Goal: Task Accomplishment & Management: Manage account settings

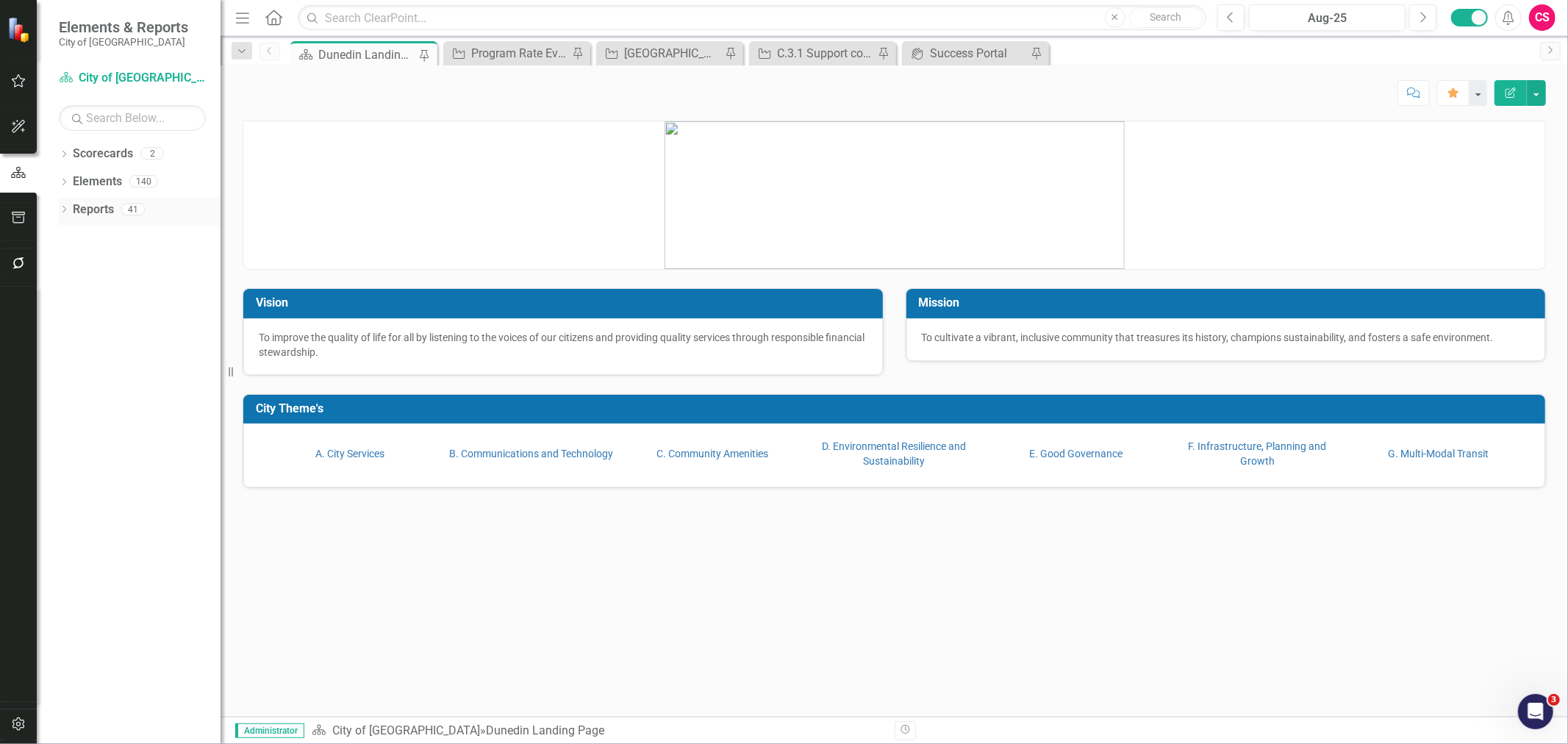
click at [86, 222] on div "Reports" at bounding box center [93, 210] width 41 height 24
click at [89, 210] on link "Reports" at bounding box center [93, 210] width 41 height 17
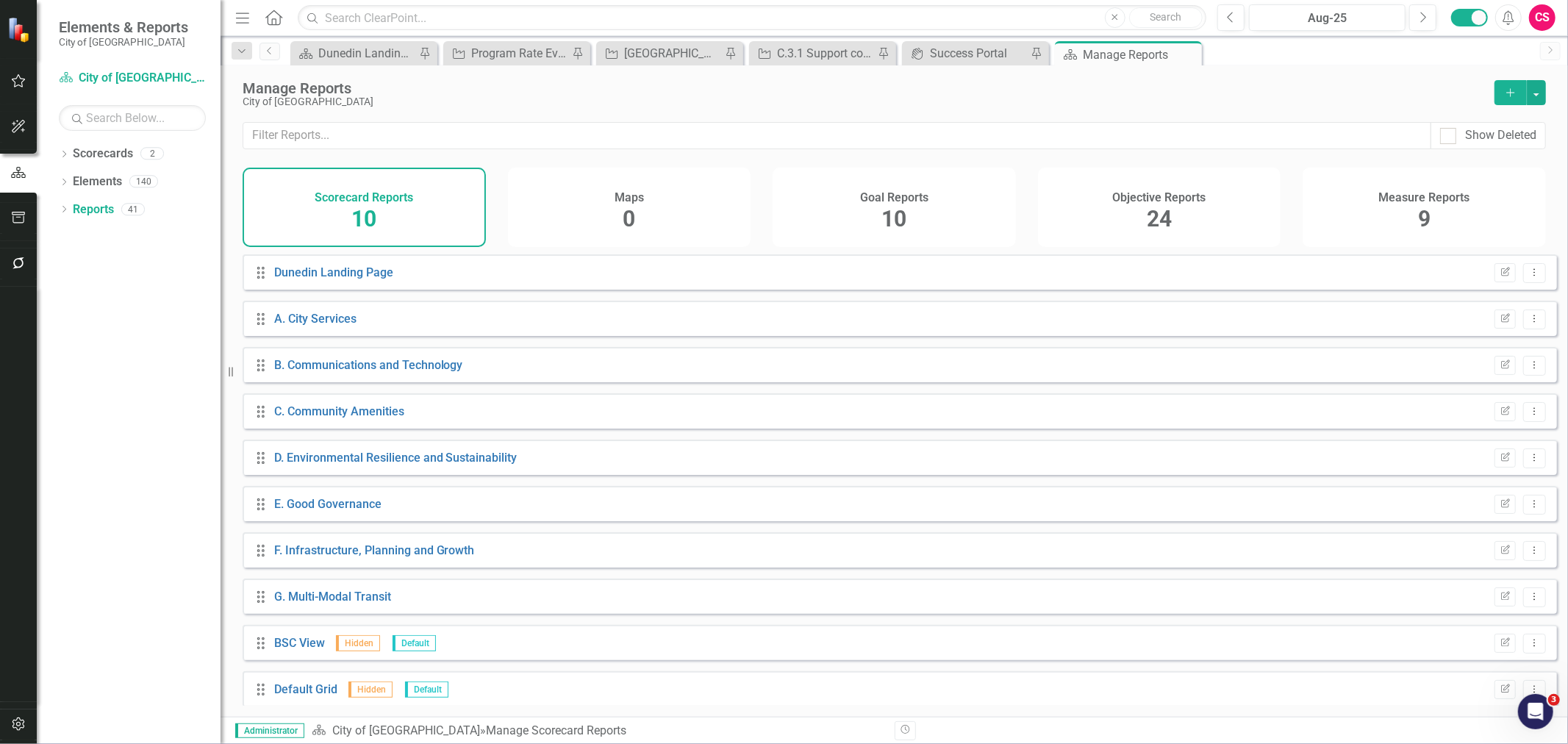
click at [1256, 239] on div "Objective Reports 24" at bounding box center [1159, 207] width 244 height 79
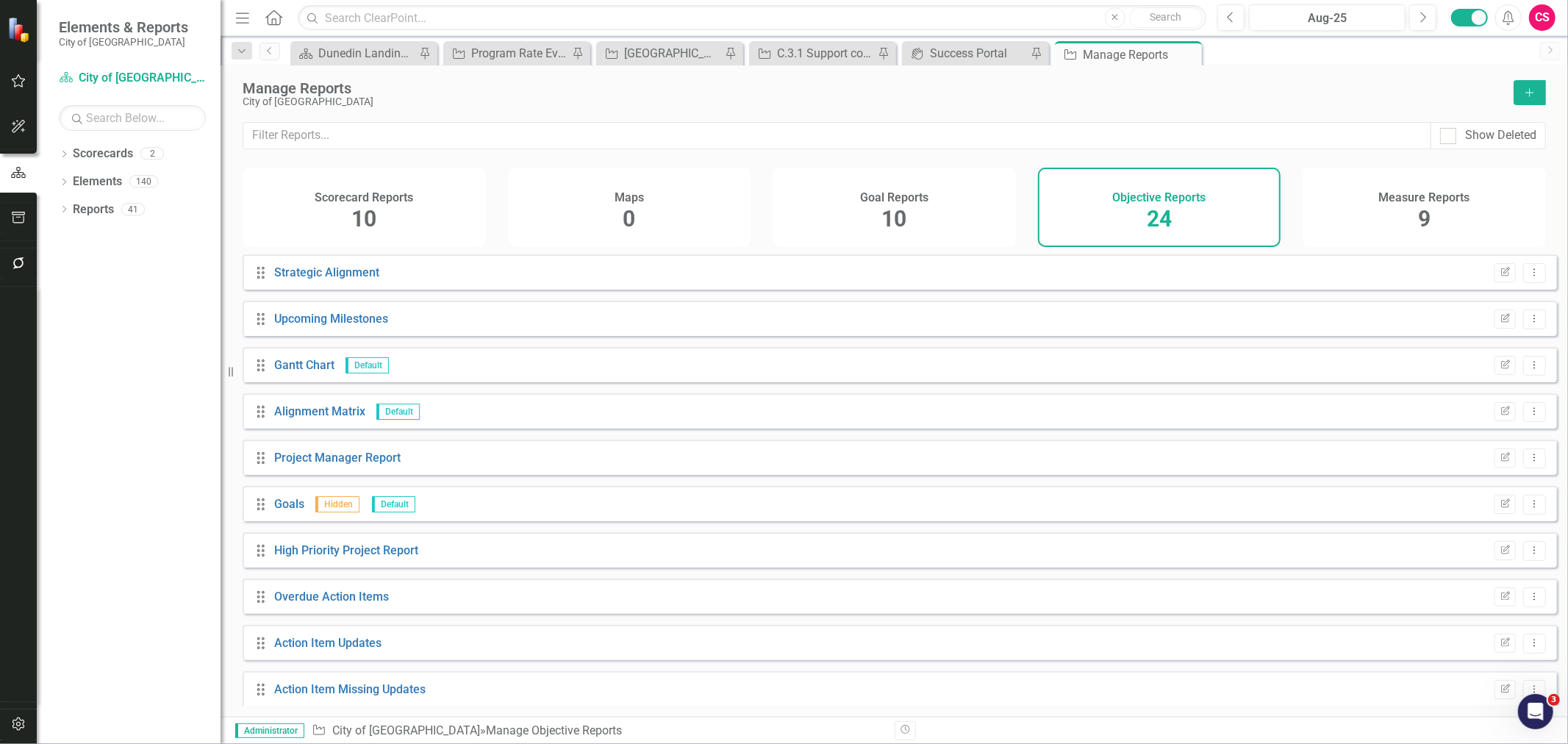
click at [1527, 98] on button "Add" at bounding box center [1530, 92] width 32 height 25
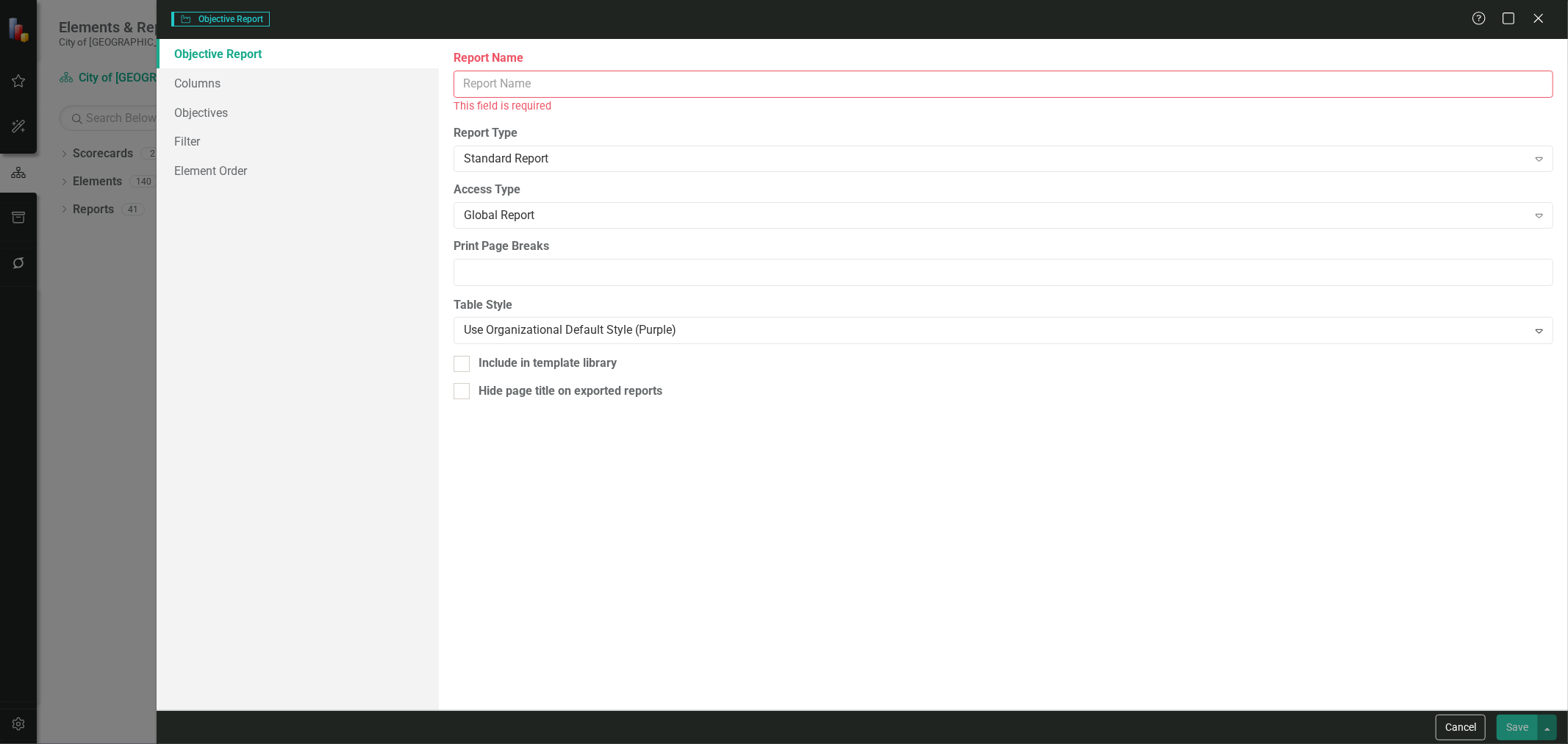
click at [554, 90] on input "Report Name" at bounding box center [1004, 84] width 1100 height 27
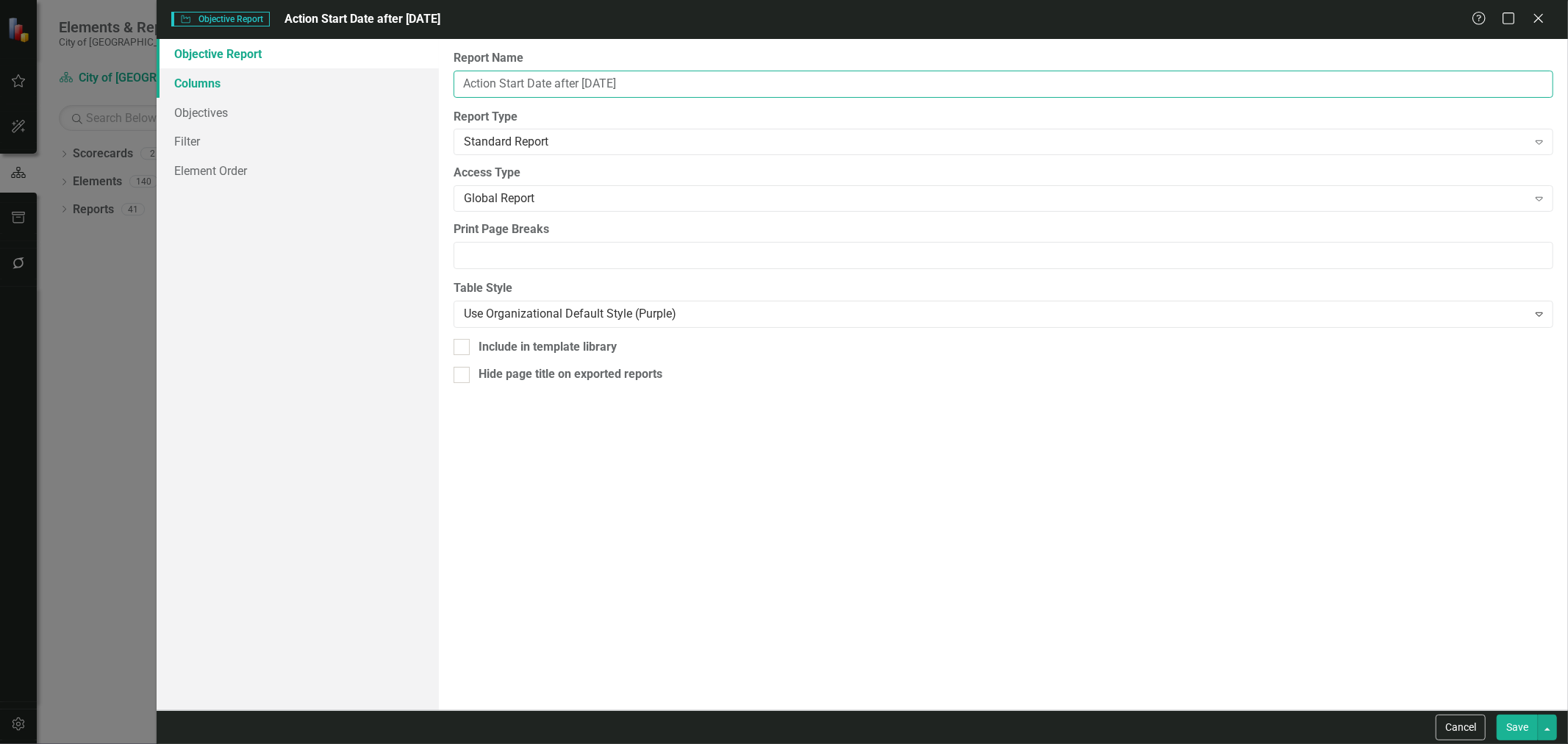
type input "Action Start Date after [DATE]"
click at [328, 83] on link "Columns" at bounding box center [298, 83] width 283 height 30
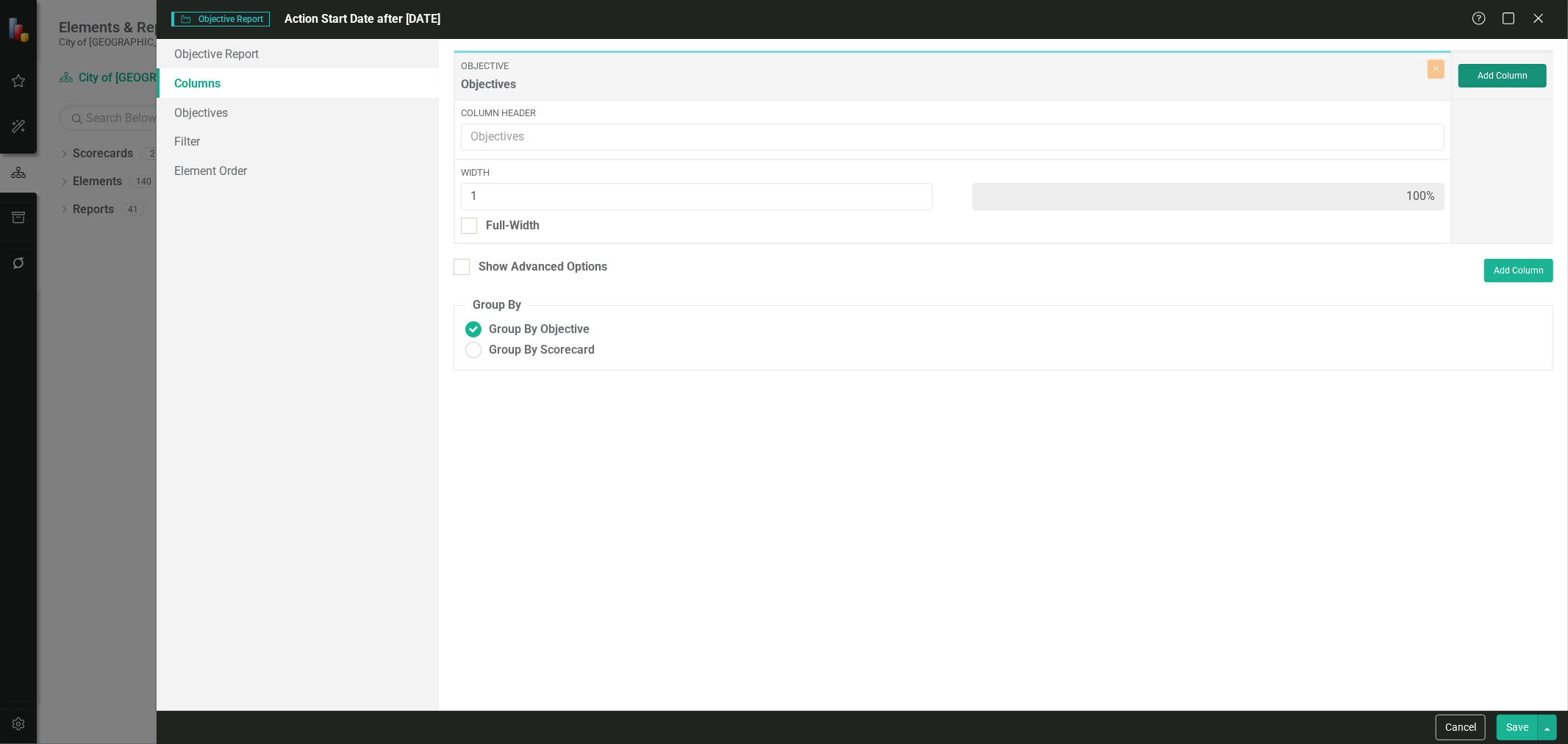
click at [1494, 85] on button "Add Column" at bounding box center [1503, 76] width 89 height 24
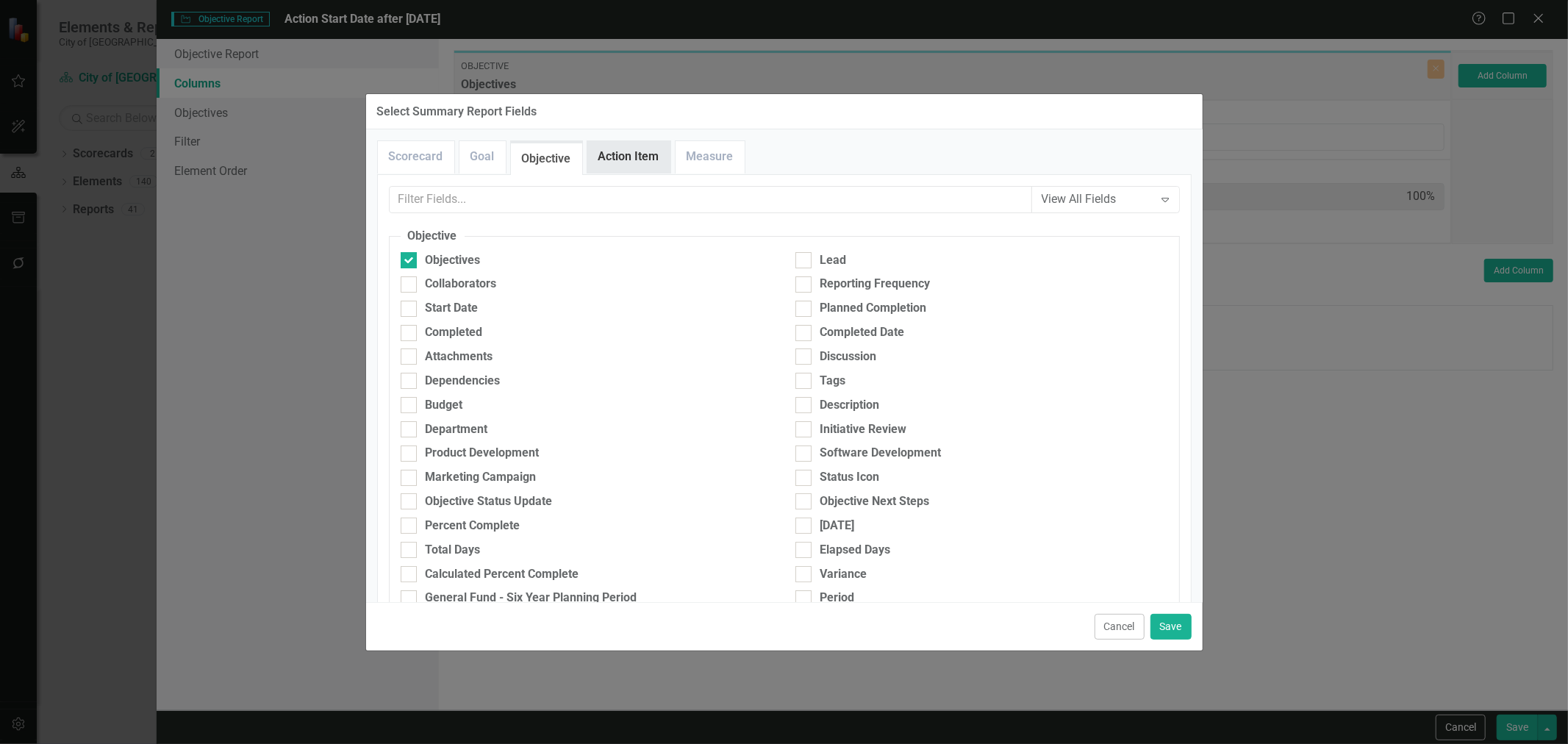
click at [600, 157] on link "Action Item" at bounding box center [629, 157] width 83 height 31
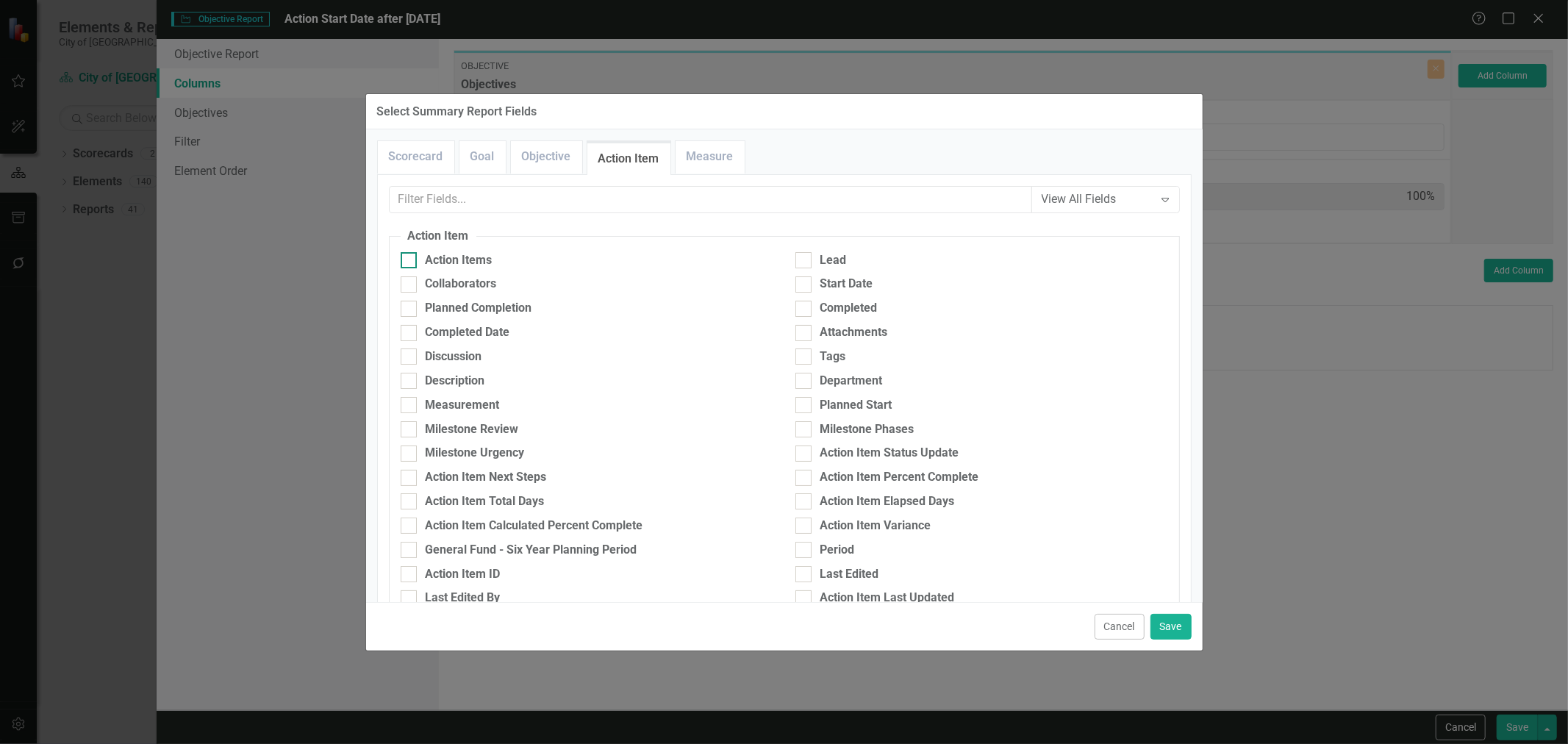
drag, startPoint x: 457, startPoint y: 254, endPoint x: 577, endPoint y: 256, distance: 120.0
click at [457, 254] on div "Action Items" at bounding box center [459, 260] width 67 height 17
click at [410, 254] on input "Action Items" at bounding box center [406, 257] width 10 height 10
checkbox input "true"
click at [796, 277] on input "Start Date" at bounding box center [800, 281] width 10 height 10
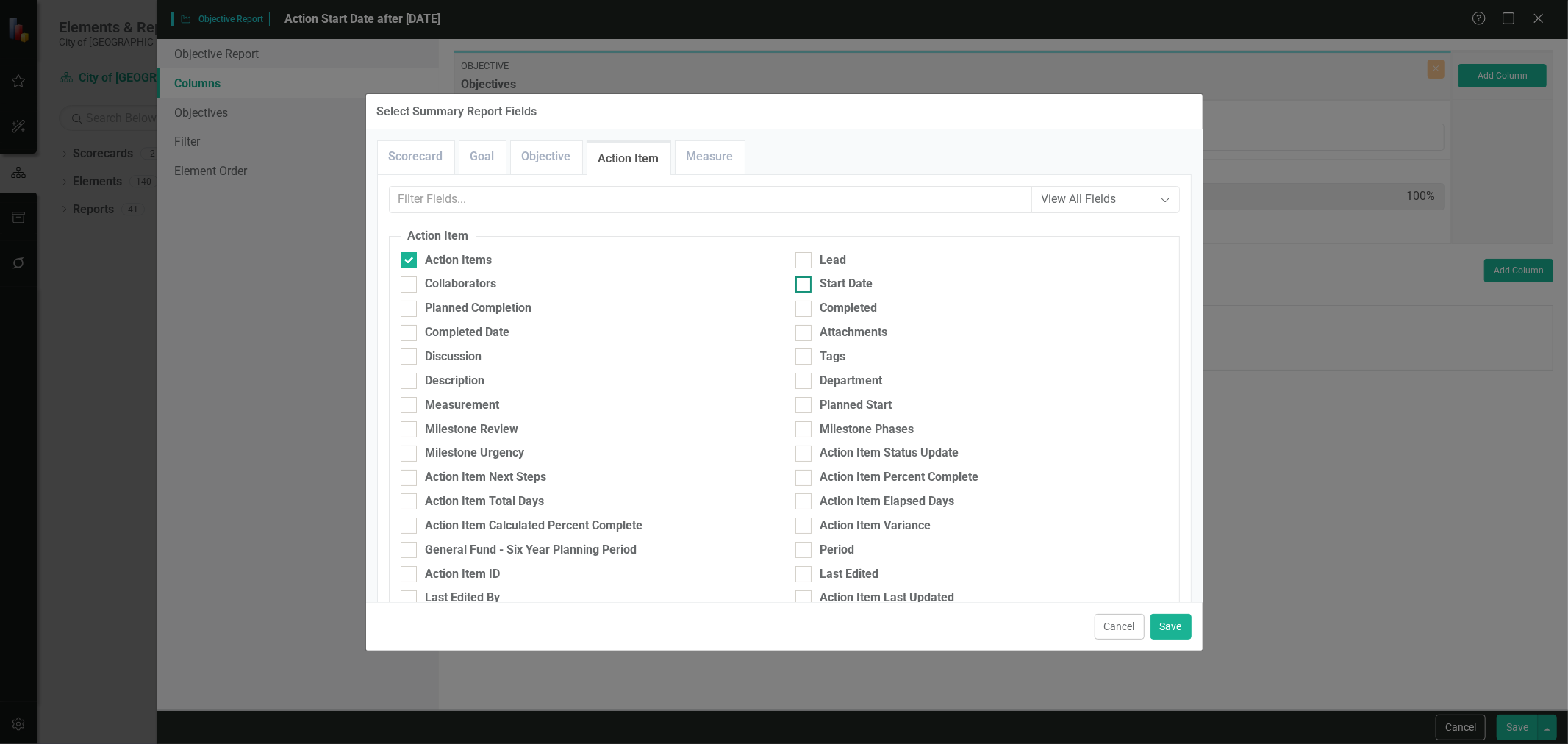
checkbox input "true"
click at [1165, 623] on button "Save" at bounding box center [1172, 627] width 41 height 26
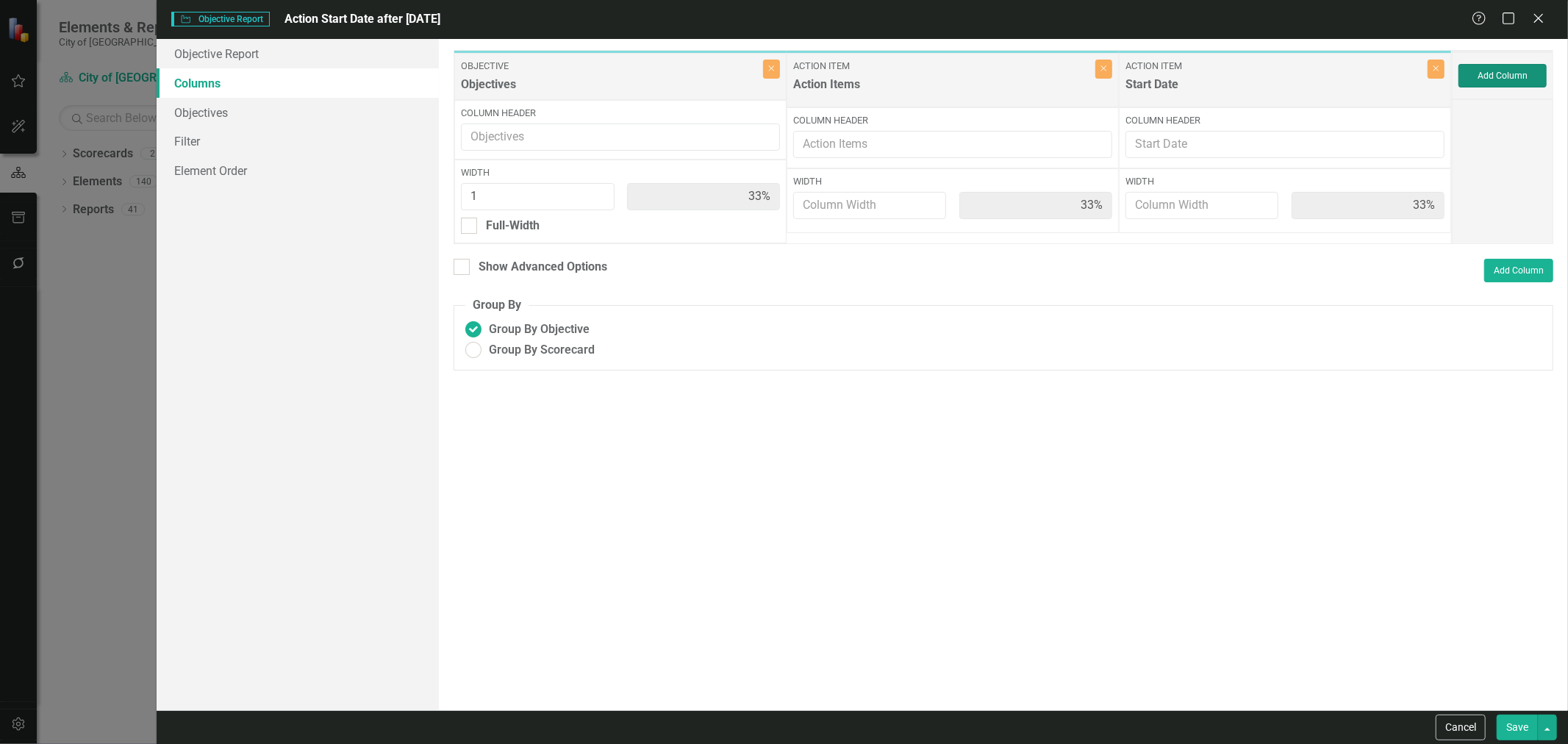
type input "33%"
type input "1"
click at [248, 112] on link "Objectives" at bounding box center [298, 112] width 283 height 30
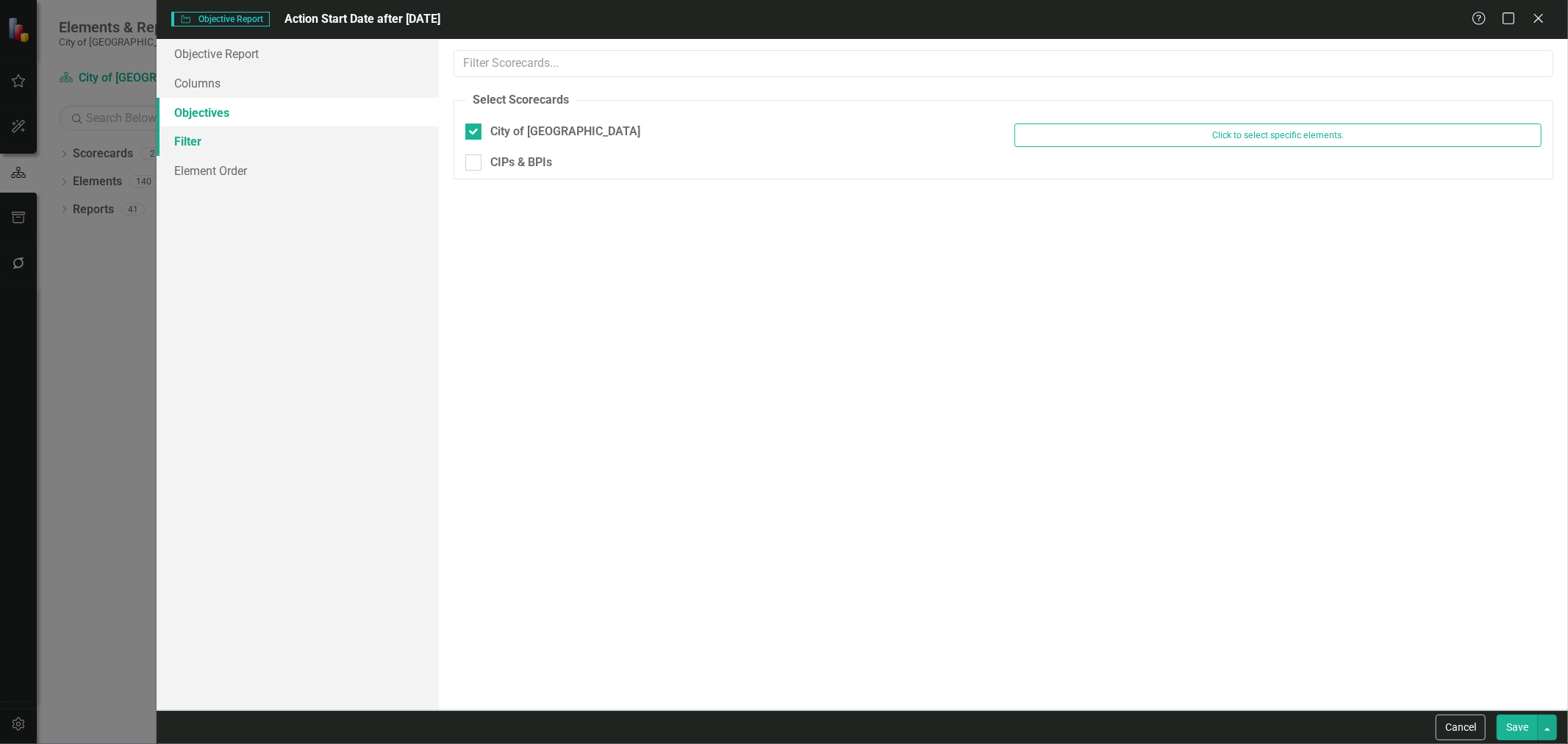
click at [331, 153] on link "Filter" at bounding box center [298, 141] width 283 height 30
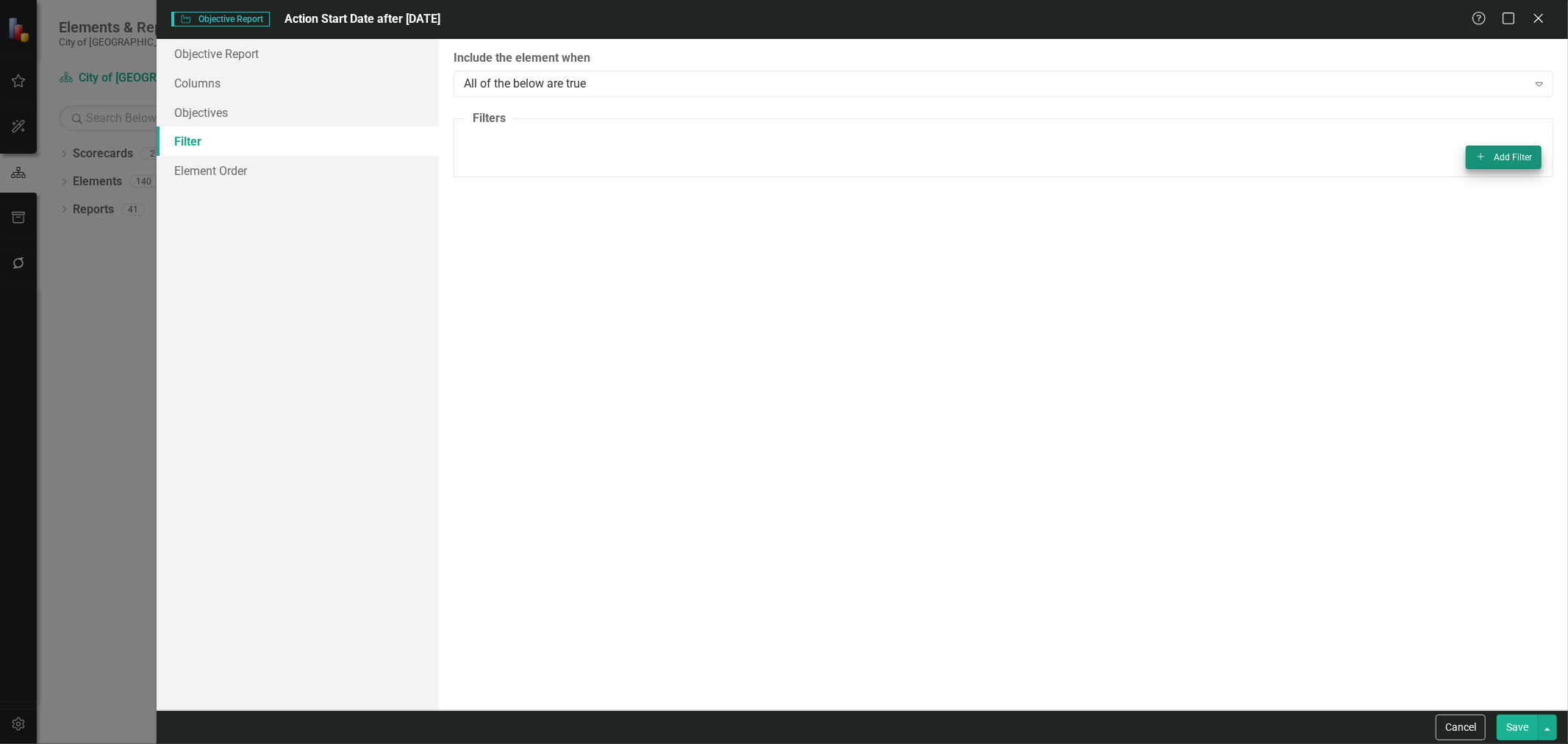
drag, startPoint x: 1469, startPoint y: 129, endPoint x: 1487, endPoint y: 157, distance: 33.3
click at [1470, 131] on fieldset "Filters Add Add Filter" at bounding box center [1004, 144] width 1100 height 67
click at [1502, 175] on fieldset "Filters Add Add Filter" at bounding box center [1004, 144] width 1100 height 67
click at [1495, 158] on button "Add Add Filter" at bounding box center [1504, 157] width 76 height 24
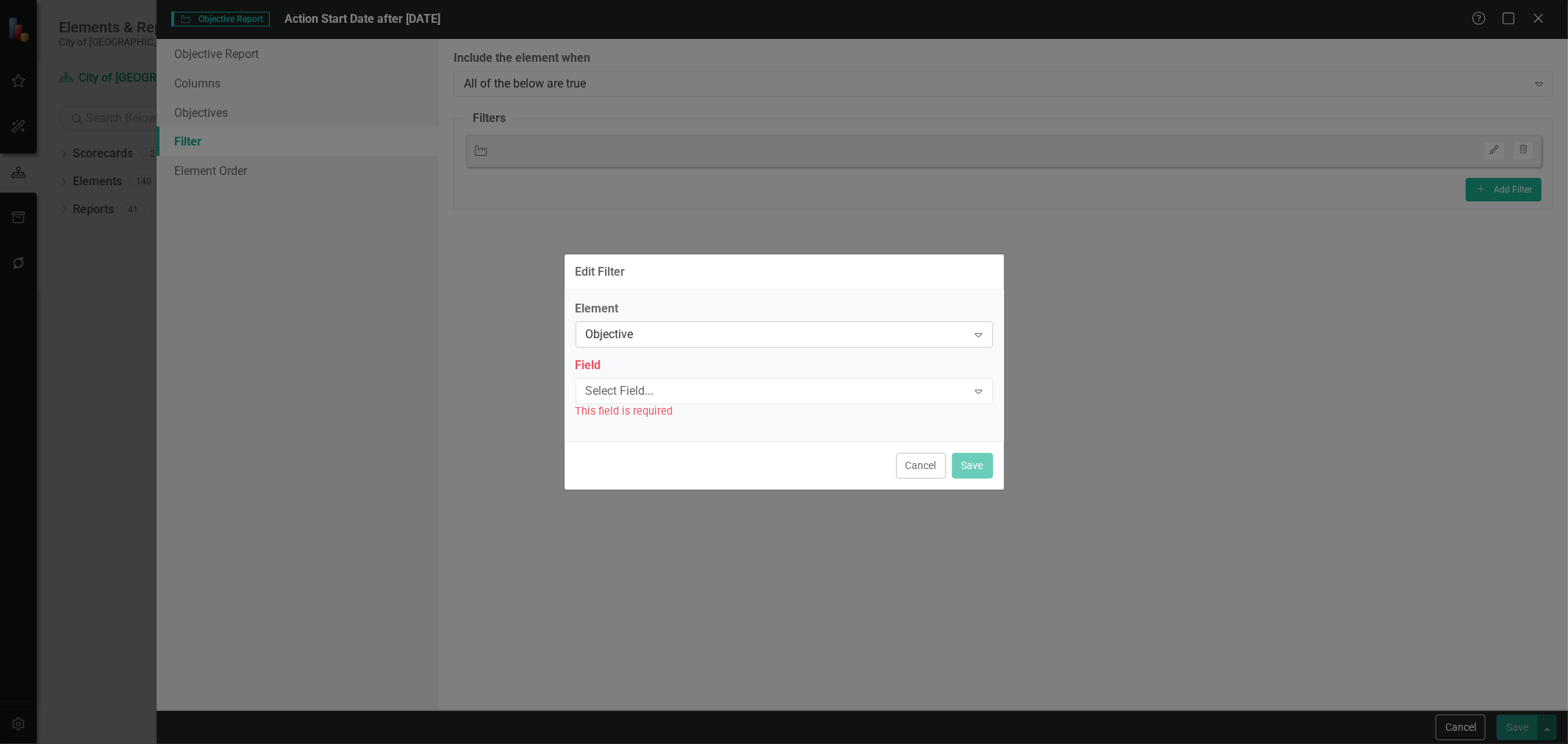
click at [755, 335] on div "Objective" at bounding box center [777, 335] width 382 height 17
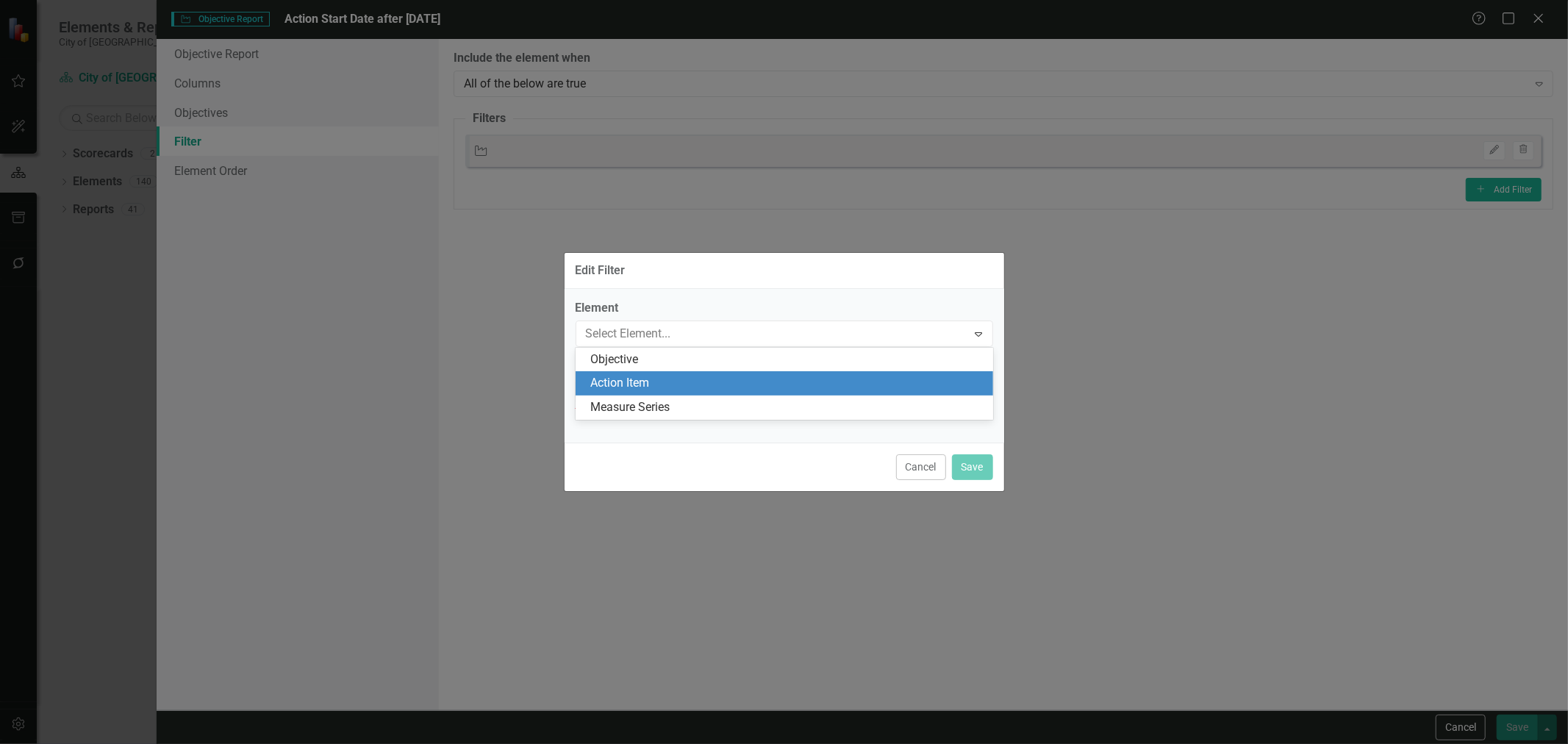
click at [724, 377] on div "Action Item" at bounding box center [787, 383] width 394 height 17
click at [724, 377] on div "Field Select Field... Expand This field is required" at bounding box center [784, 389] width 418 height 62
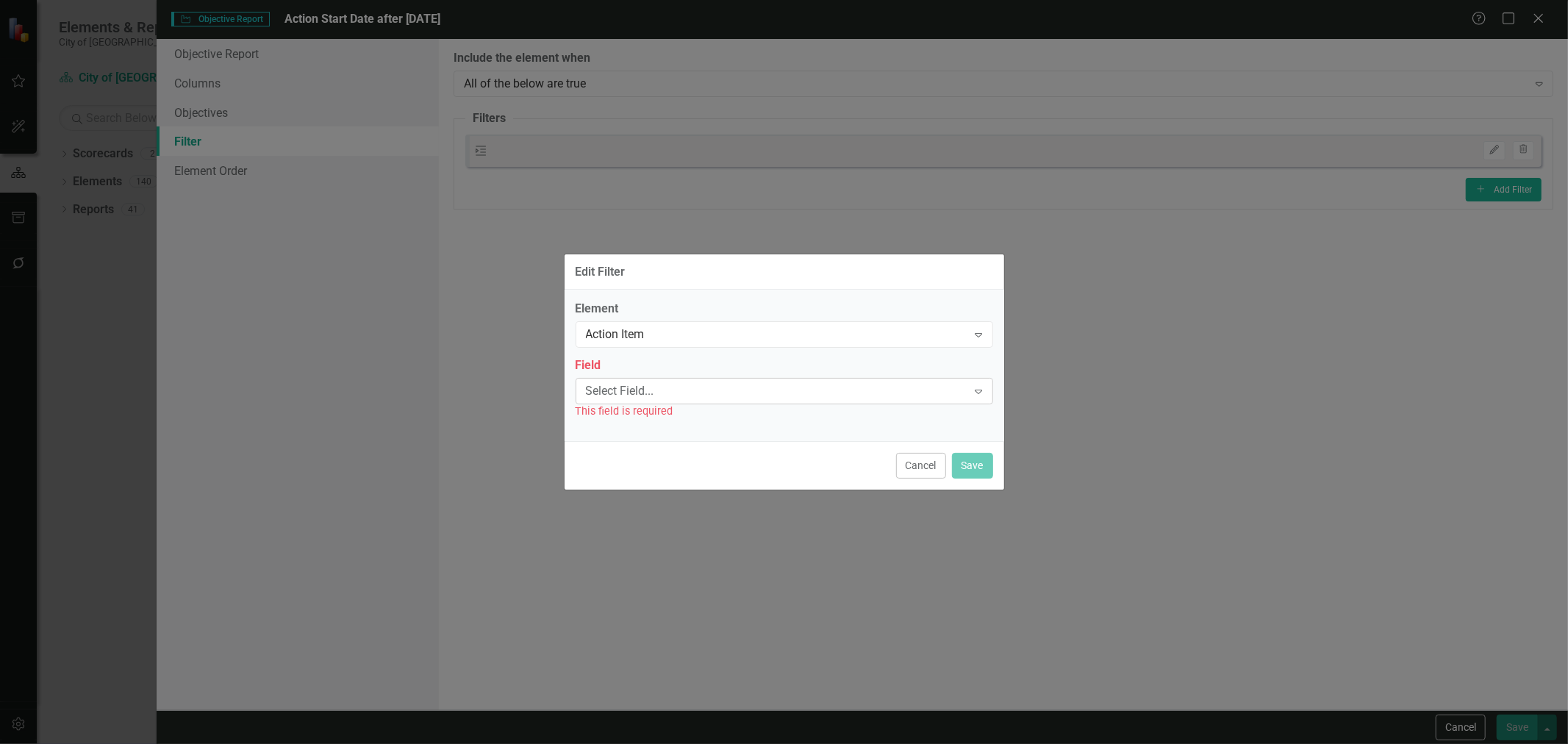
click at [722, 384] on div "Select Field..." at bounding box center [777, 391] width 382 height 17
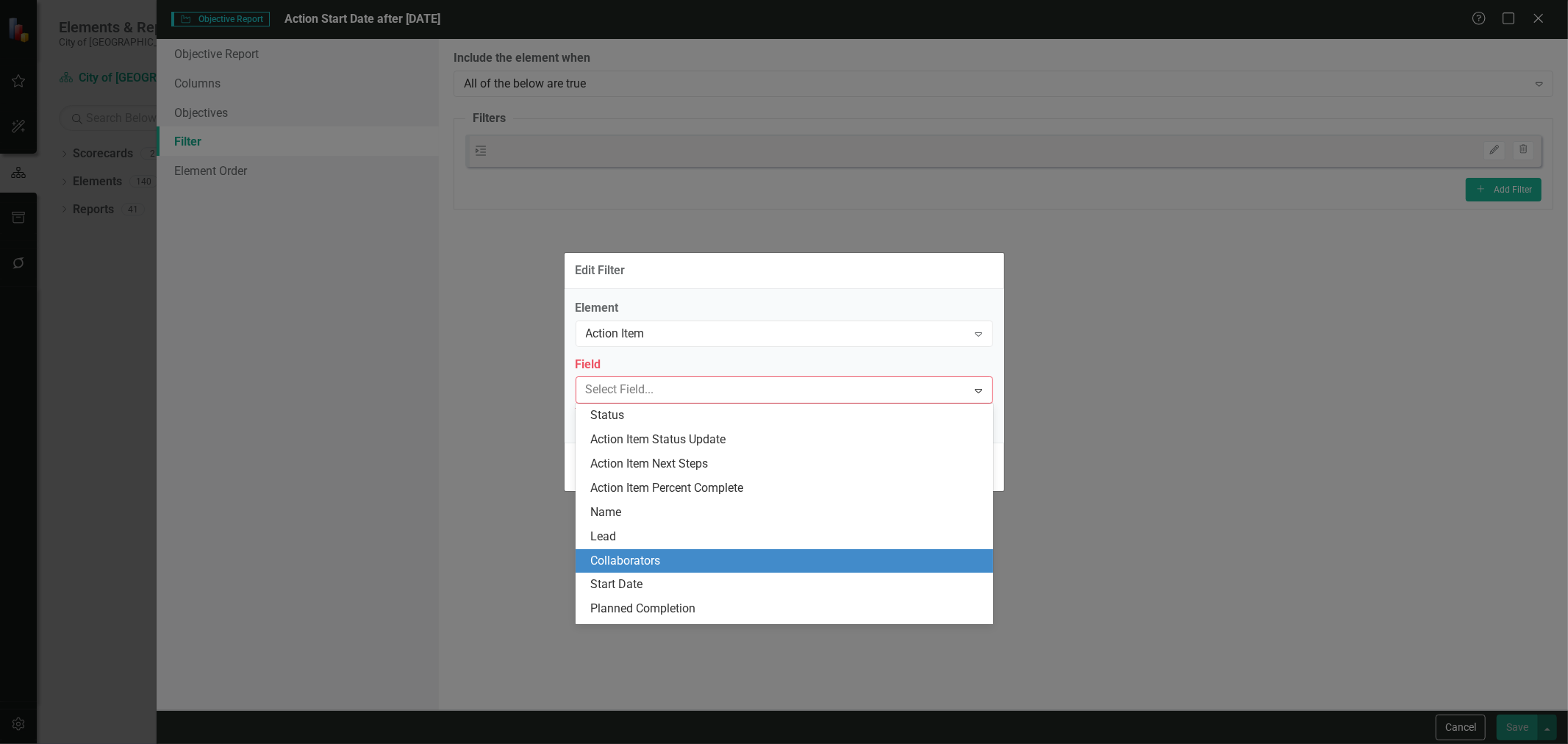
scroll to position [27, 0]
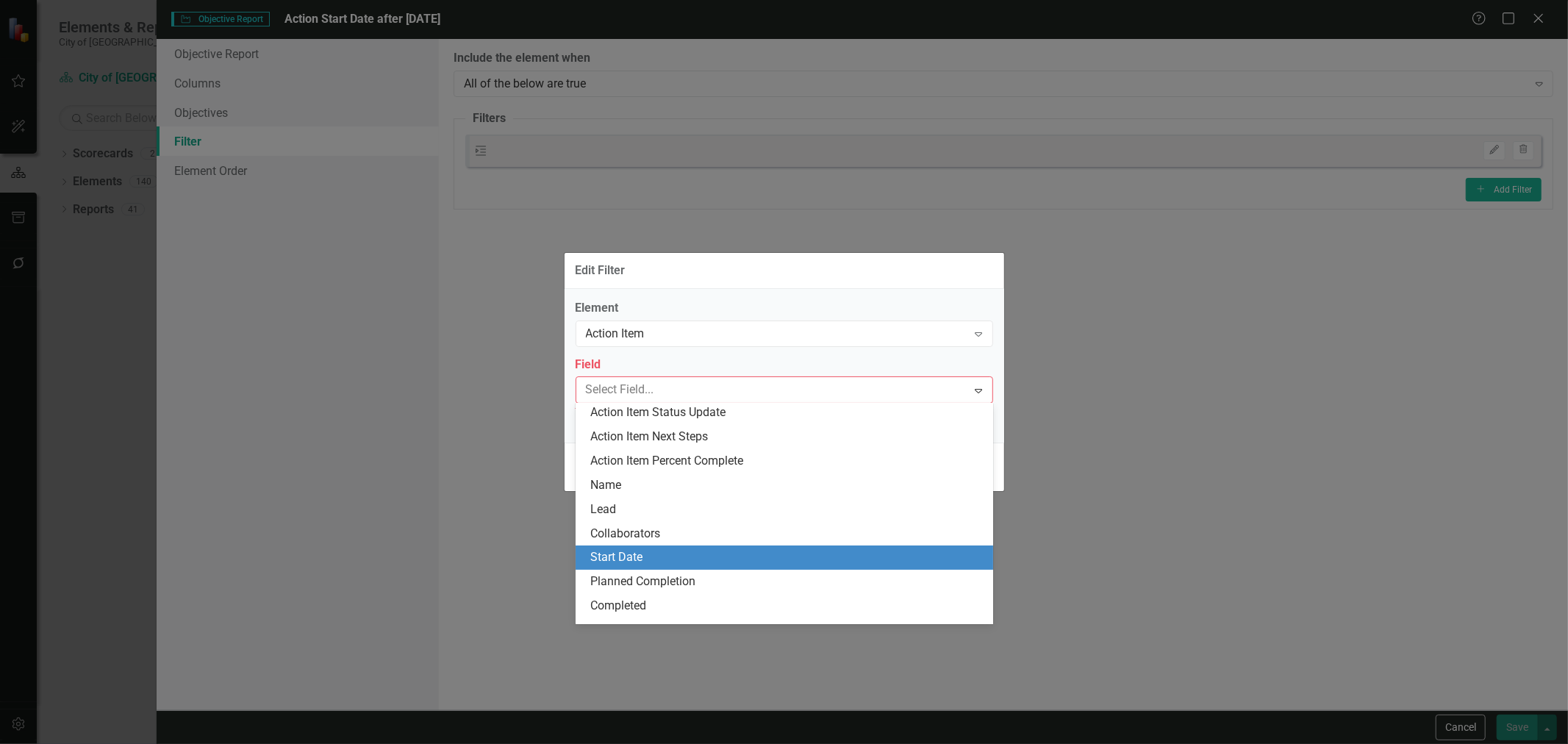
click at [659, 548] on div "Start Date" at bounding box center [784, 558] width 418 height 24
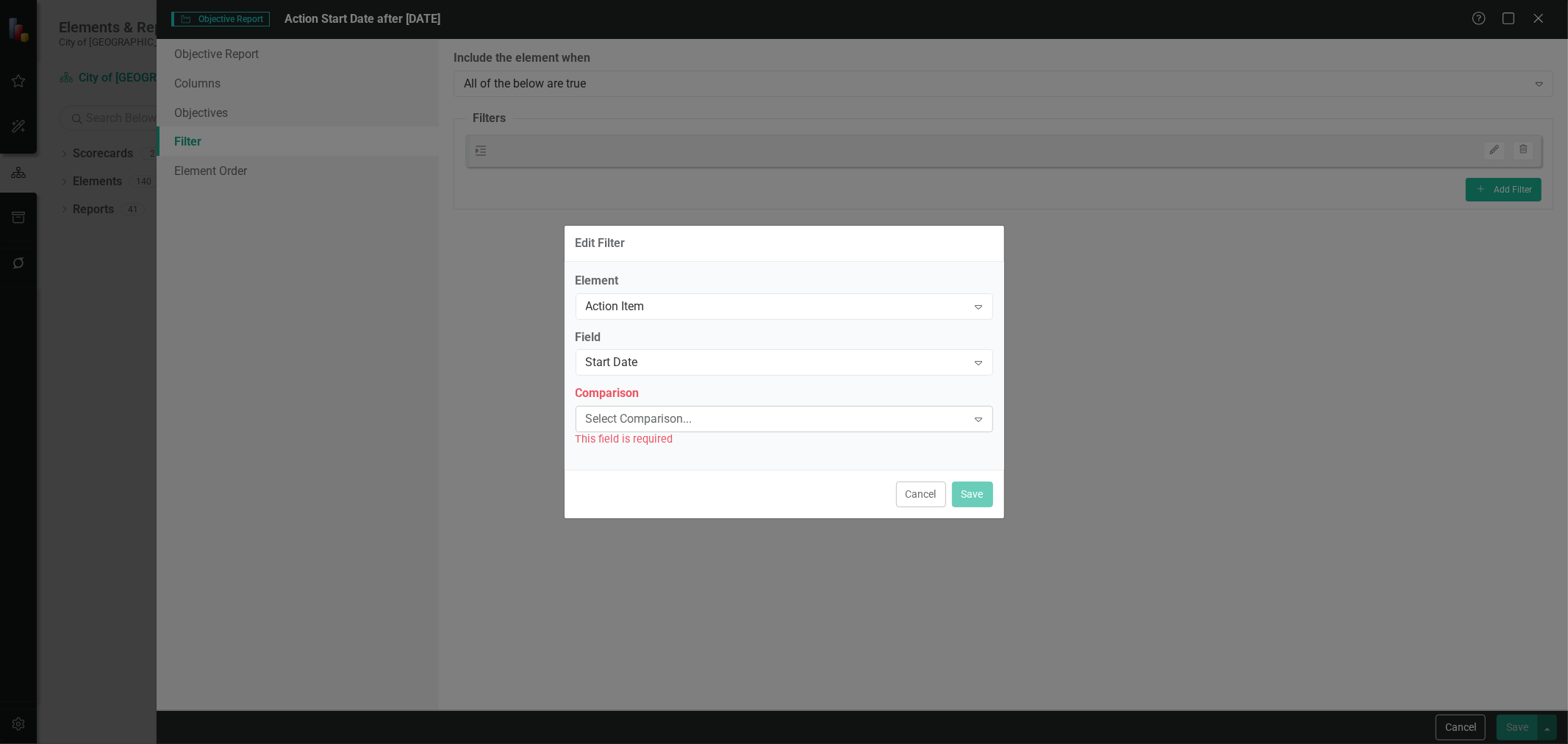
click at [677, 443] on div "This field is required" at bounding box center [784, 439] width 418 height 17
click at [681, 428] on div "Select Comparison... Expand" at bounding box center [784, 419] width 418 height 27
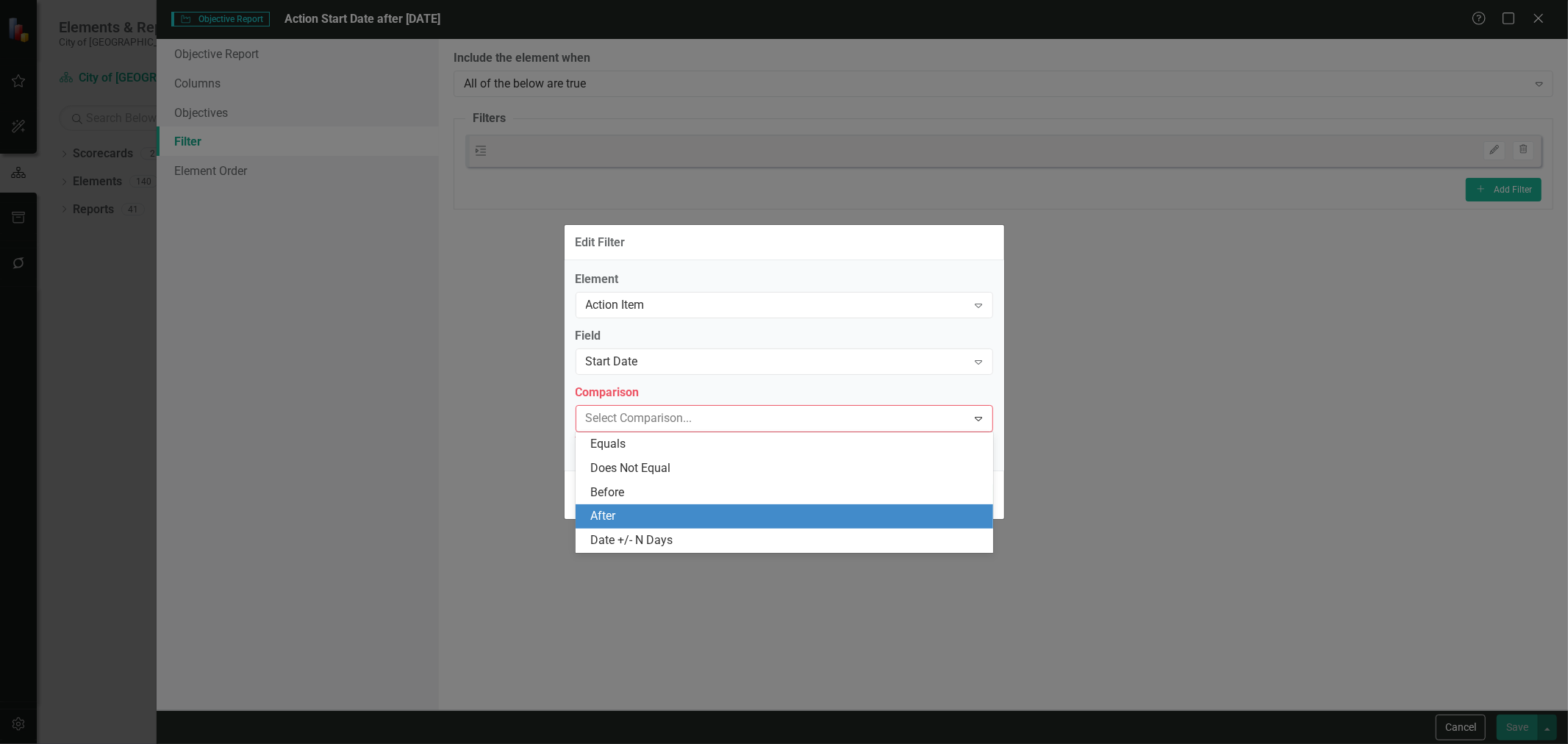
click at [644, 520] on div "After" at bounding box center [787, 516] width 394 height 17
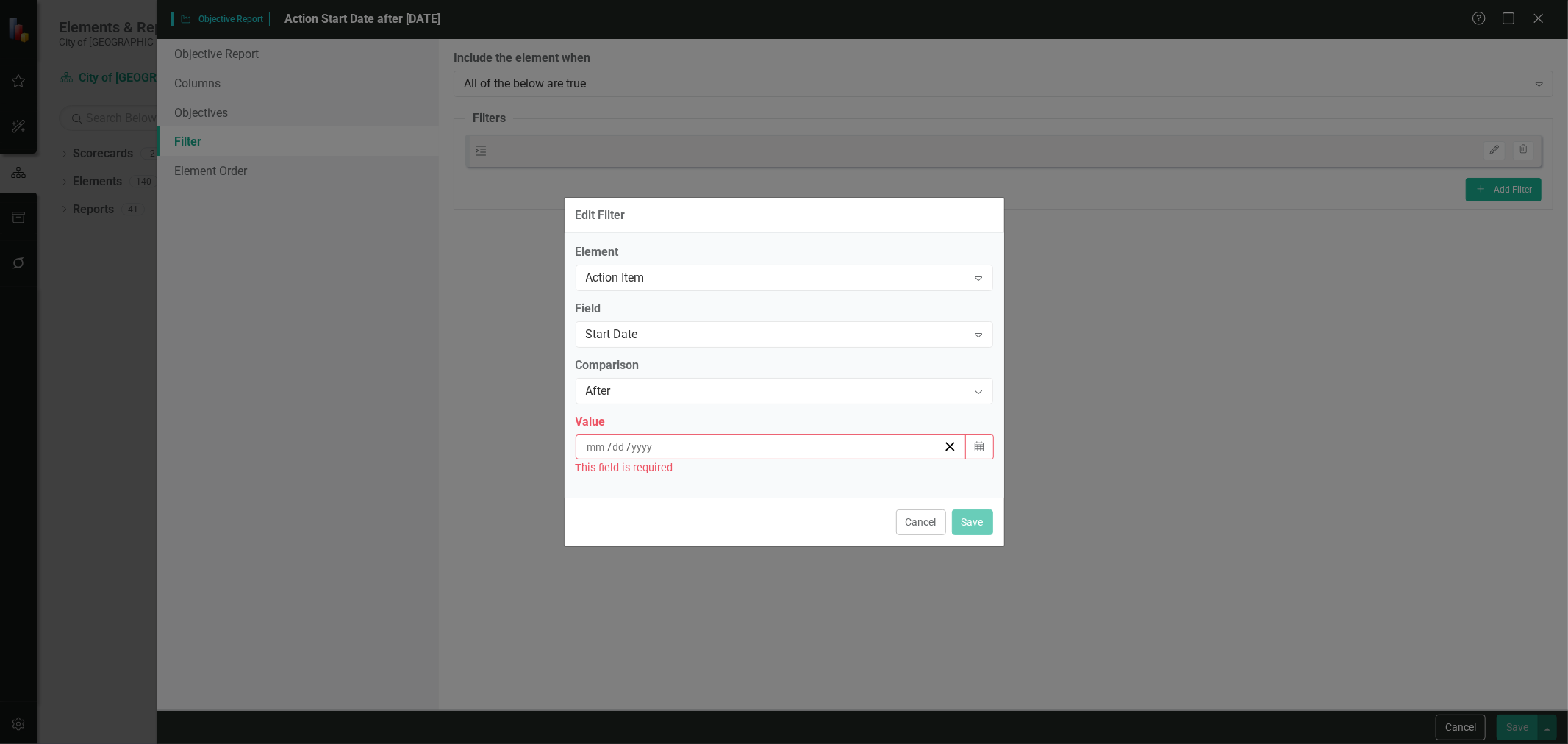
click at [662, 447] on div "/ /" at bounding box center [765, 447] width 359 height 15
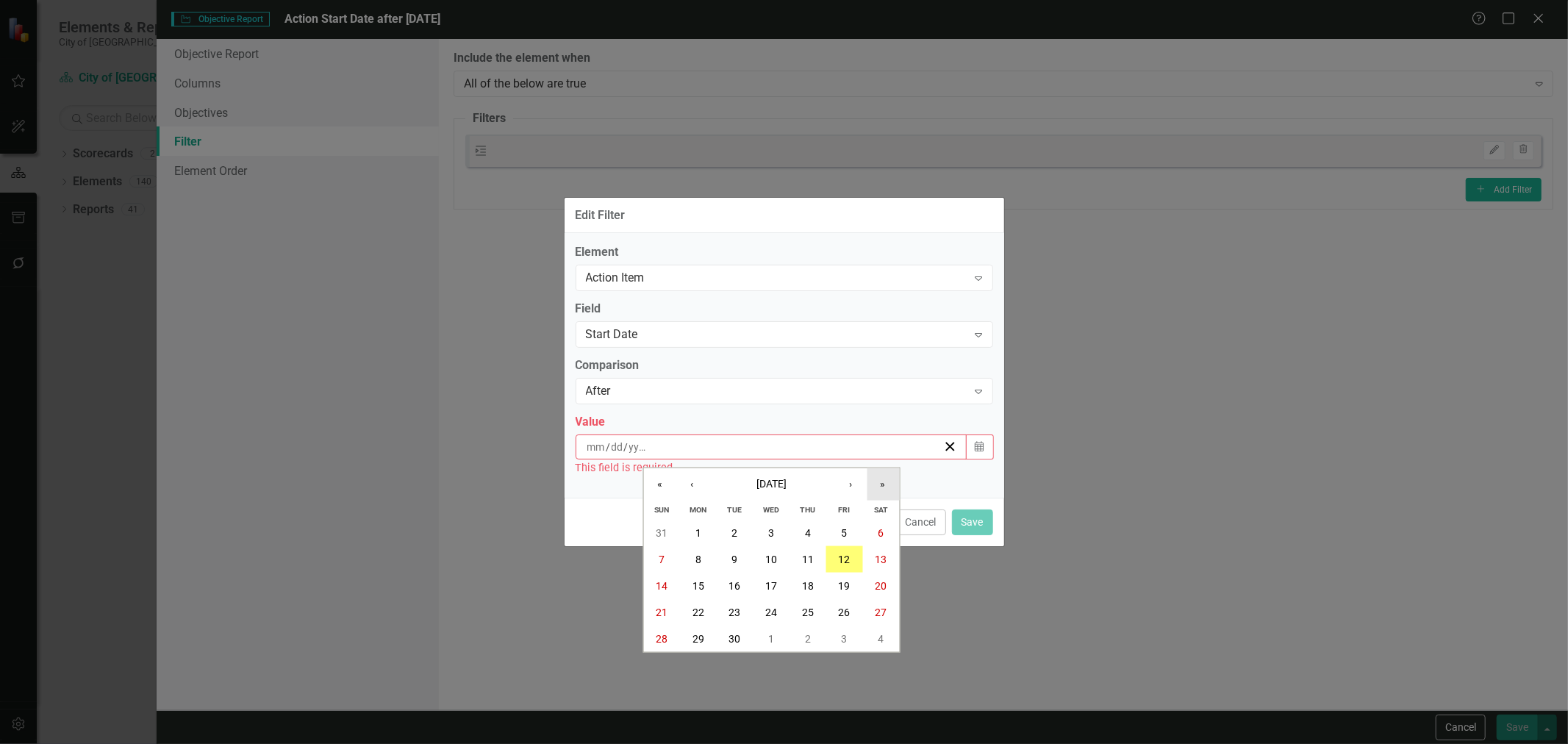
click at [878, 487] on button "»" at bounding box center [883, 484] width 32 height 32
click at [840, 636] on button "1" at bounding box center [845, 639] width 37 height 27
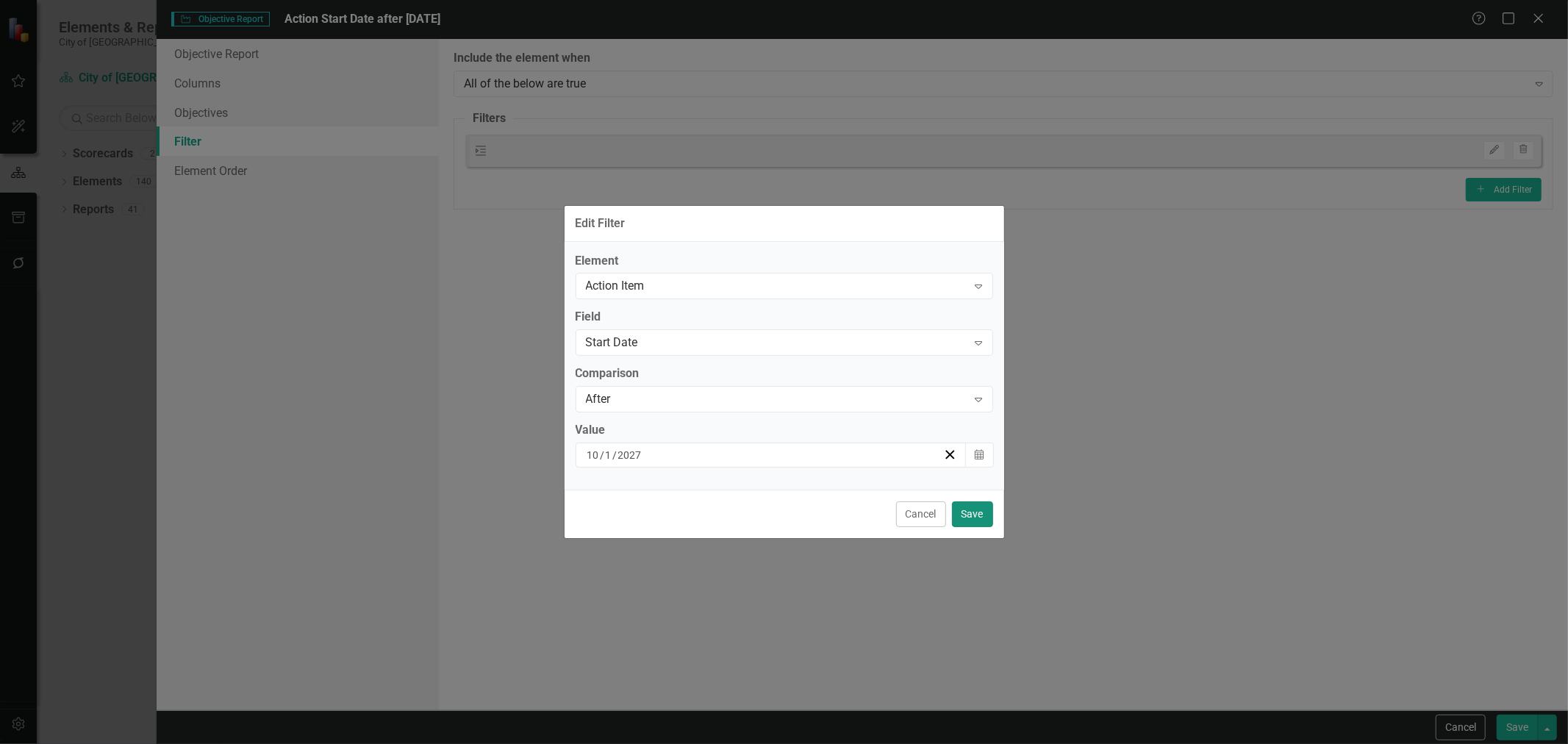
click at [980, 519] on button "Save" at bounding box center [973, 515] width 41 height 26
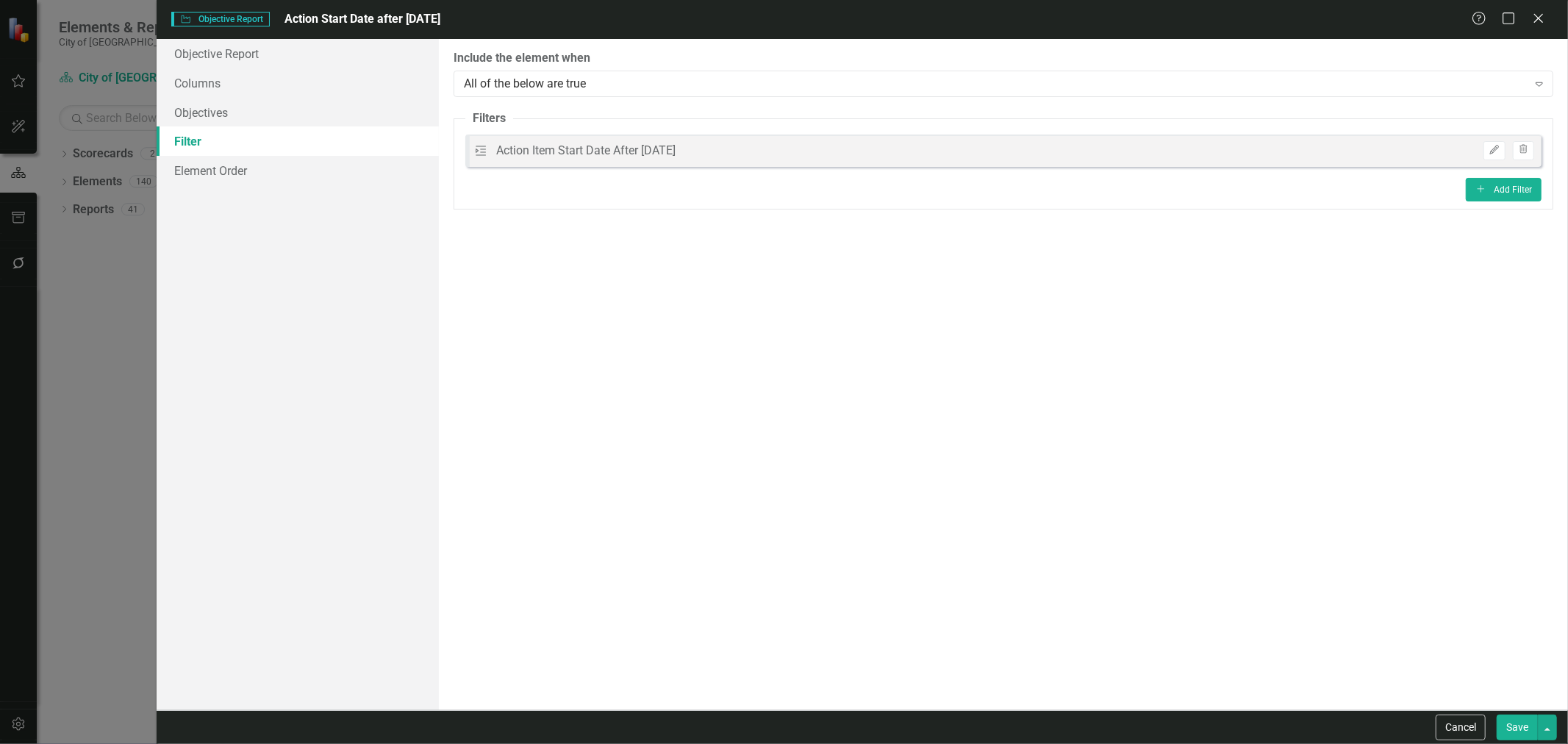
click at [1518, 723] on button "Save" at bounding box center [1518, 728] width 41 height 26
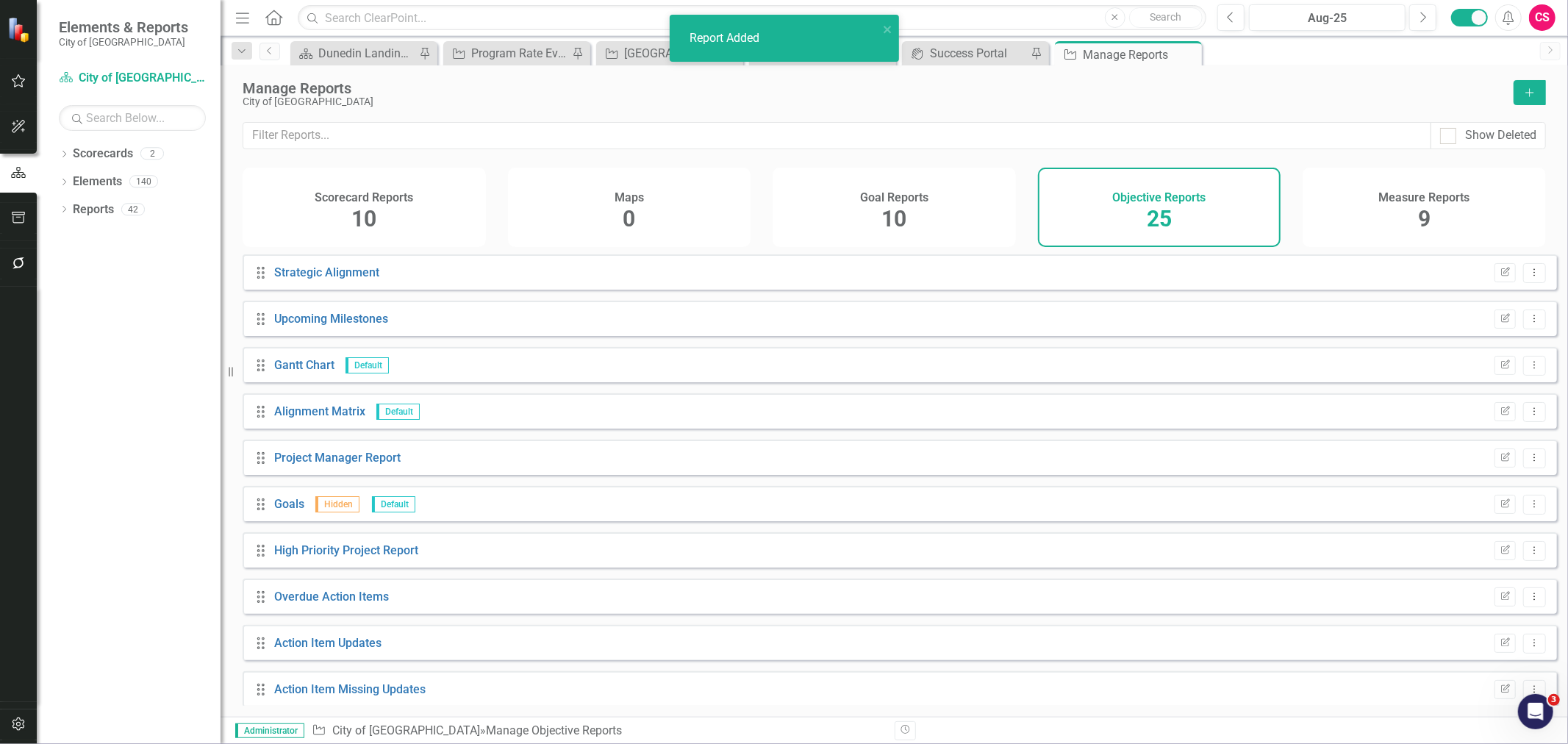
scroll to position [707, 0]
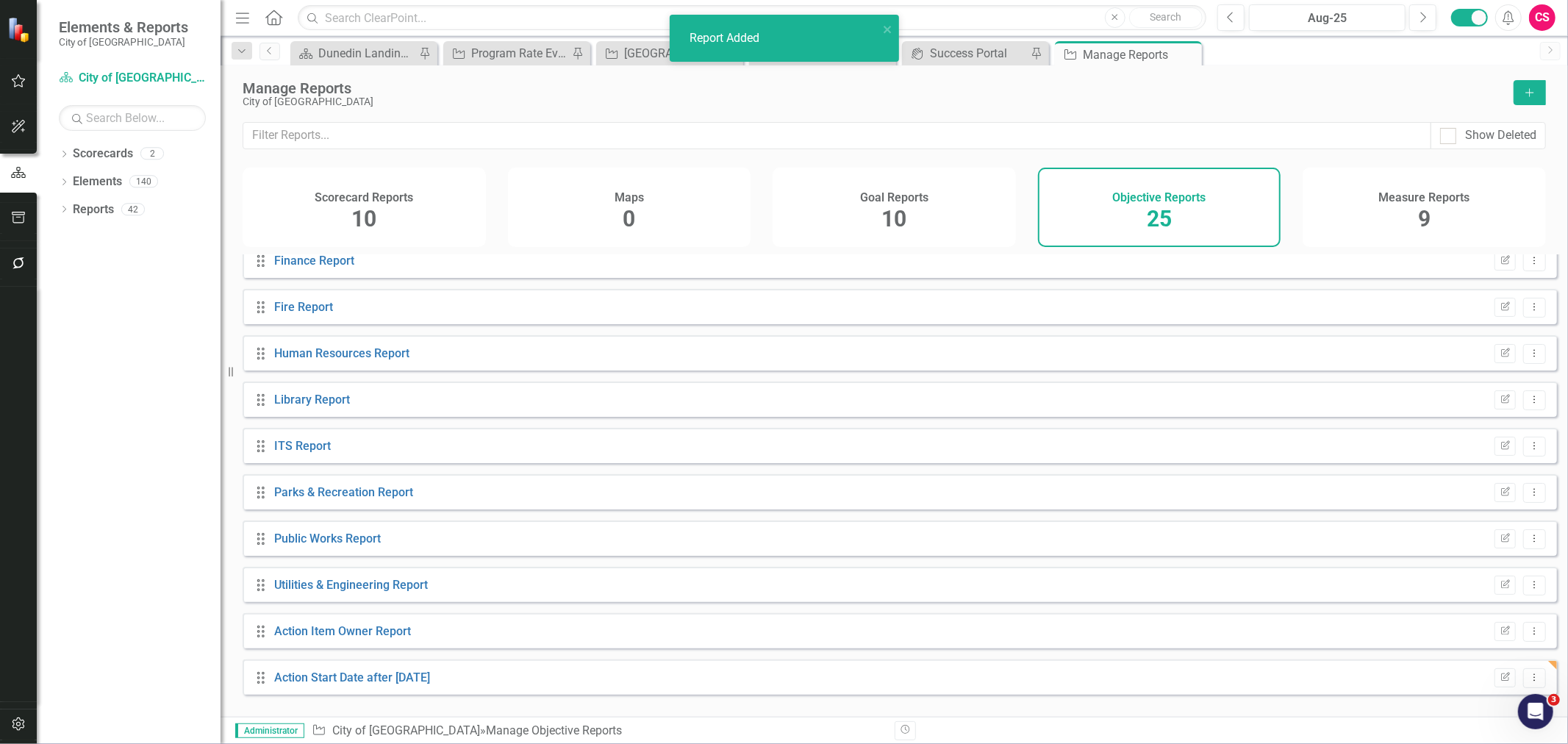
click at [402, 675] on div "Drag Action Start Date after 10/1/27 Edit Report Dropdown Menu" at bounding box center [900, 678] width 1314 height 35
click at [401, 684] on link "Action Start Date after [DATE]" at bounding box center [352, 678] width 156 height 14
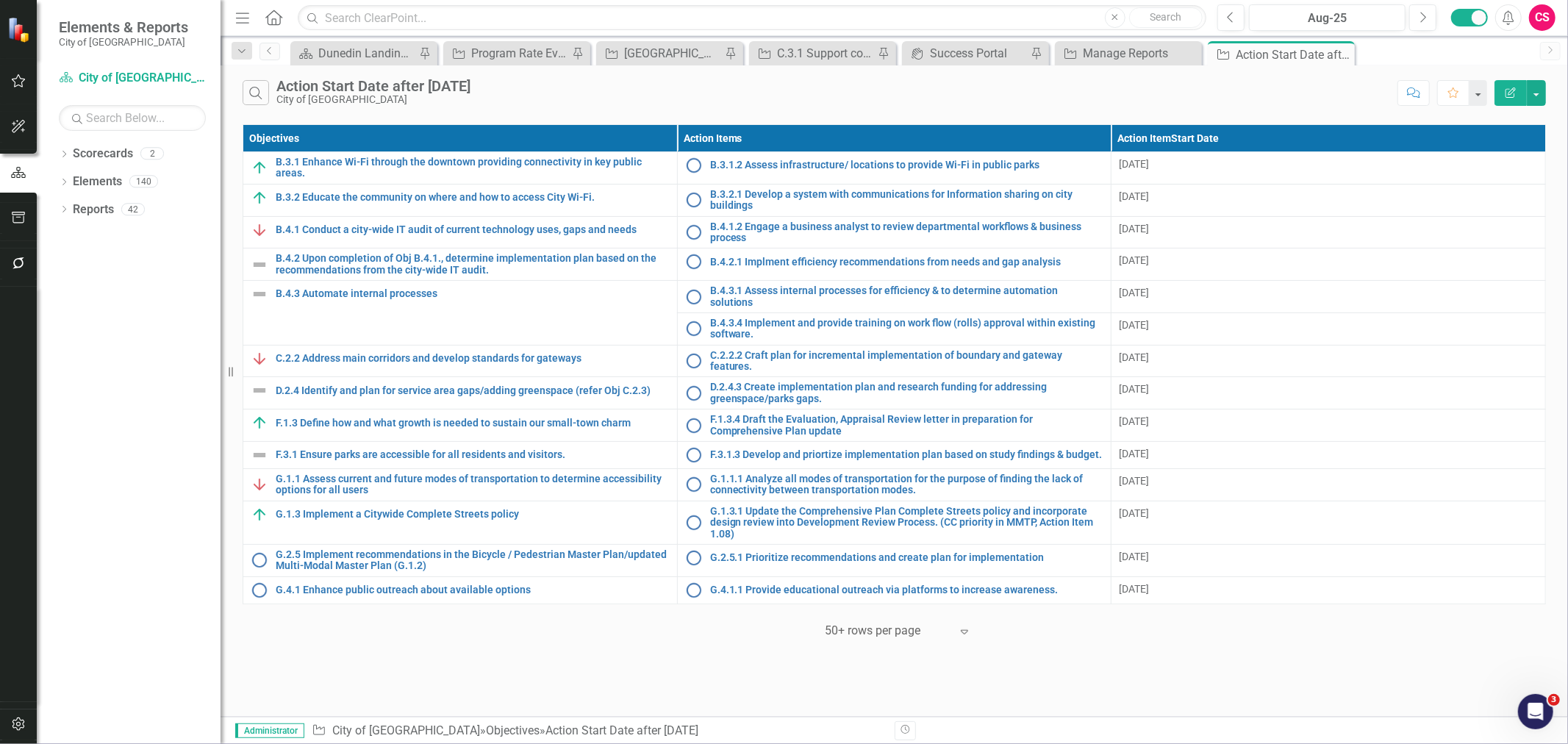
click at [1511, 93] on icon "Edit Report" at bounding box center [1511, 92] width 13 height 10
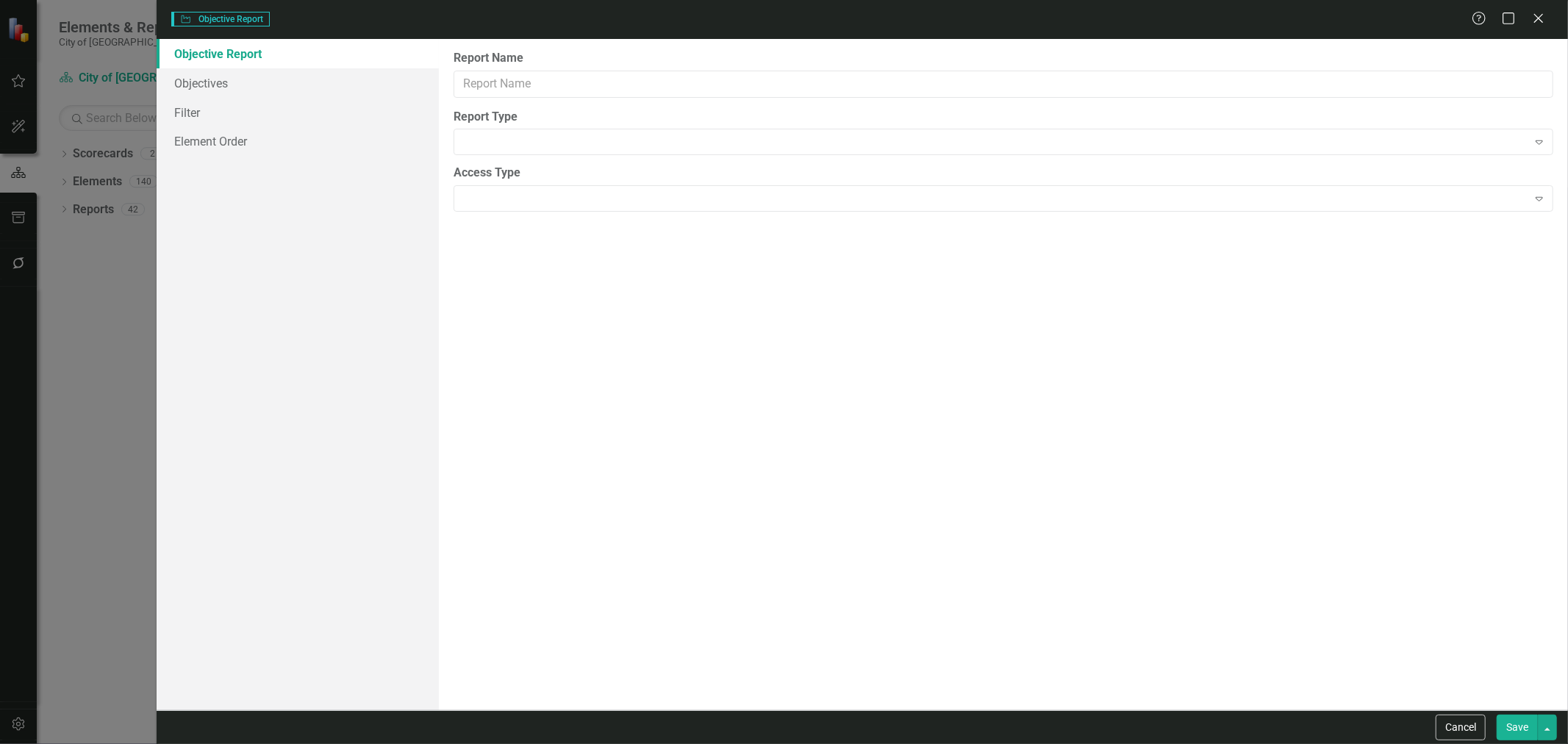
type input "Action Start Date after [DATE]"
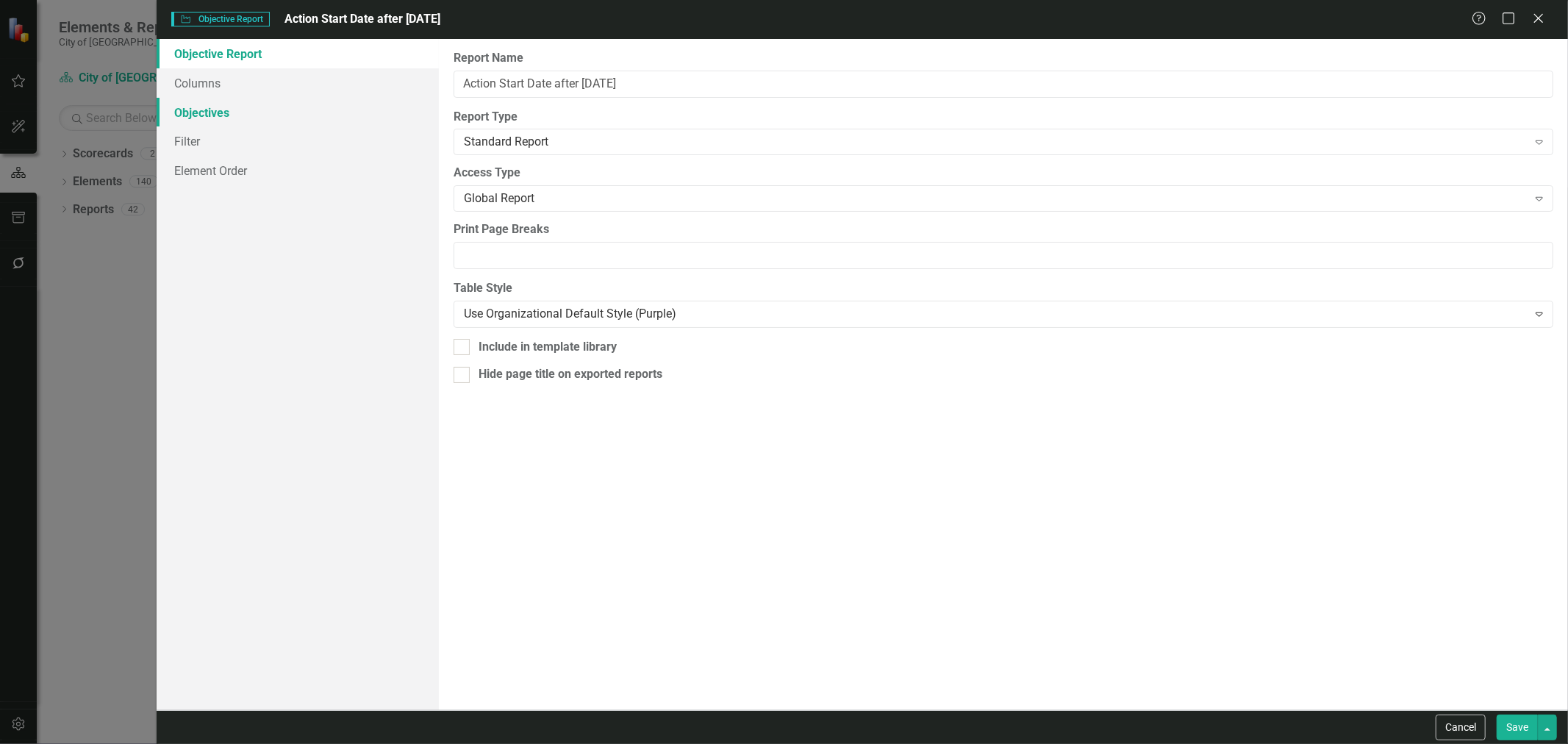
click at [270, 112] on link "Objectives" at bounding box center [298, 112] width 283 height 30
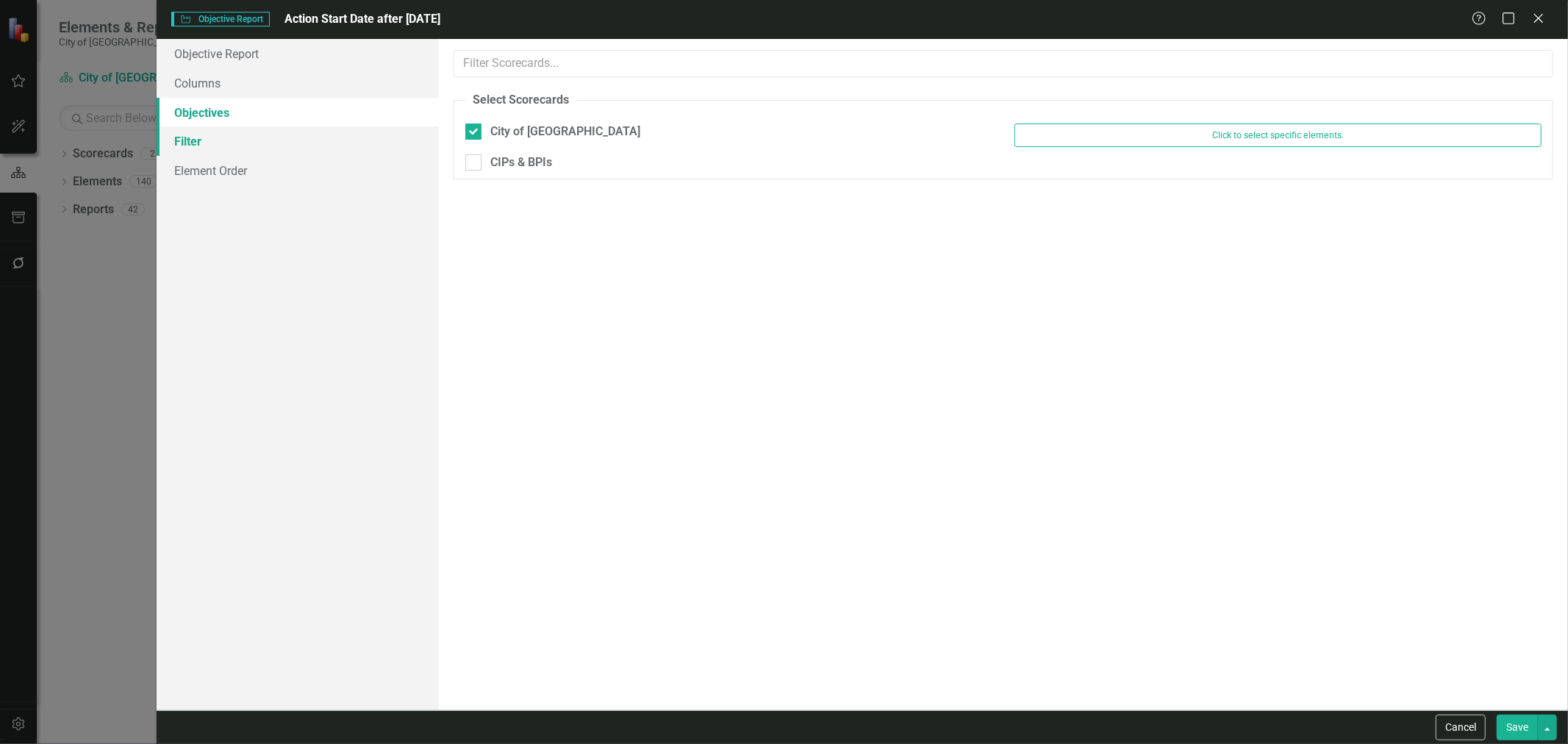
click at [276, 134] on link "Filter" at bounding box center [298, 141] width 283 height 30
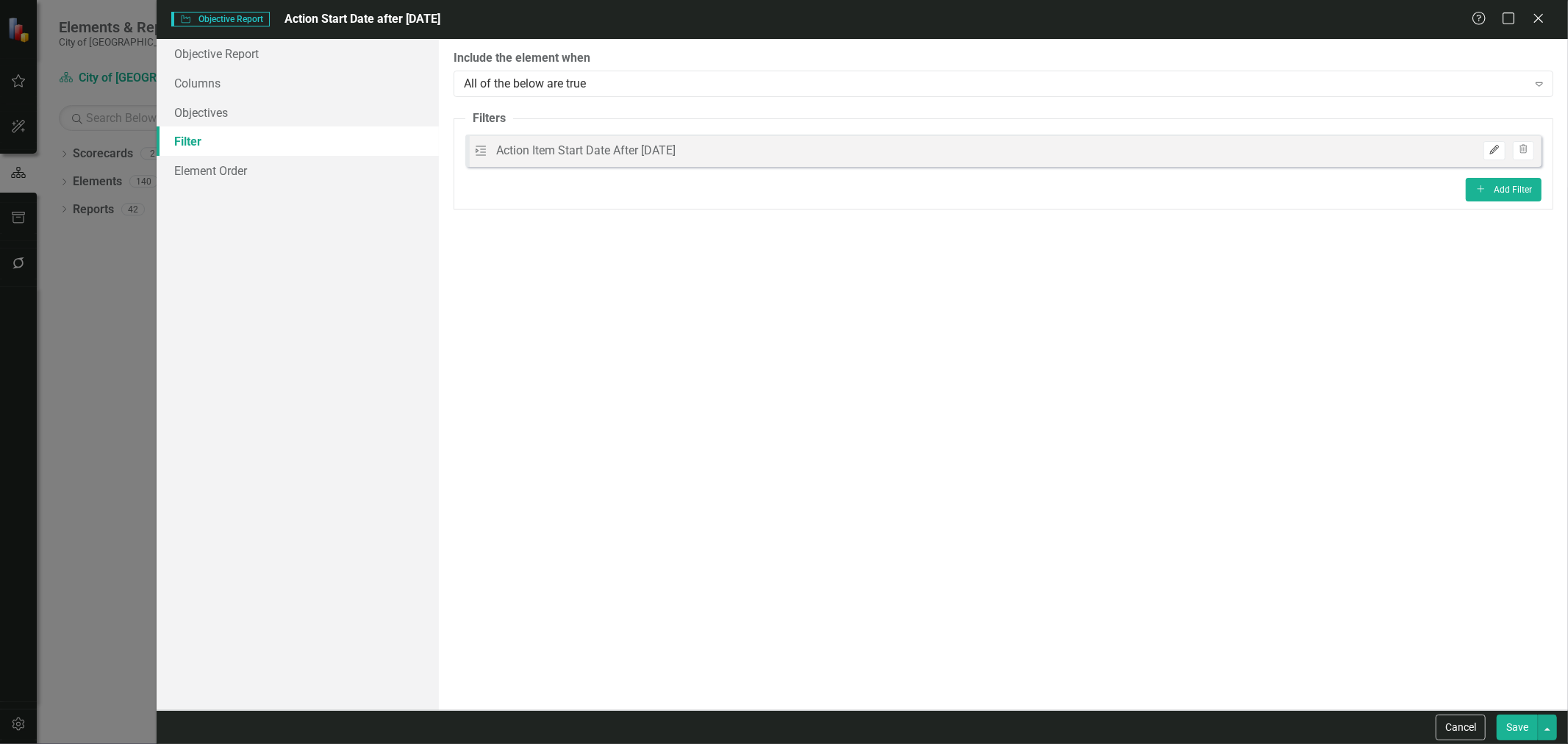
click at [1488, 157] on button "Edit" at bounding box center [1495, 150] width 21 height 19
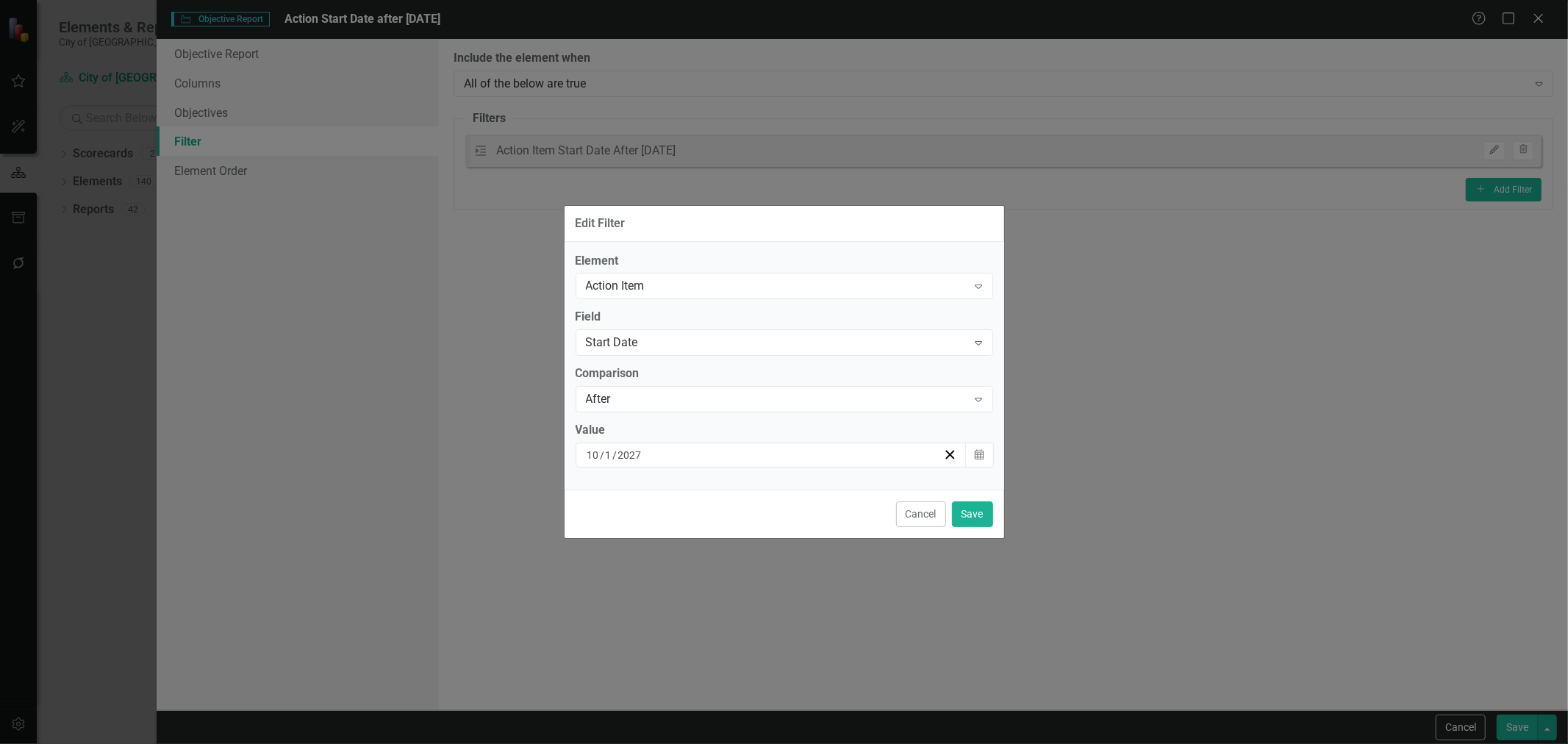
click at [679, 448] on div "10 / 1 / 2027" at bounding box center [765, 454] width 359 height 15
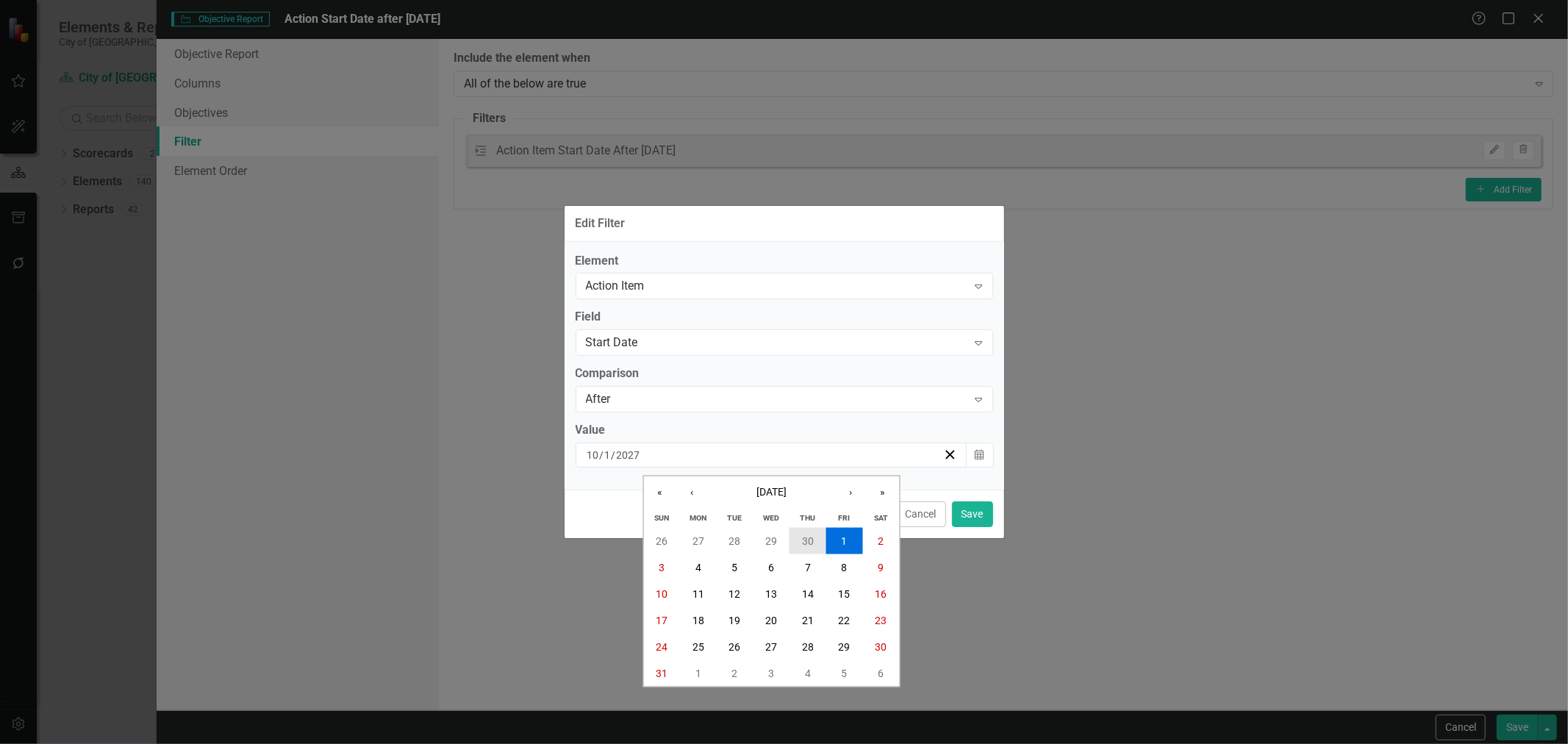
click at [806, 535] on abbr "30" at bounding box center [807, 541] width 11 height 11
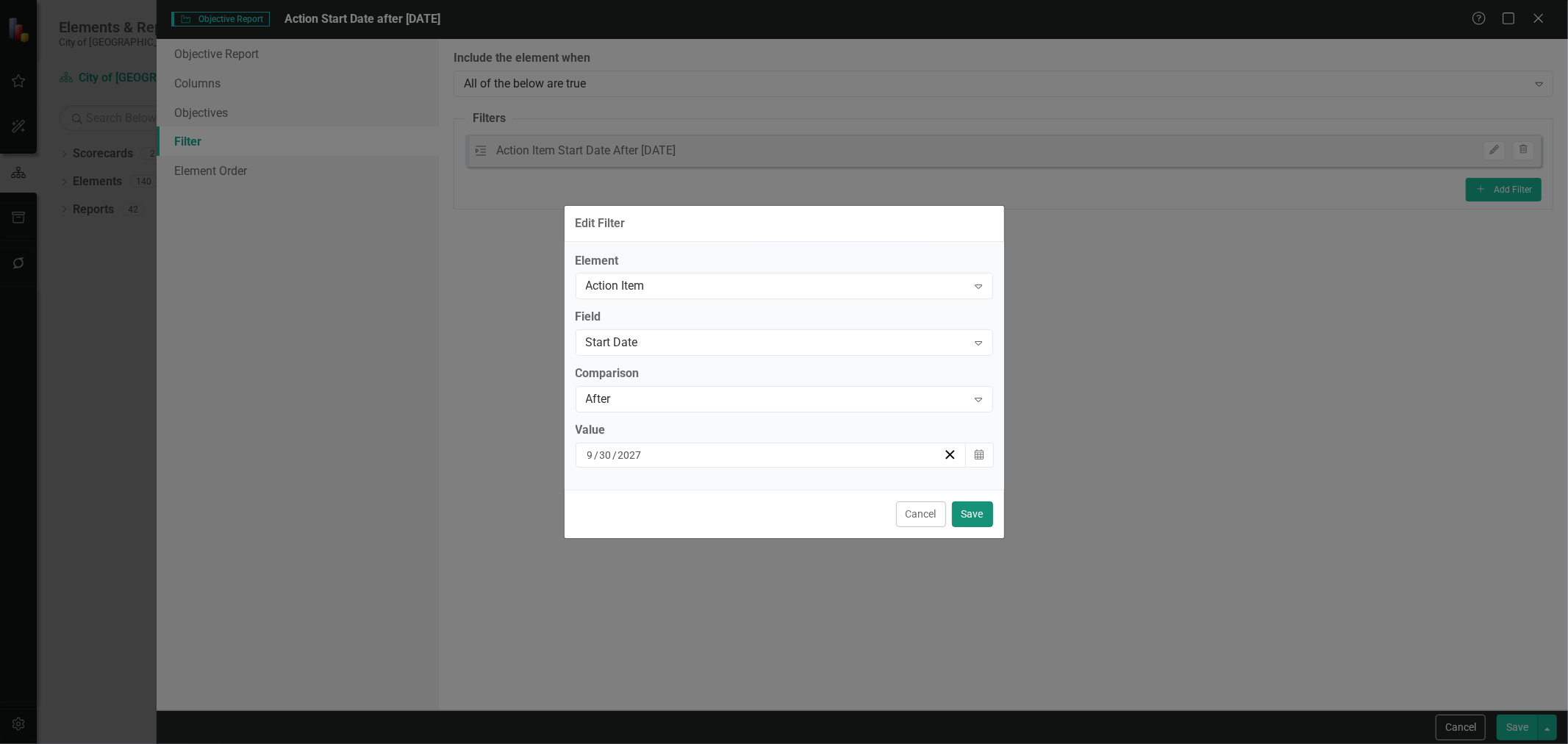
click at [967, 515] on button "Save" at bounding box center [973, 515] width 41 height 26
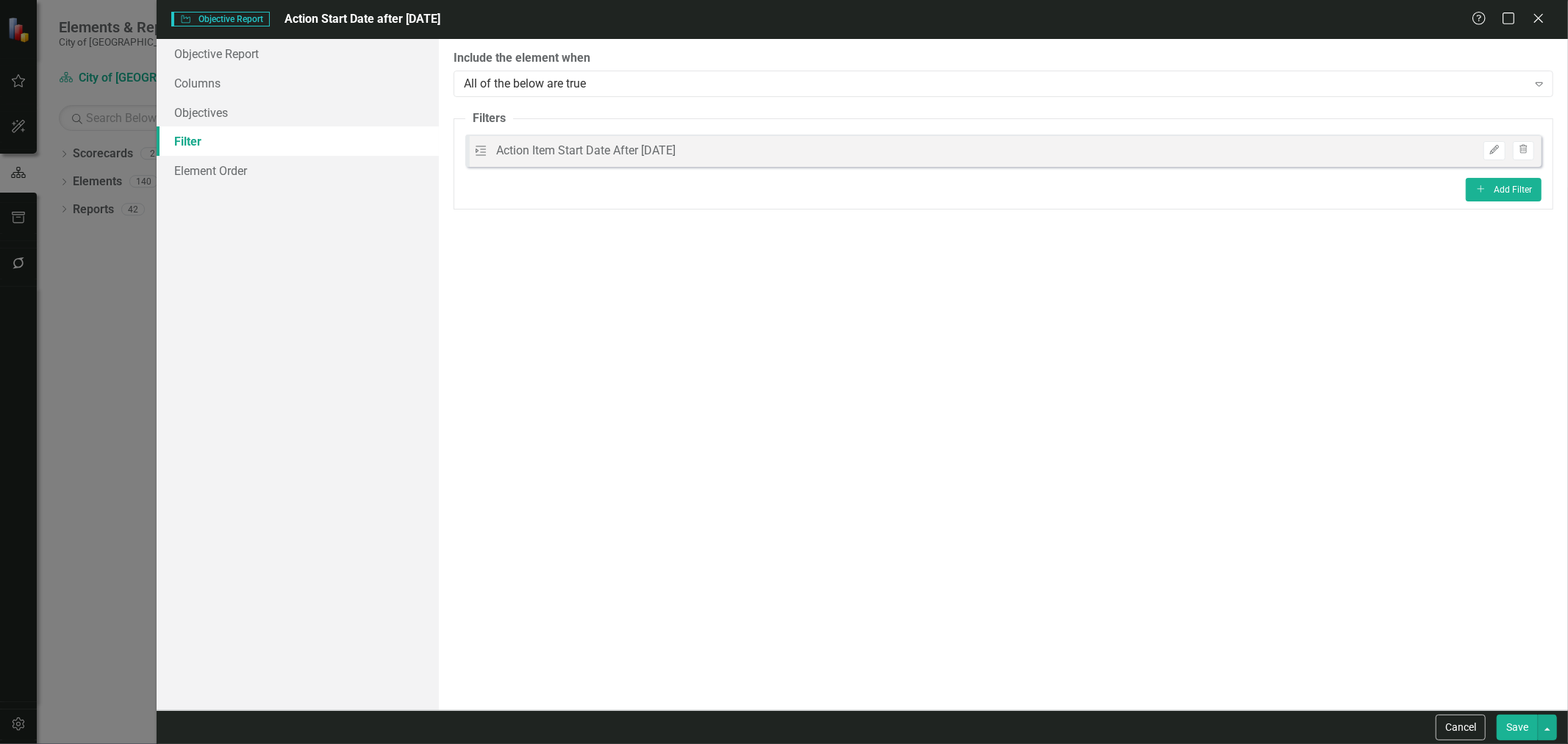
click at [1529, 729] on button "Save" at bounding box center [1518, 728] width 41 height 26
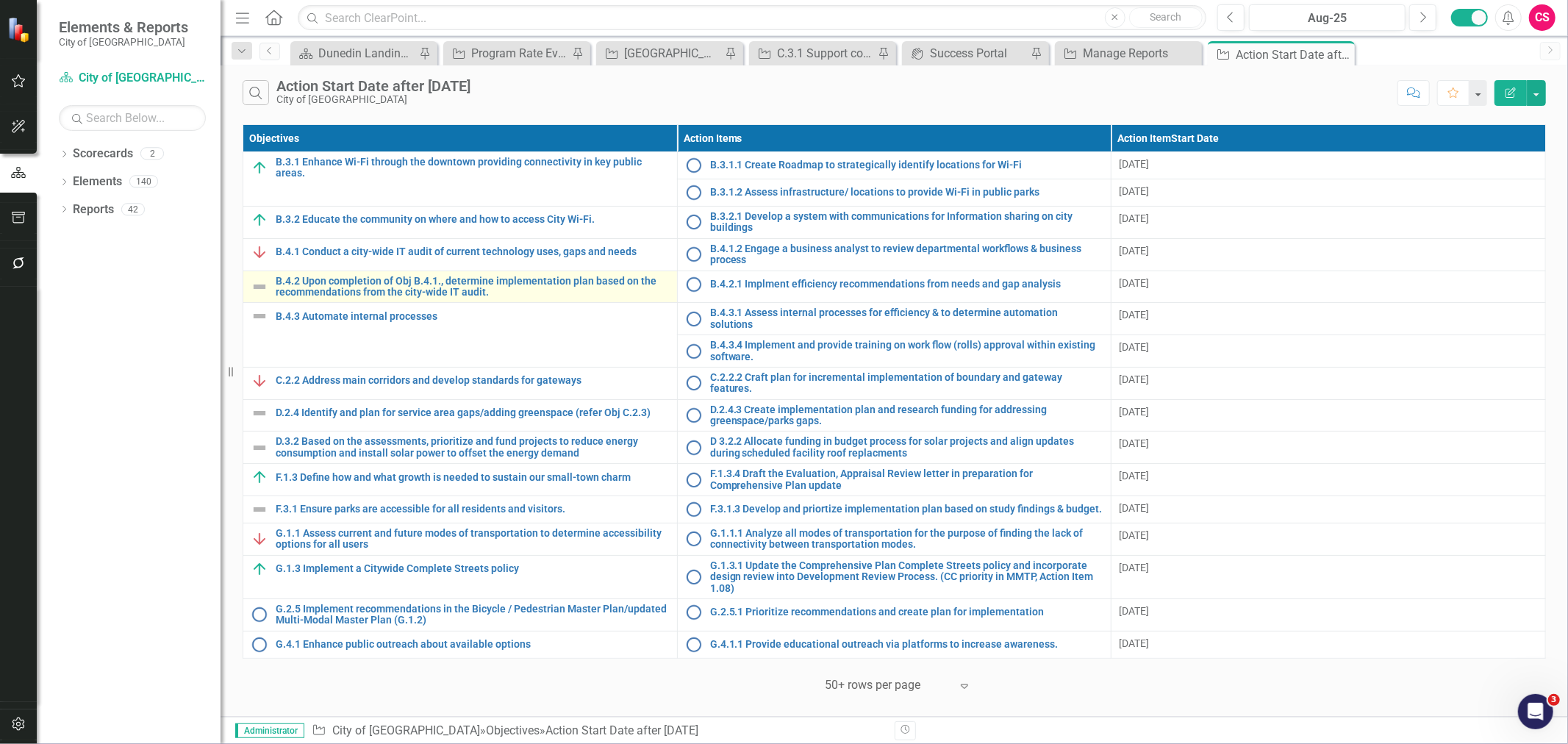
click at [255, 291] on img at bounding box center [259, 286] width 18 height 18
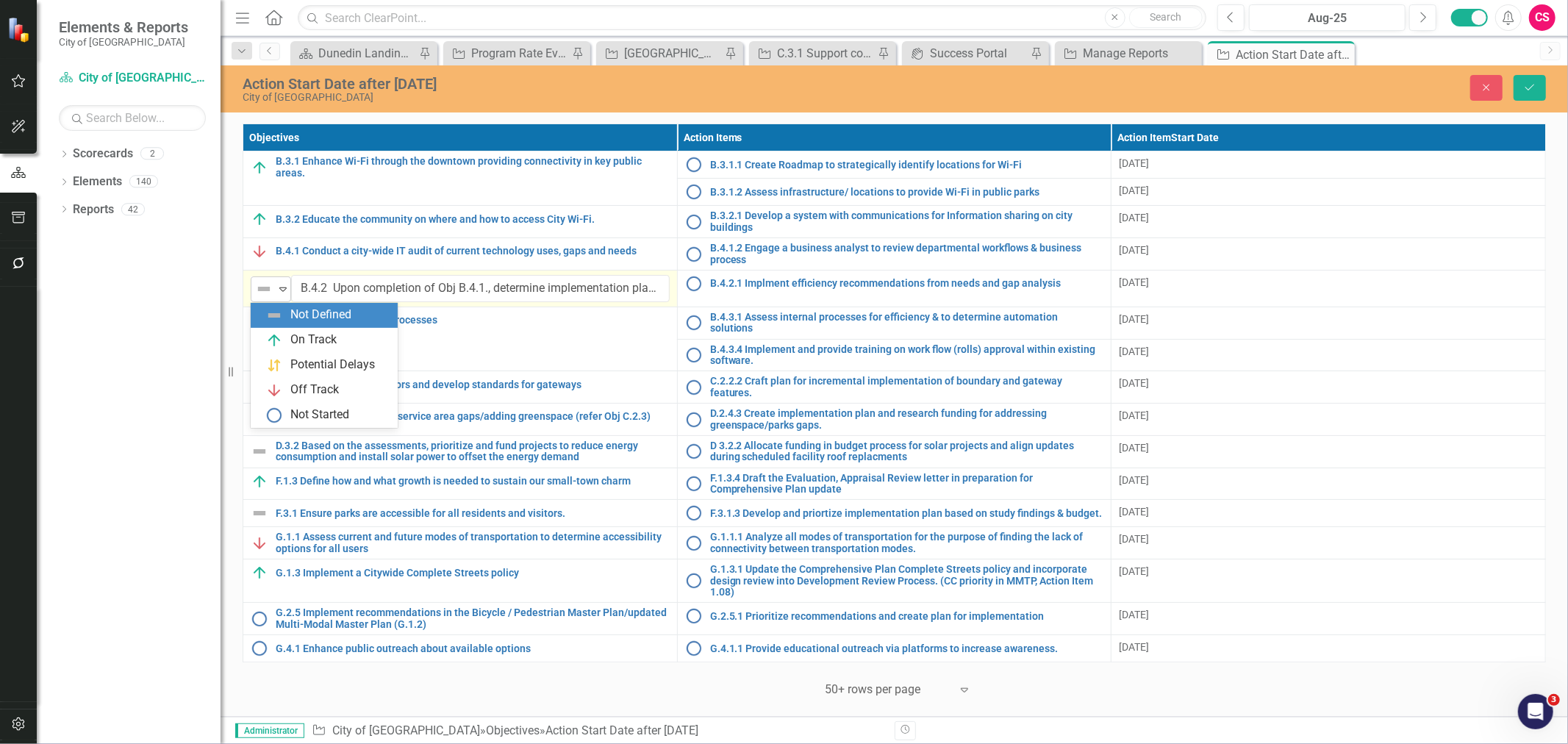
click at [256, 295] on img at bounding box center [263, 289] width 18 height 18
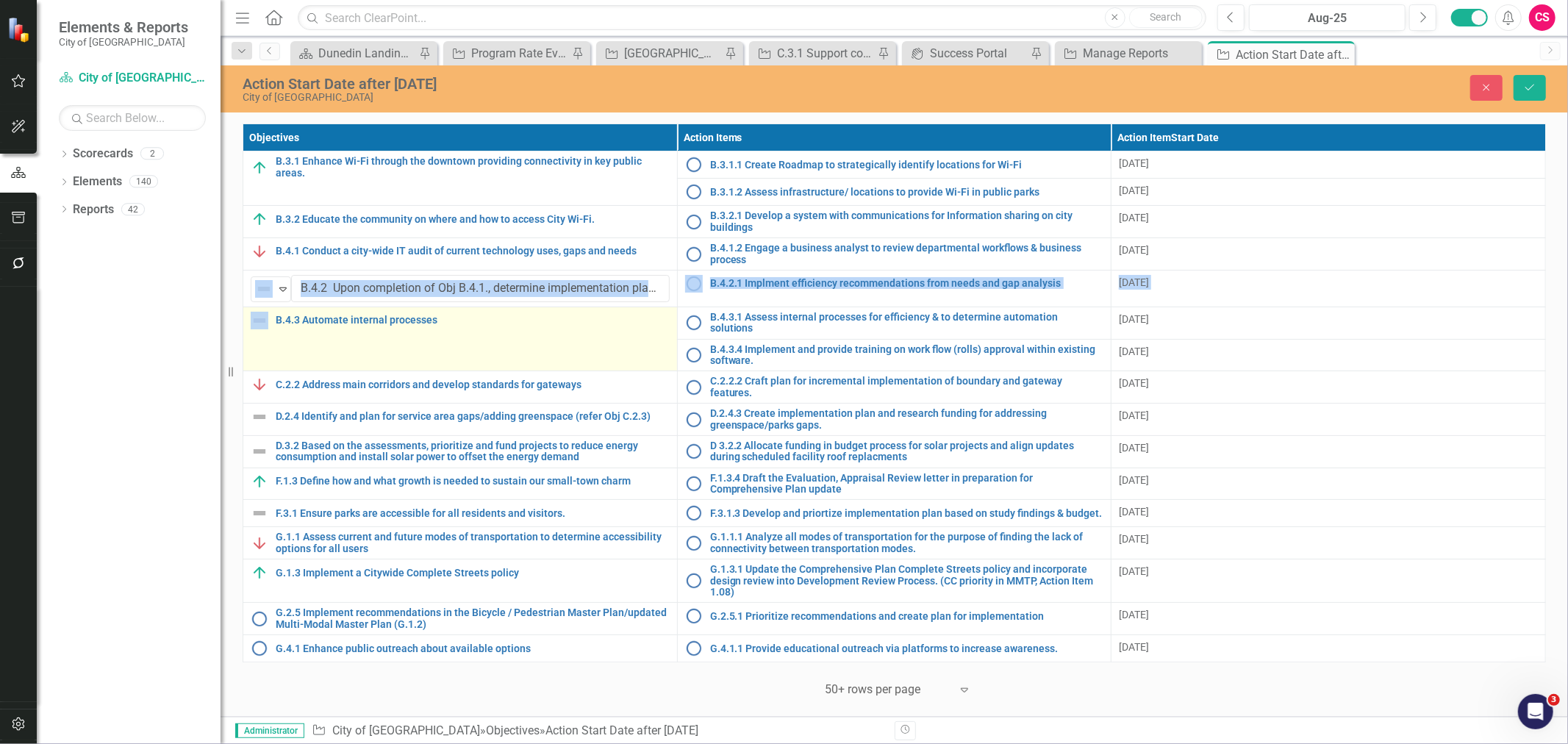
click at [256, 316] on img at bounding box center [259, 320] width 18 height 18
click at [256, 329] on td "B.4.3 Automate internal processes Link Map View Link Map Edit Edit Objective Li…" at bounding box center [461, 338] width 435 height 65
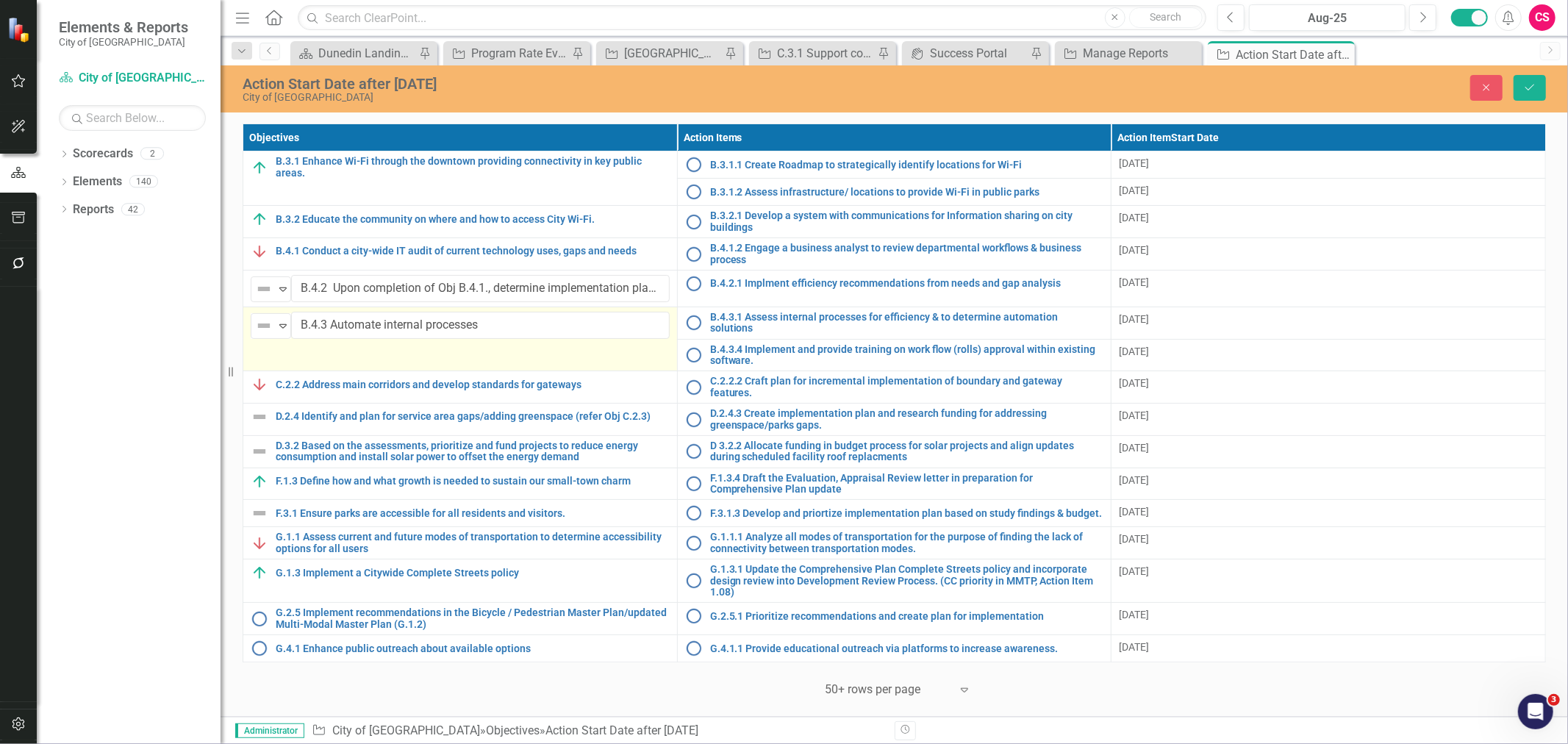
click at [256, 329] on img at bounding box center [263, 325] width 18 height 18
click at [236, 354] on div "Objectives Action Items Action Item Start Date B.3.1 Enhance Wi-Fi through the …" at bounding box center [894, 411] width 1348 height 582
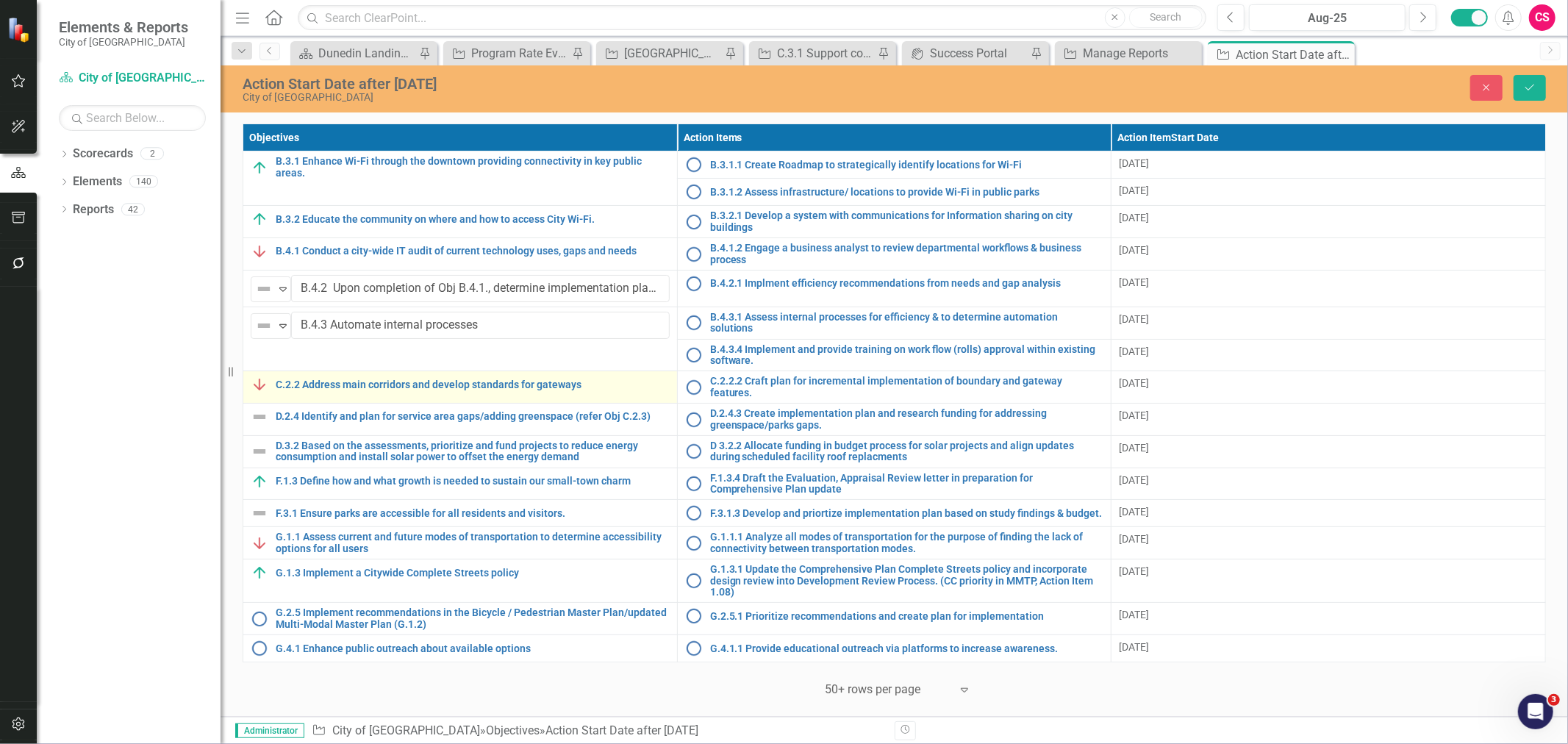
click at [267, 380] on img at bounding box center [259, 384] width 18 height 18
click at [265, 381] on img at bounding box center [259, 384] width 18 height 18
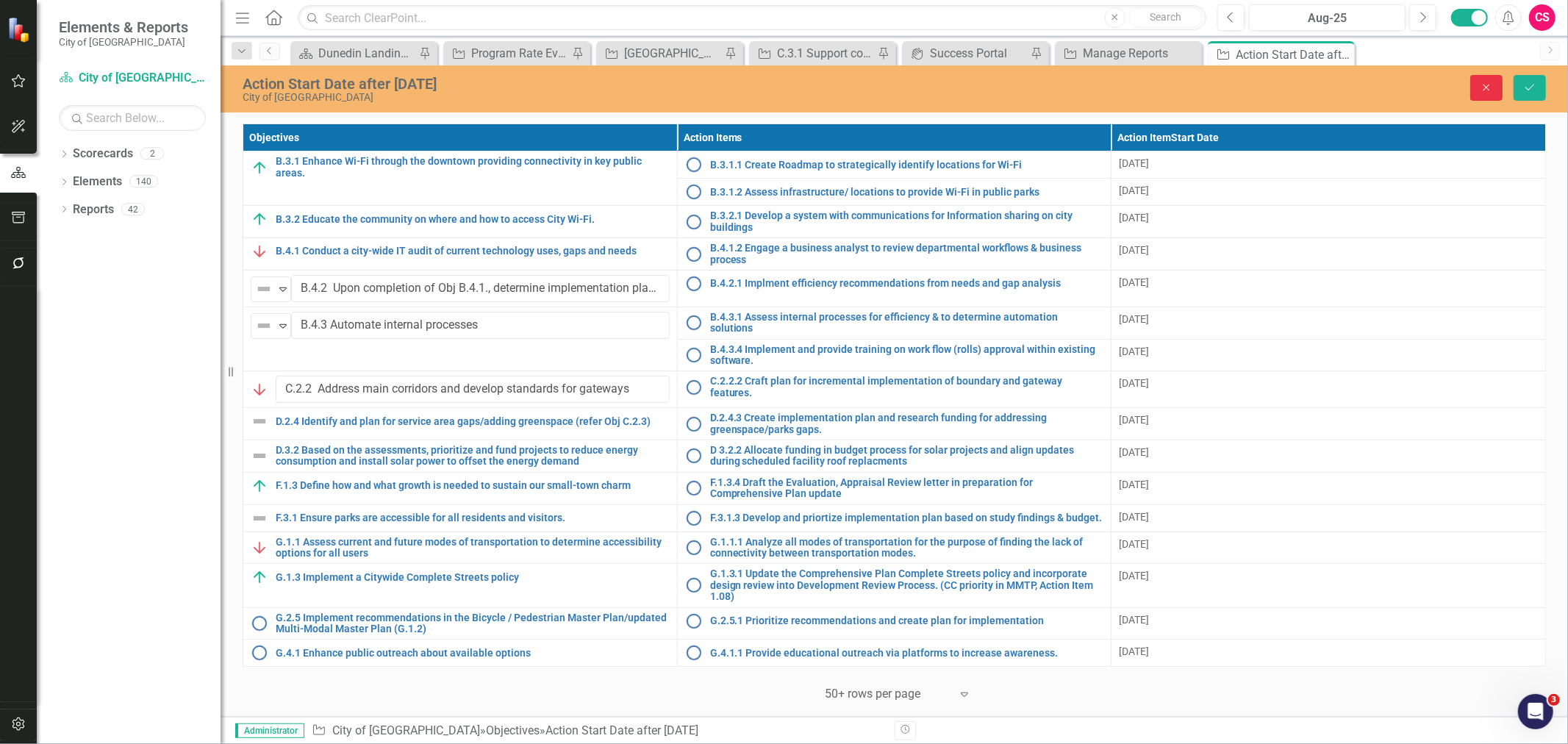
click at [1479, 96] on button "Close" at bounding box center [1486, 88] width 32 height 26
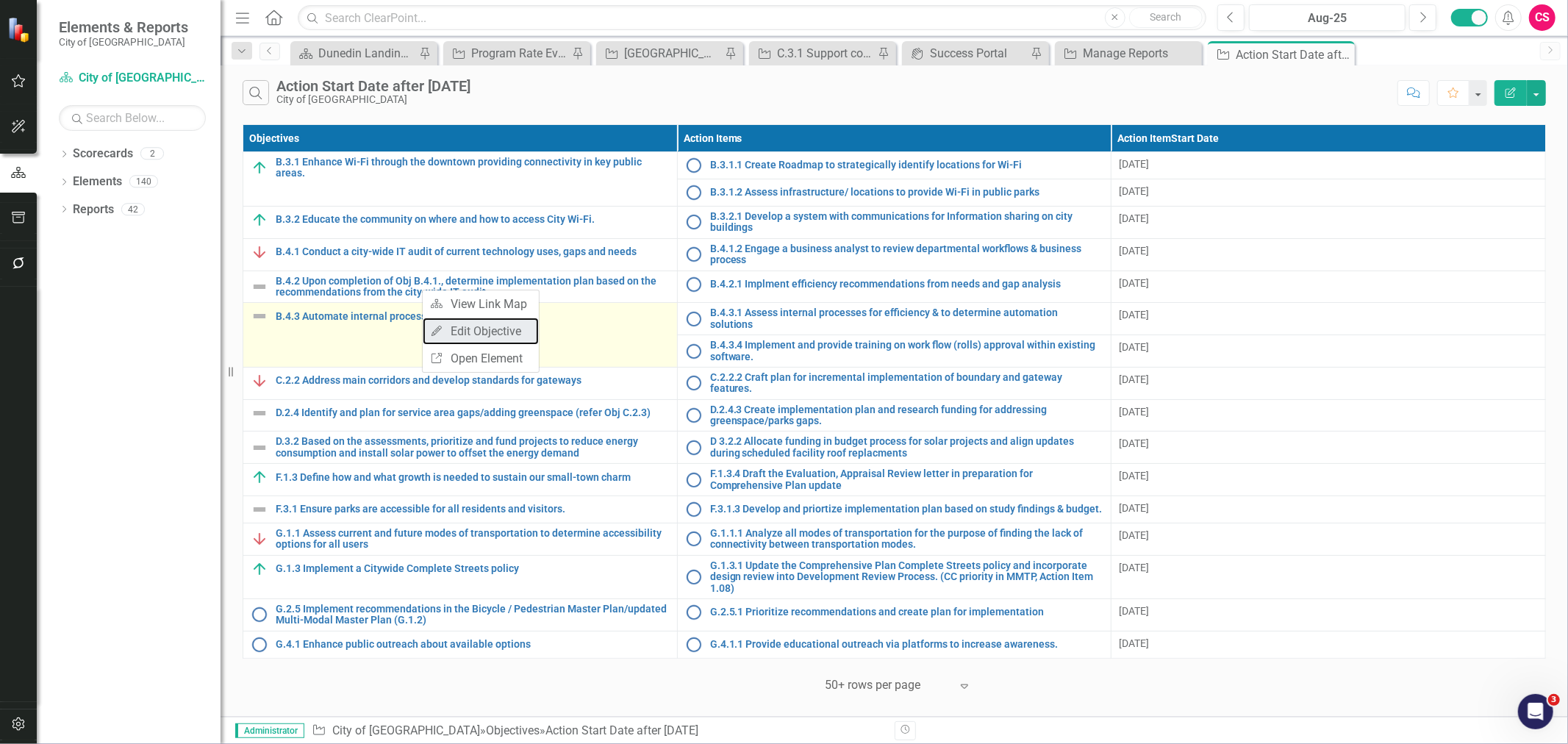
click at [459, 331] on link "Edit Edit Objective" at bounding box center [481, 332] width 116 height 27
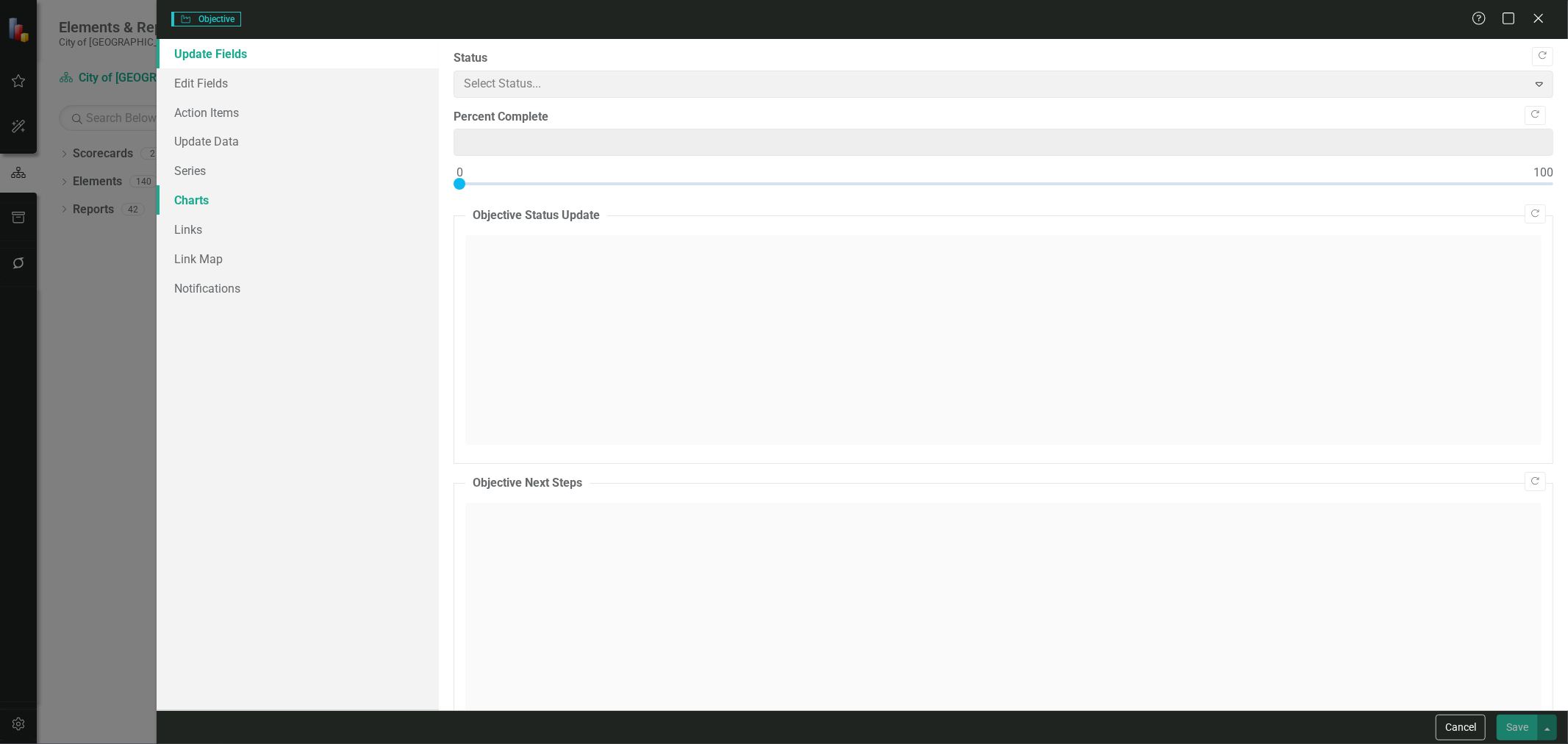
type input "0"
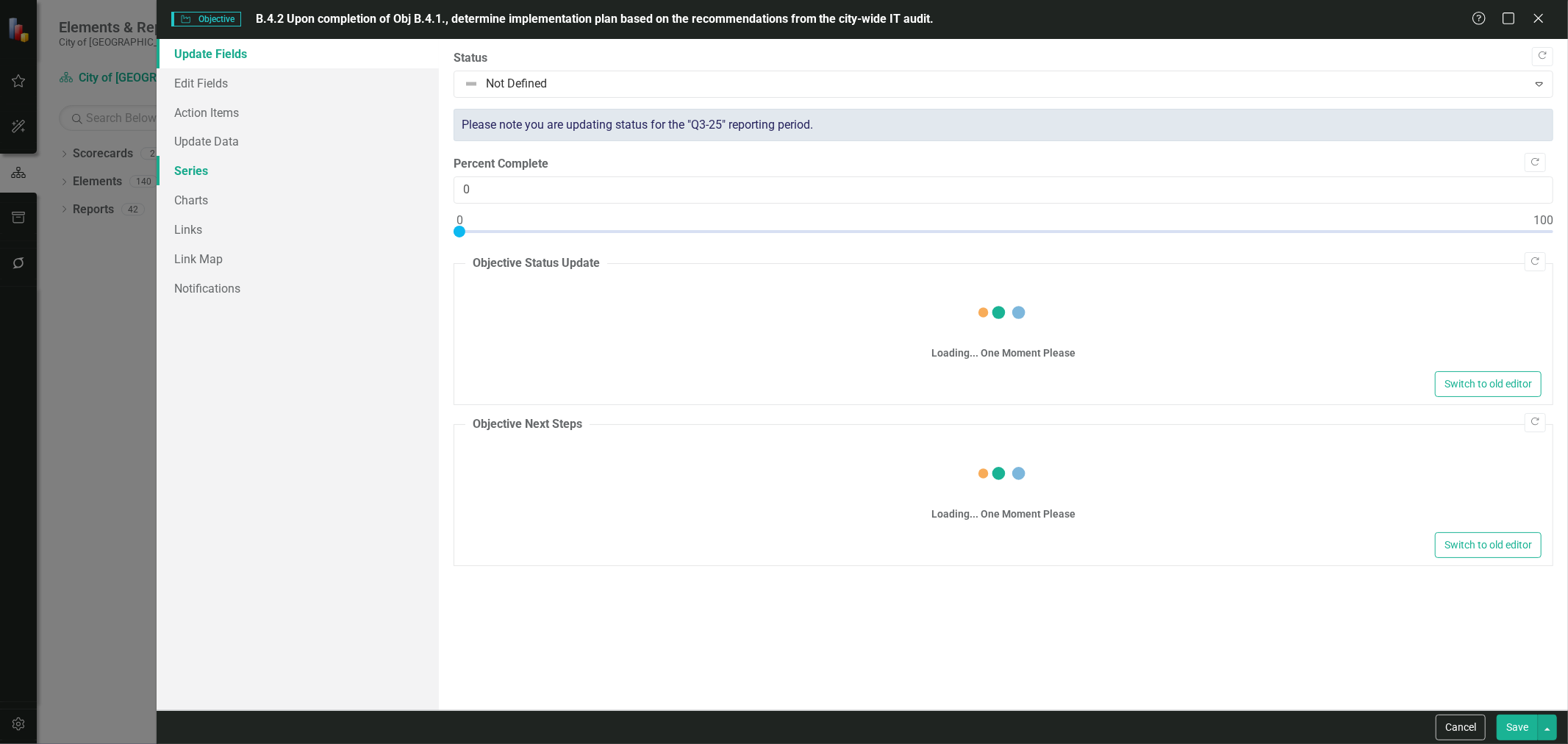
click at [289, 178] on link "Series" at bounding box center [298, 170] width 283 height 30
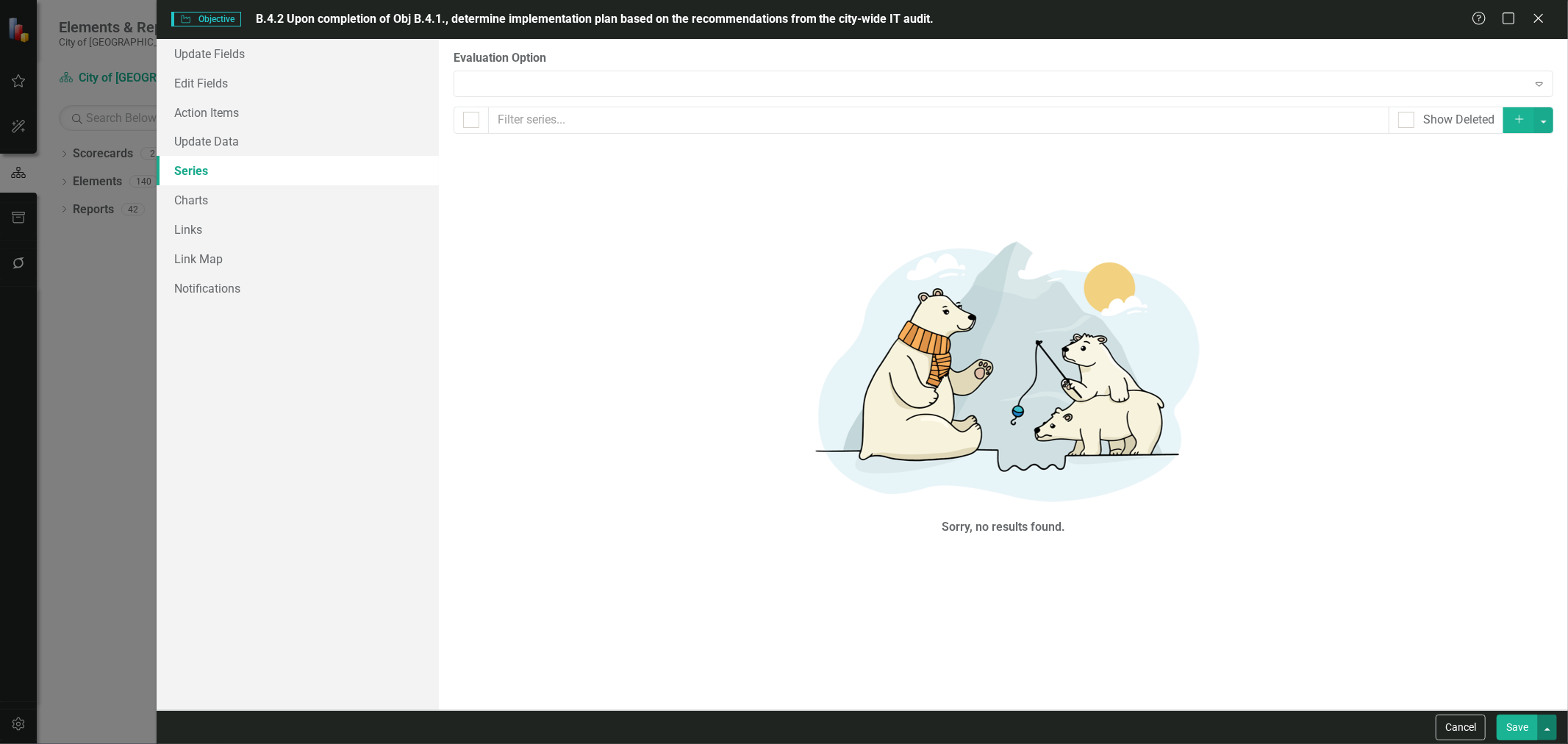
click at [1554, 722] on button "button" at bounding box center [1547, 728] width 19 height 26
click at [1534, 699] on link "Save and Continue" at bounding box center [1499, 700] width 116 height 27
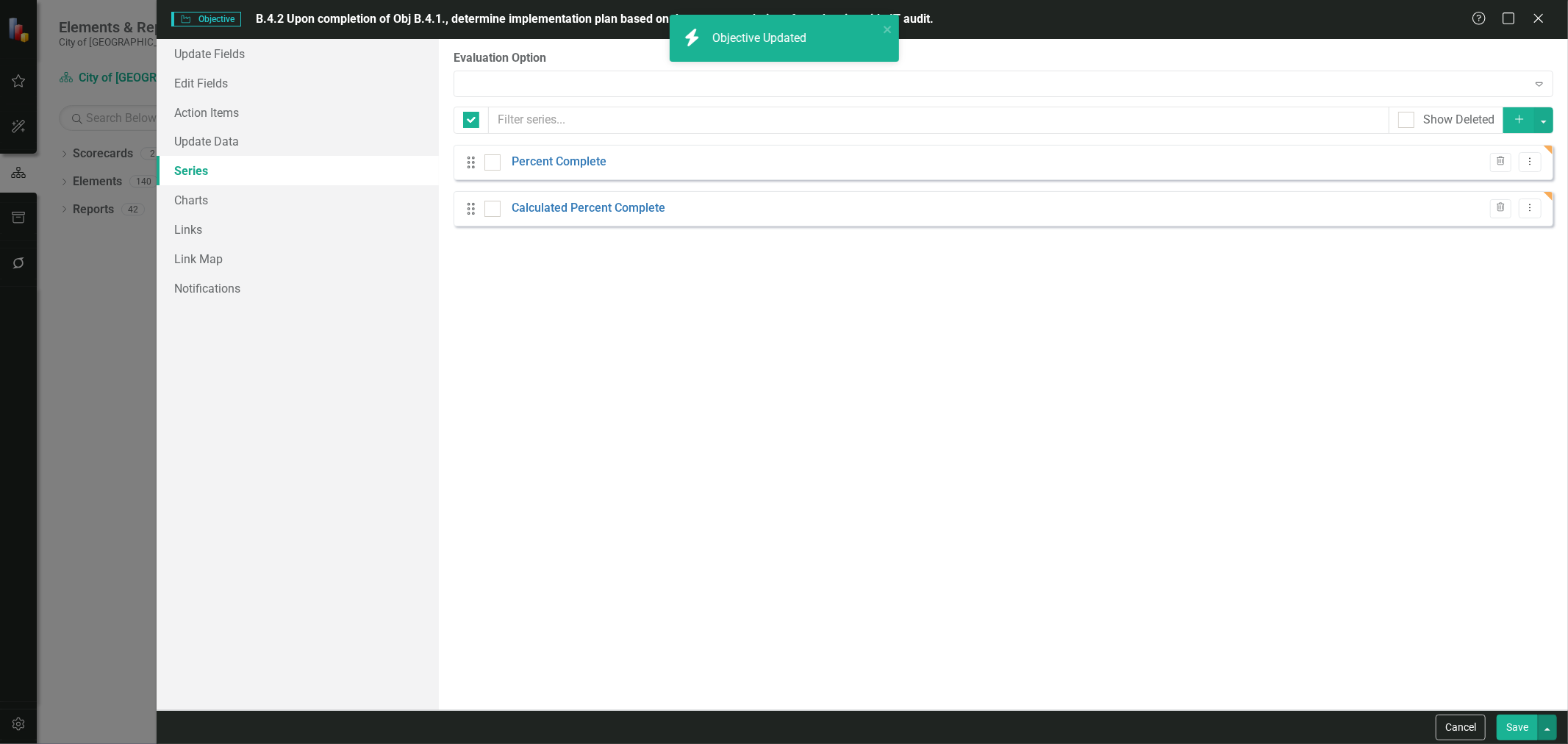
checkbox input "false"
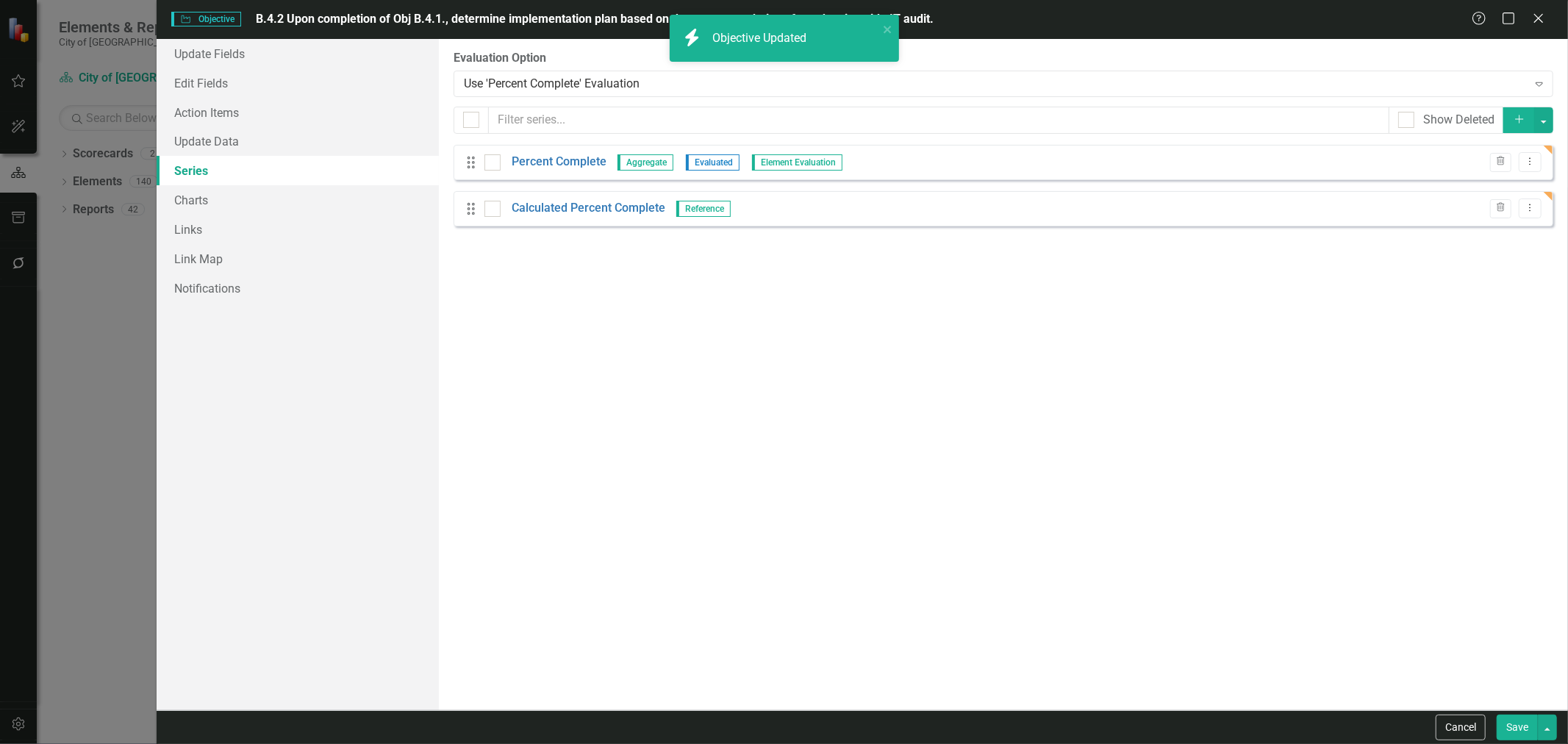
click at [1505, 729] on button "Save" at bounding box center [1518, 728] width 41 height 26
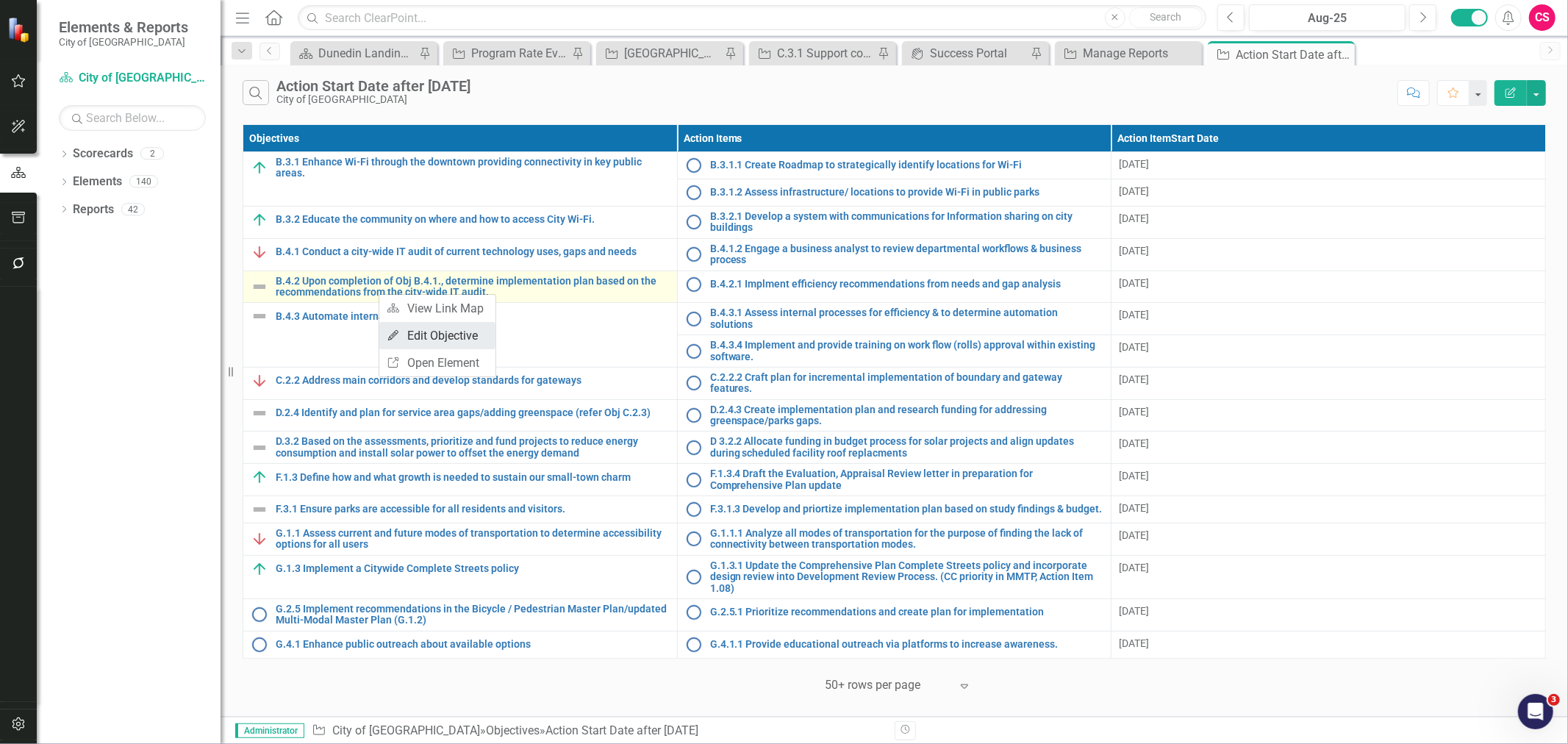
click at [415, 337] on link "Edit Edit Objective" at bounding box center [438, 336] width 116 height 27
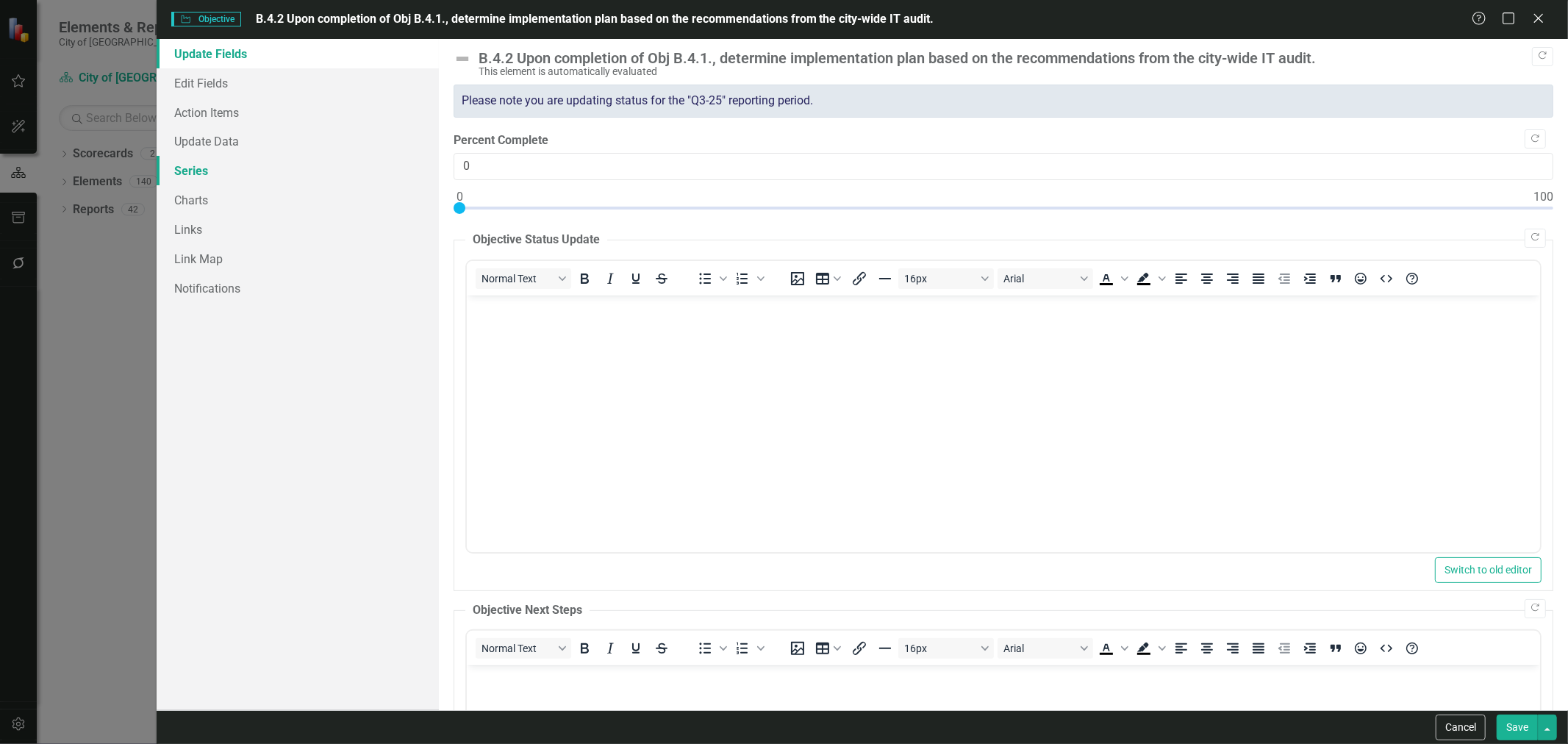
click at [263, 165] on link "Series" at bounding box center [298, 170] width 283 height 30
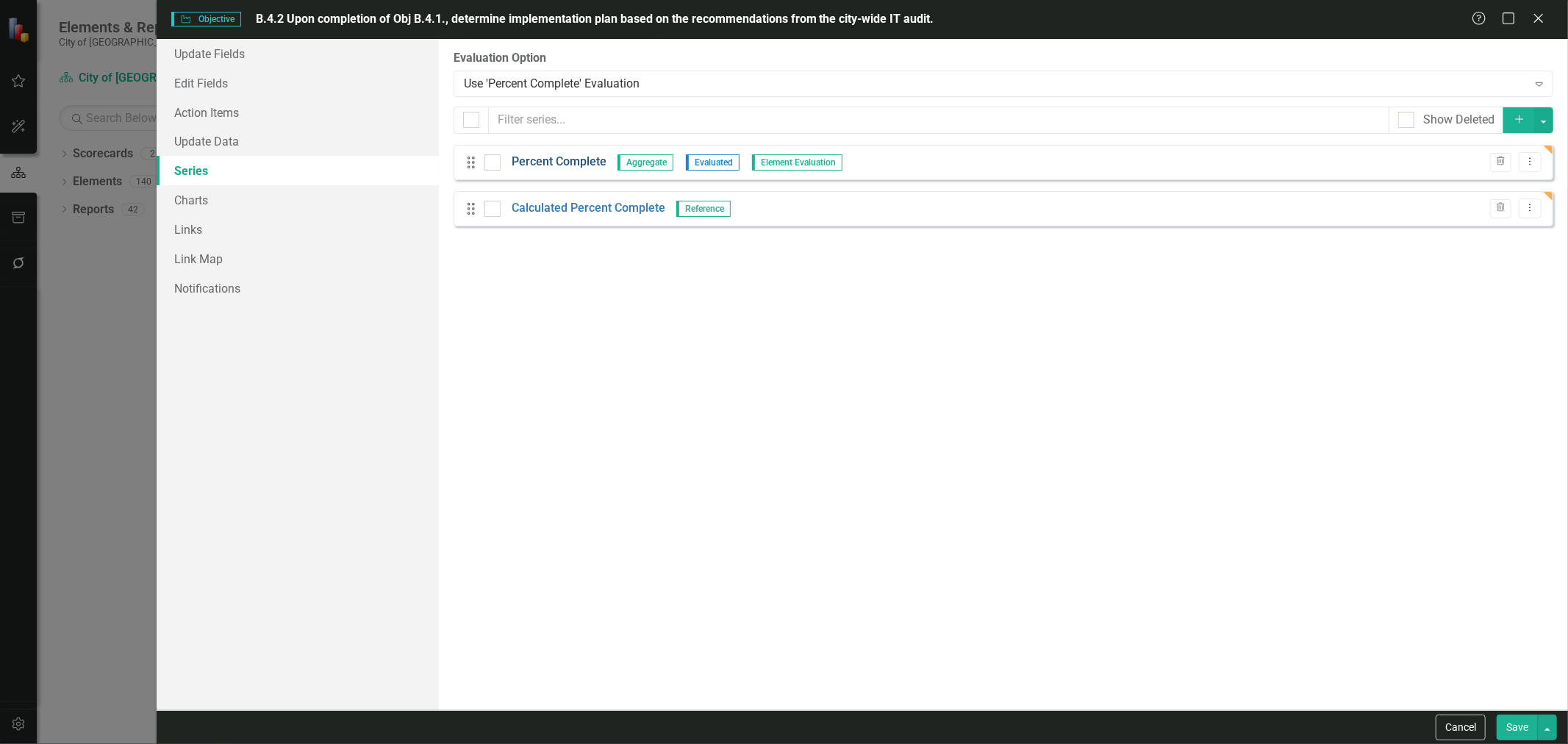
click at [539, 167] on link "Percent Complete" at bounding box center [559, 162] width 95 height 17
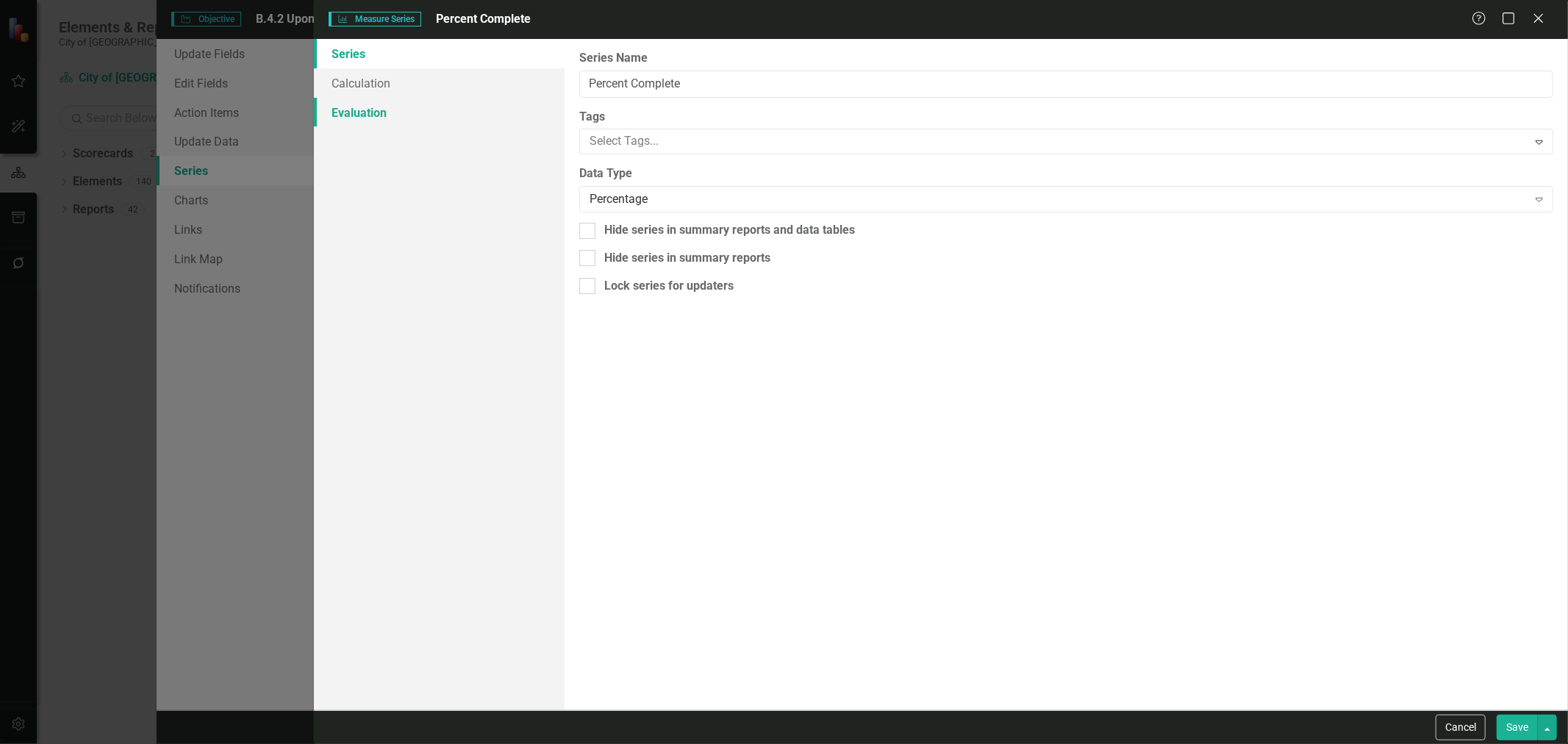
click at [475, 121] on link "Evaluation" at bounding box center [439, 112] width 251 height 30
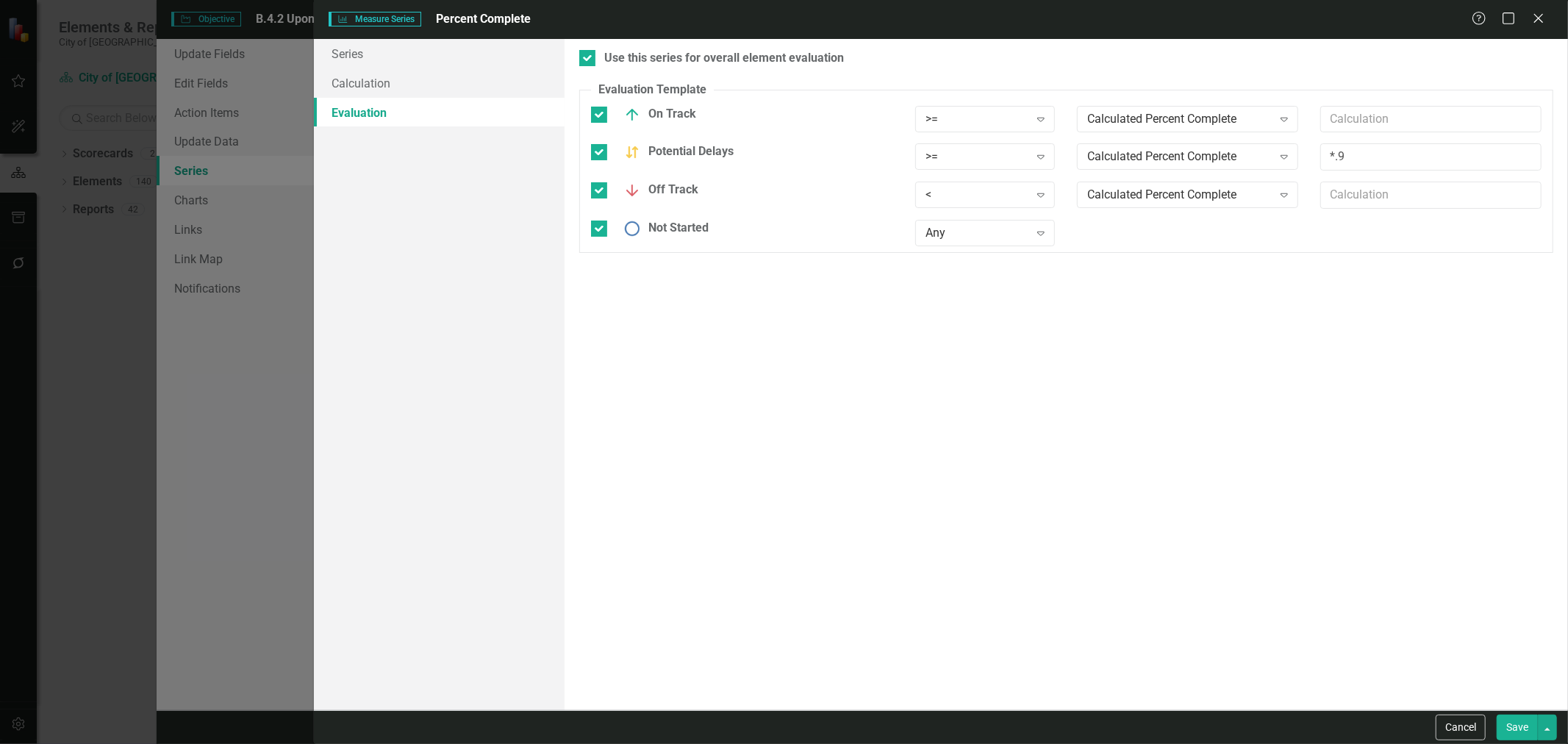
click at [1504, 729] on button "Save" at bounding box center [1518, 728] width 41 height 26
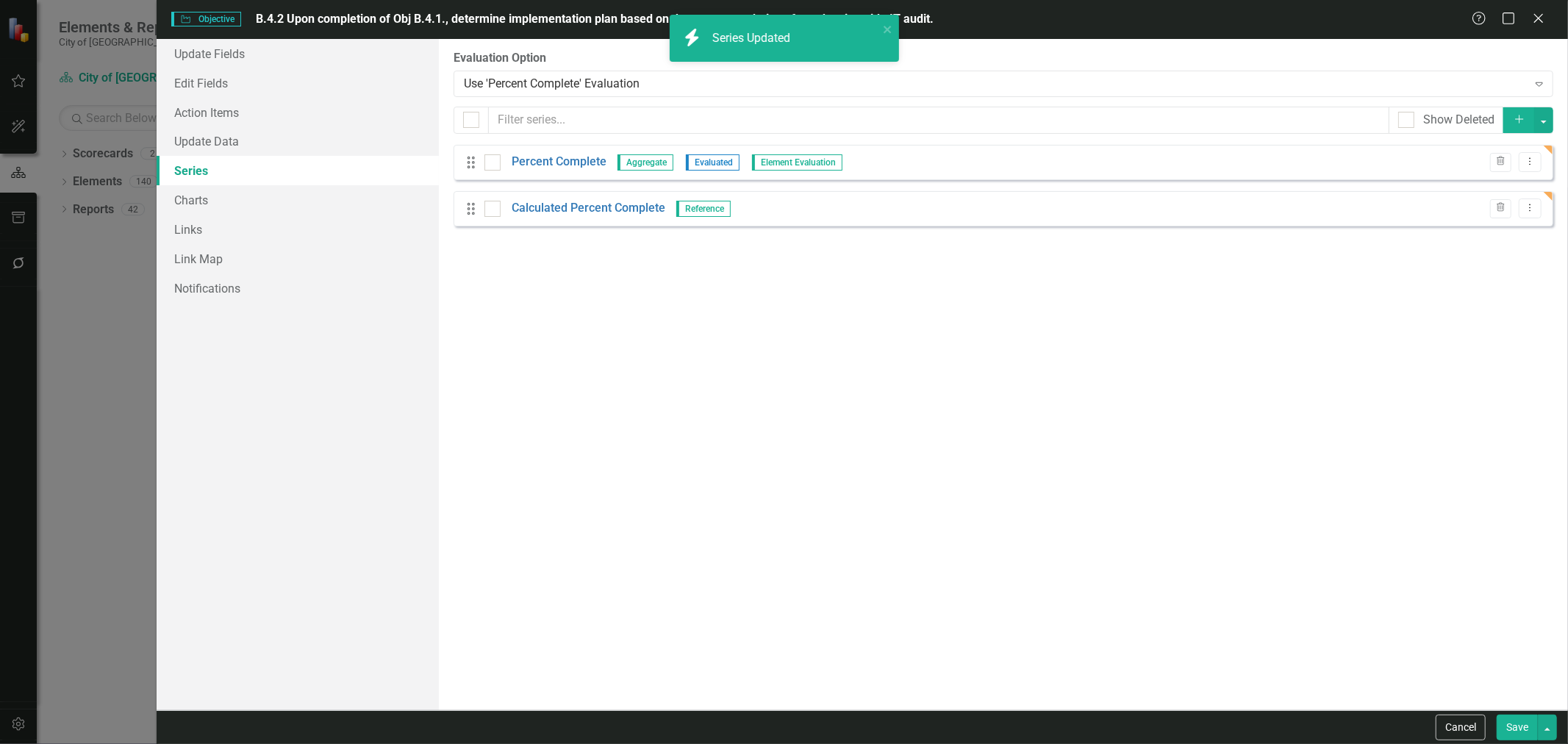
click at [1511, 731] on button "Save" at bounding box center [1518, 728] width 41 height 26
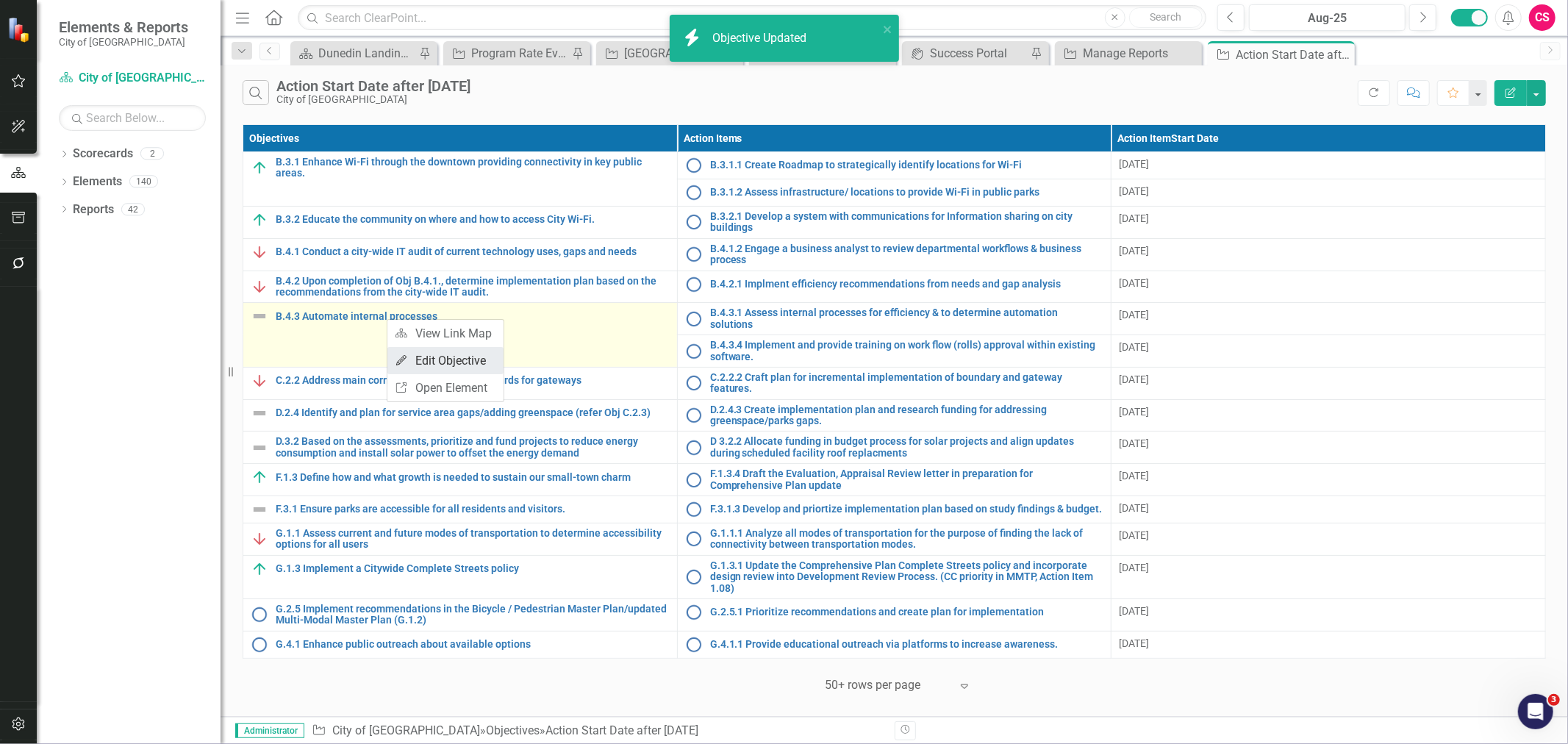
click at [422, 363] on link "Edit Edit Objective" at bounding box center [445, 361] width 116 height 27
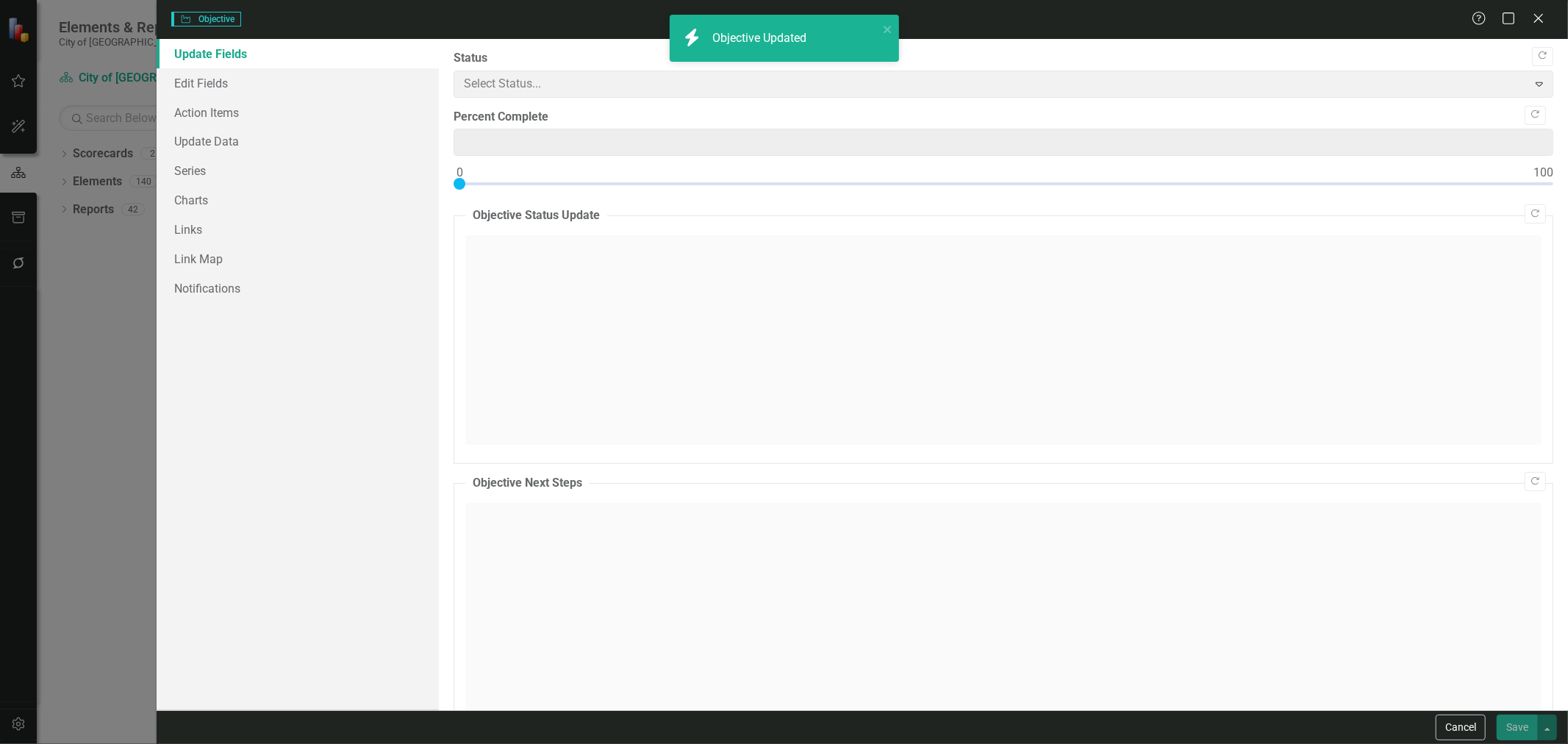
type input "0"
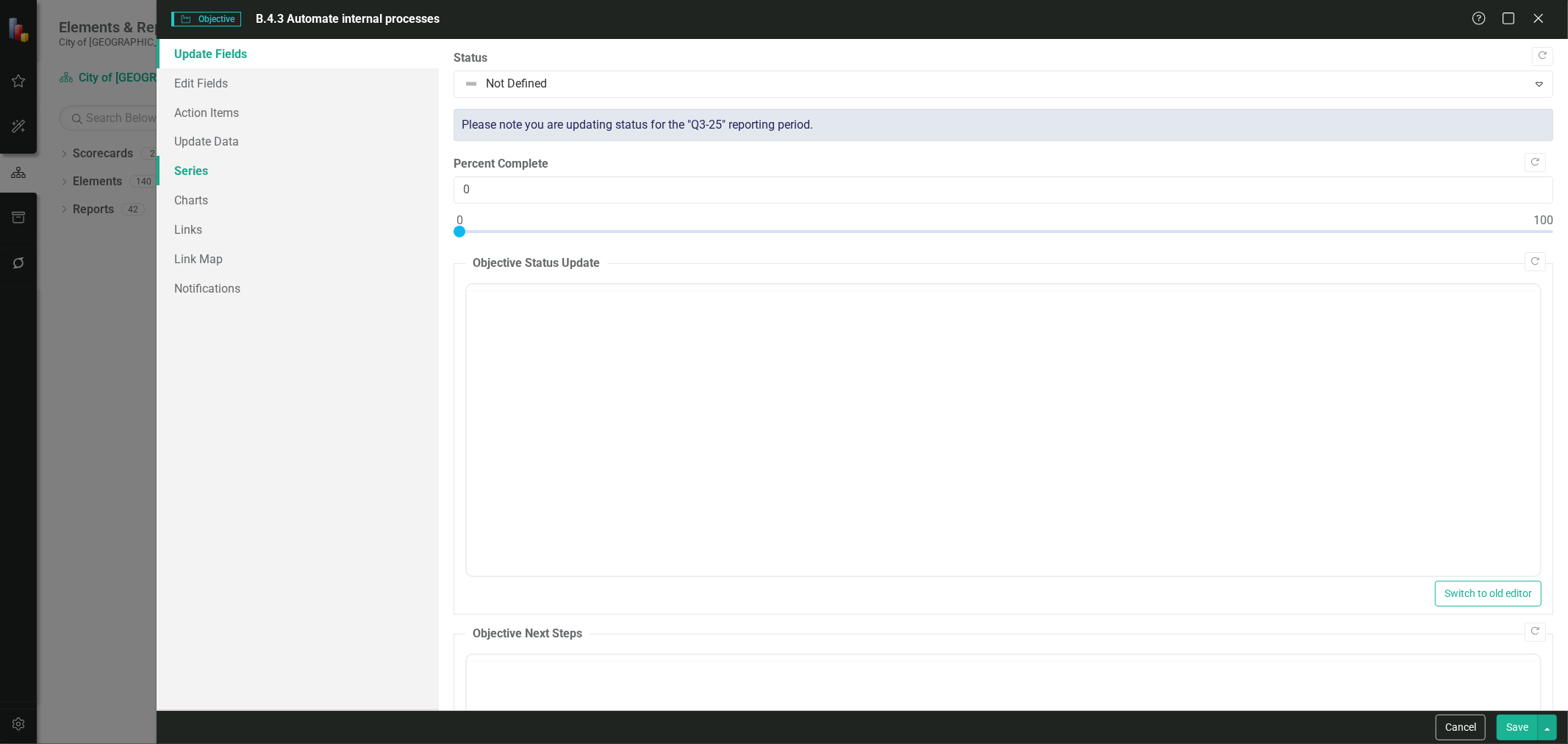
click at [275, 172] on link "Series" at bounding box center [298, 170] width 283 height 30
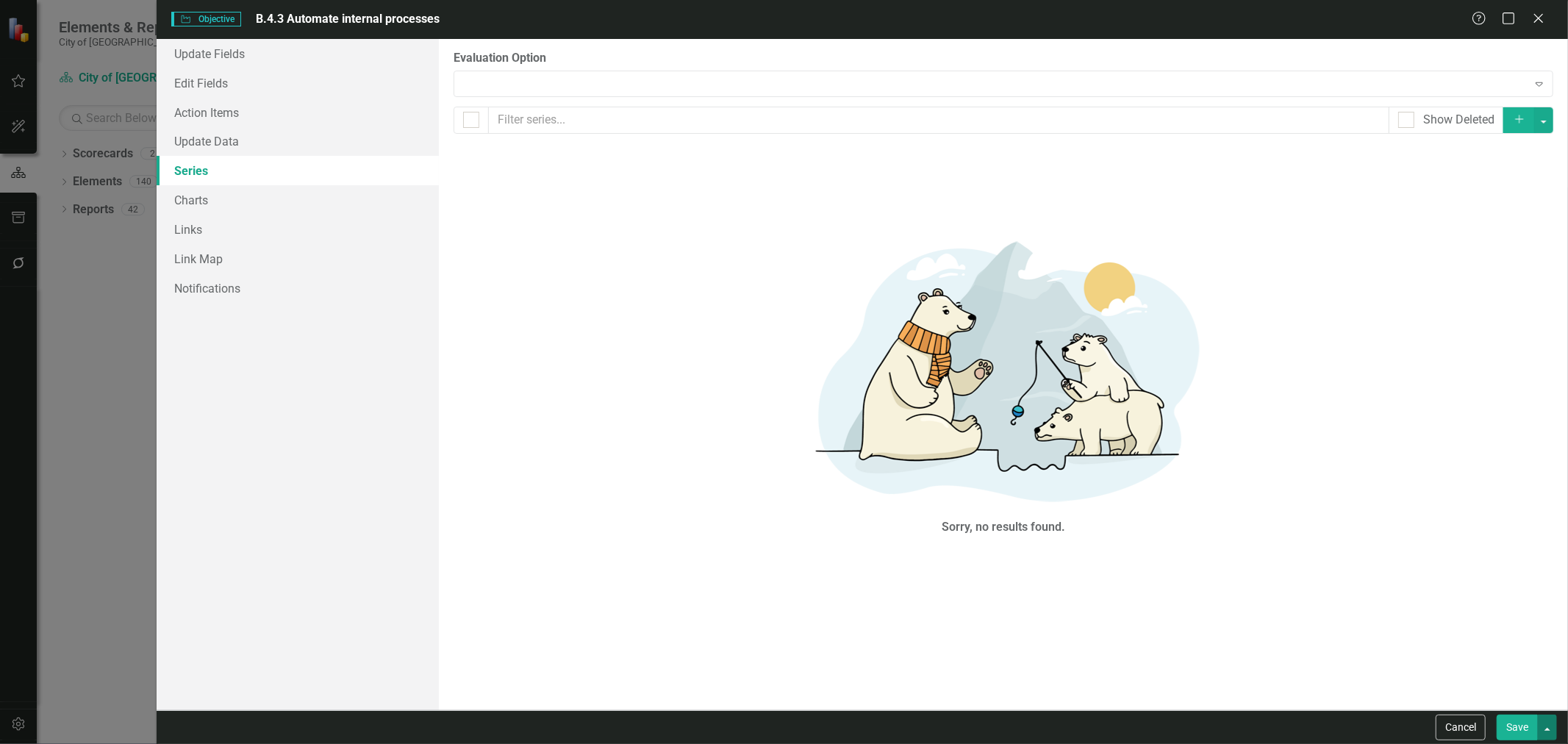
click at [1549, 730] on button "button" at bounding box center [1547, 728] width 19 height 26
click at [1534, 704] on link "Save and Continue" at bounding box center [1499, 700] width 116 height 27
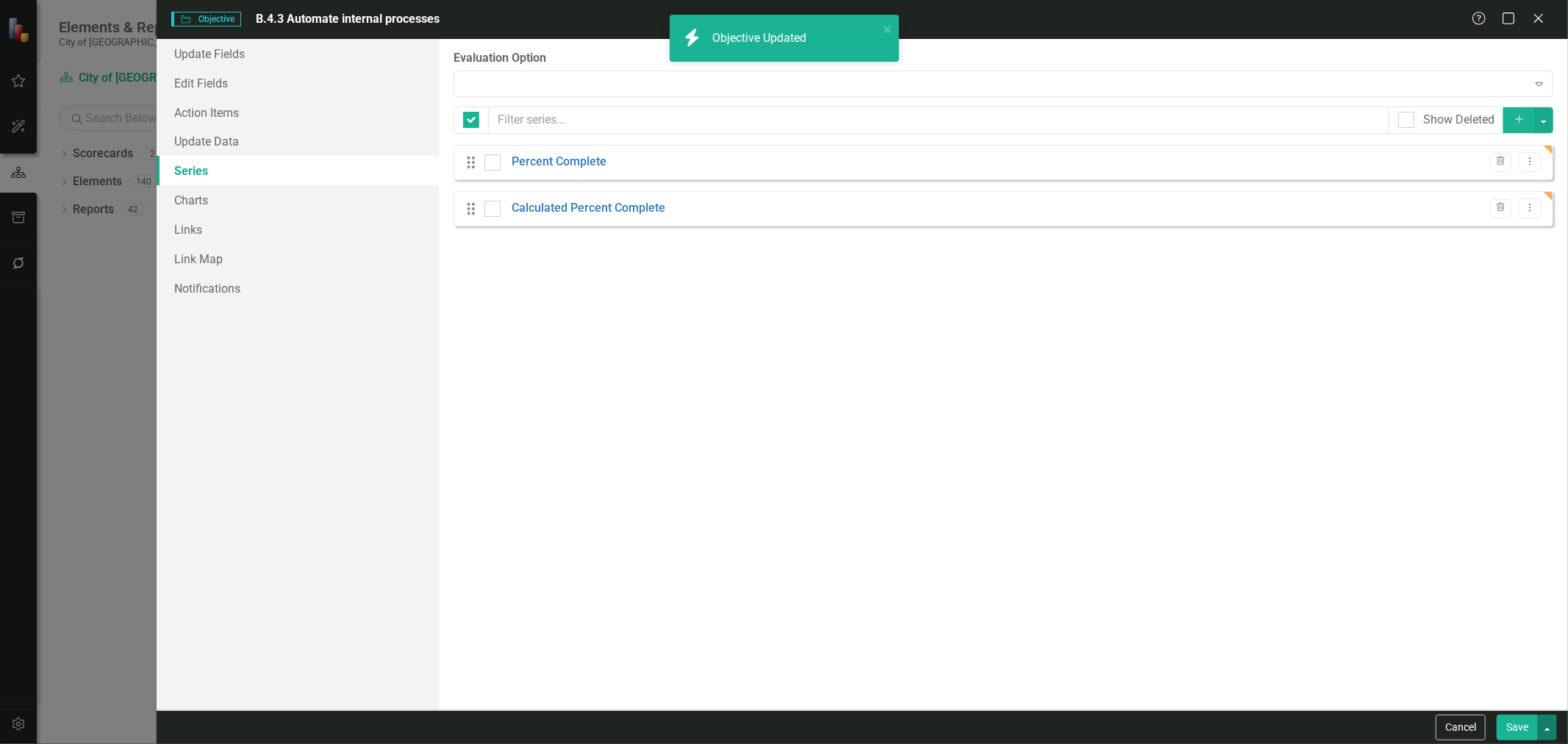
checkbox input "false"
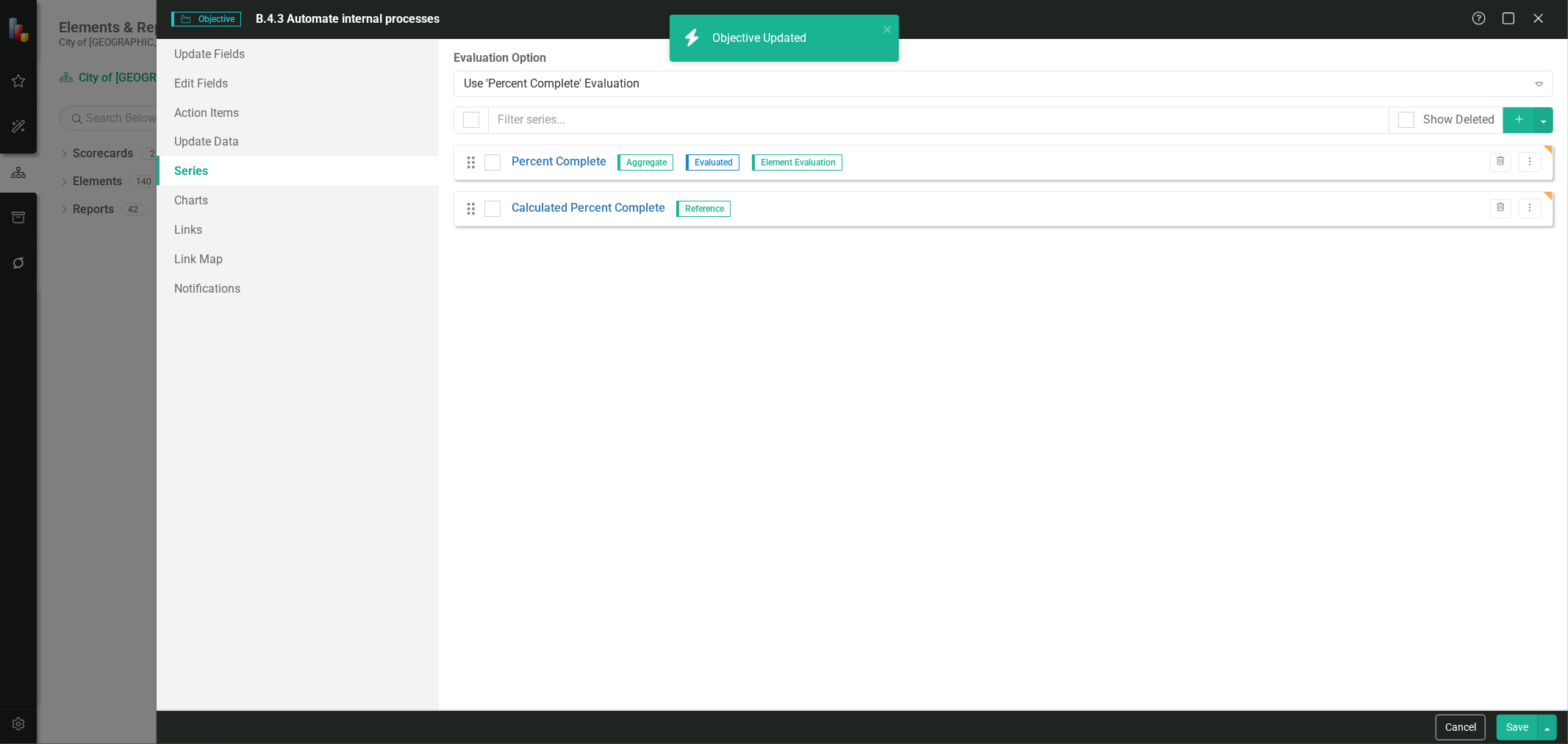
click at [1515, 728] on button "Save" at bounding box center [1518, 728] width 41 height 26
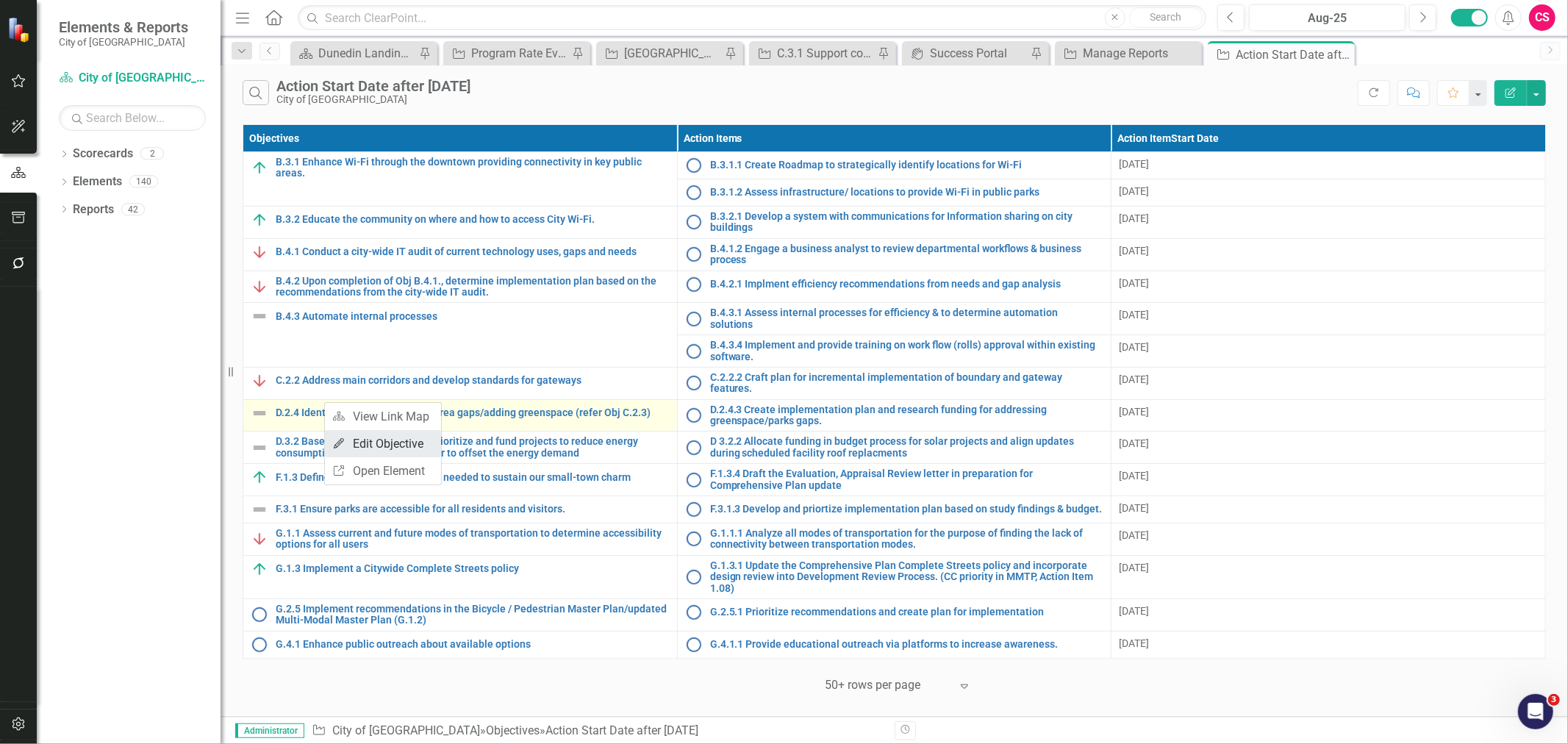
click at [364, 450] on link "Edit Edit Objective" at bounding box center [383, 444] width 116 height 27
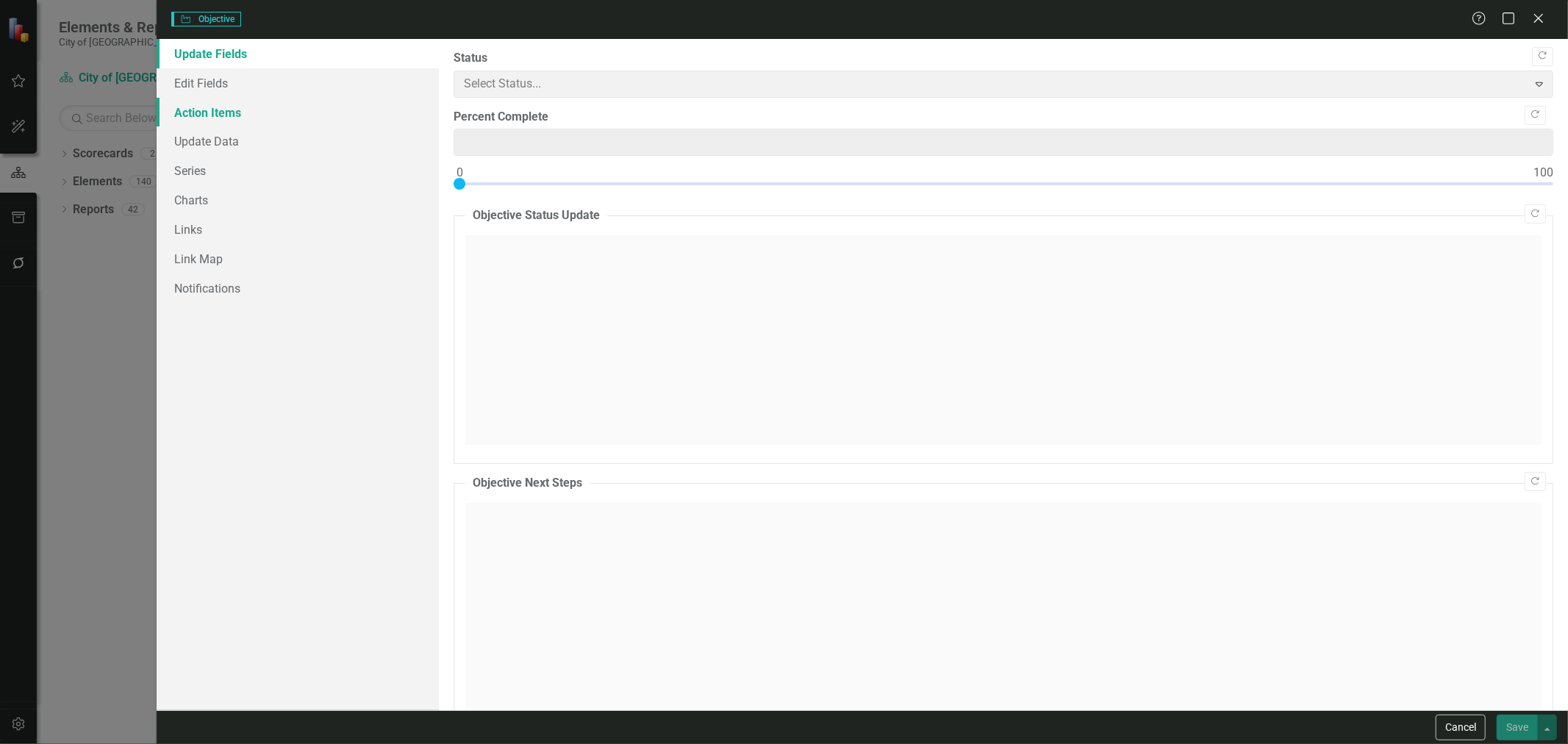
type input "0"
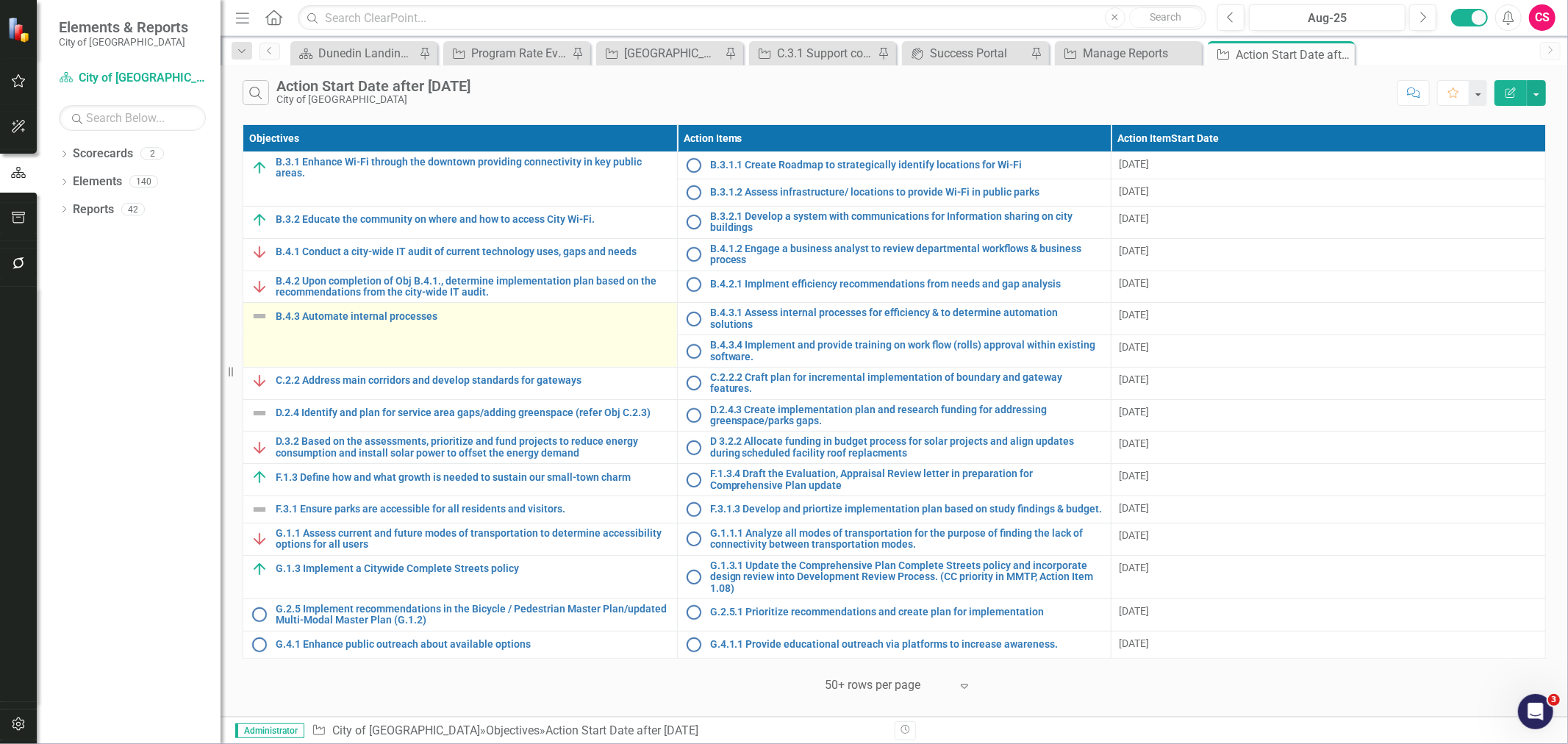
click at [253, 321] on img at bounding box center [259, 315] width 18 height 18
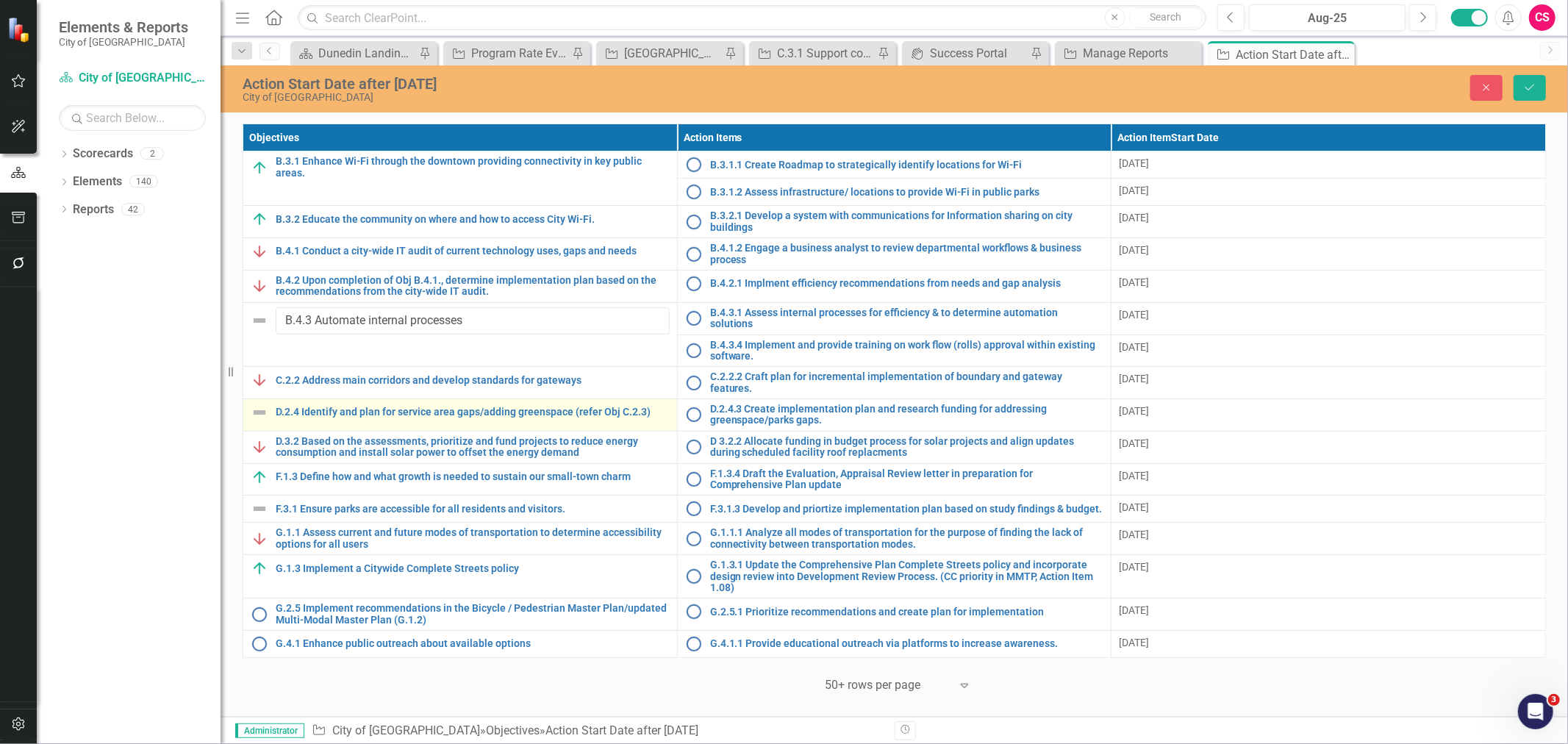
click at [256, 404] on img at bounding box center [259, 412] width 18 height 18
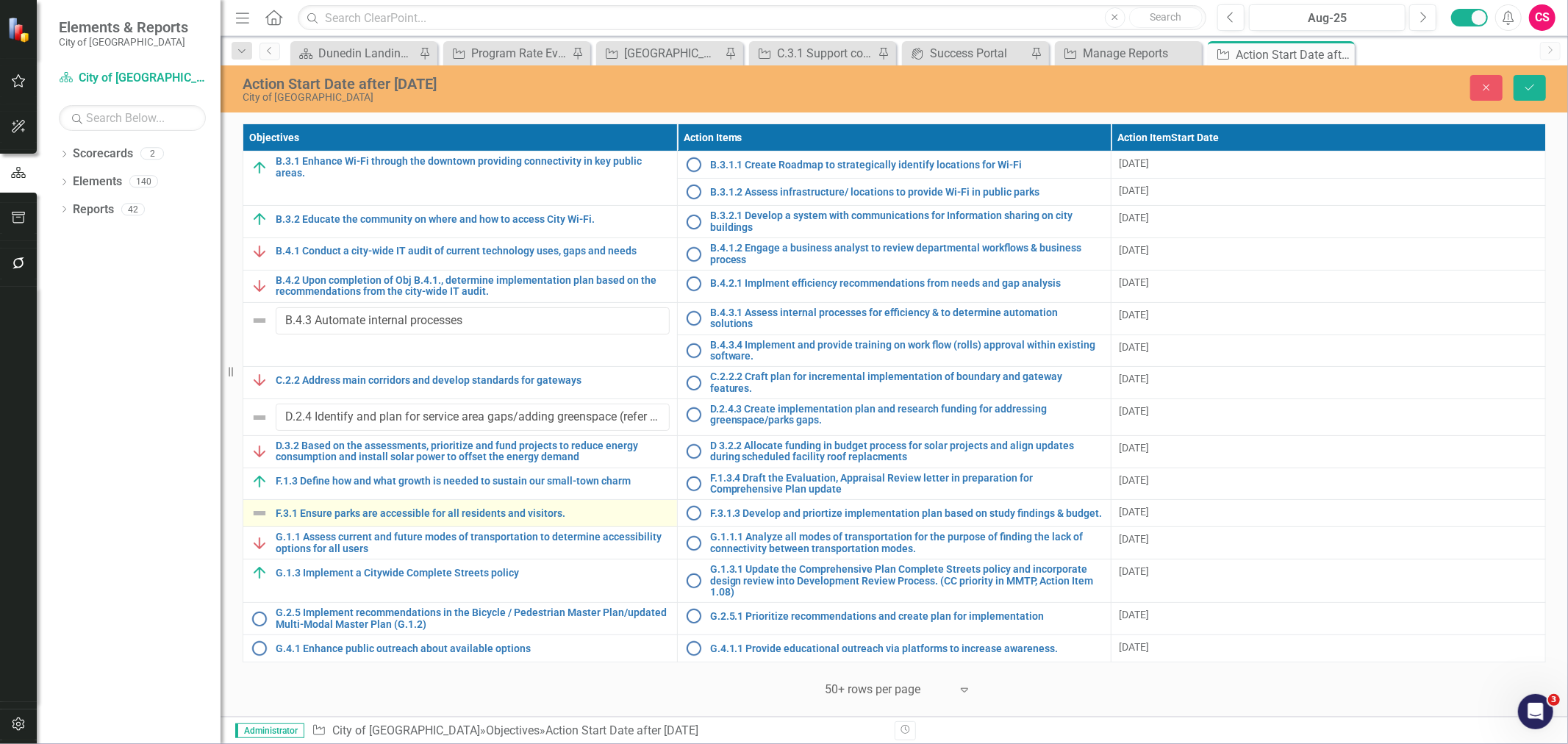
click at [258, 509] on img at bounding box center [259, 513] width 18 height 18
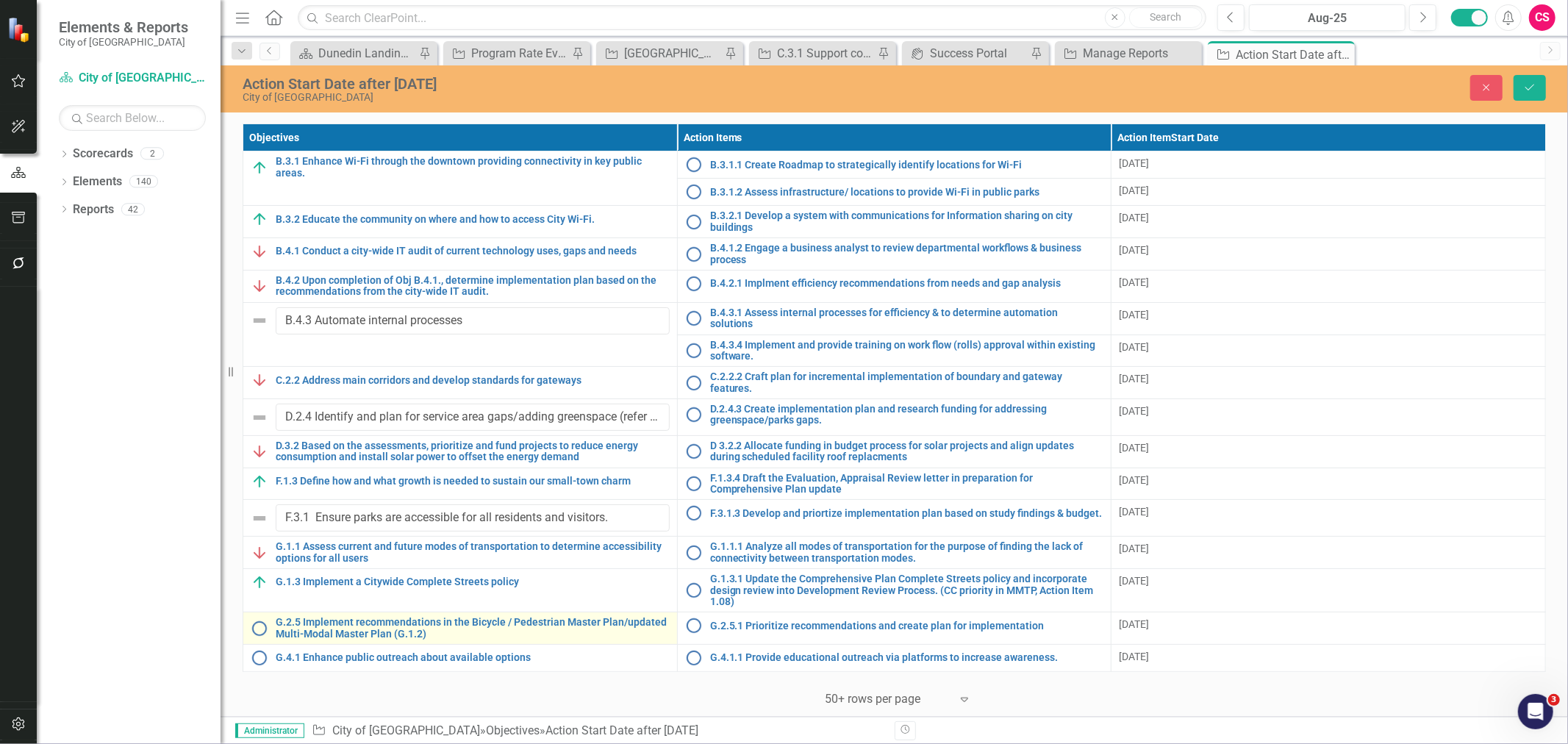
click at [257, 620] on img at bounding box center [259, 629] width 18 height 18
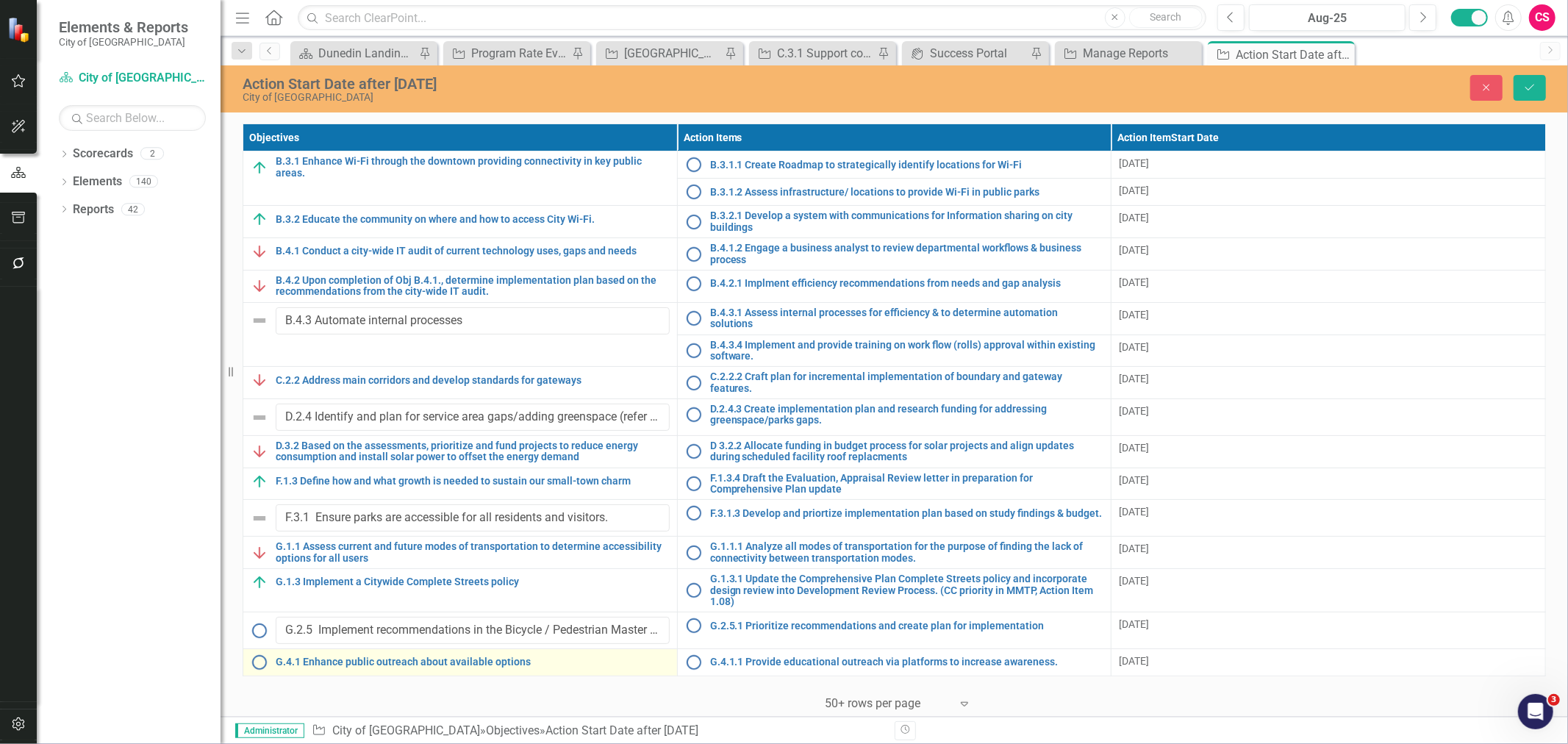
click at [255, 658] on img at bounding box center [259, 662] width 18 height 18
click at [1492, 89] on icon "Close" at bounding box center [1486, 87] width 13 height 10
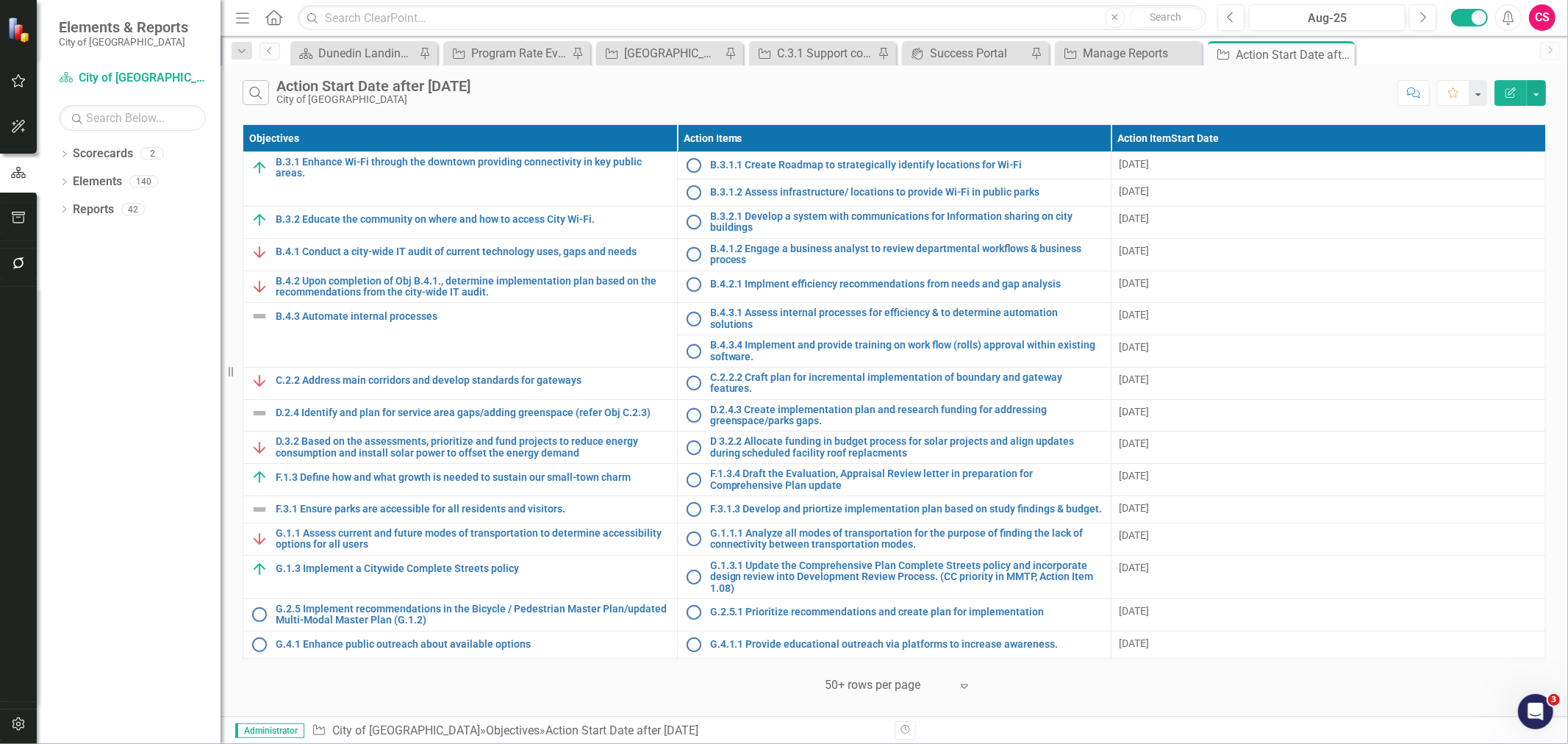
click at [1511, 92] on icon "Edit Report" at bounding box center [1511, 92] width 13 height 10
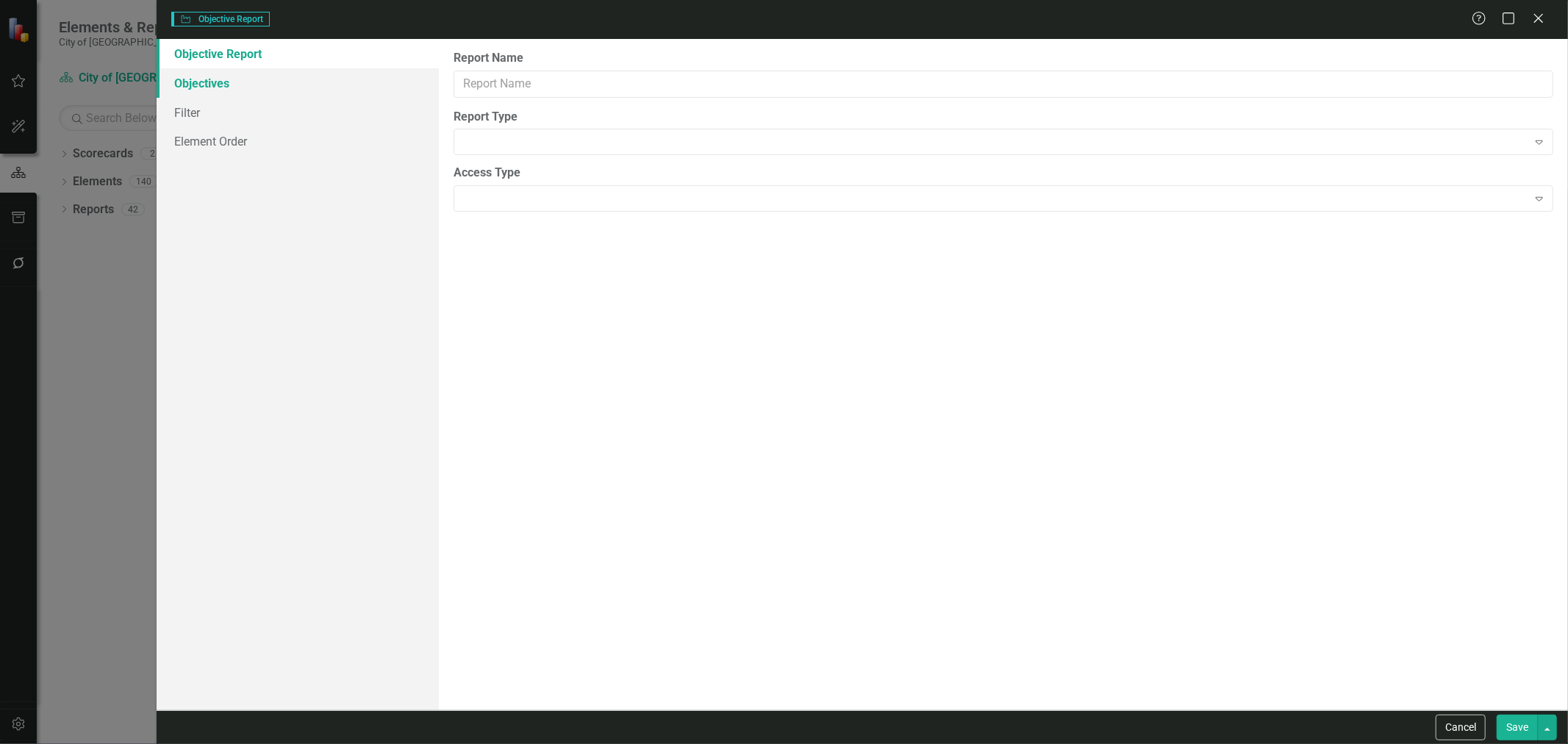
type input "Action Start Date after [DATE]"
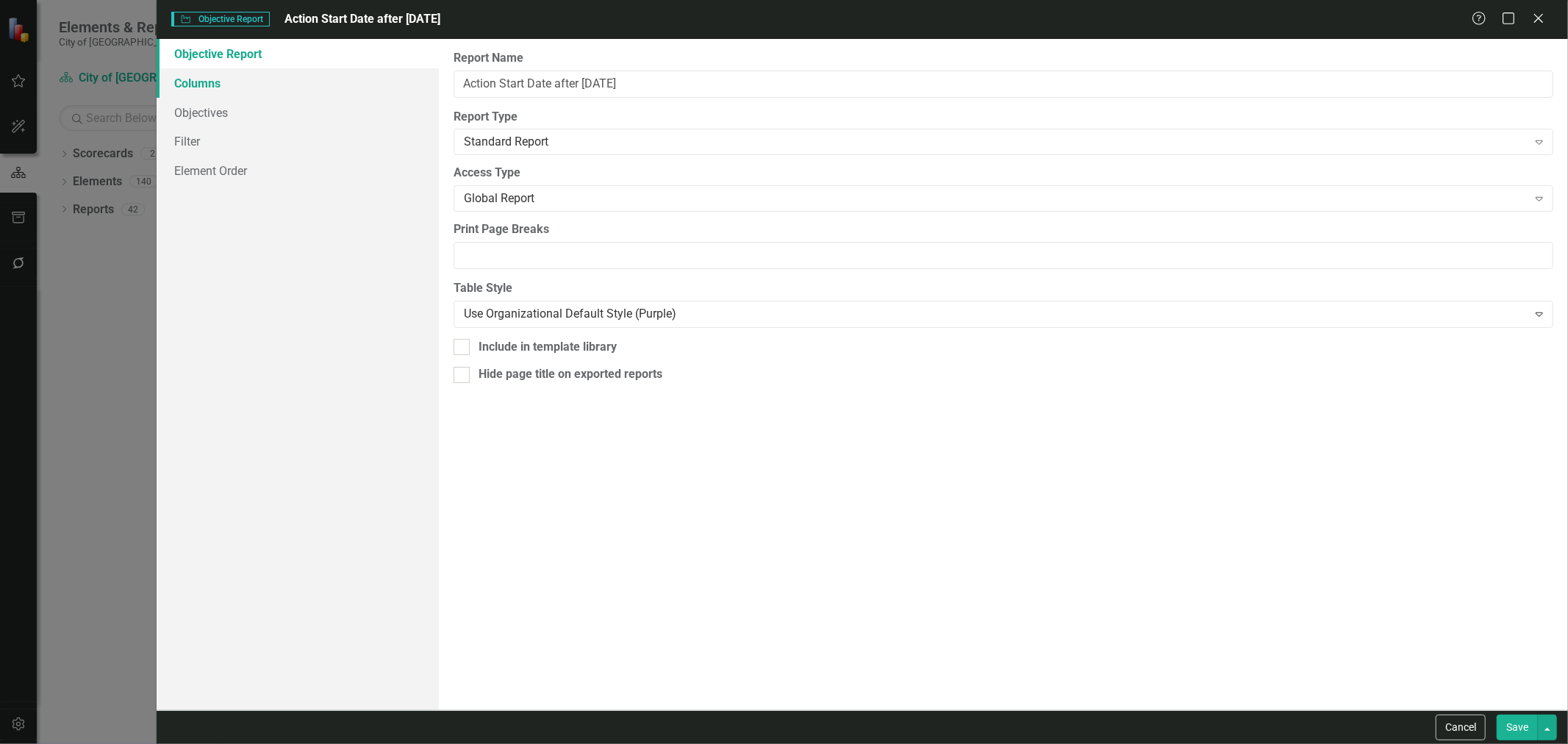
click at [283, 85] on link "Columns" at bounding box center [298, 83] width 283 height 30
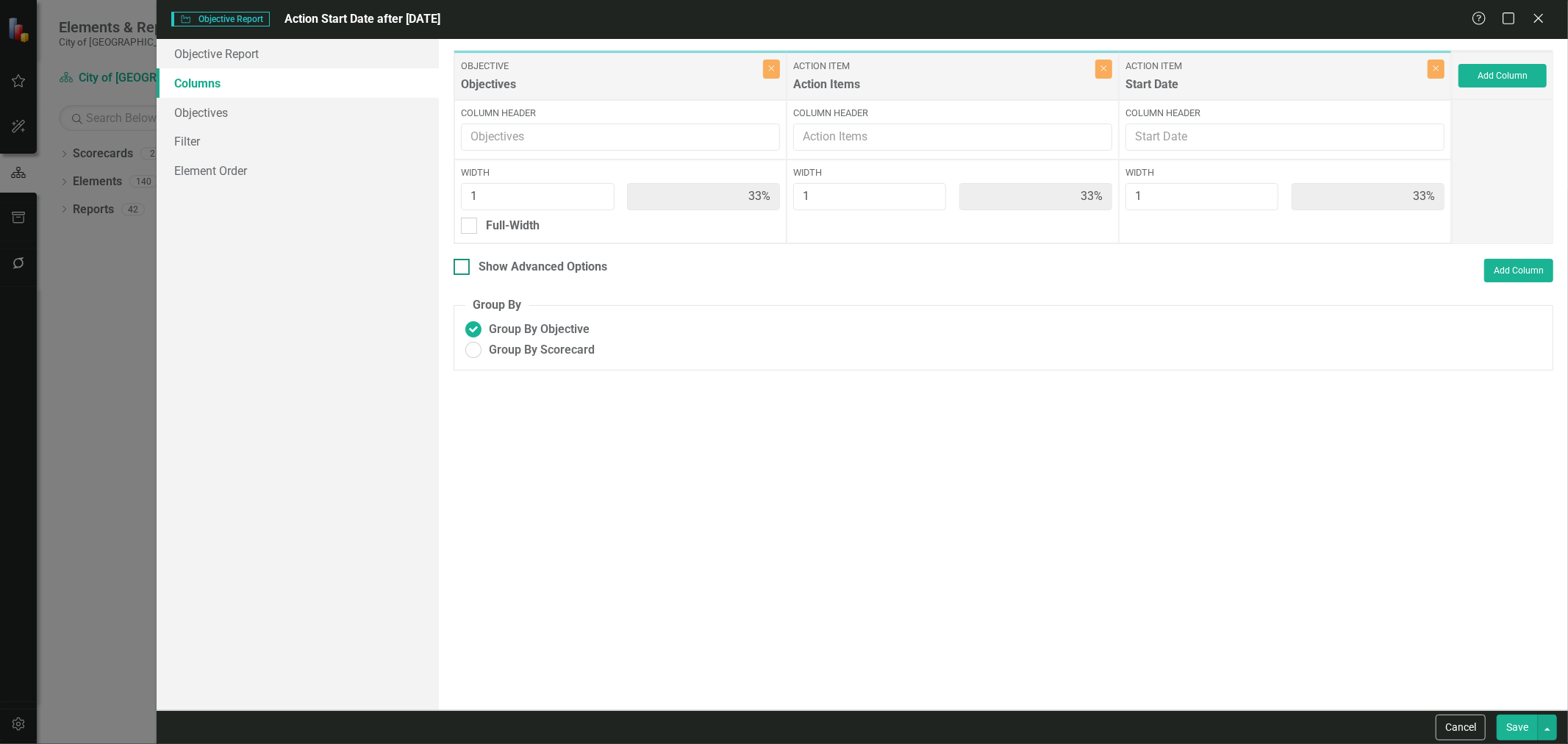
click at [483, 270] on div "Show Advanced Options" at bounding box center [543, 267] width 128 height 17
click at [463, 268] on input "Show Advanced Options" at bounding box center [458, 264] width 10 height 10
checkbox input "true"
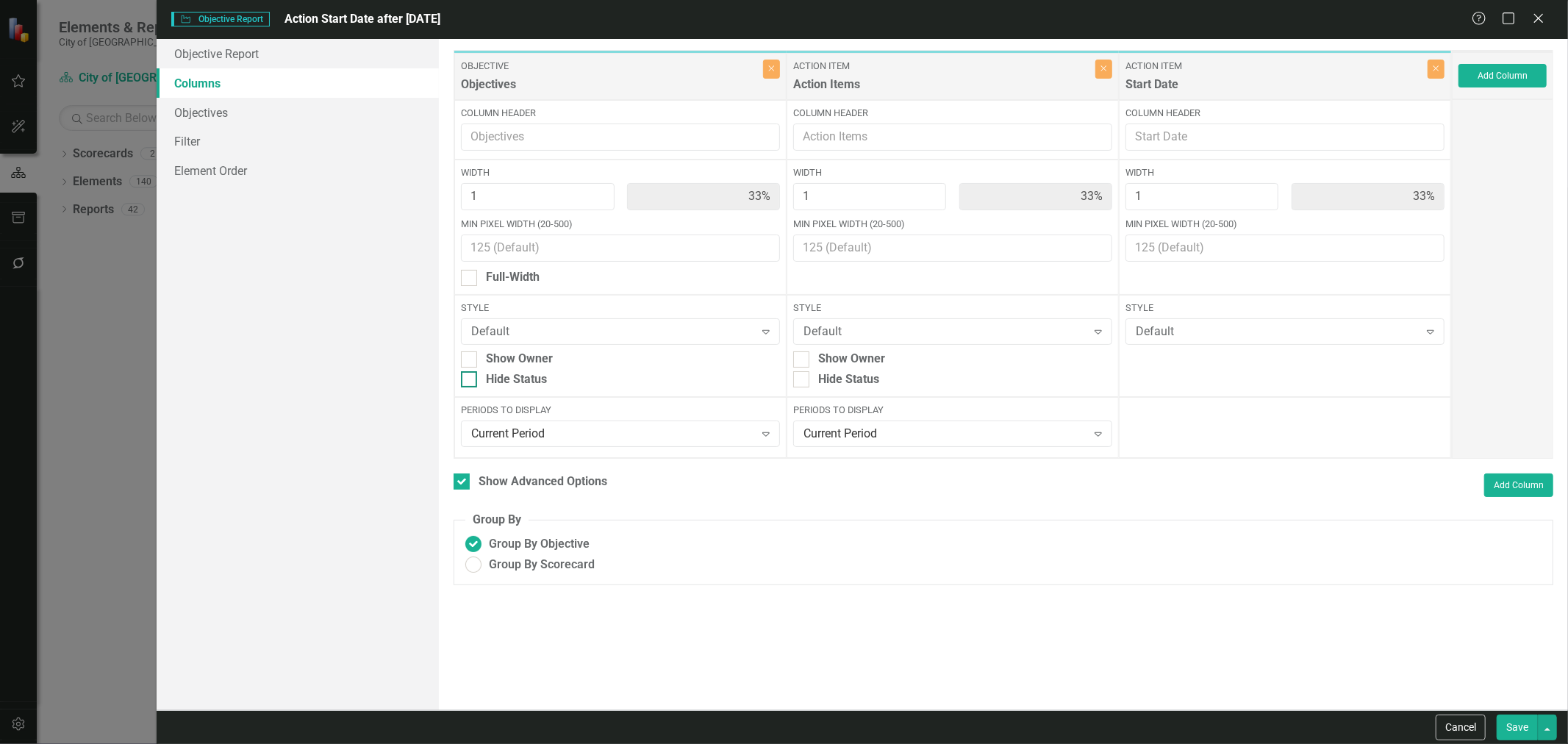
click at [503, 376] on div "Hide Status" at bounding box center [516, 380] width 61 height 17
click at [470, 376] on input "Hide Status" at bounding box center [466, 376] width 10 height 10
checkbox input "true"
click at [850, 383] on div "Hide Status" at bounding box center [849, 380] width 61 height 17
click at [803, 381] on input "Hide Status" at bounding box center [798, 376] width 10 height 10
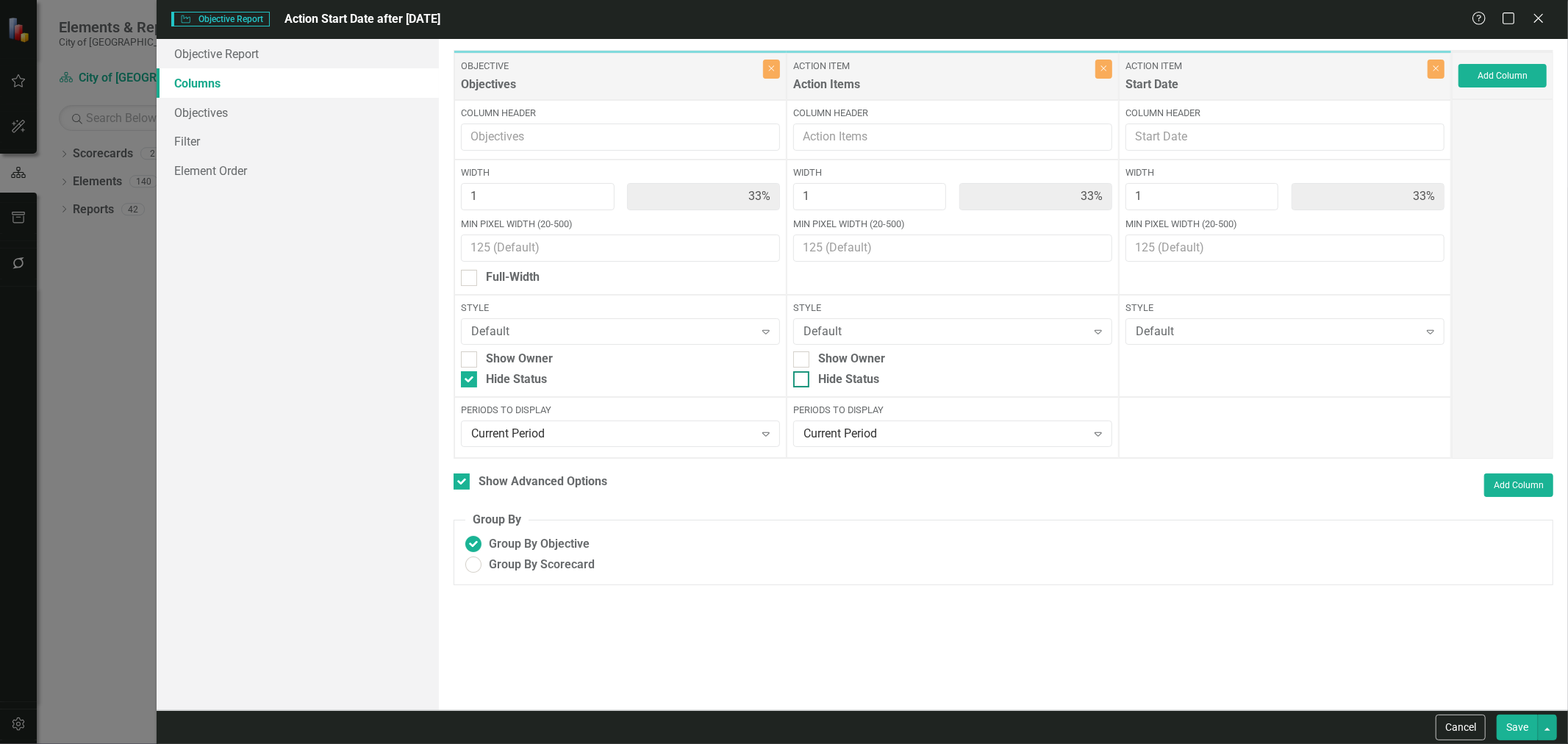
checkbox input "true"
click at [1504, 719] on button "Save" at bounding box center [1518, 728] width 41 height 26
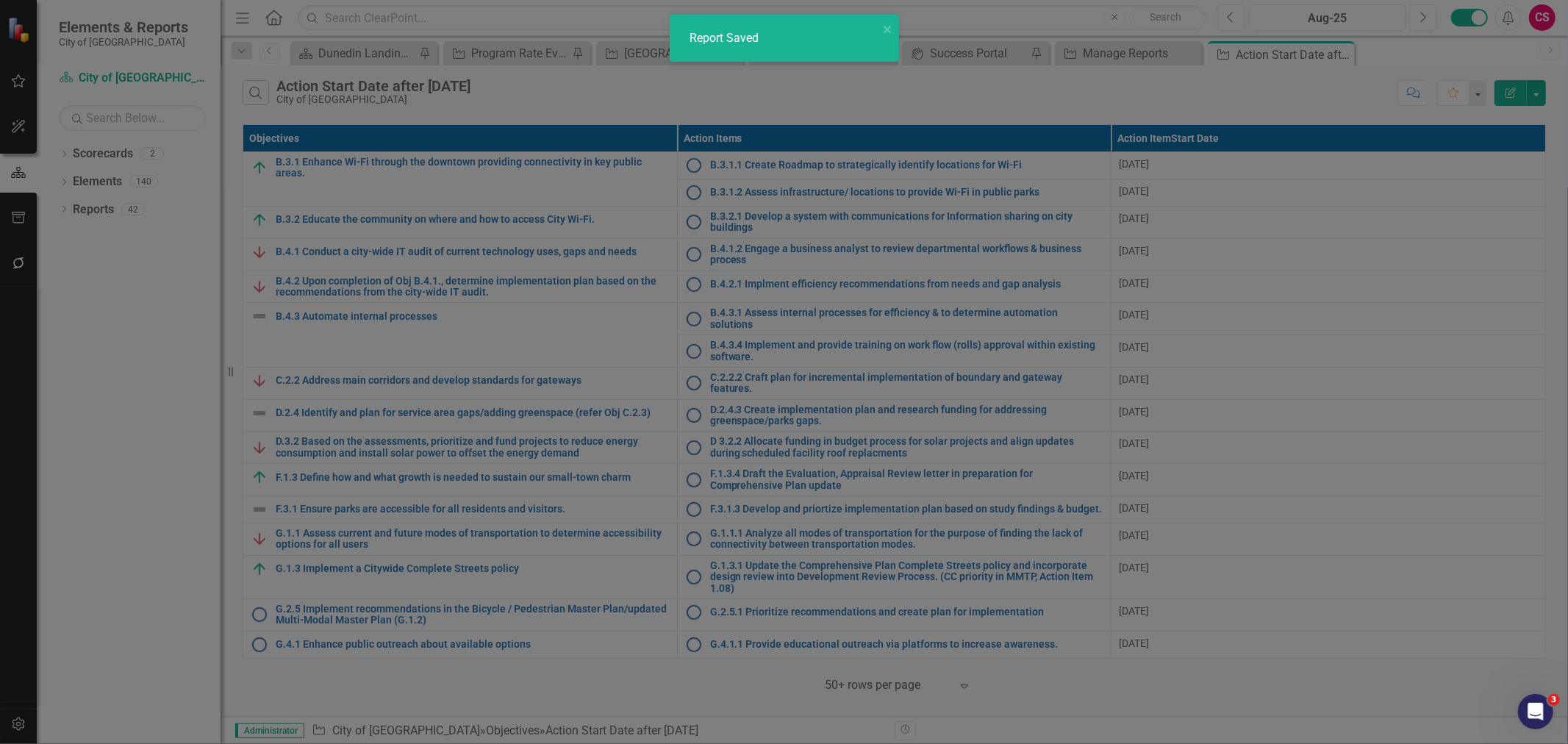
checkbox input "false"
radio input "false"
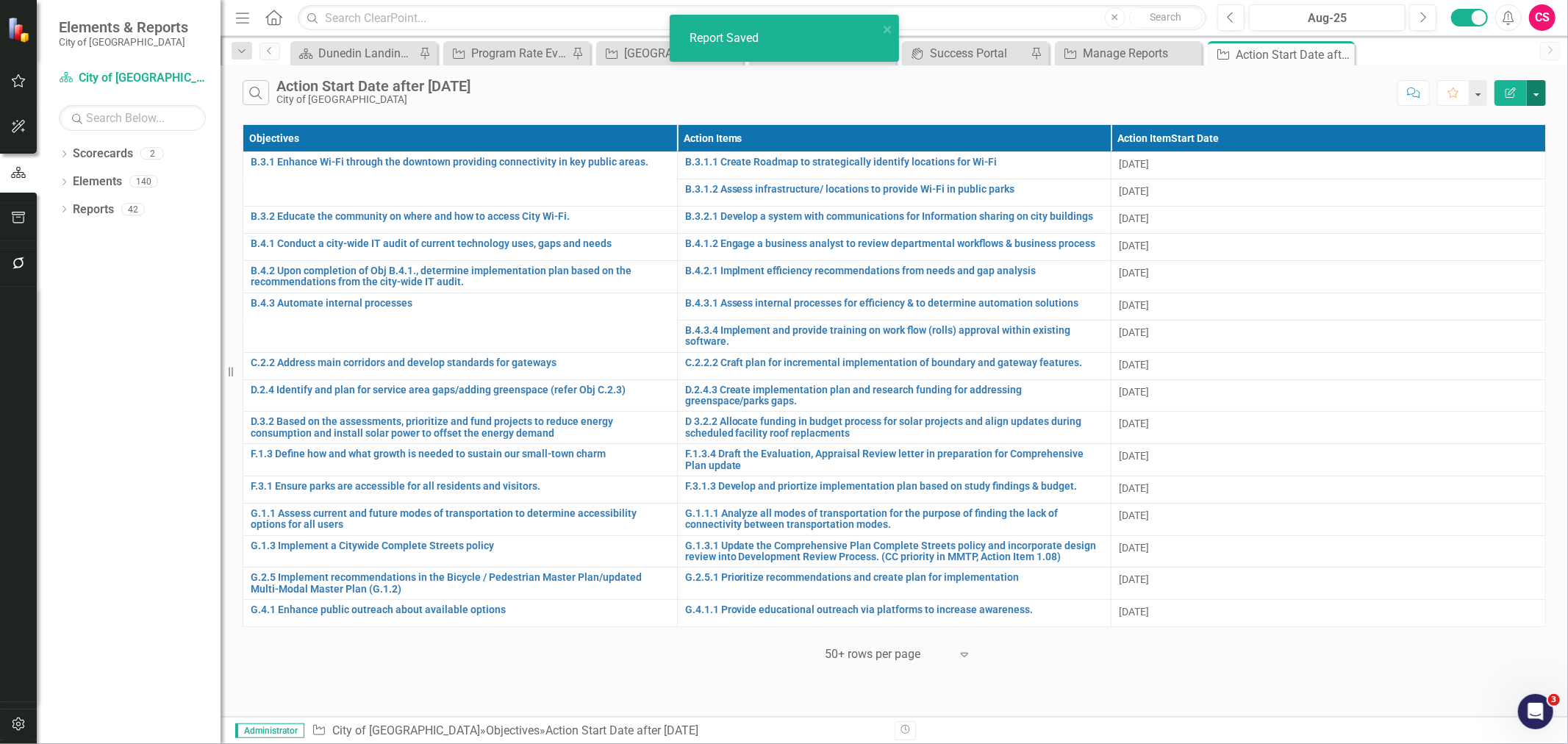
click at [1541, 91] on button "button" at bounding box center [1536, 93] width 19 height 26
click at [1479, 170] on link "Excel Export to Excel" at bounding box center [1487, 177] width 116 height 27
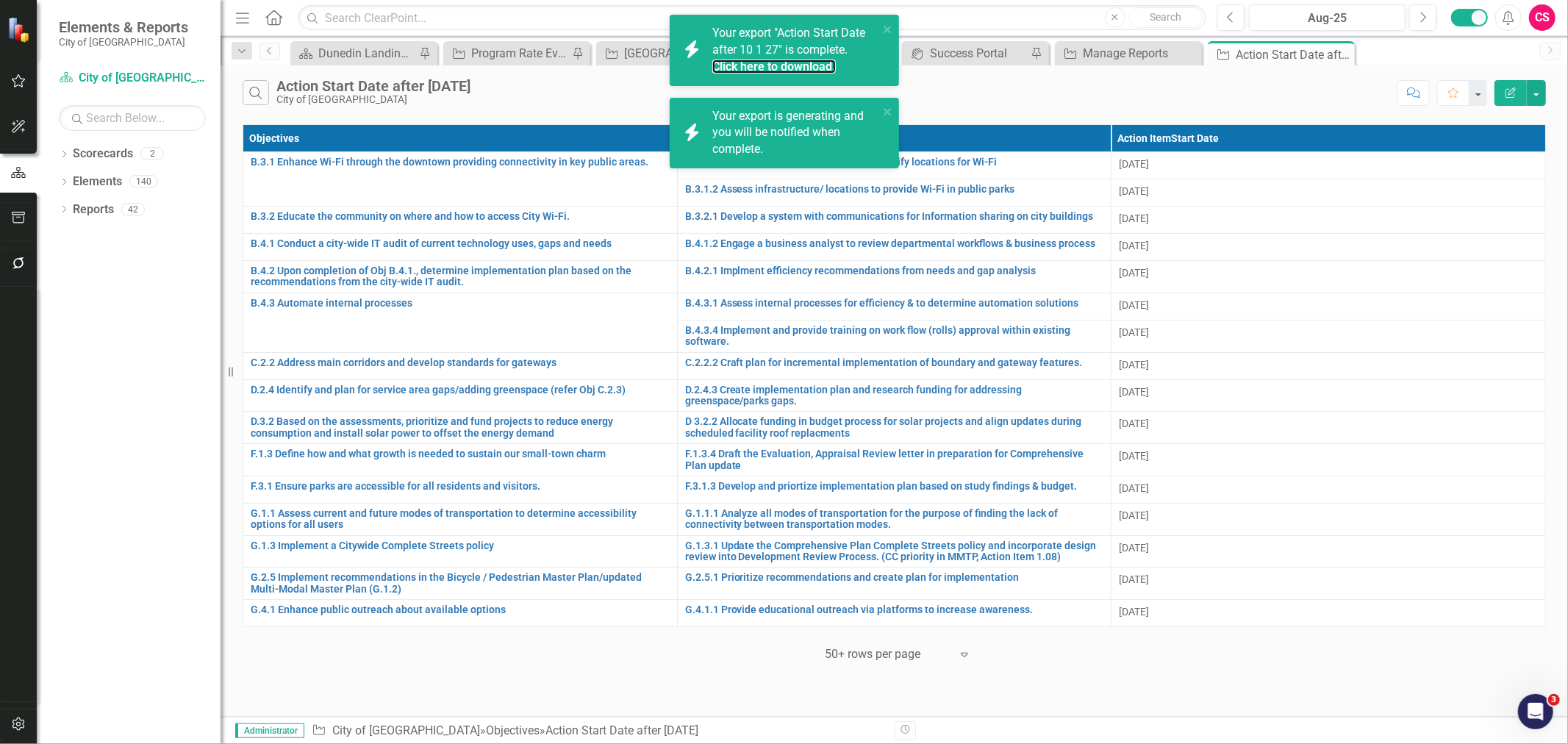
drag, startPoint x: 803, startPoint y: 70, endPoint x: 829, endPoint y: 82, distance: 28.6
click at [803, 70] on link "Click here to download." at bounding box center [774, 66] width 124 height 14
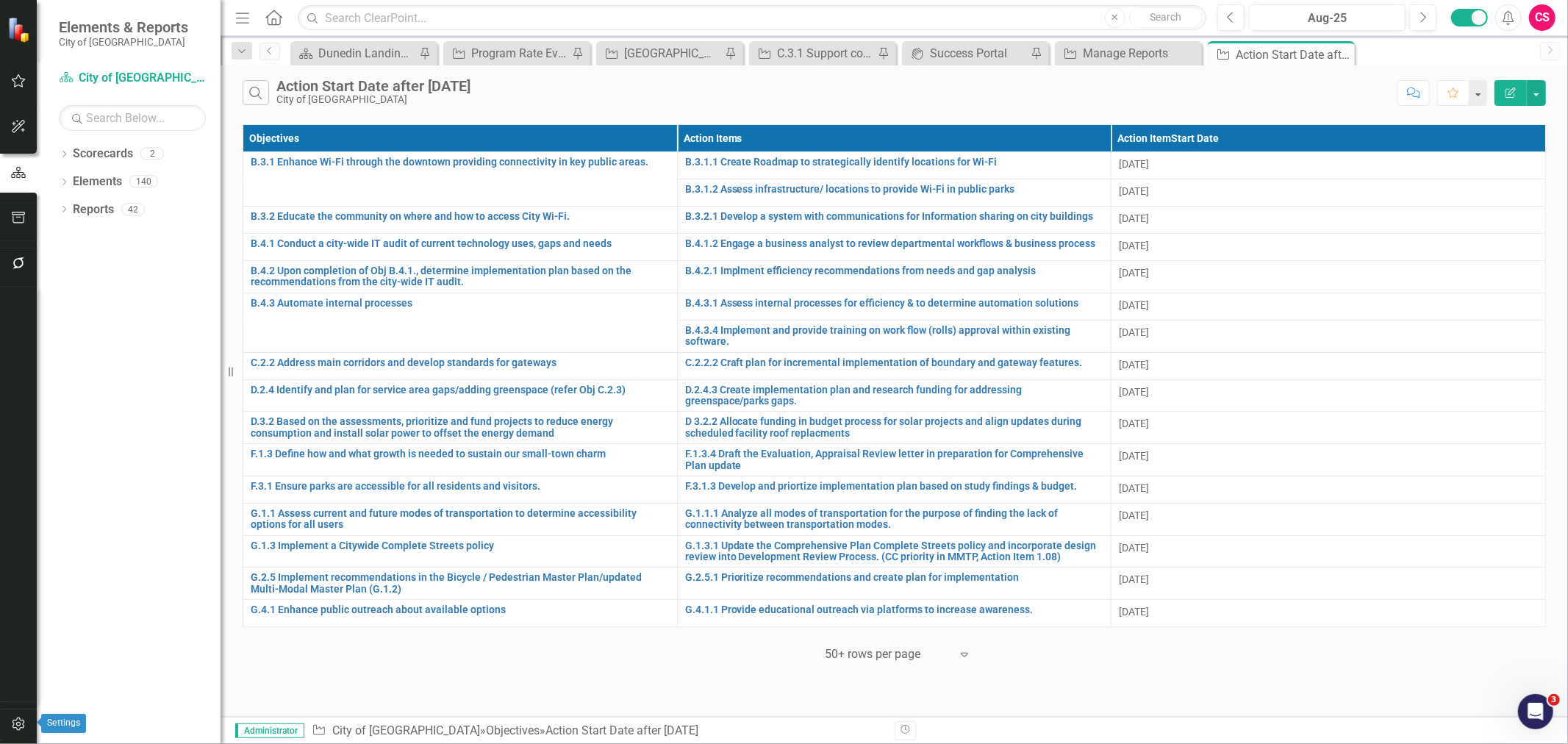
click at [25, 717] on button "button" at bounding box center [18, 725] width 33 height 31
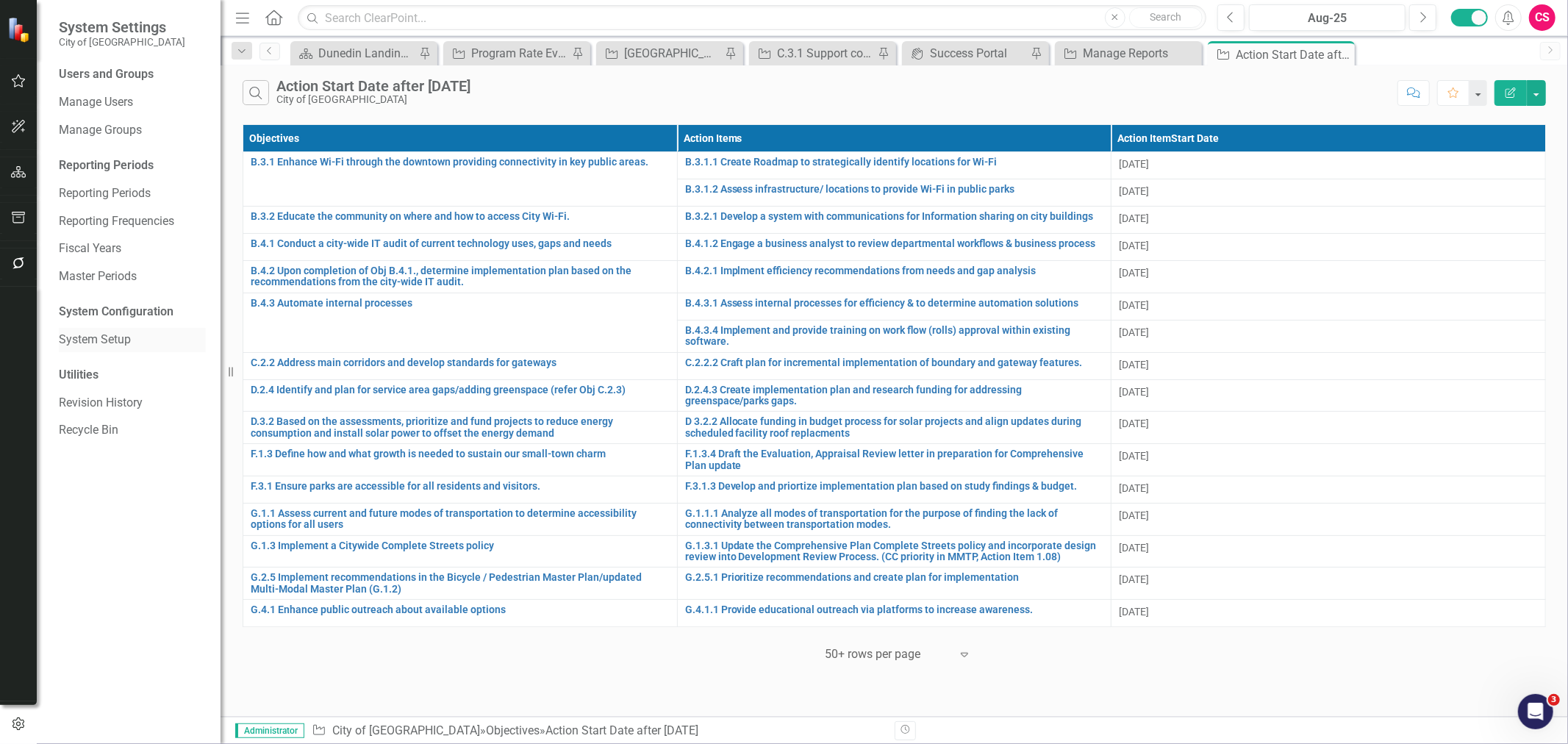
click at [95, 339] on link "System Setup" at bounding box center [132, 340] width 147 height 17
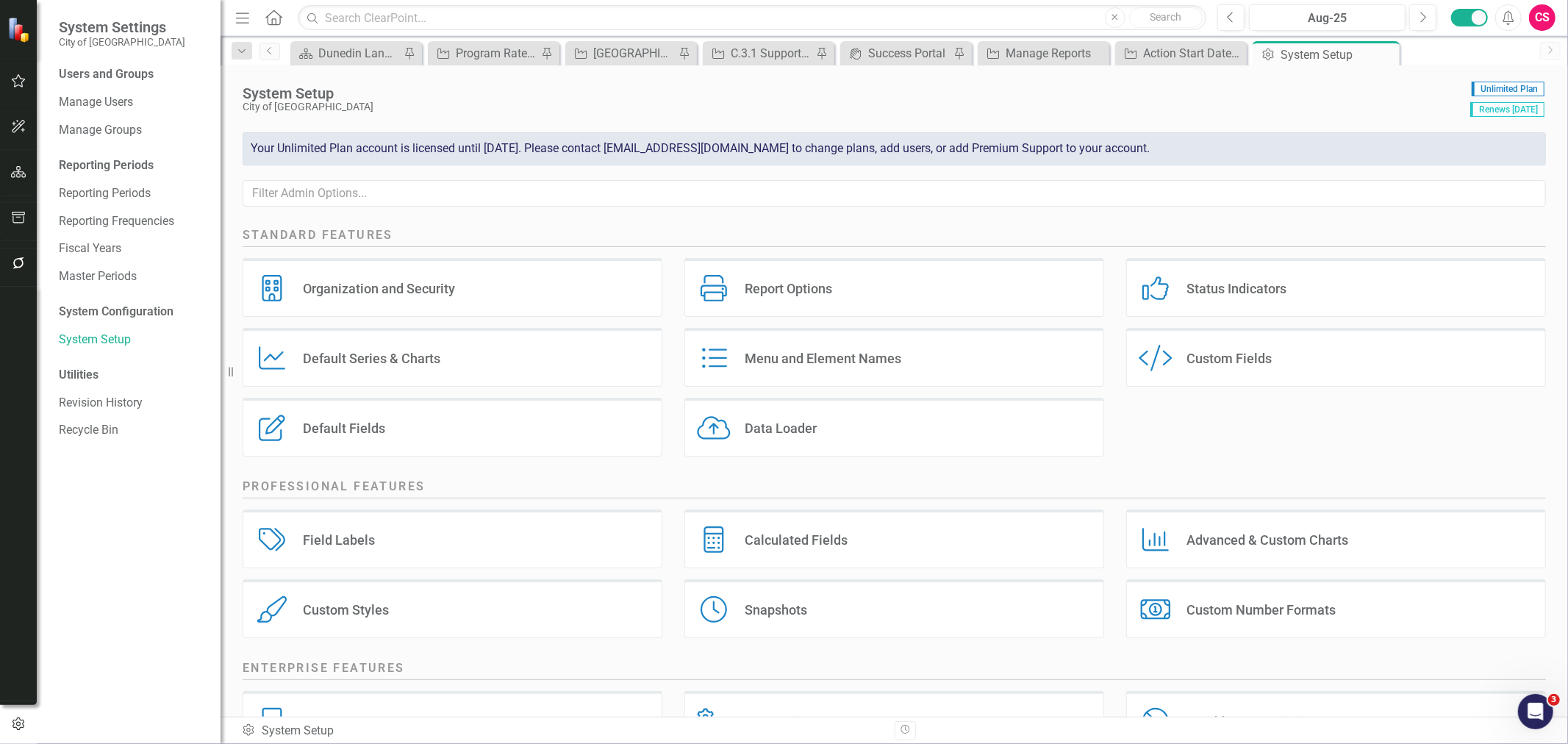
click at [1237, 278] on div "Status Indicators Status Indicators" at bounding box center [1337, 287] width 420 height 59
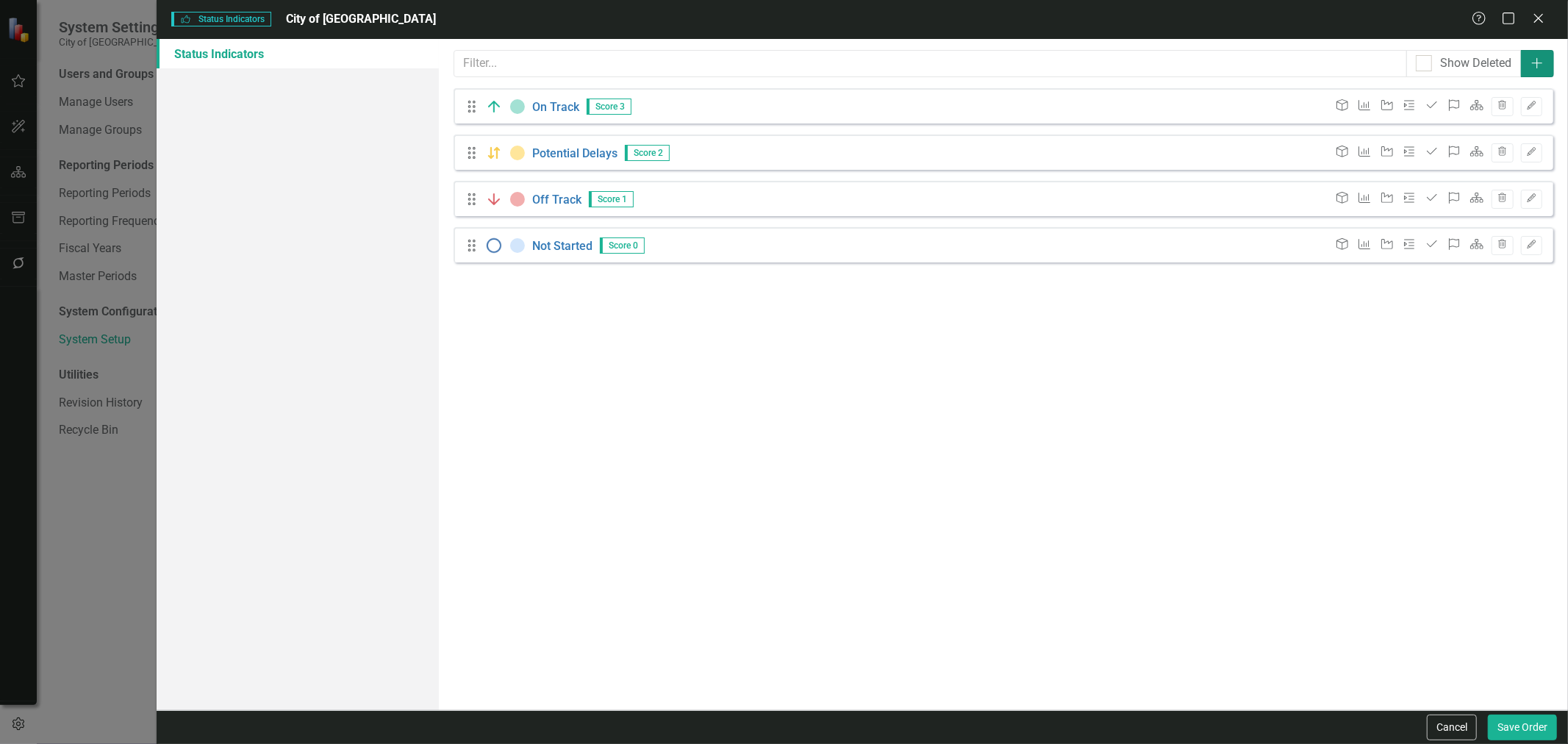
click at [1534, 69] on icon "Add" at bounding box center [1537, 63] width 15 height 11
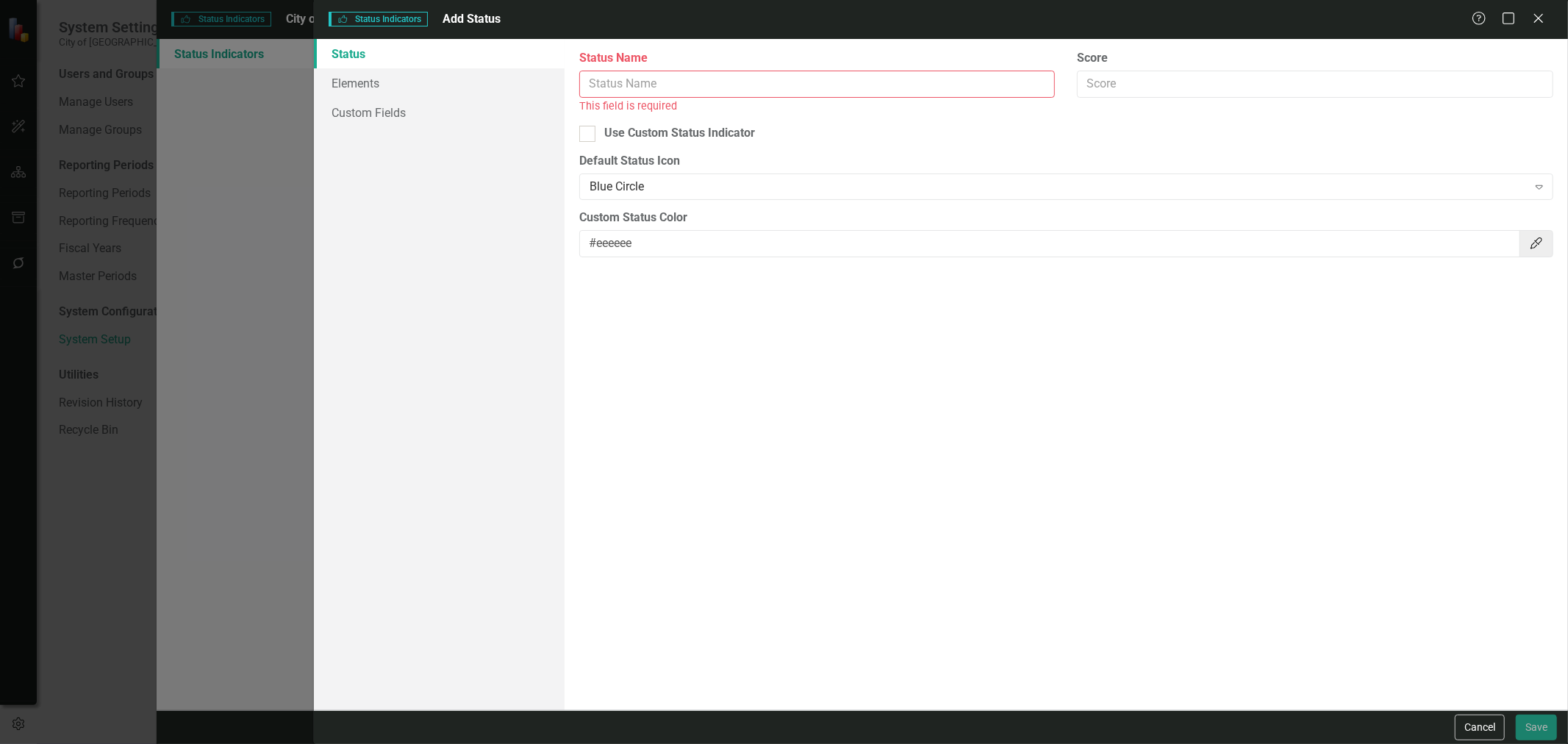
click at [645, 89] on input "Status Name" at bounding box center [818, 84] width 477 height 27
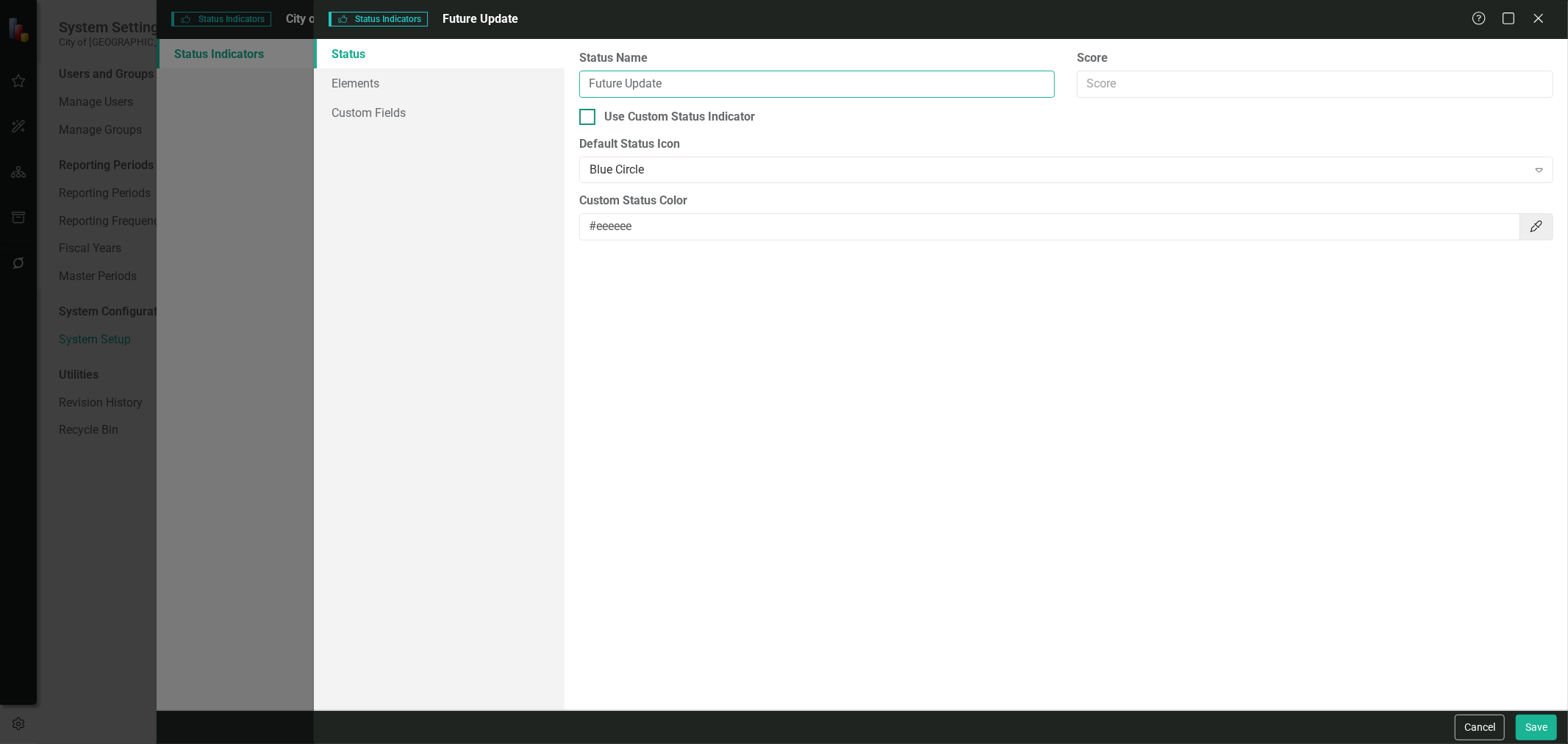
type input "Future Update"
click at [626, 120] on div "Use Custom Status Indicator" at bounding box center [679, 117] width 150 height 17
click at [589, 118] on input "Use Custom Status Indicator" at bounding box center [584, 113] width 10 height 10
checkbox input "true"
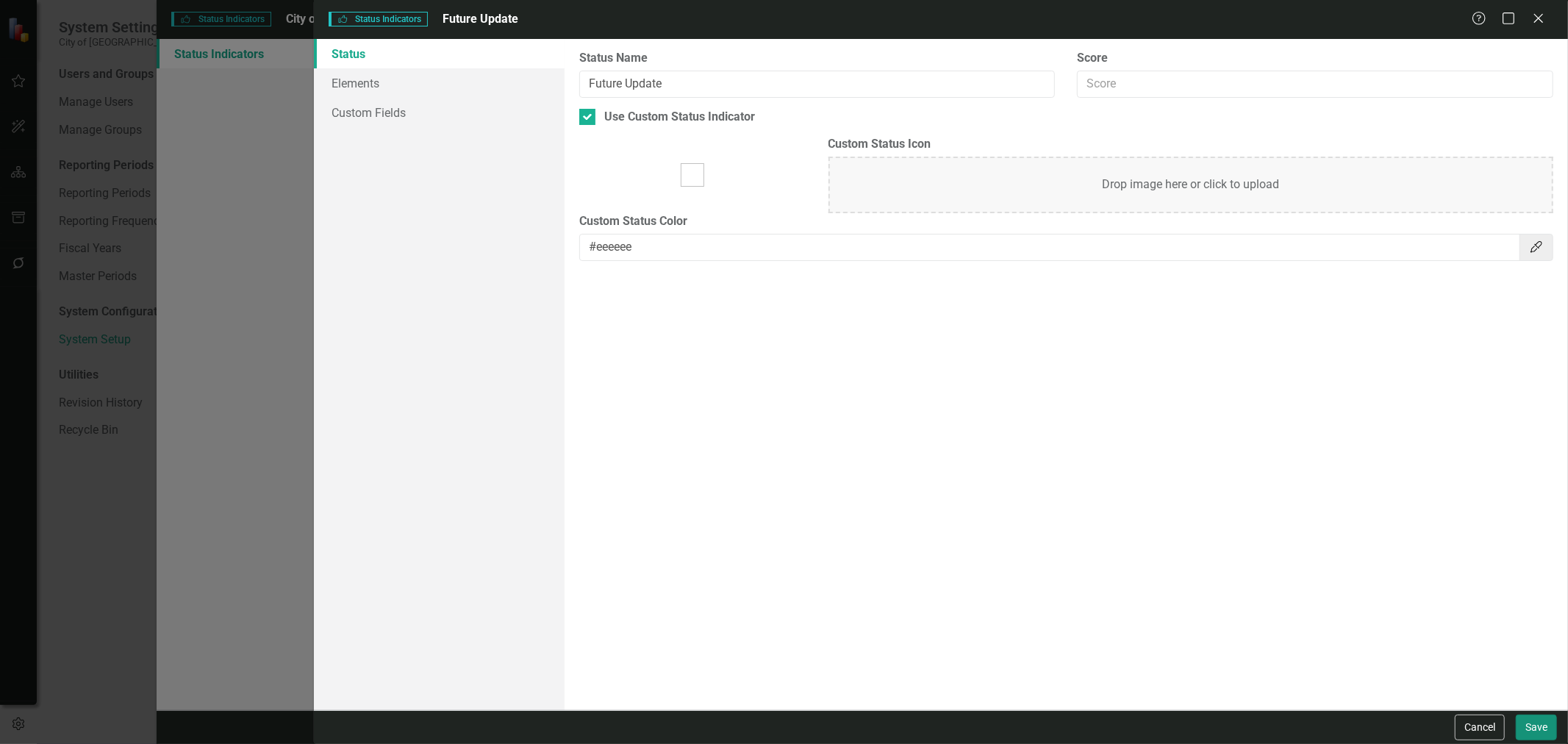
click at [1542, 729] on button "Save" at bounding box center [1537, 728] width 41 height 26
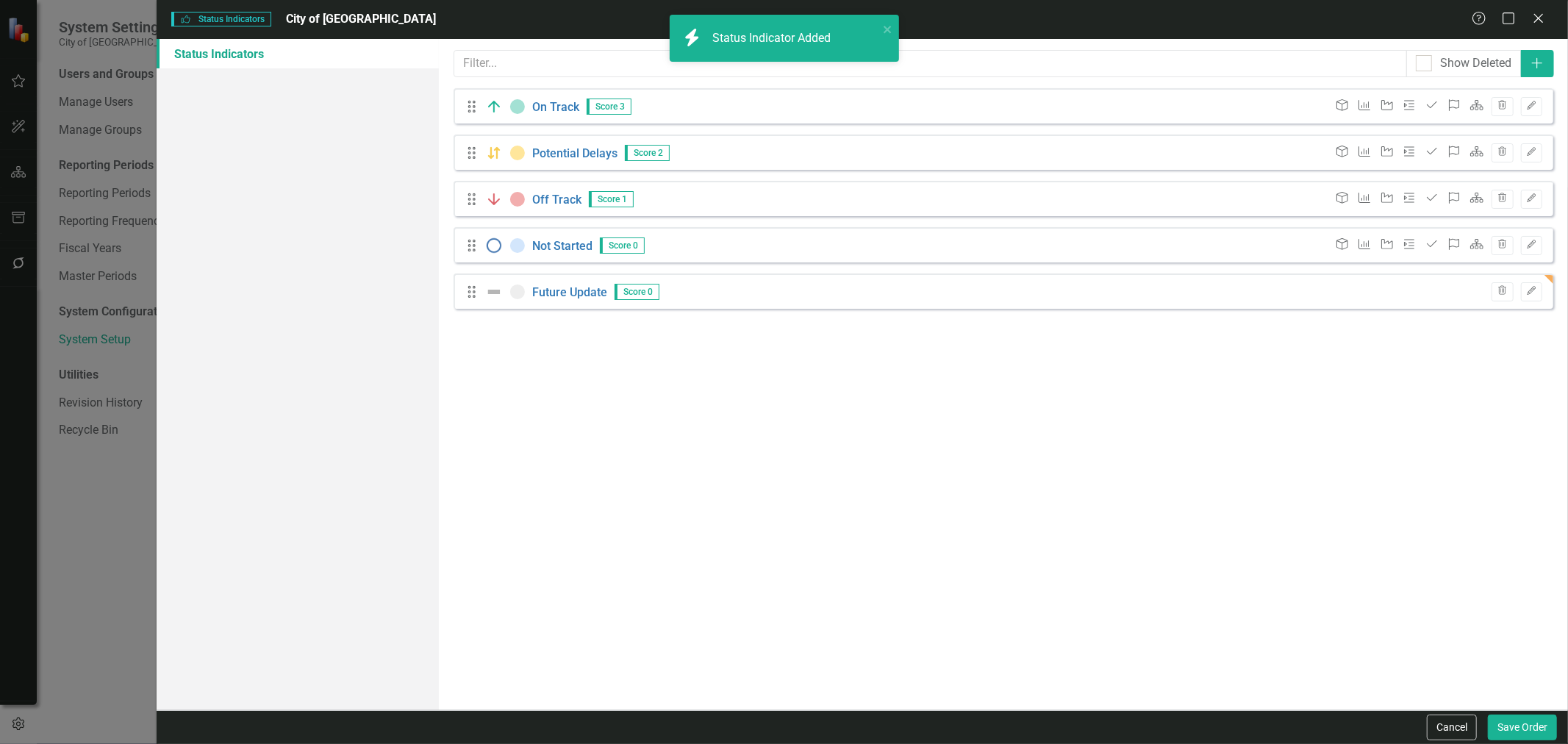
click at [496, 246] on img at bounding box center [493, 245] width 18 height 18
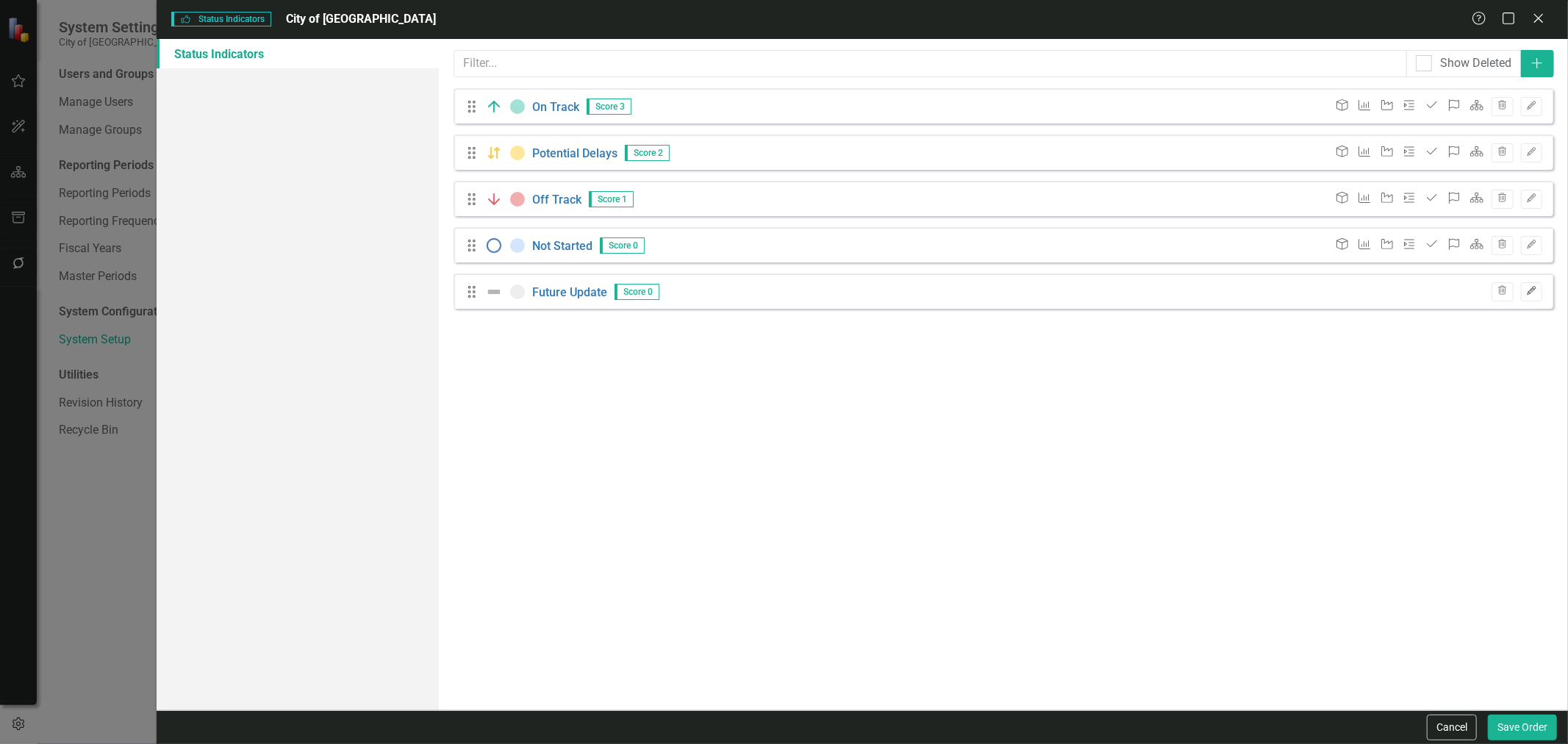
click at [1531, 294] on icon "Edit" at bounding box center [1531, 291] width 11 height 9
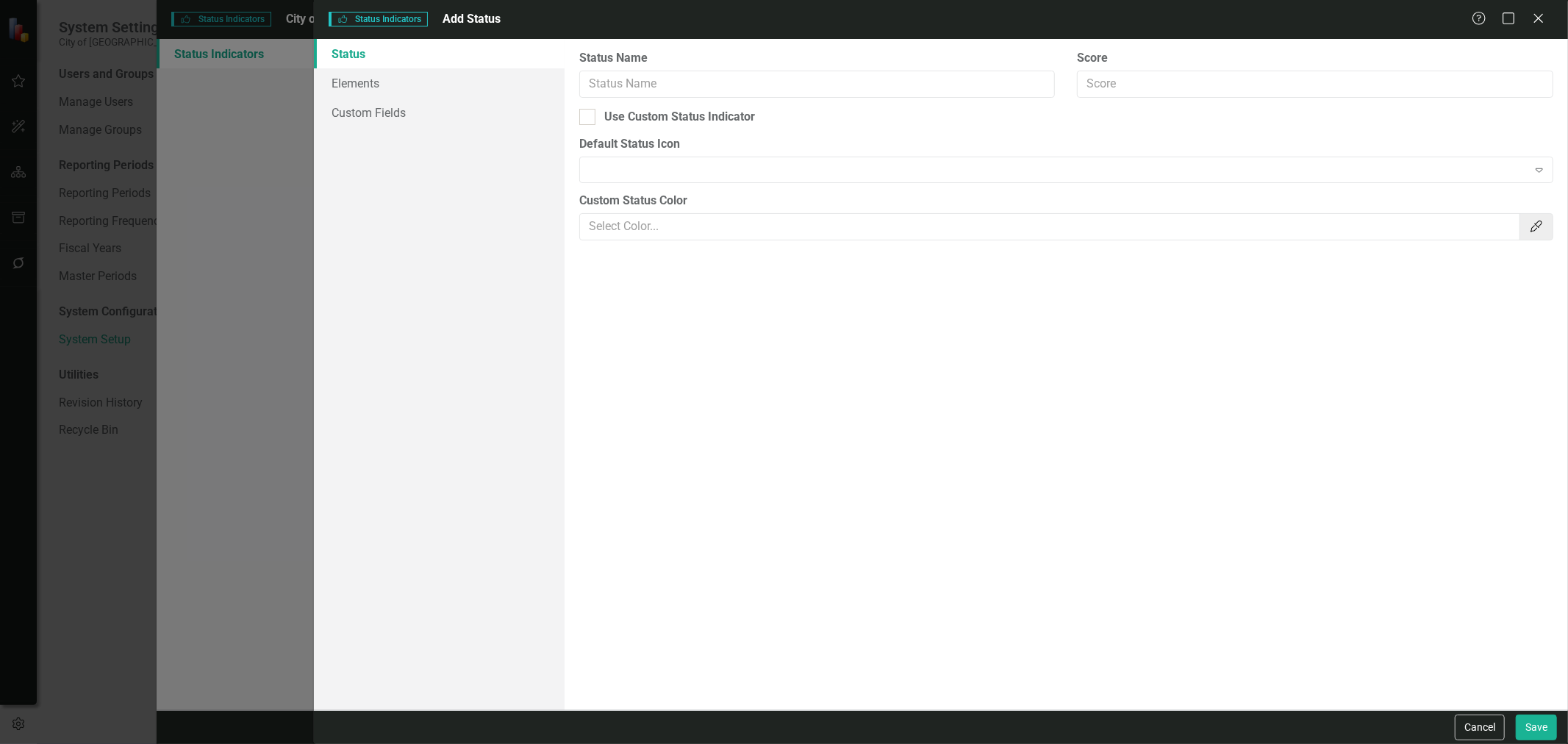
type input "Future Update"
checkbox input "true"
type input "#eeeeee"
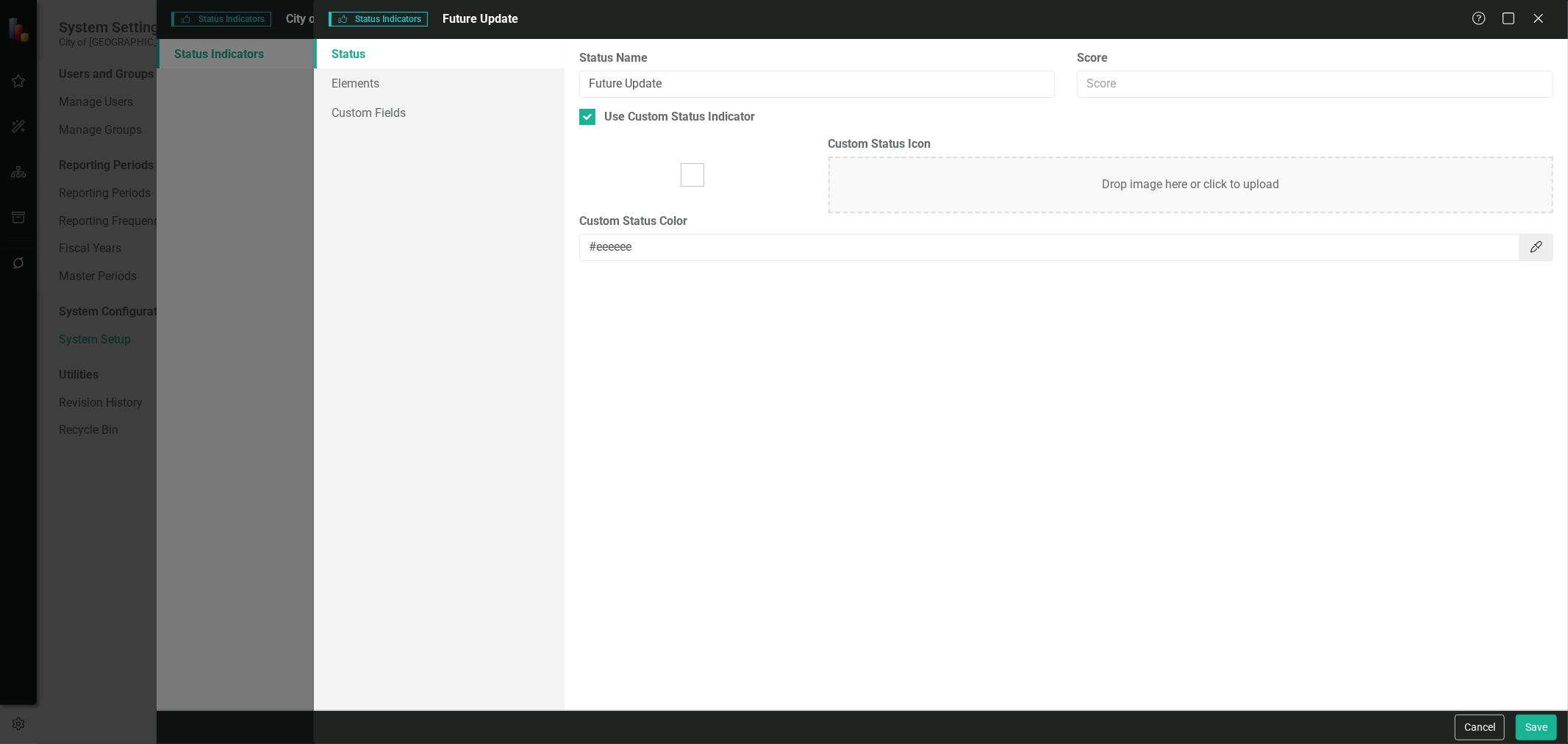
click at [1148, 355] on div "Status icons are used throughout ClearPoint to show the current period status o…" at bounding box center [1066, 374] width 1004 height 671
click at [1100, 300] on div "Status icons are used throughout ClearPoint to show the current period status o…" at bounding box center [1066, 374] width 1004 height 671
click at [496, 91] on link "Elements" at bounding box center [439, 83] width 251 height 30
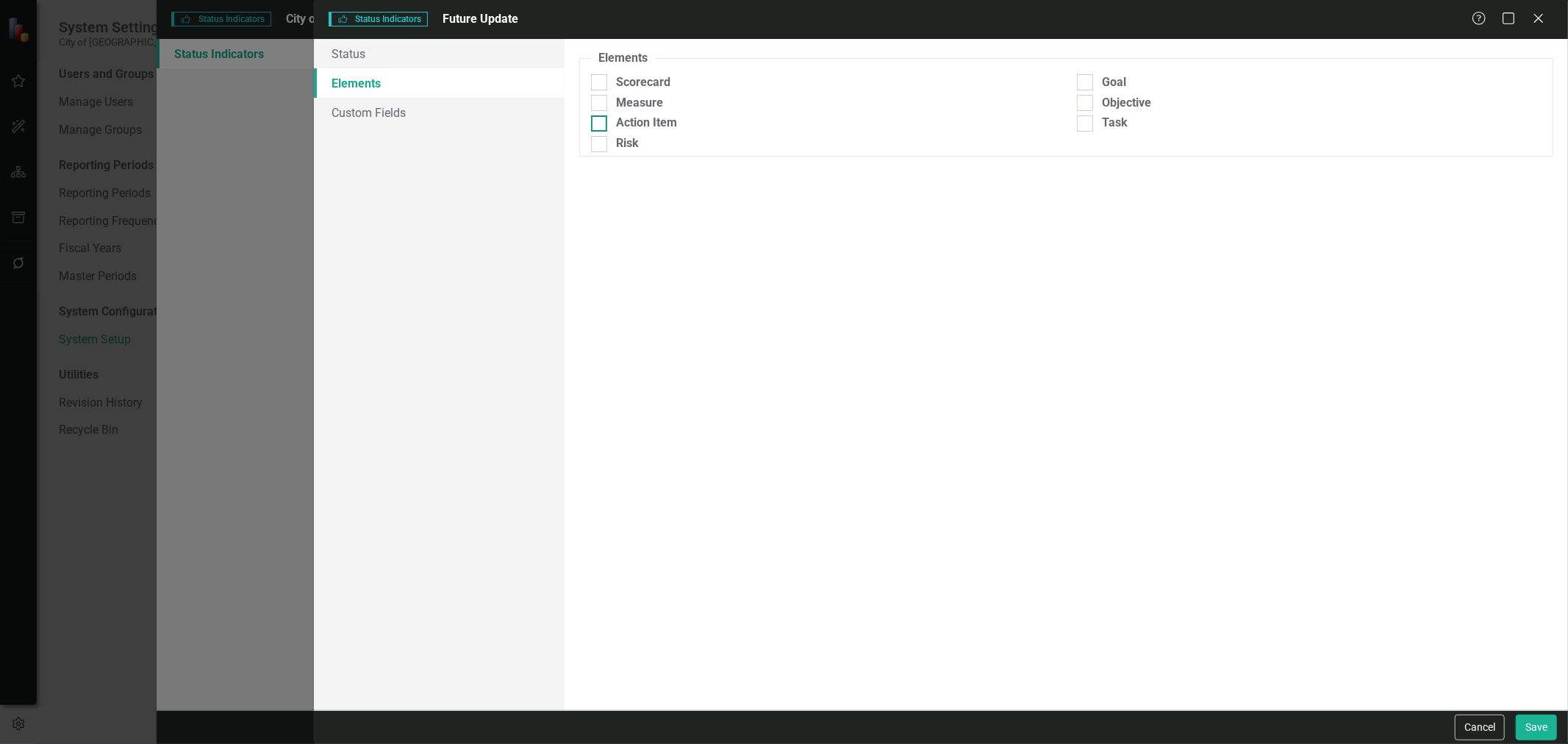
click at [616, 128] on div "Action Item" at bounding box center [647, 123] width 61 height 17
click at [600, 125] on input "Action Item" at bounding box center [596, 120] width 10 height 10
checkbox input "true"
click at [1515, 729] on div "Cancel Save" at bounding box center [1504, 728] width 106 height 26
click at [1521, 729] on button "Save" at bounding box center [1537, 728] width 41 height 26
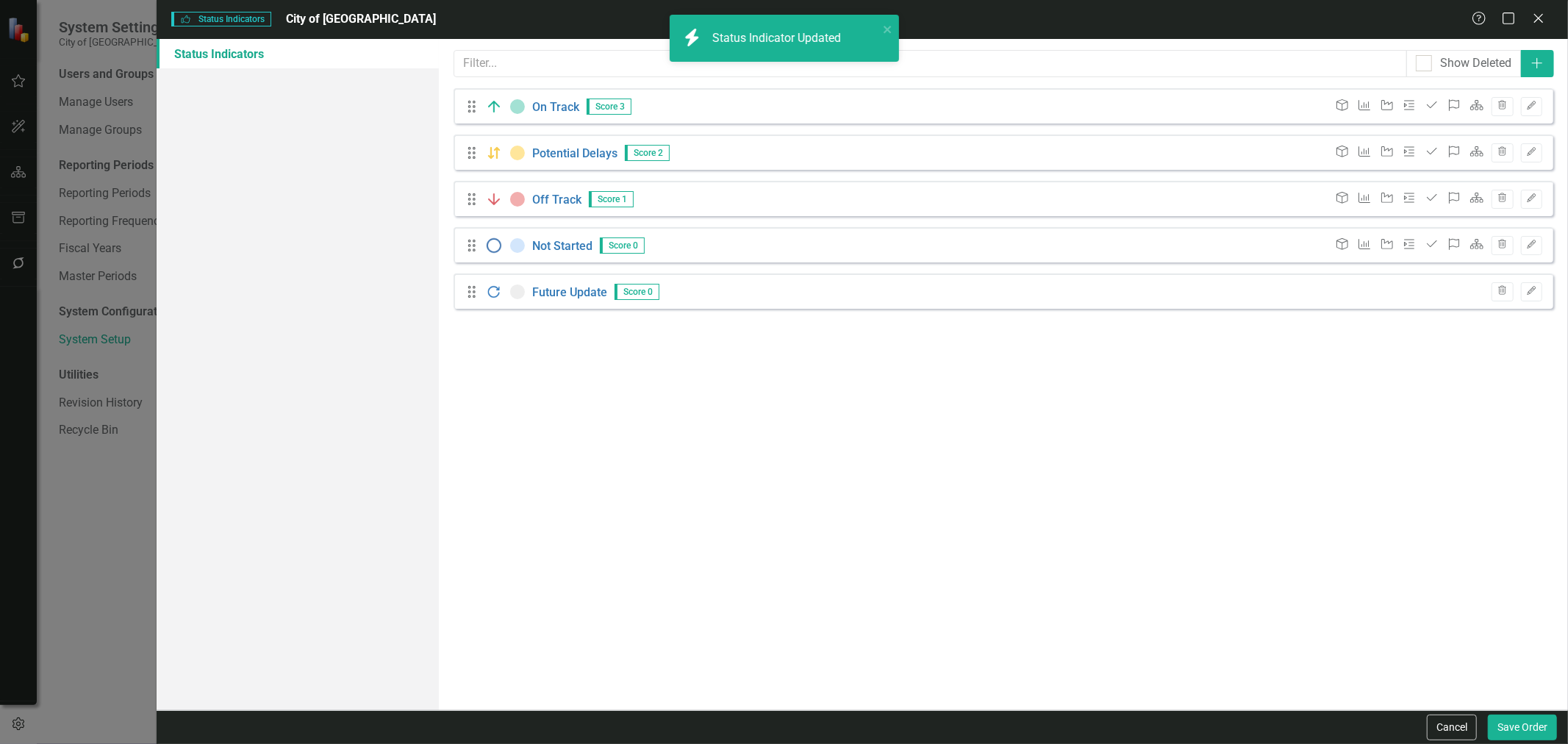
click at [1534, 244] on icon "Edit" at bounding box center [1531, 245] width 11 height 9
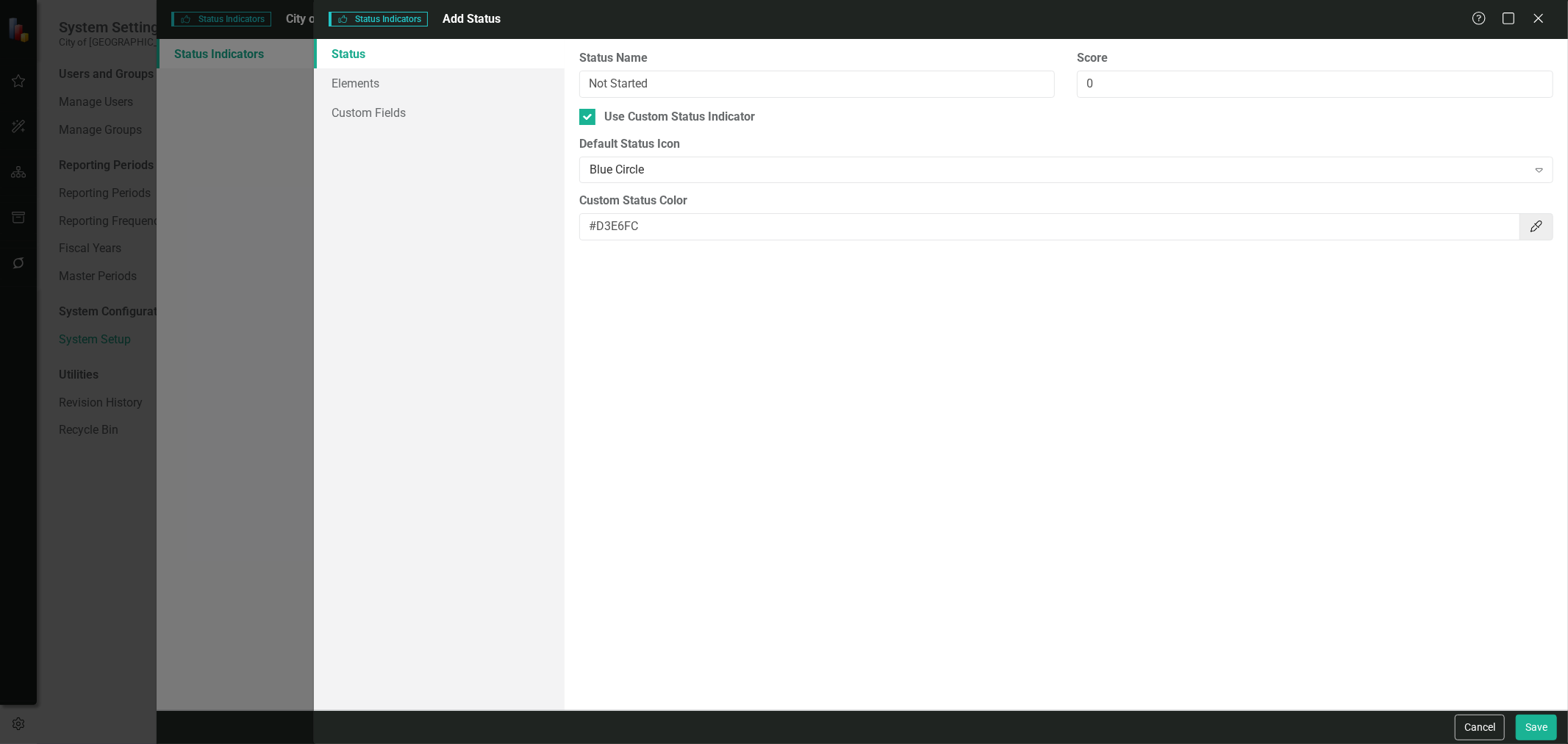
type input "Not Started"
type input "0"
checkbox input "true"
type input "#D3E6FC"
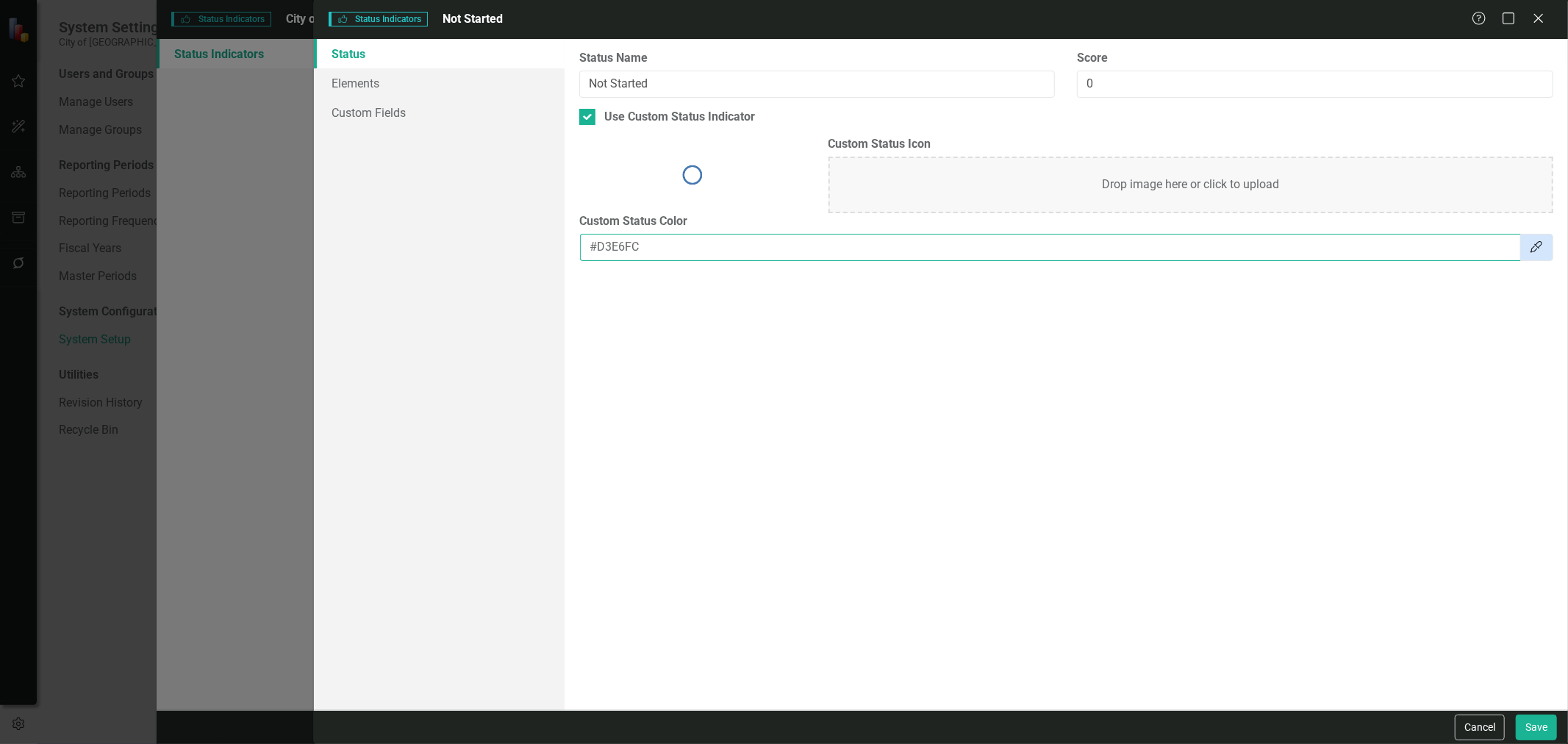
click at [620, 254] on input "#D3E6FC" at bounding box center [1051, 247] width 941 height 27
click at [1475, 732] on button "Cancel" at bounding box center [1479, 728] width 50 height 26
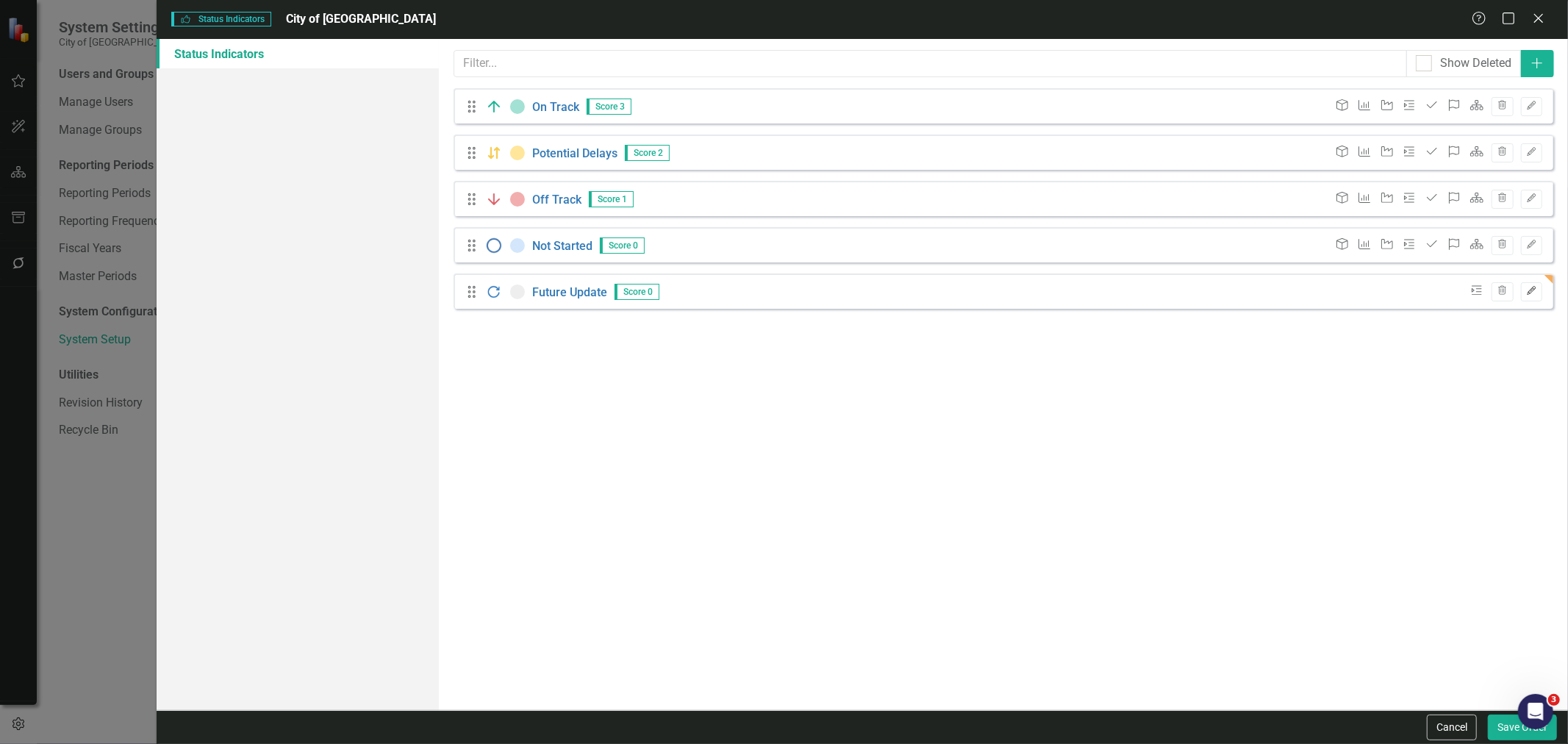
click at [1530, 292] on icon "Edit" at bounding box center [1531, 291] width 11 height 9
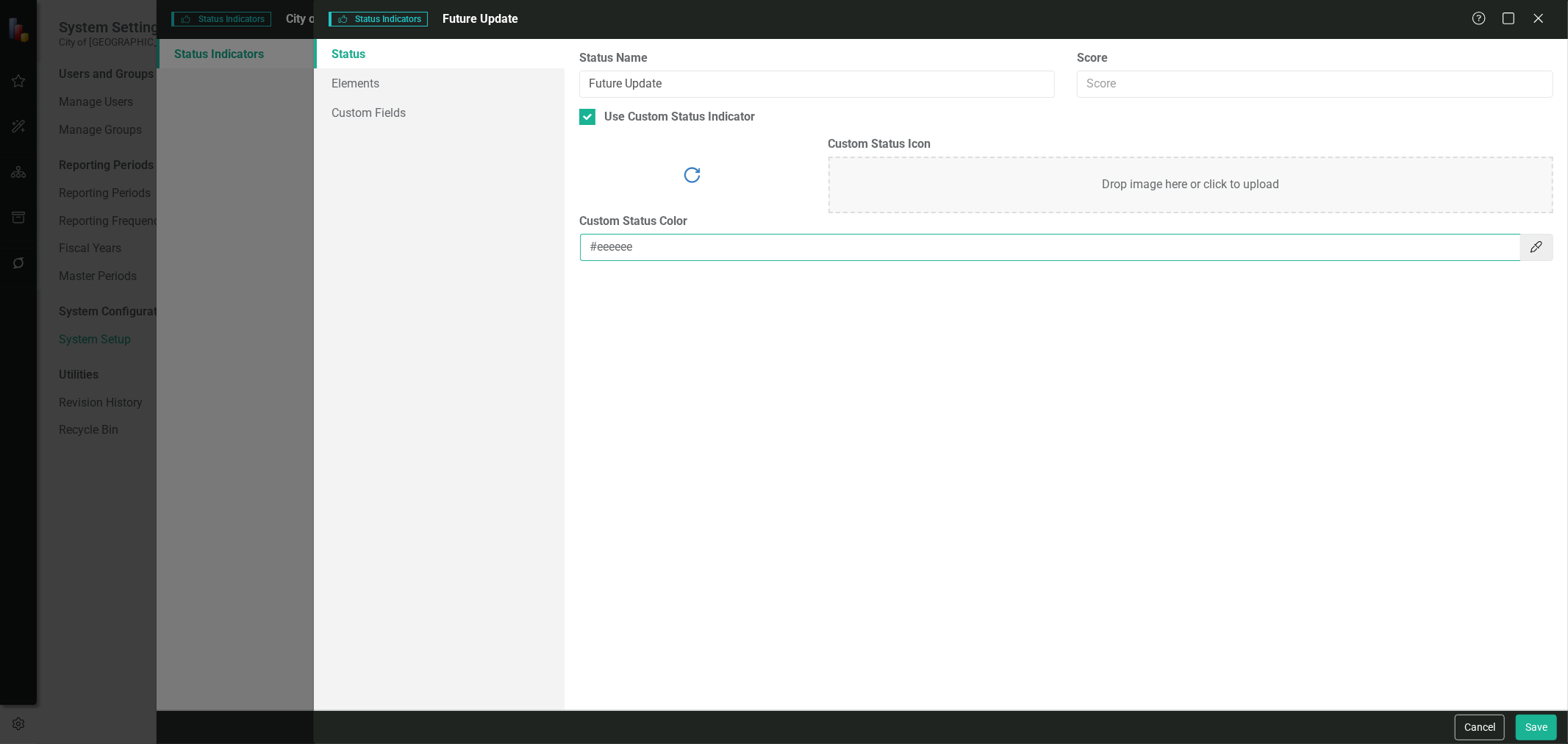
click at [806, 234] on input "#eeeeee" at bounding box center [1051, 247] width 941 height 27
paste input "D3E6FC"
type input "#D3E6FC"
click at [1537, 729] on button "Save" at bounding box center [1537, 728] width 41 height 26
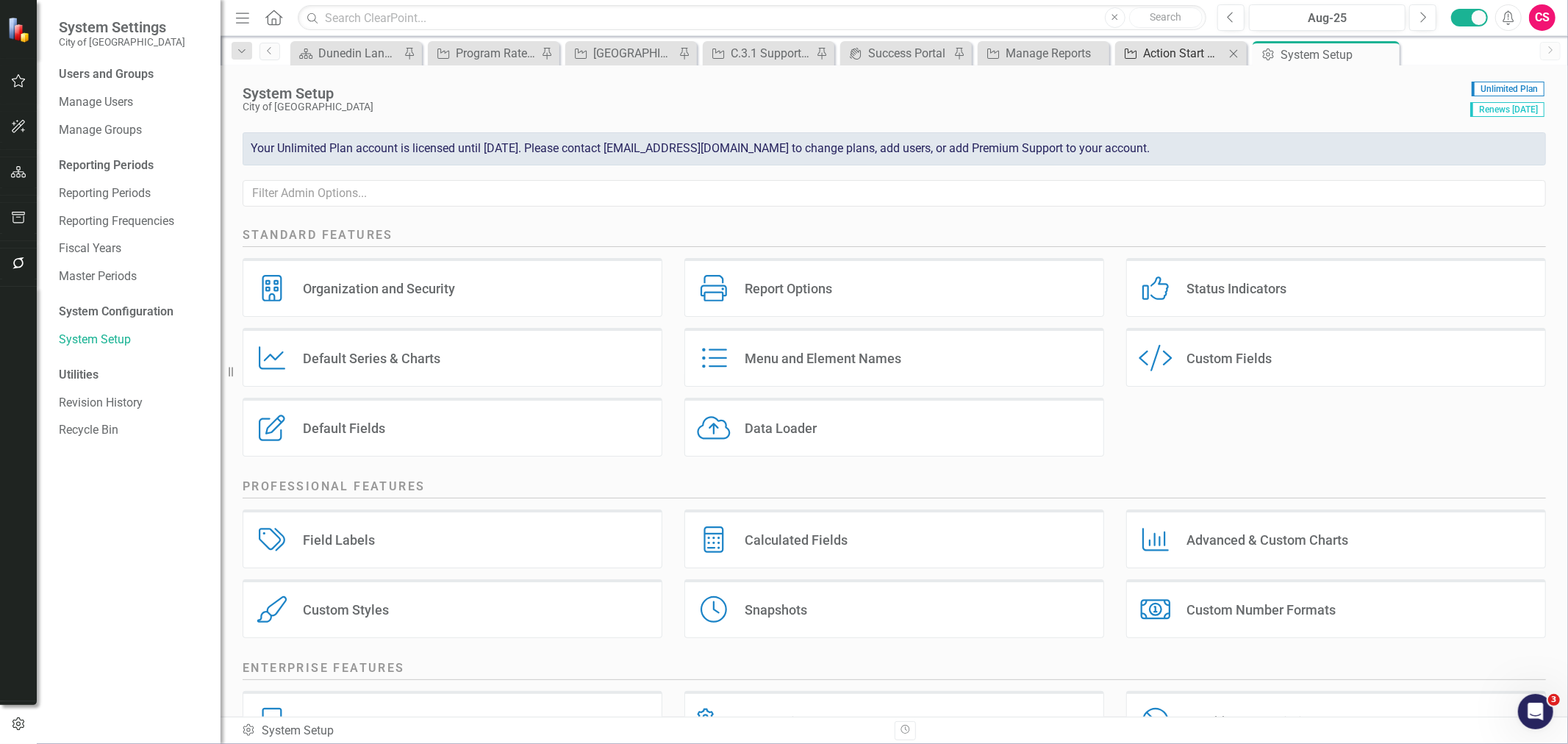
click at [1147, 54] on div "Action Start Date after [DATE]" at bounding box center [1184, 53] width 82 height 18
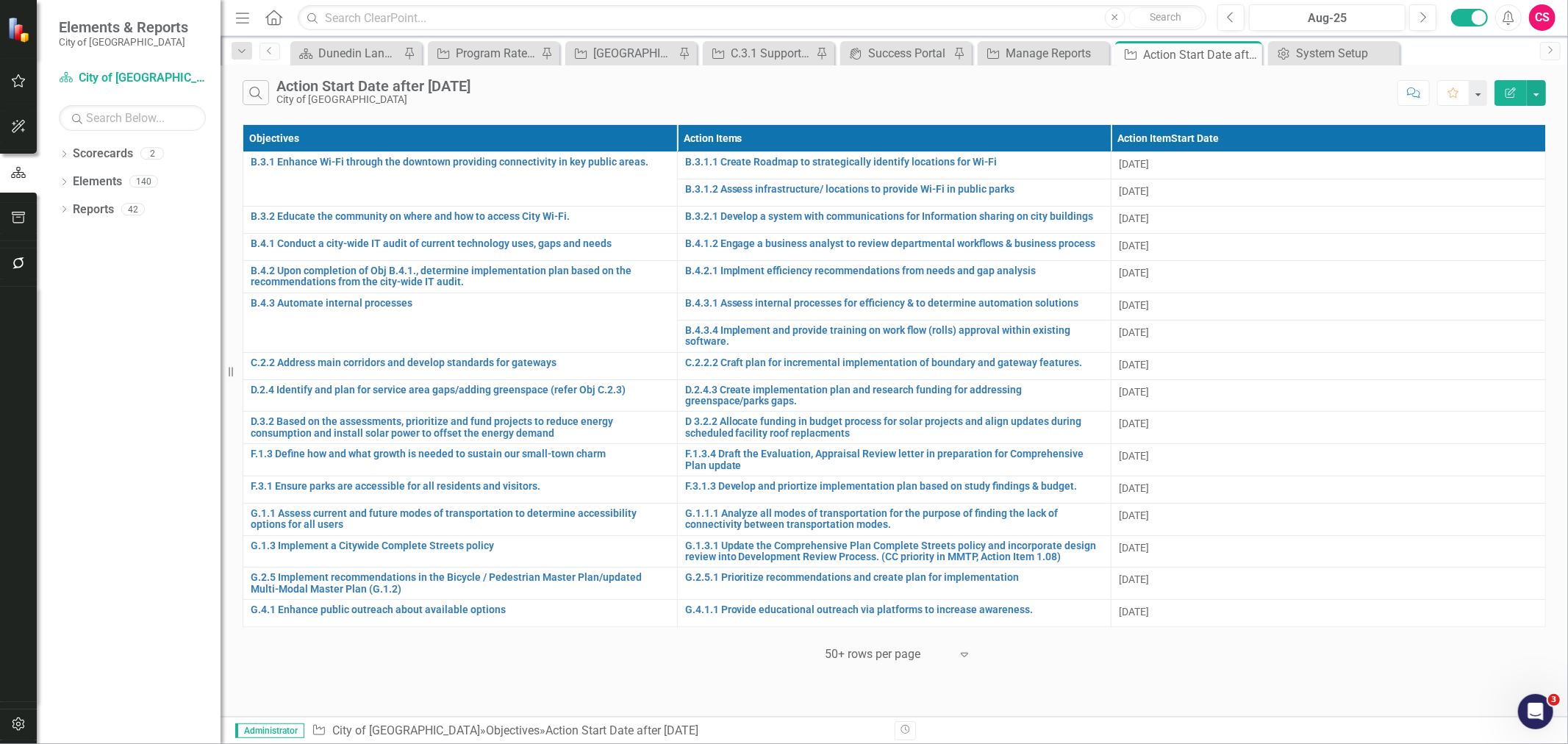
click at [1511, 91] on icon "Edit Report" at bounding box center [1511, 92] width 13 height 10
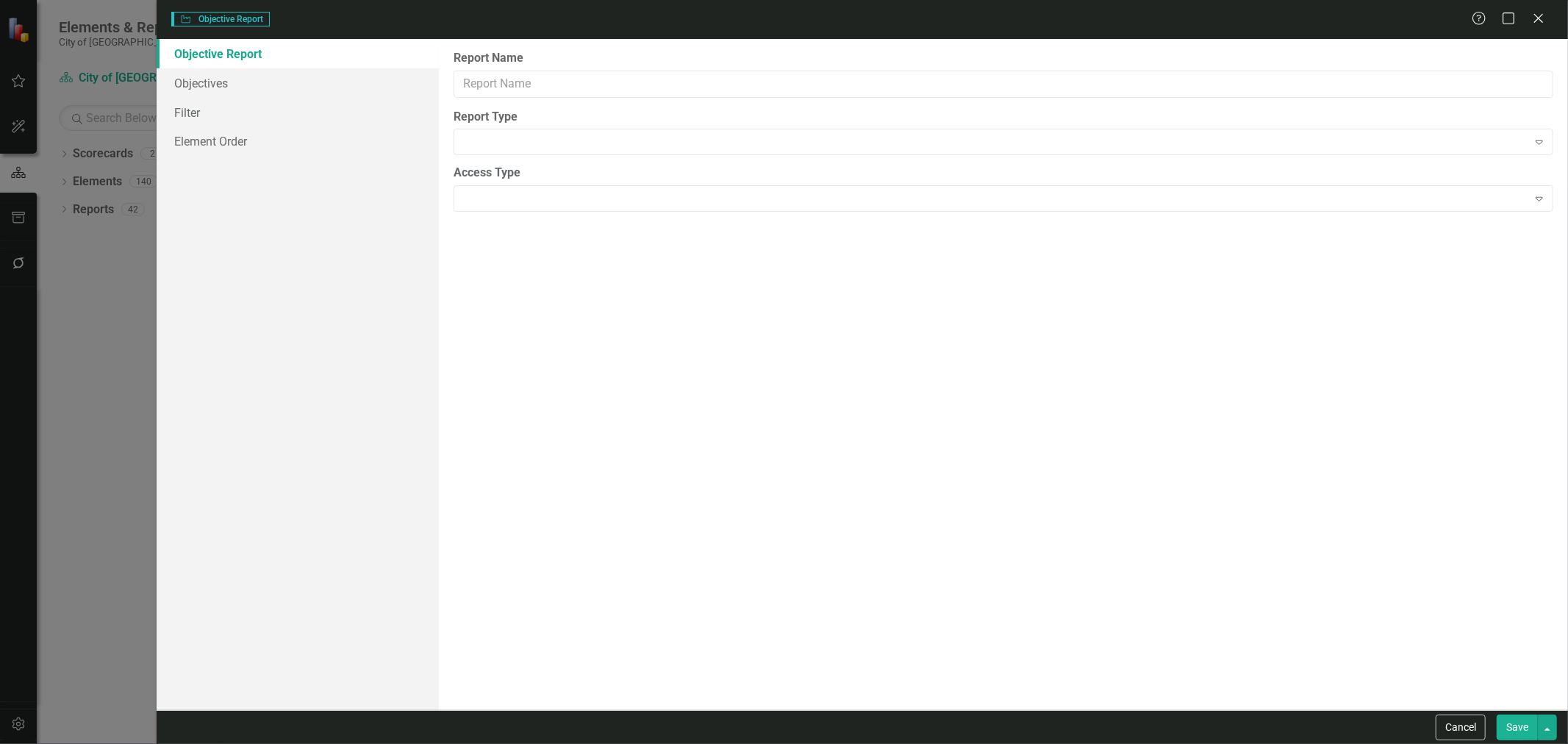
type input "Action Start Date after [DATE]"
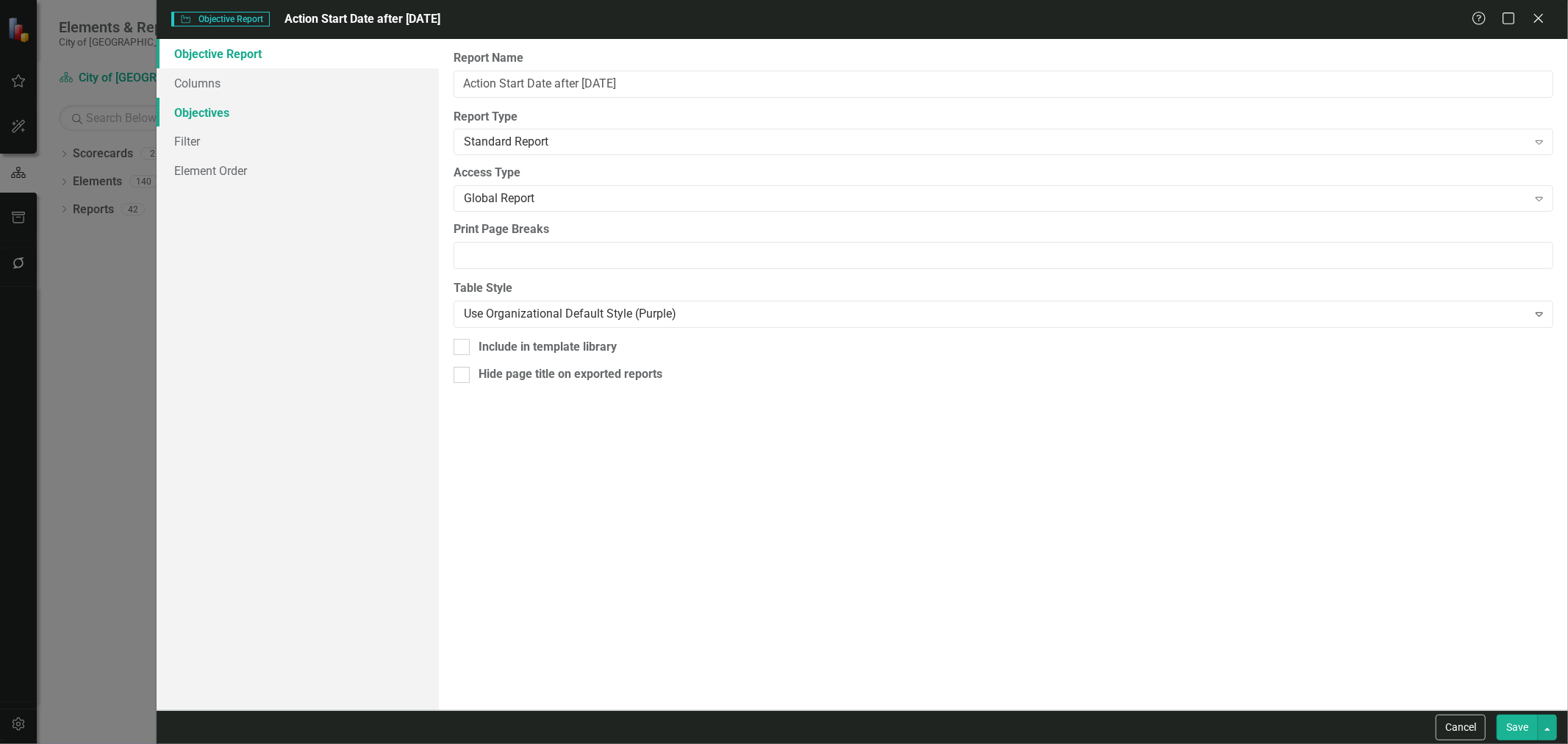
click at [232, 116] on link "Objectives" at bounding box center [298, 112] width 283 height 30
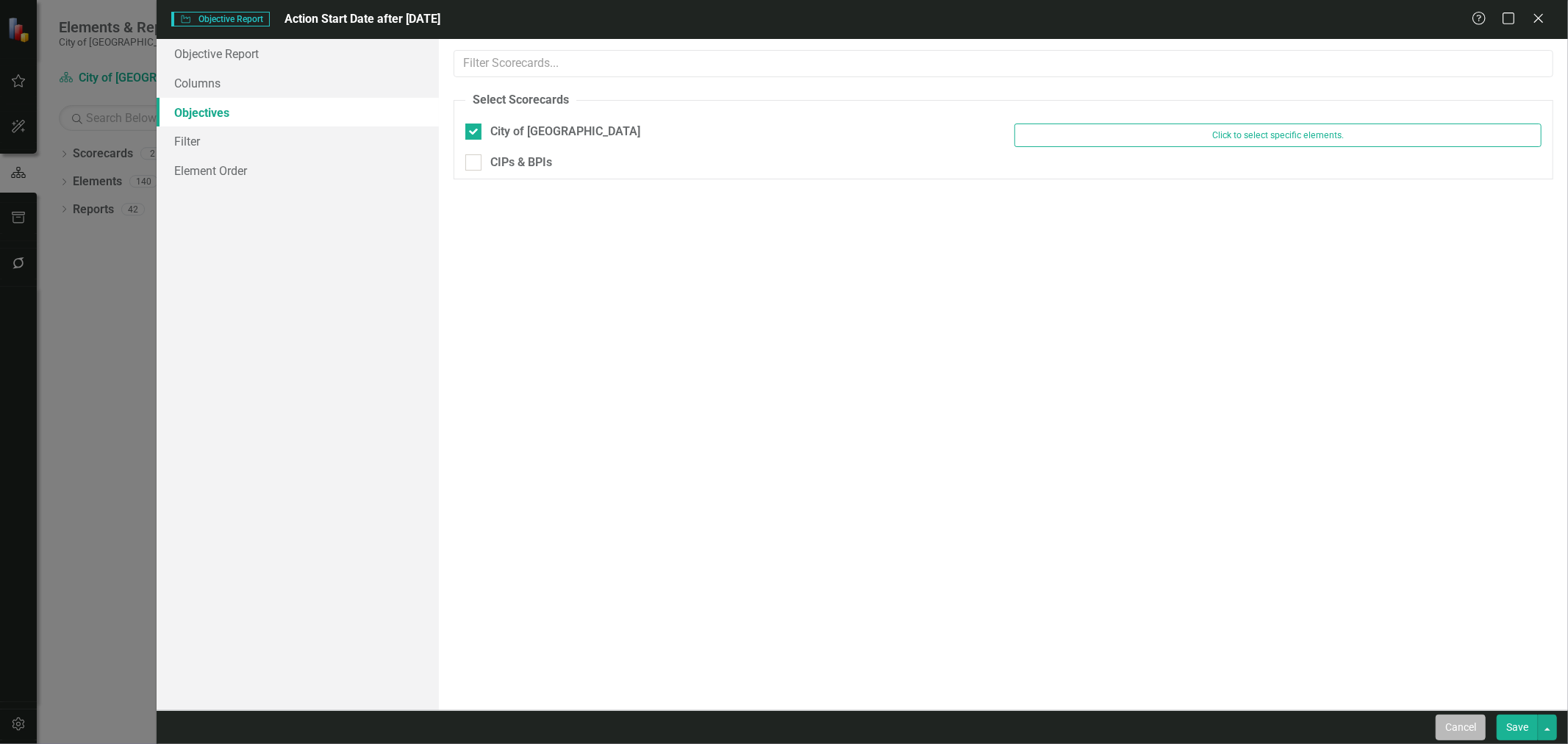
click at [1444, 724] on button "Cancel" at bounding box center [1460, 728] width 50 height 26
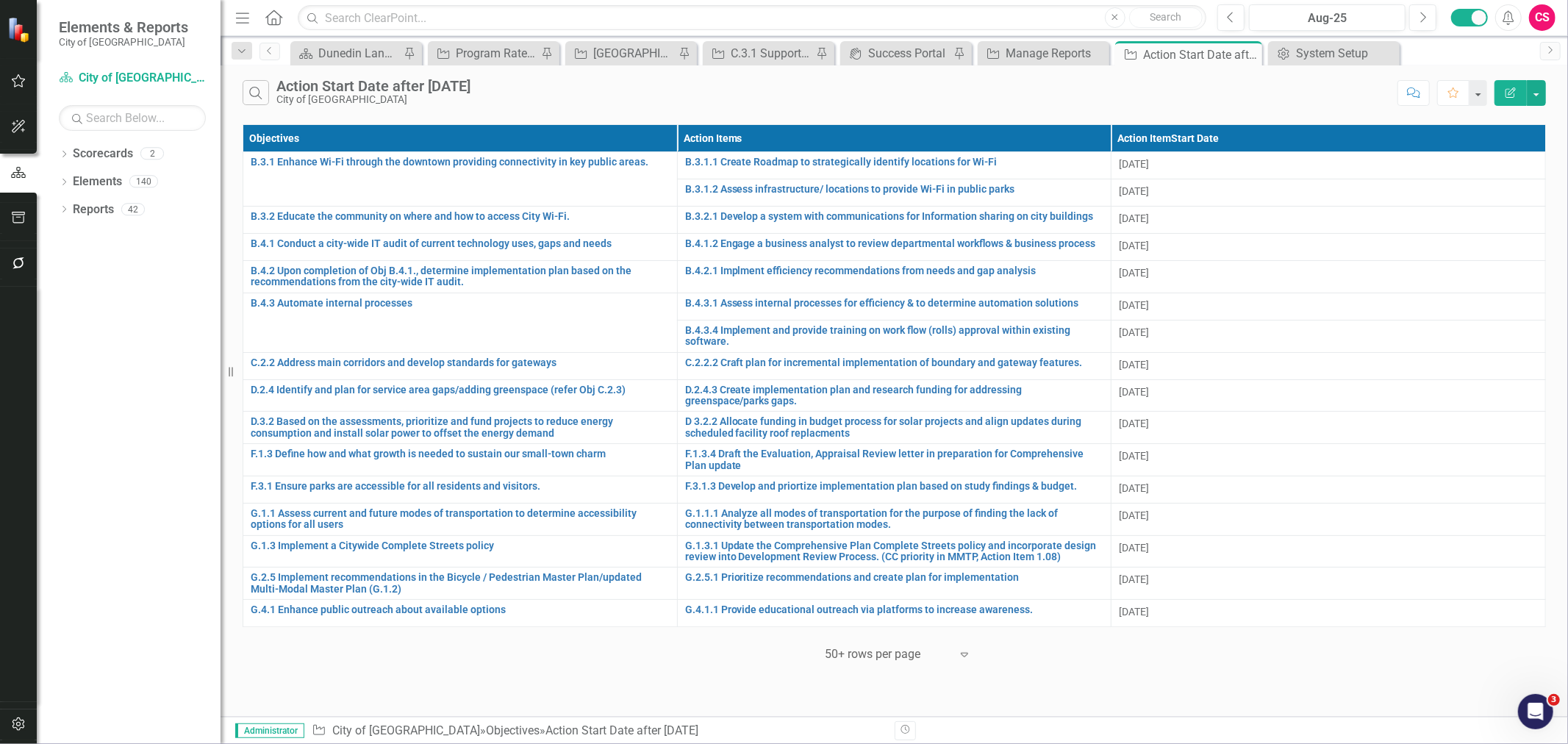
click at [20, 716] on button "button" at bounding box center [18, 725] width 33 height 31
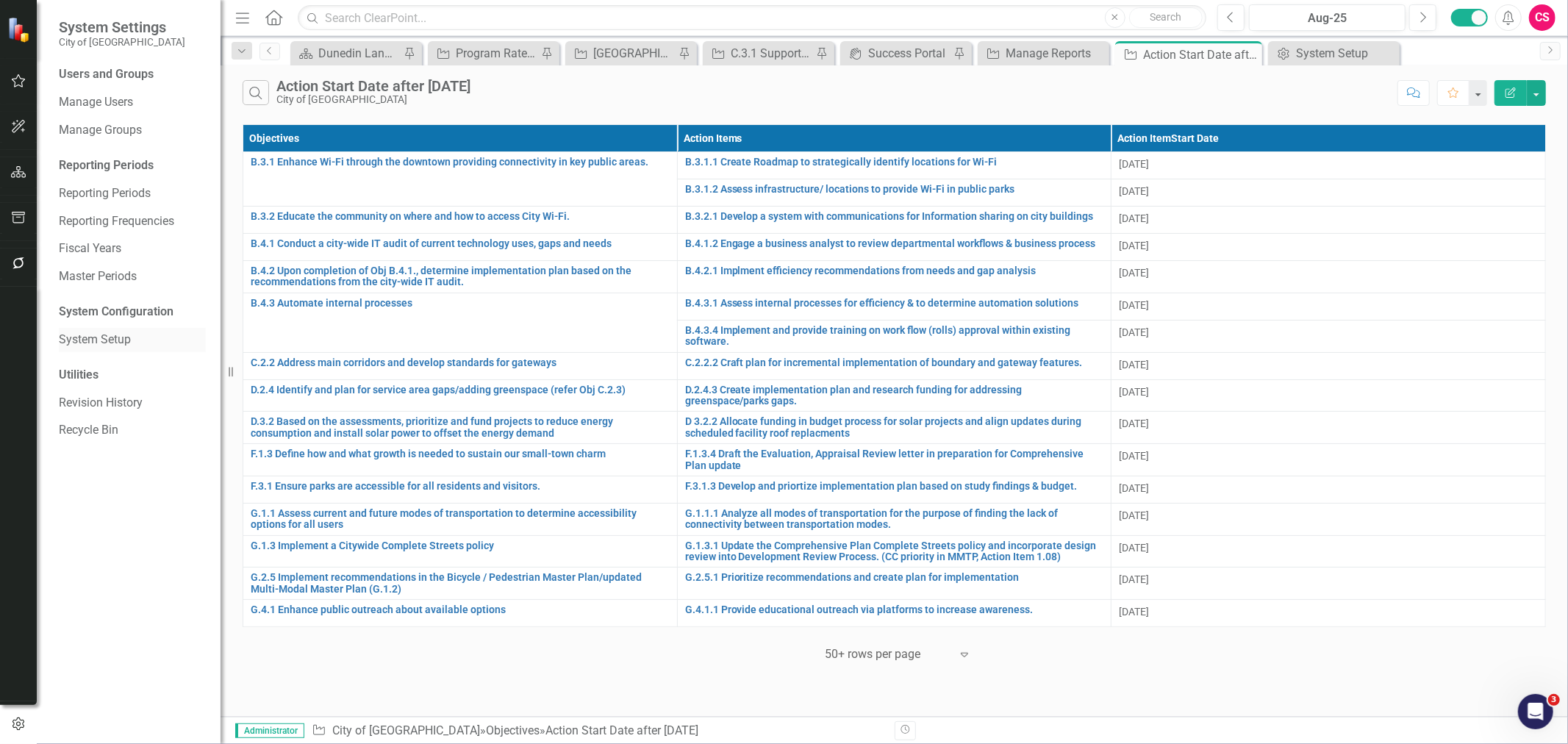
click at [93, 343] on link "System Setup" at bounding box center [132, 340] width 147 height 17
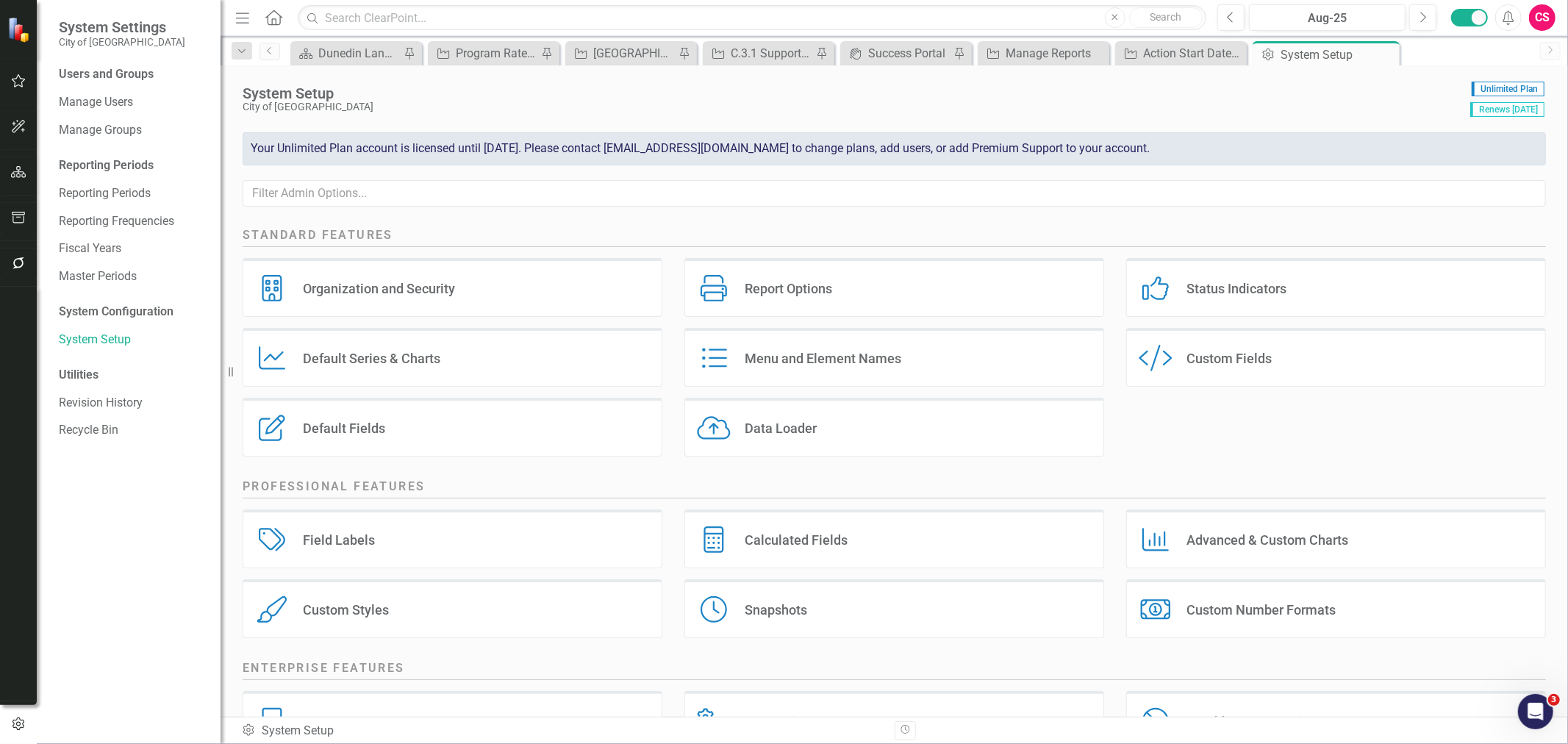
click at [1281, 363] on div "Custom Style Custom Fields" at bounding box center [1337, 357] width 420 height 59
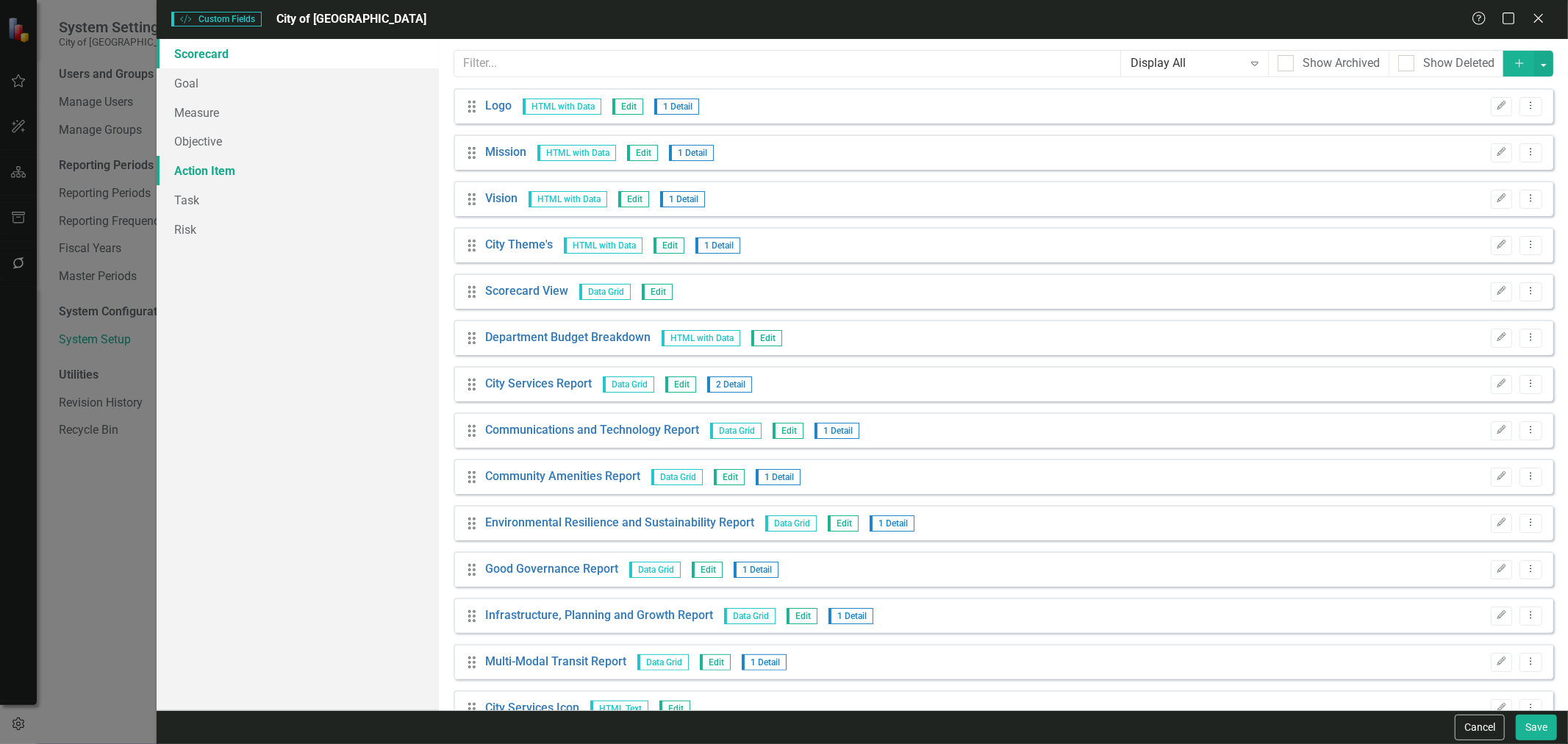
click at [259, 158] on link "Action Item" at bounding box center [298, 170] width 283 height 30
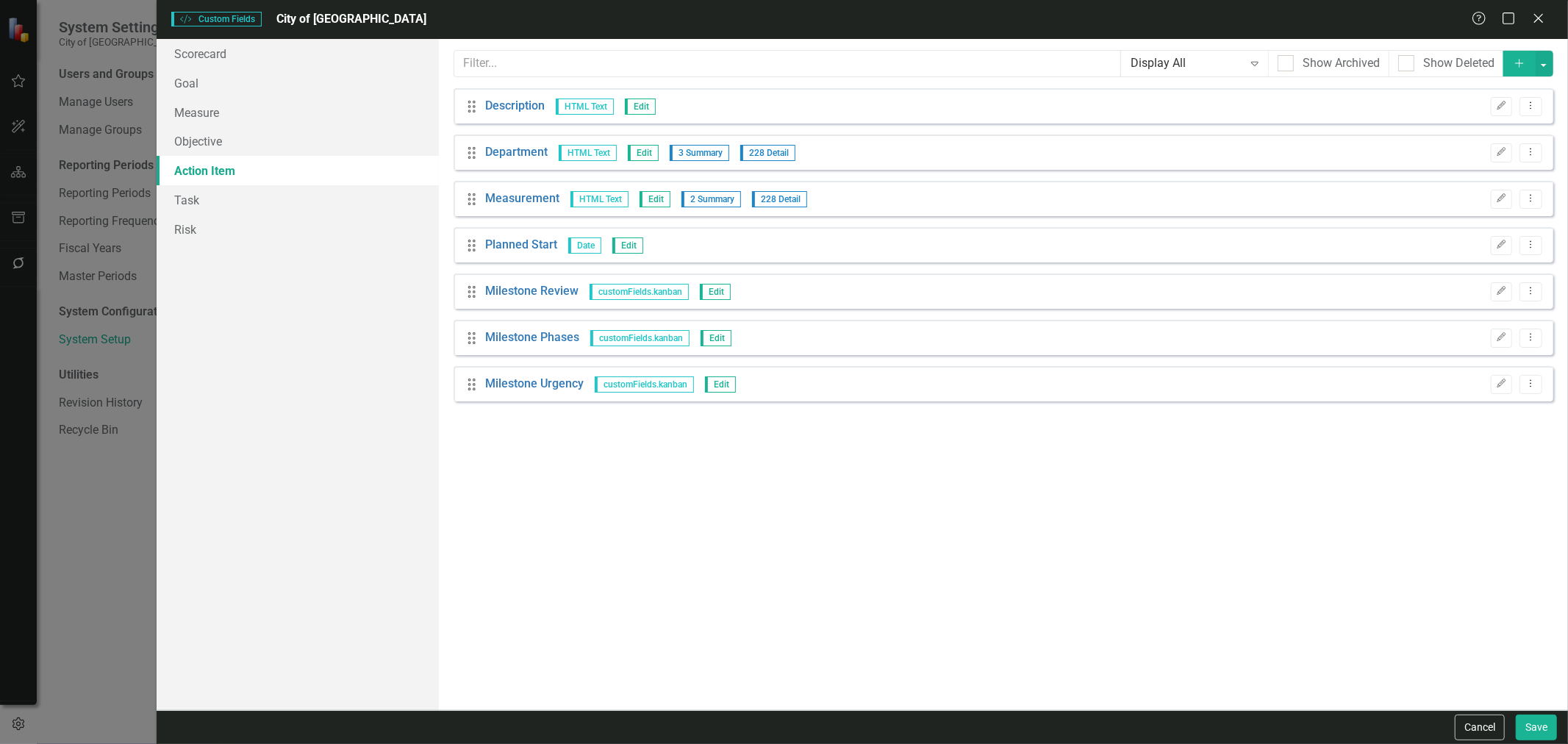
click at [1518, 71] on button "Add" at bounding box center [1520, 63] width 32 height 26
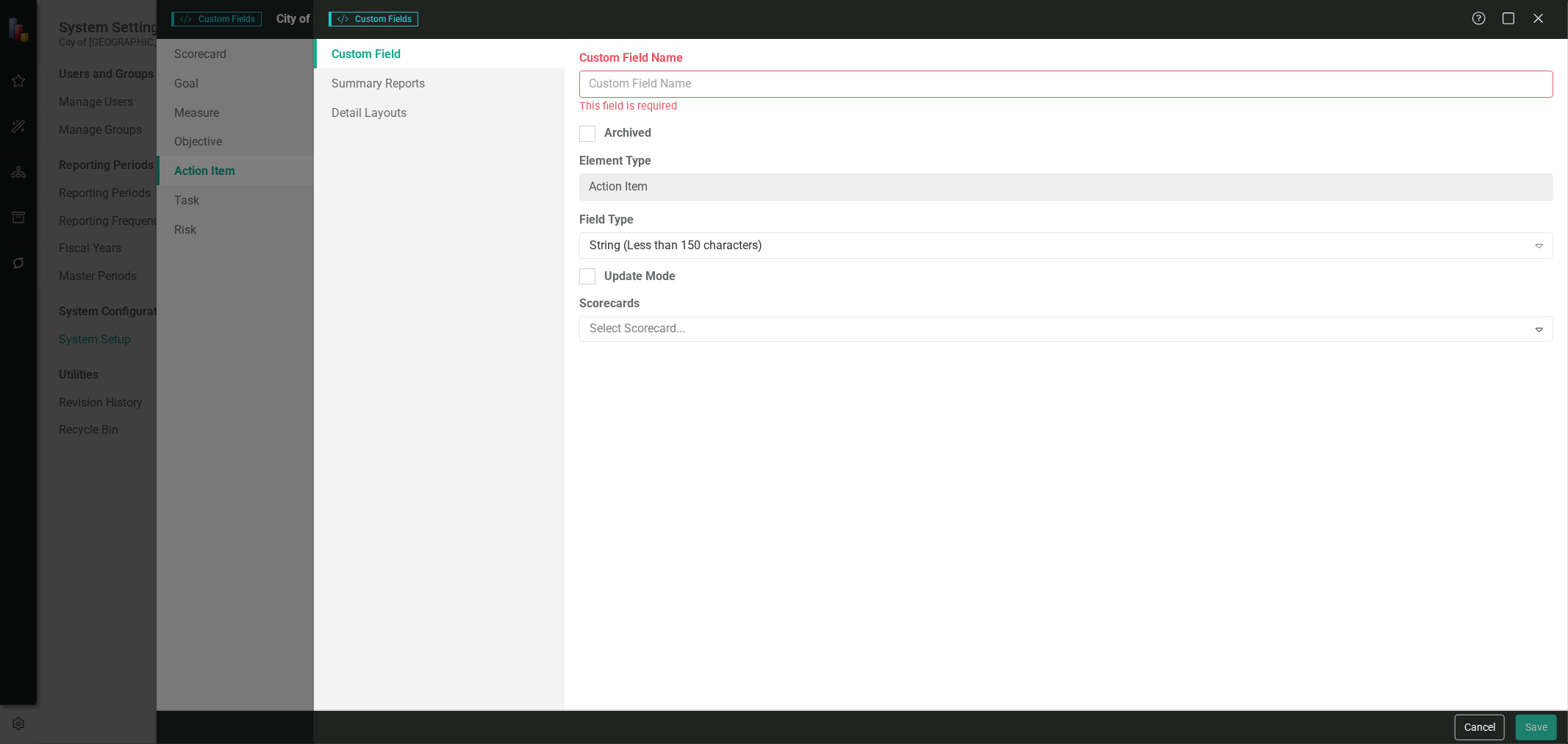
click at [649, 92] on input "Custom Field Name" at bounding box center [1067, 84] width 975 height 27
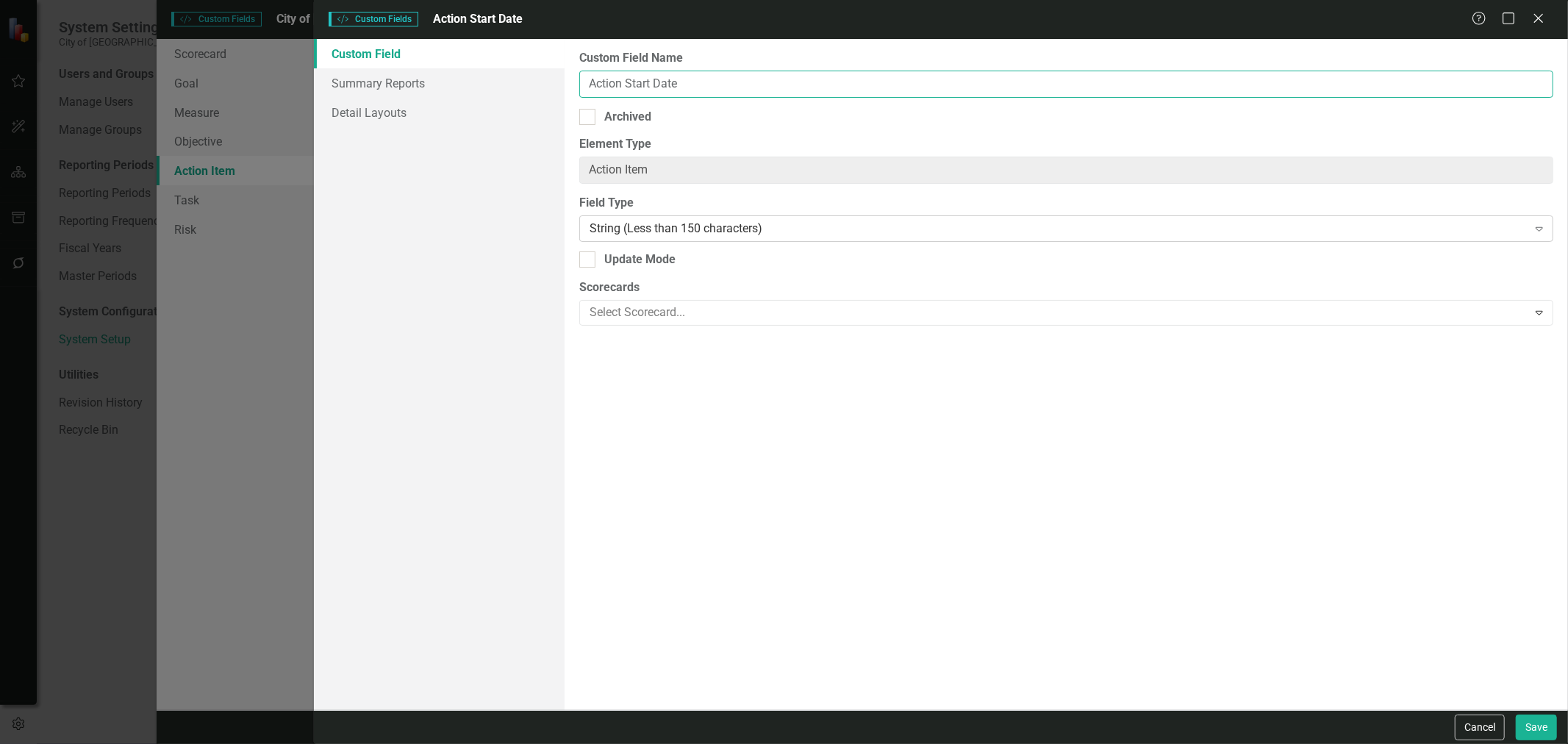
type input "Action Start Date"
click at [685, 230] on div "String (Less than 150 characters)" at bounding box center [1059, 229] width 938 height 17
click at [1546, 729] on button "Save" at bounding box center [1537, 728] width 41 height 26
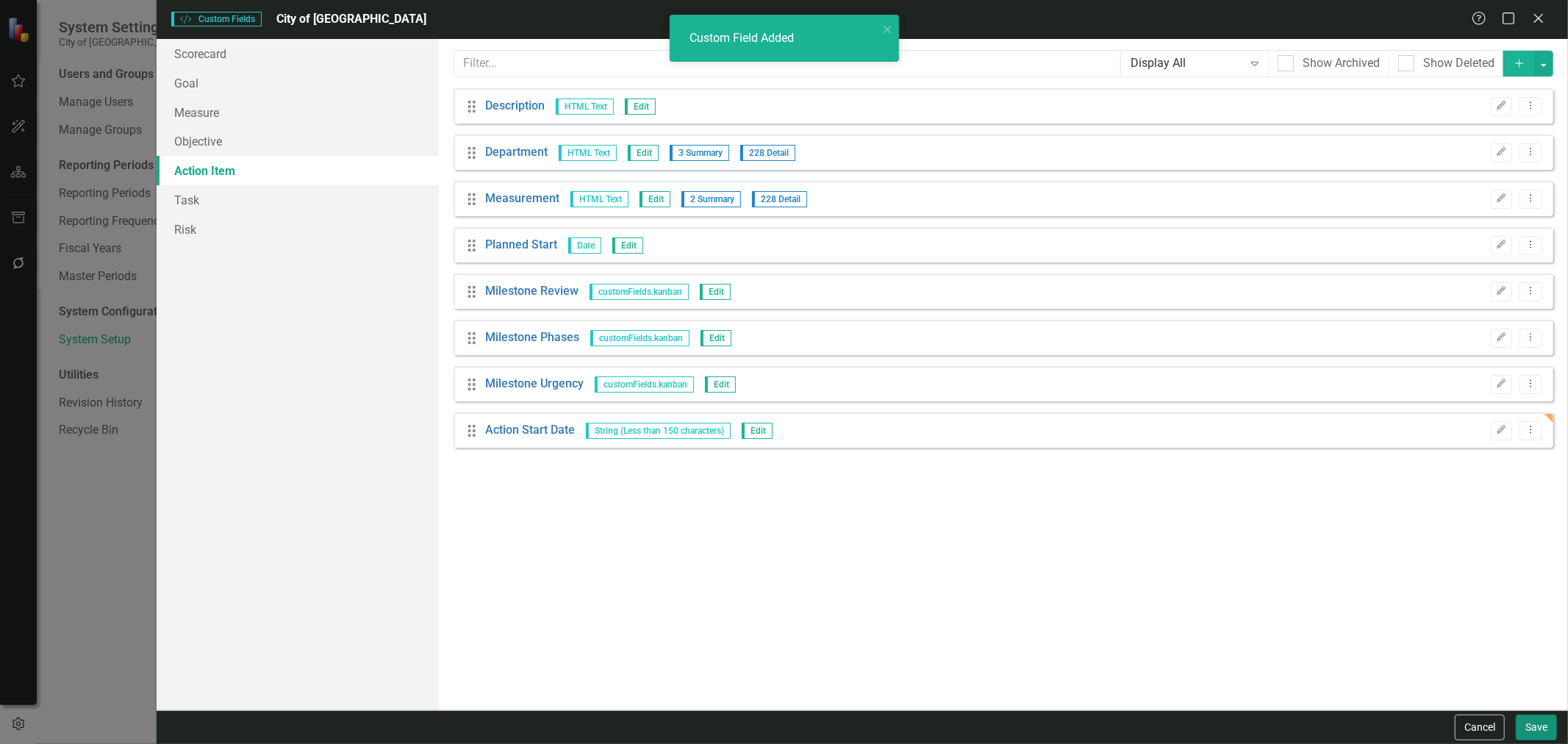
click at [1531, 730] on button "Save" at bounding box center [1537, 728] width 41 height 26
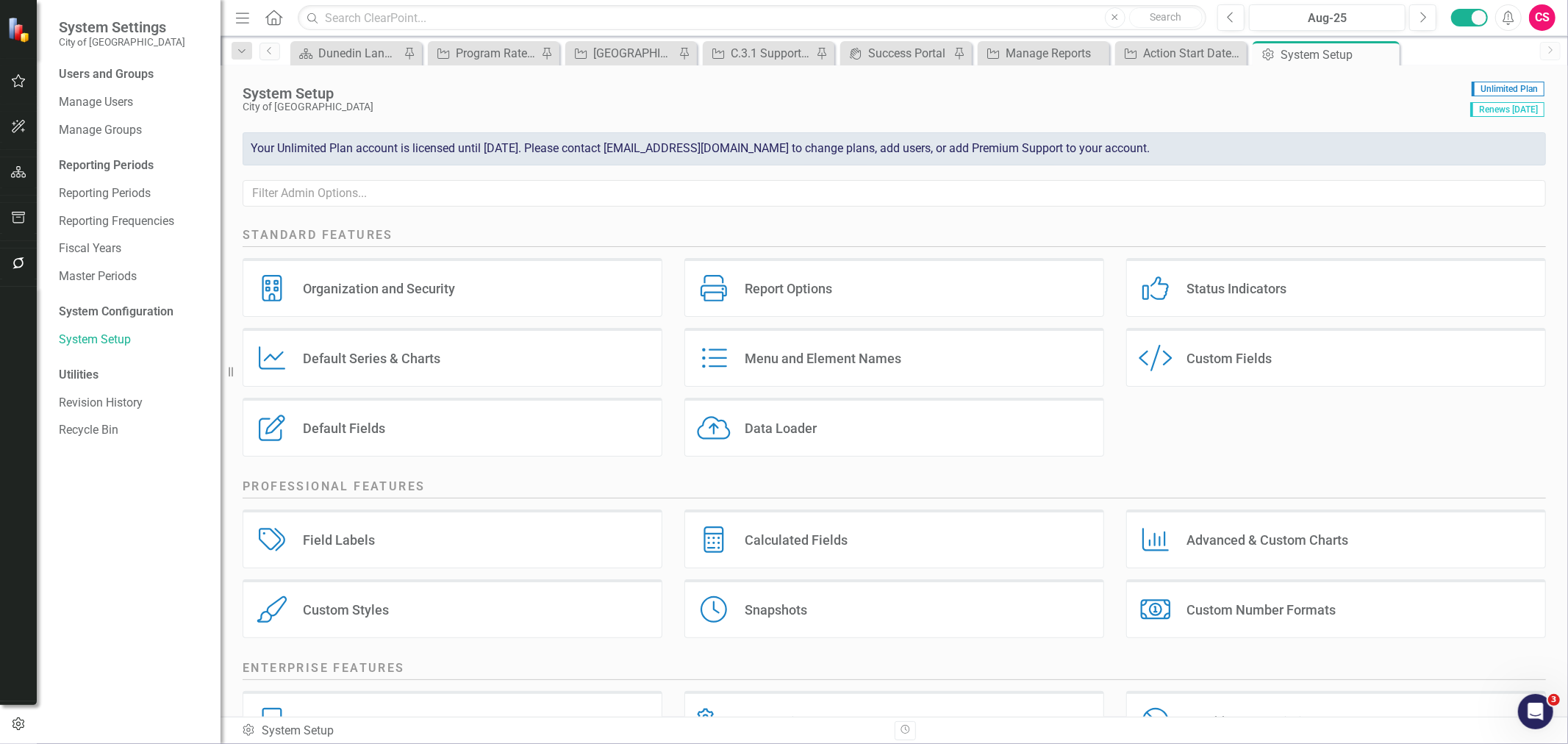
click at [1284, 348] on div "Custom Style Custom Fields" at bounding box center [1337, 357] width 420 height 59
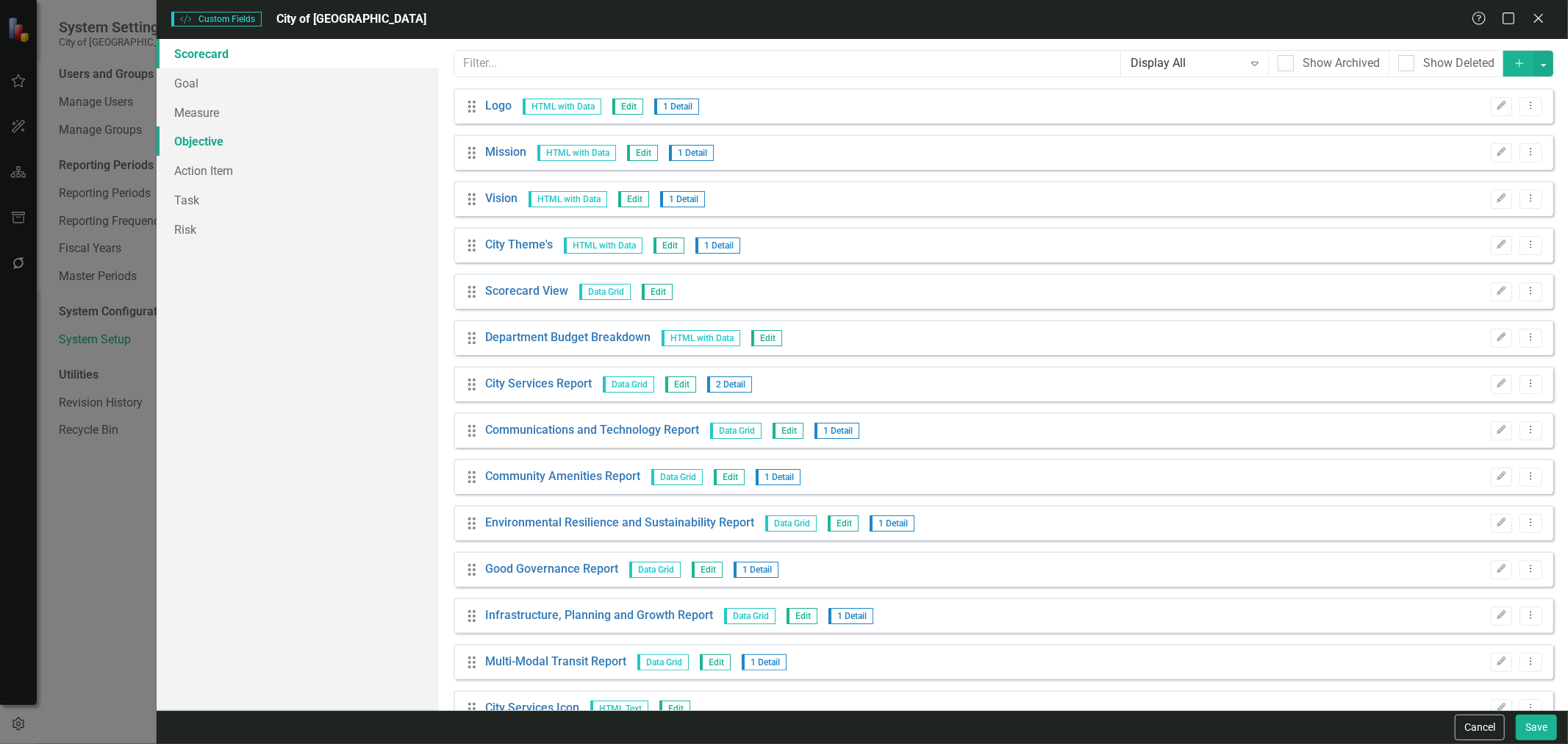
click at [286, 135] on link "Objective" at bounding box center [298, 141] width 283 height 30
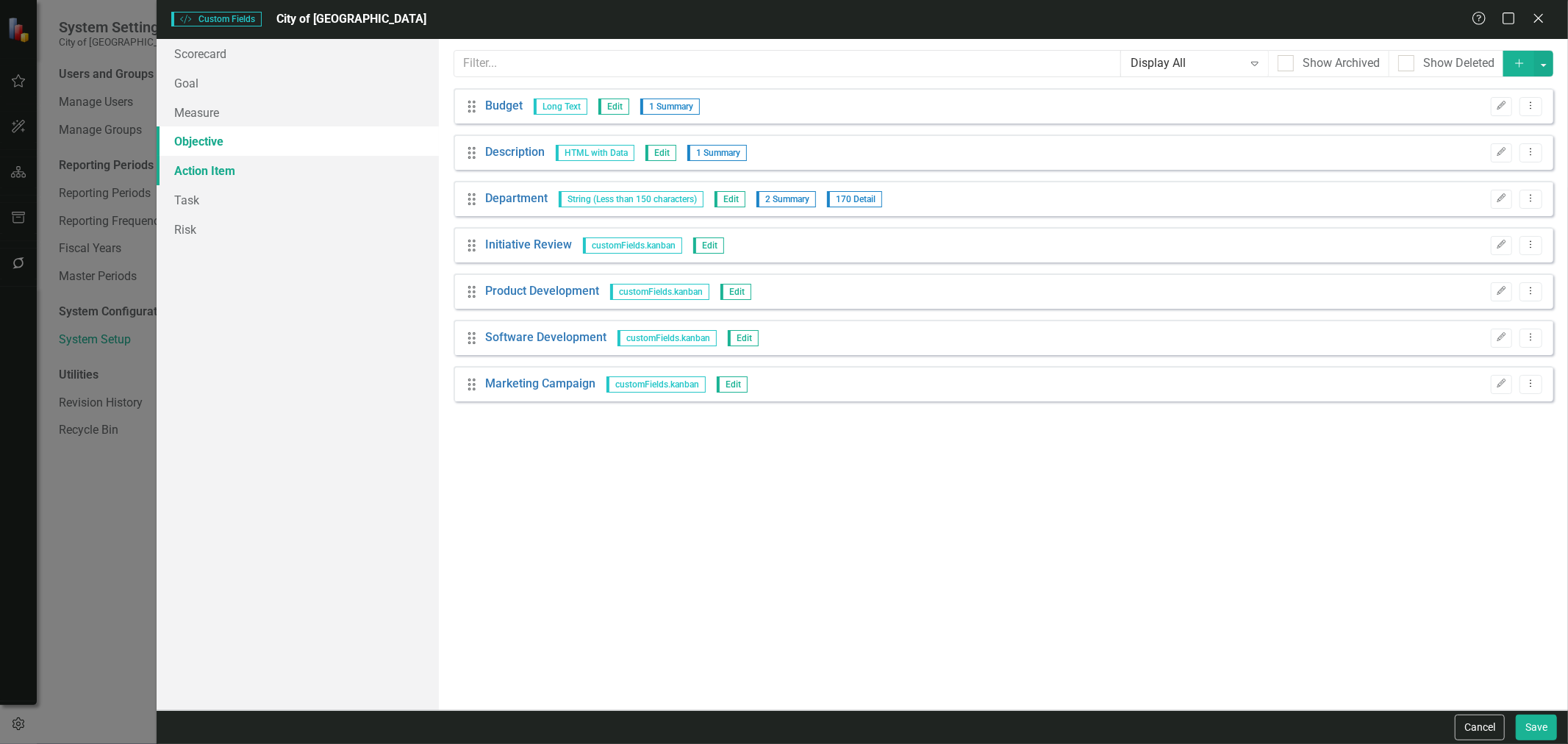
click at [205, 172] on link "Action Item" at bounding box center [298, 170] width 283 height 30
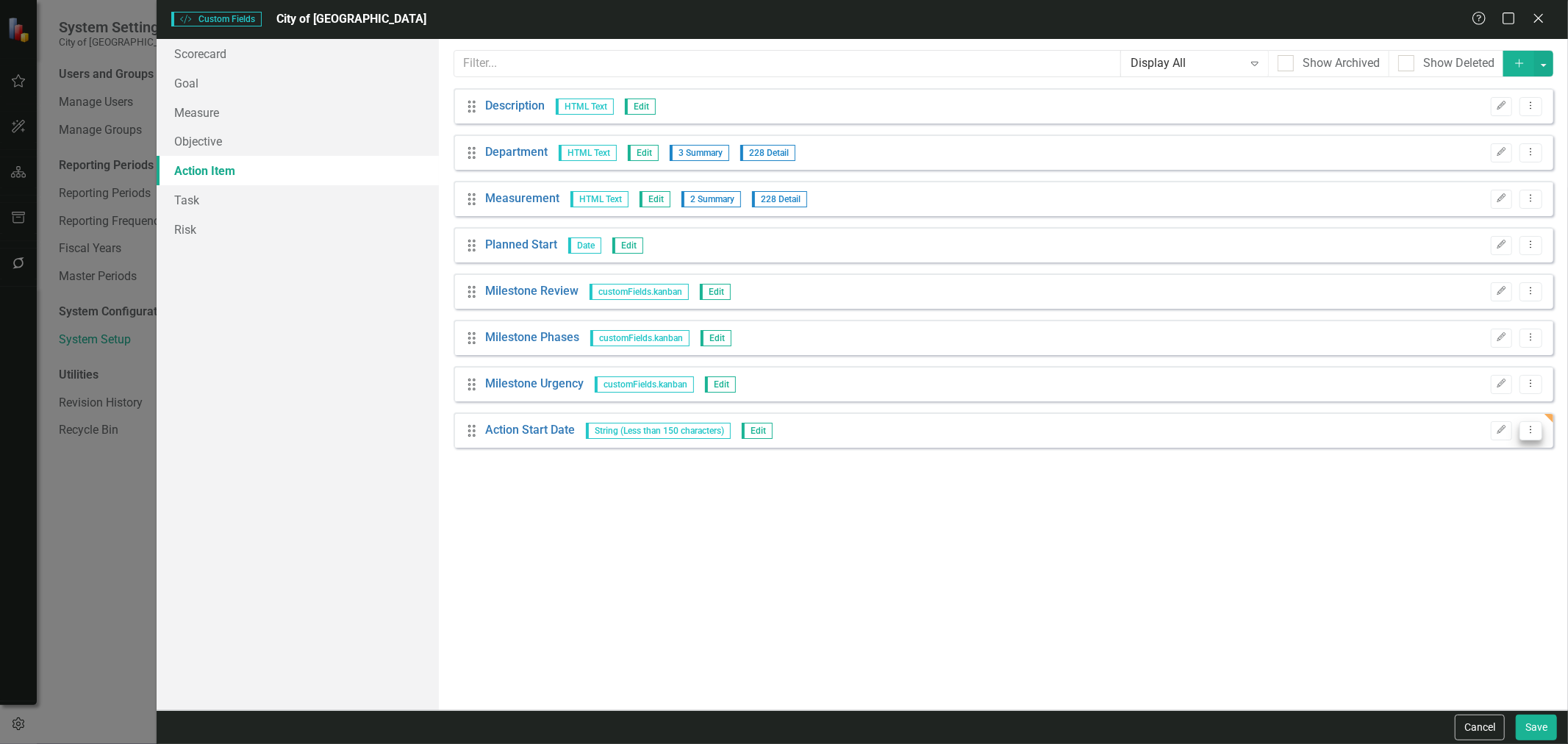
click at [1527, 431] on icon "Dropdown Menu" at bounding box center [1531, 429] width 12 height 10
click at [1447, 516] on link "Trash Delete Custom Field" at bounding box center [1465, 509] width 156 height 27
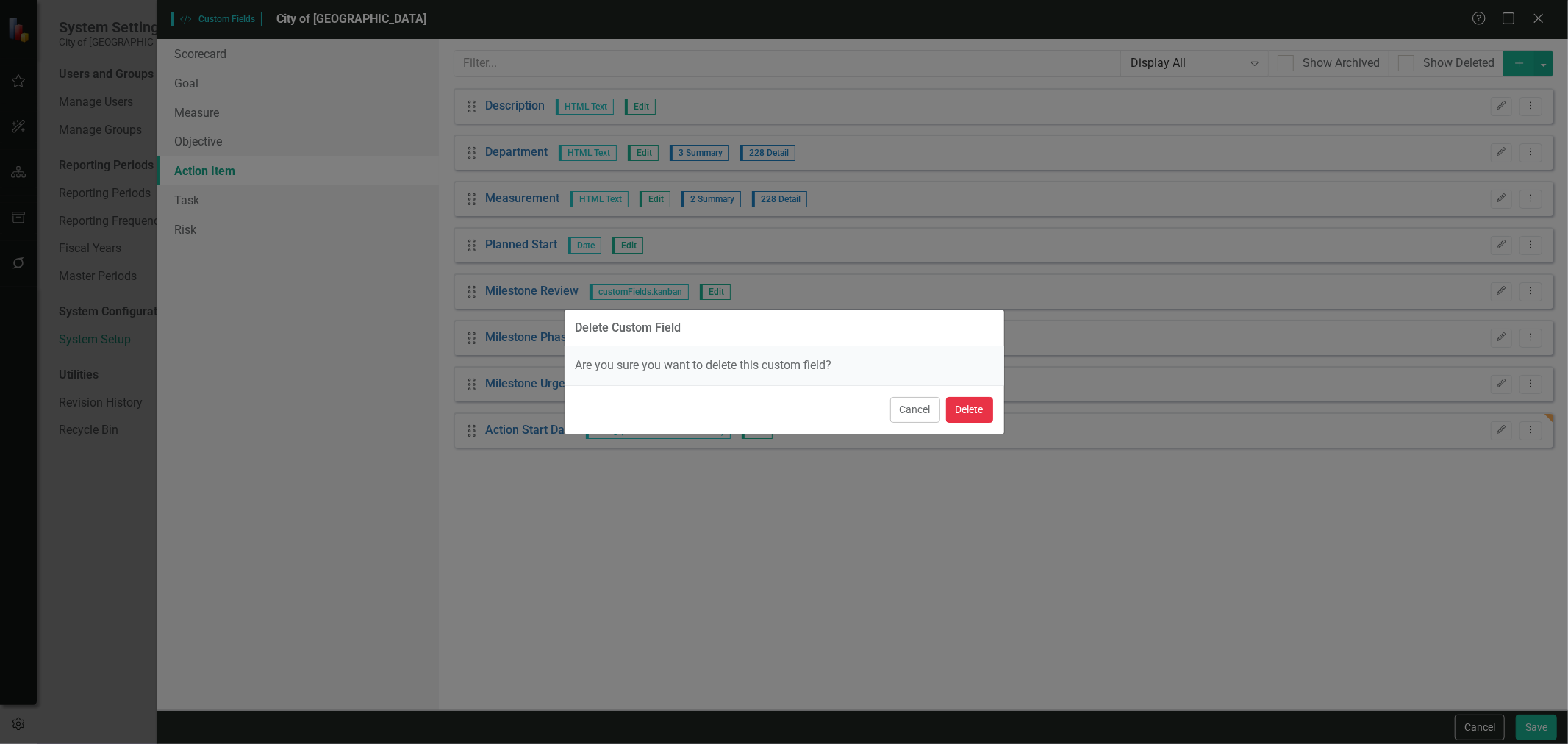
click at [967, 408] on button "Delete" at bounding box center [970, 410] width 47 height 26
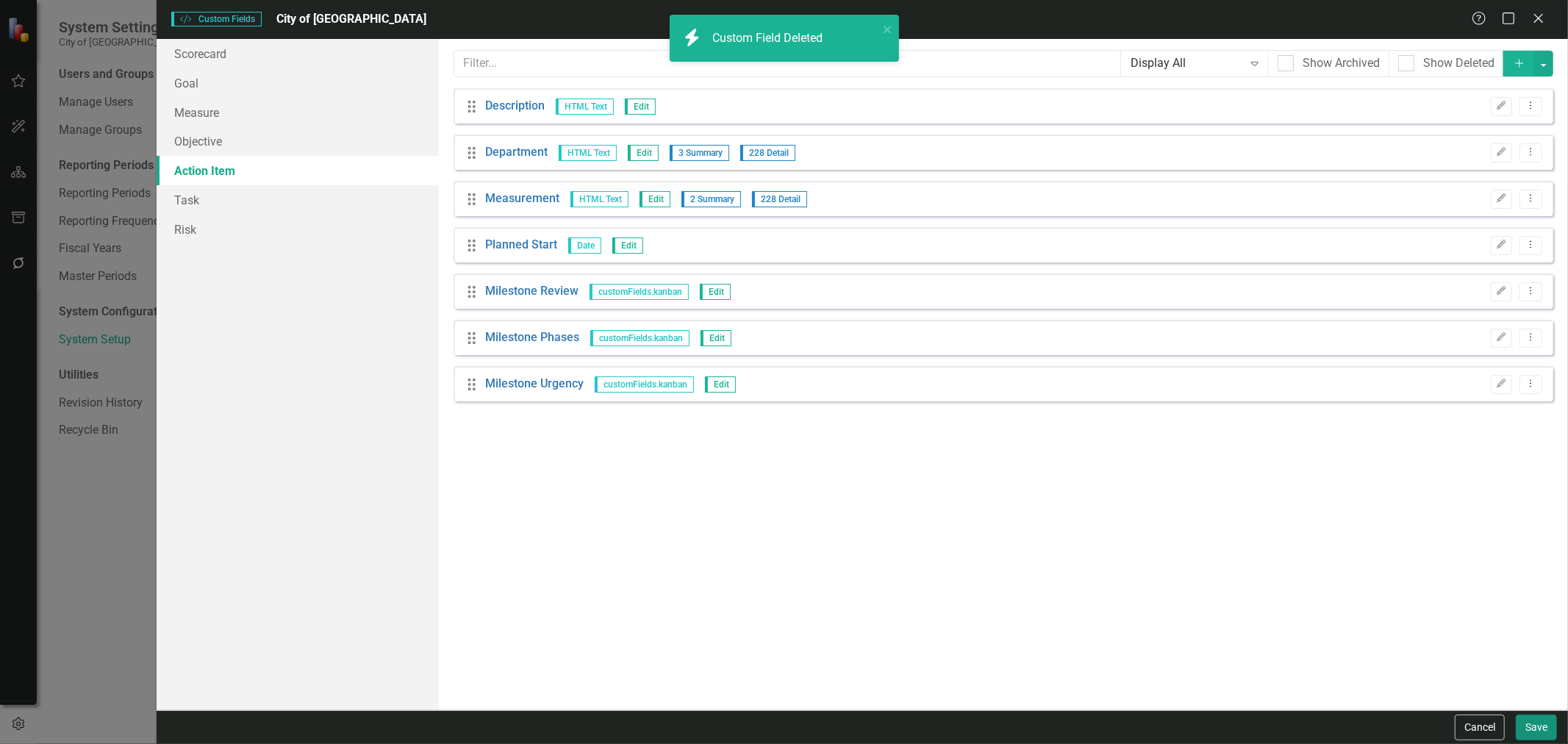
click at [1531, 726] on button "Save" at bounding box center [1537, 728] width 41 height 26
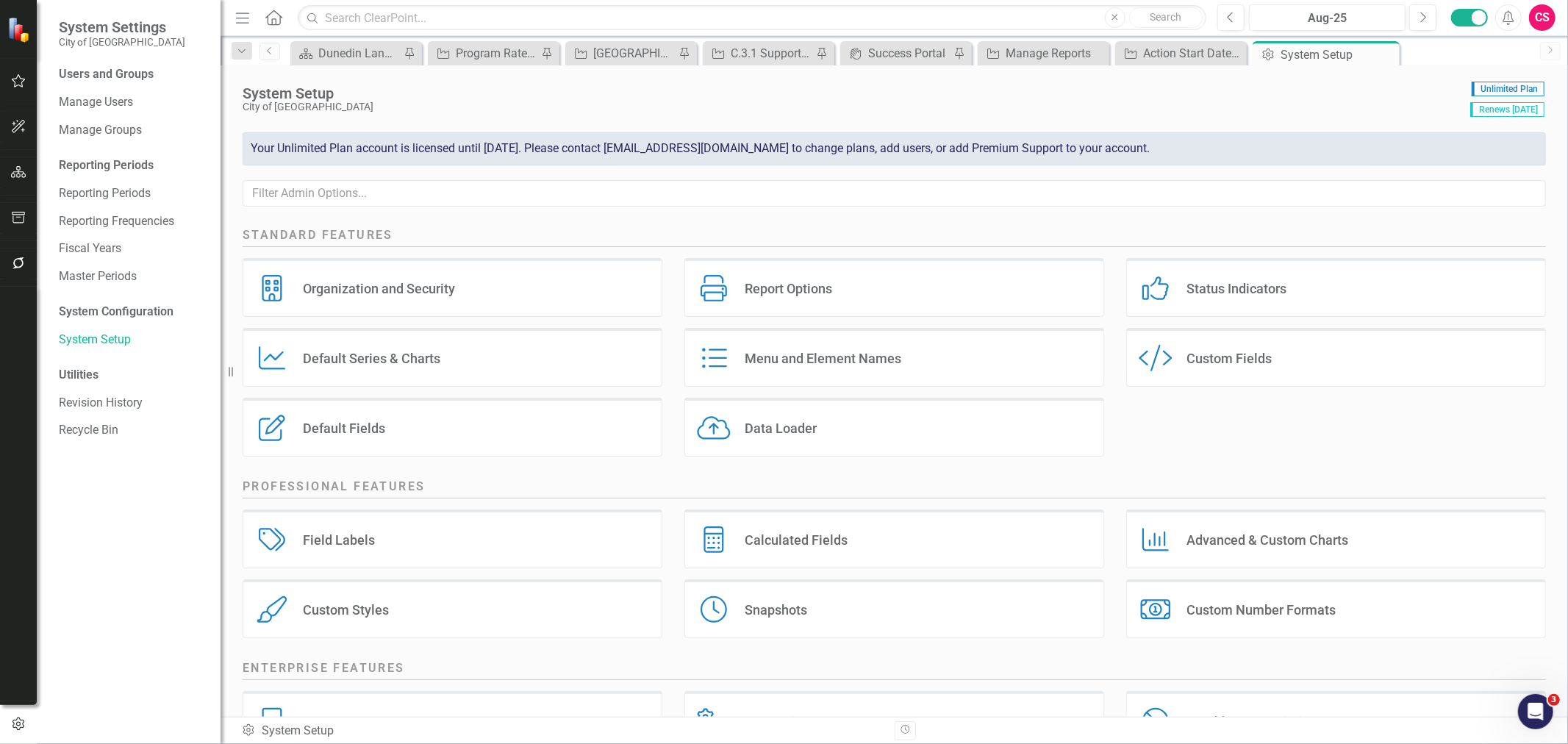
click at [23, 262] on icon "button" at bounding box center [18, 263] width 11 height 11
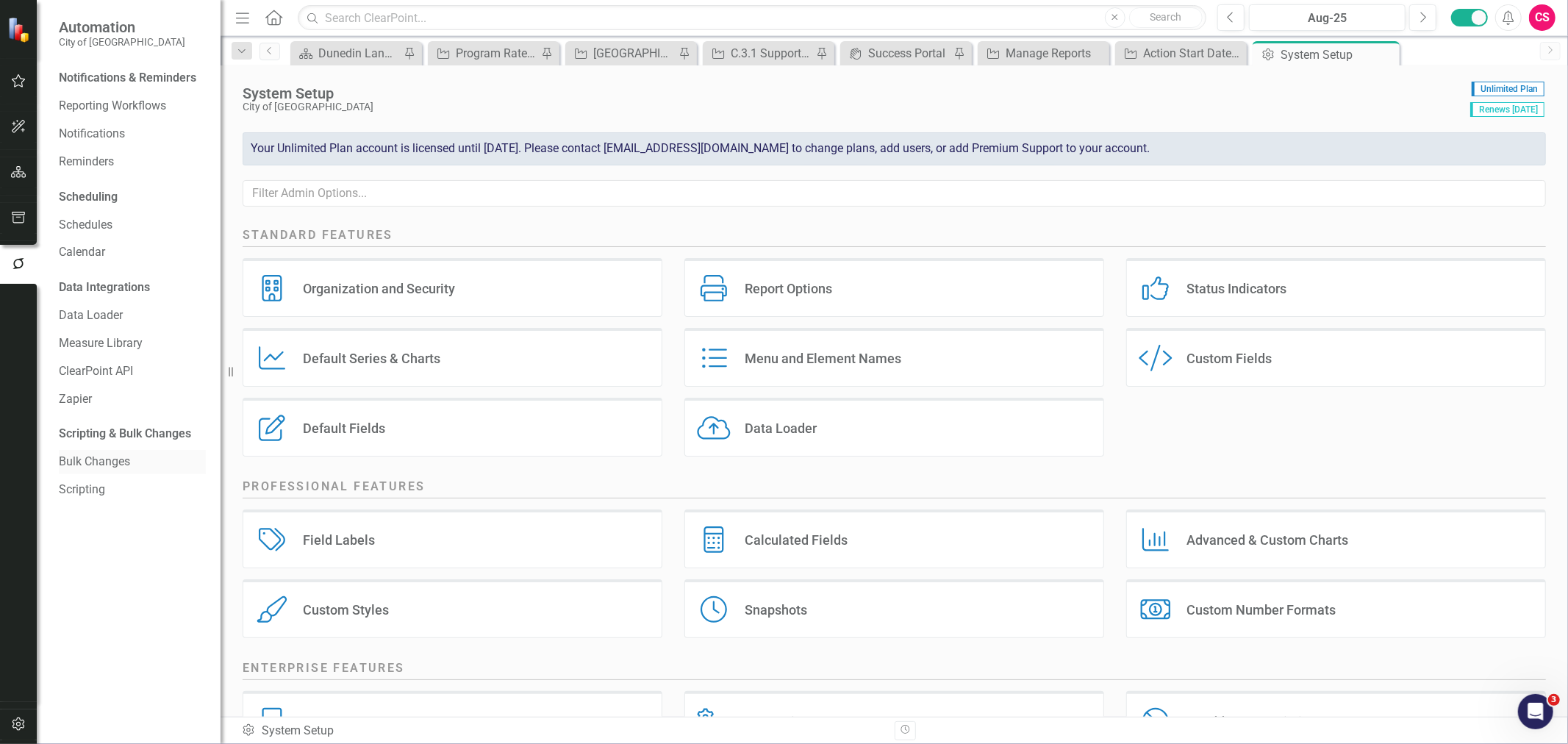
click at [98, 464] on link "Bulk Changes" at bounding box center [132, 462] width 147 height 17
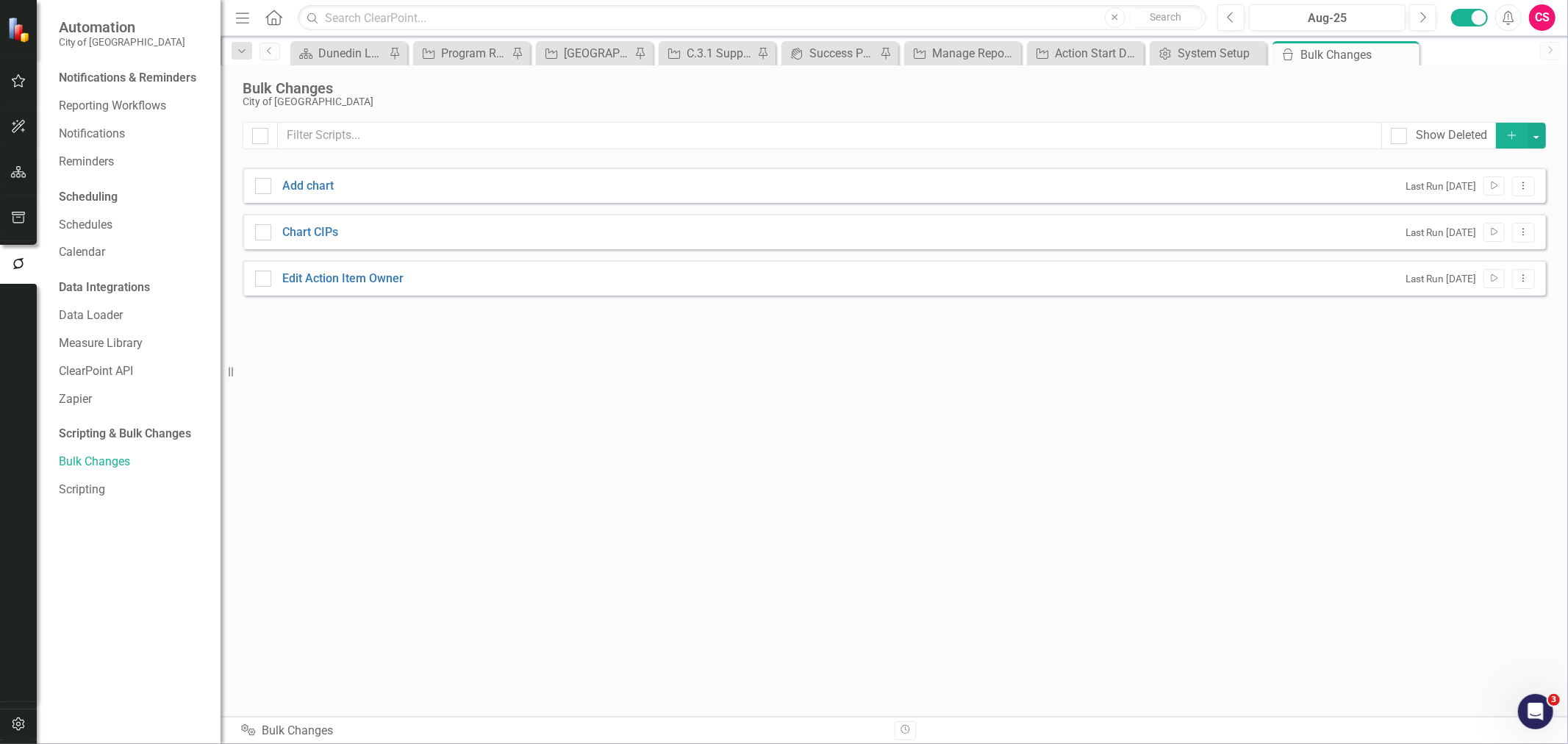
click at [1503, 140] on button "Add" at bounding box center [1512, 136] width 32 height 26
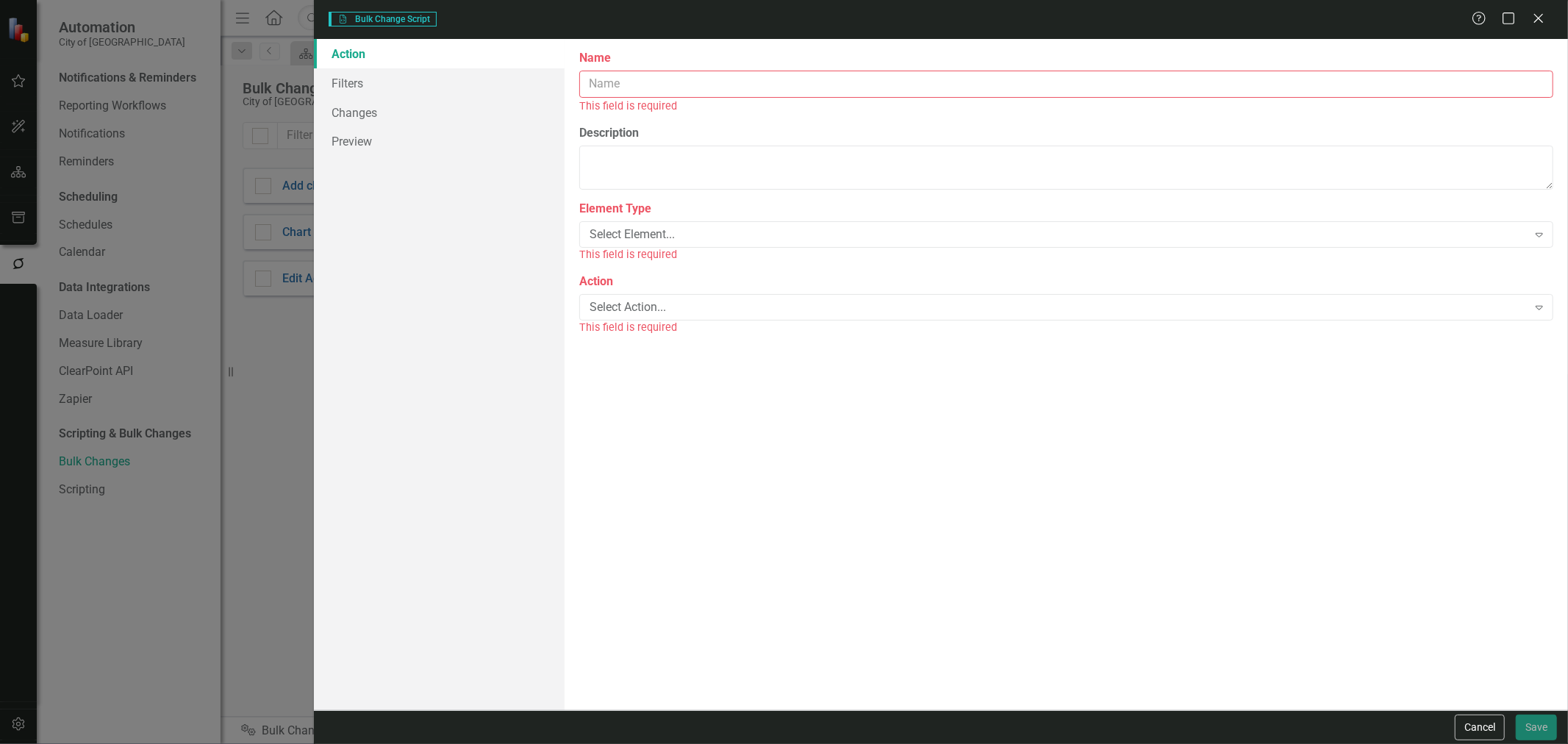
click at [618, 89] on input "Name" at bounding box center [1067, 84] width 975 height 27
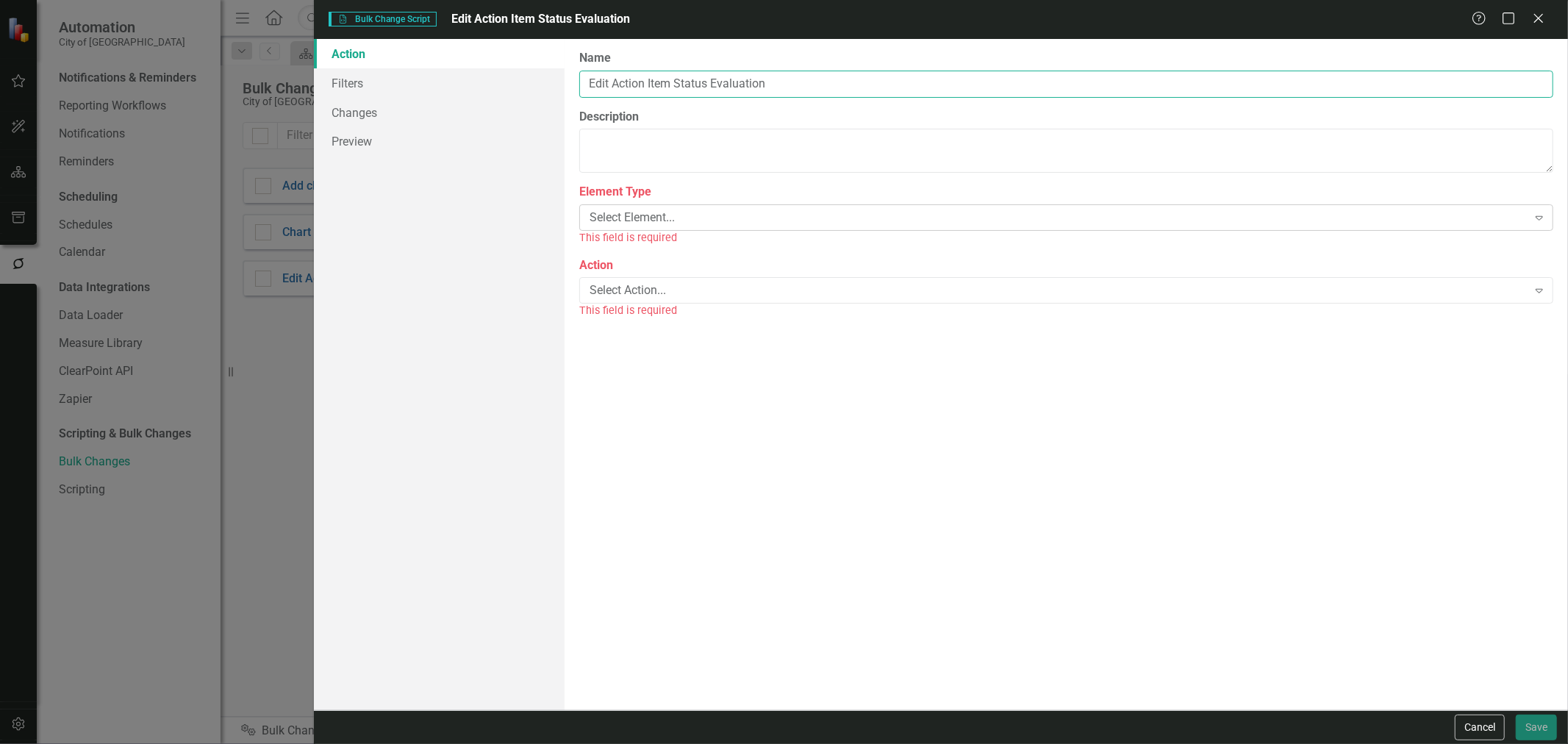
type input "Edit Action Item Status Evaluation"
click at [643, 218] on div "Select Element..." at bounding box center [1059, 218] width 938 height 17
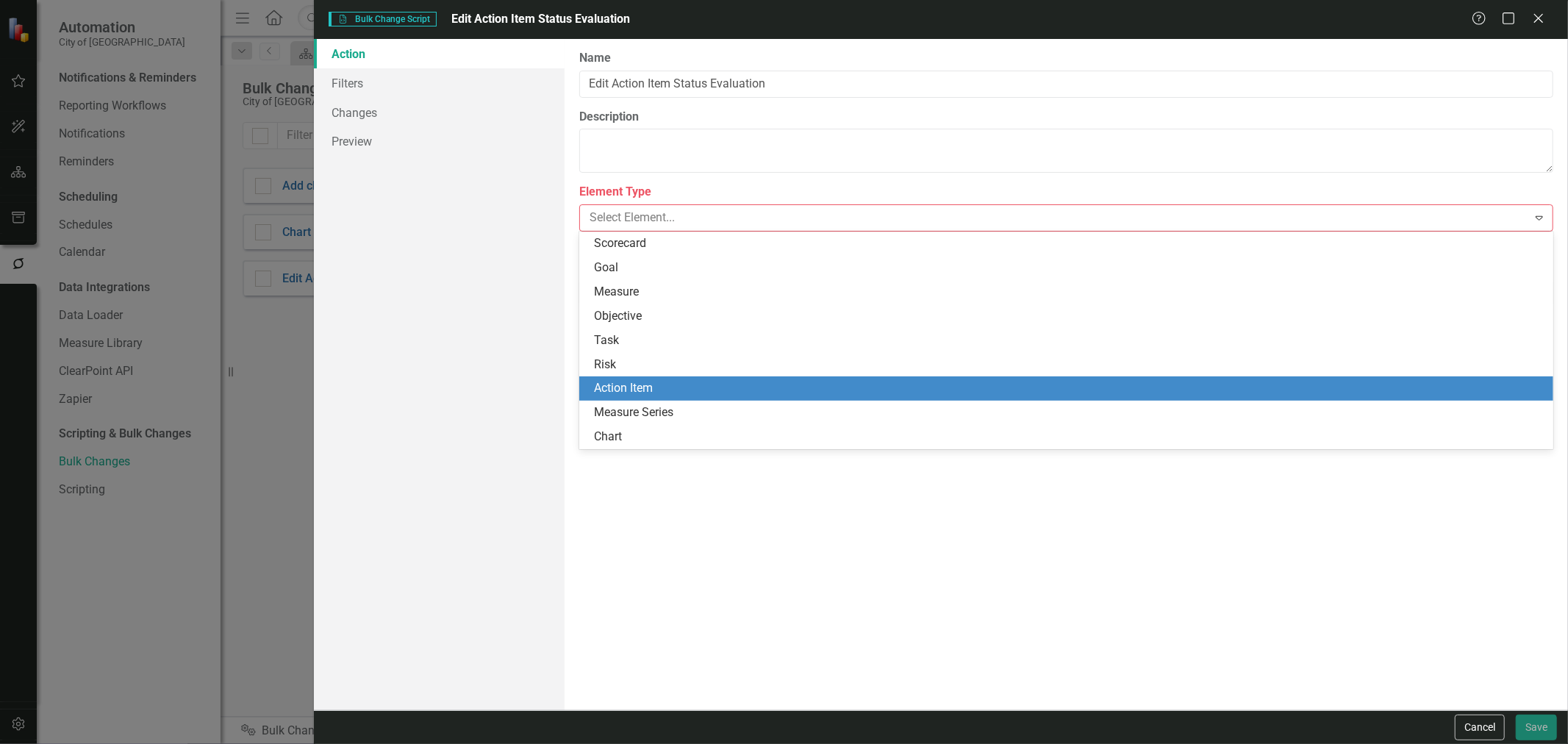
click at [637, 392] on div "Action Item" at bounding box center [1069, 389] width 951 height 17
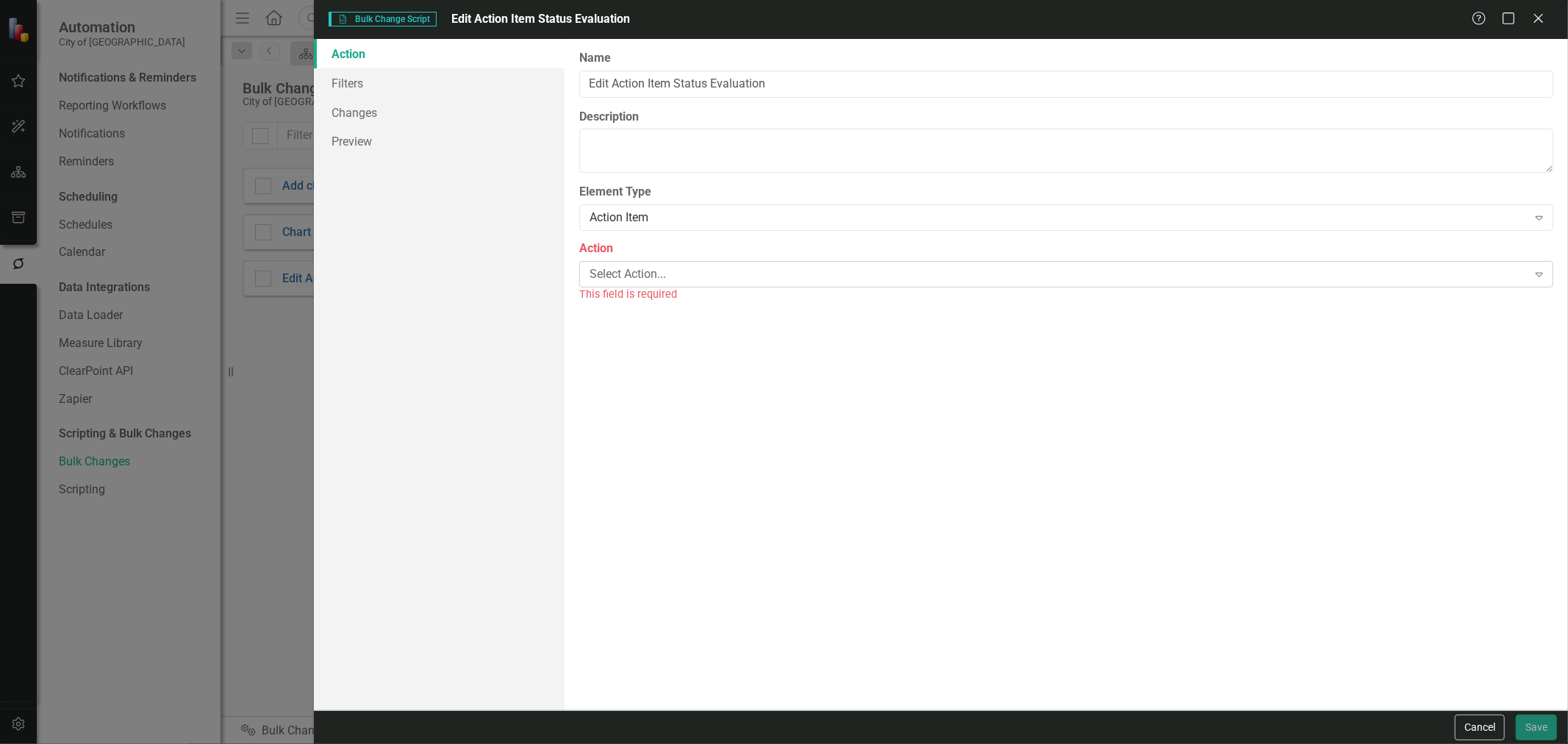
click at [667, 281] on div "Select Action..." at bounding box center [1059, 274] width 938 height 17
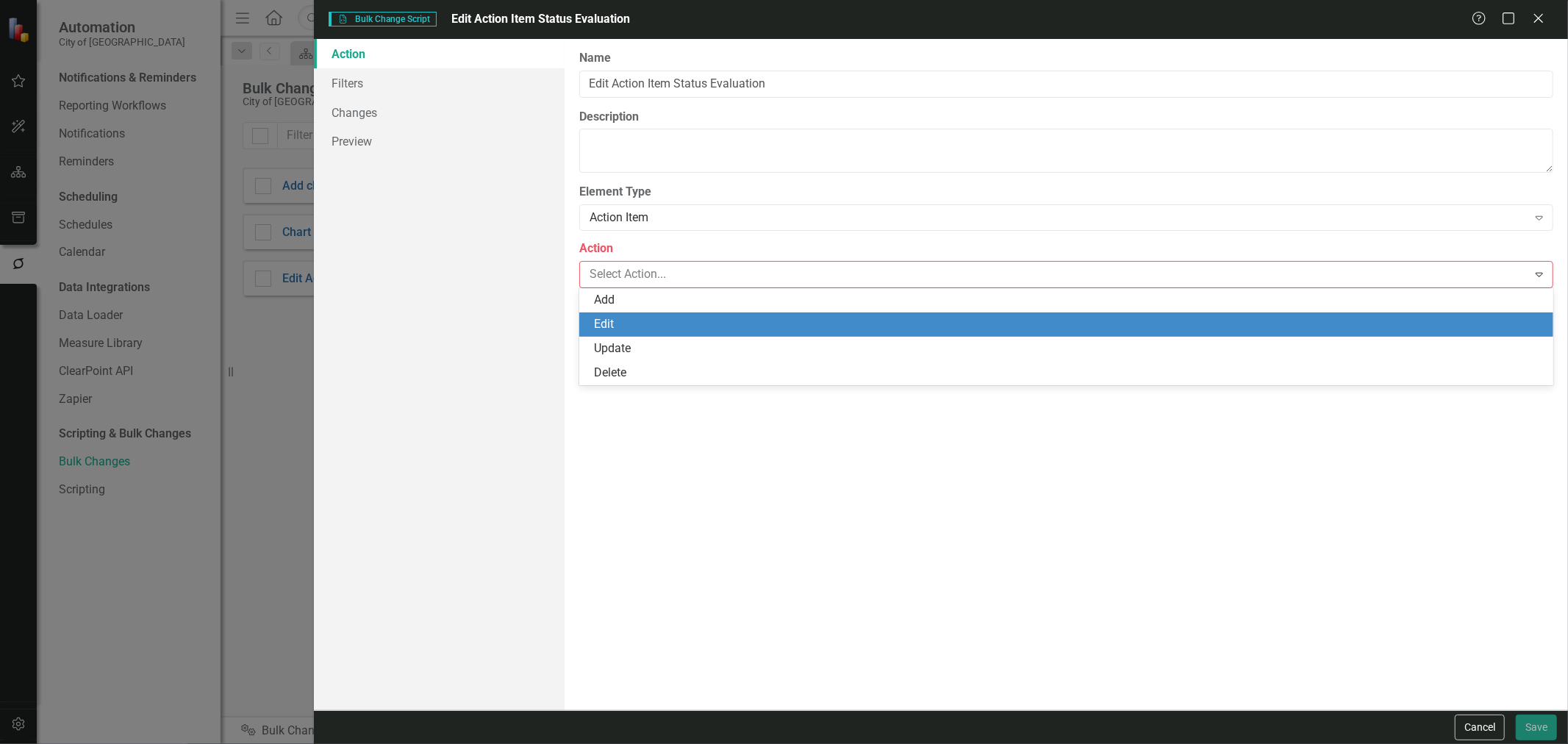
click at [648, 326] on div "Edit" at bounding box center [1069, 325] width 951 height 17
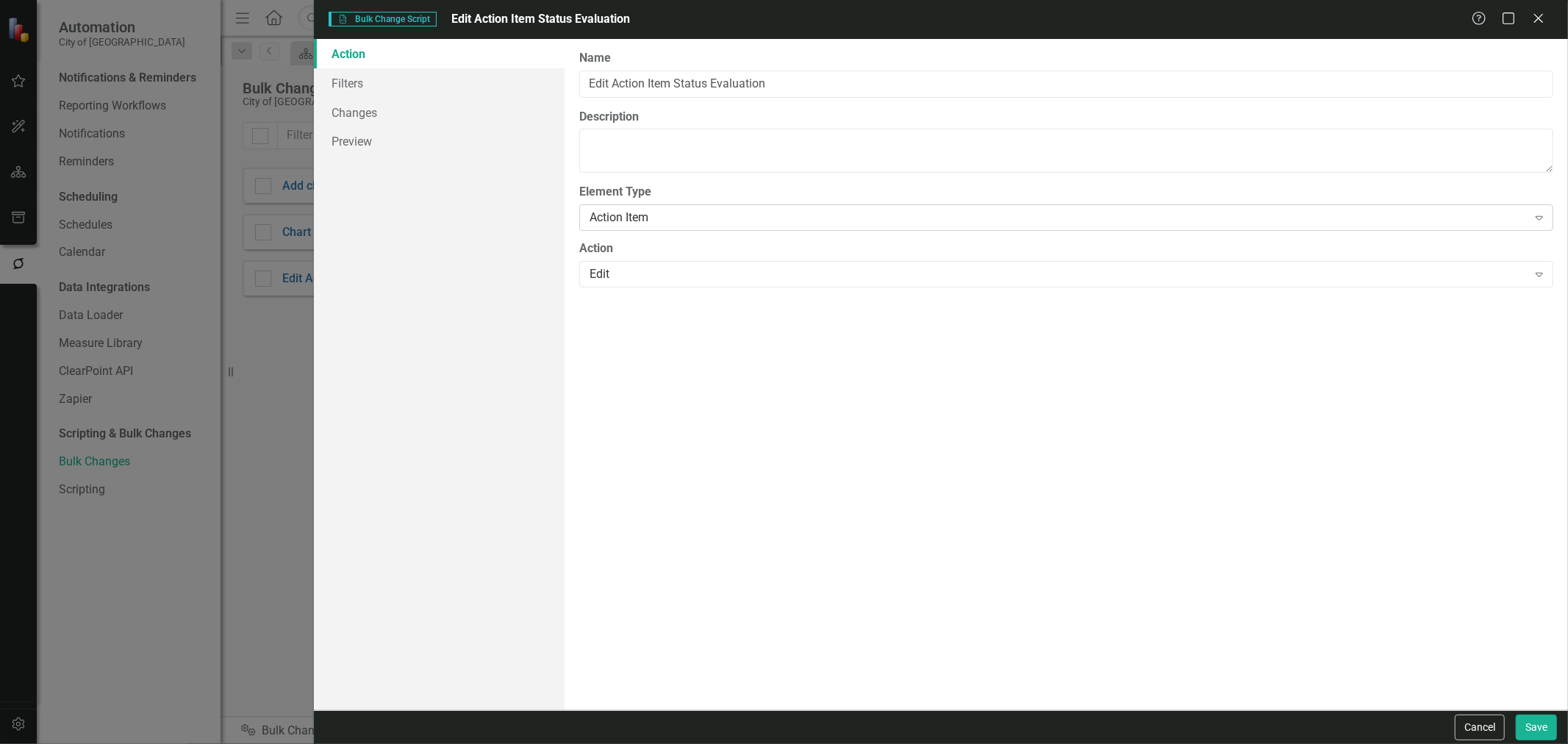
click at [658, 223] on div "Action Item" at bounding box center [1059, 218] width 938 height 17
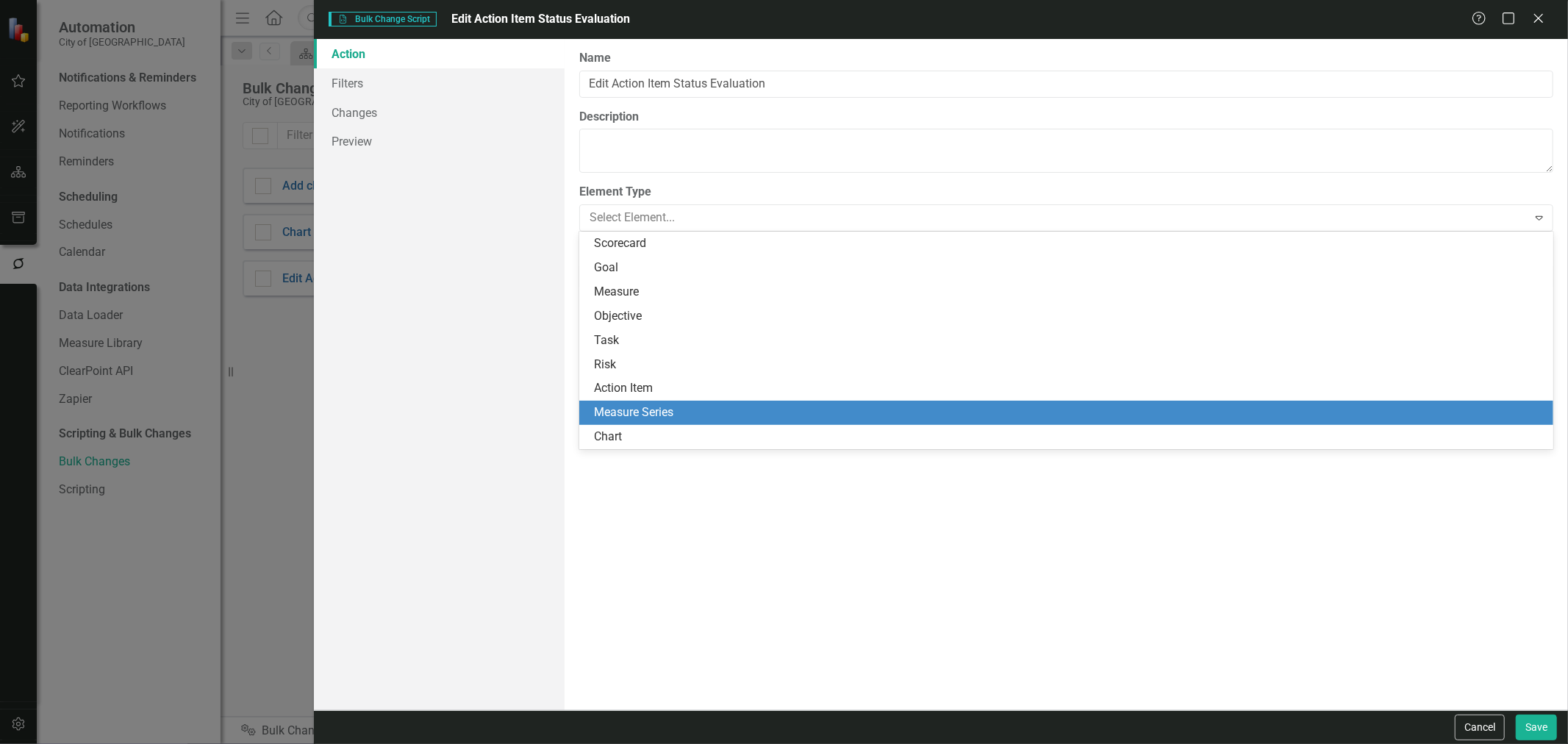
click at [649, 406] on div "Measure Series" at bounding box center [1069, 412] width 951 height 17
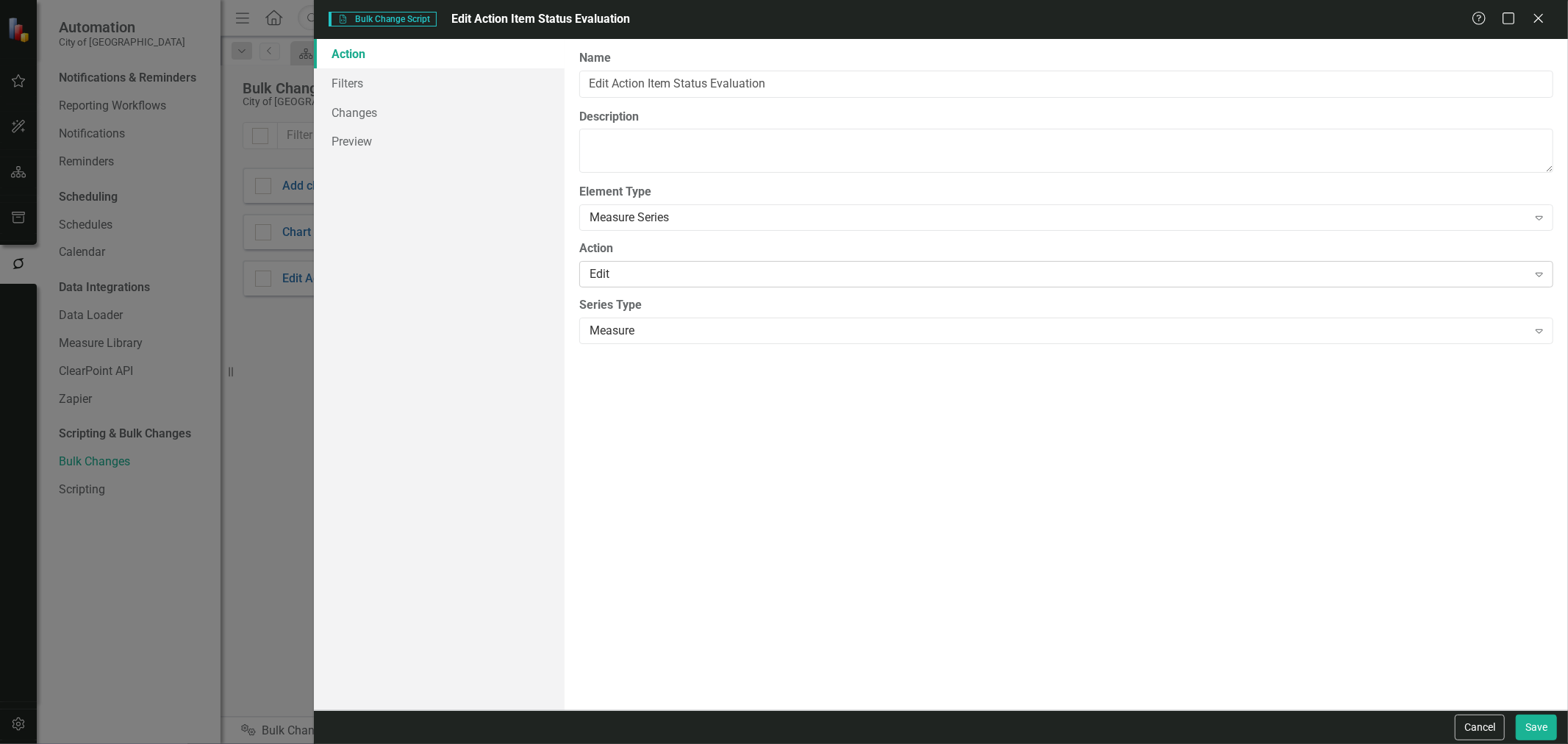
click at [644, 286] on div "Edit Expand" at bounding box center [1067, 274] width 975 height 27
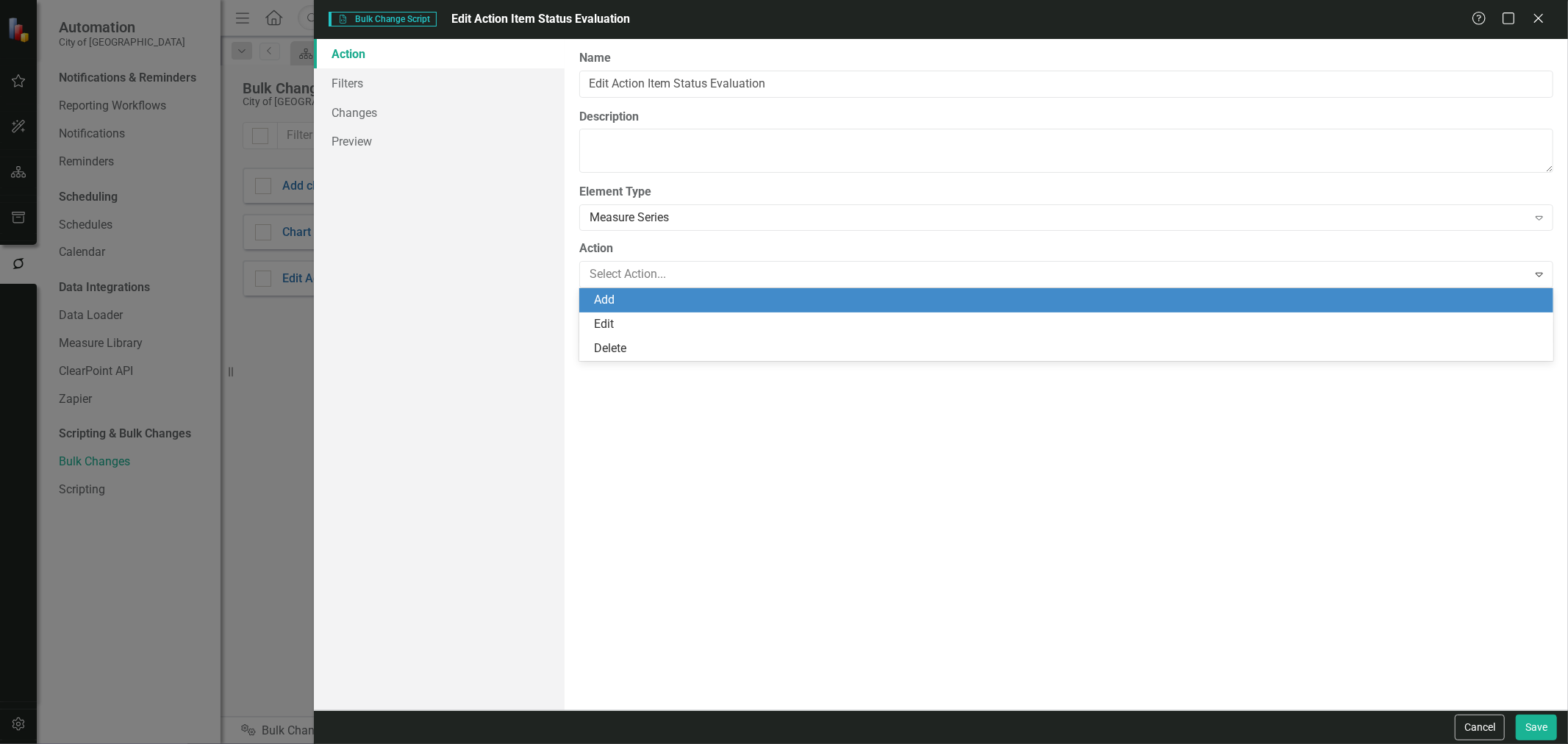
click at [637, 321] on div "Edit" at bounding box center [1069, 325] width 951 height 17
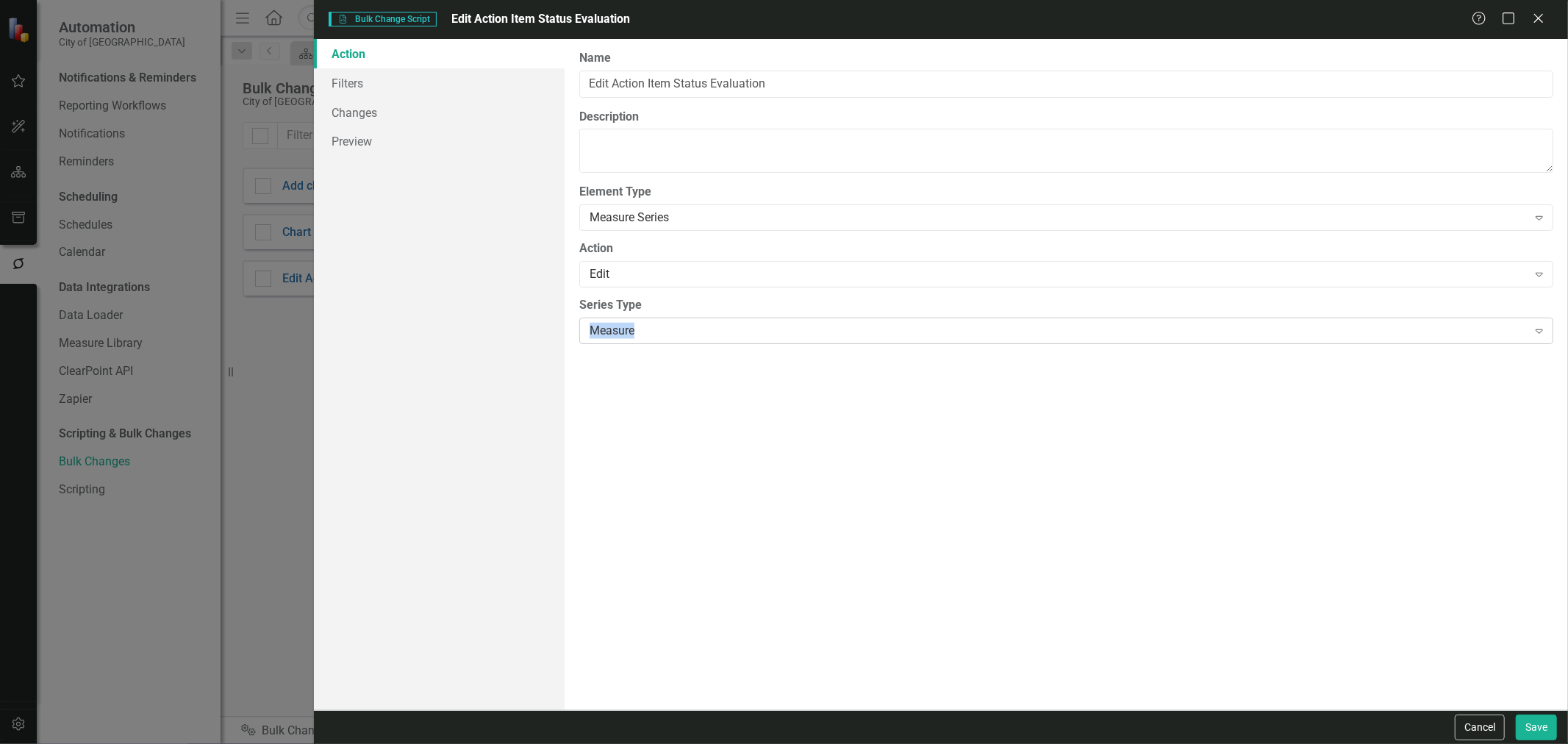
click at [637, 320] on div "Measure Expand" at bounding box center [1067, 331] width 975 height 27
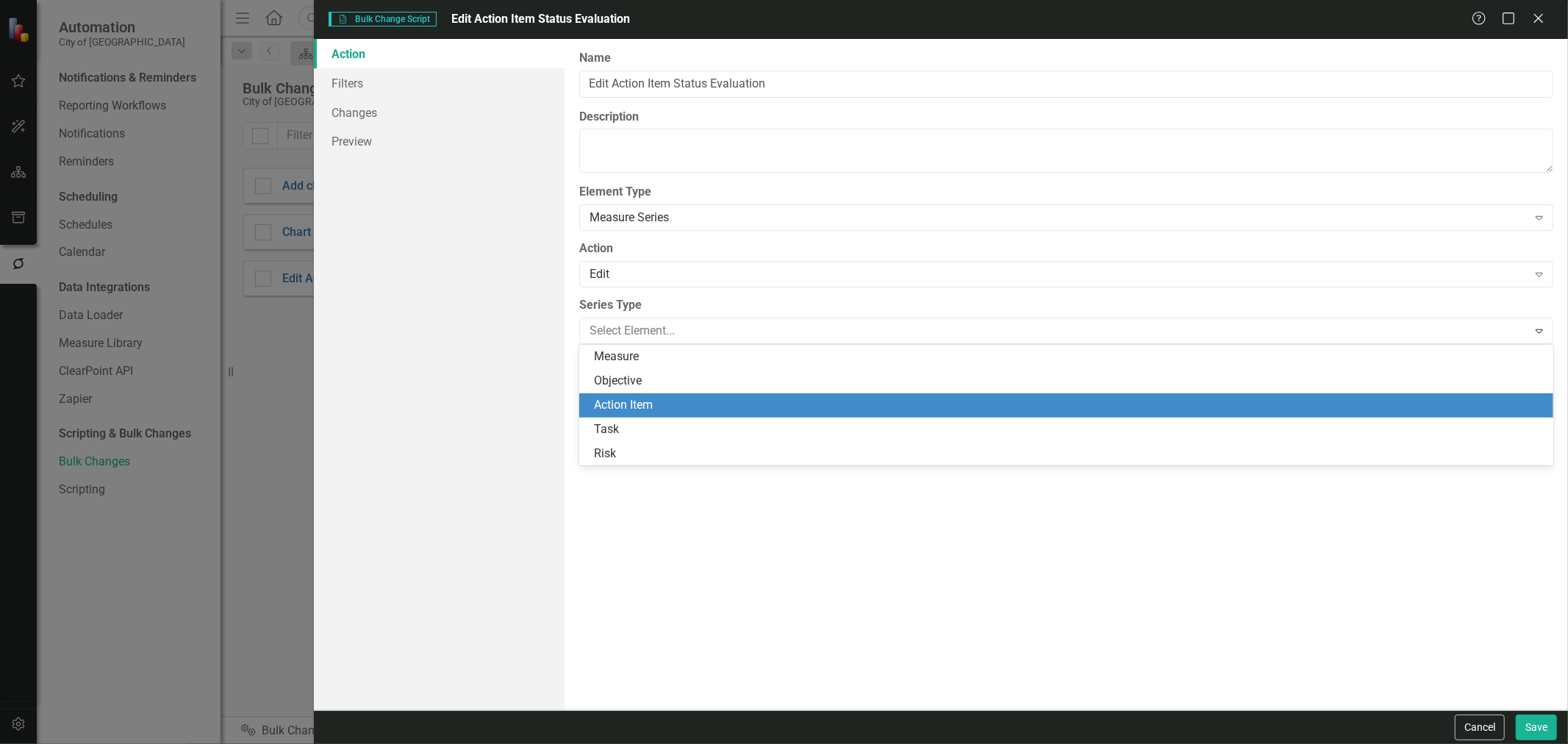
click at [642, 402] on div "Action Item" at bounding box center [1069, 406] width 951 height 17
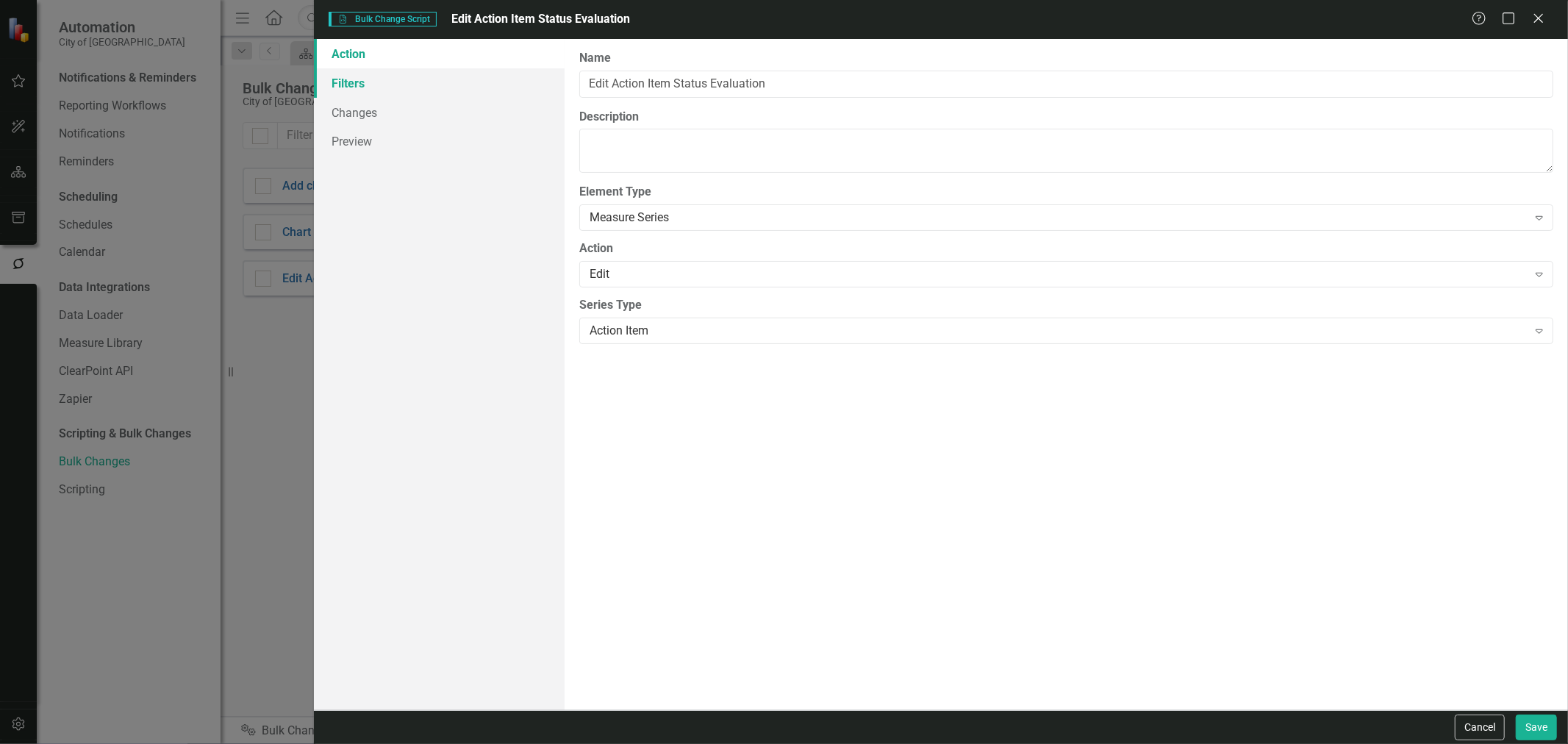
click at [425, 86] on link "Filters" at bounding box center [439, 83] width 251 height 30
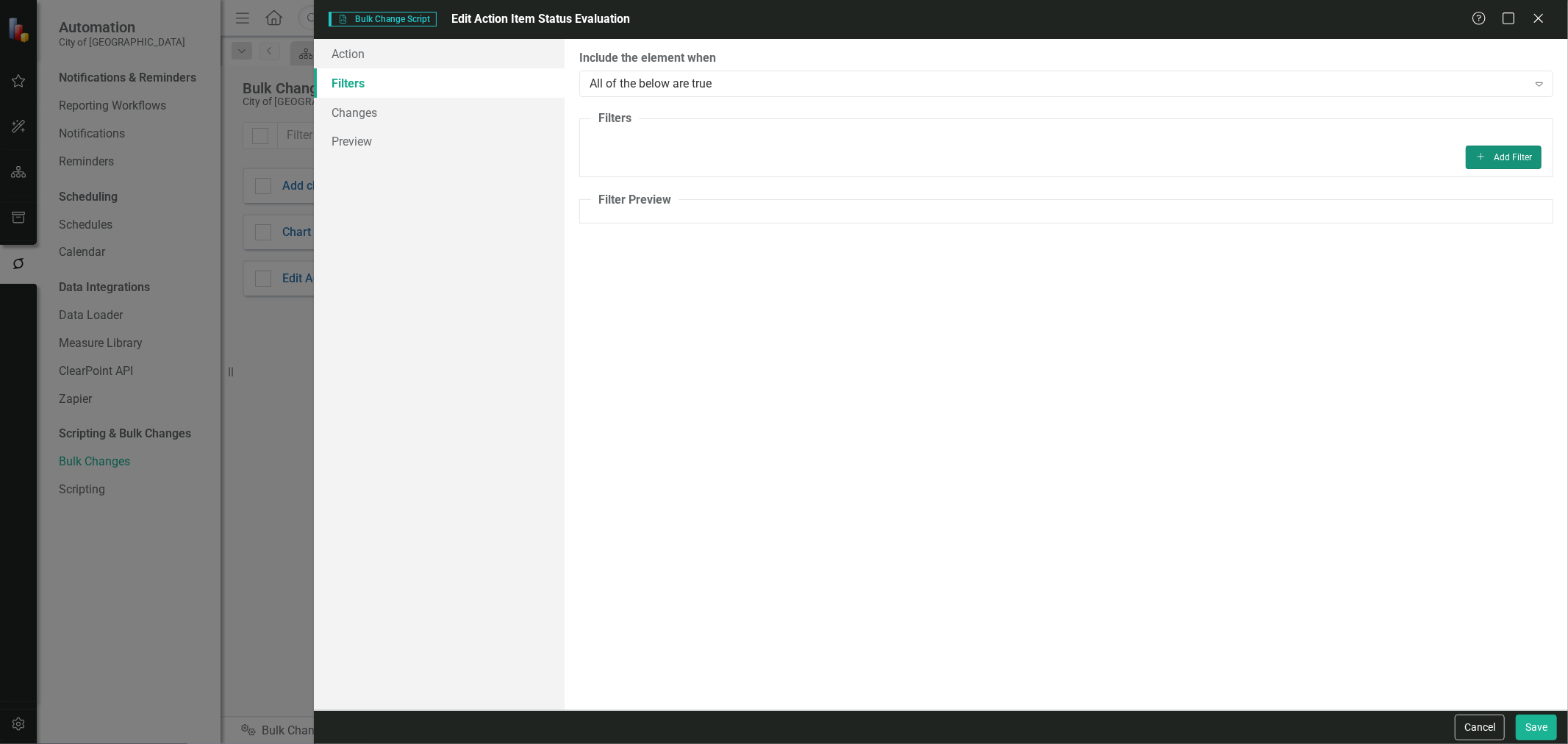
click at [1510, 167] on button "Add Add Filter" at bounding box center [1504, 157] width 76 height 24
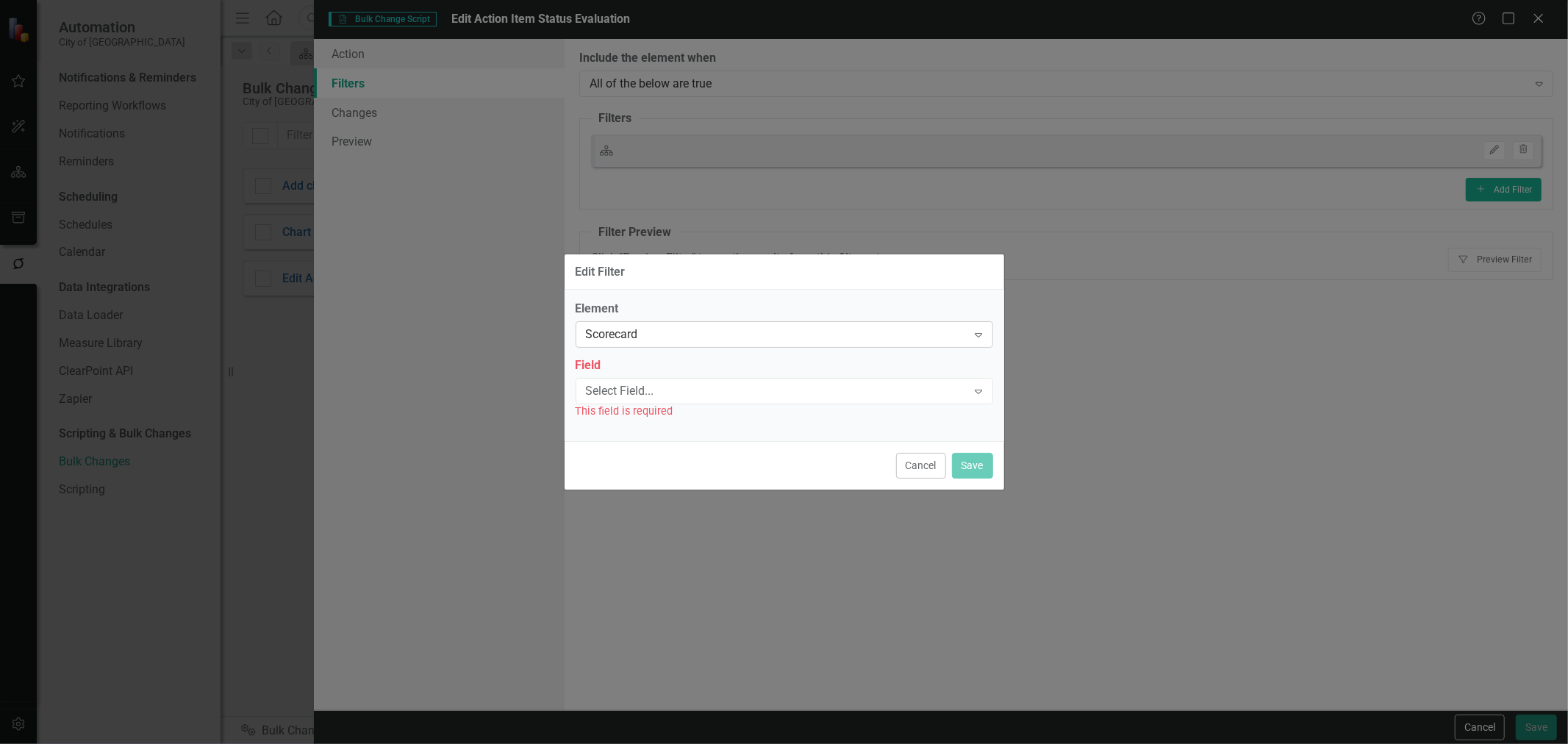
click at [761, 340] on div "Scorecard" at bounding box center [777, 335] width 382 height 17
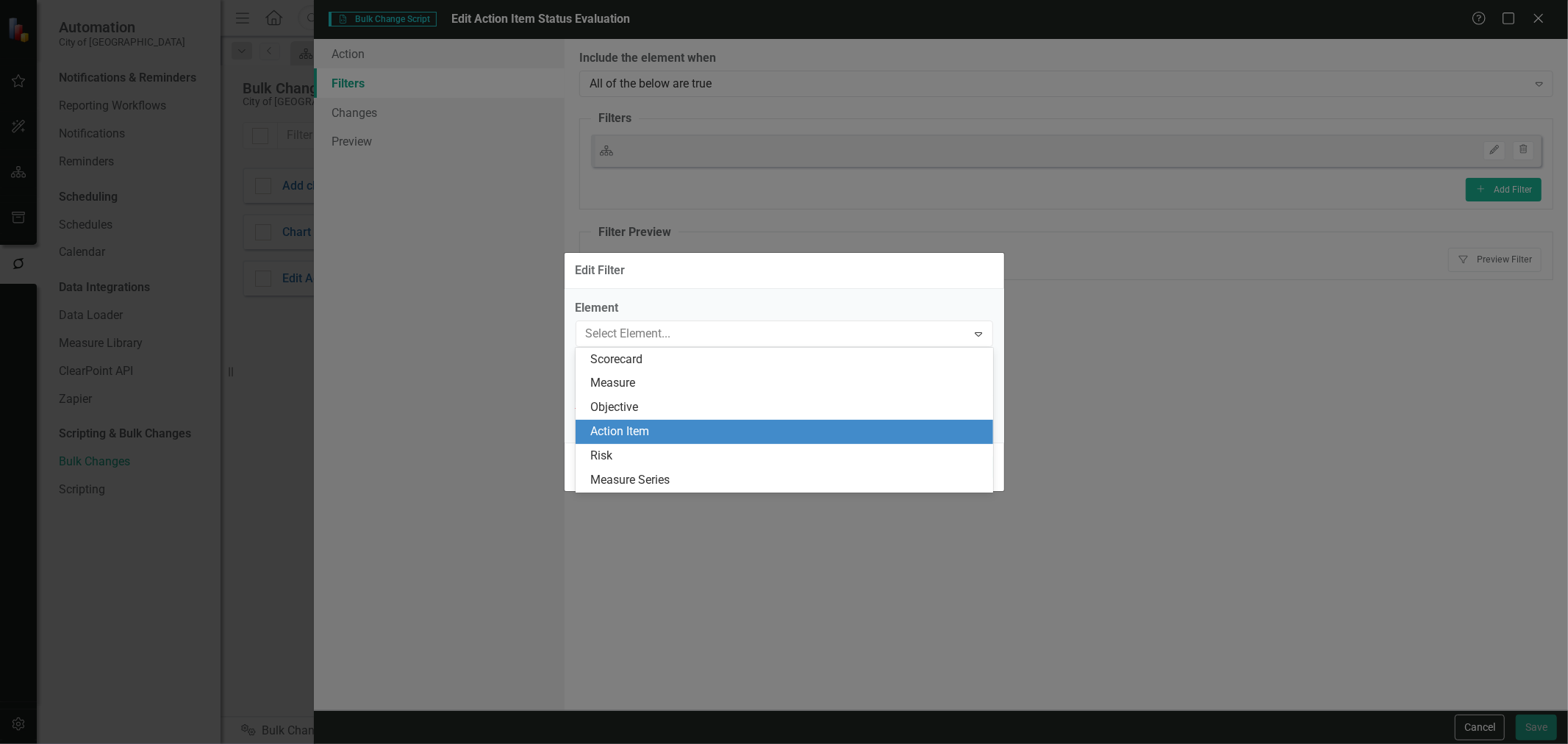
click at [658, 423] on div "Action Item" at bounding box center [787, 432] width 394 height 17
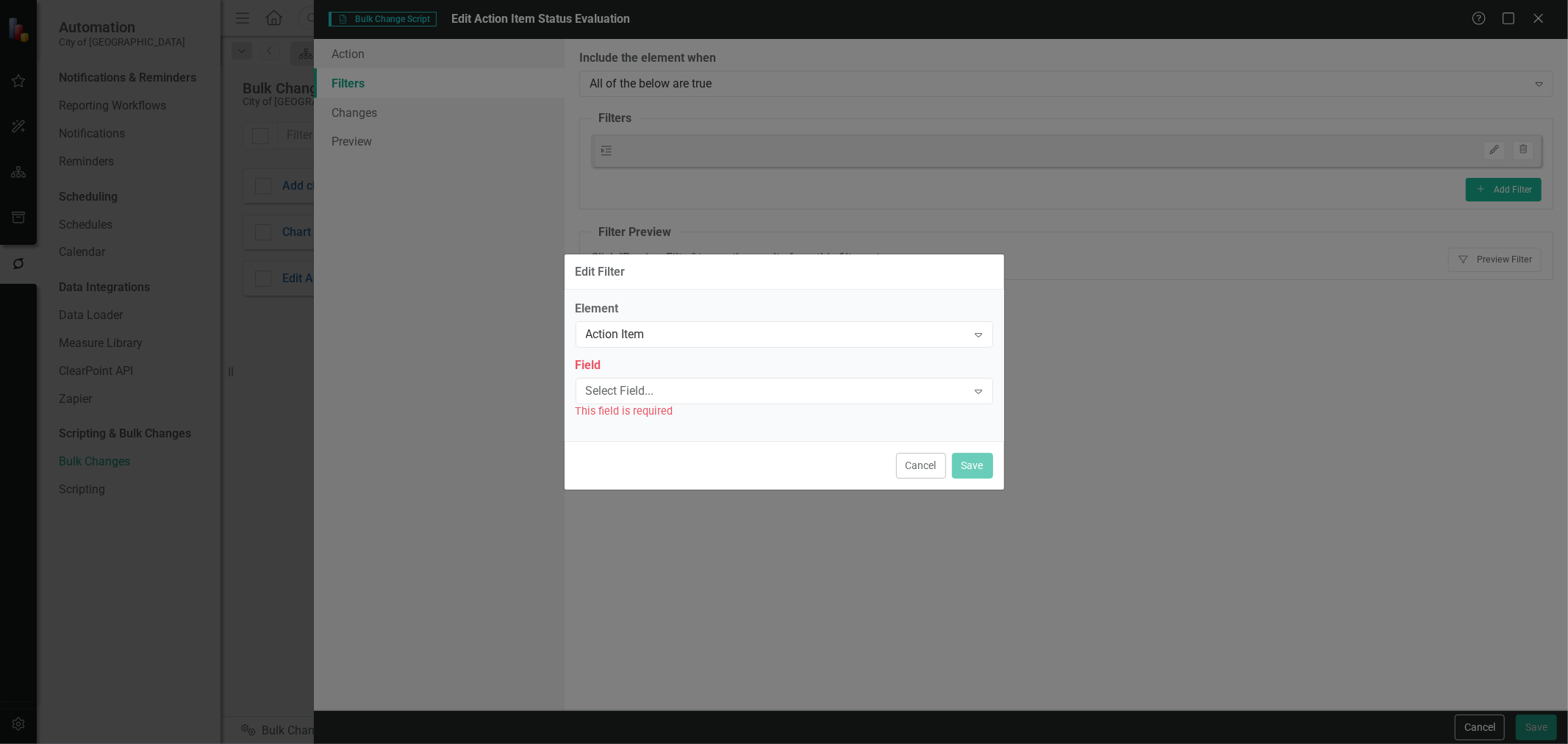
click at [664, 378] on div "Select Field... Expand" at bounding box center [784, 391] width 418 height 27
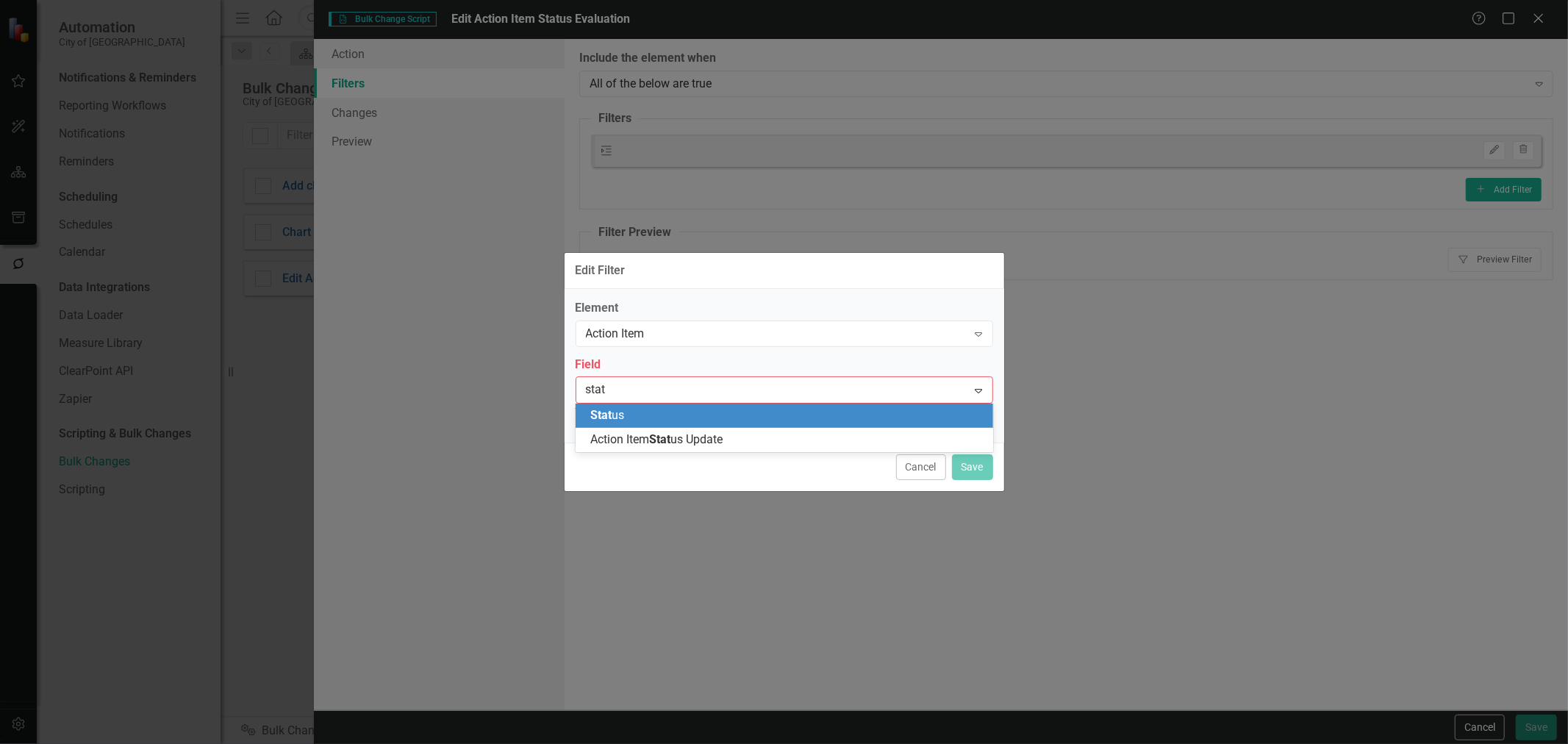
type input "sta"
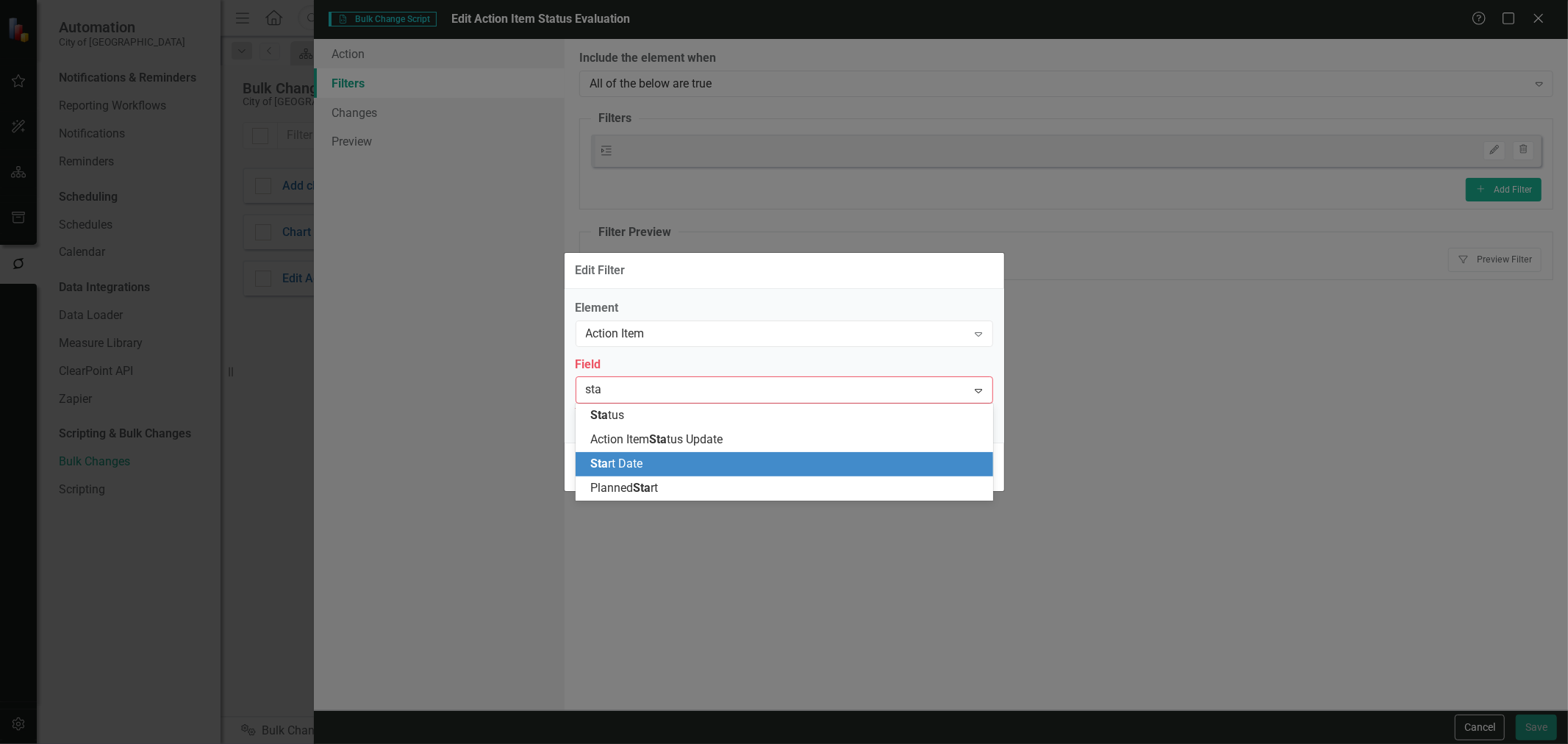
click at [634, 462] on span "Sta rt Date" at bounding box center [616, 464] width 52 height 14
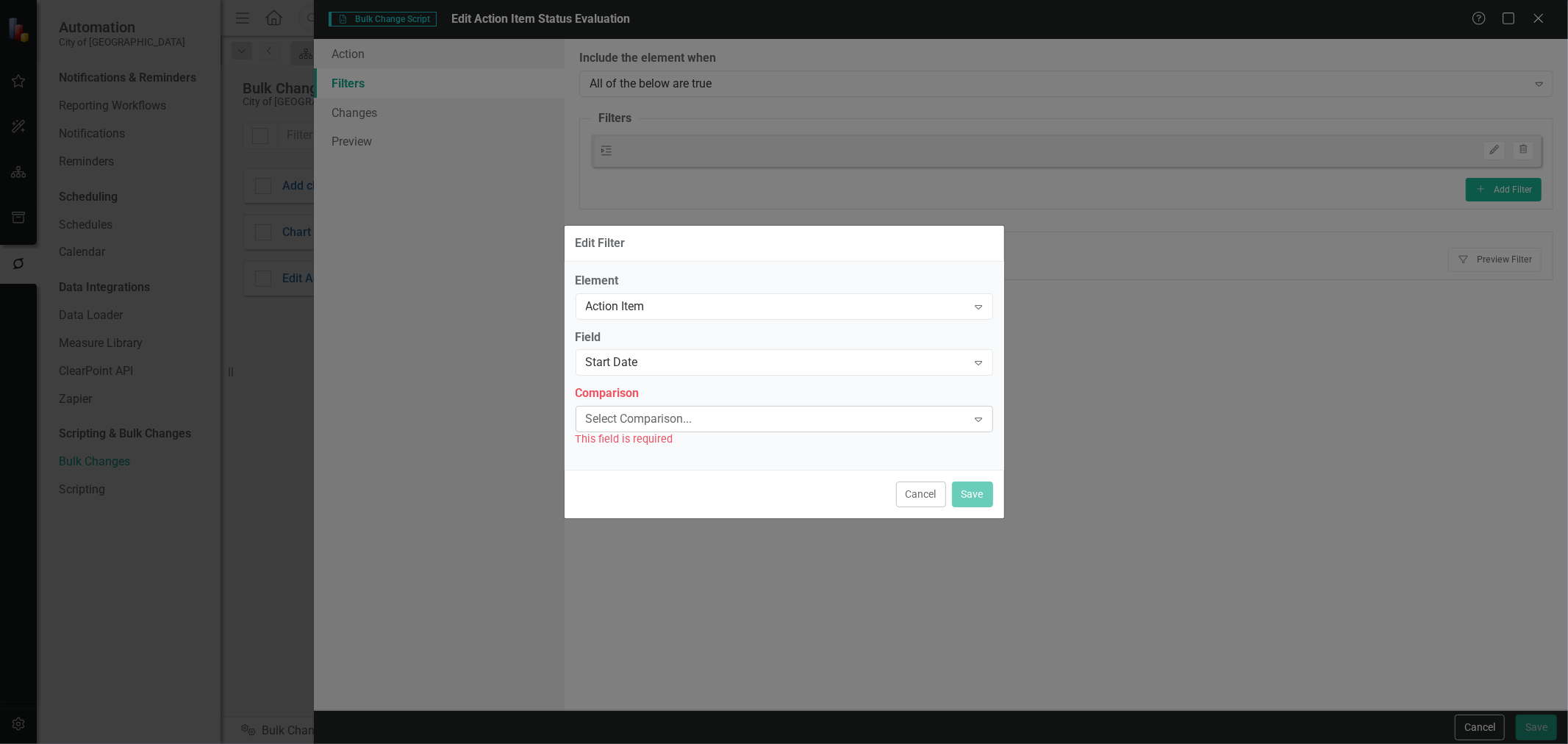
click at [655, 429] on div "Select Comparison... Expand" at bounding box center [784, 419] width 418 height 27
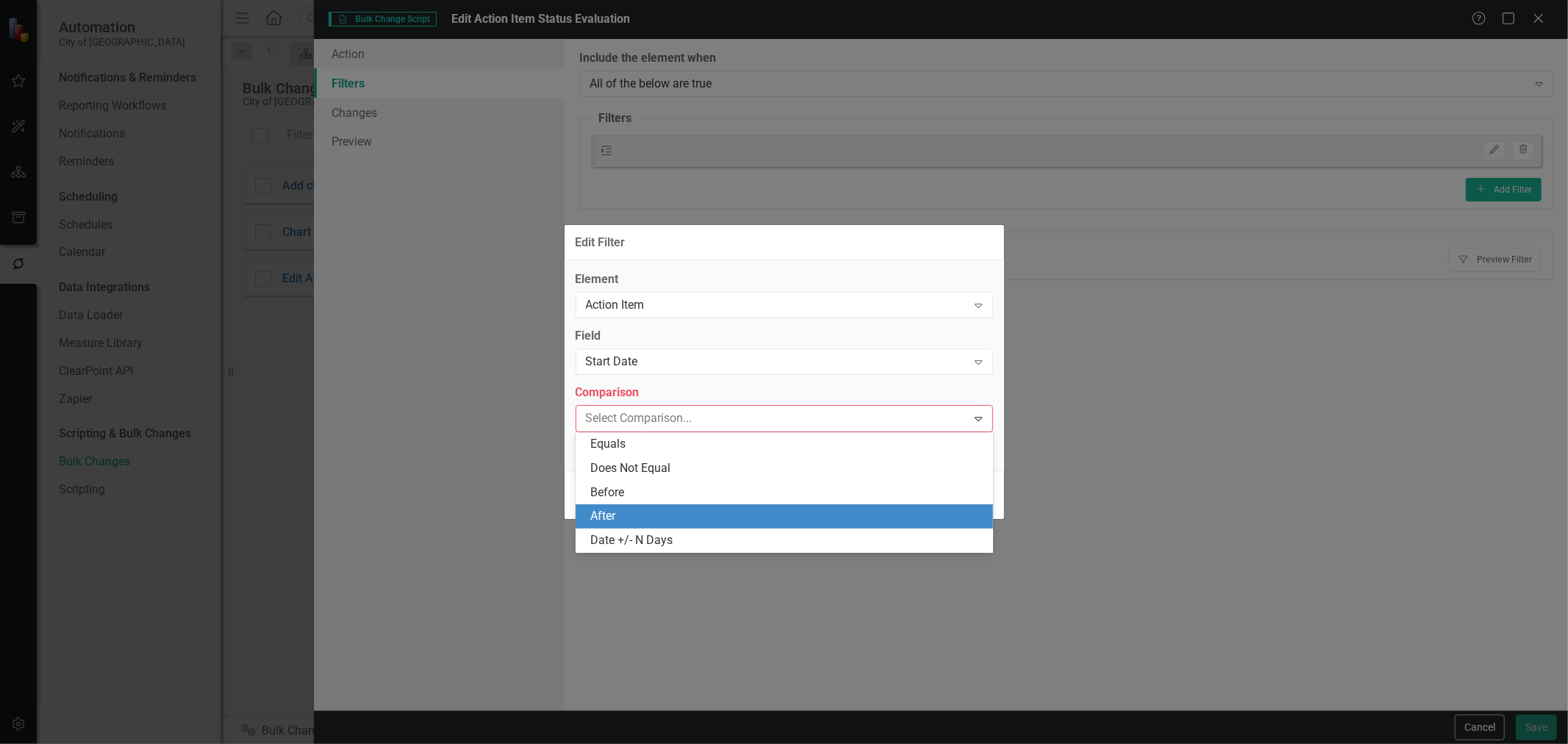
click at [629, 515] on div "After" at bounding box center [787, 516] width 394 height 17
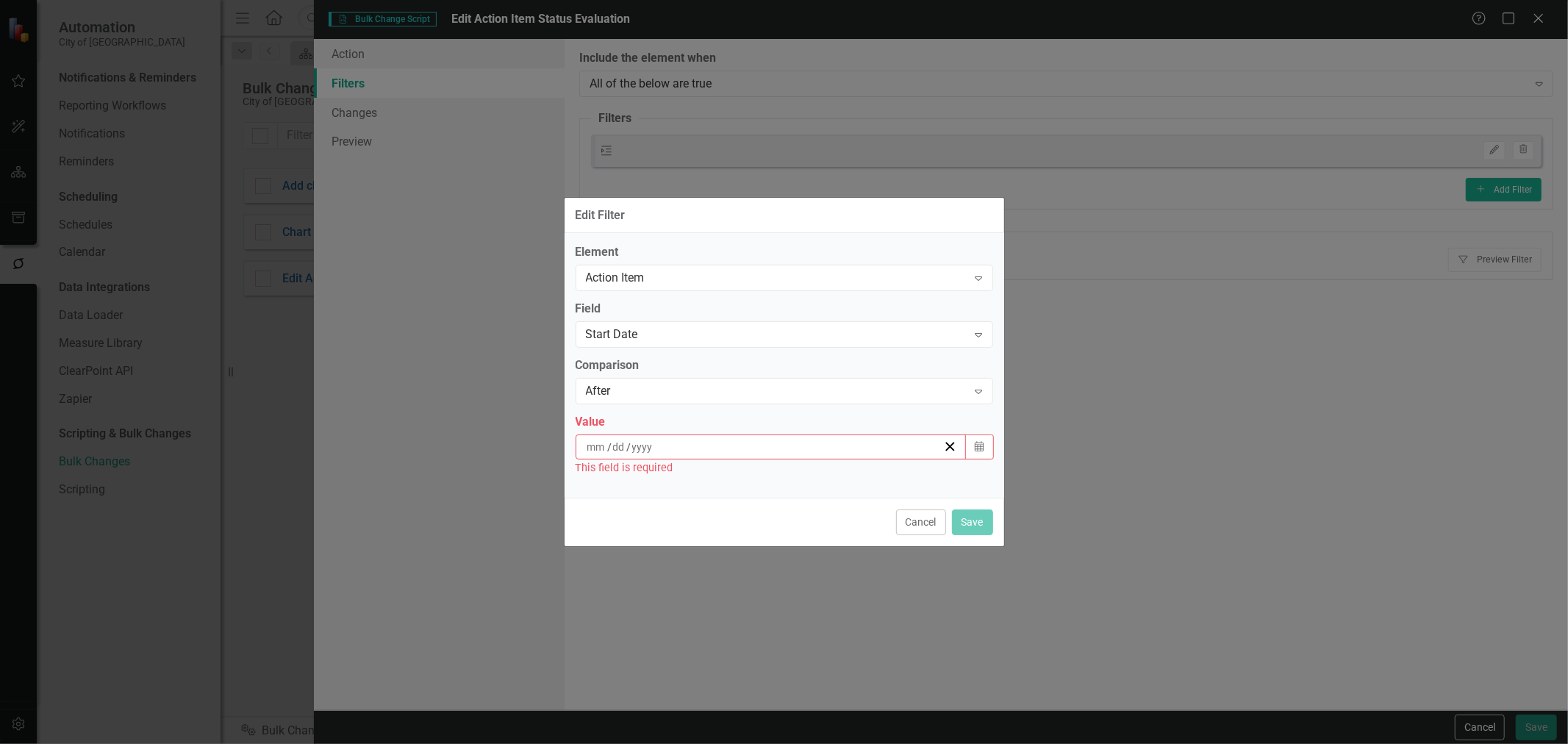
click at [651, 436] on div "/ /" at bounding box center [771, 447] width 392 height 25
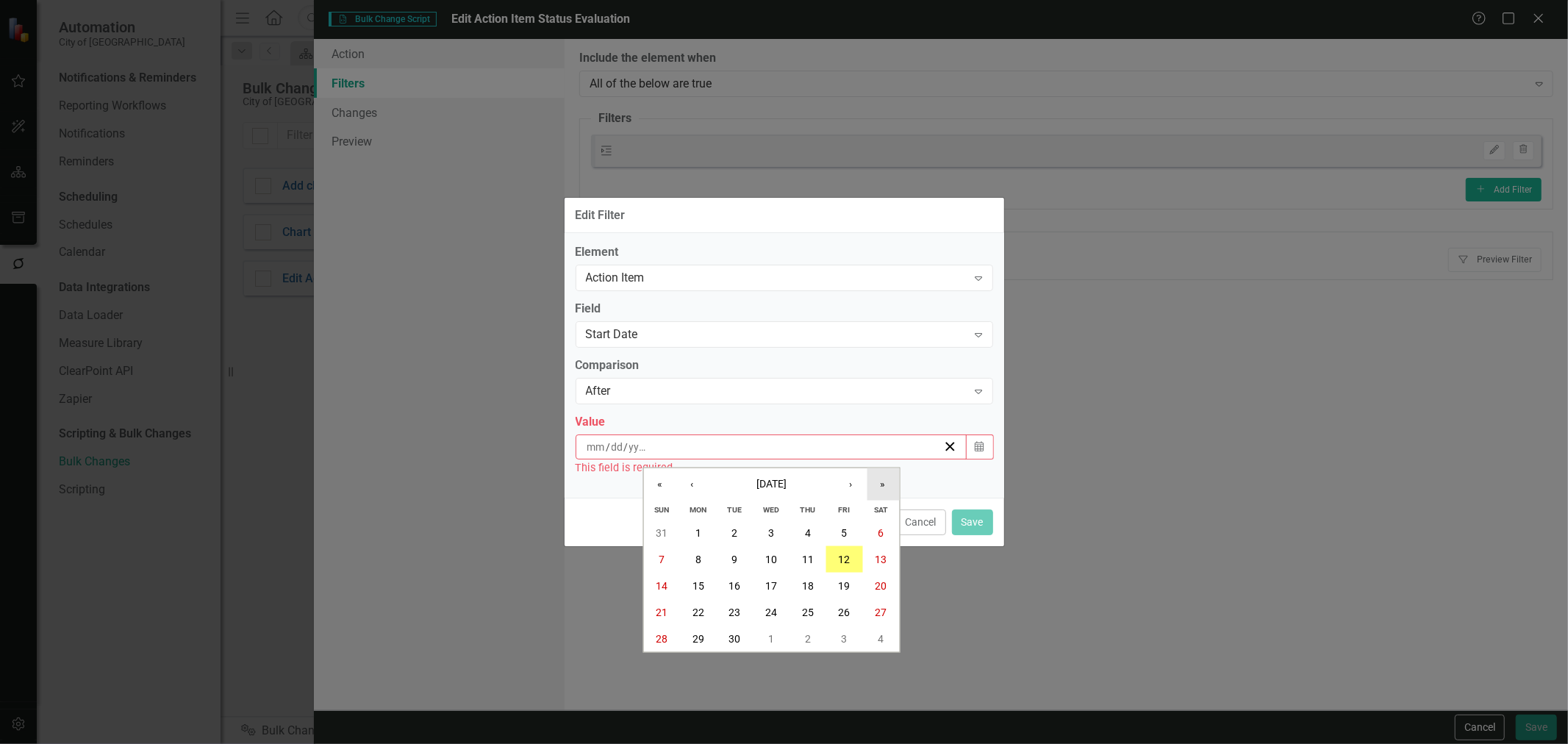
click at [884, 488] on button "»" at bounding box center [883, 484] width 32 height 32
click at [814, 640] on button "30" at bounding box center [808, 639] width 37 height 27
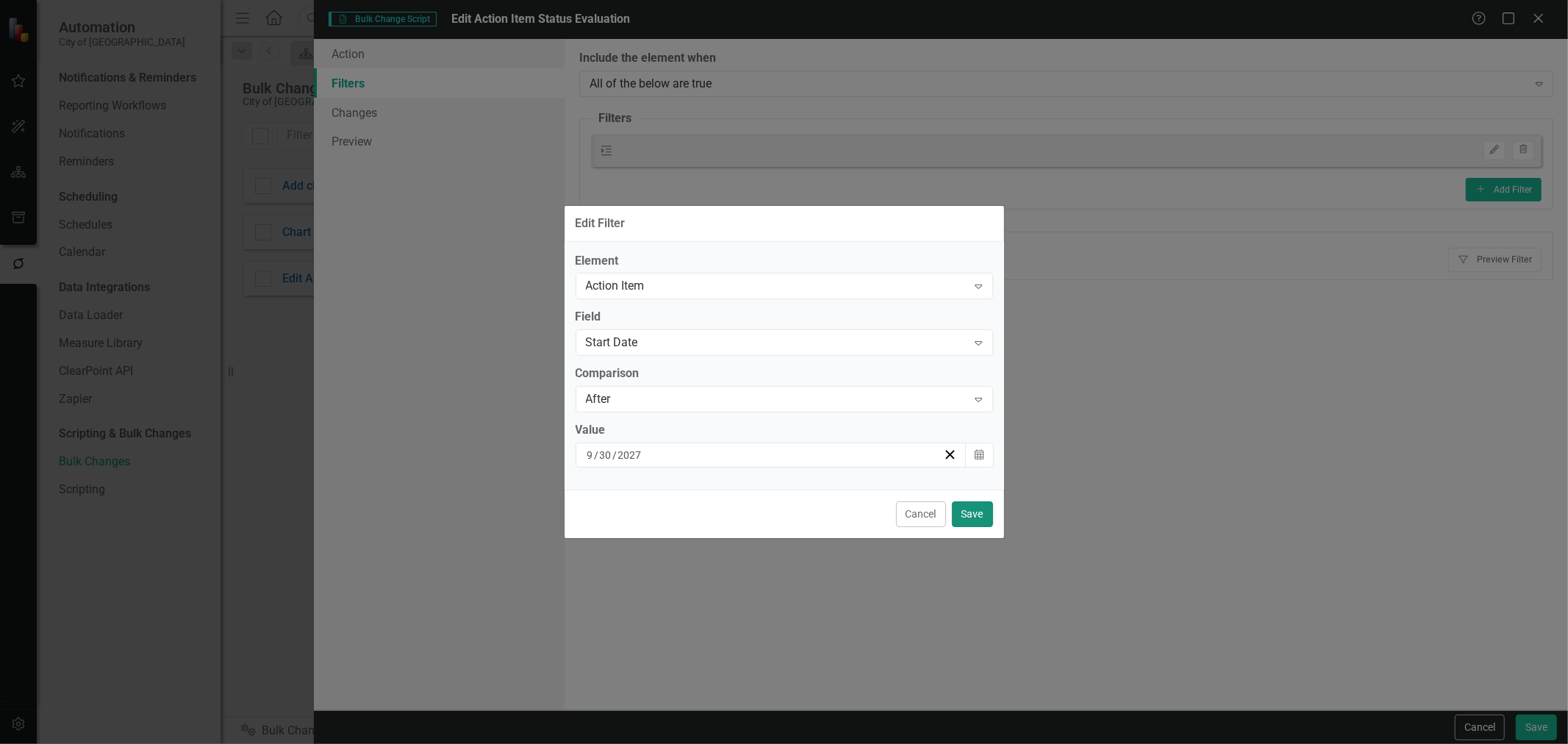
click at [984, 508] on button "Save" at bounding box center [973, 515] width 41 height 26
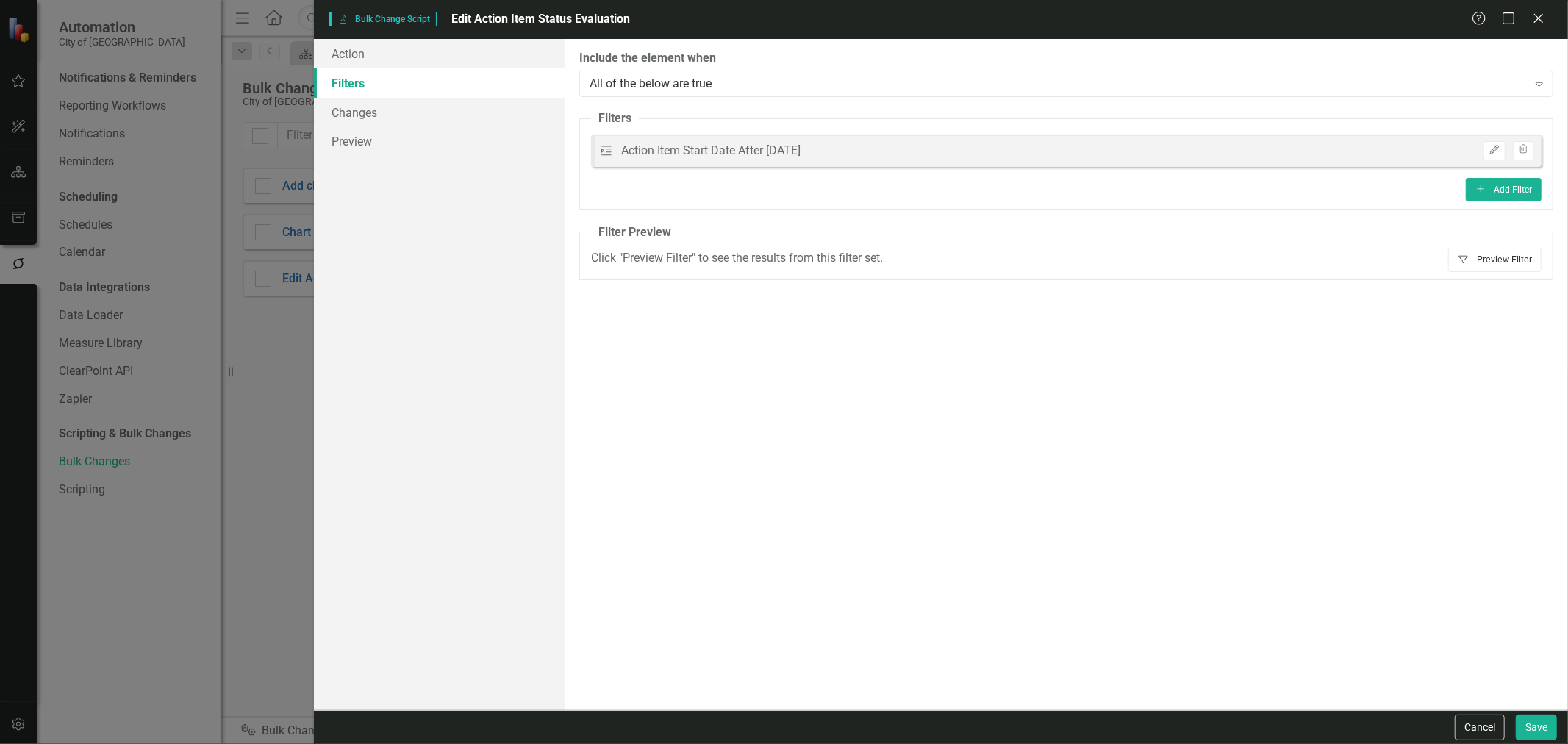
click at [1488, 260] on button "Filter Preview Filter" at bounding box center [1495, 259] width 93 height 24
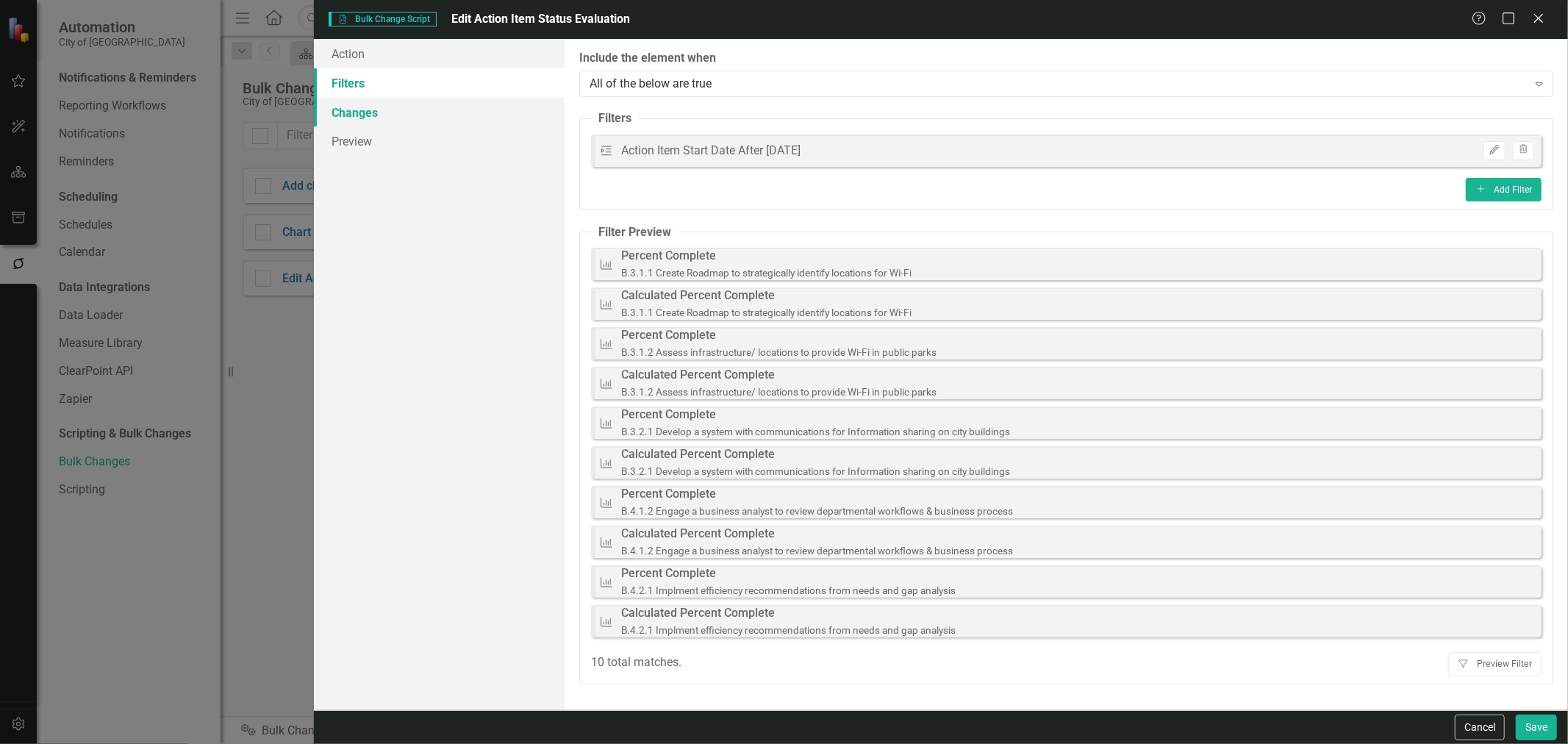
click at [380, 113] on link "Changes" at bounding box center [439, 112] width 251 height 30
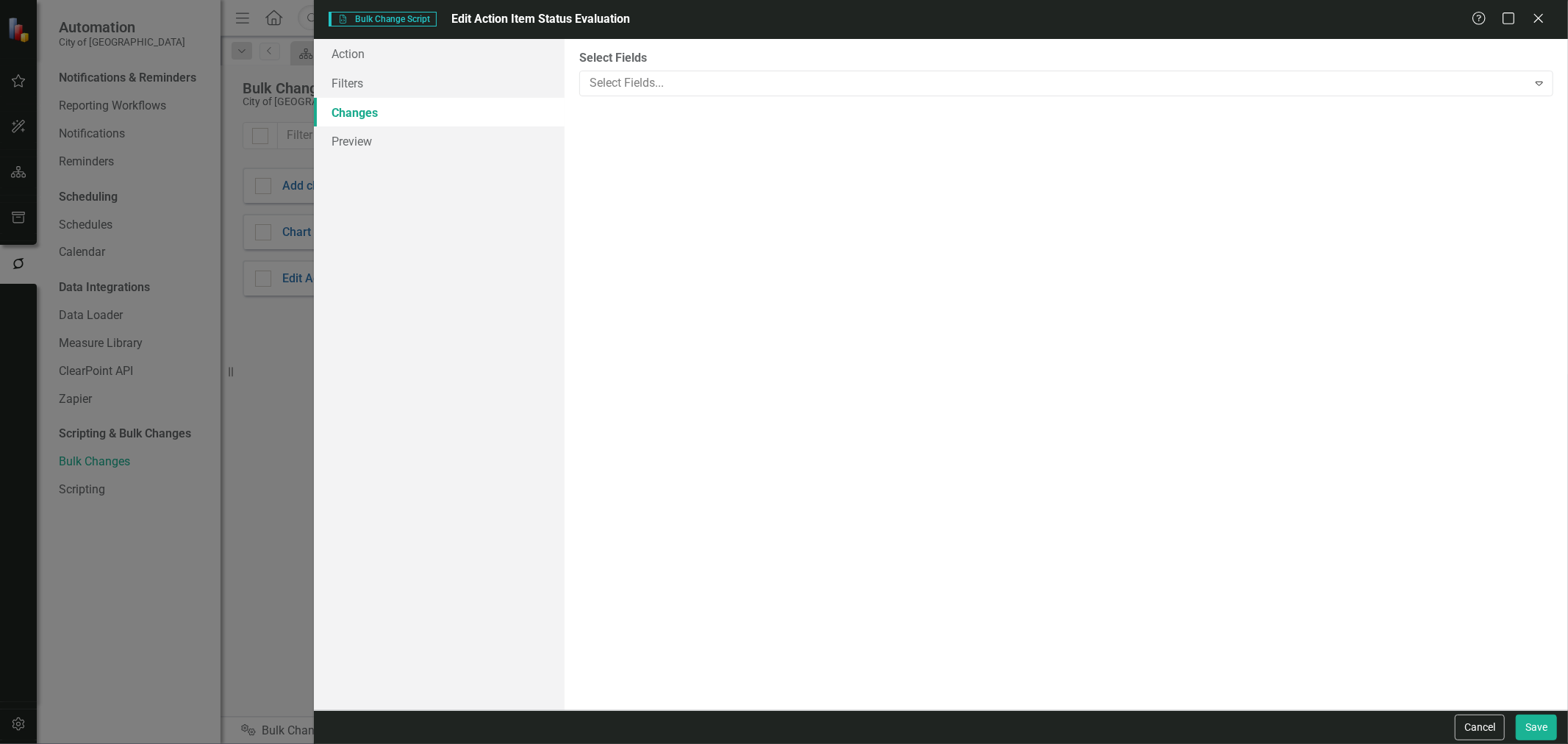
click at [700, 96] on div "You can now select the fields you would like to change. Select the fields from …" at bounding box center [1066, 374] width 1004 height 671
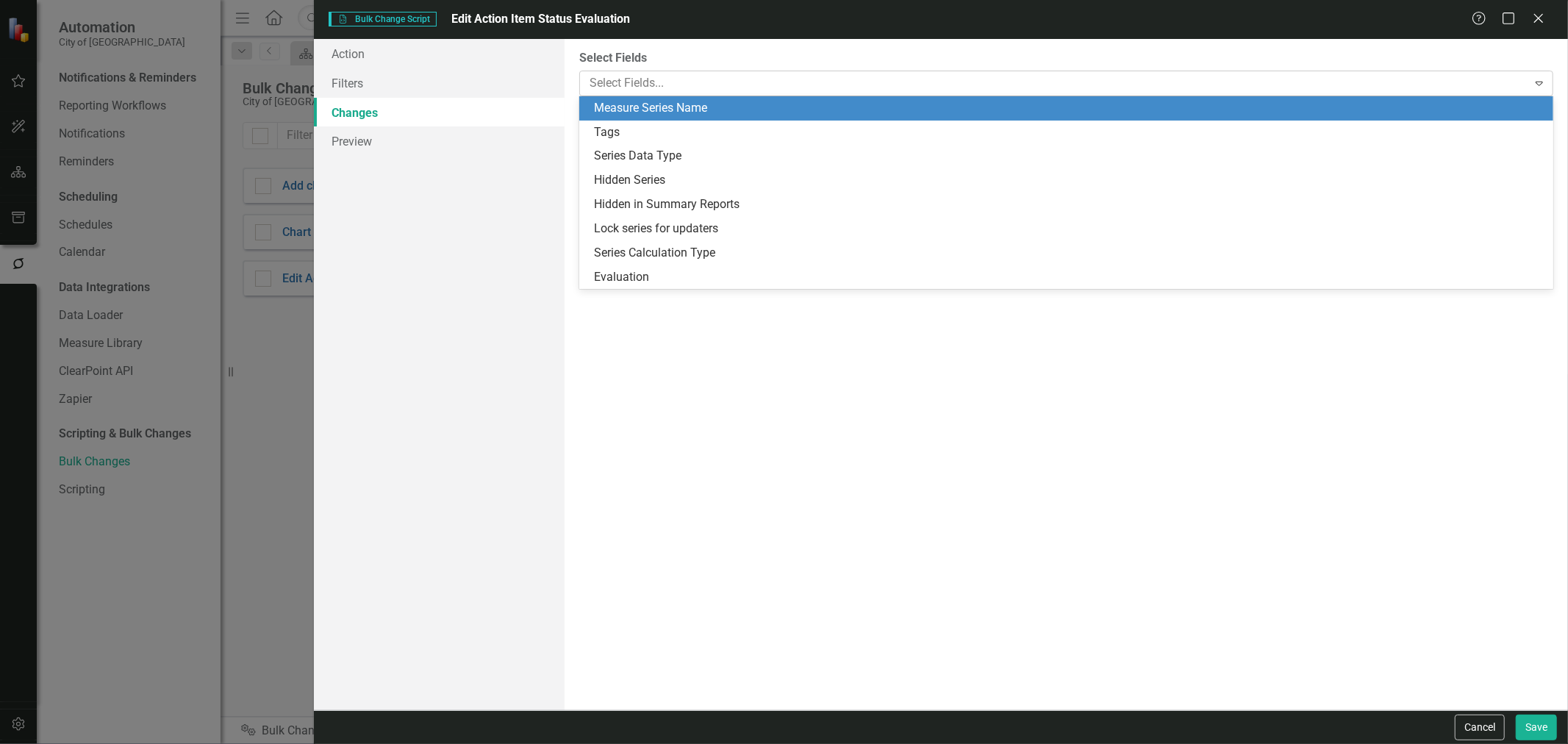
click at [701, 85] on div at bounding box center [1056, 83] width 944 height 20
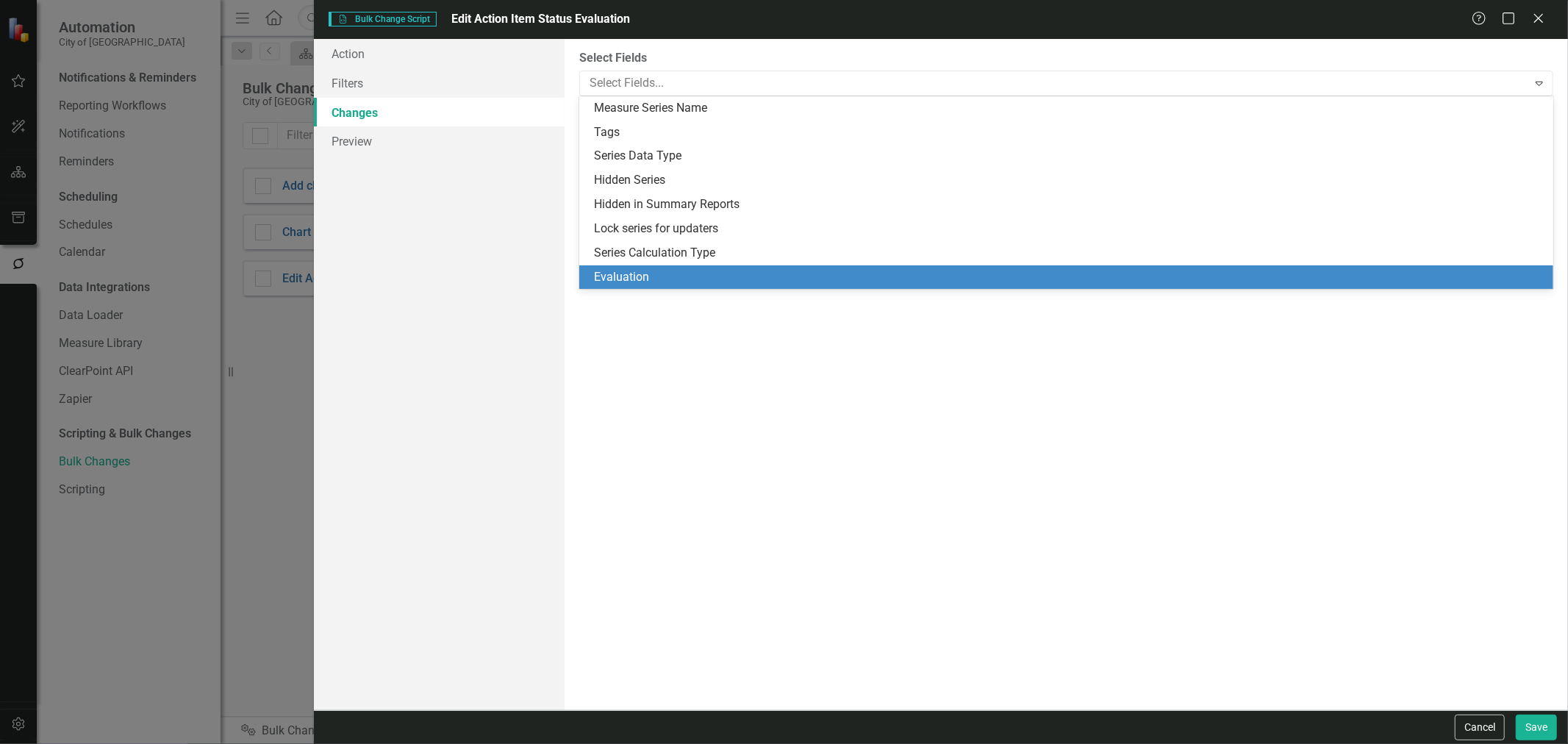
click at [656, 277] on div "Evaluation" at bounding box center [1069, 277] width 951 height 17
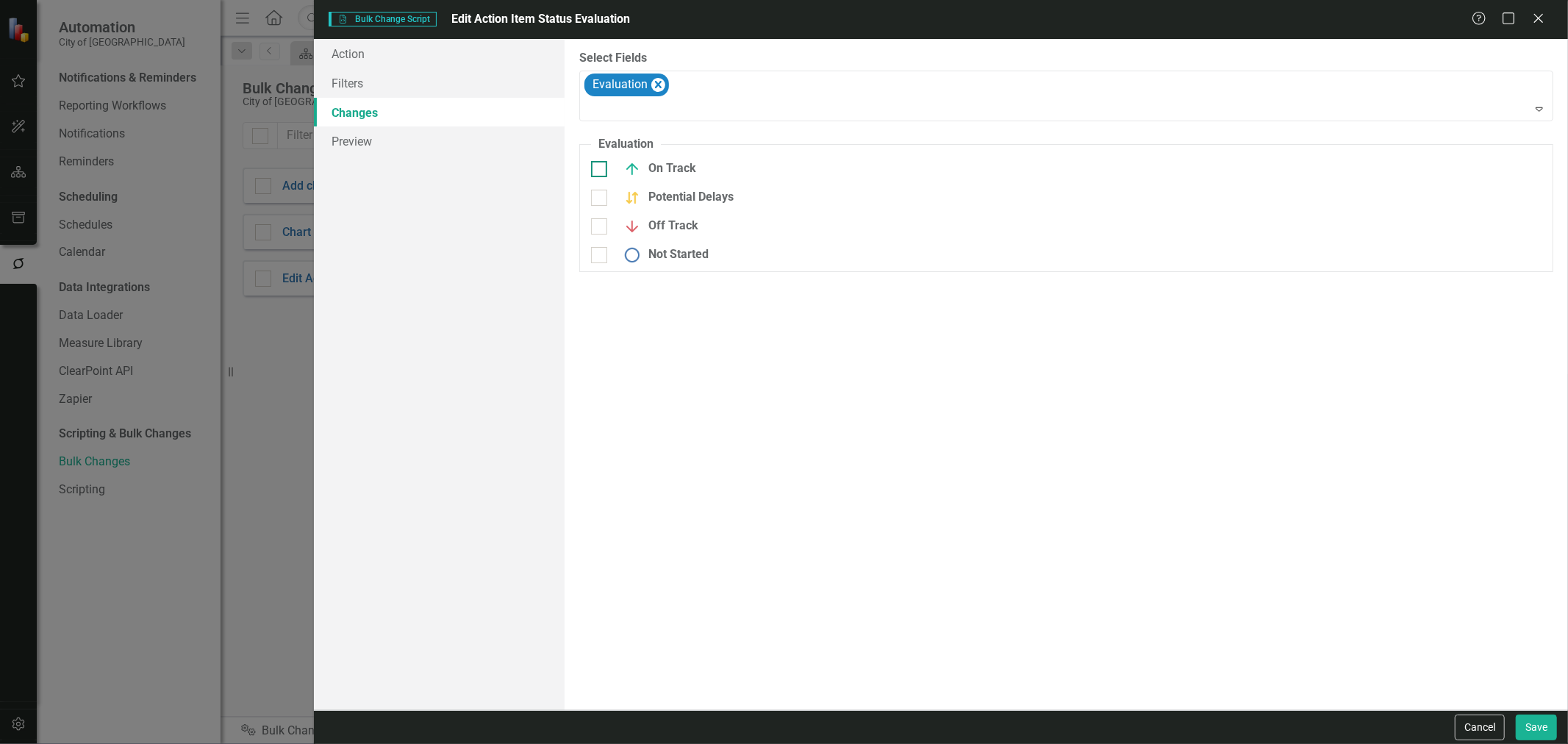
click at [607, 173] on div "On Track" at bounding box center [742, 169] width 302 height 18
click at [600, 170] on input "On Track" at bounding box center [596, 166] width 10 height 10
checkbox input "true"
click at [603, 206] on div at bounding box center [599, 207] width 16 height 16
click at [600, 206] on input "Potential Delays" at bounding box center [596, 204] width 10 height 10
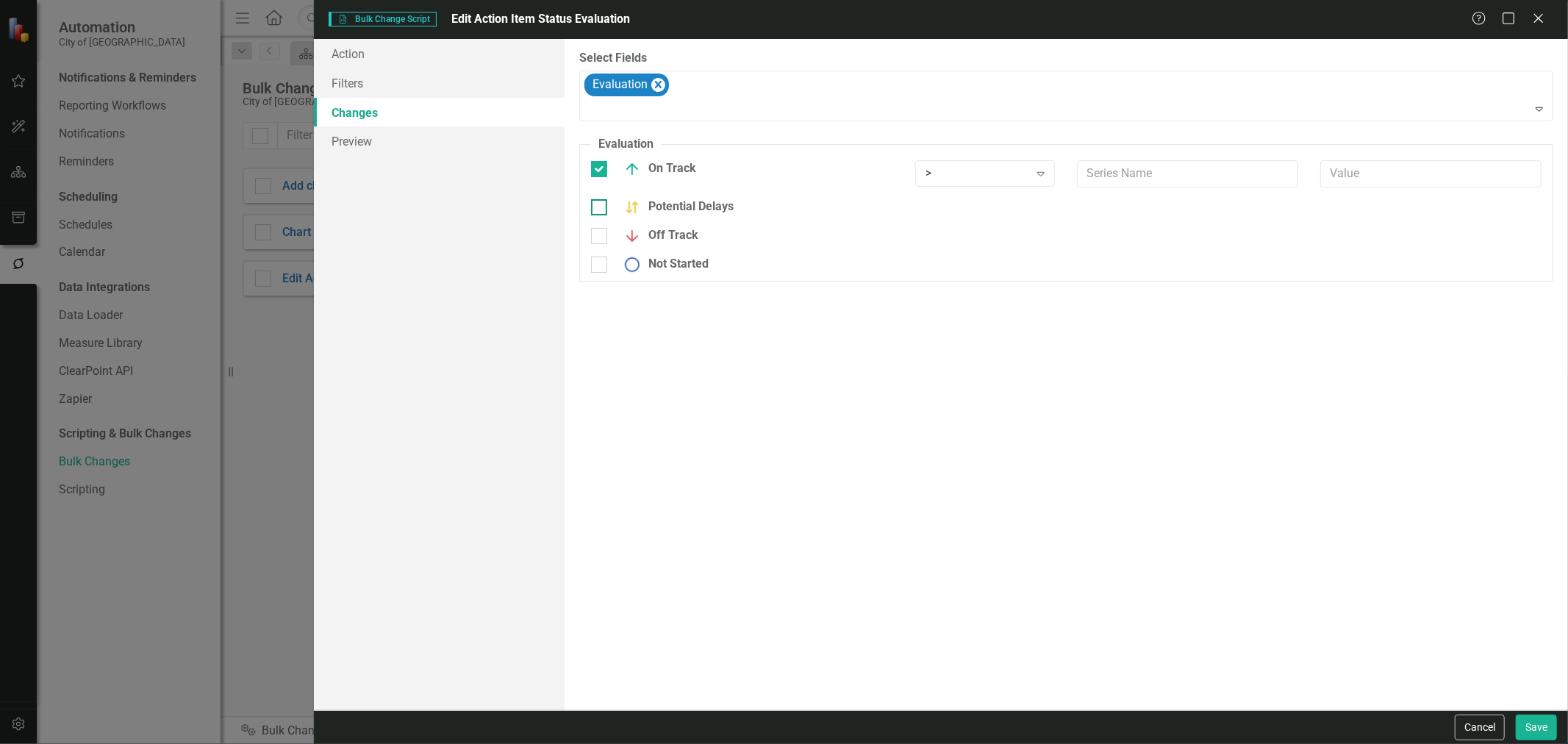
checkbox input "true"
click at [601, 240] on fieldset "Evaluation You can define a default evaluation for this series by selecting the…" at bounding box center [1067, 213] width 975 height 155
click at [601, 250] on div at bounding box center [599, 245] width 16 height 16
click at [600, 247] on input "Off Track" at bounding box center [596, 242] width 10 height 10
click at [601, 250] on div at bounding box center [599, 245] width 16 height 16
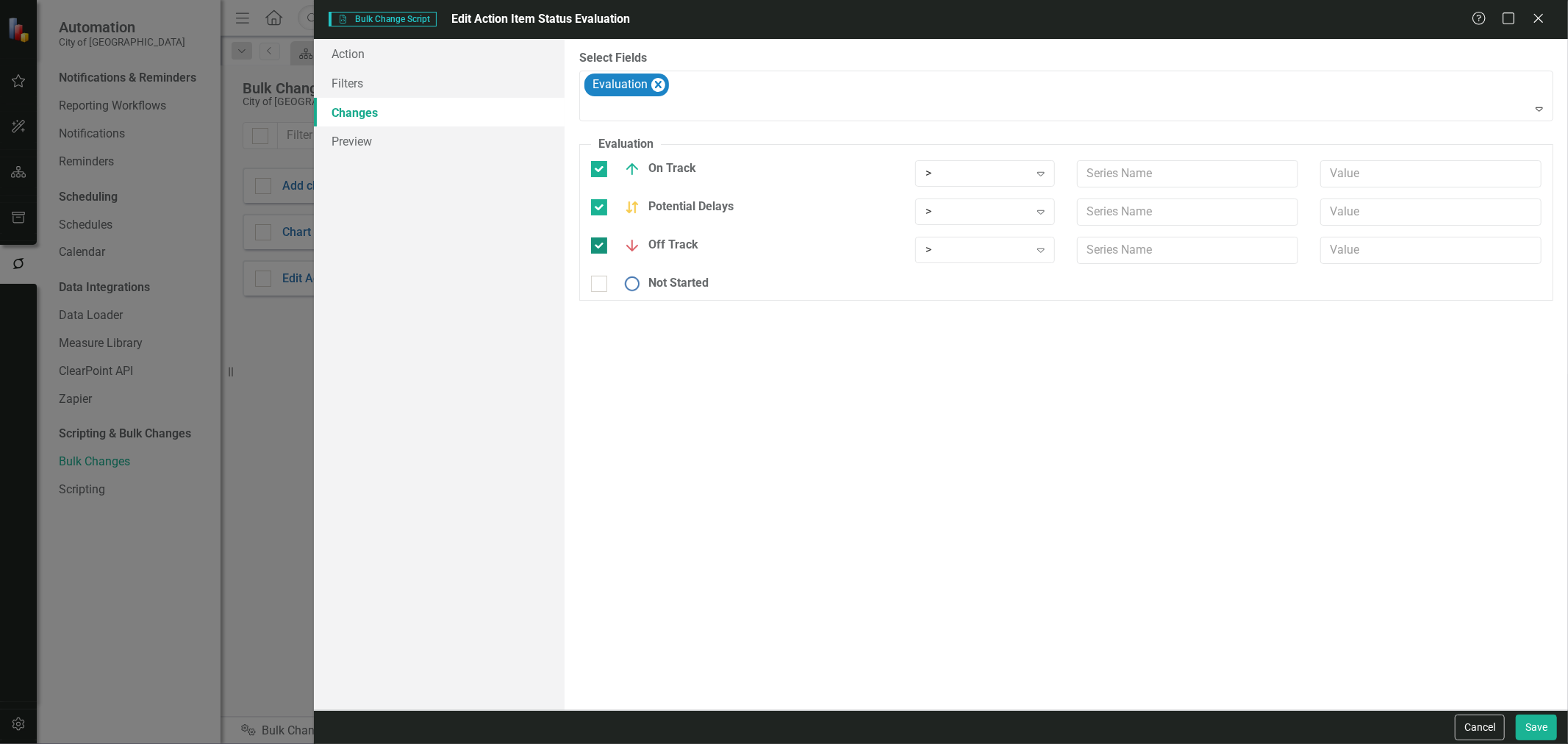
click at [600, 247] on input "Off Track" at bounding box center [596, 242] width 10 height 10
checkbox input "false"
click at [597, 208] on div at bounding box center [599, 207] width 16 height 16
click at [597, 208] on input "Potential Delays" at bounding box center [596, 204] width 10 height 10
checkbox input "false"
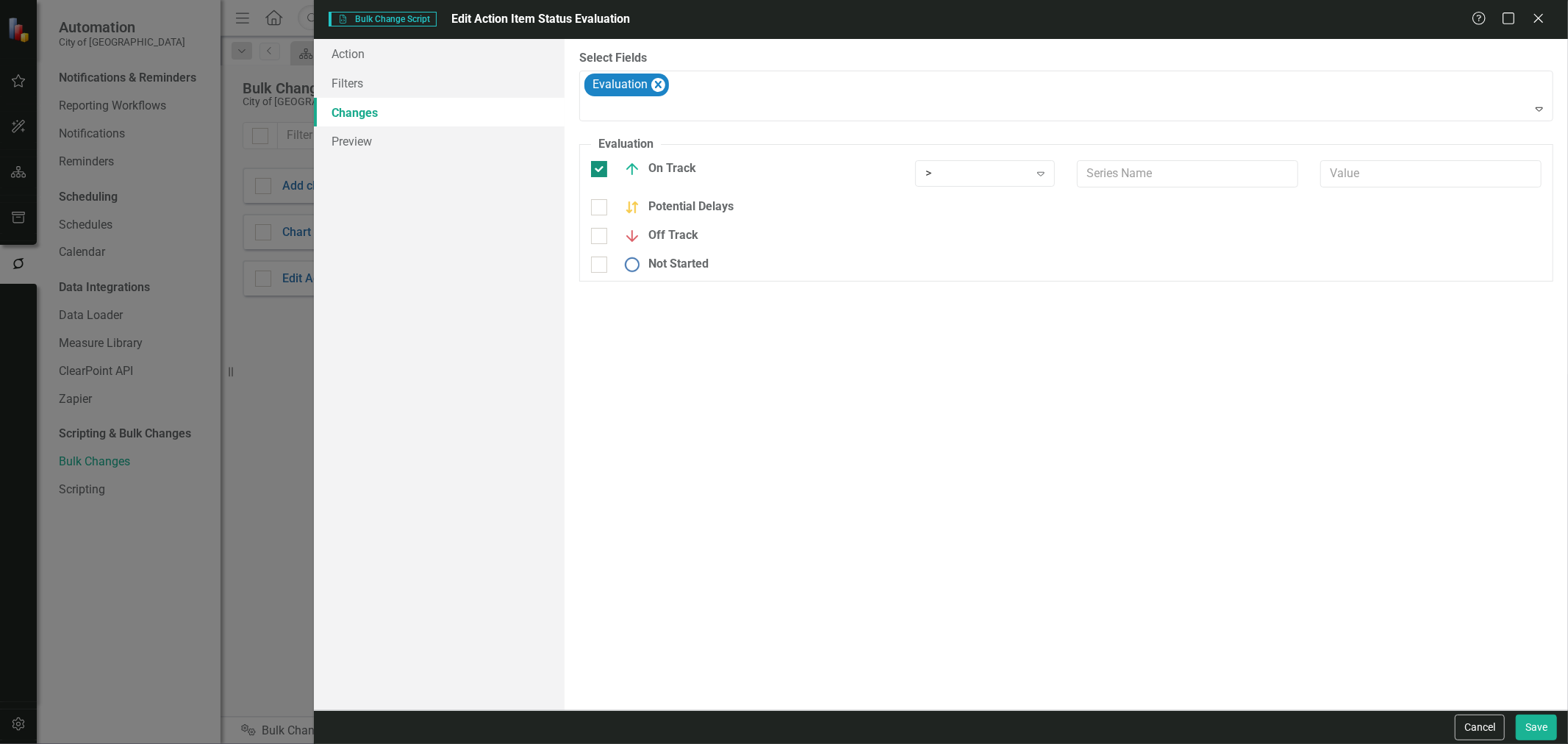
click at [598, 167] on input "On Track" at bounding box center [596, 166] width 10 height 10
checkbox input "false"
click at [1537, 728] on button "Save" at bounding box center [1537, 728] width 41 height 26
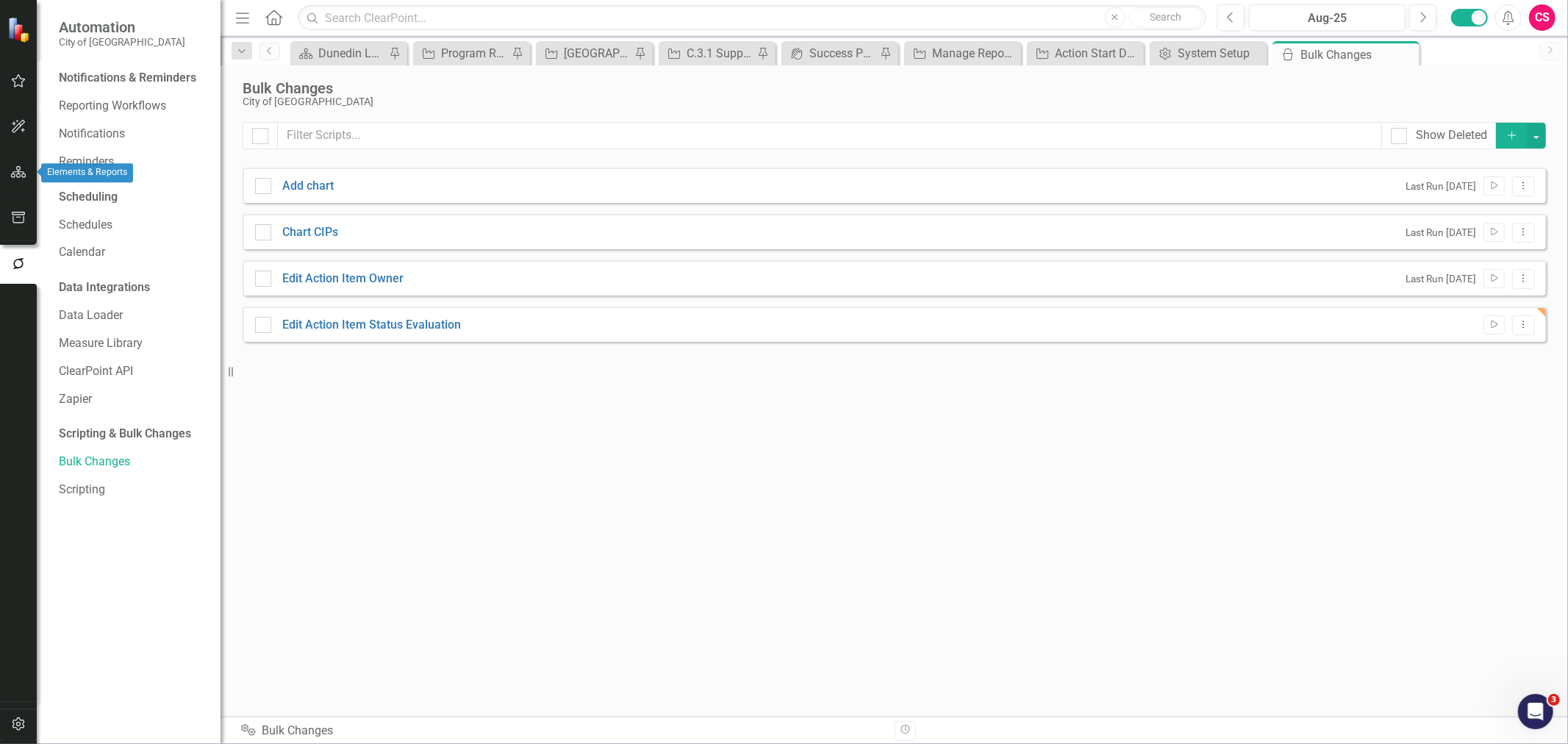
click at [27, 184] on button "button" at bounding box center [18, 173] width 33 height 31
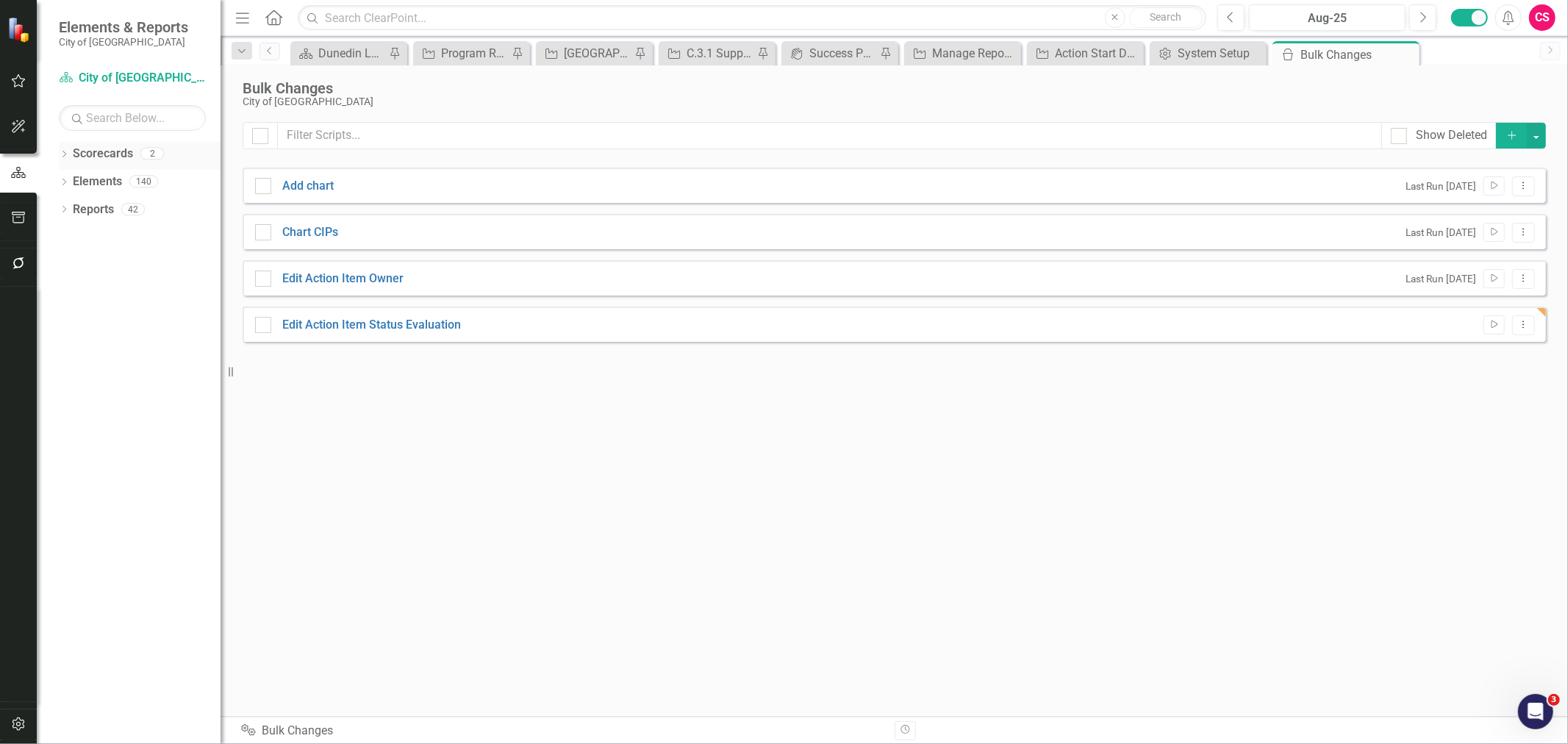
click at [63, 154] on icon "Dropdown" at bounding box center [63, 155] width 10 height 8
click at [72, 178] on icon "Dropdown" at bounding box center [72, 181] width 11 height 9
click at [110, 209] on link "CIPs & BPIs" at bounding box center [158, 210] width 125 height 17
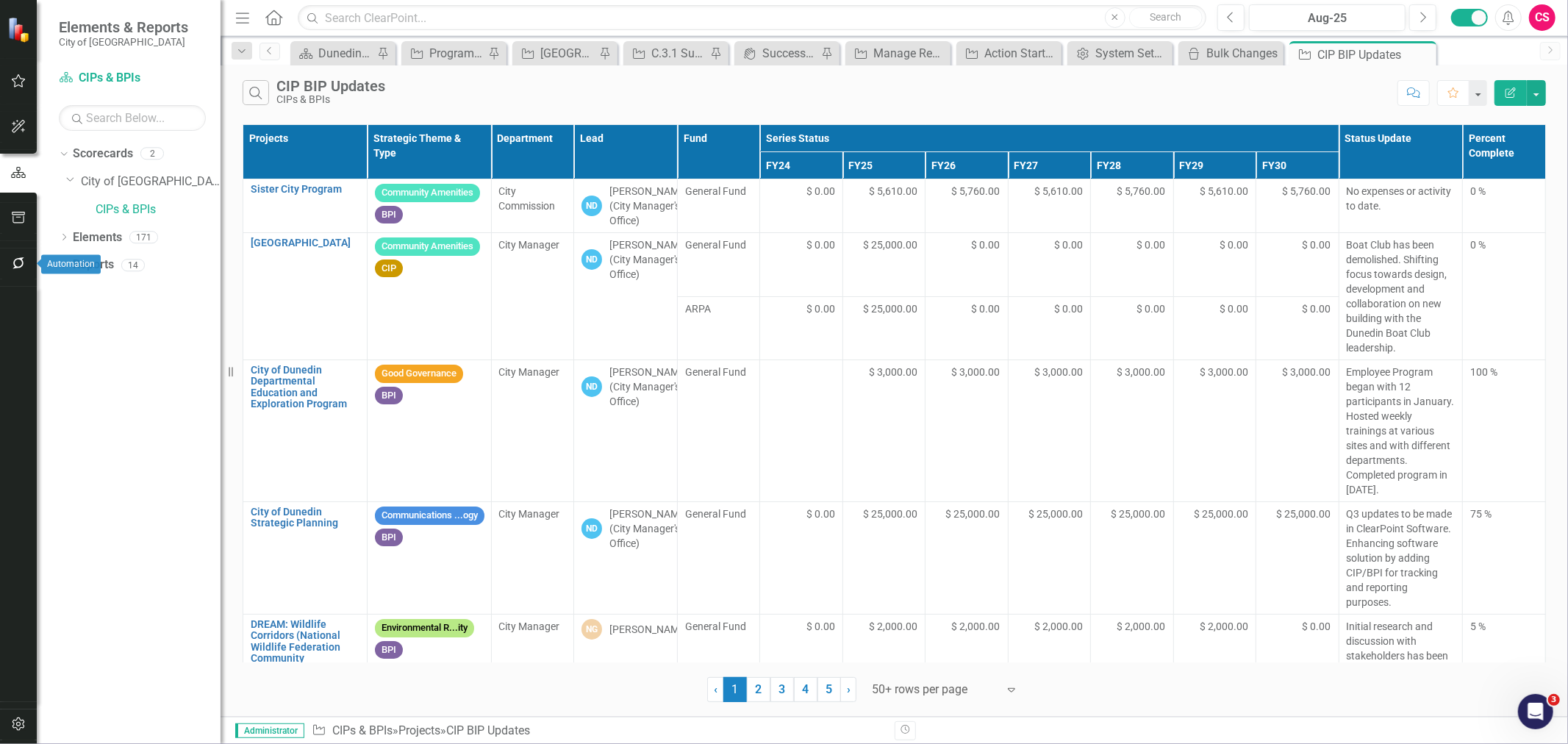
click at [16, 270] on button "button" at bounding box center [18, 264] width 33 height 31
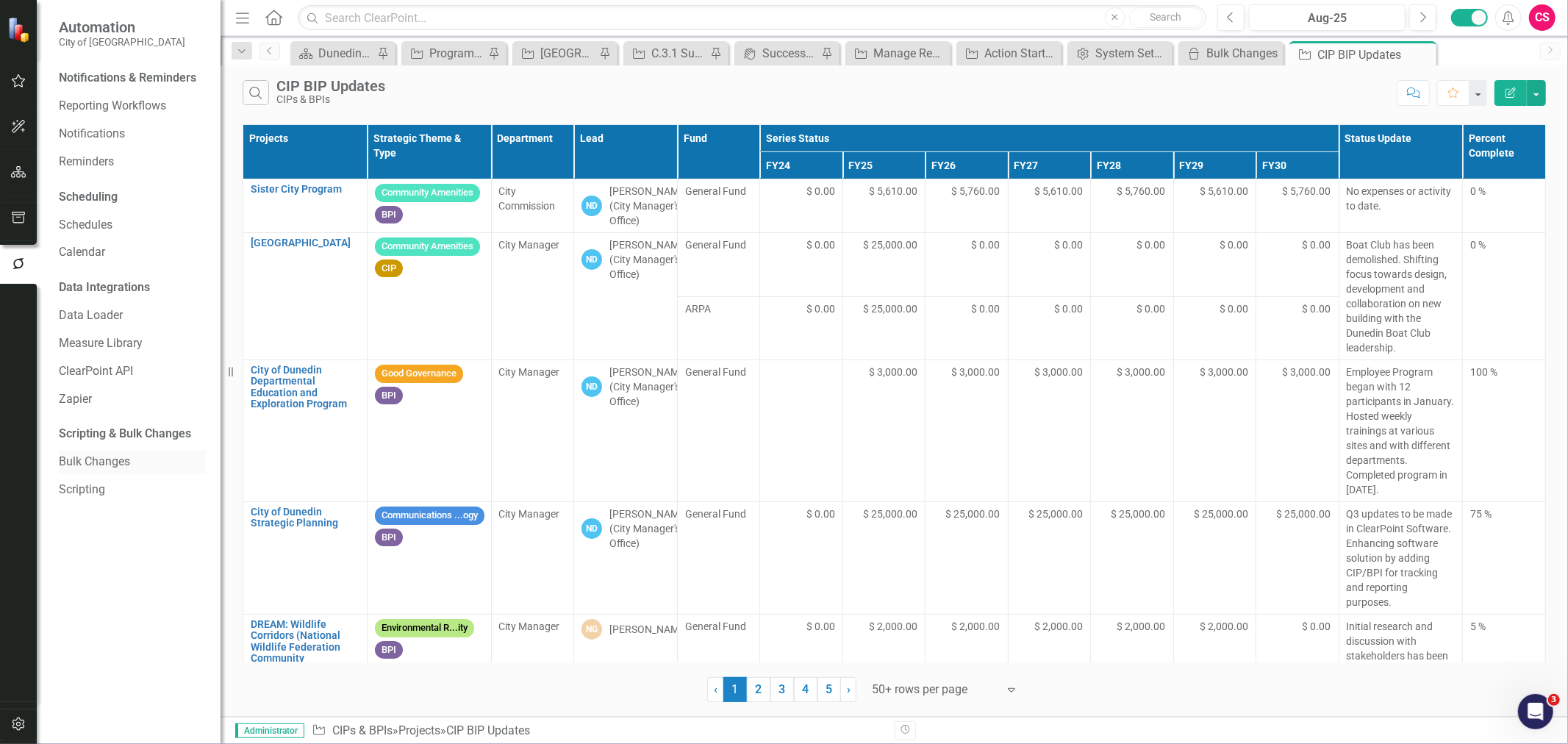
click at [85, 458] on link "Bulk Changes" at bounding box center [132, 462] width 147 height 17
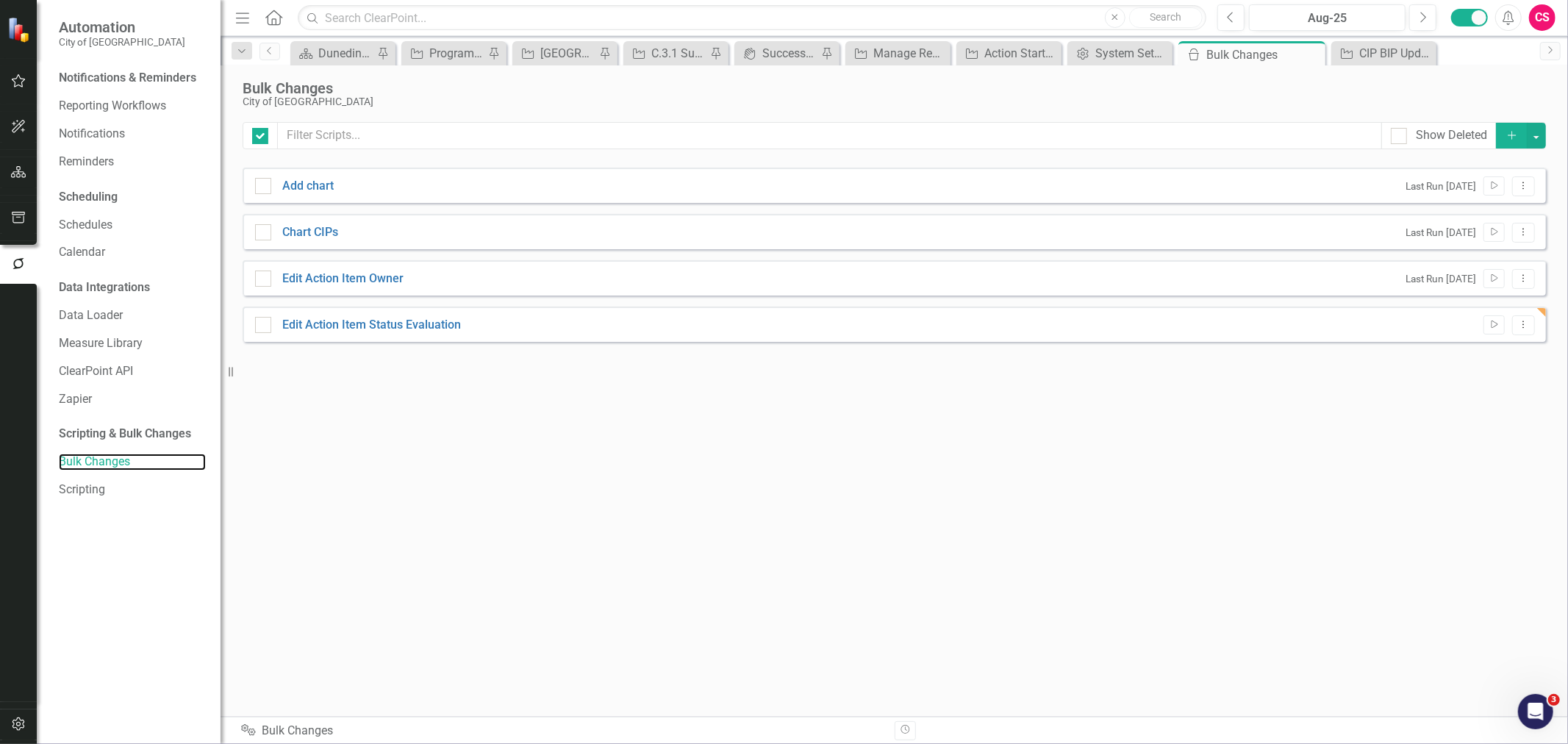
checkbox input "false"
click at [614, 468] on div "Show Deleted Add Add chart Last Run 10 days ago Run Script Dropdown Menu Chart …" at bounding box center [894, 410] width 1304 height 577
drag, startPoint x: 8, startPoint y: 178, endPoint x: 10, endPoint y: 165, distance: 13.2
click at [10, 165] on button "button" at bounding box center [18, 173] width 33 height 31
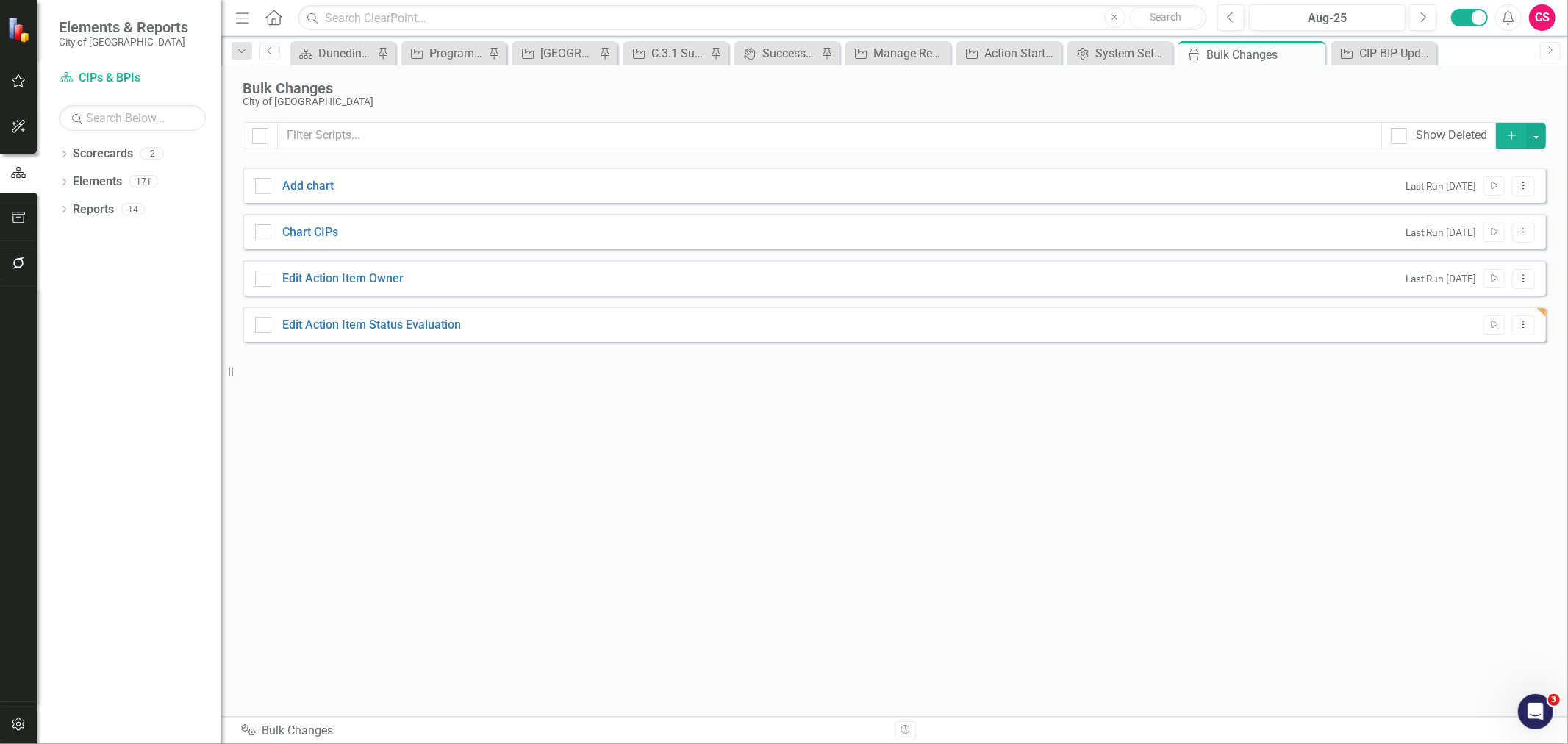
click at [12, 172] on icon "button" at bounding box center [18, 173] width 16 height 13
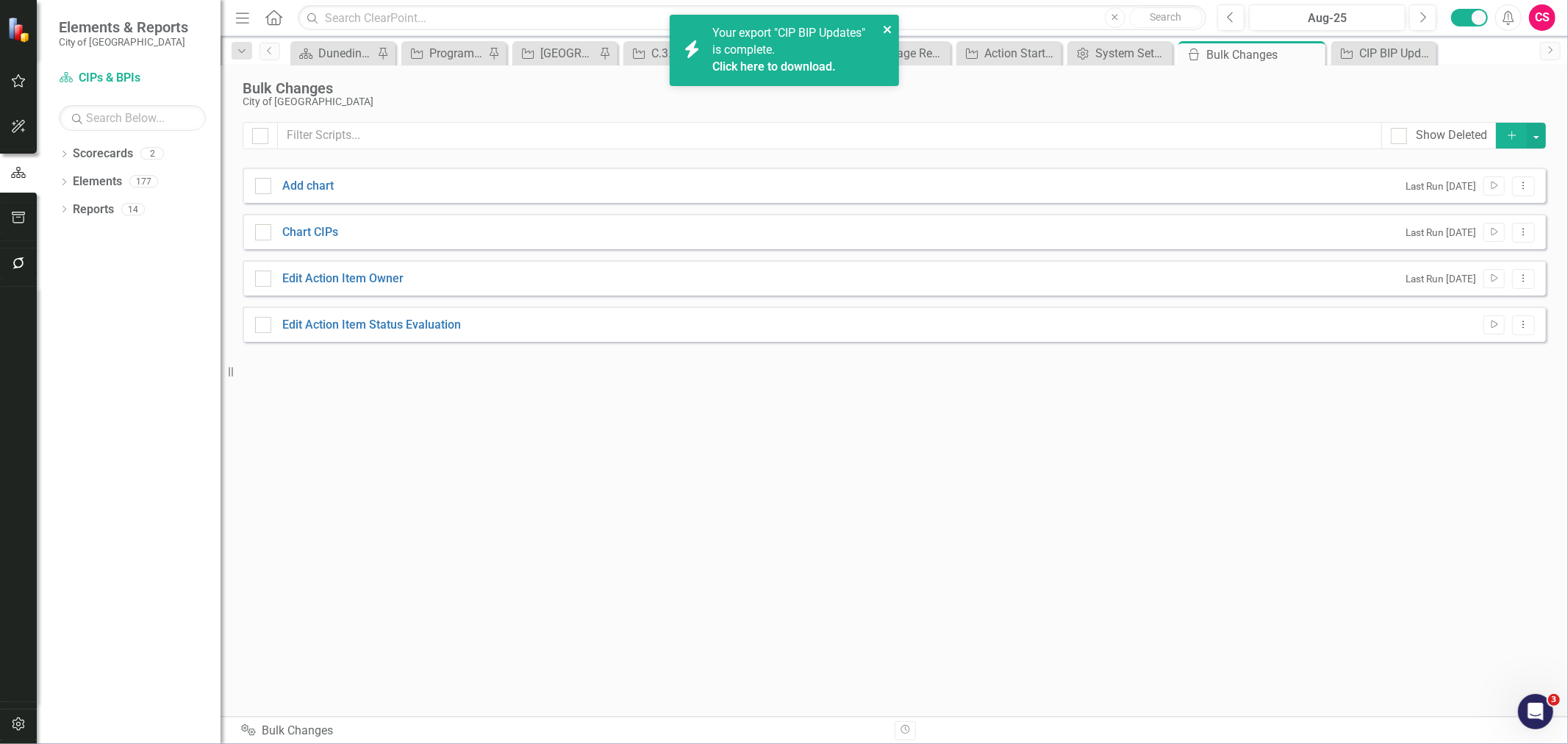
click at [884, 28] on icon "close" at bounding box center [887, 29] width 10 height 11
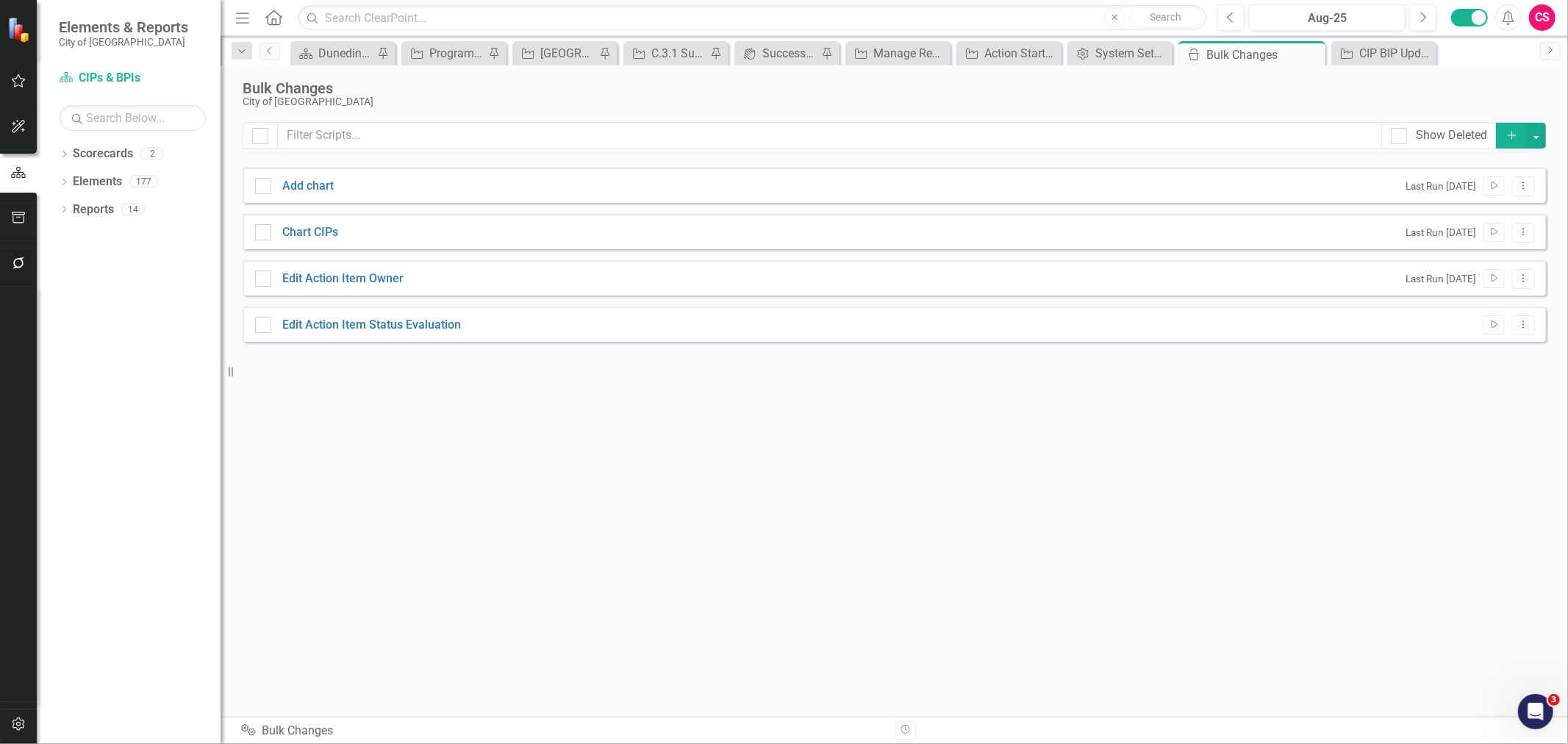
click at [408, 335] on div "Edit Action Item Status Evaluation Run Script Dropdown Menu" at bounding box center [894, 324] width 1304 height 35
click at [408, 328] on link "Edit Action Item Status Evaluation" at bounding box center [372, 325] width 179 height 17
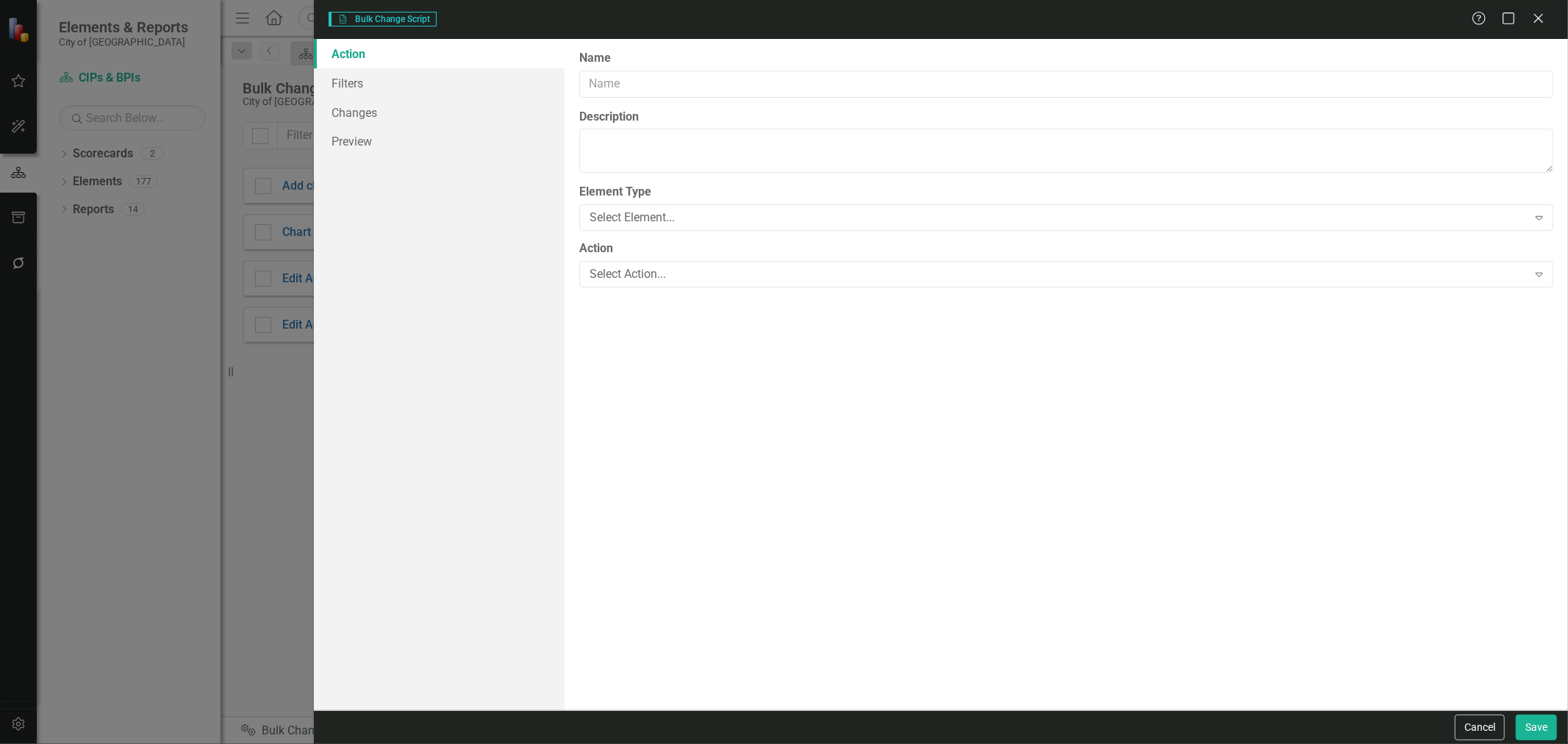
type input "Edit Action Item Status Evaluation"
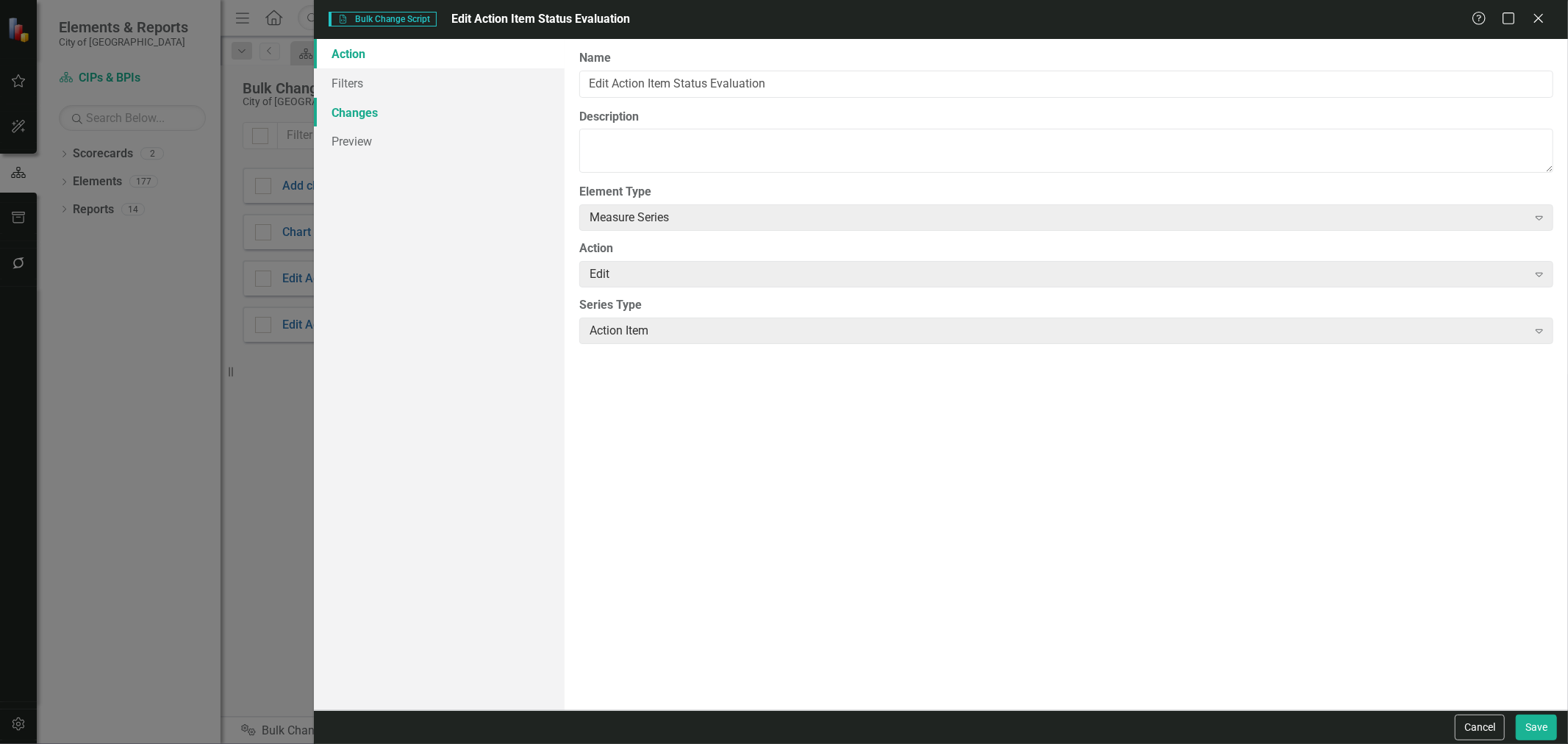
click at [355, 107] on link "Changes" at bounding box center [439, 112] width 251 height 30
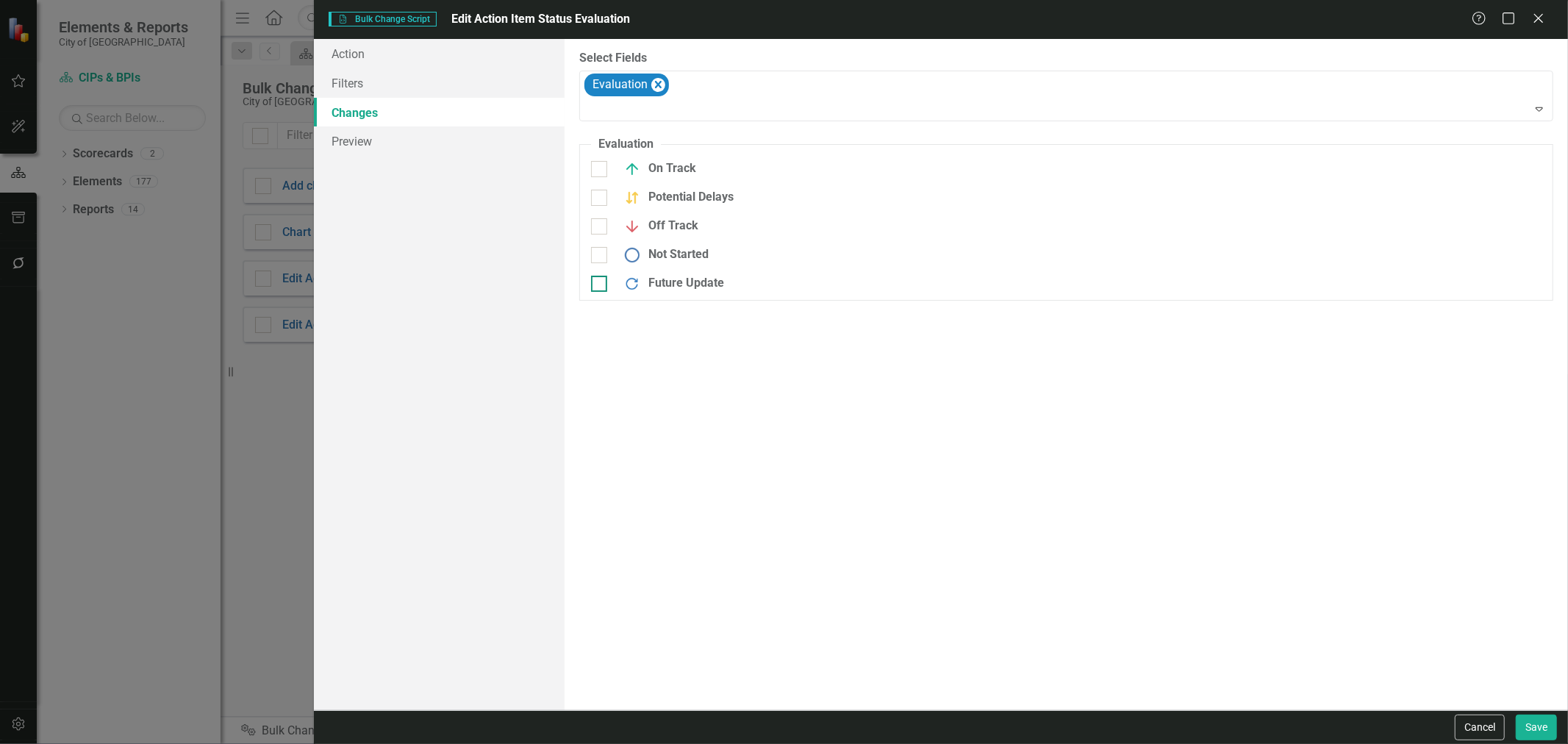
click at [598, 289] on div at bounding box center [599, 283] width 16 height 16
click at [598, 286] on input "Future Update" at bounding box center [596, 280] width 10 height 10
checkbox input "true"
click at [1055, 286] on div "> Expand" at bounding box center [985, 293] width 163 height 36
click at [1046, 286] on icon "Expand" at bounding box center [1041, 288] width 15 height 11
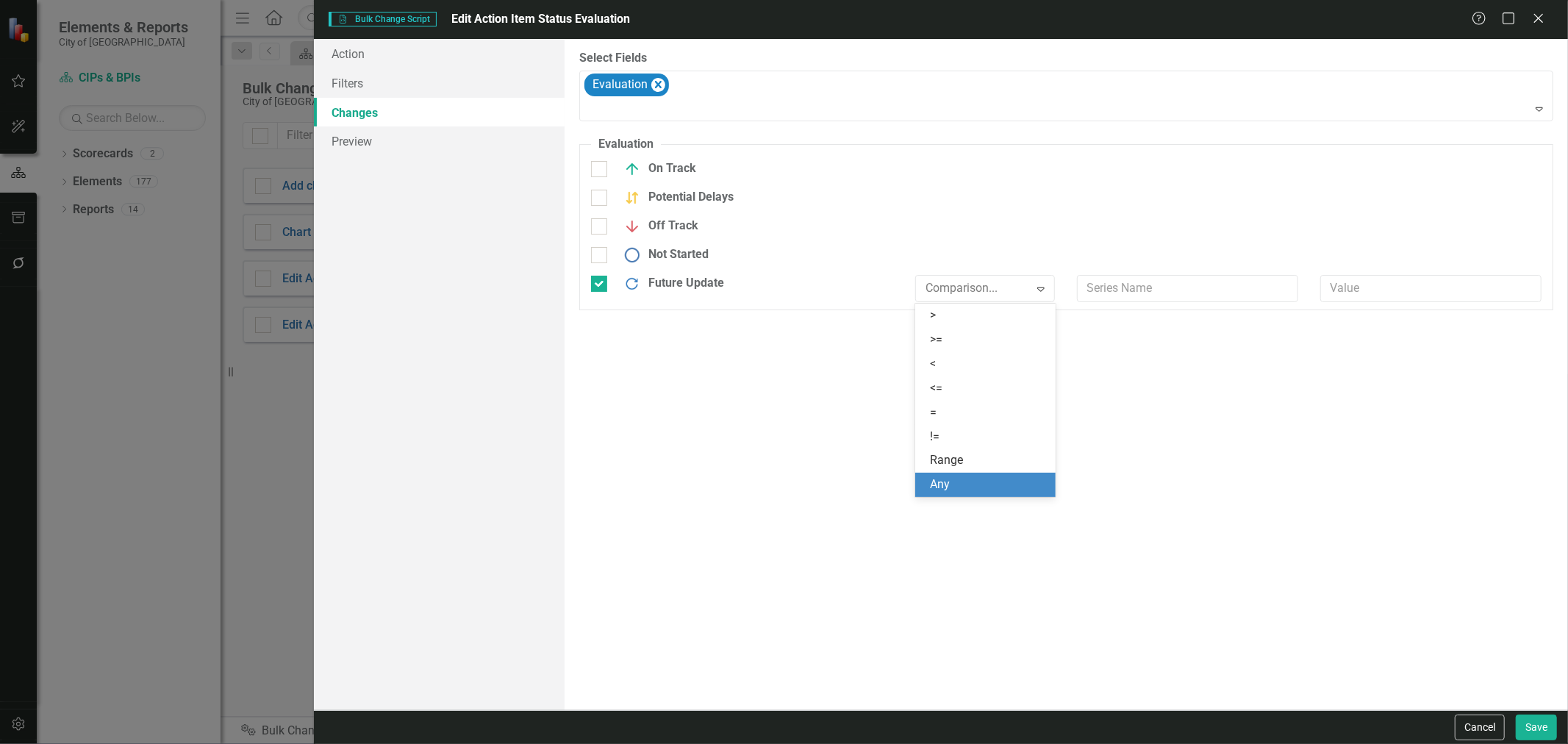
click at [962, 485] on div "Any" at bounding box center [988, 485] width 117 height 17
click at [425, 144] on link "Preview" at bounding box center [439, 141] width 251 height 30
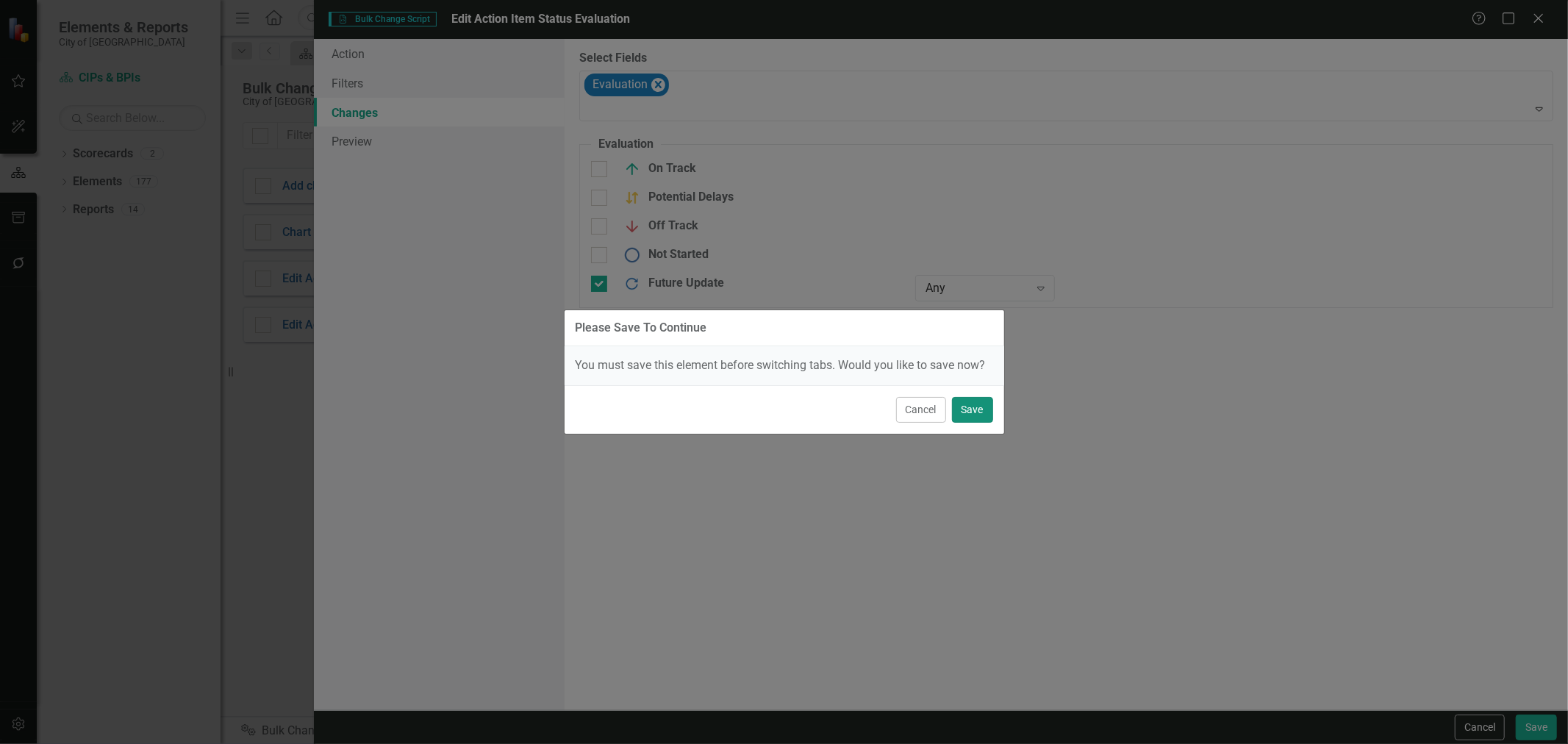
click at [975, 417] on button "Save" at bounding box center [973, 410] width 41 height 26
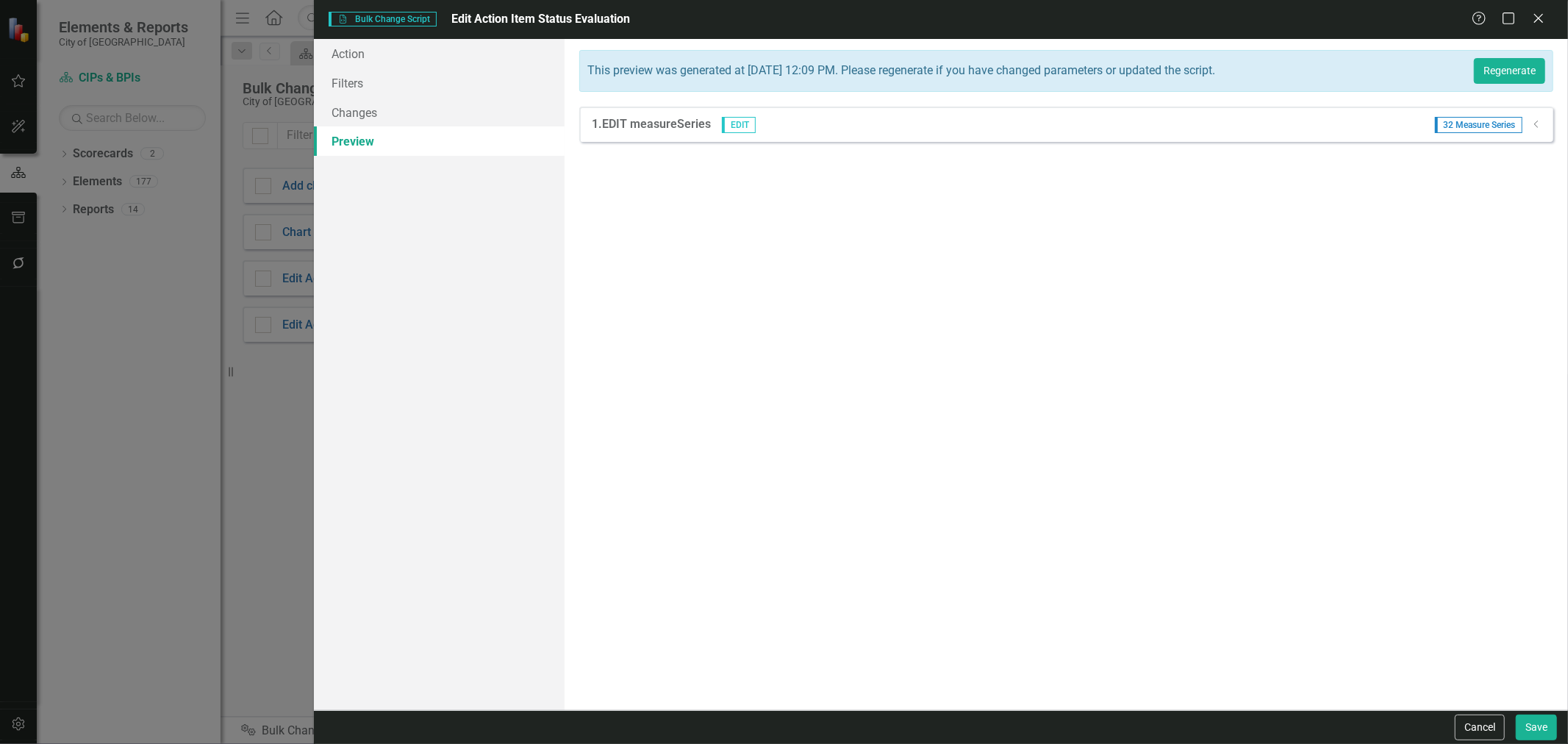
click at [1537, 127] on icon "Dropdown" at bounding box center [1537, 125] width 11 height 9
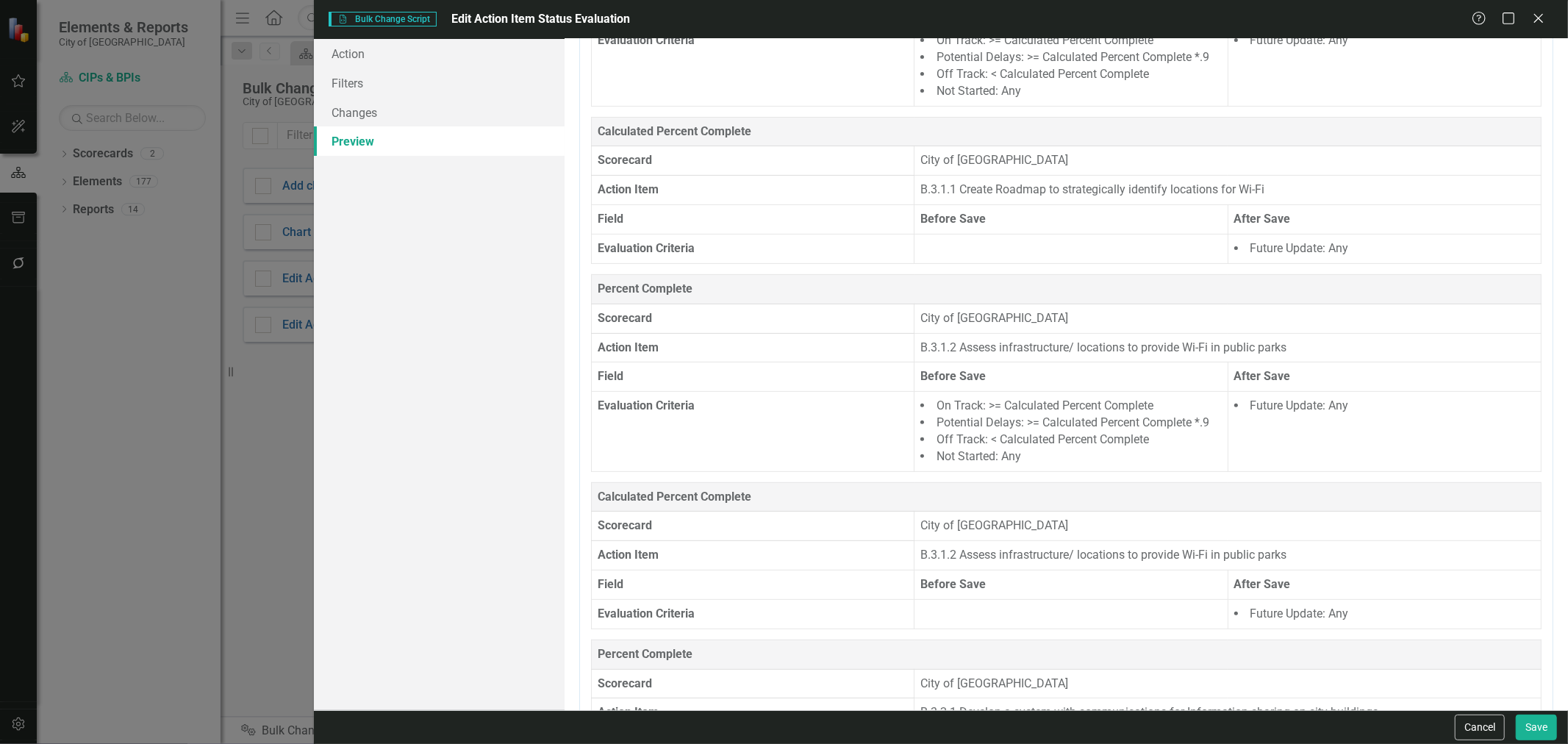
scroll to position [228, 0]
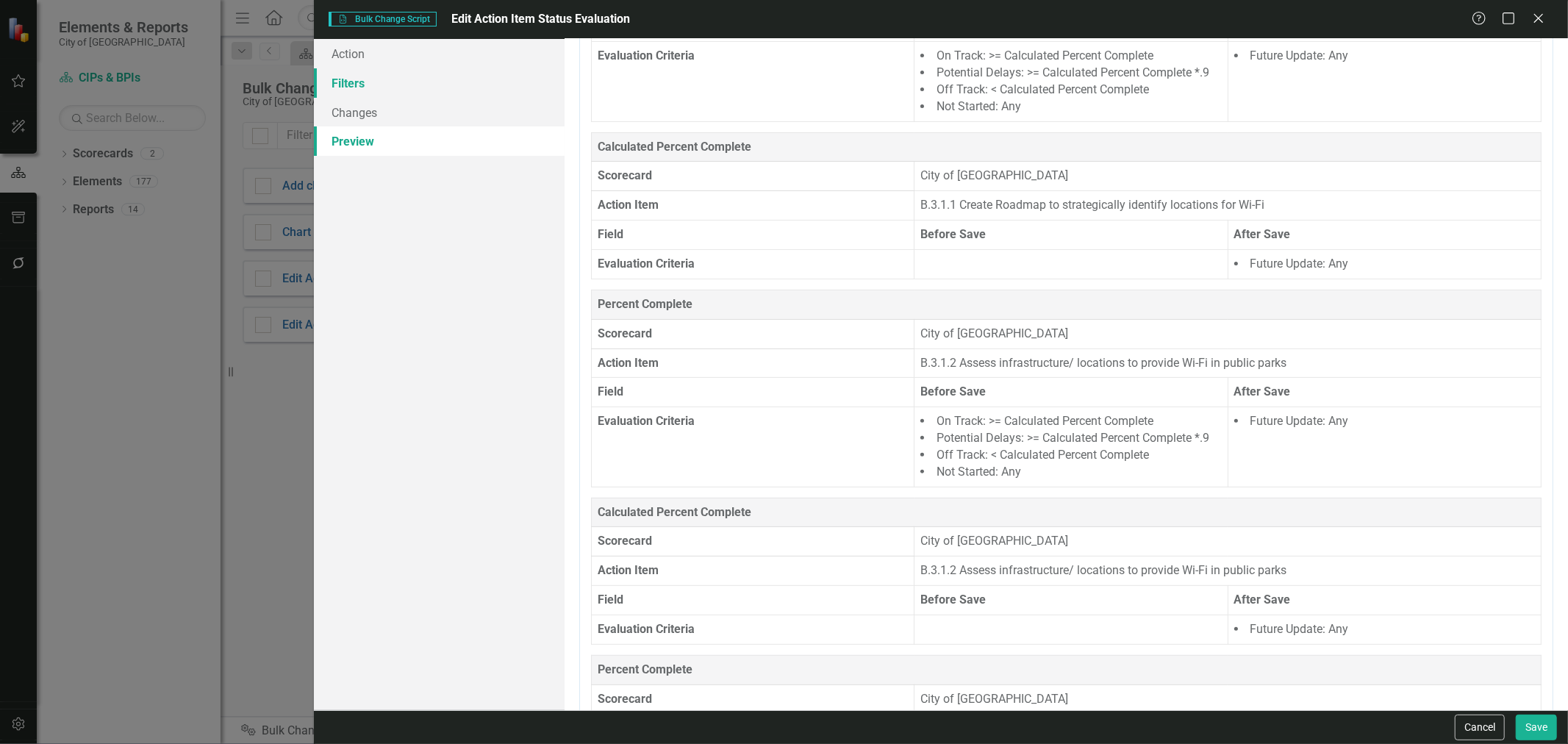
click at [449, 79] on link "Filters" at bounding box center [439, 83] width 251 height 30
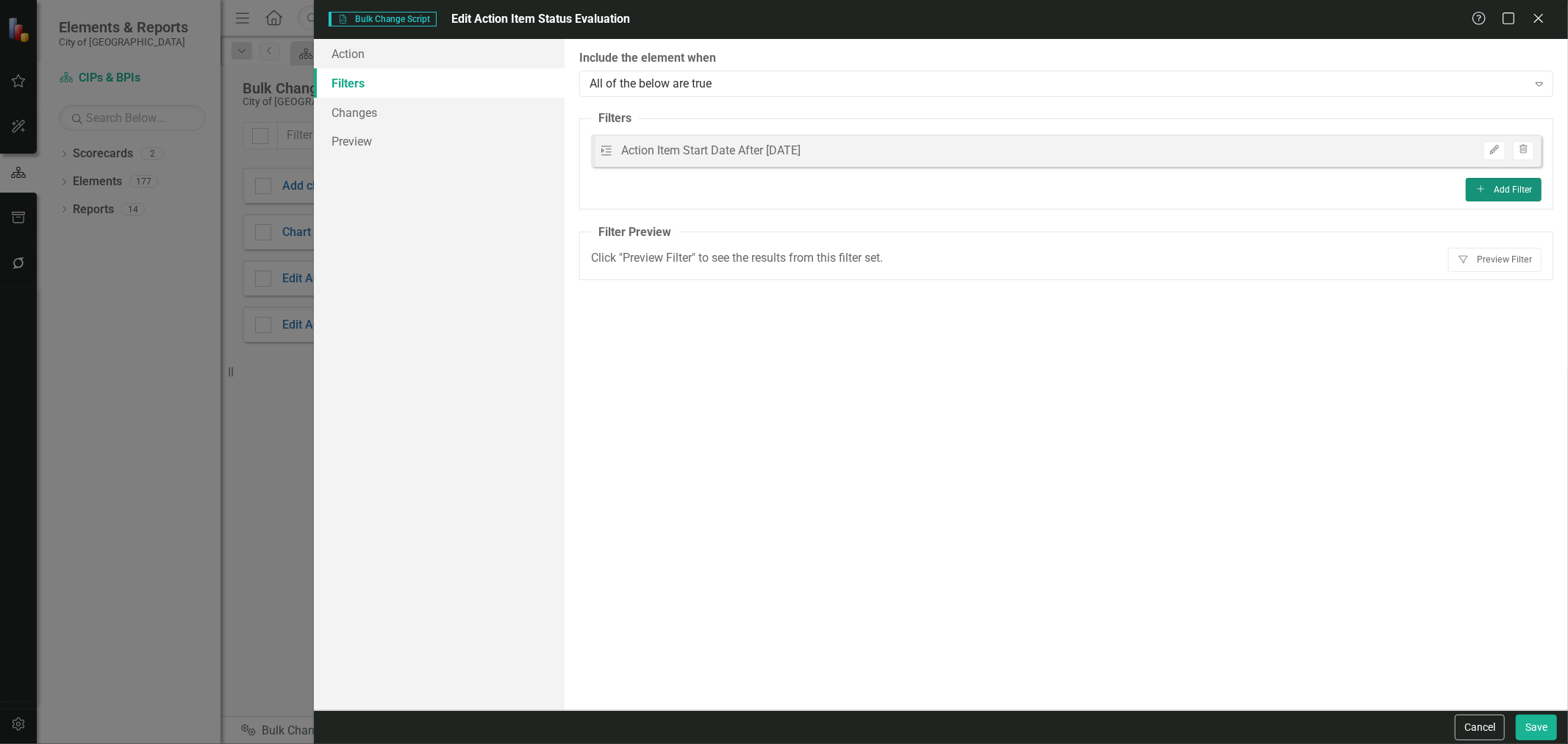
click at [1518, 186] on button "Add Add Filter" at bounding box center [1504, 189] width 76 height 24
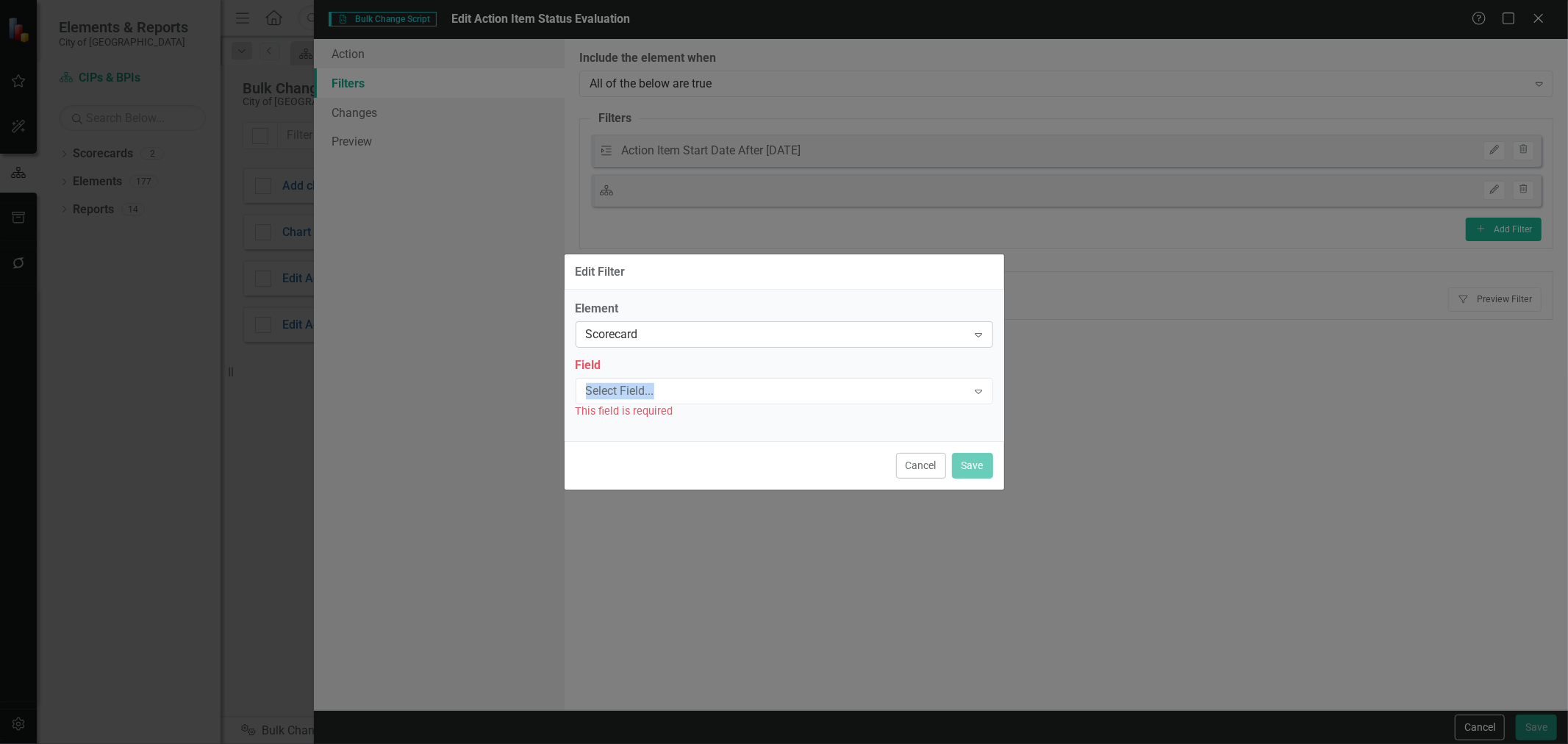
click at [674, 366] on div "Field Select Field... Expand This field is required" at bounding box center [784, 388] width 418 height 62
click at [677, 345] on div "Scorecard Expand" at bounding box center [784, 335] width 418 height 27
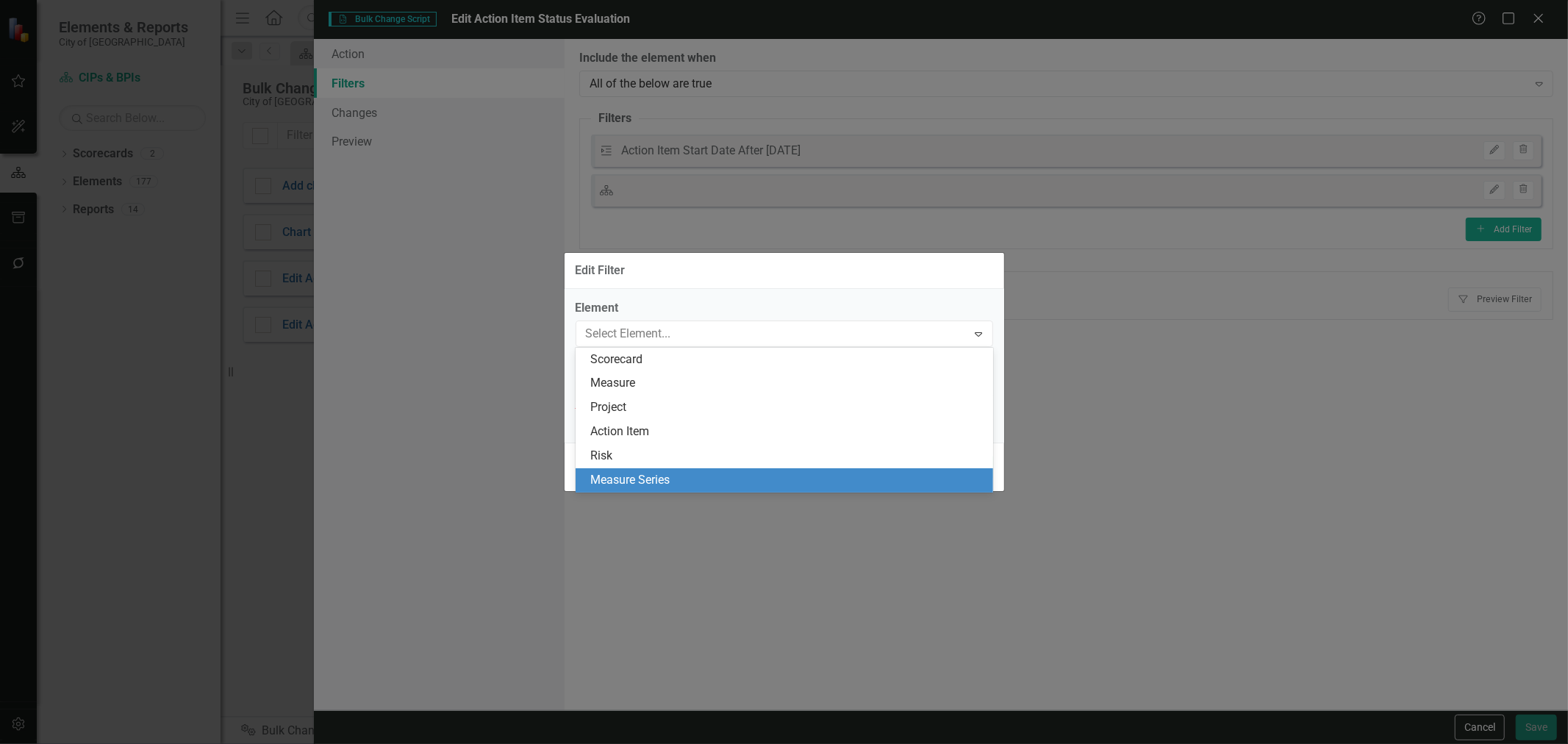
click at [631, 480] on div "Measure Series" at bounding box center [787, 480] width 394 height 17
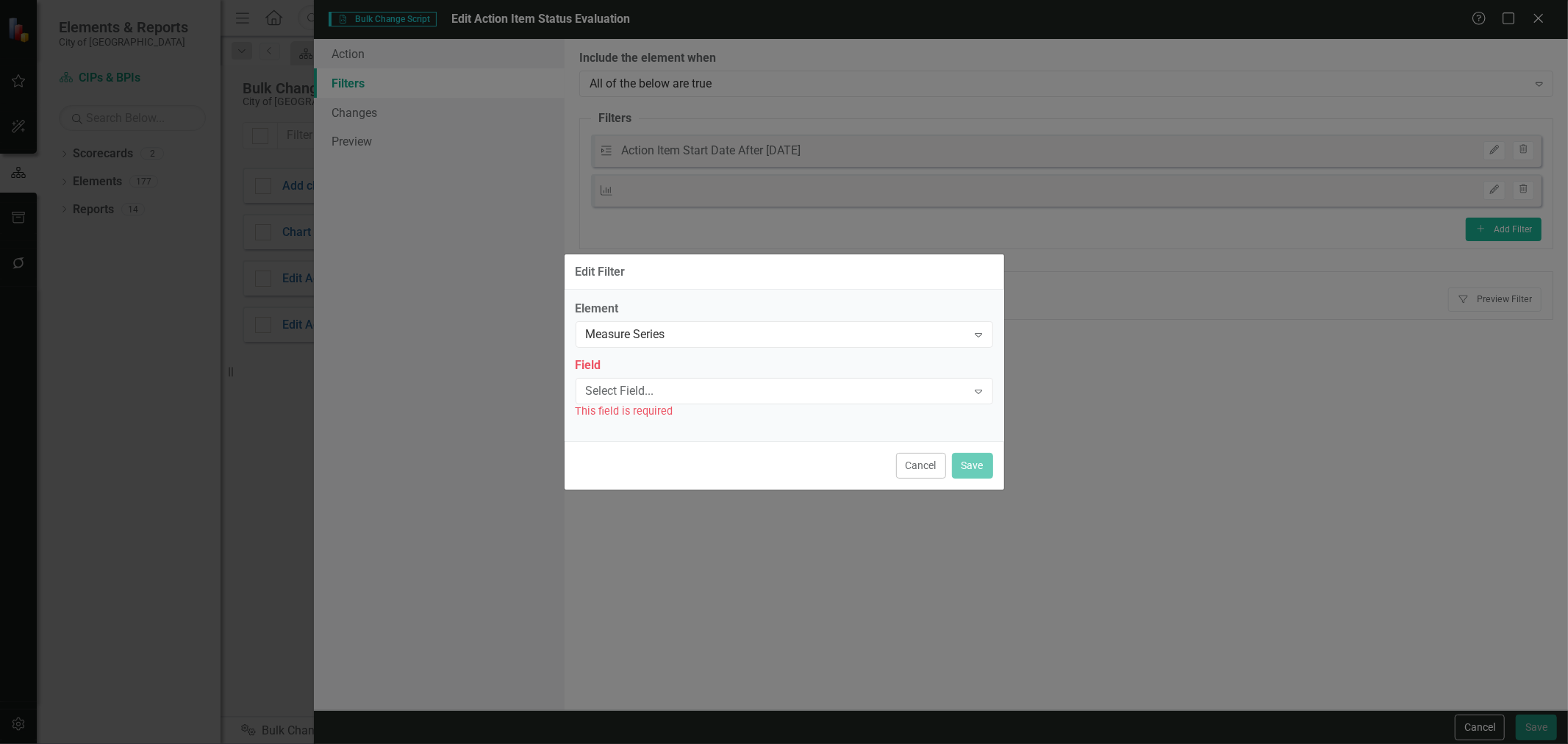
click at [649, 407] on div "This field is required" at bounding box center [784, 412] width 418 height 17
click at [652, 394] on div "Select Field..." at bounding box center [777, 391] width 382 height 17
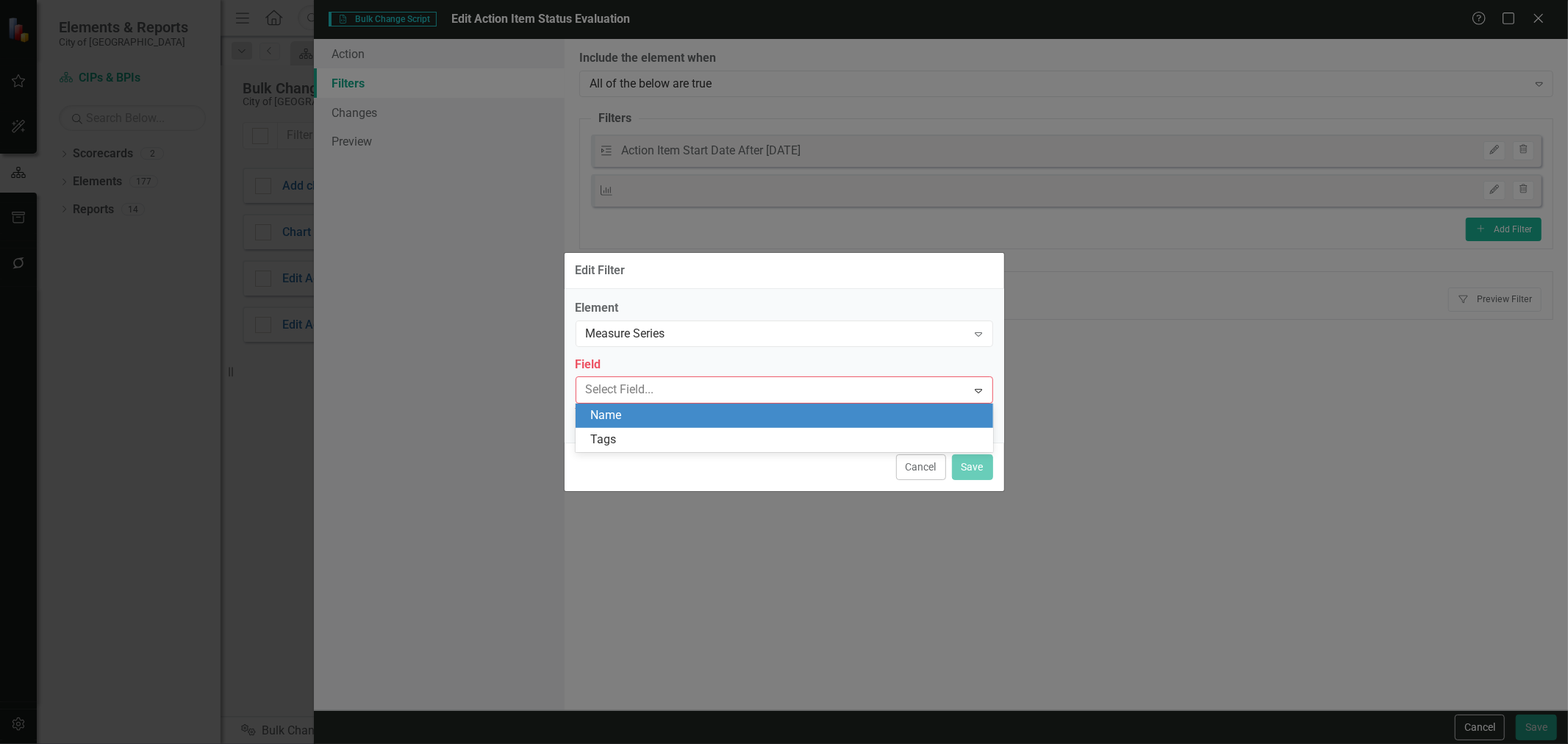
click at [643, 416] on div "Name" at bounding box center [787, 416] width 394 height 17
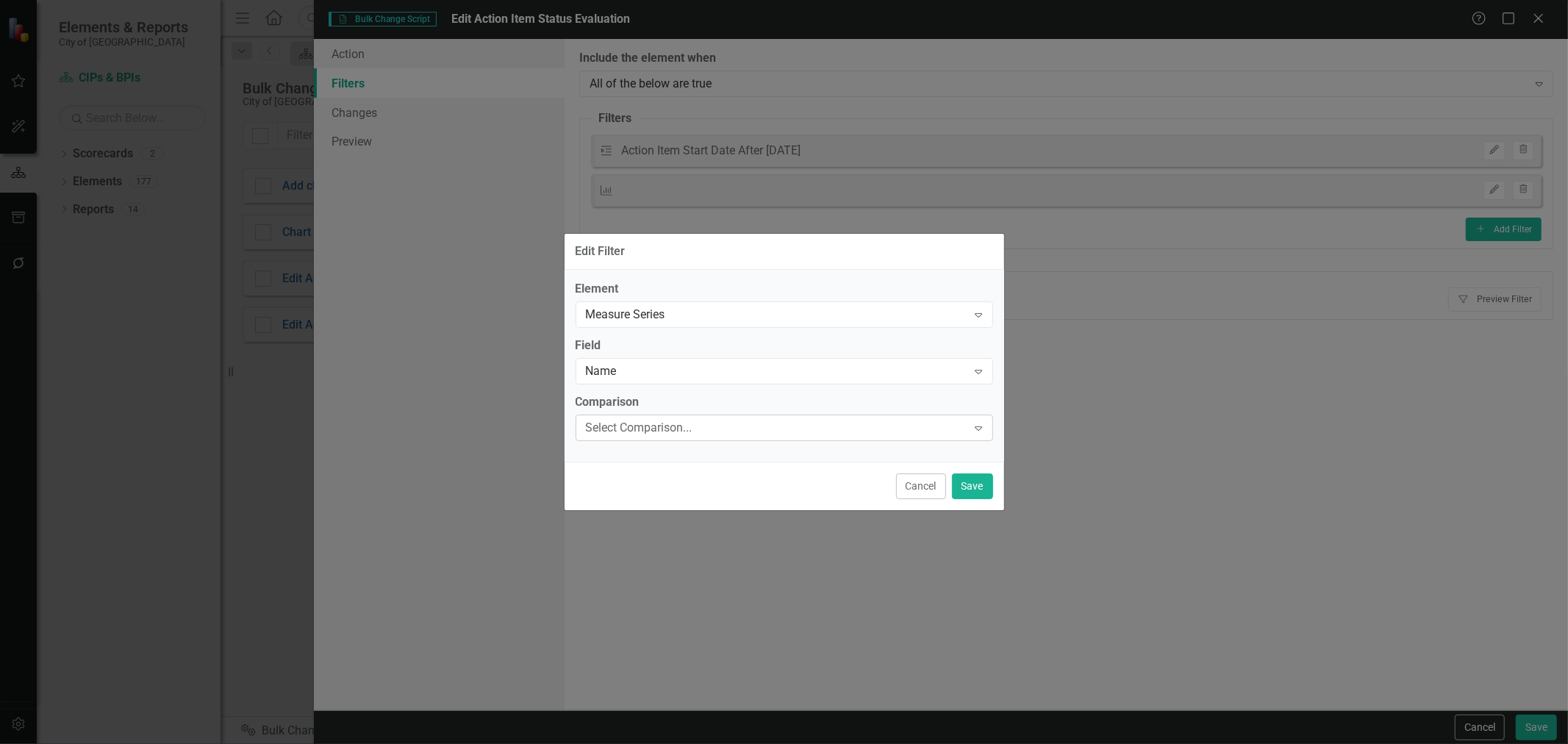
click at [639, 423] on div "Select Comparison..." at bounding box center [777, 428] width 382 height 17
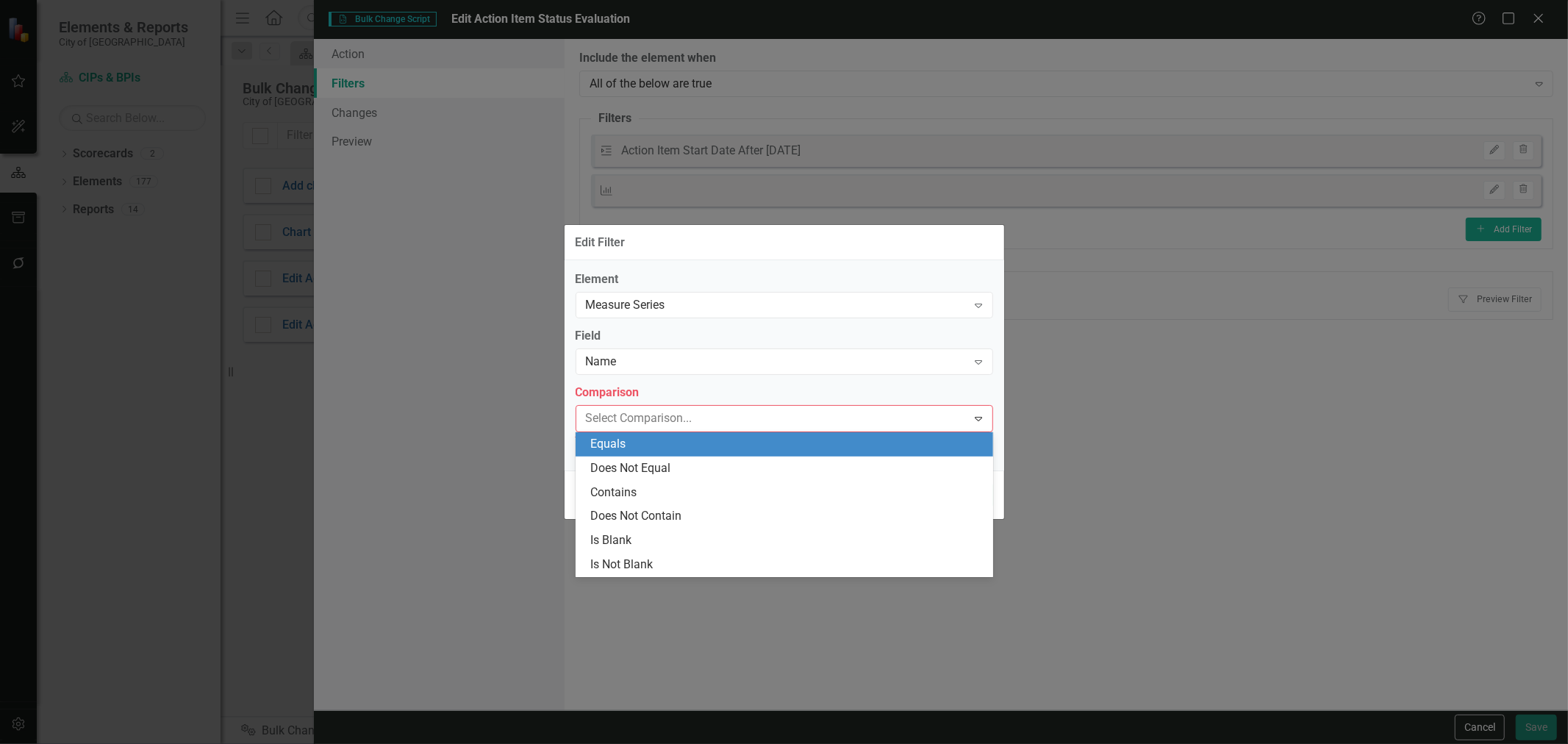
click at [636, 443] on div "Equals" at bounding box center [787, 445] width 394 height 17
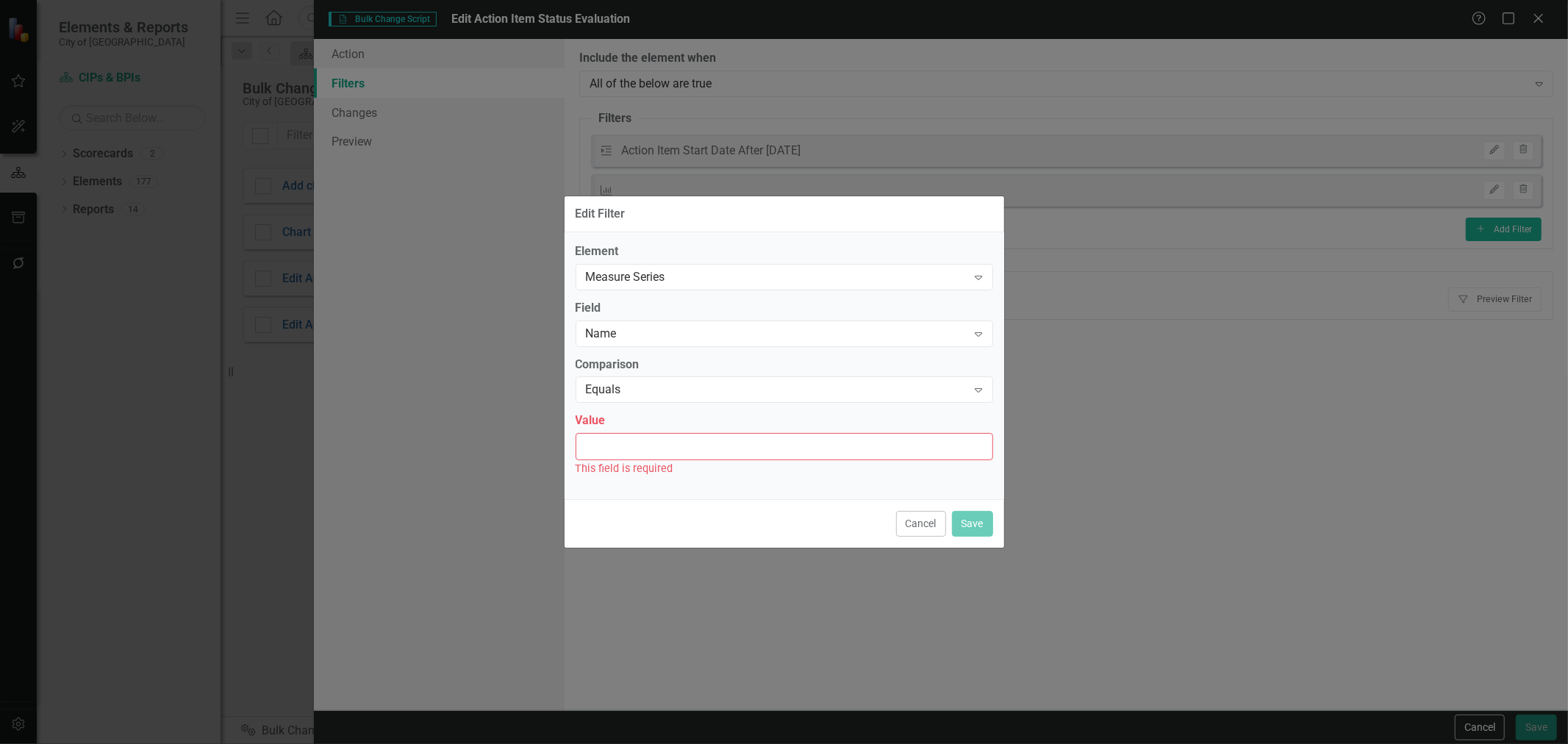
click at [633, 453] on input "Value" at bounding box center [784, 447] width 418 height 27
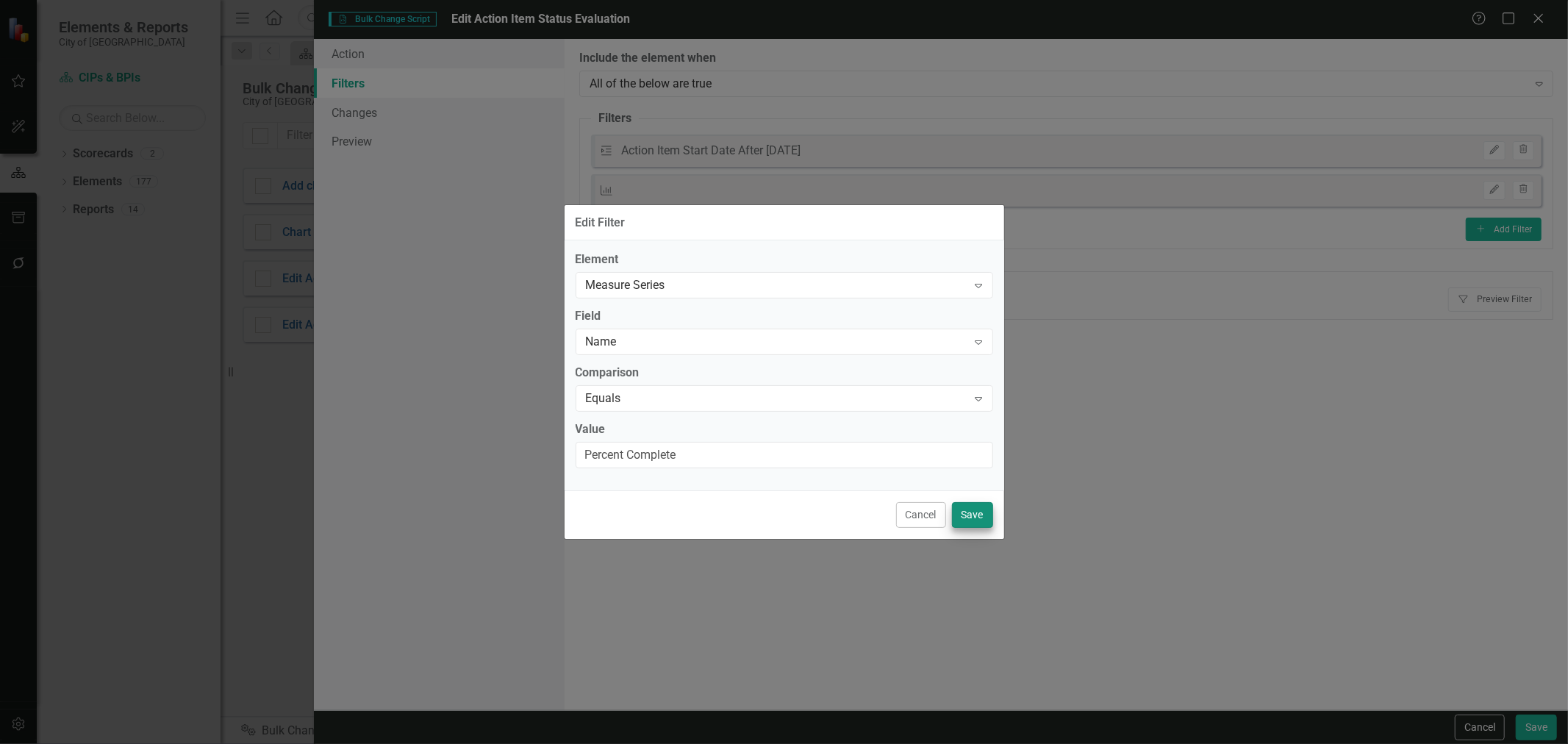
type input "Percent Complete"
click at [957, 518] on button "Save" at bounding box center [973, 515] width 41 height 26
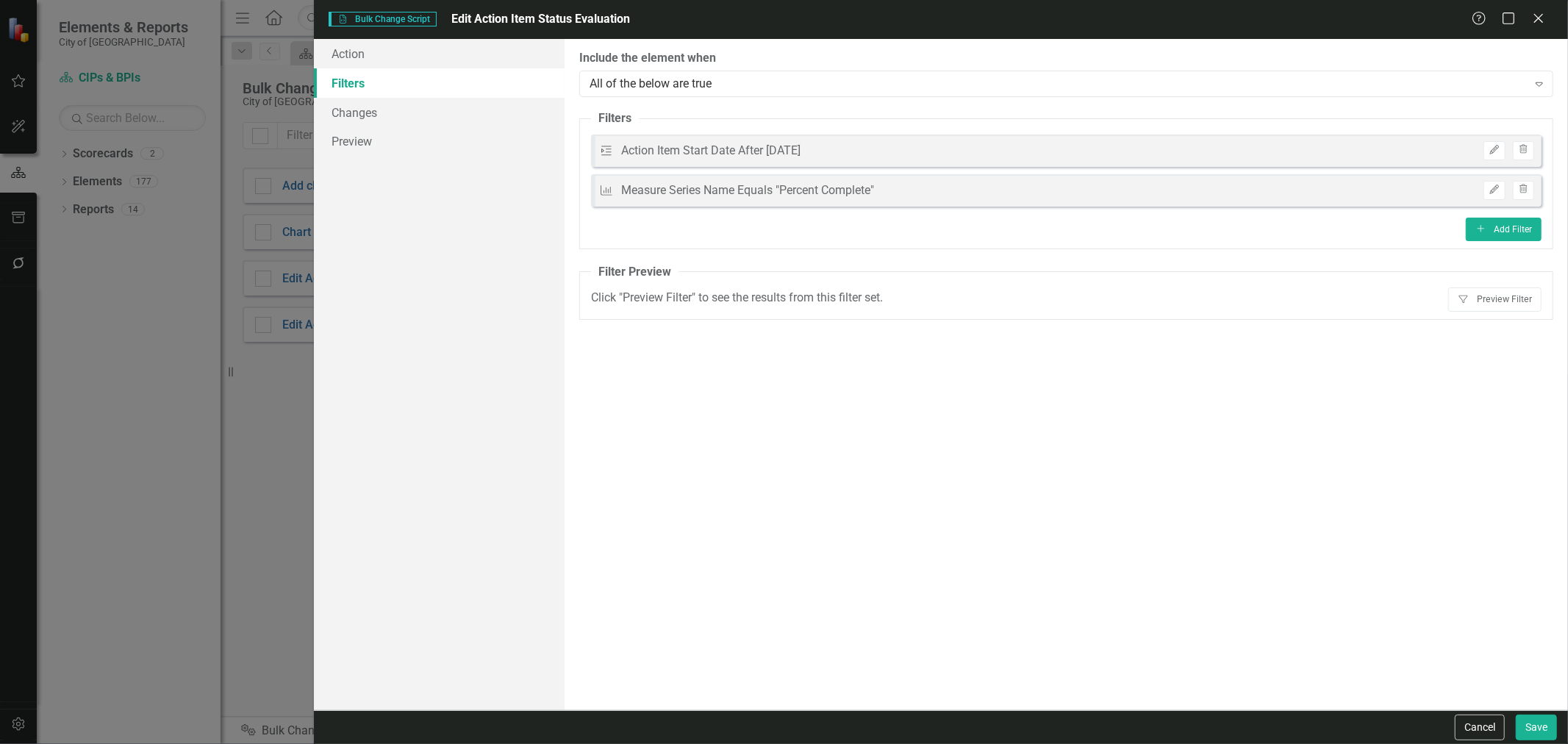
drag, startPoint x: 1474, startPoint y: 297, endPoint x: 1325, endPoint y: 309, distance: 149.5
click at [1474, 298] on button "Filter Preview Filter" at bounding box center [1495, 299] width 93 height 24
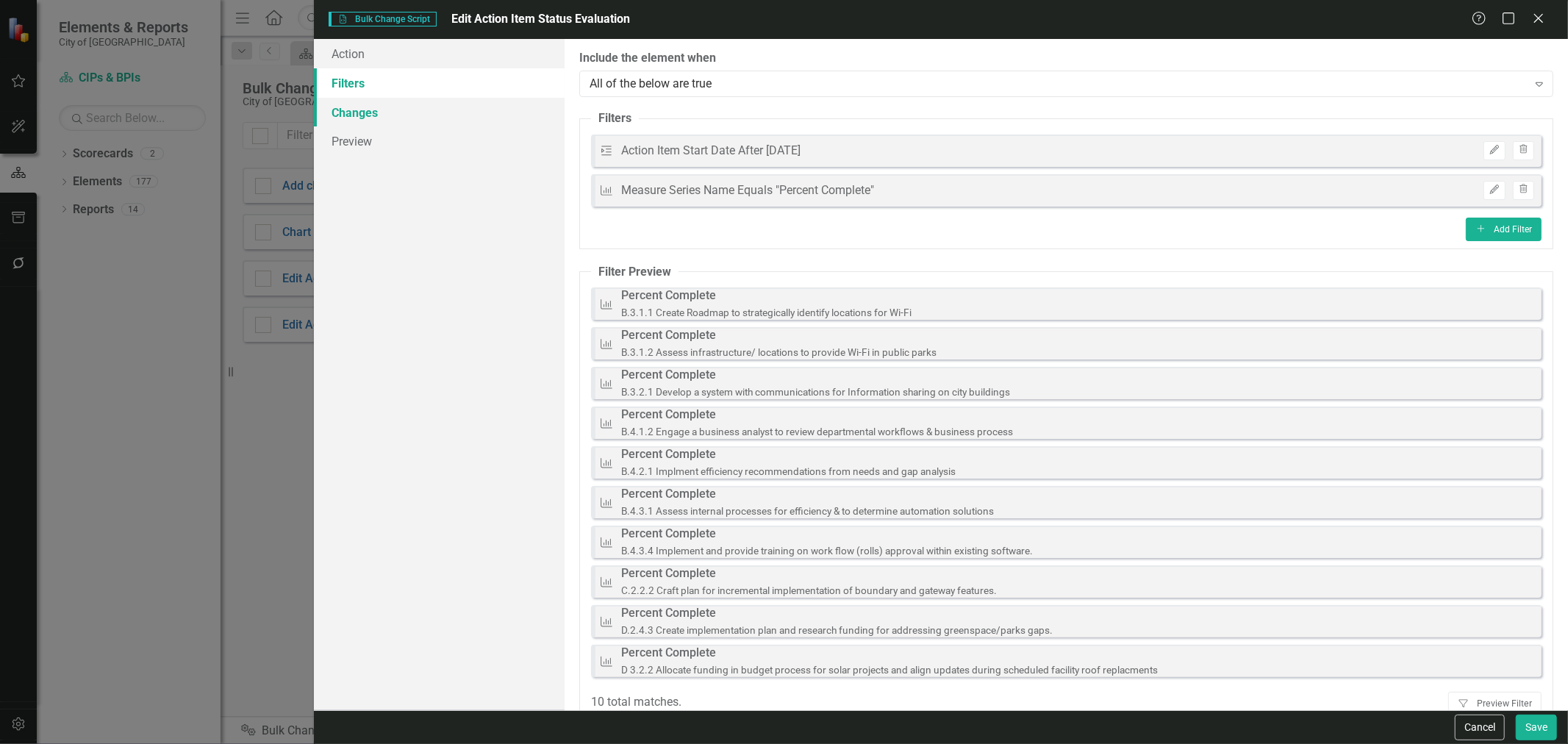
click at [415, 113] on link "Changes" at bounding box center [439, 112] width 251 height 30
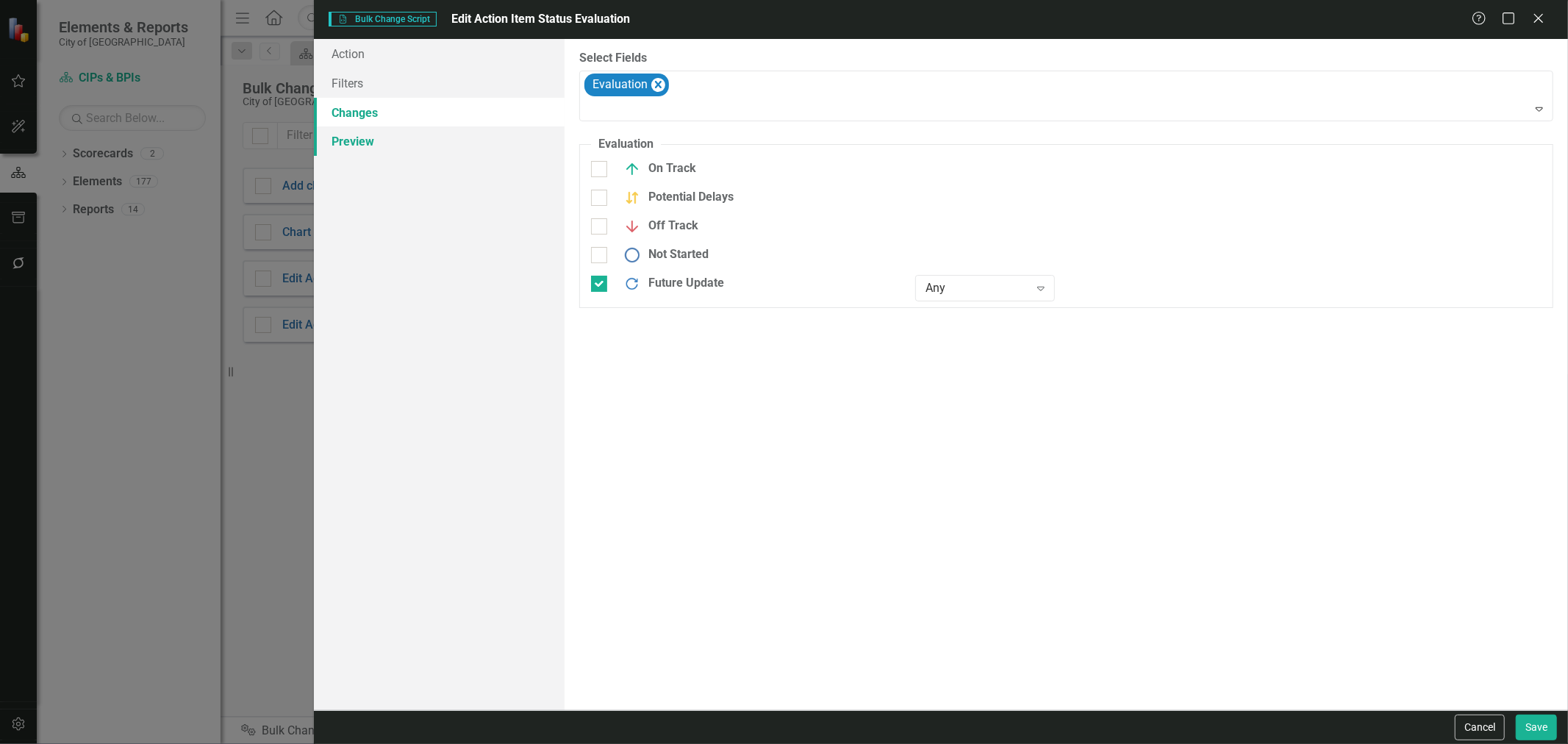
click at [405, 148] on link "Preview" at bounding box center [439, 141] width 251 height 30
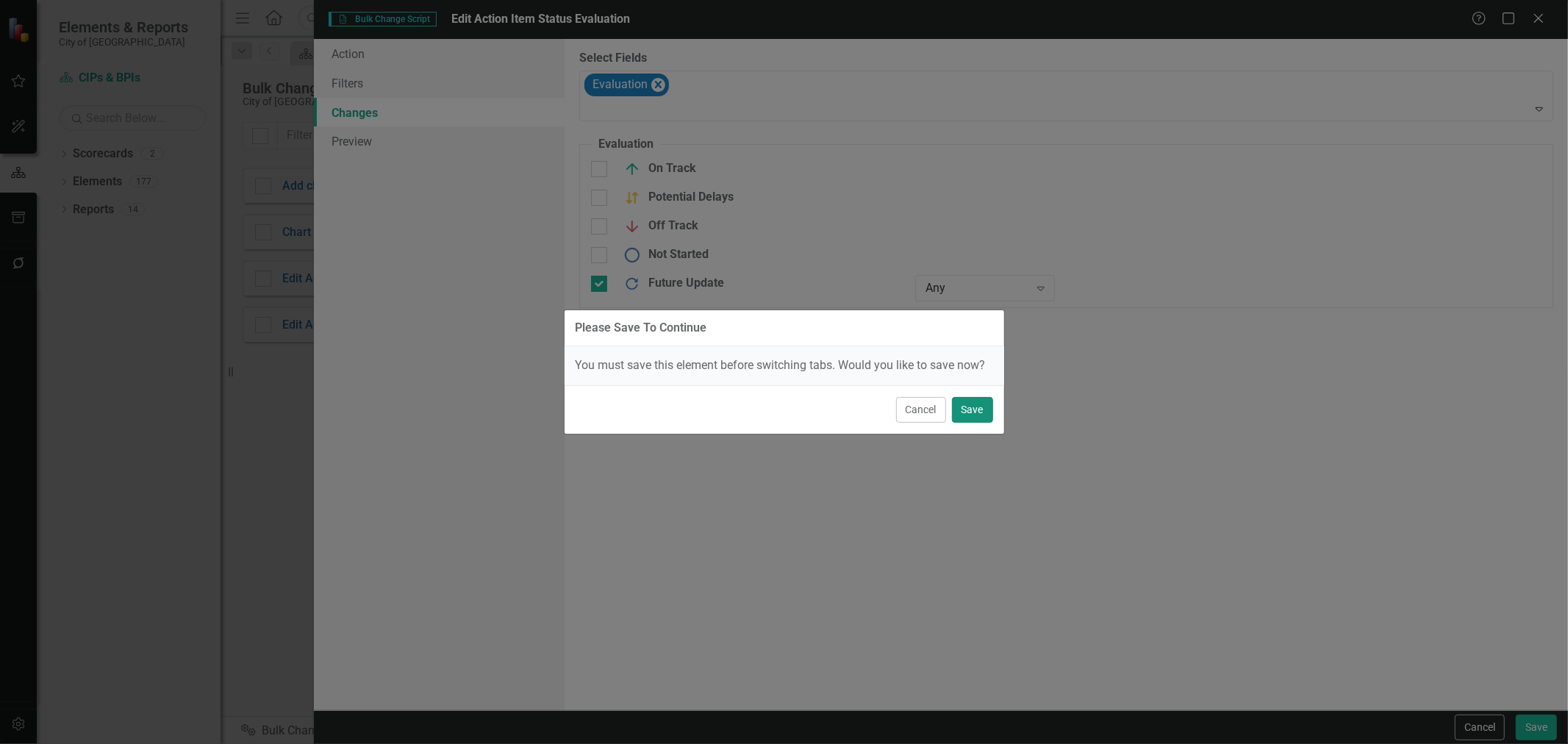
click at [975, 409] on button "Save" at bounding box center [973, 410] width 41 height 26
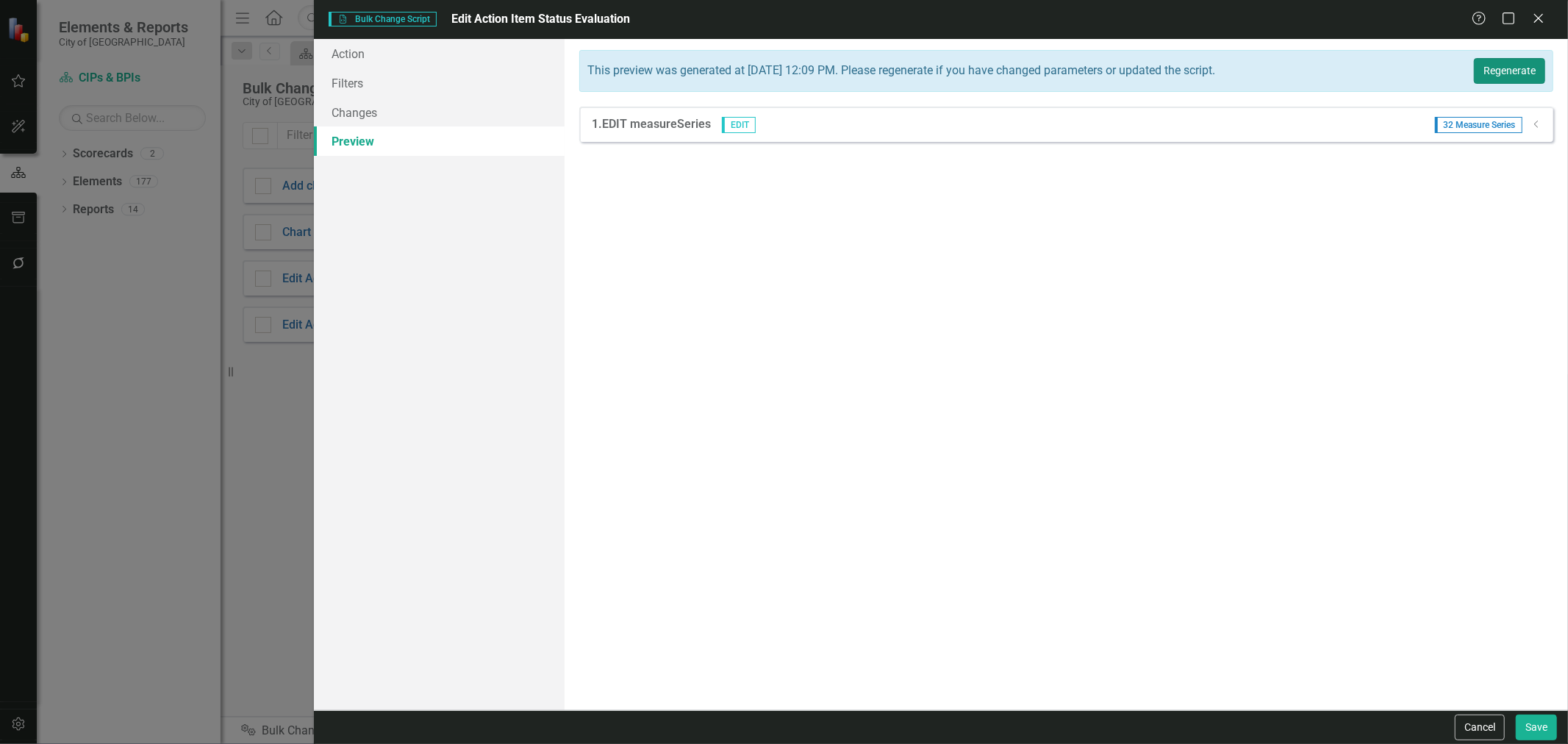
click at [1529, 74] on button "Regenerate" at bounding box center [1509, 71] width 71 height 26
click at [1533, 124] on icon "Dropdown" at bounding box center [1537, 125] width 11 height 9
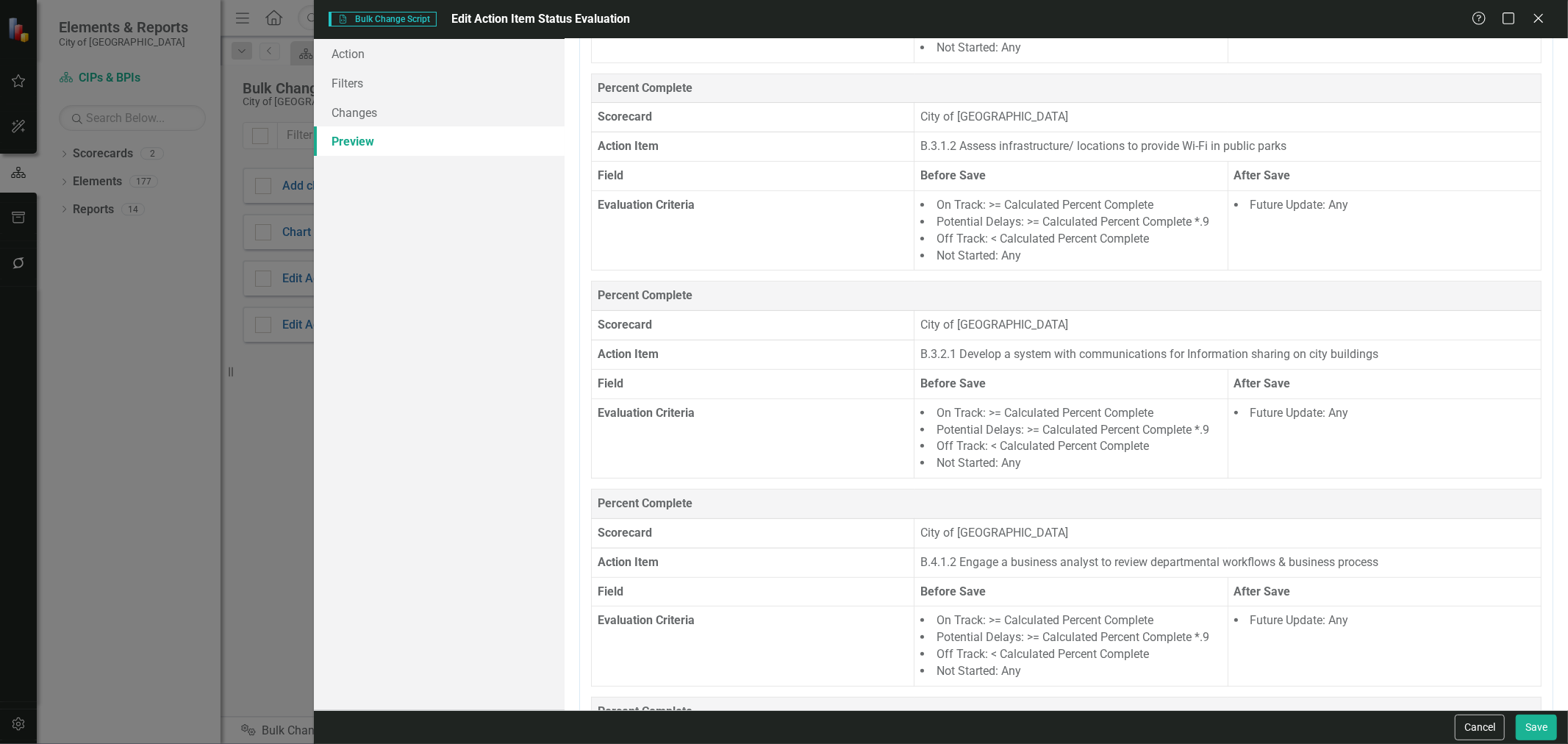
scroll to position [289, 0]
click at [1534, 724] on button "Save" at bounding box center [1537, 728] width 41 height 26
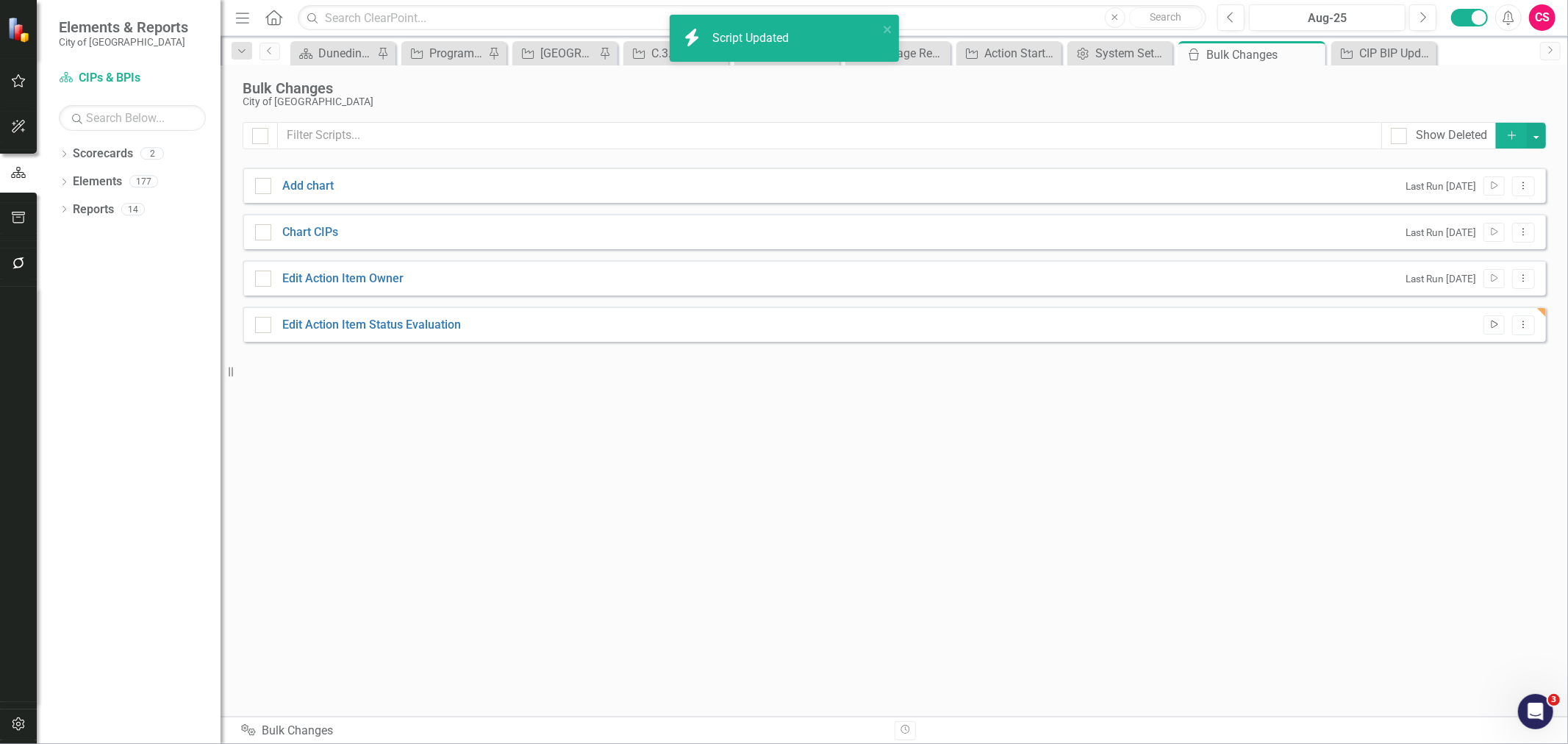
click at [1502, 327] on button "Run Script" at bounding box center [1495, 325] width 21 height 19
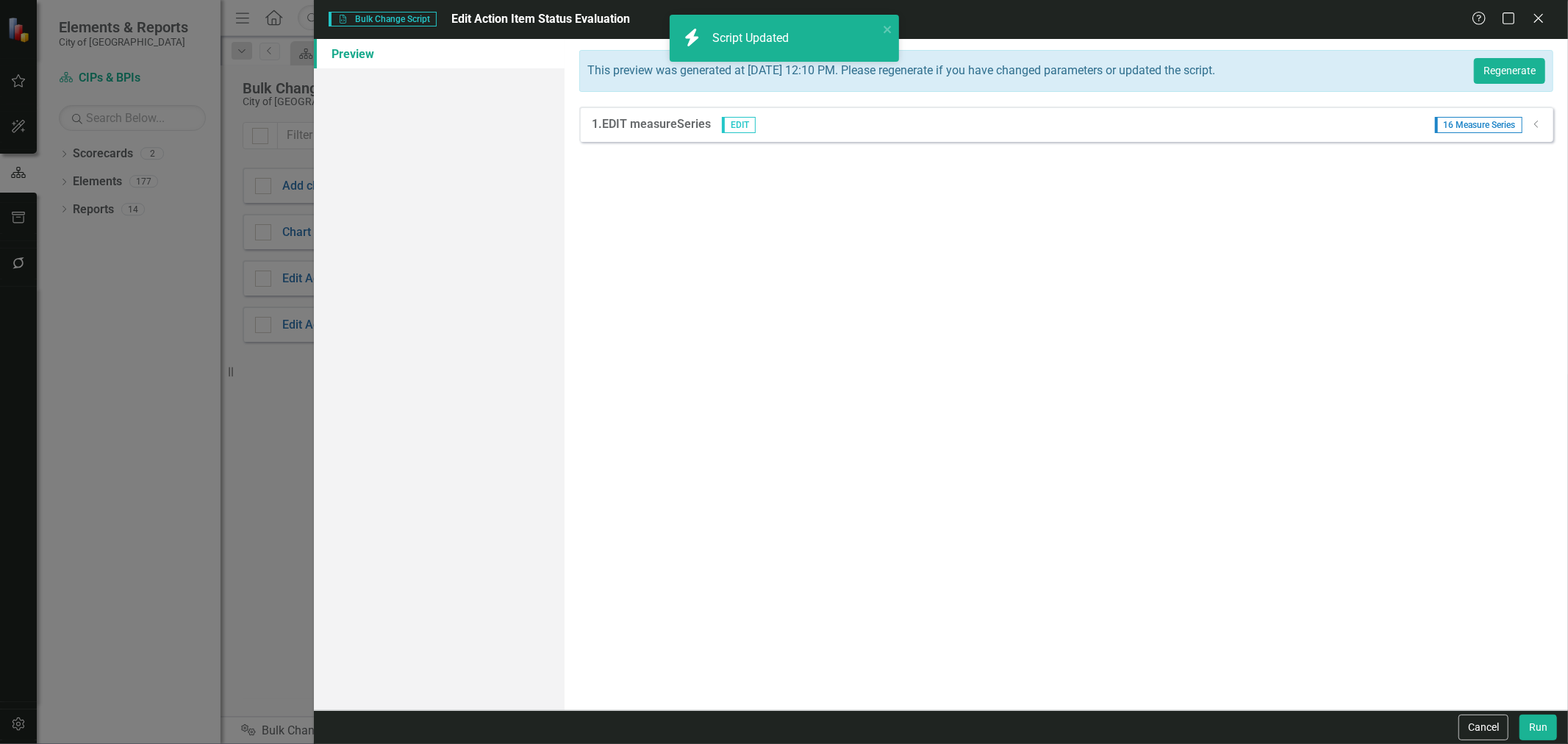
click at [1538, 128] on div "Dropdown" at bounding box center [1537, 125] width 11 height 12
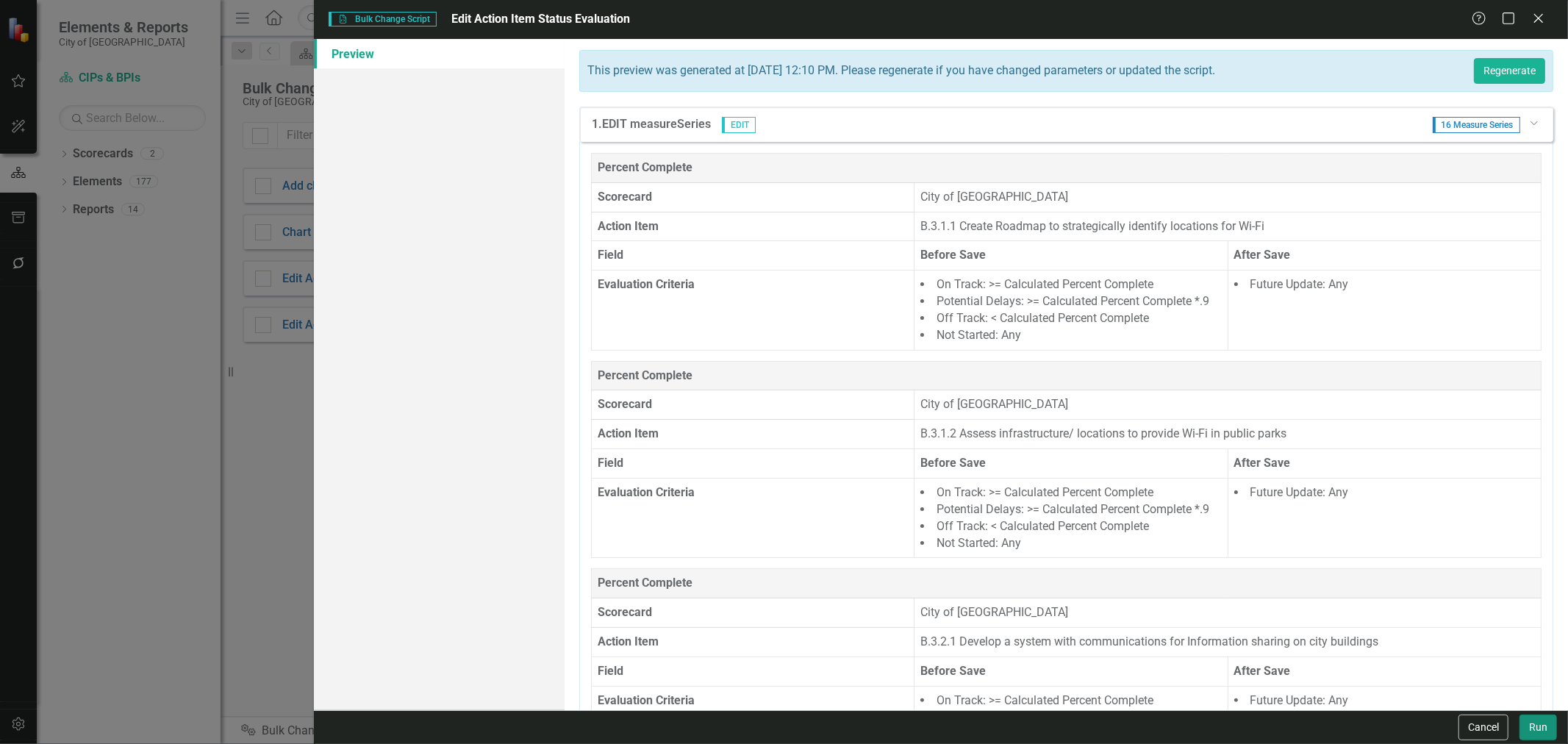
click at [1537, 726] on button "Run" at bounding box center [1538, 728] width 37 height 26
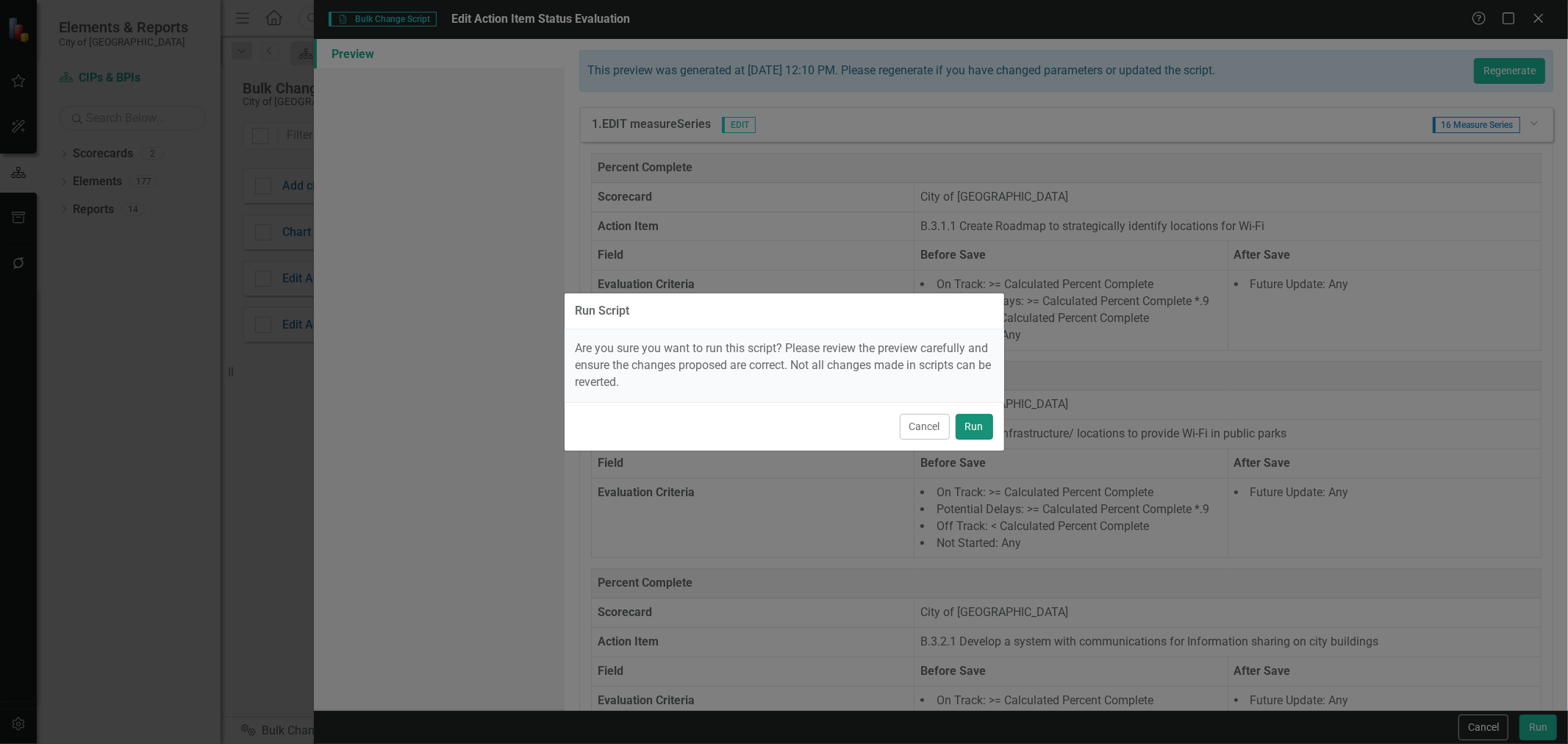
click at [968, 428] on button "Run" at bounding box center [974, 427] width 37 height 26
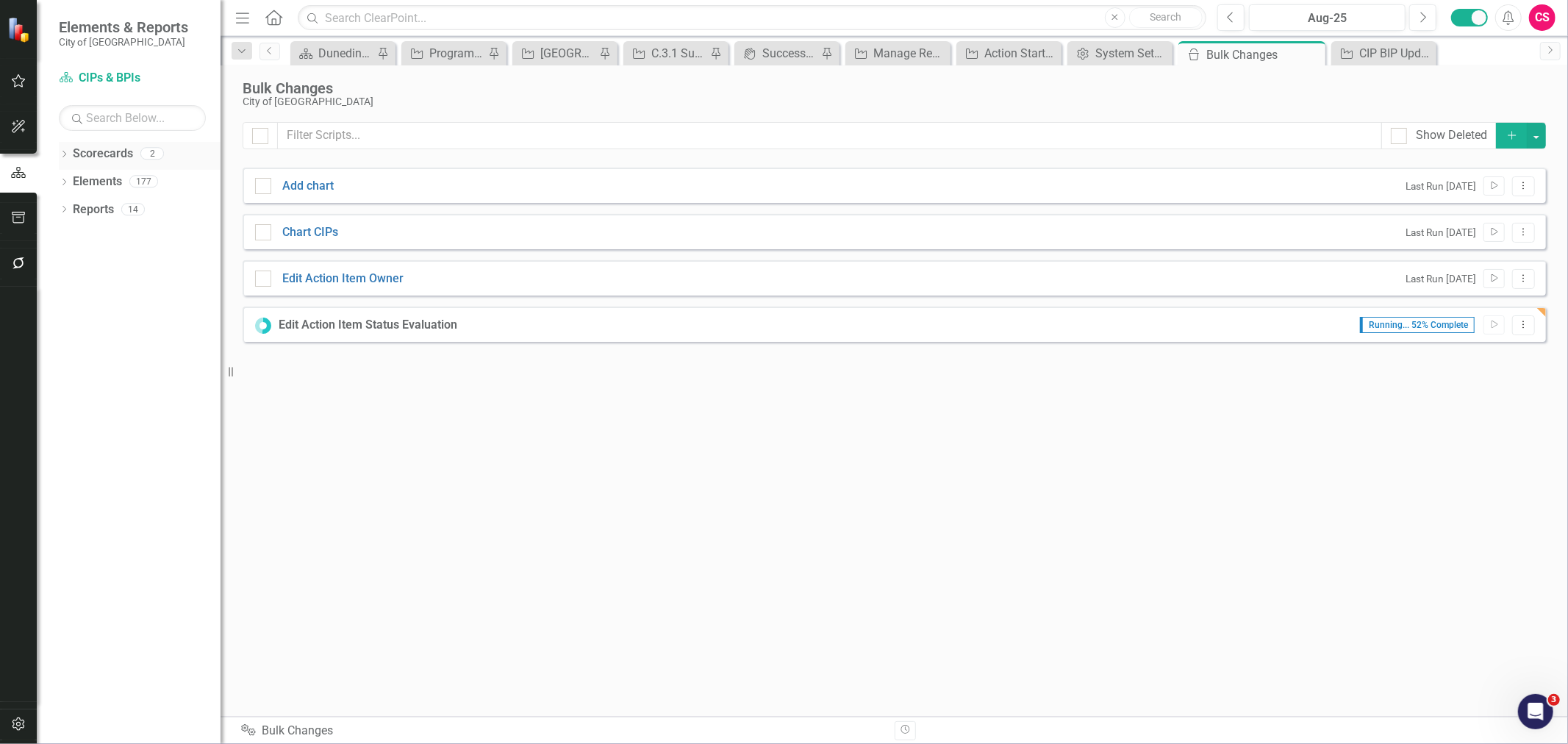
click at [63, 154] on icon "Dropdown" at bounding box center [63, 155] width 10 height 8
click at [100, 179] on link "City of [GEOGRAPHIC_DATA]" at bounding box center [150, 182] width 140 height 17
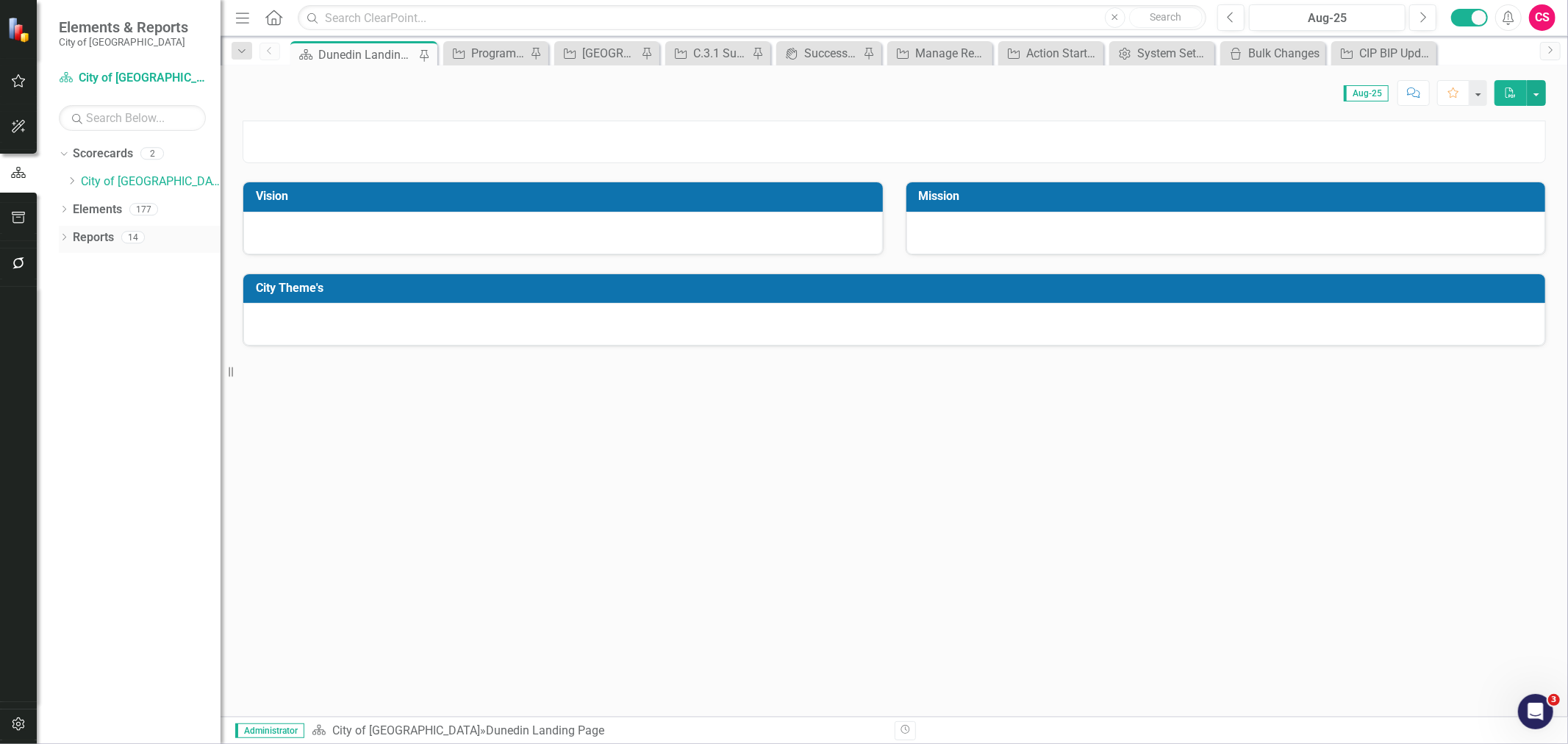
click at [97, 237] on link "Reports" at bounding box center [93, 238] width 41 height 17
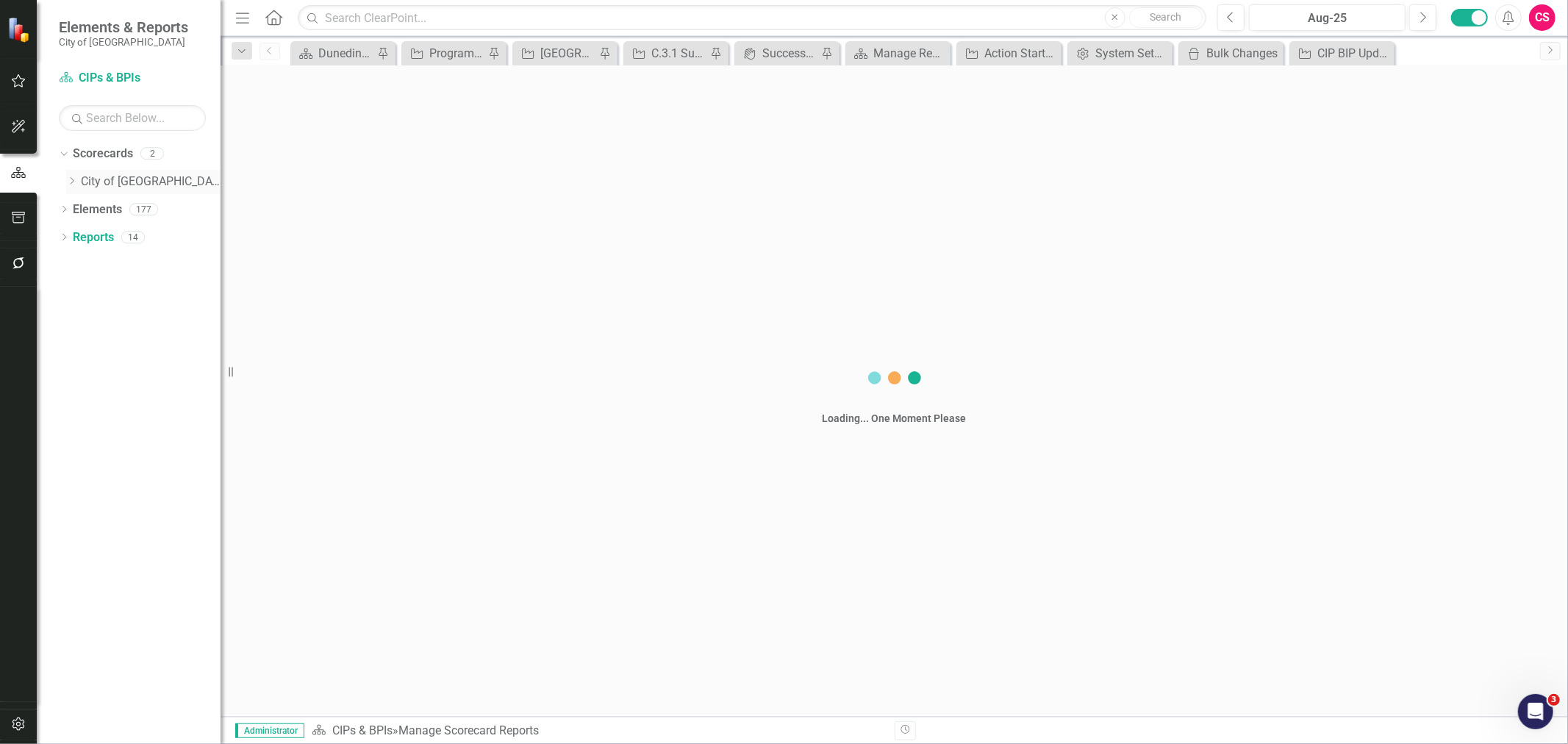
click at [124, 181] on link "City of [GEOGRAPHIC_DATA]" at bounding box center [150, 182] width 140 height 17
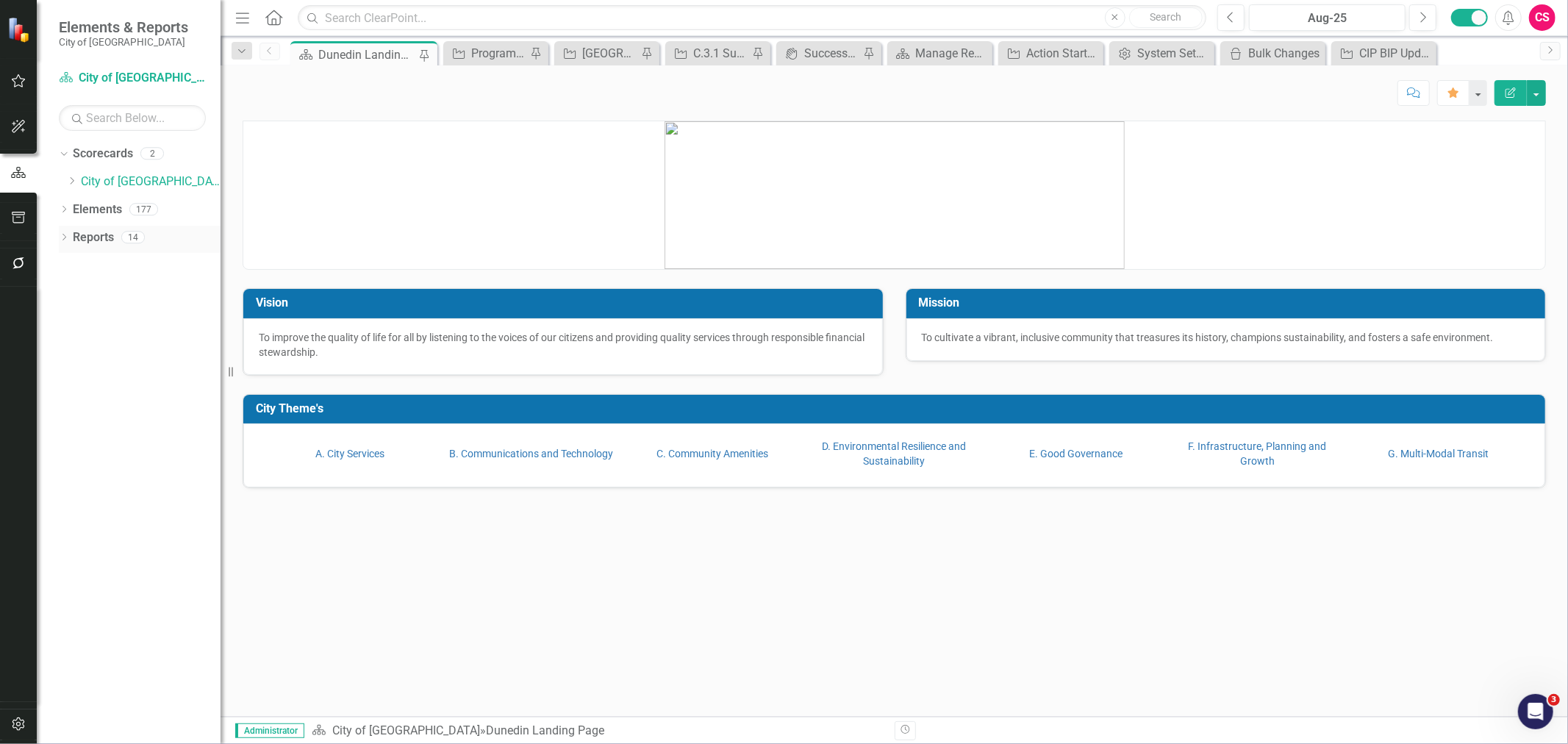
click at [96, 231] on link "Reports" at bounding box center [93, 238] width 41 height 17
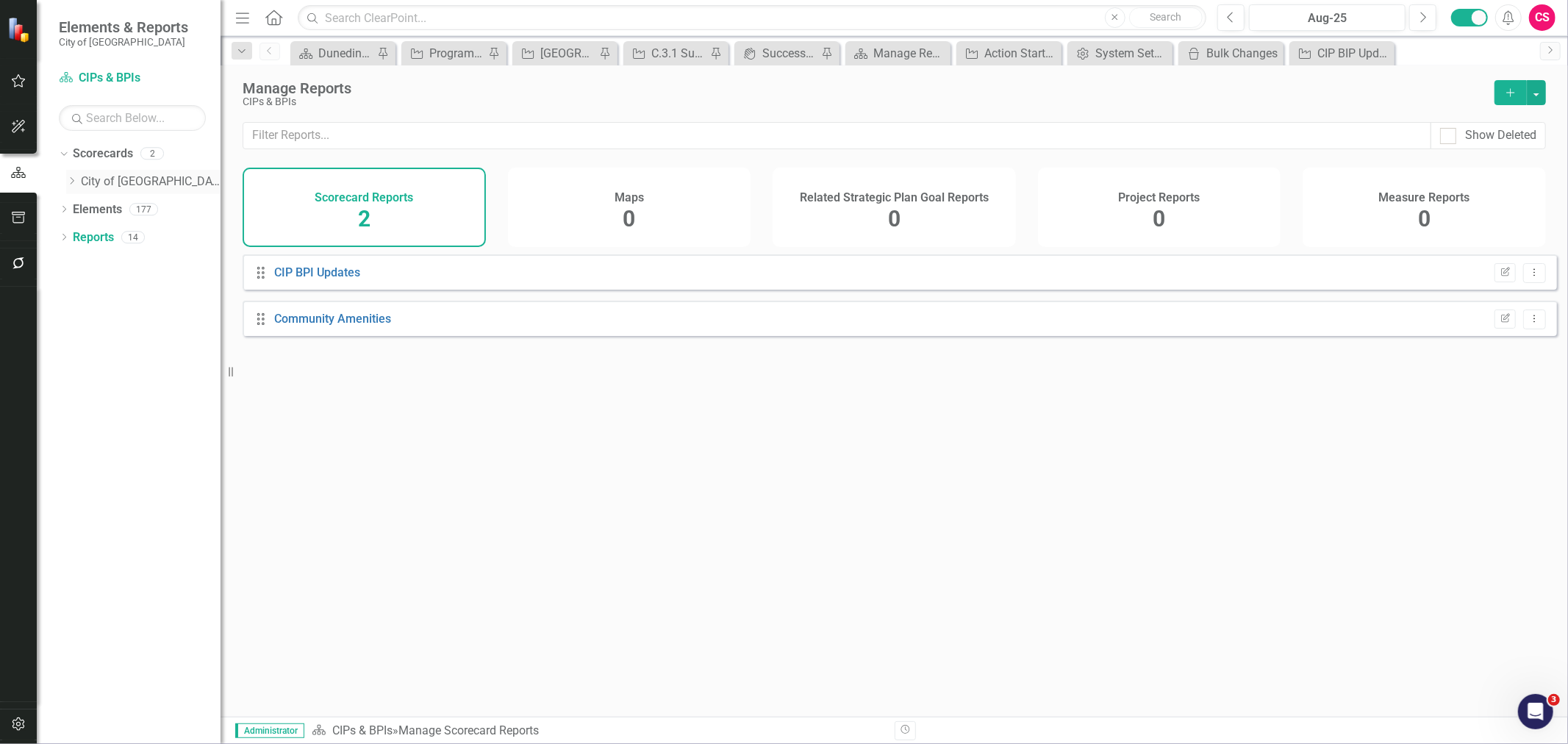
click at [128, 186] on link "City of [GEOGRAPHIC_DATA]" at bounding box center [150, 182] width 140 height 17
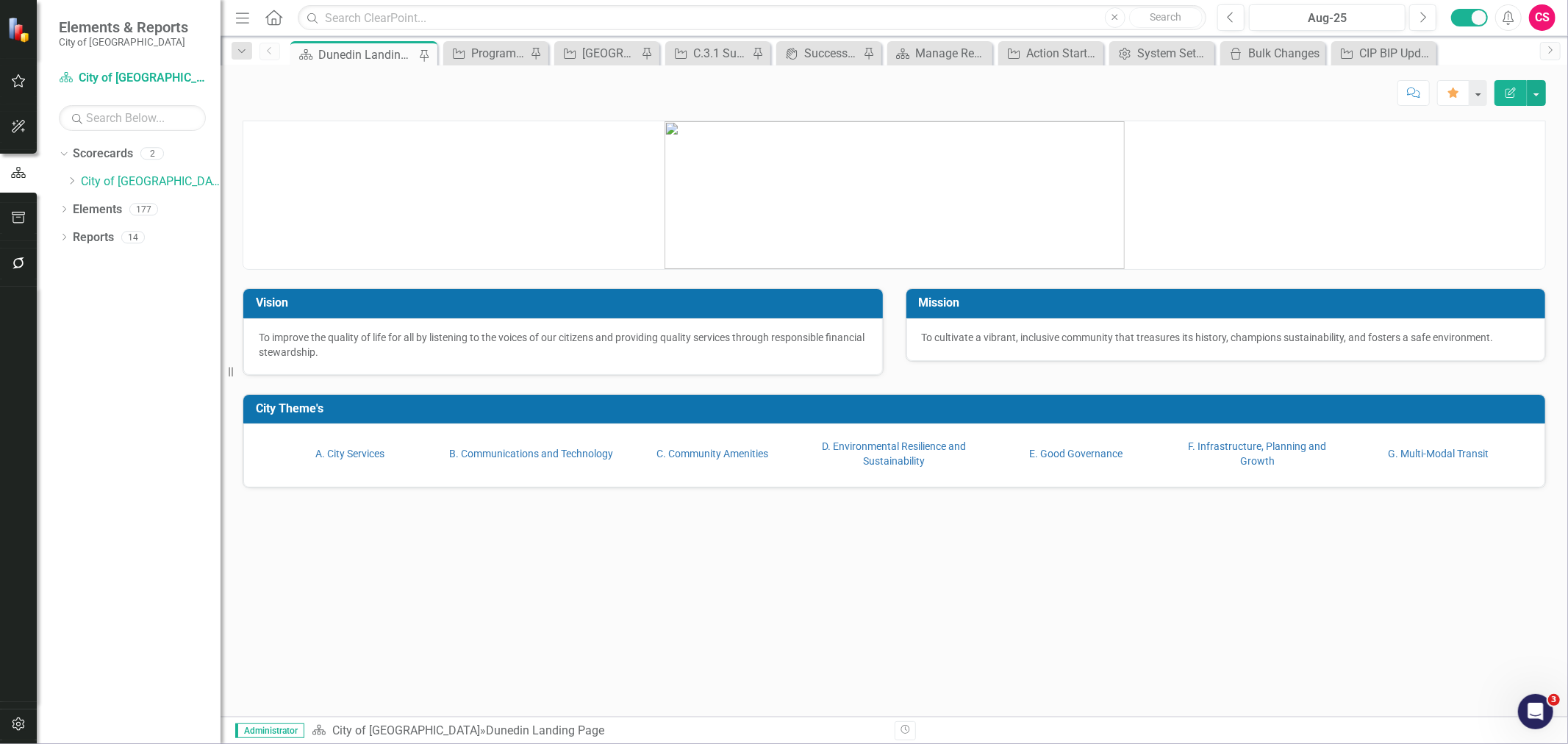
click at [338, 273] on div "Vision To improve the quality of life for all by listening to the voices of our…" at bounding box center [563, 322] width 663 height 106
drag, startPoint x: 335, startPoint y: 458, endPoint x: 205, endPoint y: 338, distance: 176.9
click at [335, 459] on link "A. City Services" at bounding box center [350, 453] width 69 height 11
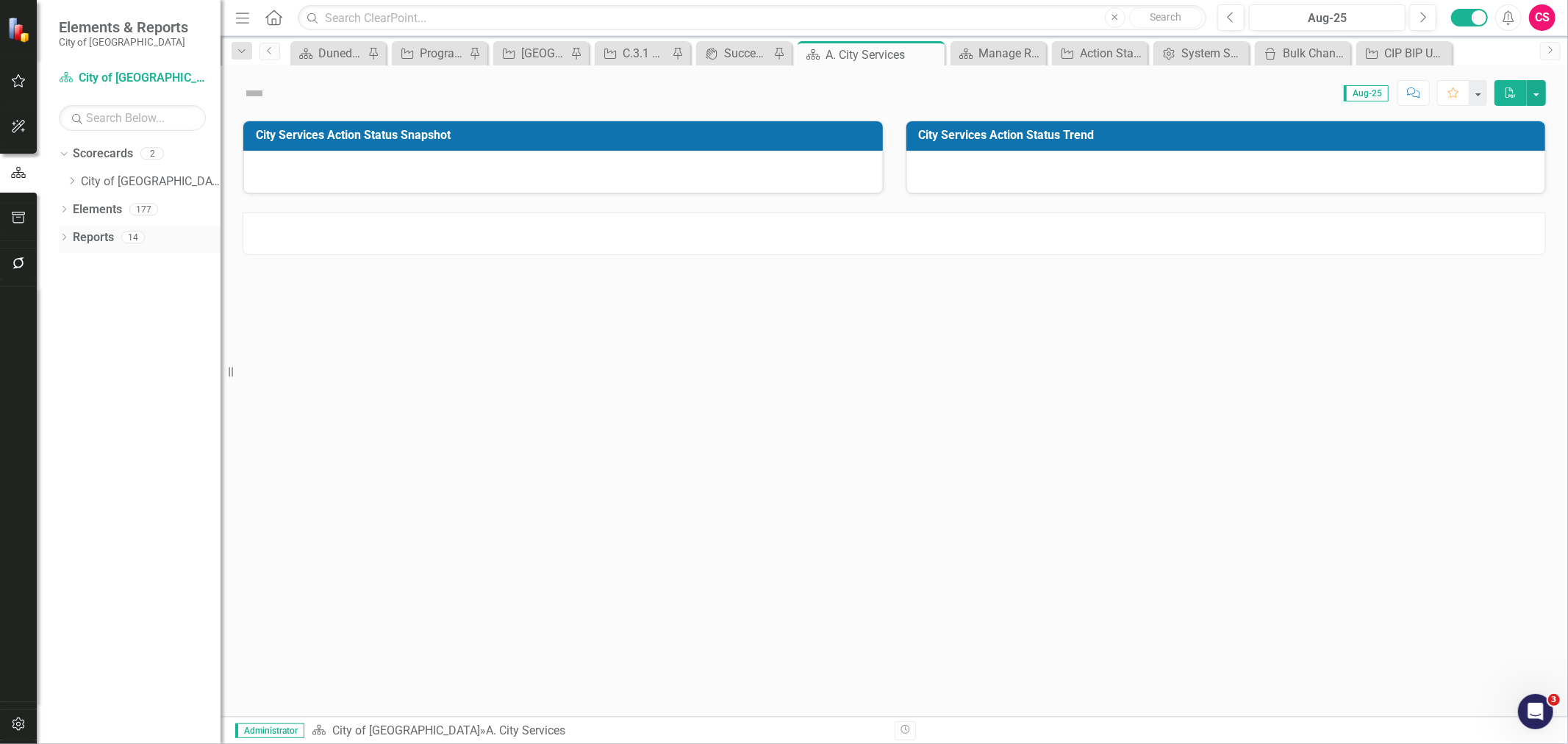
click at [93, 236] on link "Reports" at bounding box center [93, 238] width 41 height 17
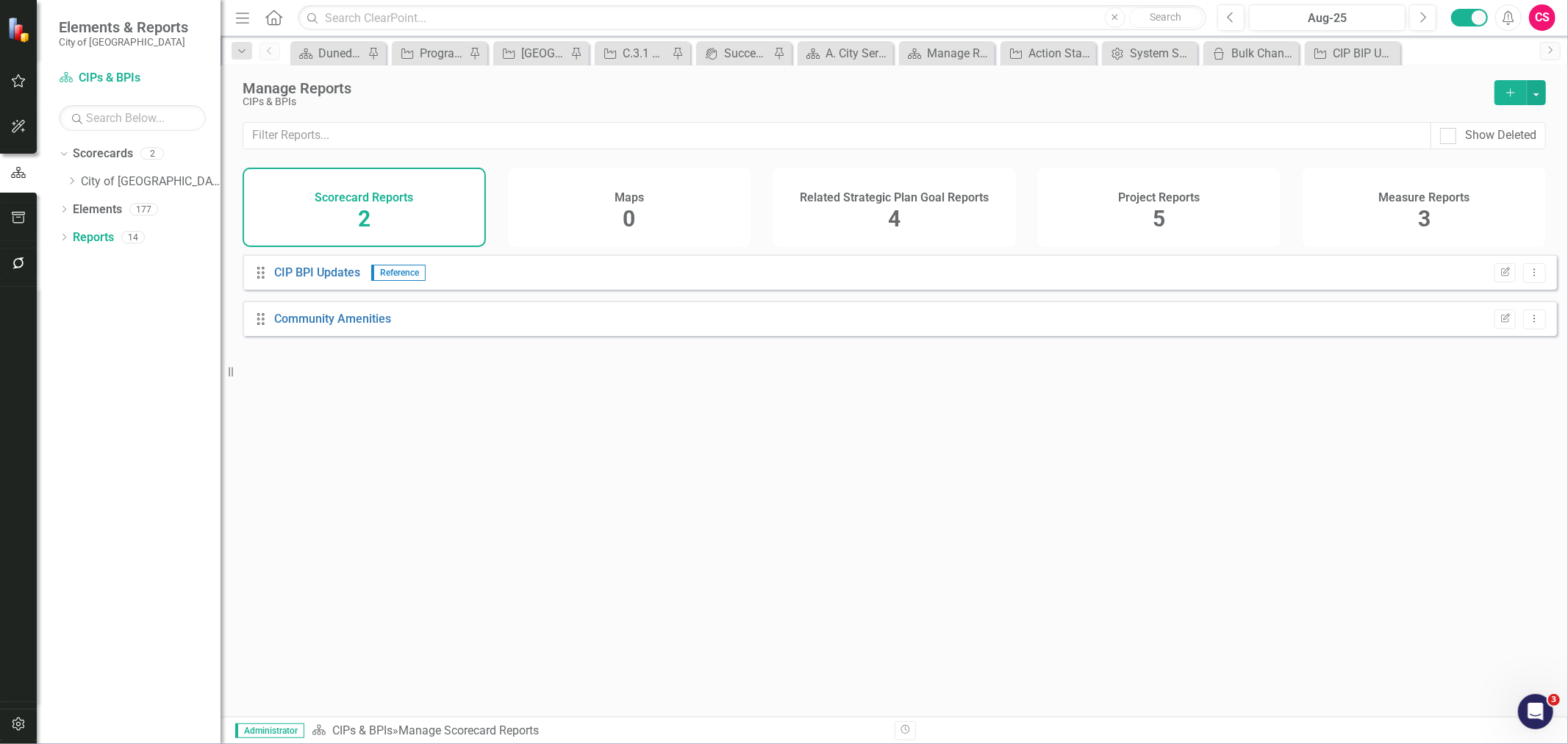
click at [1184, 210] on div "Project Reports 5" at bounding box center [1159, 207] width 244 height 79
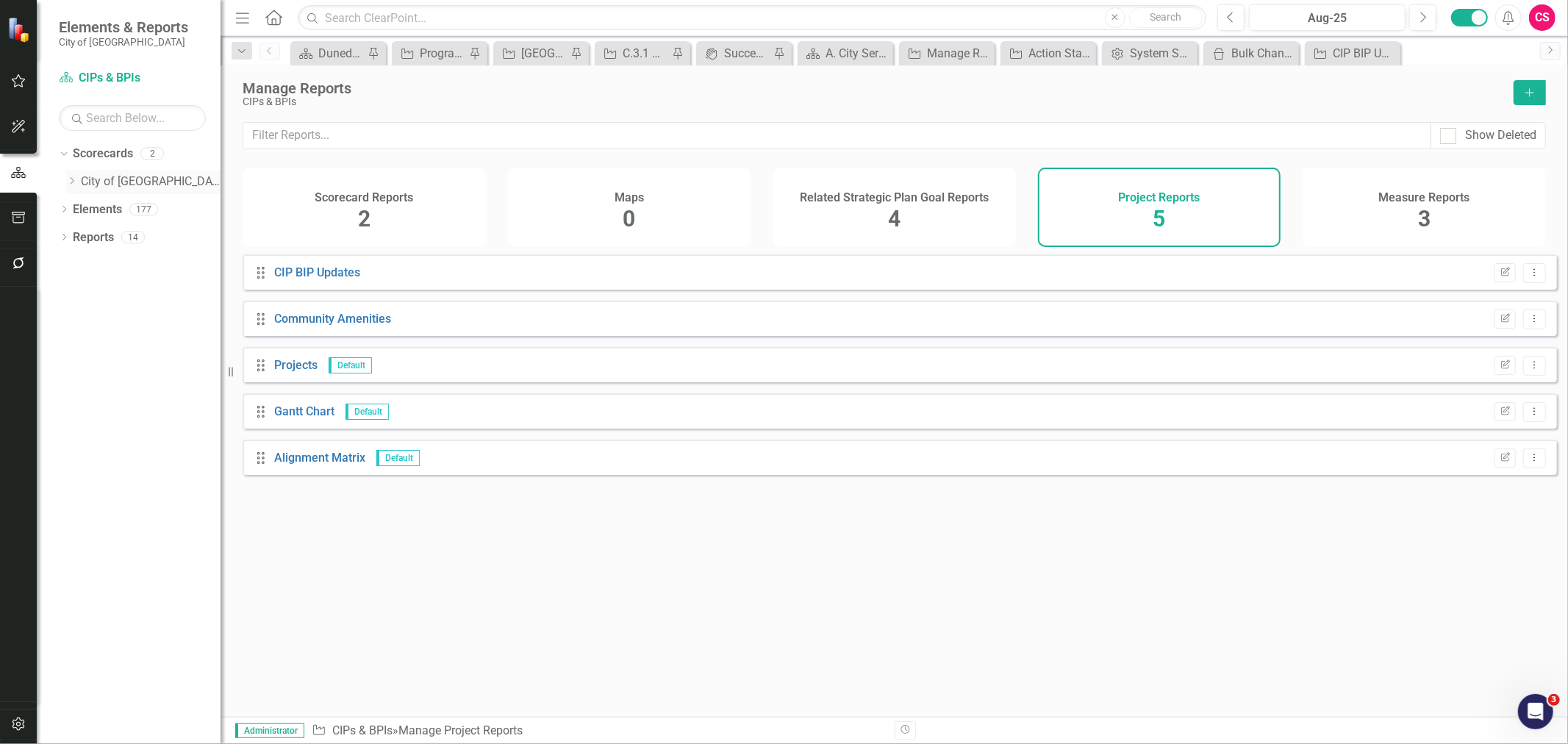
click at [69, 183] on icon "Dropdown" at bounding box center [72, 181] width 11 height 9
click at [112, 182] on link "City of [GEOGRAPHIC_DATA]" at bounding box center [150, 182] width 140 height 17
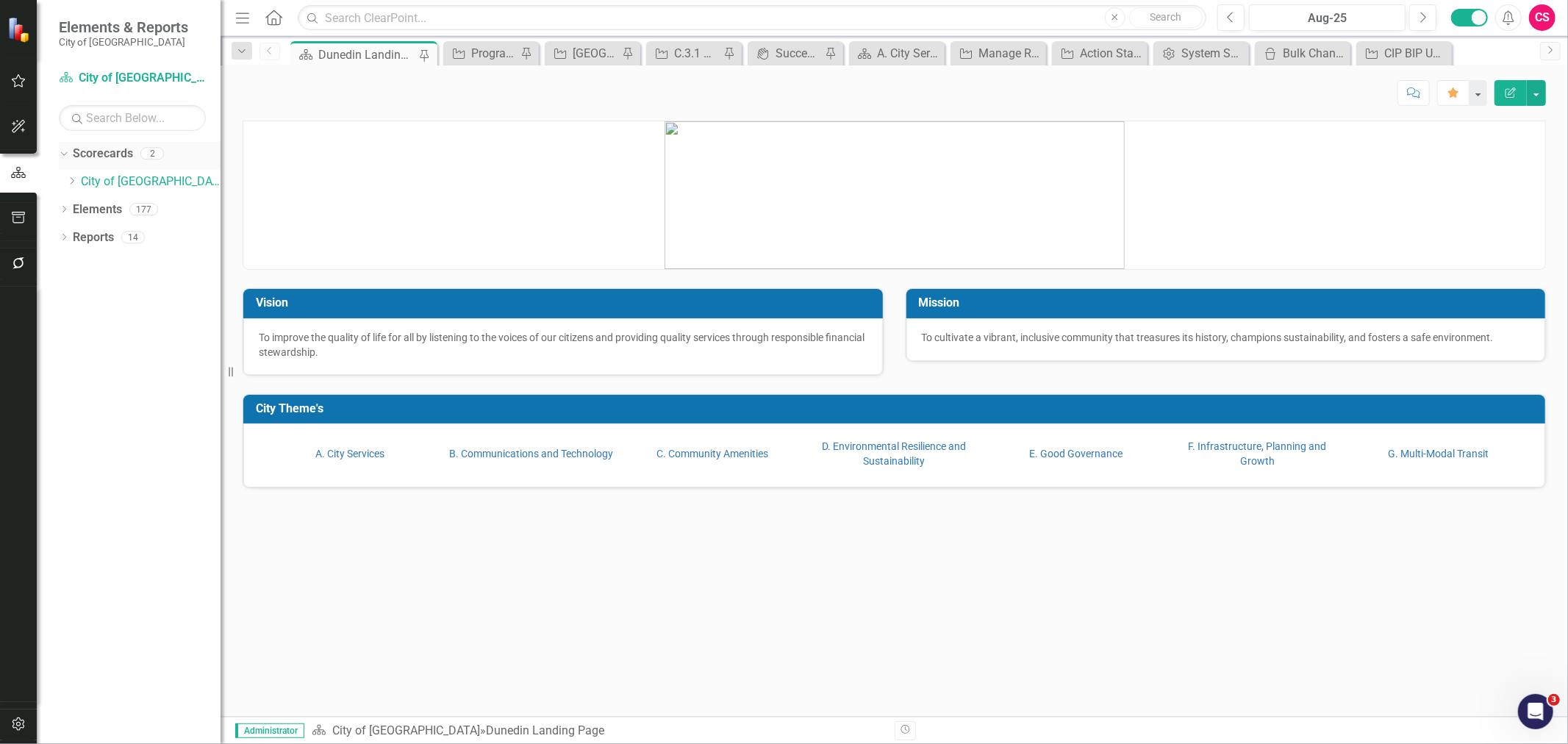
click at [115, 154] on link "Scorecards" at bounding box center [102, 154] width 60 height 17
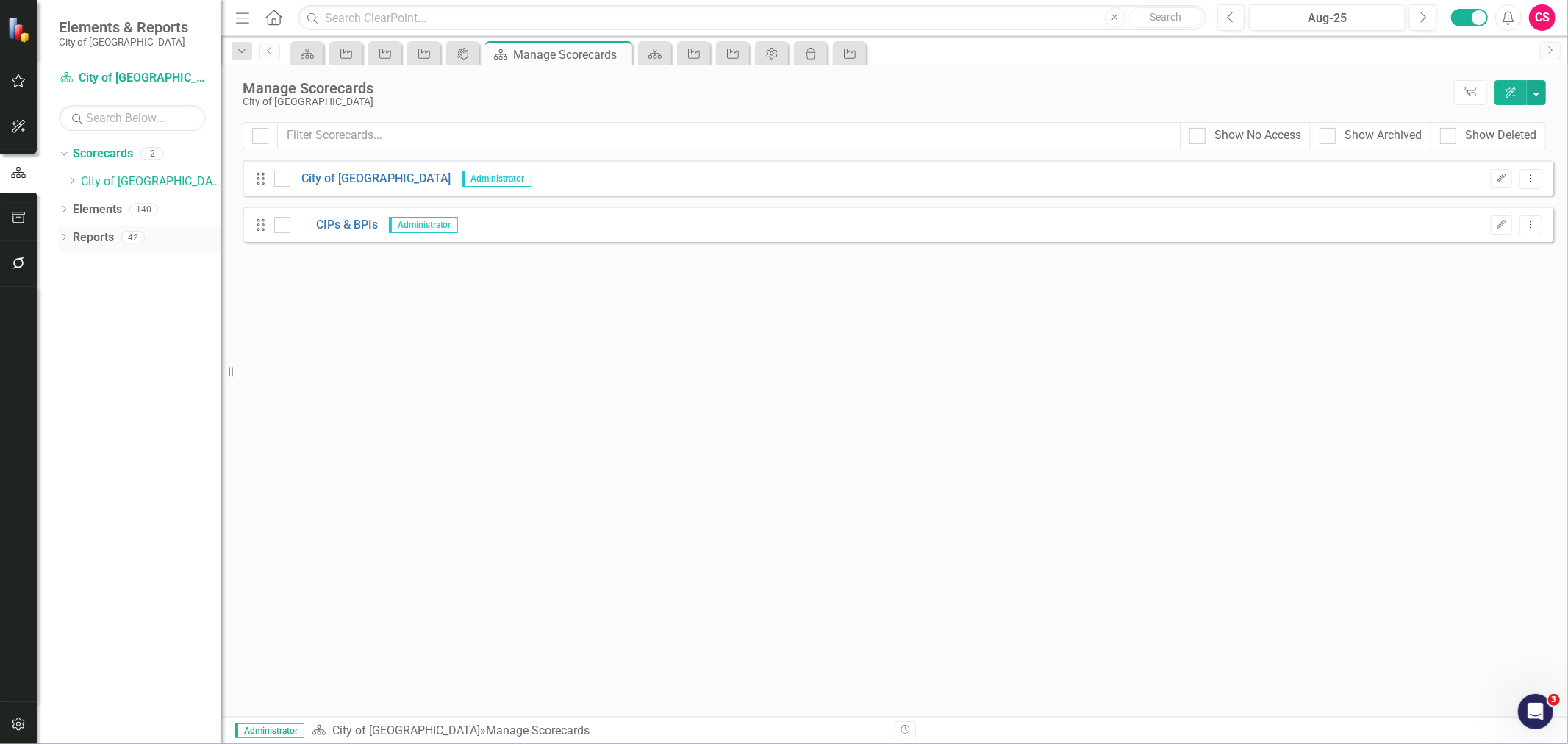
click at [107, 233] on link "Reports" at bounding box center [93, 238] width 41 height 17
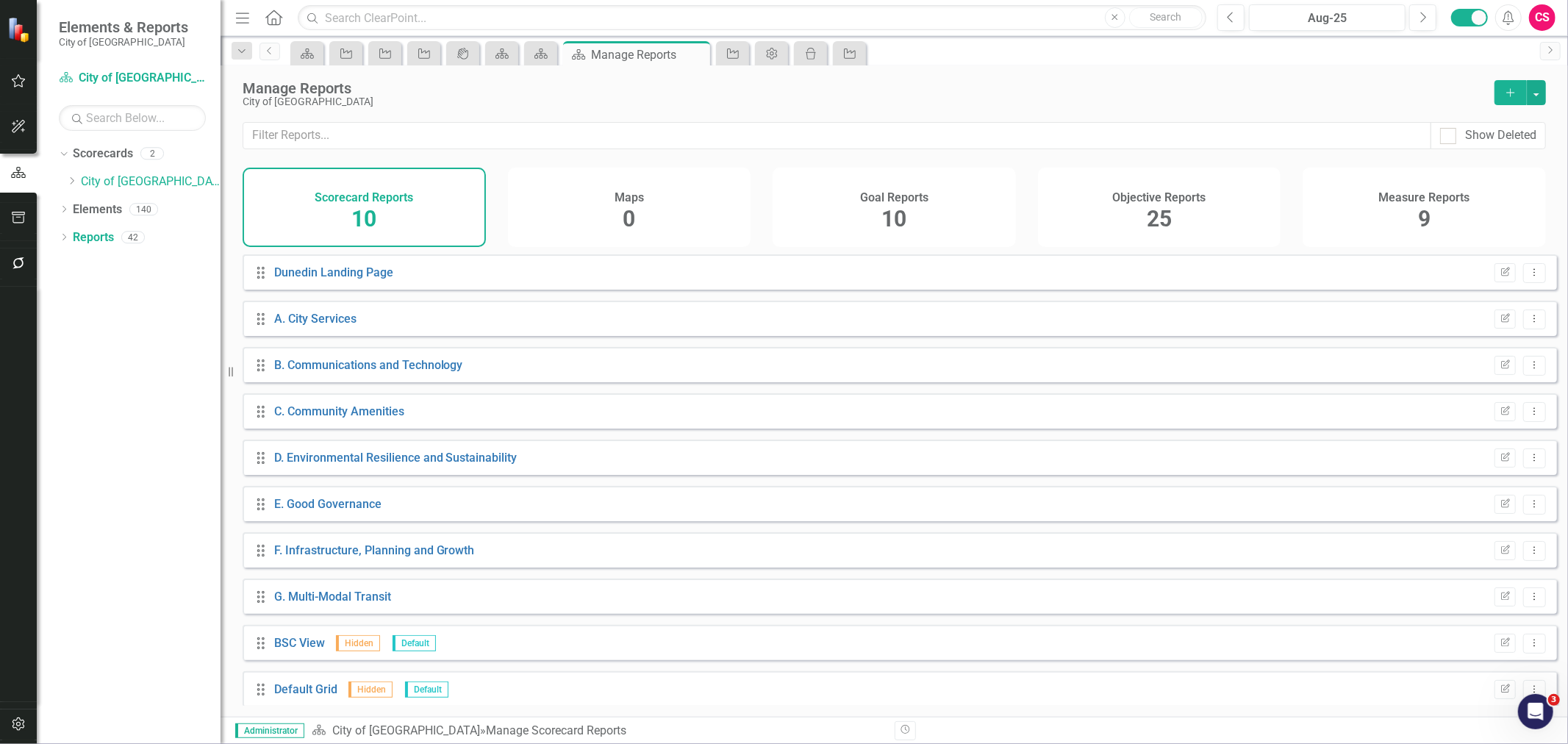
click at [1225, 209] on div "Objective Reports 25" at bounding box center [1159, 207] width 244 height 79
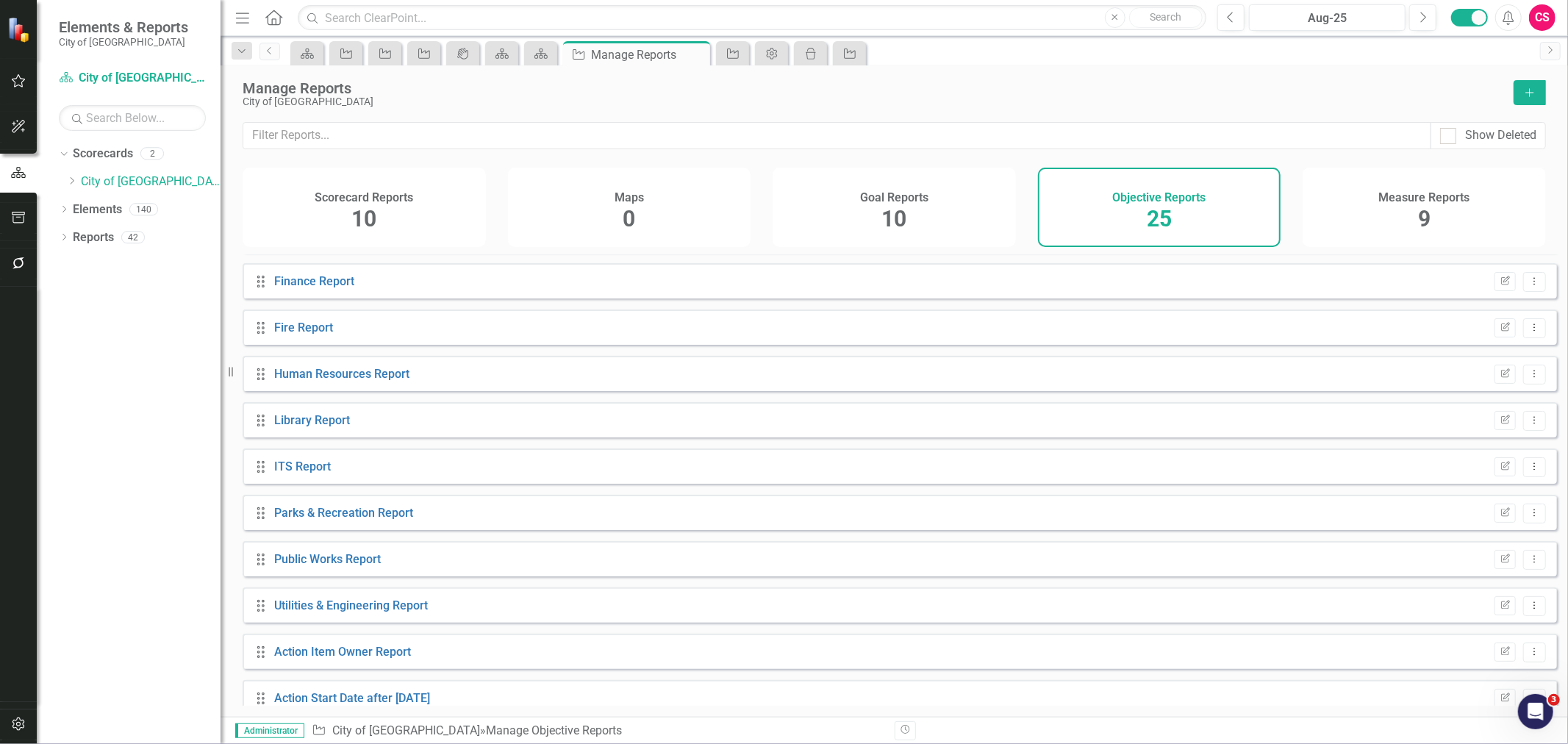
scroll to position [707, 0]
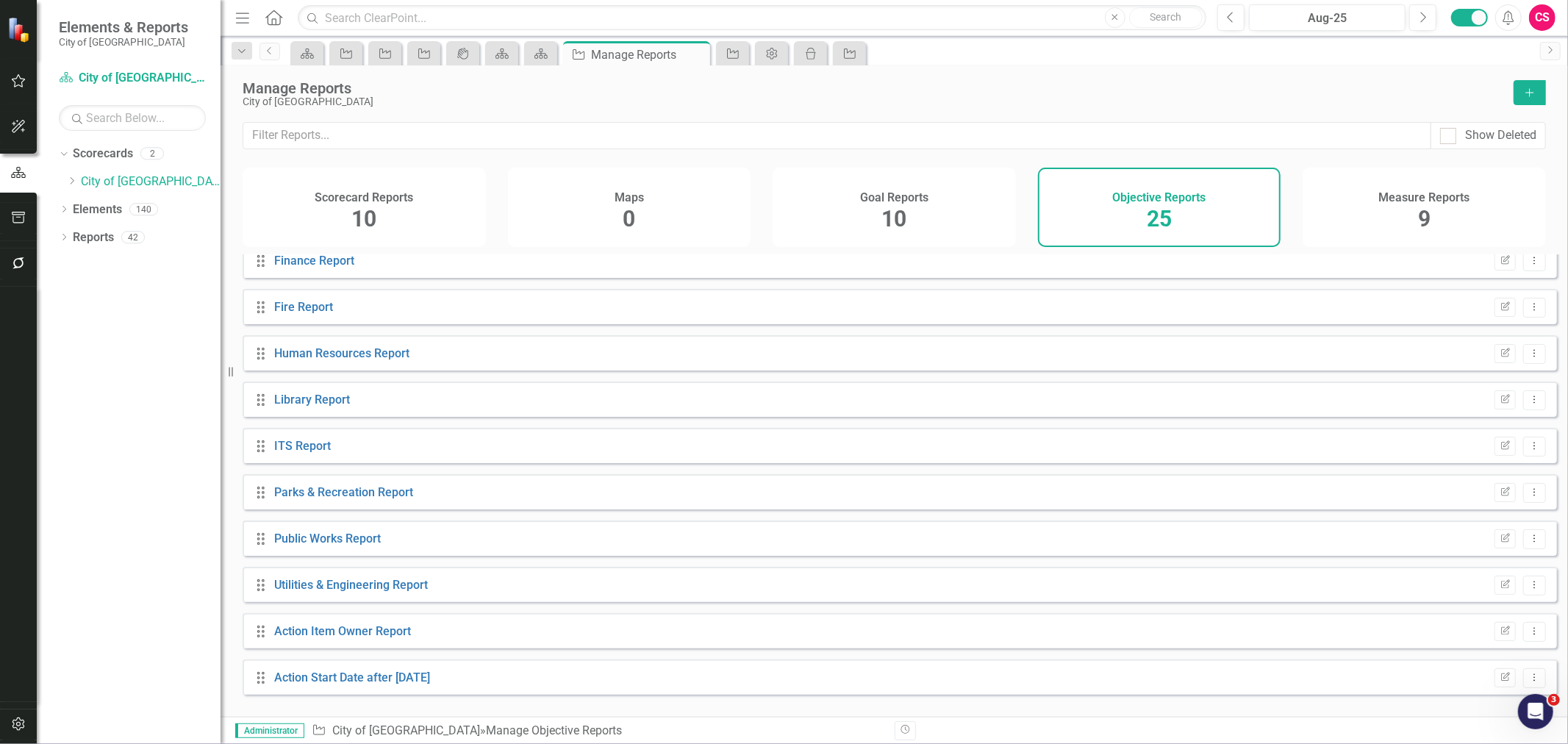
click at [337, 679] on div "Action Start Date after [DATE]" at bounding box center [352, 678] width 156 height 17
click at [339, 684] on link "Action Start Date after [DATE]" at bounding box center [352, 678] width 156 height 14
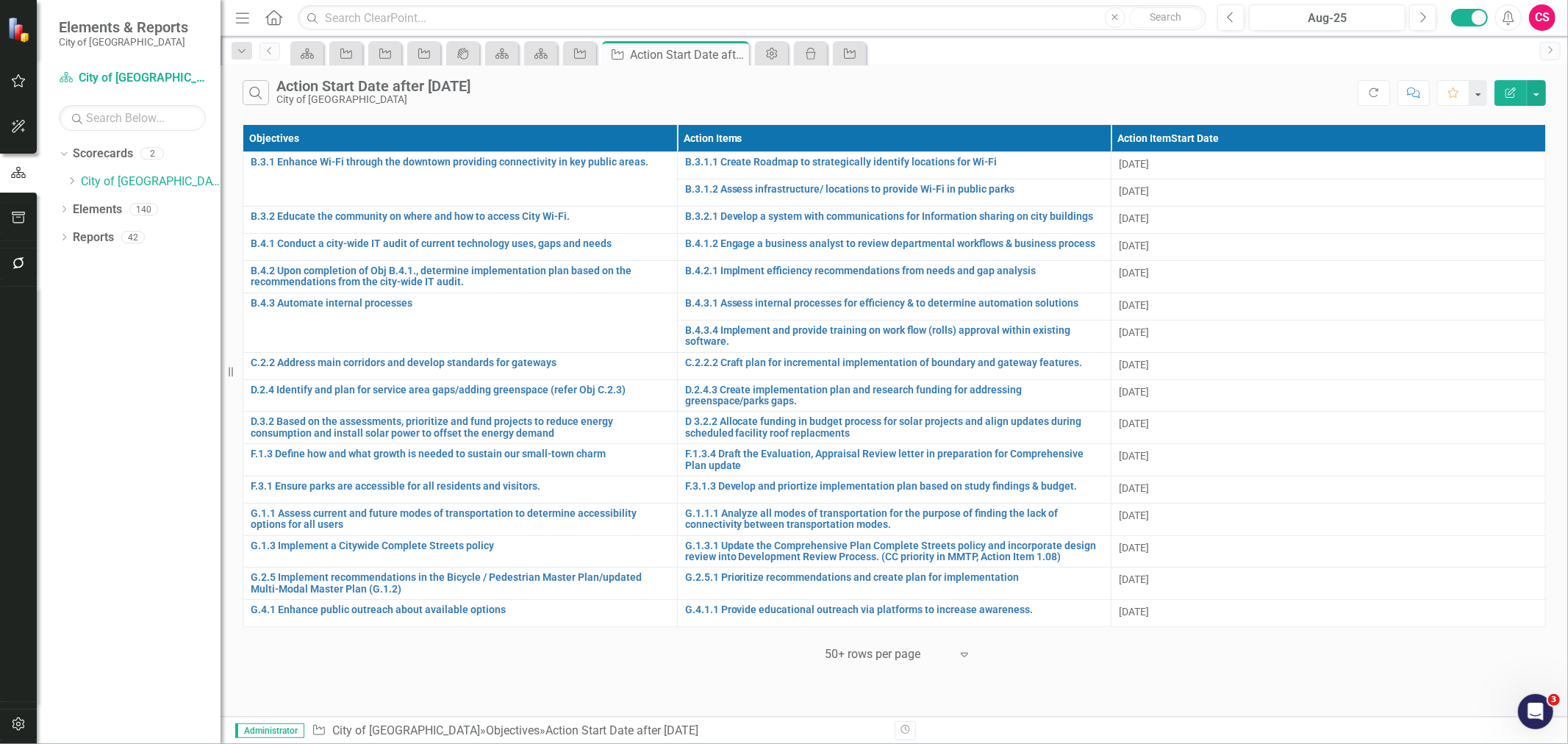
click at [1515, 99] on button "Edit Report" at bounding box center [1511, 93] width 32 height 26
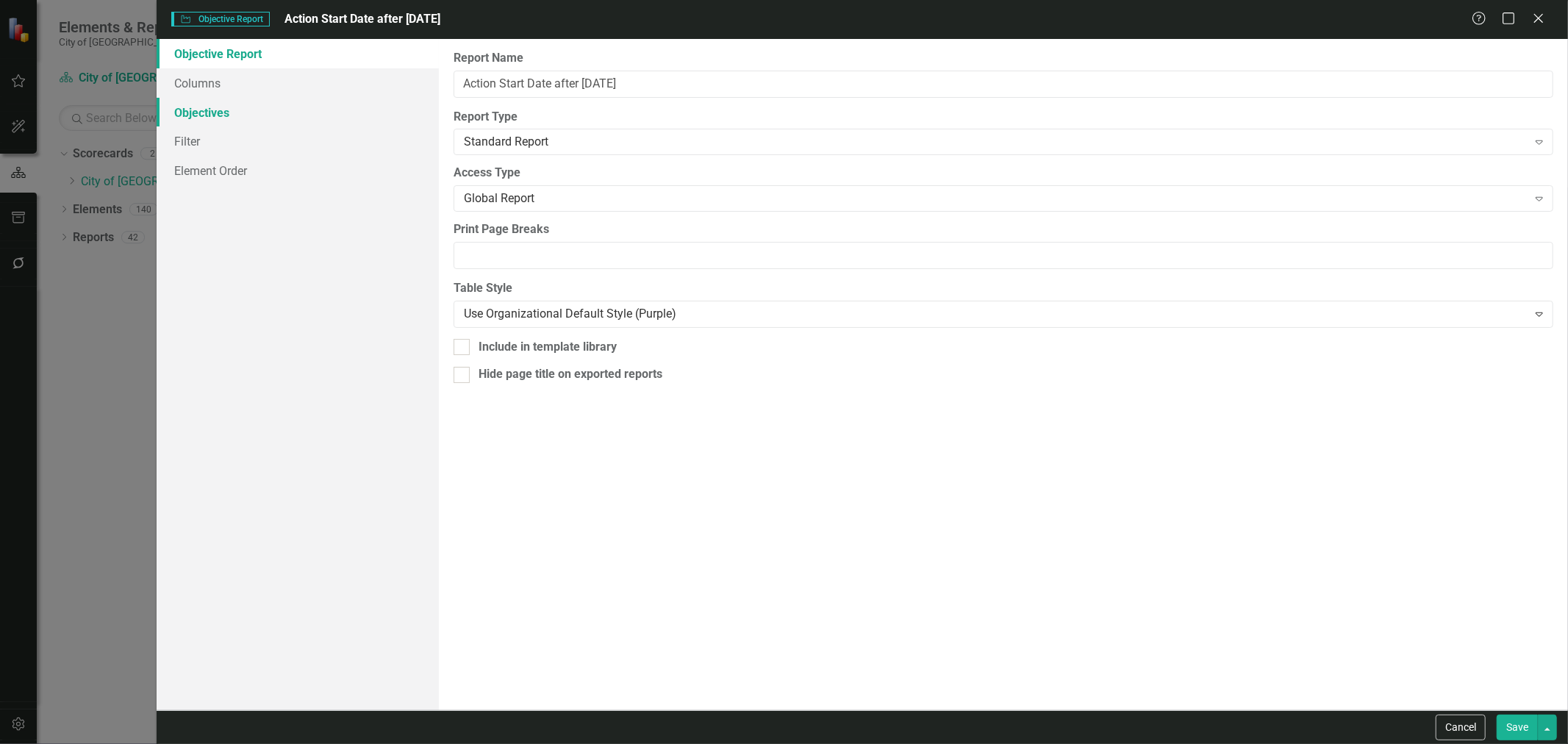
click at [238, 113] on link "Objectives" at bounding box center [298, 112] width 283 height 30
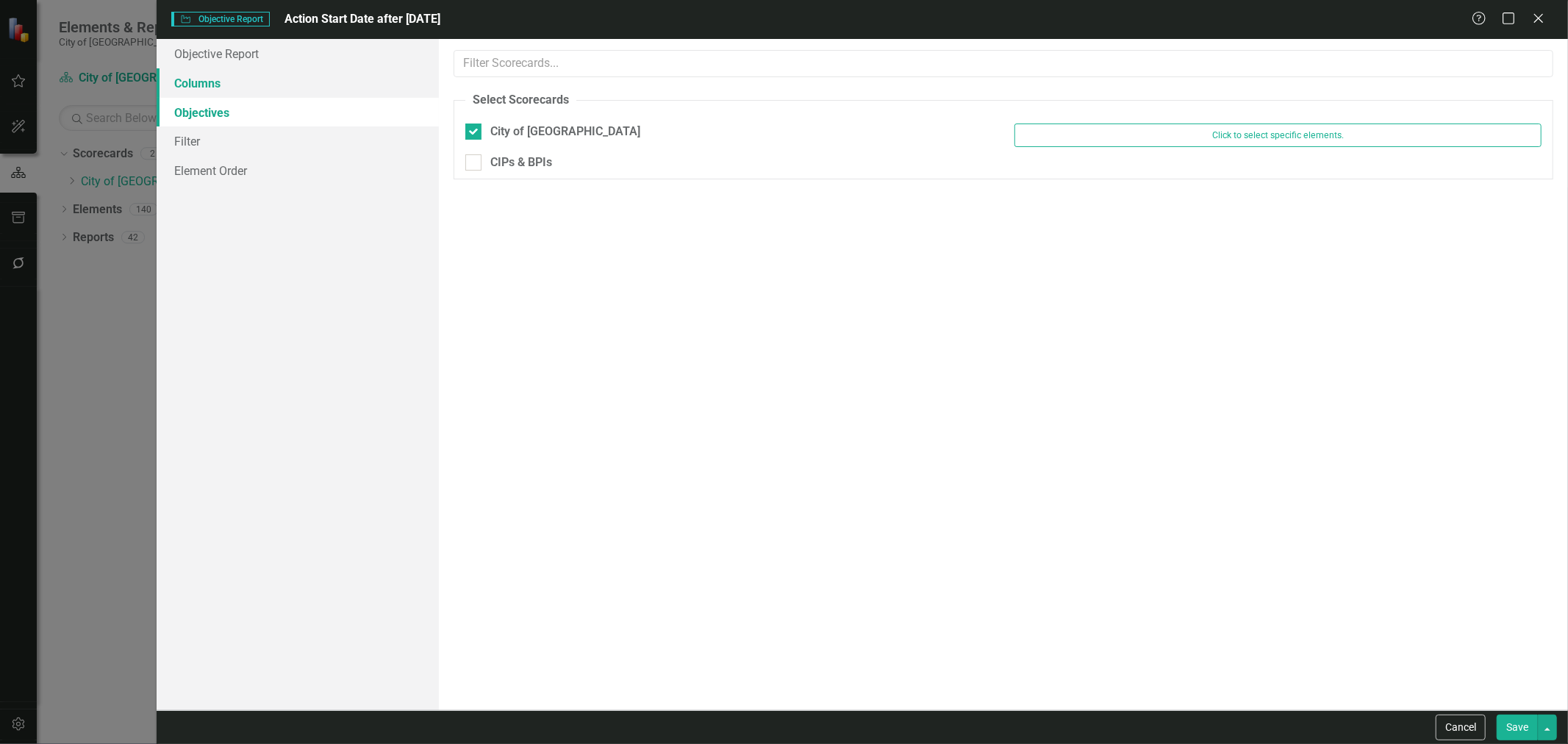
click at [244, 82] on link "Columns" at bounding box center [298, 83] width 283 height 30
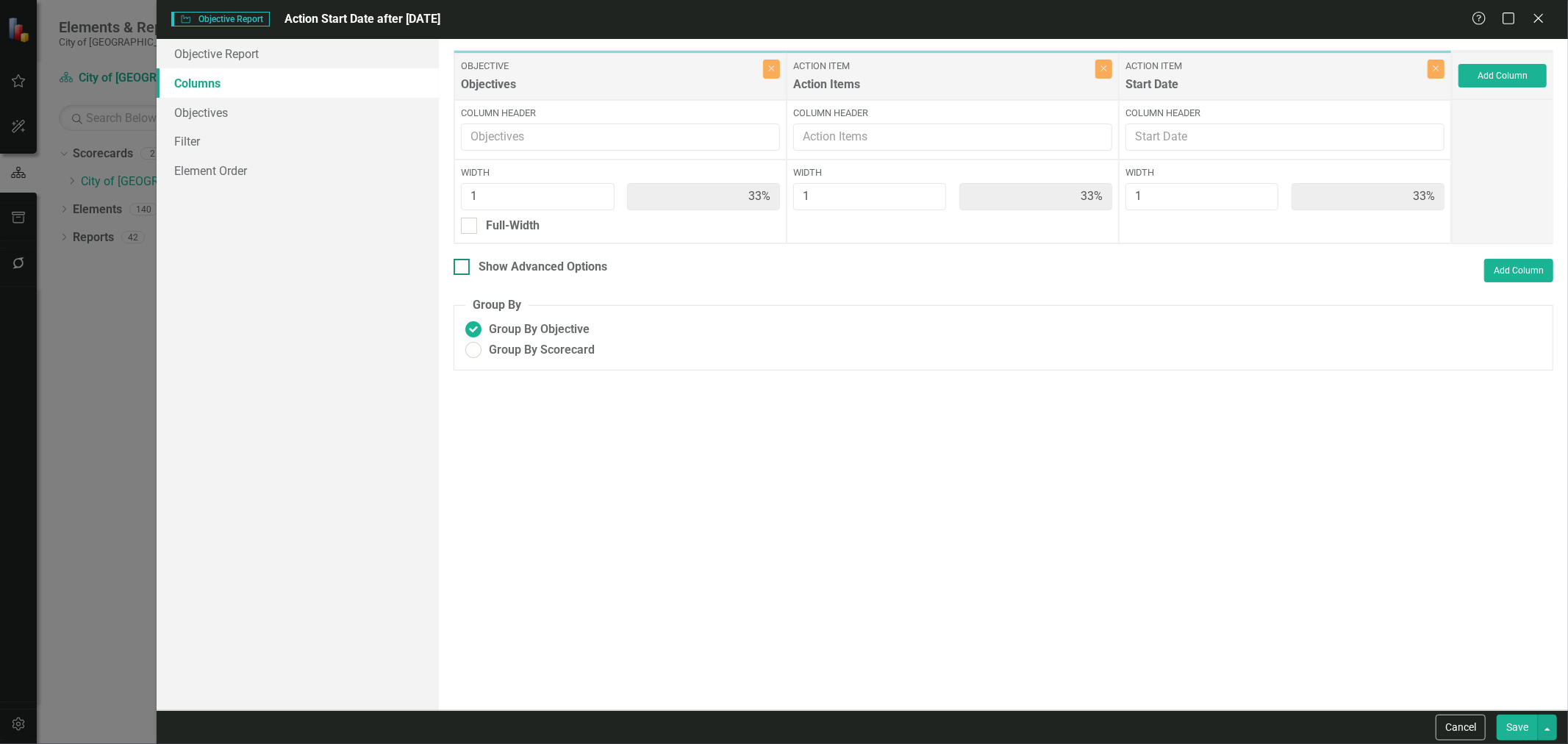
click at [532, 266] on div "Show Advanced Options" at bounding box center [543, 267] width 128 height 17
click at [463, 266] on input "Show Advanced Options" at bounding box center [458, 264] width 10 height 10
checkbox input "true"
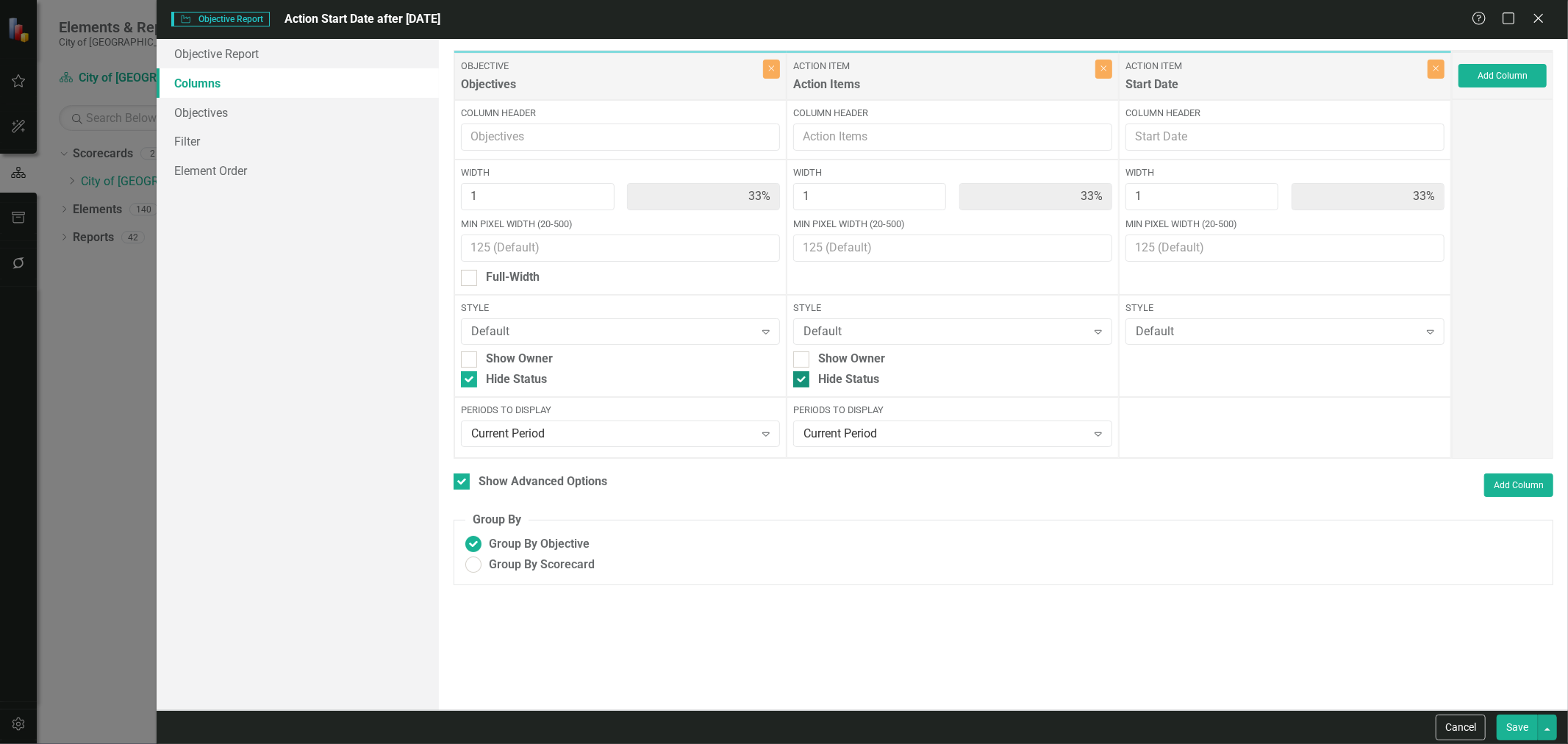
click at [805, 377] on div at bounding box center [801, 379] width 16 height 16
click at [803, 377] on input "Hide Status" at bounding box center [798, 376] width 10 height 10
checkbox input "false"
click at [1508, 729] on button "Save" at bounding box center [1518, 728] width 41 height 26
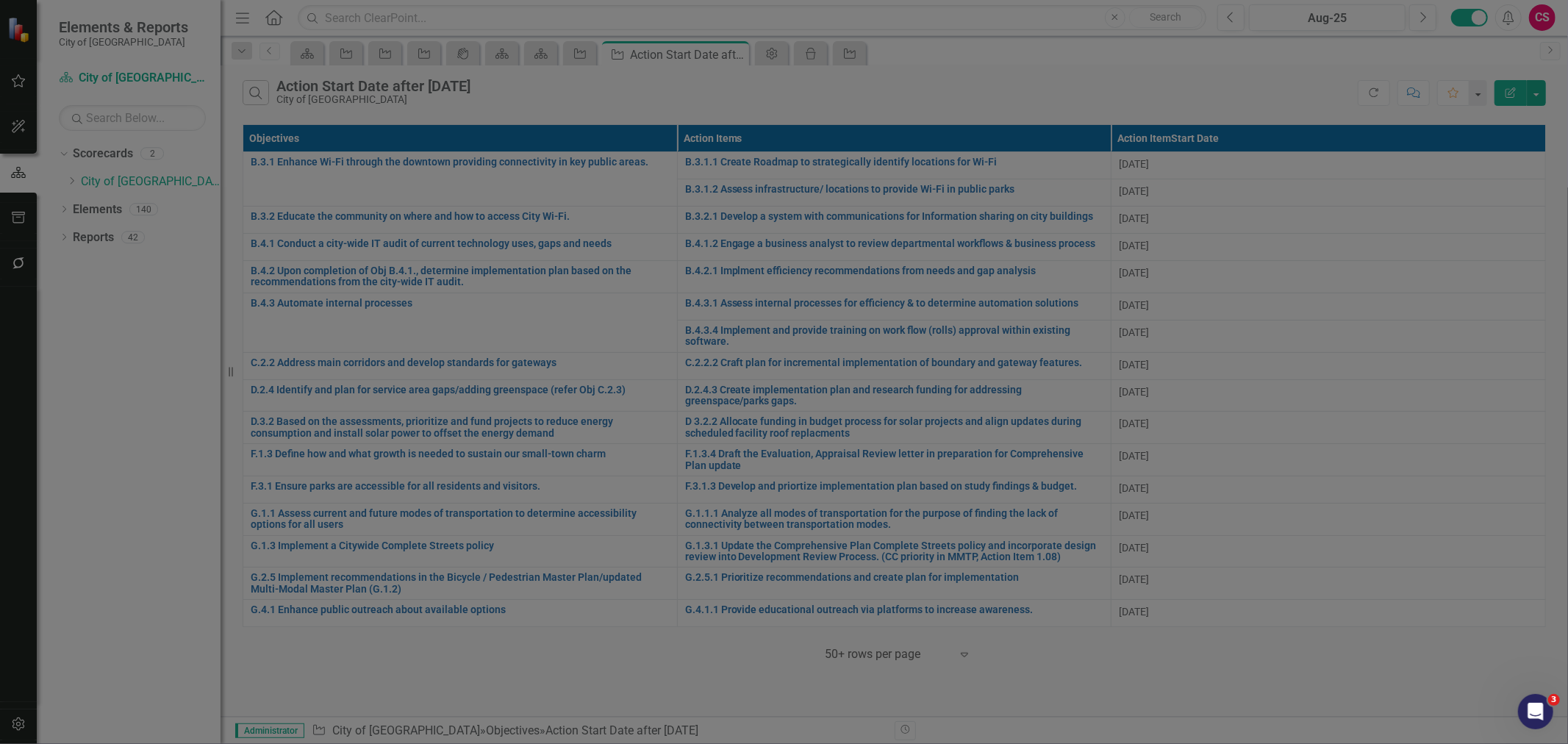
checkbox input "false"
radio input "false"
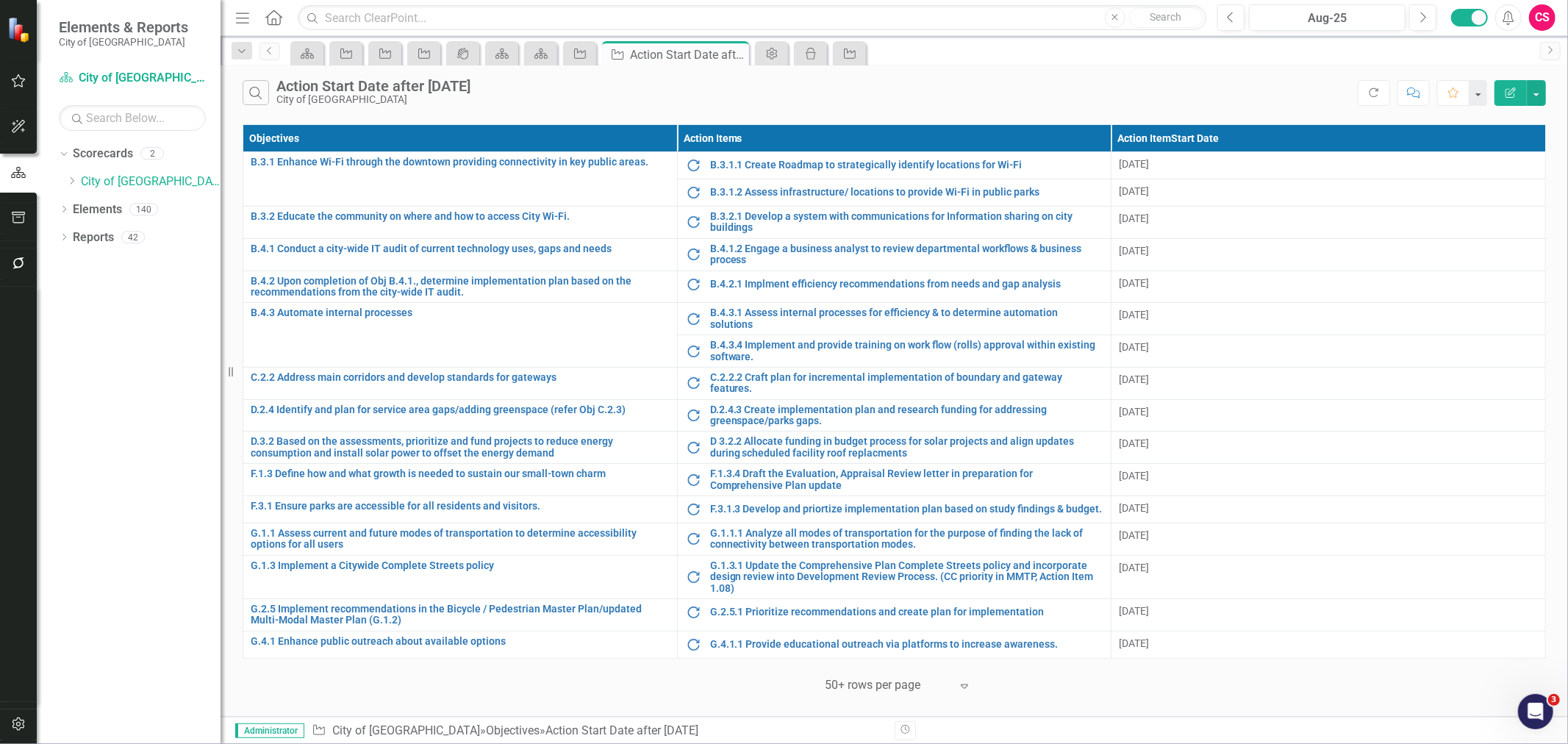
click at [1041, 60] on div "Scorecard Objective Objective Objective icon.portal Scorecard Scorecard Objecti…" at bounding box center [910, 53] width 1246 height 24
click at [11, 266] on icon "button" at bounding box center [18, 263] width 15 height 11
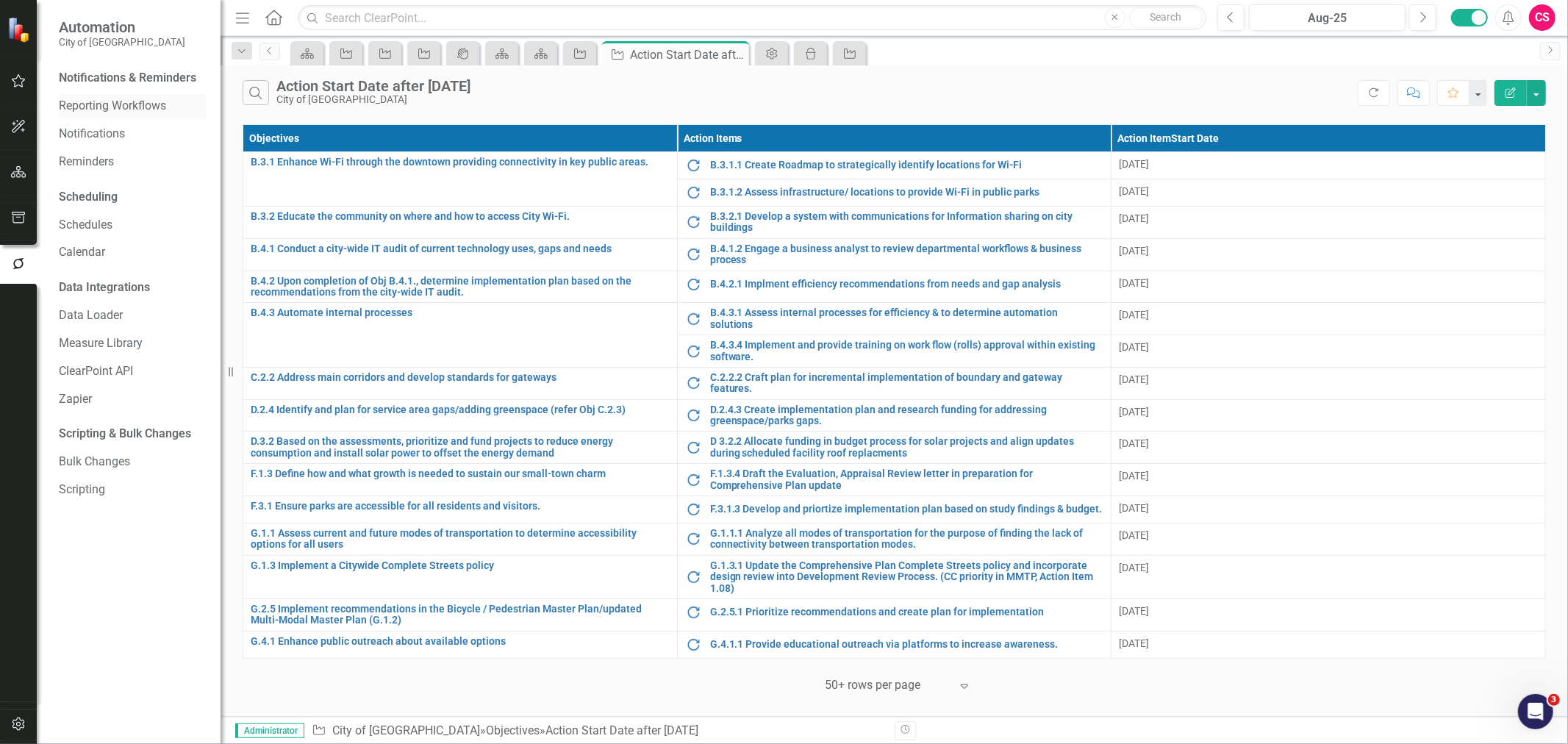
click at [116, 104] on link "Reporting Workflows" at bounding box center [132, 106] width 147 height 17
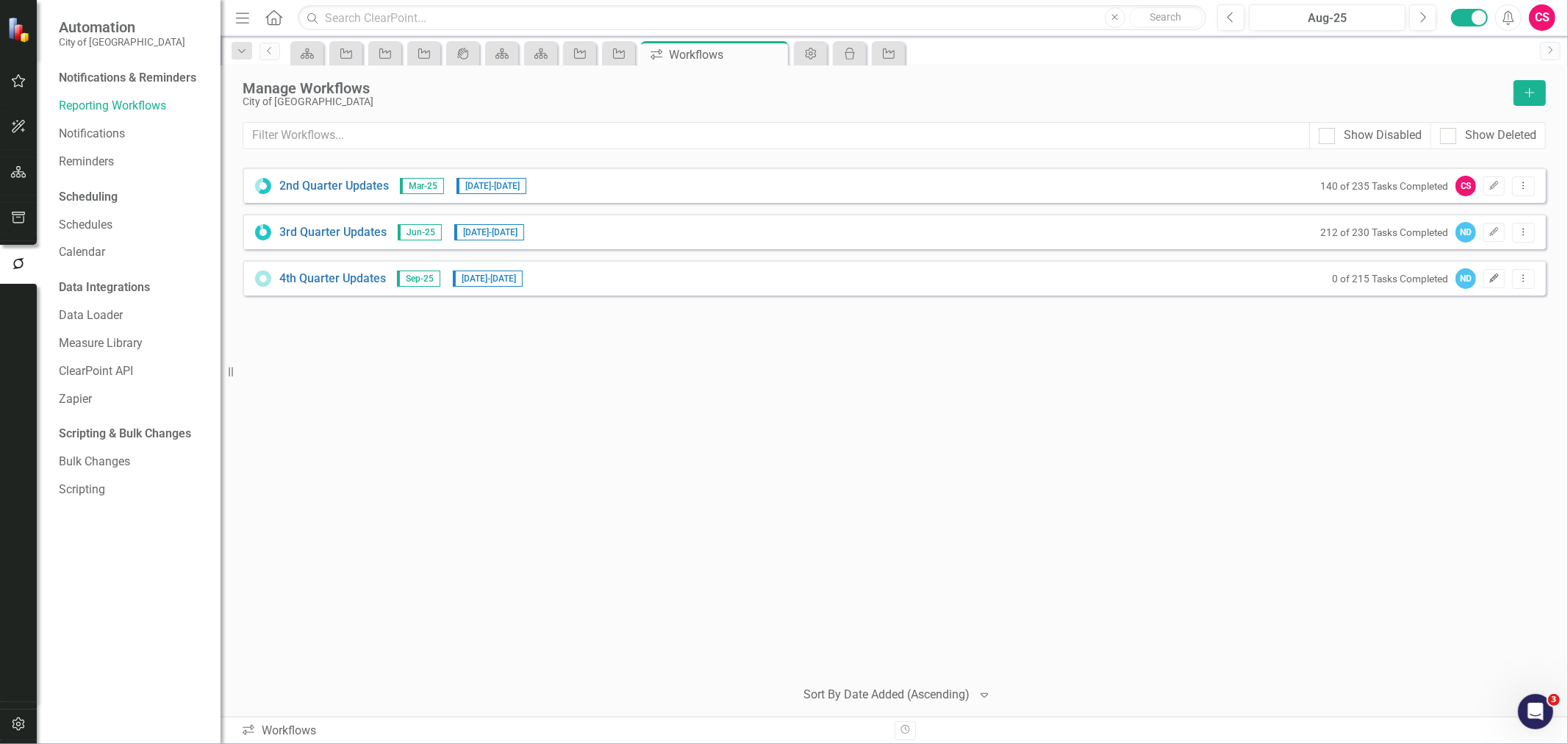
click at [1495, 277] on icon "Edit" at bounding box center [1494, 279] width 11 height 9
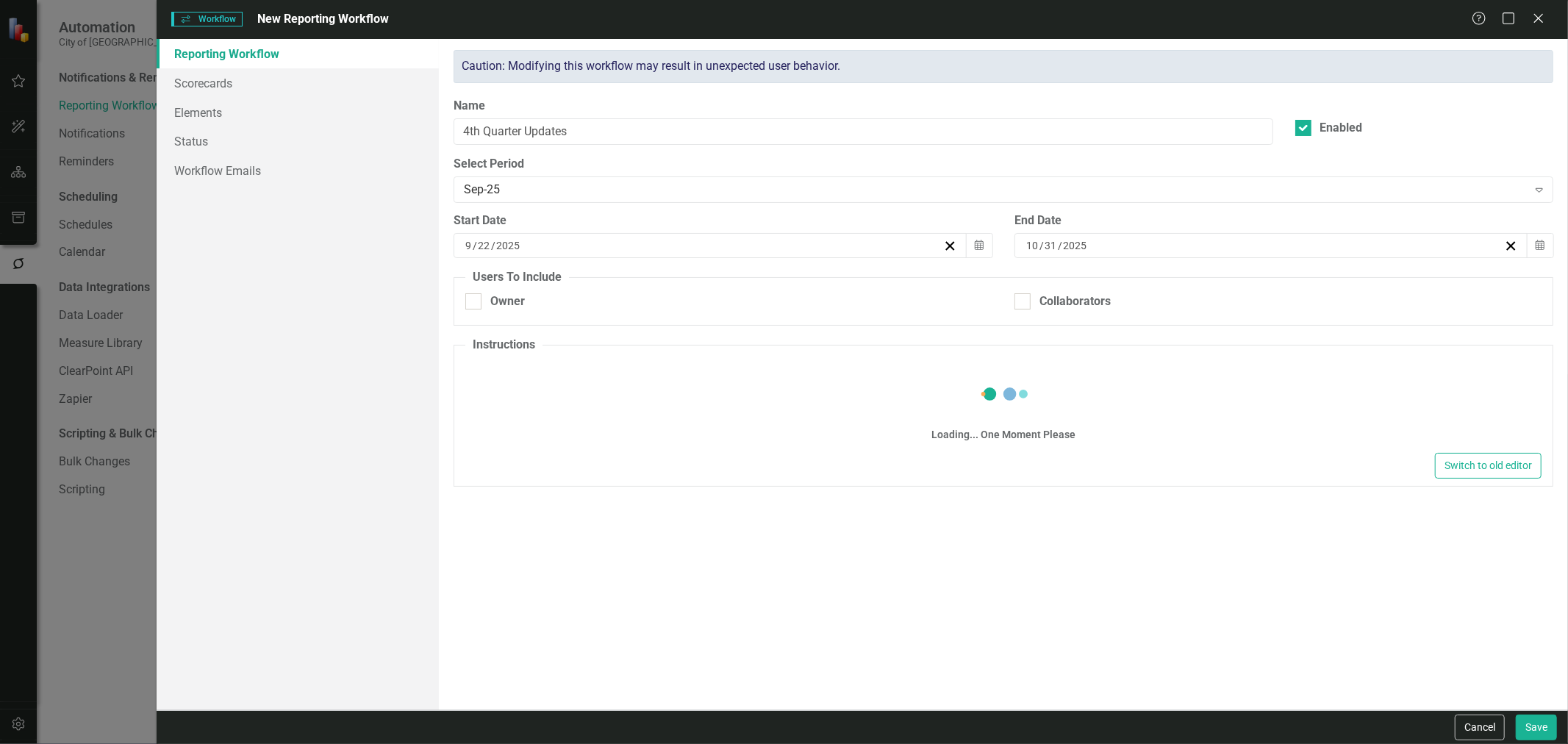
checkbox input "true"
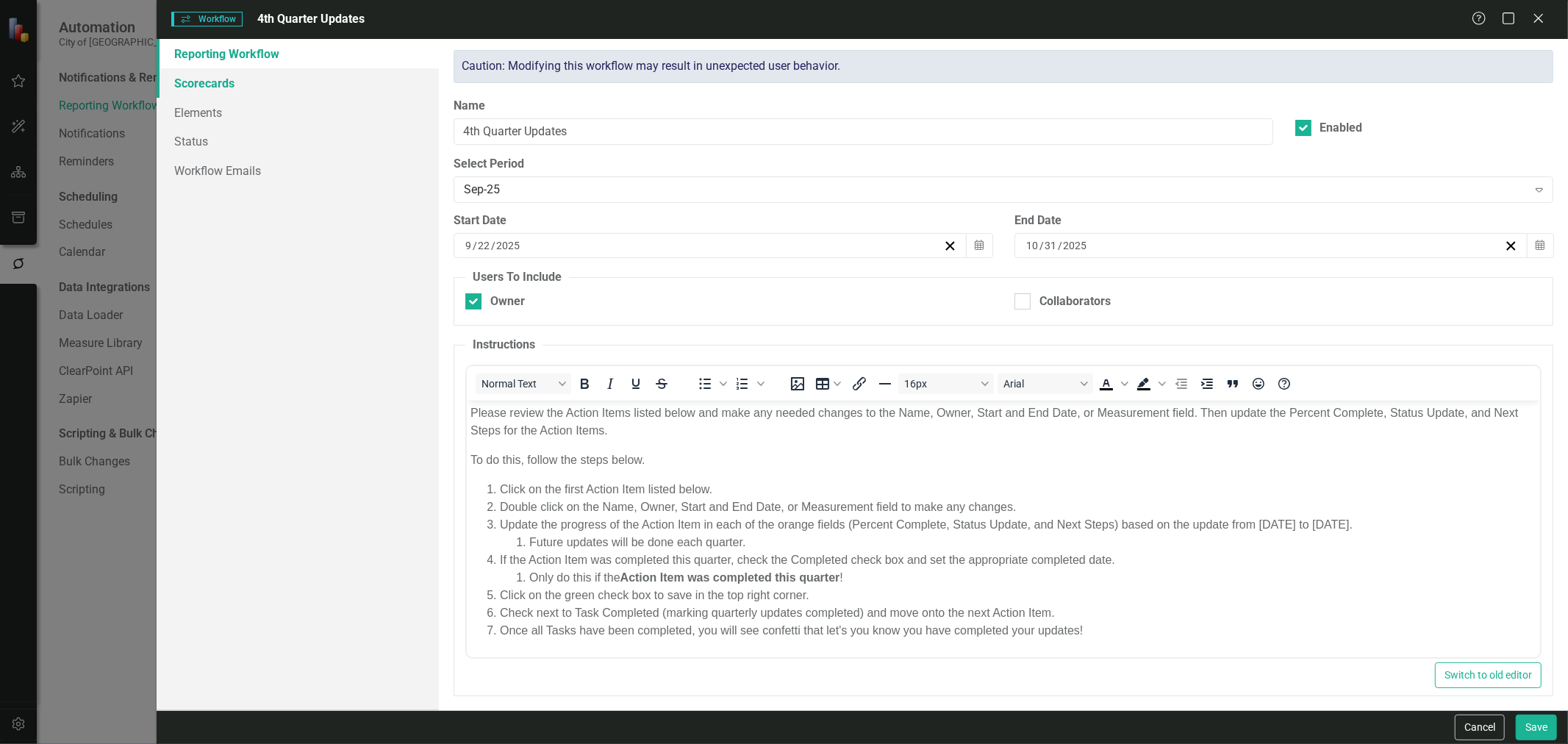
click at [226, 92] on link "Scorecards" at bounding box center [298, 83] width 283 height 30
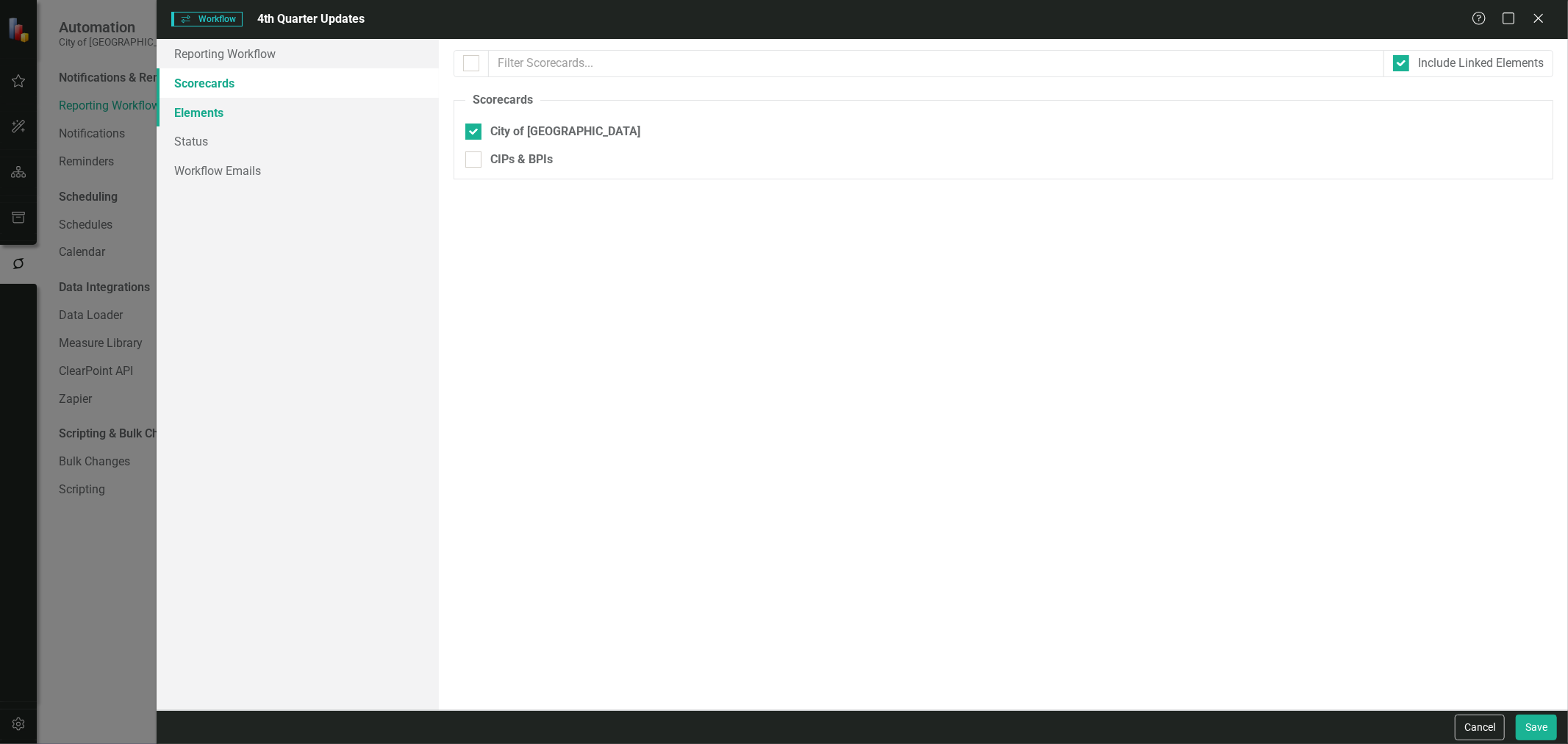
click at [225, 108] on link "Elements" at bounding box center [298, 112] width 283 height 30
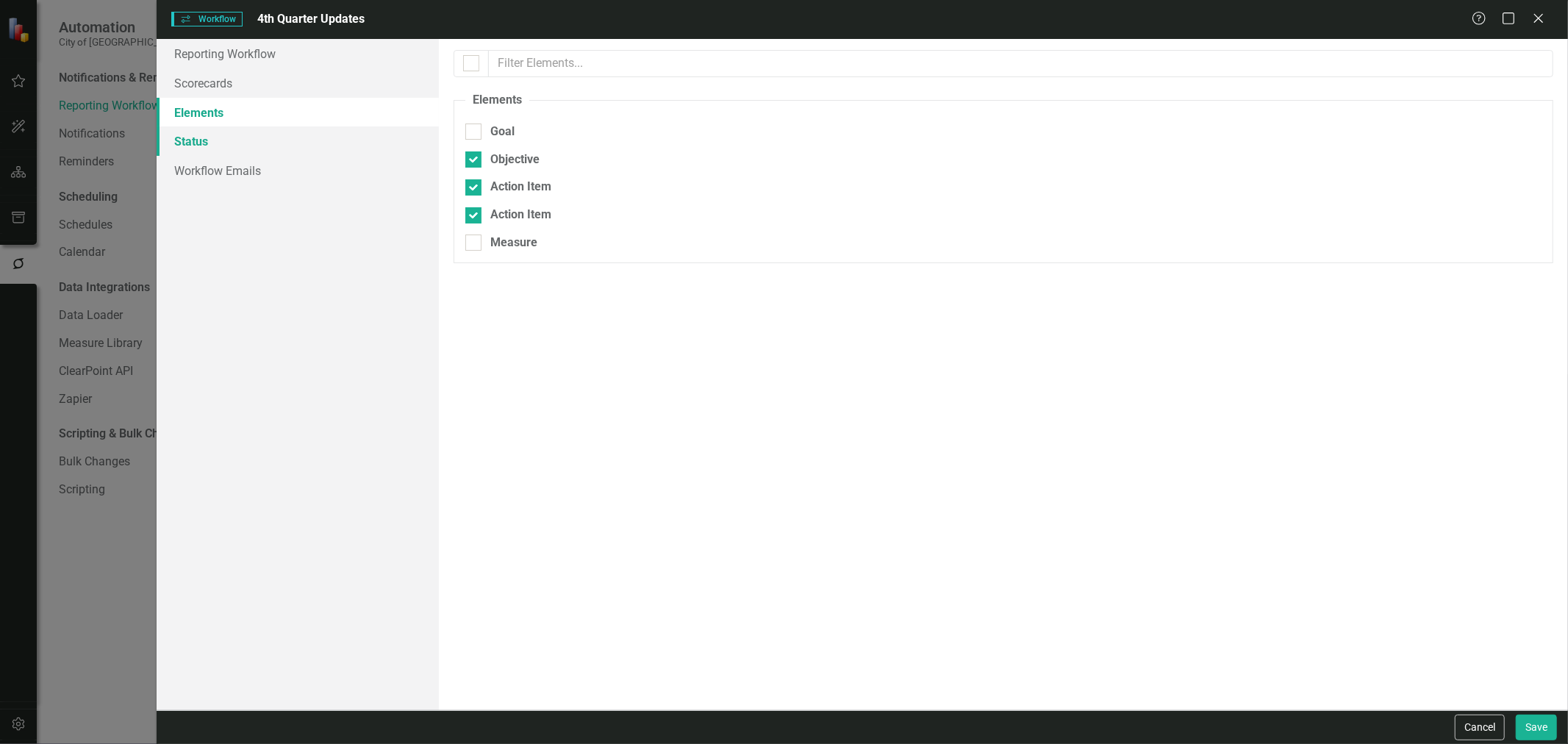
click at [225, 137] on link "Status" at bounding box center [298, 141] width 283 height 30
click at [467, 67] on div at bounding box center [470, 63] width 16 height 16
click at [467, 65] on input "checkbox" at bounding box center [467, 60] width 10 height 10
checkbox input "true"
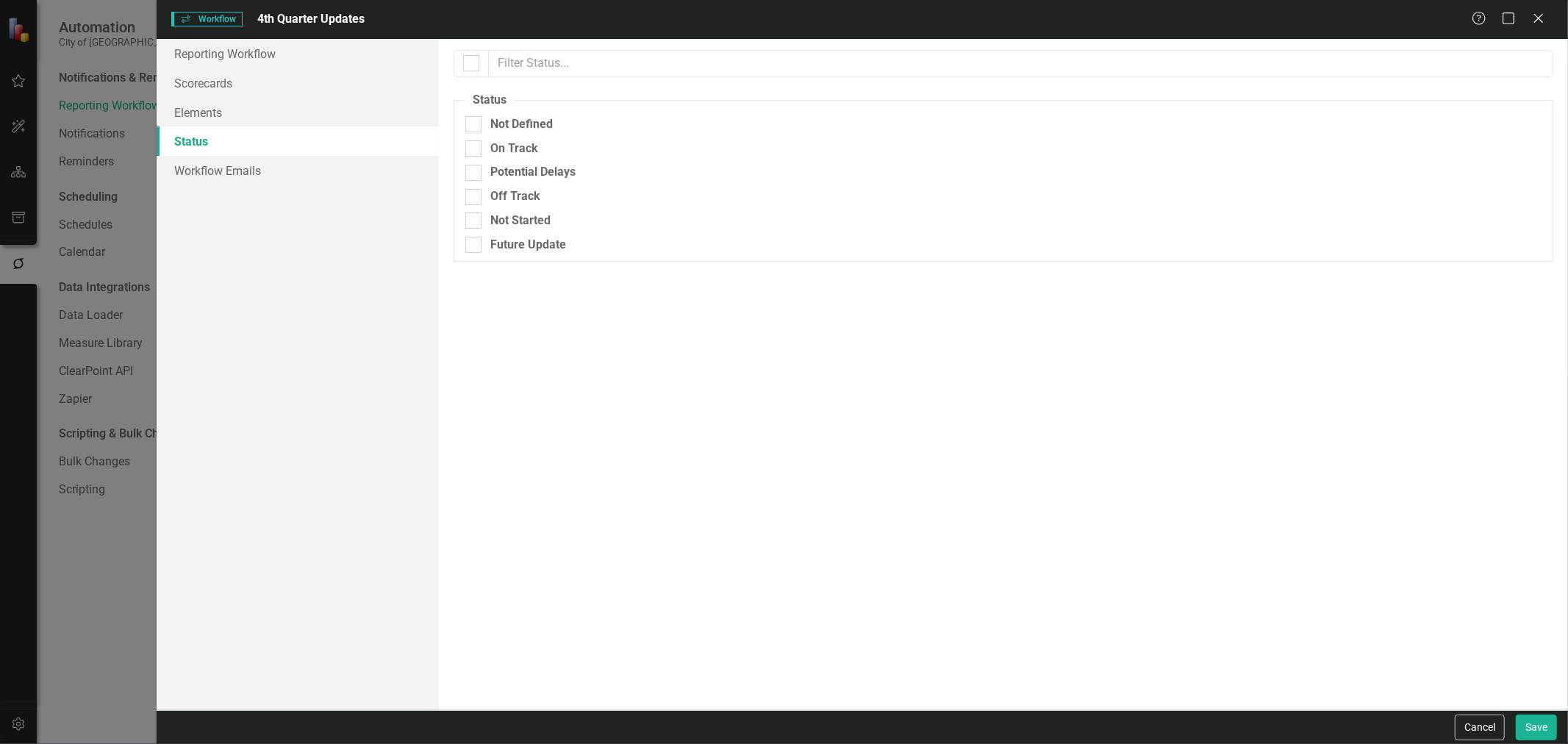
checkbox input "true"
click at [469, 246] on input "Future Update" at bounding box center [470, 241] width 10 height 10
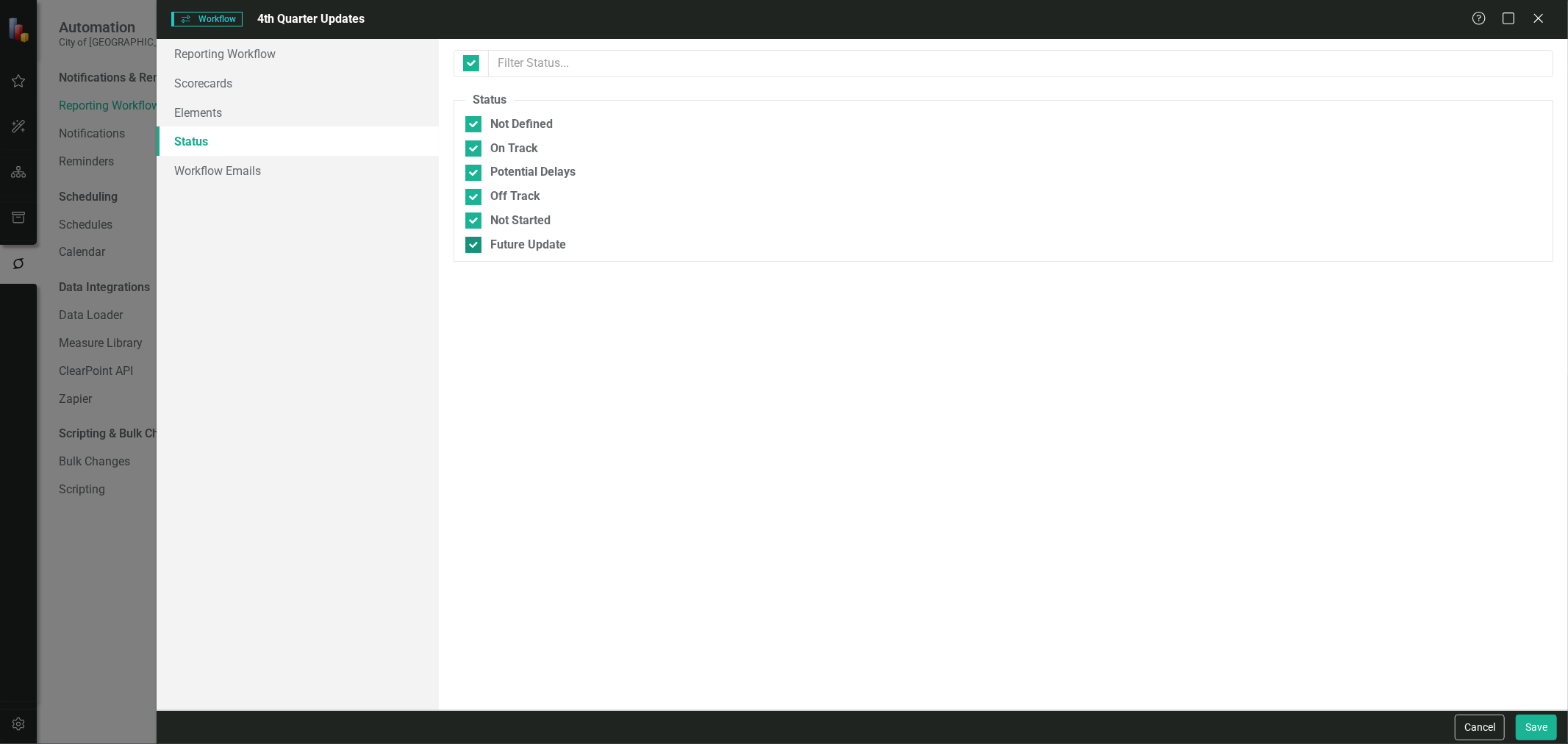
checkbox input "false"
click at [1529, 729] on button "Save" at bounding box center [1537, 728] width 41 height 26
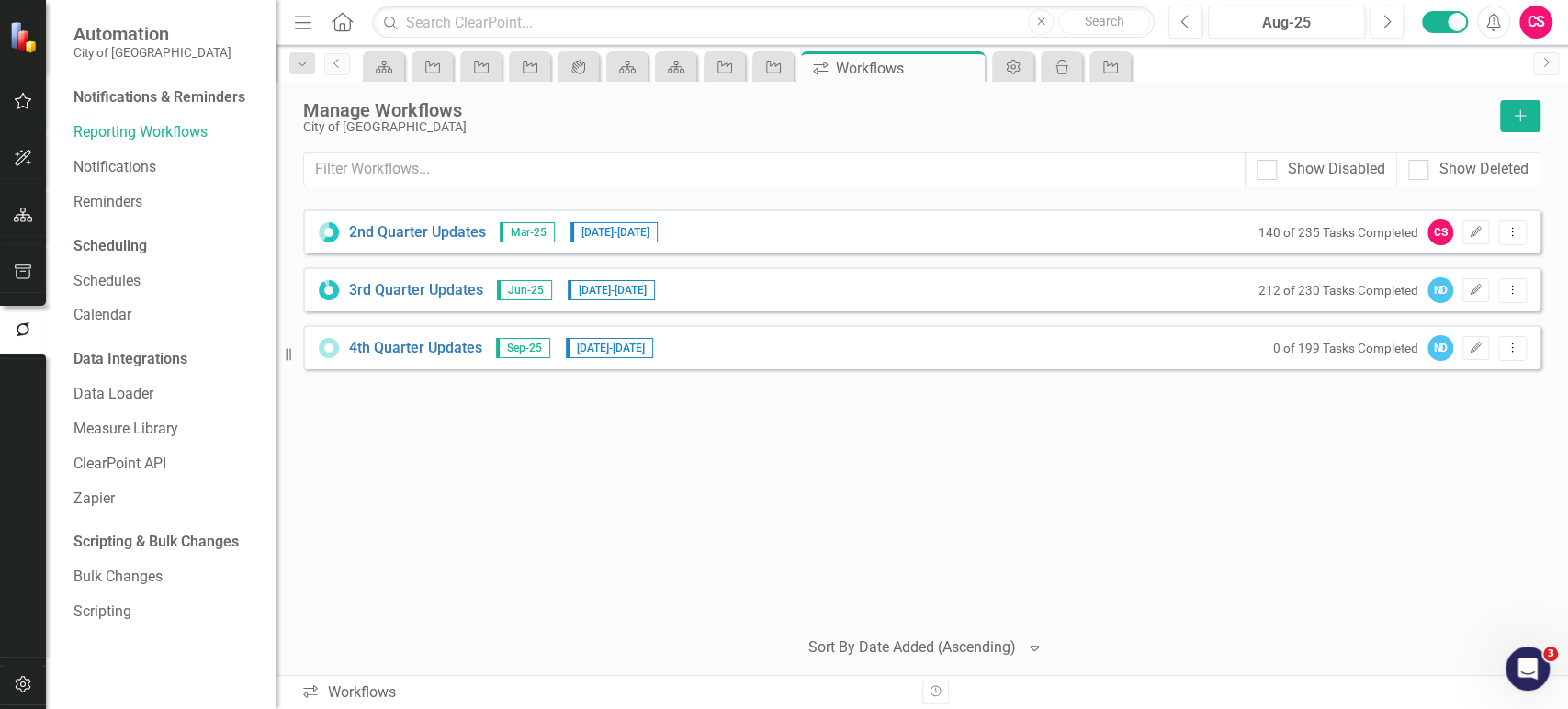
click at [21, 271] on icon "button" at bounding box center [23, 271] width 19 height 14
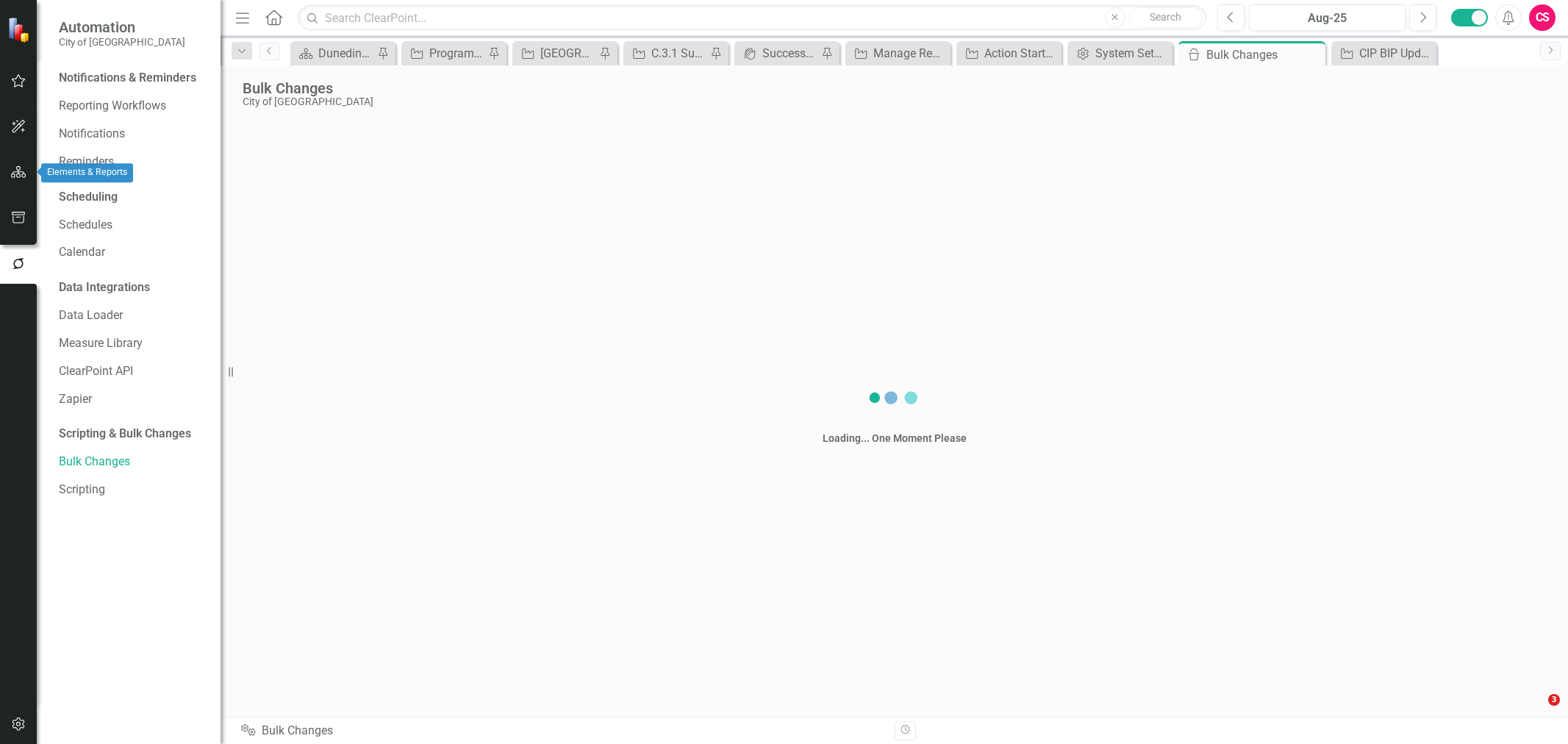
click at [22, 172] on icon "button" at bounding box center [18, 172] width 15 height 11
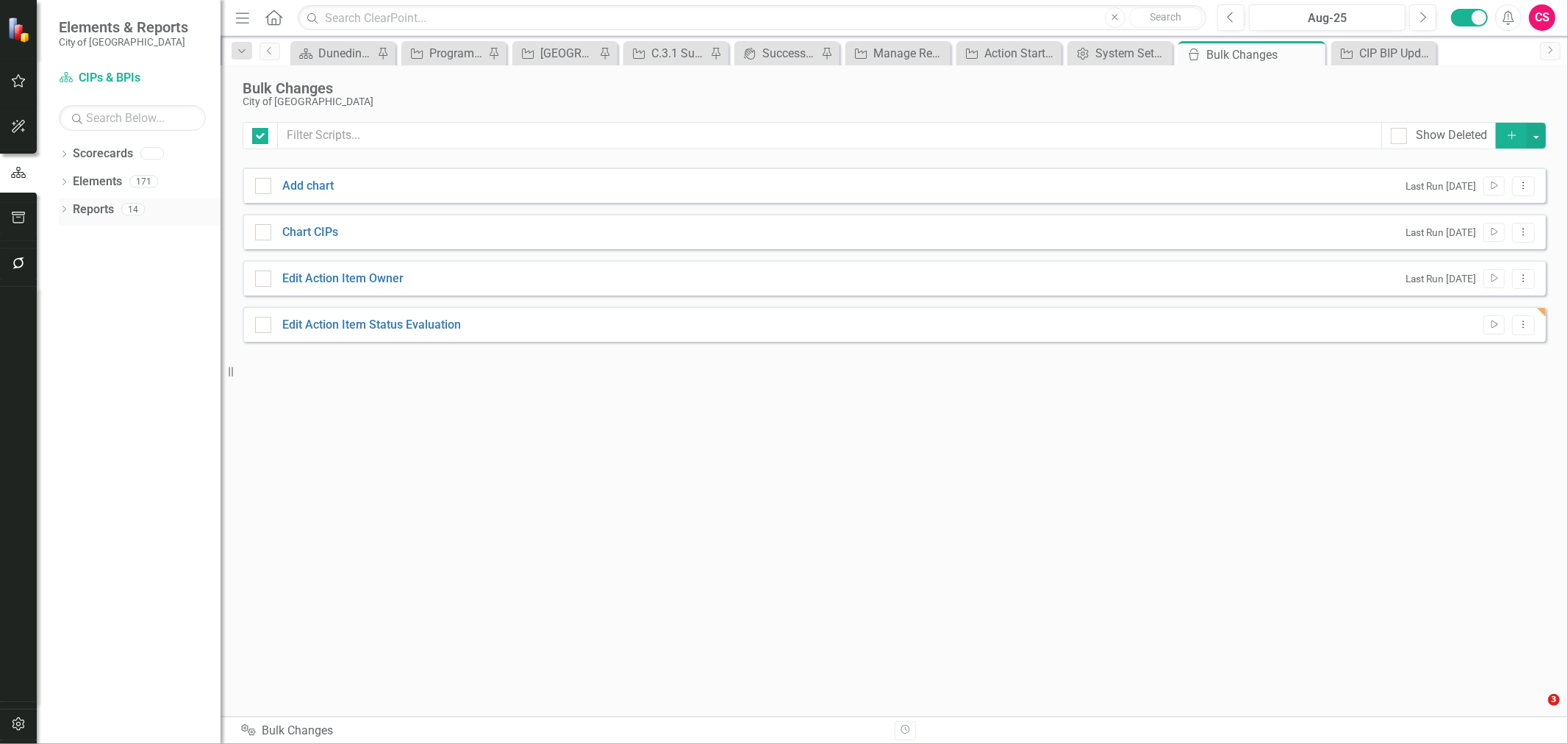
checkbox input "false"
click at [76, 211] on link "Reports" at bounding box center [93, 210] width 41 height 17
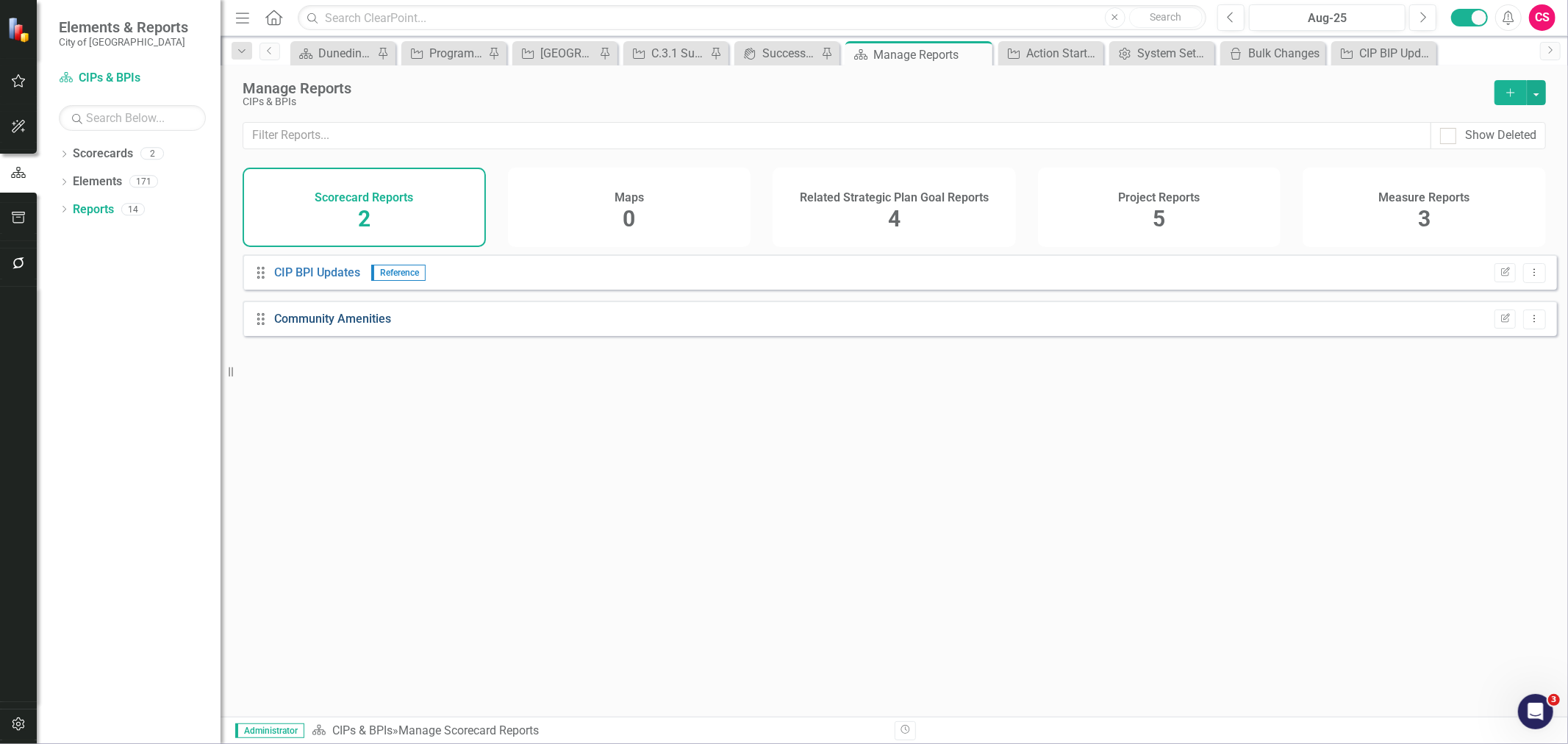
click at [371, 325] on link "Community Amenities" at bounding box center [332, 319] width 117 height 14
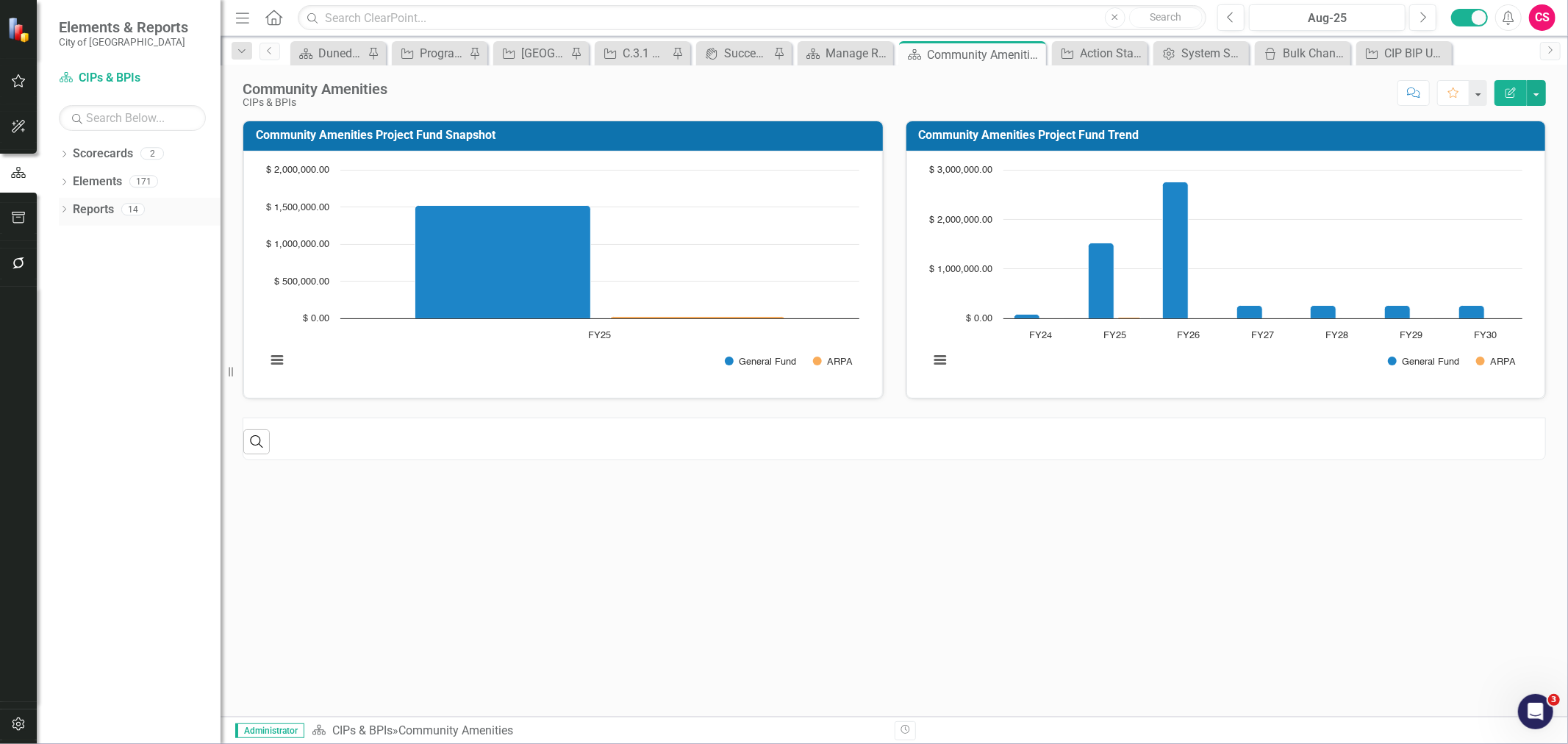
click at [68, 213] on icon "Dropdown" at bounding box center [63, 211] width 10 height 8
click at [69, 185] on icon "Dropdown" at bounding box center [63, 183] width 10 height 8
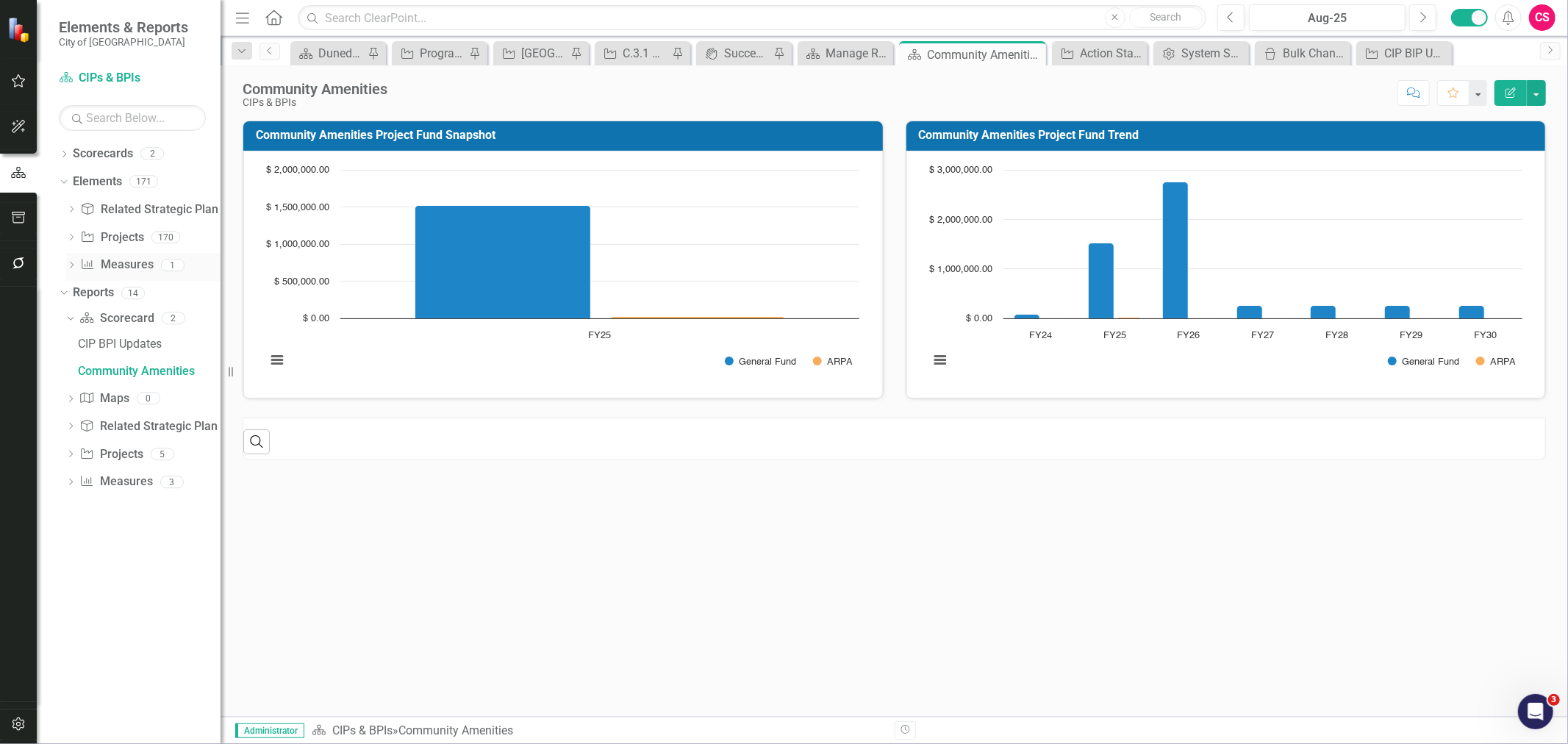
click at [70, 263] on icon at bounding box center [71, 265] width 4 height 7
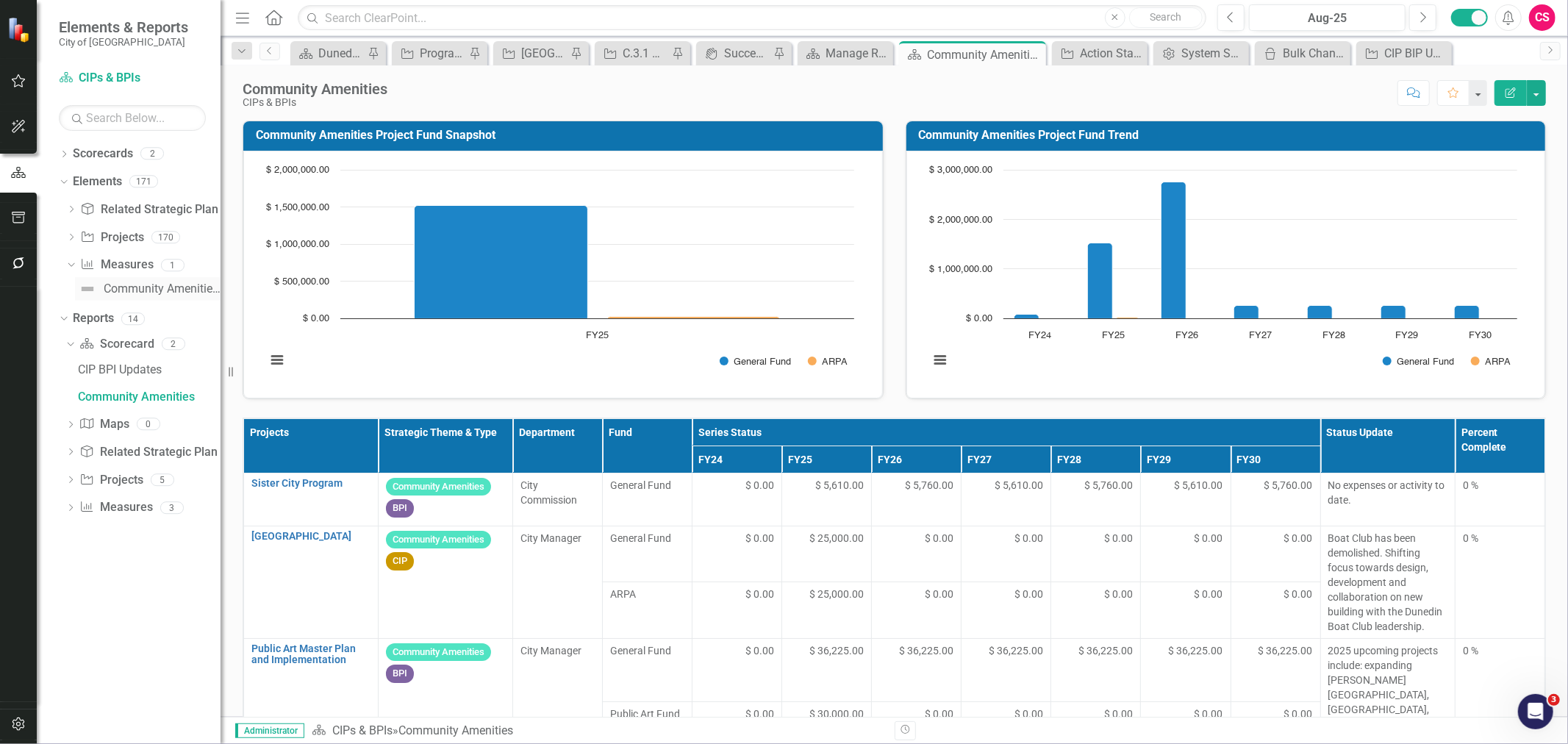
click at [128, 290] on div "Community Amenities Project Snapshot" at bounding box center [162, 289] width 117 height 13
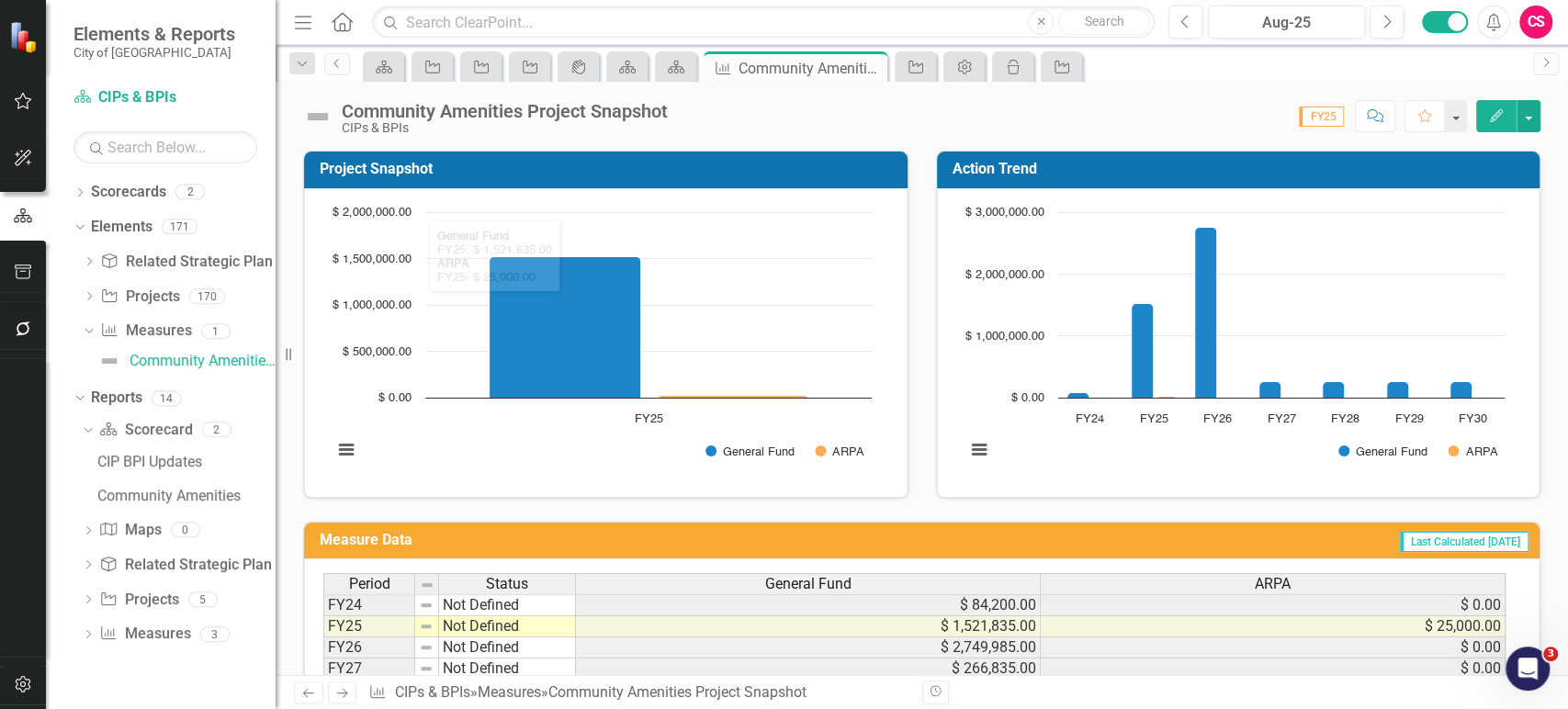
click at [999, 546] on td "Last Calculated 8 days ago" at bounding box center [1177, 543] width 707 height 31
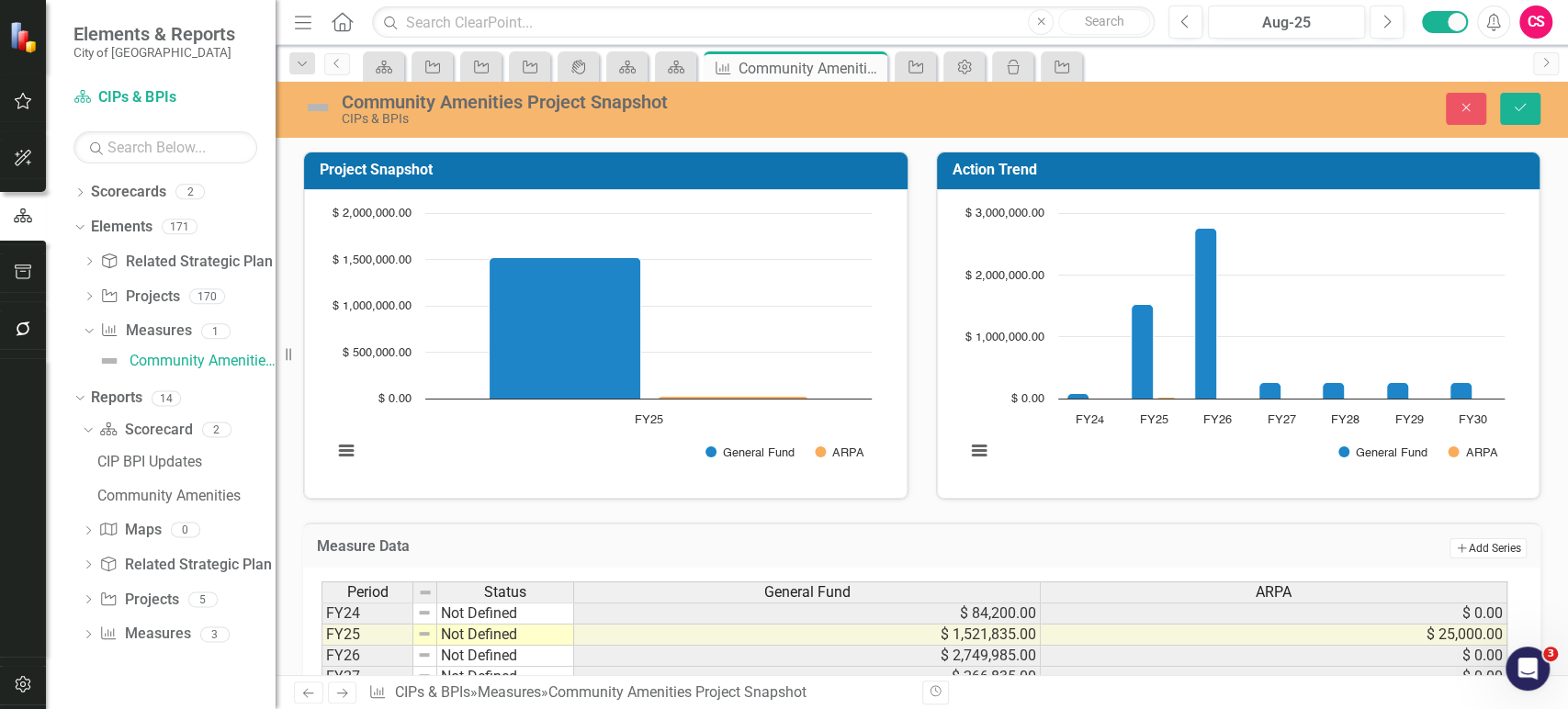
click at [1450, 541] on button "Add Add Series" at bounding box center [1488, 548] width 77 height 20
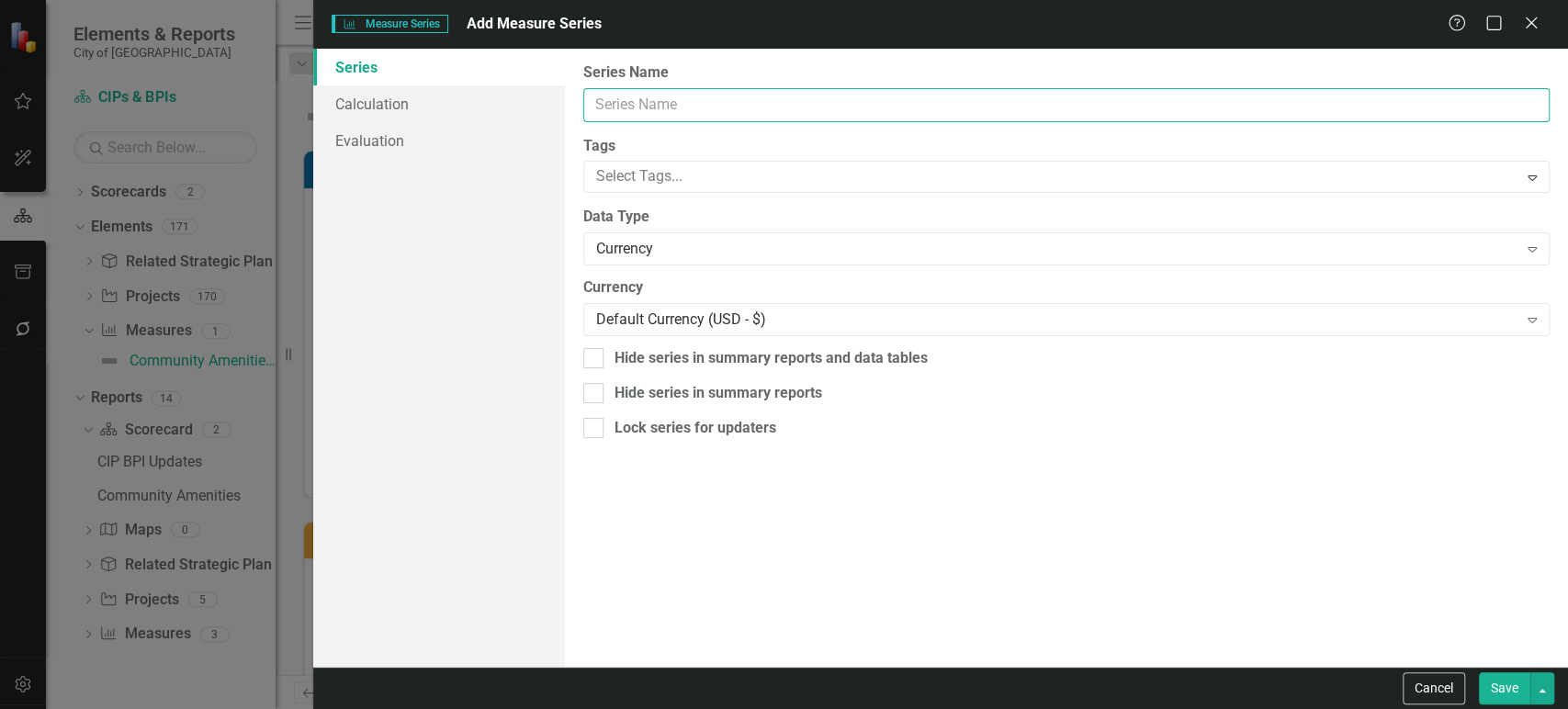
click at [625, 108] on input "Series Name" at bounding box center [1066, 105] width 967 height 34
type input "u"
type input "Public Art Fund"
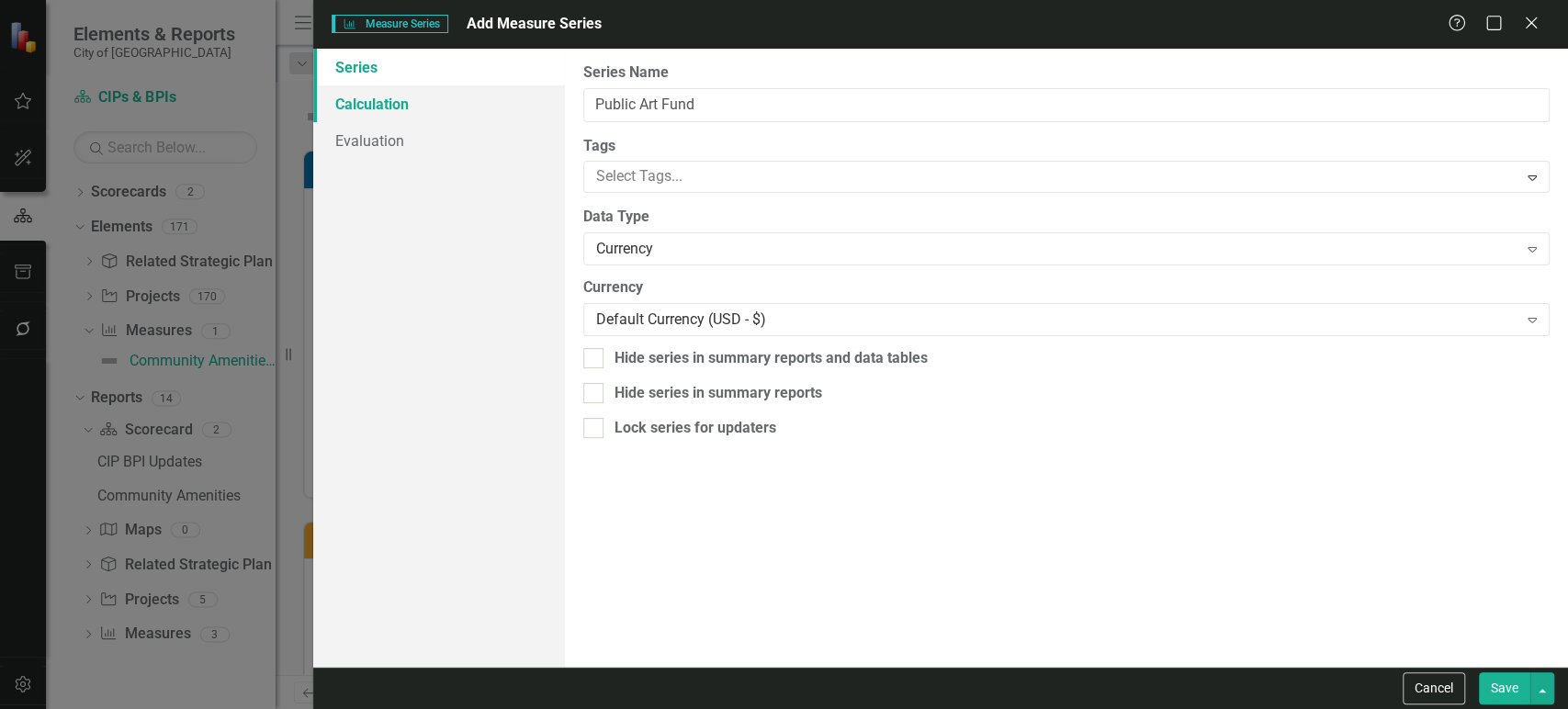
click at [462, 99] on link "Calculation" at bounding box center [438, 104] width 251 height 37
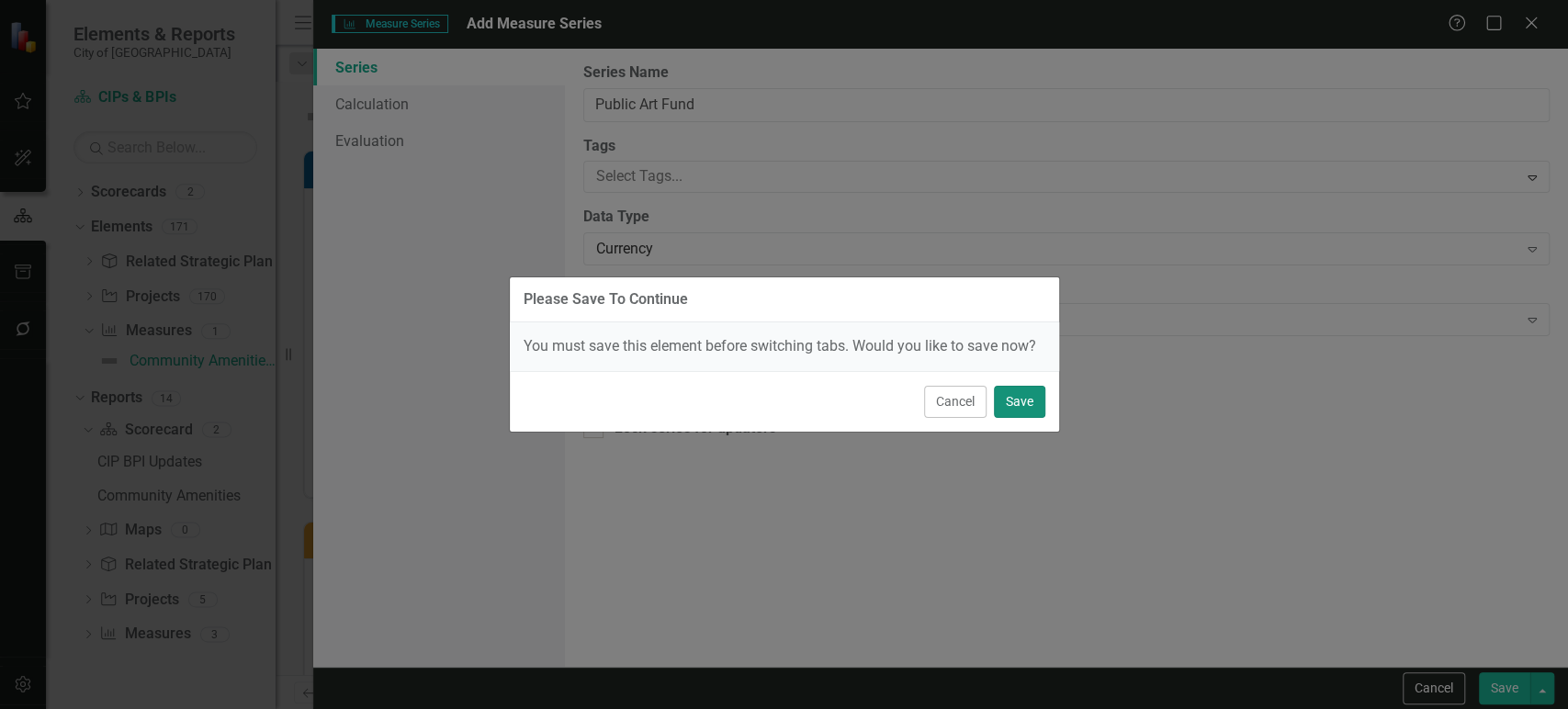
click at [1018, 409] on button "Save" at bounding box center [1020, 402] width 52 height 32
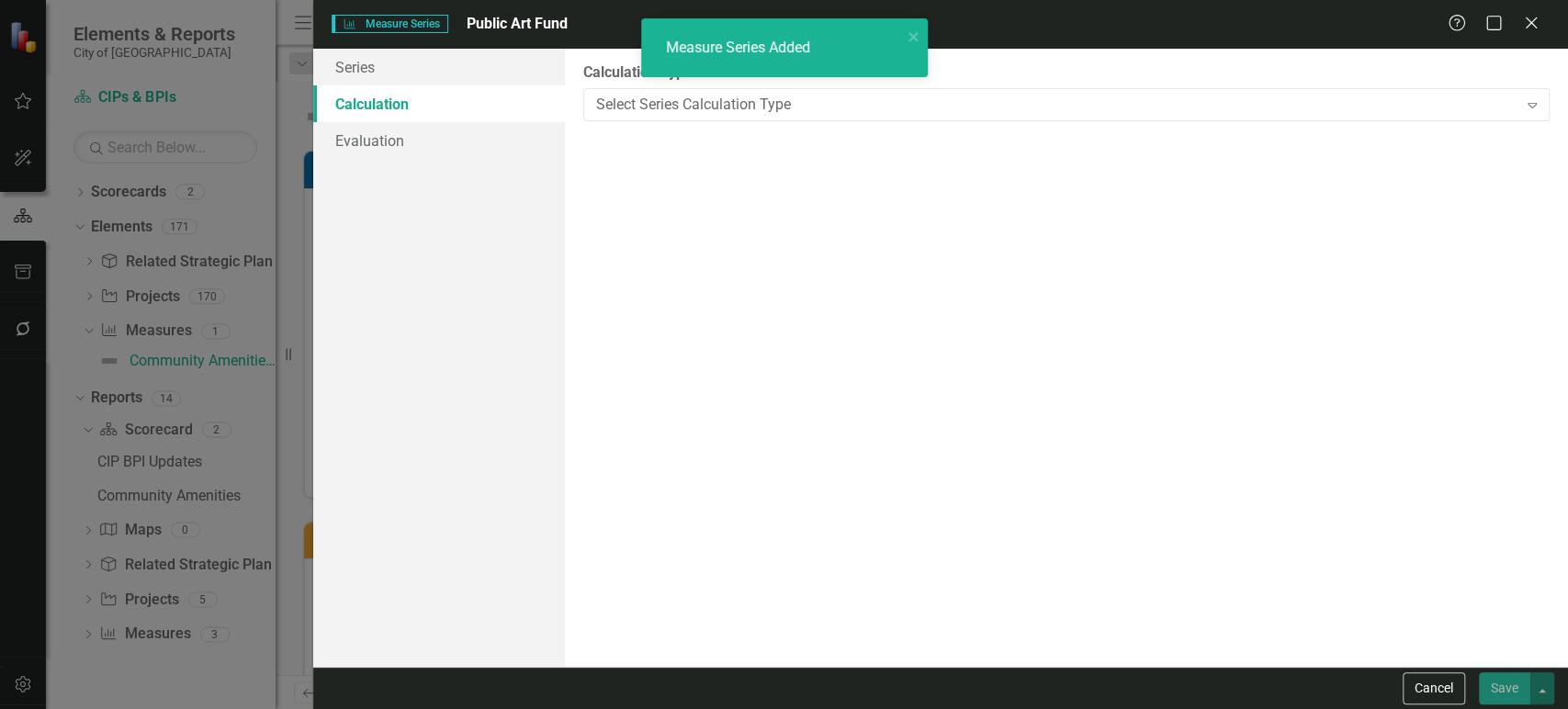
click at [815, 125] on div "By default, series in ClearPoint are not calculated. So, if you leave the form …" at bounding box center [1066, 358] width 1003 height 618
click at [807, 106] on div "Select Series Calculation Type" at bounding box center [1057, 104] width 922 height 21
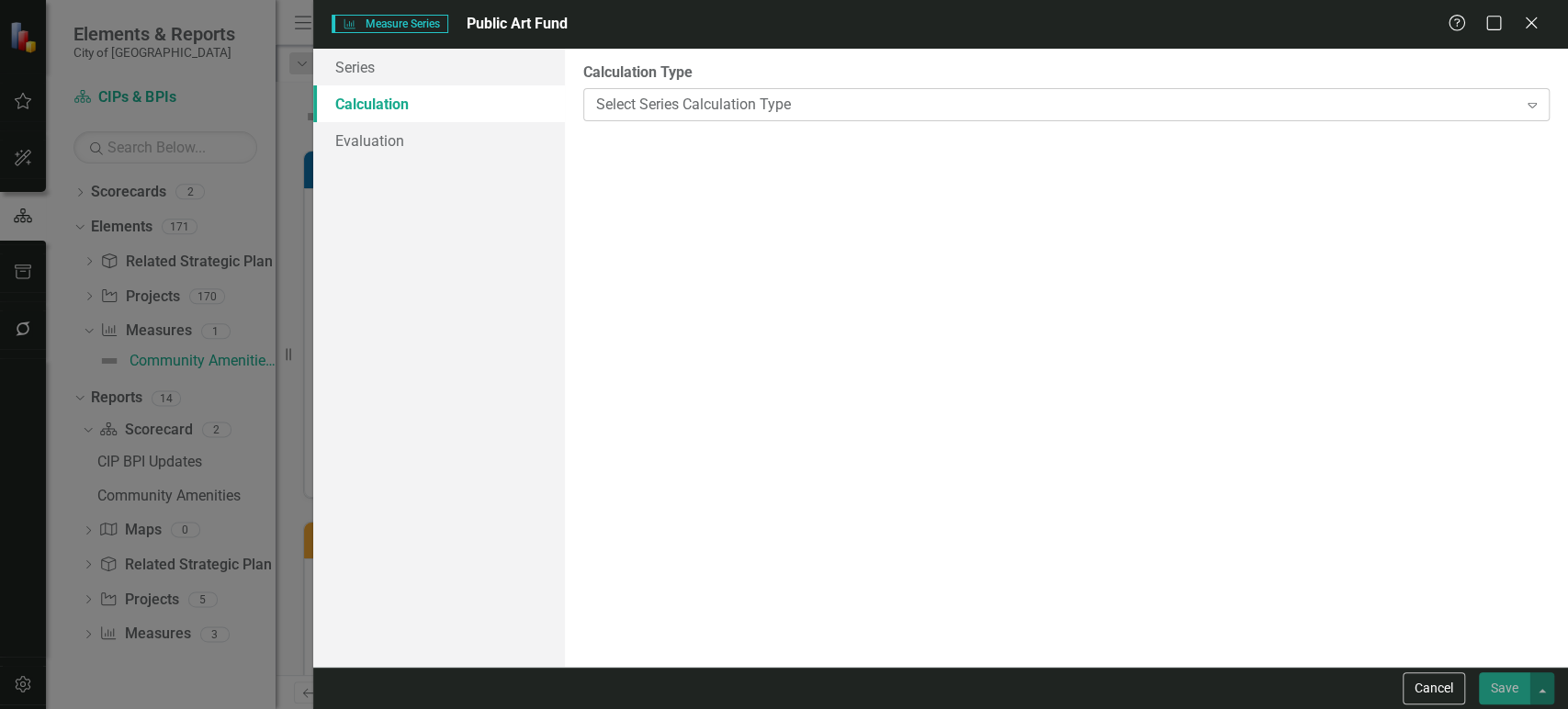
click at [867, 93] on div "Measure Series Added" at bounding box center [784, 54] width 294 height 81
click at [825, 110] on div "Select Series Calculation Type" at bounding box center [1057, 104] width 922 height 21
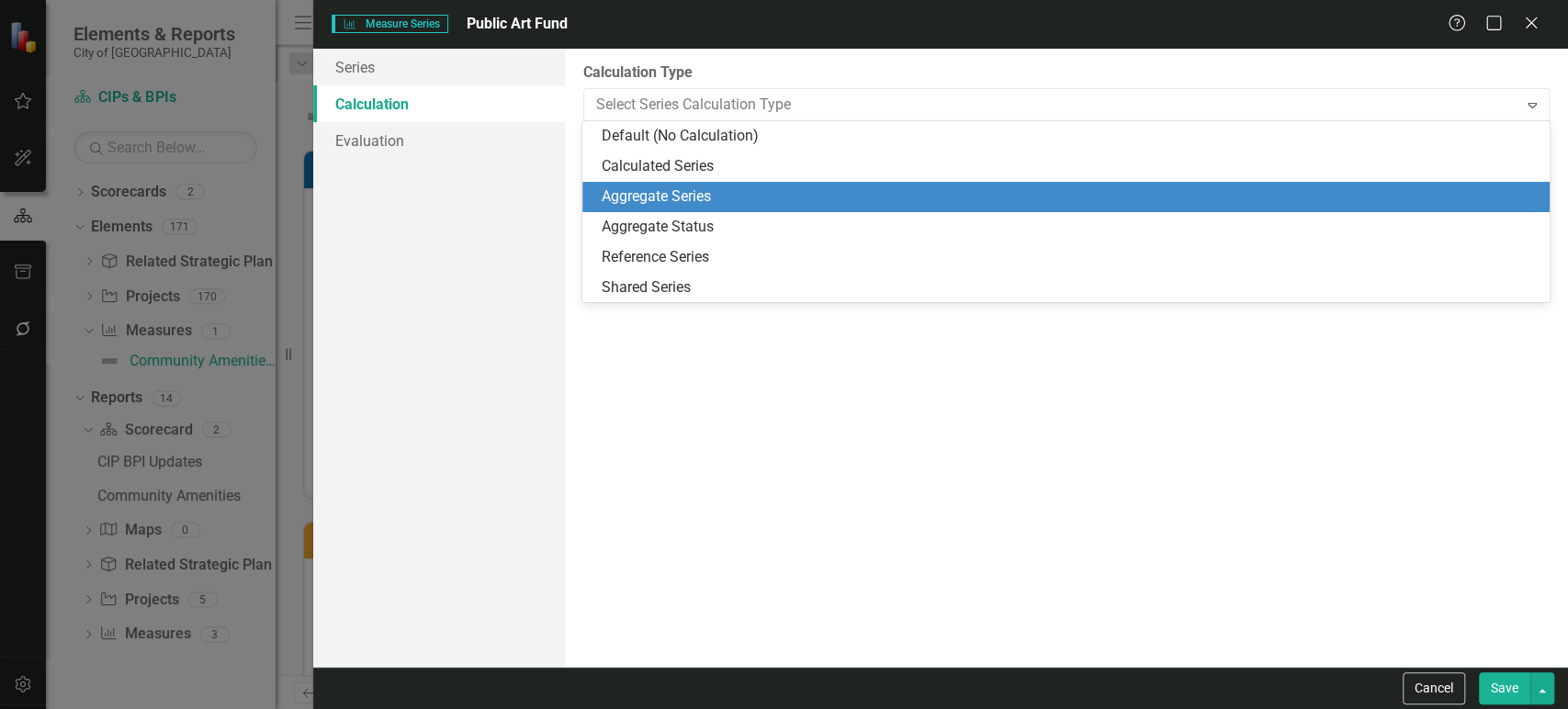
drag, startPoint x: 714, startPoint y: 166, endPoint x: 707, endPoint y: 197, distance: 31.8
click at [707, 197] on div "Default (No Calculation) Calculated Series Aggregate Series Aggregate Status Re…" at bounding box center [1065, 212] width 967 height 181
click at [707, 199] on div "Aggregate Series" at bounding box center [1070, 197] width 937 height 21
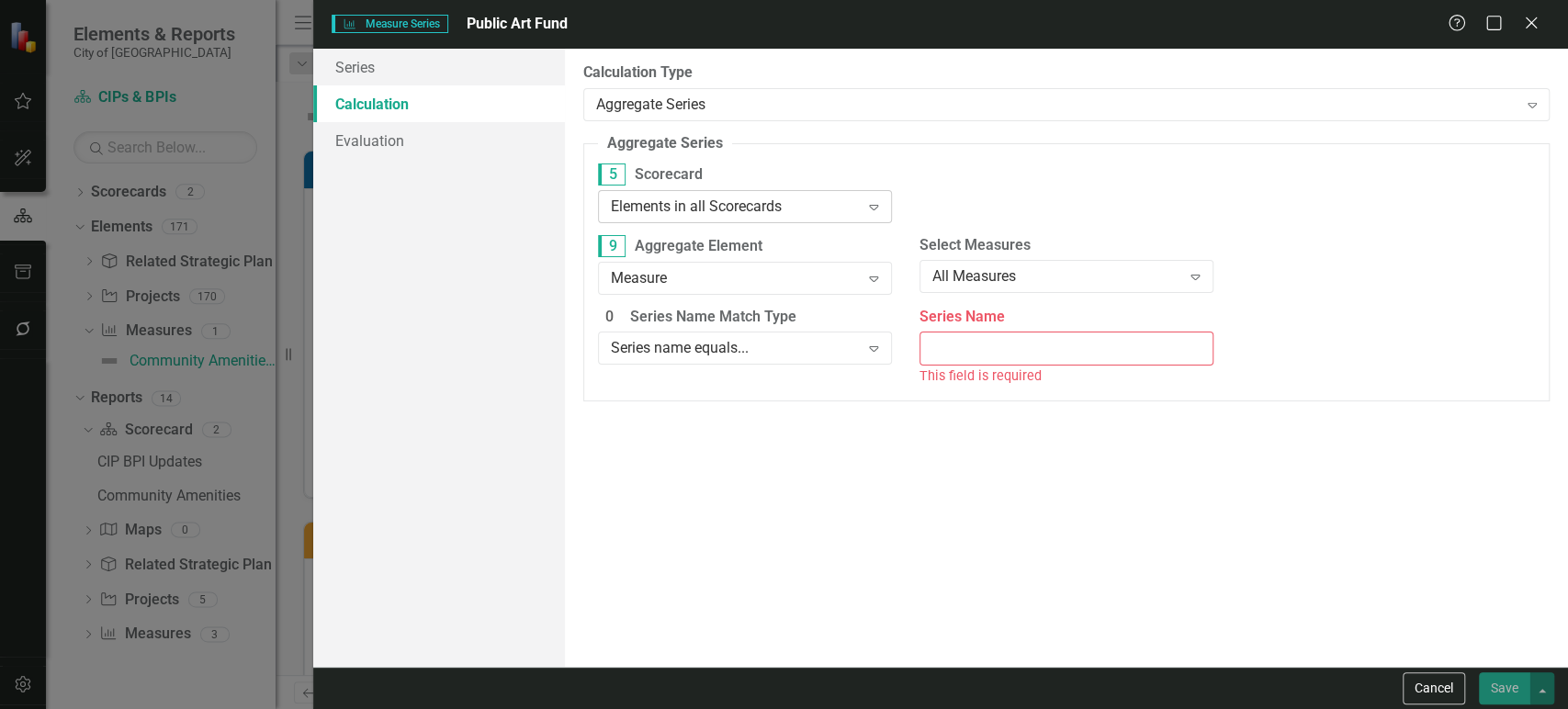
click at [786, 219] on div "Elements in all Scorecards Expand" at bounding box center [745, 206] width 294 height 33
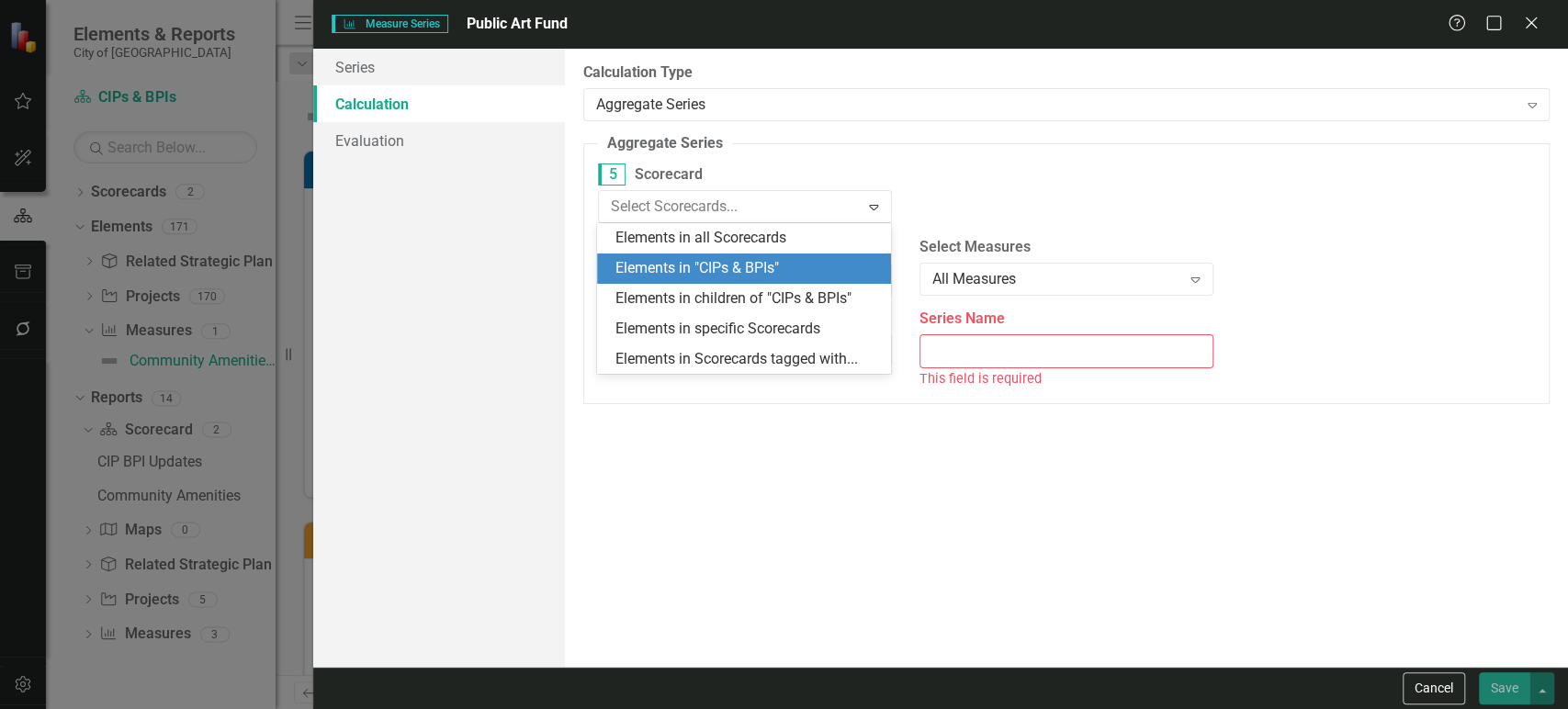
drag, startPoint x: 779, startPoint y: 248, endPoint x: 777, endPoint y: 259, distance: 11.2
click at [777, 259] on div "Elements in all Scorecards Elements in "CIPs & BPIs" Elements in children of "C…" at bounding box center [744, 299] width 294 height 151
click at [777, 259] on div "Elements in "CIPs & BPIs"" at bounding box center [747, 269] width 264 height 21
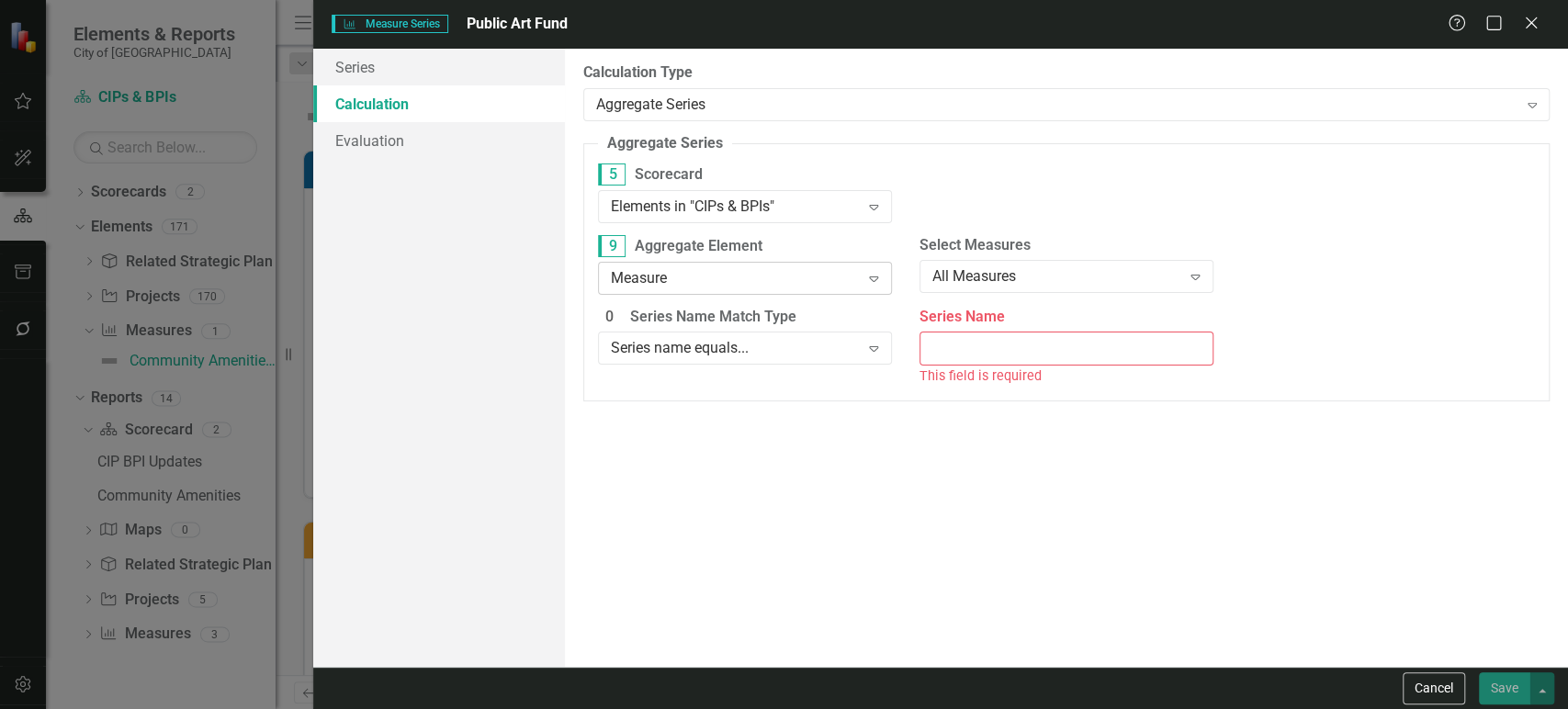
click at [767, 293] on div "Measure Expand" at bounding box center [745, 278] width 294 height 33
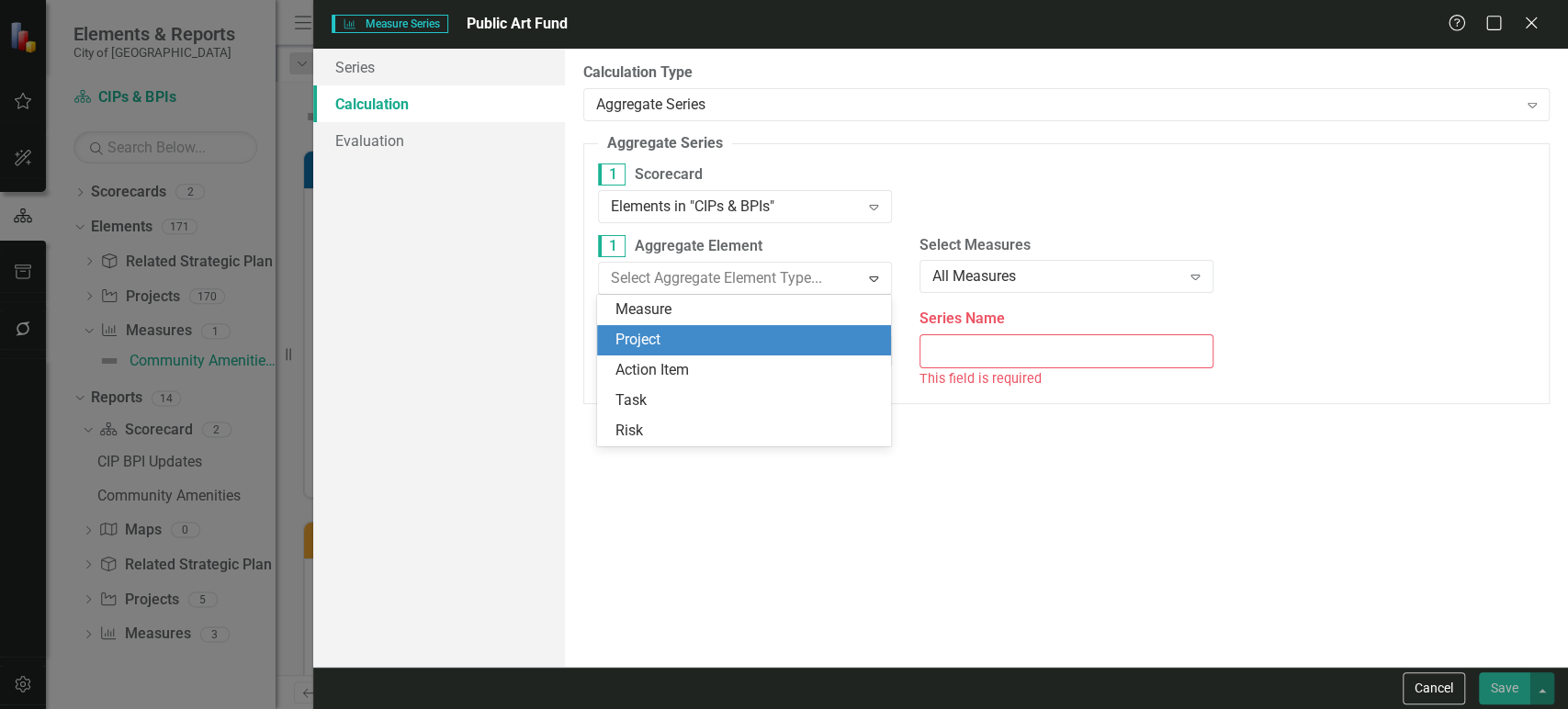
click at [765, 340] on div "Project" at bounding box center [747, 341] width 264 height 21
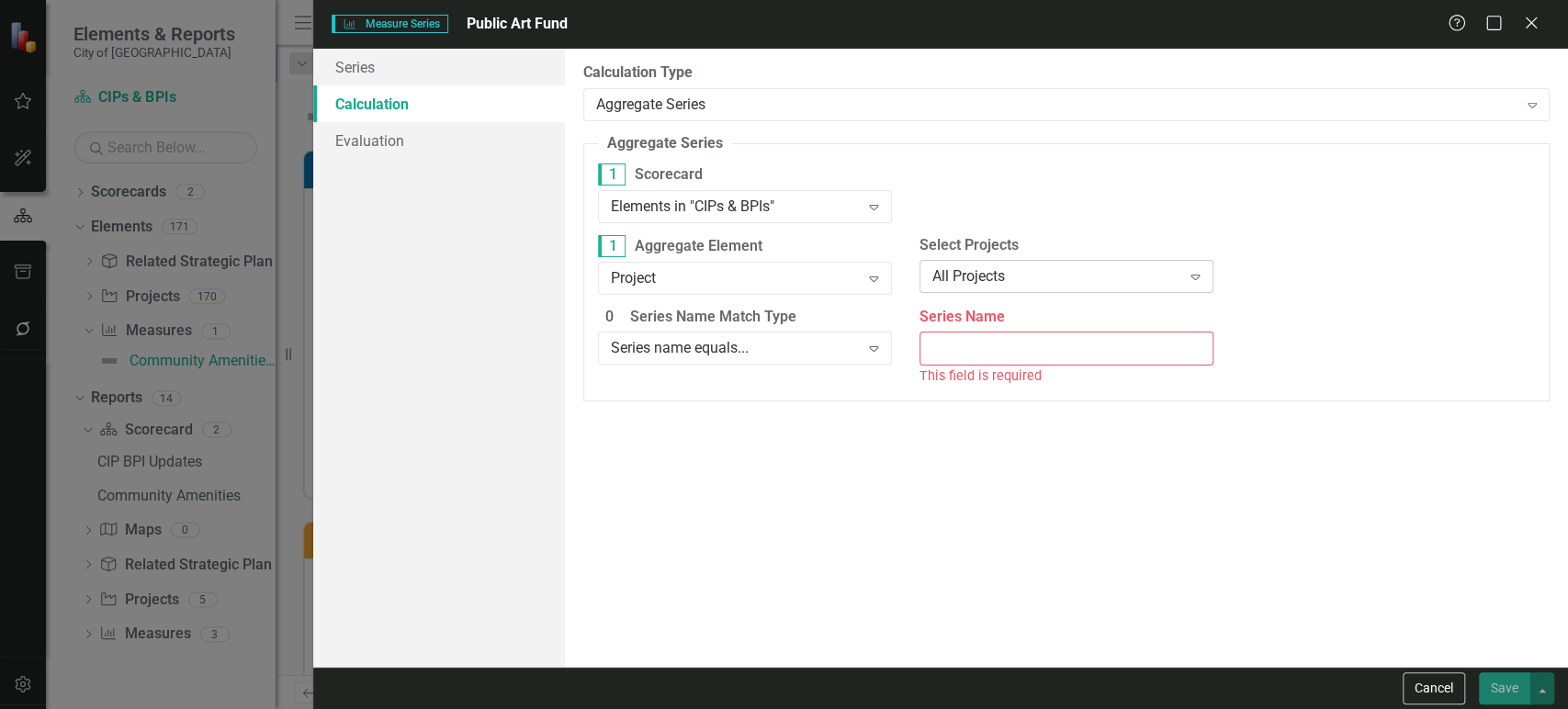
click at [935, 288] on div "All Projects Expand" at bounding box center [1067, 276] width 294 height 33
click at [828, 356] on div "Series name equals..." at bounding box center [735, 348] width 249 height 21
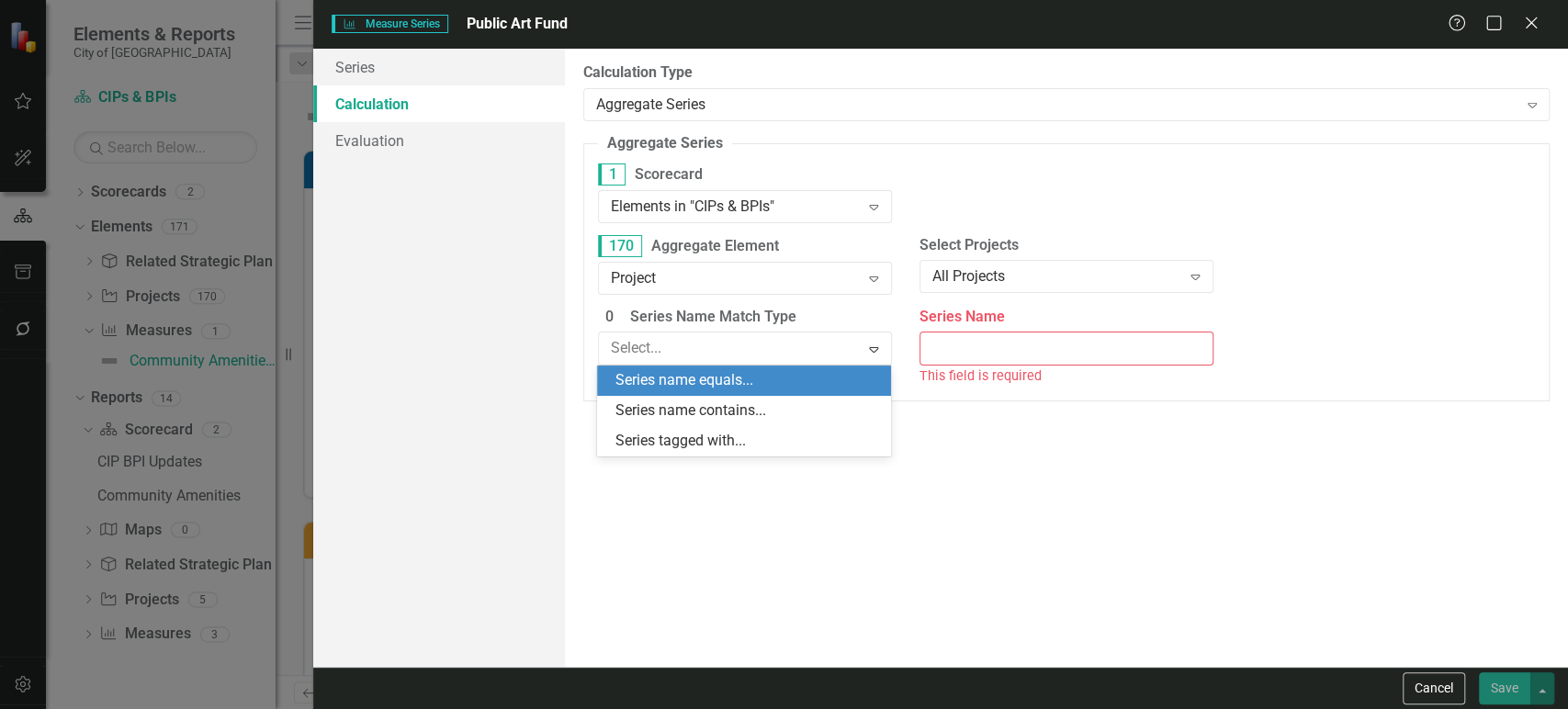
click at [785, 382] on div "Series name equals..." at bounding box center [747, 381] width 264 height 21
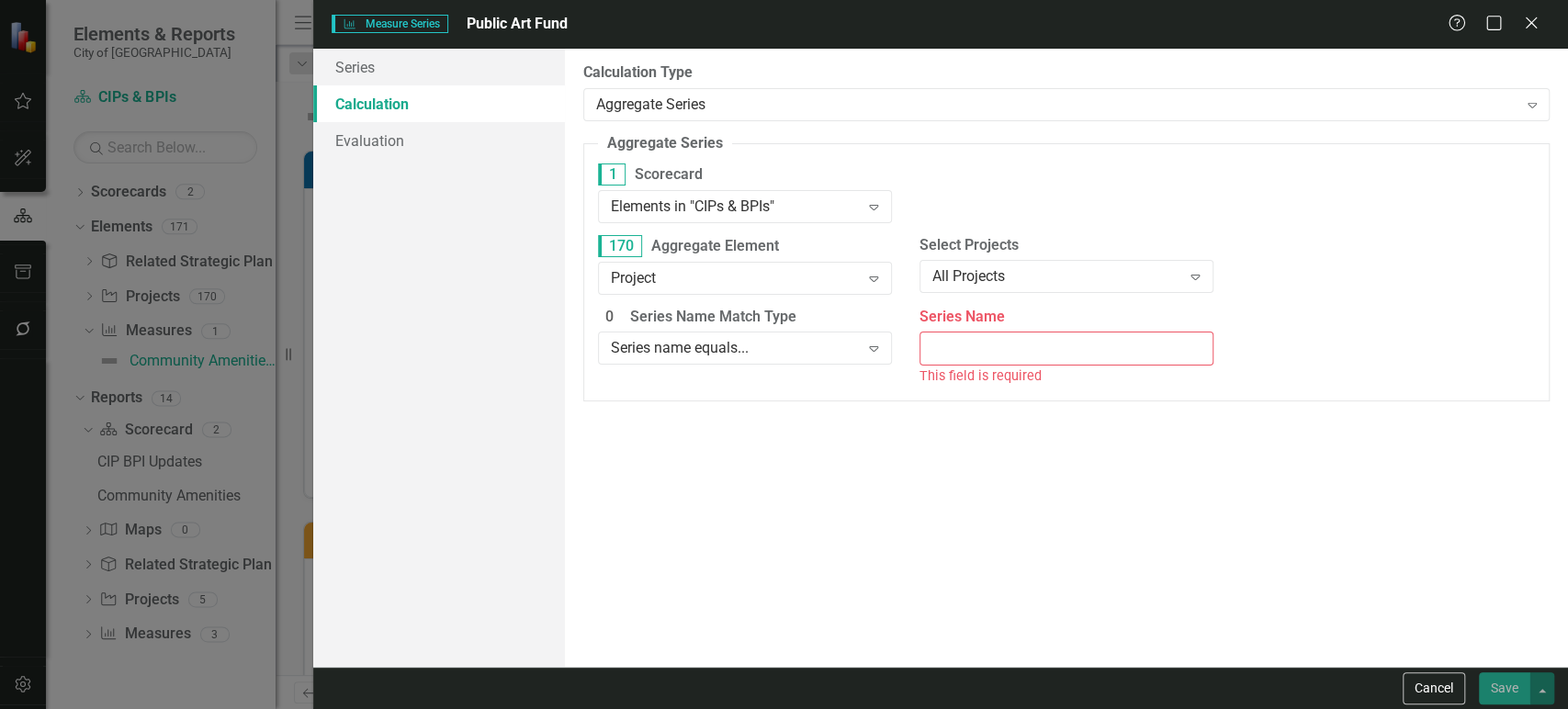
click at [979, 345] on input "Series Name" at bounding box center [1067, 349] width 294 height 34
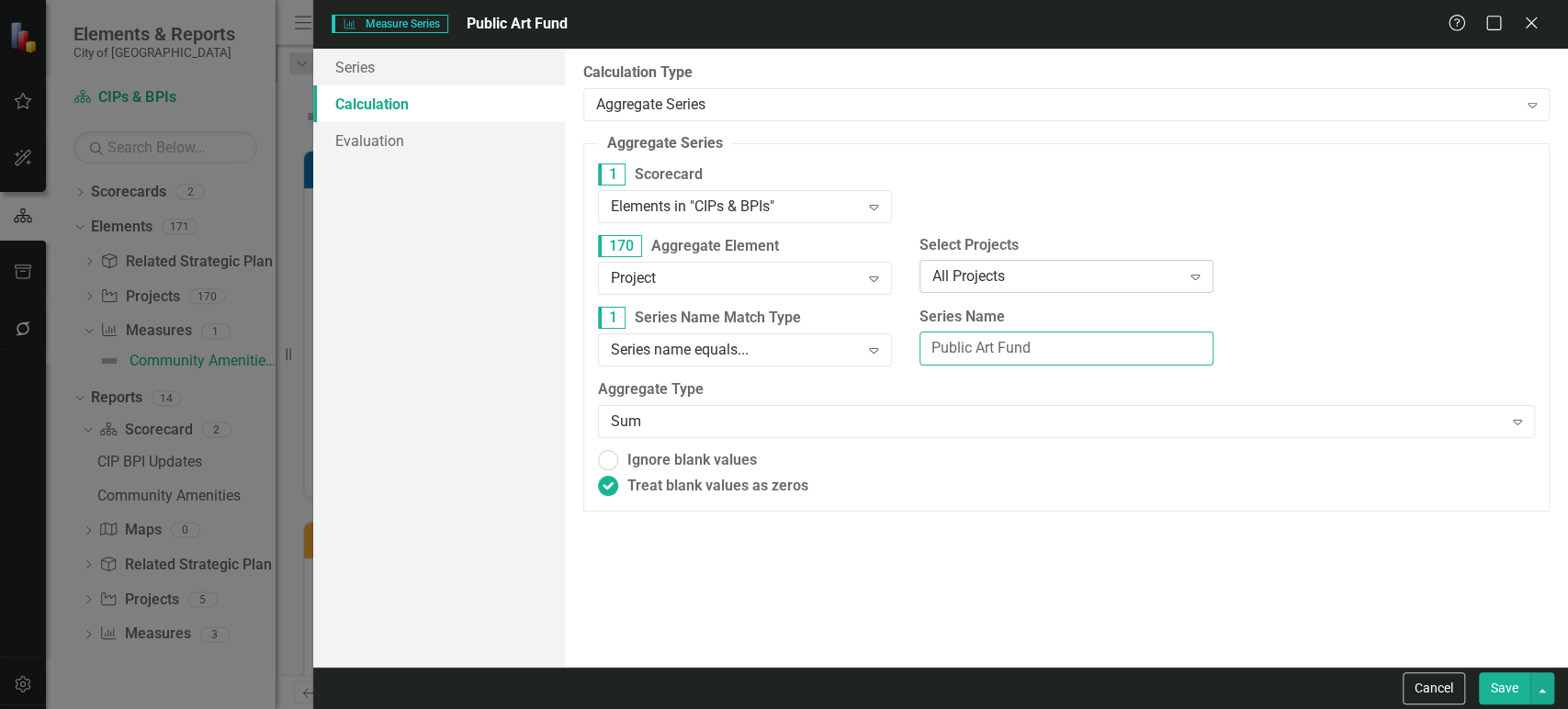
type input "Public Art Fund"
click at [1032, 261] on div "All Projects Expand" at bounding box center [1067, 276] width 294 height 33
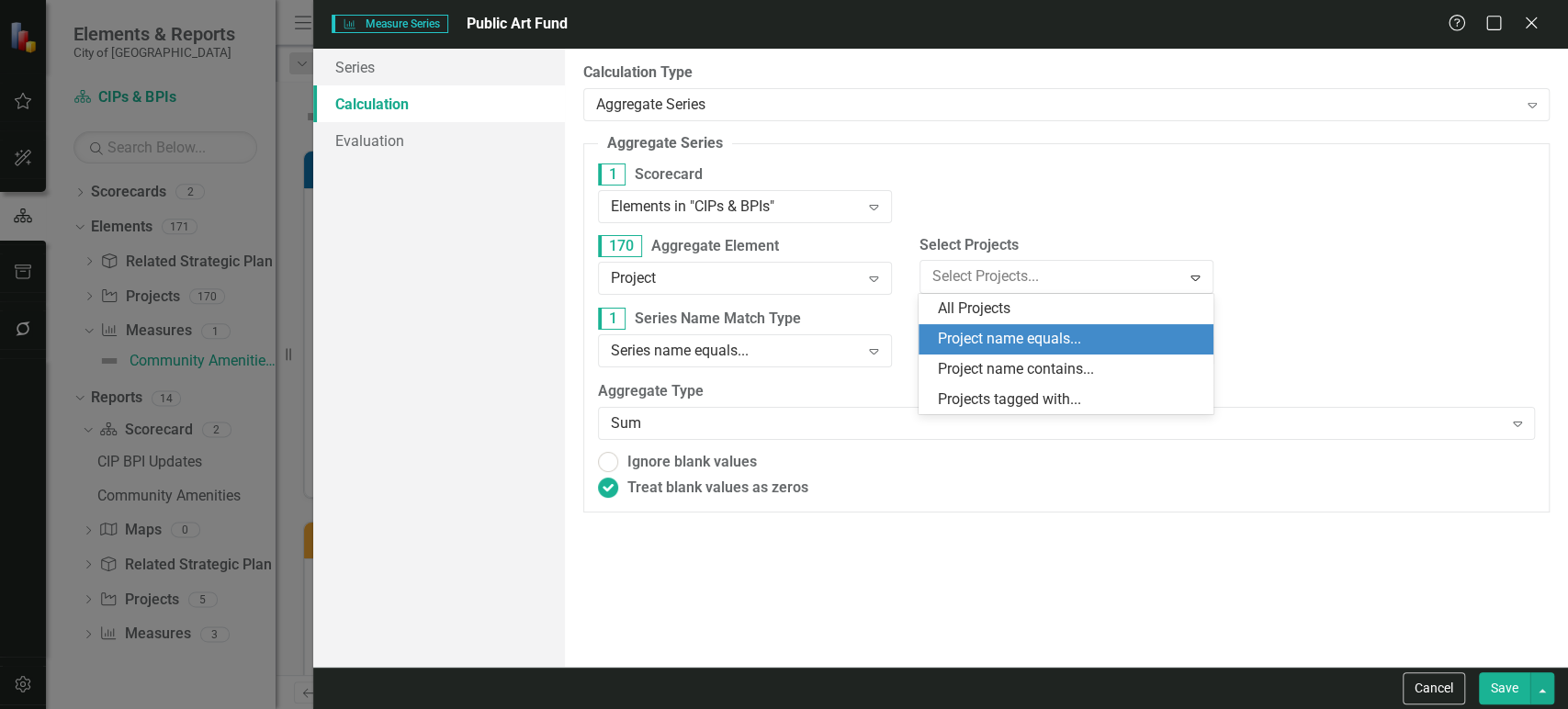
click at [1017, 339] on div "Project name equals..." at bounding box center [1069, 340] width 264 height 21
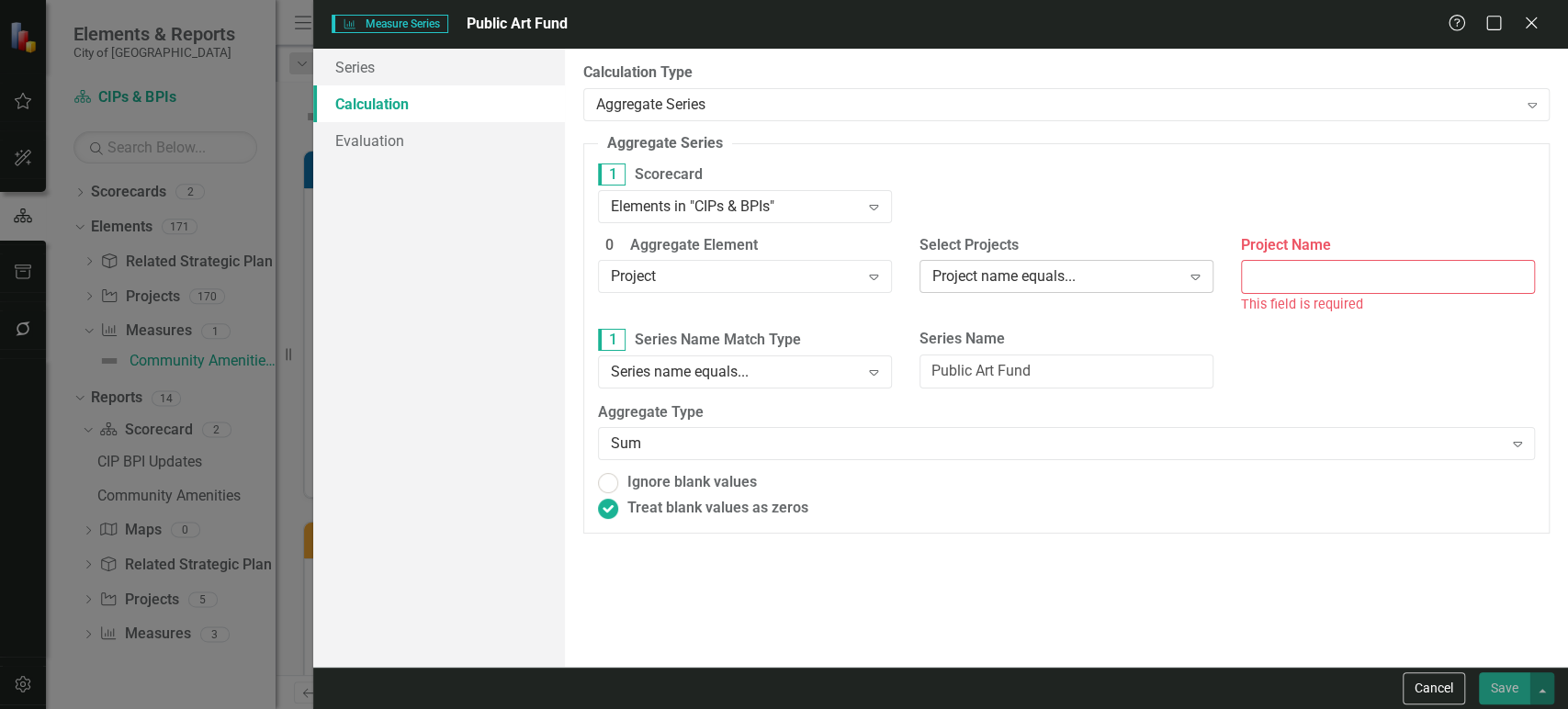
click at [1058, 273] on div "Project name equals..." at bounding box center [1056, 277] width 249 height 21
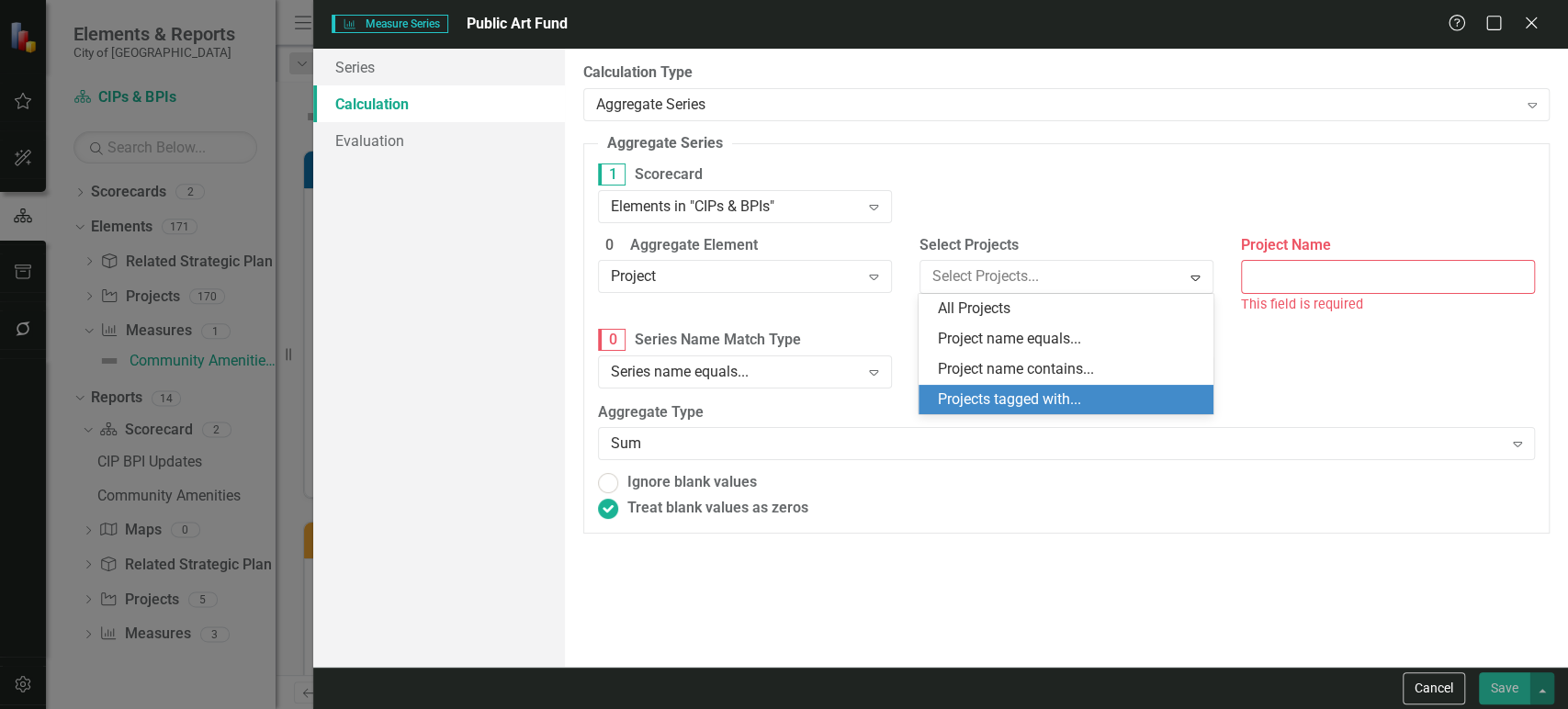
click at [1043, 391] on div "Projects tagged with..." at bounding box center [1069, 400] width 264 height 21
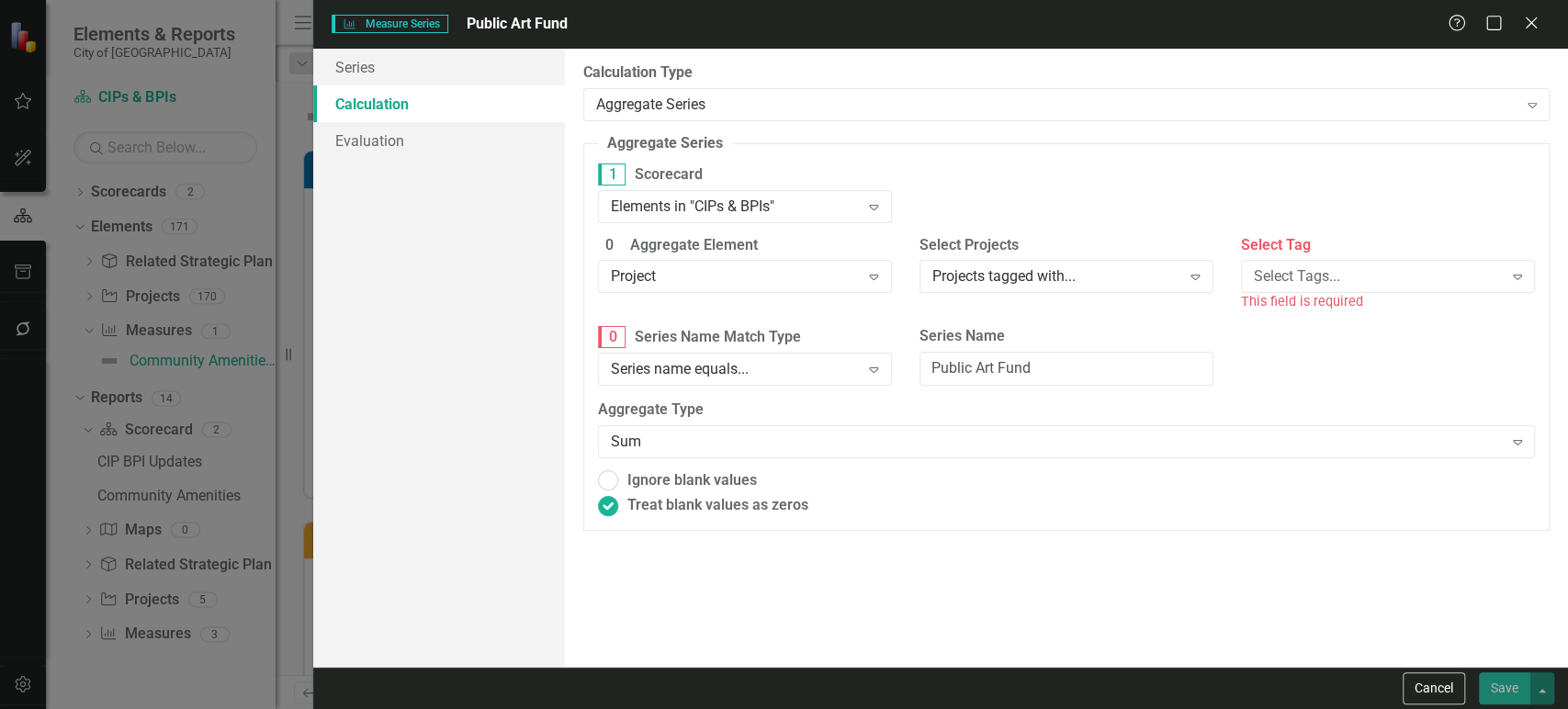
click at [1302, 257] on div "Select Tag Select Tags... Expand This field is required" at bounding box center [1389, 273] width 294 height 77
click at [1293, 280] on div "Select Tags..." at bounding box center [1378, 277] width 249 height 21
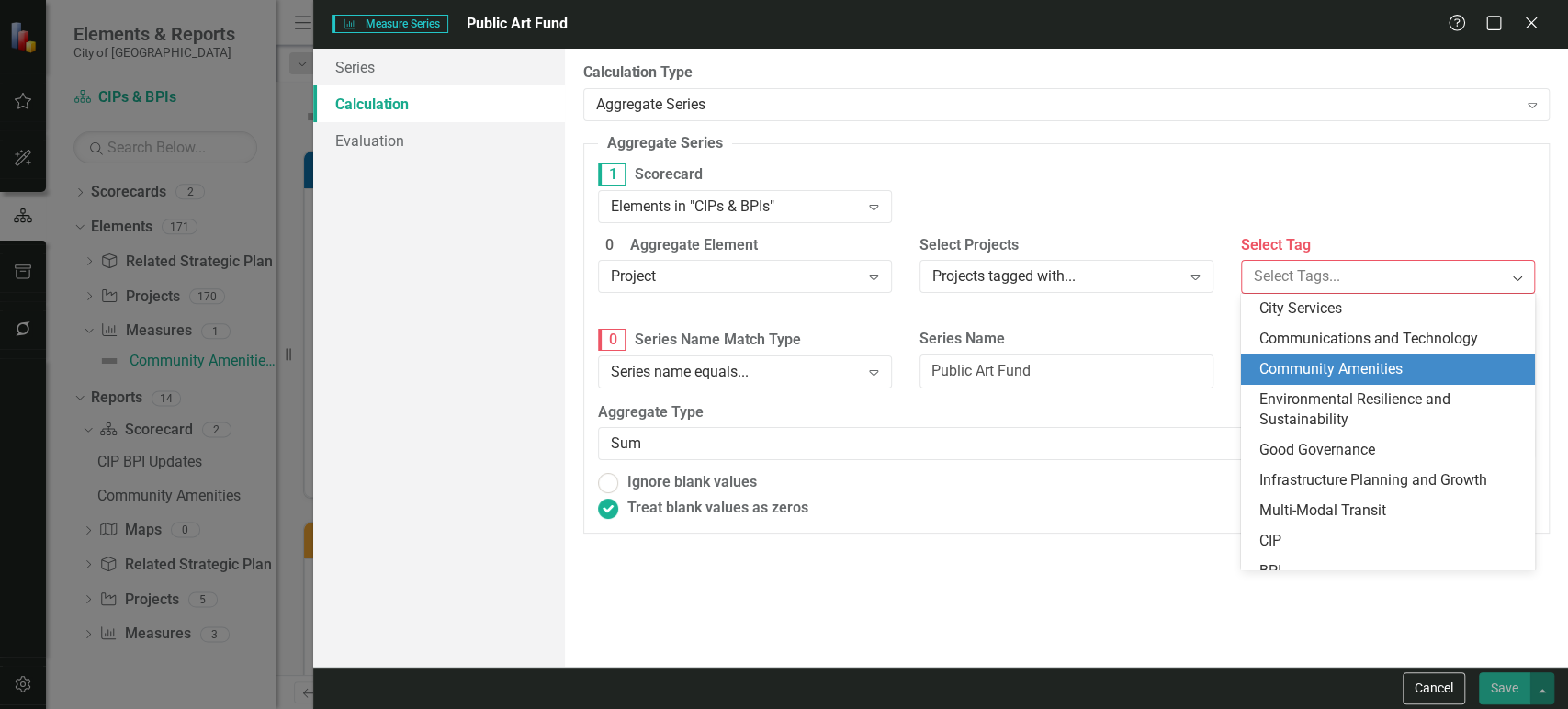
click at [1286, 365] on span "Community Amenities" at bounding box center [1331, 368] width 143 height 17
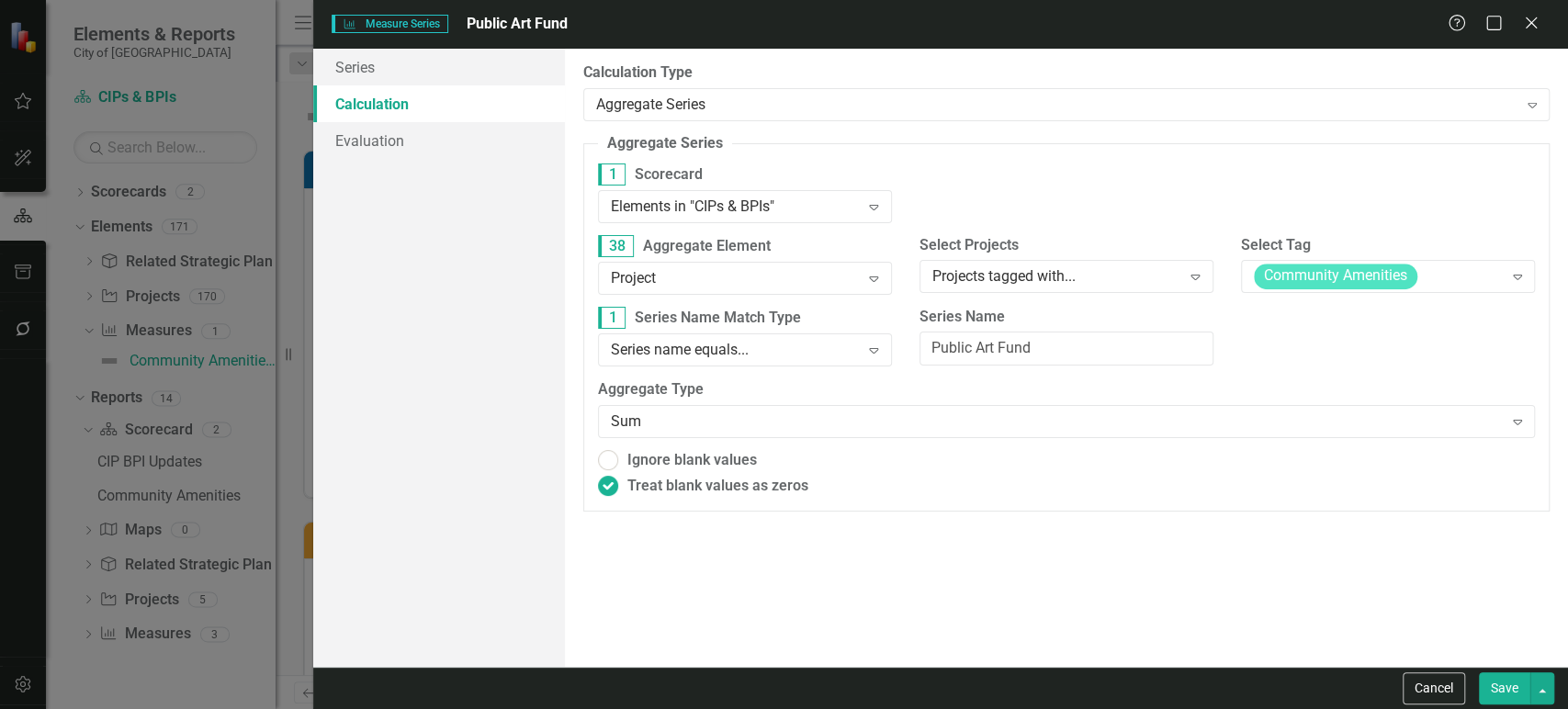
click at [1499, 689] on button "Save" at bounding box center [1505, 689] width 52 height 32
radio input "true"
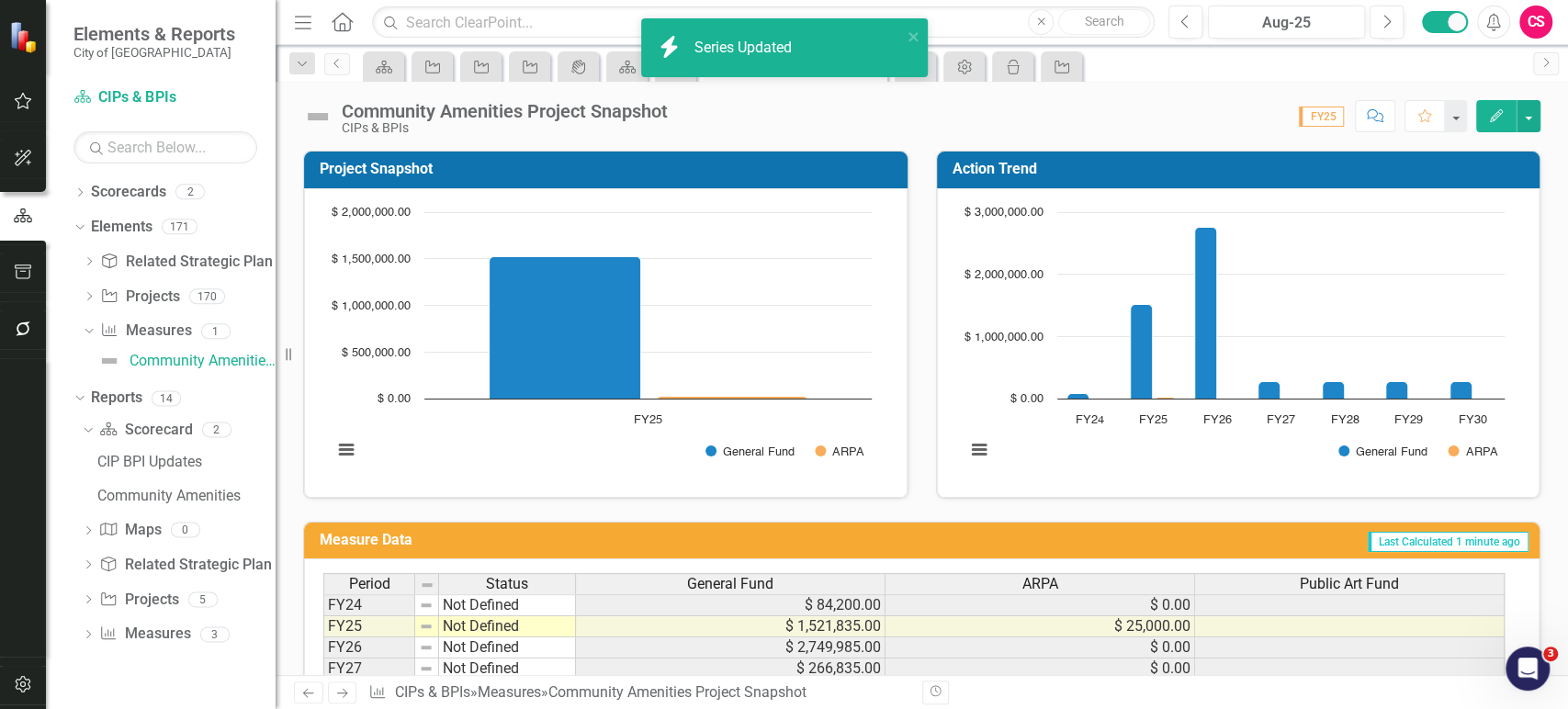
scroll to position [126, 0]
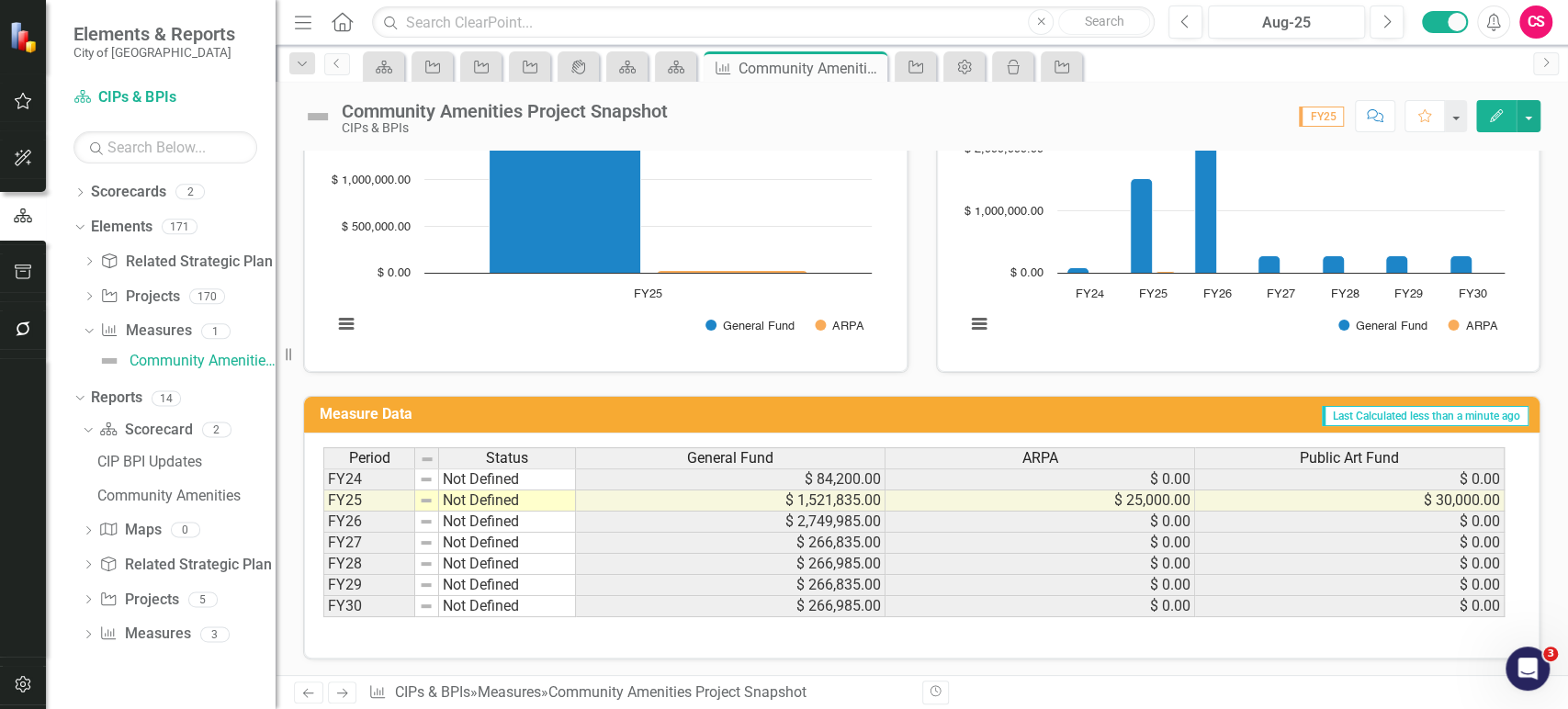
click at [1489, 114] on icon "Edit" at bounding box center [1496, 115] width 16 height 12
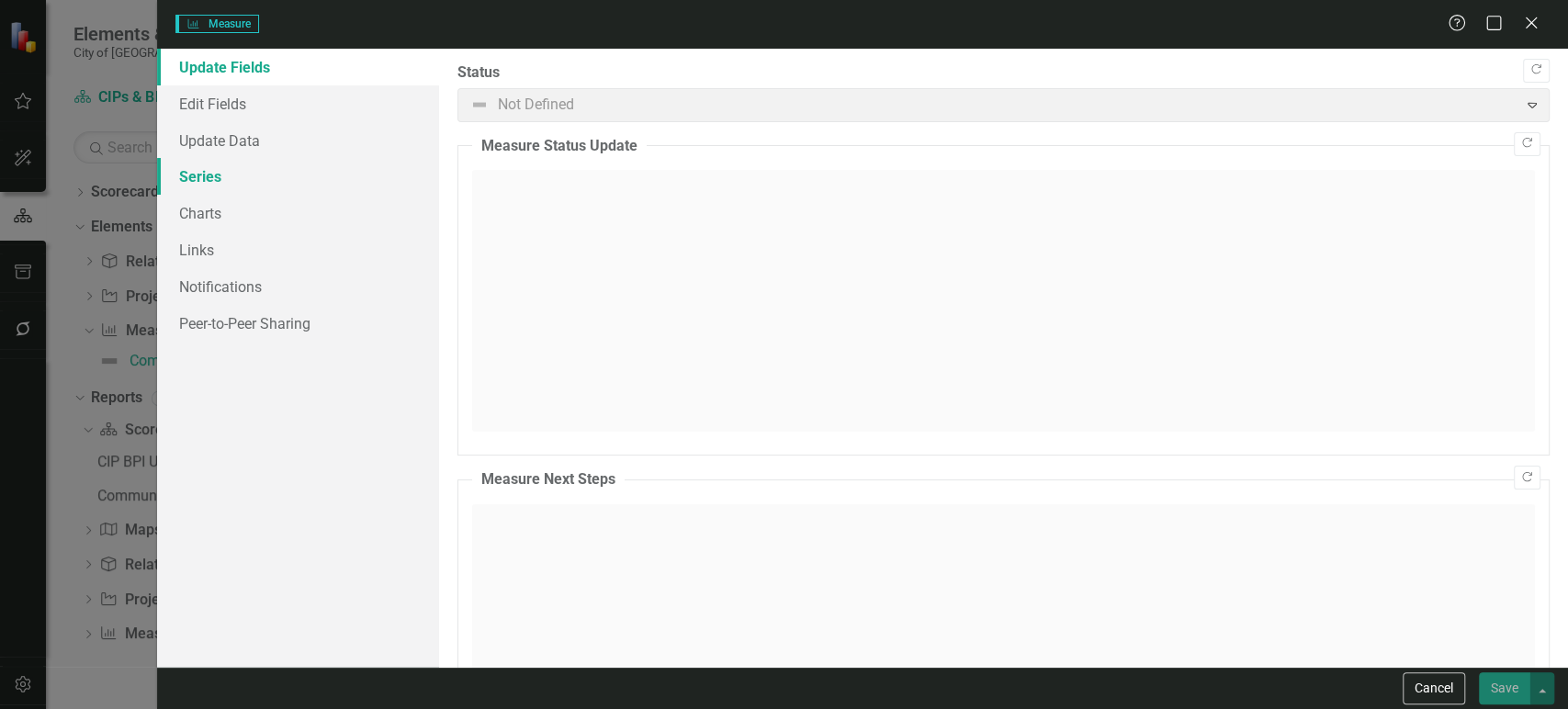
click at [292, 178] on link "Series" at bounding box center [299, 177] width 282 height 37
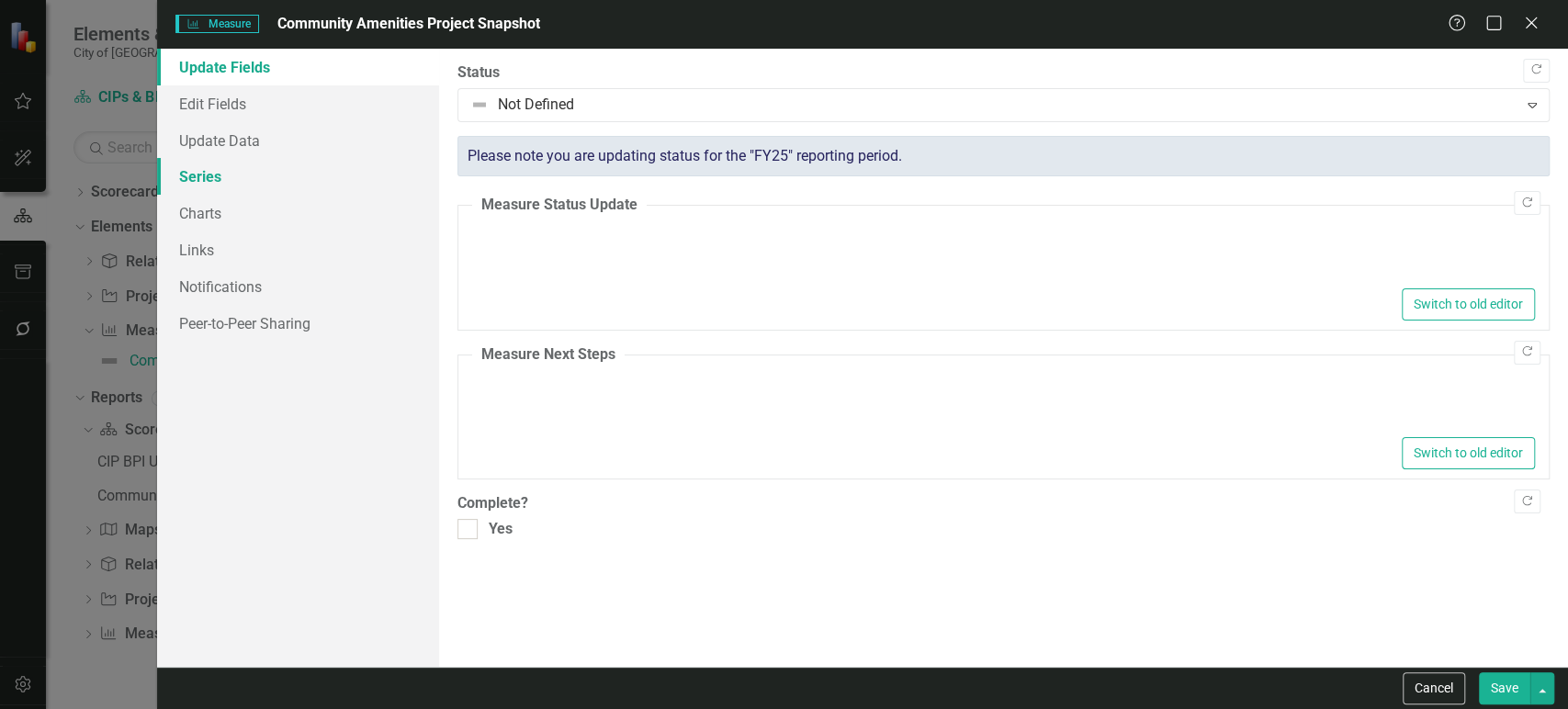
click at [303, 192] on link "Series" at bounding box center [299, 177] width 282 height 37
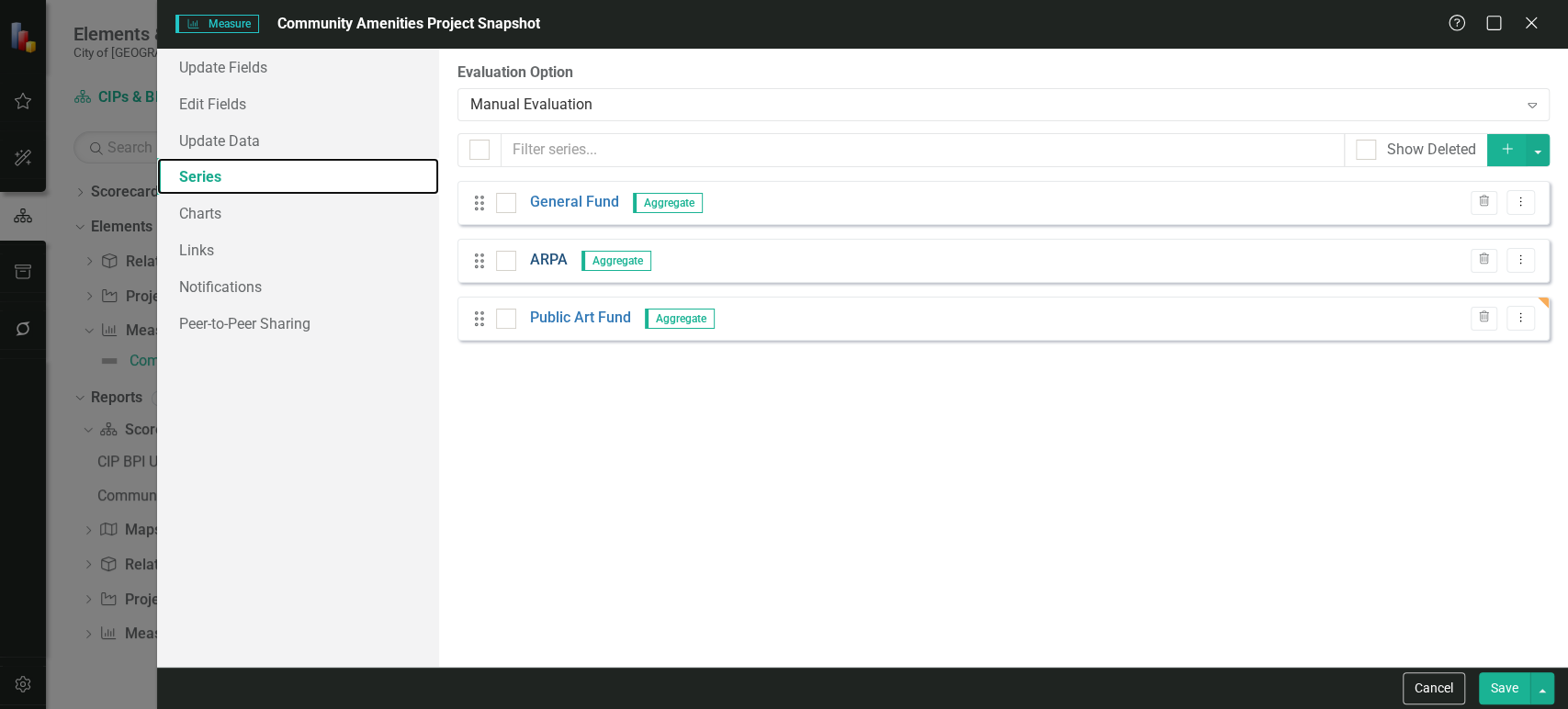
scroll to position [0, 0]
click at [533, 264] on link "ARPA" at bounding box center [548, 261] width 37 height 21
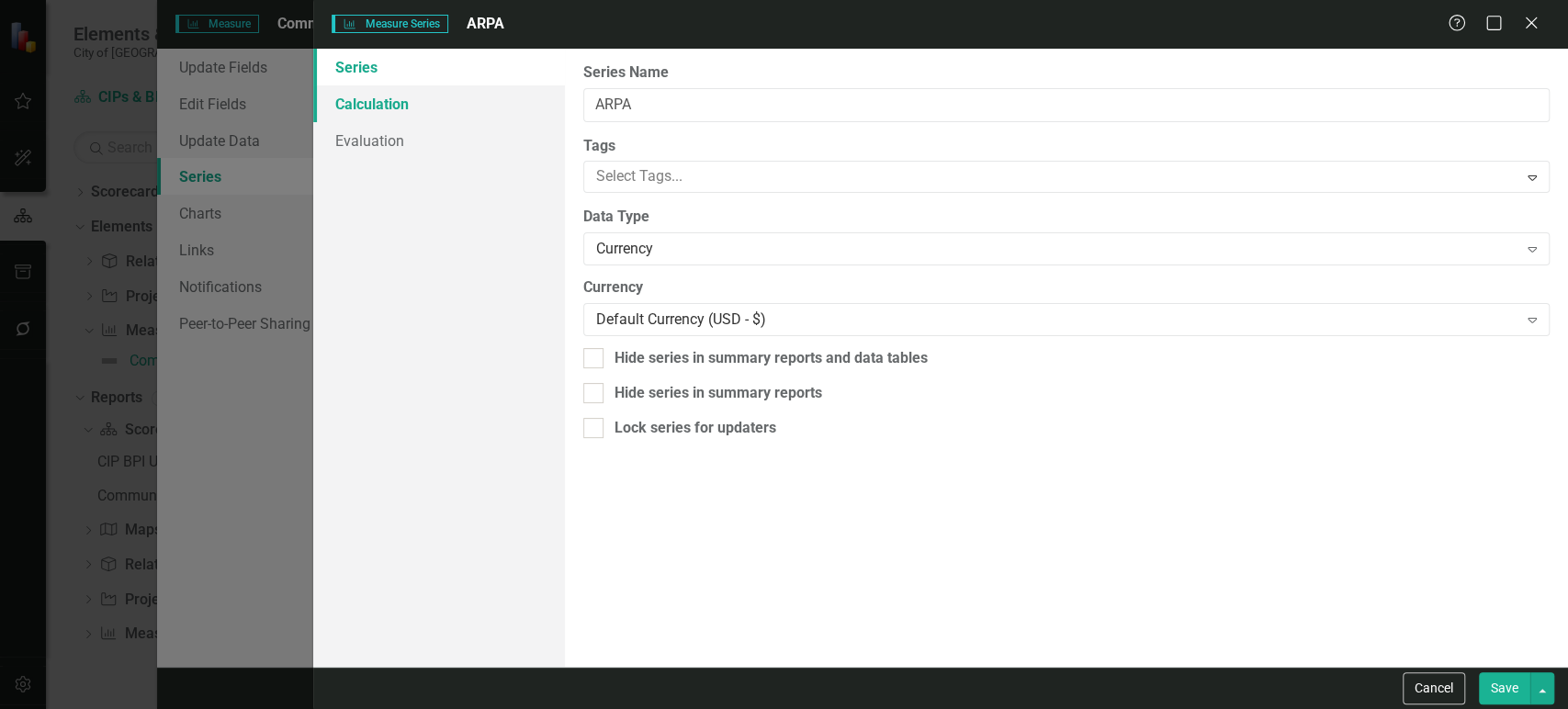
click at [480, 101] on link "Calculation" at bounding box center [438, 104] width 251 height 37
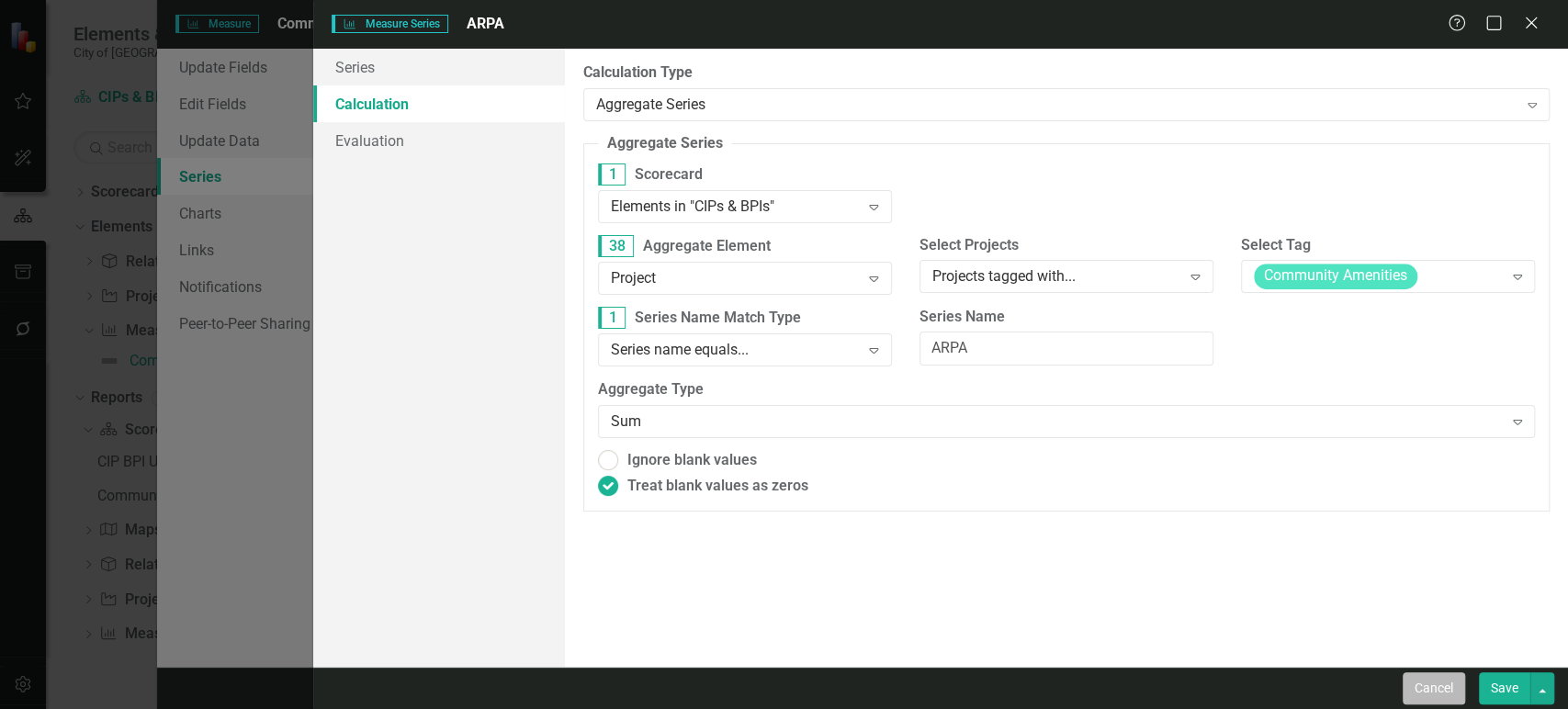
click at [1432, 688] on button "Cancel" at bounding box center [1433, 689] width 62 height 32
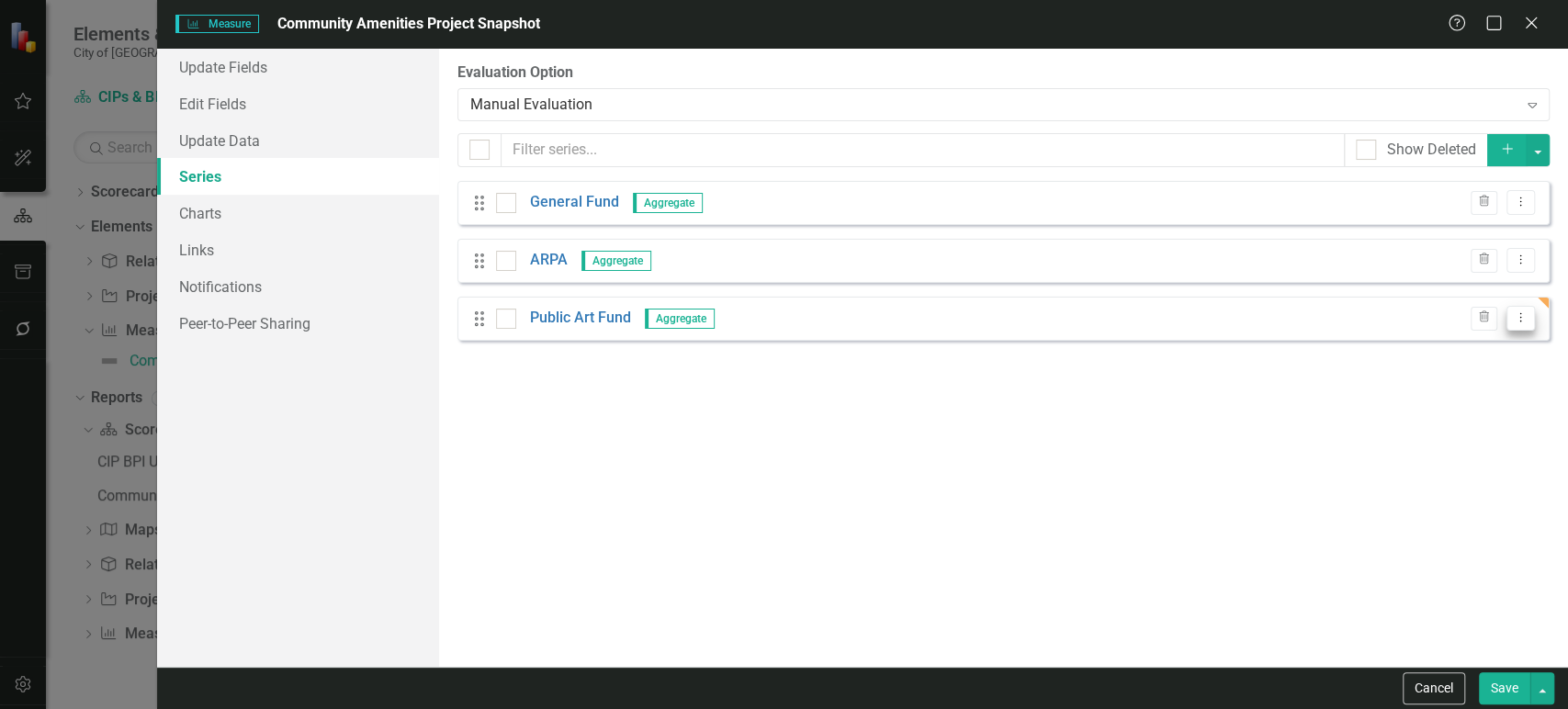
click at [1527, 330] on button "Dropdown Menu" at bounding box center [1521, 319] width 29 height 25
click at [1477, 373] on link "Copy Duplicate Measure Series" at bounding box center [1430, 383] width 209 height 34
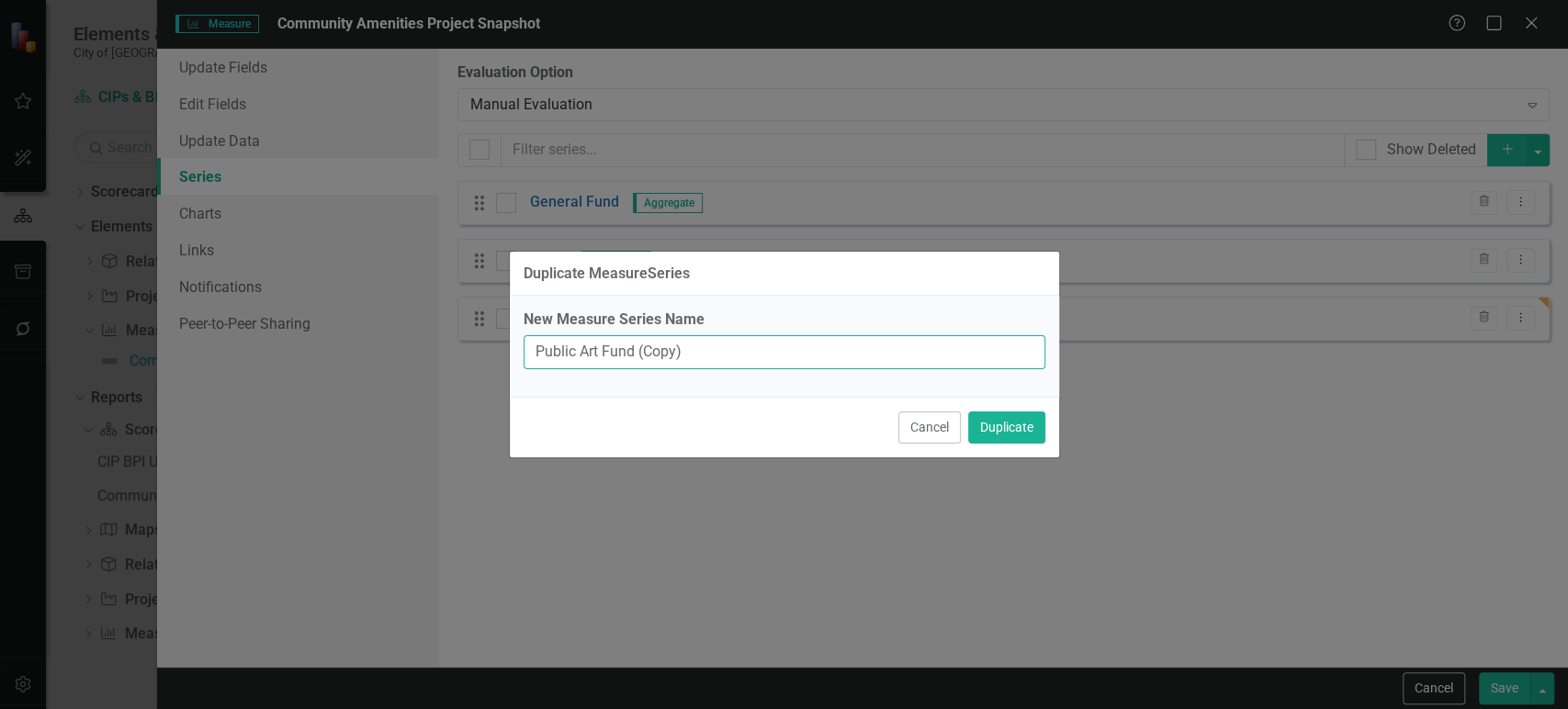
drag, startPoint x: 687, startPoint y: 364, endPoint x: 480, endPoint y: 346, distance: 207.8
click at [480, 346] on div "Duplicate MeasureSeries New Measure Series Name Public Art Fund (Copy) Cancel D…" at bounding box center [784, 354] width 1568 height 709
type input "[PERSON_NAME] Fund"
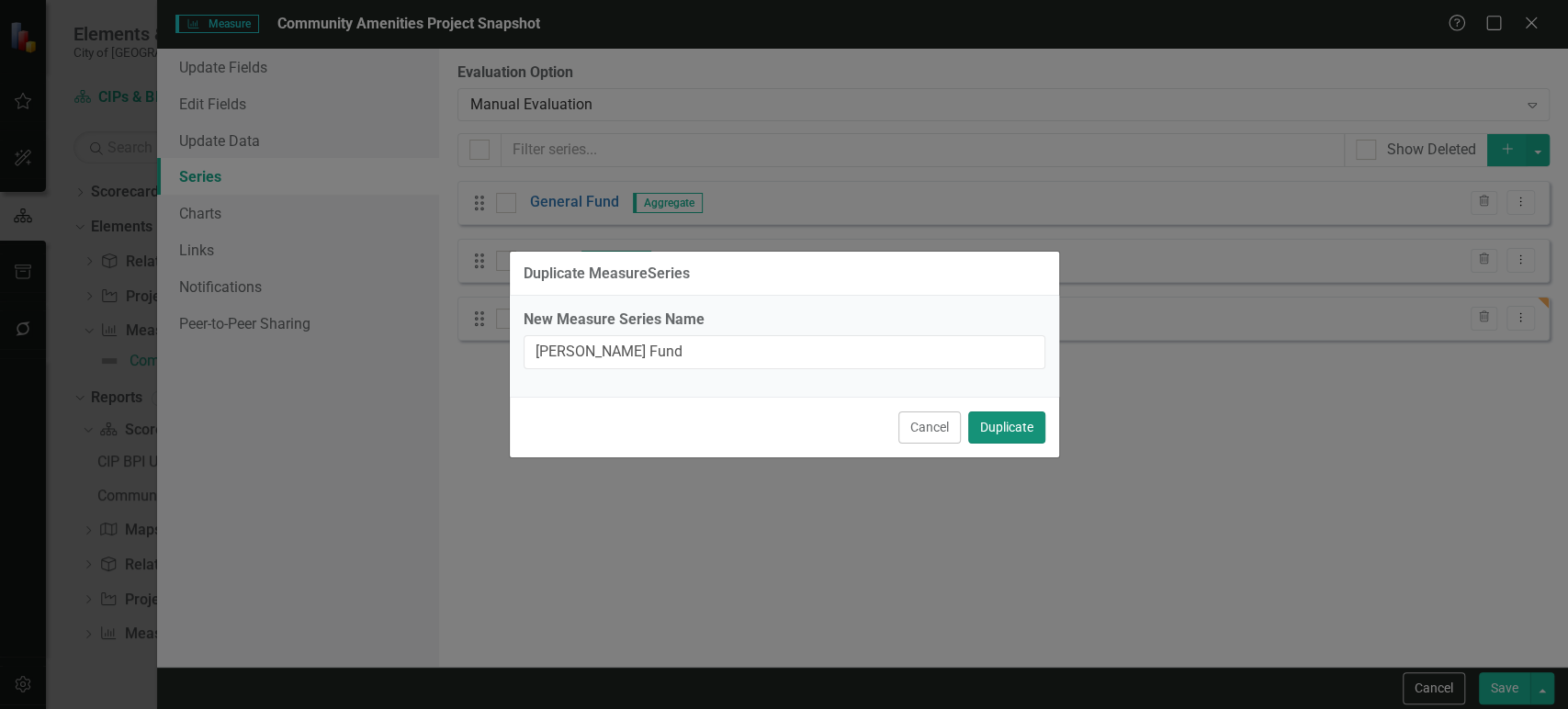
click at [1007, 428] on button "Duplicate" at bounding box center [1007, 427] width 77 height 32
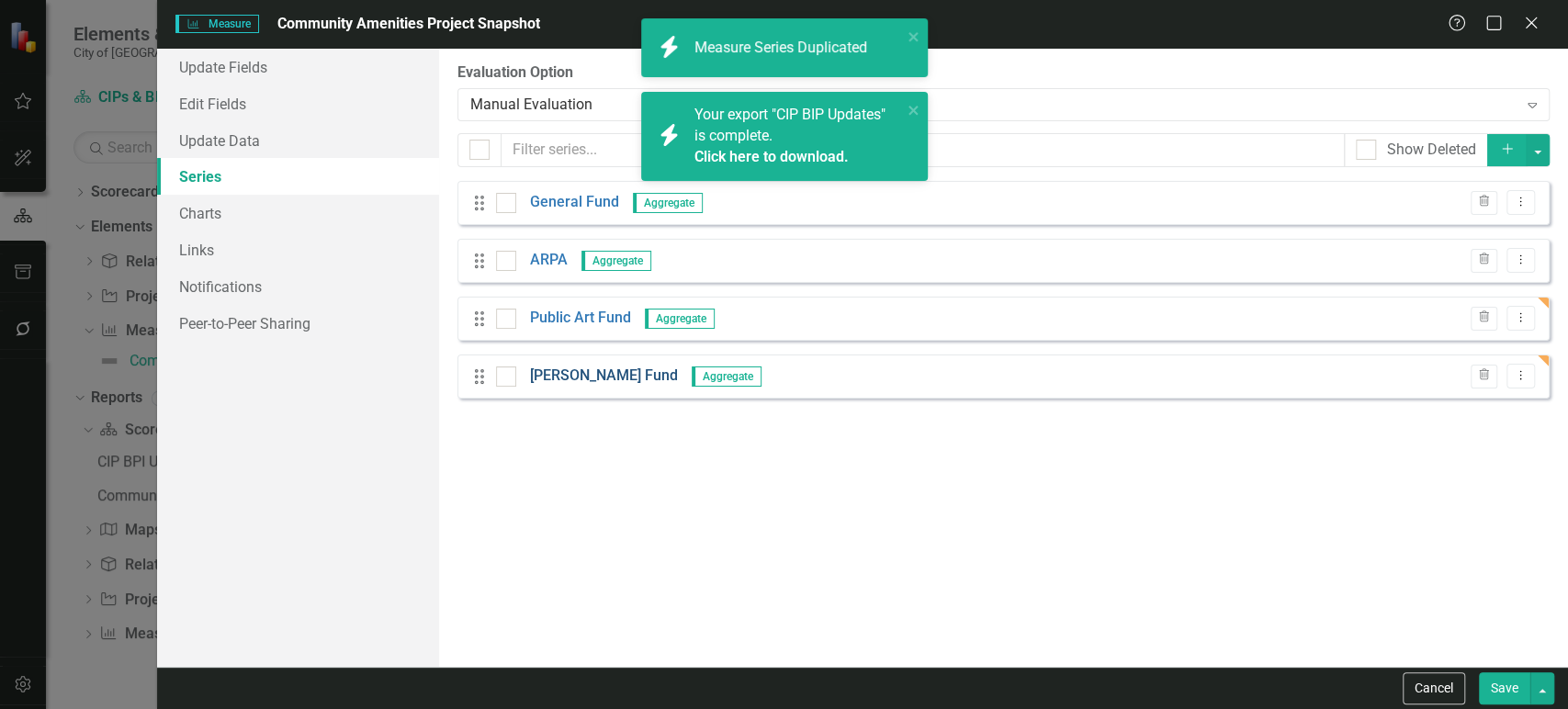
click at [555, 375] on link "[PERSON_NAME] Fund" at bounding box center [603, 376] width 148 height 21
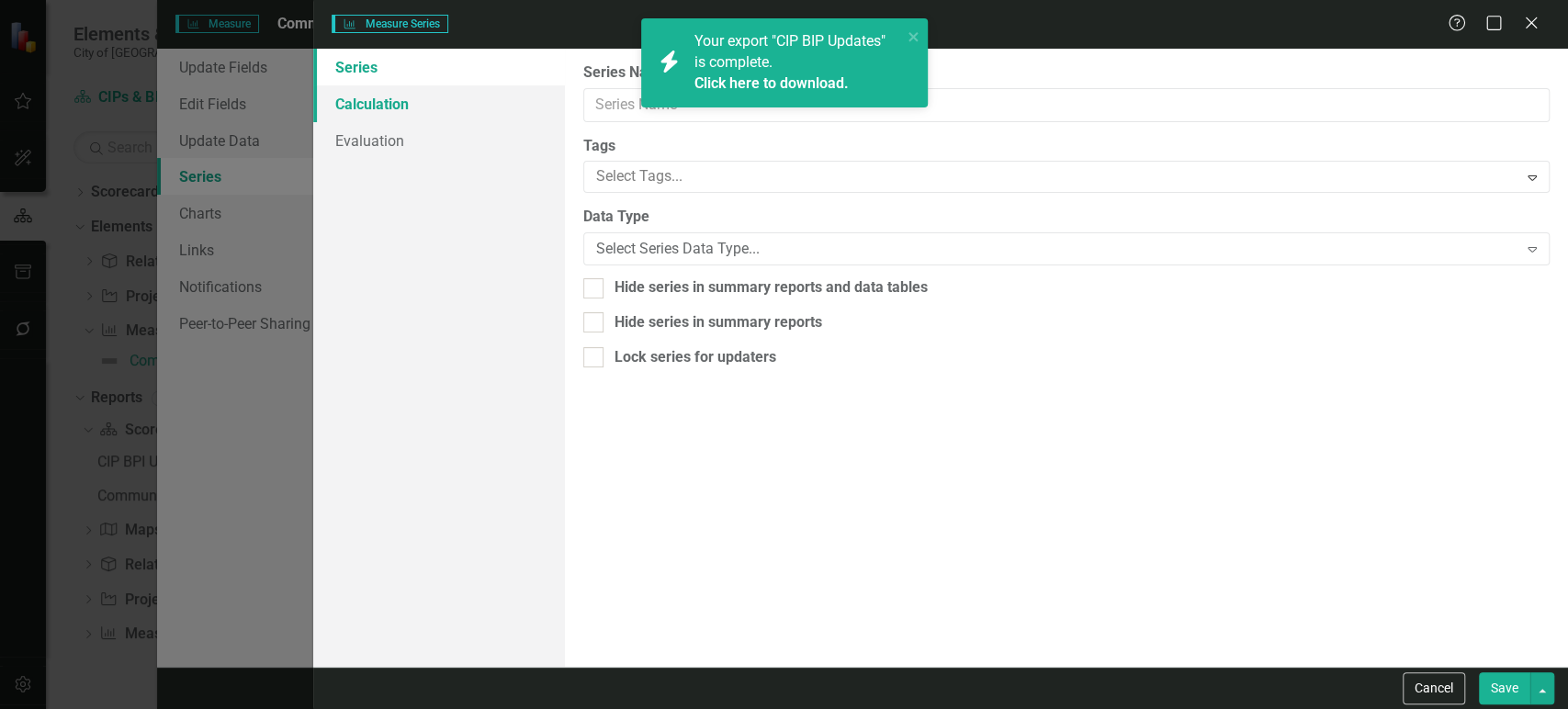
type input "[PERSON_NAME] Fund"
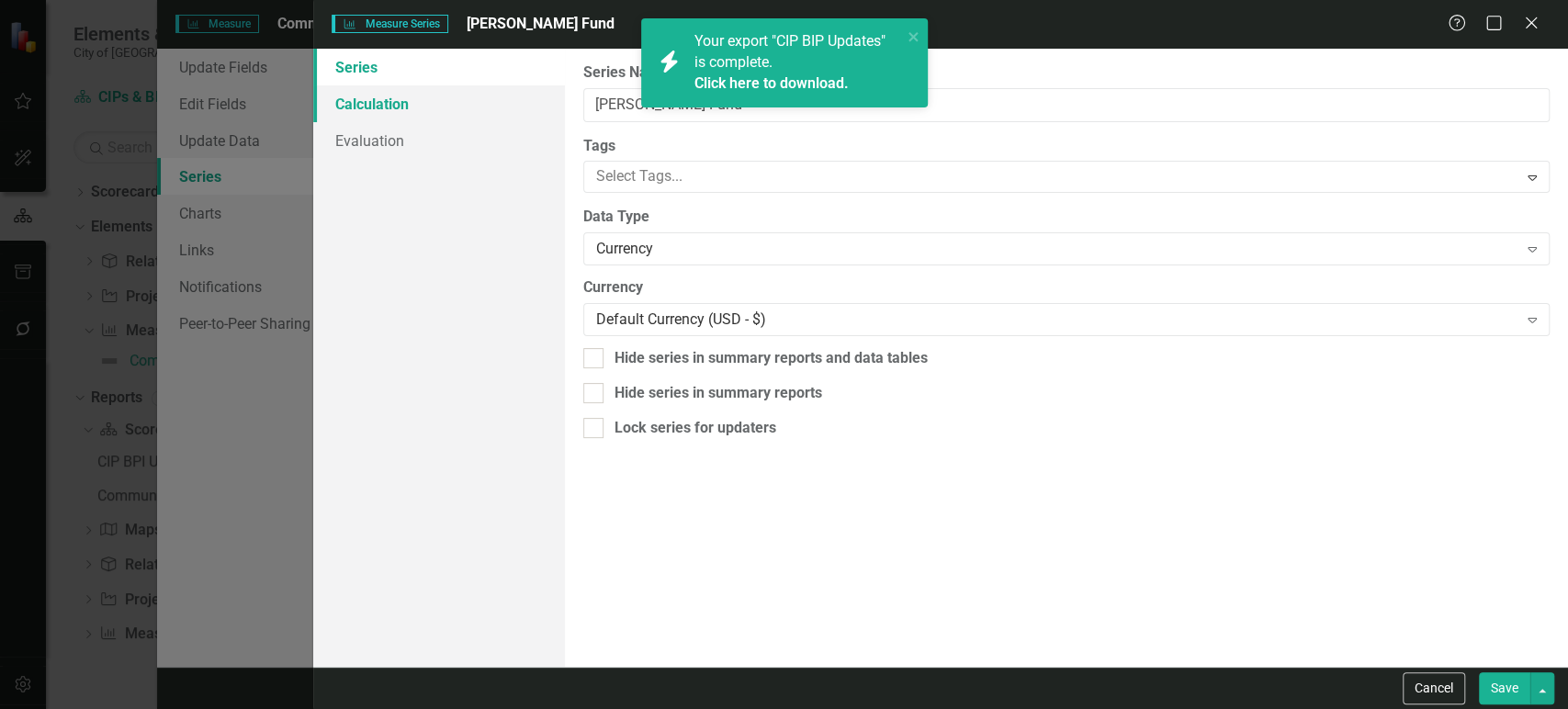
click at [441, 112] on link "Calculation" at bounding box center [438, 104] width 251 height 37
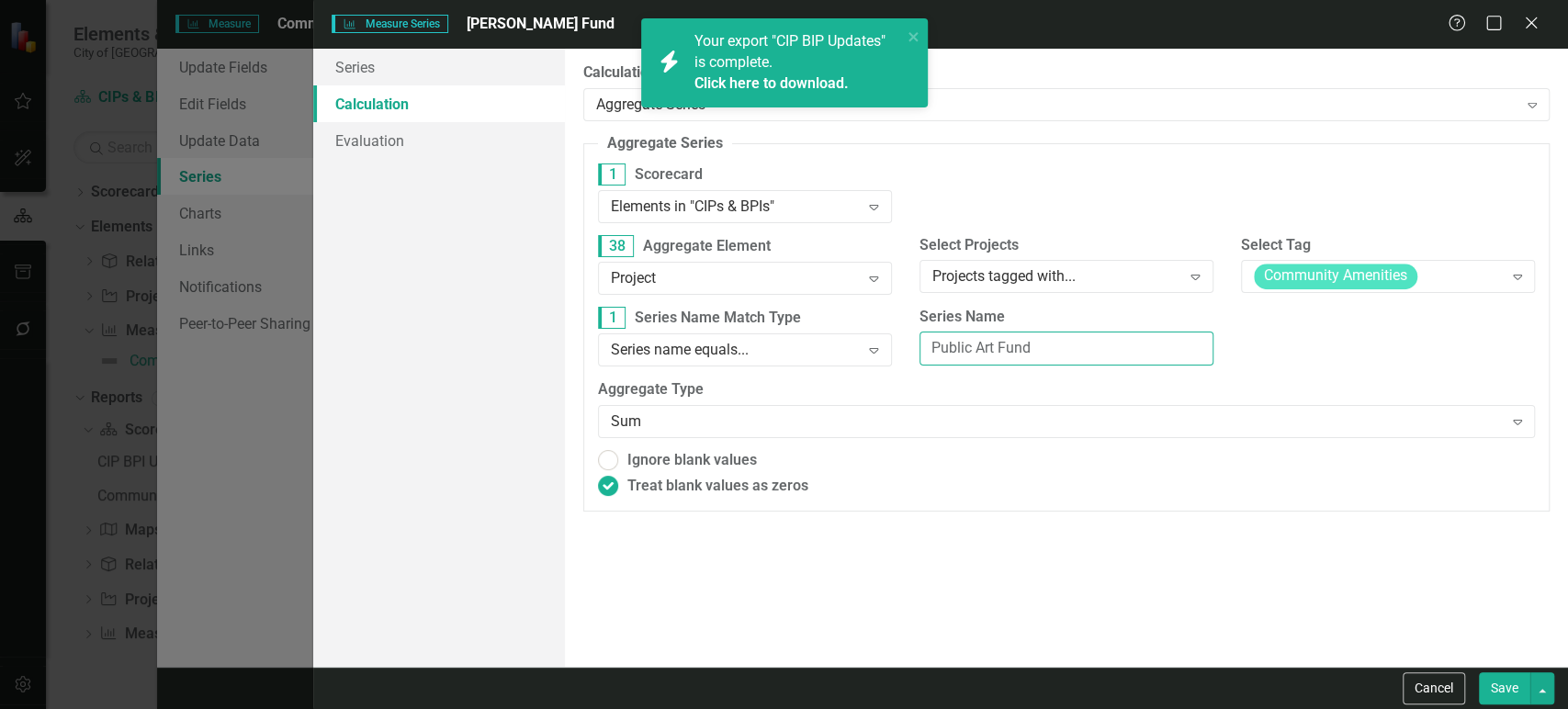
click at [965, 341] on input "Public Art Fund" at bounding box center [1067, 349] width 294 height 34
paste input "enny"
type input "[PERSON_NAME] Fund"
click at [1511, 679] on button "Save" at bounding box center [1505, 689] width 52 height 32
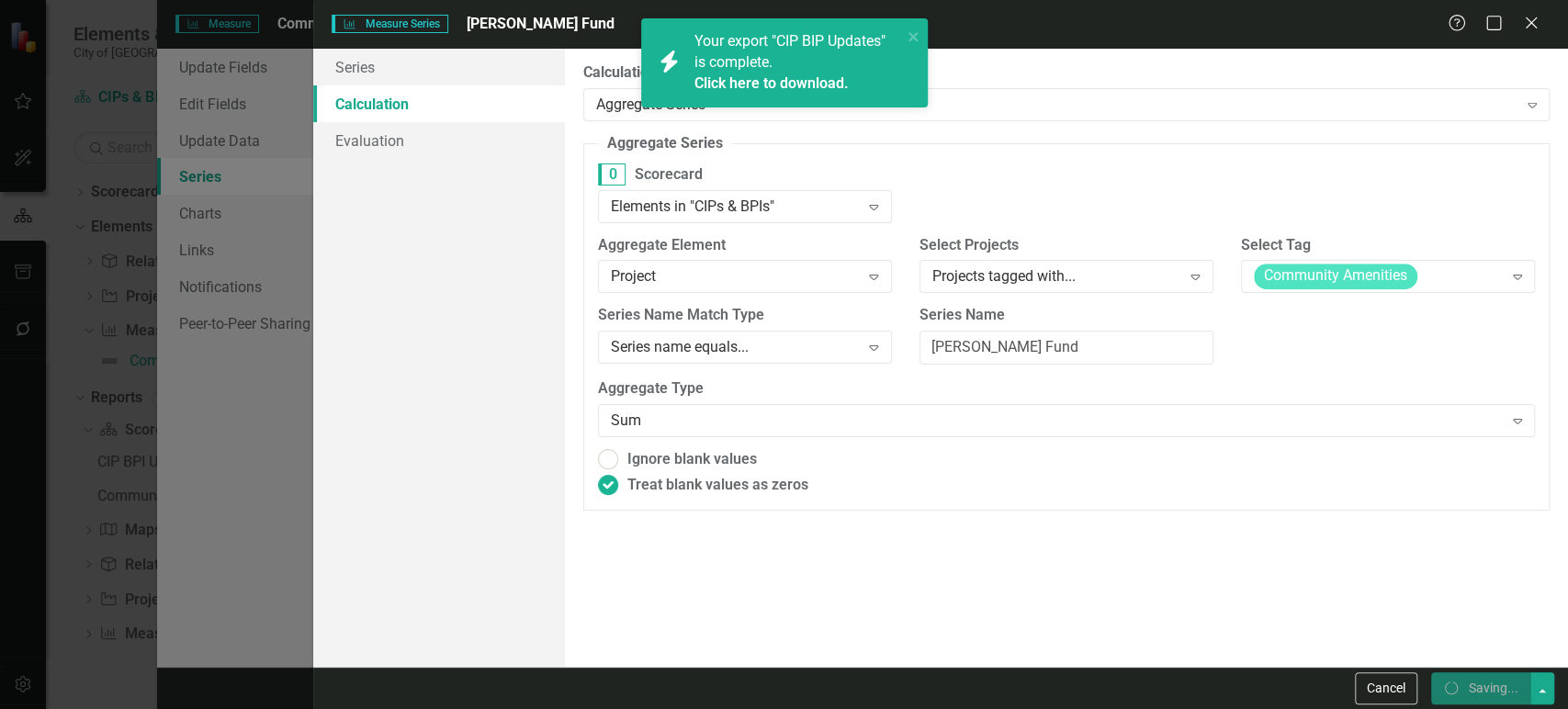
radio input "true"
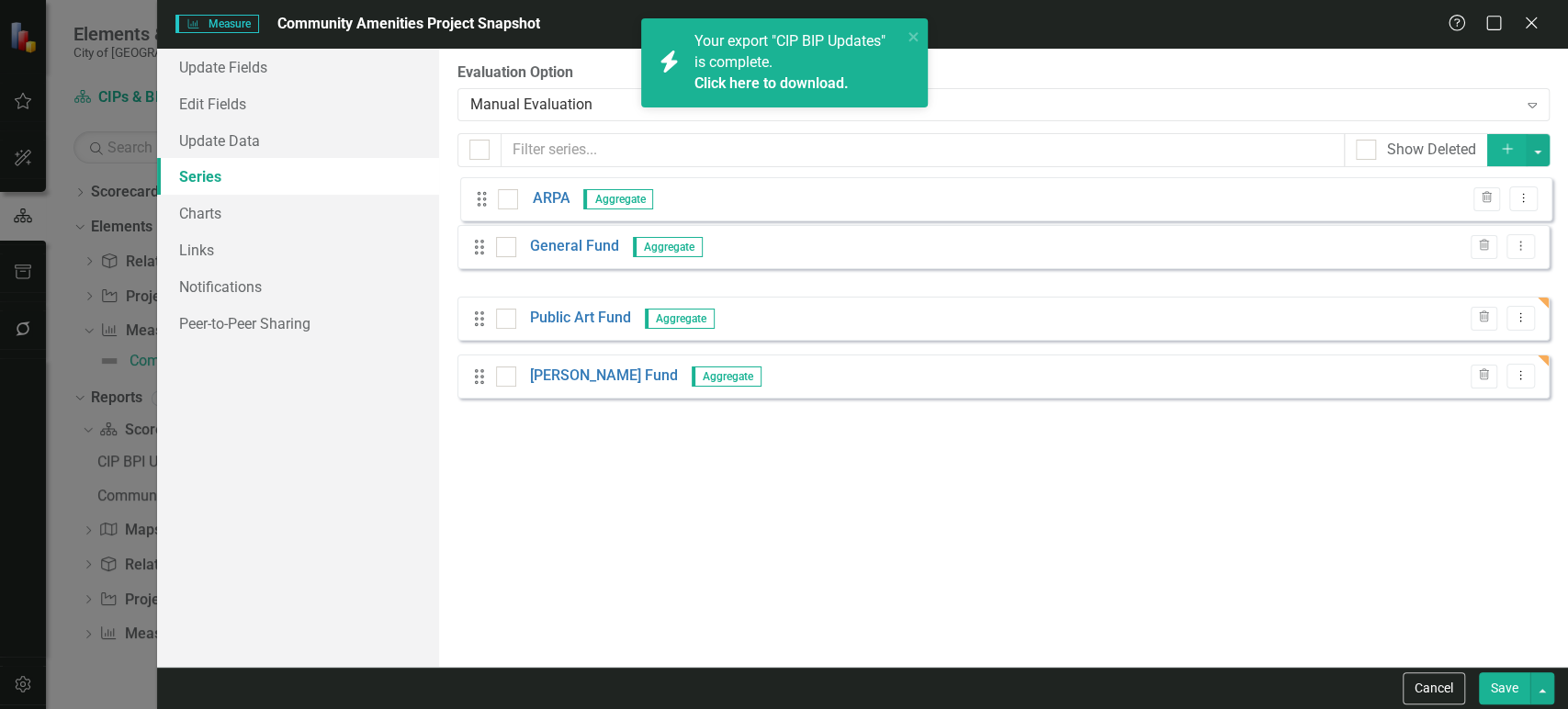
drag, startPoint x: 480, startPoint y: 263, endPoint x: 483, endPoint y: 203, distance: 60.1
click at [483, 203] on div "Drag General Fund Aggregate Trash Dropdown Menu Drag ARPA Aggregate Trash Dropd…" at bounding box center [1003, 290] width 1093 height 218
click at [1528, 200] on button "Dropdown Menu" at bounding box center [1521, 202] width 29 height 25
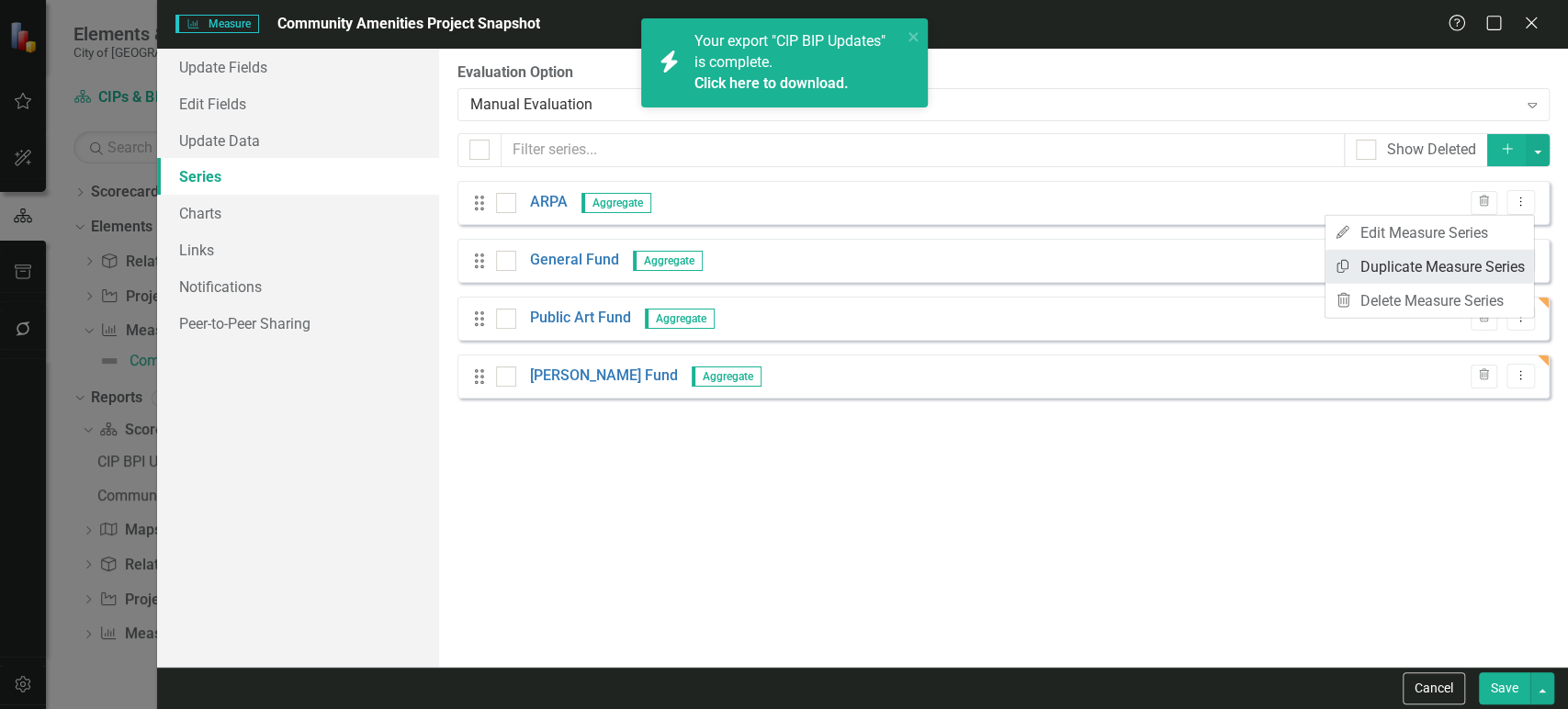
click at [1424, 271] on link "Copy Duplicate Measure Series" at bounding box center [1430, 267] width 209 height 34
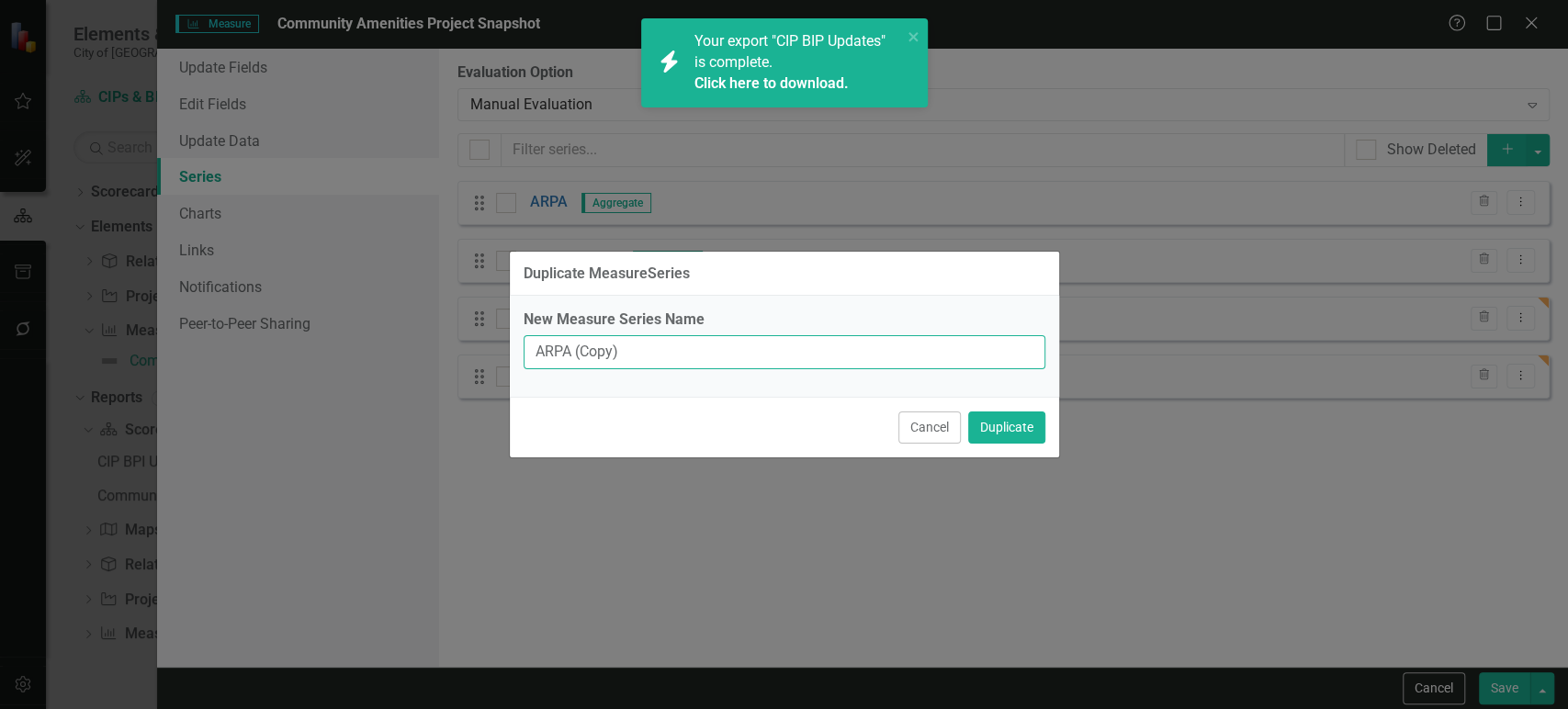
drag, startPoint x: 656, startPoint y: 350, endPoint x: 459, endPoint y: 364, distance: 197.5
click at [459, 364] on div "Duplicate MeasureSeries New Measure Series Name ARPA (Copy) Cancel Duplicate" at bounding box center [784, 354] width 1568 height 709
type input "Building Fund"
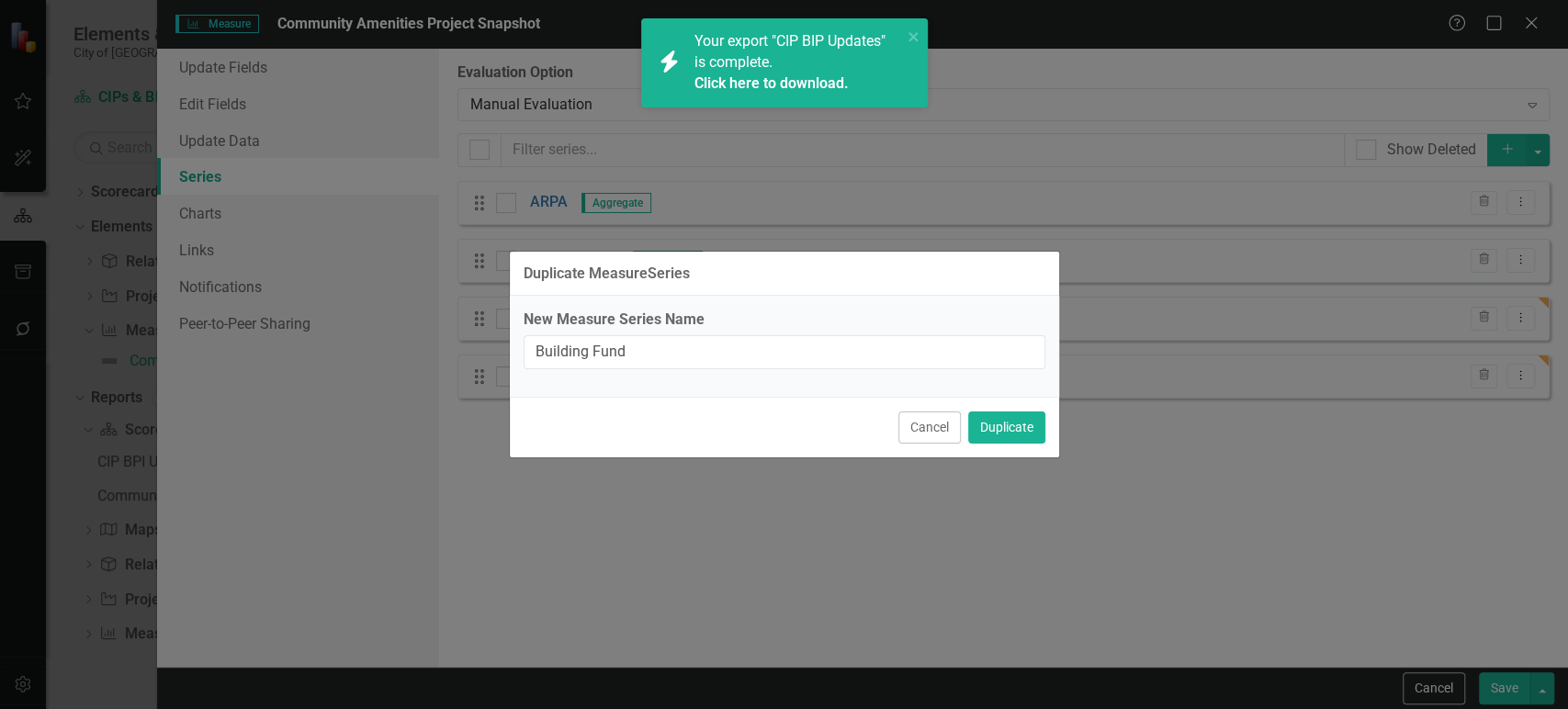
click at [1000, 447] on div "Cancel Duplicate" at bounding box center [784, 427] width 550 height 61
click at [1018, 425] on button "Duplicate" at bounding box center [1007, 427] width 77 height 32
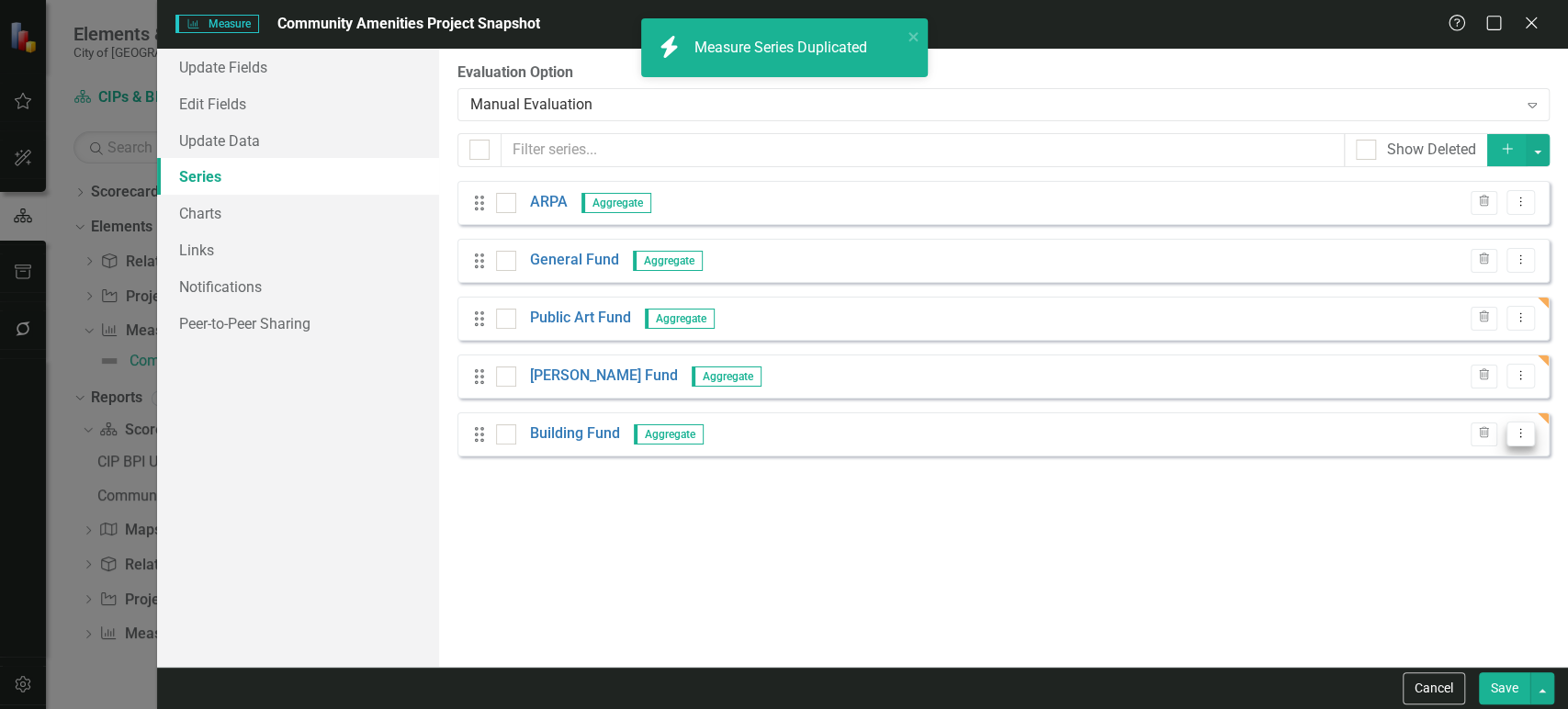
click at [1527, 422] on button "Dropdown Menu" at bounding box center [1521, 434] width 29 height 25
click at [1347, 470] on link "Edit Edit Measure Series" at bounding box center [1430, 465] width 209 height 34
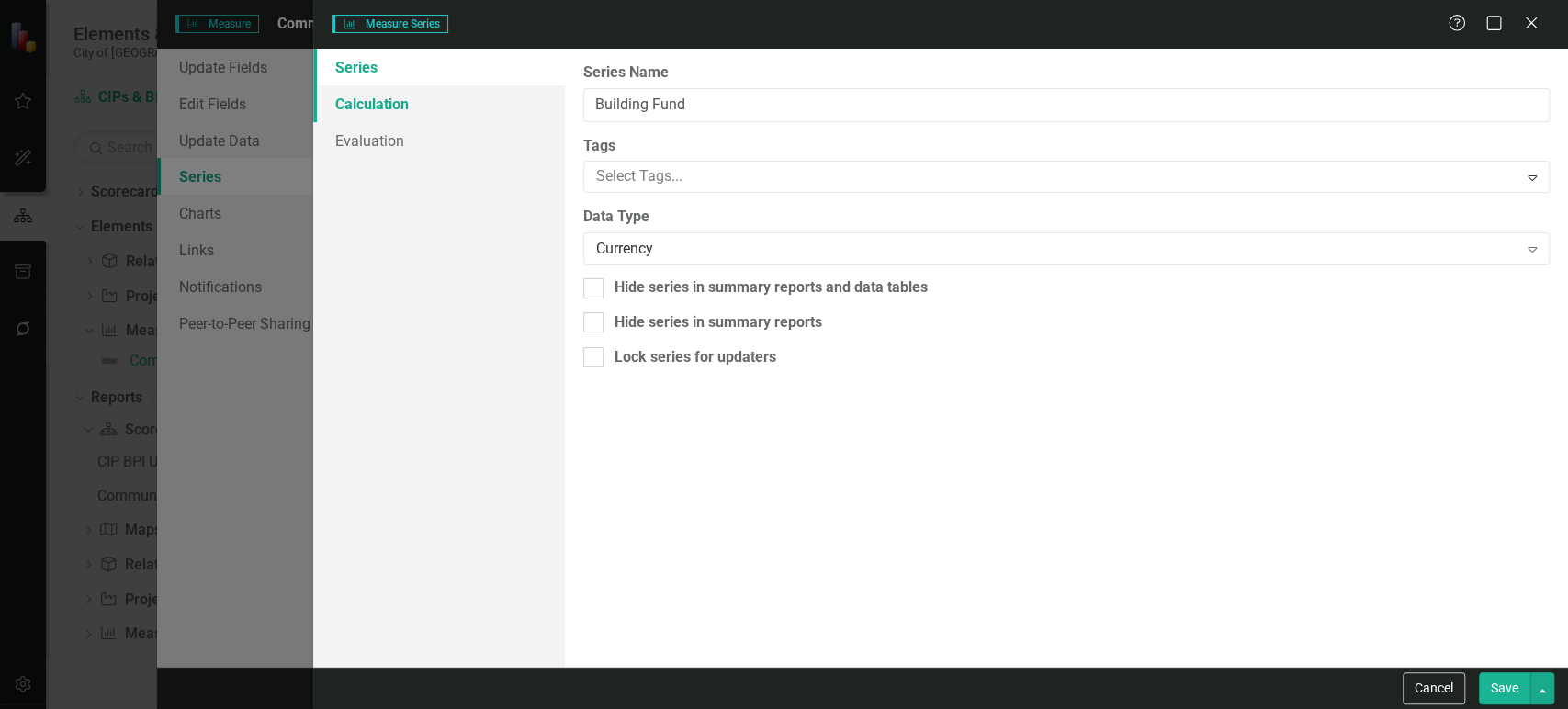
type input "Building Fund"
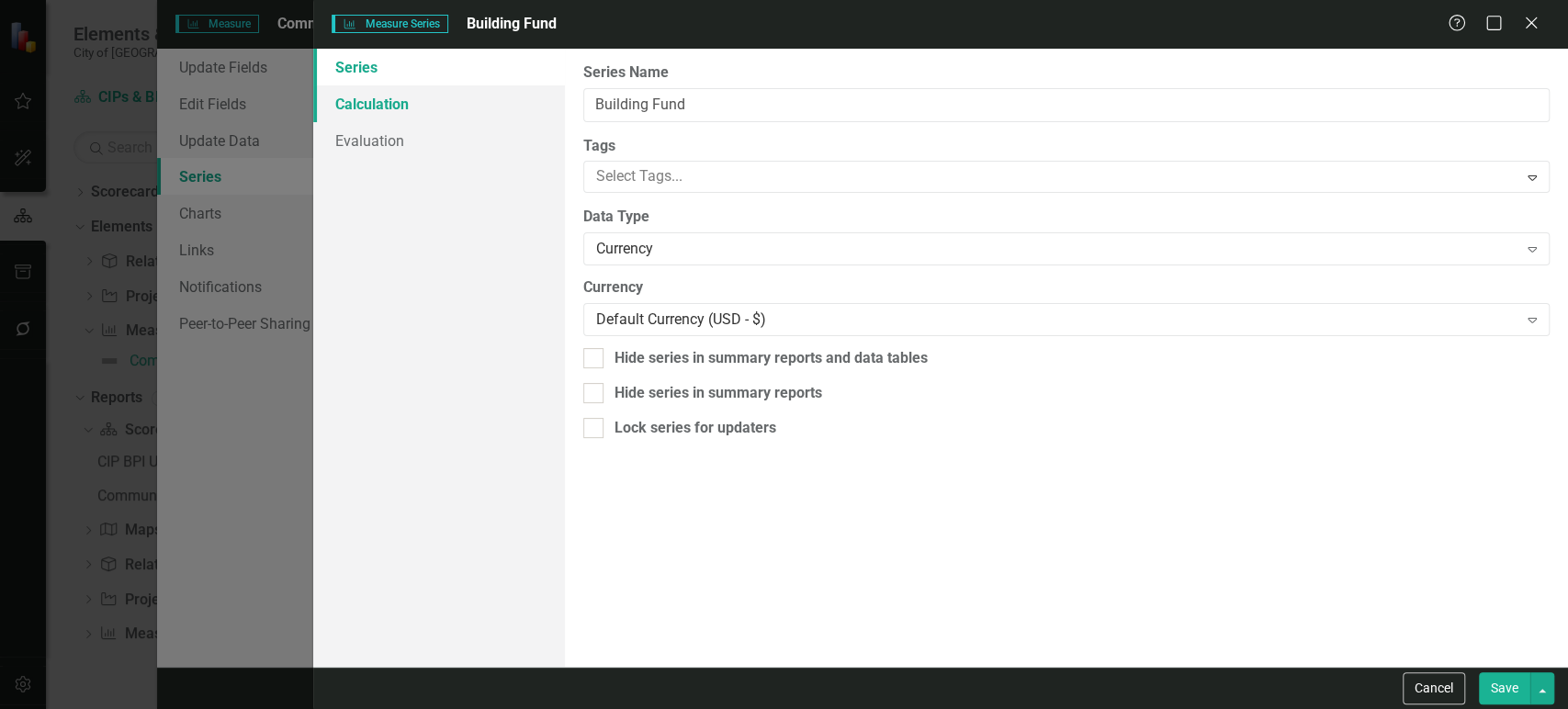
click at [451, 95] on link "Calculation" at bounding box center [438, 104] width 251 height 37
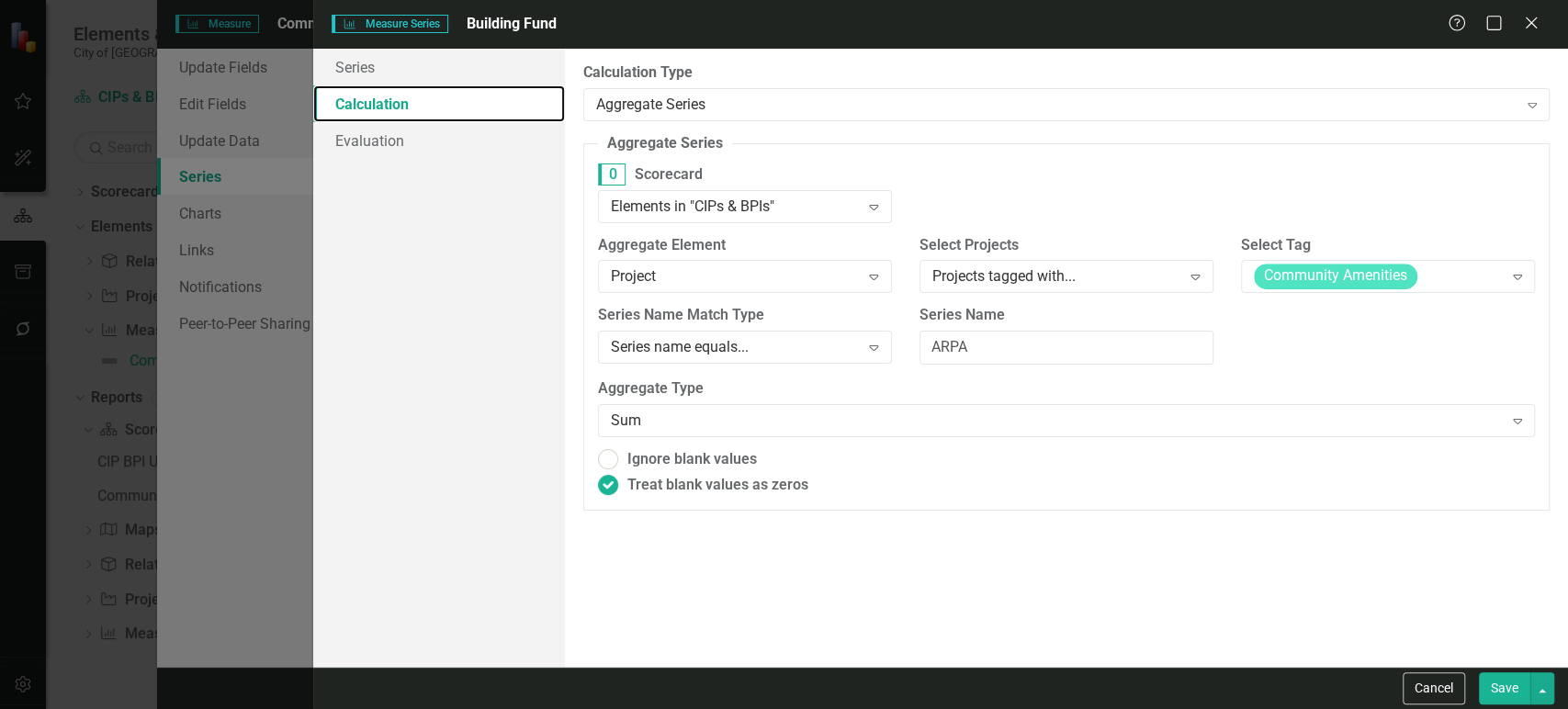
radio input "true"
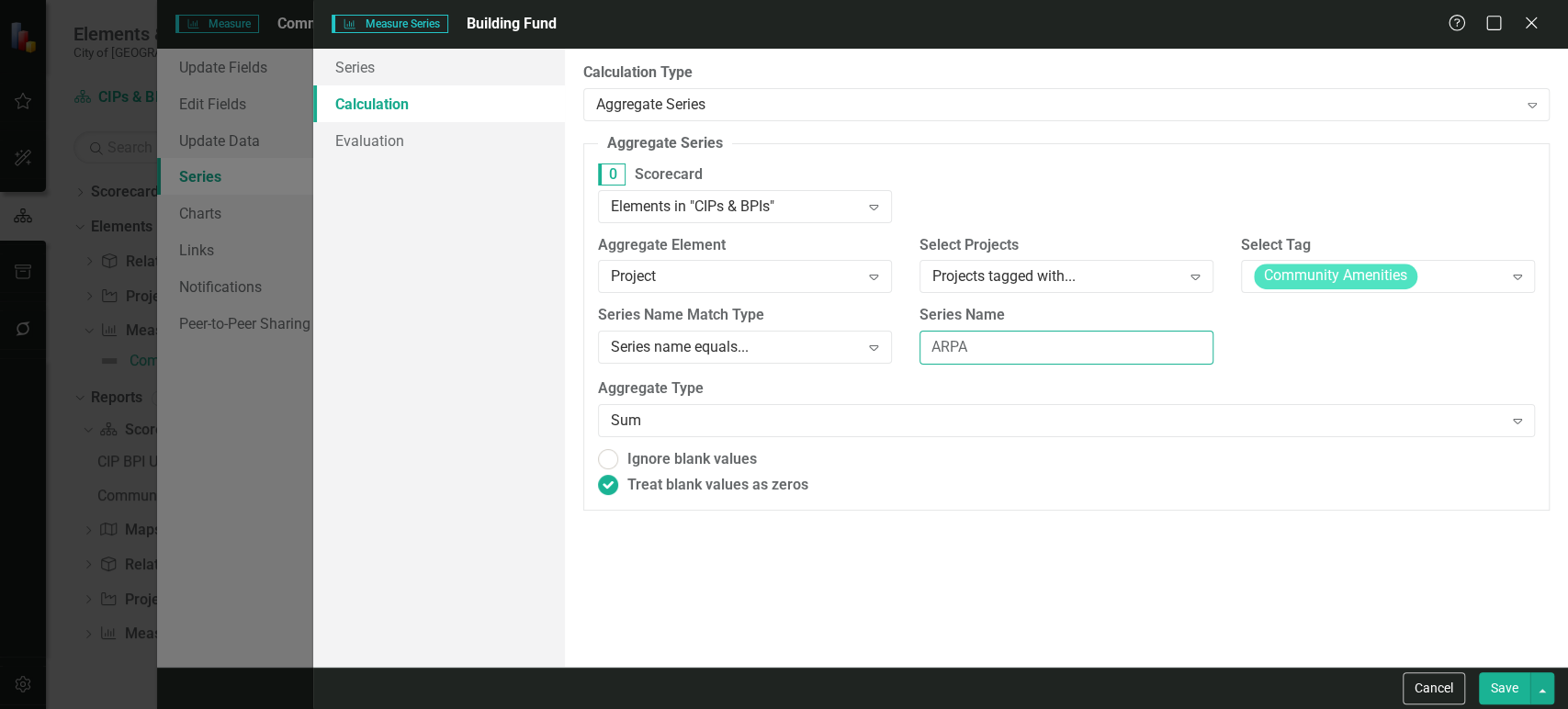
click at [999, 351] on input "ARPA" at bounding box center [1067, 348] width 294 height 34
paste input "Building Fund"
type input "Building Fund"
click at [1514, 689] on button "Save" at bounding box center [1505, 689] width 52 height 32
radio input "true"
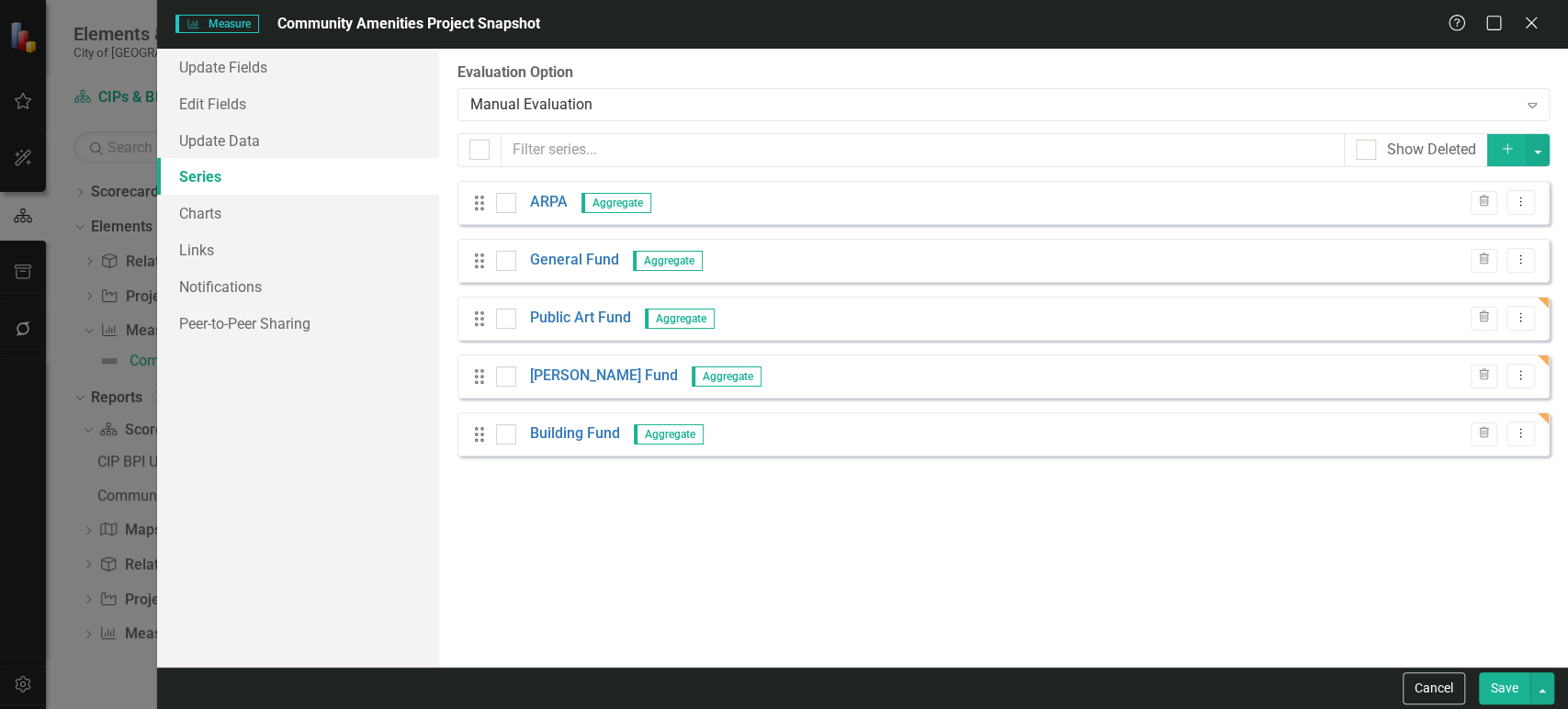
click at [1521, 430] on icon "Dropdown Menu" at bounding box center [1521, 433] width 15 height 12
click at [1460, 493] on link "Copy Duplicate Measure Series" at bounding box center [1430, 498] width 209 height 34
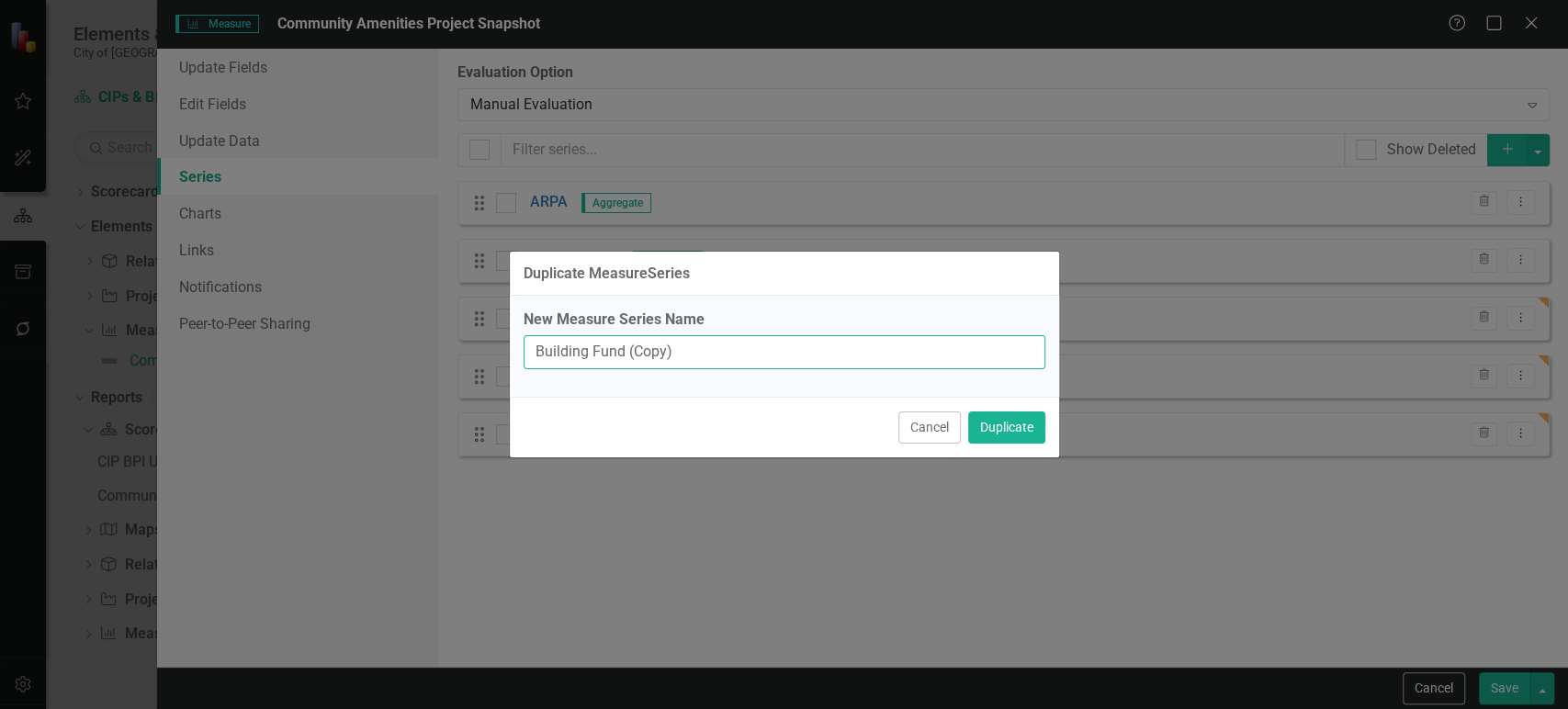
drag, startPoint x: 671, startPoint y: 345, endPoint x: 453, endPoint y: 363, distance: 218.7
click at [453, 363] on div "Duplicate MeasureSeries New Measure Series Name Building Fund (Copy) Cancel Dup…" at bounding box center [784, 354] width 1568 height 709
type input "County Gas Tax Fund"
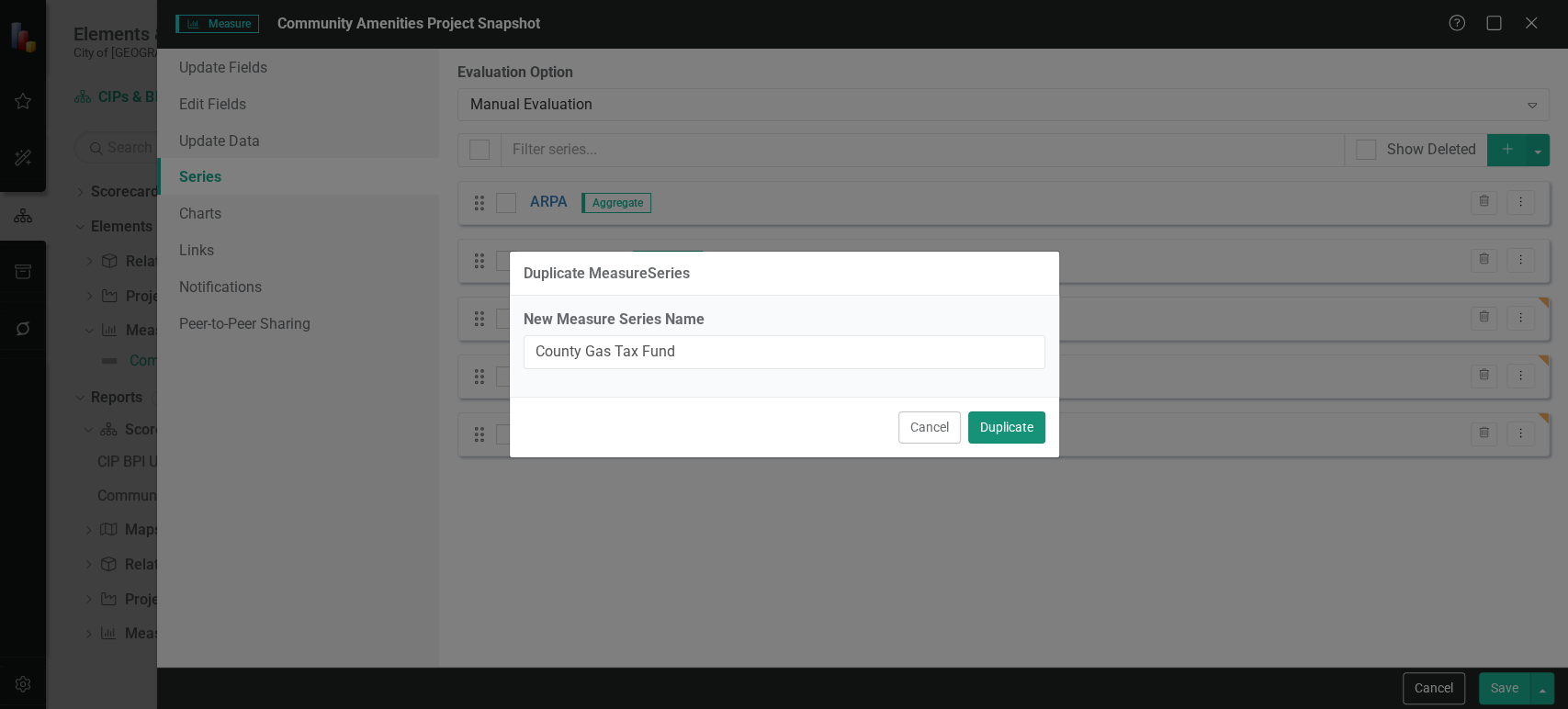
click at [1020, 423] on button "Duplicate" at bounding box center [1007, 427] width 77 height 32
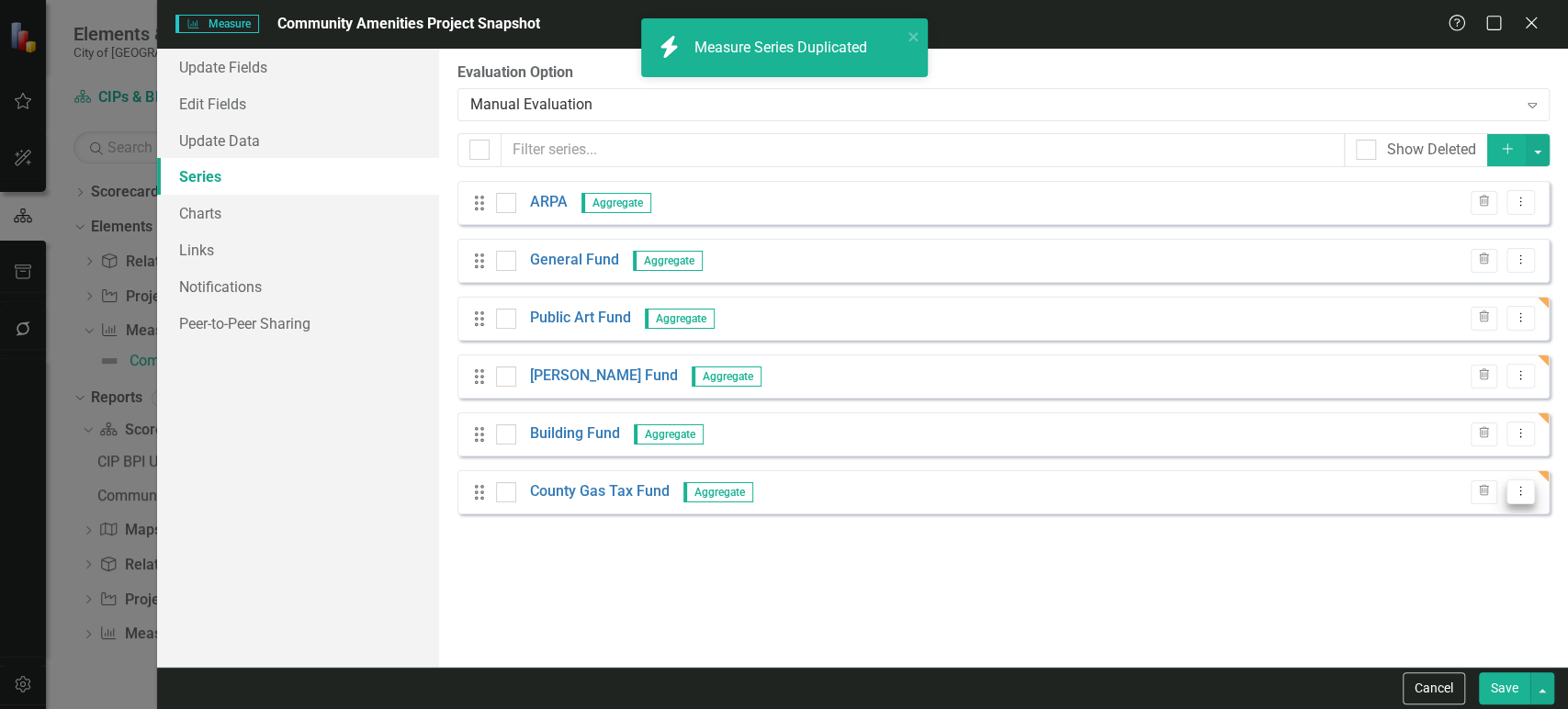
click at [1515, 495] on icon "Dropdown Menu" at bounding box center [1521, 490] width 15 height 12
drag, startPoint x: 684, startPoint y: 486, endPoint x: 658, endPoint y: 484, distance: 26.1
click at [665, 484] on div "County Gas Tax Fund Aggregate" at bounding box center [625, 491] width 259 height 21
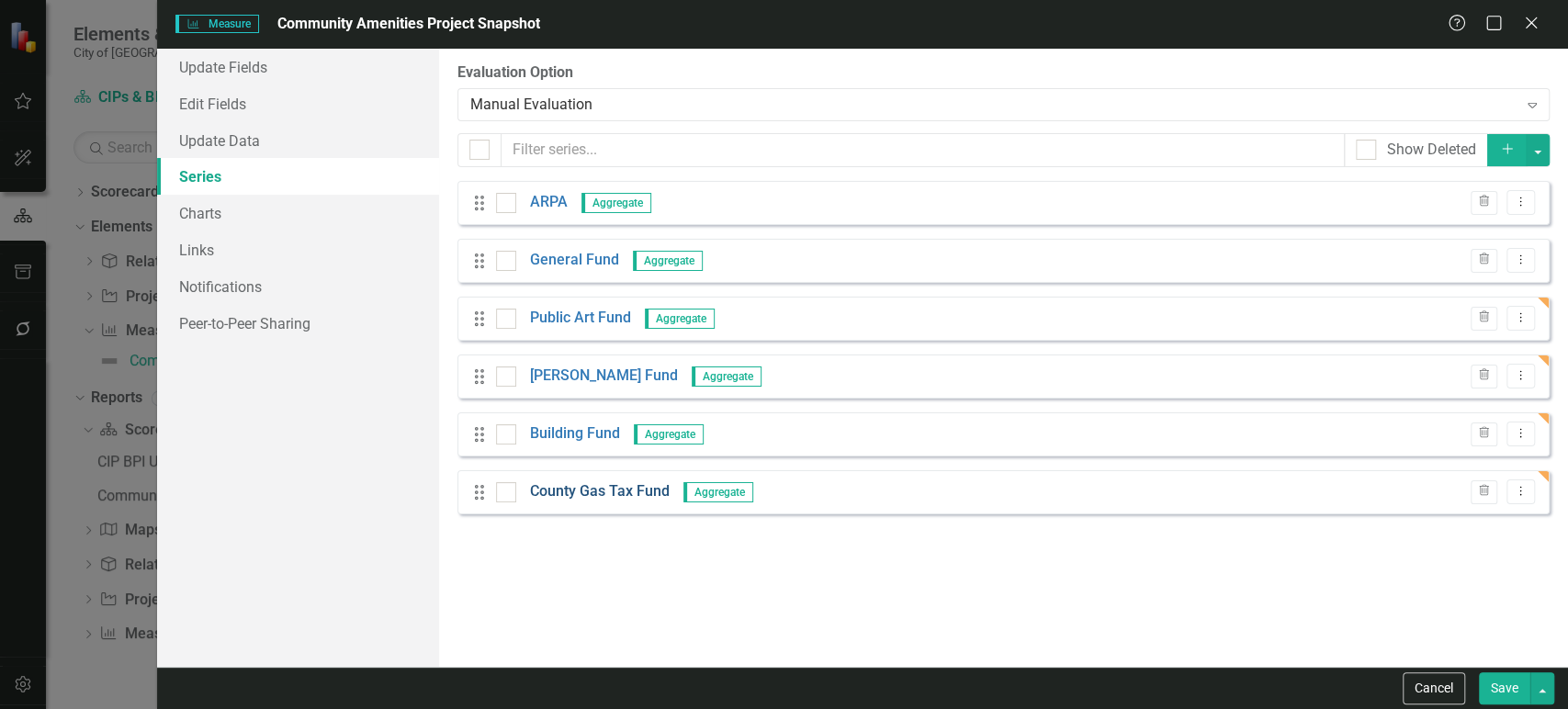
click at [657, 484] on link "County Gas Tax Fund" at bounding box center [599, 491] width 139 height 21
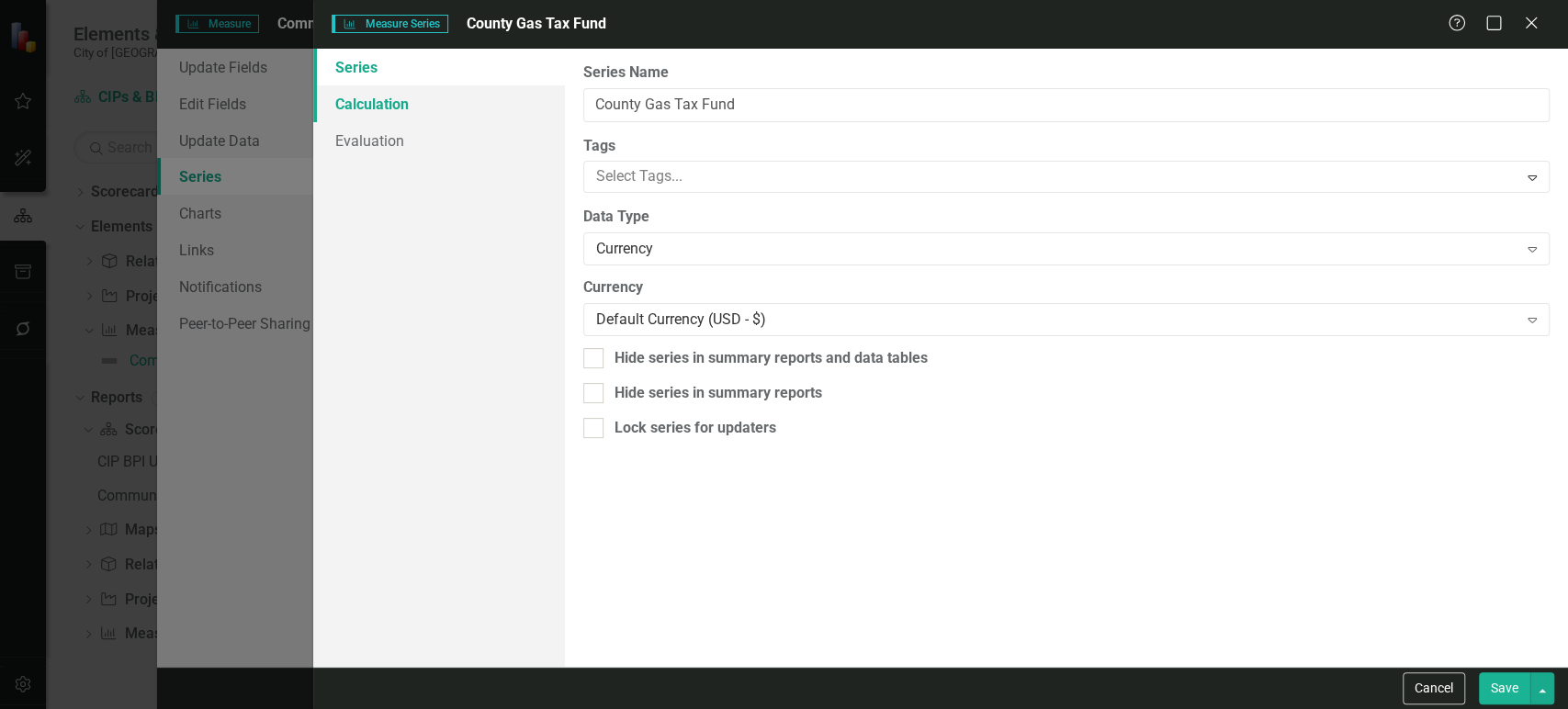
click at [463, 111] on link "Calculation" at bounding box center [438, 104] width 251 height 37
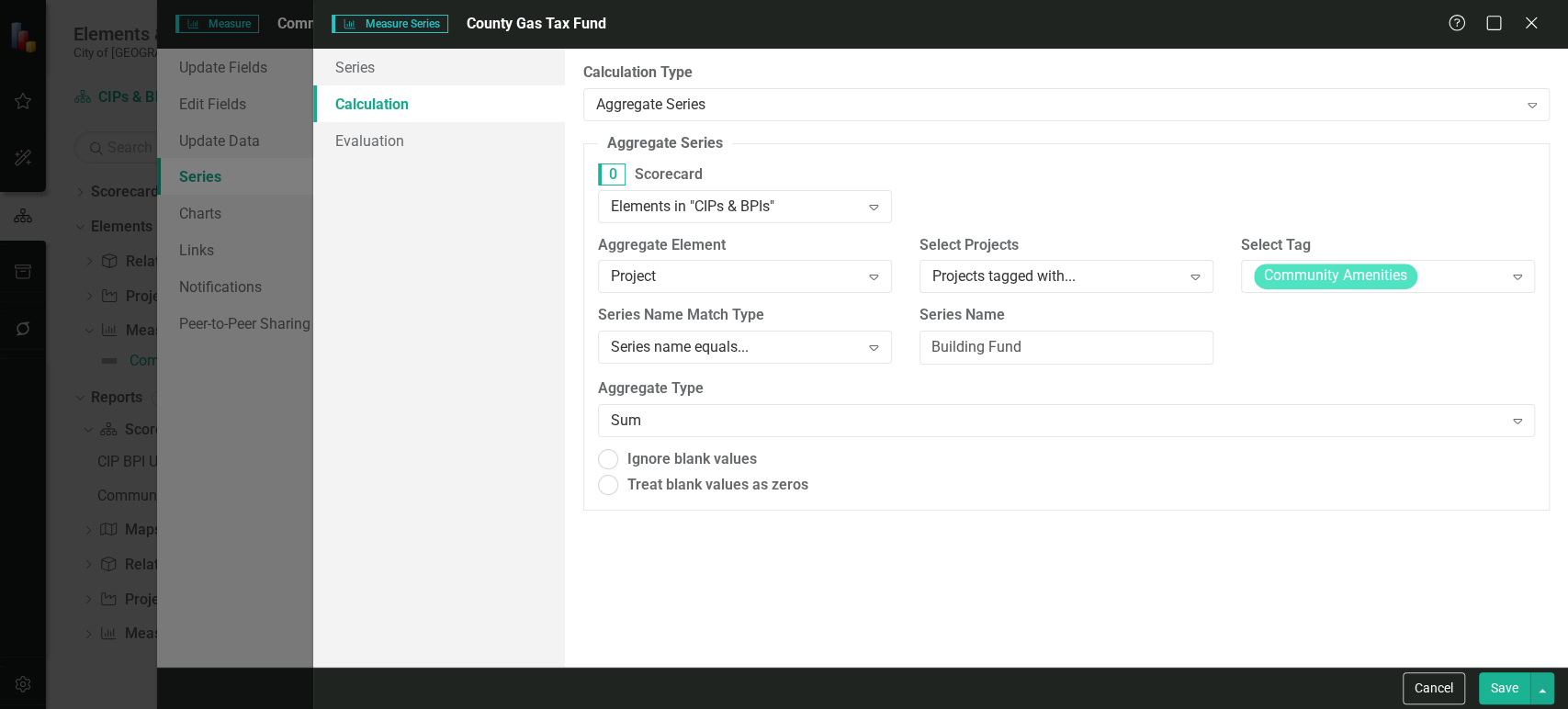
radio input "true"
click at [1013, 352] on input "Building Fund" at bounding box center [1067, 349] width 294 height 34
paste input "County Gas Tax"
type input "County Gas Tax Fund"
click at [1504, 687] on button "Save" at bounding box center [1505, 689] width 52 height 32
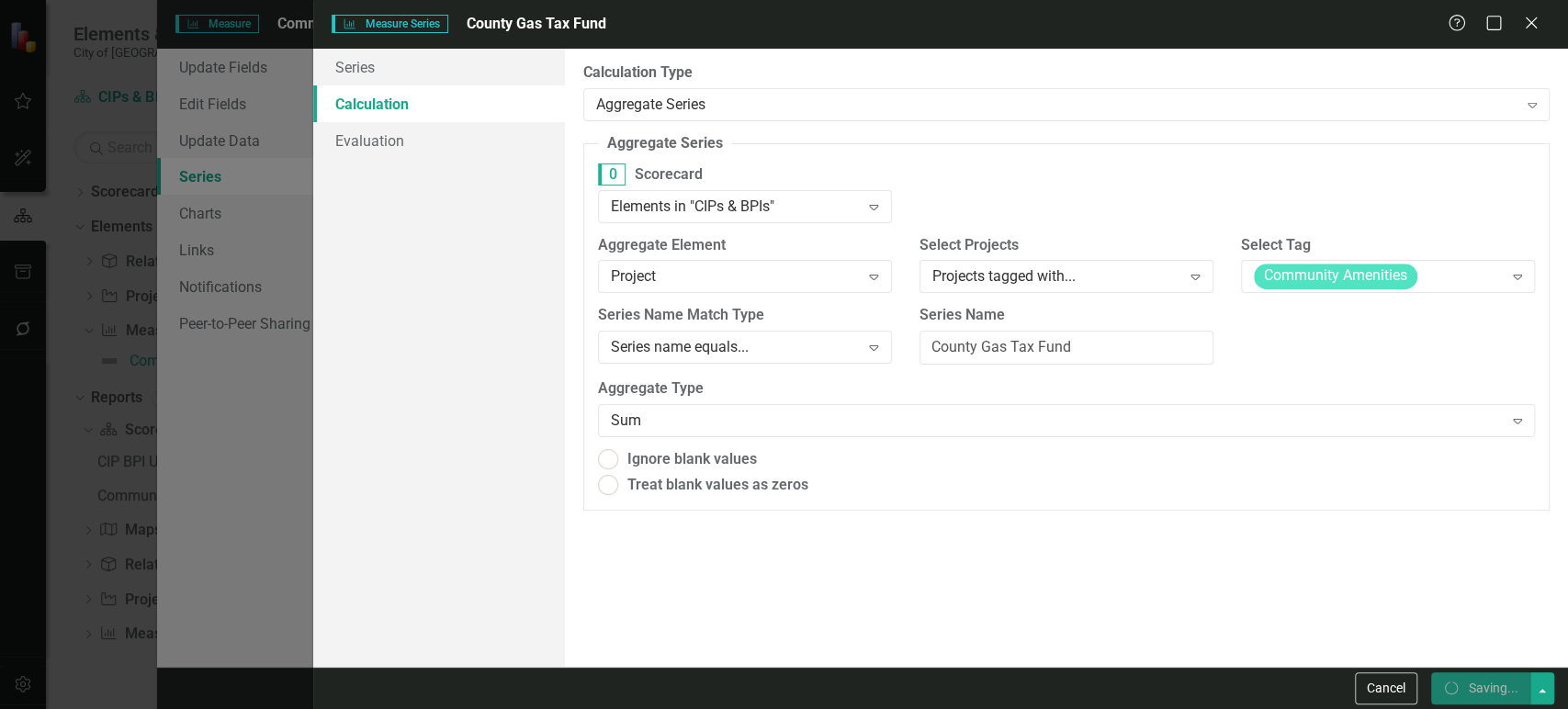
radio input "true"
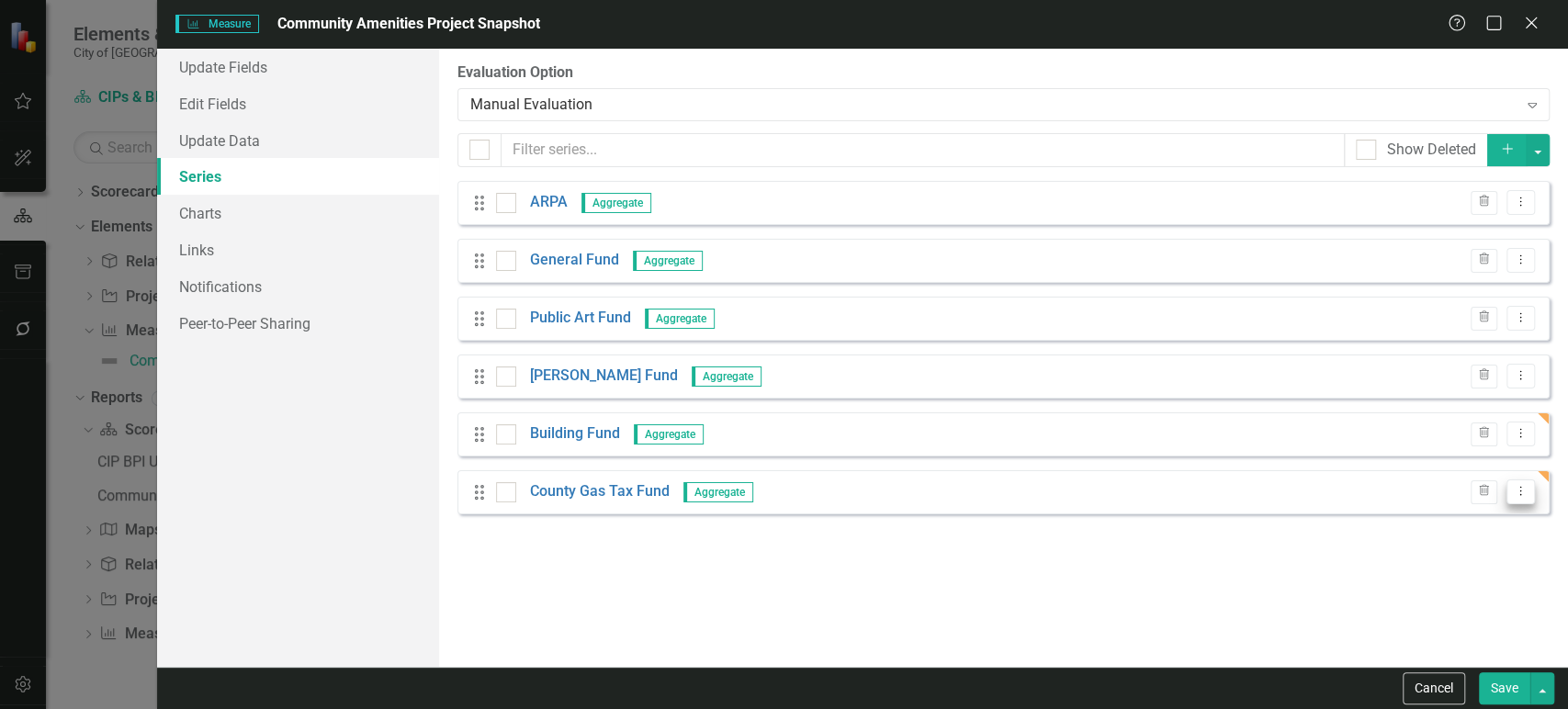
click at [1515, 490] on icon "Dropdown Menu" at bounding box center [1521, 490] width 15 height 12
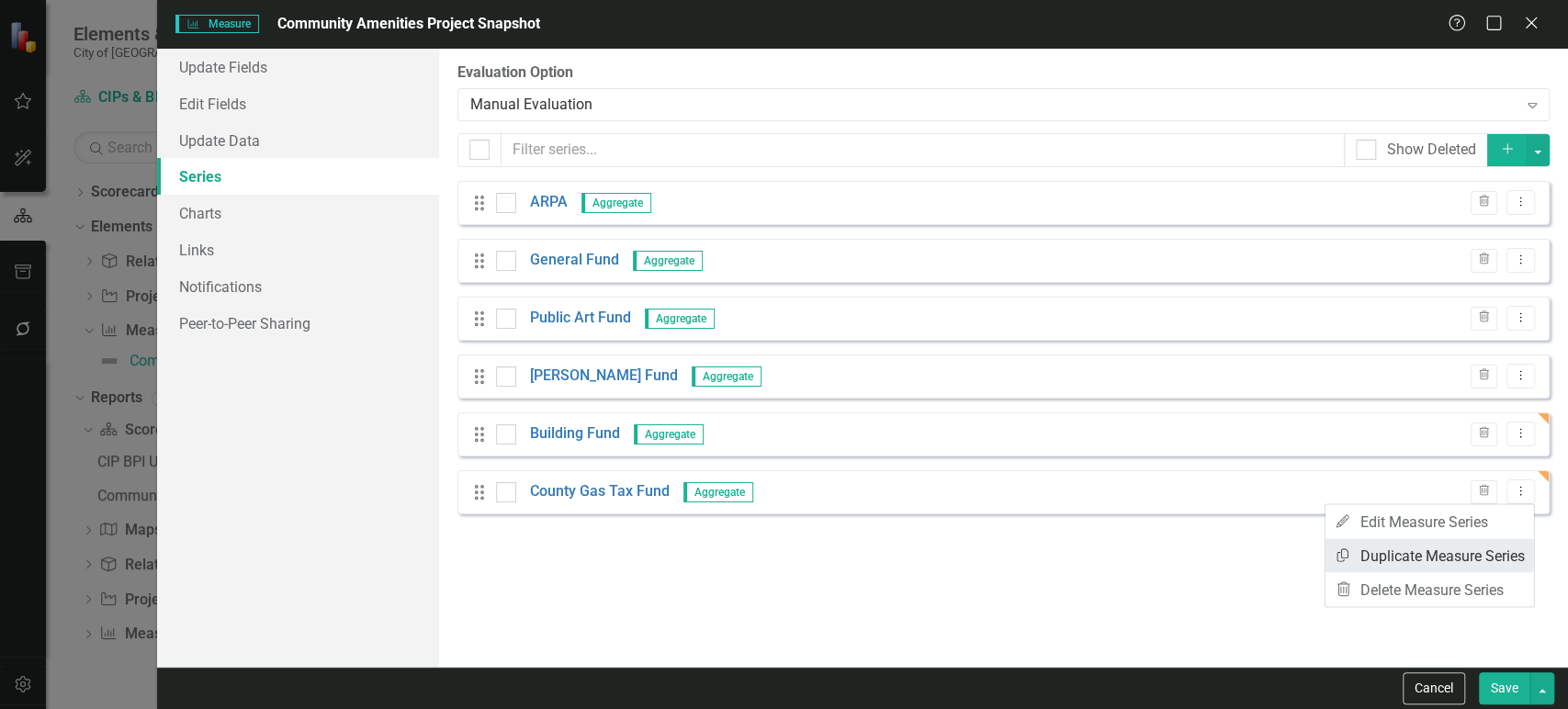
click at [1413, 553] on link "Copy Duplicate Measure Series" at bounding box center [1430, 555] width 209 height 34
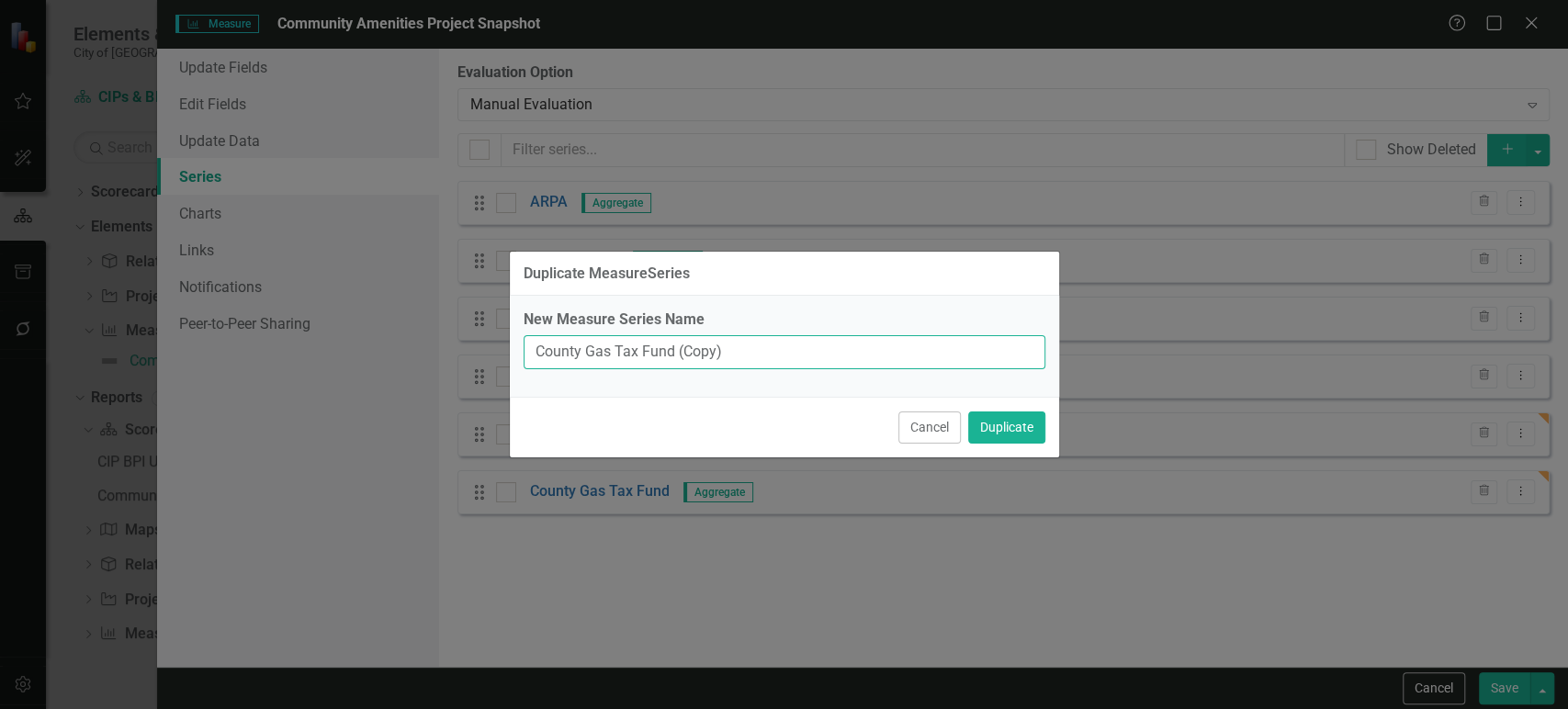
drag, startPoint x: 654, startPoint y: 353, endPoint x: 407, endPoint y: 330, distance: 248.1
click at [407, 330] on div "Duplicate MeasureSeries New Measure Series Name County Gas Tax Fund (Copy) Canc…" at bounding box center [784, 354] width 1568 height 709
type input "CRA"
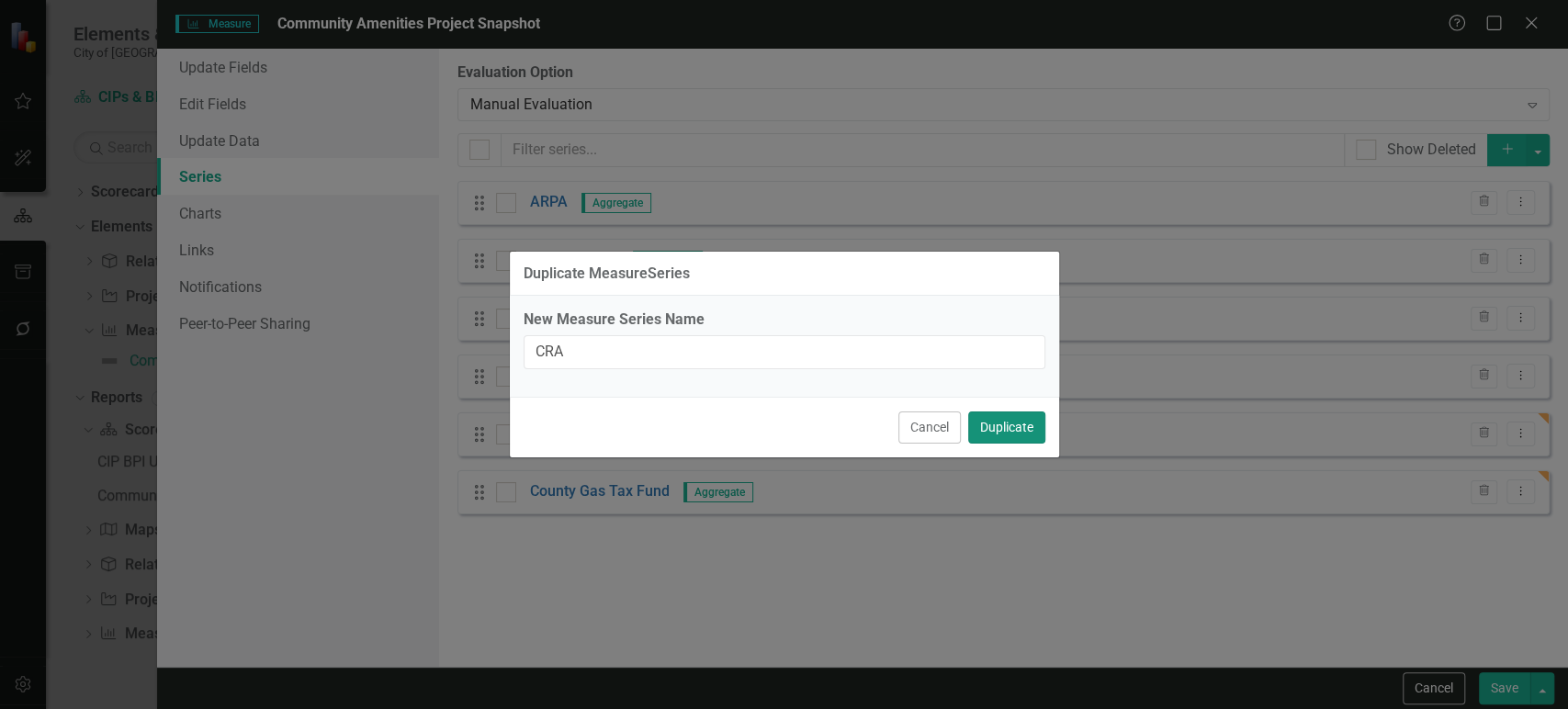
click at [980, 431] on button "Duplicate" at bounding box center [1007, 427] width 77 height 32
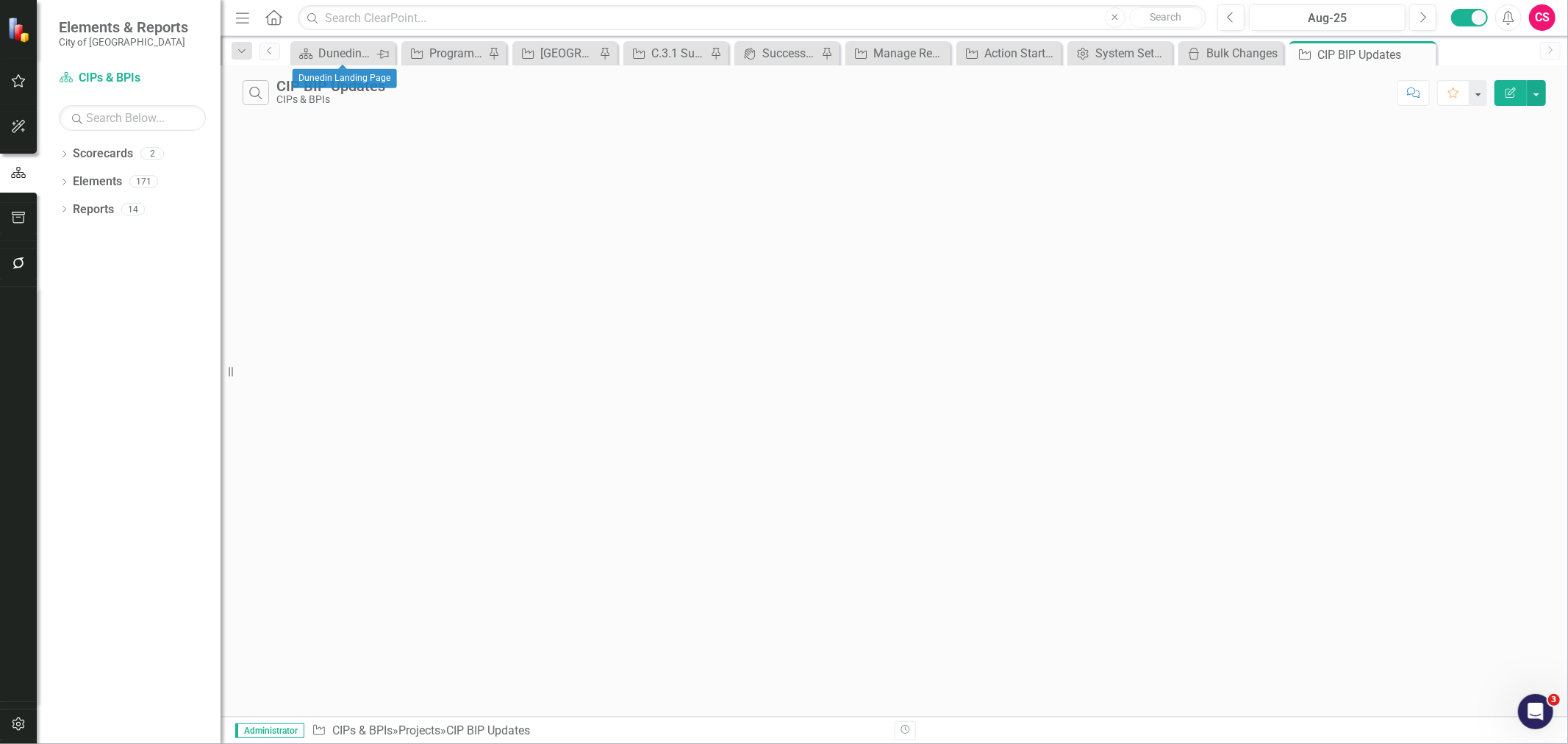
click at [380, 53] on icon "Pin" at bounding box center [382, 54] width 11 height 15
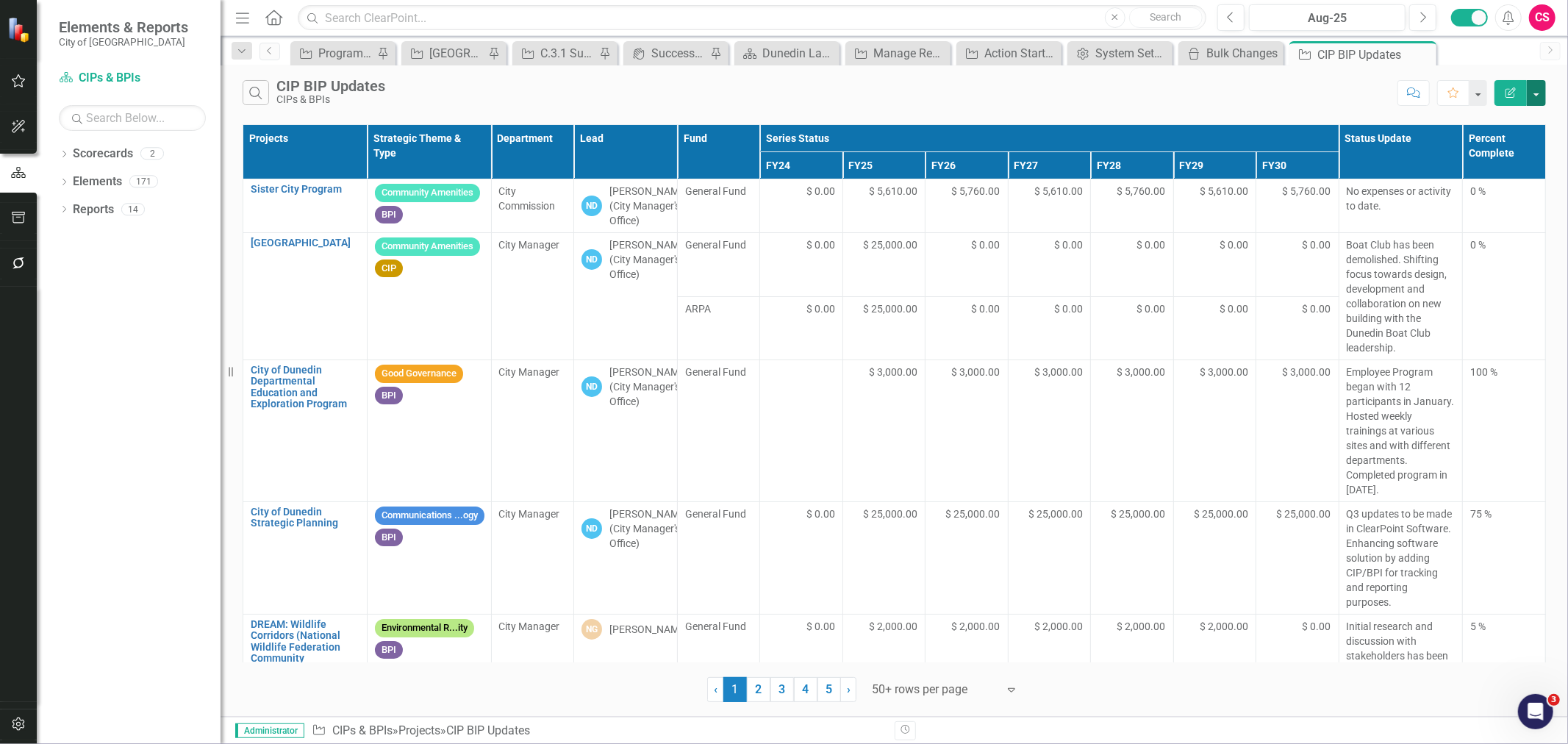
click at [1542, 89] on button "button" at bounding box center [1536, 93] width 19 height 26
click at [1476, 173] on link "Excel Export to Excel" at bounding box center [1487, 177] width 116 height 27
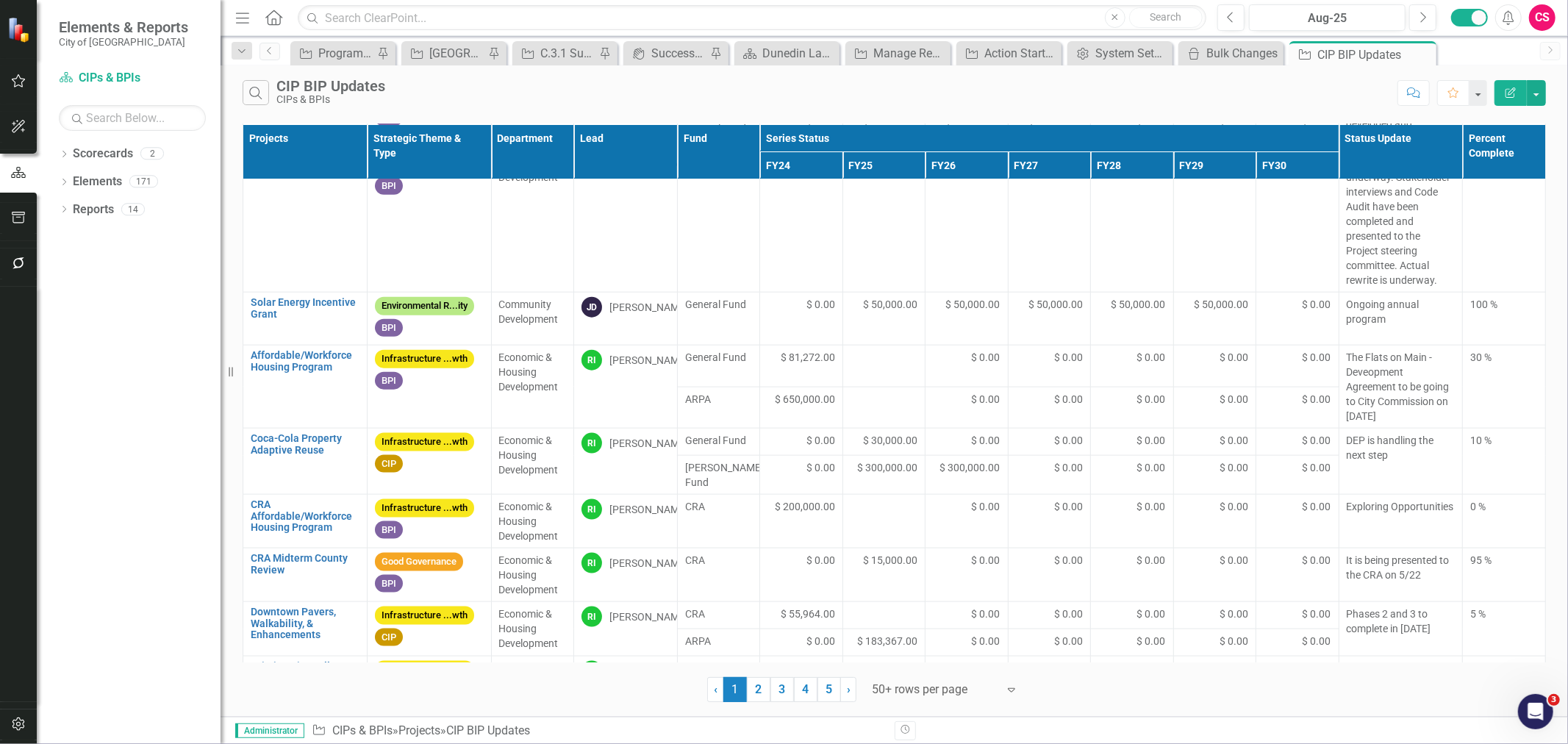
scroll to position [1578, 0]
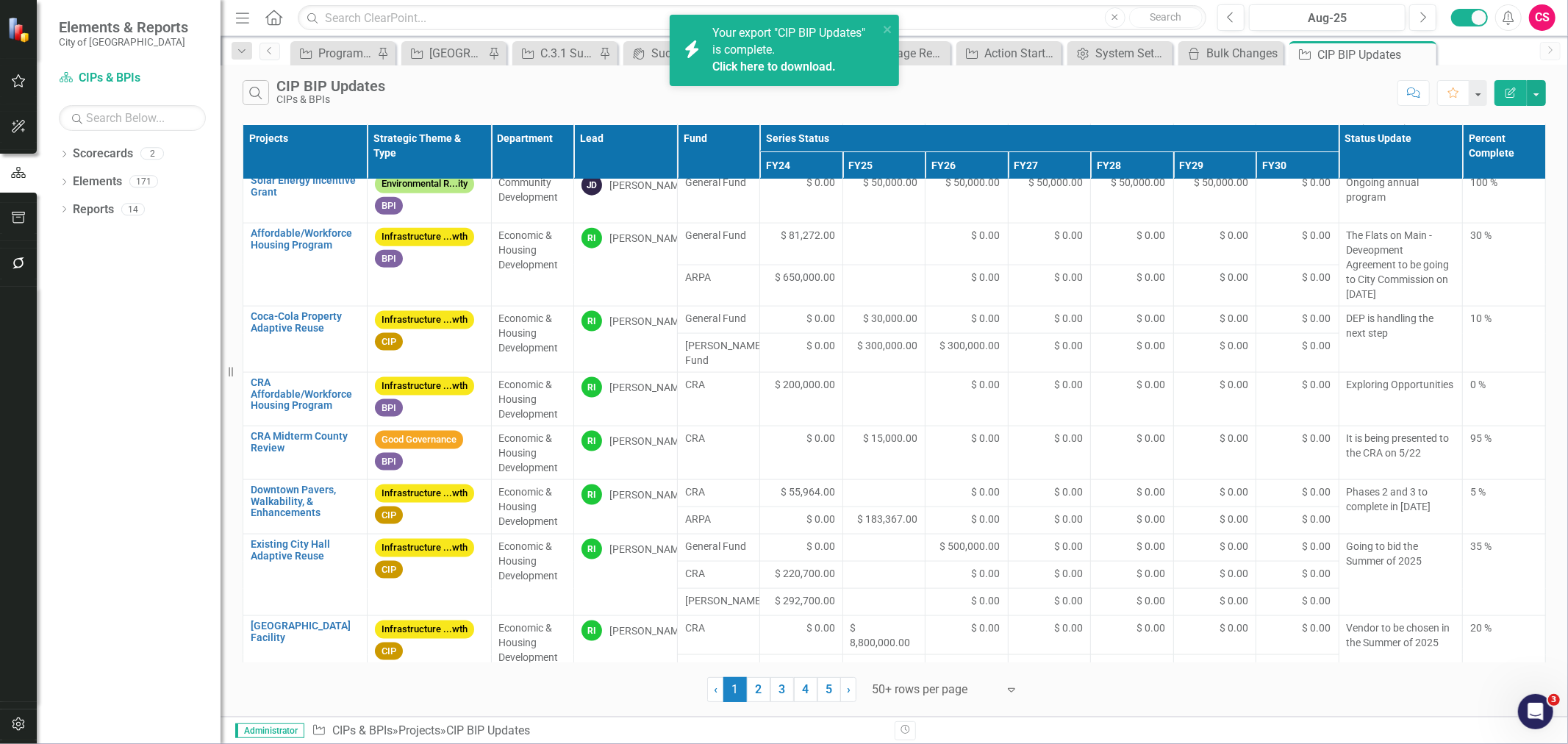
click at [796, 64] on link "Click here to download." at bounding box center [774, 66] width 124 height 14
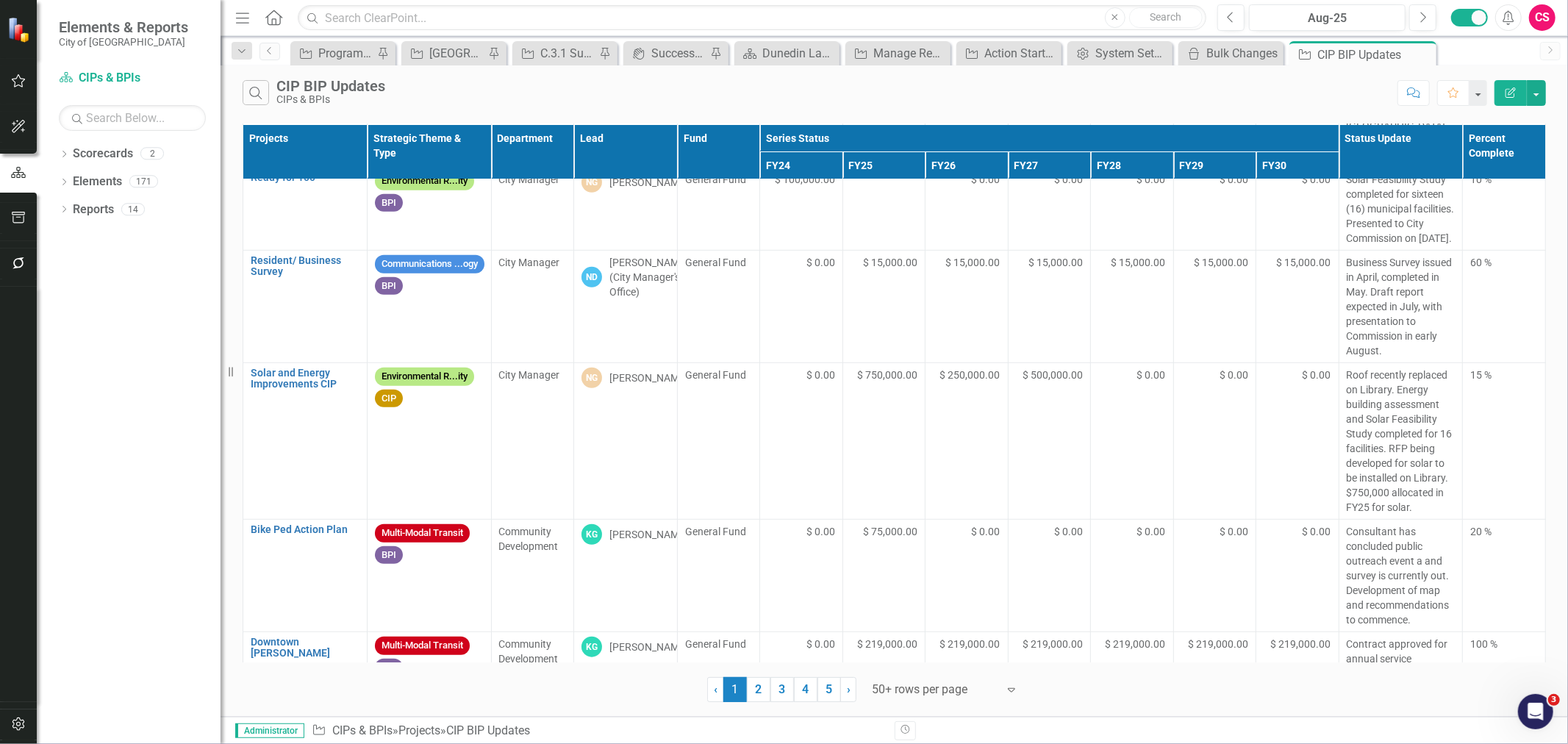
scroll to position [1686, 0]
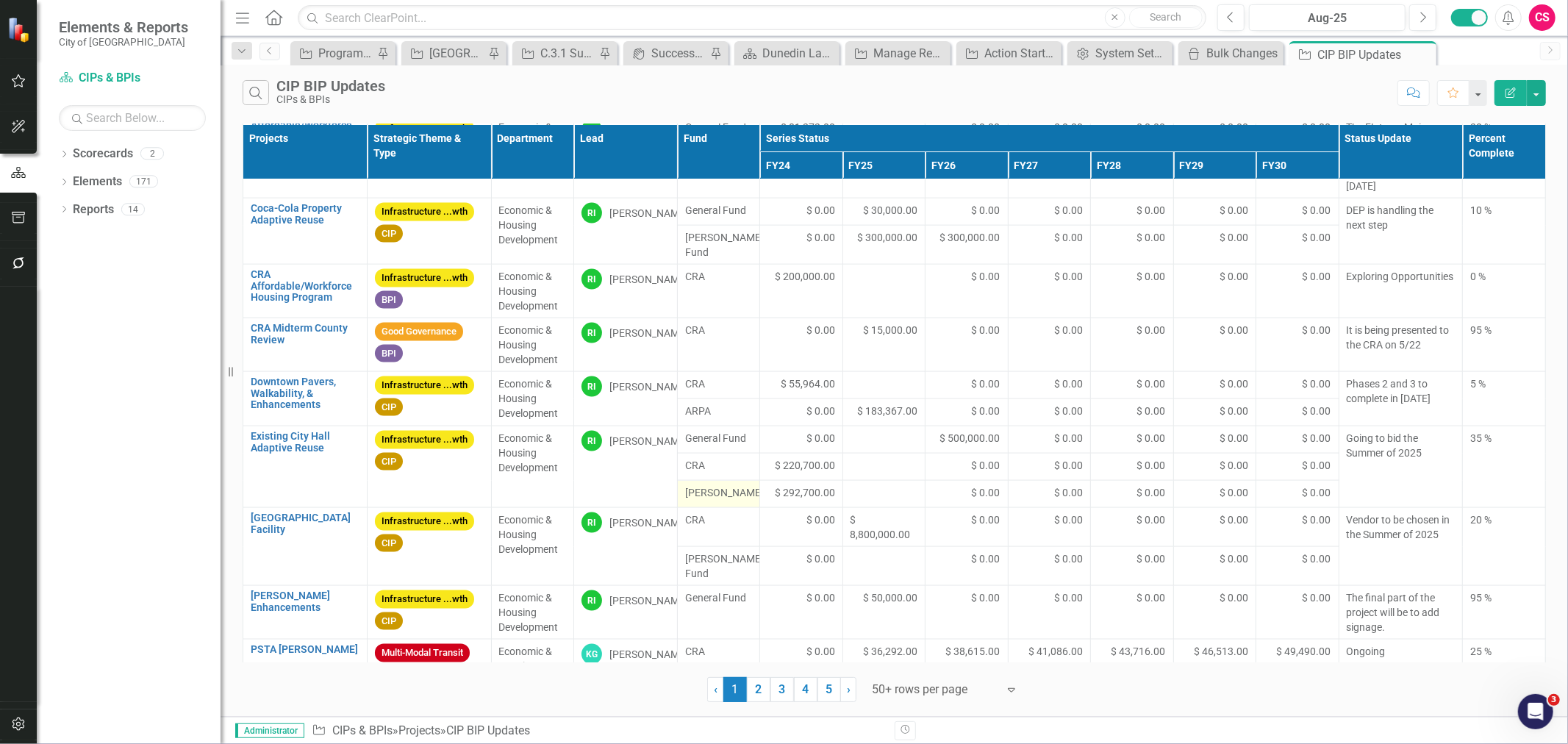
click at [717, 497] on span "[PERSON_NAME]" at bounding box center [719, 492] width 68 height 15
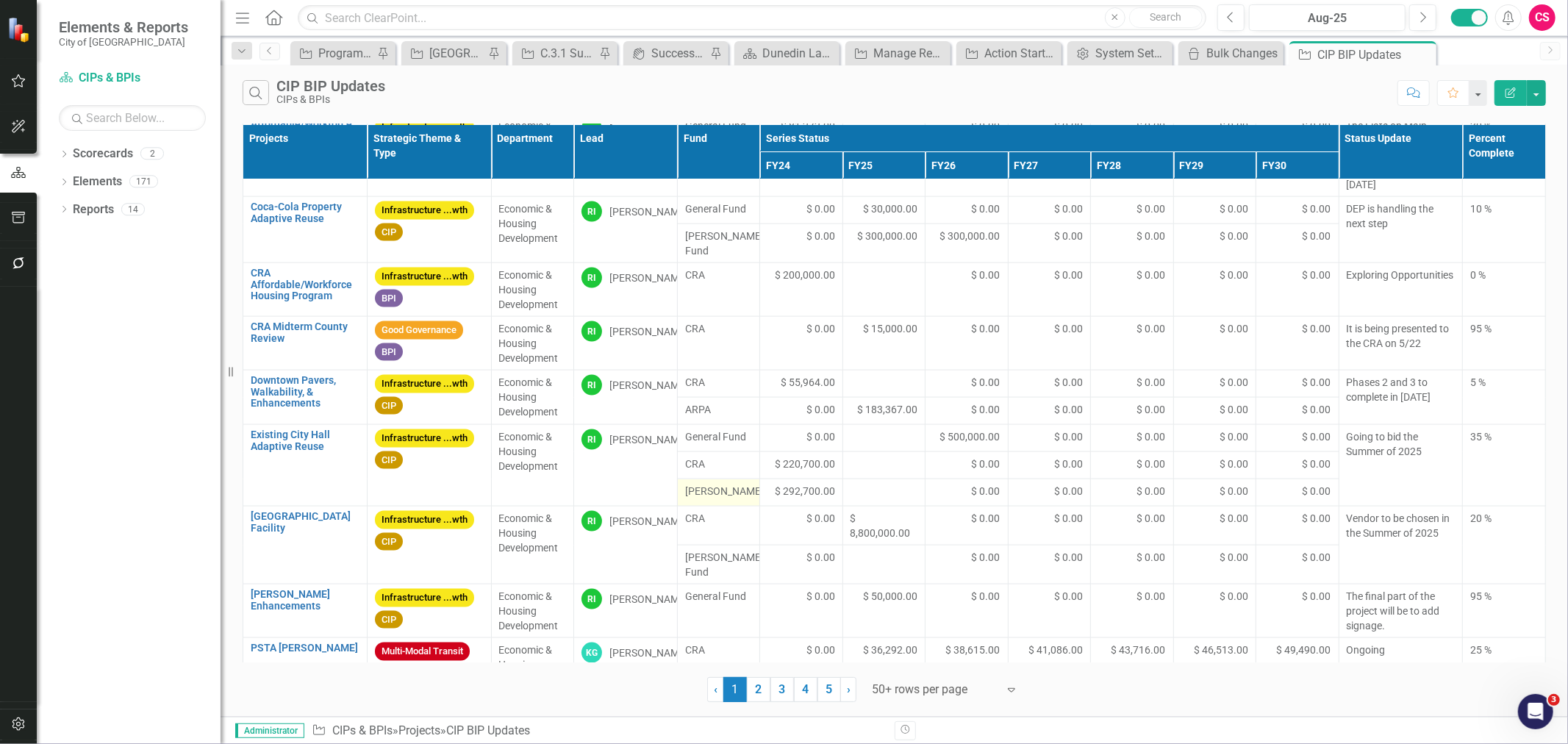
click at [717, 497] on span "[PERSON_NAME]" at bounding box center [719, 490] width 68 height 15
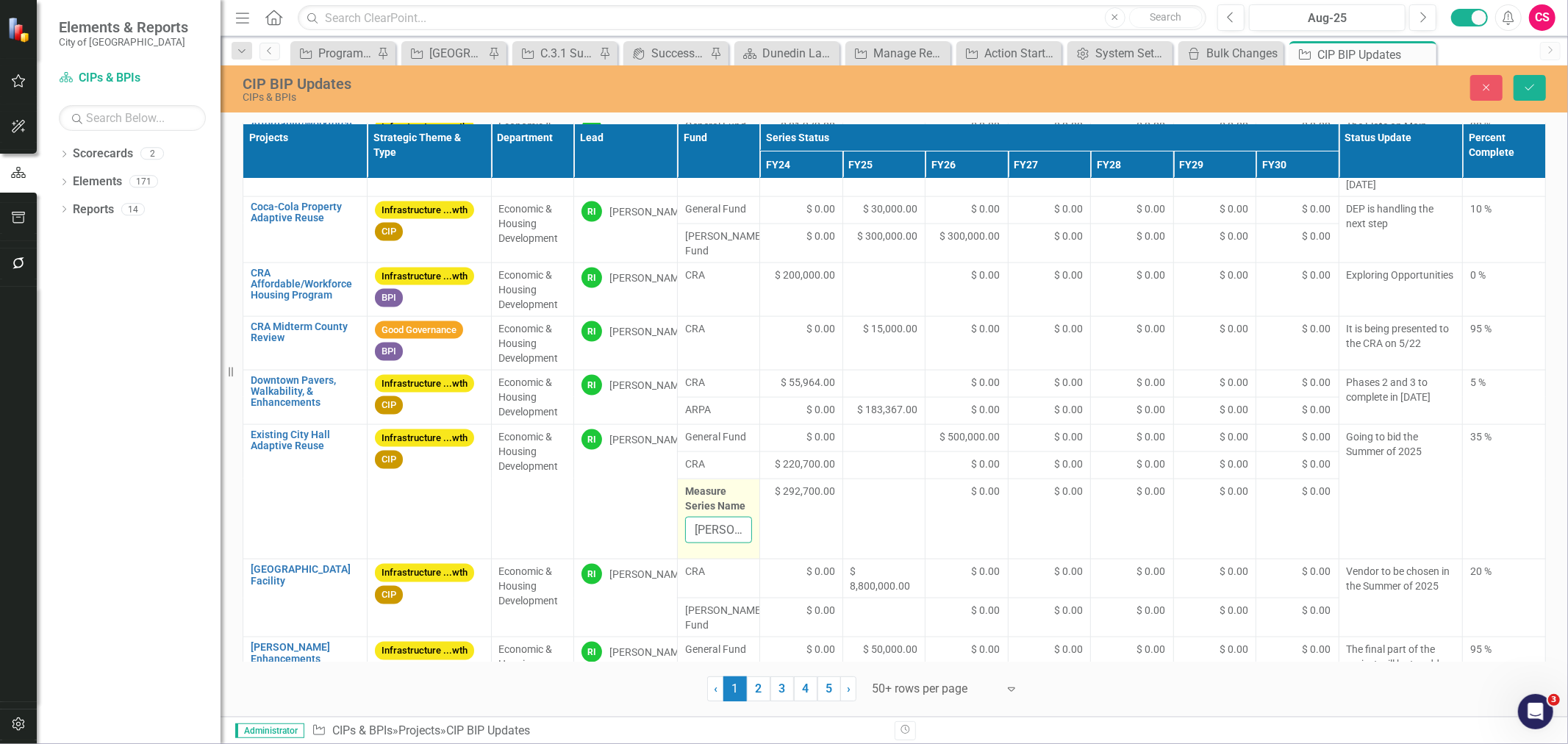
click at [726, 544] on input "[PERSON_NAME]" at bounding box center [719, 531] width 68 height 27
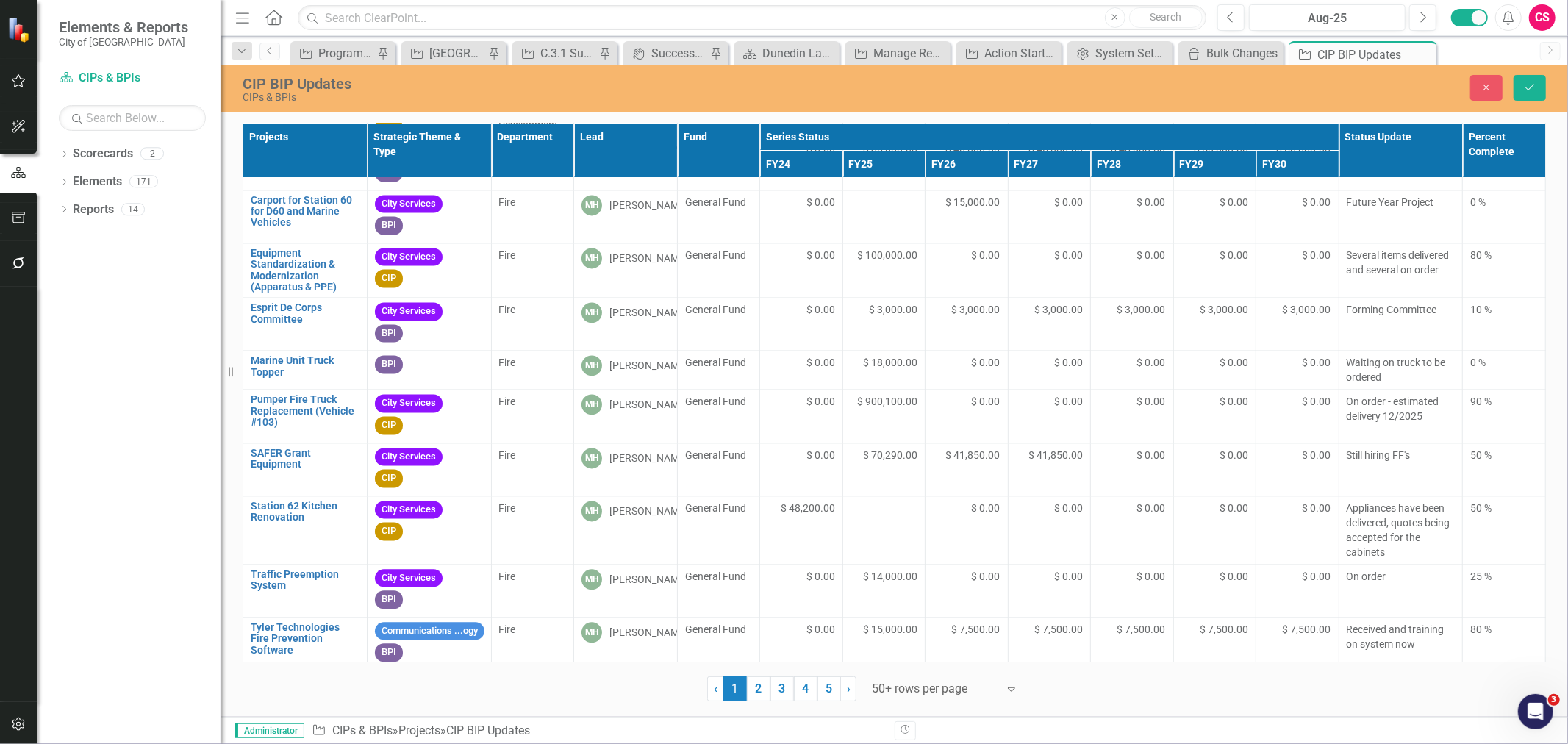
scroll to position [2559, 0]
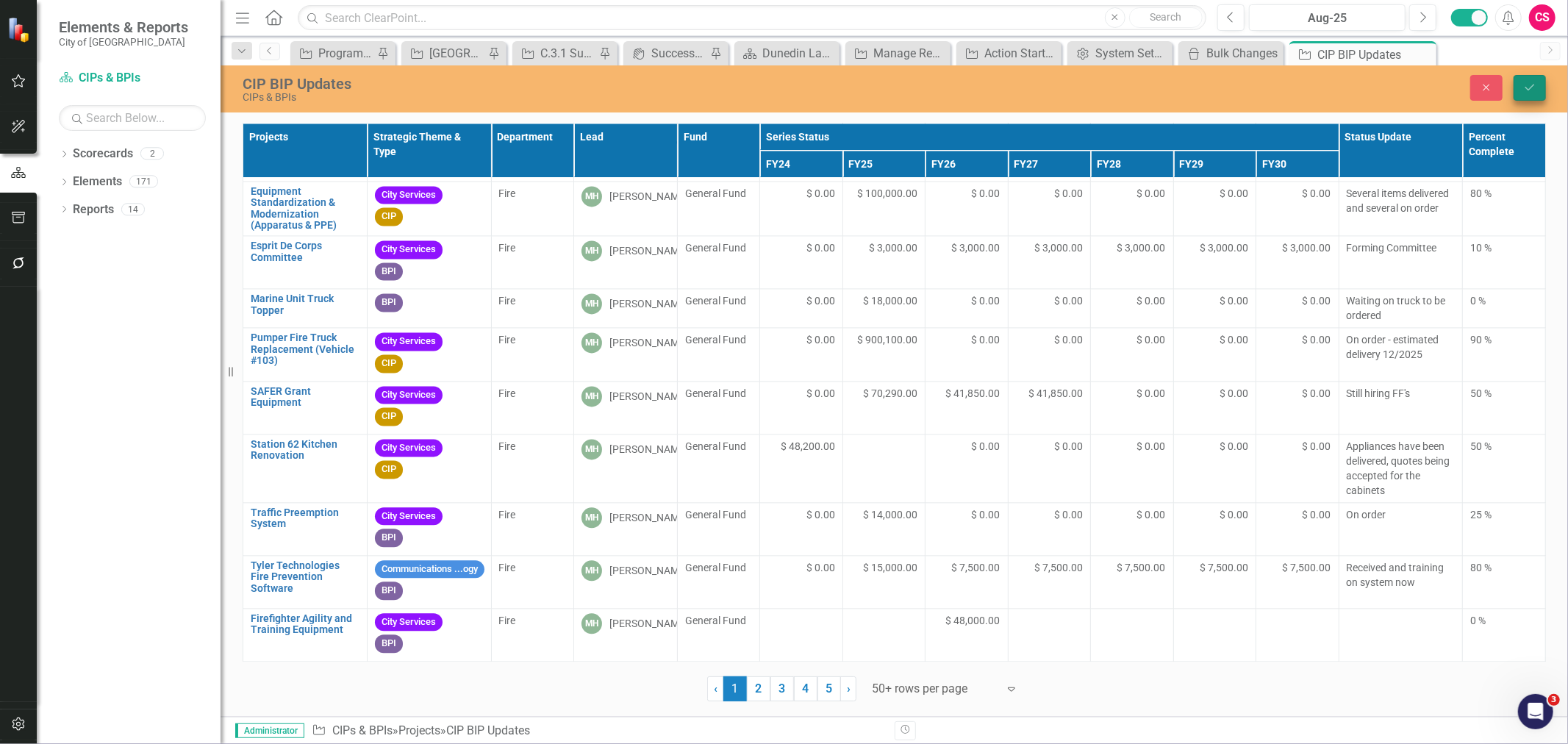
type input "[PERSON_NAME] Fund"
click at [1530, 84] on icon "Save" at bounding box center [1530, 87] width 13 height 10
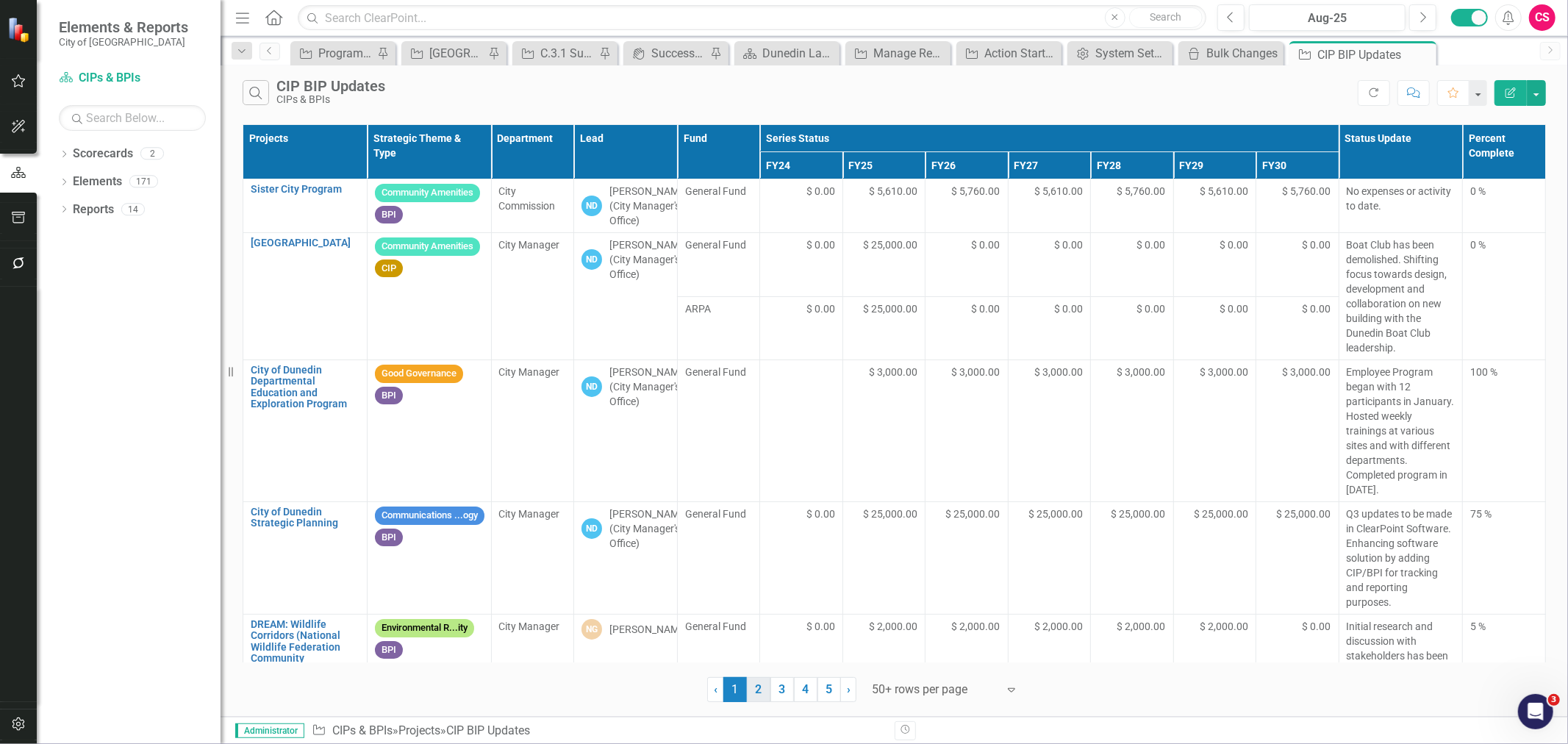
click at [760, 684] on link "2" at bounding box center [758, 690] width 24 height 25
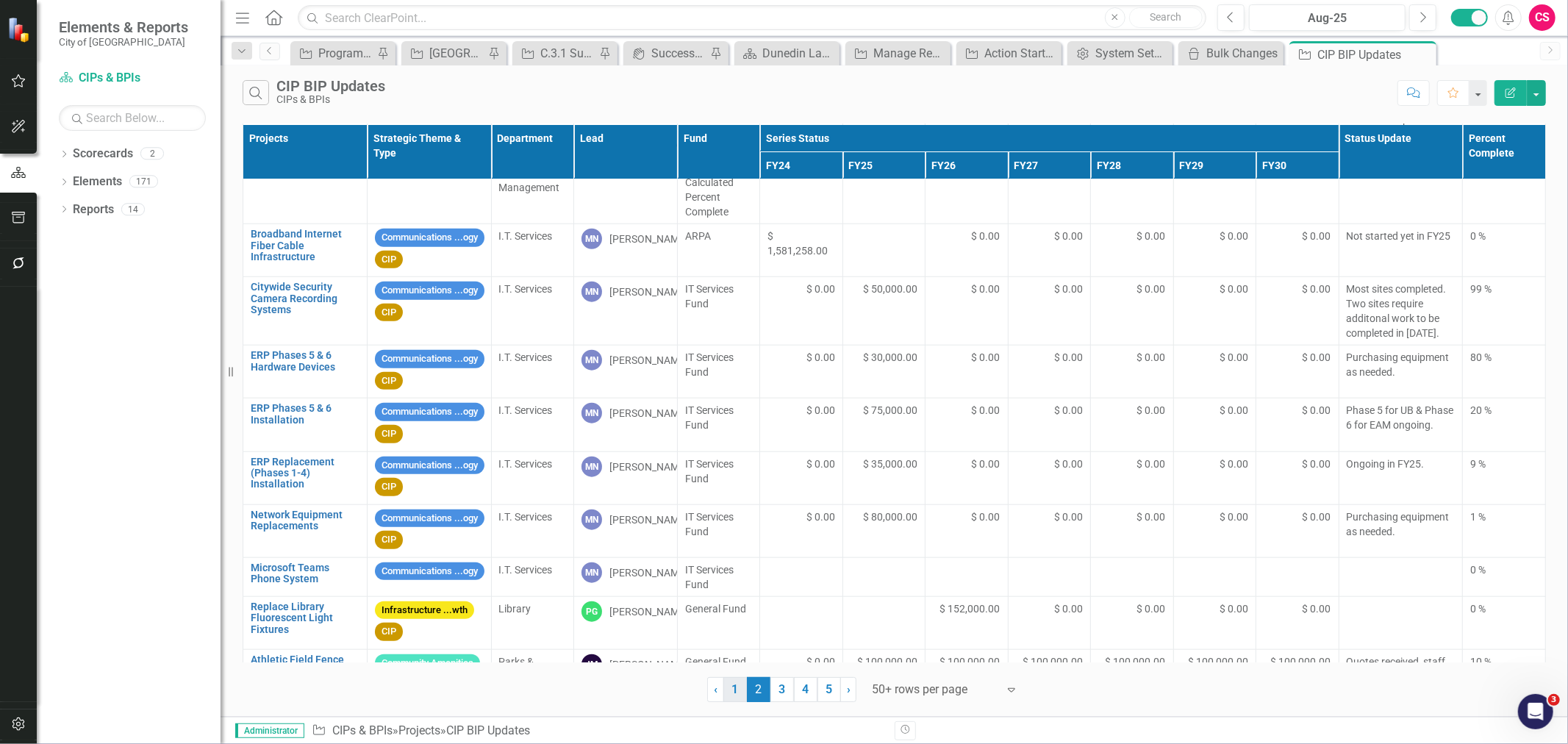
scroll to position [1082, 0]
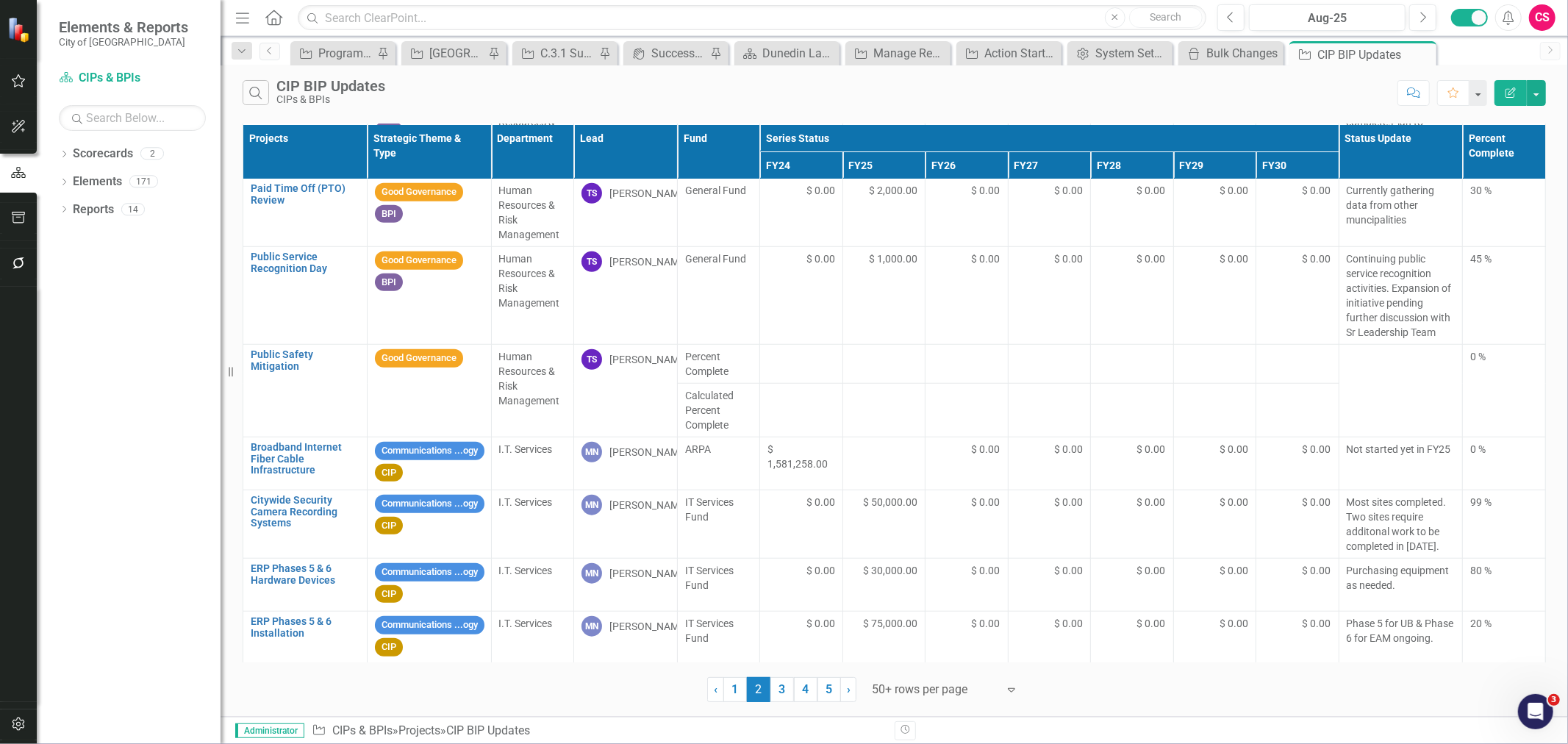
scroll to position [911, 0]
click at [255, 86] on icon "Search" at bounding box center [255, 92] width 16 height 13
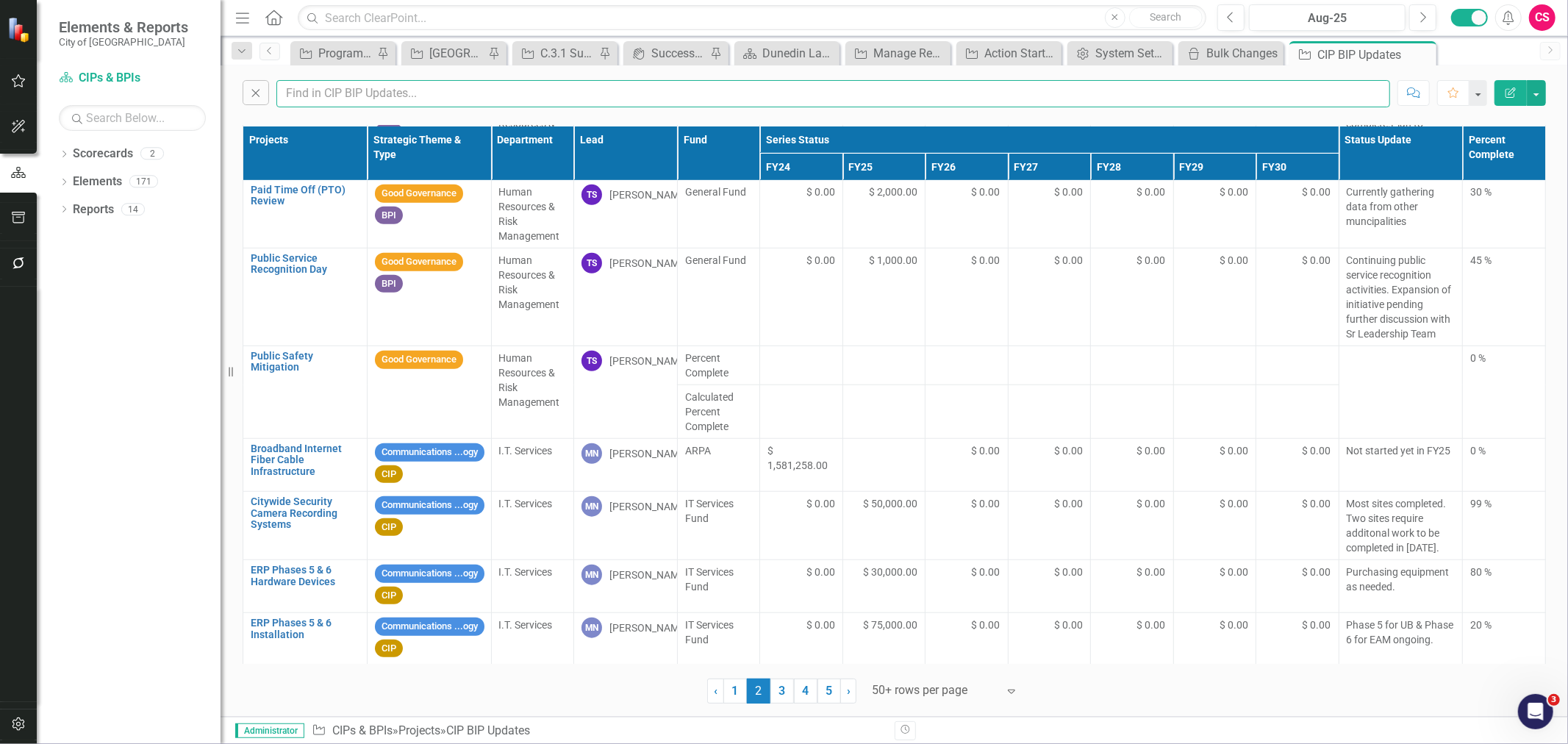
click at [328, 99] on input "text" at bounding box center [833, 94] width 1114 height 27
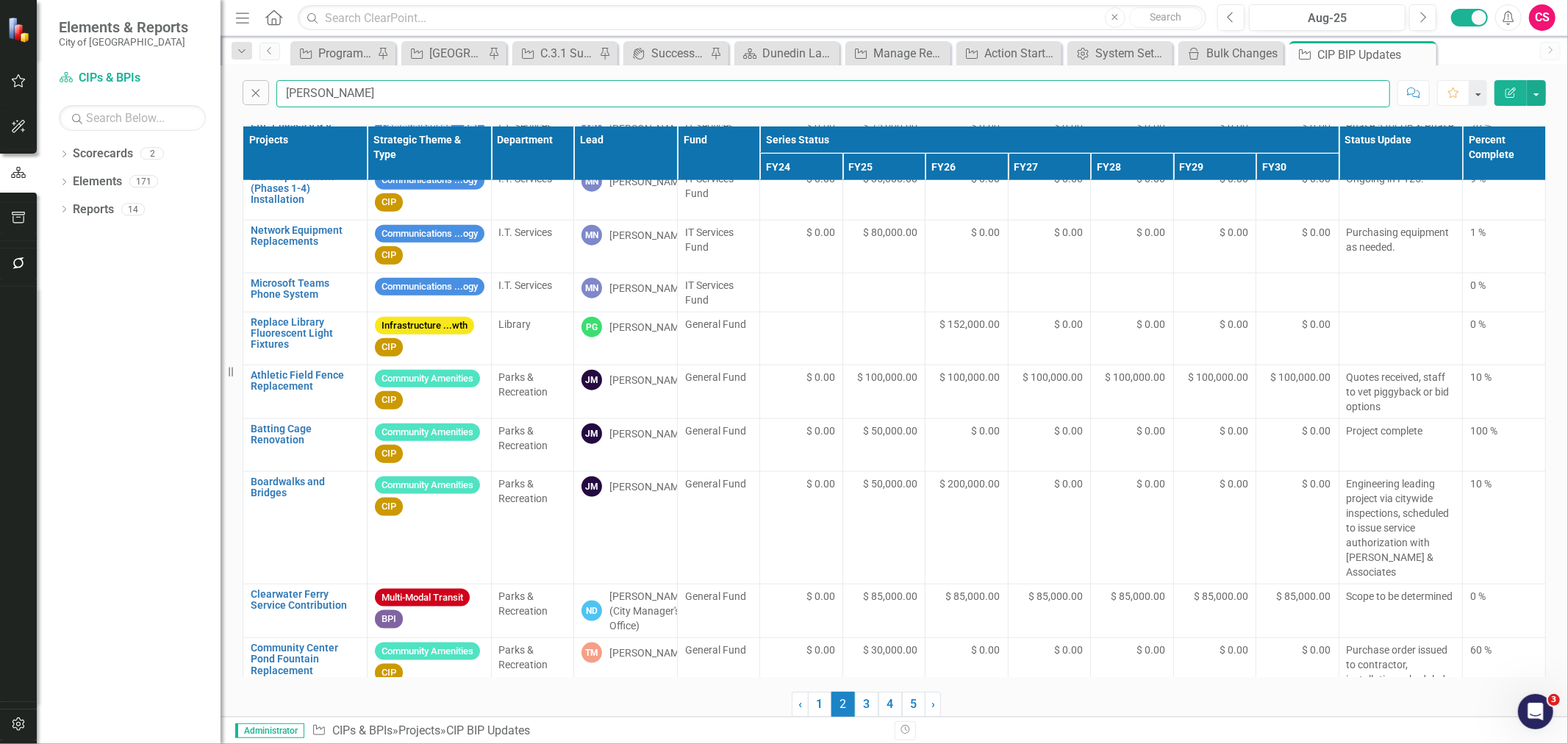
scroll to position [0, 0]
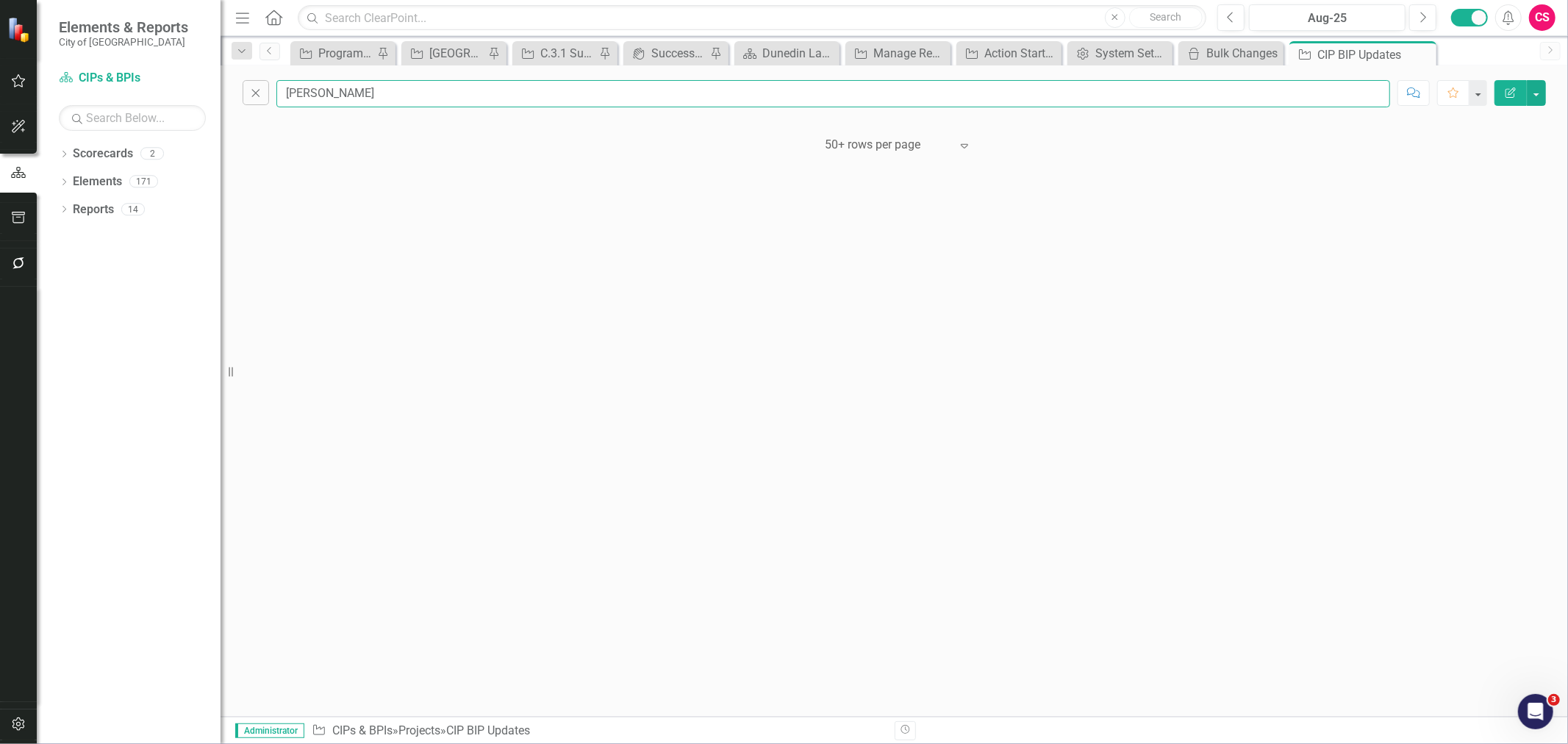
click at [328, 87] on input "[PERSON_NAME]" at bounding box center [833, 94] width 1114 height 27
type input "p"
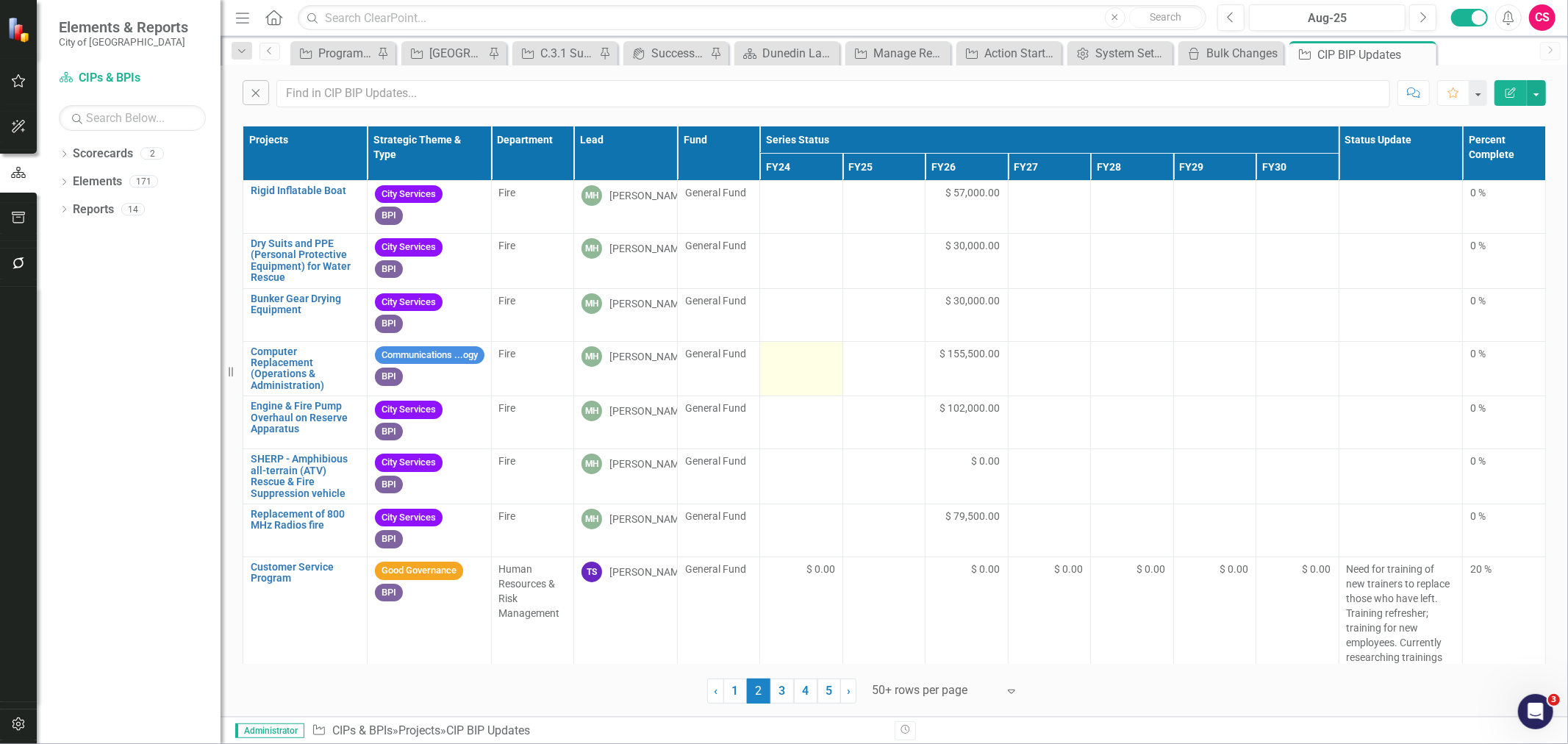
click at [252, 86] on icon "Close" at bounding box center [255, 92] width 16 height 13
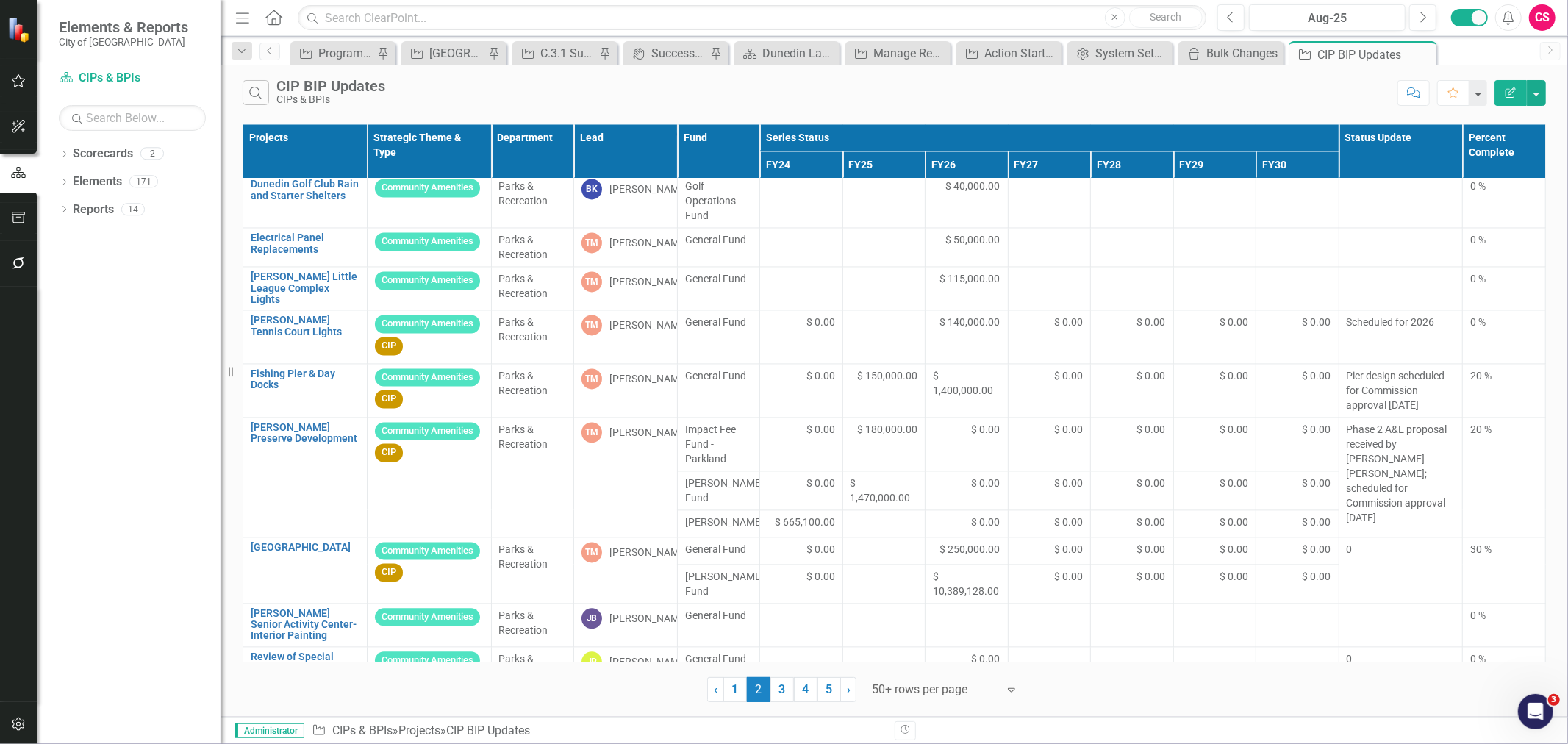
scroll to position [2473, 0]
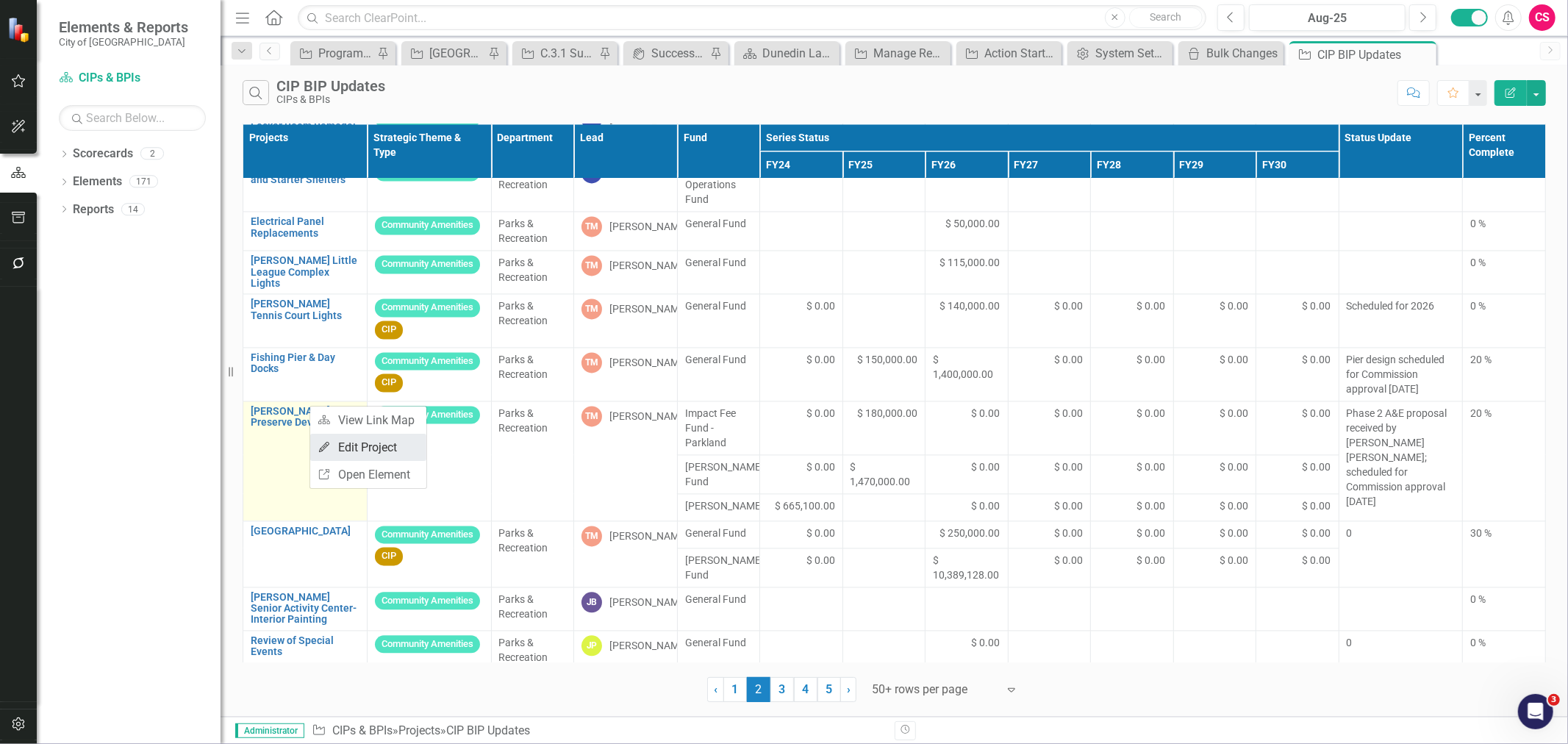
click at [356, 445] on link "Edit Edit Project" at bounding box center [368, 448] width 116 height 27
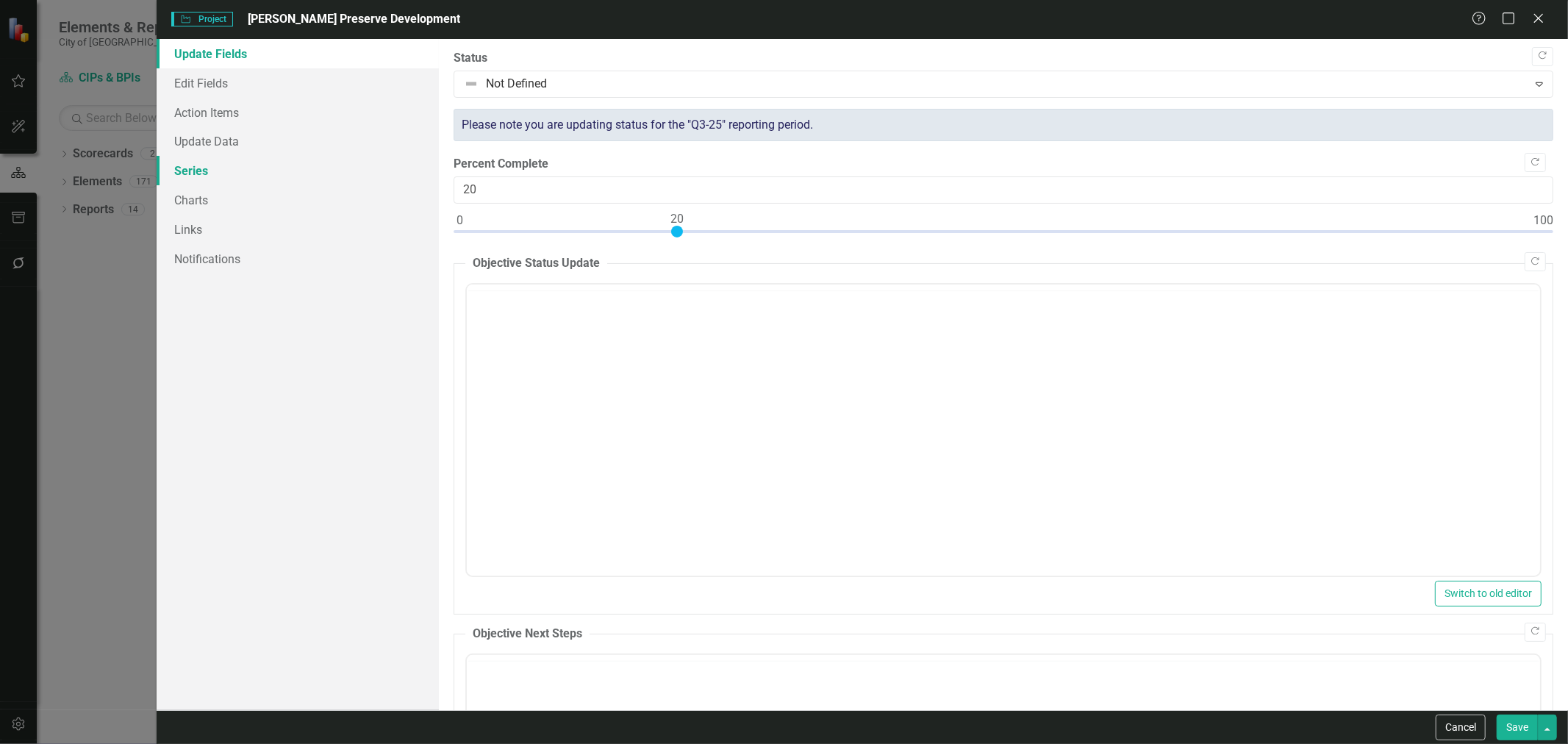
click at [235, 178] on link "Series" at bounding box center [298, 170] width 283 height 30
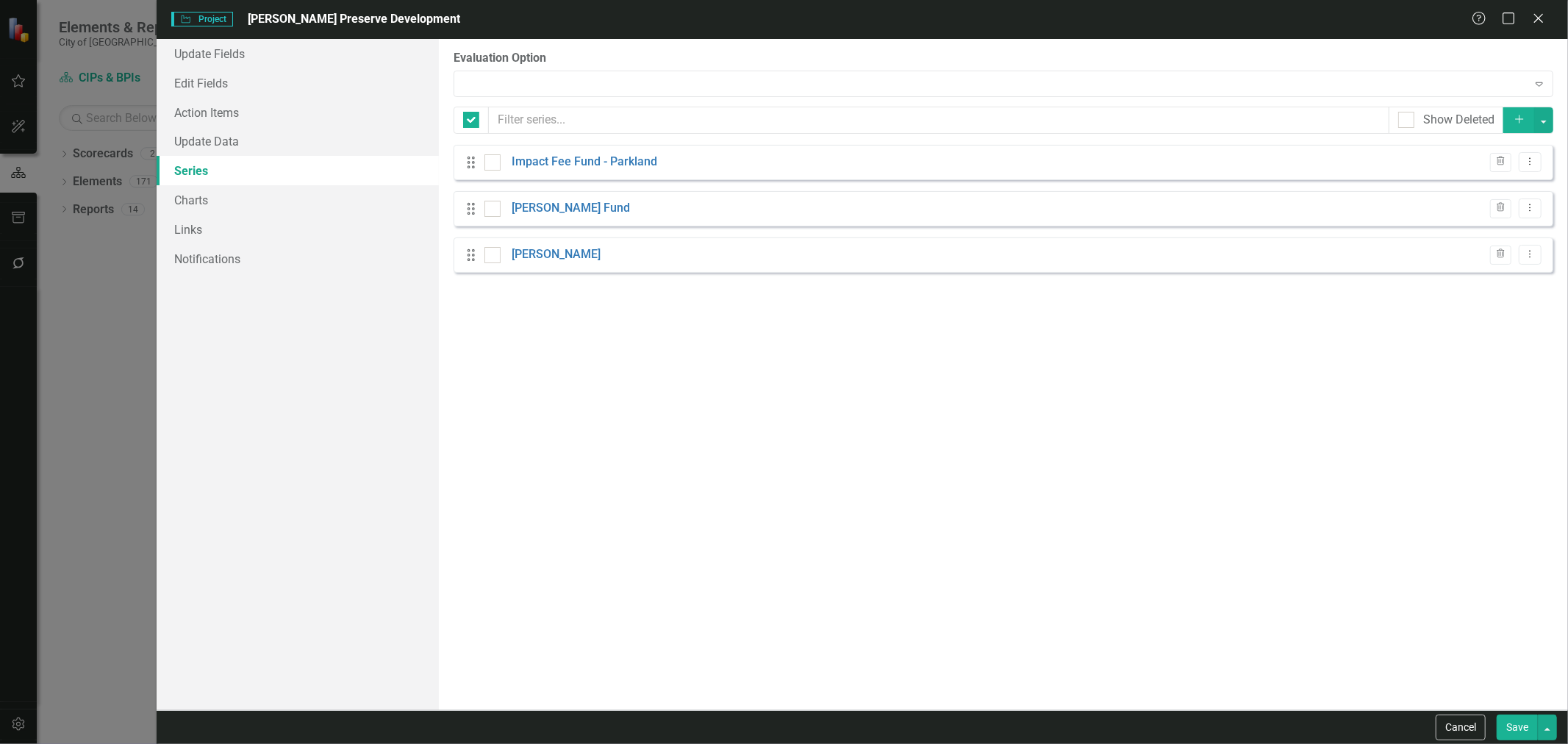
checkbox input "false"
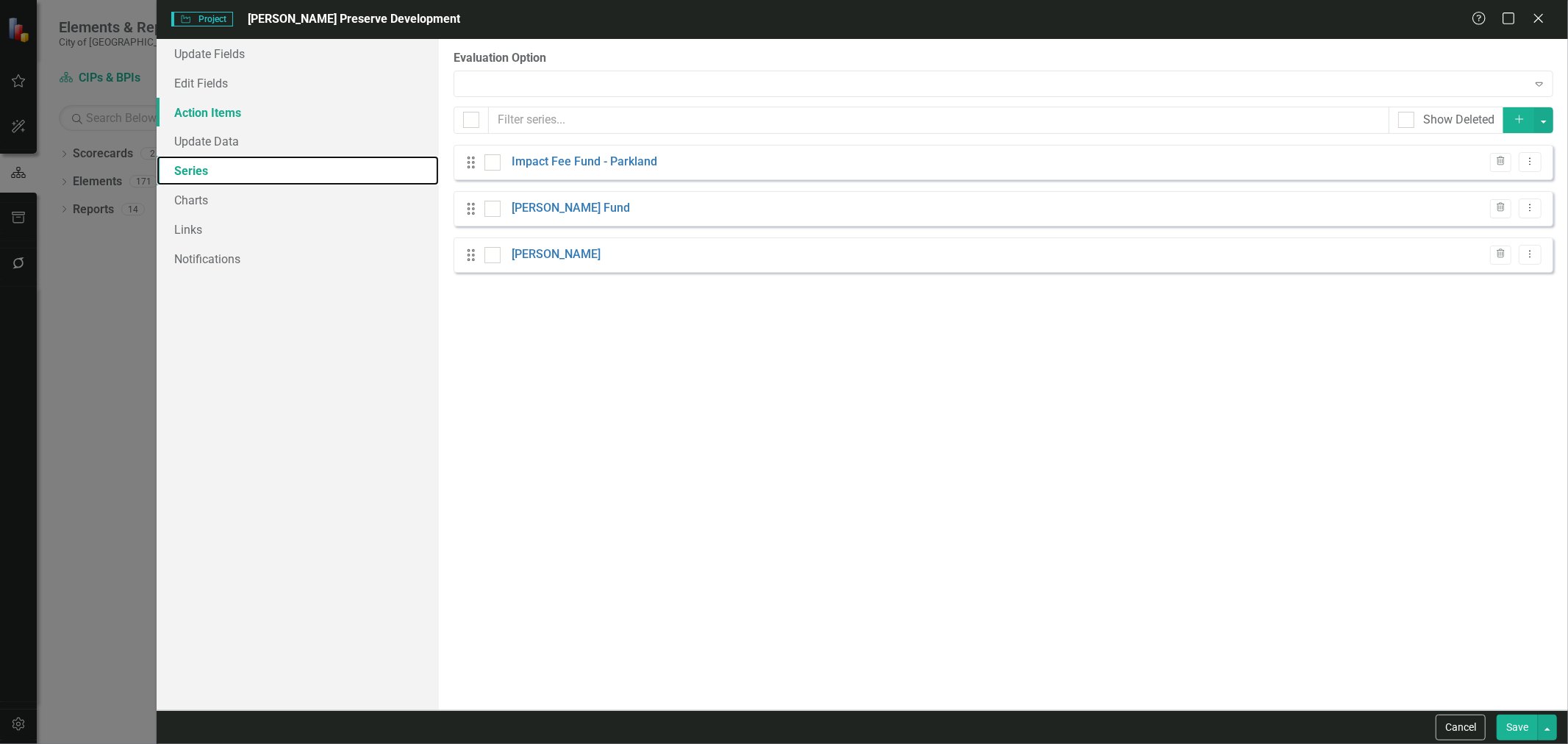
scroll to position [0, 0]
click at [258, 99] on link "Action Items" at bounding box center [298, 112] width 283 height 30
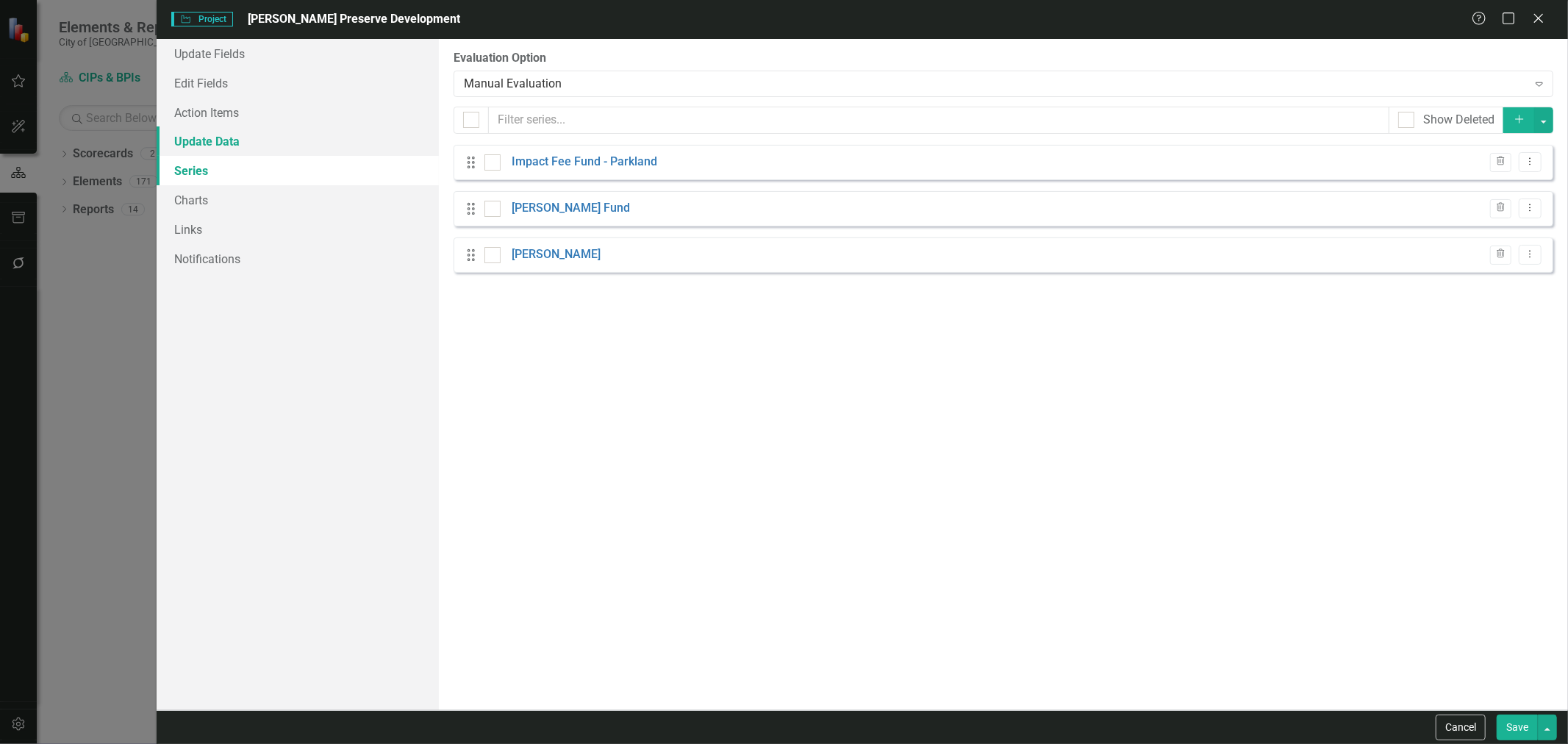
click at [248, 136] on link "Update Data" at bounding box center [298, 141] width 283 height 30
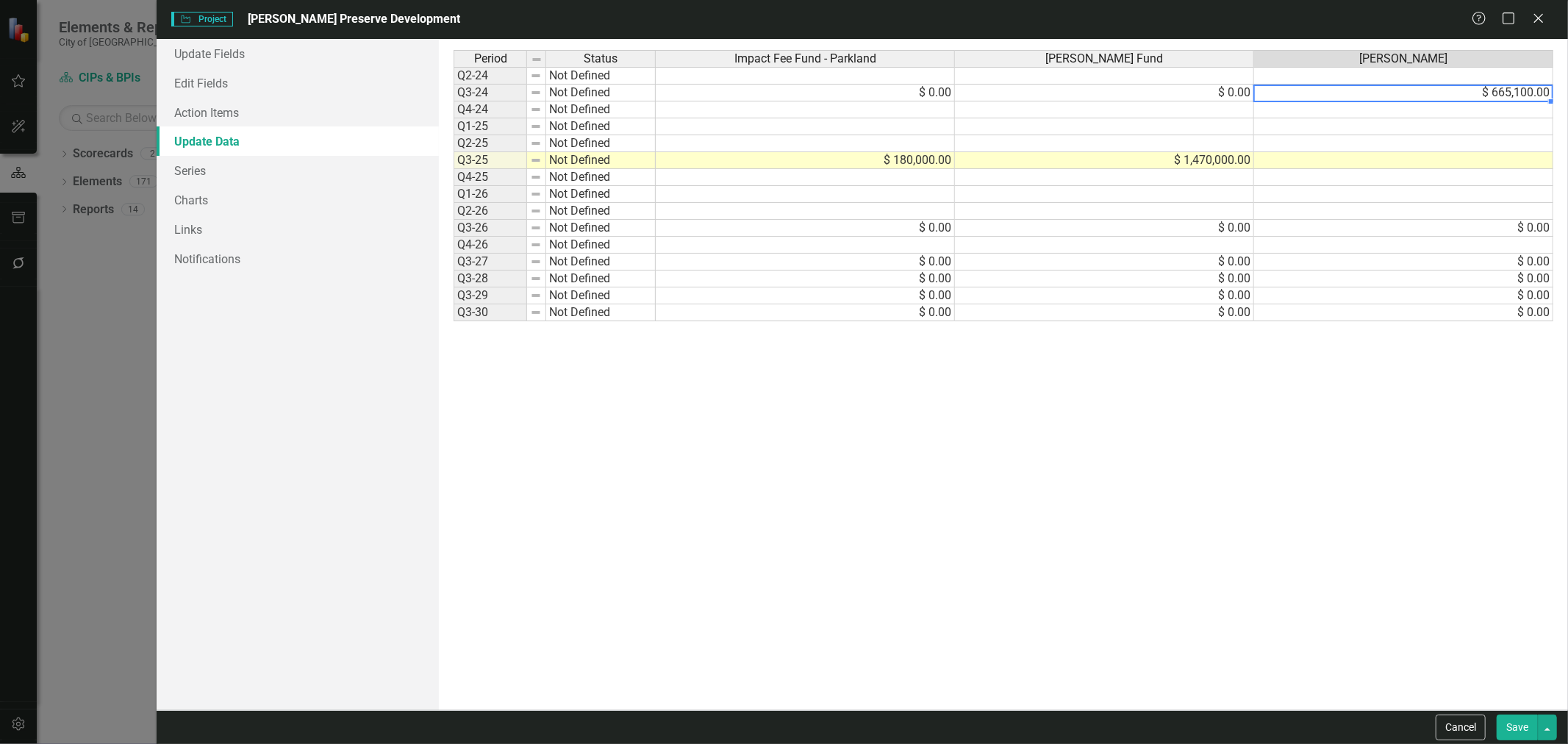
click at [1409, 93] on td "$ 665,100.00" at bounding box center [1404, 93] width 299 height 17
click at [1204, 97] on td "$ 0.00" at bounding box center [1104, 93] width 299 height 17
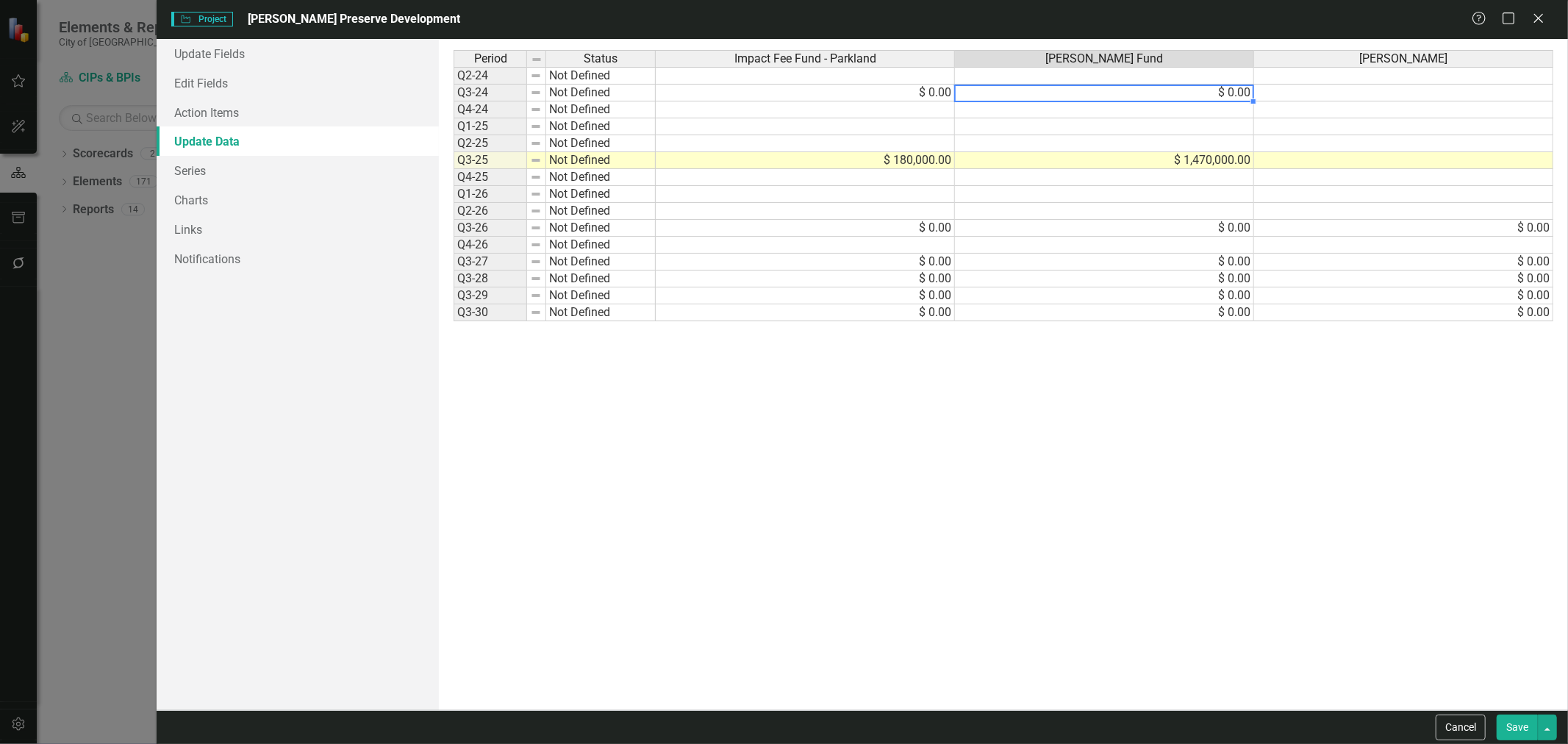
type textarea "665100"
click at [244, 174] on link "Series" at bounding box center [298, 170] width 283 height 30
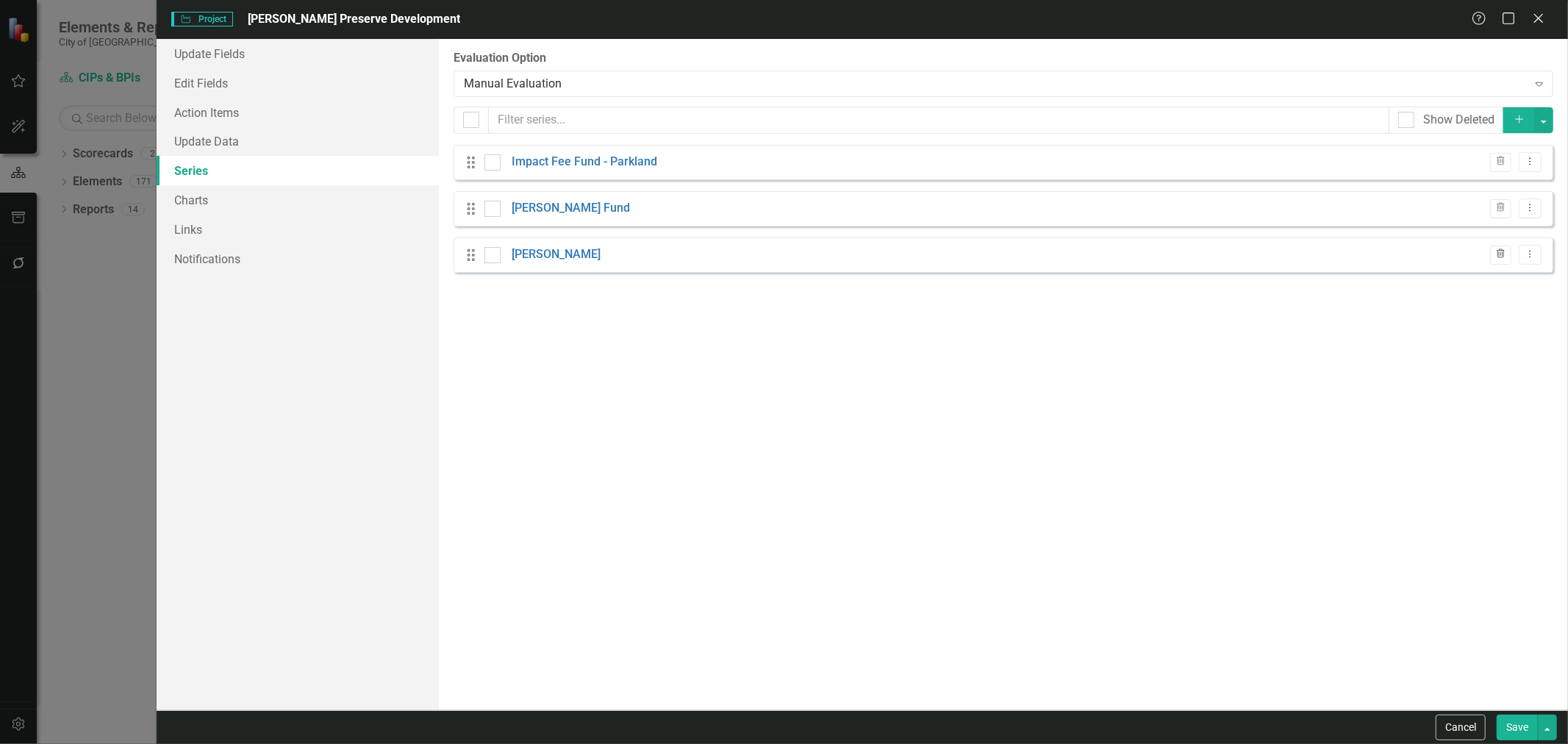
click at [1495, 254] on icon "Trash" at bounding box center [1501, 254] width 11 height 9
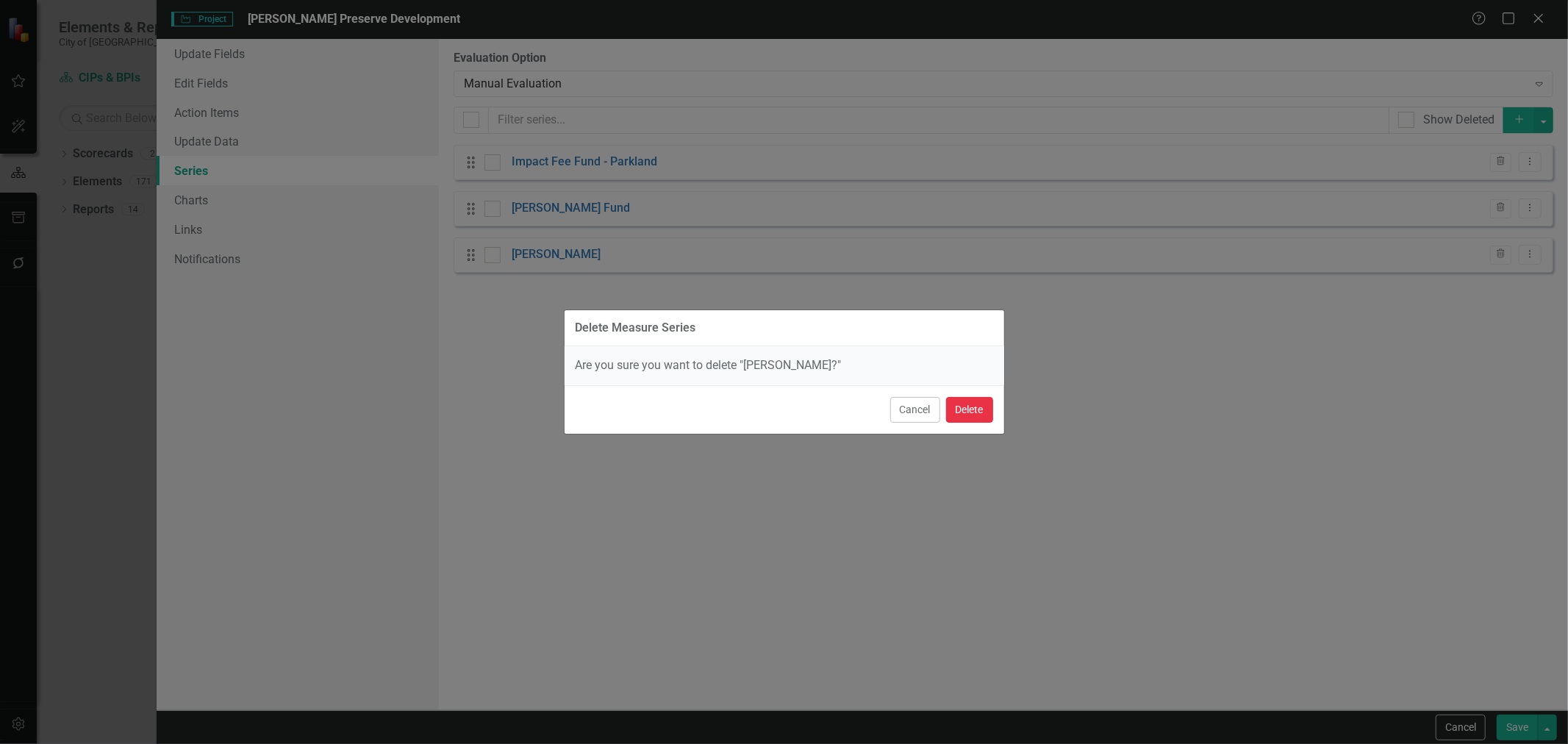
click at [958, 416] on button "Delete" at bounding box center [970, 410] width 47 height 26
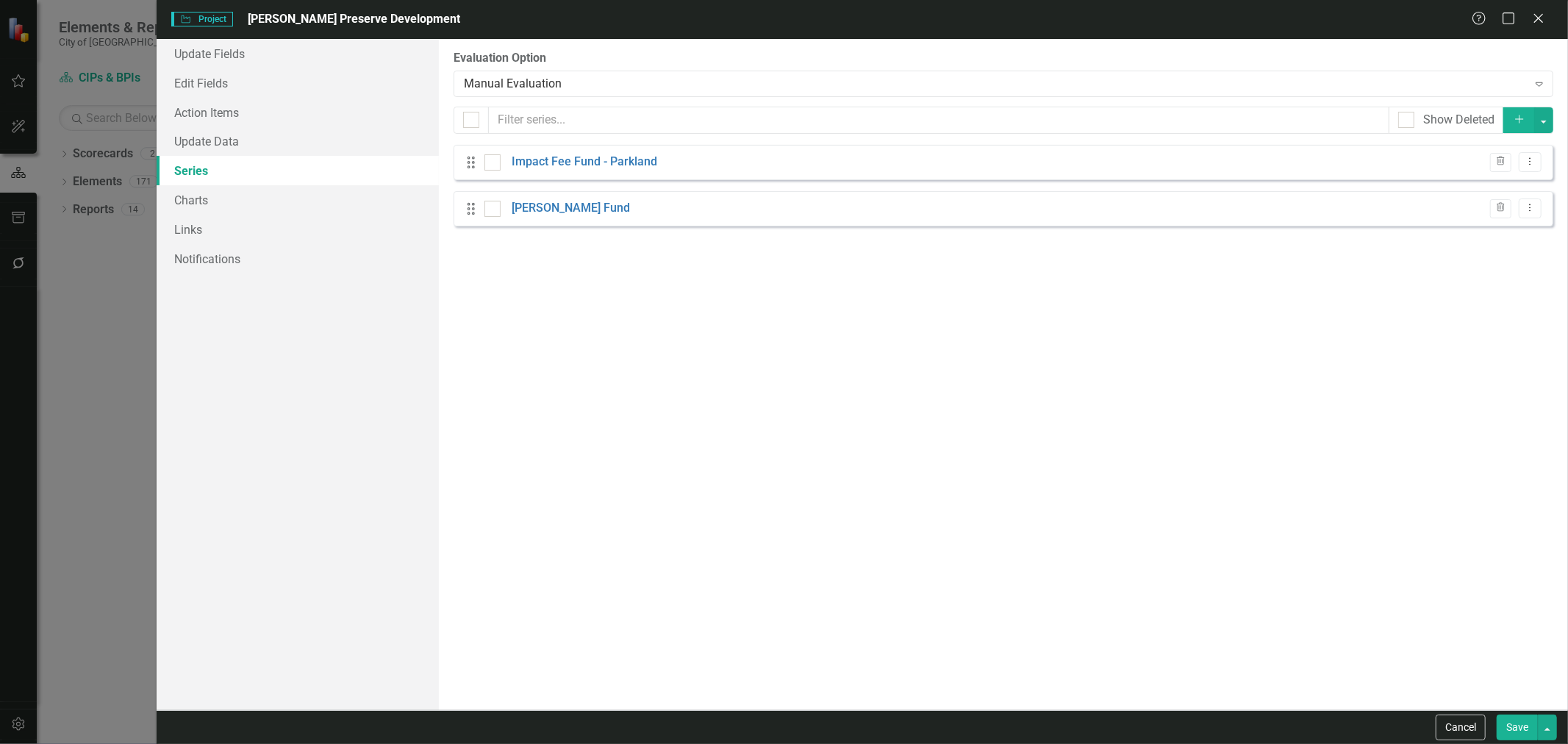
click at [1508, 724] on button "Save" at bounding box center [1518, 728] width 41 height 26
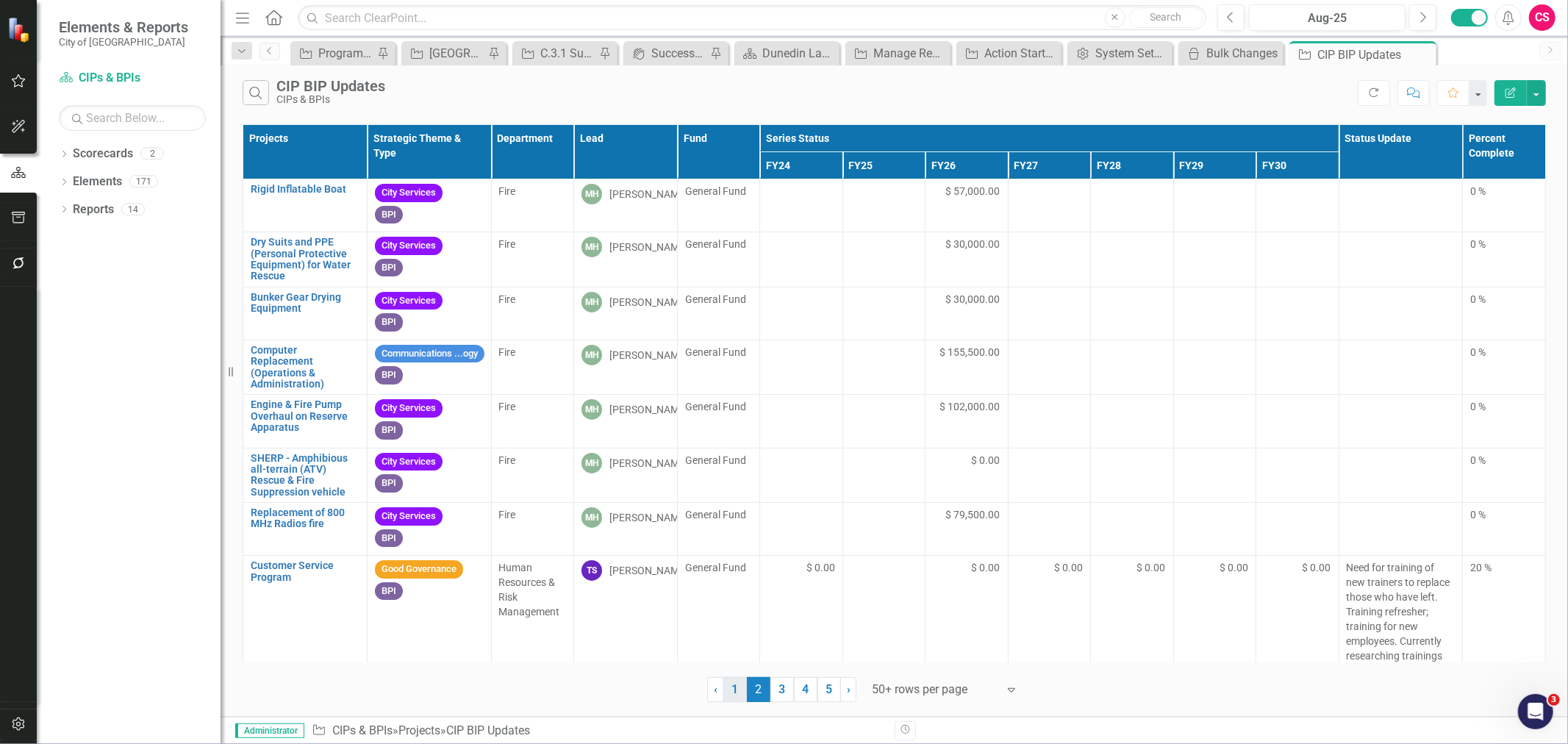
click at [737, 690] on link "1" at bounding box center [735, 690] width 24 height 25
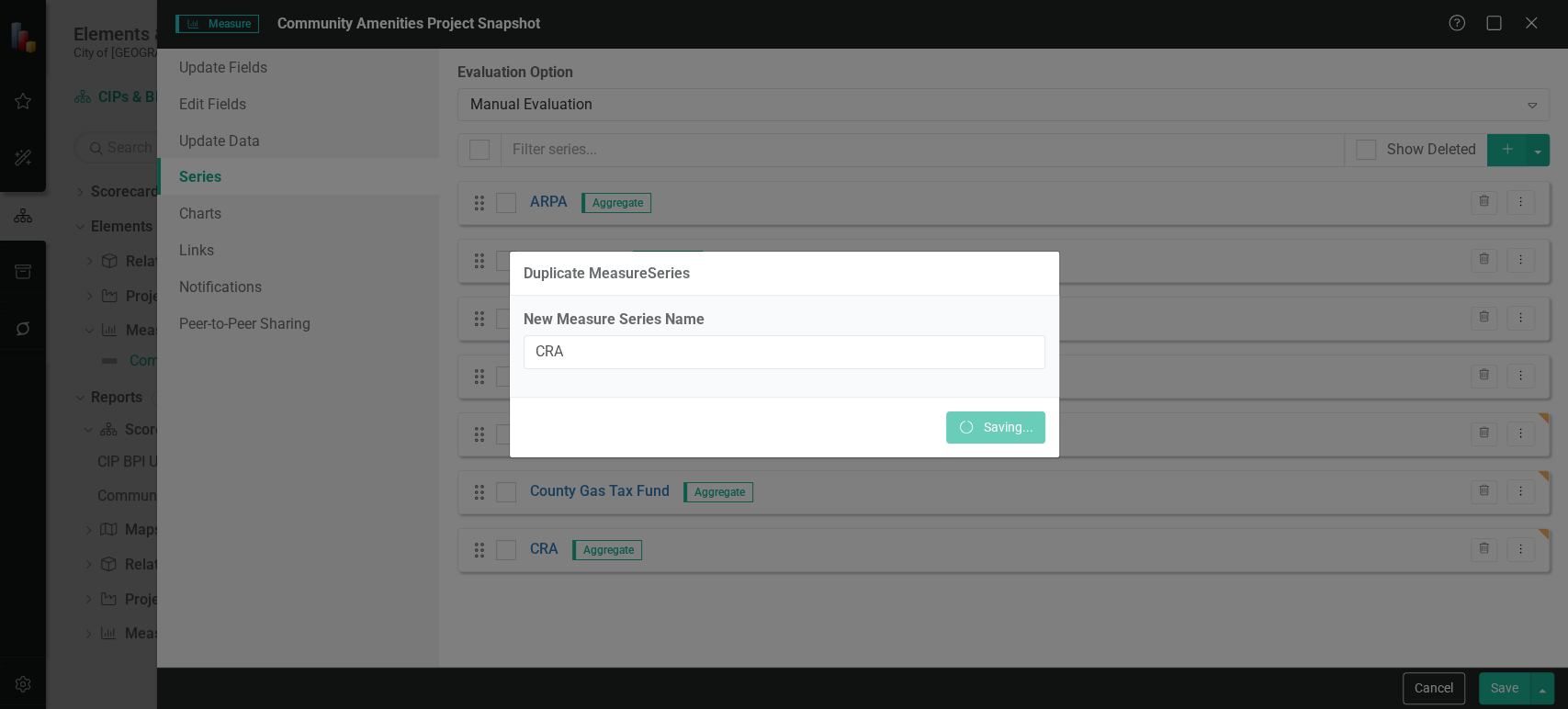
scroll to position [126, 0]
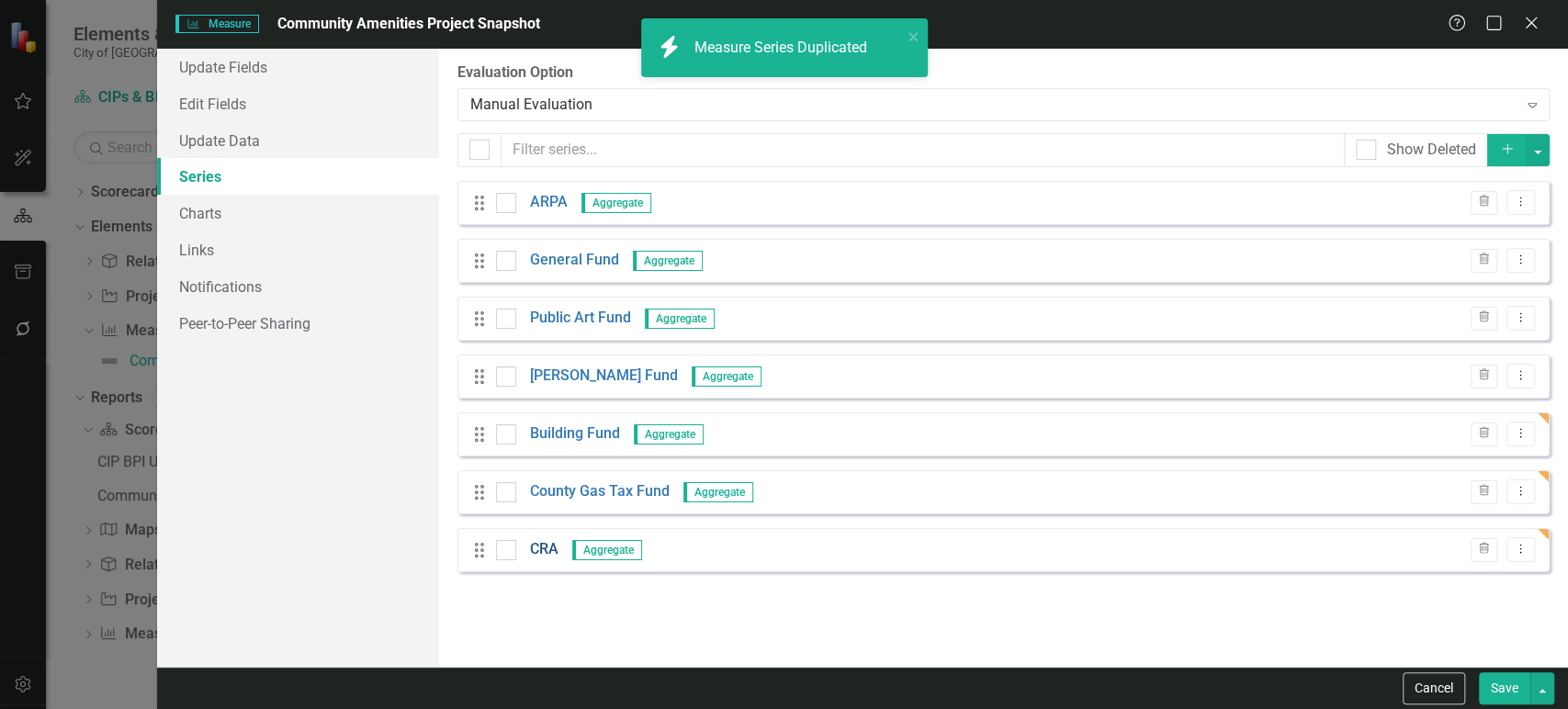
click at [539, 556] on link "CRA" at bounding box center [544, 550] width 29 height 21
click at [539, 553] on link "CRA" at bounding box center [544, 550] width 29 height 21
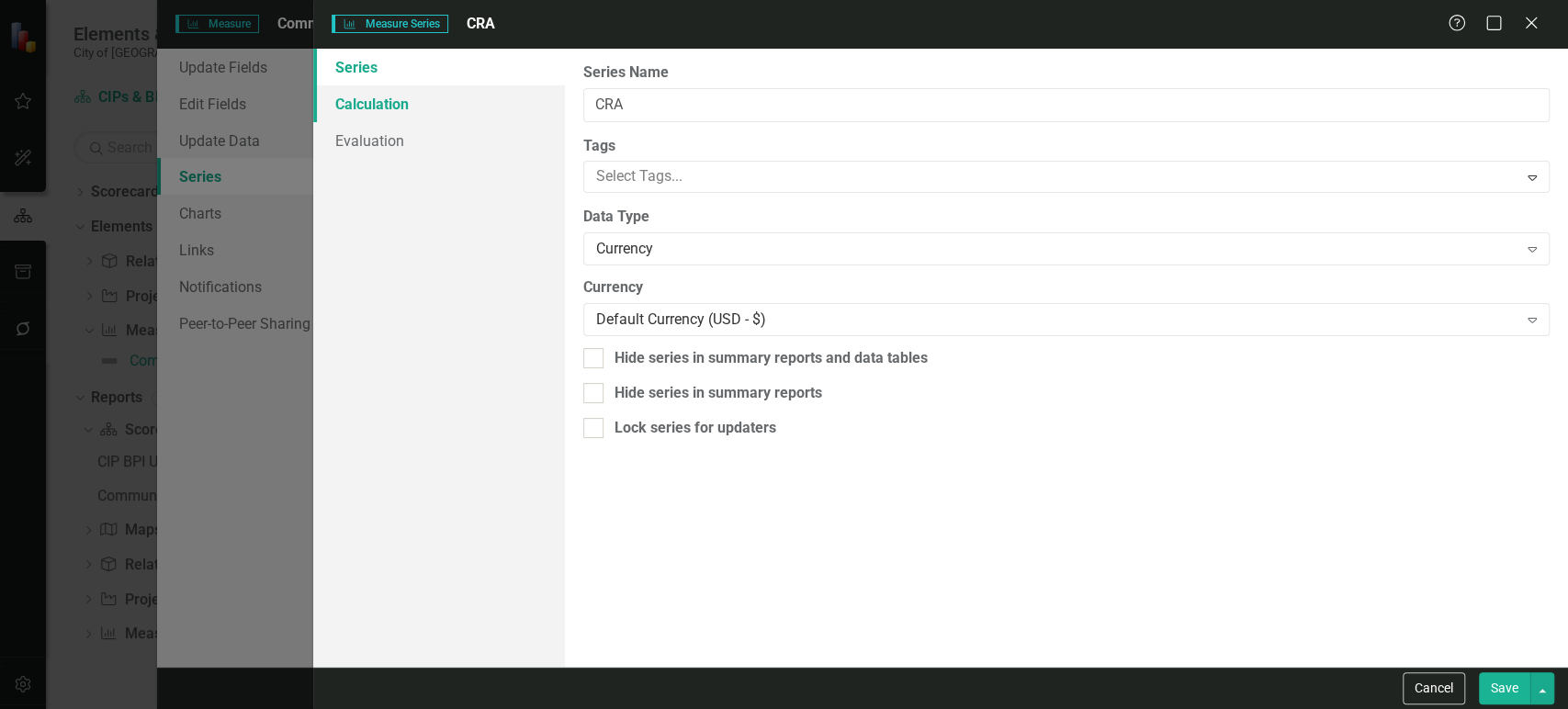
click at [421, 108] on link "Calculation" at bounding box center [438, 104] width 251 height 37
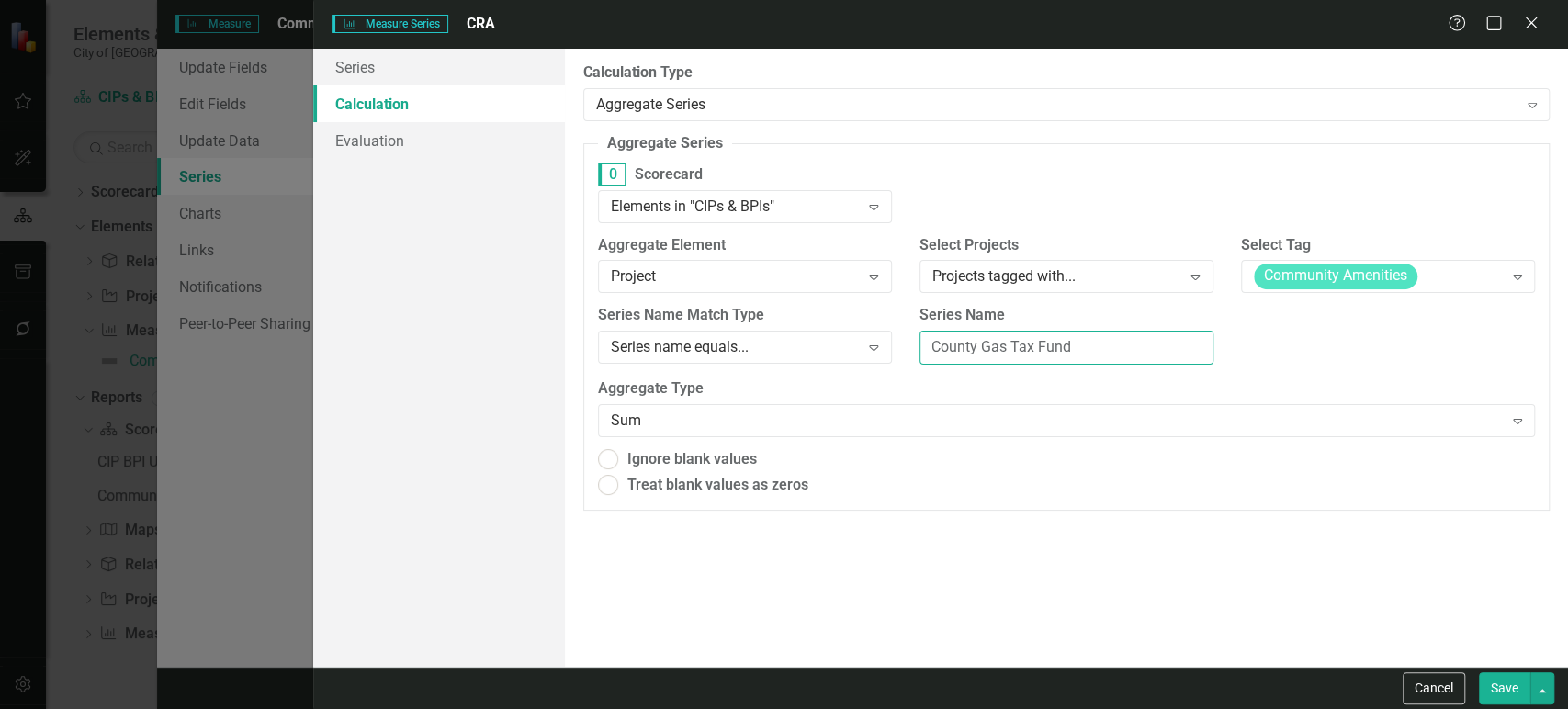
click at [1007, 349] on input "County Gas Tax Fund" at bounding box center [1067, 348] width 294 height 34
click at [1005, 345] on input "County Gas Tax Fund" at bounding box center [1067, 348] width 294 height 34
type input "CRA"
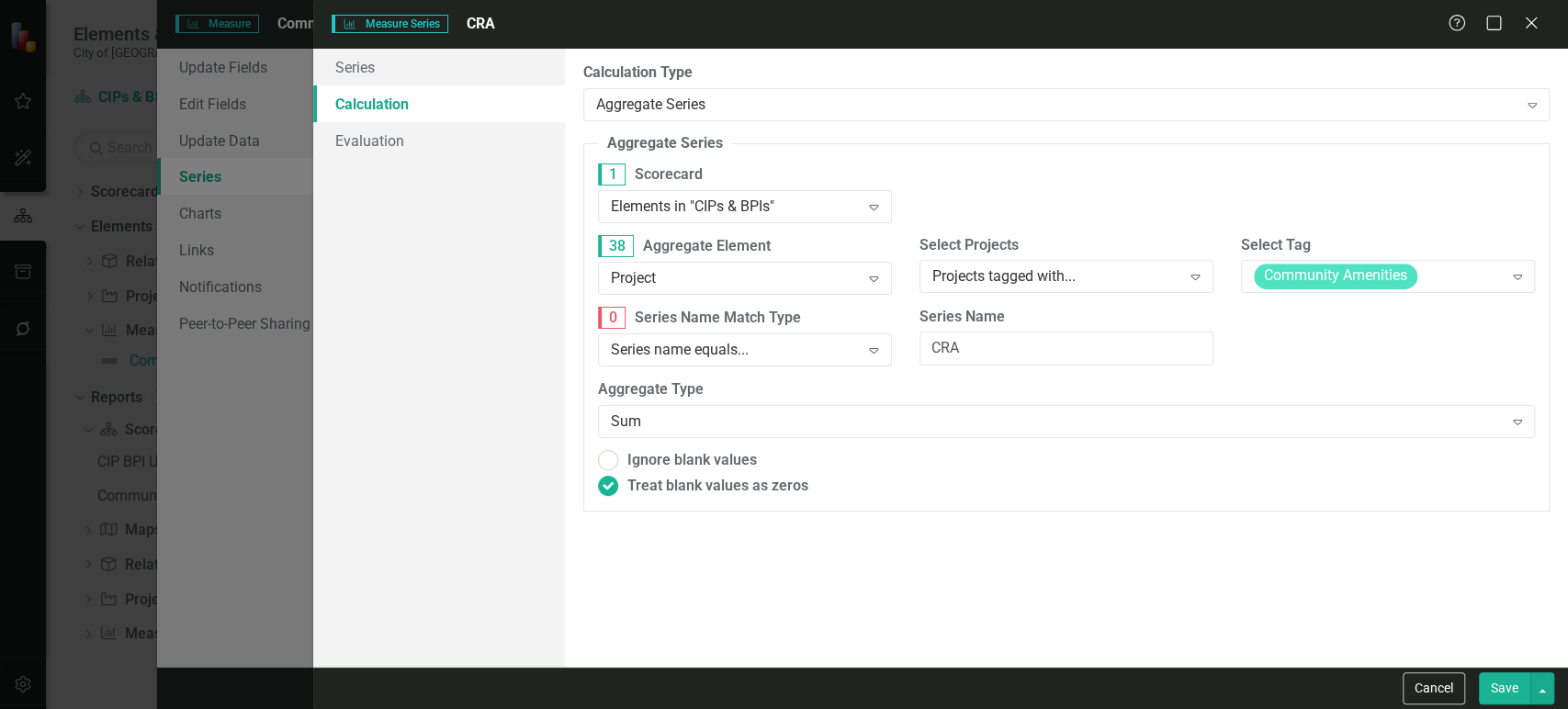
click at [516, 529] on div "Series Calculation Evaluation" at bounding box center [438, 358] width 251 height 618
click at [1493, 693] on button "Save" at bounding box center [1505, 689] width 52 height 32
radio input "true"
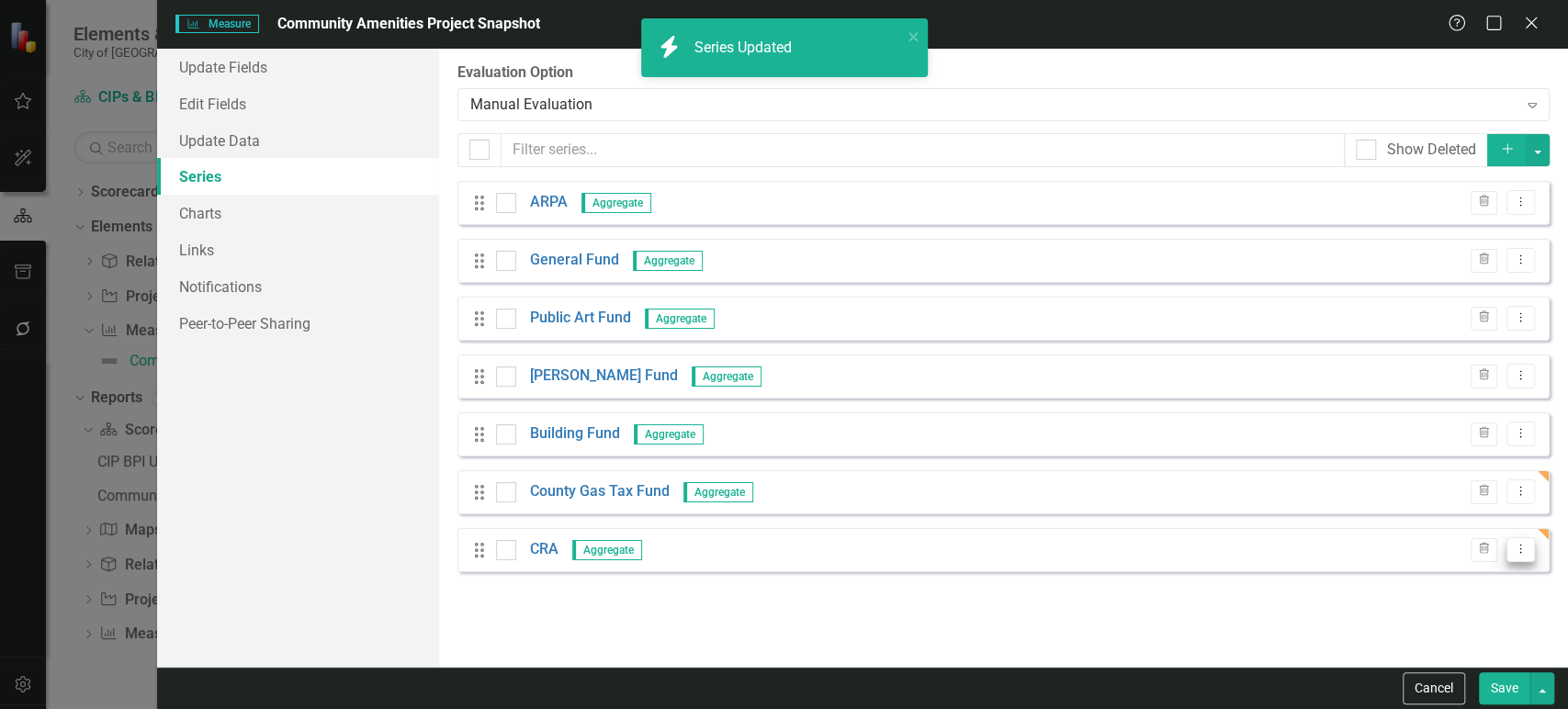
click at [1517, 551] on icon "Dropdown Menu" at bounding box center [1521, 549] width 15 height 12
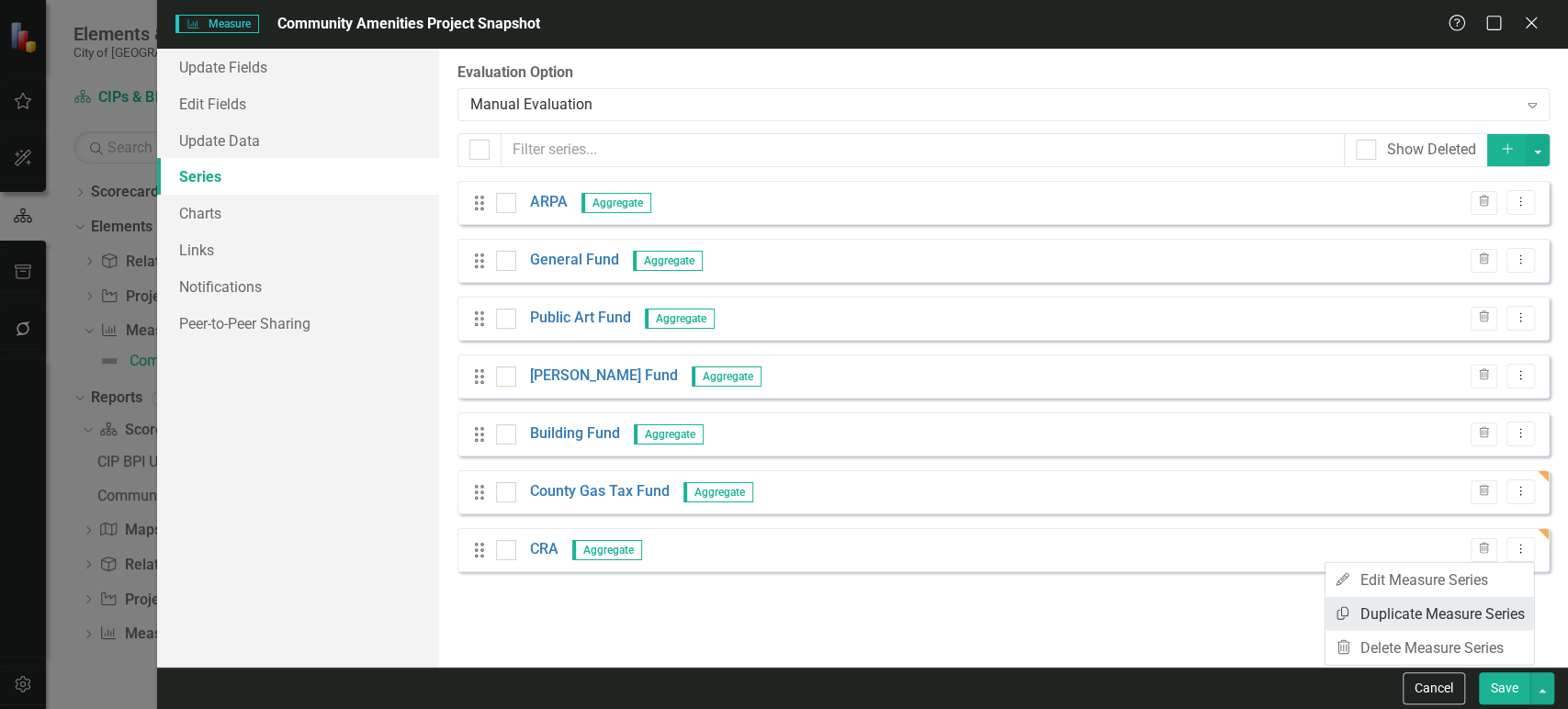
click at [1373, 612] on link "Copy Duplicate Measure Series" at bounding box center [1430, 615] width 209 height 34
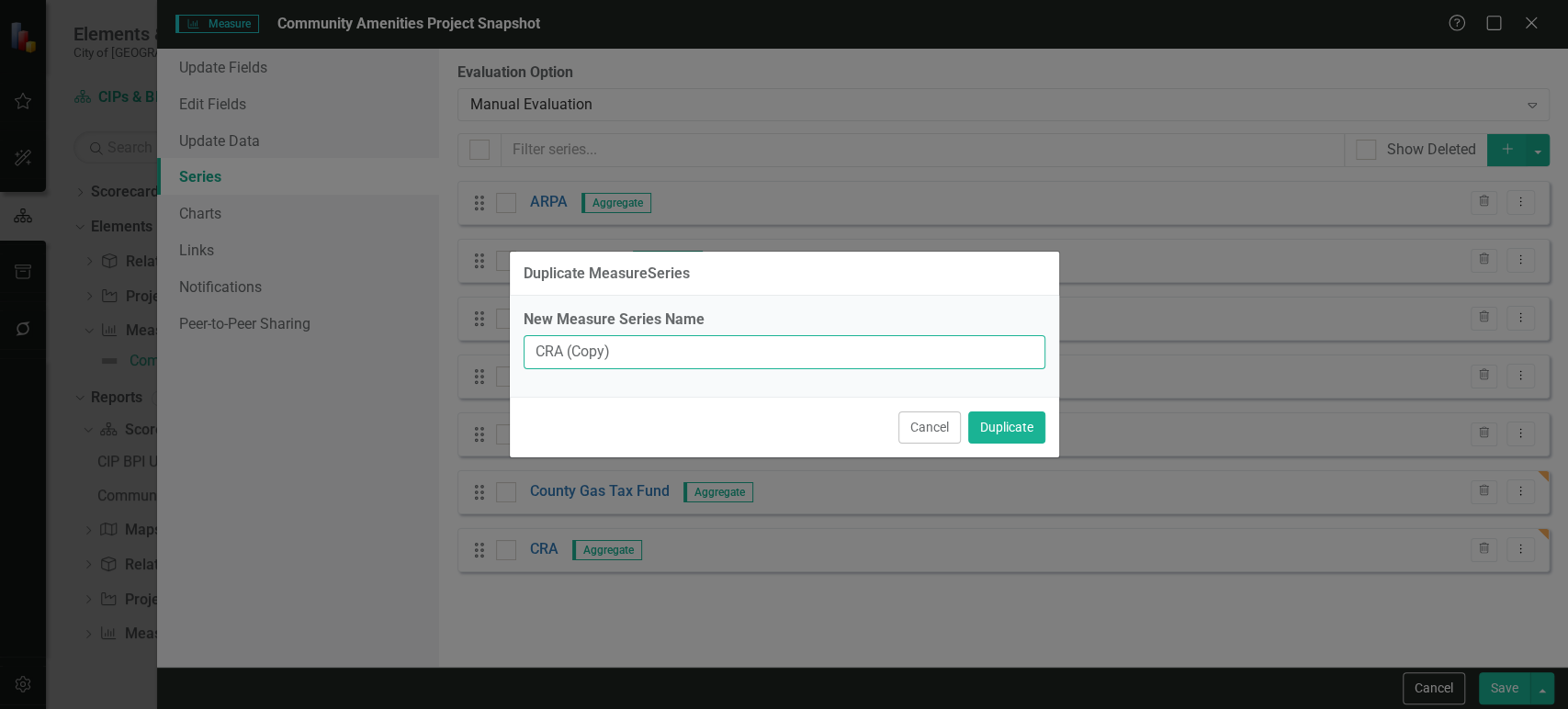
click at [671, 359] on input "CRA (Copy)" at bounding box center [784, 352] width 522 height 34
type input "Facilities Maintenance Fund"
click at [727, 385] on div "New Measure Series Name Facilities Maintenance Fund" at bounding box center [784, 346] width 550 height 101
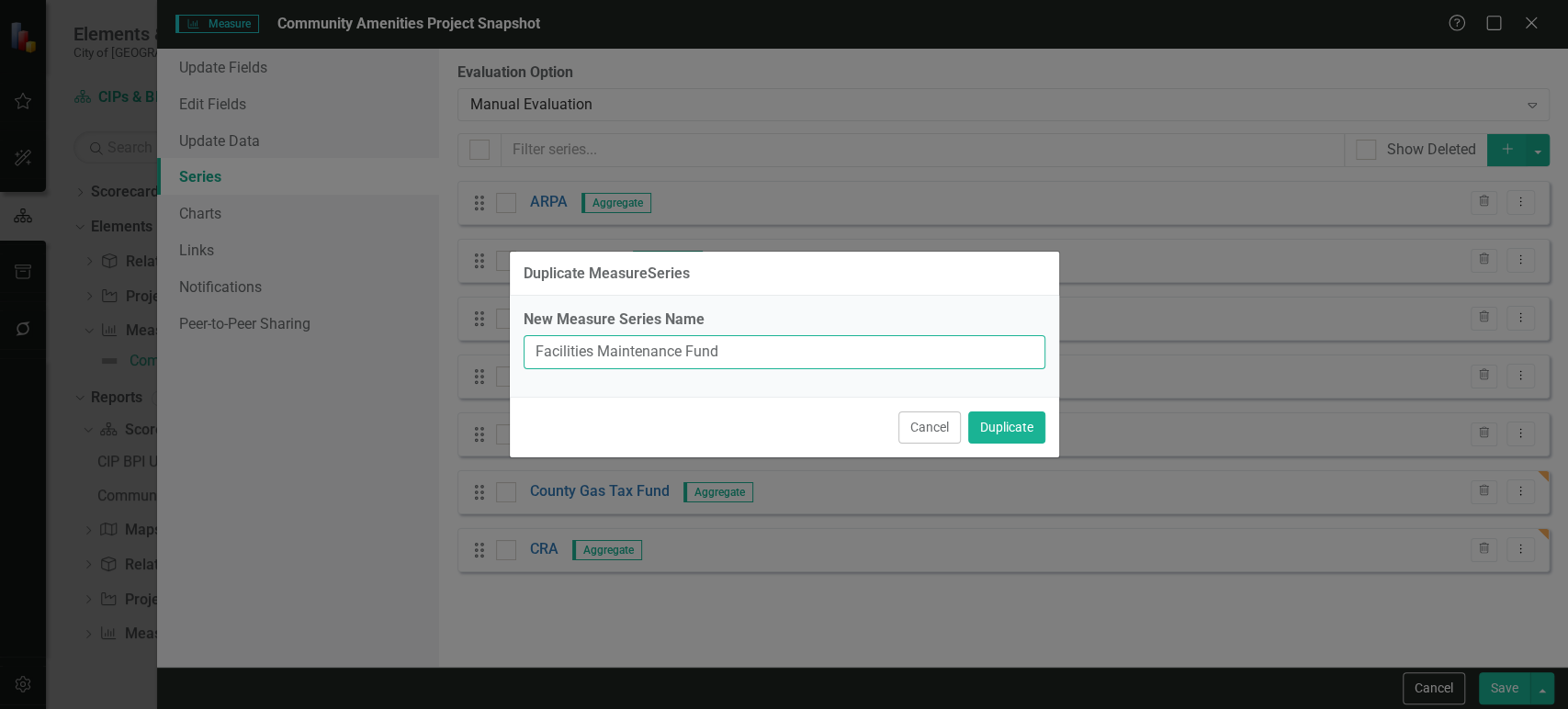
click at [936, 346] on input "Facilities Maintenance Fund" at bounding box center [784, 352] width 522 height 34
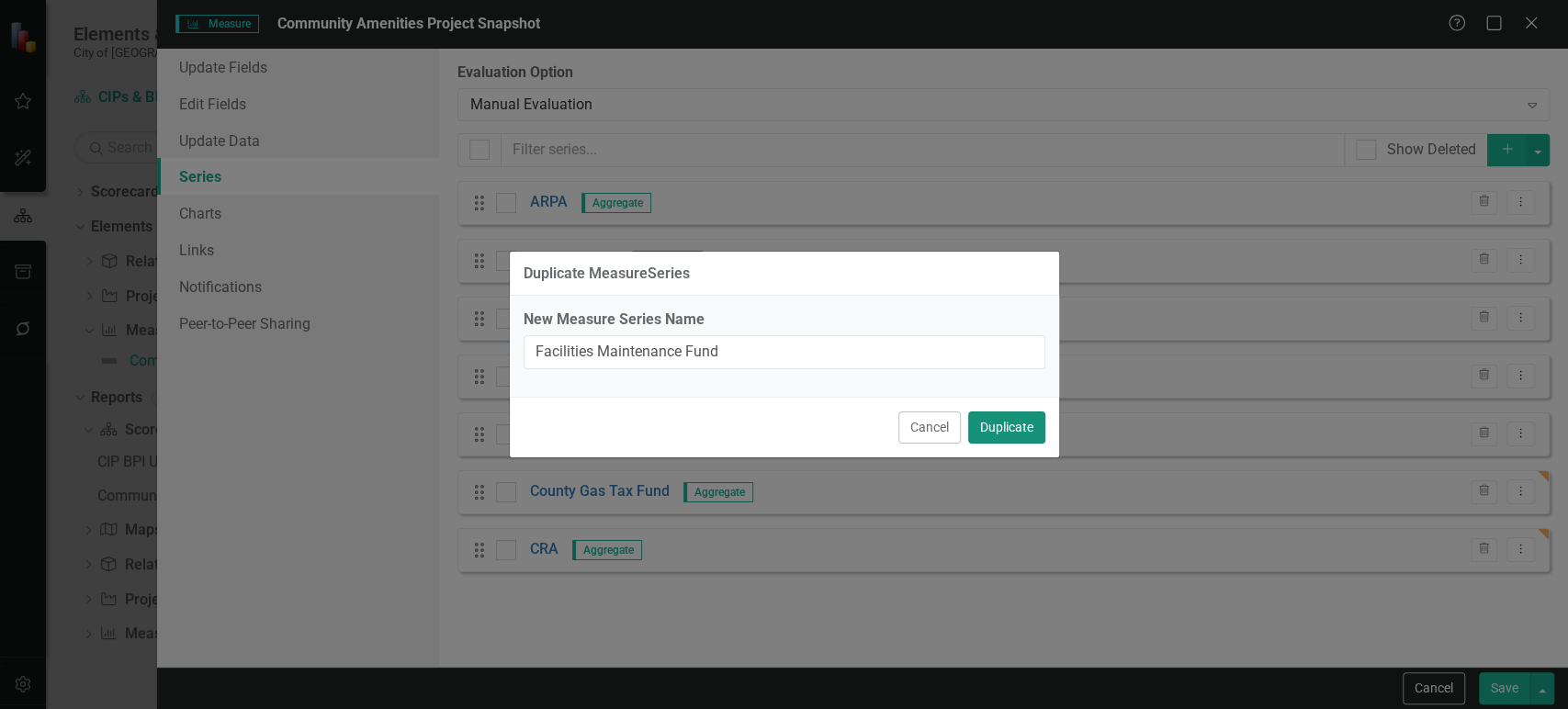
click at [1021, 429] on button "Duplicate" at bounding box center [1007, 427] width 77 height 32
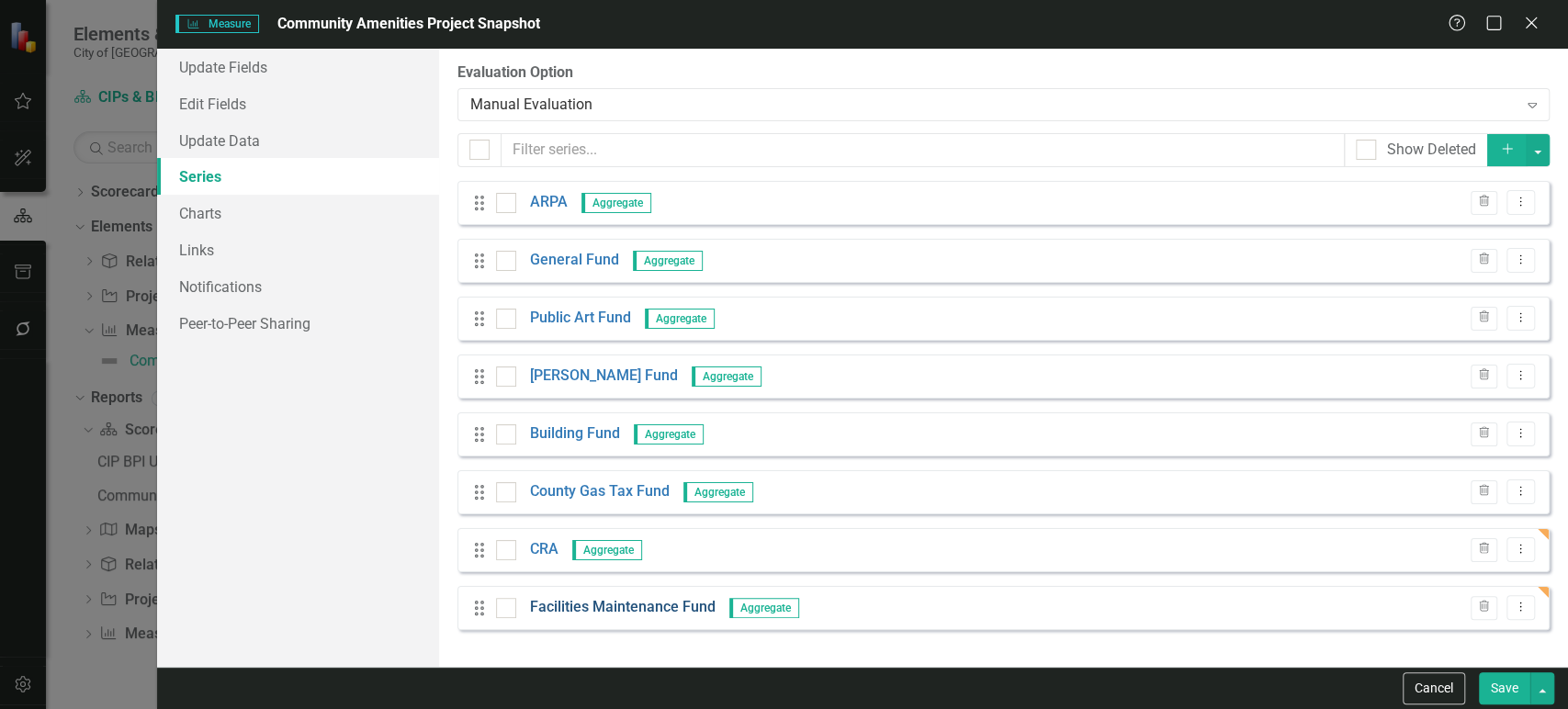
click at [594, 612] on link "Facilities Maintenance Fund" at bounding box center [622, 608] width 185 height 21
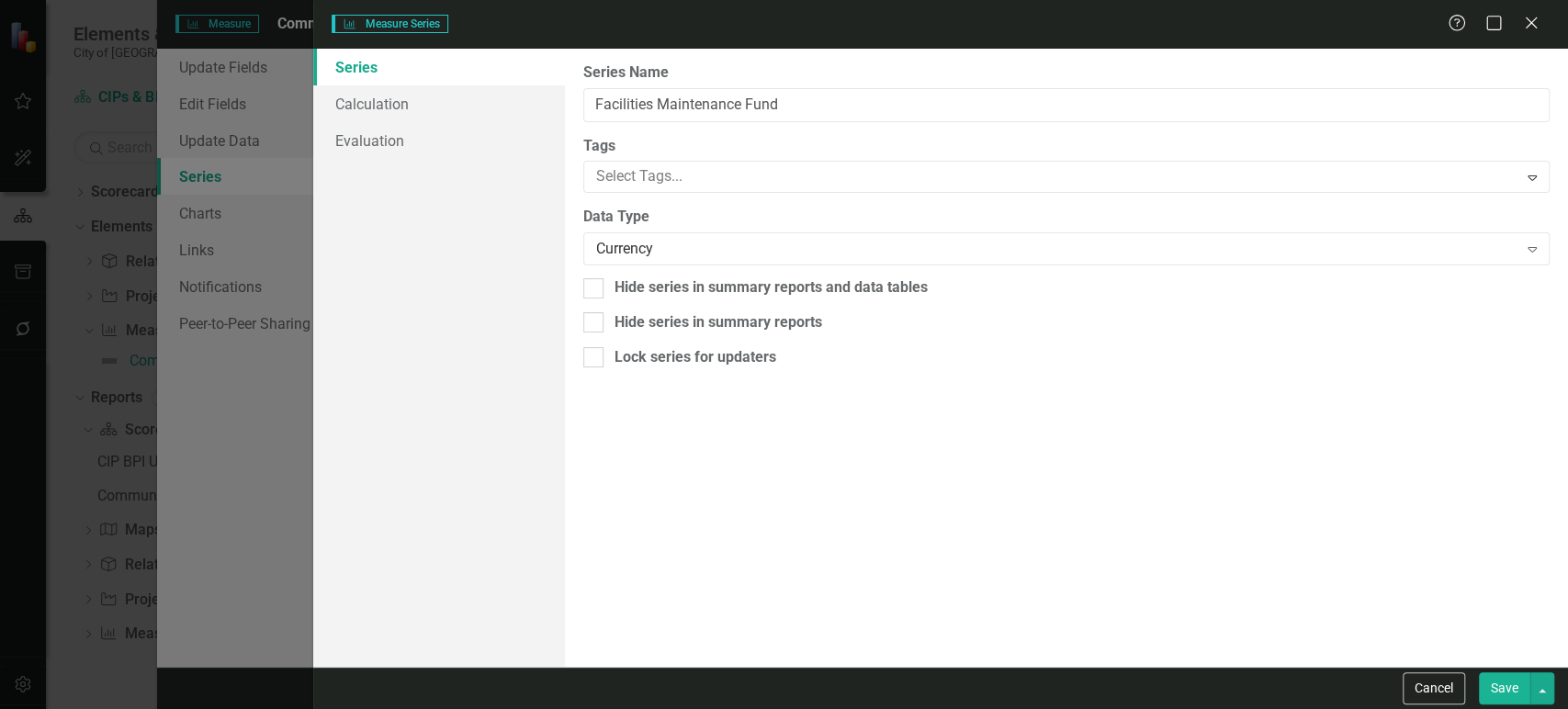
type input "Facilities Maintenance Fund"
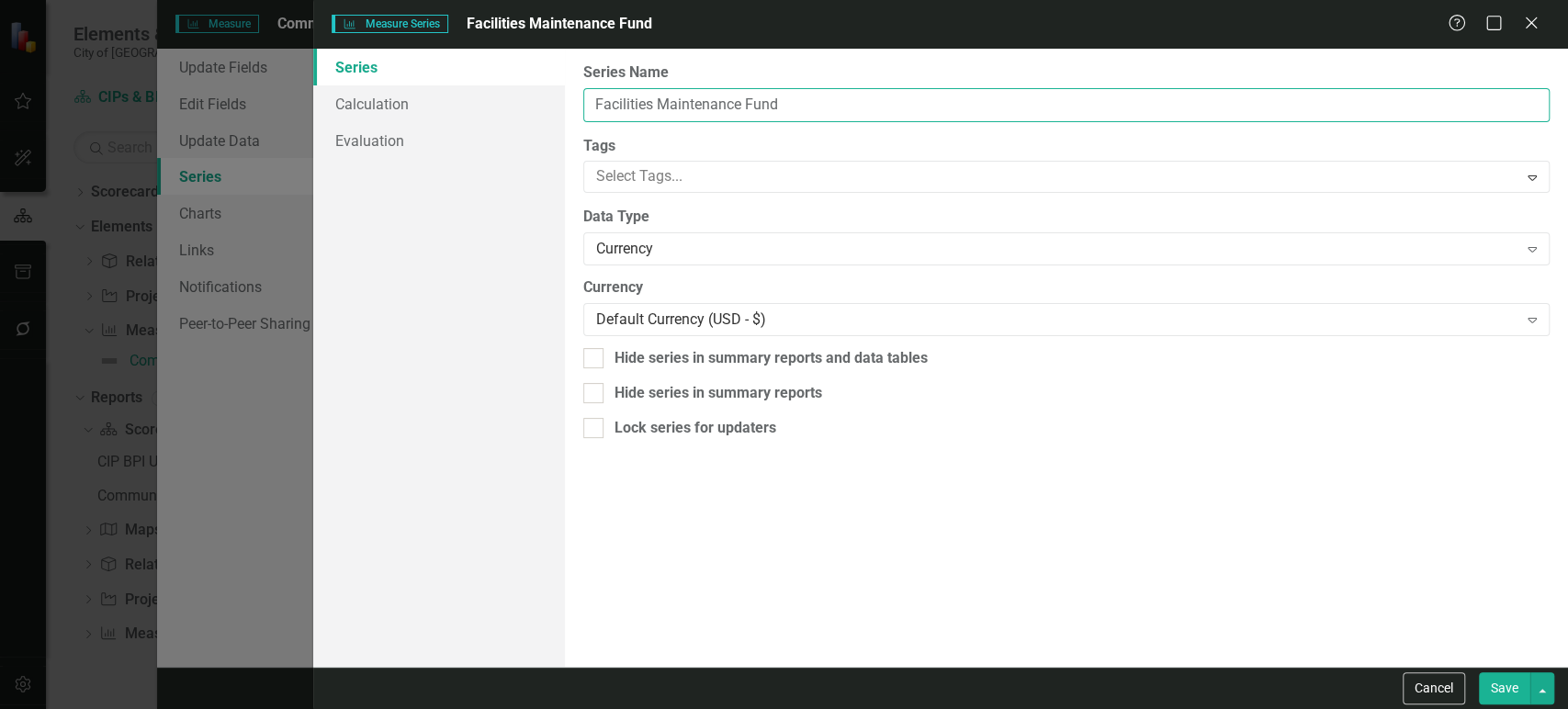
click at [699, 101] on input "Facilities Maintenance Fund" at bounding box center [1066, 105] width 967 height 34
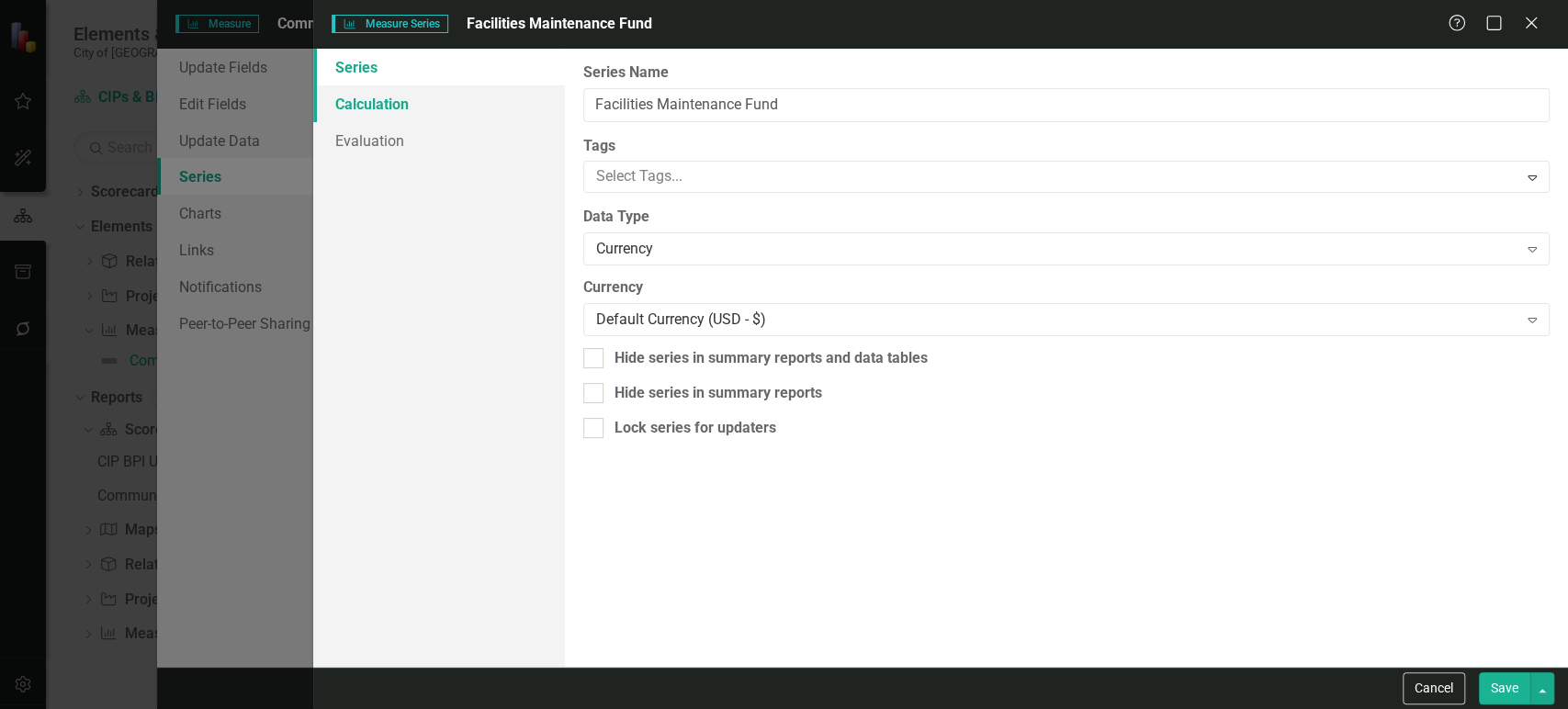
click at [468, 108] on link "Calculation" at bounding box center [438, 104] width 251 height 37
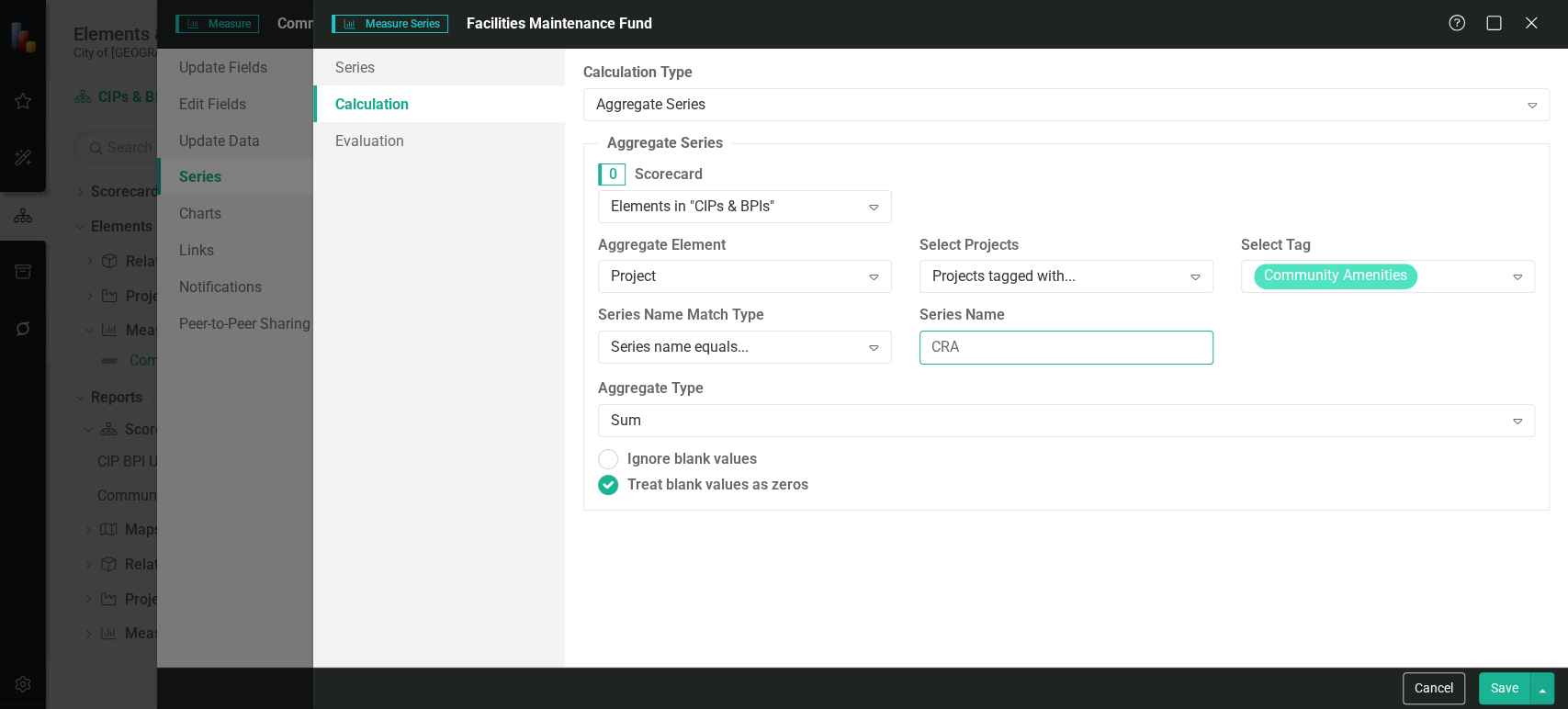
click at [1026, 344] on input "CRA" at bounding box center [1067, 348] width 294 height 34
paste input "Facilities Maintenance Fund"
type input "Facilities Maintenance Fund"
click at [1145, 569] on div "By default, series in ClearPoint are not calculated. So, if you leave the form …" at bounding box center [1066, 358] width 1003 height 618
click at [1514, 684] on button "Save" at bounding box center [1505, 689] width 52 height 32
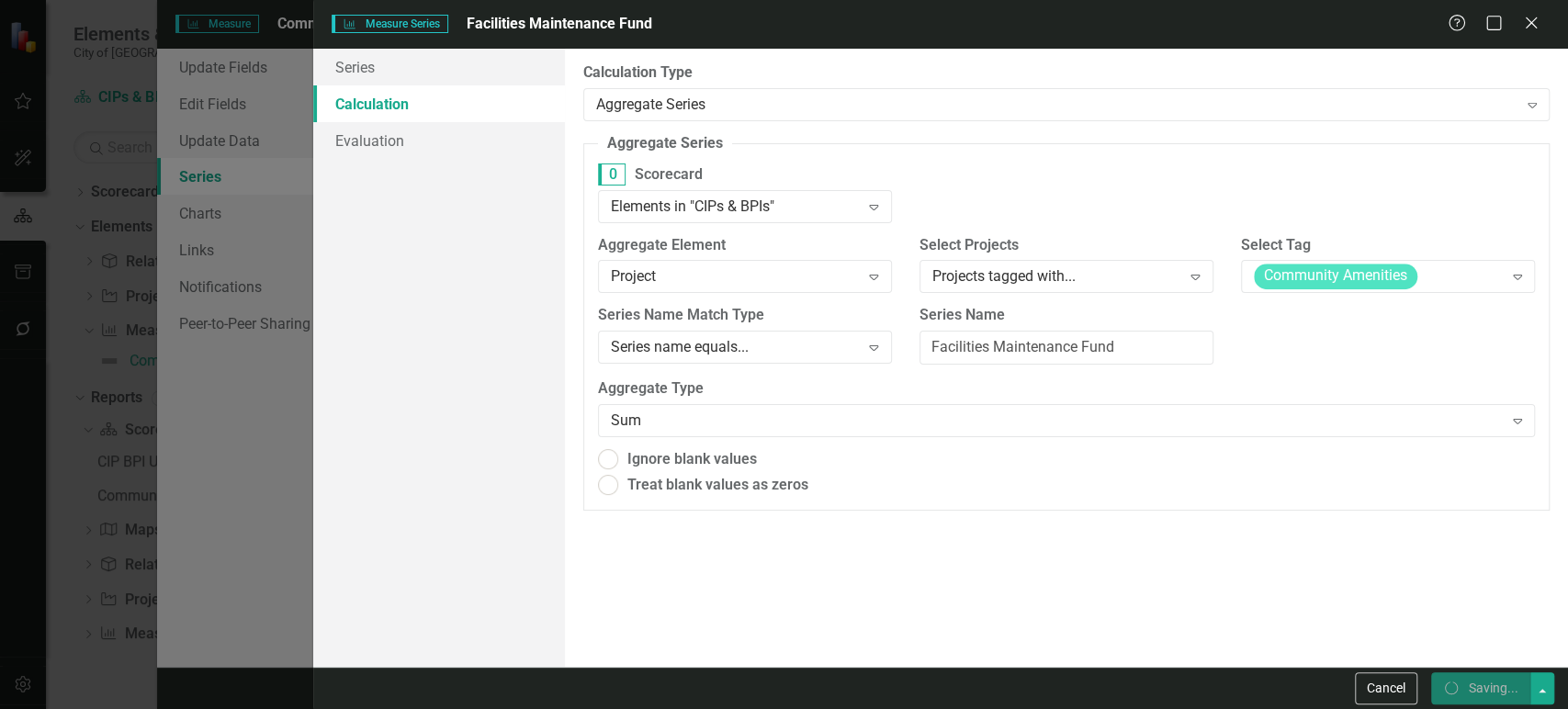
radio input "true"
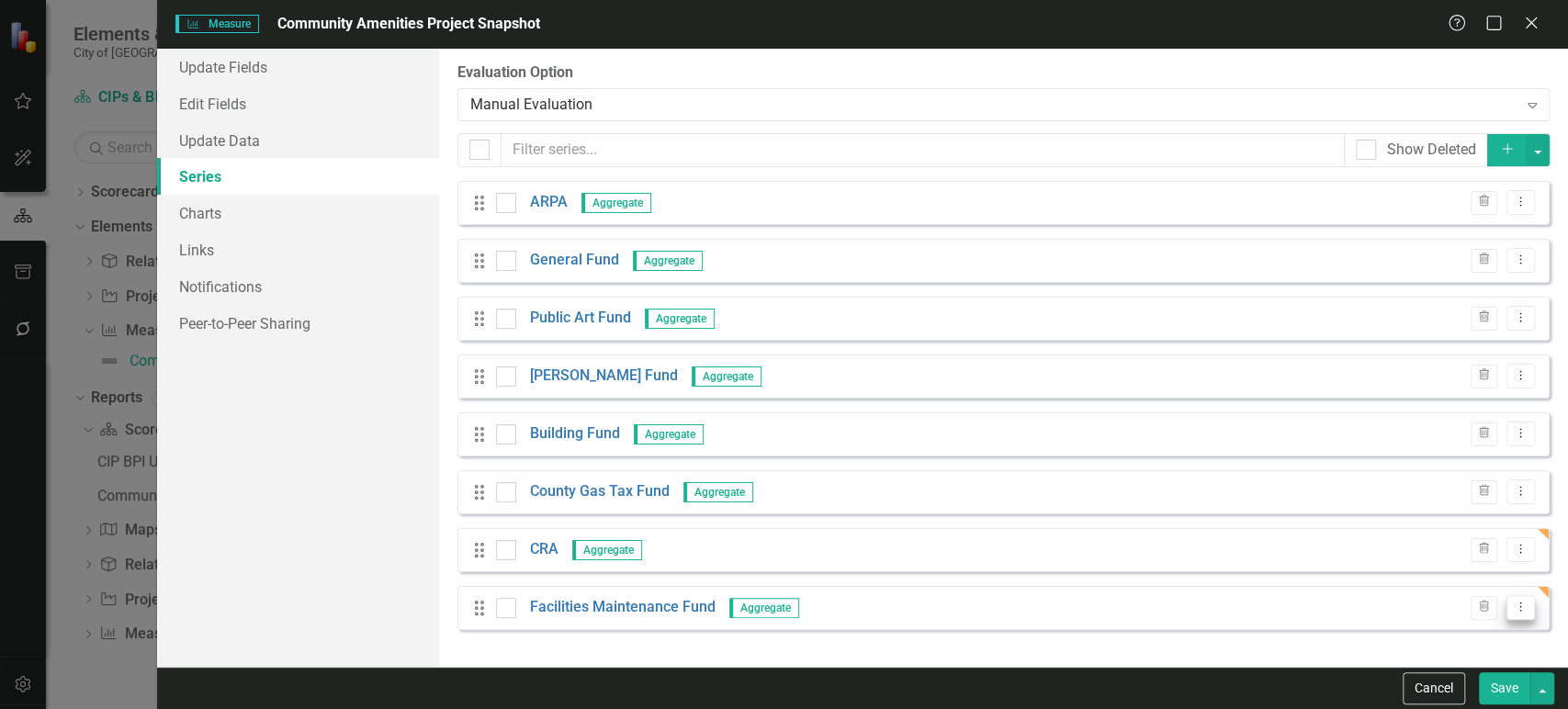
click at [1519, 607] on icon "Dropdown Menu" at bounding box center [1521, 607] width 15 height 12
click at [1409, 545] on link "Copy Duplicate Measure Series" at bounding box center [1430, 544] width 209 height 34
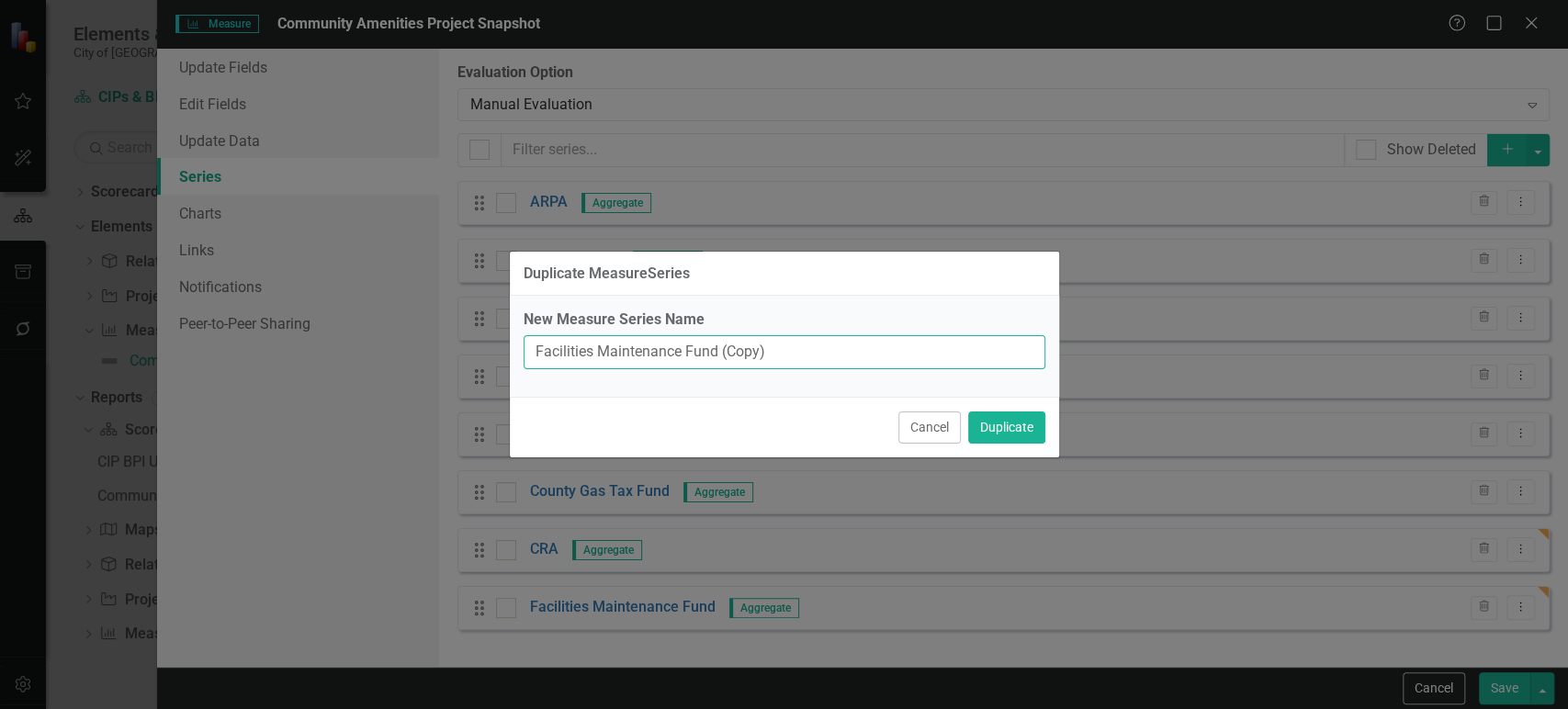
drag, startPoint x: 790, startPoint y: 360, endPoint x: 526, endPoint y: 366, distance: 264.1
click at [526, 366] on input "Facilities Maintenance Fund (Copy)" at bounding box center [784, 352] width 522 height 34
type input "Fleet Fund"
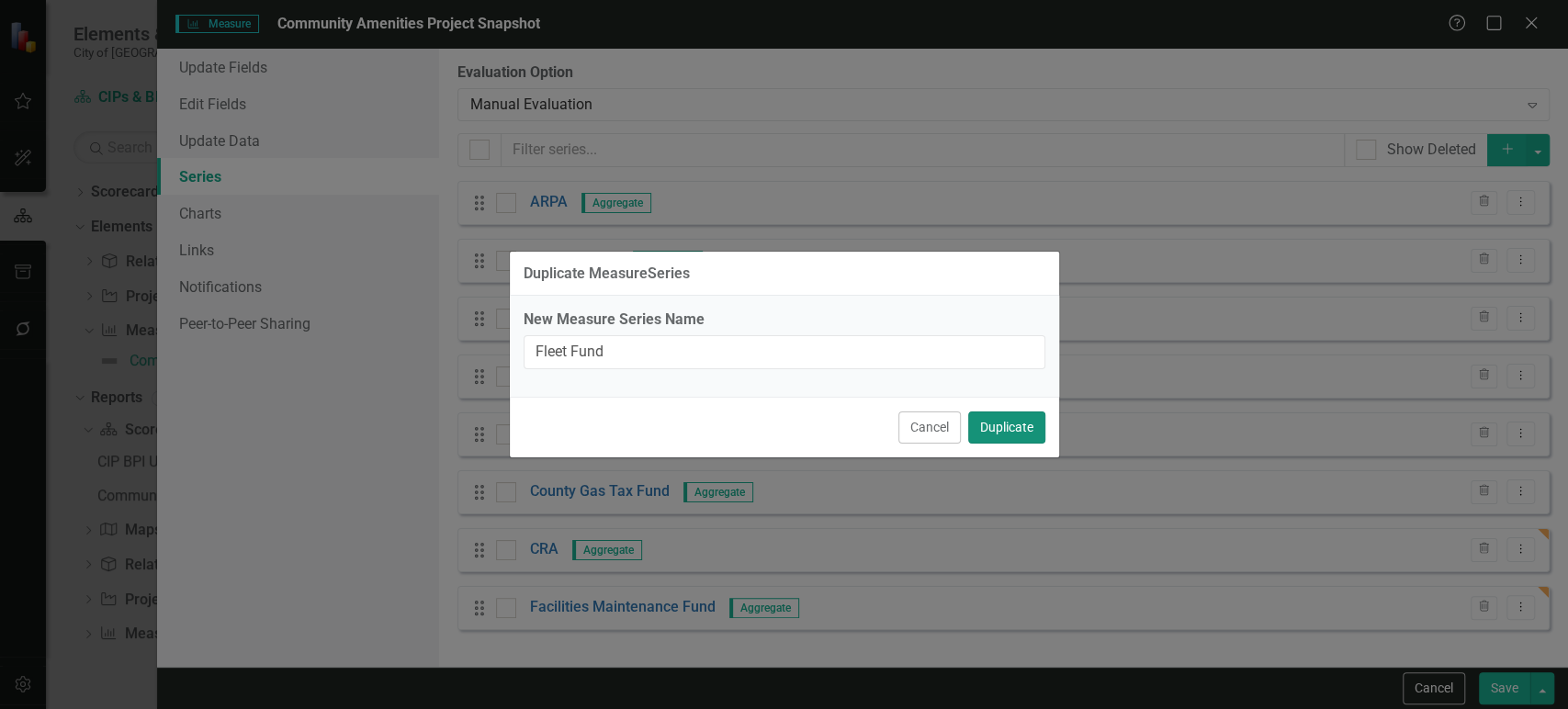
click at [1011, 427] on button "Duplicate" at bounding box center [1007, 427] width 77 height 32
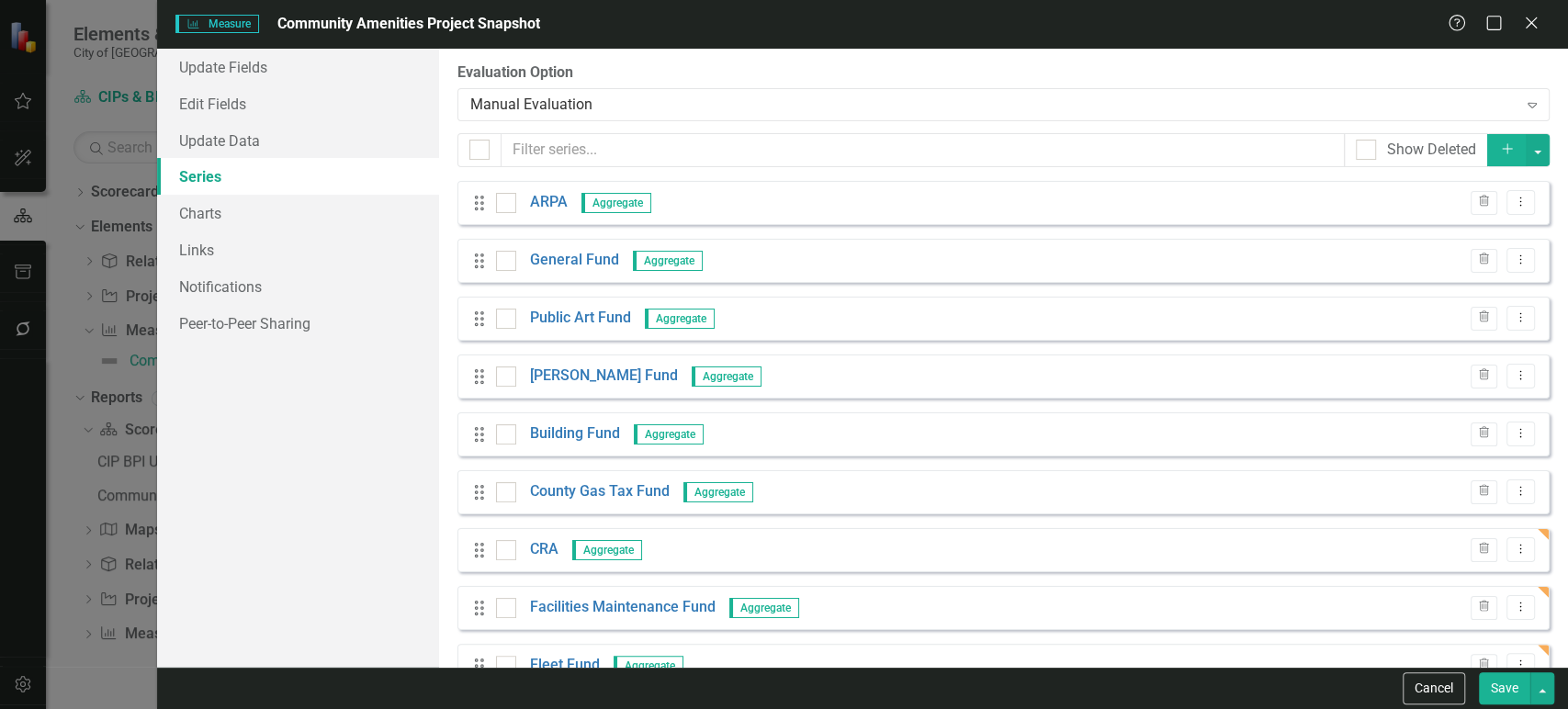
scroll to position [48, 0]
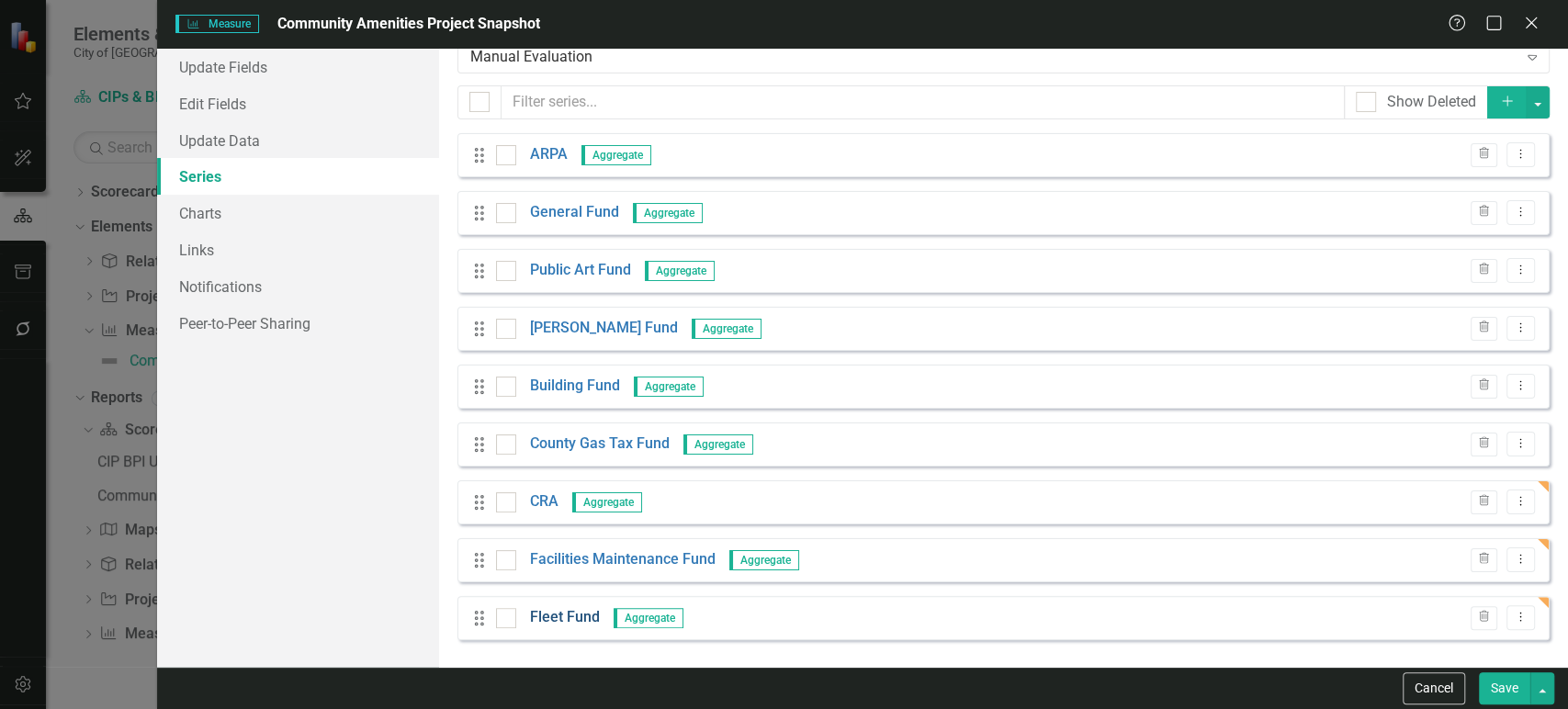
click at [563, 616] on link "Fleet Fund" at bounding box center [564, 617] width 70 height 21
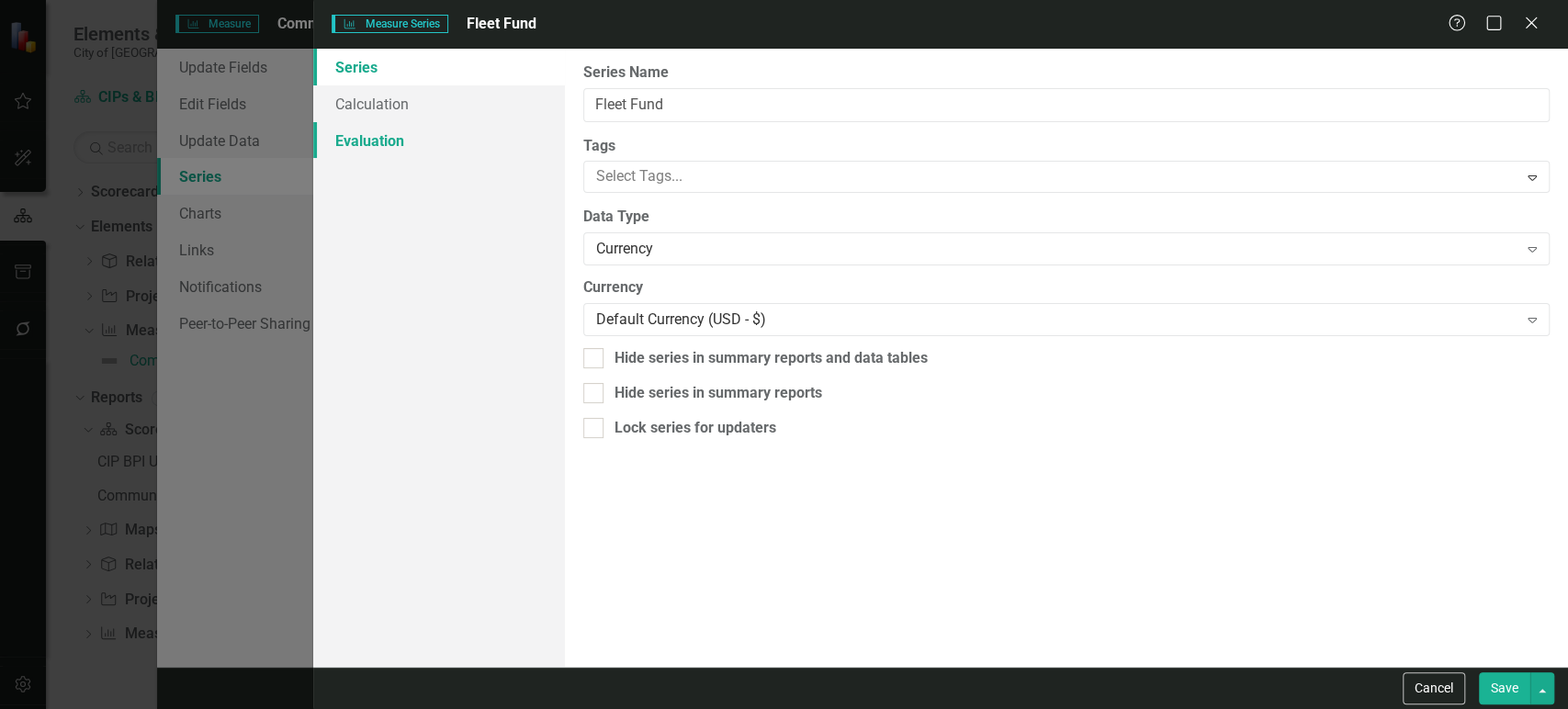
click at [500, 157] on link "Evaluation" at bounding box center [438, 140] width 251 height 37
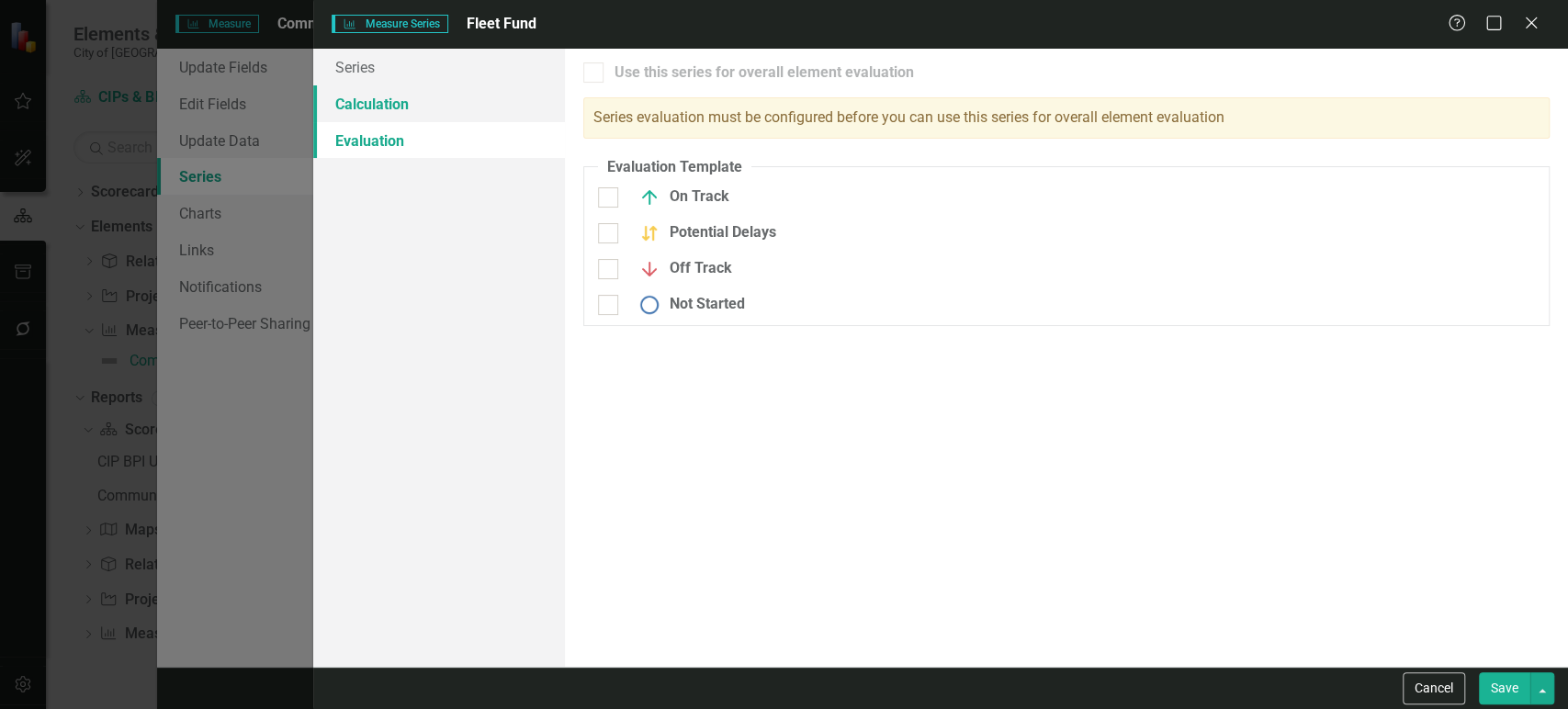
click at [450, 99] on link "Calculation" at bounding box center [438, 104] width 251 height 37
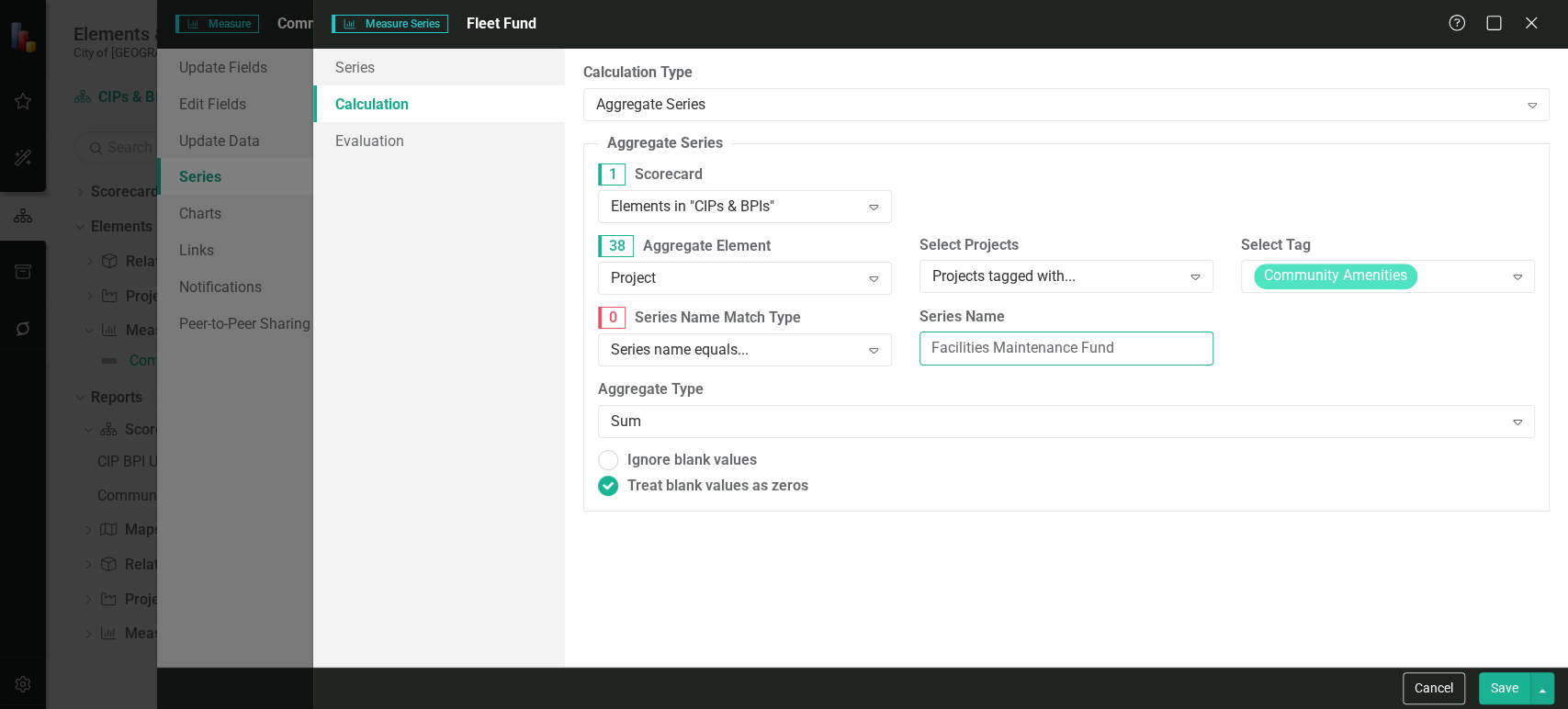
click at [1007, 344] on input "Facilities Maintenance Fund" at bounding box center [1067, 349] width 294 height 34
paste input "leet"
type input "Fleet Fund"
click at [1496, 689] on button "Save" at bounding box center [1505, 689] width 52 height 32
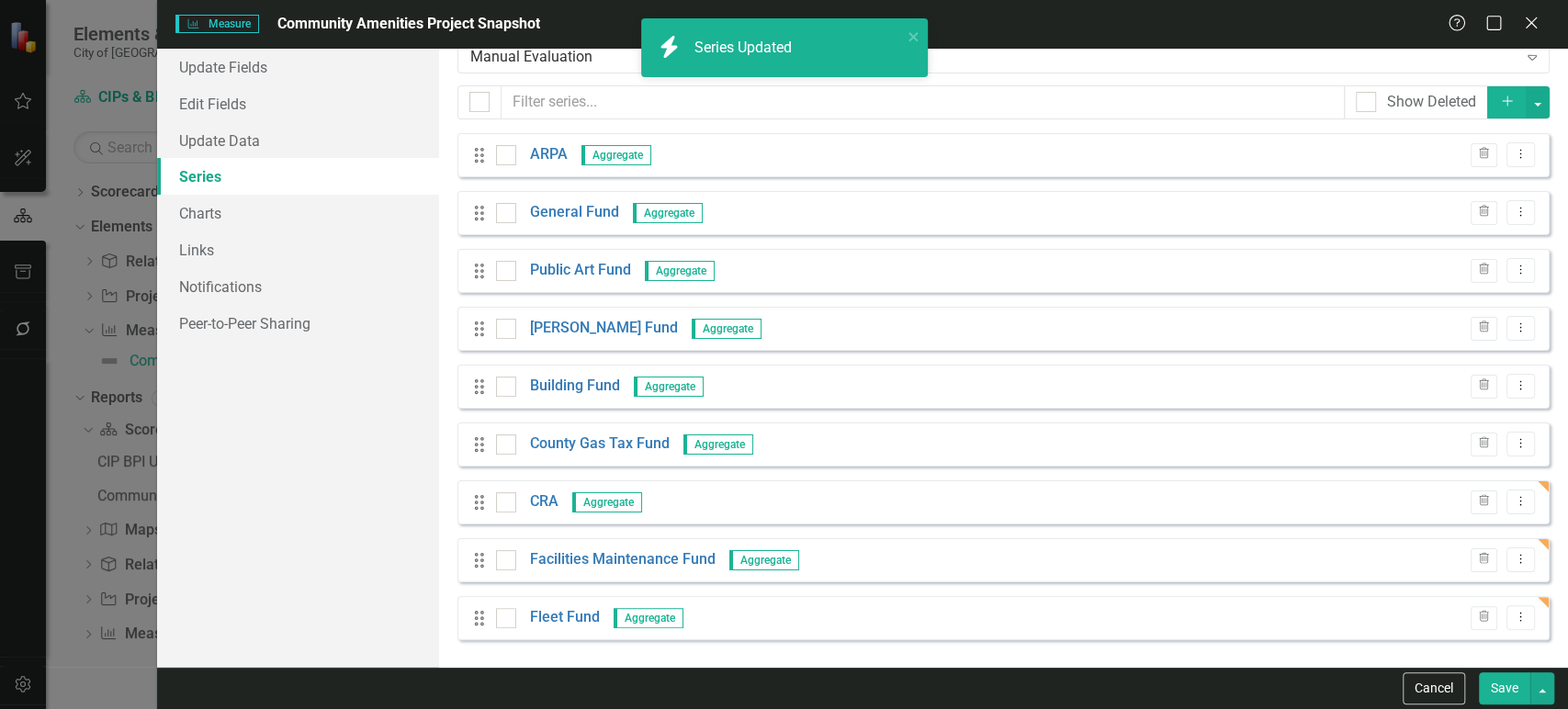
click at [1513, 596] on div "Drag Fleet Fund Aggregate Trash Dropdown Menu" at bounding box center [1003, 618] width 1093 height 44
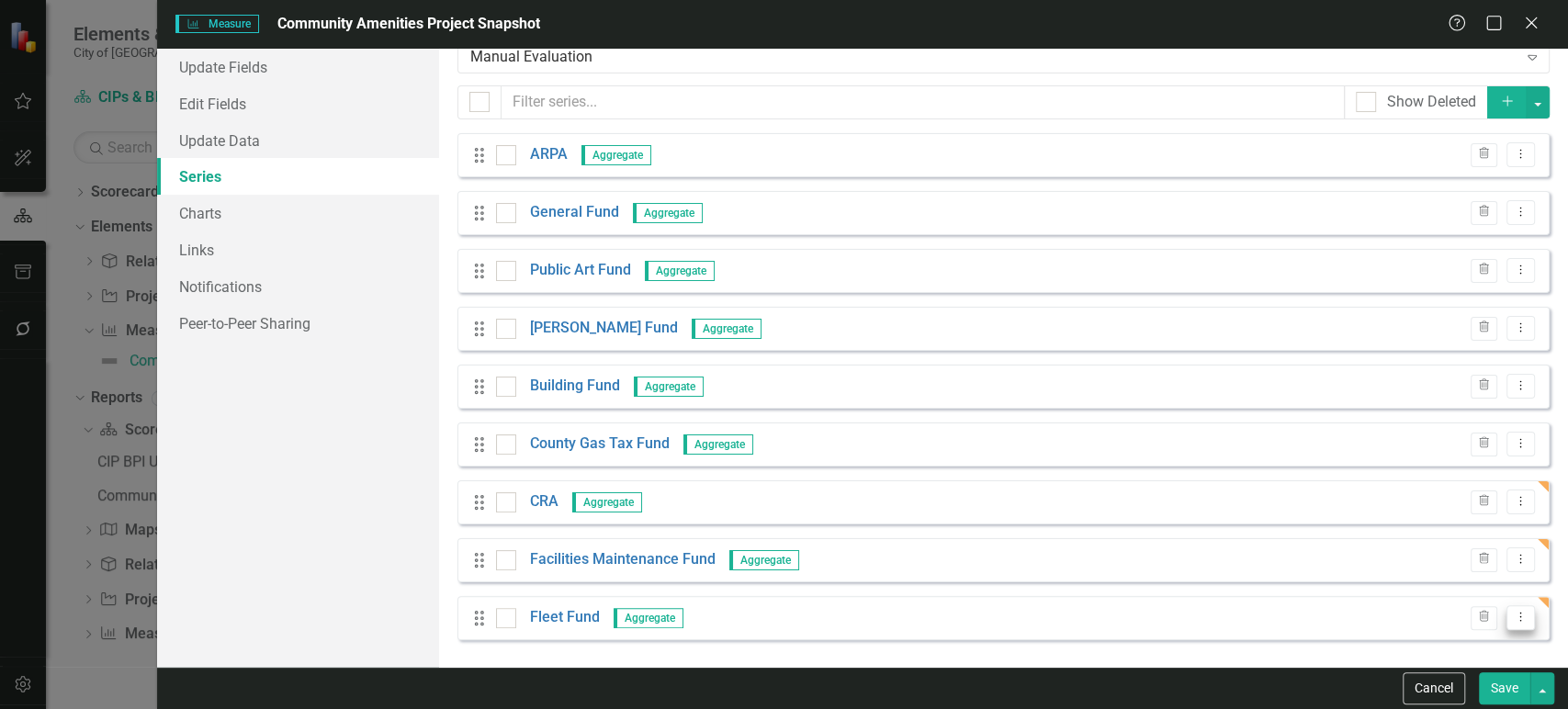
click at [1510, 608] on button "Dropdown Menu" at bounding box center [1521, 617] width 29 height 25
click at [1378, 553] on link "Copy Duplicate Measure Series" at bounding box center [1416, 553] width 209 height 34
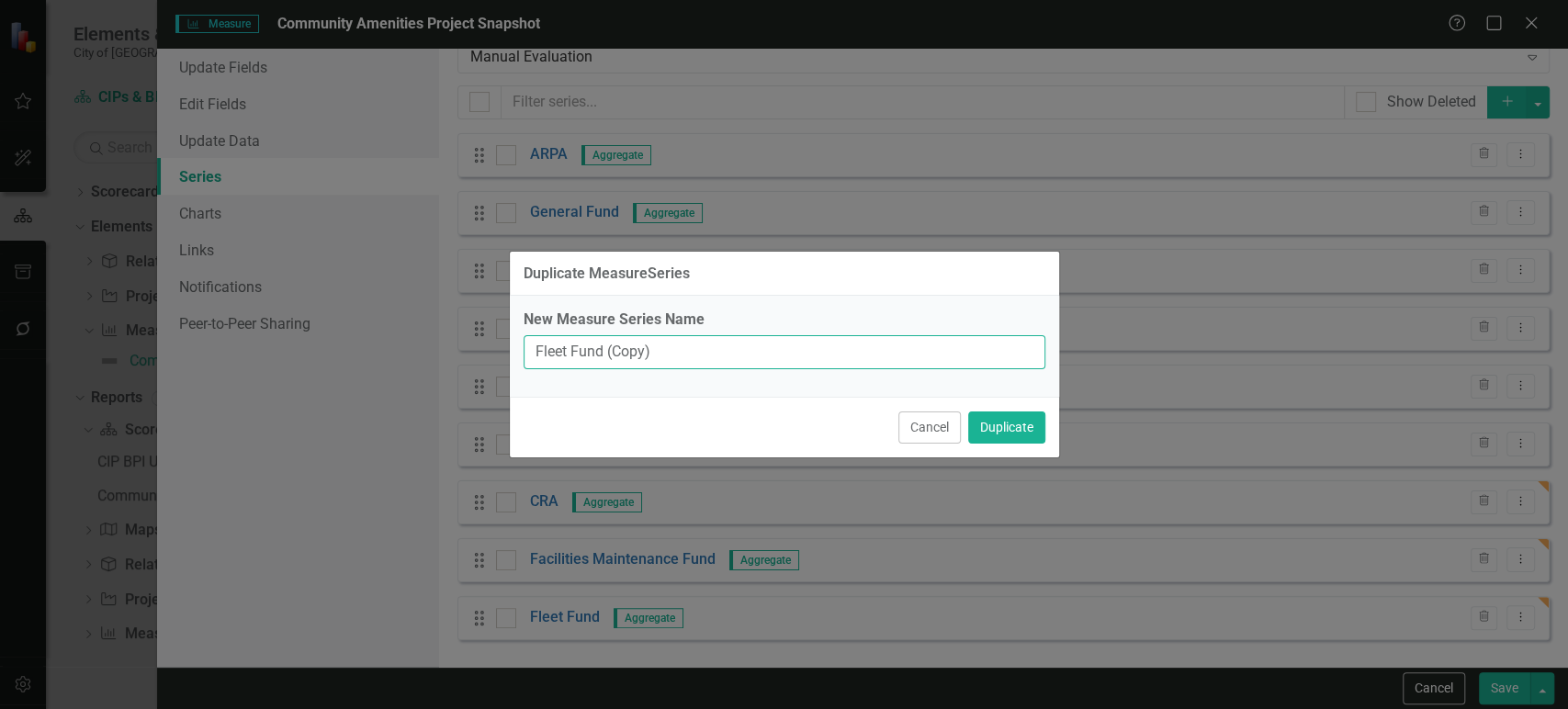
click at [432, 327] on div "Duplicate MeasureSeries New Measure Series Name Fleet Fund (Copy) Cancel Duplic…" at bounding box center [784, 354] width 1568 height 709
type input "Gold Operations Fund"
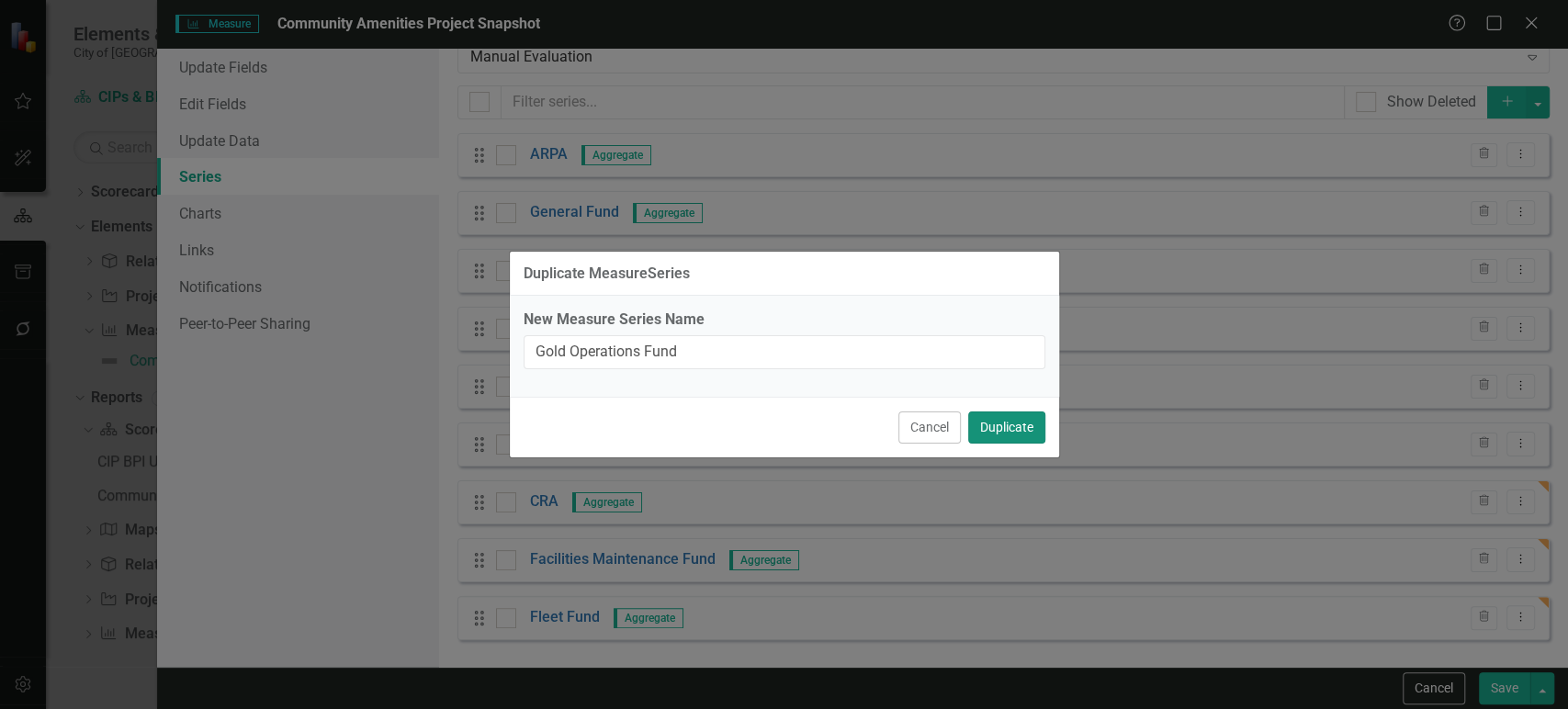
click at [993, 421] on button "Duplicate" at bounding box center [1007, 427] width 77 height 32
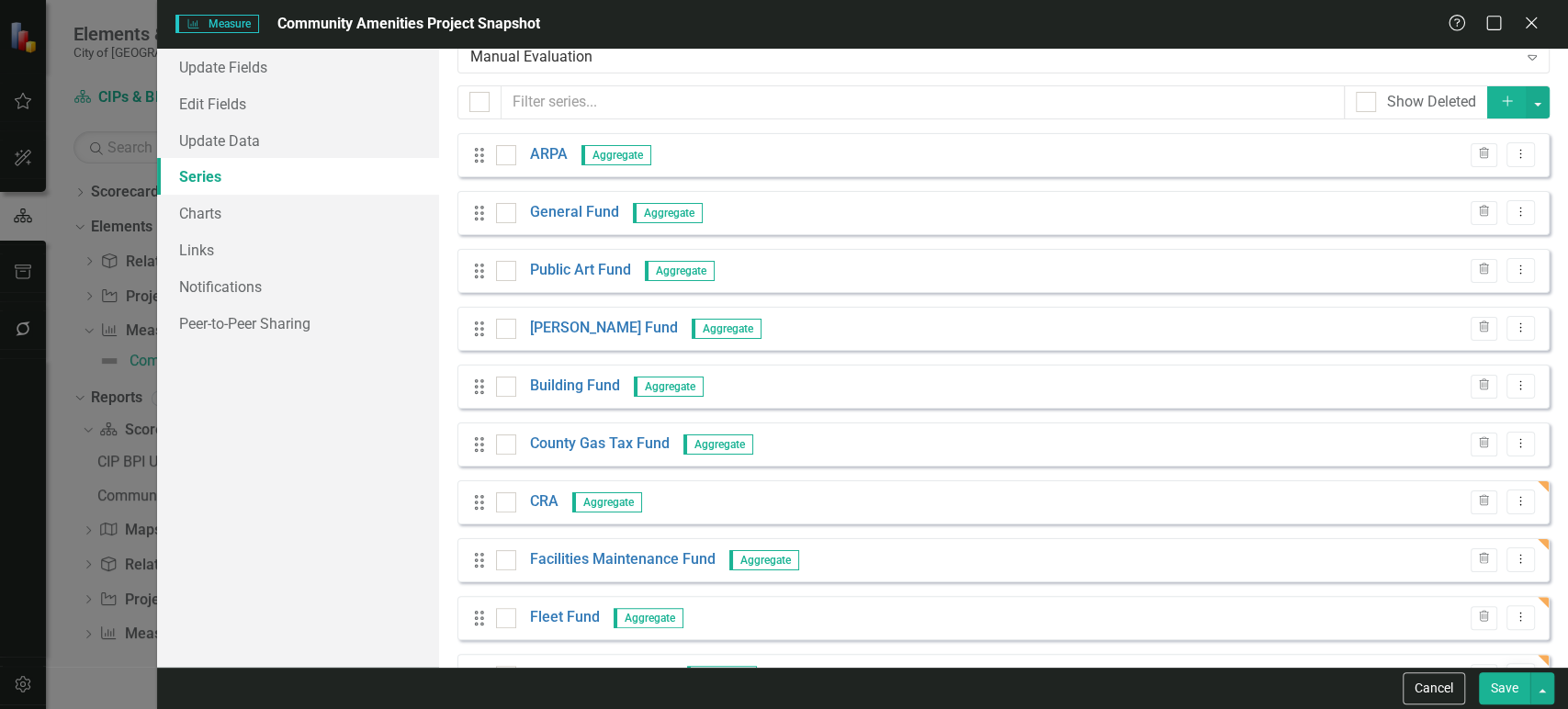
scroll to position [105, 0]
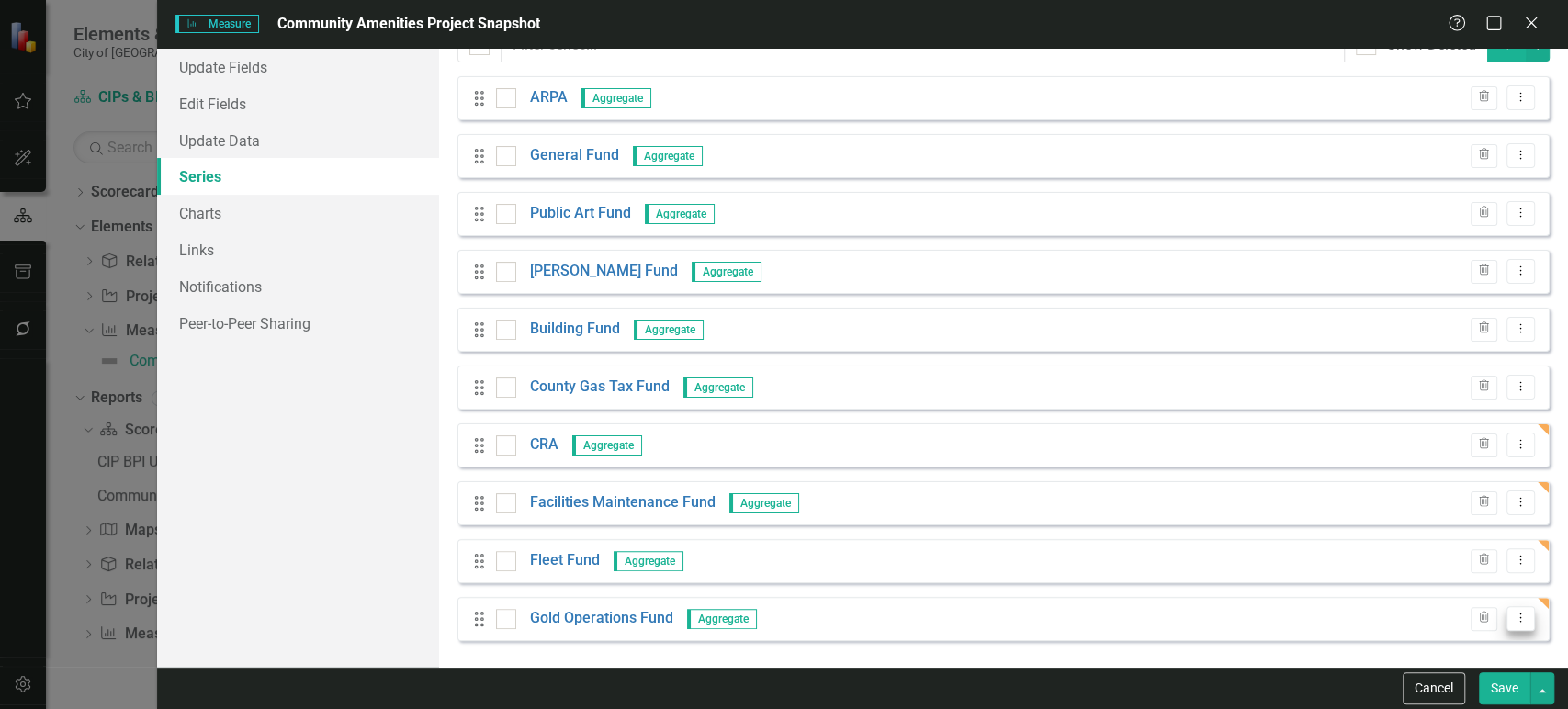
click at [1514, 619] on icon "Dropdown Menu" at bounding box center [1521, 617] width 15 height 12
click at [1384, 523] on link "Edit Edit Measure Series" at bounding box center [1416, 521] width 209 height 34
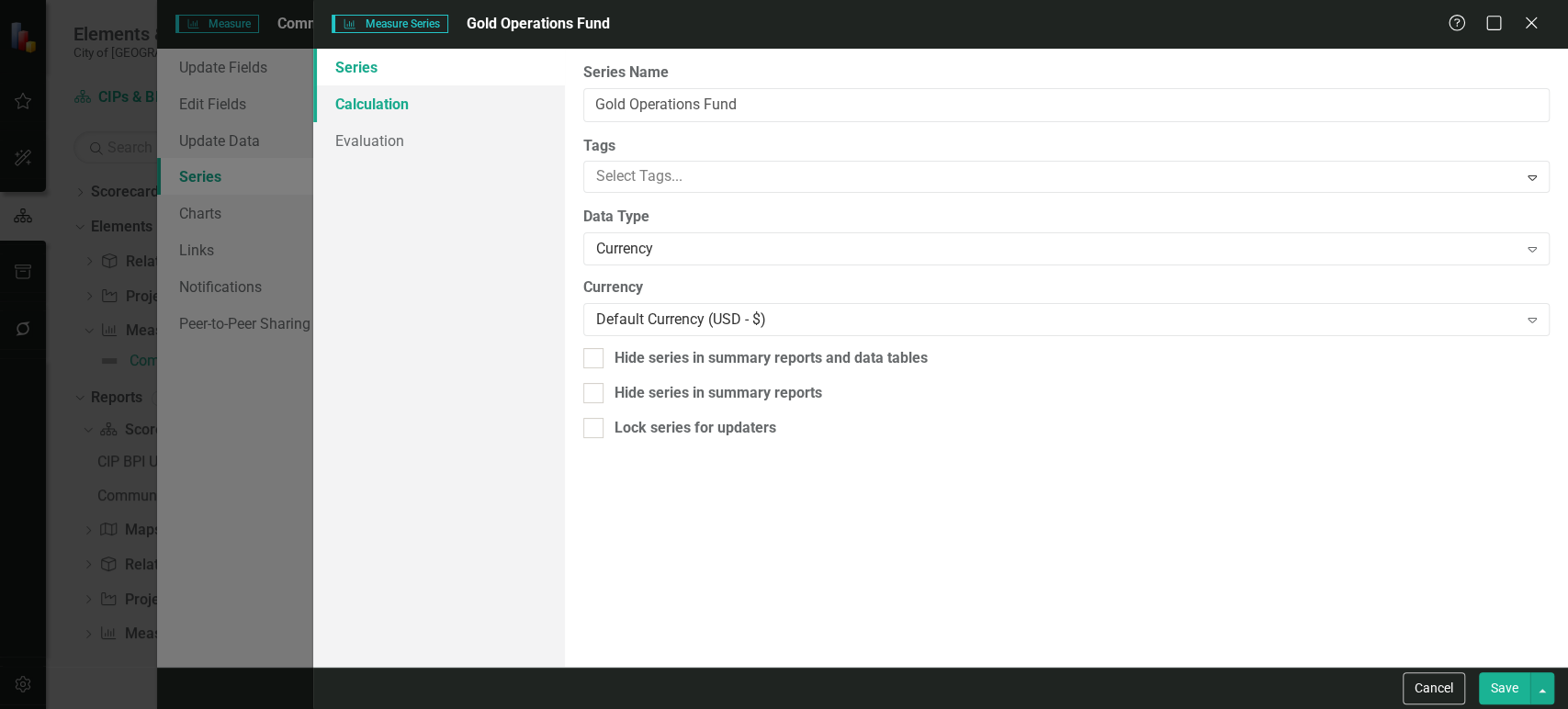
click at [450, 105] on link "Calculation" at bounding box center [438, 104] width 251 height 37
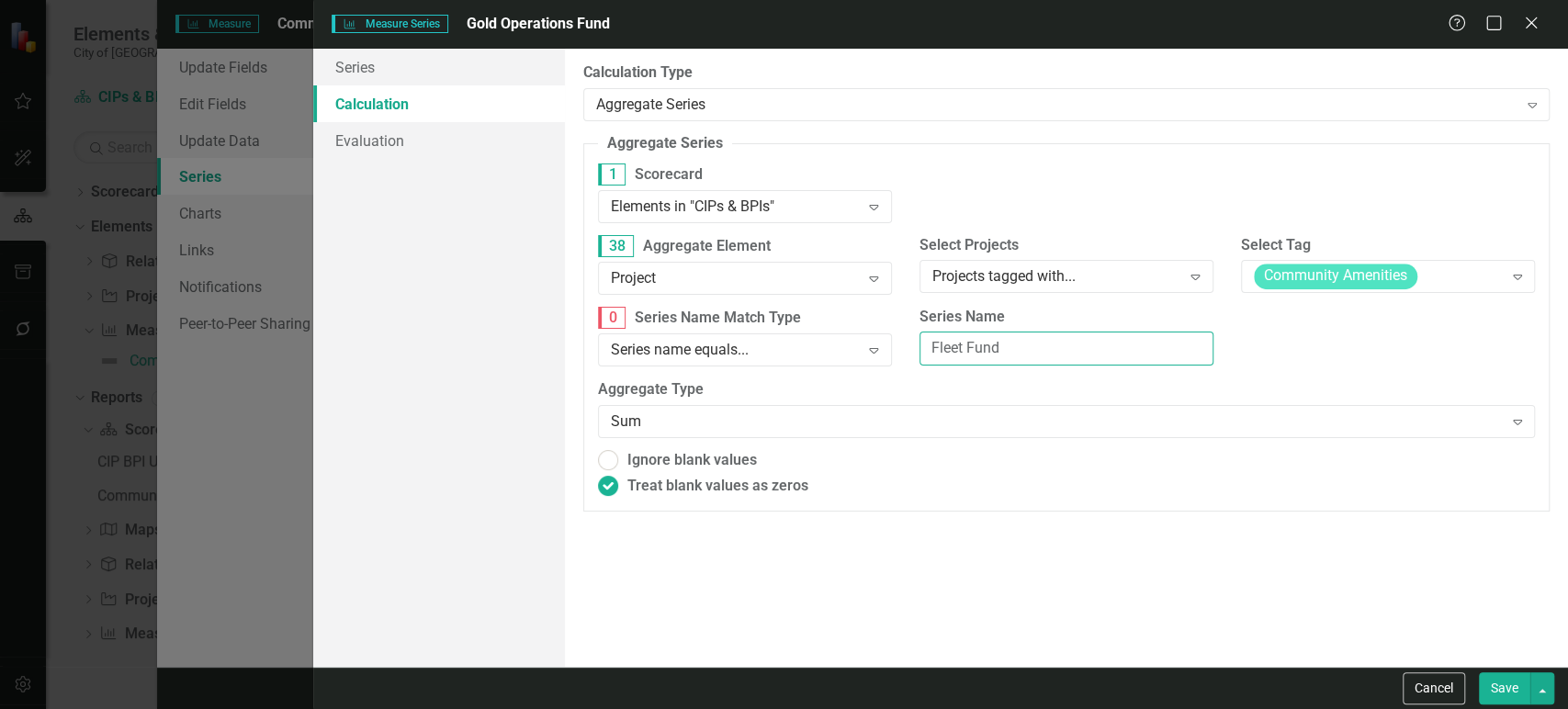
click at [1002, 363] on input "Fleet Fund" at bounding box center [1067, 349] width 294 height 34
paste input "Gold Operations"
type input "Gold Operations Fund"
click at [1497, 691] on button "Save" at bounding box center [1505, 689] width 52 height 32
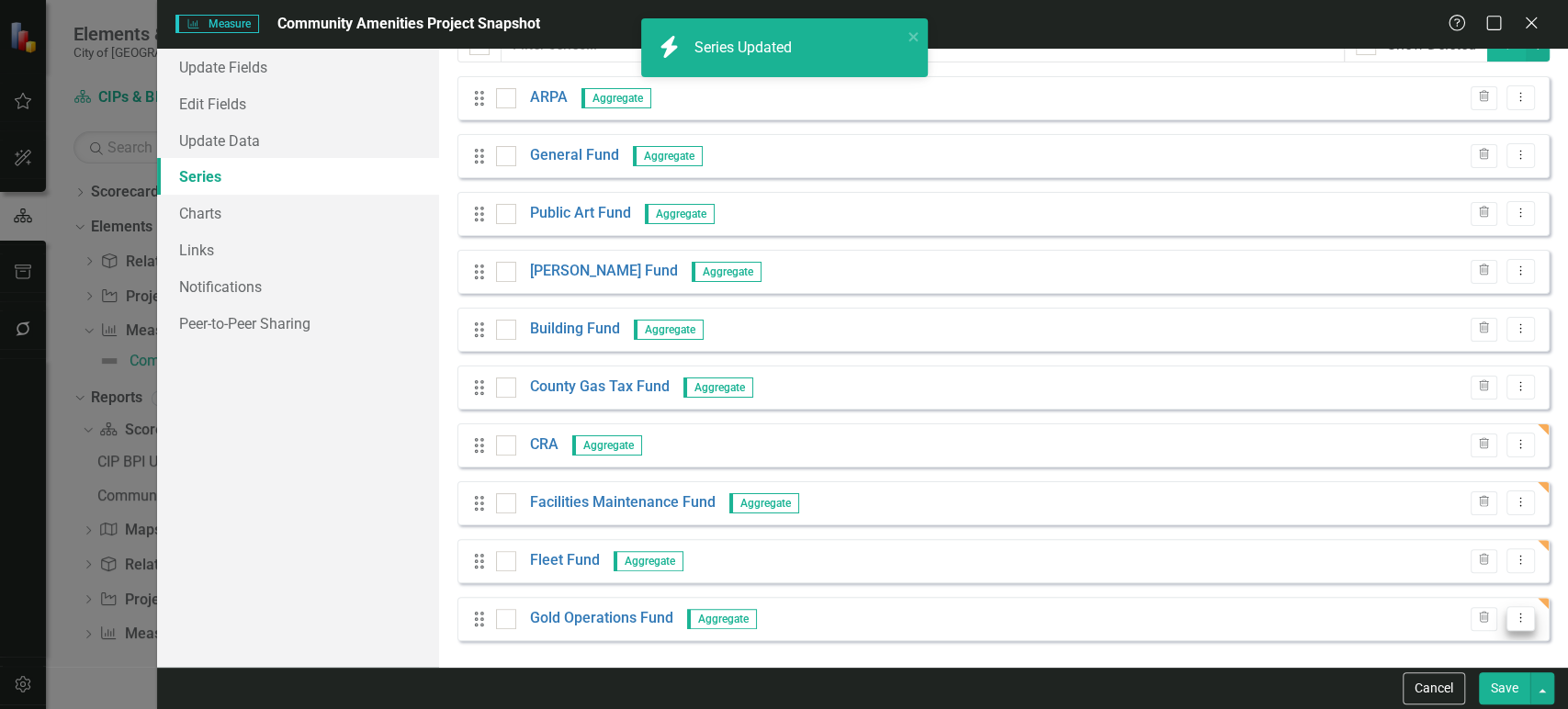
click at [1514, 623] on icon "Dropdown Menu" at bounding box center [1521, 617] width 15 height 12
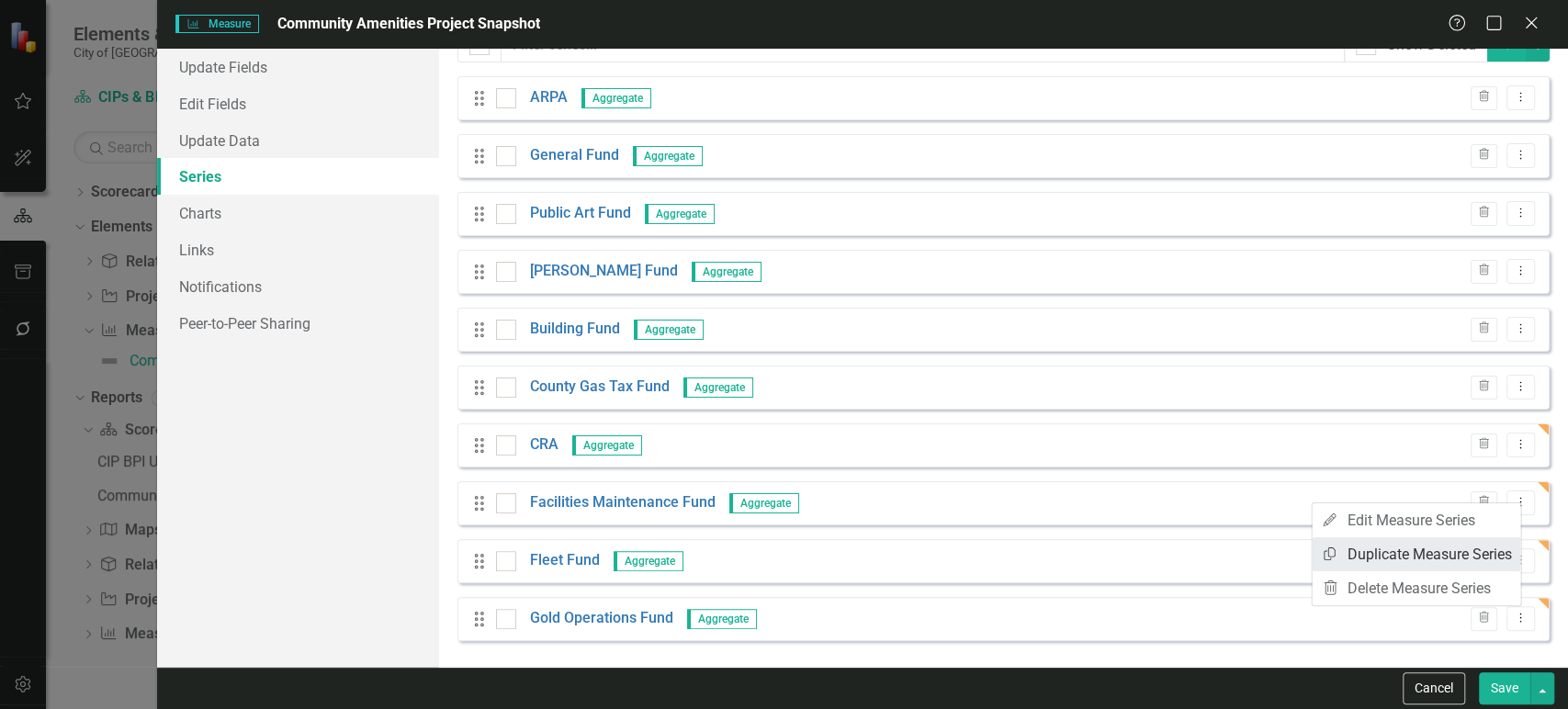
click at [1407, 561] on link "Copy Duplicate Measure Series" at bounding box center [1416, 554] width 209 height 34
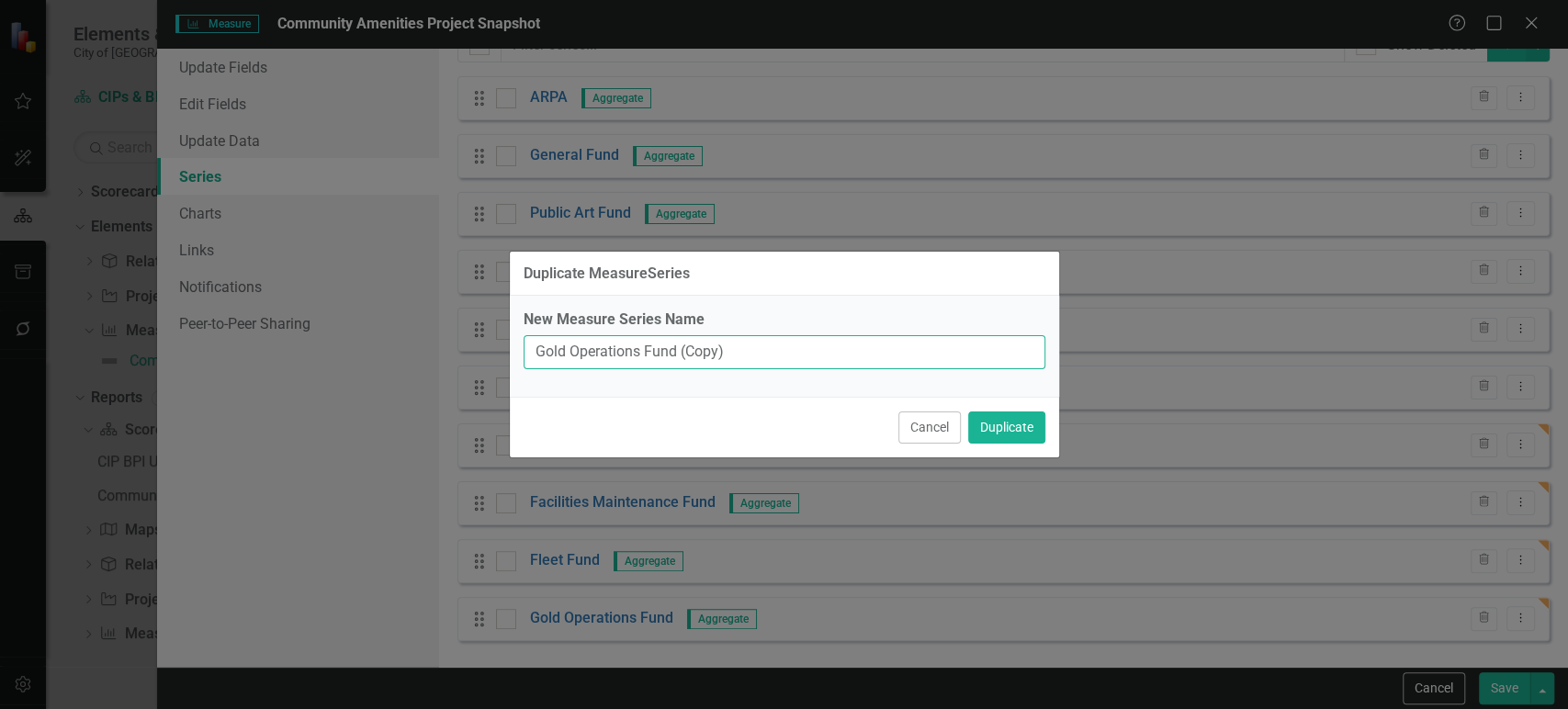
click at [336, 327] on div "Duplicate MeasureSeries New Measure Series Name Gold Operations Fund (Copy) Can…" at bounding box center [784, 354] width 1568 height 709
click at [677, 358] on input "Impact Fee Fund - Mutimodal" at bounding box center [784, 352] width 522 height 34
type input "Impact Fee Fund - Multimodal"
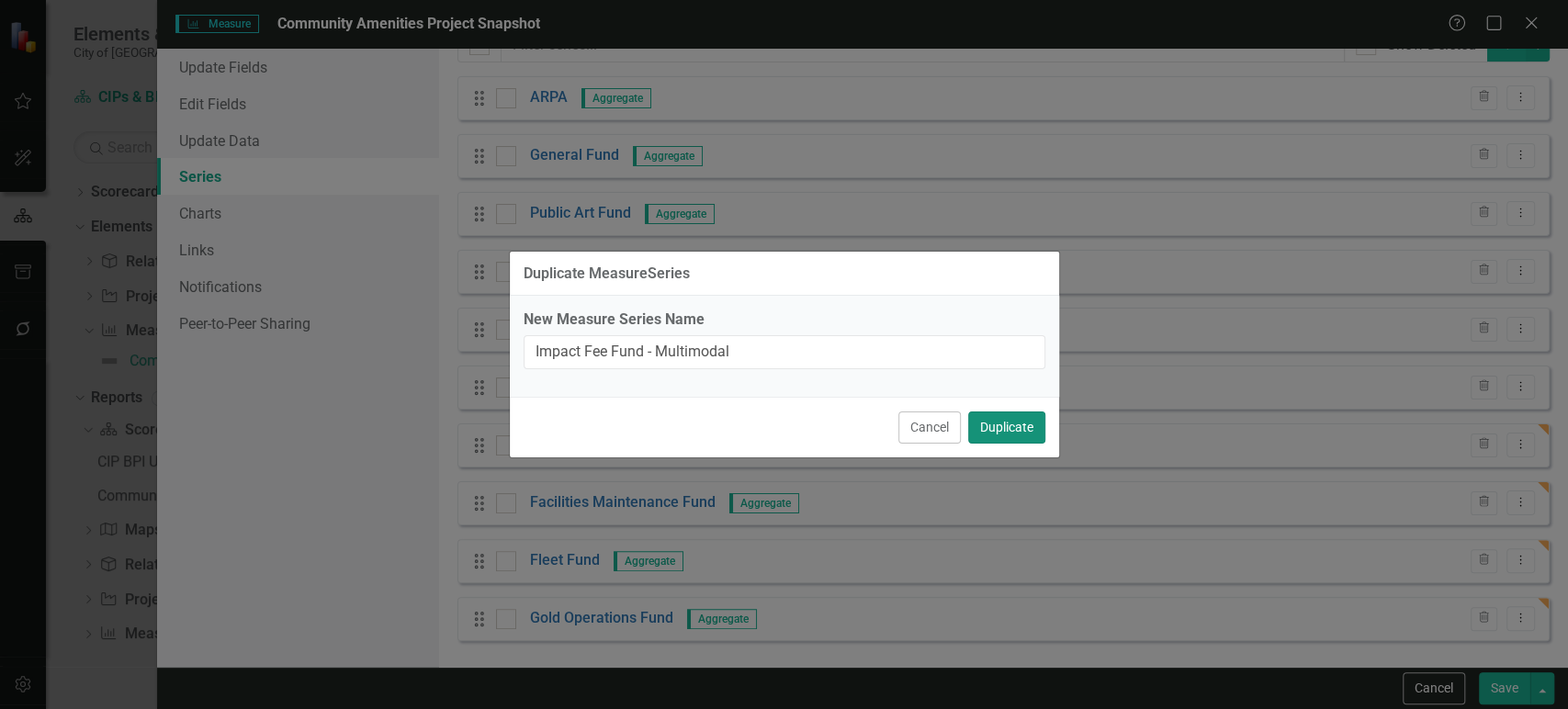
click at [1018, 425] on button "Duplicate" at bounding box center [1007, 427] width 77 height 32
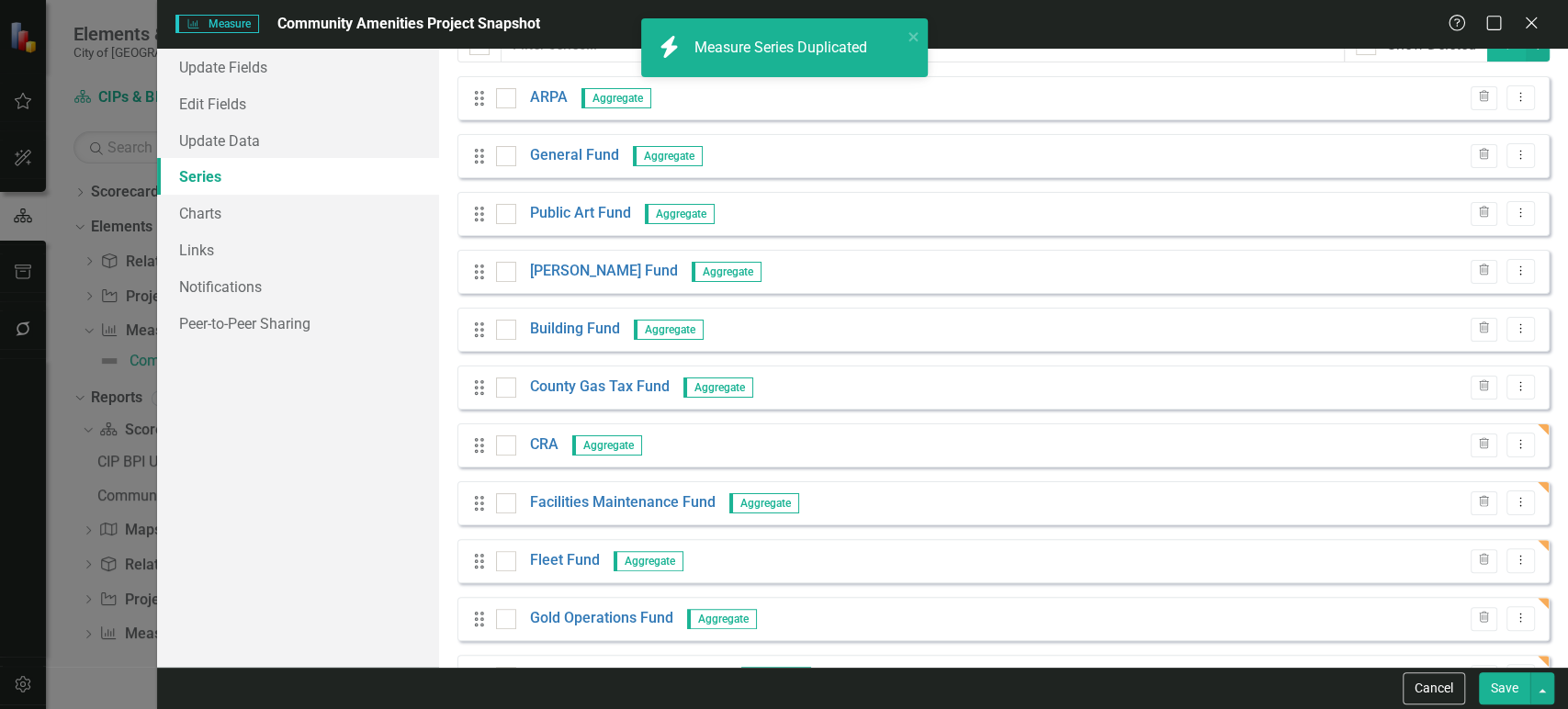
click at [677, 666] on link "Impact Fee Fund - Multimodal" at bounding box center [628, 677] width 198 height 21
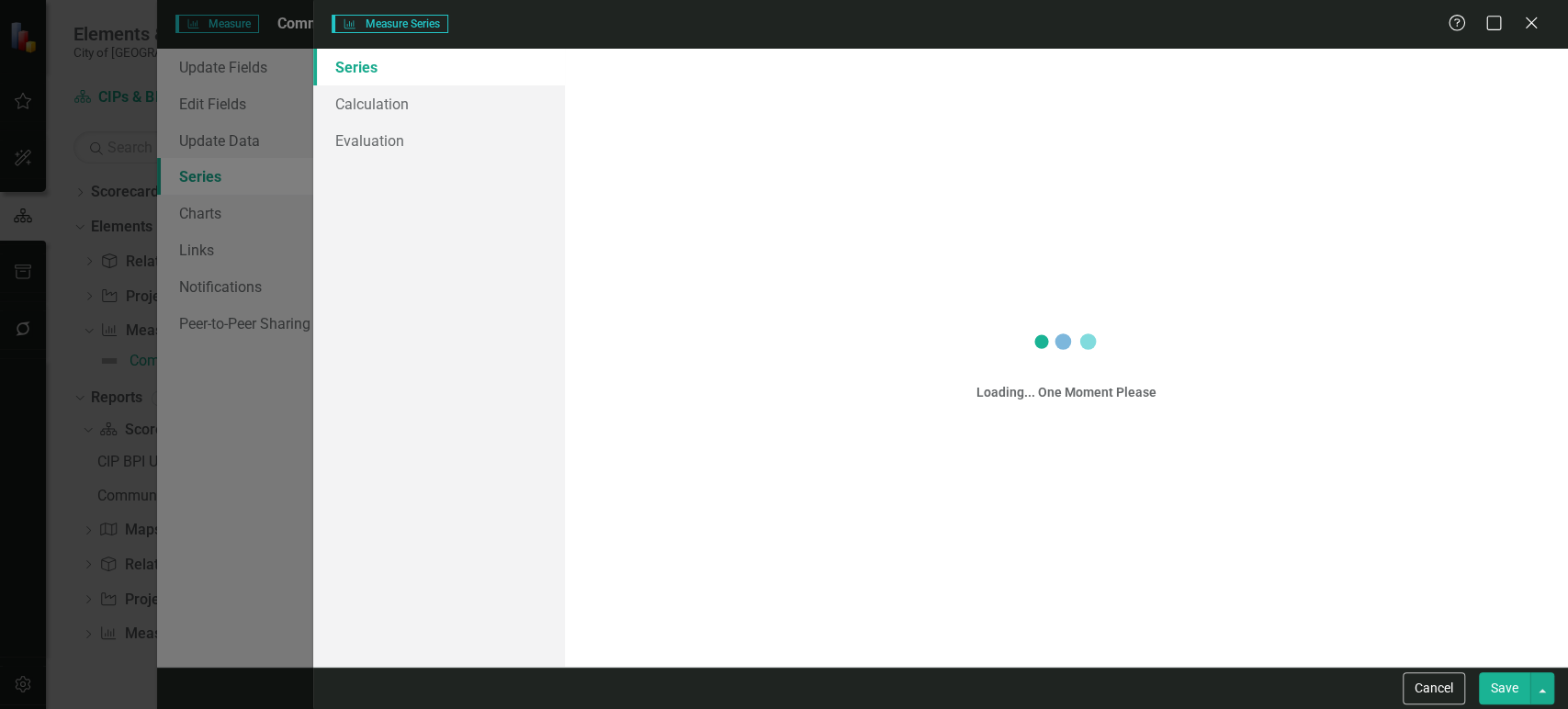
scroll to position [162, 0]
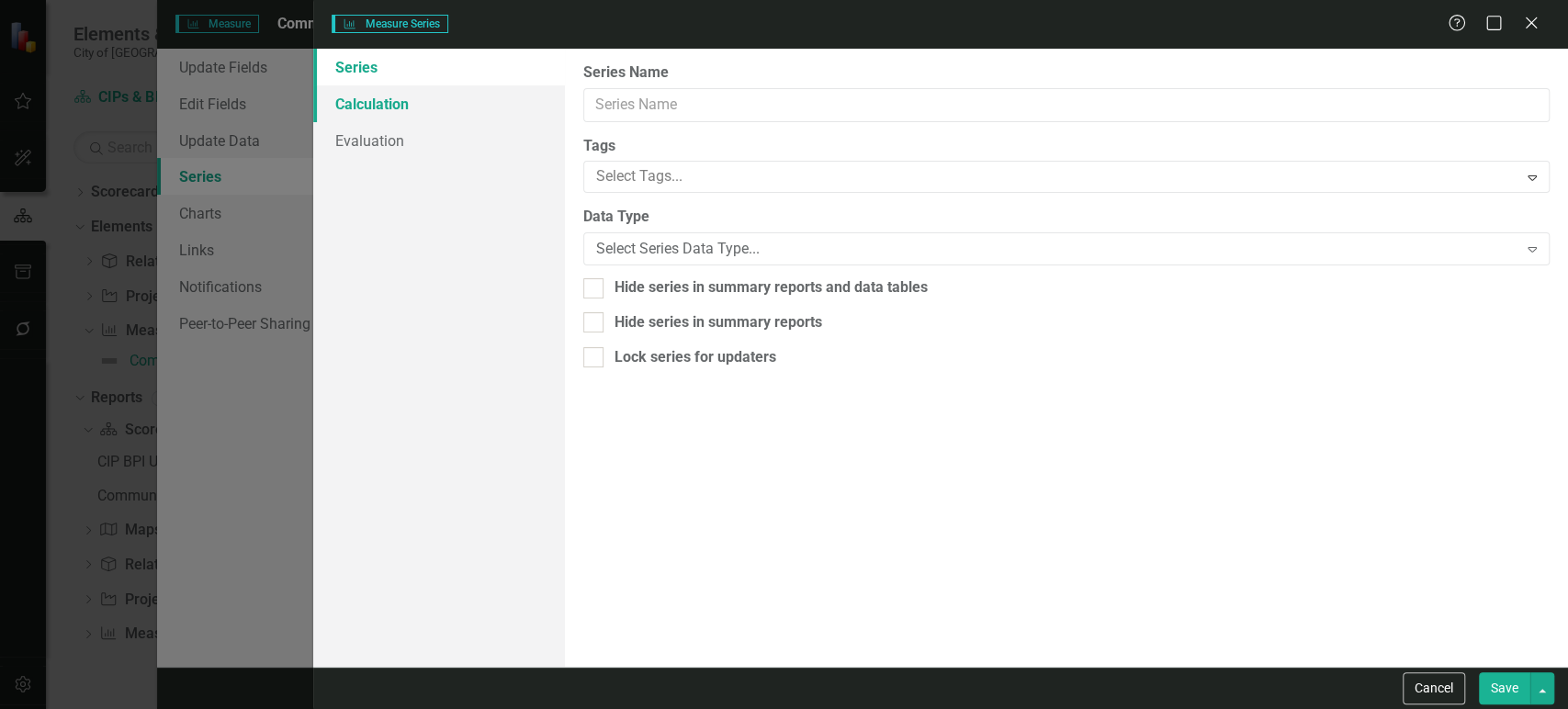
click at [446, 115] on link "Calculation" at bounding box center [438, 104] width 251 height 37
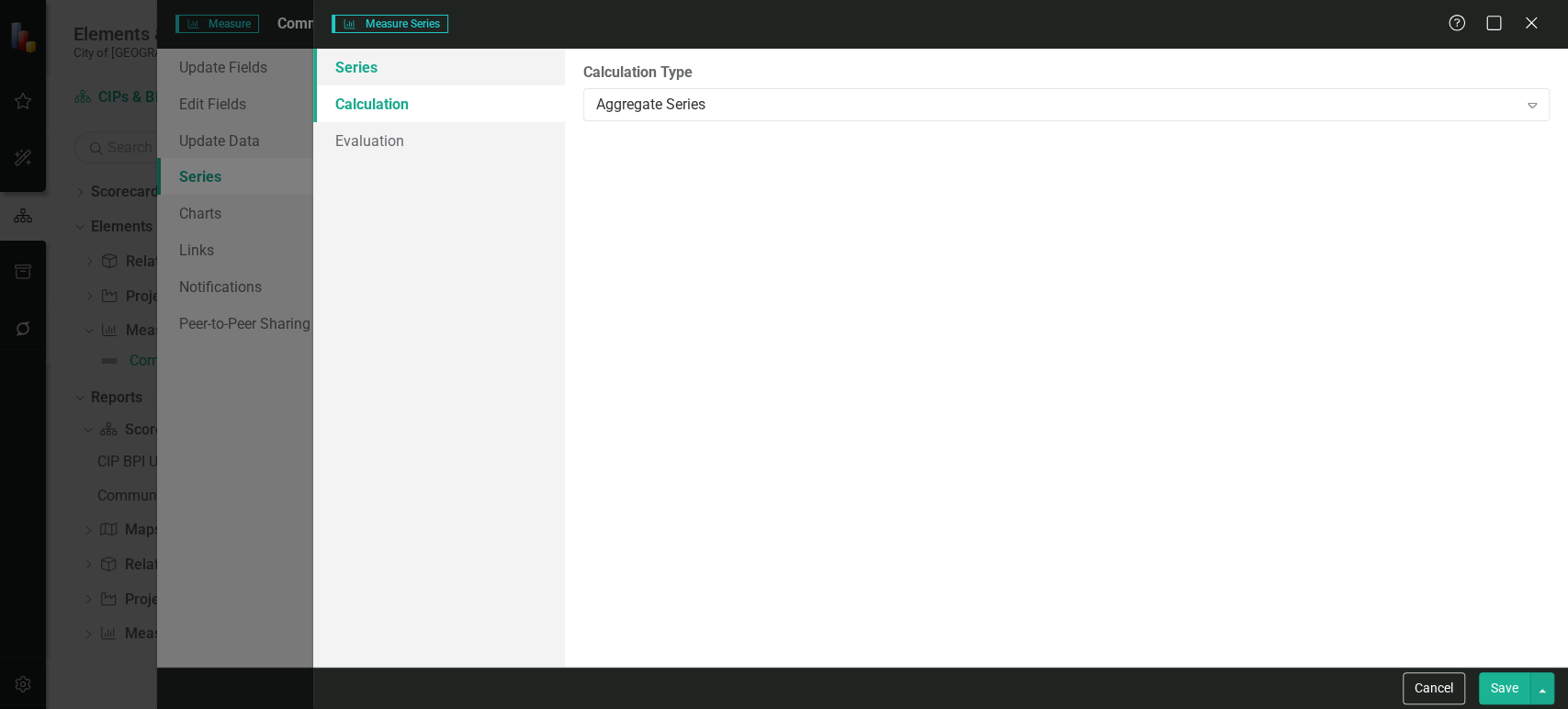
click at [447, 70] on link "Series" at bounding box center [438, 67] width 251 height 37
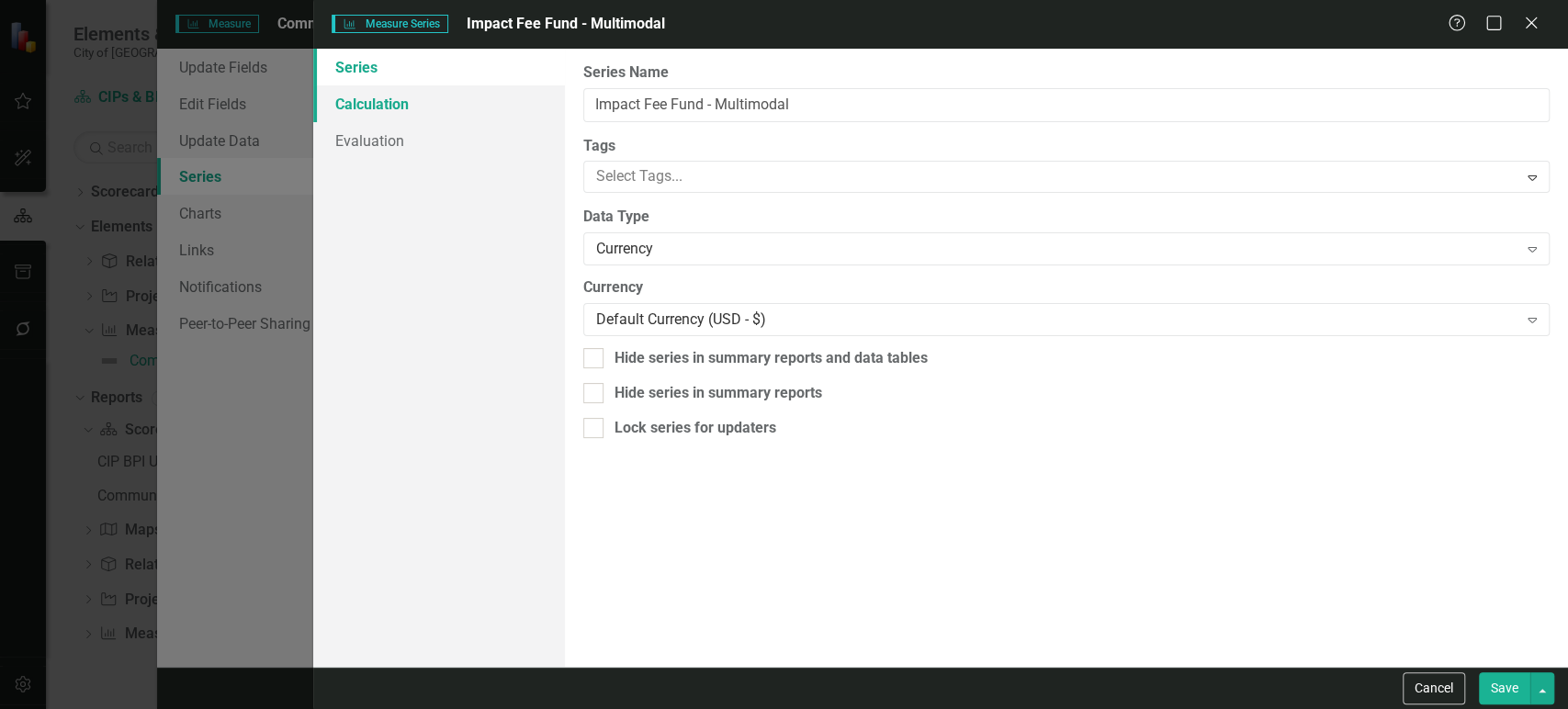
click at [445, 108] on link "Calculation" at bounding box center [438, 104] width 251 height 37
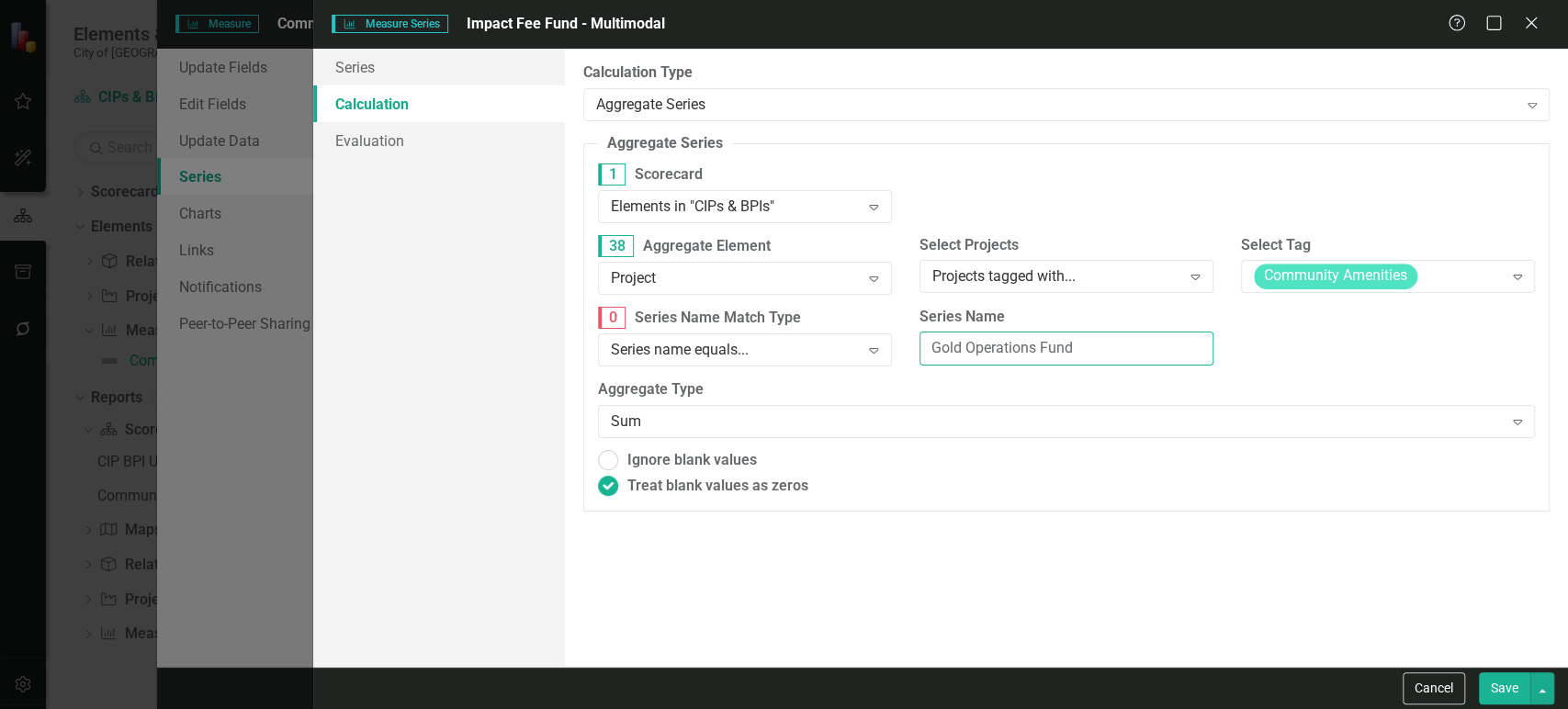
click at [971, 350] on input "Gold Operations Fund" at bounding box center [1067, 349] width 294 height 34
paste input "Impact Fee Fund - Multimodal"
type input "Impact Fee Fund - Multimodal"
click at [1502, 688] on button "Save" at bounding box center [1505, 689] width 52 height 32
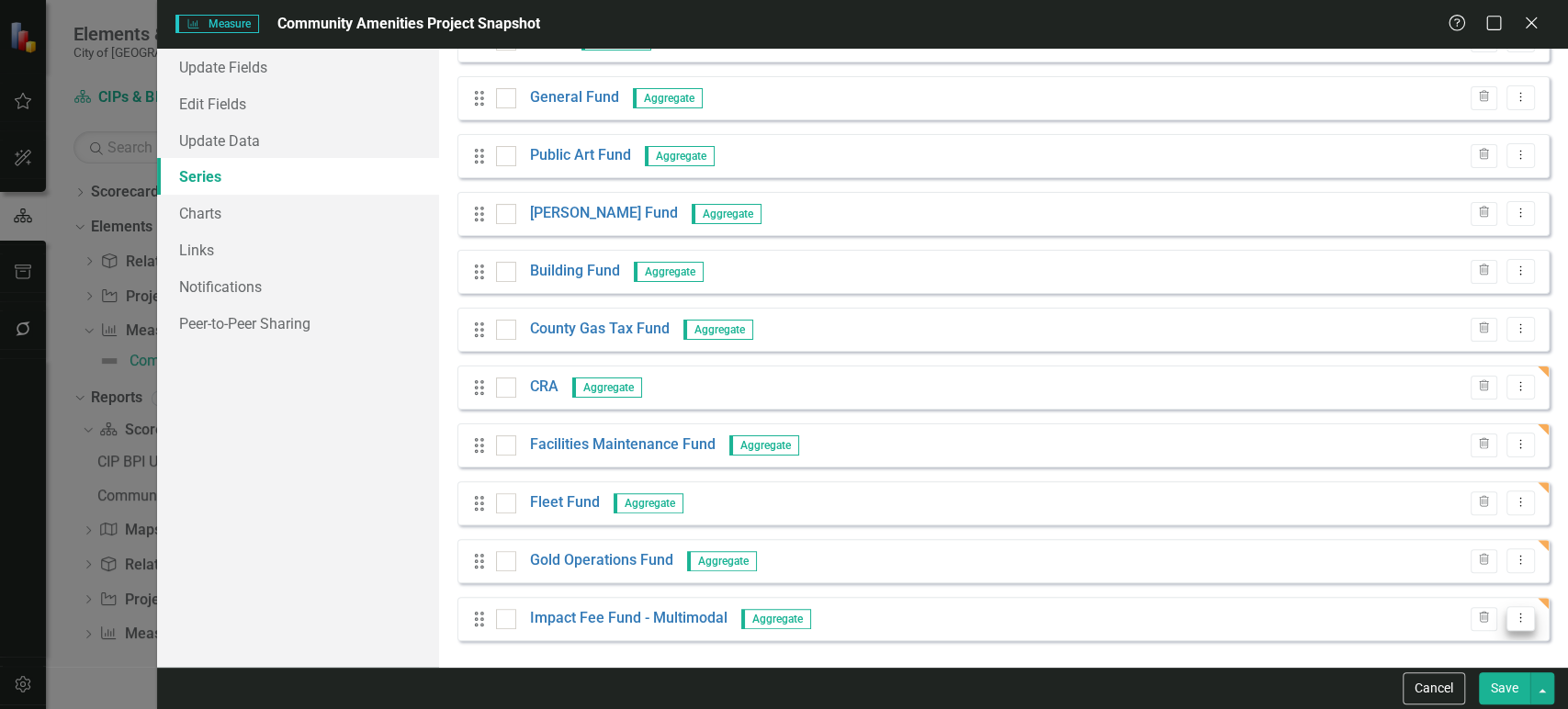
click at [1514, 619] on icon "Dropdown Menu" at bounding box center [1521, 617] width 15 height 12
click at [1411, 560] on link "Copy Duplicate Measure Series" at bounding box center [1416, 554] width 209 height 34
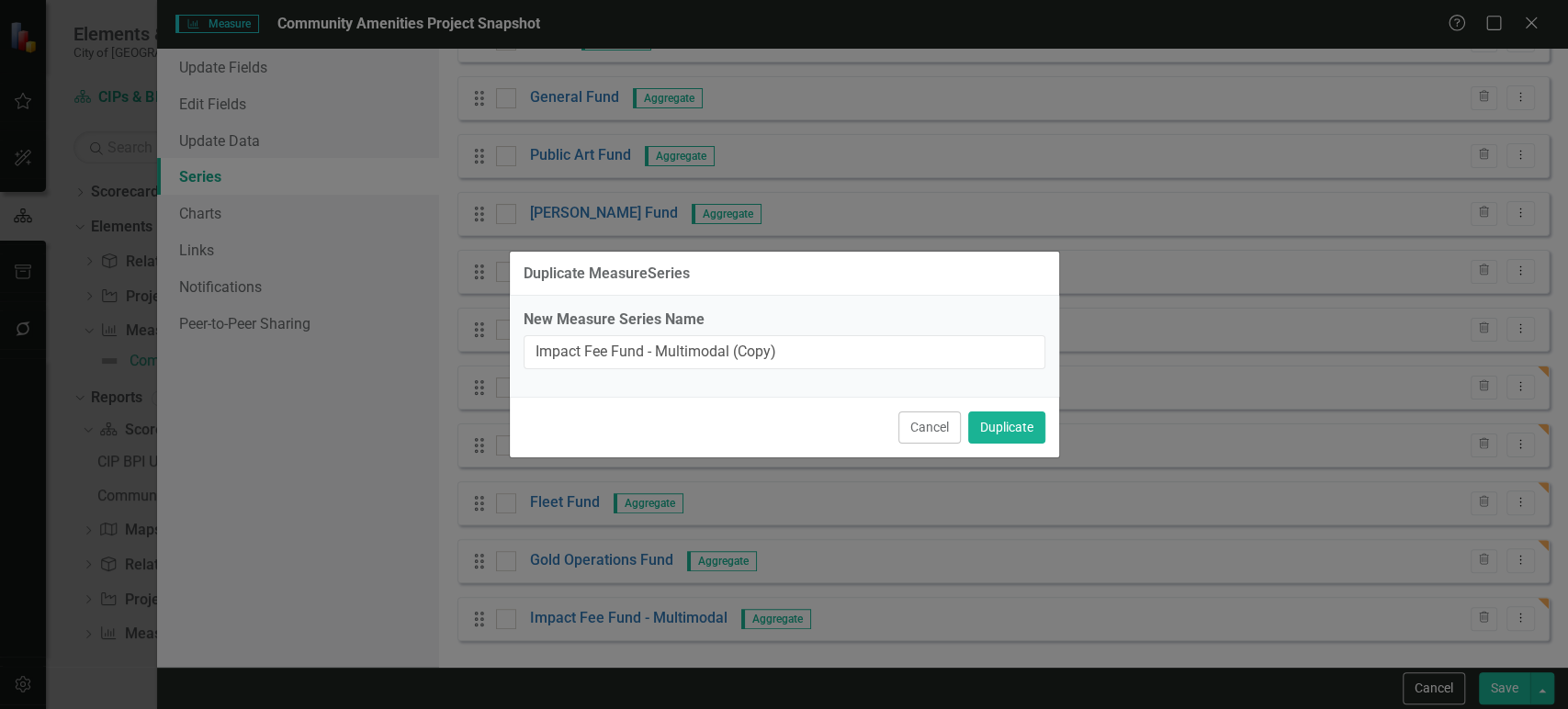
click at [871, 357] on div "New Measure Series Name Impact Fee Fund - Multimodal (Copy)" at bounding box center [784, 346] width 550 height 101
click at [871, 357] on input "Impact Fee Fund - Multimodal (Copy)" at bounding box center [784, 352] width 522 height 34
drag, startPoint x: 666, startPoint y: 355, endPoint x: 940, endPoint y: 355, distance: 274.0
click at [940, 355] on input "Impact Fee Fund - Multimodal (Copy)" at bounding box center [784, 352] width 522 height 34
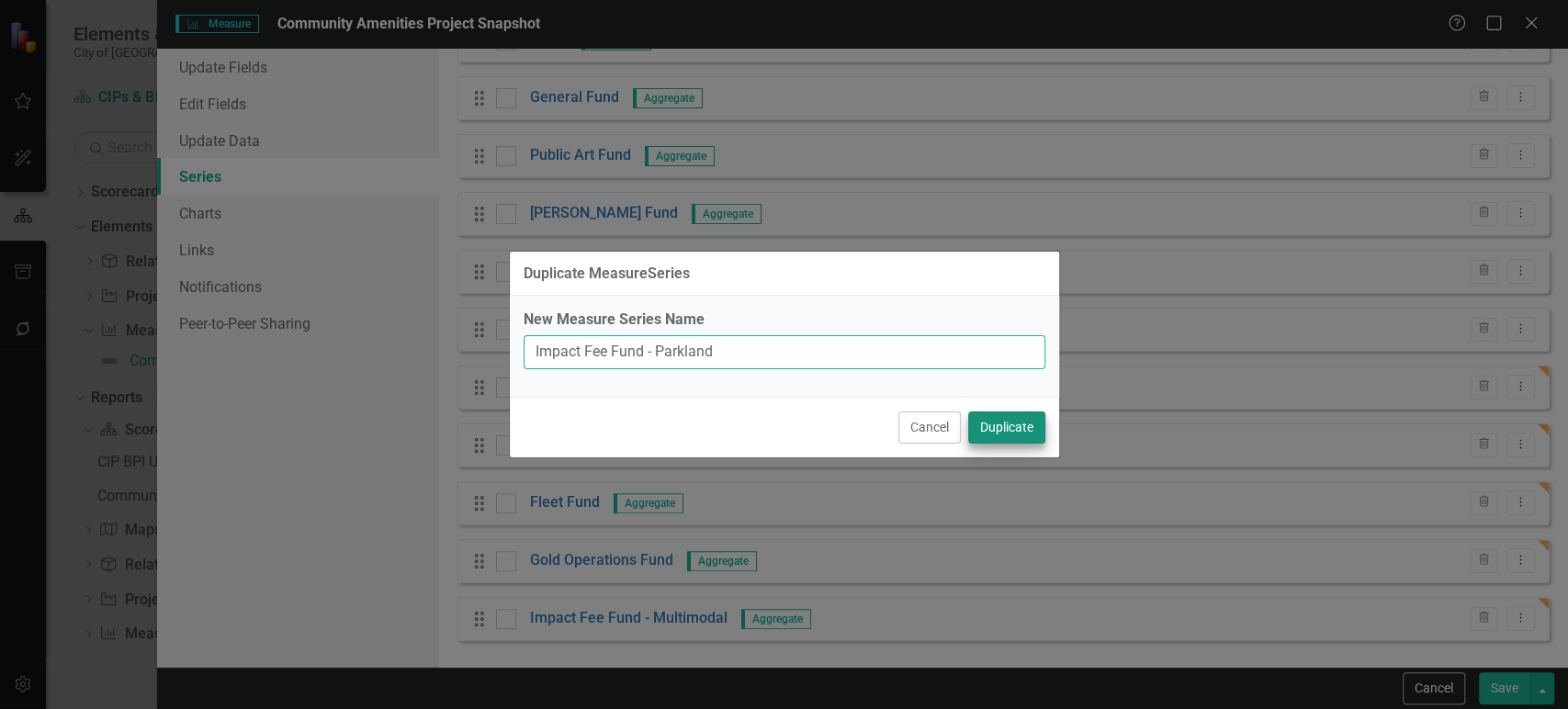
type input "Impact Fee Fund - Parkland"
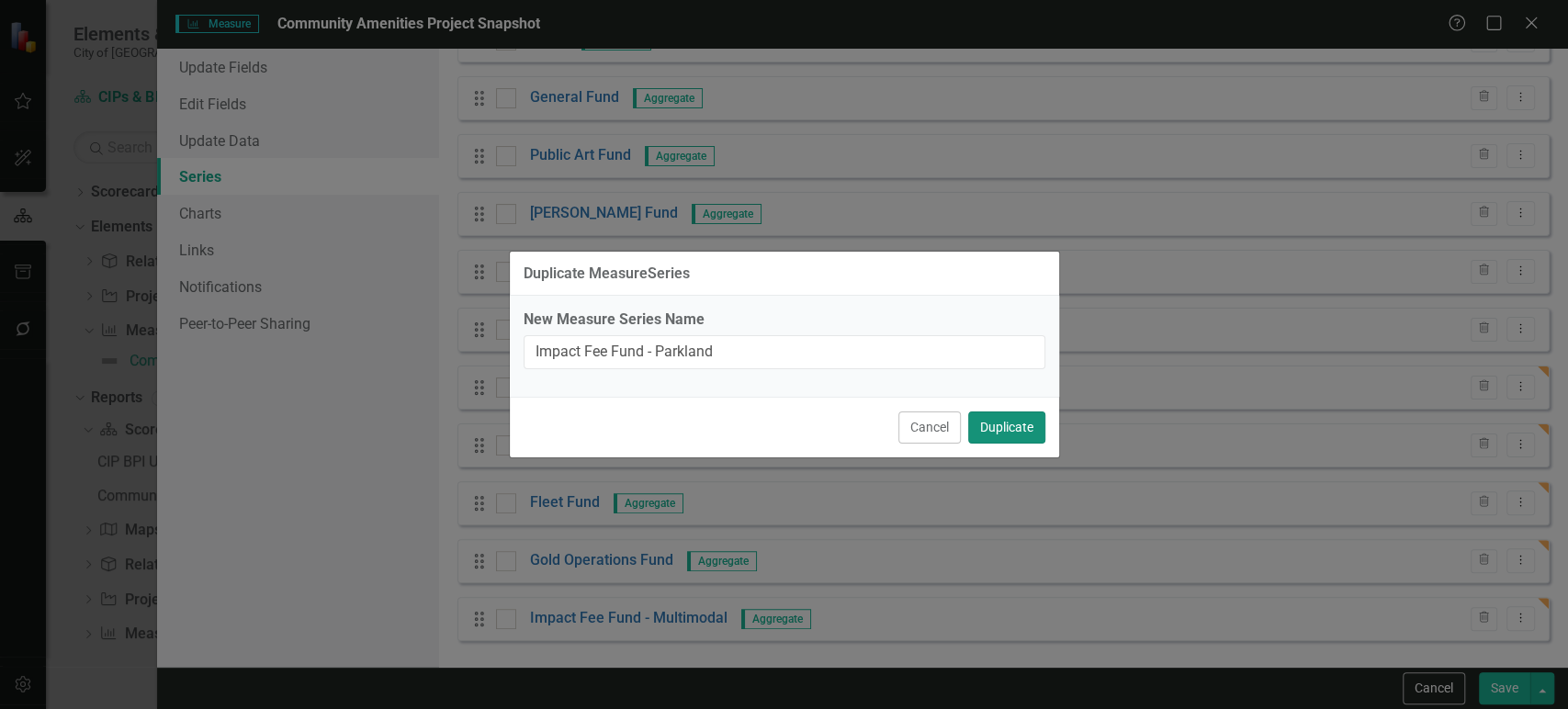
click at [1009, 432] on button "Duplicate" at bounding box center [1007, 427] width 77 height 32
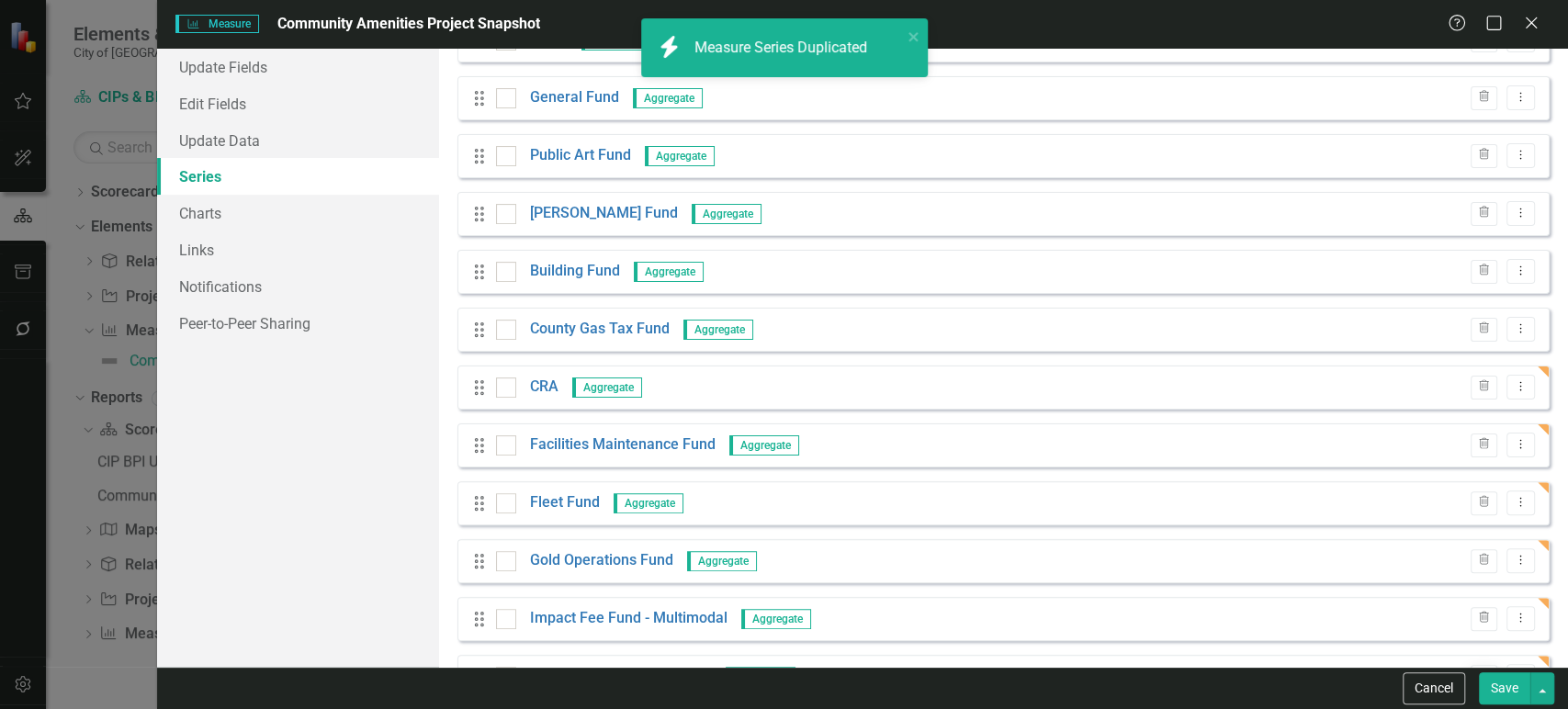
scroll to position [220, 0]
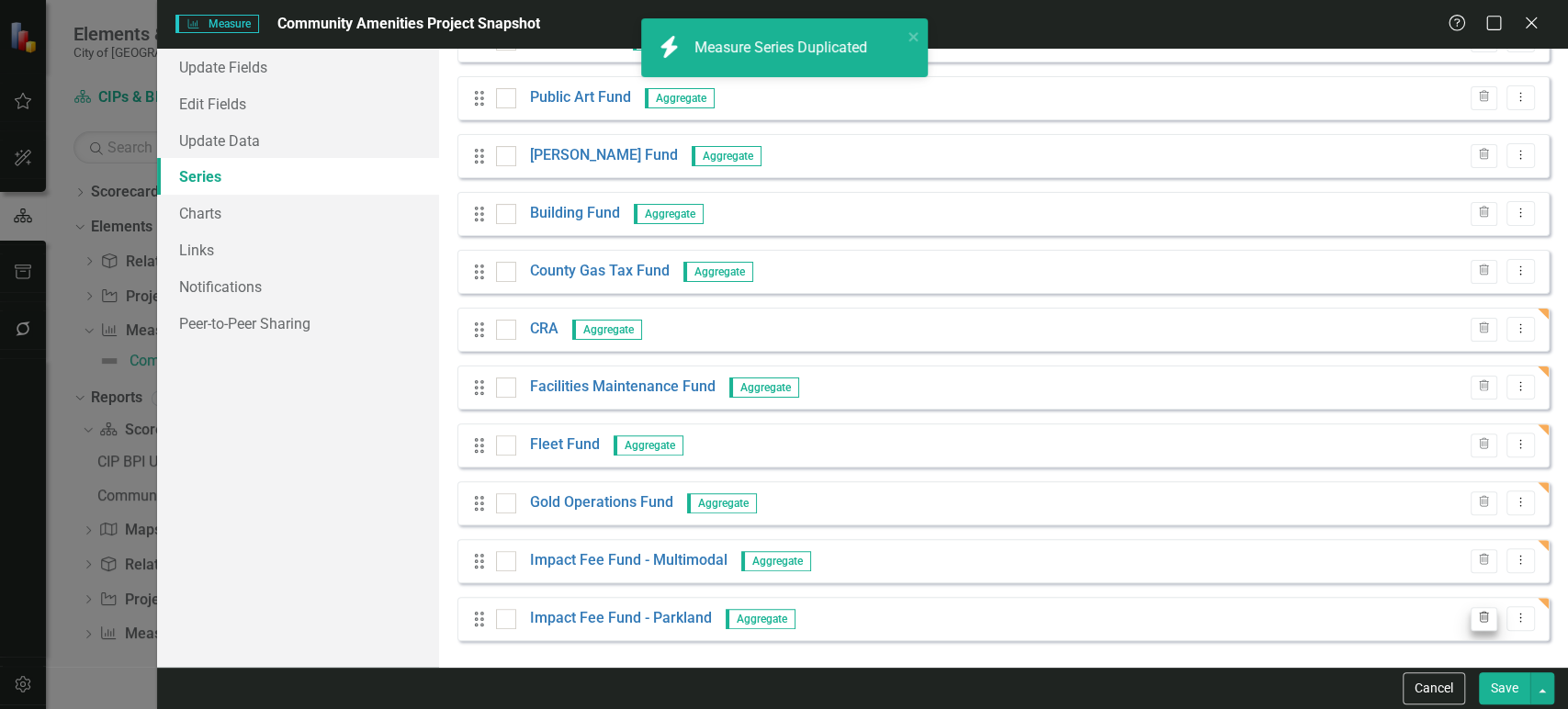
click at [1514, 622] on icon "Dropdown Menu" at bounding box center [1521, 617] width 15 height 12
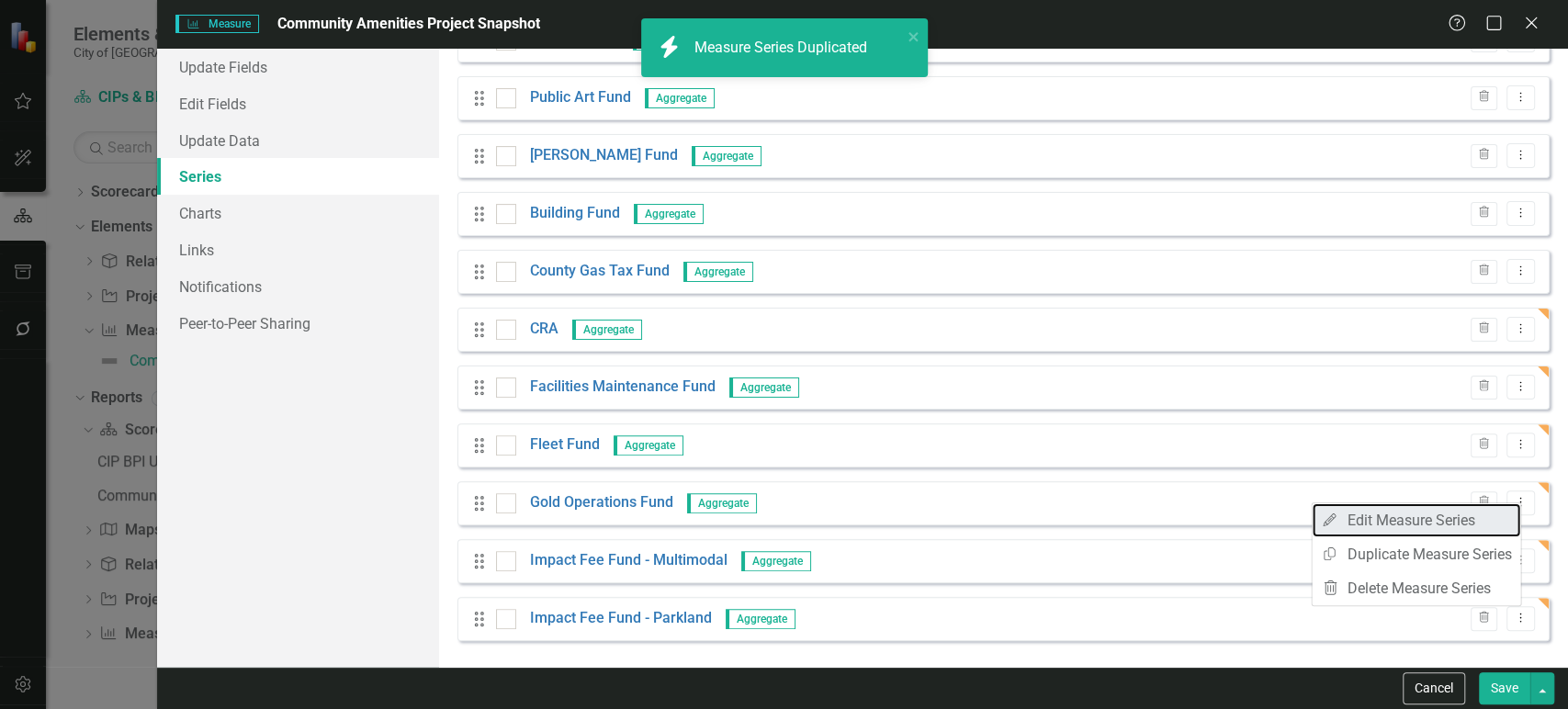
drag, startPoint x: 1366, startPoint y: 520, endPoint x: 784, endPoint y: 370, distance: 601.0
click at [1366, 520] on link "Edit Edit Measure Series" at bounding box center [1416, 521] width 209 height 34
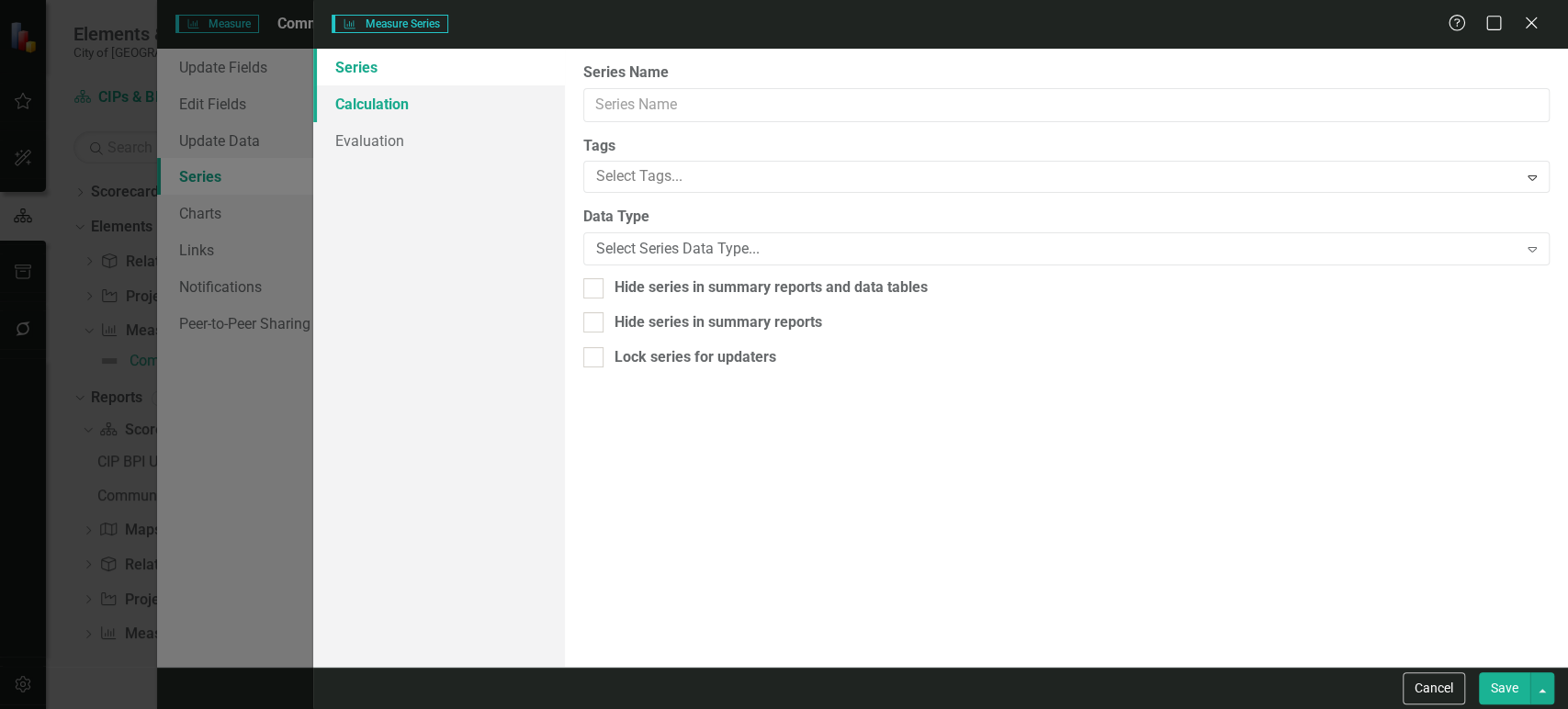
type input "Impact Fee Fund - Parkland"
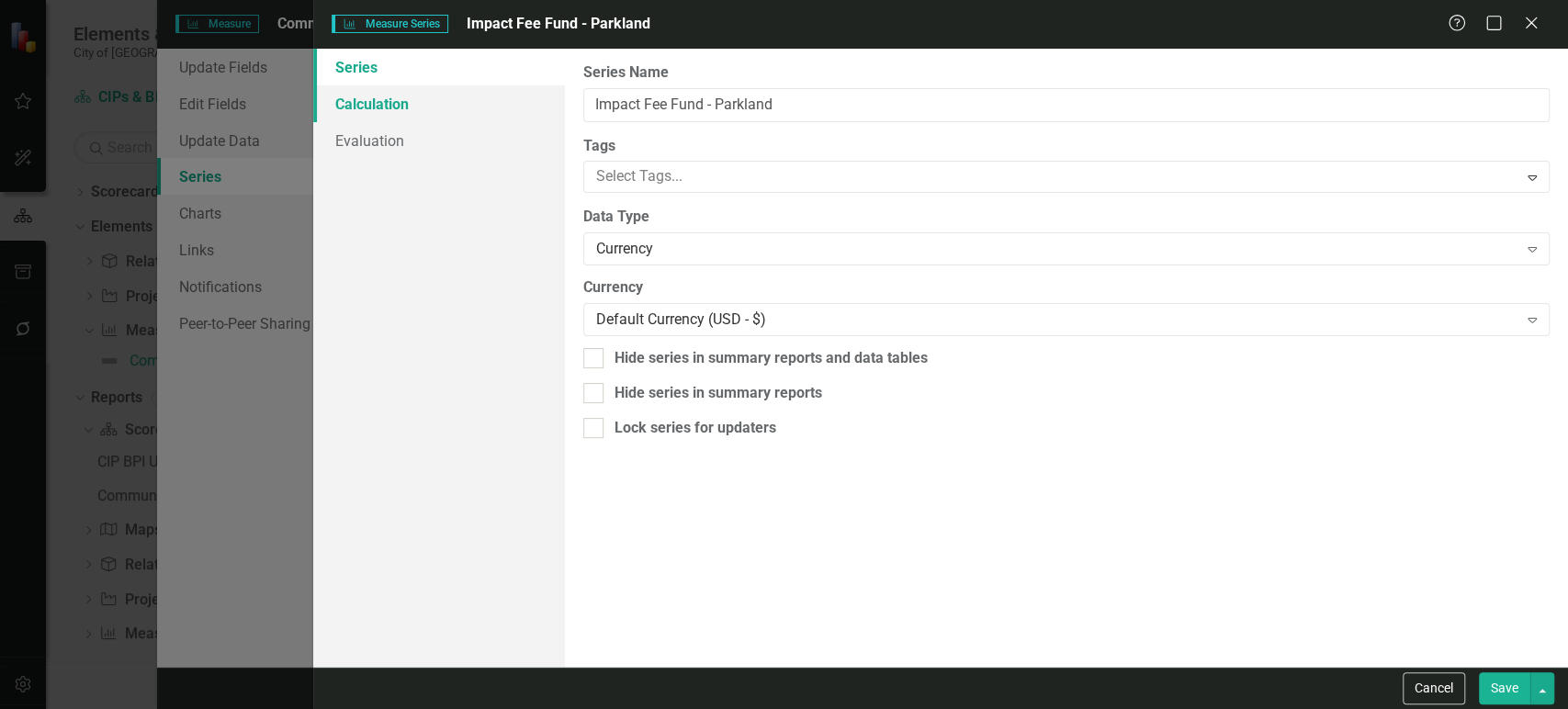
click at [429, 104] on link "Calculation" at bounding box center [438, 104] width 251 height 37
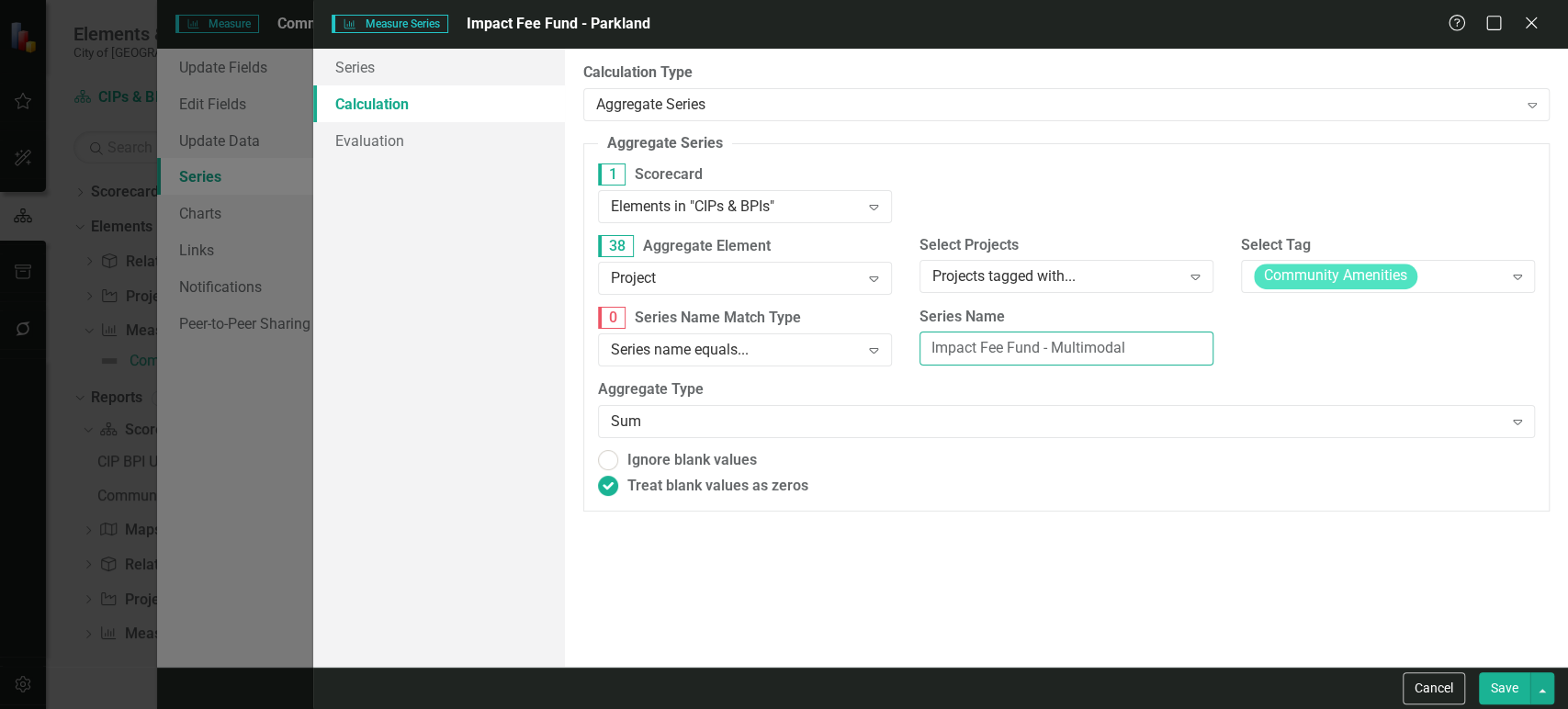
click at [1105, 350] on input "Impact Fee Fund - Multimodal" at bounding box center [1067, 349] width 294 height 34
paste input "Parkland"
type input "Impact Fee Fund - Parkland"
click at [1503, 691] on button "Save" at bounding box center [1505, 689] width 52 height 32
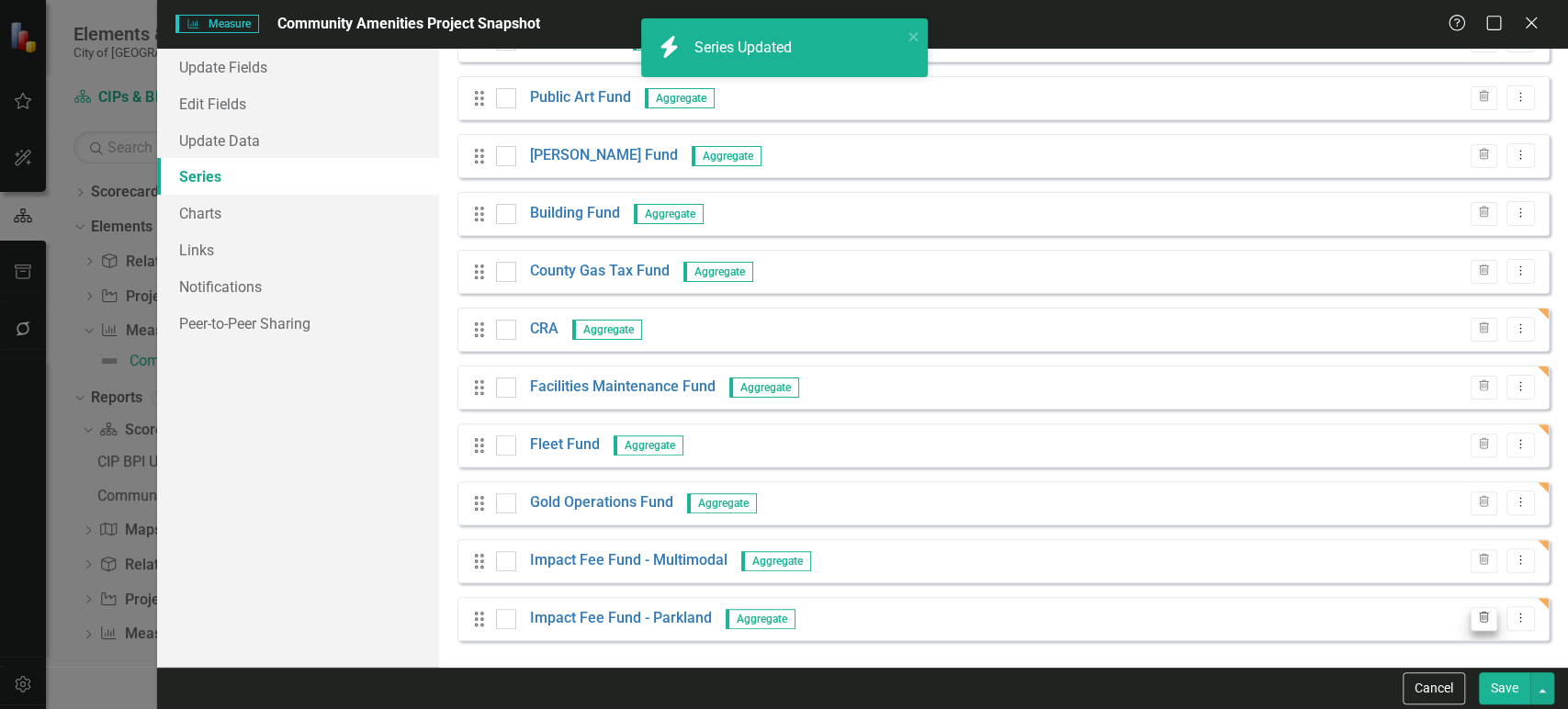
click at [1514, 613] on icon "Dropdown Menu" at bounding box center [1521, 617] width 15 height 12
click at [1384, 553] on link "Copy Duplicate Measure Series" at bounding box center [1416, 554] width 209 height 34
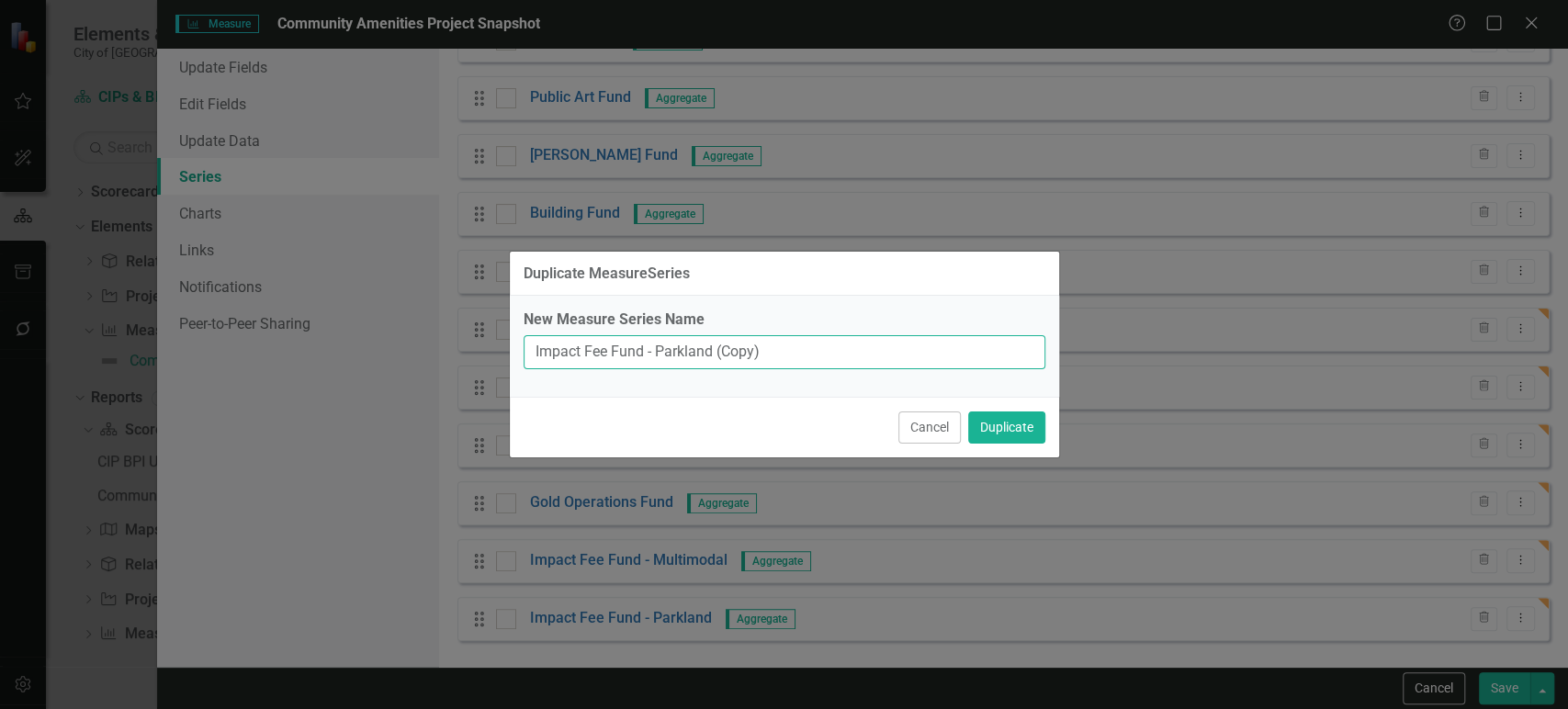
drag, startPoint x: 527, startPoint y: 329, endPoint x: 484, endPoint y: 322, distance: 43.6
click at [484, 322] on div "Duplicate MeasureSeries New Measure Series Name Impact Fee Fund - Parkland (Cop…" at bounding box center [784, 354] width 1568 height 709
type input "IT Services Fund"
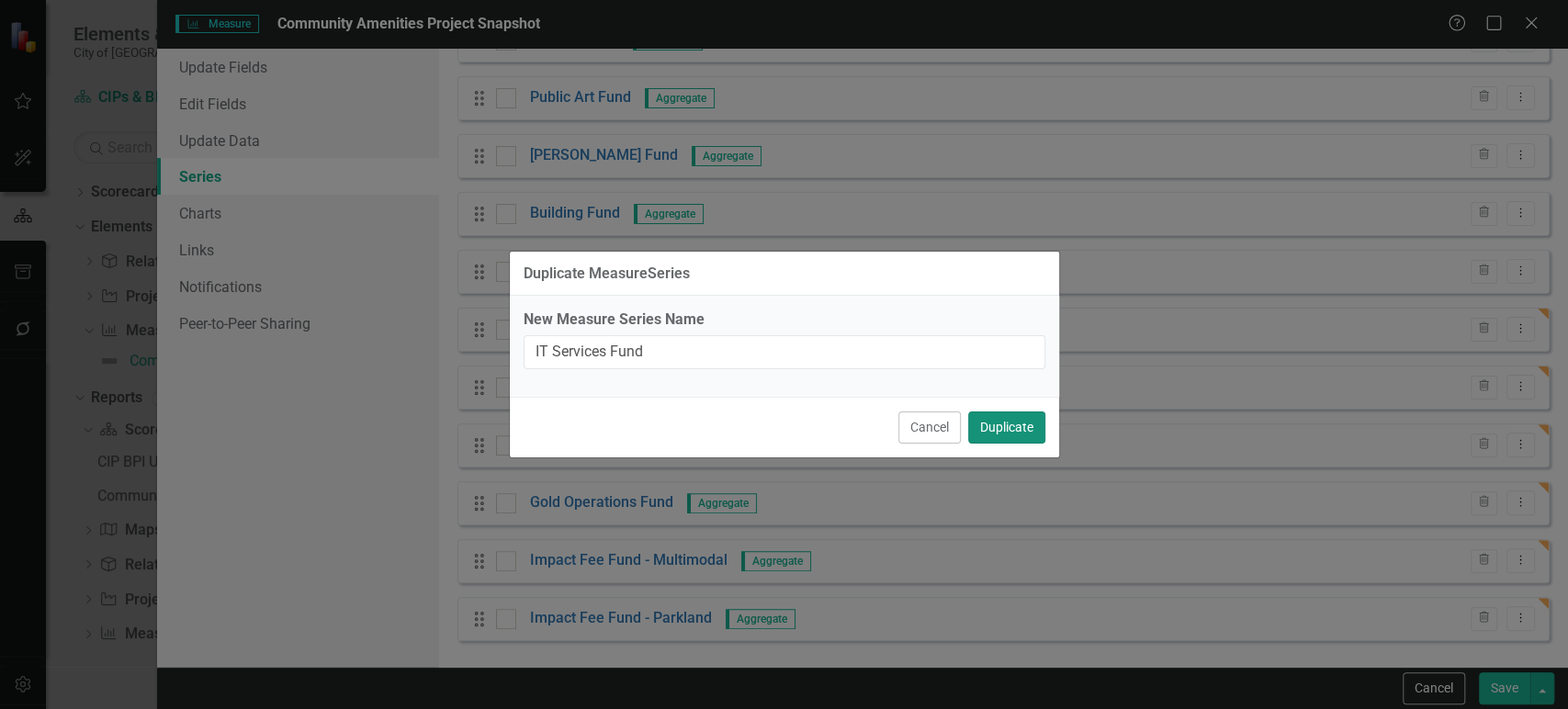
click at [1039, 432] on button "Duplicate" at bounding box center [1007, 427] width 77 height 32
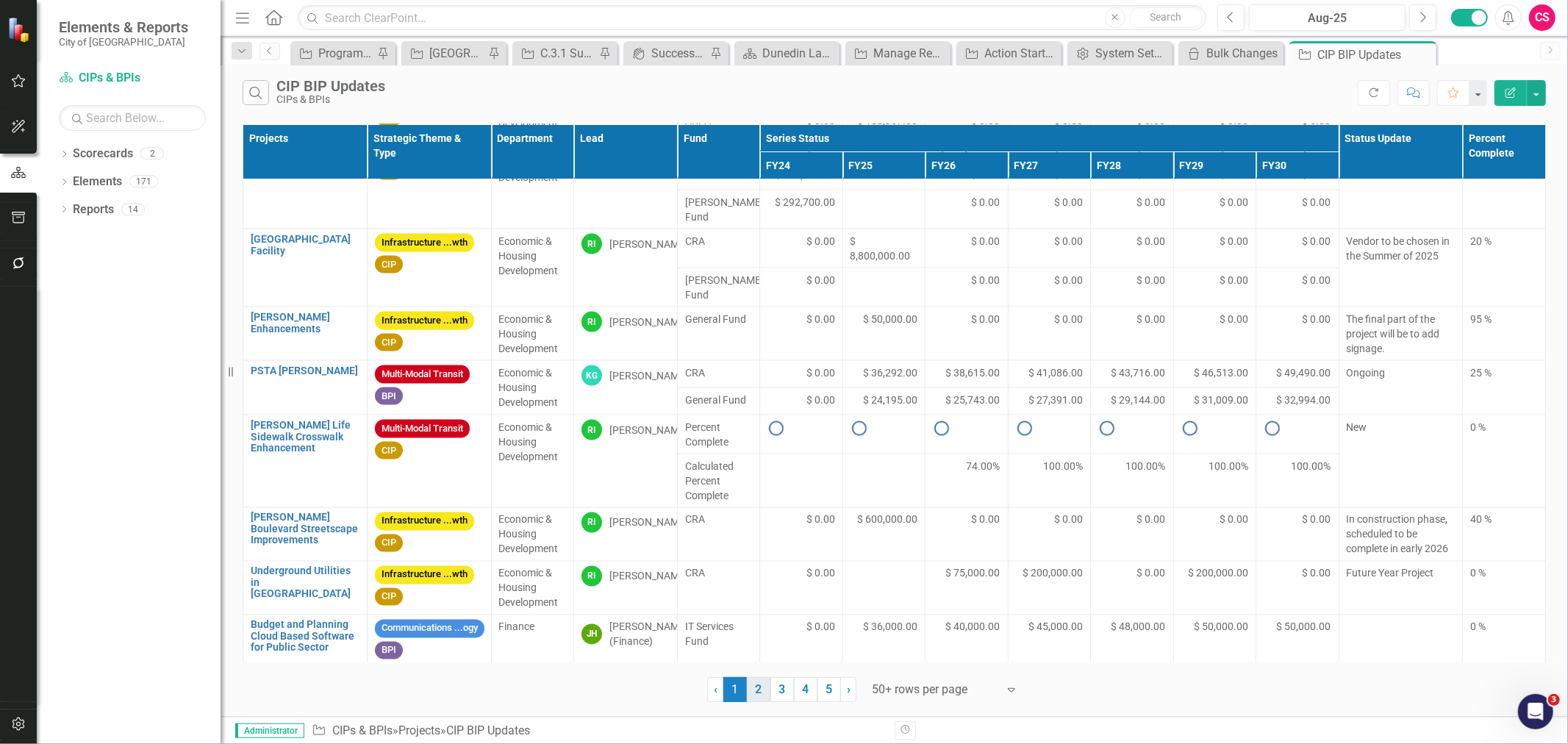
scroll to position [2505, 0]
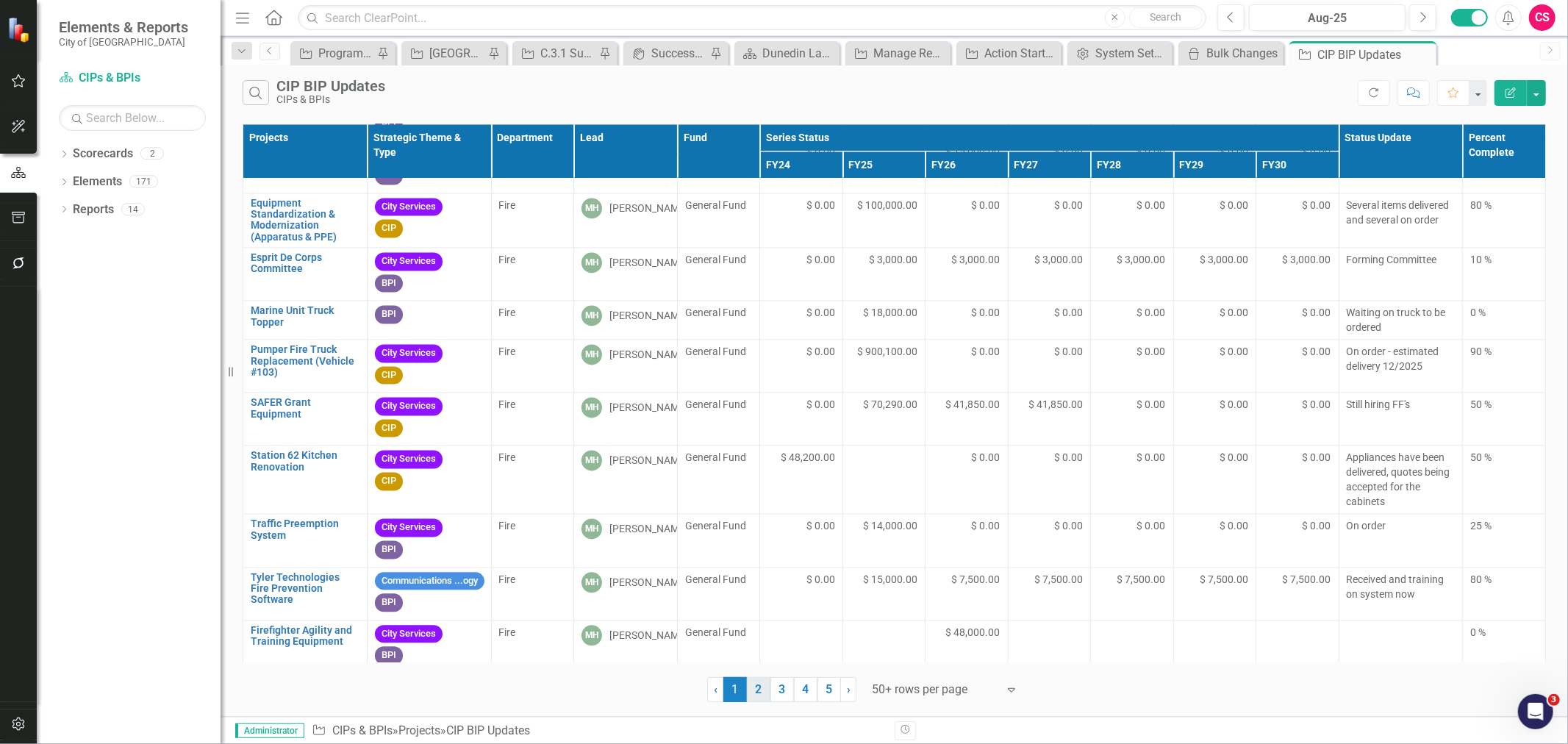
click at [766, 692] on link "2" at bounding box center [758, 690] width 24 height 25
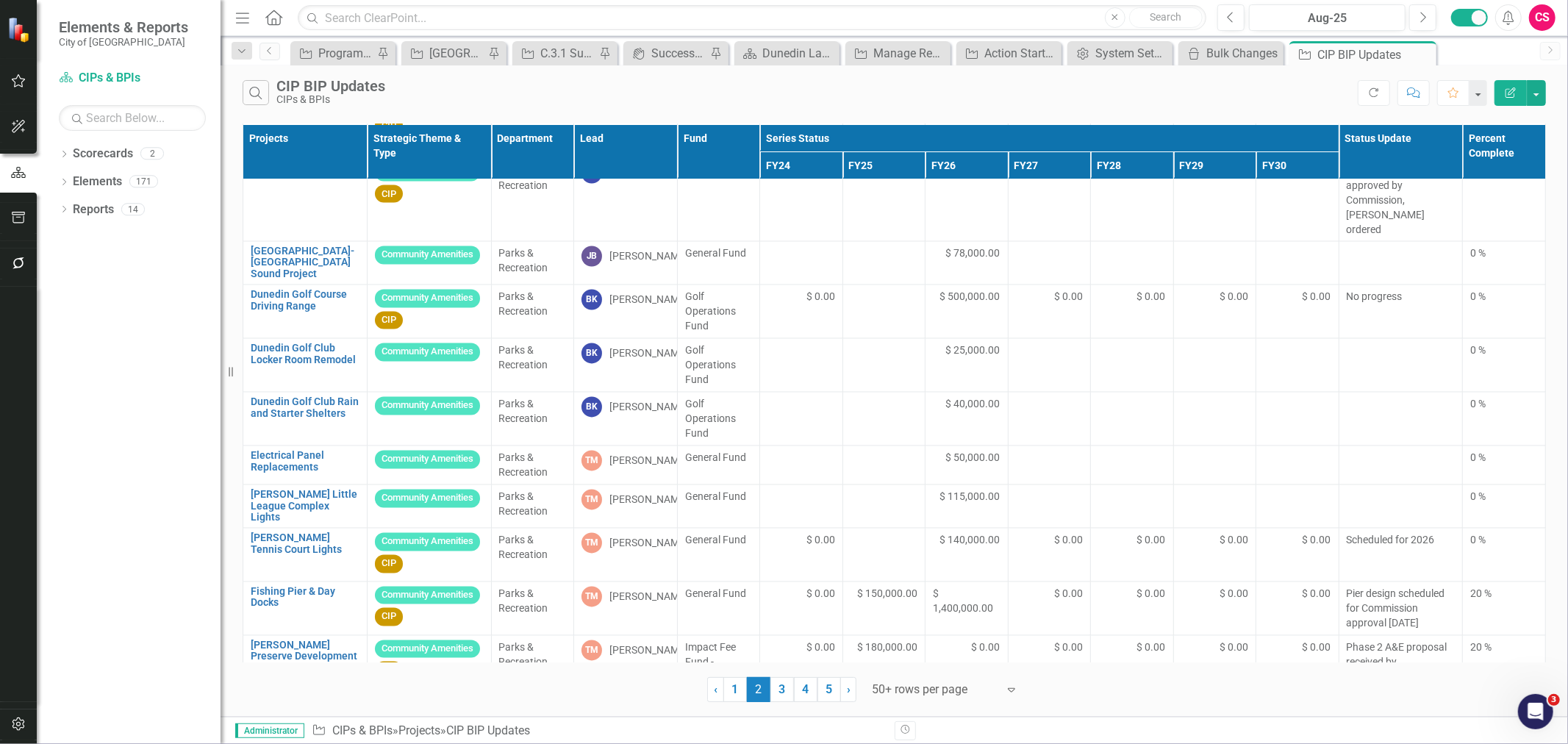
scroll to position [2505, 0]
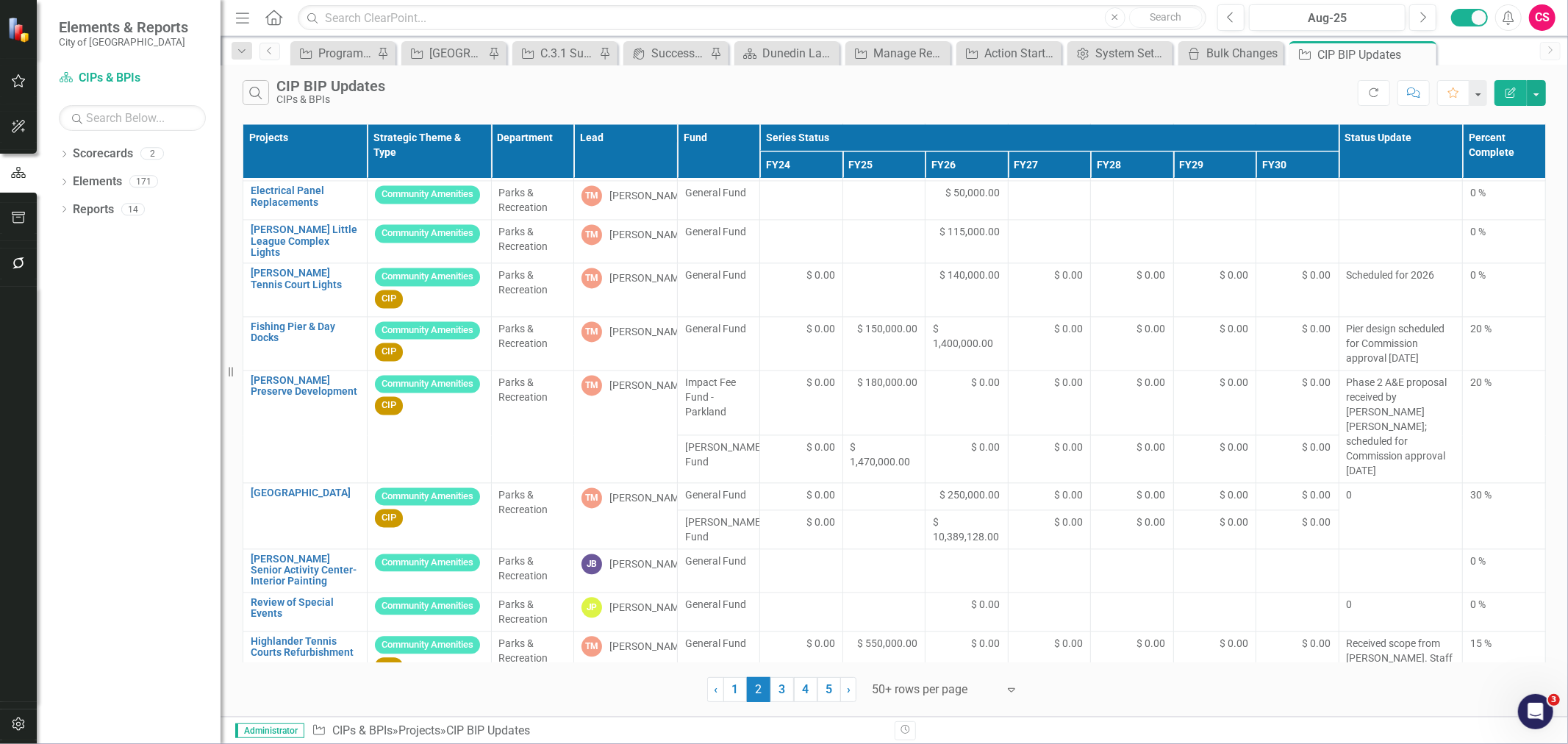
click at [780, 693] on link "3" at bounding box center [782, 690] width 24 height 25
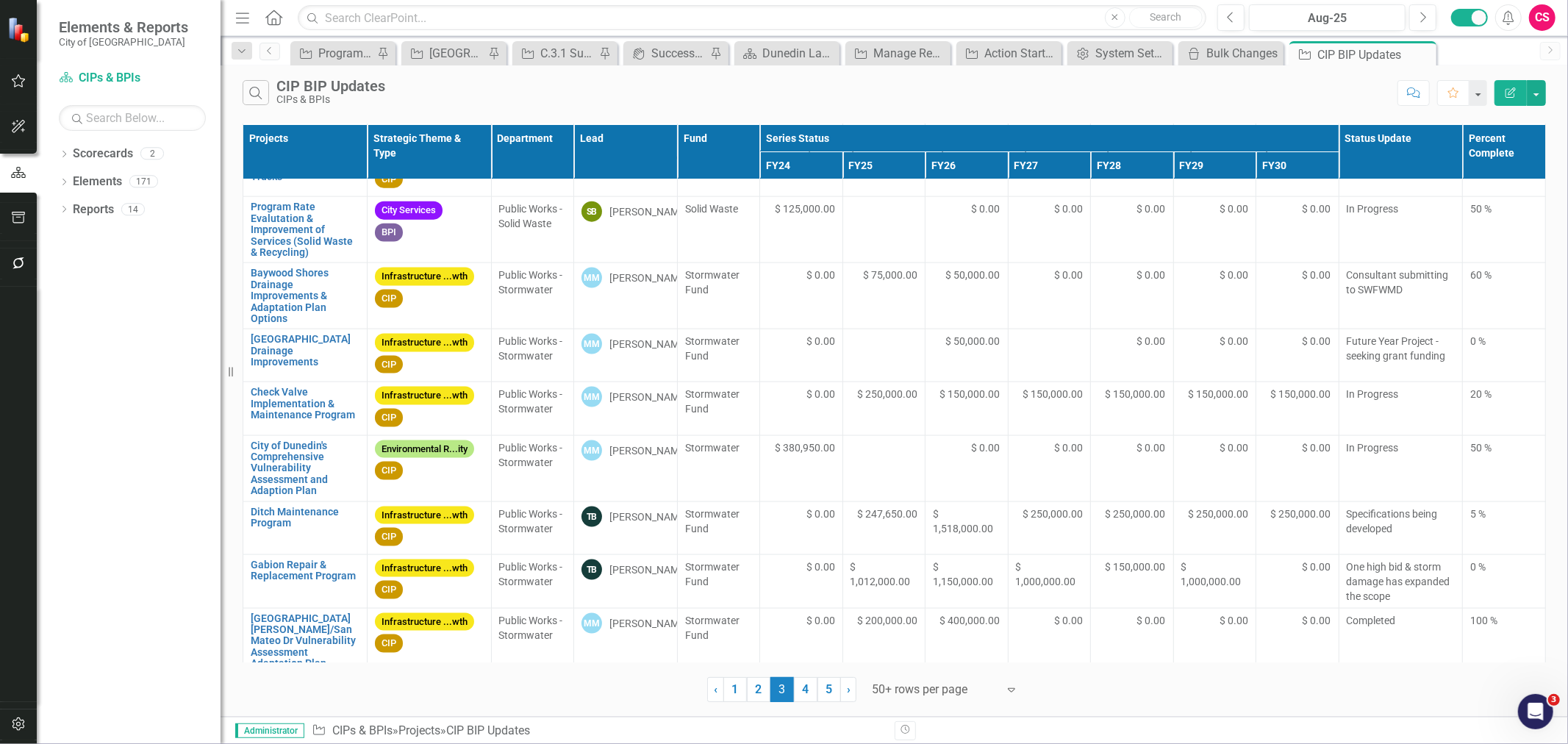
scroll to position [1649, 0]
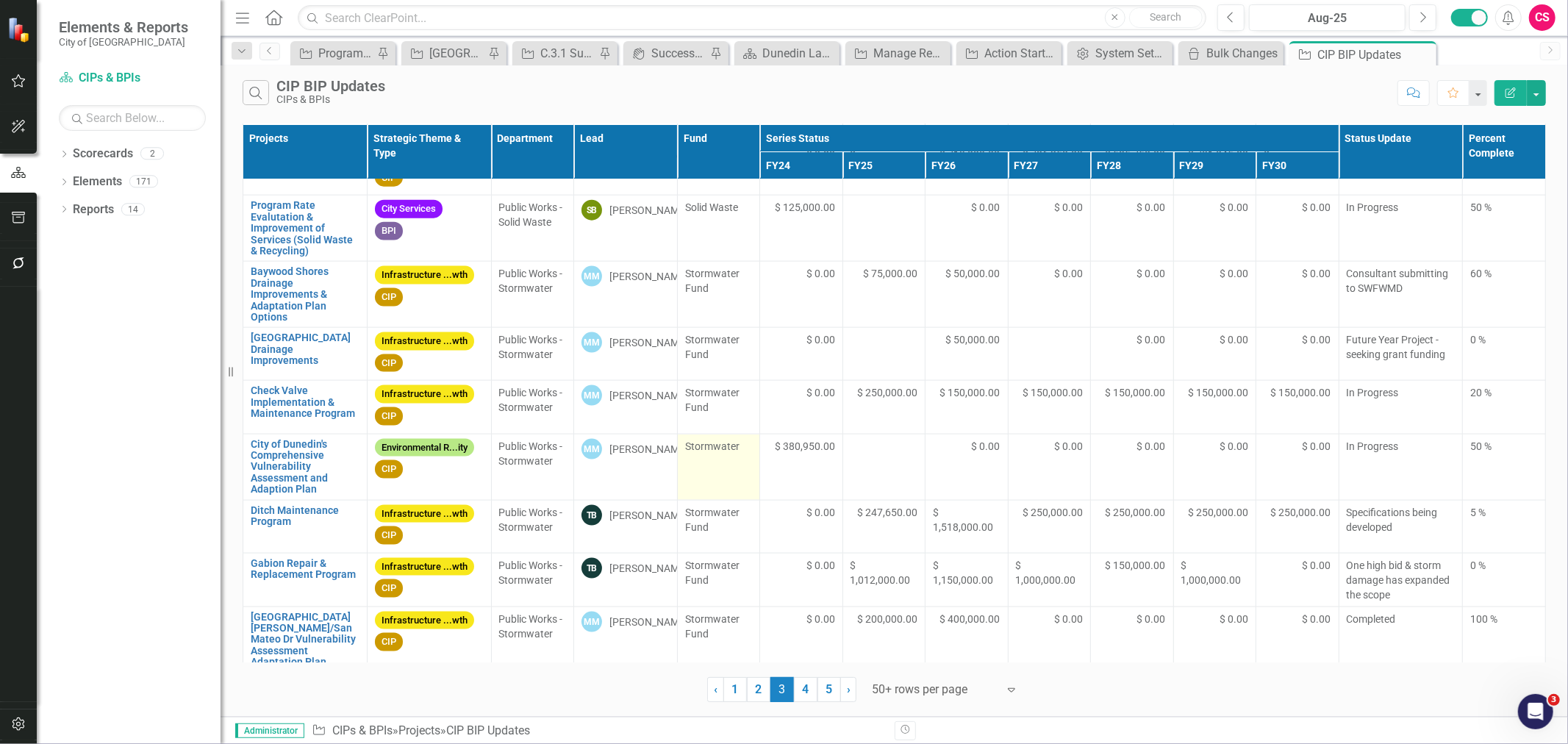
click at [713, 488] on td "Stormwater" at bounding box center [719, 467] width 83 height 66
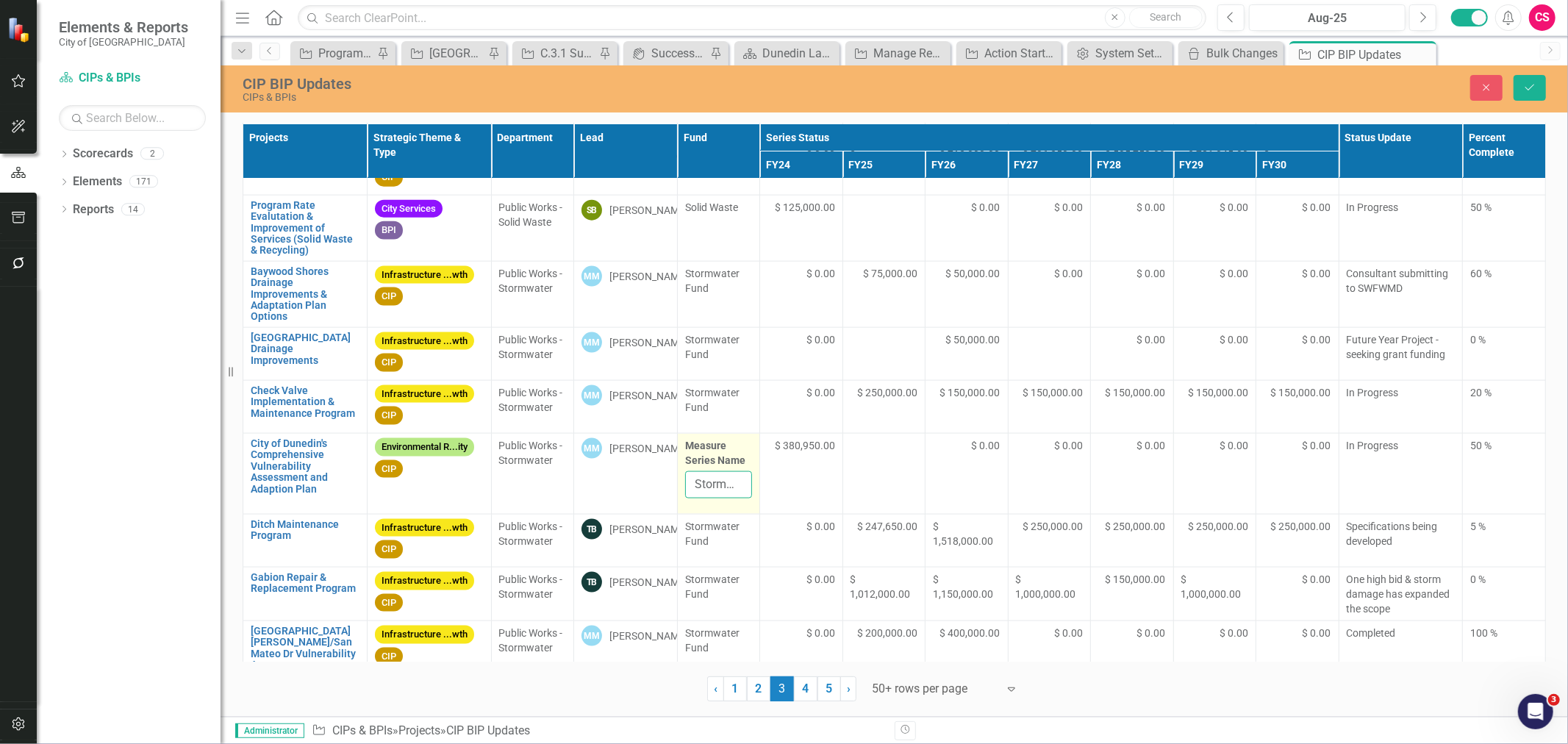
click at [729, 483] on input "Stormwater" at bounding box center [719, 485] width 68 height 27
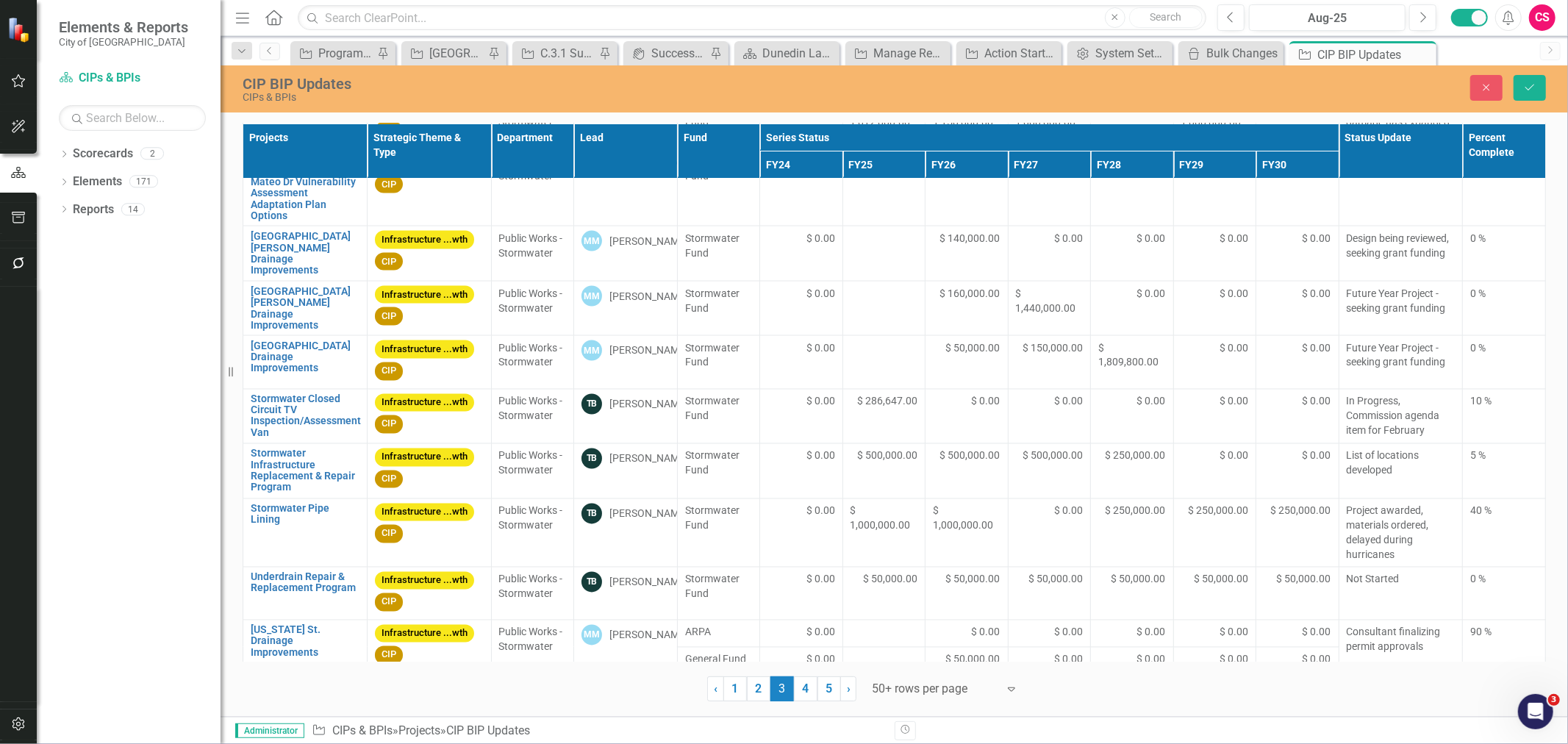
scroll to position [2237, 0]
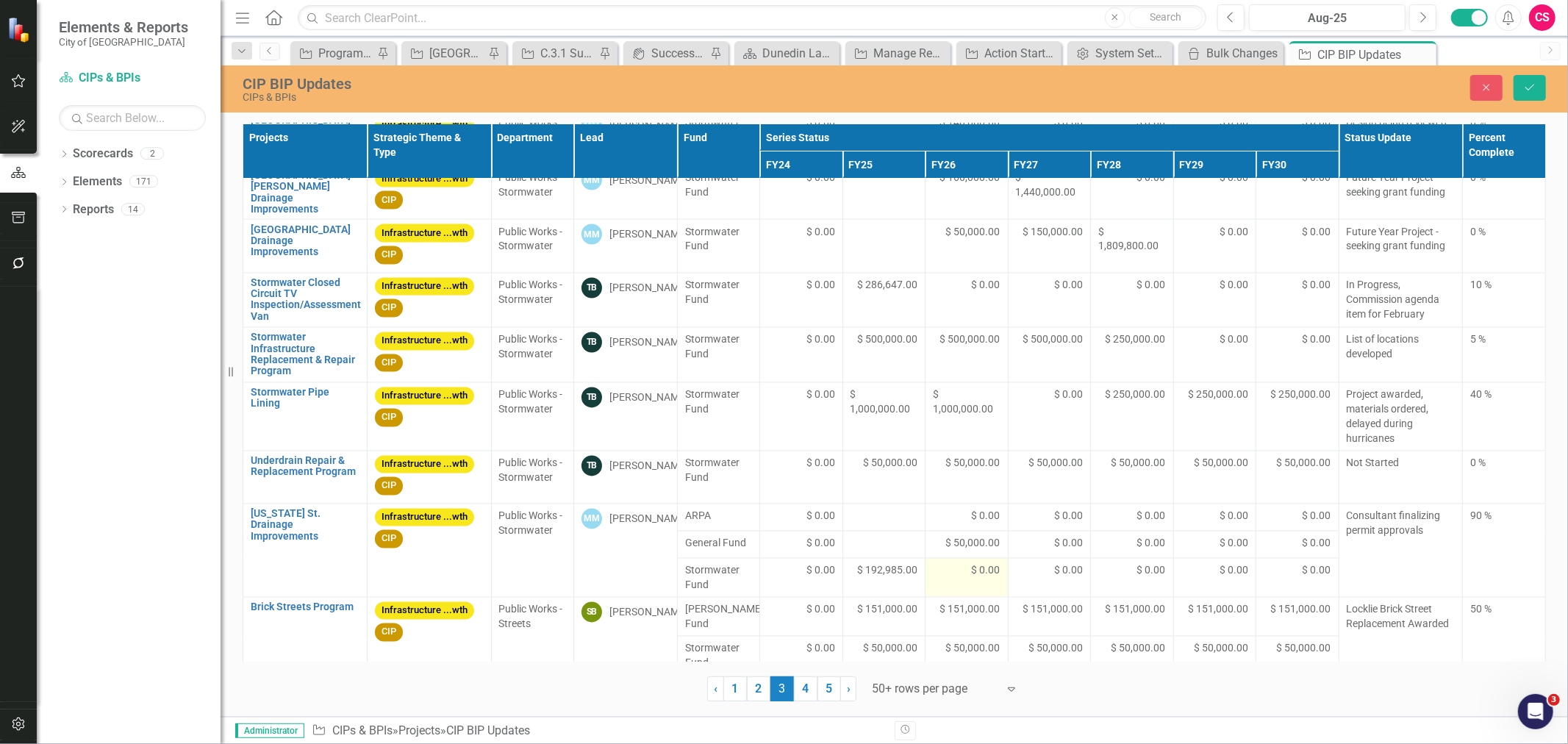
type input "Stormwater Fund"
click at [1528, 91] on icon "Save" at bounding box center [1530, 87] width 13 height 10
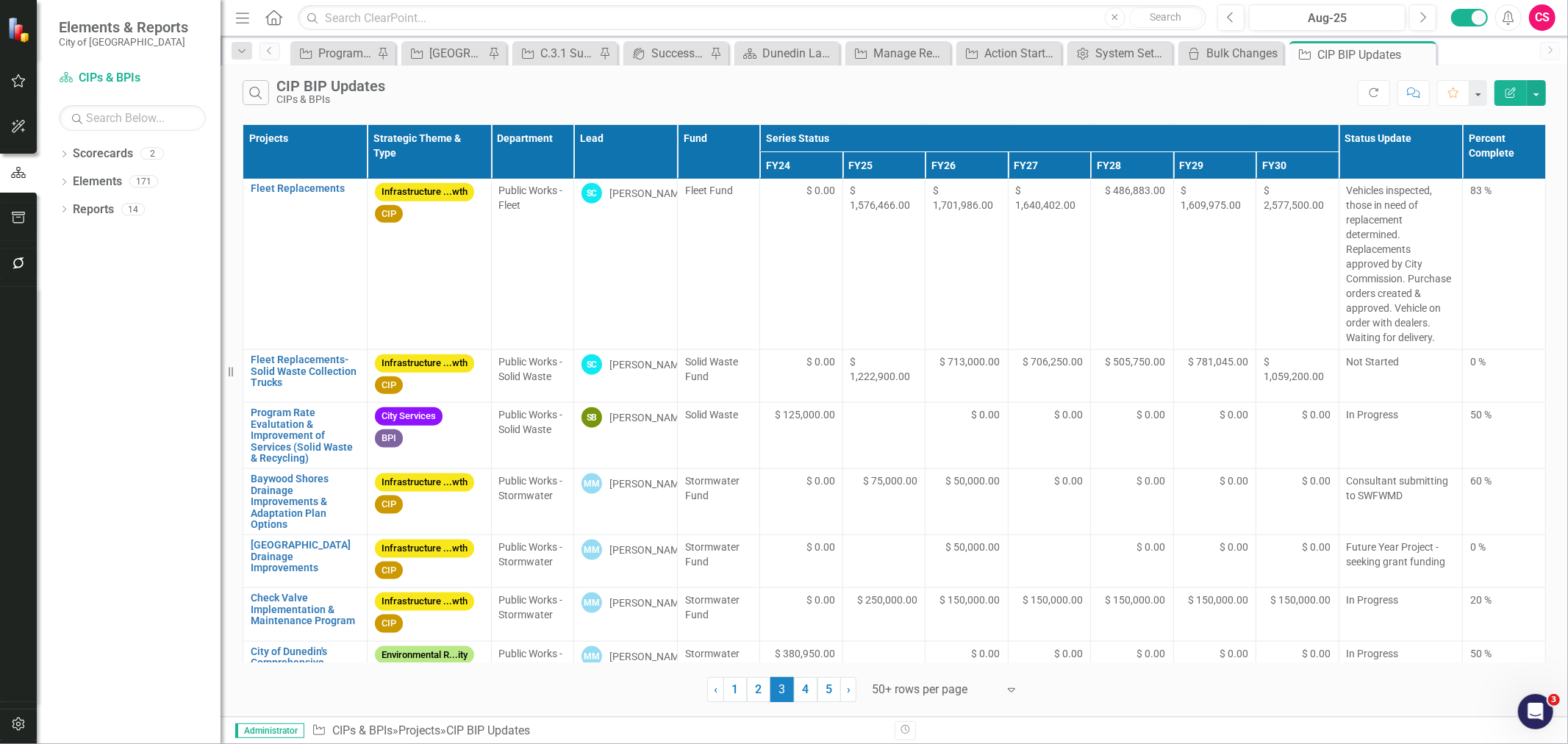
scroll to position [1451, 0]
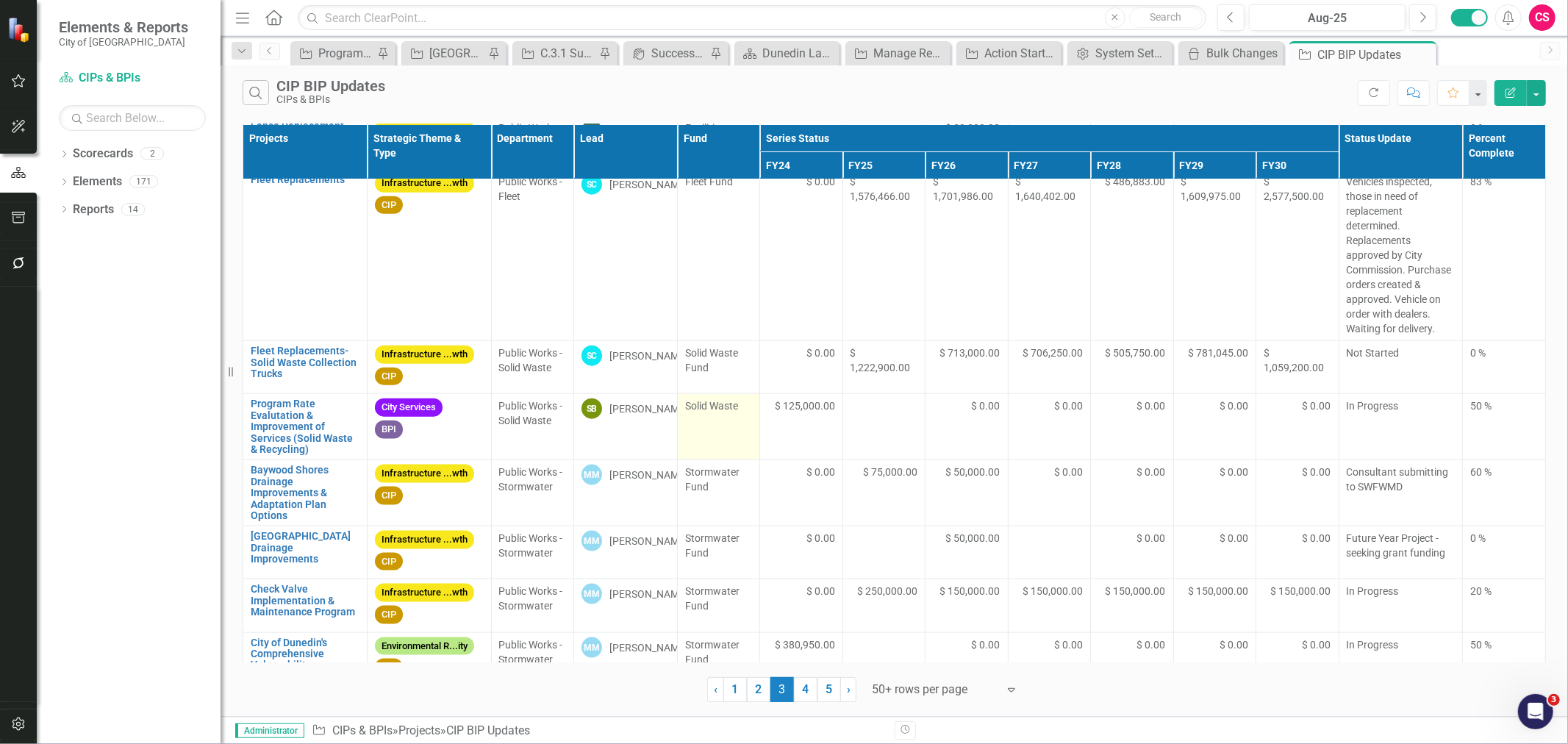
click at [706, 442] on td "Solid Waste" at bounding box center [719, 427] width 83 height 66
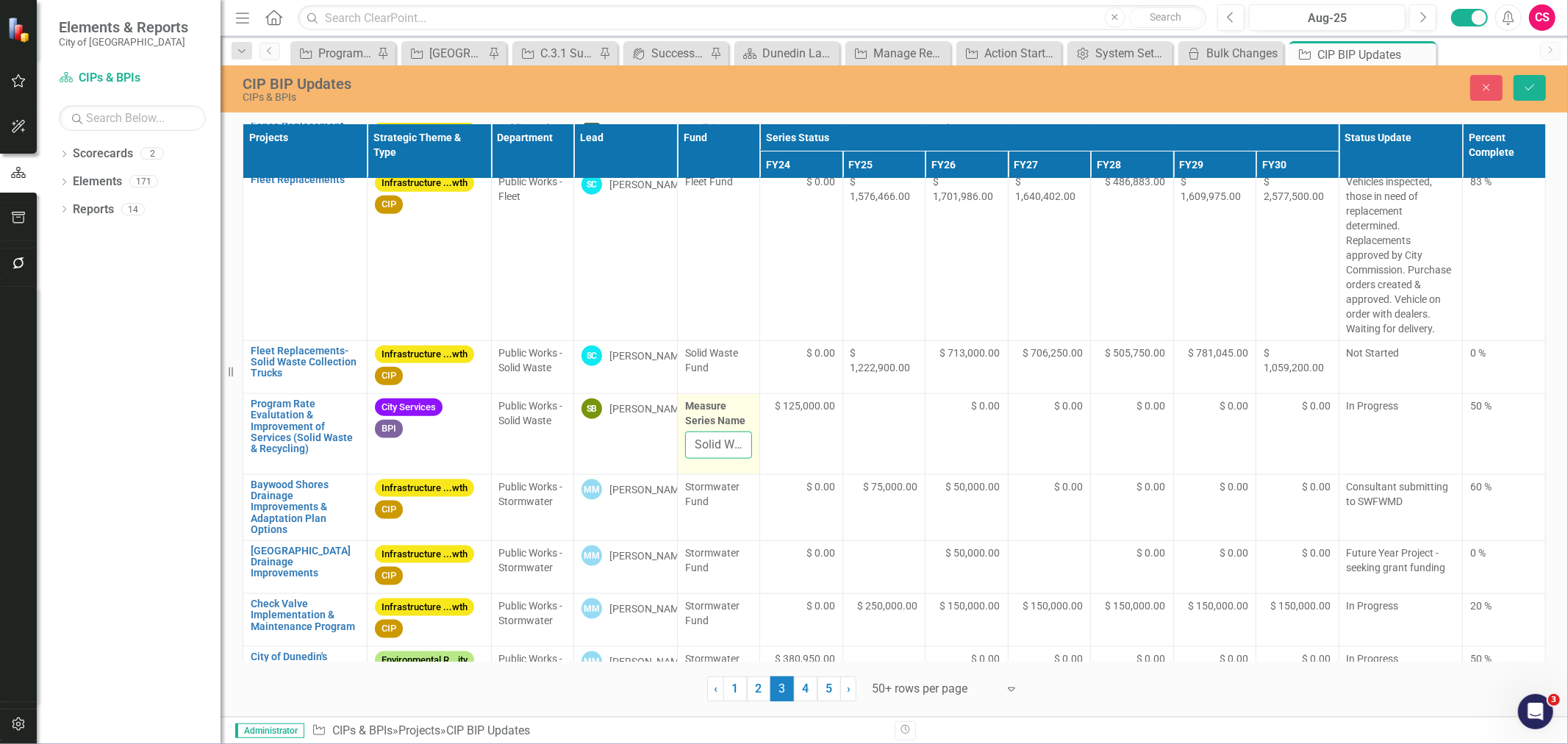
click at [719, 438] on input "Solid Waste" at bounding box center [719, 445] width 68 height 27
type input "Solid Waste Fund"
click at [1528, 98] on button "Save" at bounding box center [1530, 88] width 32 height 26
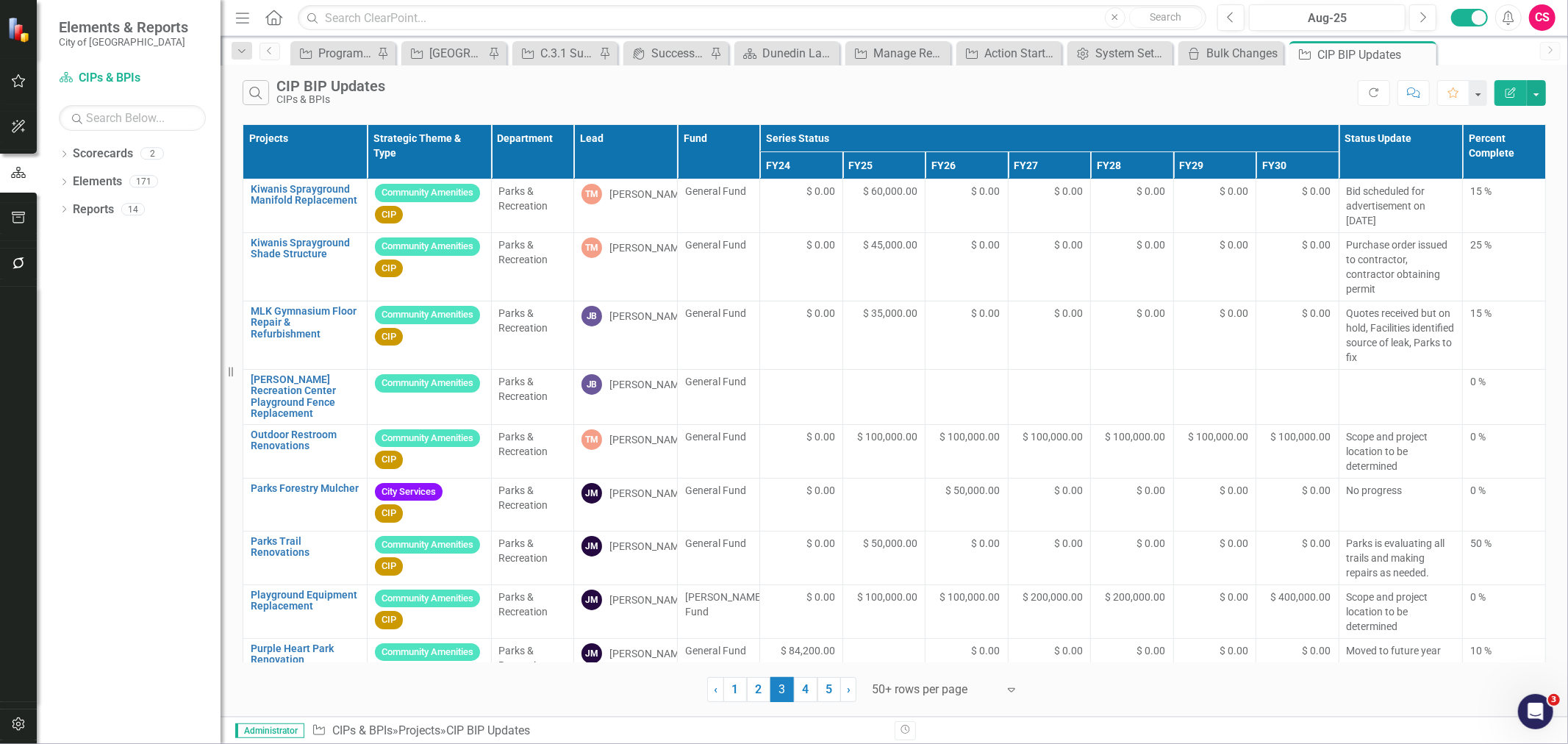
scroll to position [1093, 0]
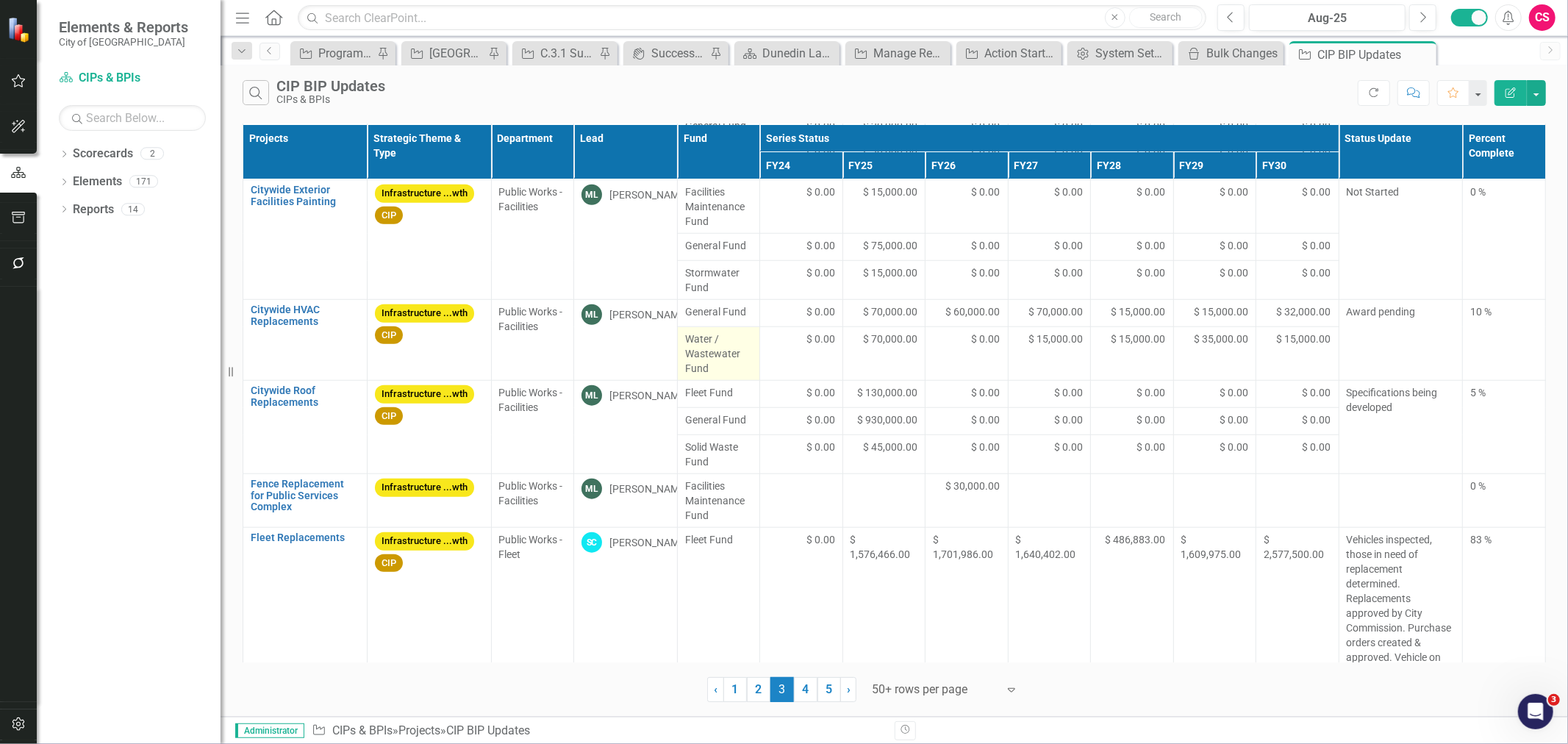
click at [723, 361] on span "Water / Wastewater Fund" at bounding box center [719, 354] width 68 height 44
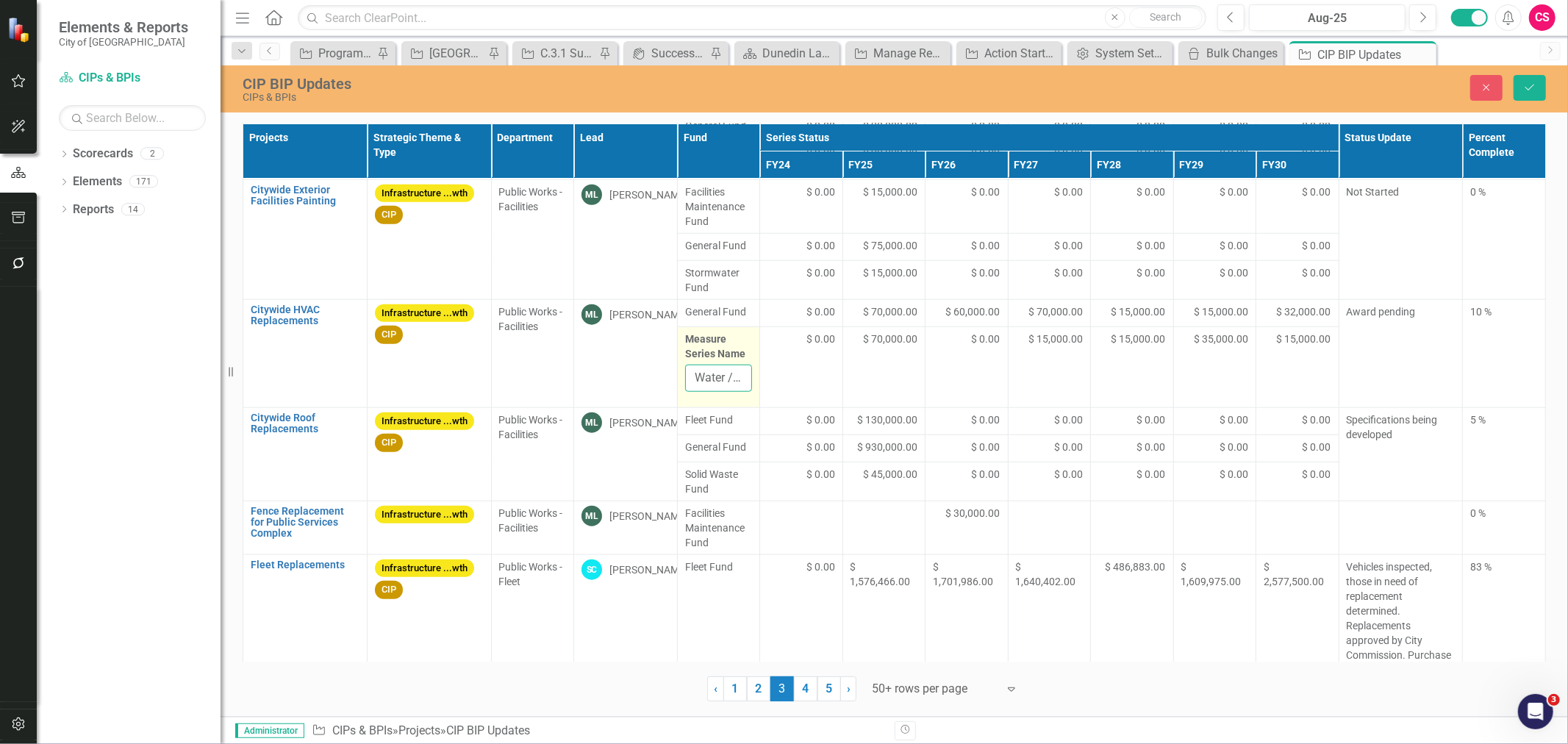
click at [724, 364] on input "Water / Wastewater Fund" at bounding box center [719, 378] width 68 height 27
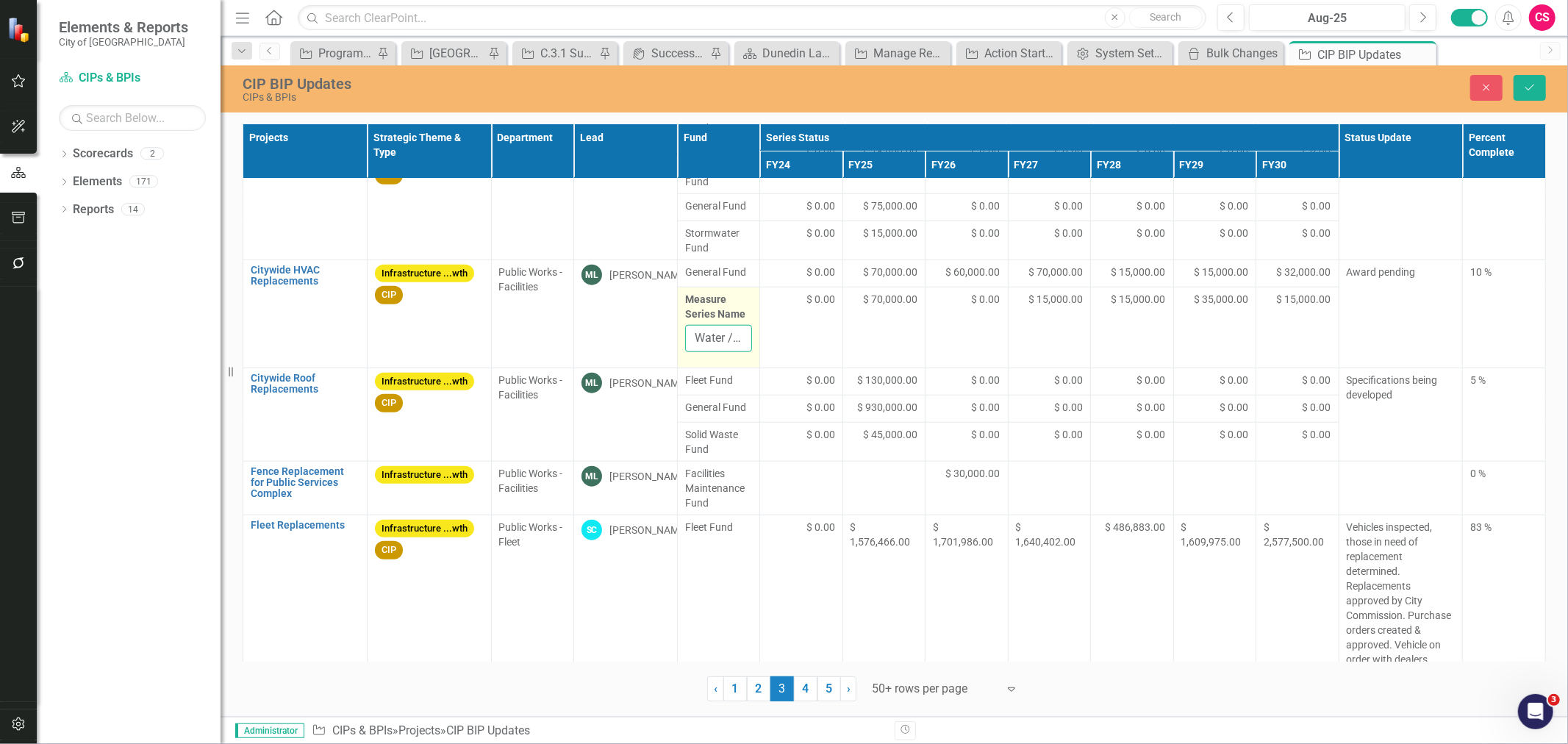
scroll to position [1543, 0]
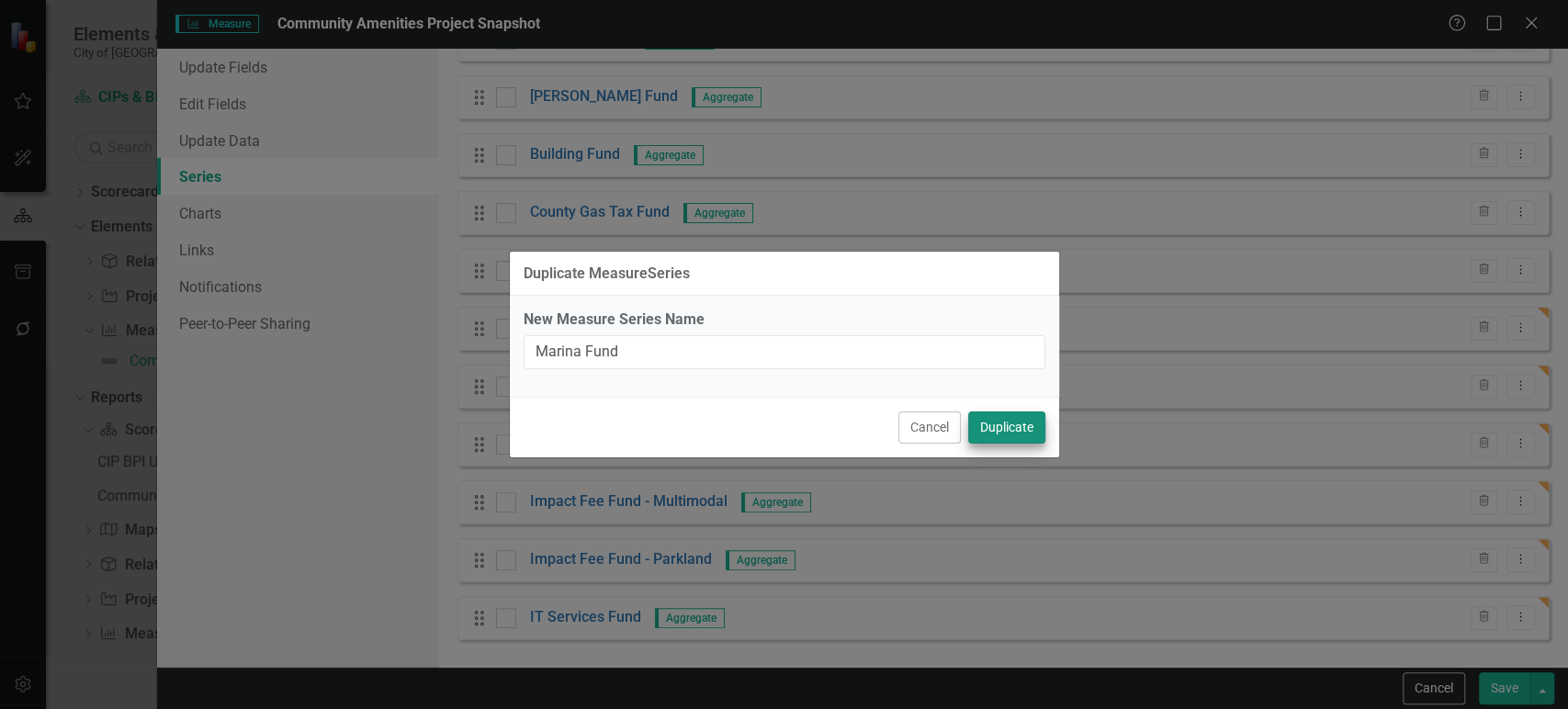
type input "Marina Fund"
click at [1021, 438] on button "Duplicate" at bounding box center [1007, 427] width 77 height 32
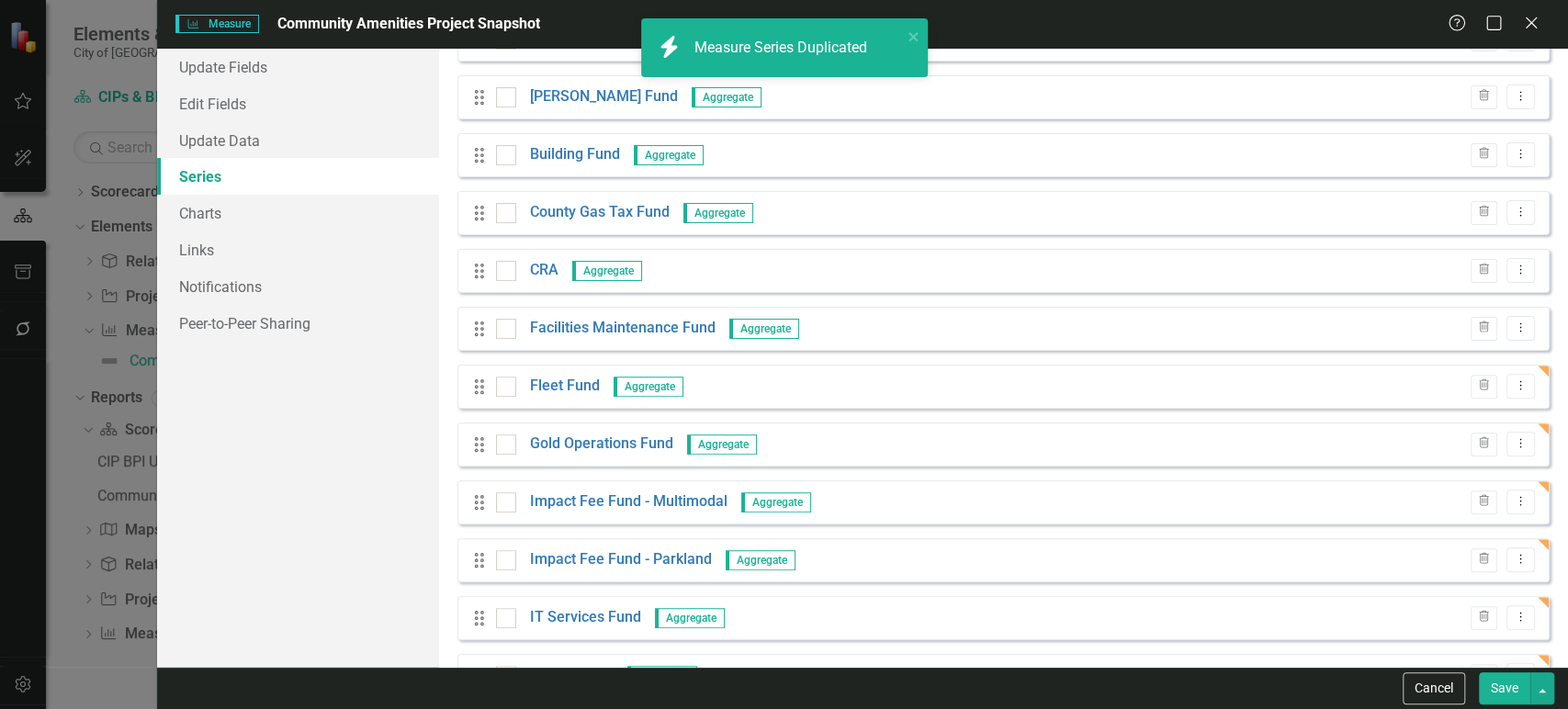
scroll to position [337, 0]
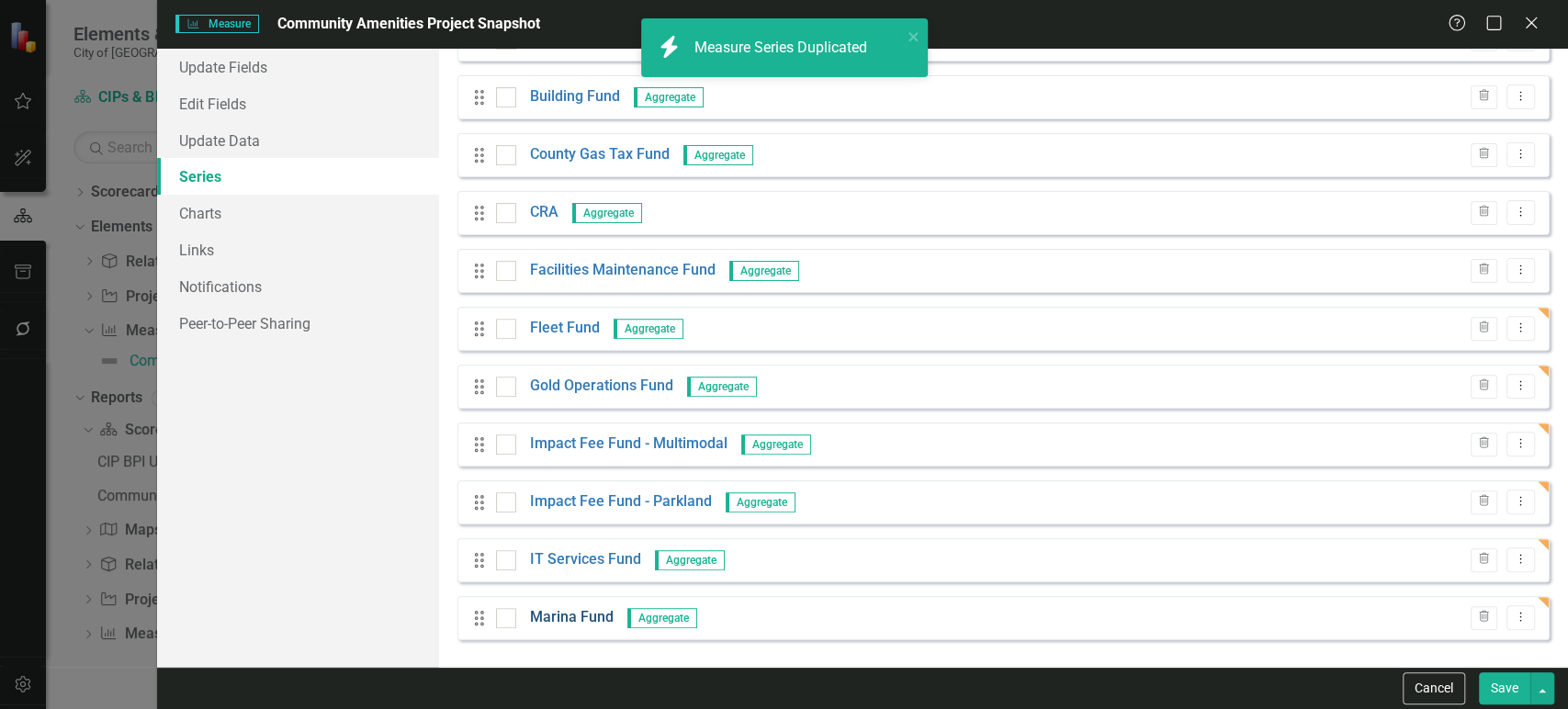
click at [582, 608] on link "Marina Fund" at bounding box center [572, 617] width 84 height 21
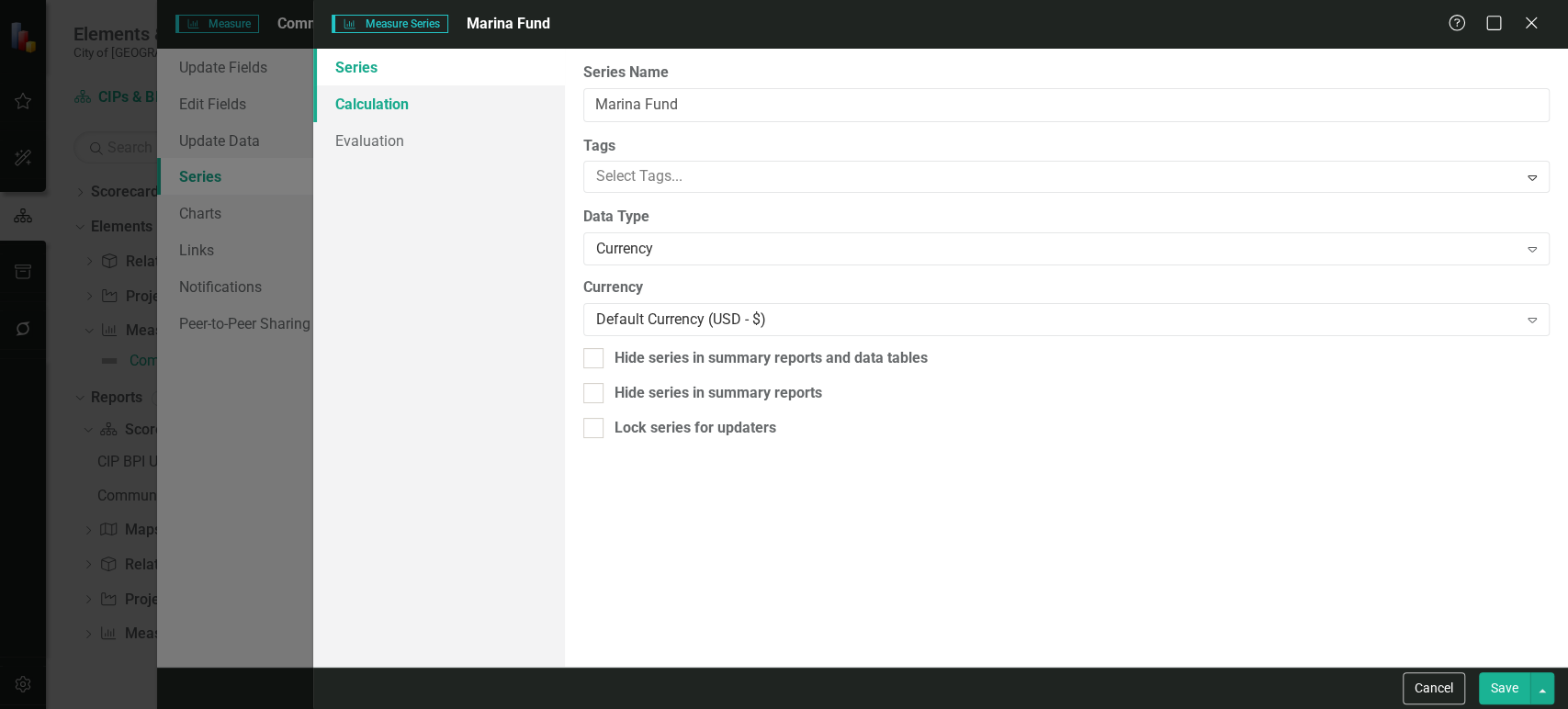
click at [433, 109] on link "Calculation" at bounding box center [438, 104] width 251 height 37
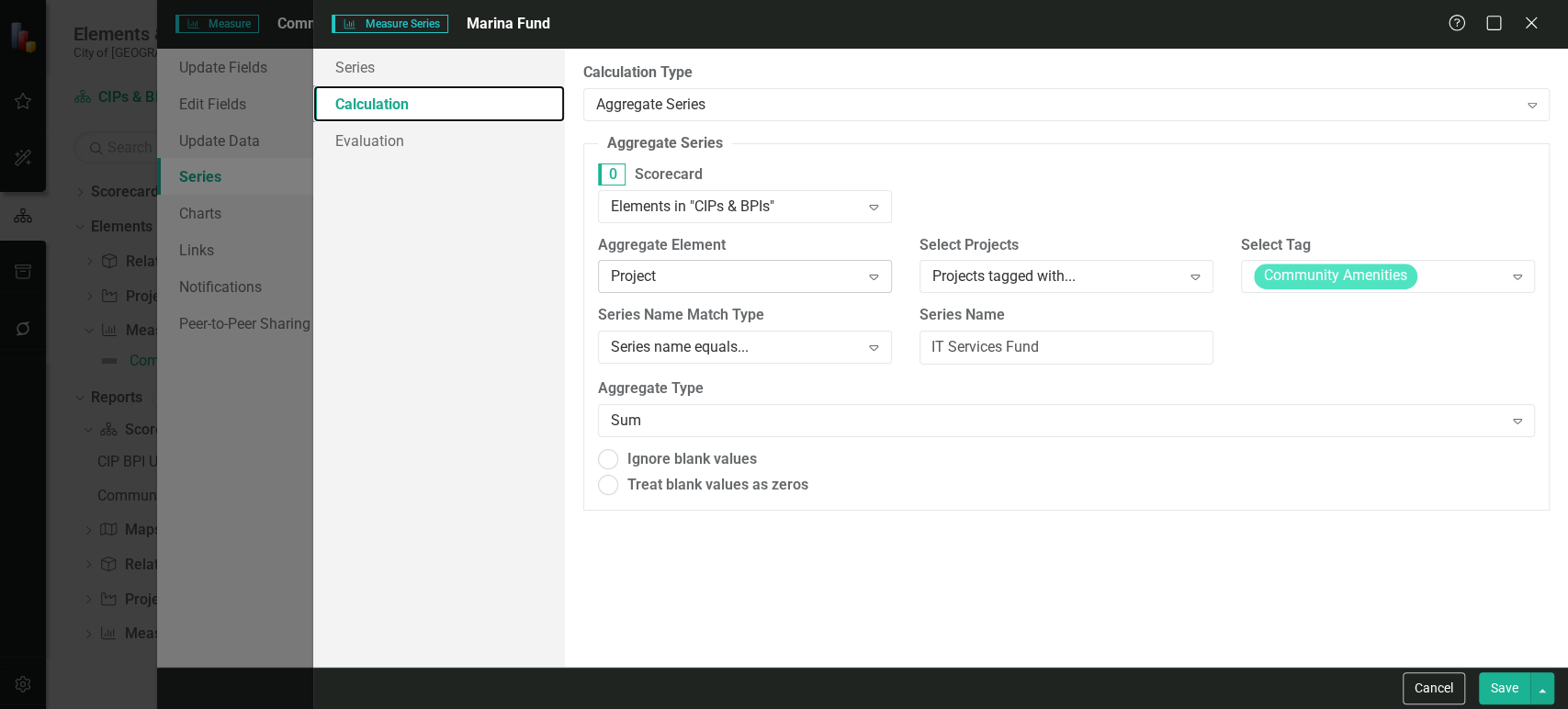
radio input "true"
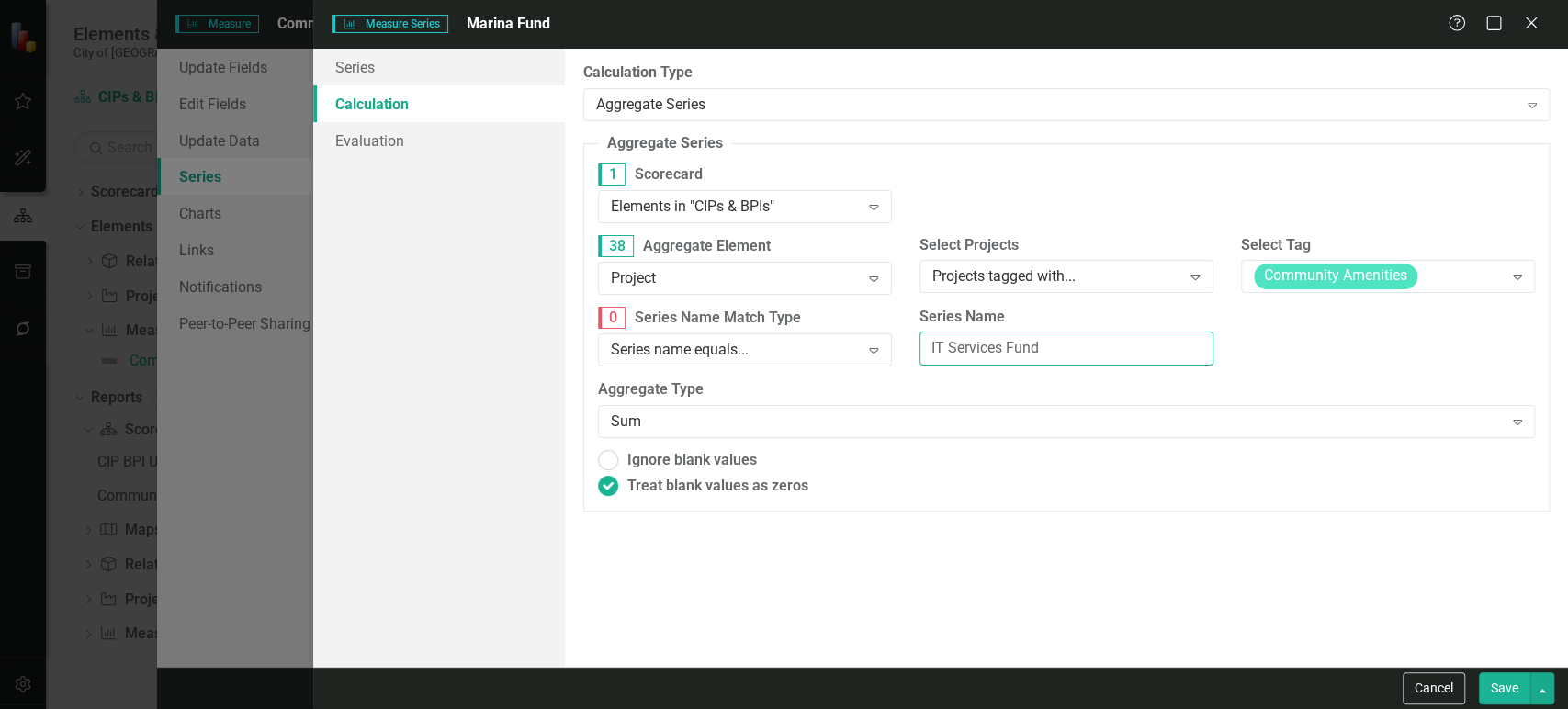
click at [1098, 339] on input "IT Services Fund" at bounding box center [1067, 349] width 294 height 34
paste input "Marina"
type input "Marina Fund"
click at [1504, 684] on button "Save" at bounding box center [1505, 689] width 52 height 32
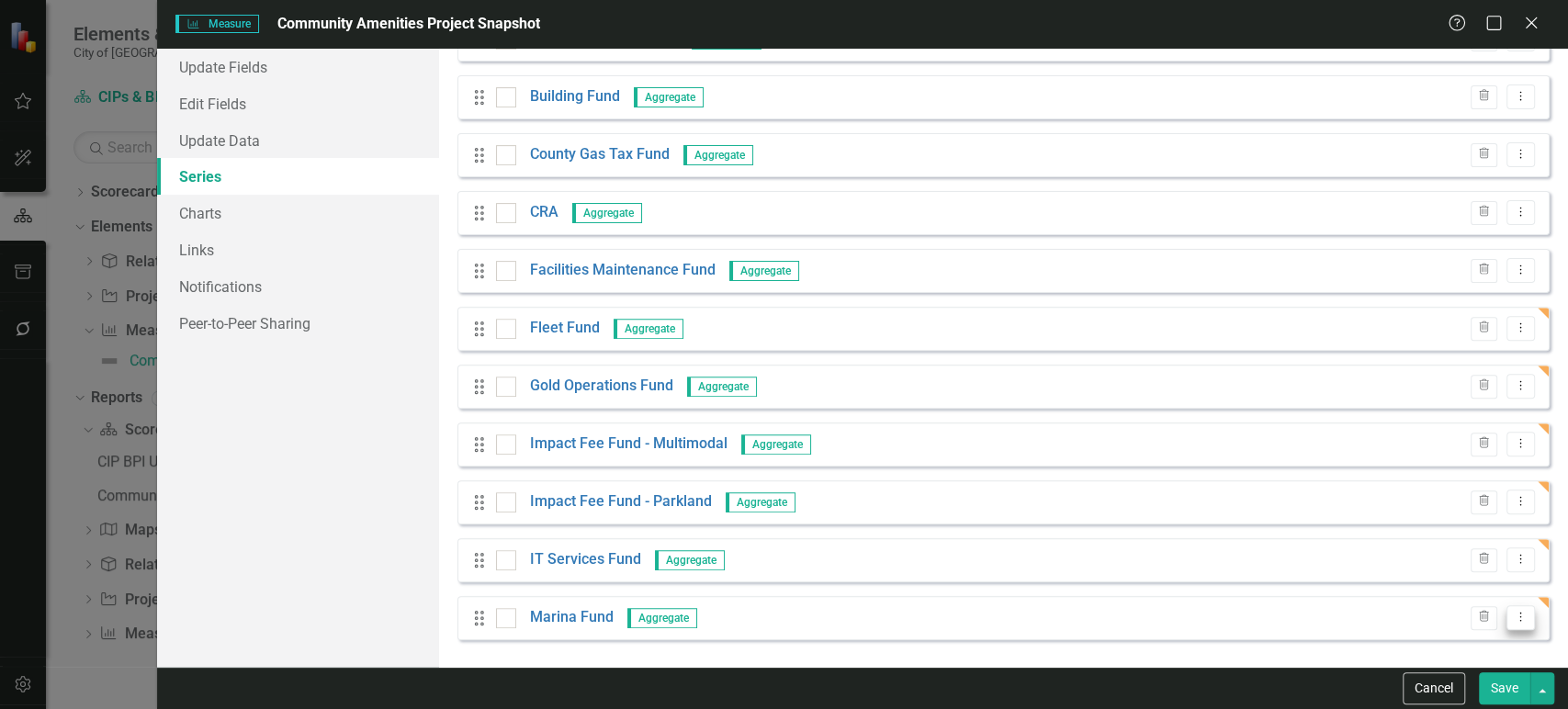
click at [1514, 621] on button "Dropdown Menu" at bounding box center [1521, 617] width 29 height 25
click at [1388, 559] on link "Copy Duplicate Measure Series" at bounding box center [1416, 553] width 209 height 34
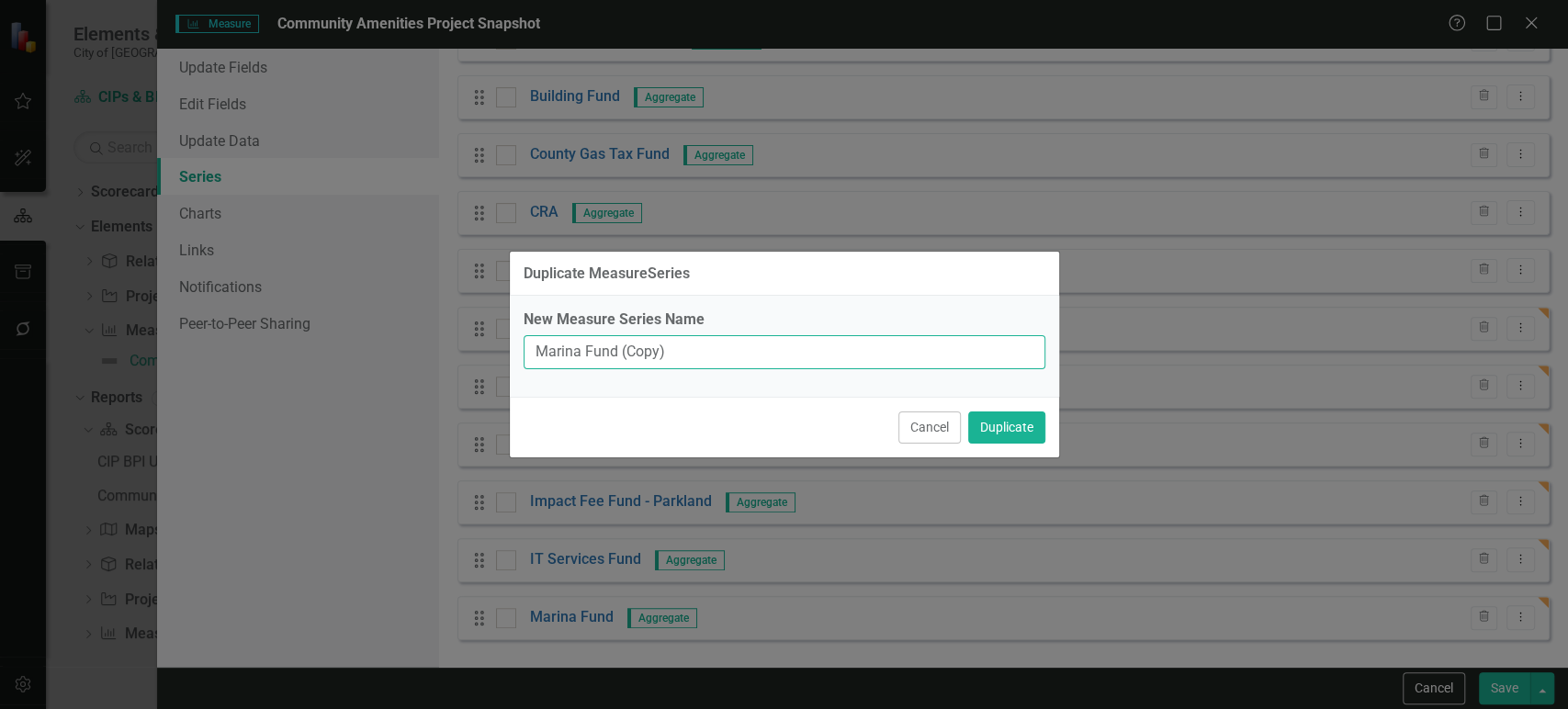
drag, startPoint x: 718, startPoint y: 346, endPoint x: 448, endPoint y: 336, distance: 270.2
click at [448, 336] on div "Duplicate MeasureSeries New Measure Series Name Marina Fund (Copy) Cancel Dupli…" at bounding box center [784, 354] width 1568 height 709
type input "[PERSON_NAME] Fund"
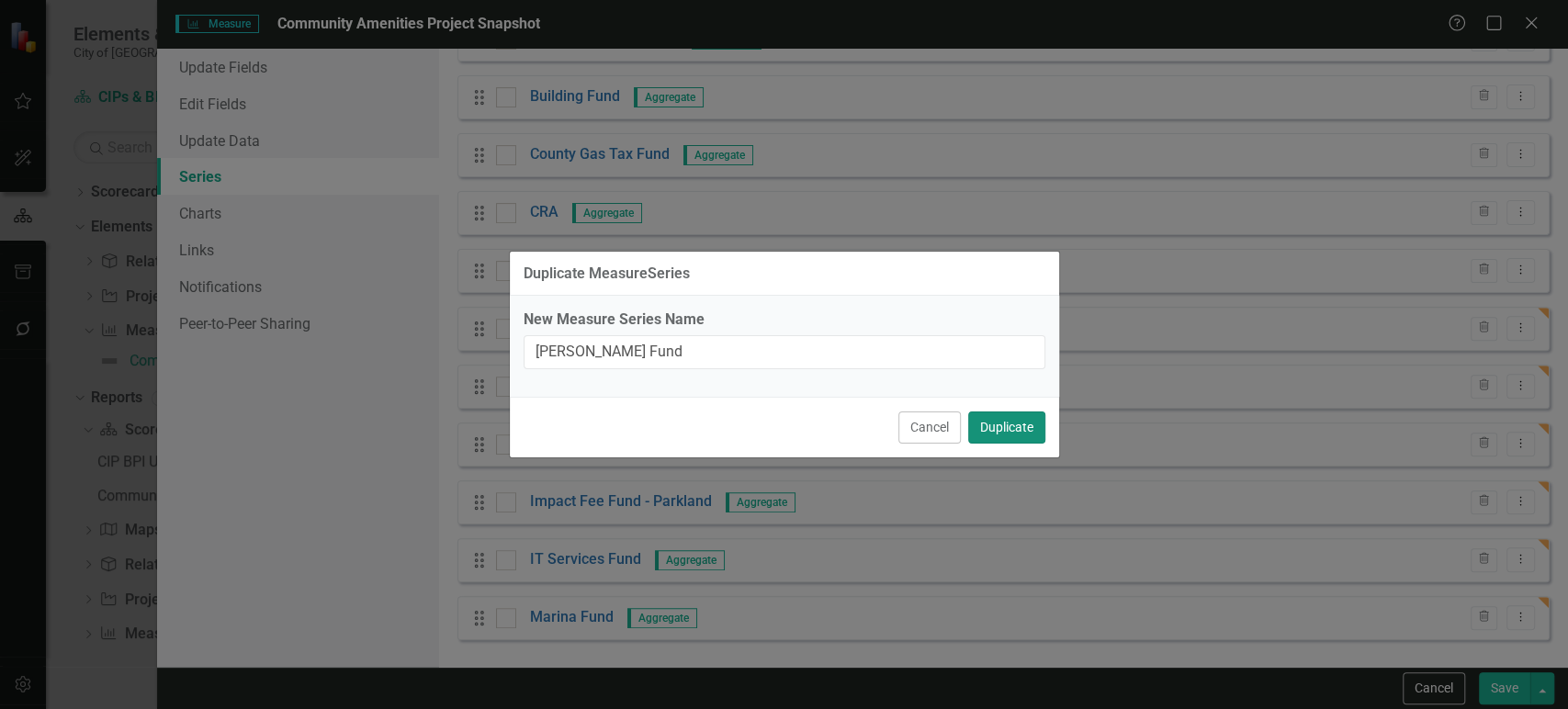
click at [1020, 441] on button "Duplicate" at bounding box center [1007, 427] width 77 height 32
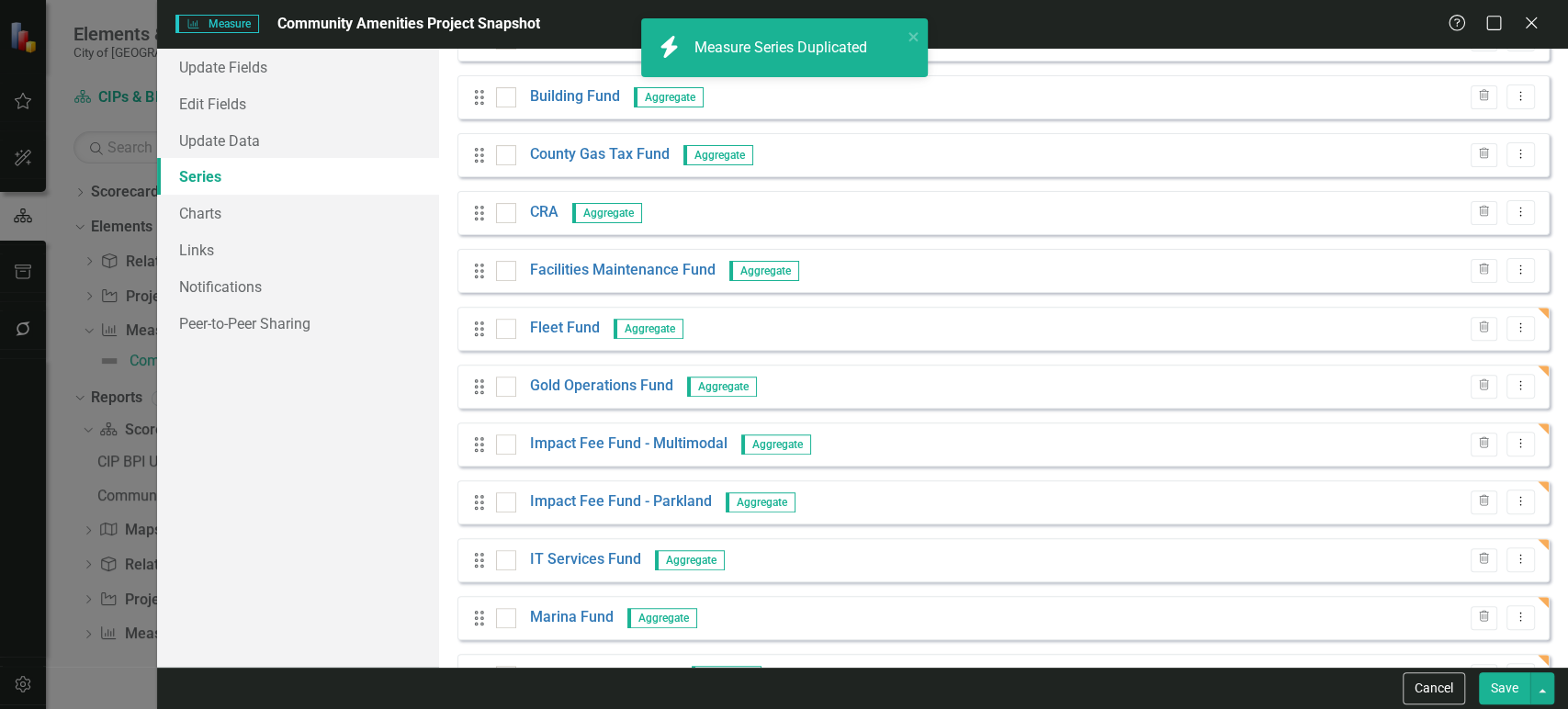
scroll to position [395, 0]
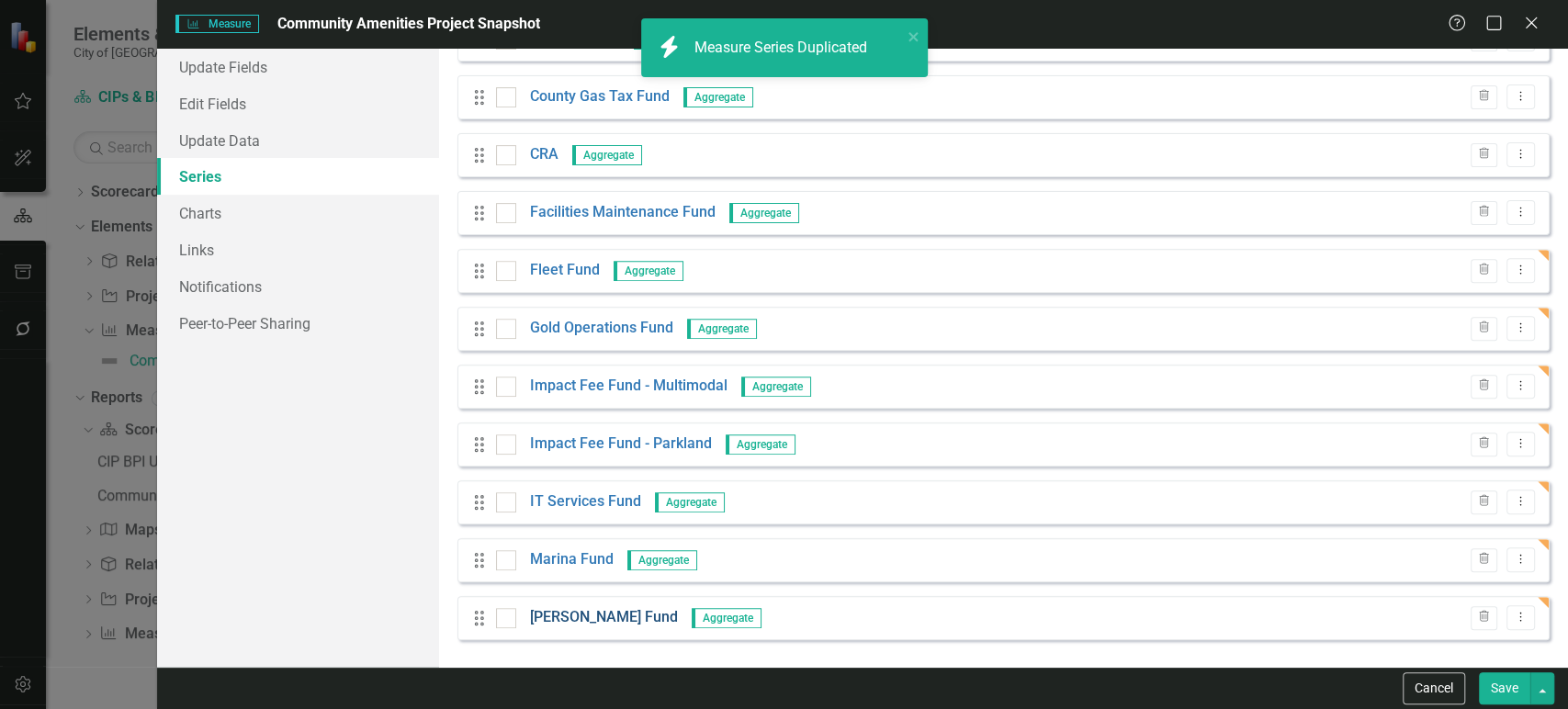
click at [591, 620] on link "[PERSON_NAME] Fund" at bounding box center [603, 617] width 148 height 21
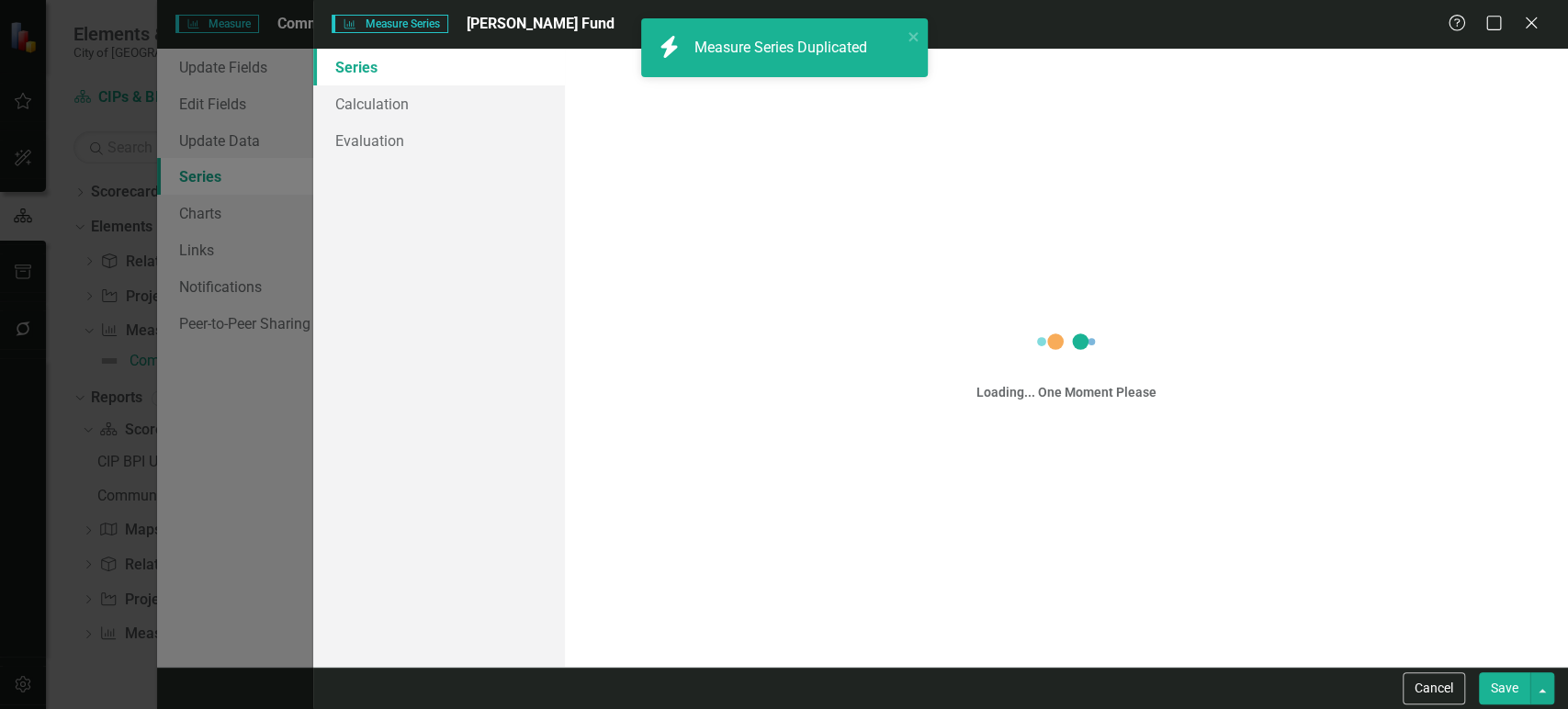
click at [416, 106] on div "Measure Series Measure Series Penny Fund Help Maximize Close Series Calculation…" at bounding box center [784, 354] width 1568 height 709
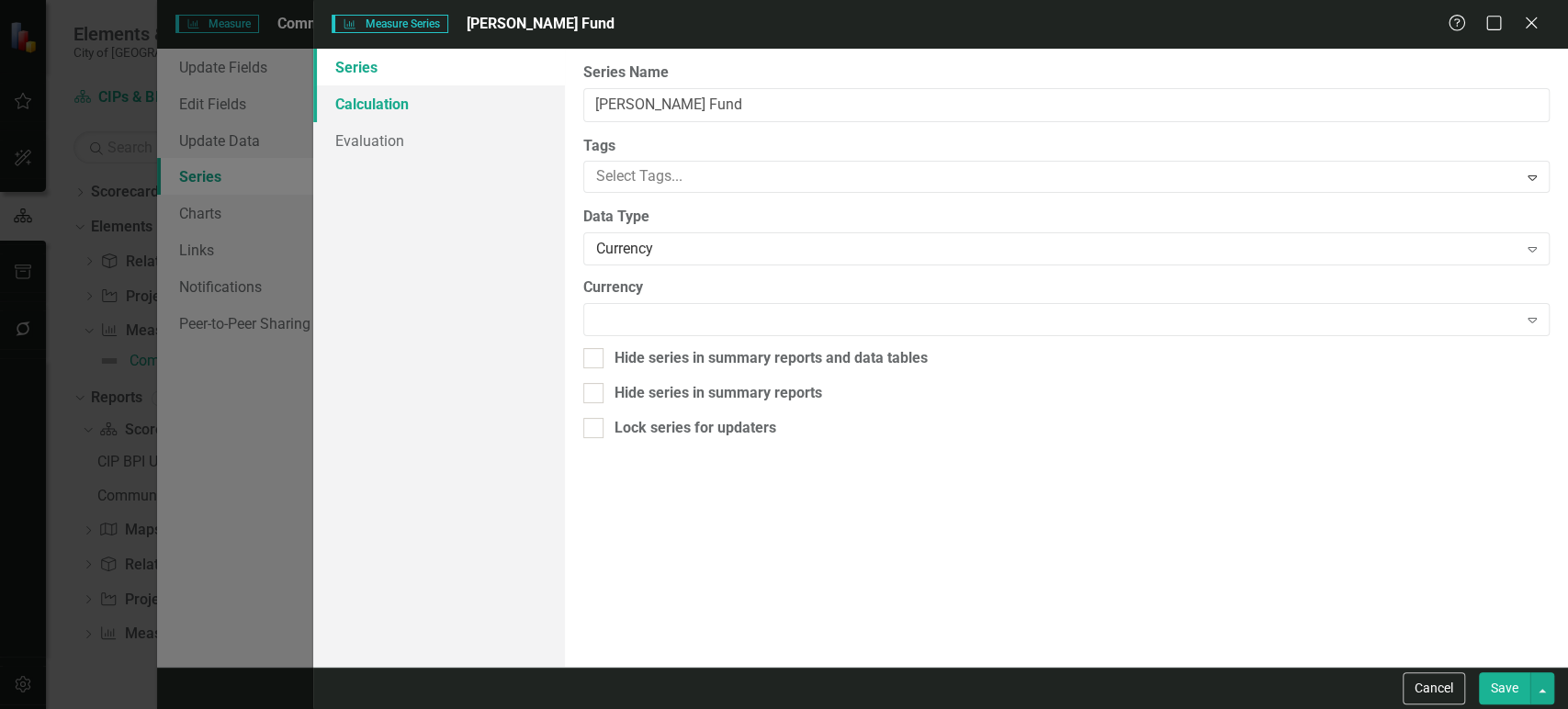
click at [455, 102] on link "Calculation" at bounding box center [438, 104] width 251 height 37
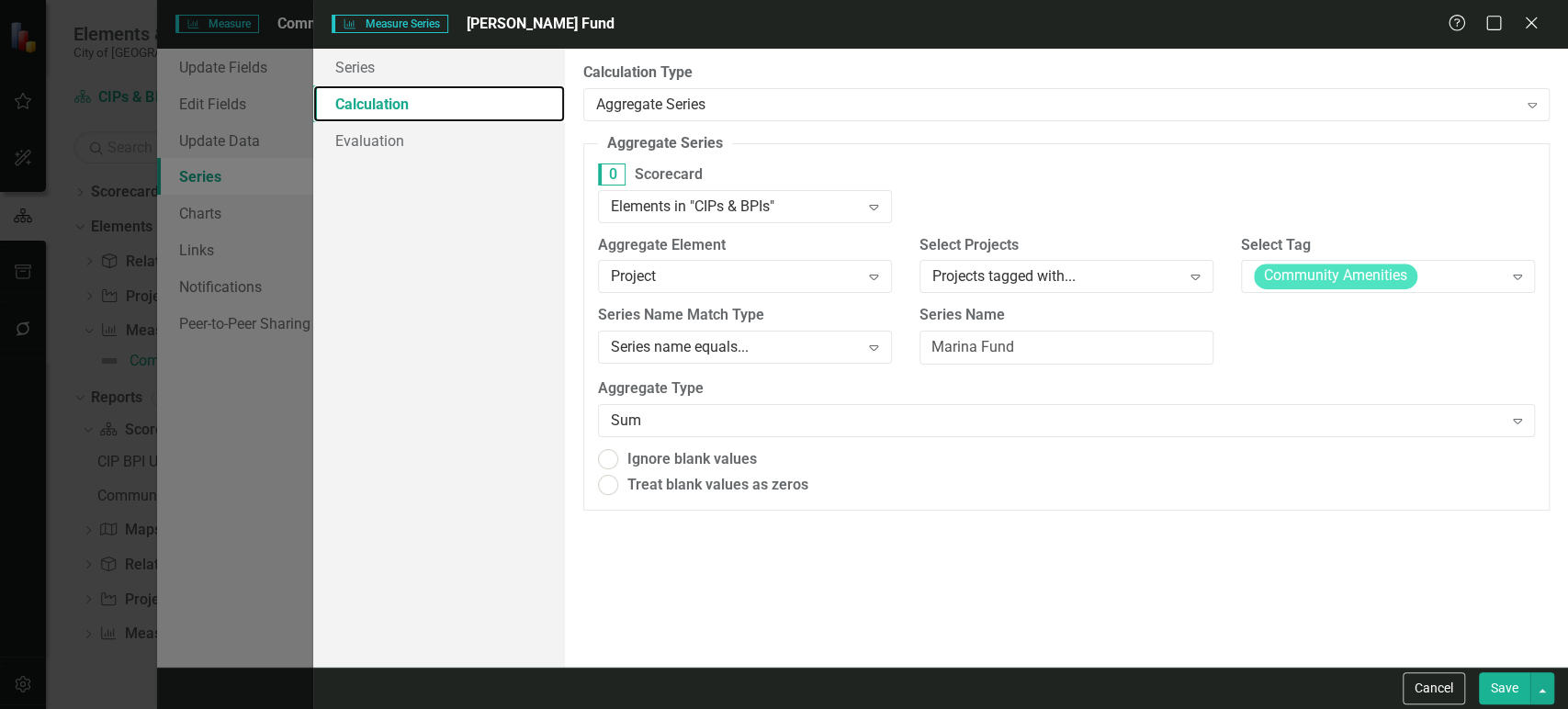
radio input "true"
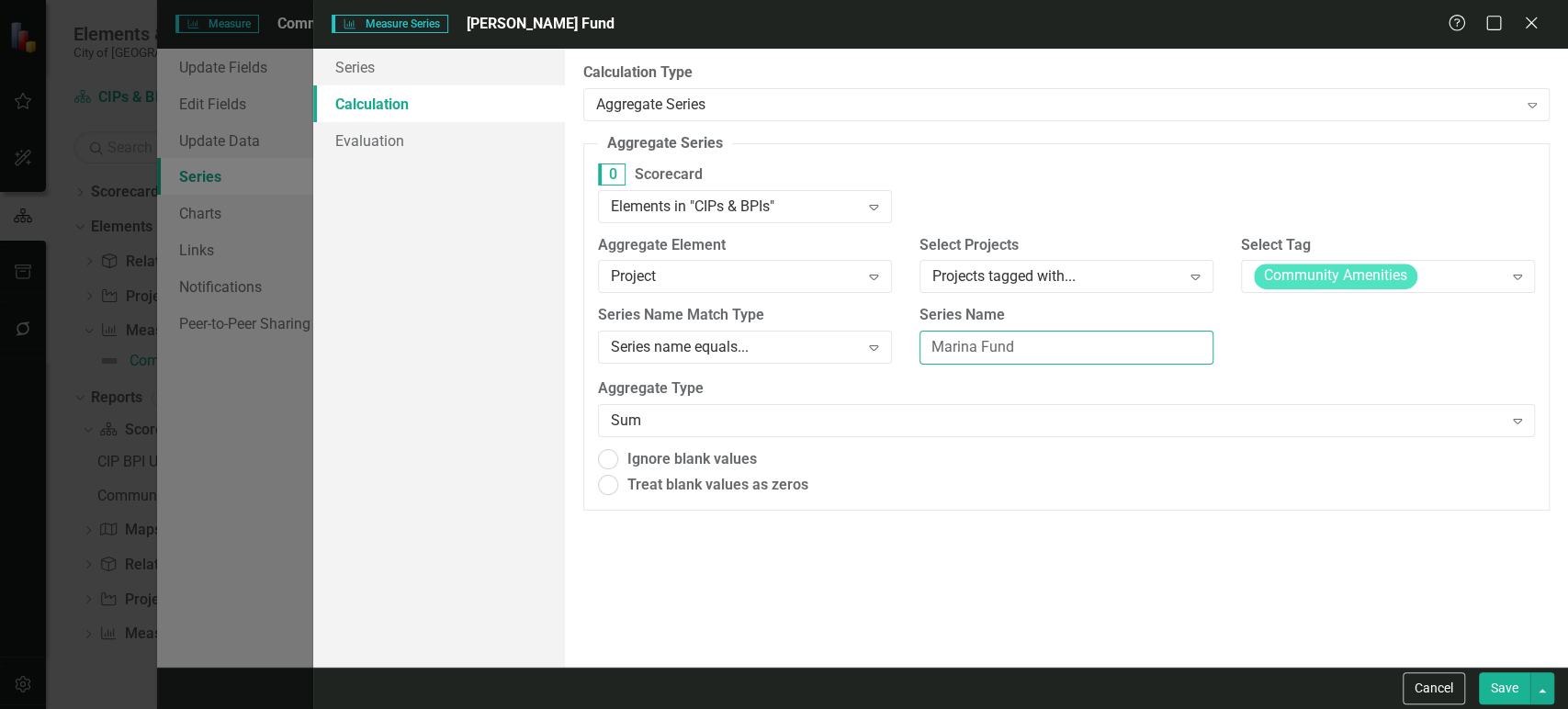
click at [999, 344] on input "Marina Fund" at bounding box center [1067, 348] width 294 height 34
paste input "Penny"
type input "[PERSON_NAME] Fund"
click at [1507, 688] on button "Save" at bounding box center [1505, 689] width 52 height 32
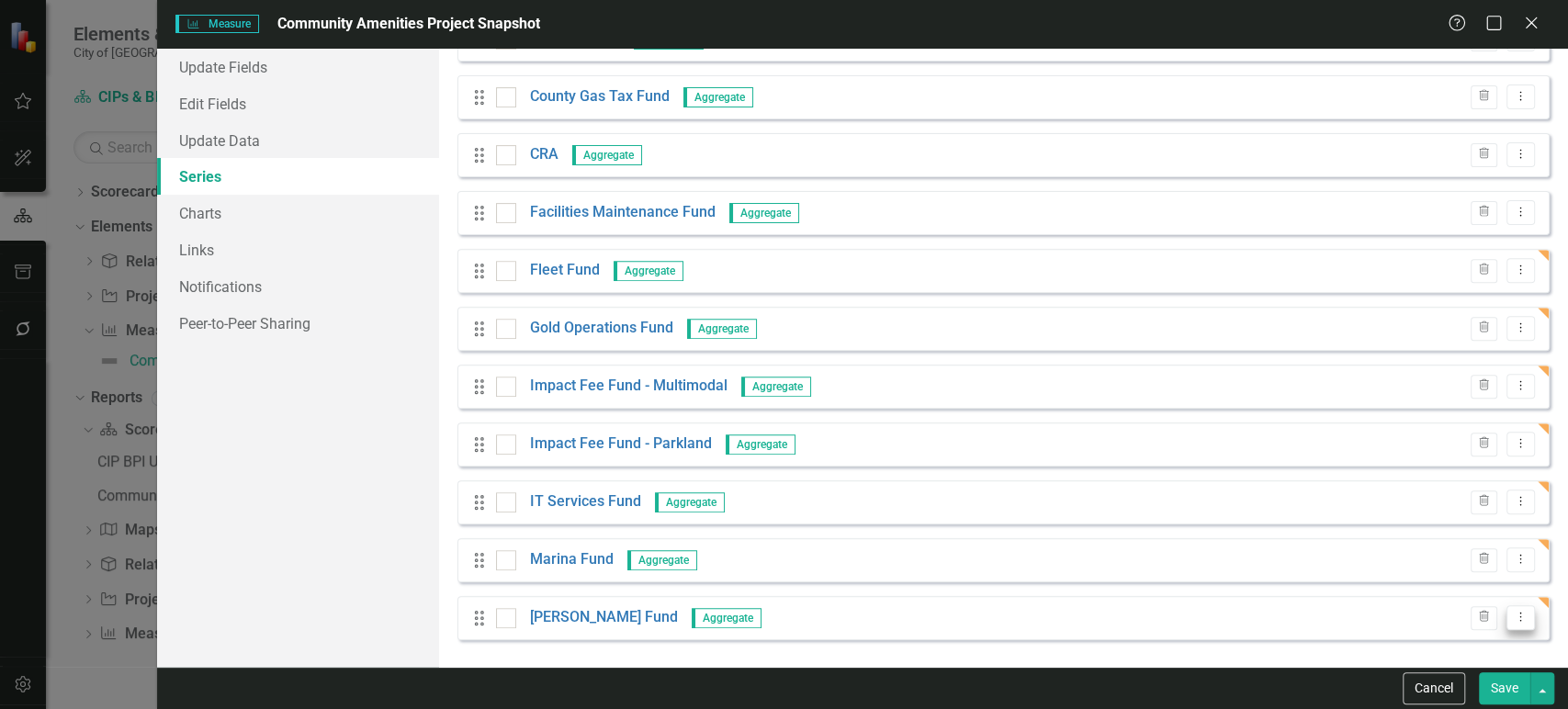
click at [1514, 615] on icon "Dropdown Menu" at bounding box center [1521, 616] width 15 height 12
click at [1369, 551] on link "Copy Duplicate Measure Series" at bounding box center [1416, 553] width 209 height 34
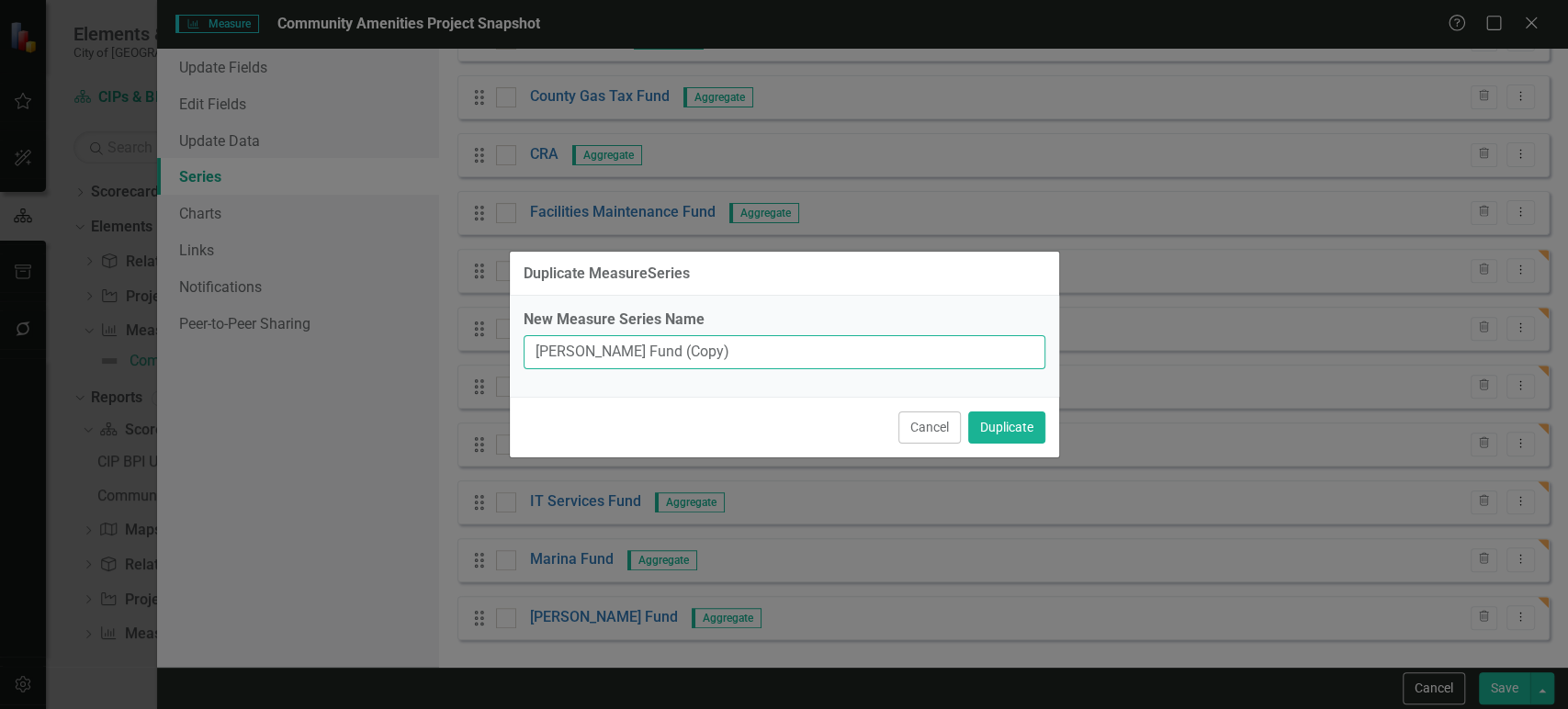
drag, startPoint x: 726, startPoint y: 344, endPoint x: 424, endPoint y: 323, distance: 302.7
click at [424, 323] on div "Duplicate MeasureSeries New Measure Series Name Penny Fund (Copy) Cancel Duplic…" at bounding box center [784, 354] width 1568 height 709
type input "Public Art Fund"
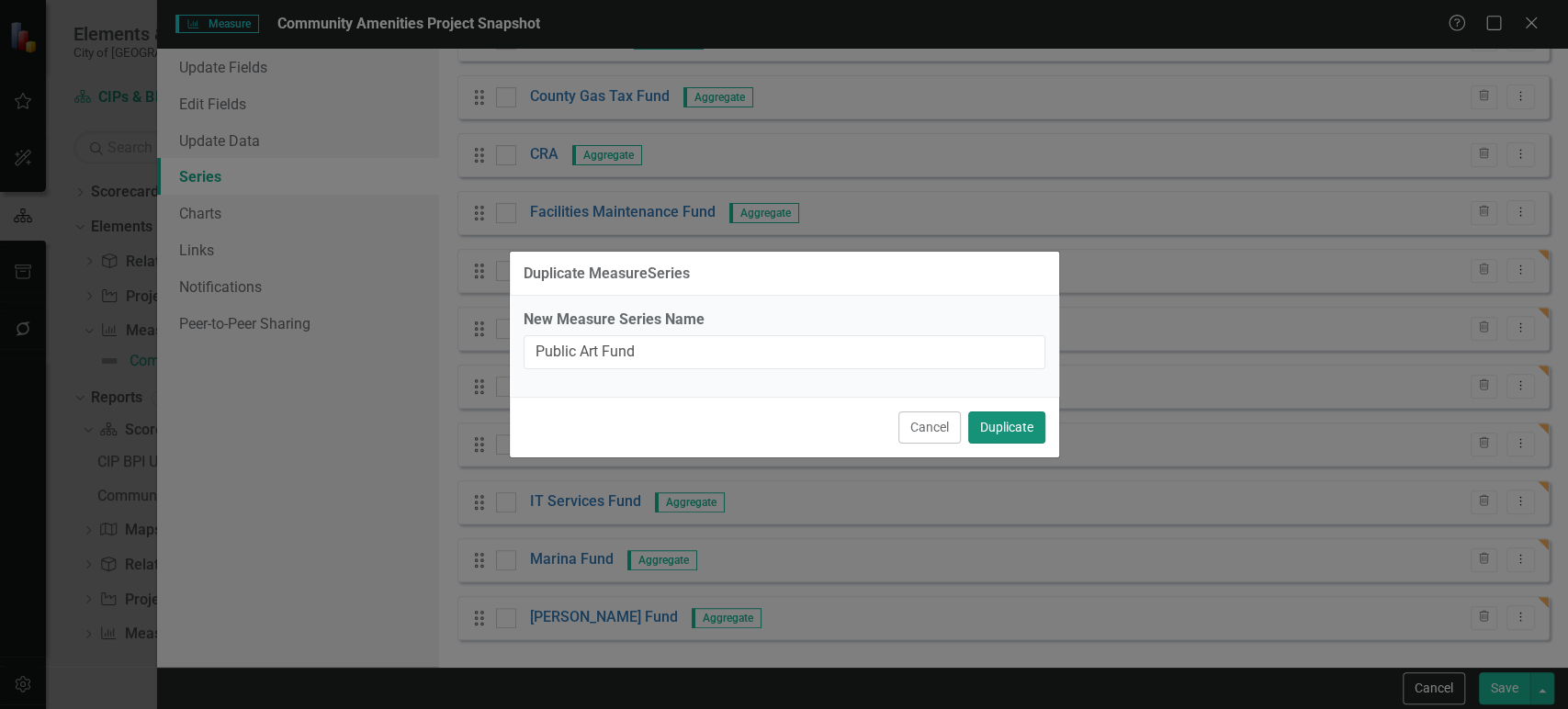
click at [1014, 430] on button "Duplicate" at bounding box center [1007, 427] width 77 height 32
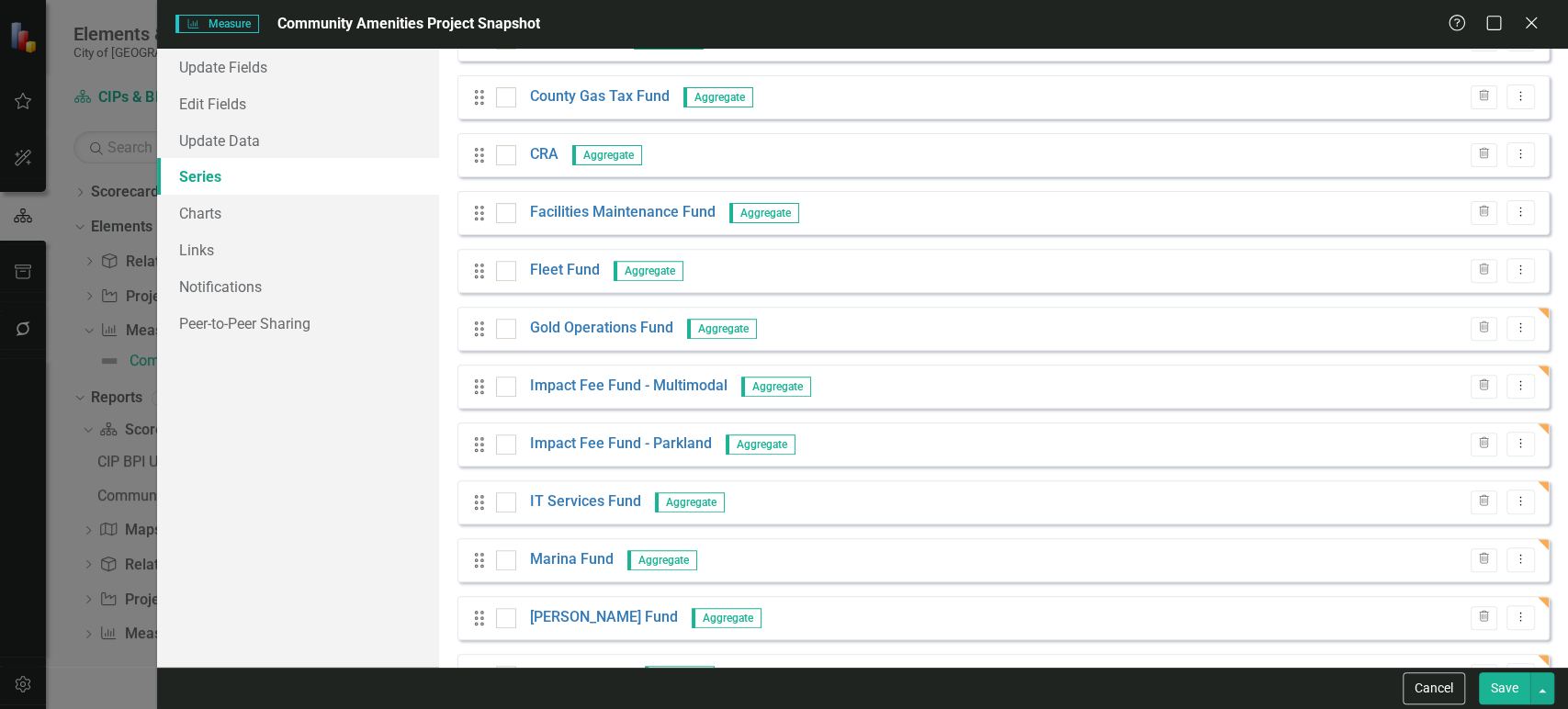
scroll to position [453, 0]
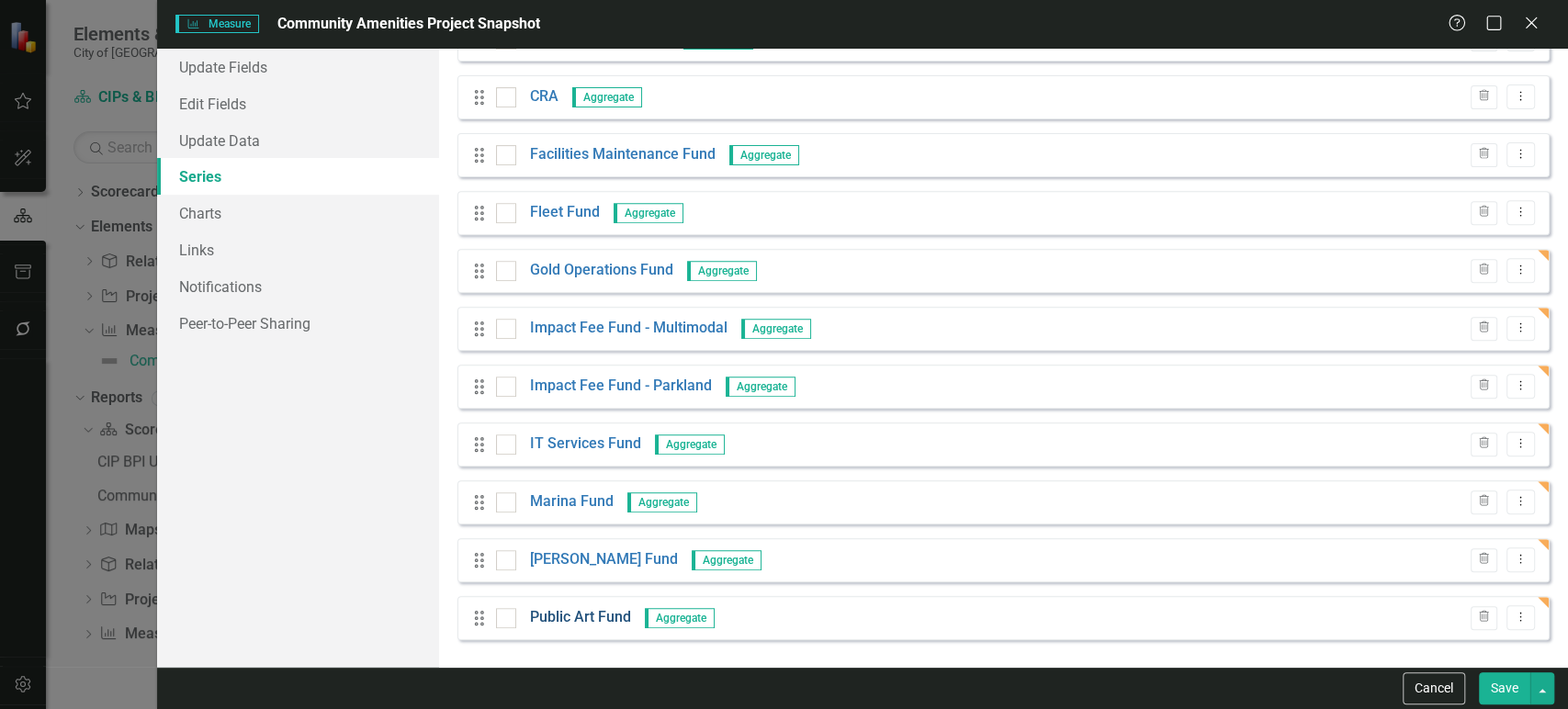
click at [603, 623] on link "Public Art Fund" at bounding box center [580, 617] width 101 height 21
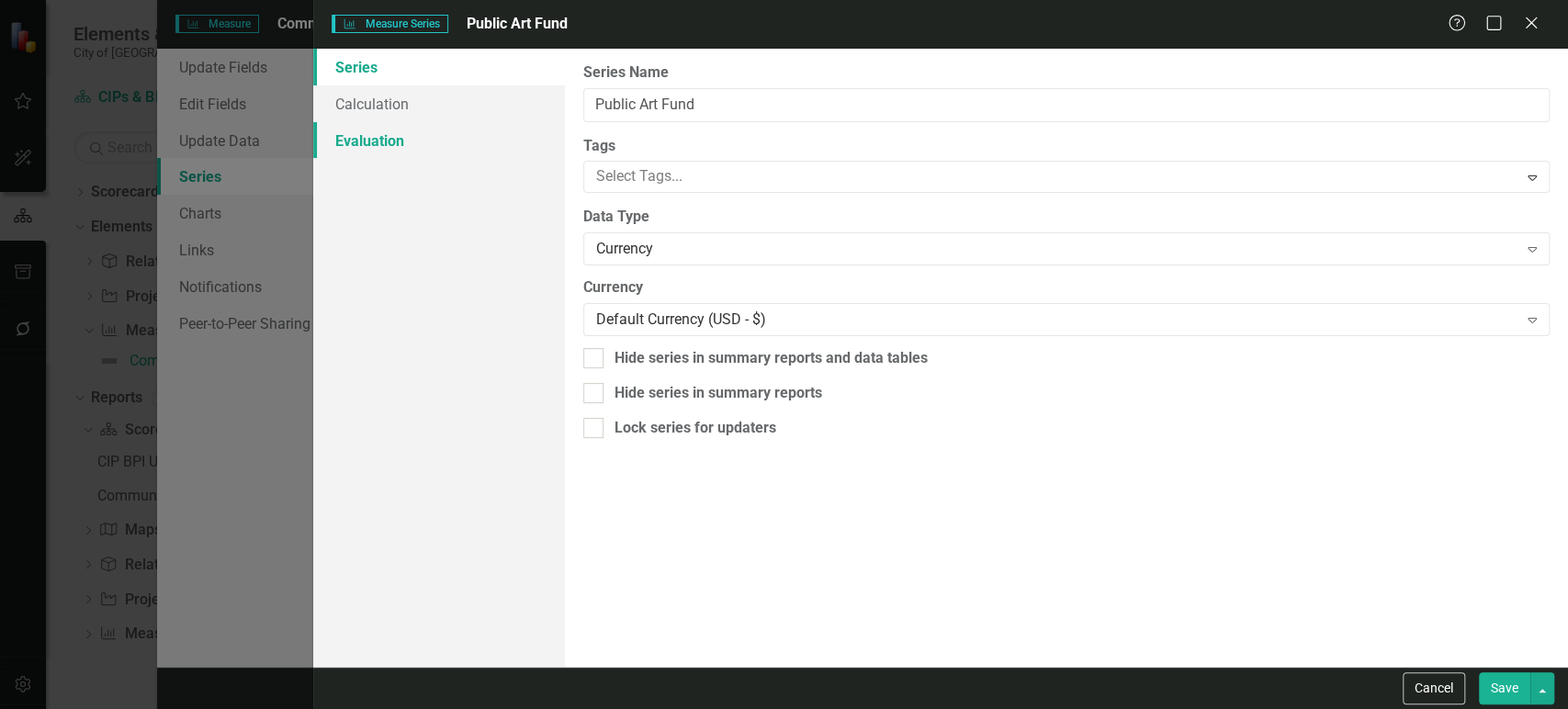
click at [422, 145] on link "Evaluation" at bounding box center [438, 140] width 251 height 37
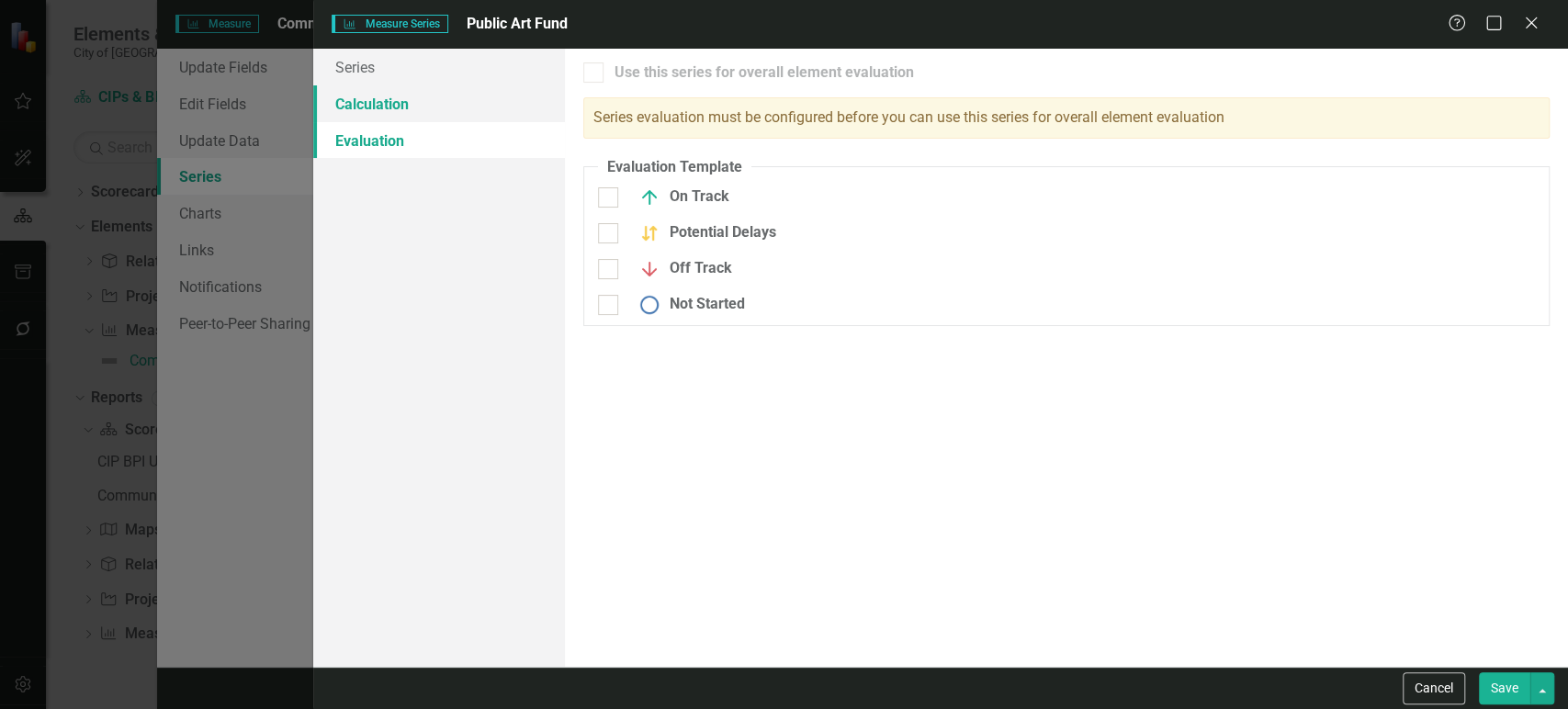
click at [448, 96] on link "Calculation" at bounding box center [438, 104] width 251 height 37
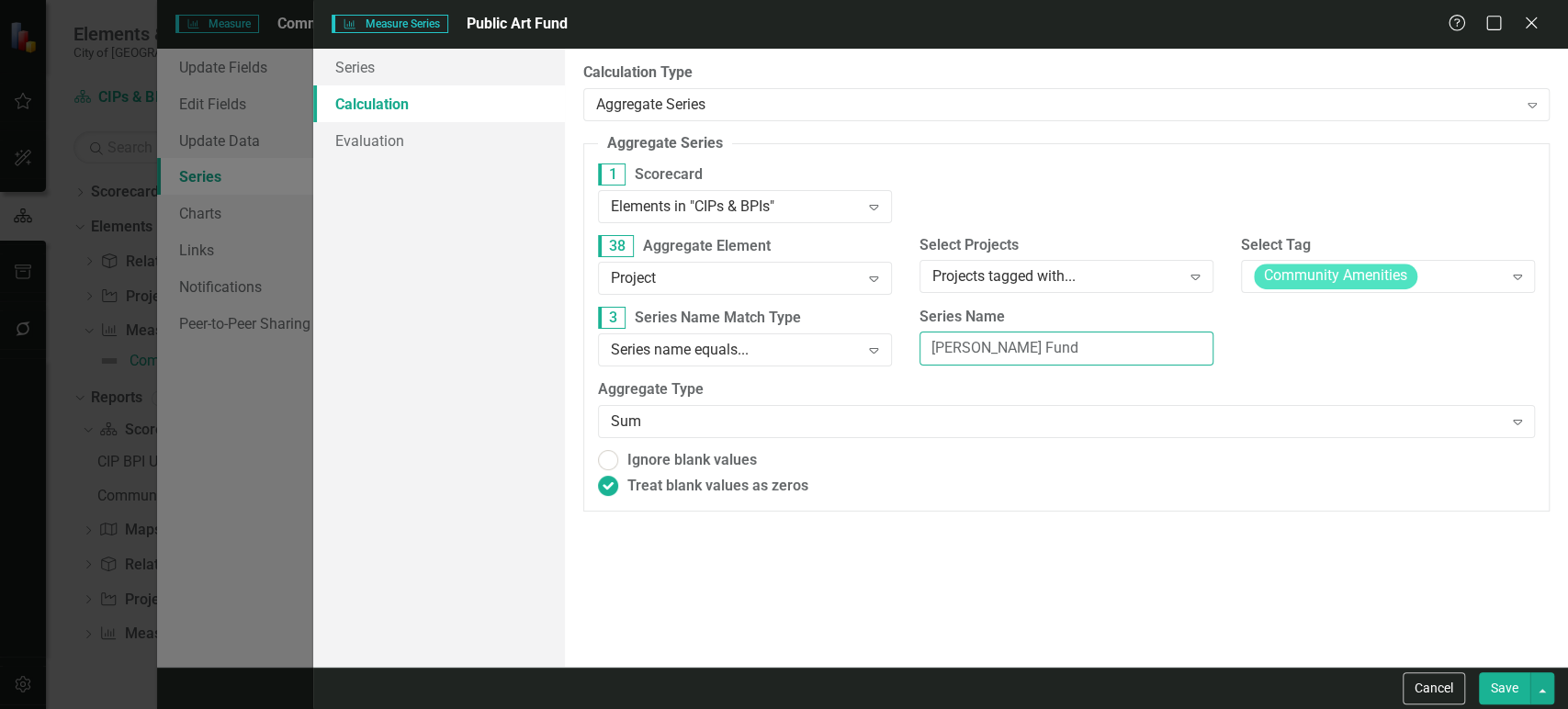
click at [999, 340] on input "[PERSON_NAME] Fund" at bounding box center [1067, 349] width 294 height 34
paste input "ublic Art"
type input "Public Art Fund"
click at [1499, 691] on button "Save" at bounding box center [1505, 689] width 52 height 32
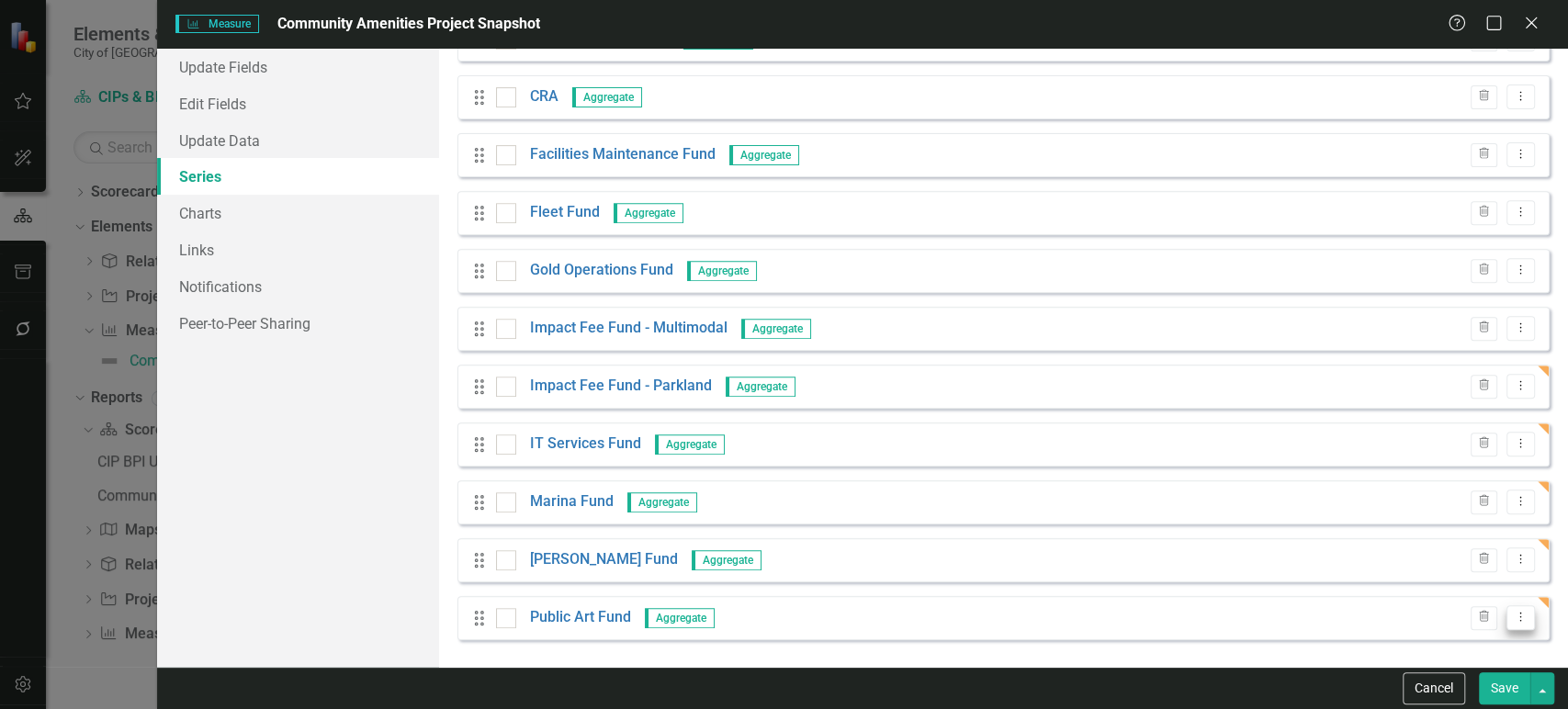
click at [1514, 616] on icon "Dropdown Menu" at bounding box center [1521, 616] width 15 height 12
click at [1422, 559] on link "Copy Duplicate Measure Series" at bounding box center [1416, 553] width 209 height 34
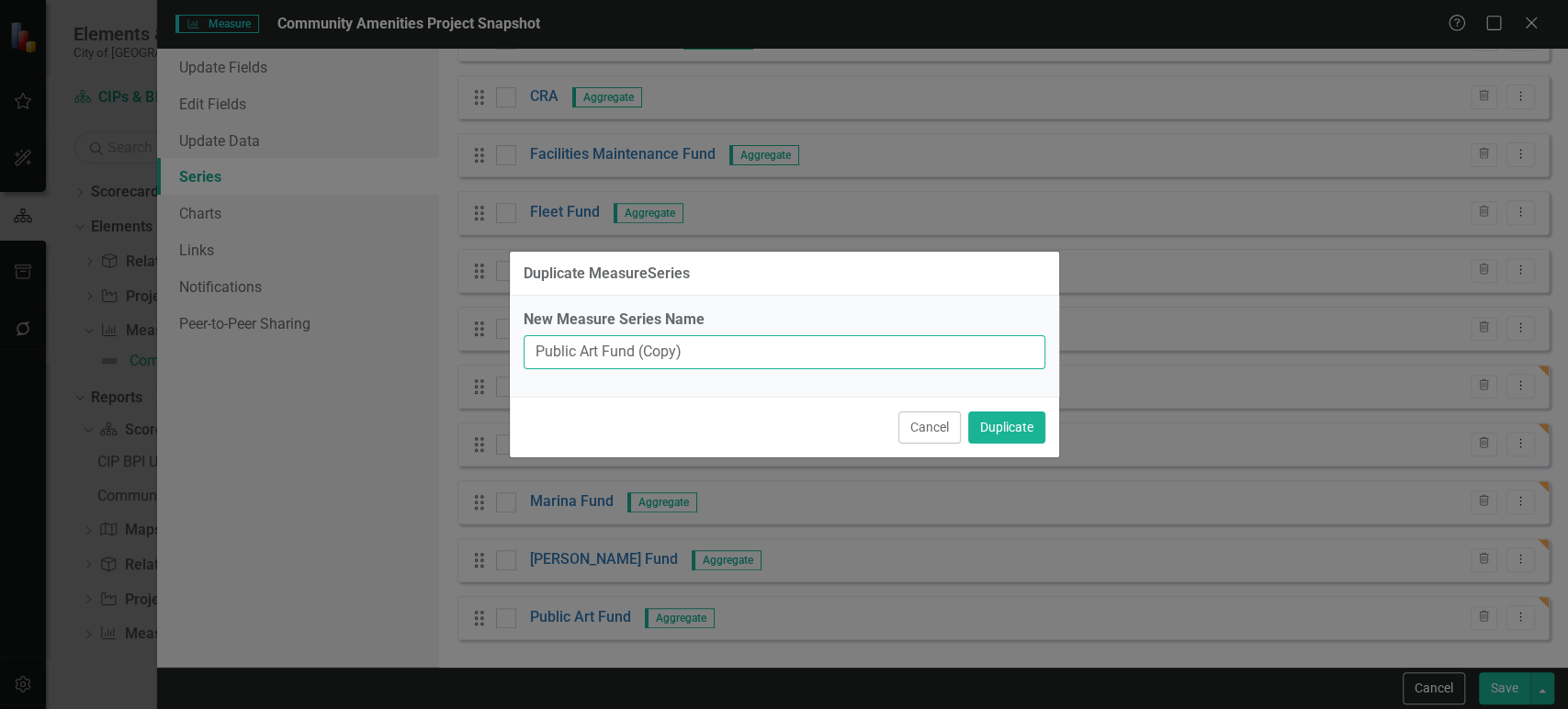
click at [669, 347] on input "Public Art Fund (Copy)" at bounding box center [784, 352] width 522 height 34
type input "Solid Waste Fund"
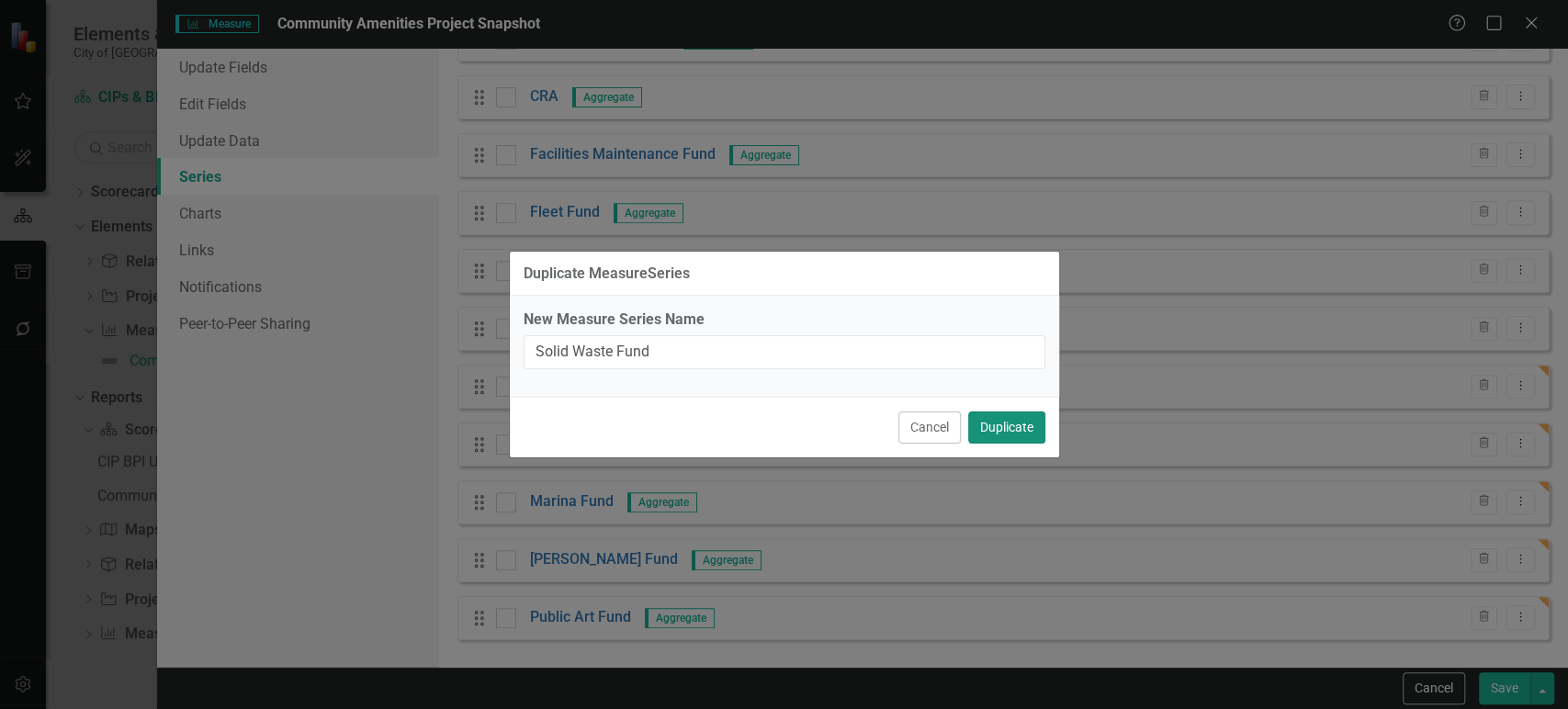
click at [1023, 425] on button "Duplicate" at bounding box center [1007, 427] width 77 height 32
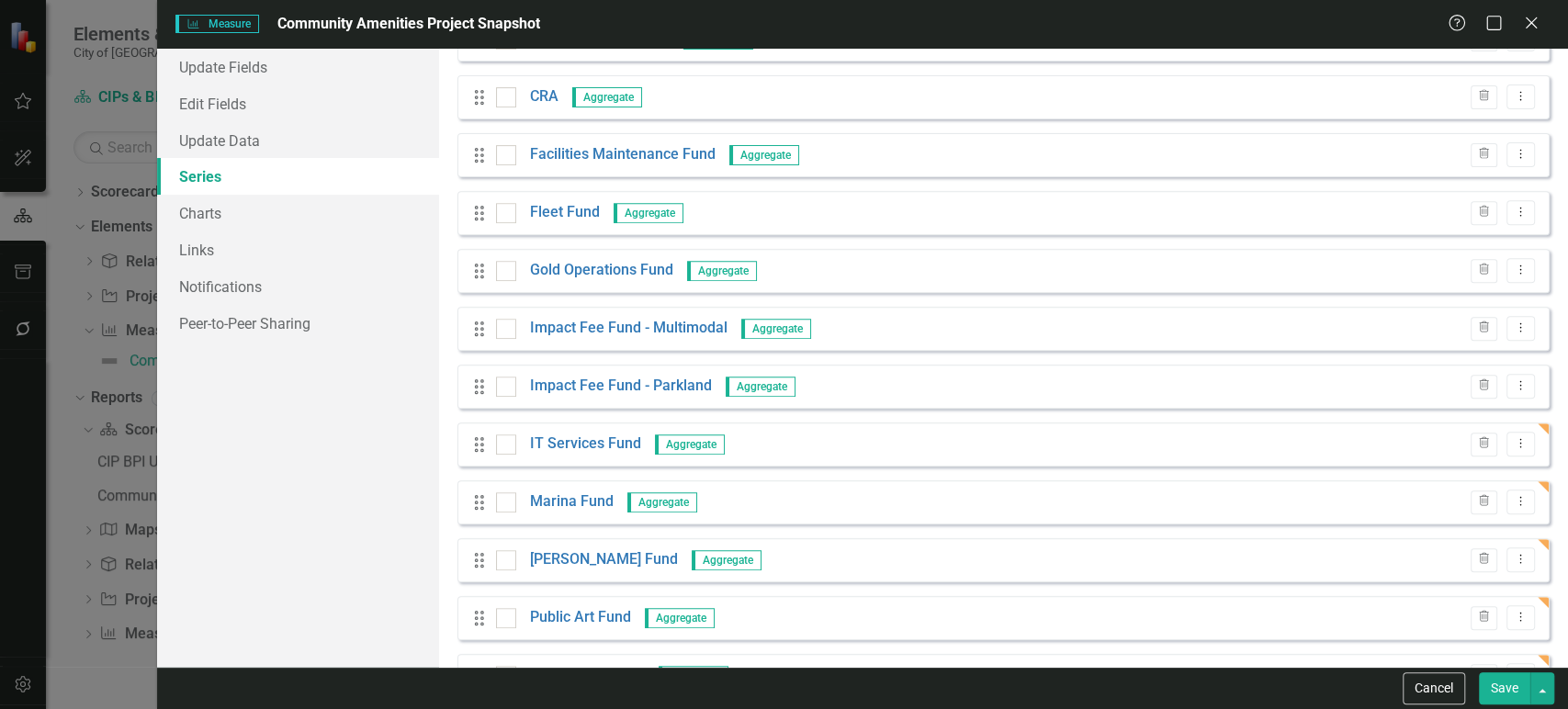
scroll to position [511, 0]
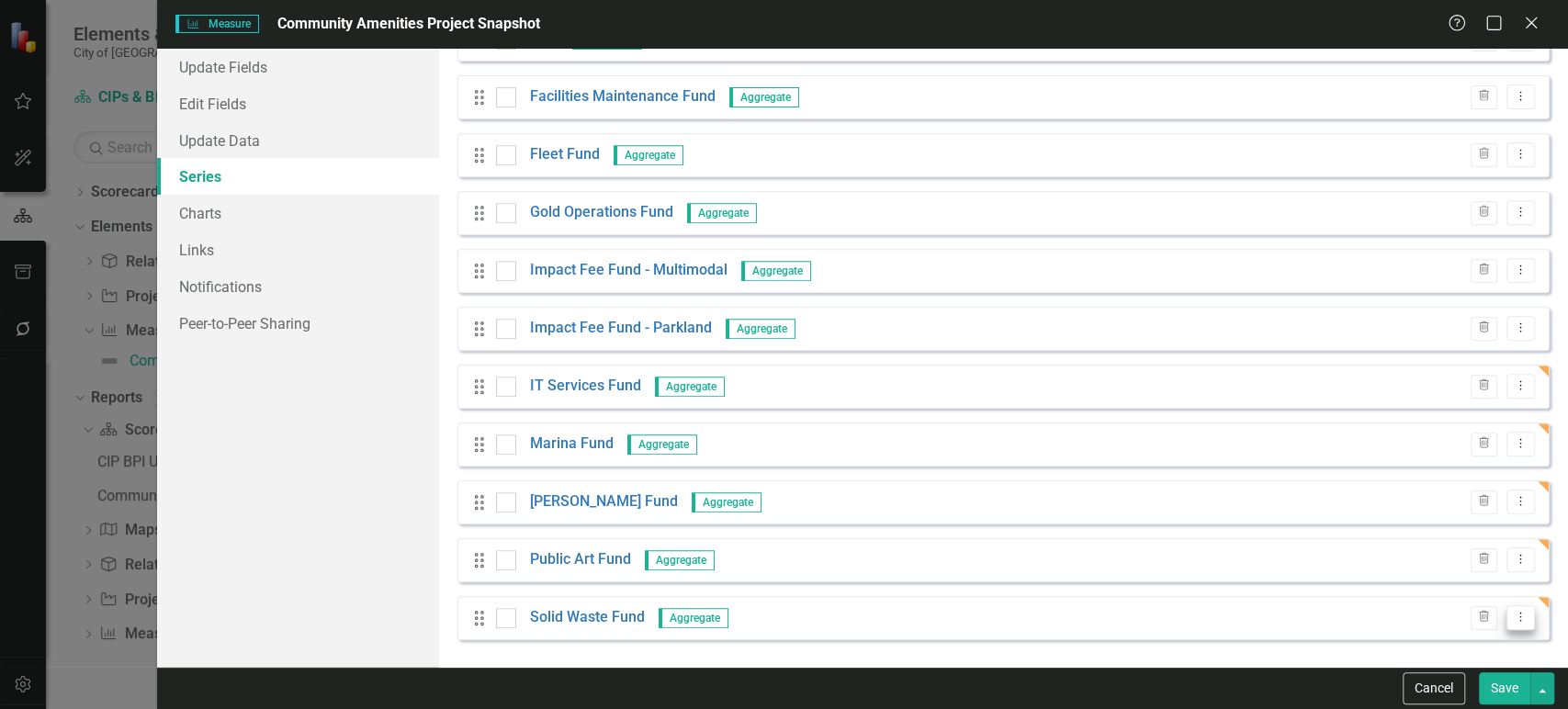
click at [1513, 627] on button "Dropdown Menu" at bounding box center [1521, 617] width 29 height 25
click at [1397, 524] on link "Edit Edit Measure Series" at bounding box center [1416, 520] width 209 height 34
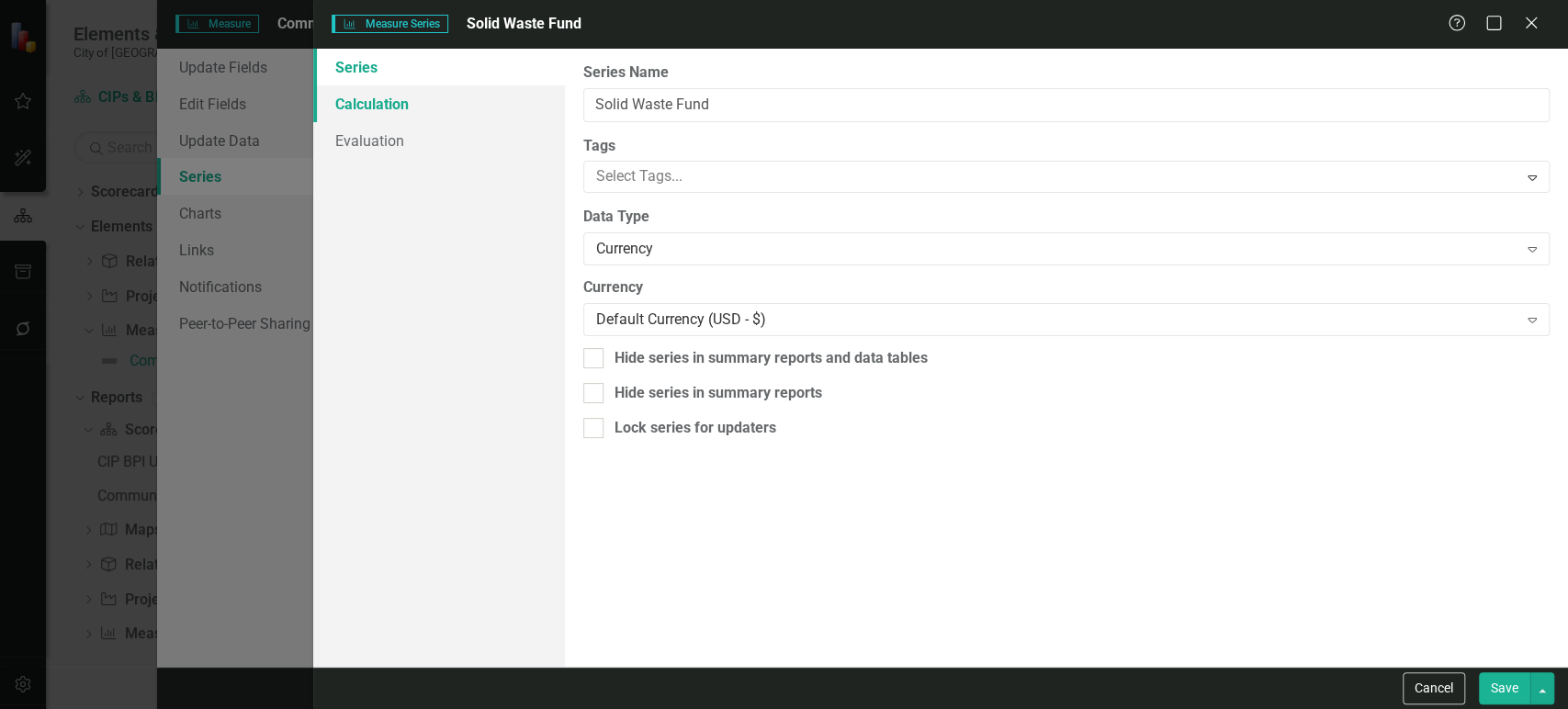
click at [421, 115] on link "Calculation" at bounding box center [438, 104] width 251 height 37
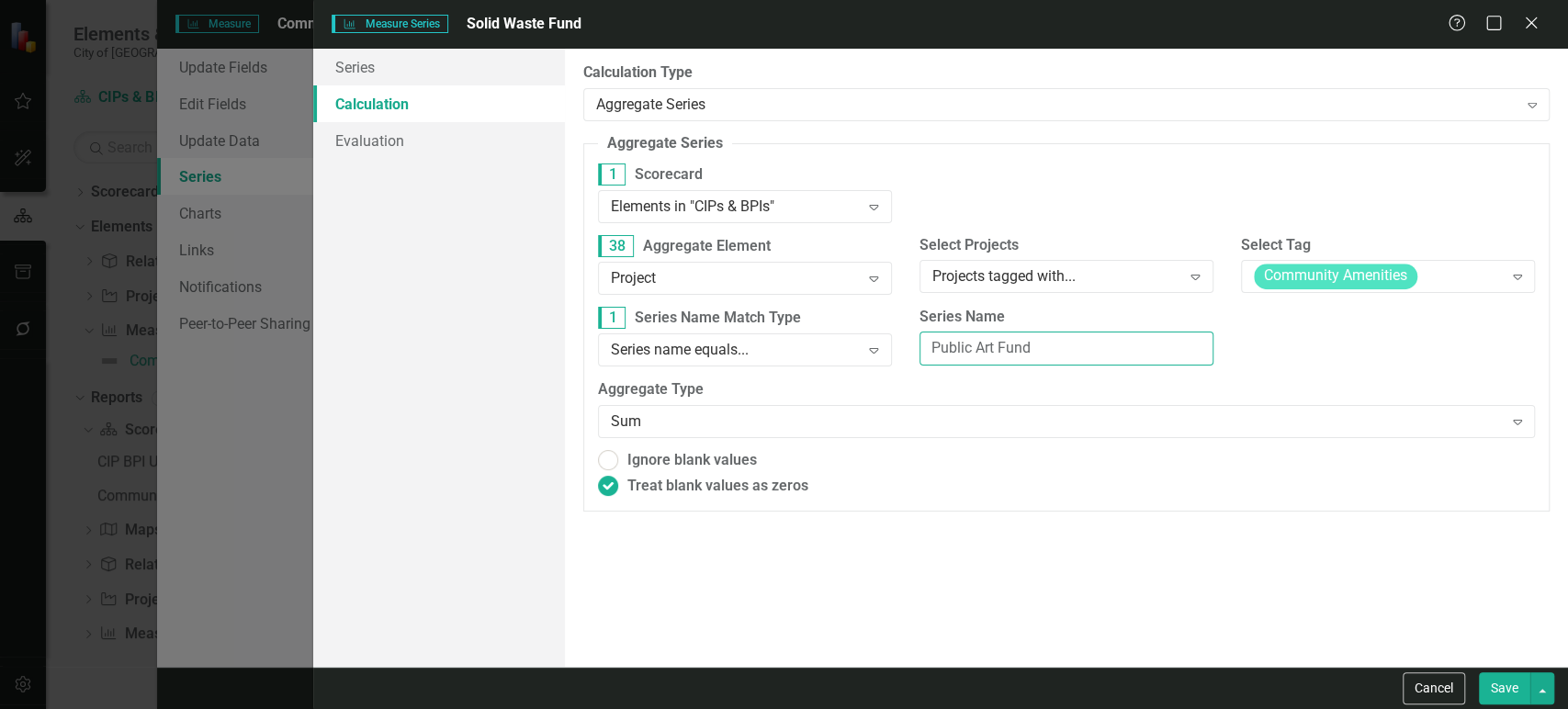
click at [1019, 351] on input "Public Art Fund" at bounding box center [1067, 349] width 294 height 34
paste input "Solid Waste"
type input "Solid Waste Fund"
click at [1492, 677] on button "Save" at bounding box center [1505, 689] width 52 height 32
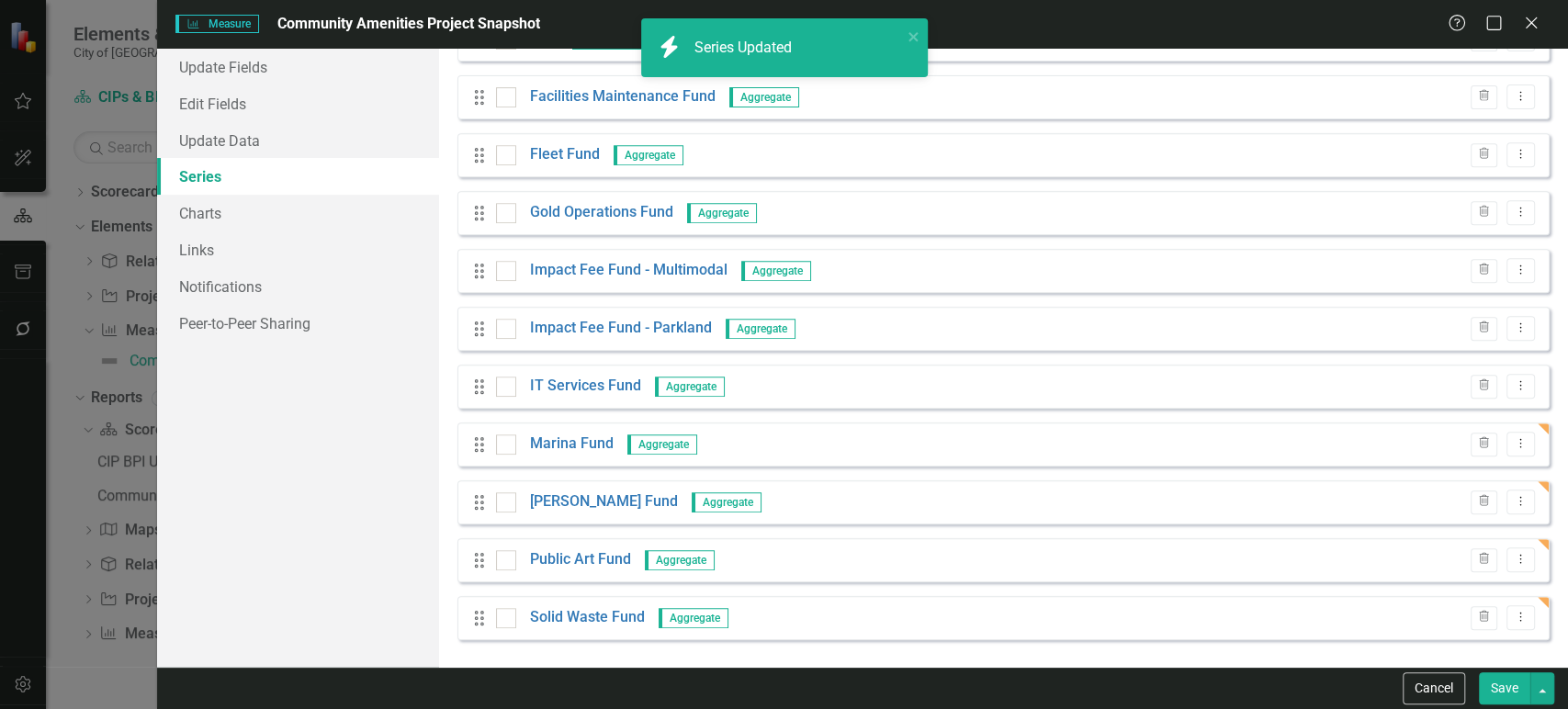
click at [1520, 613] on icon at bounding box center [1521, 617] width 2 height 10
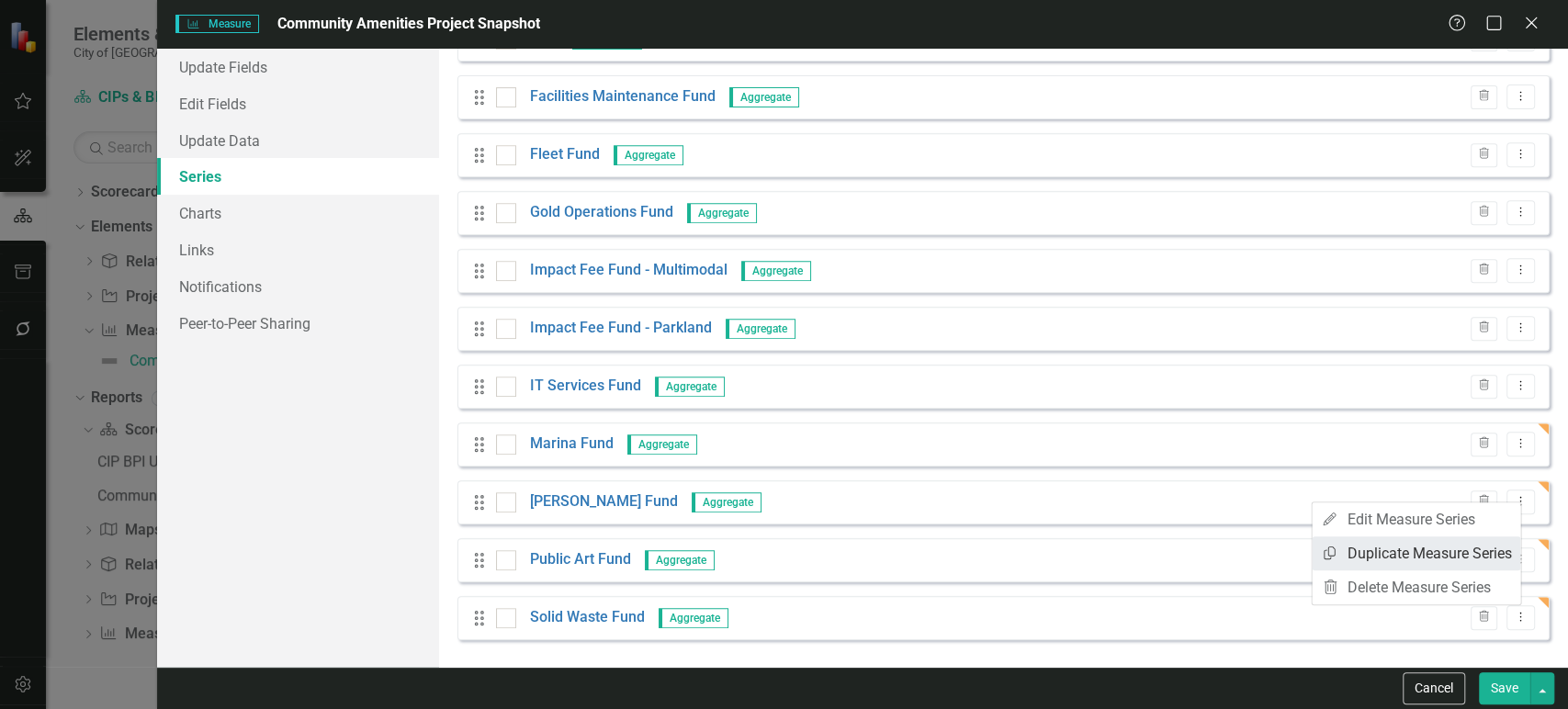
click at [1389, 554] on link "Copy Duplicate Measure Series" at bounding box center [1416, 553] width 209 height 34
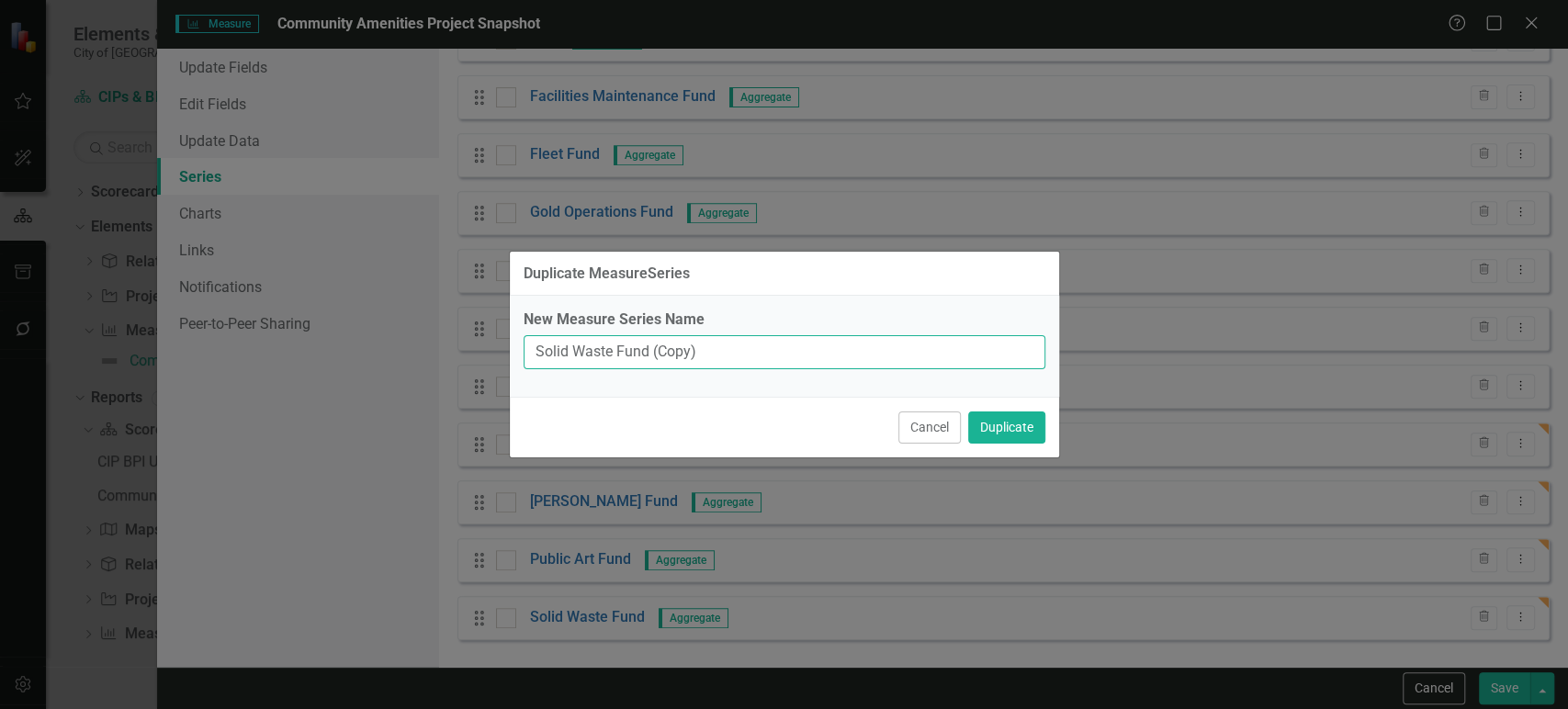
drag, startPoint x: 446, startPoint y: 379, endPoint x: 417, endPoint y: 372, distance: 29.8
click at [417, 372] on div "Duplicate MeasureSeries New Measure Series Name Solid Waste Fund (Copy) Cancel …" at bounding box center [784, 354] width 1568 height 709
type input "D"
type input "Stormwater Fund"
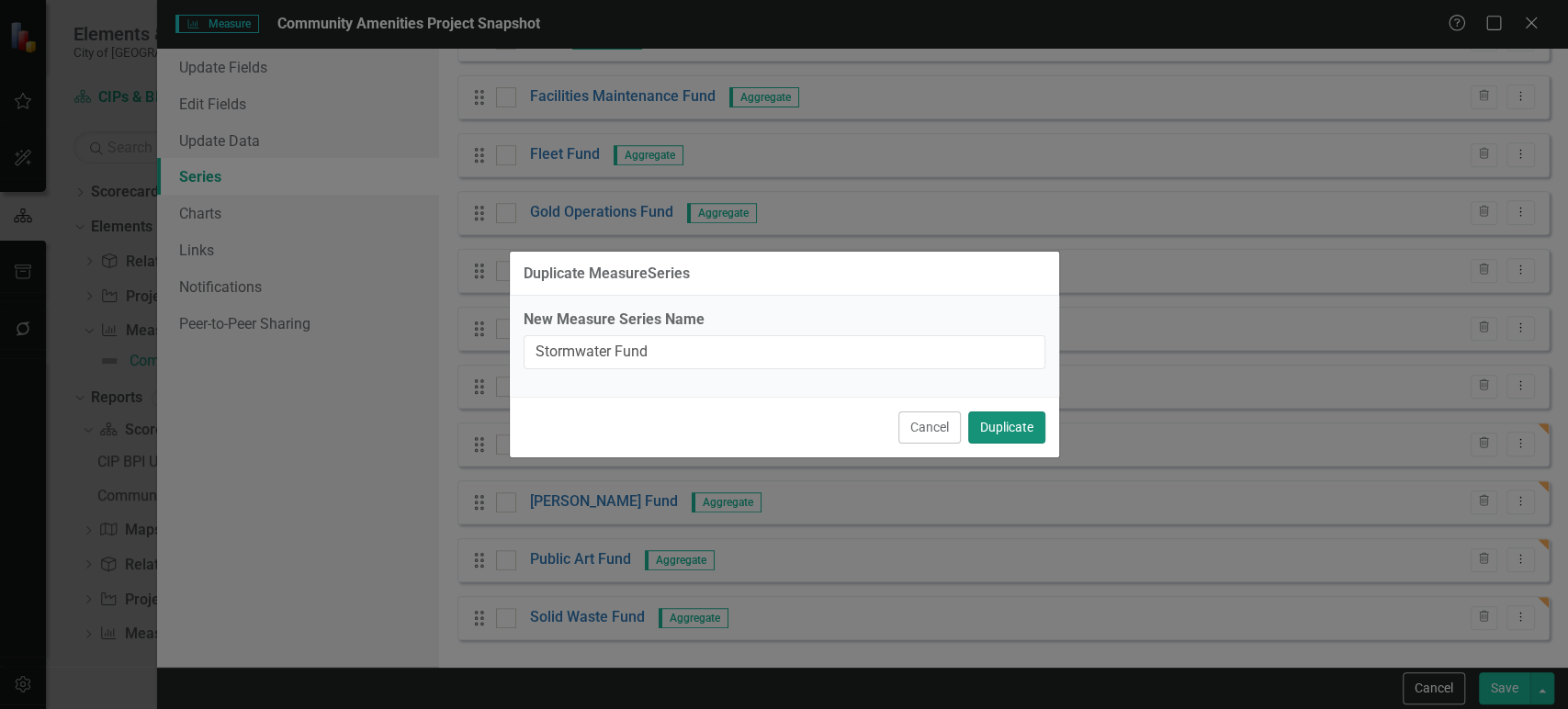
click at [1028, 435] on button "Duplicate" at bounding box center [1007, 427] width 77 height 32
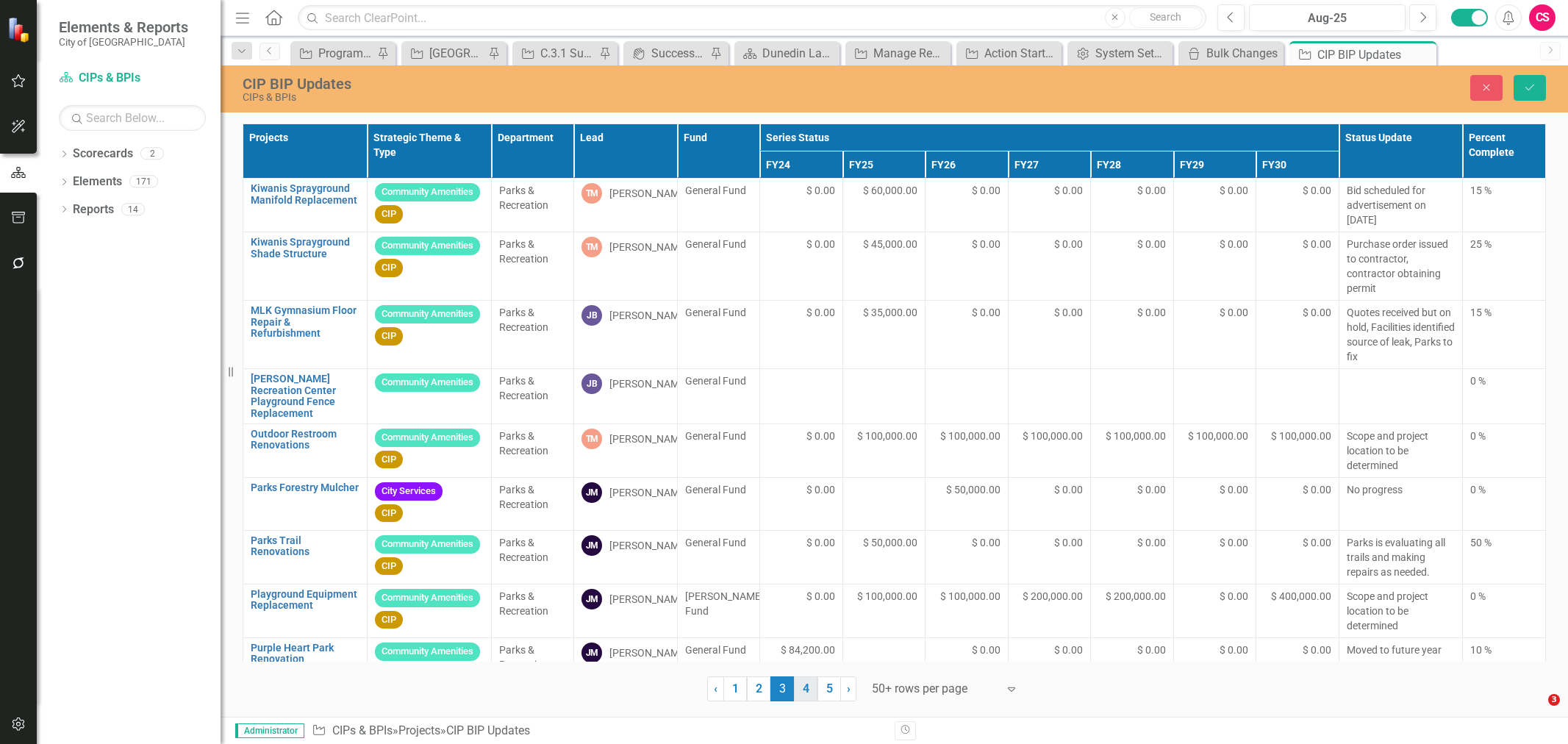
click at [803, 686] on link "4" at bounding box center [806, 689] width 24 height 25
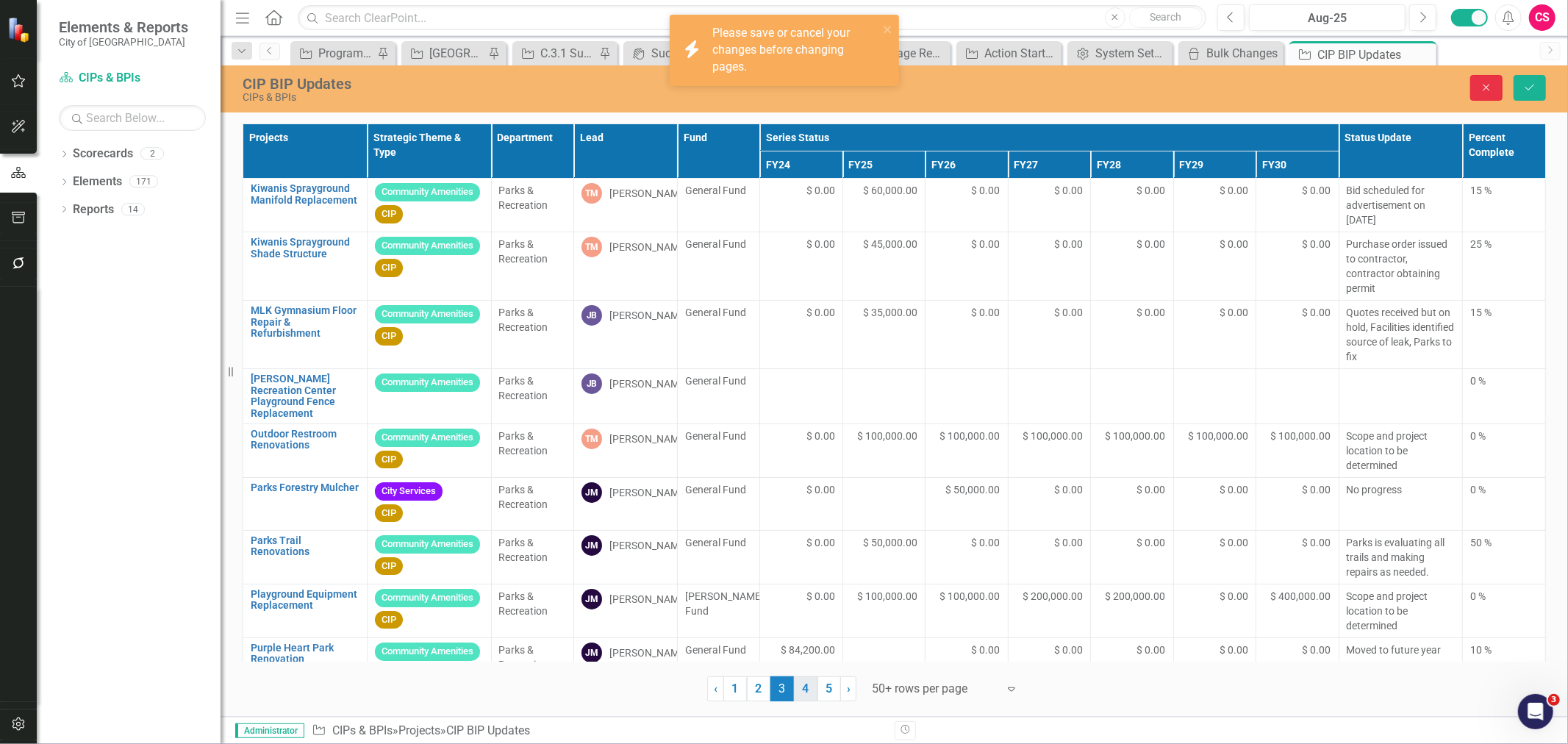
click at [1484, 83] on icon "Close" at bounding box center [1486, 87] width 13 height 10
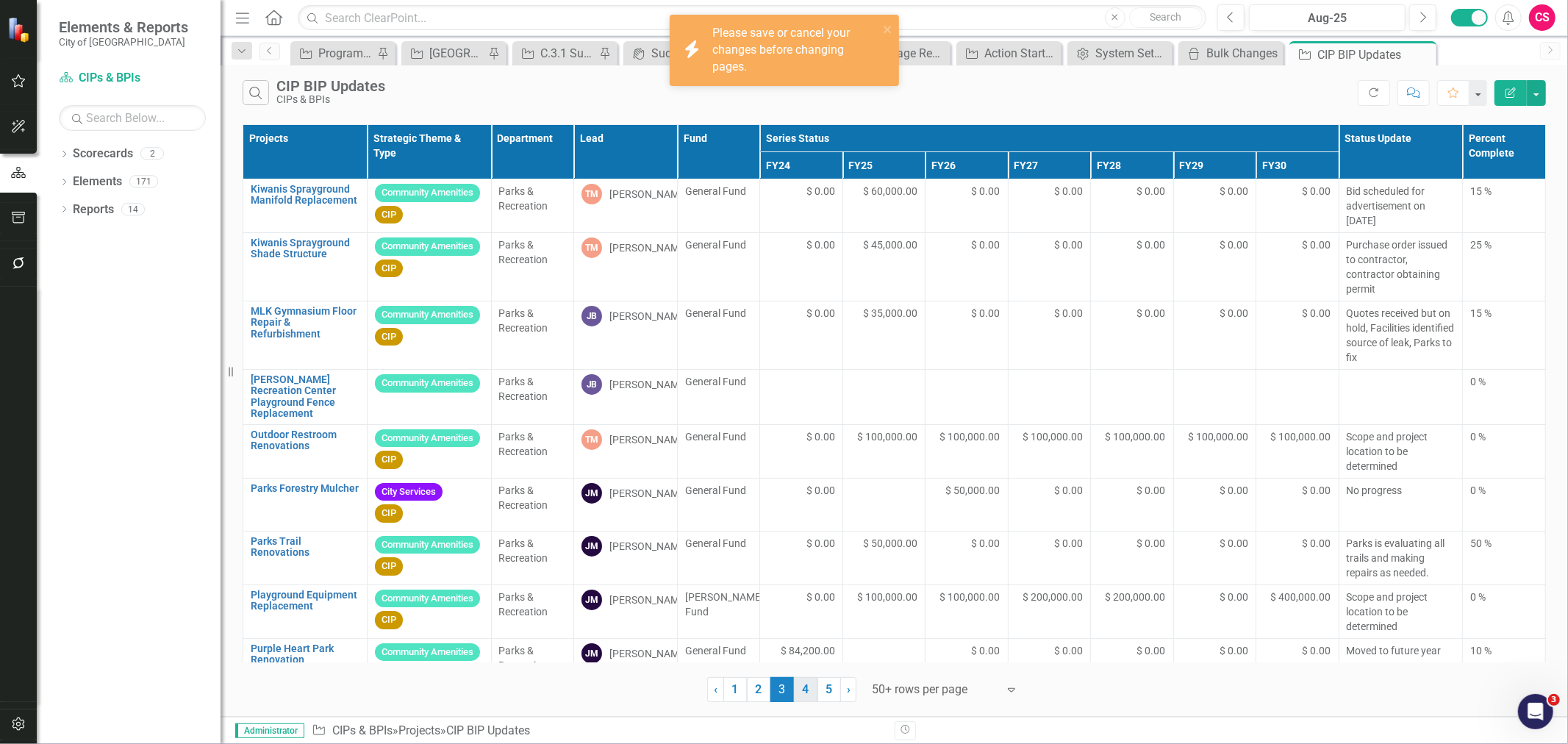
scroll to position [2251, 0]
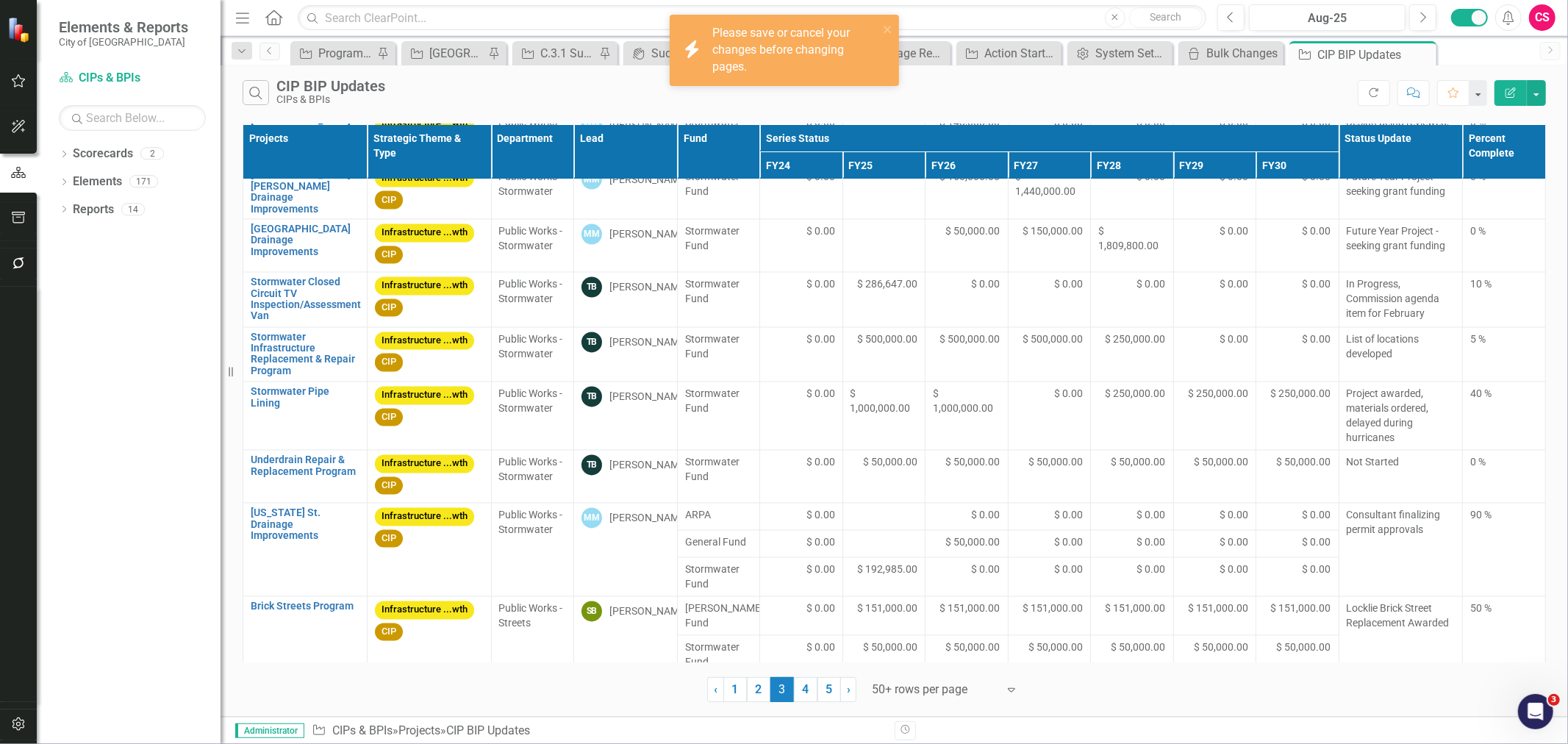
click at [806, 694] on link "4" at bounding box center [806, 690] width 24 height 25
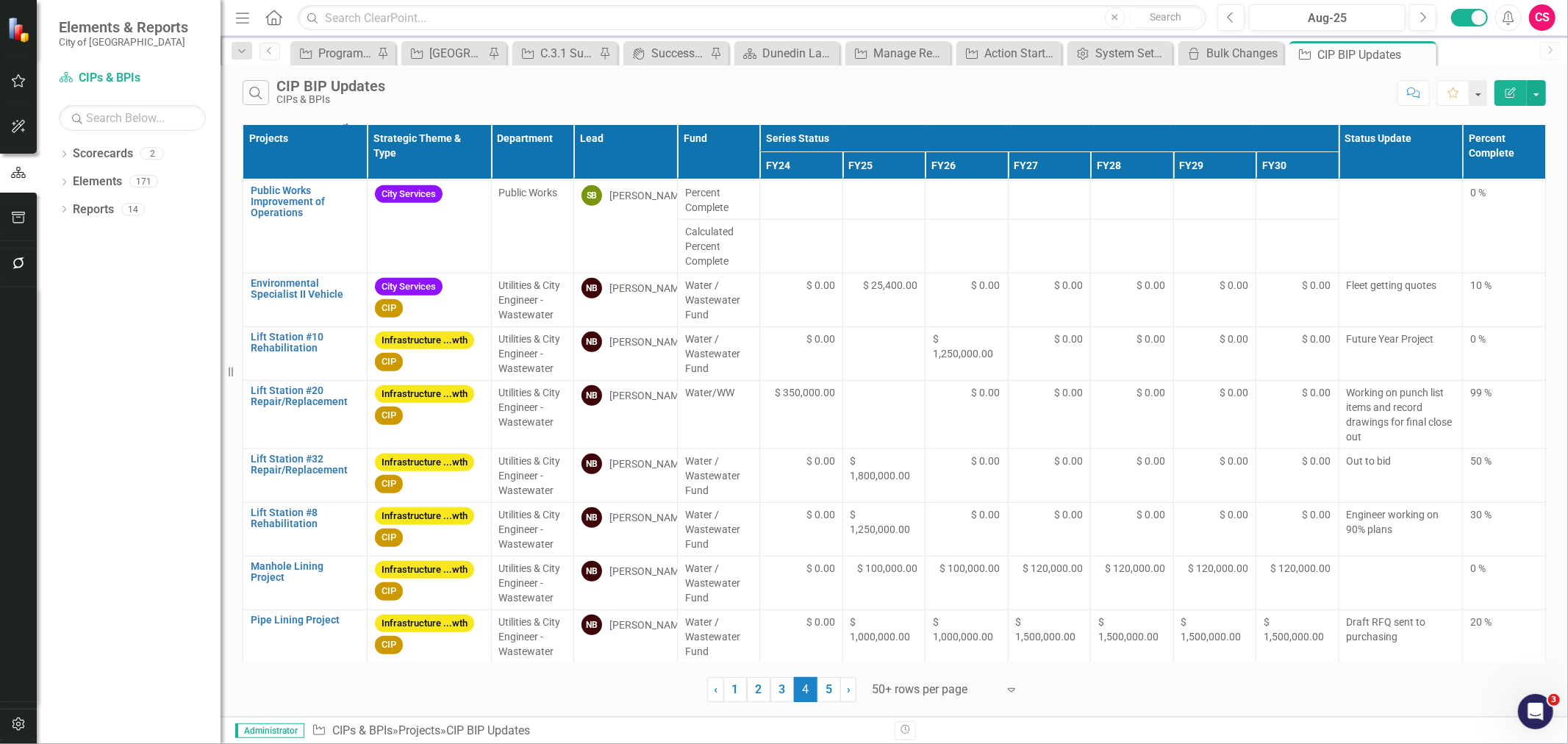
scroll to position [649, 0]
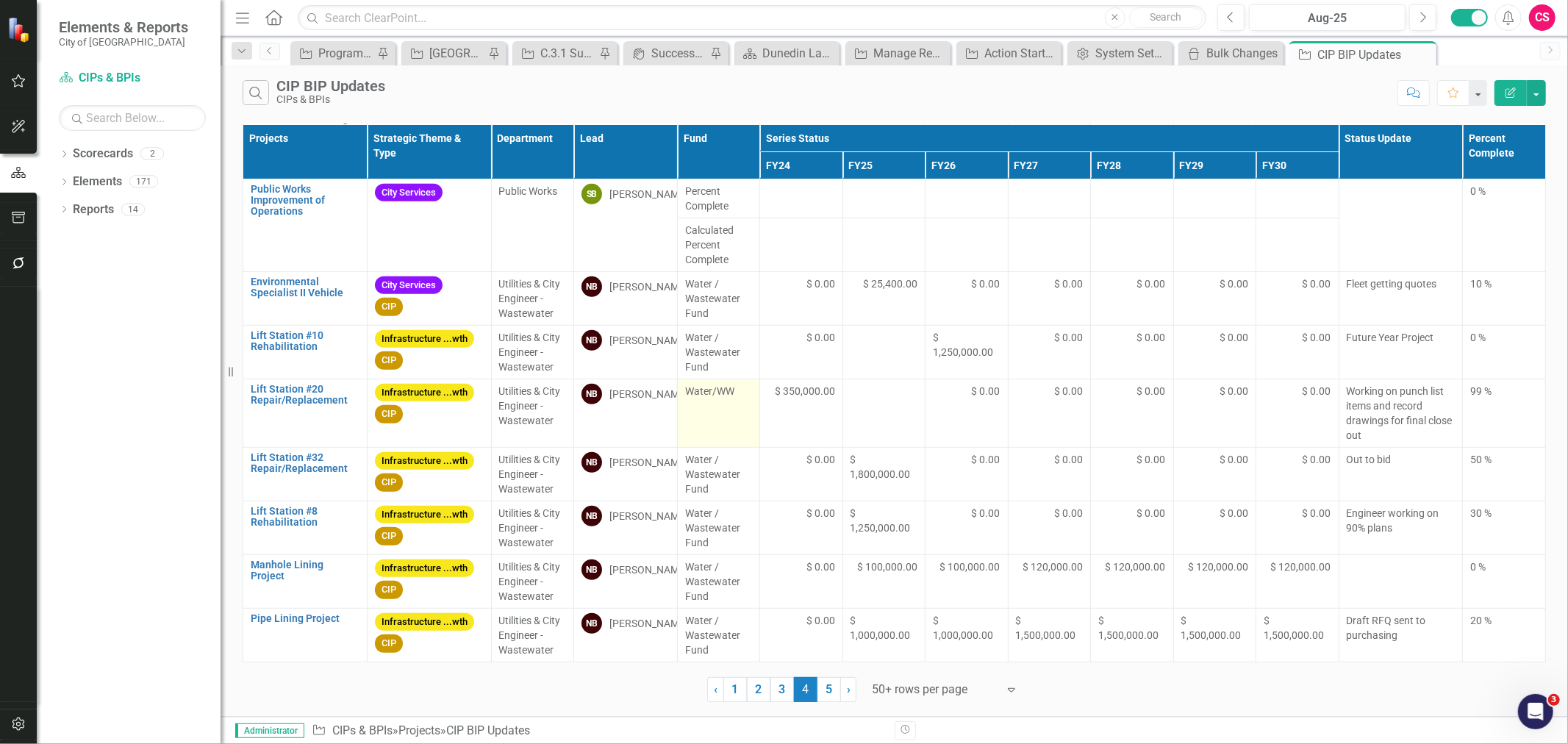
click at [719, 434] on td "Water/WW" at bounding box center [719, 413] width 83 height 69
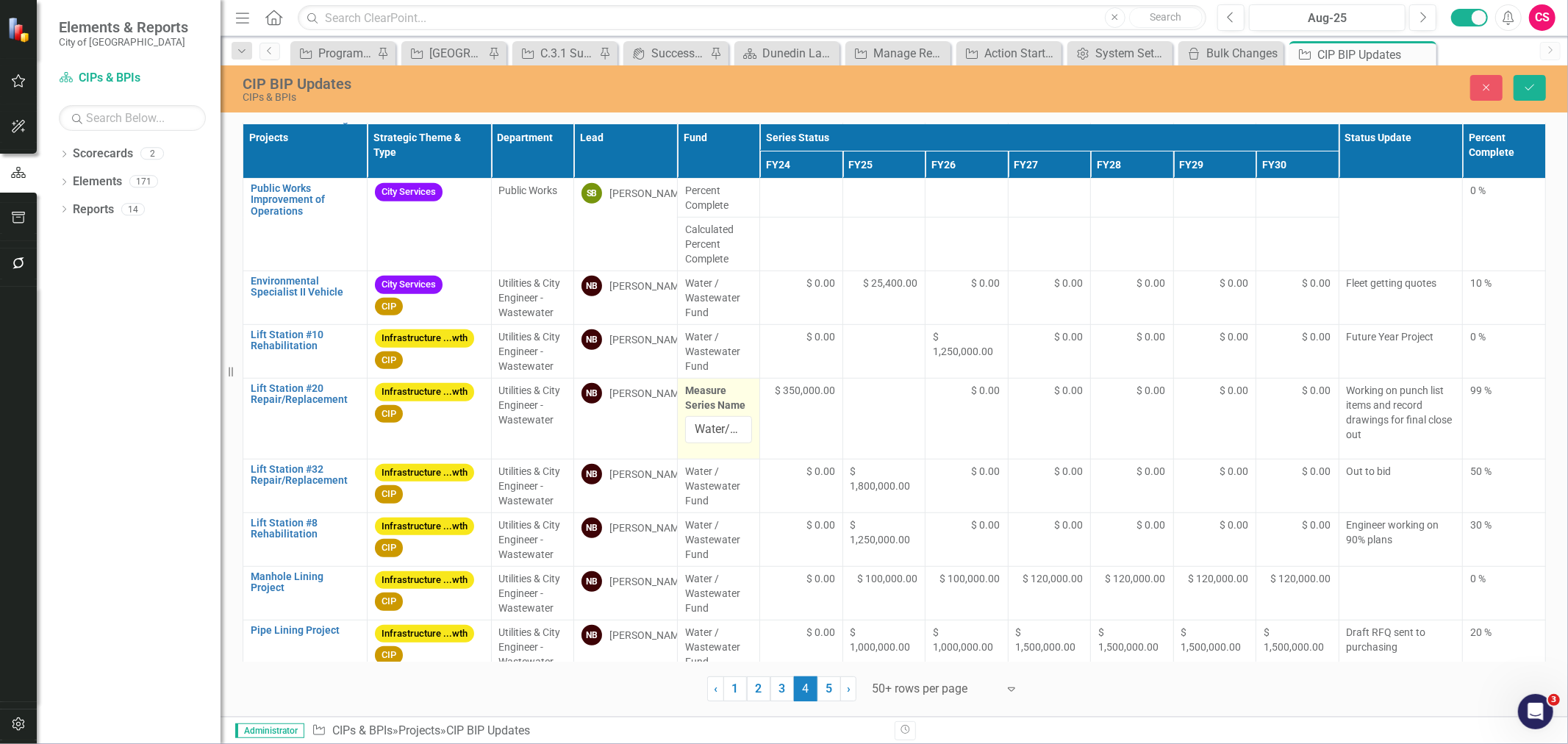
drag, startPoint x: 706, startPoint y: 393, endPoint x: 704, endPoint y: 413, distance: 20.1
click at [706, 394] on label "Measure Series Name" at bounding box center [719, 398] width 68 height 30
click at [706, 416] on input "Water/WW" at bounding box center [719, 430] width 68 height 27
click at [703, 429] on input "Water/WW" at bounding box center [719, 430] width 68 height 27
paste input "/ Wastewater Fund"
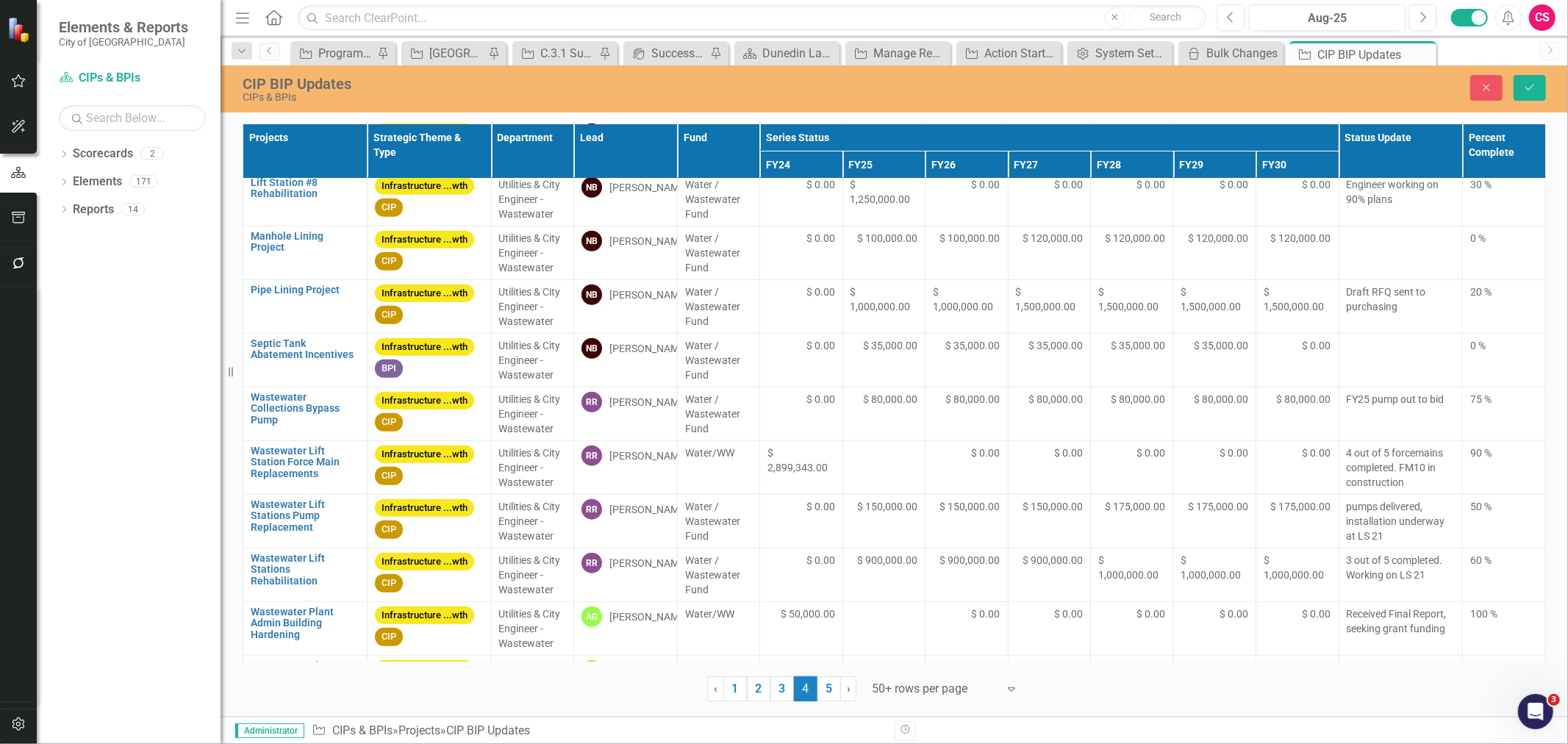
scroll to position [991, 0]
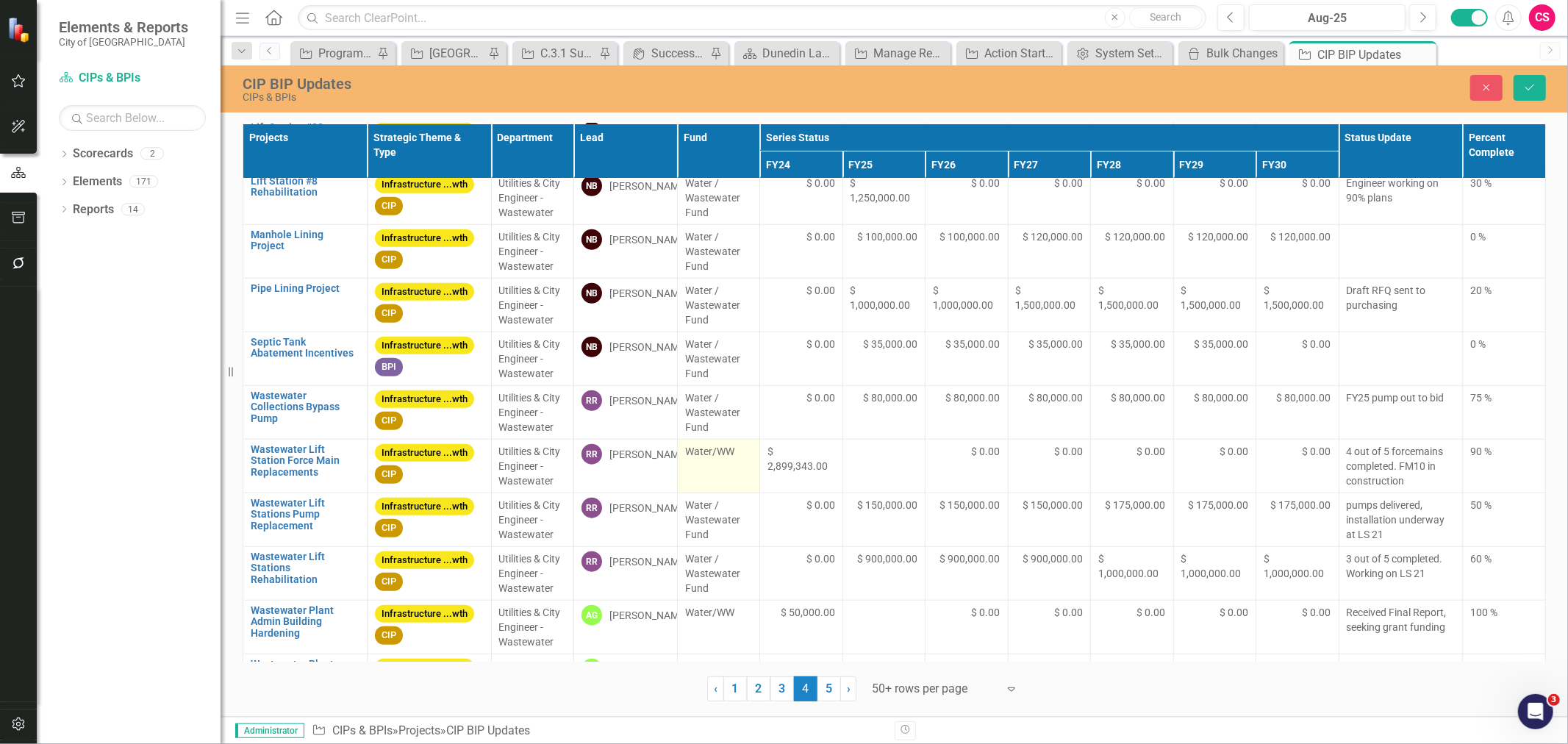
type input "Water / Wastewater Fund"
click at [715, 471] on td "Water/WW" at bounding box center [719, 466] width 83 height 53
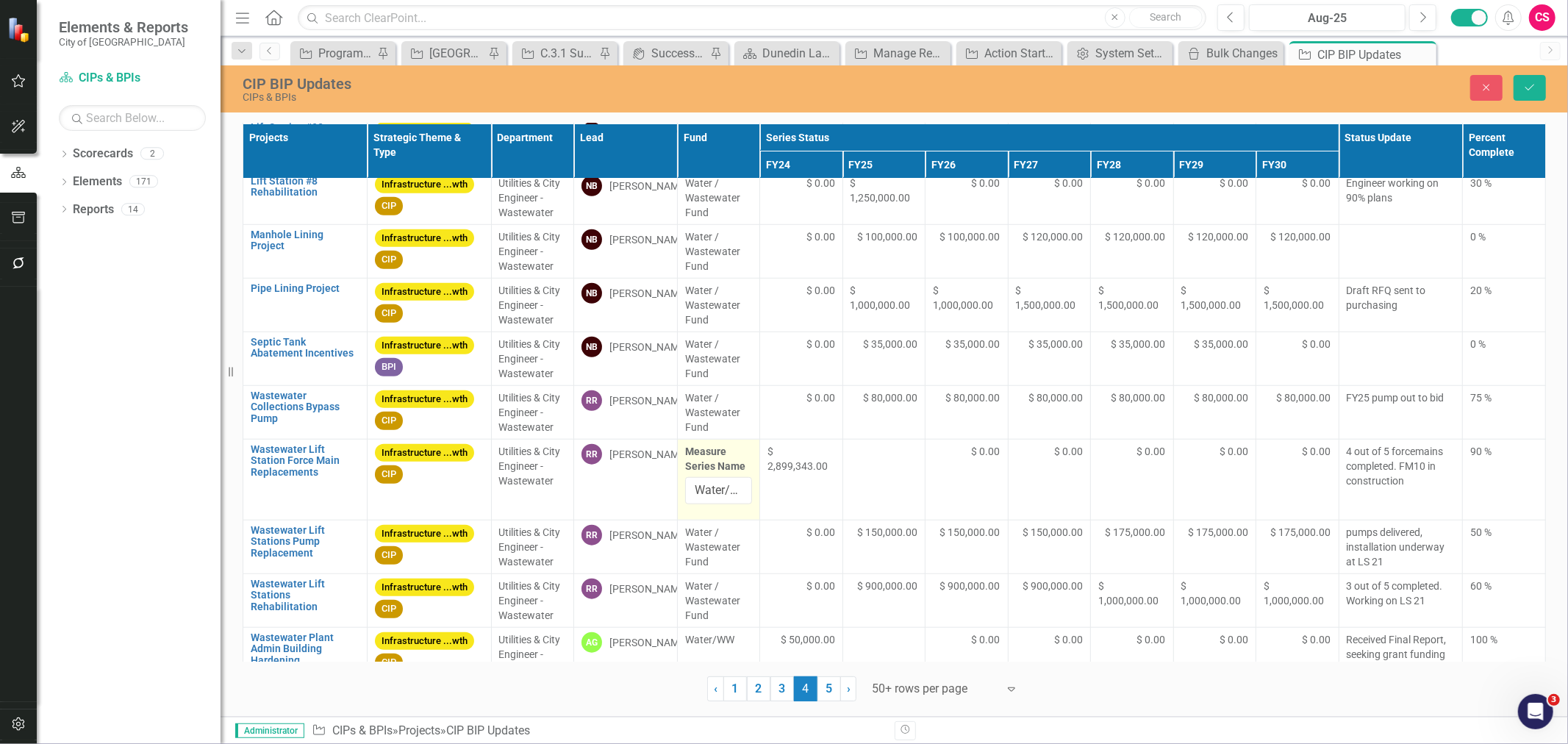
click at [709, 460] on label "Measure Series Name" at bounding box center [719, 458] width 68 height 30
click at [709, 477] on input "Water/WW" at bounding box center [719, 491] width 68 height 27
click at [707, 490] on input "Water/WW" at bounding box center [719, 491] width 68 height 27
paste input "/ Wastewater Fund"
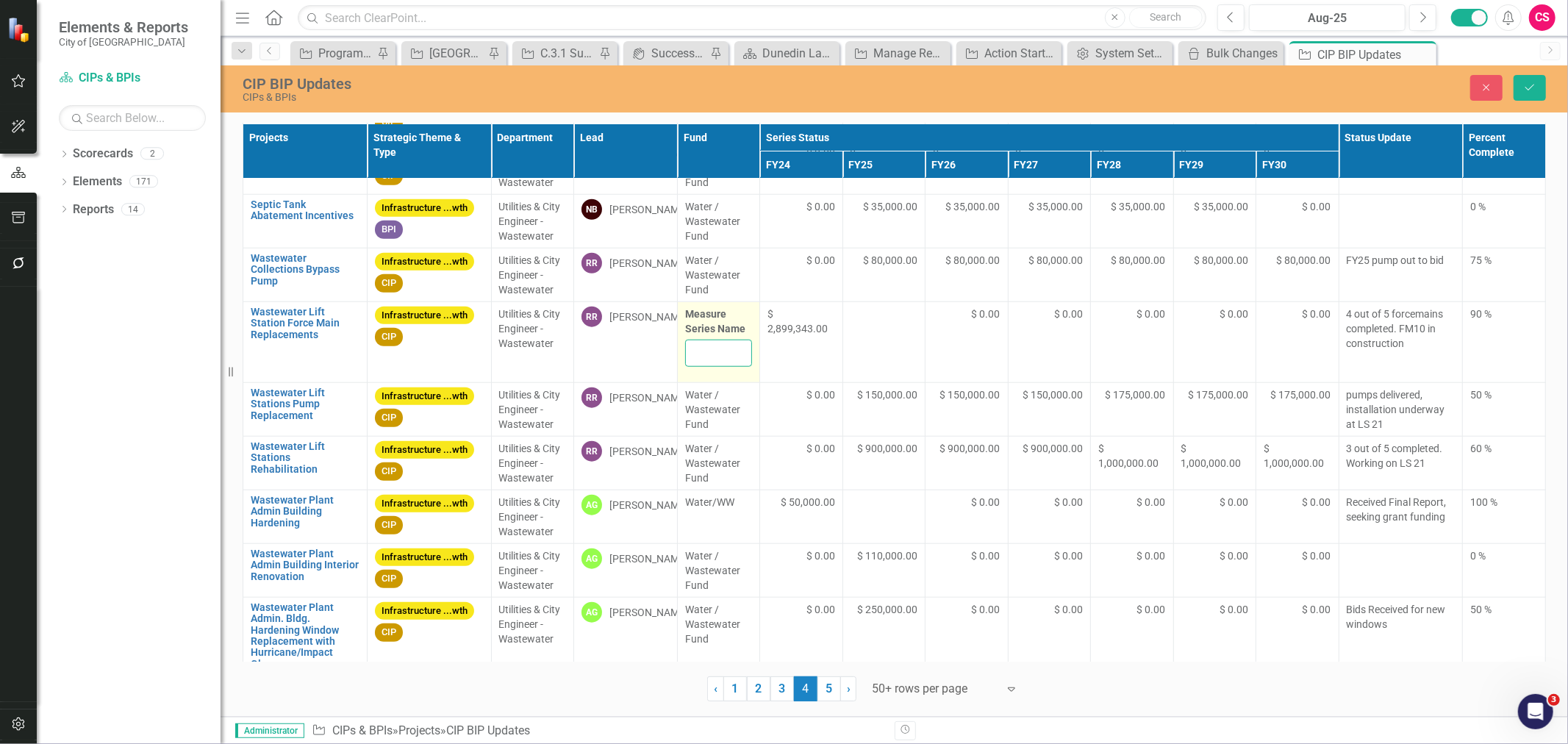
scroll to position [1150, 0]
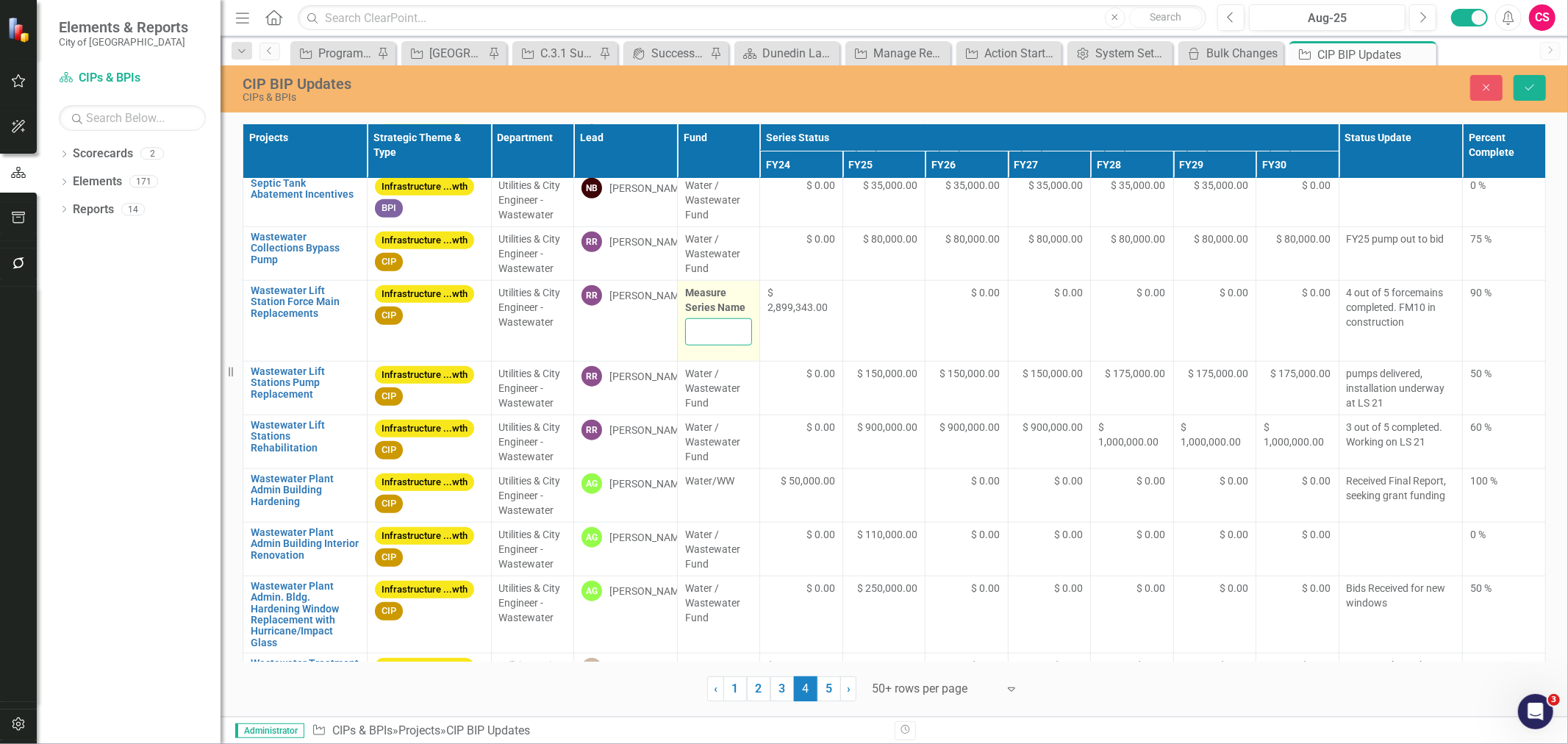
type input "Water / Wastewater Fund"
click at [707, 488] on span "Water/WW" at bounding box center [719, 480] width 68 height 15
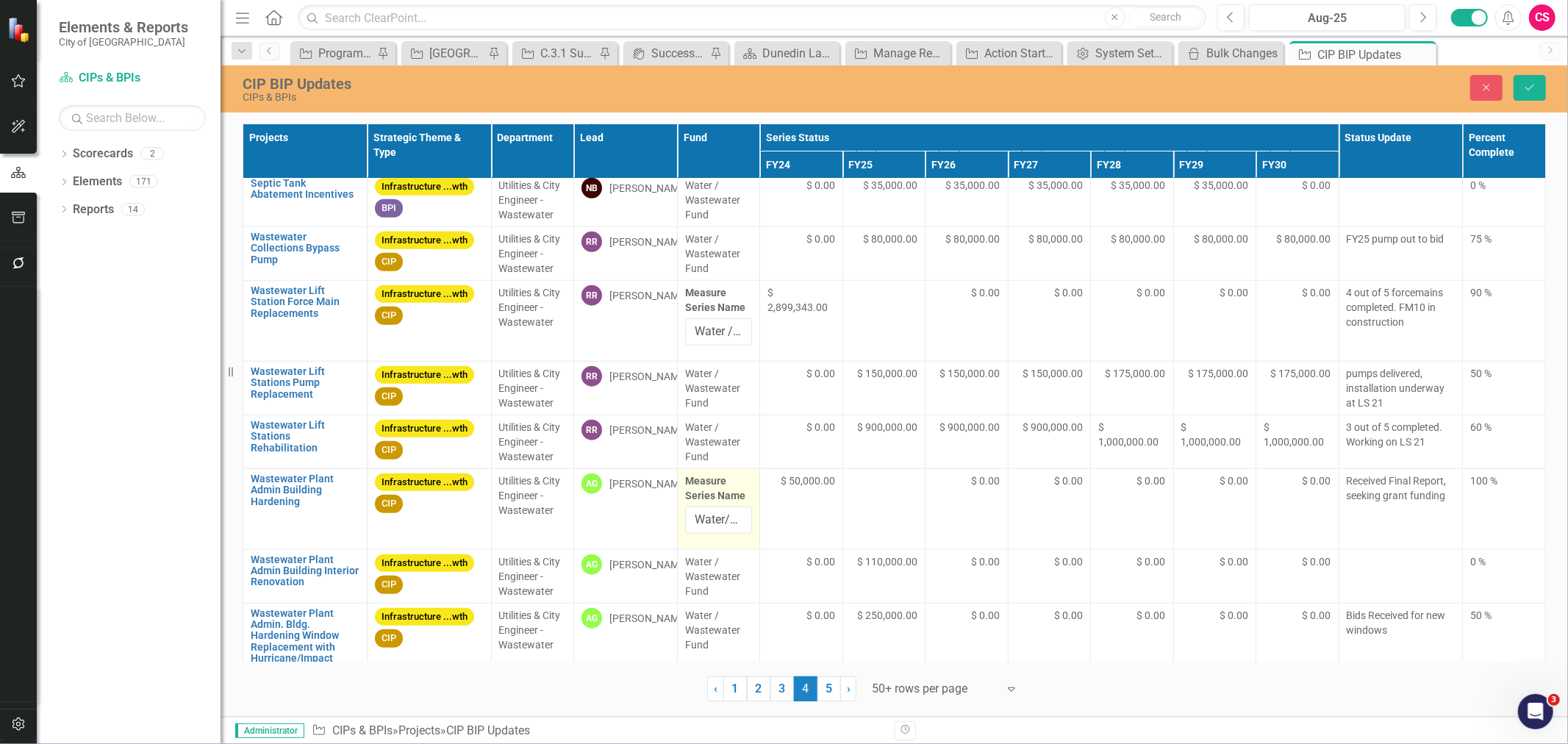
click at [700, 487] on label "Measure Series Name" at bounding box center [719, 488] width 68 height 30
click at [700, 506] on input "Water/WW" at bounding box center [719, 520] width 68 height 27
click at [706, 524] on input "Water/WW" at bounding box center [719, 520] width 68 height 27
paste input "/ Wastewater Fund"
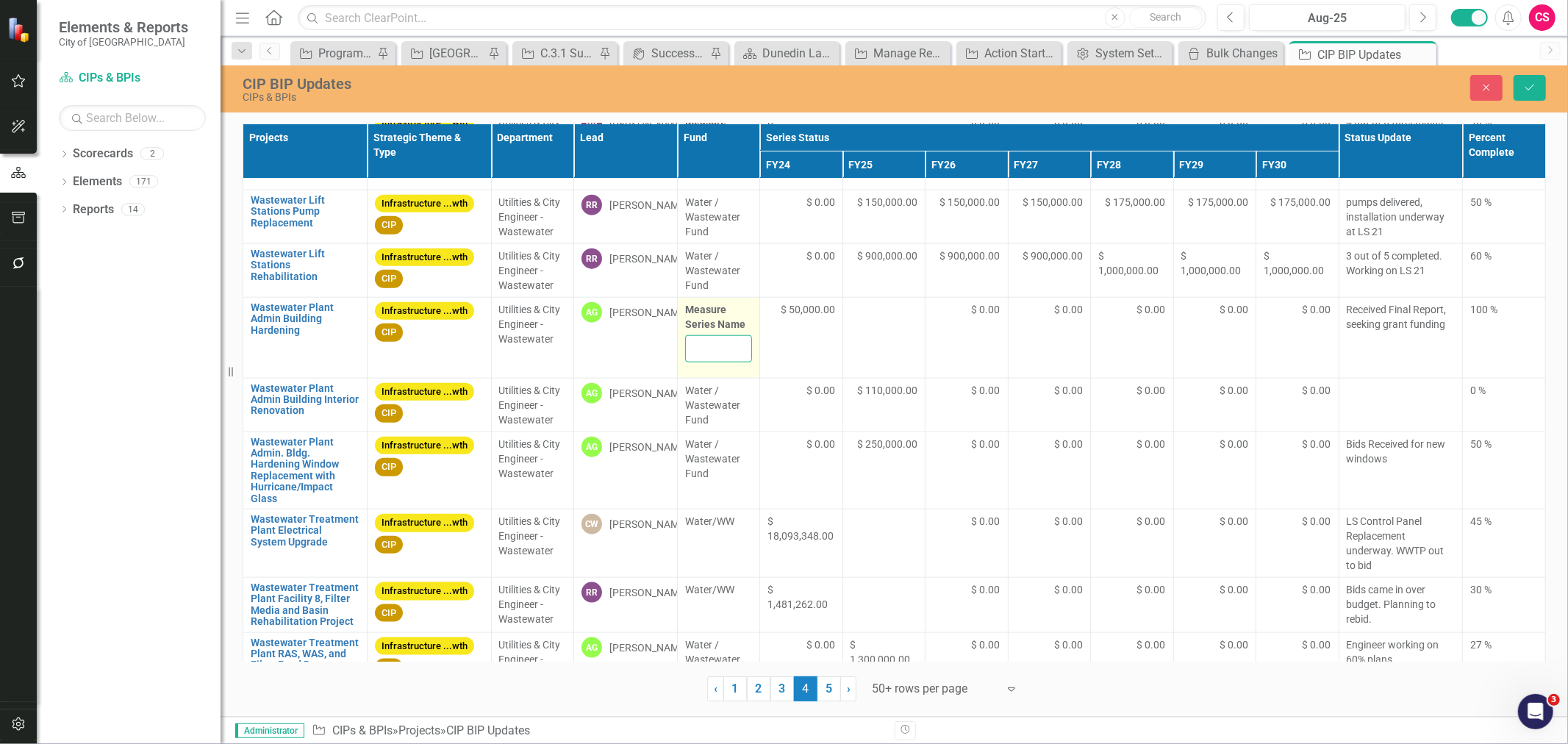
scroll to position [1398, 0]
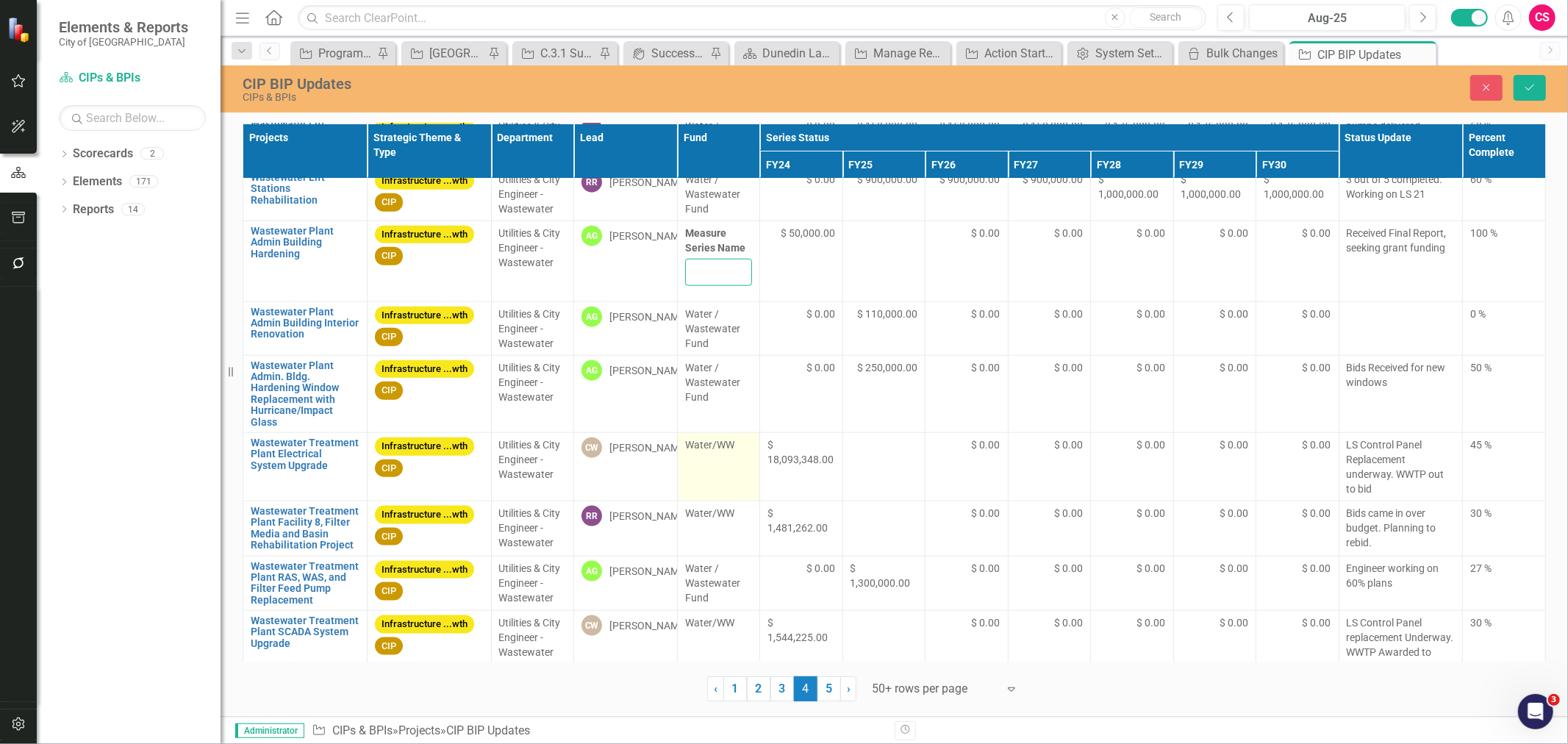
type input "Water / Wastewater Fund"
click at [703, 472] on td "Water/WW" at bounding box center [719, 467] width 83 height 69
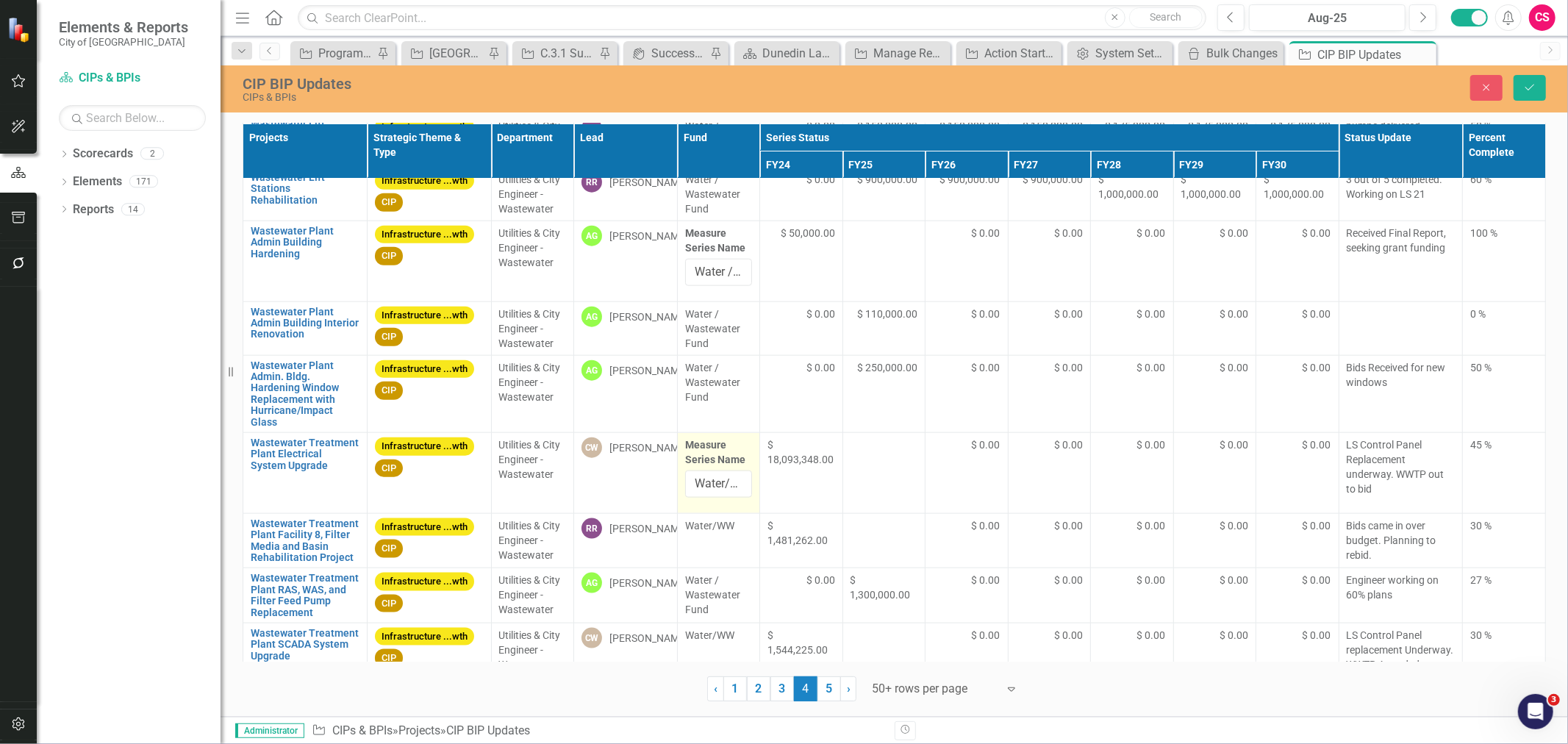
click at [704, 457] on label "Measure Series Name" at bounding box center [719, 452] width 68 height 30
click at [704, 471] on input "Water/WW" at bounding box center [719, 484] width 68 height 27
click at [704, 490] on input "Water/WW" at bounding box center [719, 484] width 68 height 27
paste input "/ Wastewater Fund"
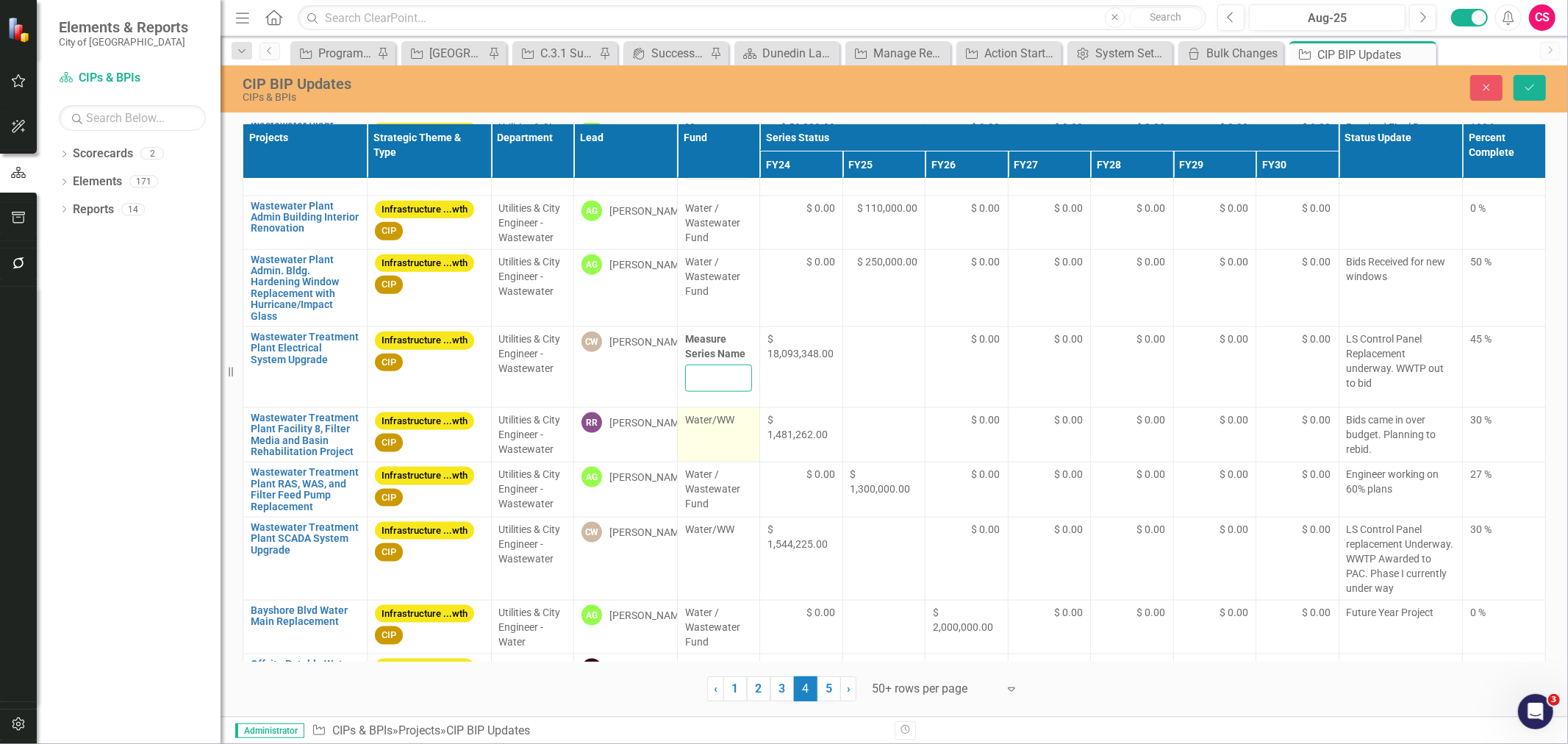
type input "Water / Wastewater Fund"
click at [708, 461] on td "Water/WW" at bounding box center [719, 435] width 83 height 55
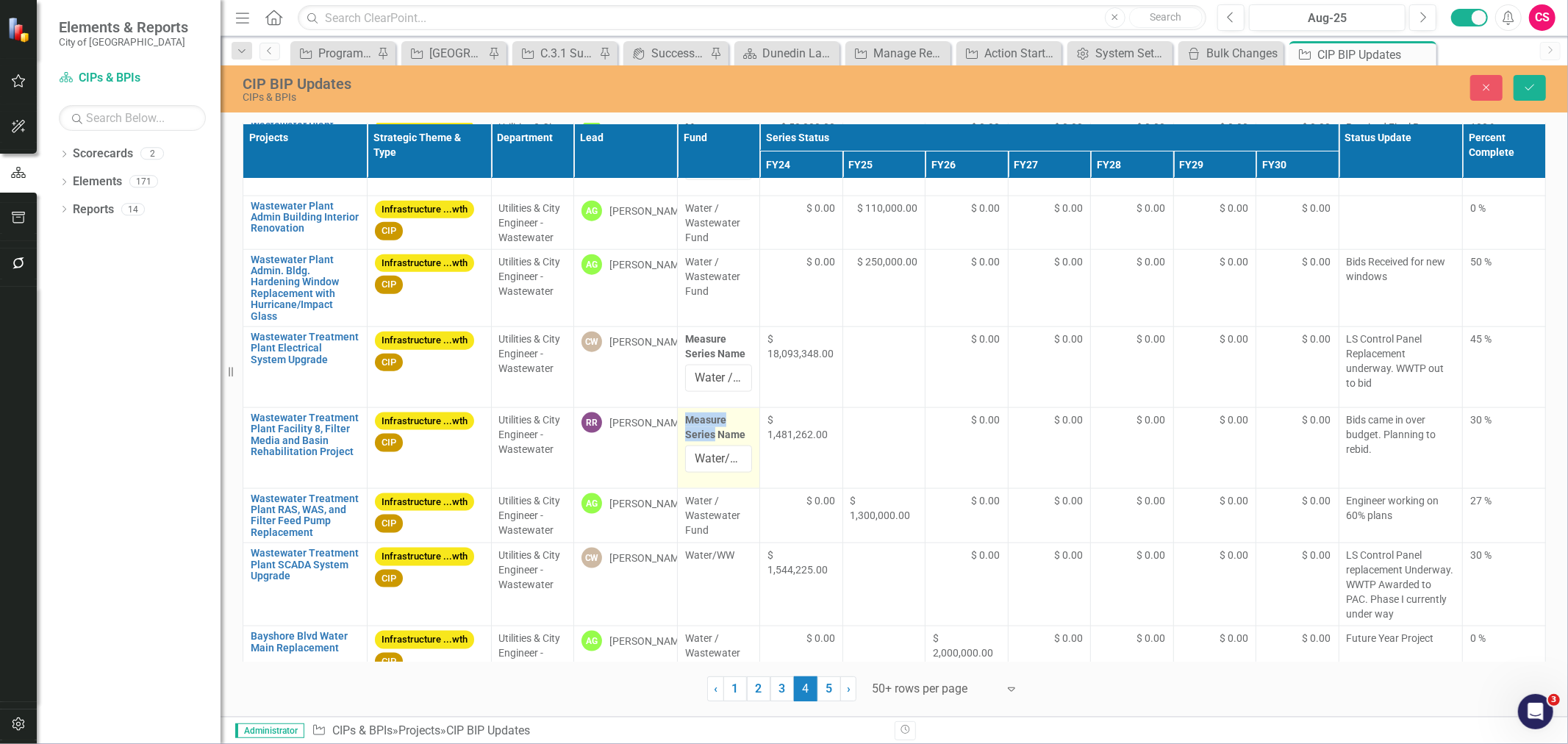
click at [708, 447] on div "Measure Series Name Water/WW" at bounding box center [719, 442] width 68 height 60
click at [708, 466] on input "Water/WW" at bounding box center [719, 459] width 68 height 27
paste input "/ Wastewater Fund"
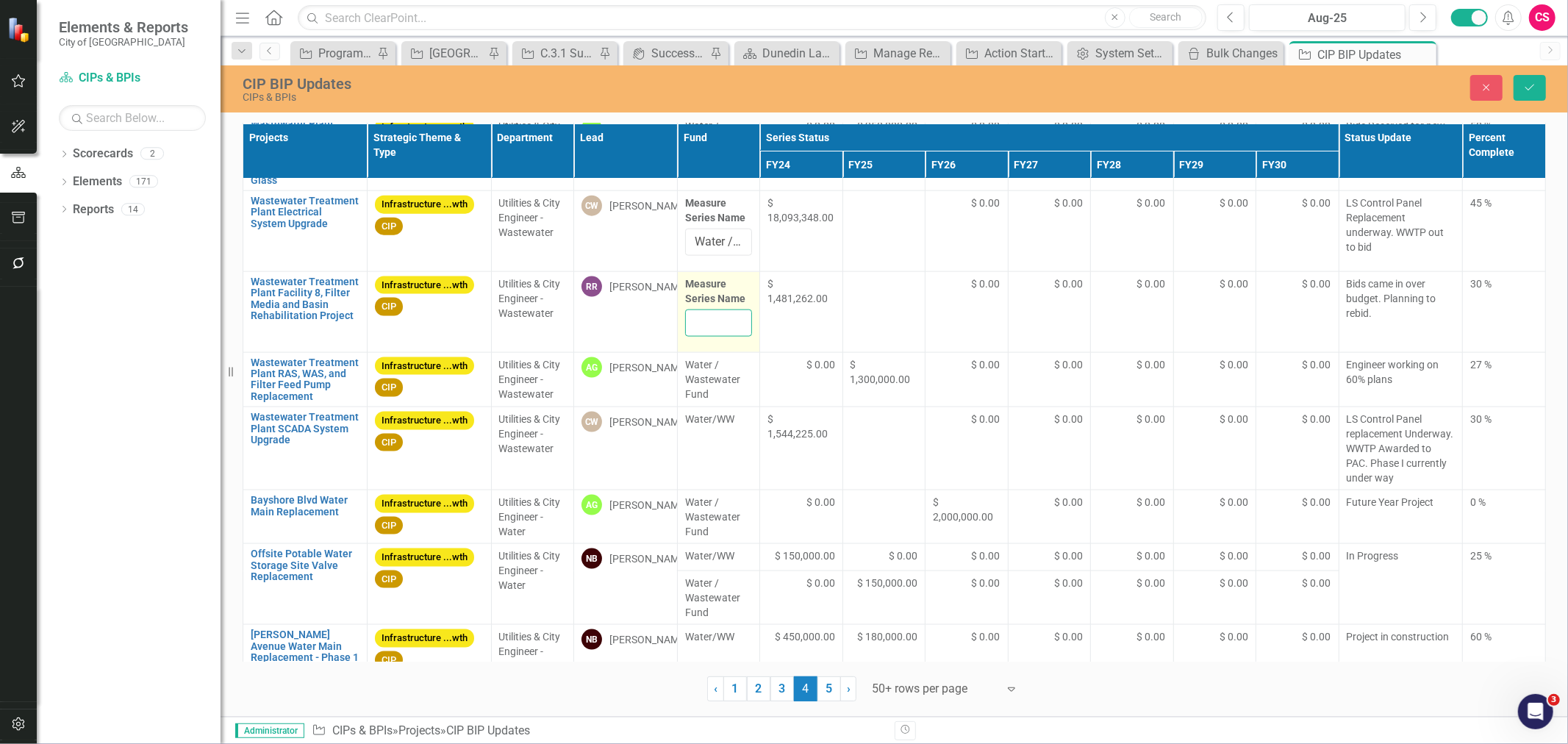
scroll to position [1641, 0]
type input "Water / Wastewater Fund"
click at [707, 474] on td "Water/WW" at bounding box center [719, 448] width 83 height 83
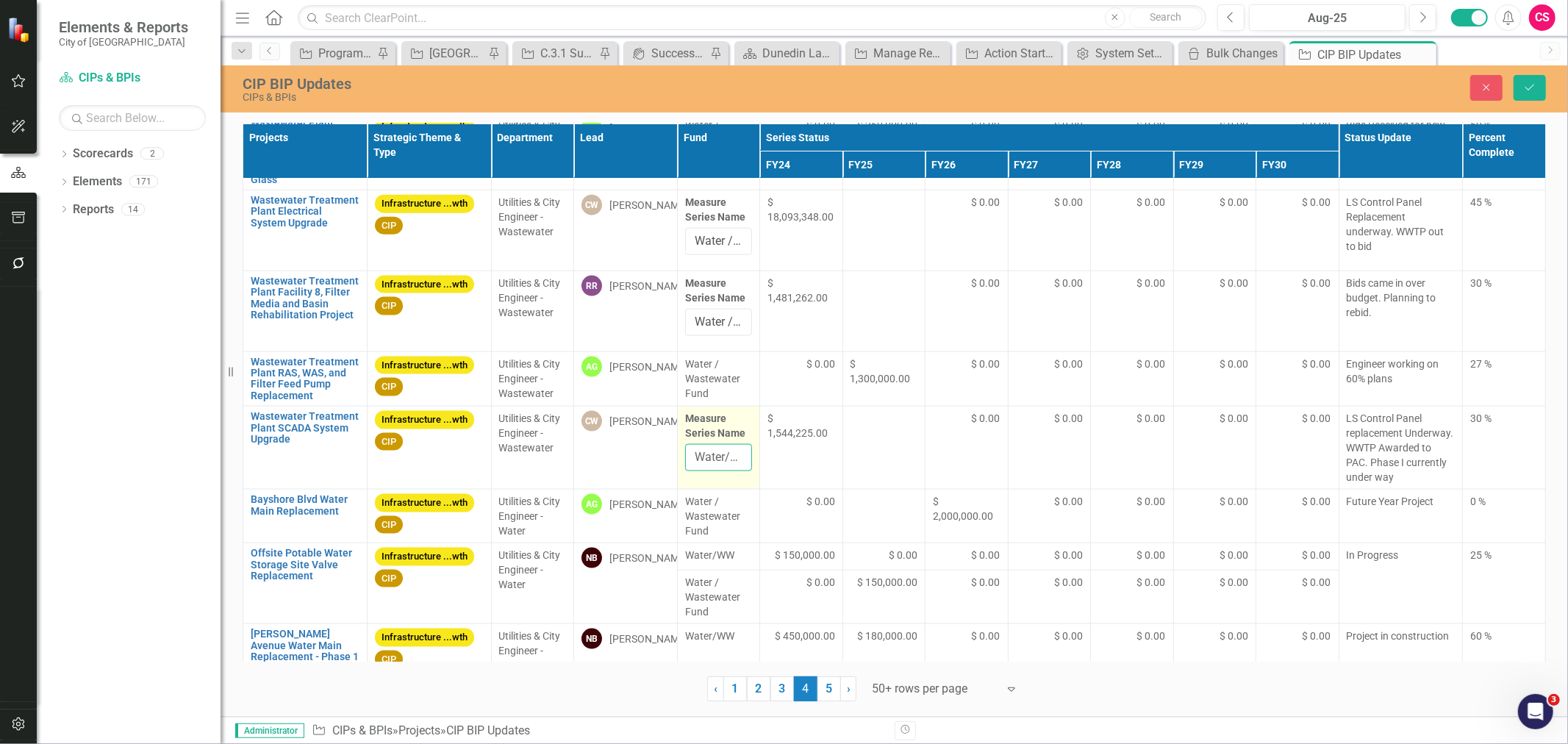
click at [709, 459] on input "Water/WW" at bounding box center [719, 458] width 68 height 27
paste input "/ Wastewater Fund"
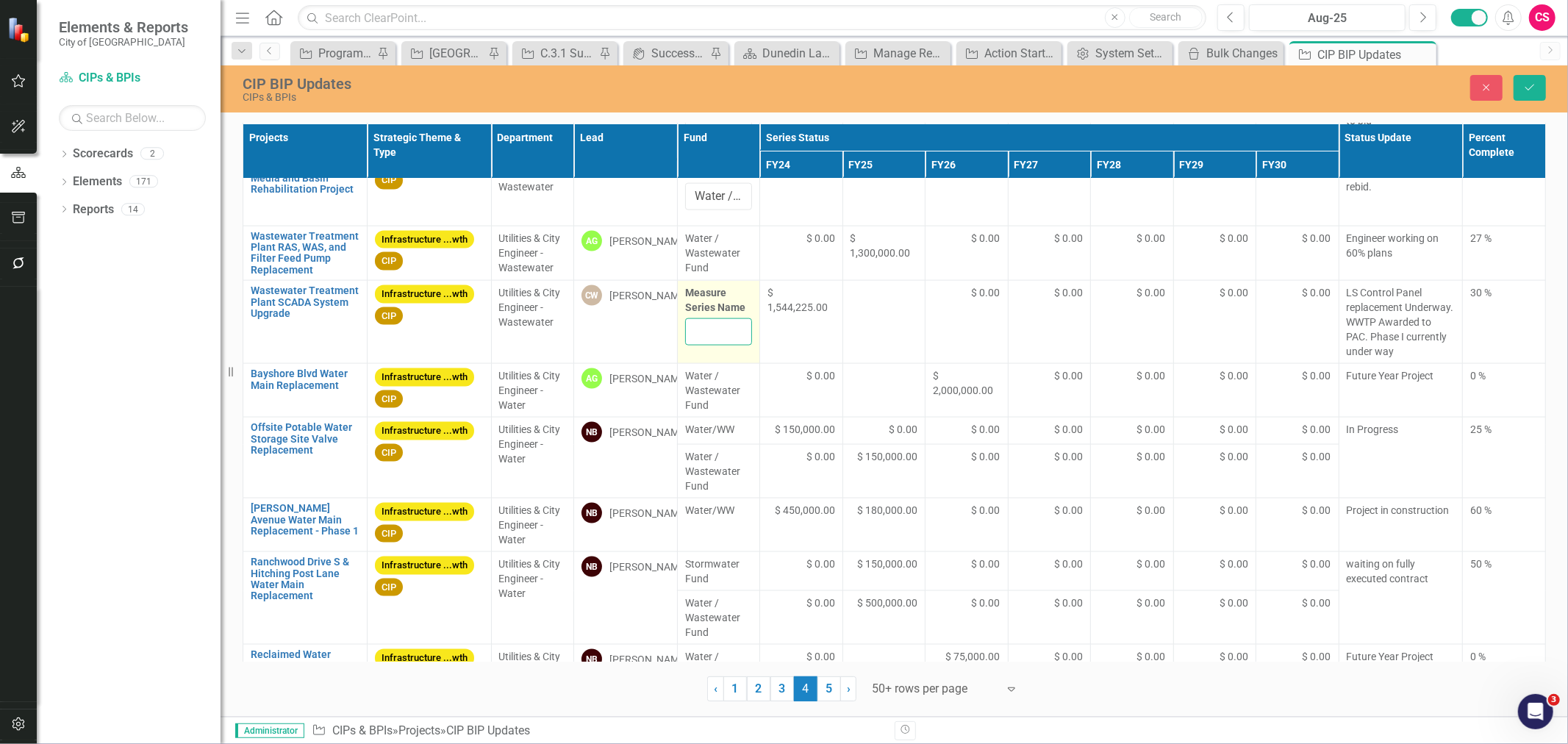
scroll to position [1767, 0]
type input "Water / Wastewater Fund"
click at [781, 436] on span "$ 150,000.00" at bounding box center [805, 429] width 60 height 15
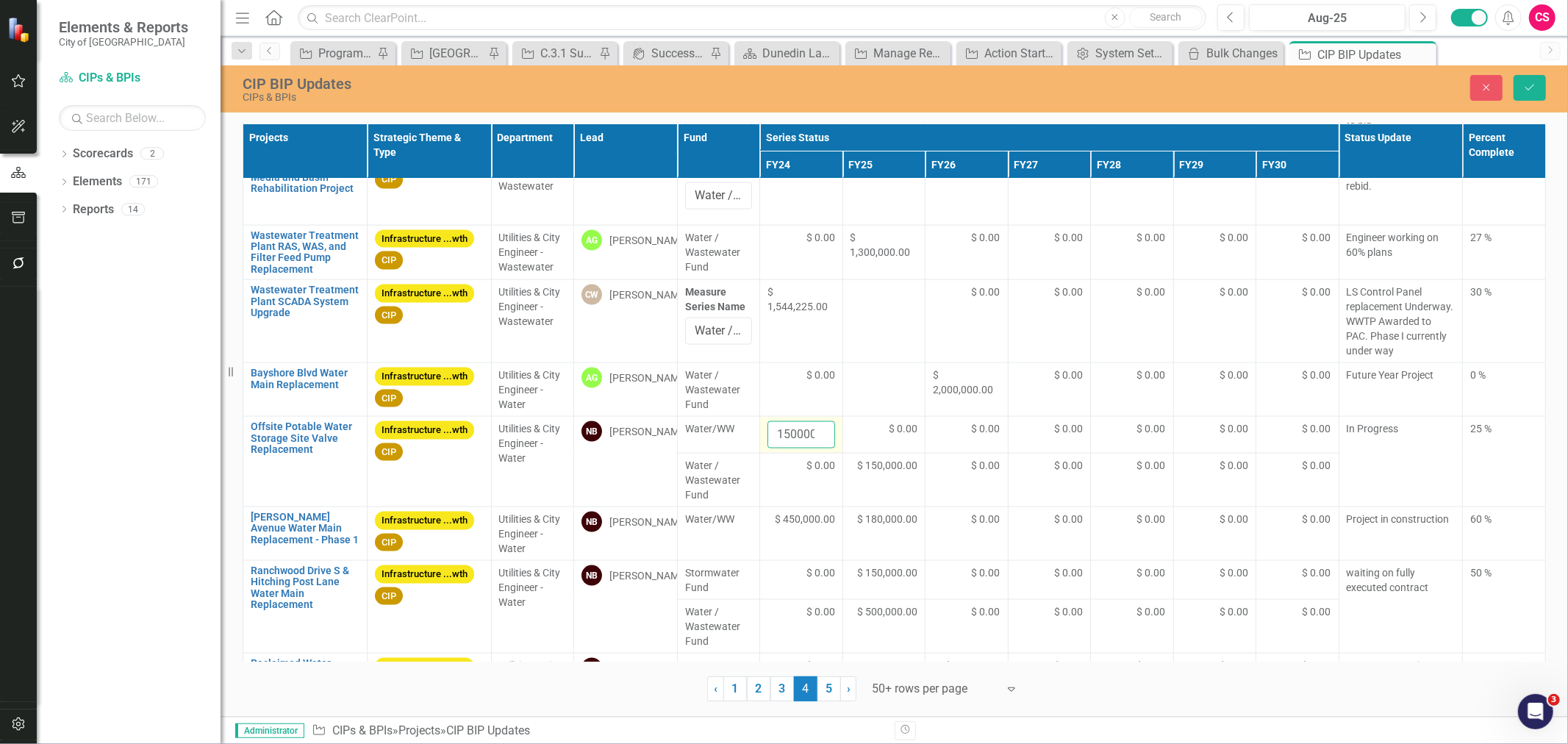
click at [793, 442] on input "150000" at bounding box center [801, 435] width 68 height 27
click at [793, 490] on td "$ 0.00" at bounding box center [801, 480] width 83 height 53
click at [793, 485] on input "0" at bounding box center [801, 472] width 68 height 27
paste input "15000"
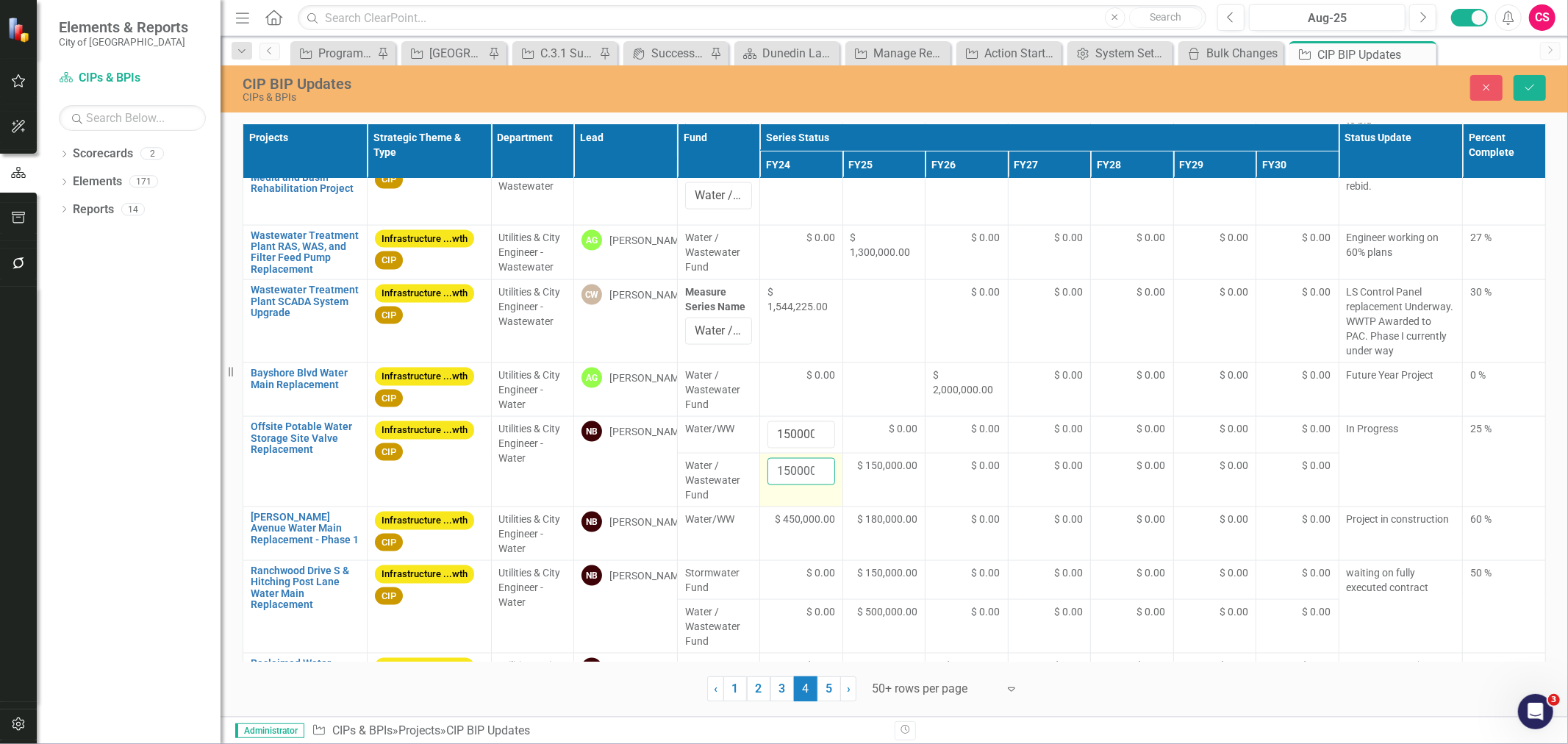
scroll to position [0, 3]
type input "150000"
click at [709, 328] on input "Water / Wastewater Fund" at bounding box center [719, 332] width 68 height 27
drag, startPoint x: 719, startPoint y: 446, endPoint x: 703, endPoint y: 450, distance: 16.5
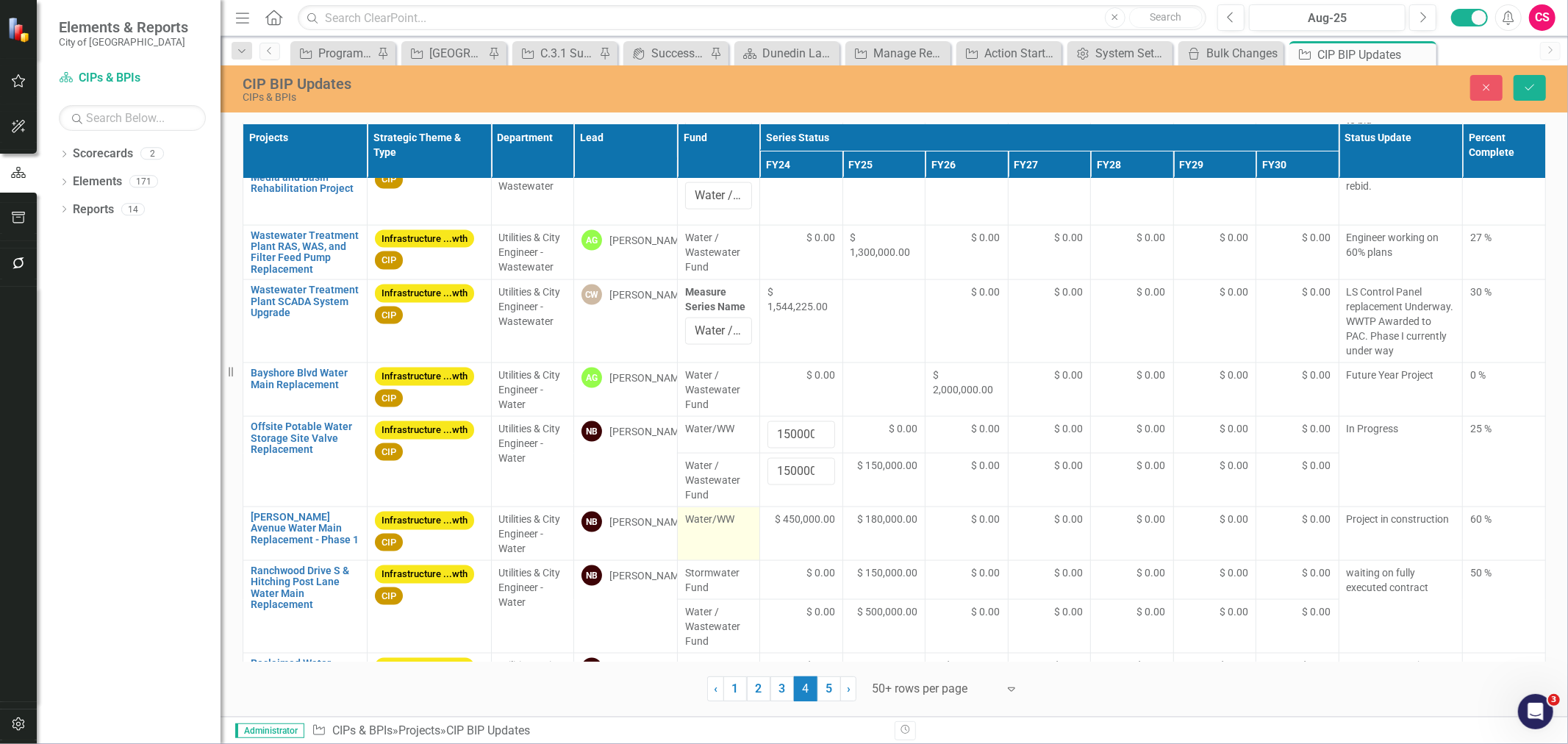
click at [719, 507] on td "Water/WW" at bounding box center [719, 534] width 83 height 53
click at [703, 507] on td "Water/WW" at bounding box center [719, 534] width 83 height 53
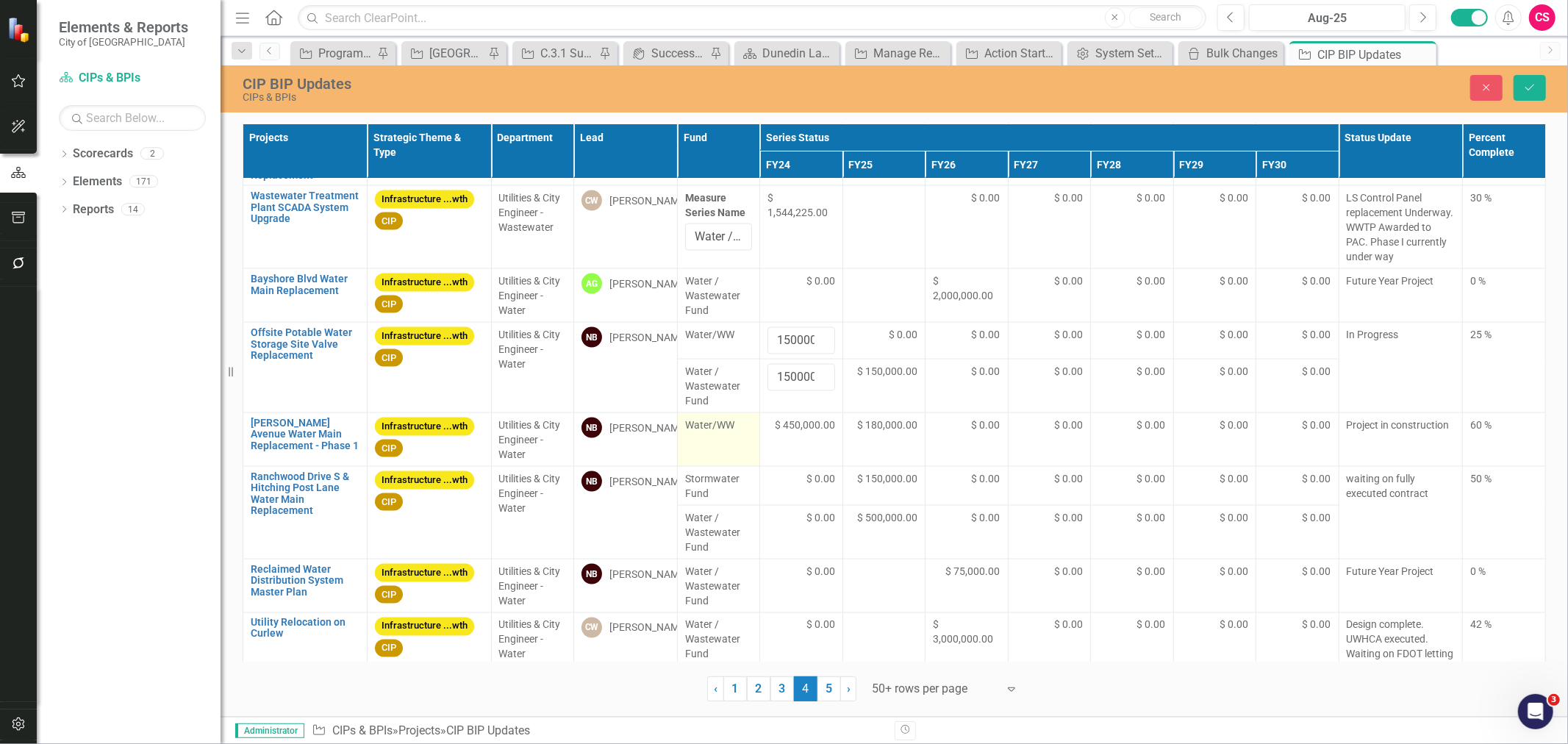
click at [704, 435] on div "Water/WW" at bounding box center [719, 426] width 68 height 18
click at [706, 432] on span "Water/WW" at bounding box center [719, 425] width 68 height 15
click at [706, 458] on td "Water/WW" at bounding box center [719, 440] width 83 height 53
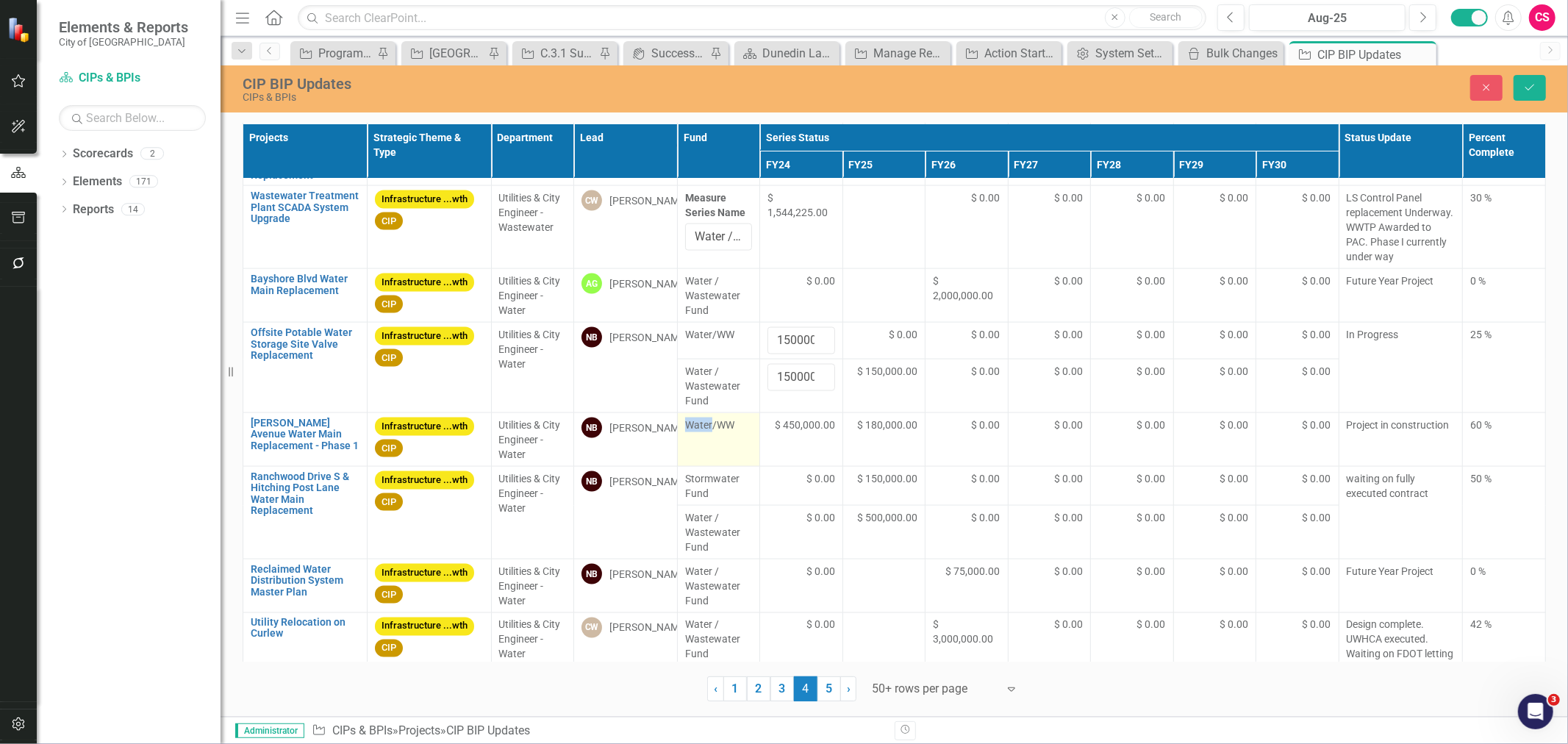
click at [706, 458] on td "Water/WW" at bounding box center [719, 440] width 83 height 53
click at [702, 423] on span "Water/WW" at bounding box center [719, 425] width 68 height 15
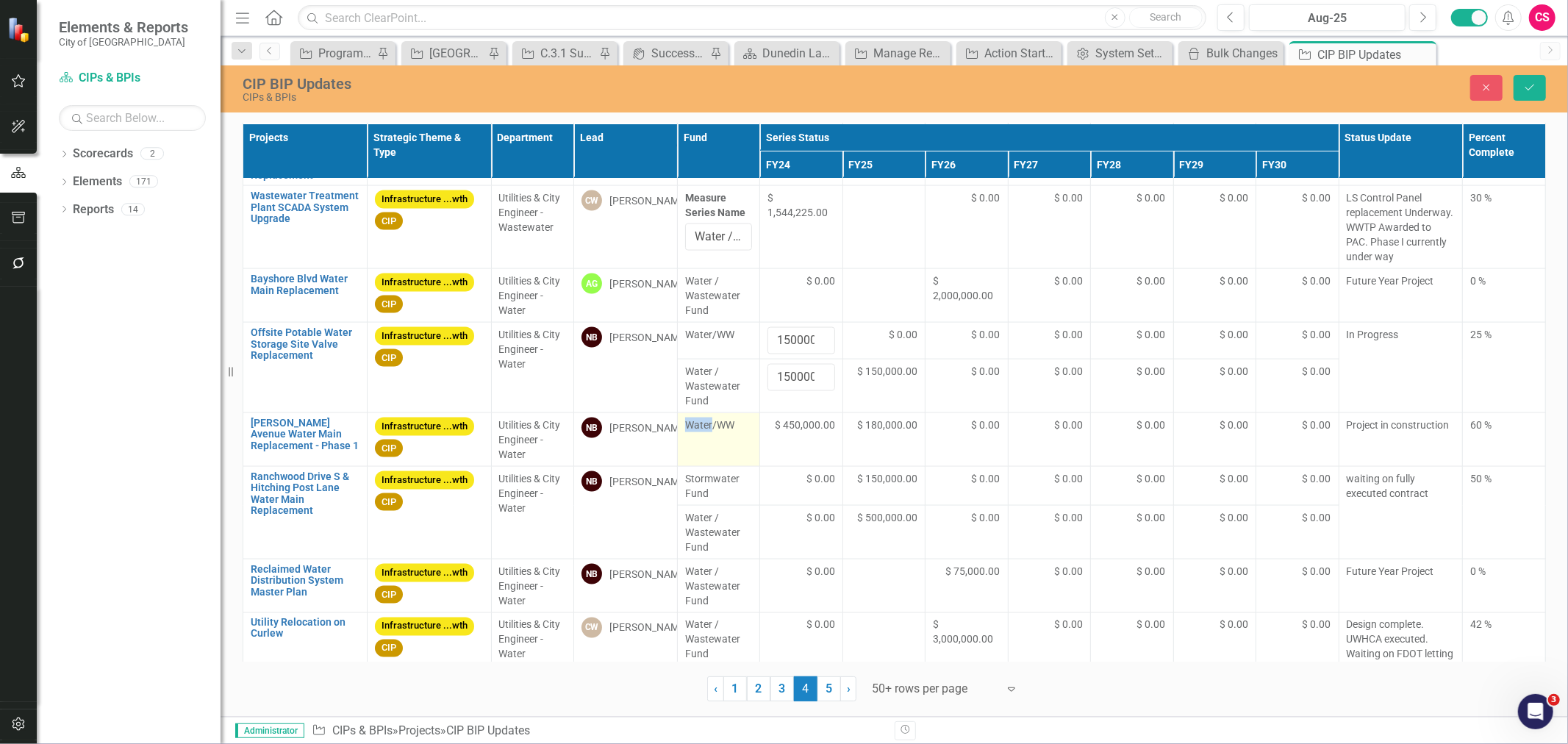
click at [702, 426] on span "Water/WW" at bounding box center [719, 425] width 68 height 15
click at [716, 450] on td "Water/WW" at bounding box center [719, 440] width 83 height 53
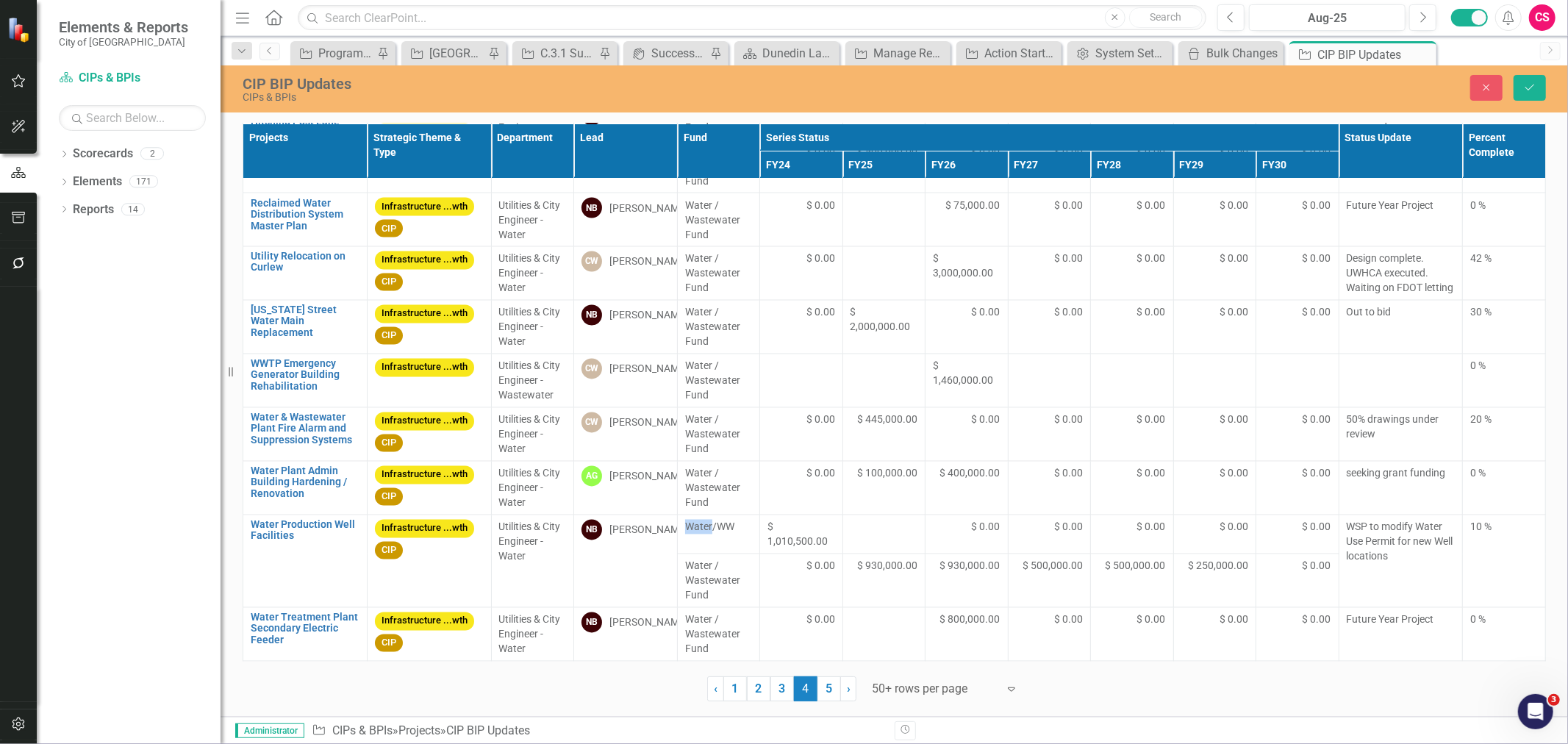
scroll to position [1668, 0]
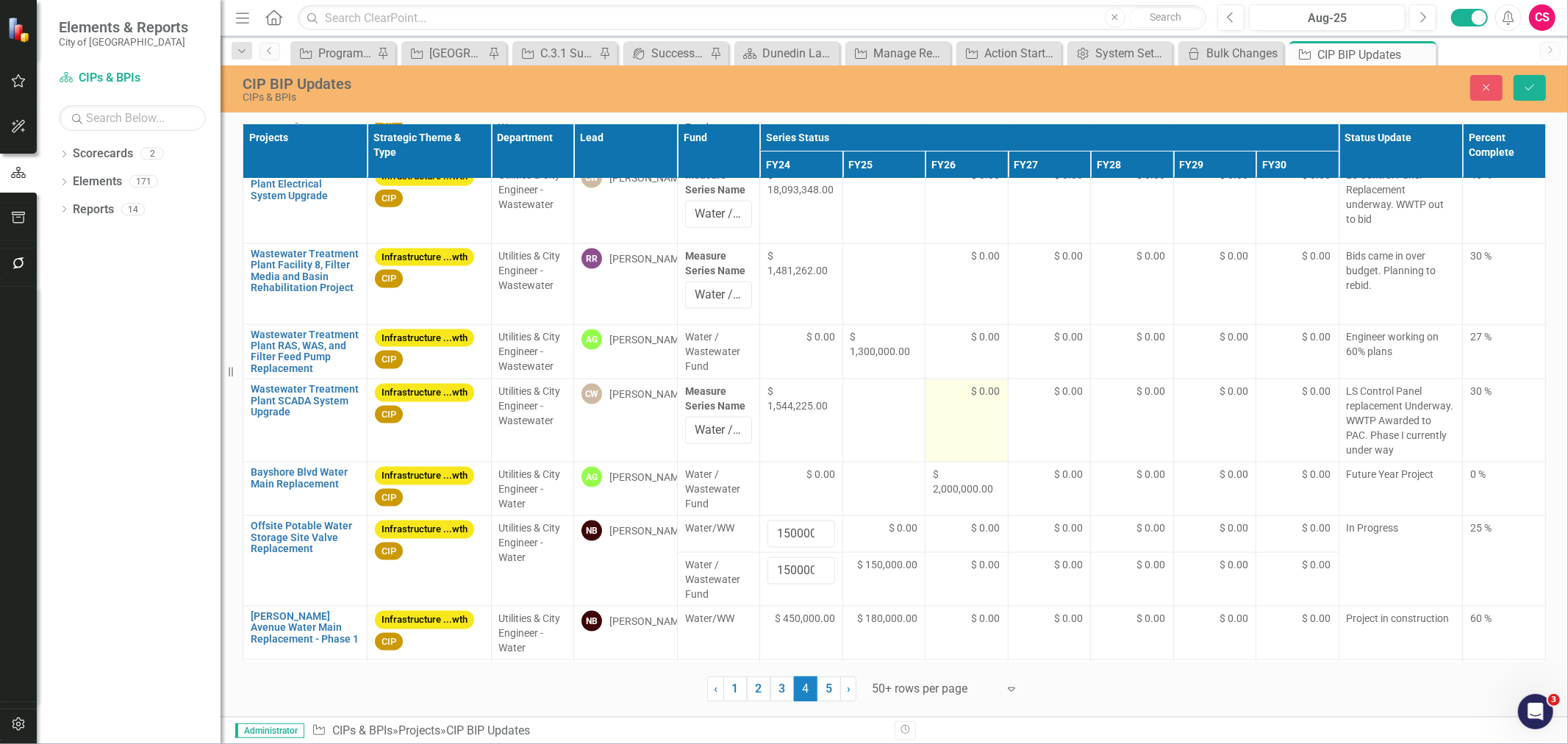
click at [708, 629] on div "Water/WW" at bounding box center [719, 619] width 68 height 18
click at [1524, 90] on icon "Save" at bounding box center [1530, 87] width 13 height 10
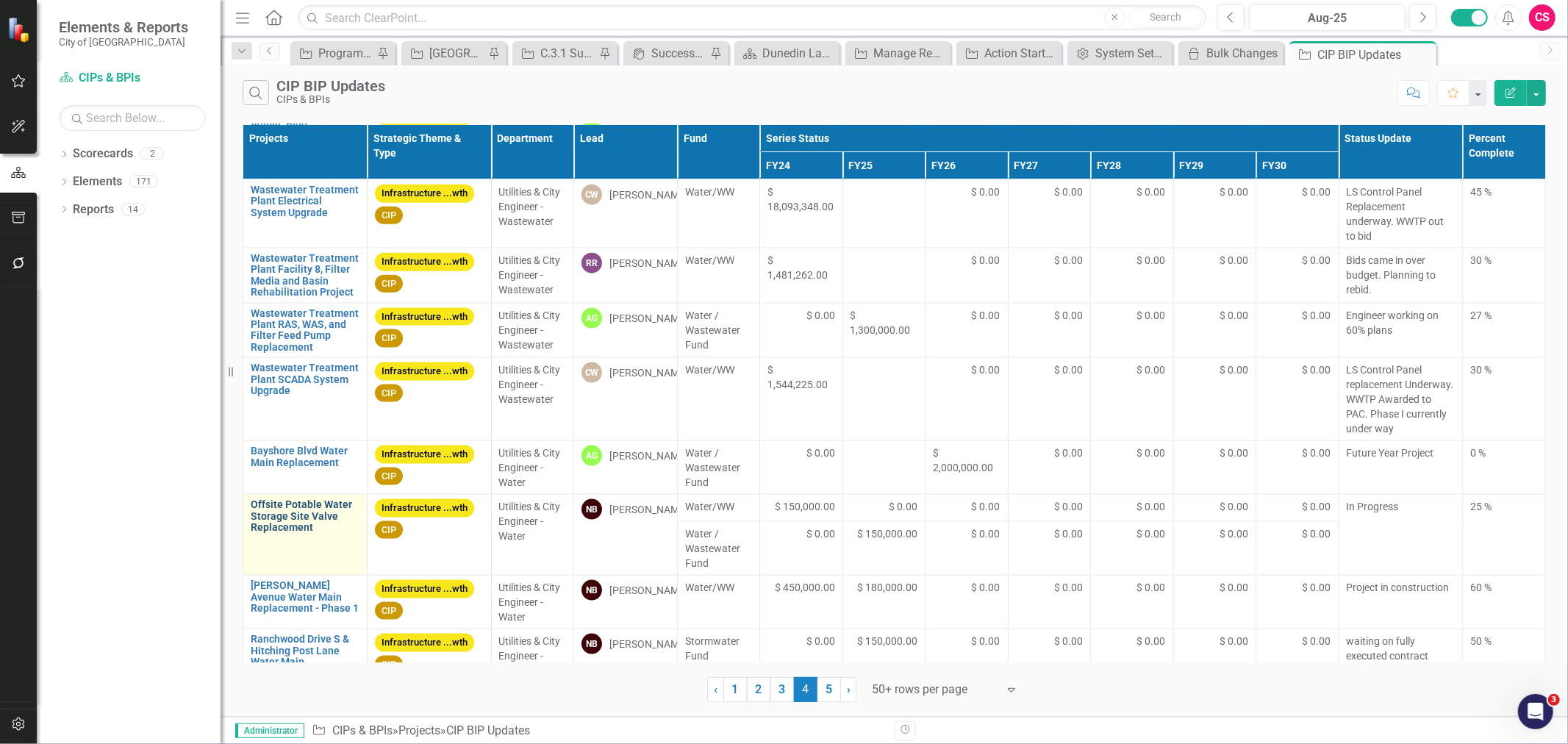
scroll to position [1593, 0]
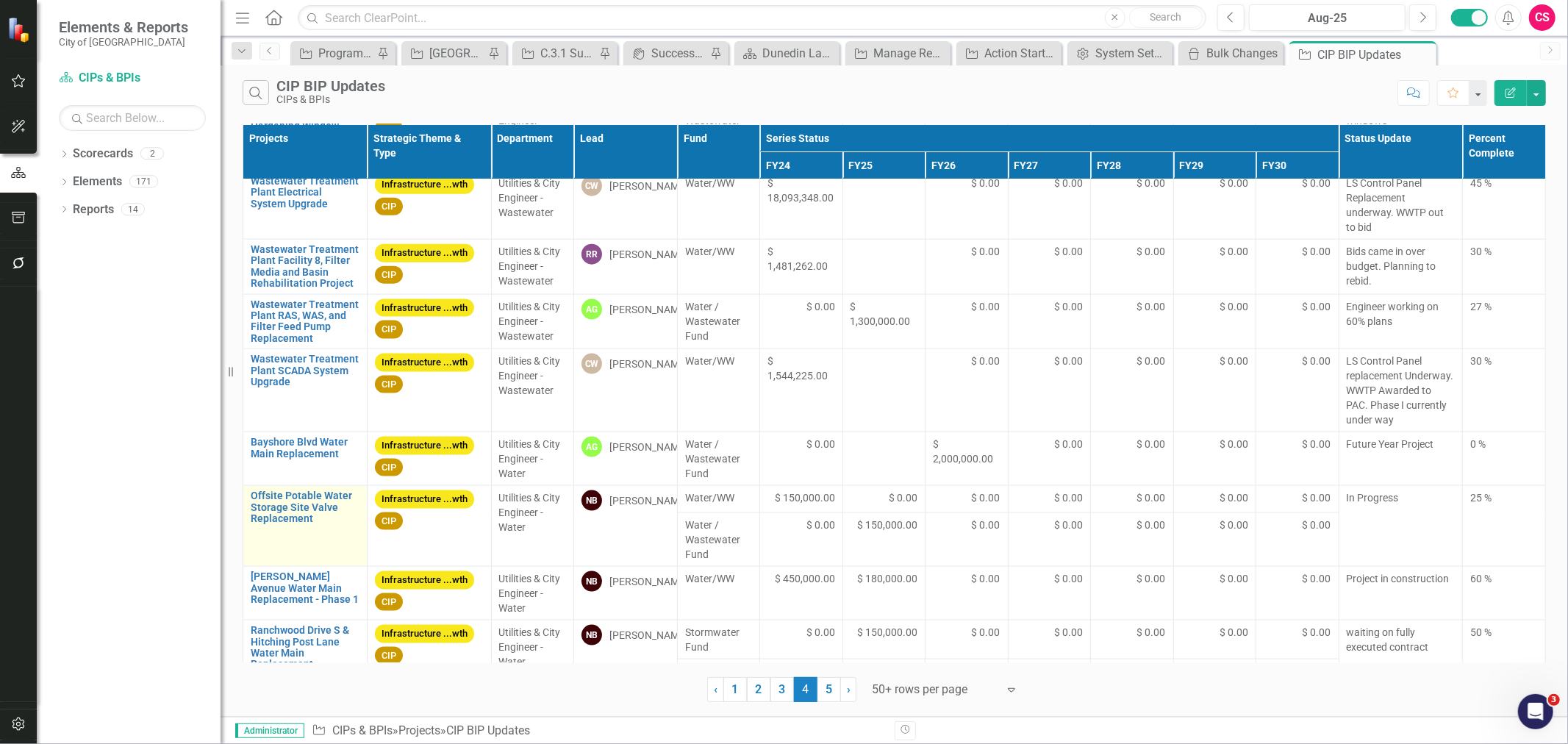
click at [0, 0] on link "Edit Edit Project" at bounding box center [0, 0] width 0 height 0
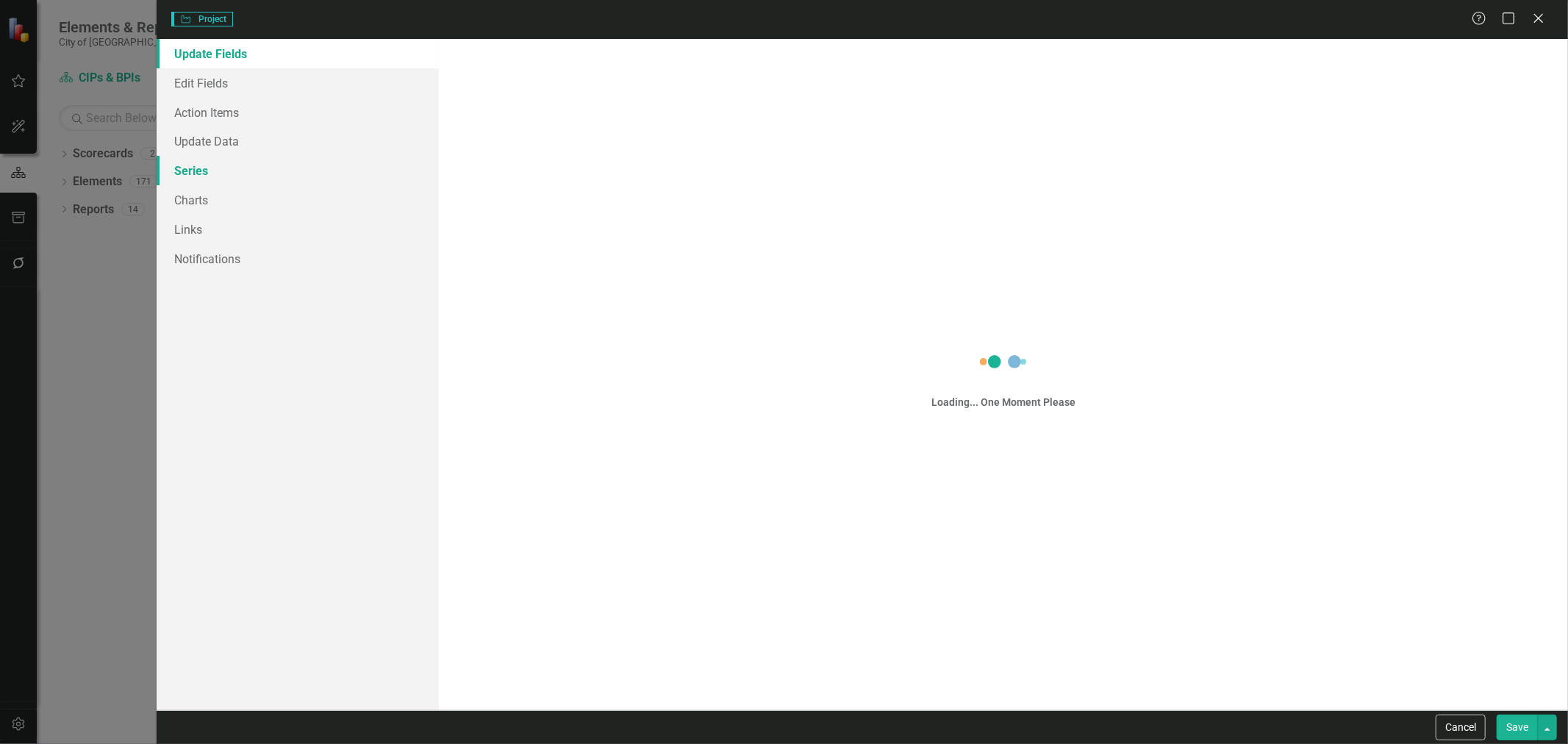
click at [235, 170] on link "Series" at bounding box center [298, 170] width 283 height 30
click at [243, 147] on link "Update Data" at bounding box center [298, 141] width 283 height 30
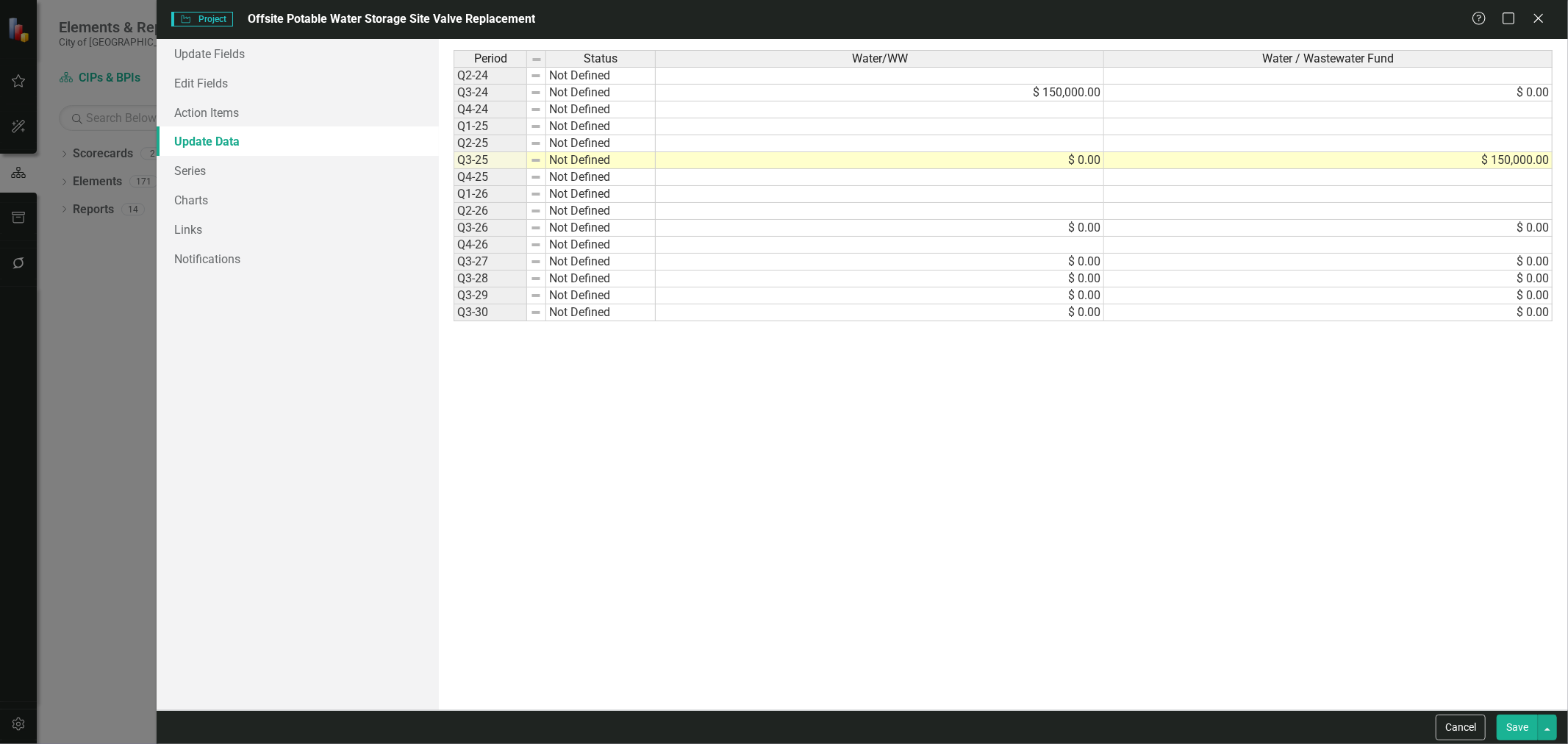
scroll to position [0, 0]
click at [1017, 103] on td at bounding box center [880, 110] width 448 height 17
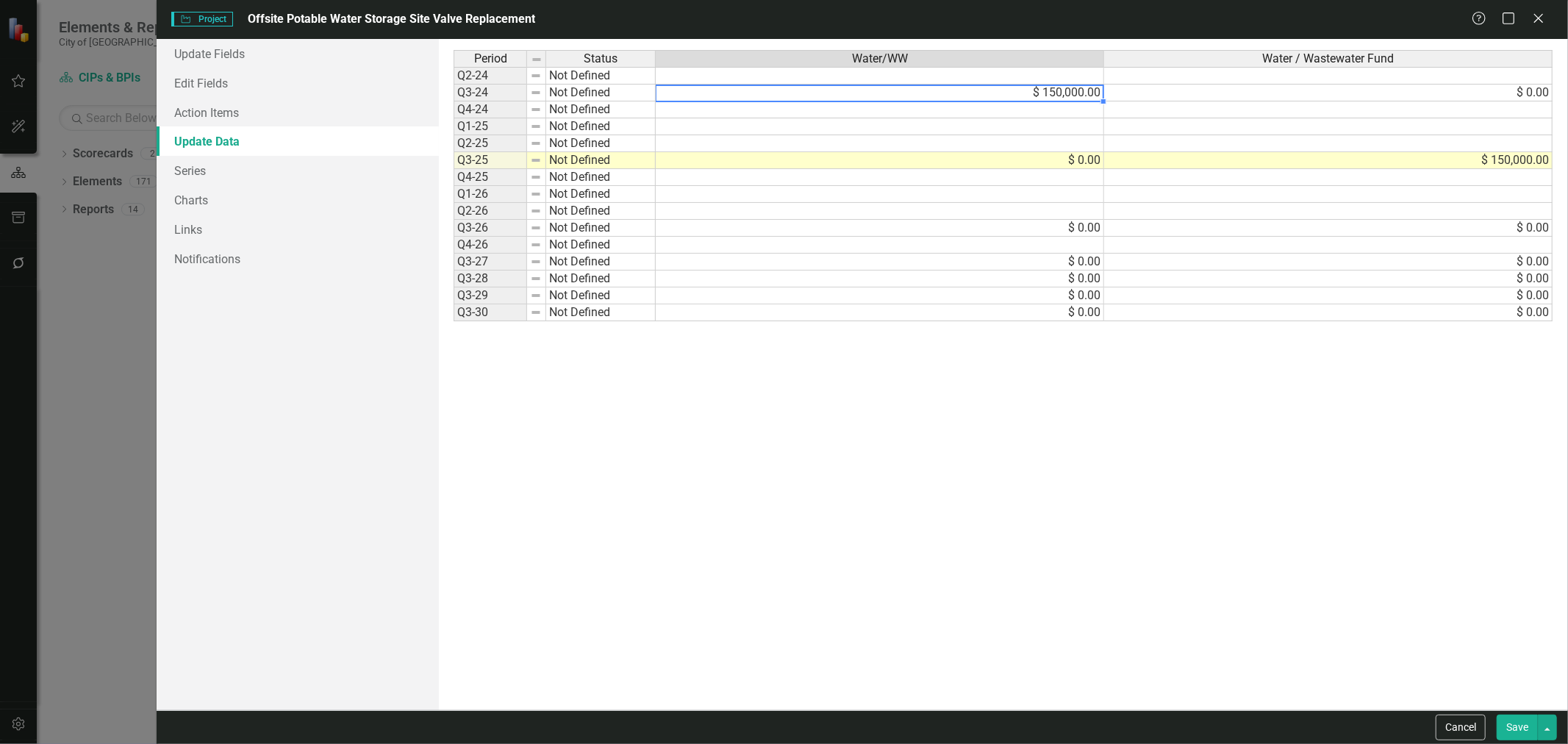
click at [1019, 98] on td "$ 150,000.00" at bounding box center [880, 93] width 448 height 17
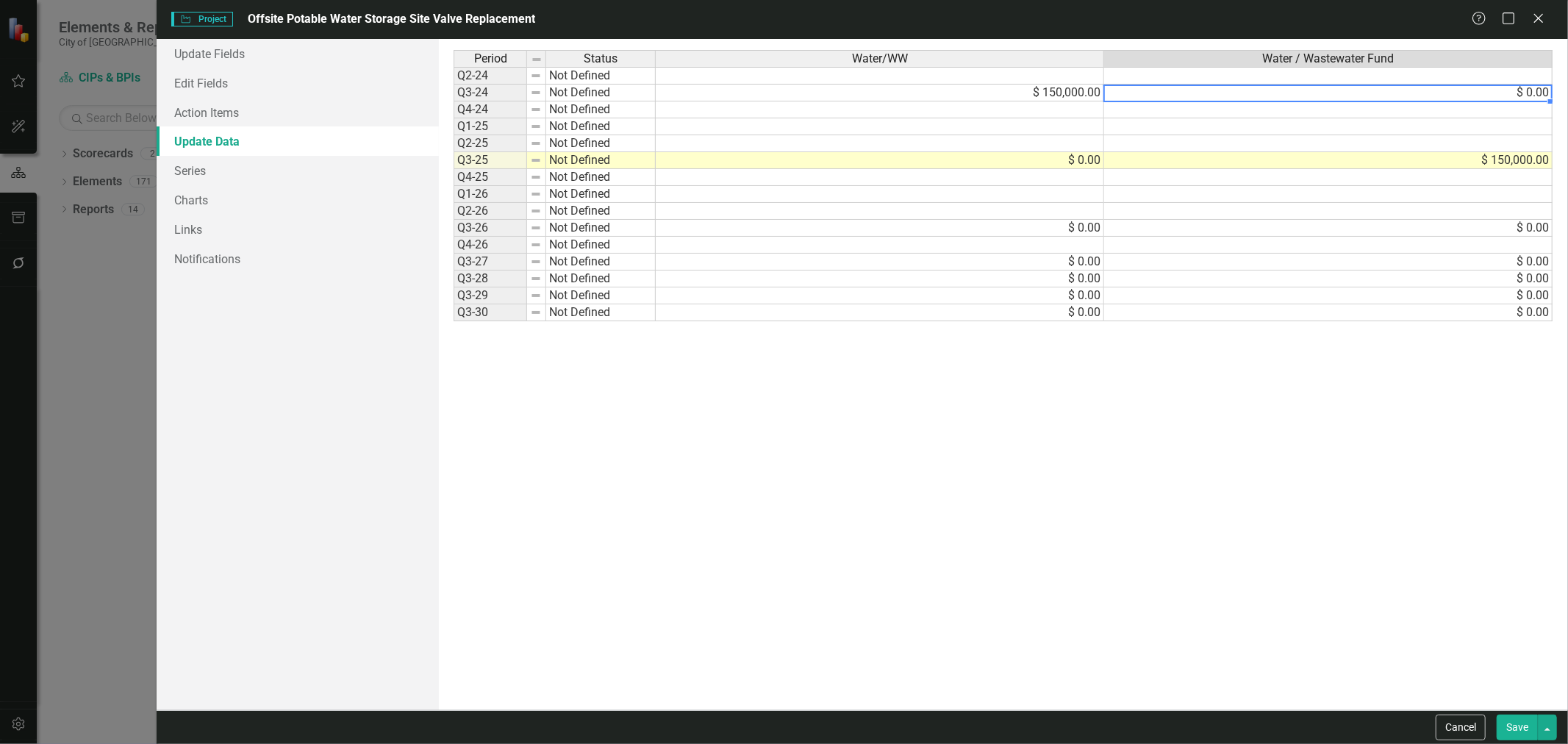
click at [1185, 93] on td "$ 0.00" at bounding box center [1328, 93] width 448 height 17
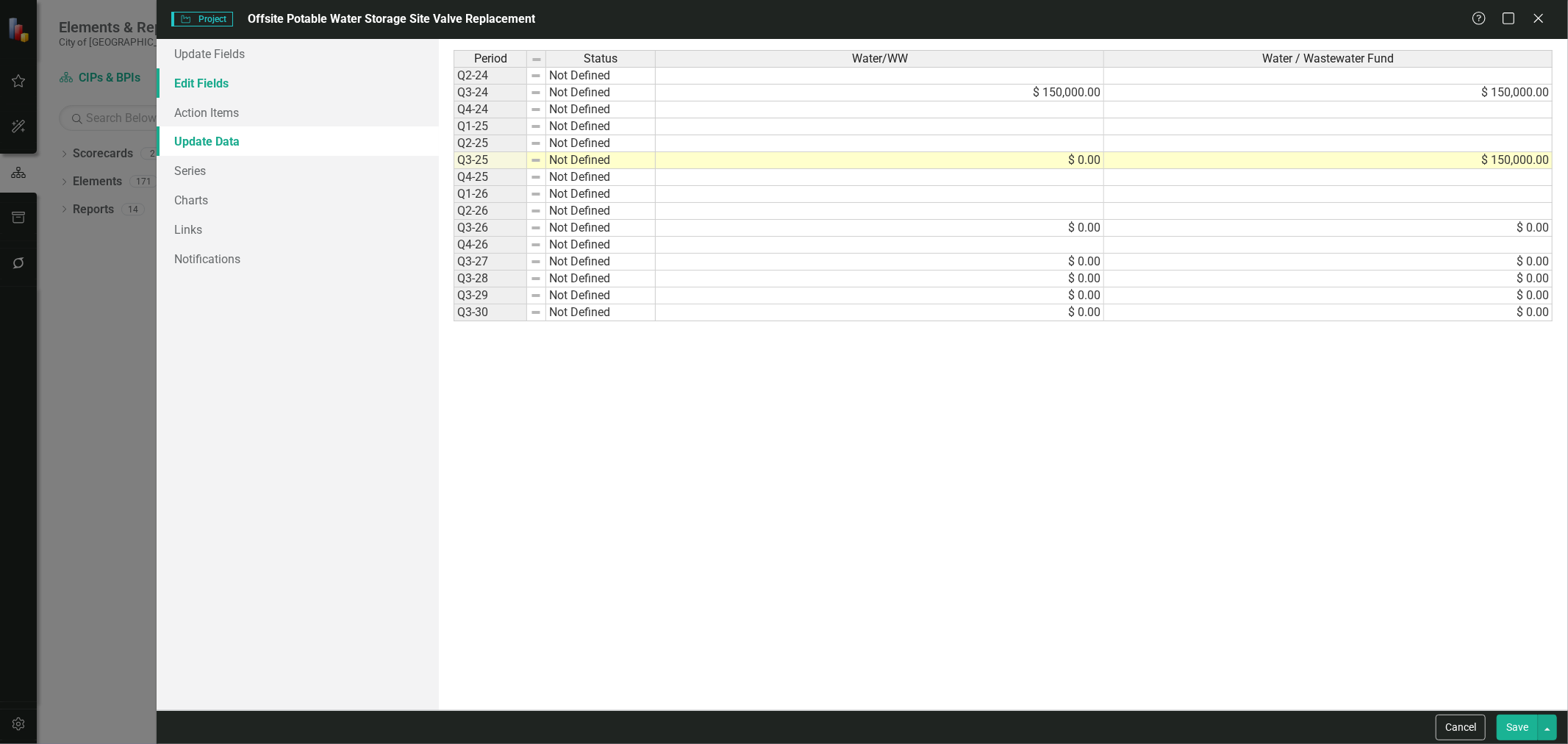
click at [241, 84] on link "Edit Fields" at bounding box center [298, 83] width 283 height 30
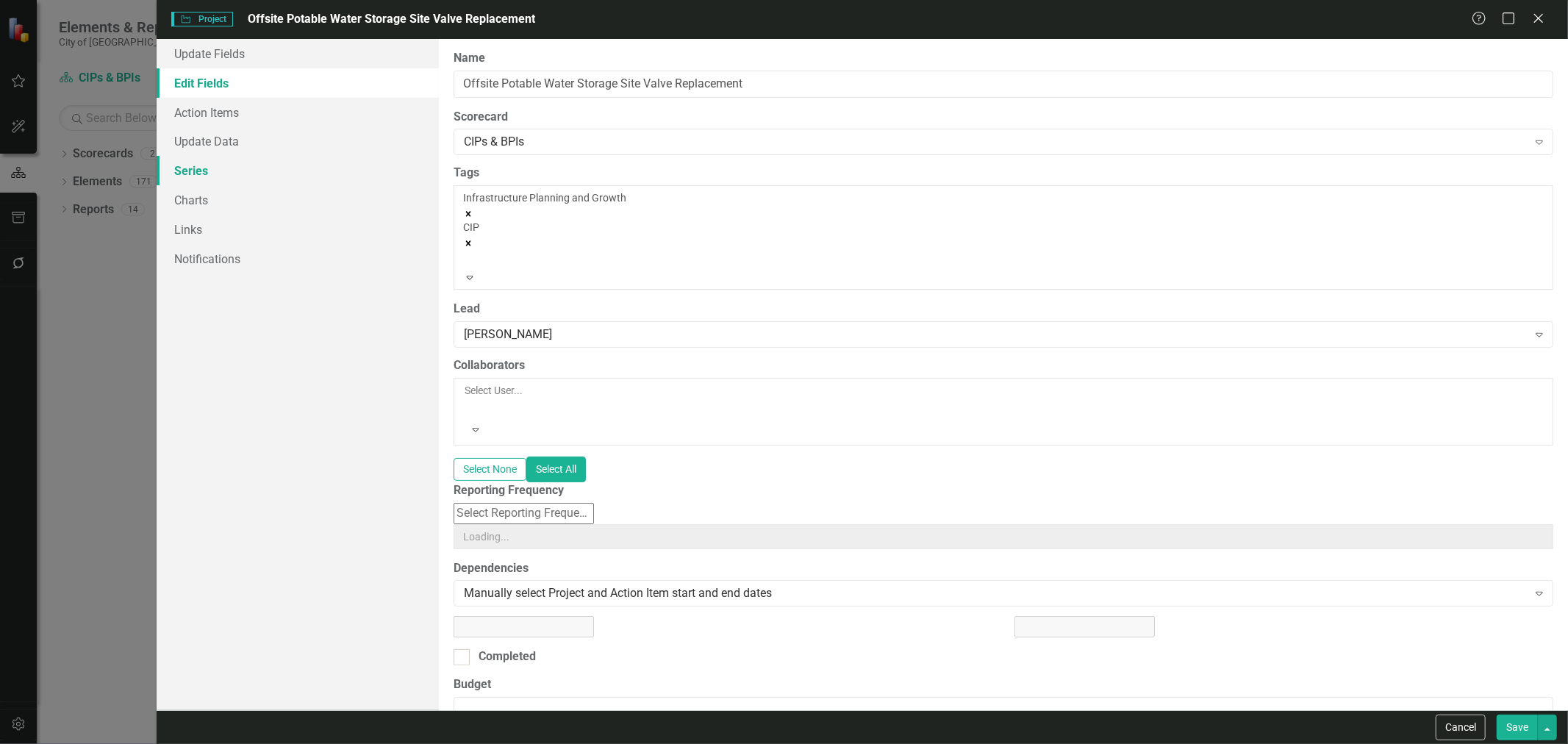
click at [224, 157] on link "Series" at bounding box center [298, 170] width 283 height 30
click at [221, 166] on link "Series" at bounding box center [298, 170] width 283 height 30
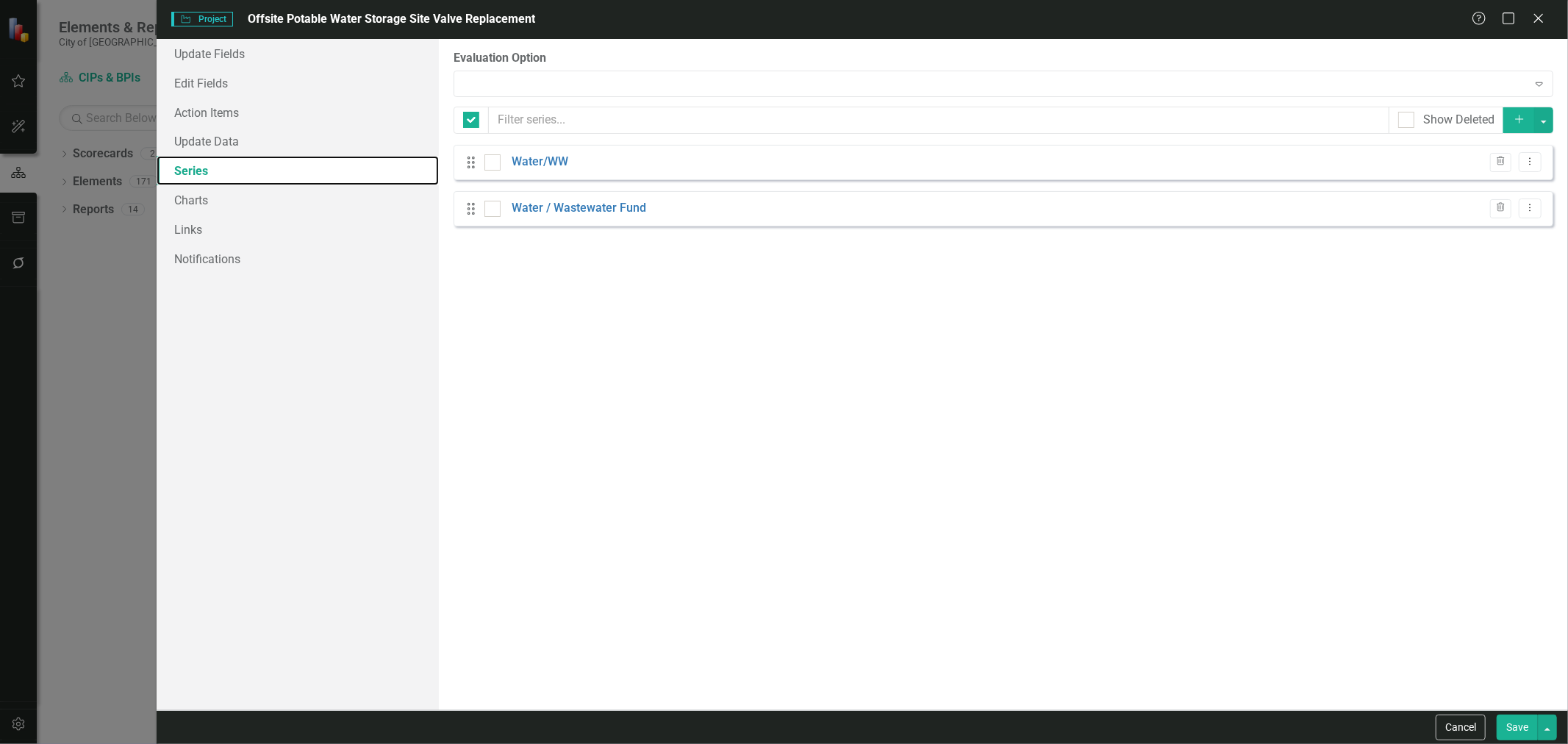
checkbox input "false"
click at [1531, 162] on icon at bounding box center [1531, 162] width 2 height 8
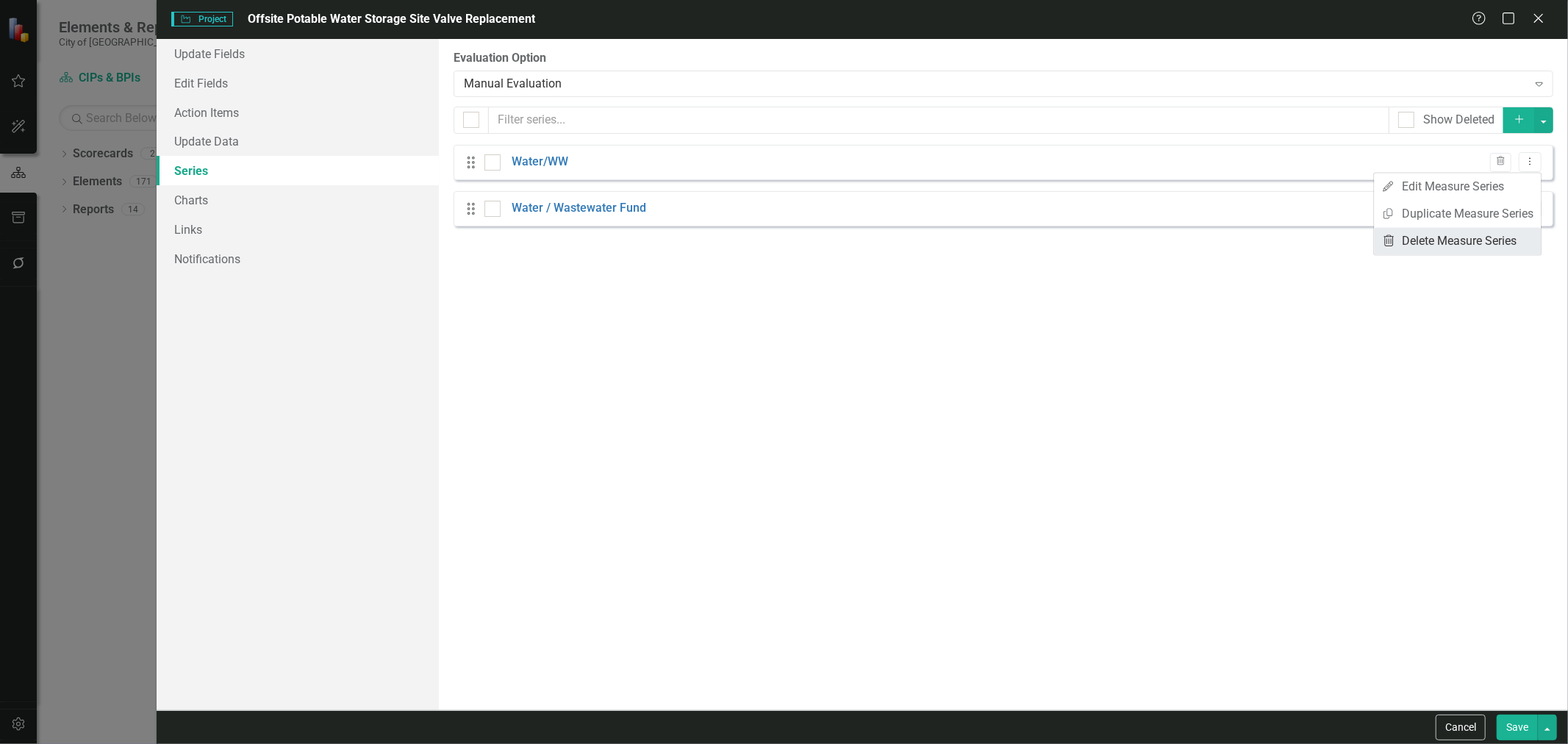
click at [1427, 246] on link "Trash Delete Measure Series" at bounding box center [1457, 241] width 167 height 27
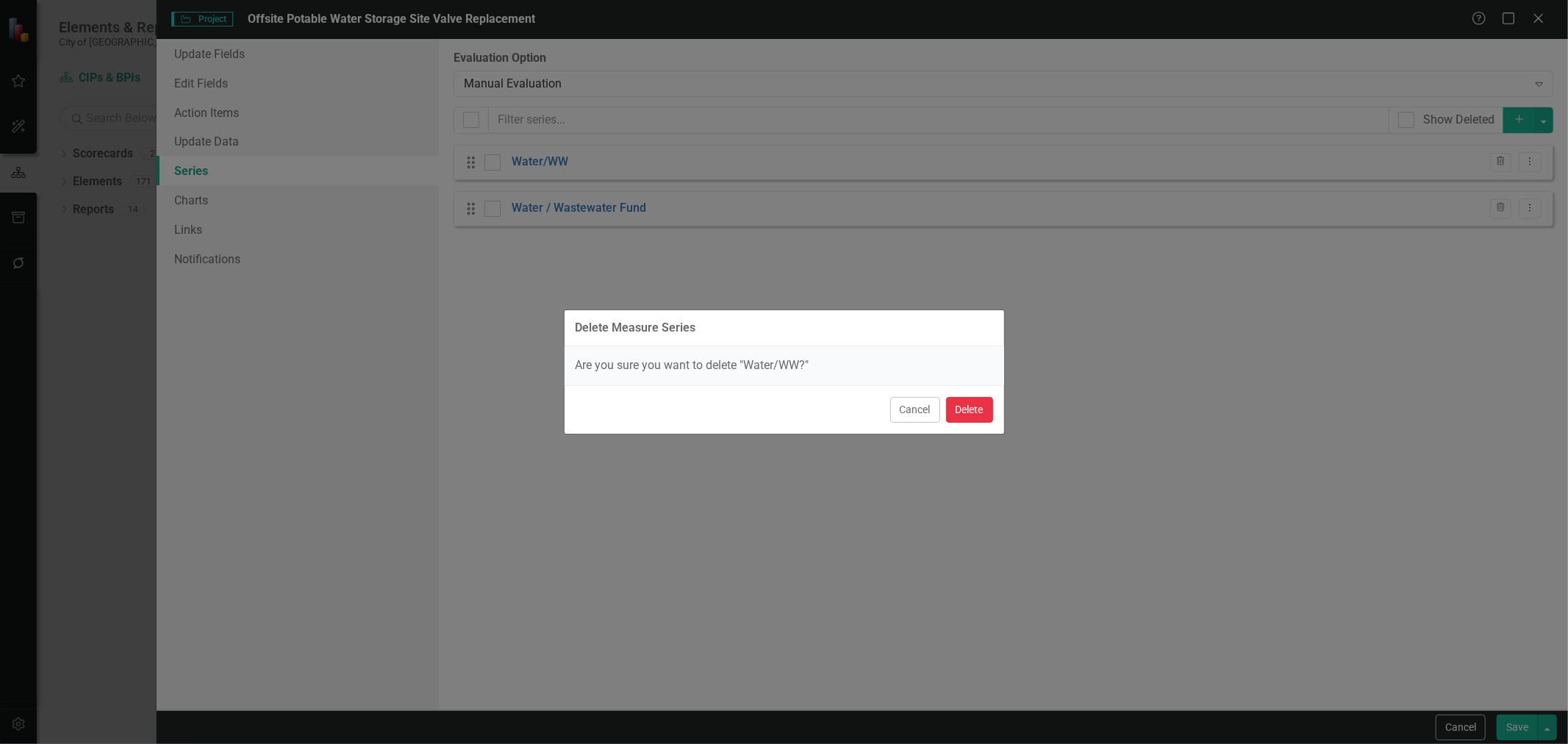
click at [967, 400] on button "Delete" at bounding box center [970, 410] width 47 height 26
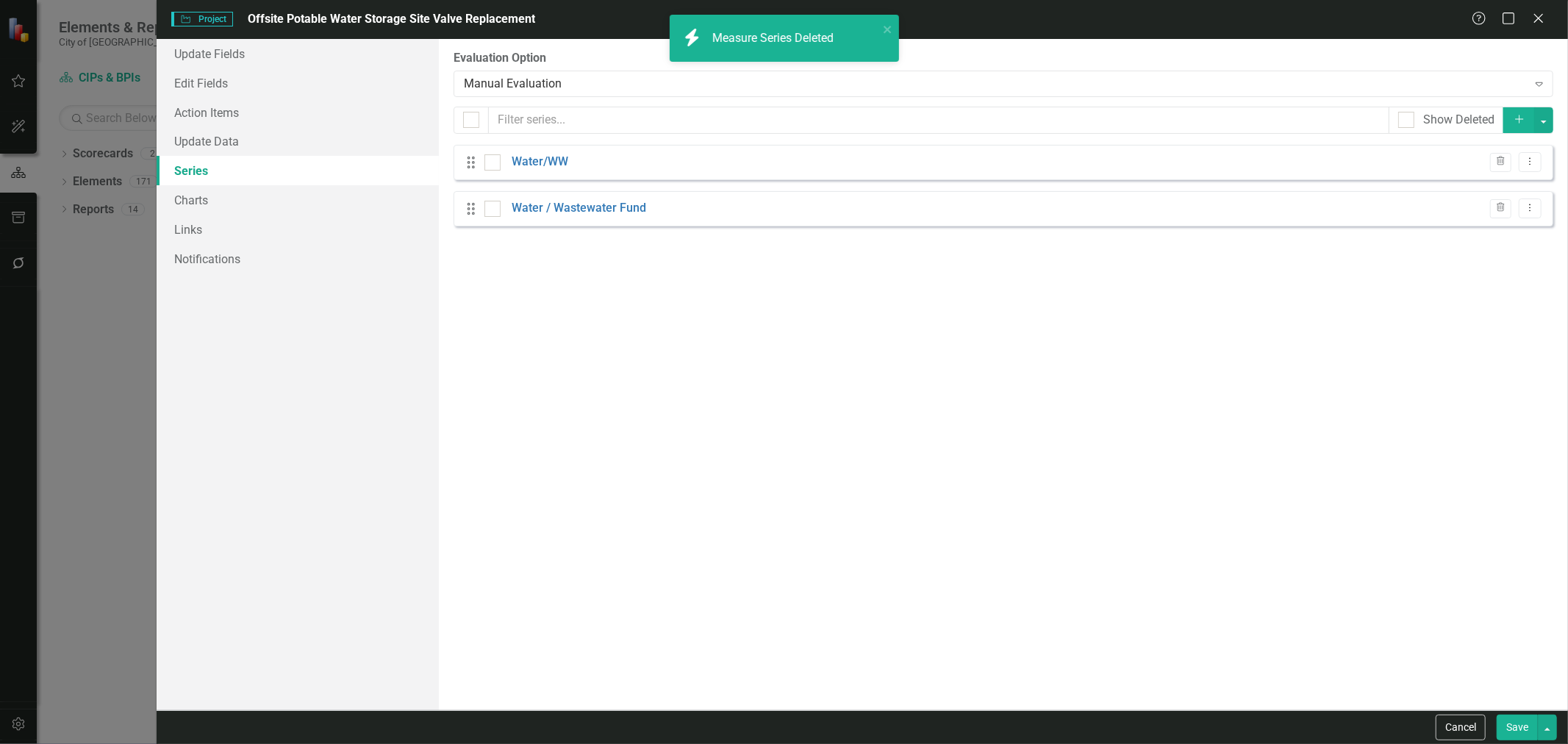
click at [1518, 729] on button "Save" at bounding box center [1518, 728] width 41 height 26
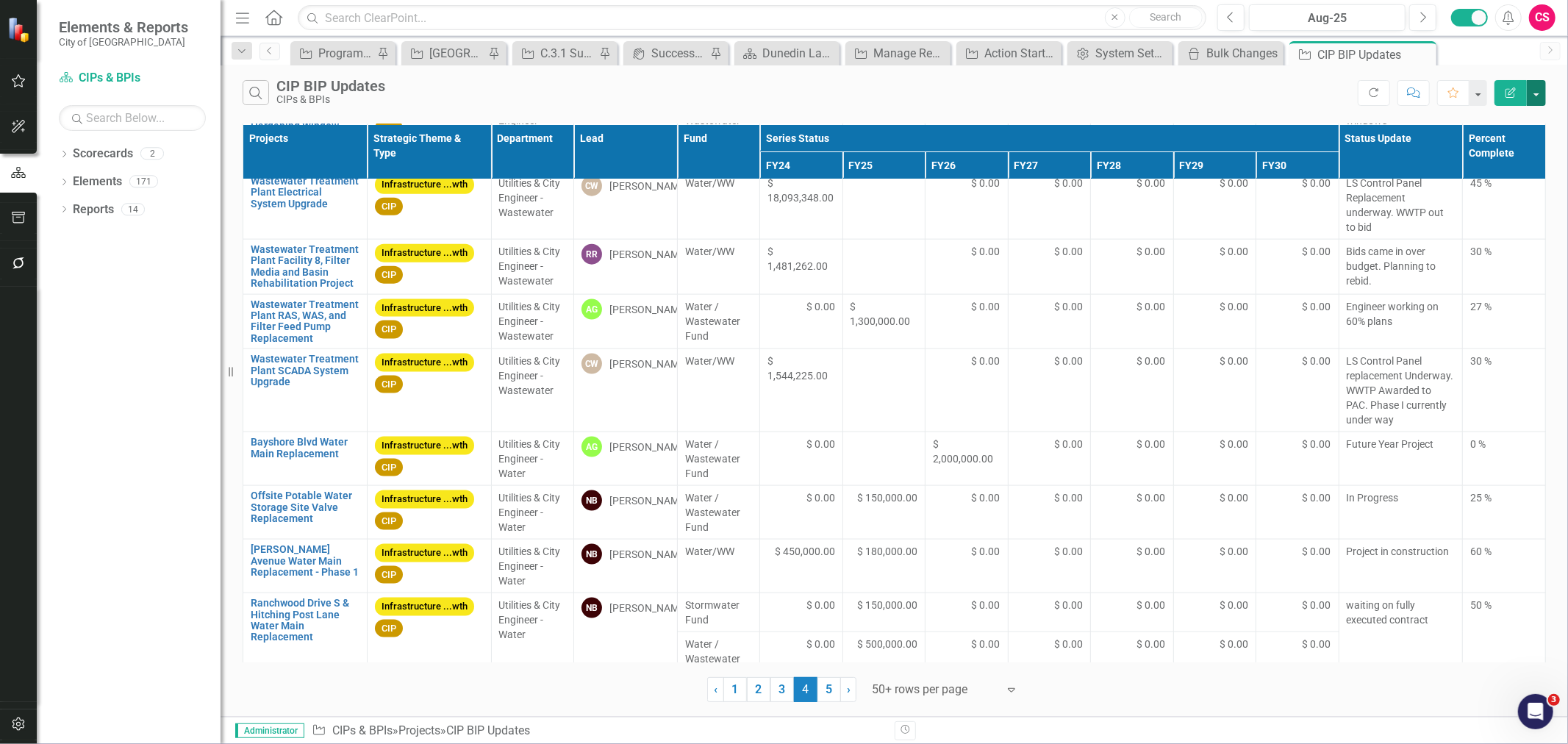
click at [1540, 100] on button "button" at bounding box center [1536, 93] width 19 height 26
click at [1372, 96] on icon "button" at bounding box center [1374, 93] width 9 height 9
click at [1537, 98] on button "button" at bounding box center [1536, 93] width 19 height 26
click at [1453, 175] on link "Excel Export to Excel" at bounding box center [1487, 177] width 116 height 27
click at [1519, 22] on button "Alerts" at bounding box center [1508, 18] width 27 height 27
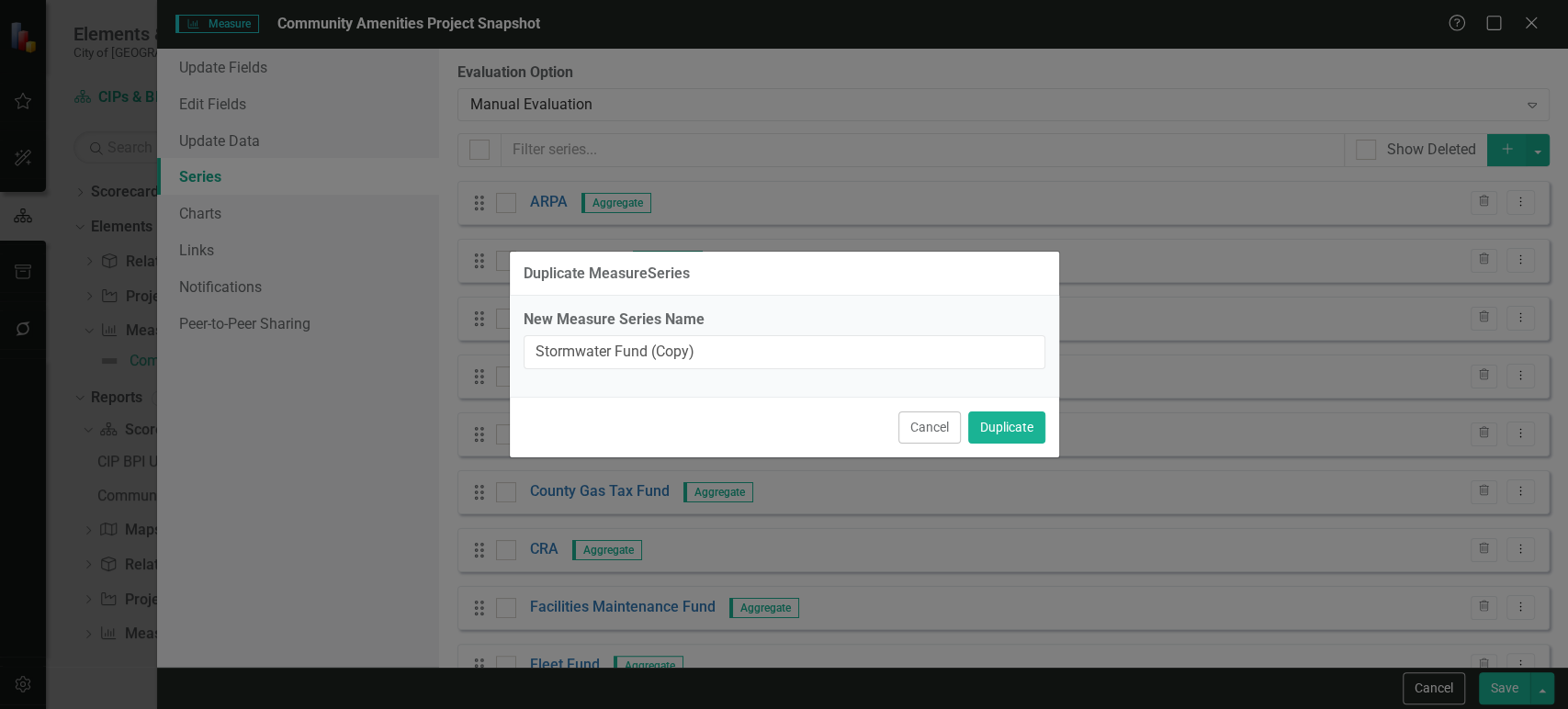
scroll to position [568, 0]
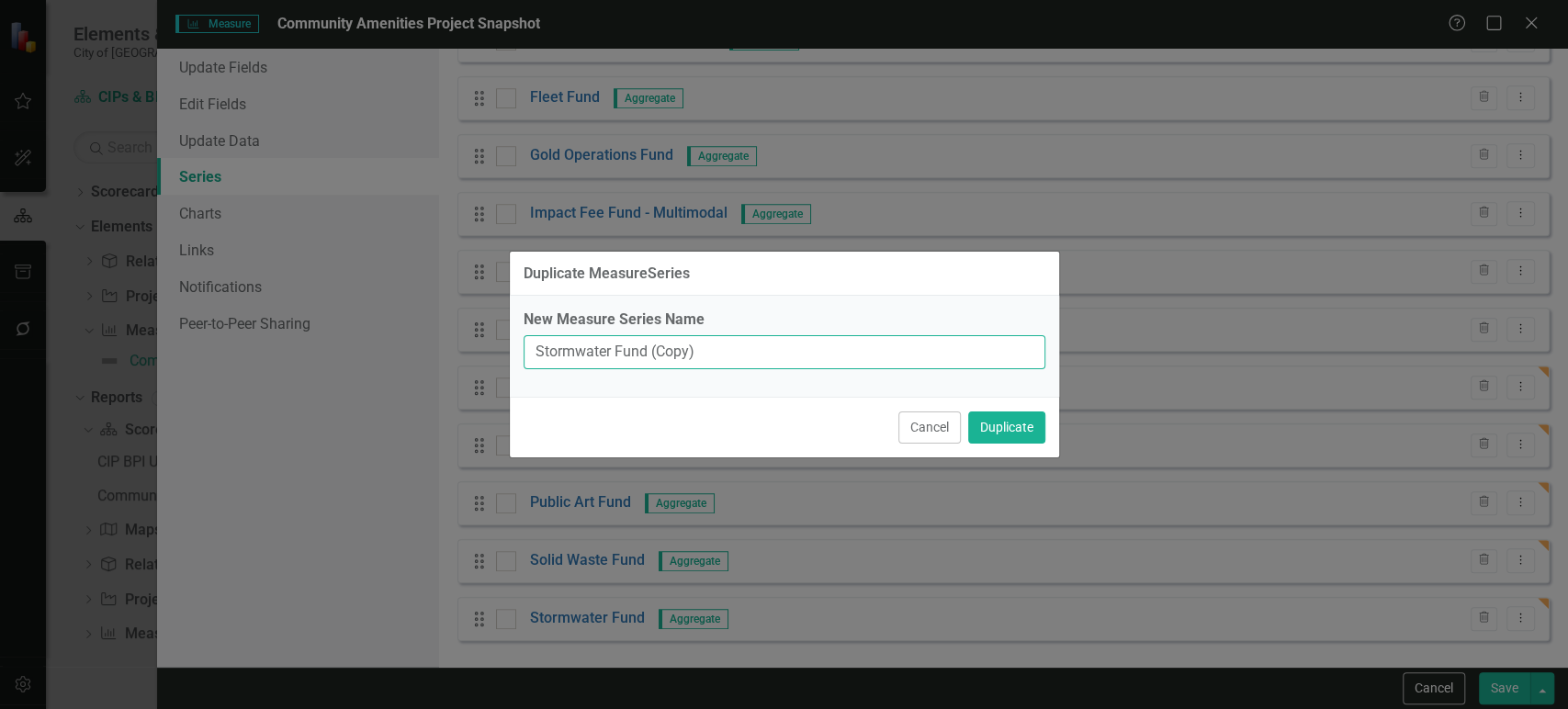
click at [680, 363] on input "Stormwater Fund (Copy)" at bounding box center [784, 352] width 522 height 34
paste input "Water / Wastewater Fund"
type input "Water / Wastewater Fund"
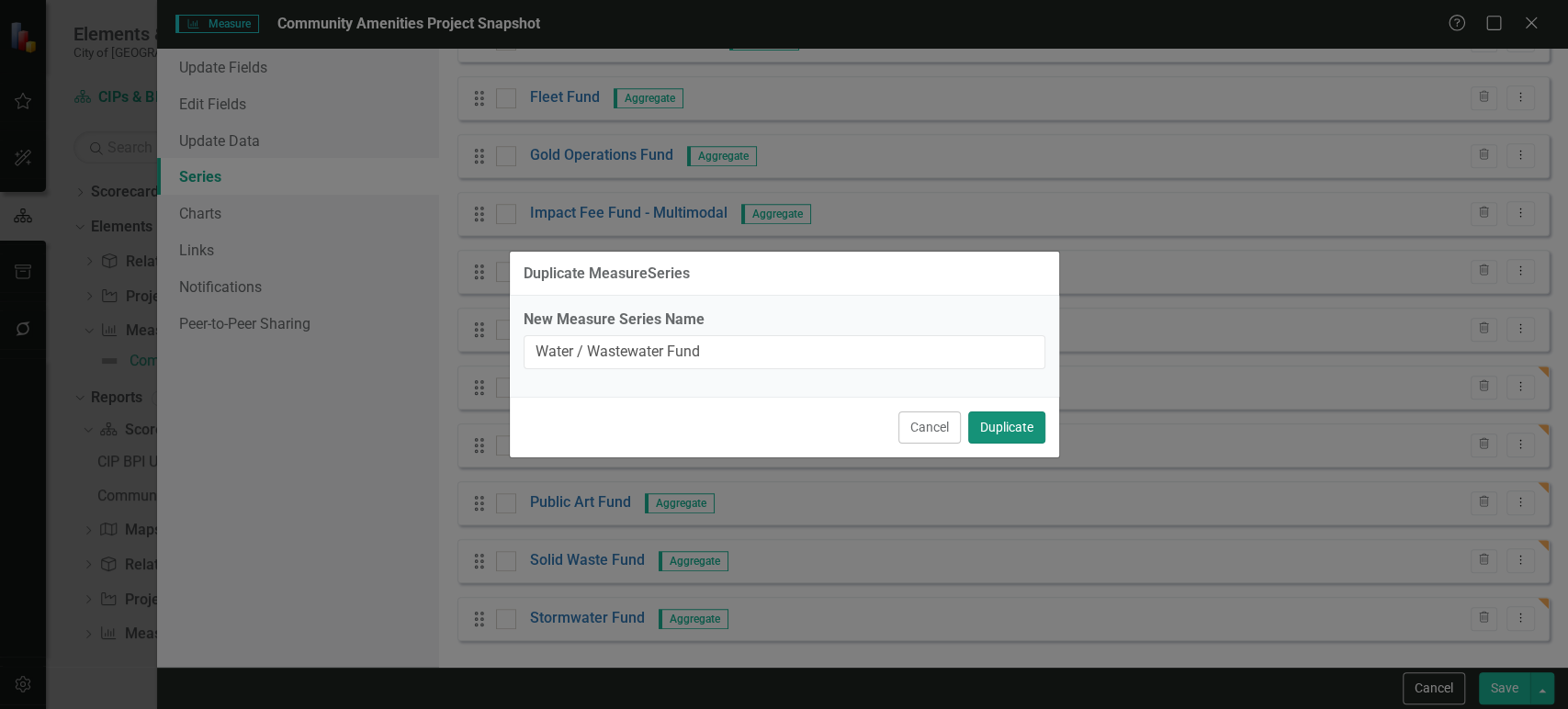
click at [978, 421] on button "Duplicate" at bounding box center [1007, 427] width 77 height 32
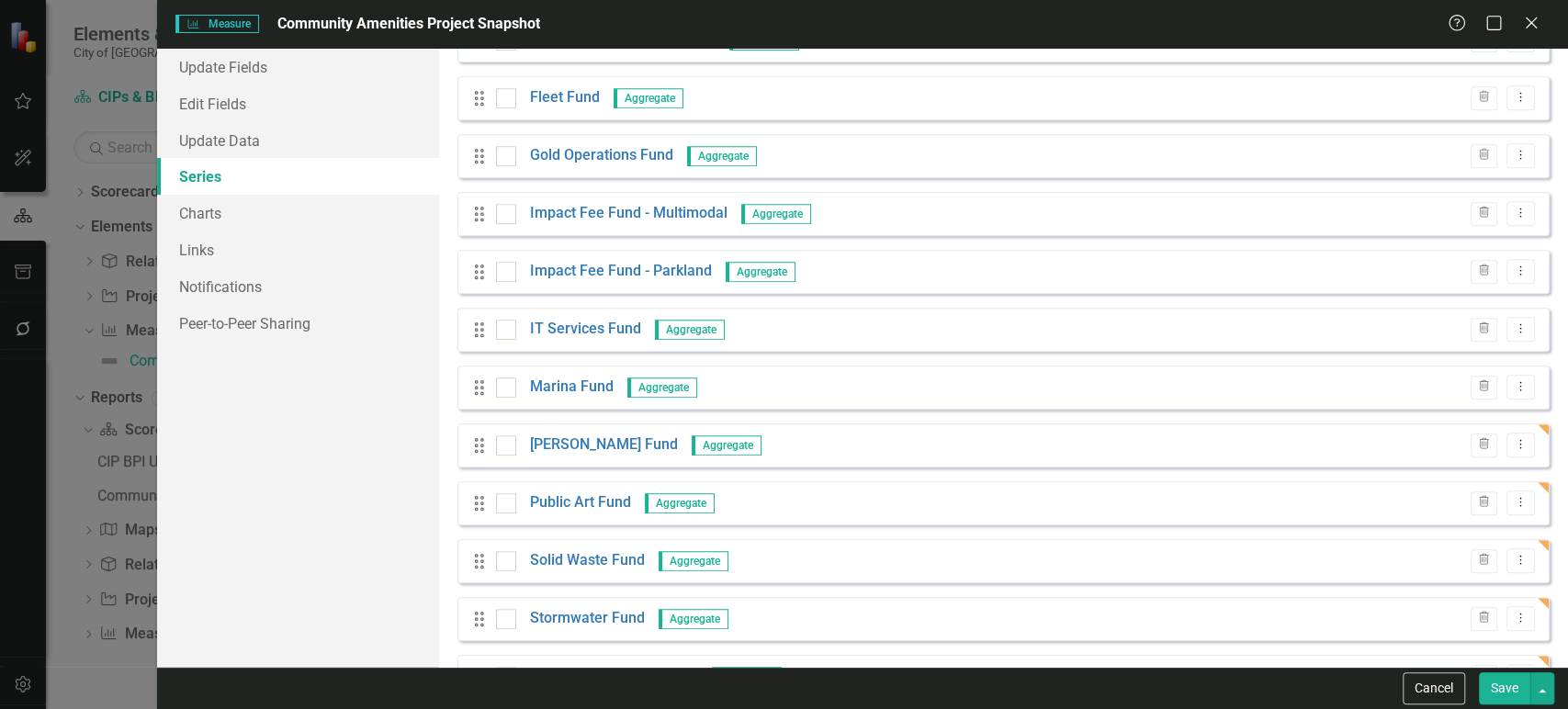
scroll to position [626, 0]
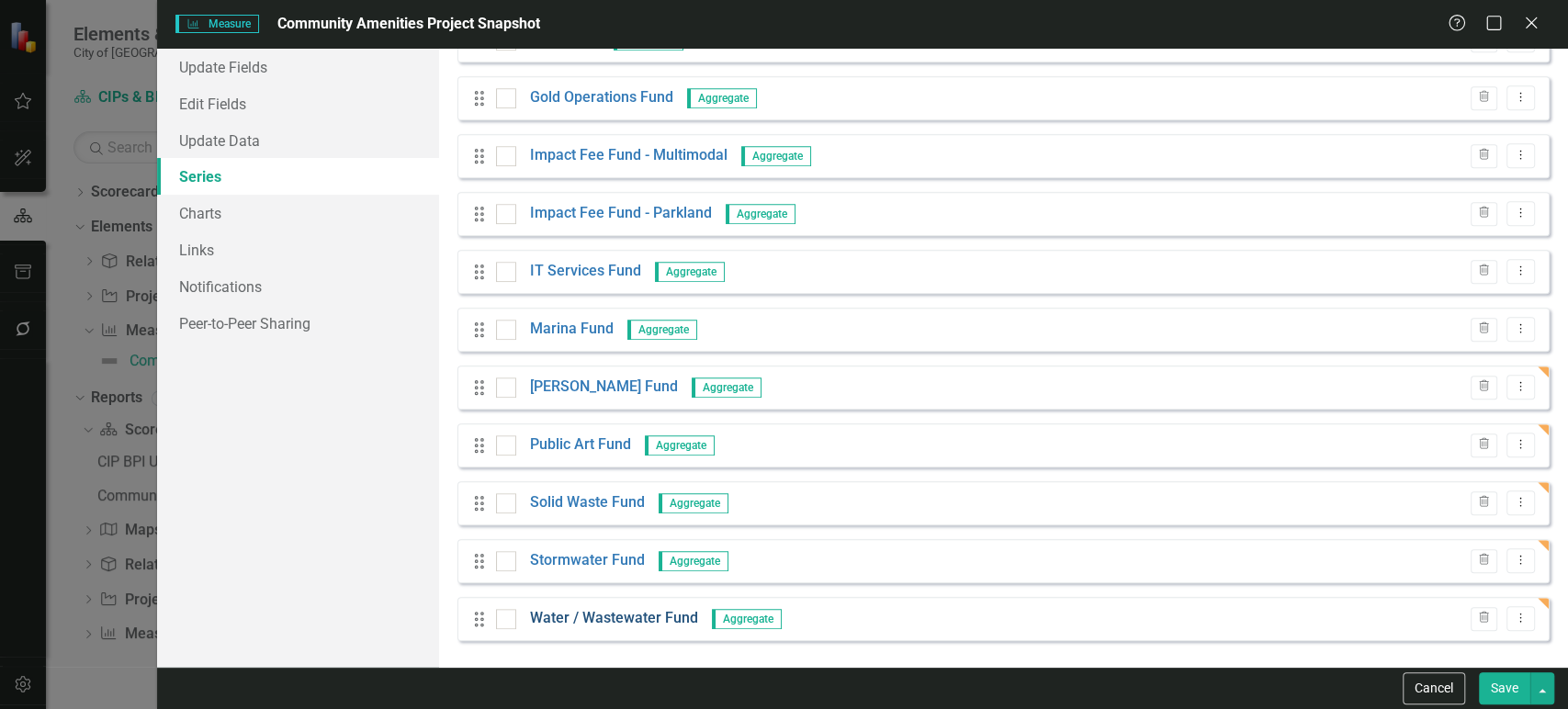
click at [592, 611] on link "Water / Wastewater Fund" at bounding box center [614, 618] width 168 height 21
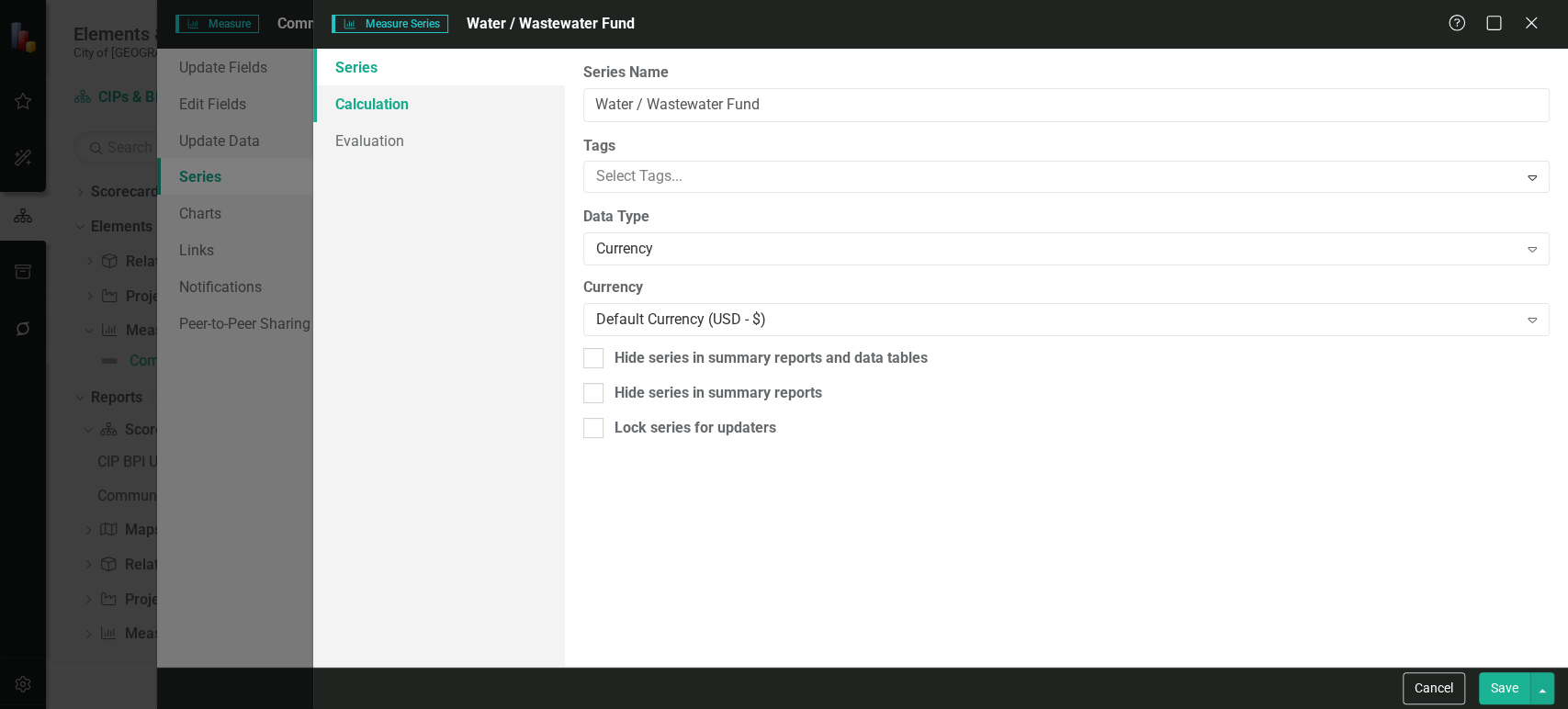
click at [432, 109] on link "Calculation" at bounding box center [438, 104] width 251 height 37
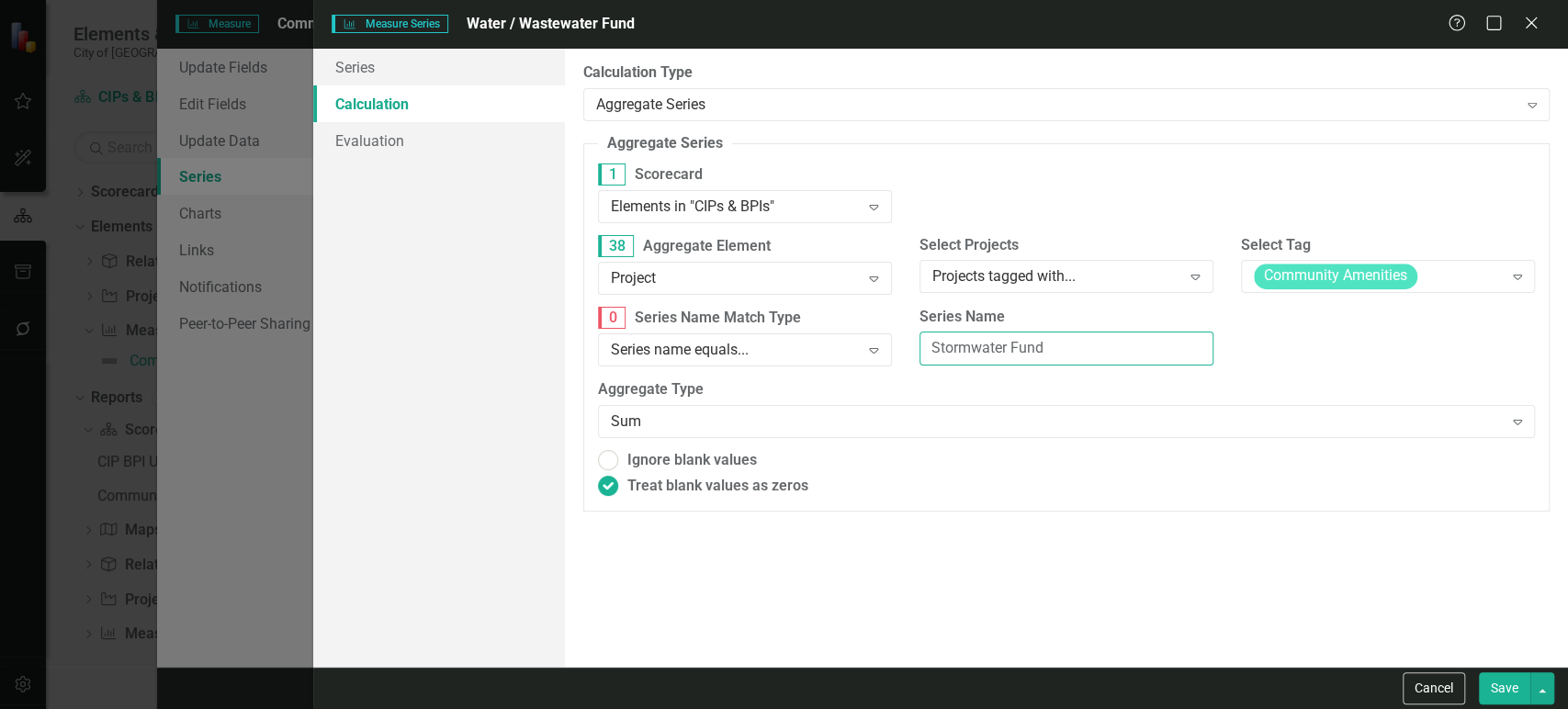
click at [1042, 352] on input "Stormwater Fund" at bounding box center [1067, 349] width 294 height 34
paste input "Water / Waste"
type input "Water / Wastewater Fund"
click at [1498, 681] on button "Save" at bounding box center [1505, 689] width 52 height 32
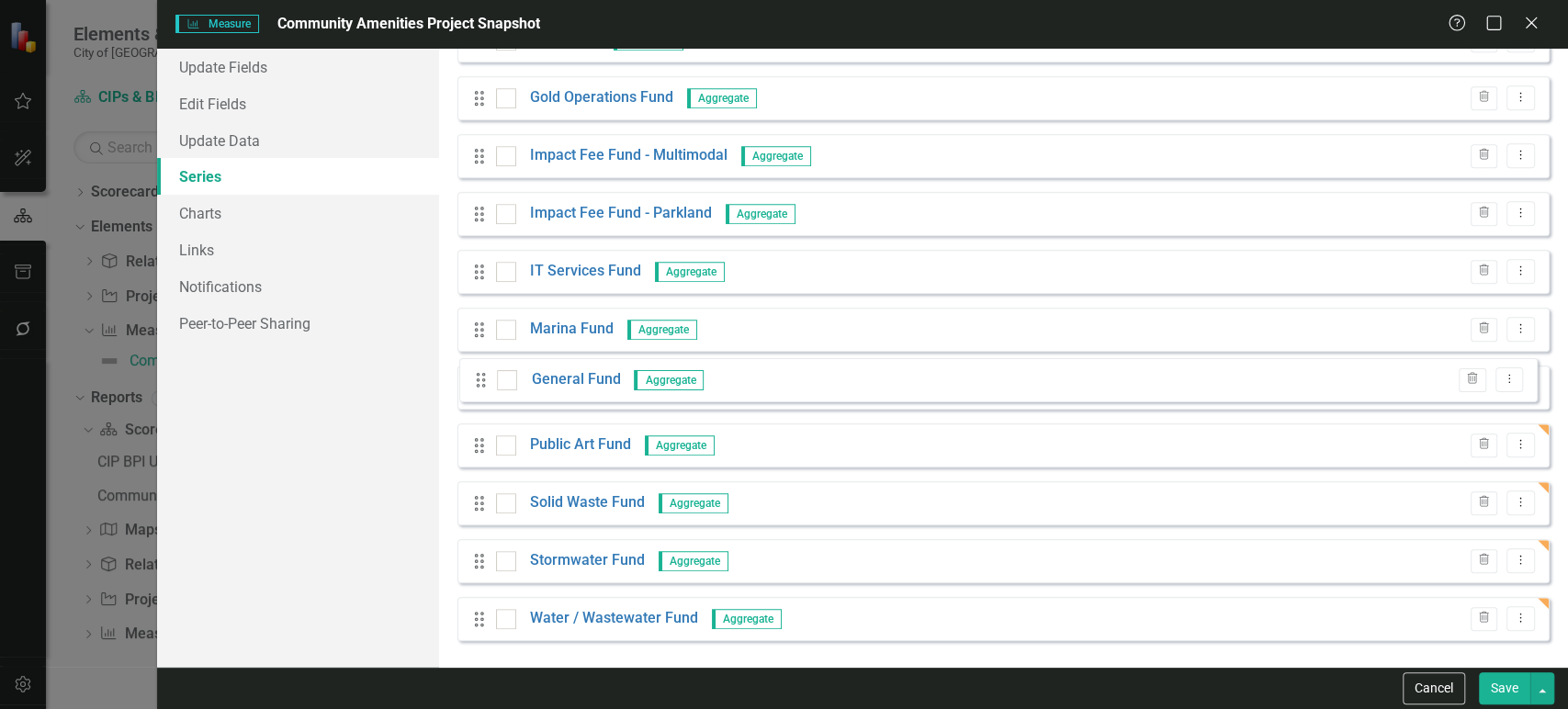
scroll to position [180, 0]
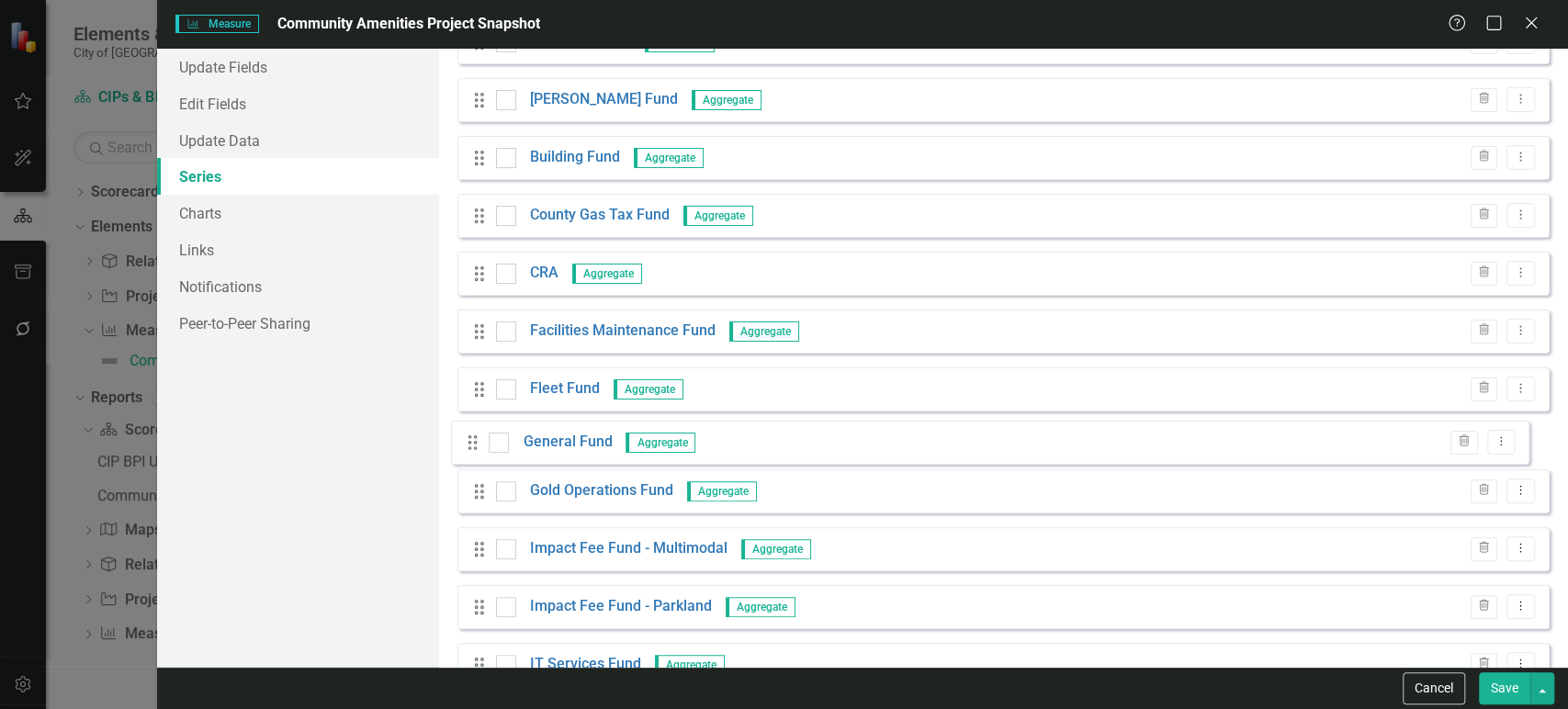
drag, startPoint x: 482, startPoint y: 261, endPoint x: 475, endPoint y: 441, distance: 180.1
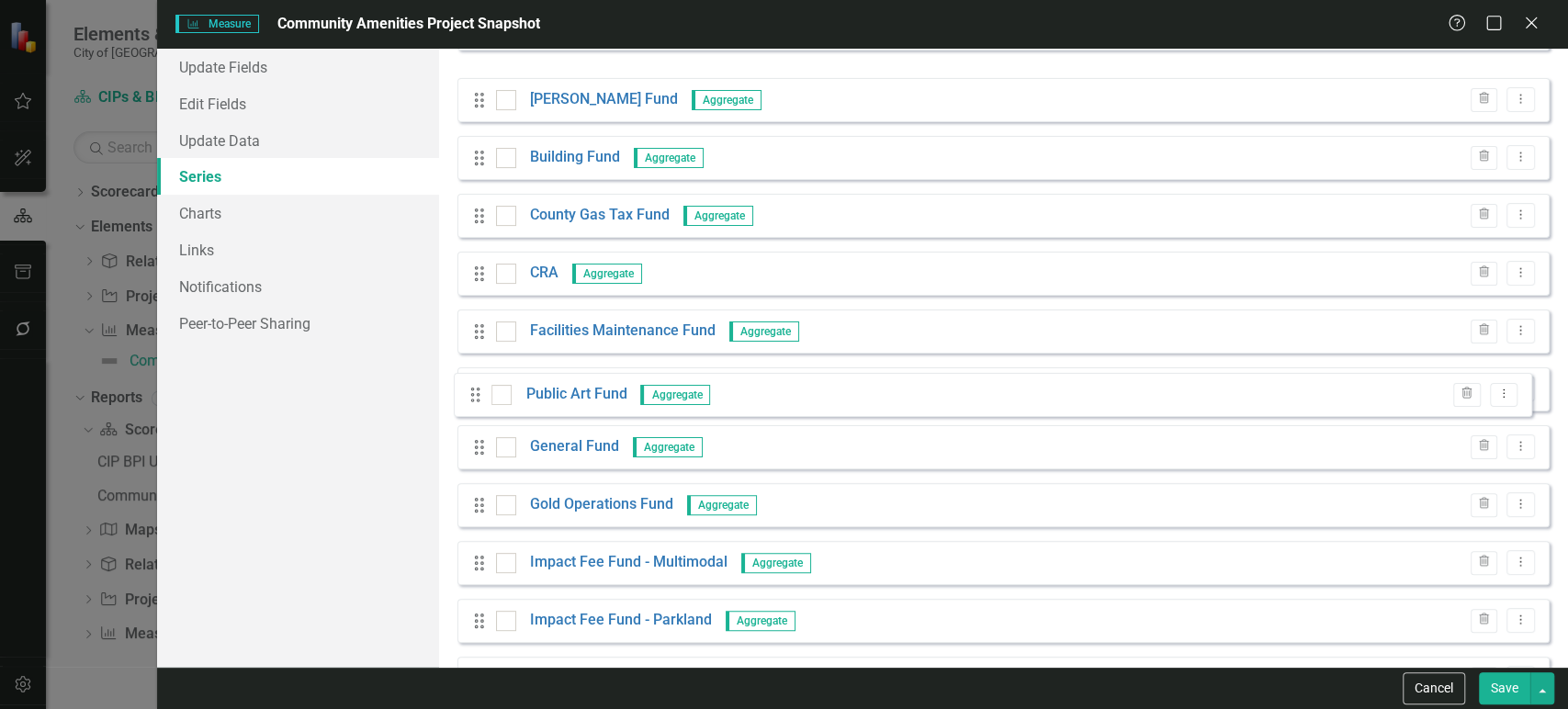
scroll to position [626, 0]
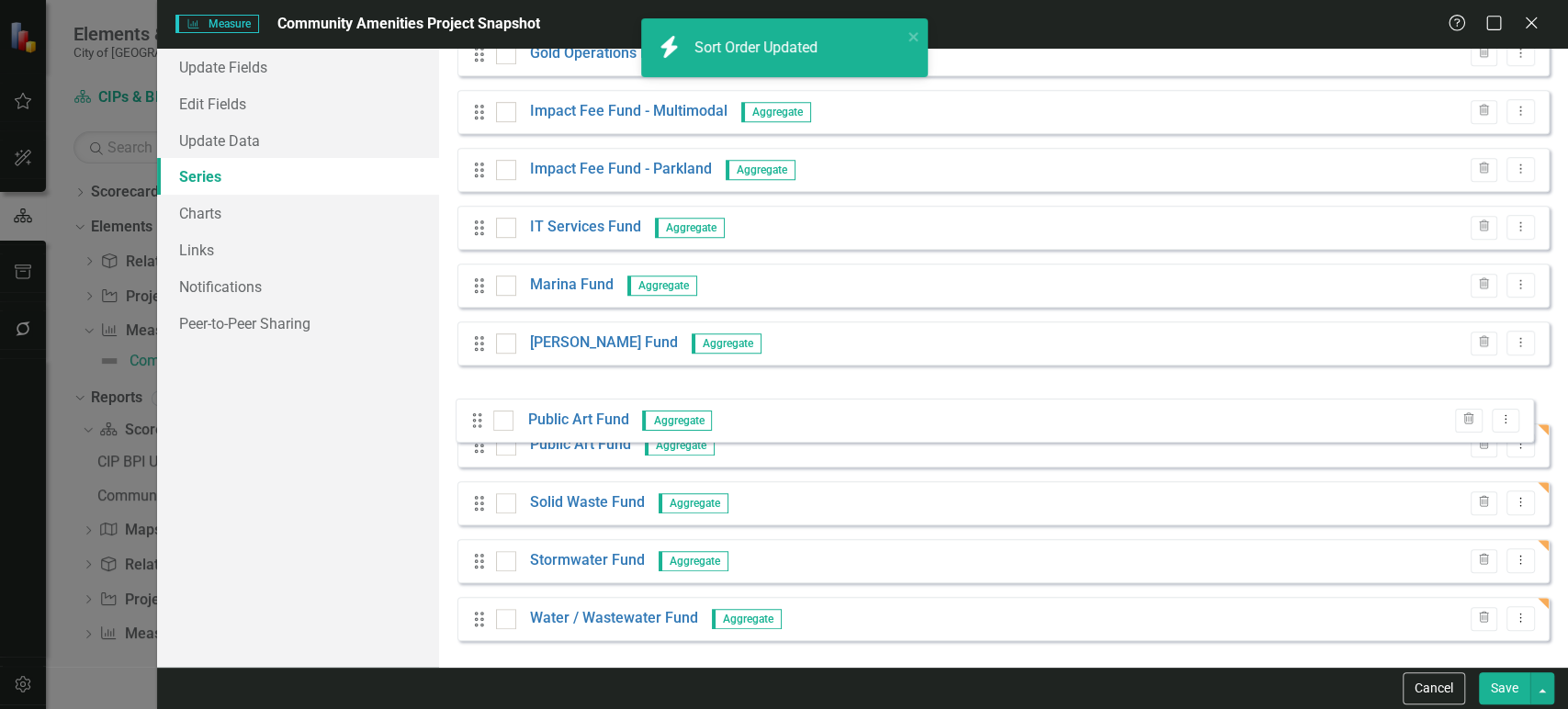
drag, startPoint x: 487, startPoint y: 439, endPoint x: 480, endPoint y: 410, distance: 29.8
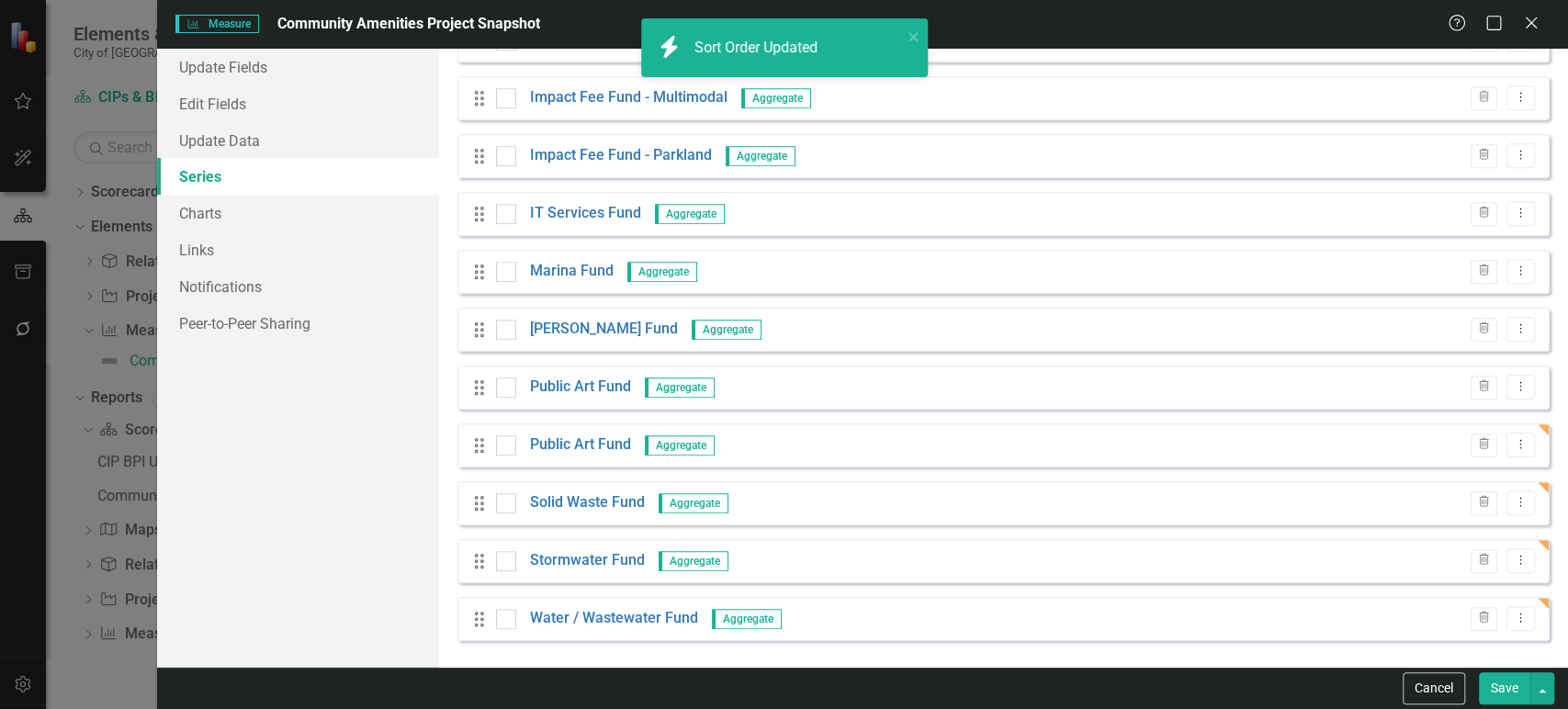
scroll to position [569, 0]
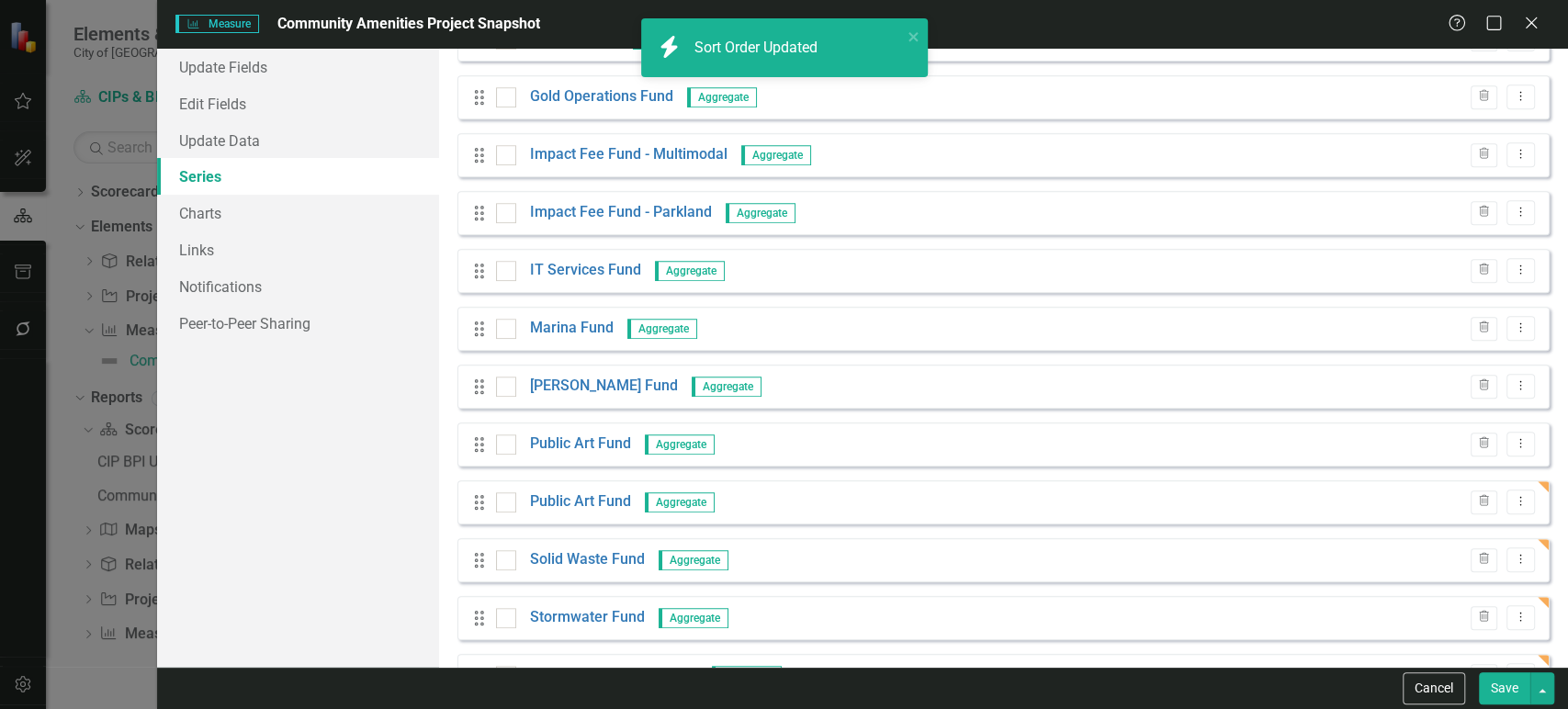
click at [1514, 447] on icon "Dropdown Menu" at bounding box center [1521, 443] width 15 height 12
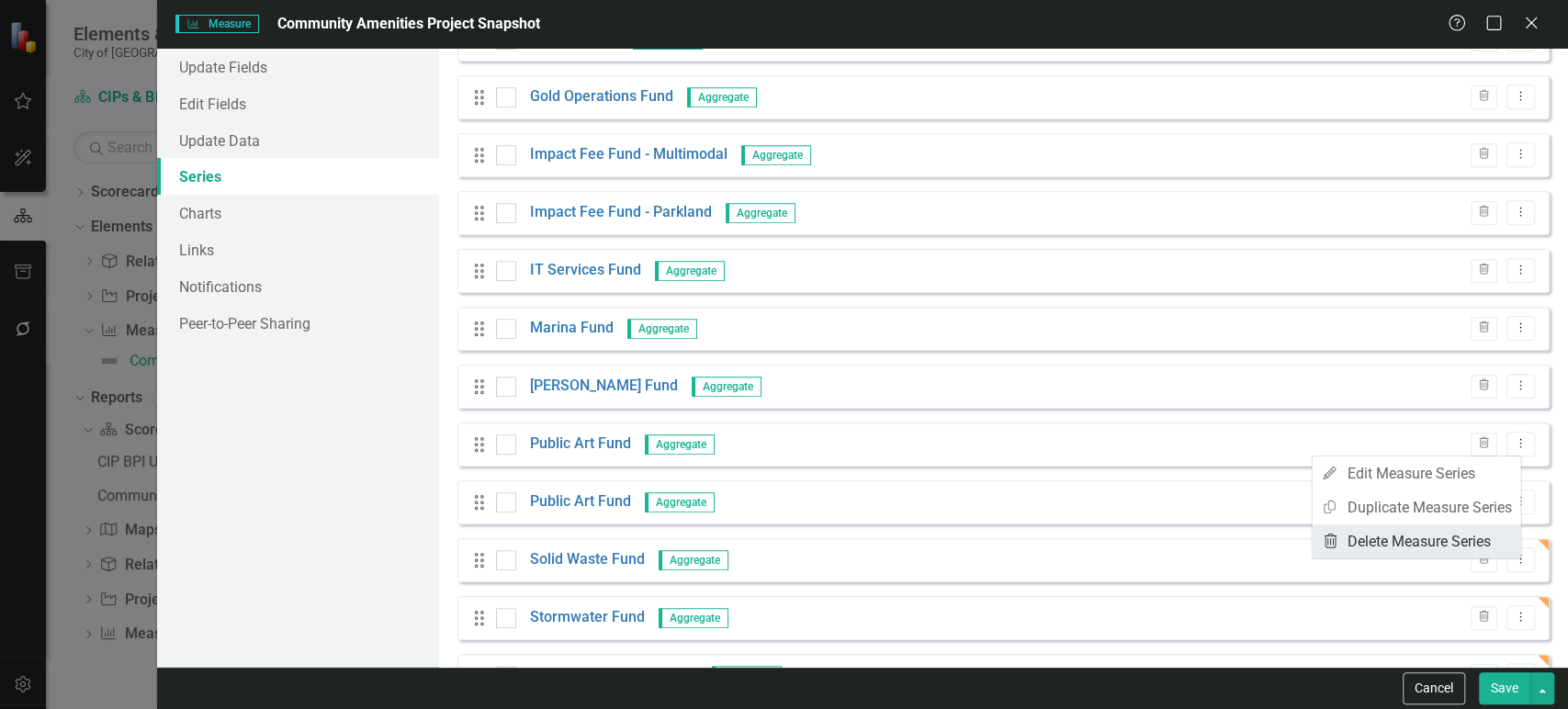
click at [1396, 538] on link "Trash Delete Measure Series" at bounding box center [1416, 542] width 209 height 34
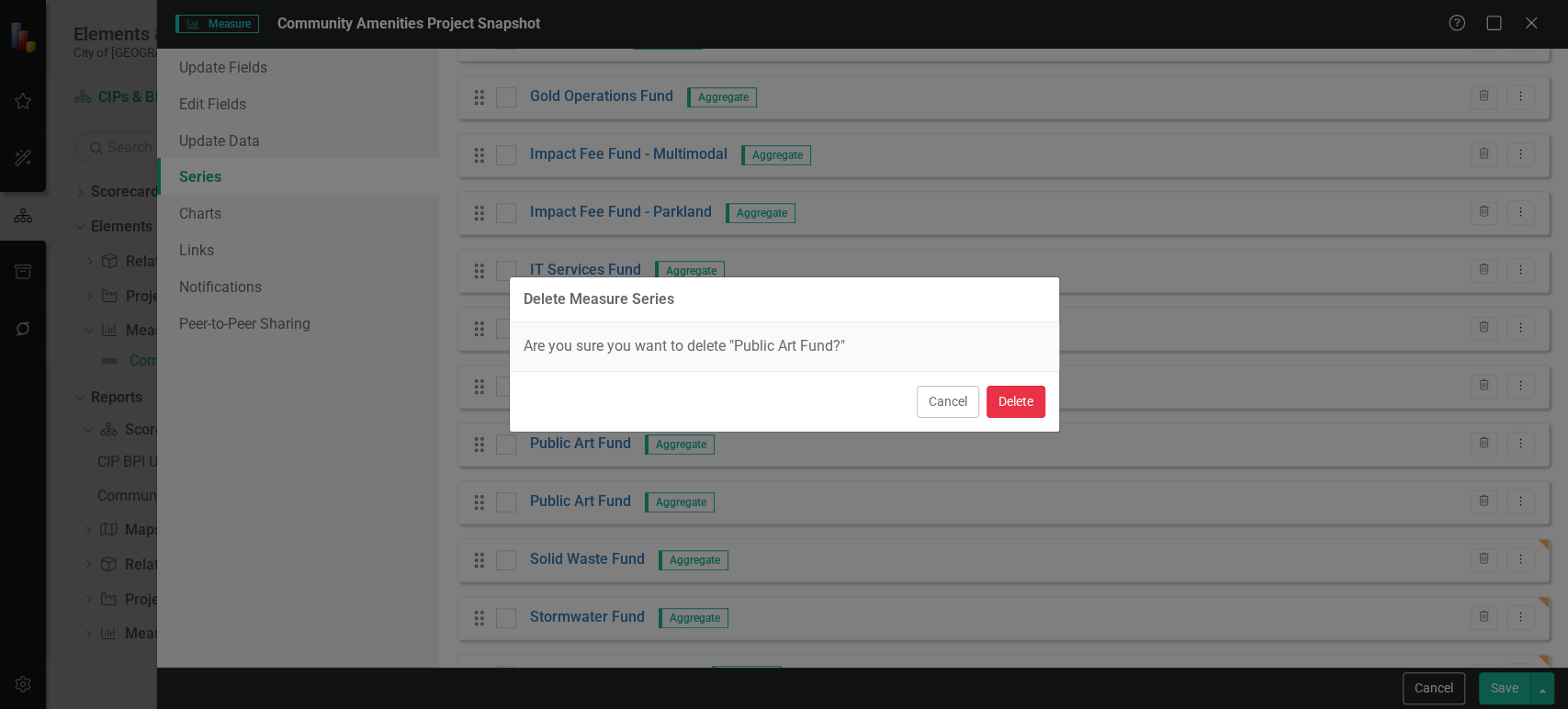
click at [1026, 416] on button "Delete" at bounding box center [1016, 402] width 59 height 32
click at [1022, 408] on button "Delete" at bounding box center [1016, 402] width 59 height 32
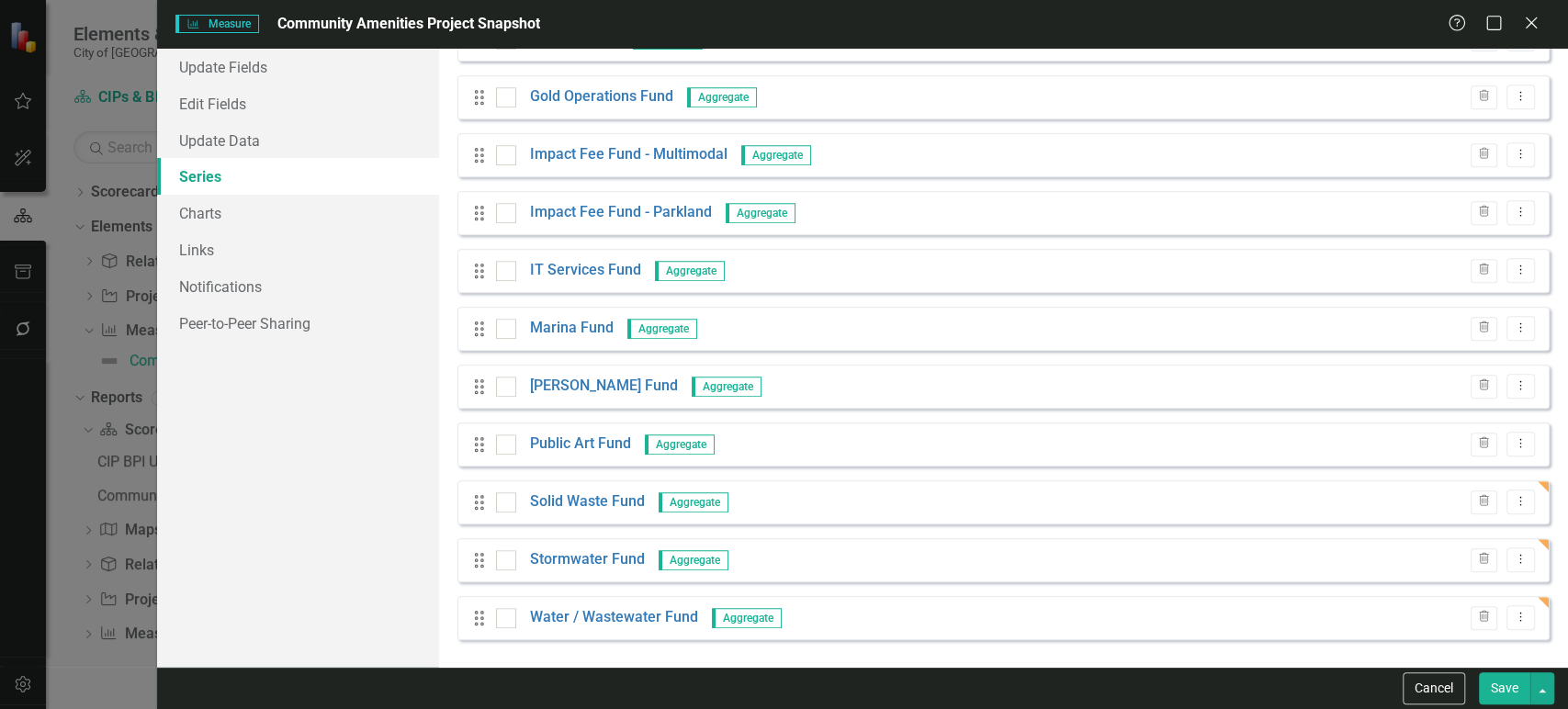
scroll to position [0, 0]
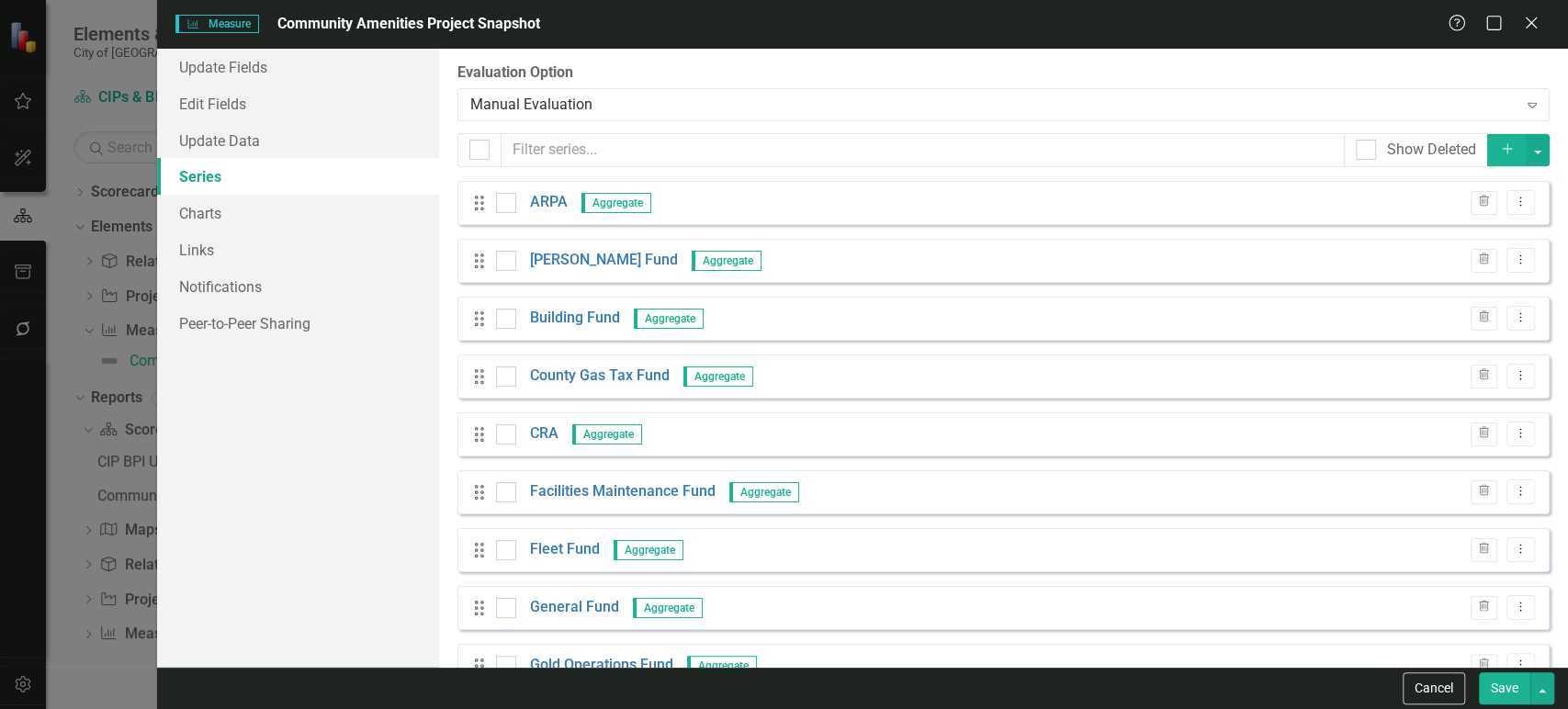
click at [476, 374] on div "Drag ARPA Aggregate Trash Dropdown Menu Drag Penny Fund Aggregate Trash Dropdow…" at bounding box center [1003, 695] width 1093 height 1028
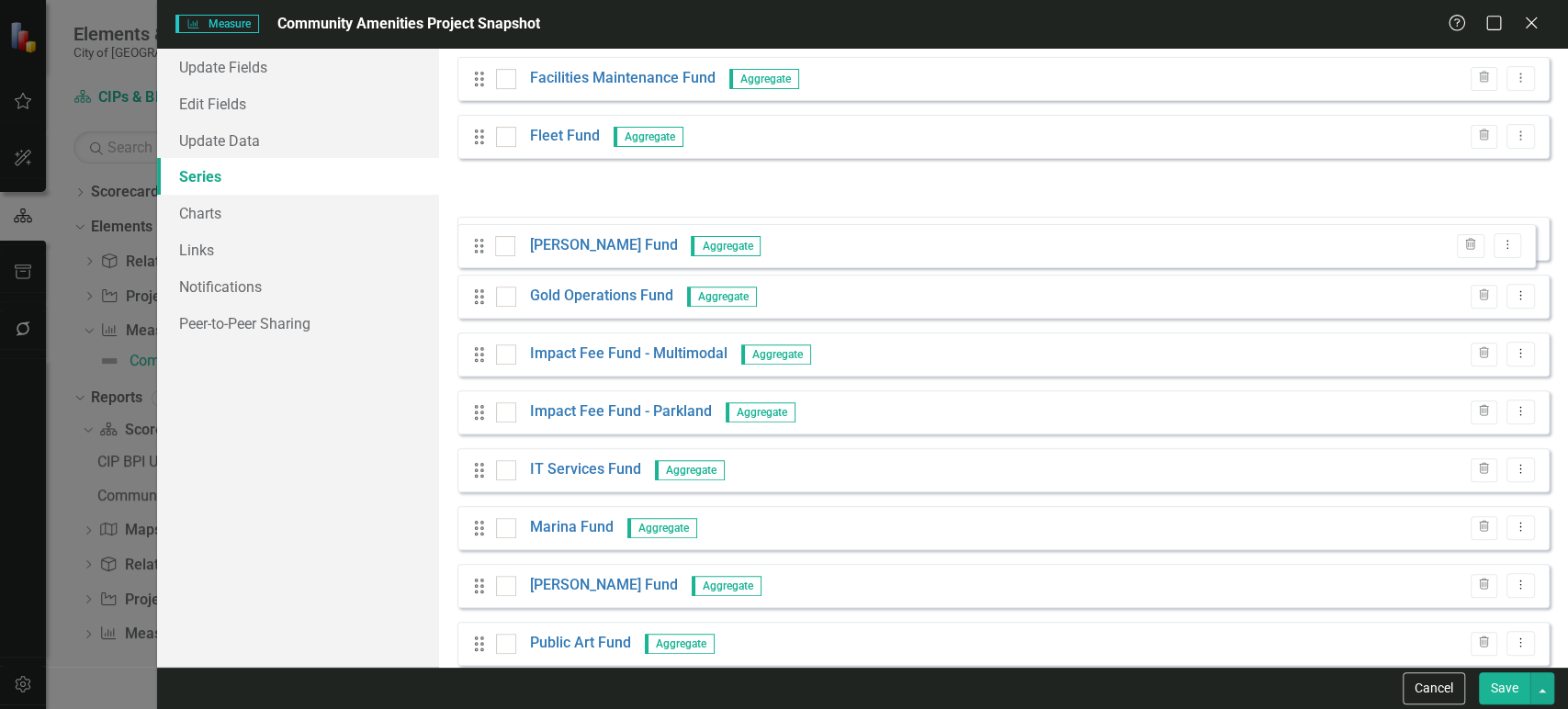
scroll to position [292, 0]
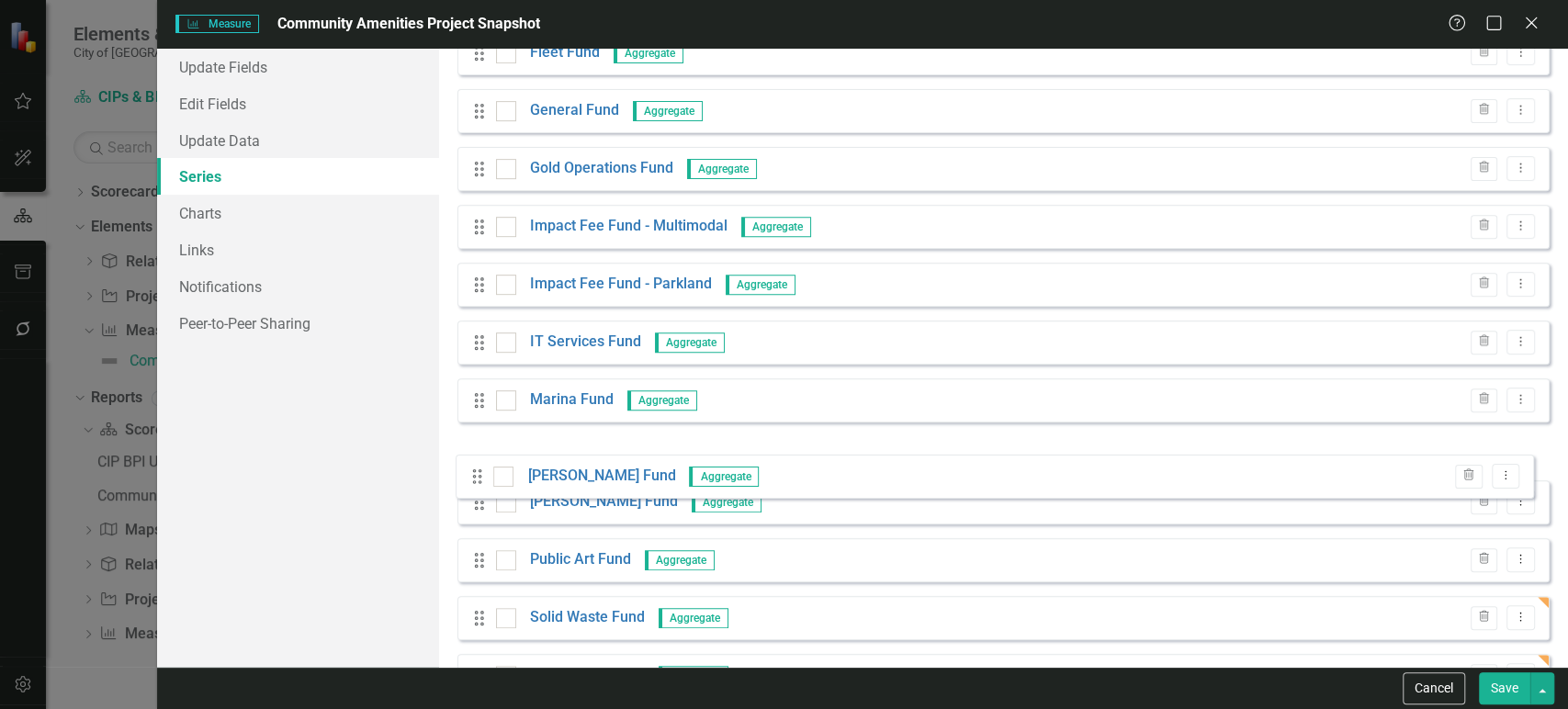
drag, startPoint x: 507, startPoint y: 402, endPoint x: 479, endPoint y: 476, distance: 79.1
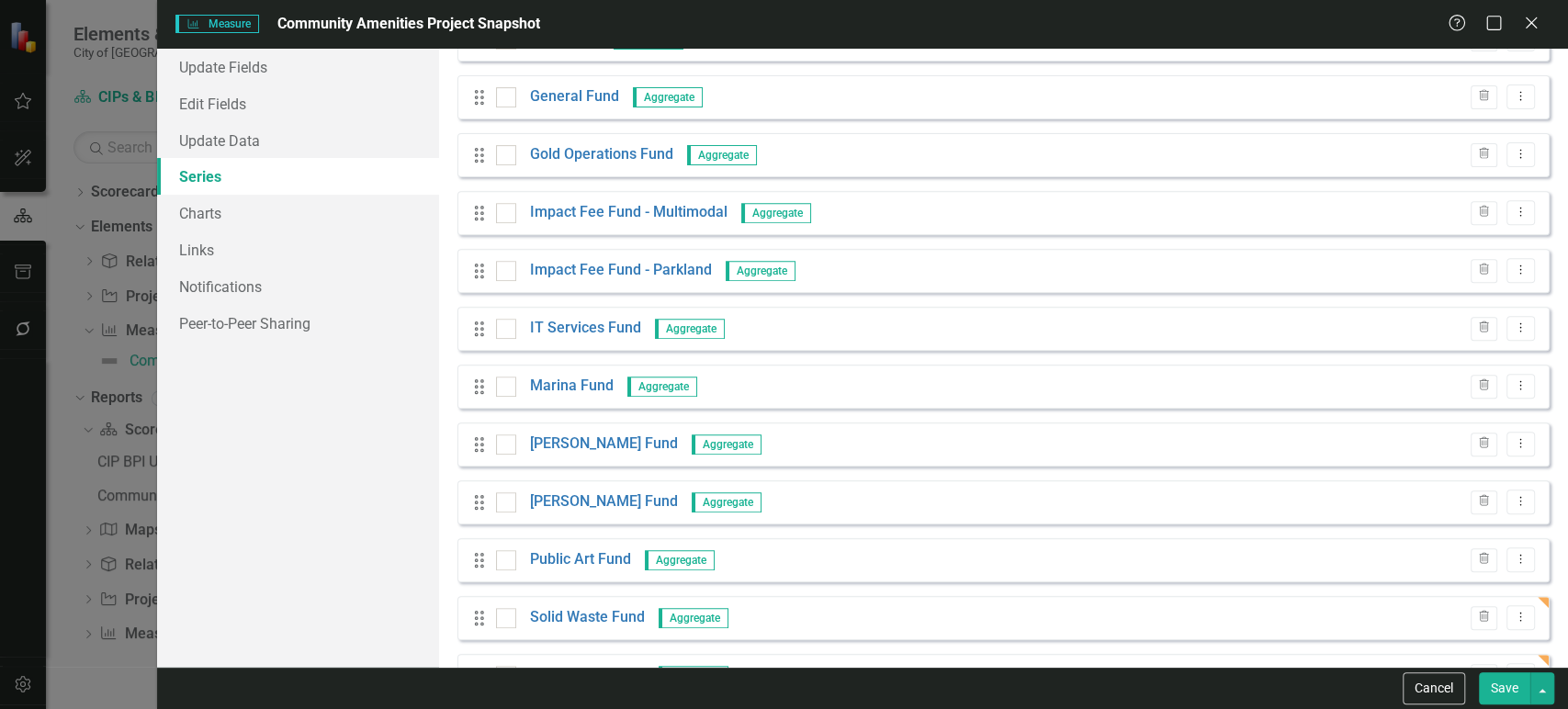
scroll to position [395, 0]
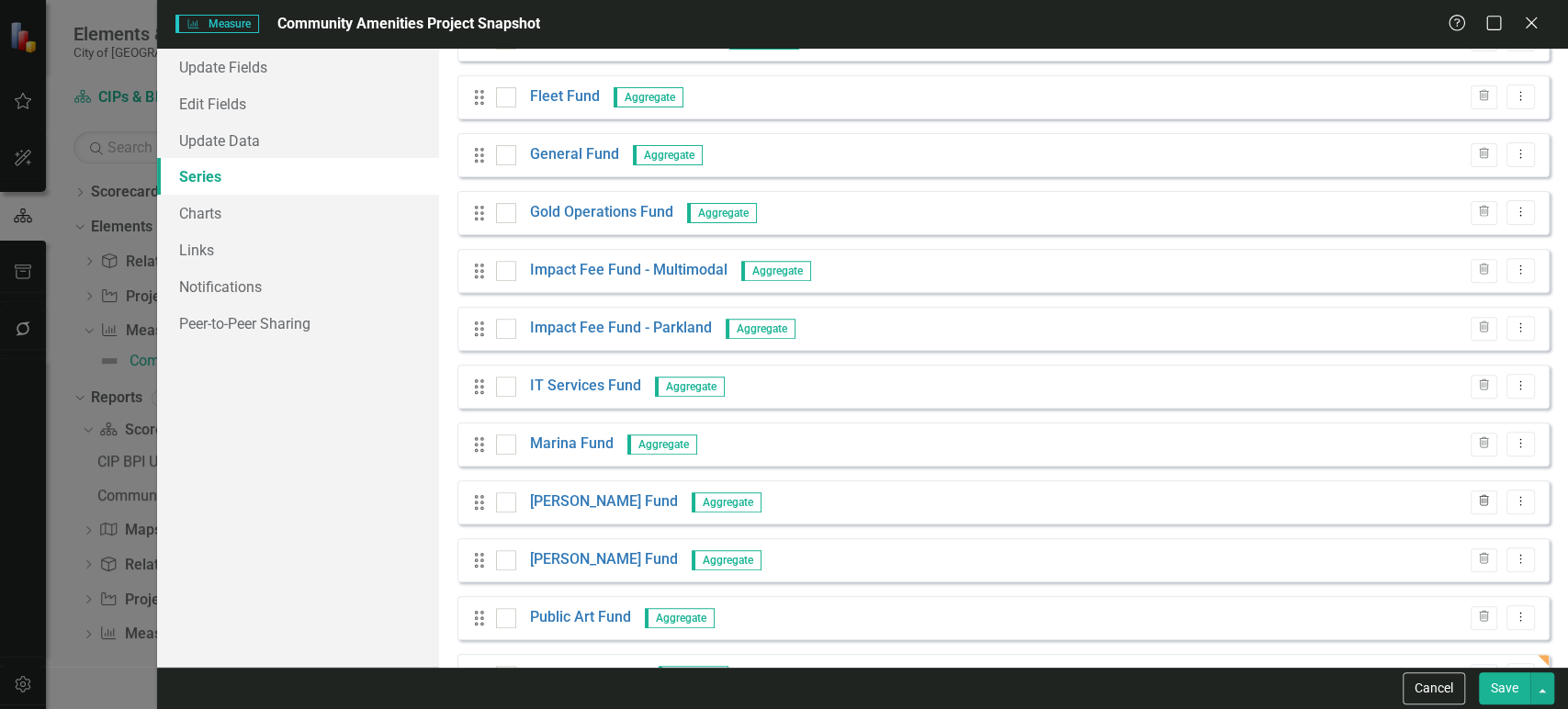
click at [1471, 494] on button "Trash" at bounding box center [1484, 502] width 27 height 24
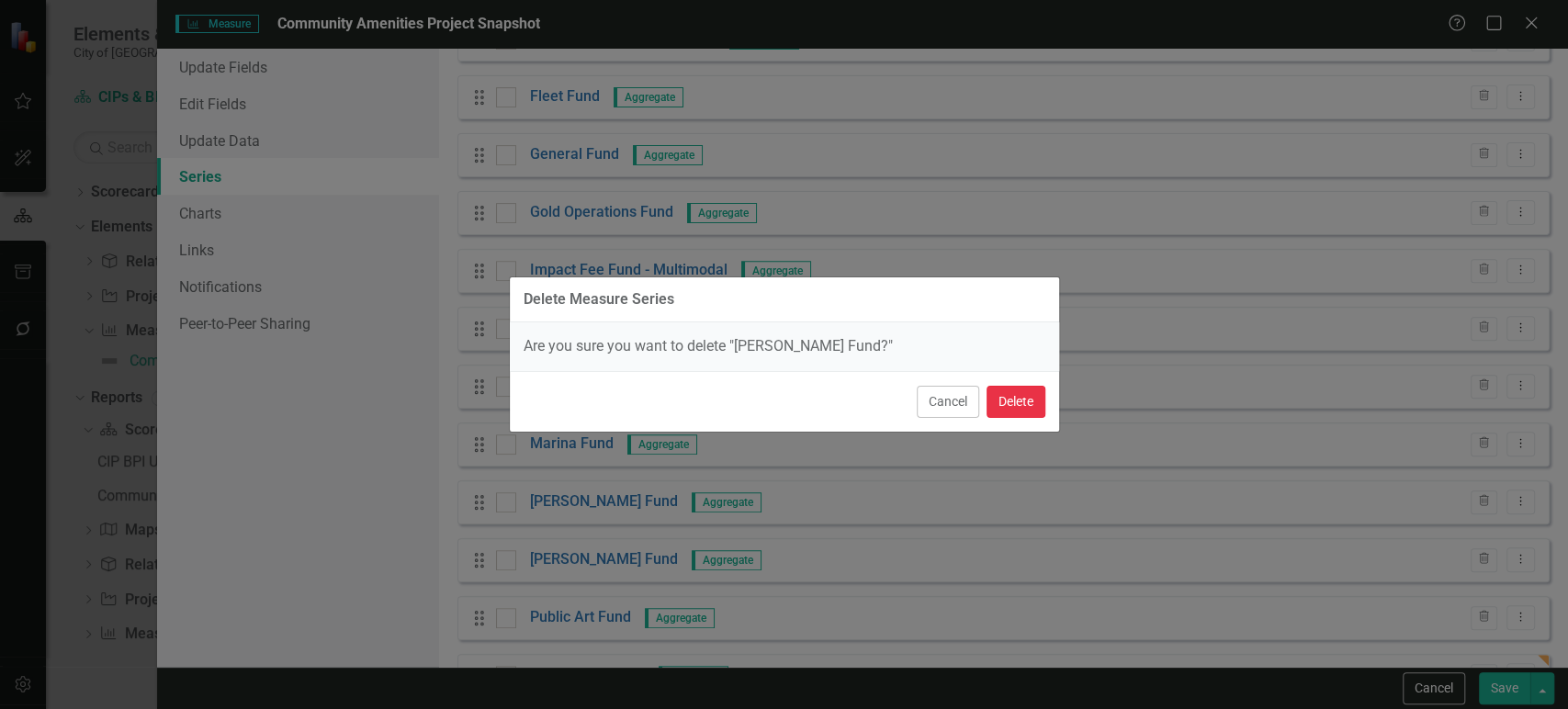
click at [1025, 409] on button "Delete" at bounding box center [1016, 402] width 59 height 32
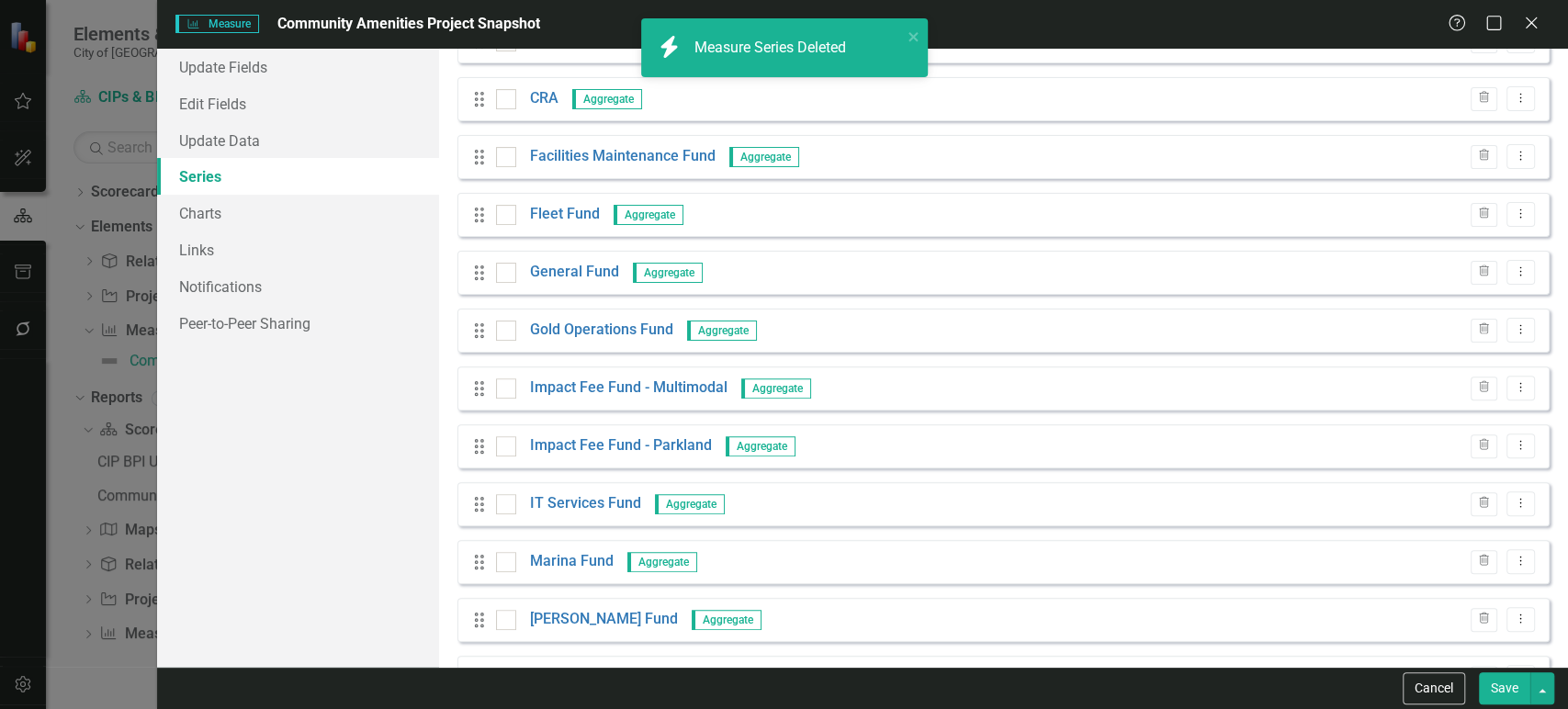
scroll to position [511, 0]
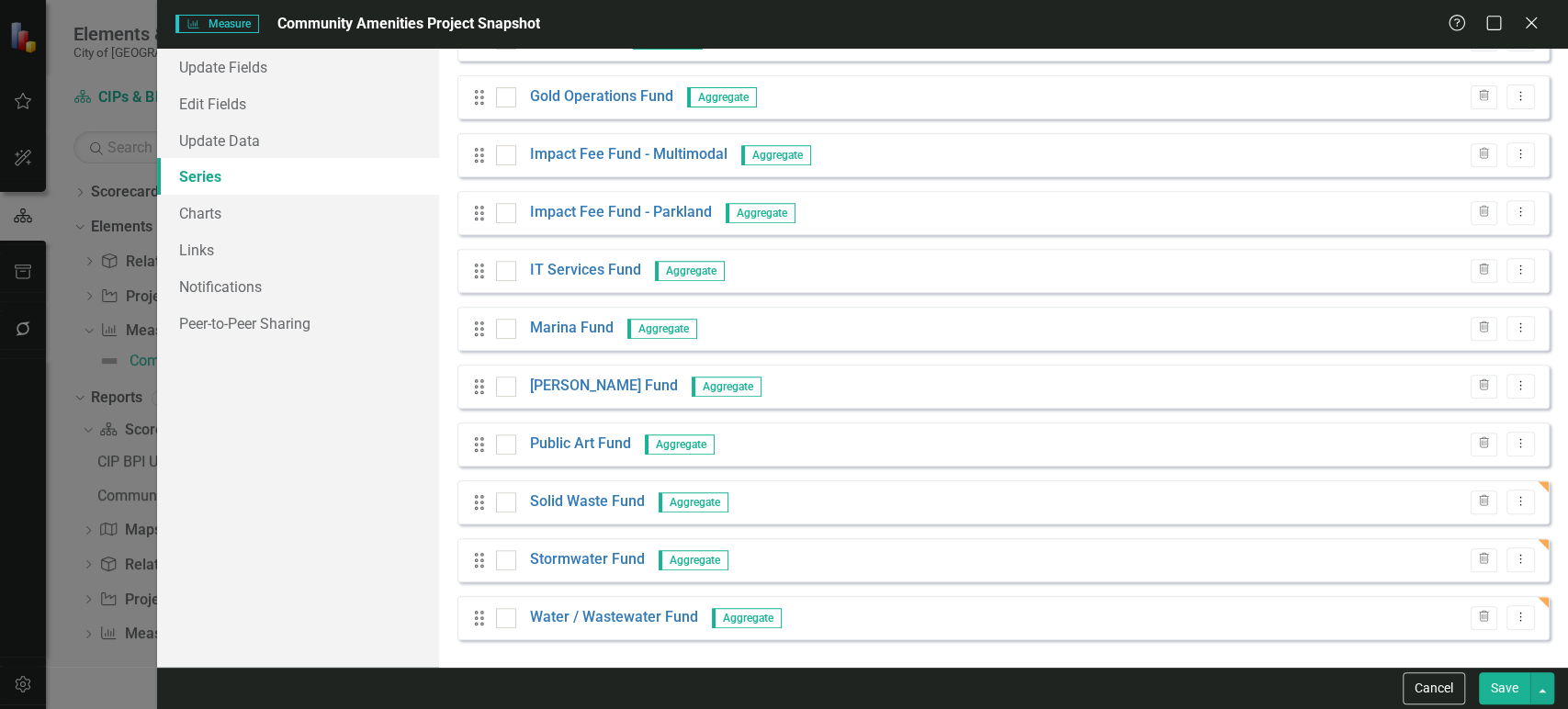
drag, startPoint x: 1506, startPoint y: 696, endPoint x: 1046, endPoint y: 506, distance: 497.7
click at [1506, 696] on button "Save" at bounding box center [1505, 689] width 52 height 32
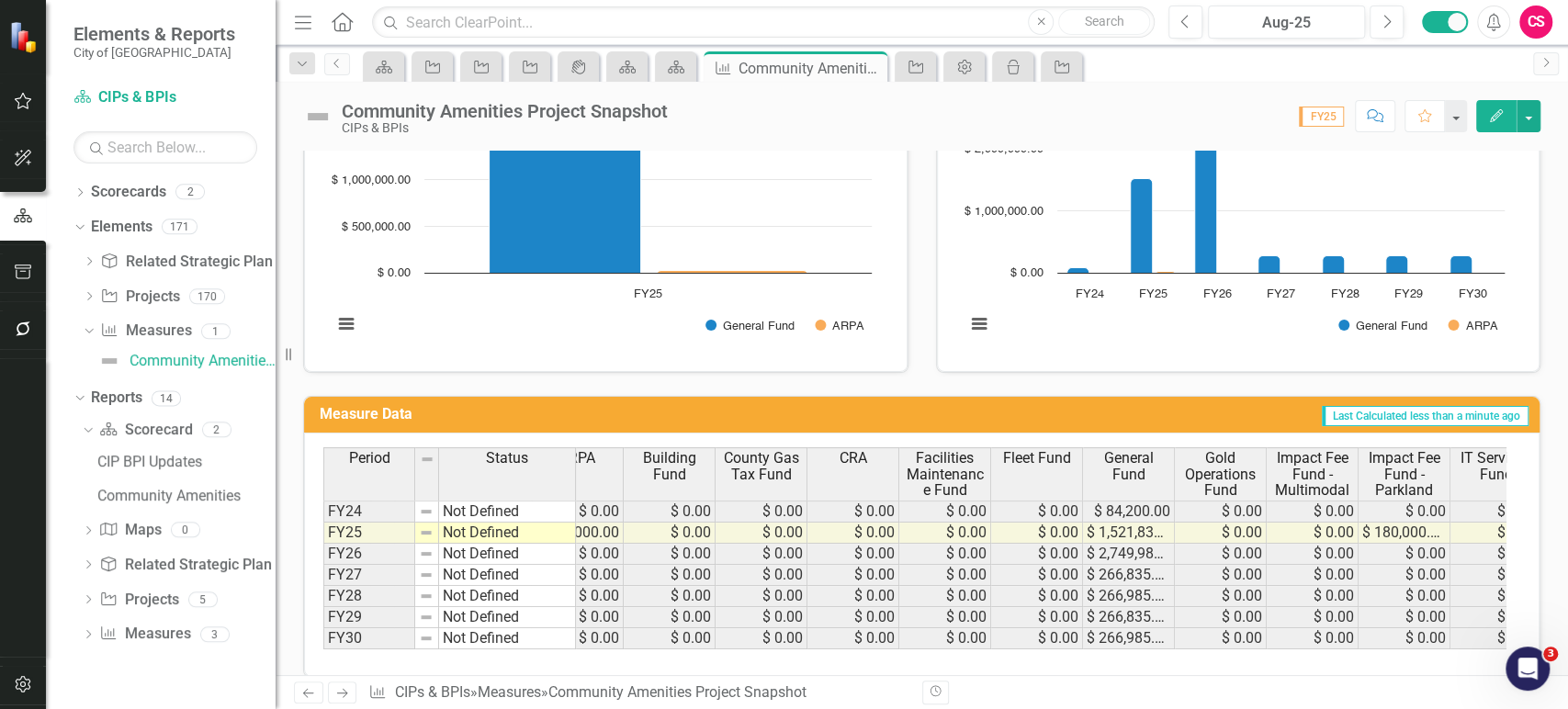
scroll to position [0, 0]
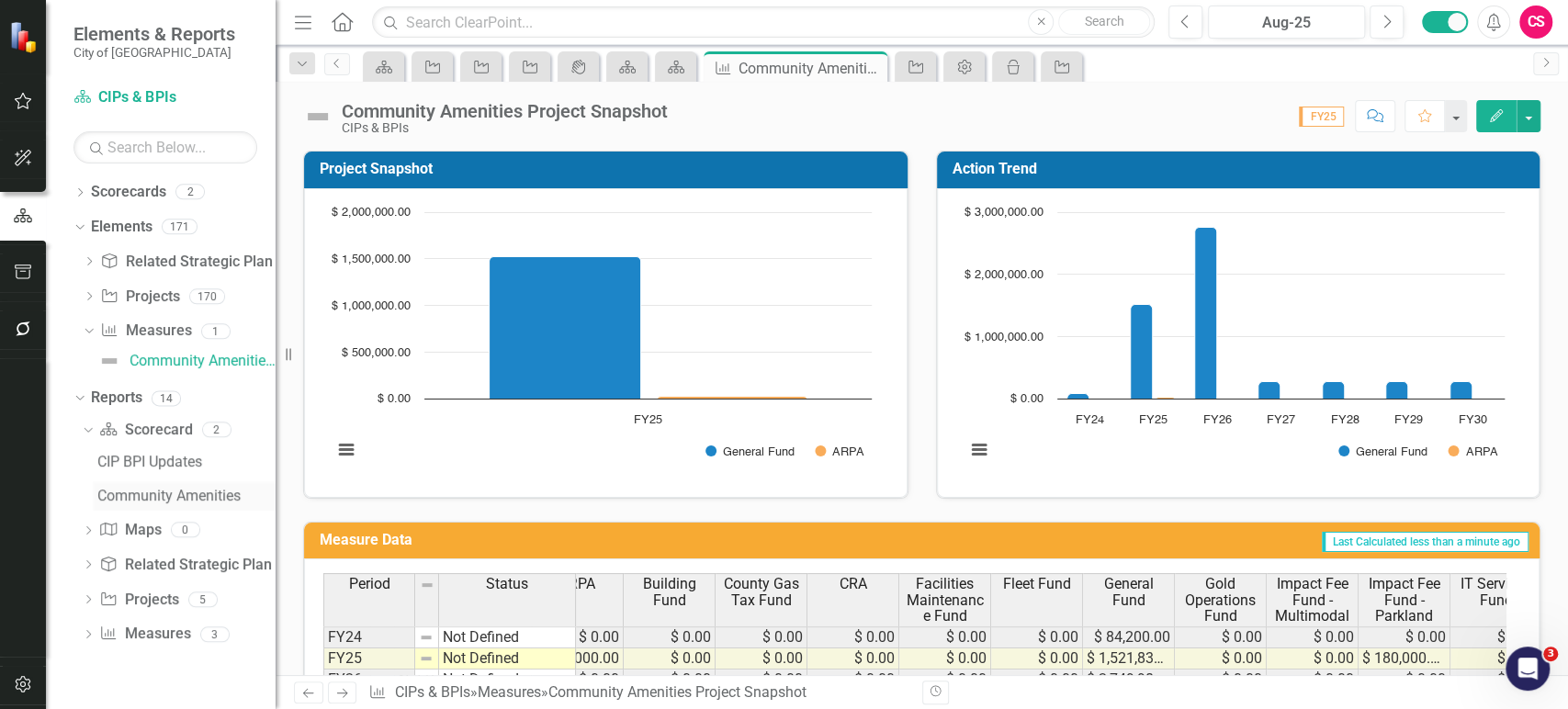
click at [145, 483] on link "Community Amenities" at bounding box center [184, 495] width 183 height 30
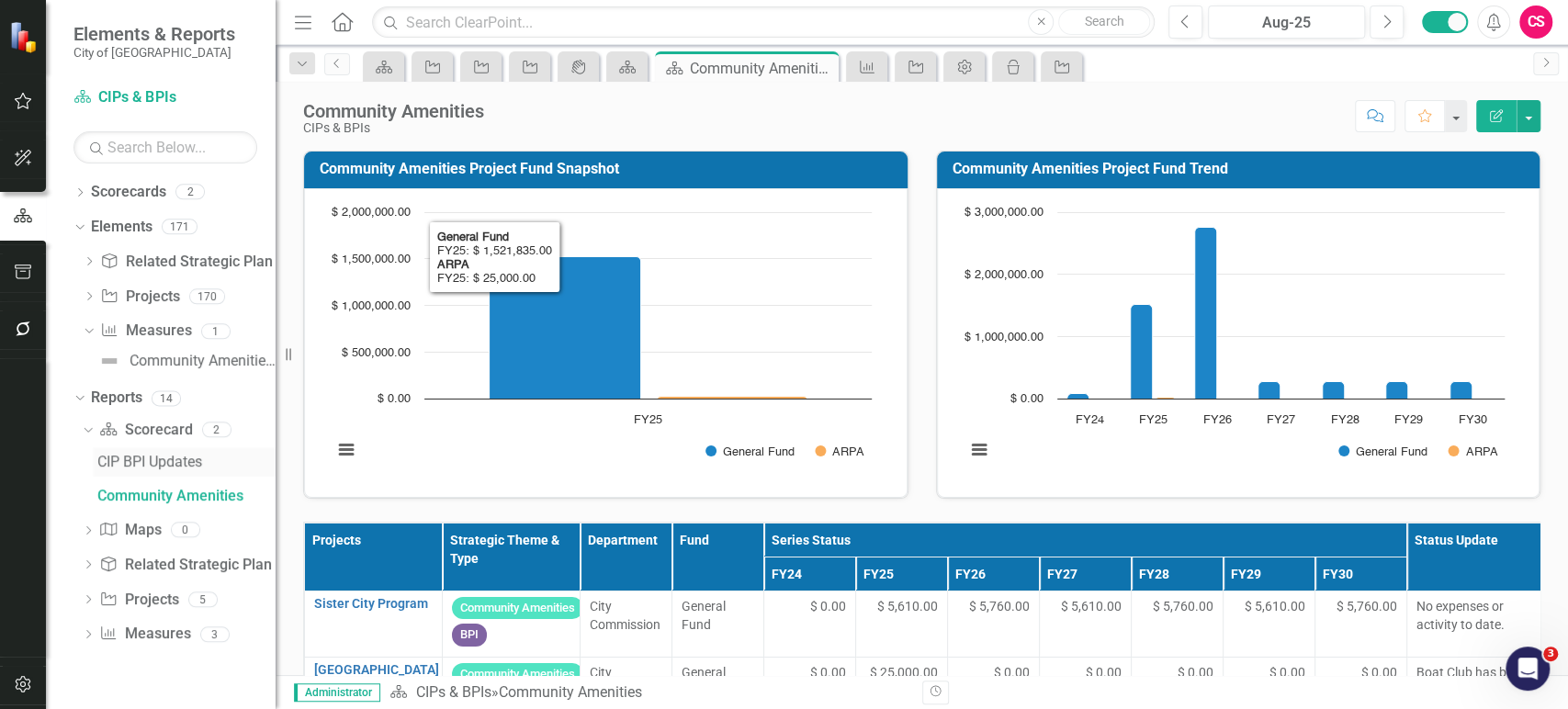
click at [189, 461] on div "CIP BPI Updates" at bounding box center [186, 462] width 178 height 16
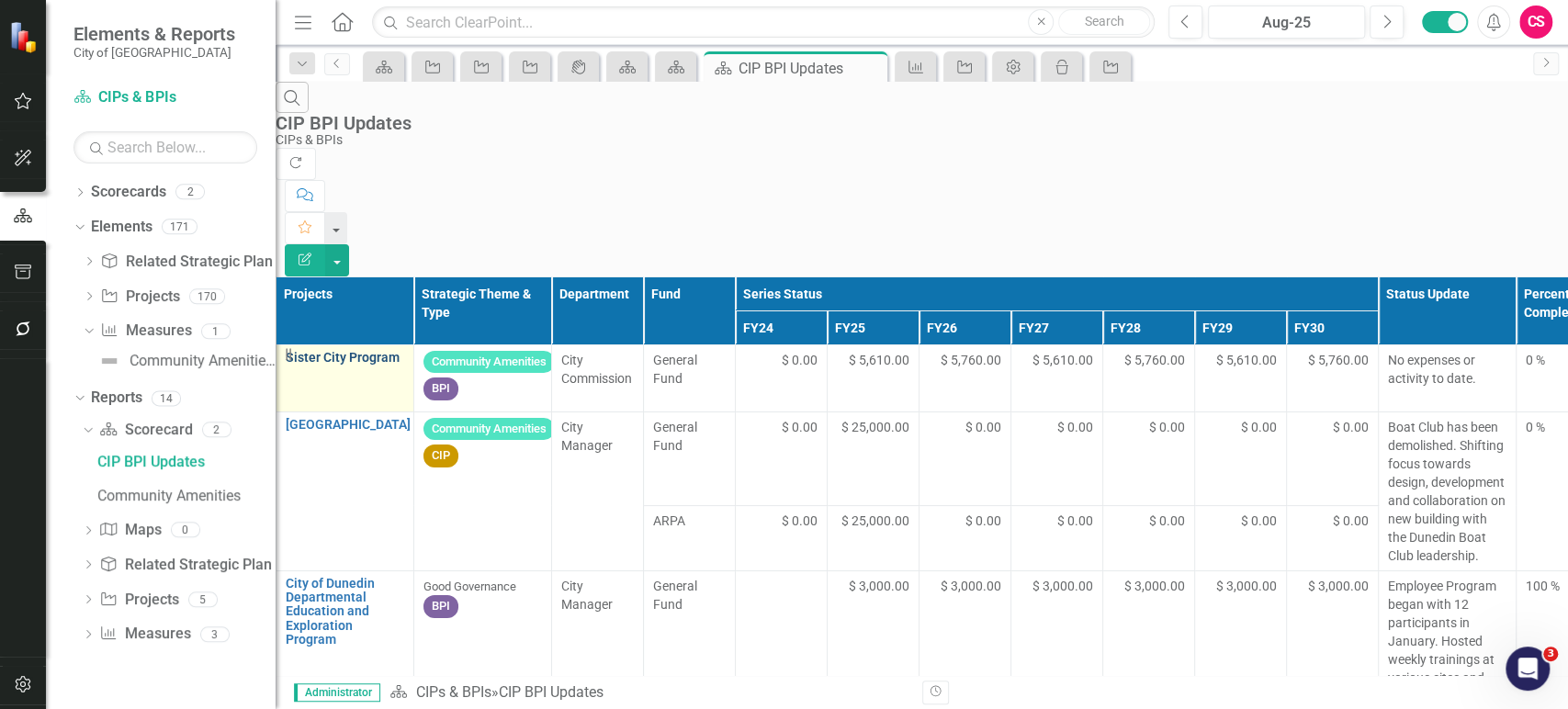
click at [387, 351] on link "Sister City Program" at bounding box center [345, 358] width 118 height 13
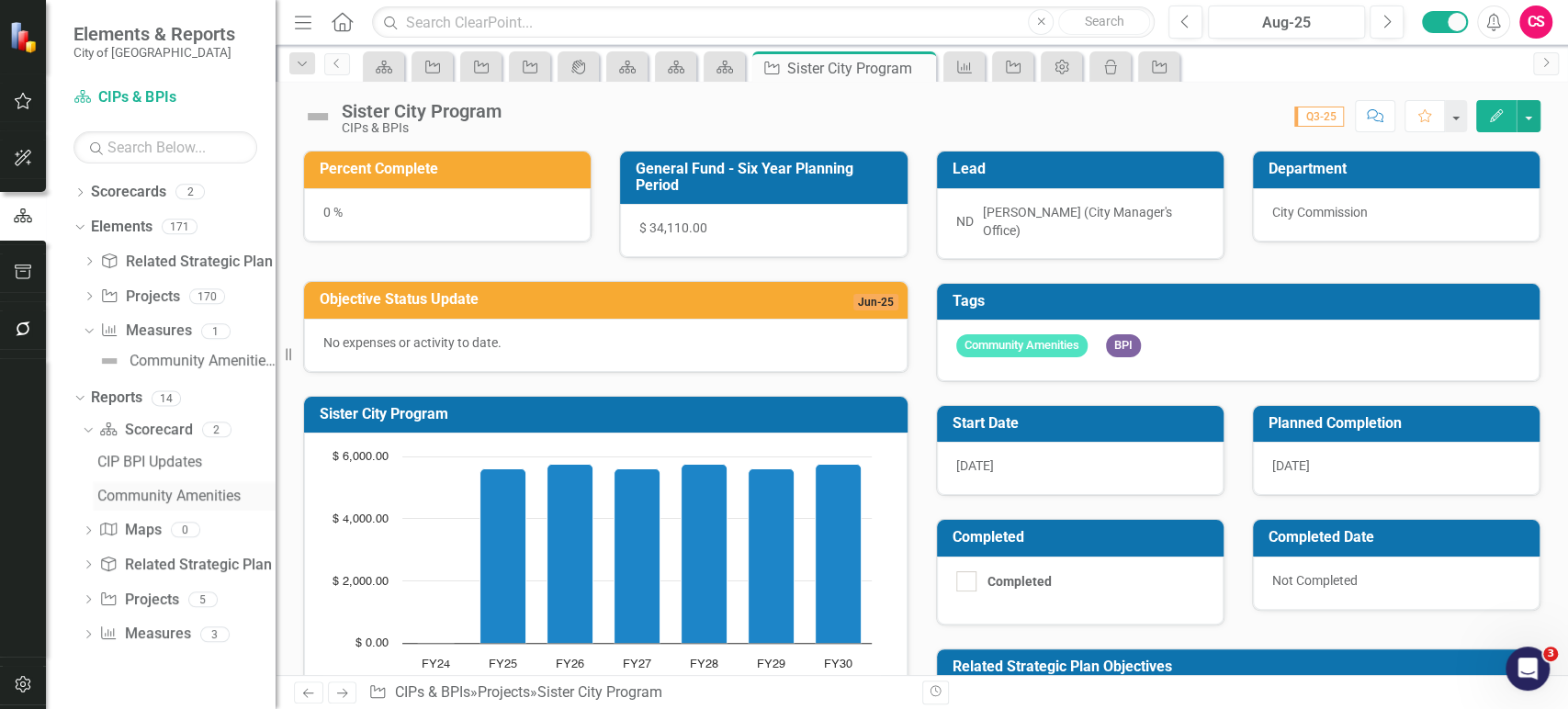
click at [144, 499] on div "Community Amenities" at bounding box center [186, 495] width 178 height 16
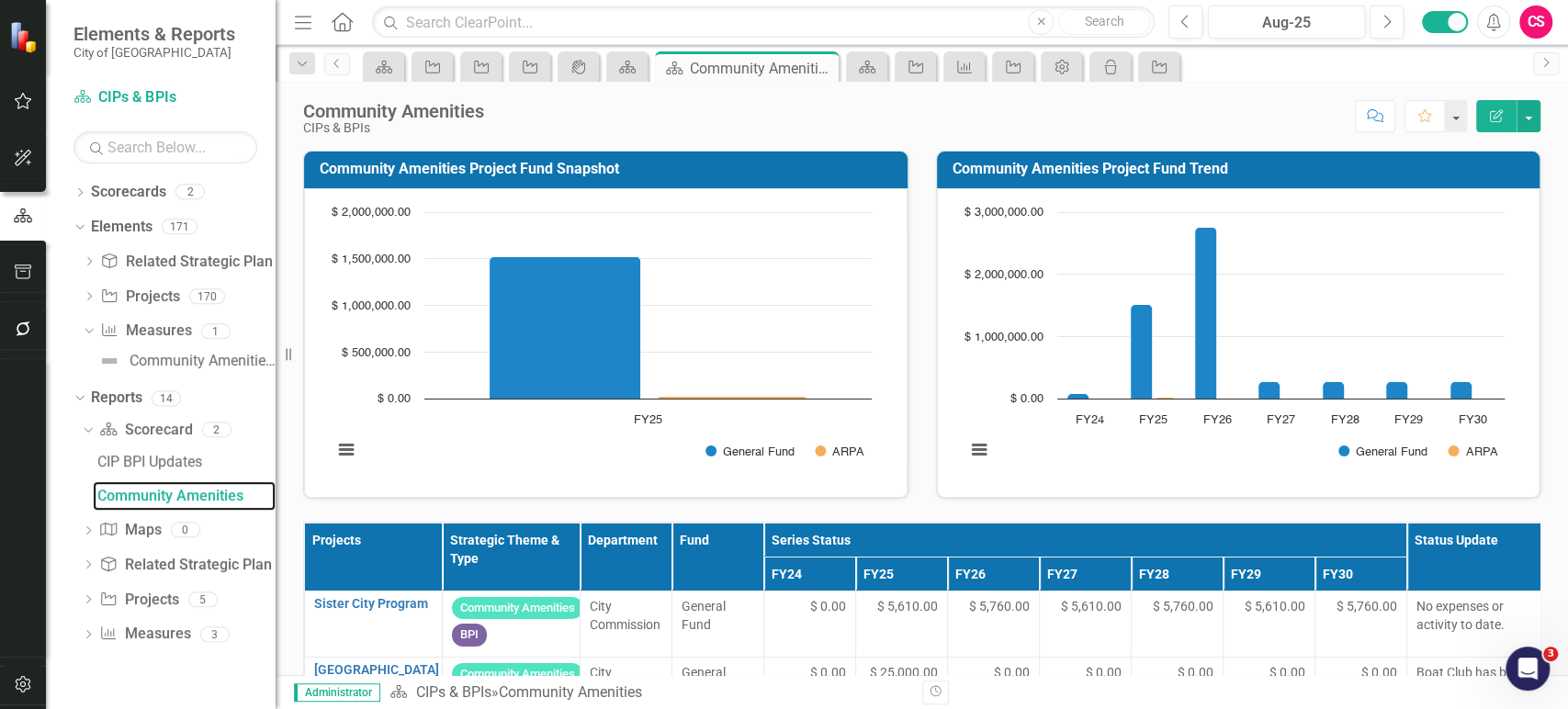
click at [617, 460] on rect "Interactive chart" at bounding box center [602, 341] width 557 height 276
click at [568, 436] on rect "Interactive chart" at bounding box center [602, 341] width 557 height 276
click at [1096, 457] on rect "Interactive chart" at bounding box center [1235, 341] width 557 height 276
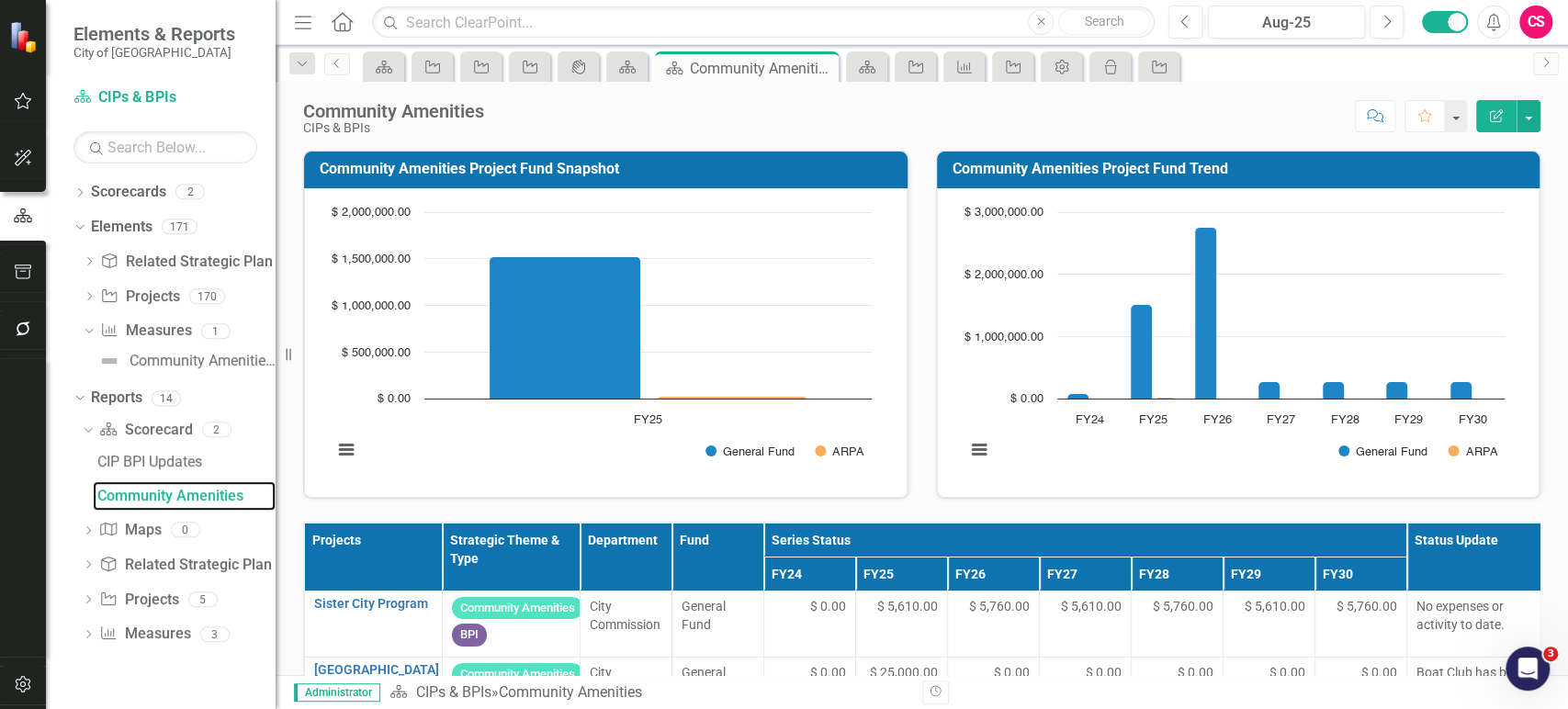
click at [1096, 457] on rect "Interactive chart" at bounding box center [1235, 341] width 557 height 276
click at [161, 353] on div "Community Amenities Project Snapshot" at bounding box center [202, 361] width 146 height 16
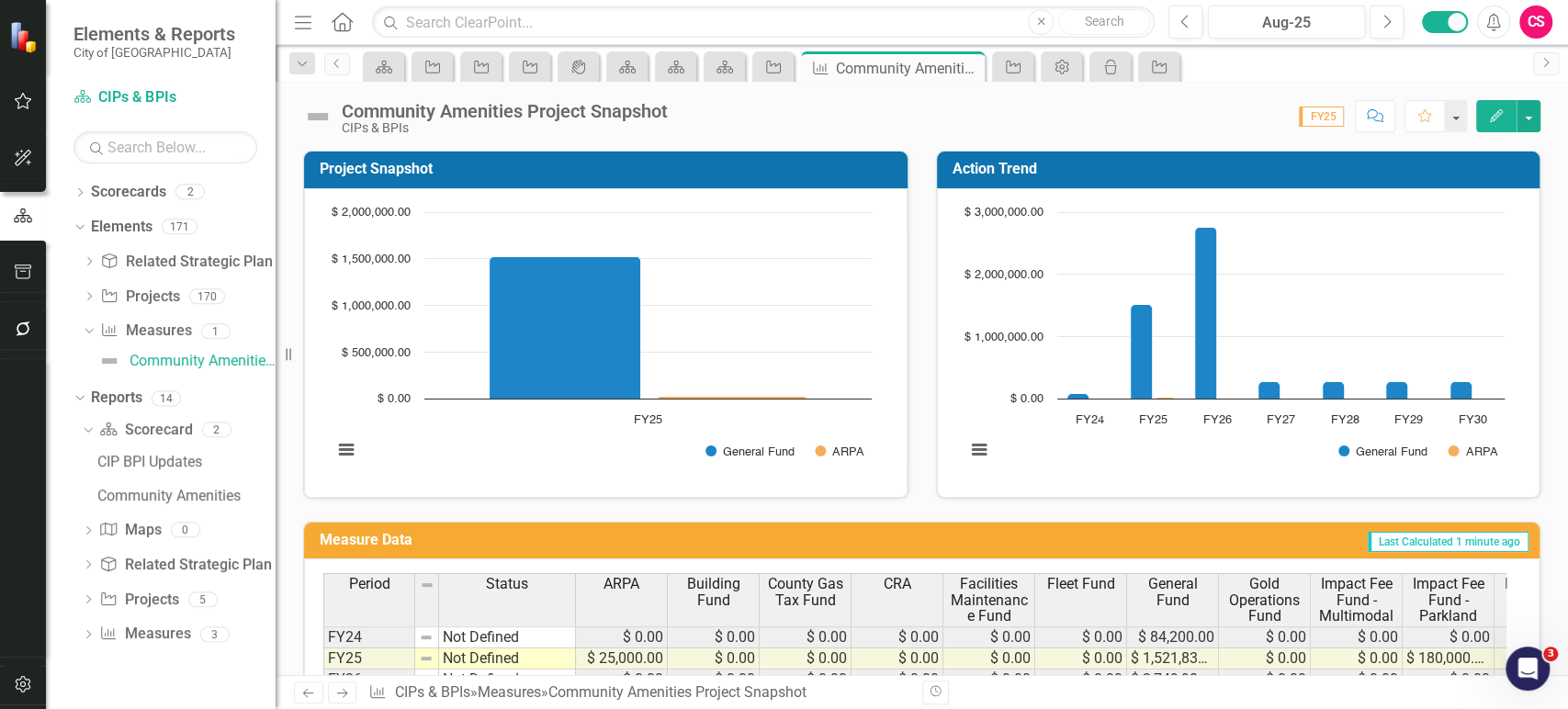
click at [847, 485] on div "Chart Bar chart with 2 data series. Project Snapshot (Chart Type: Columns) Plot…" at bounding box center [606, 343] width 603 height 309
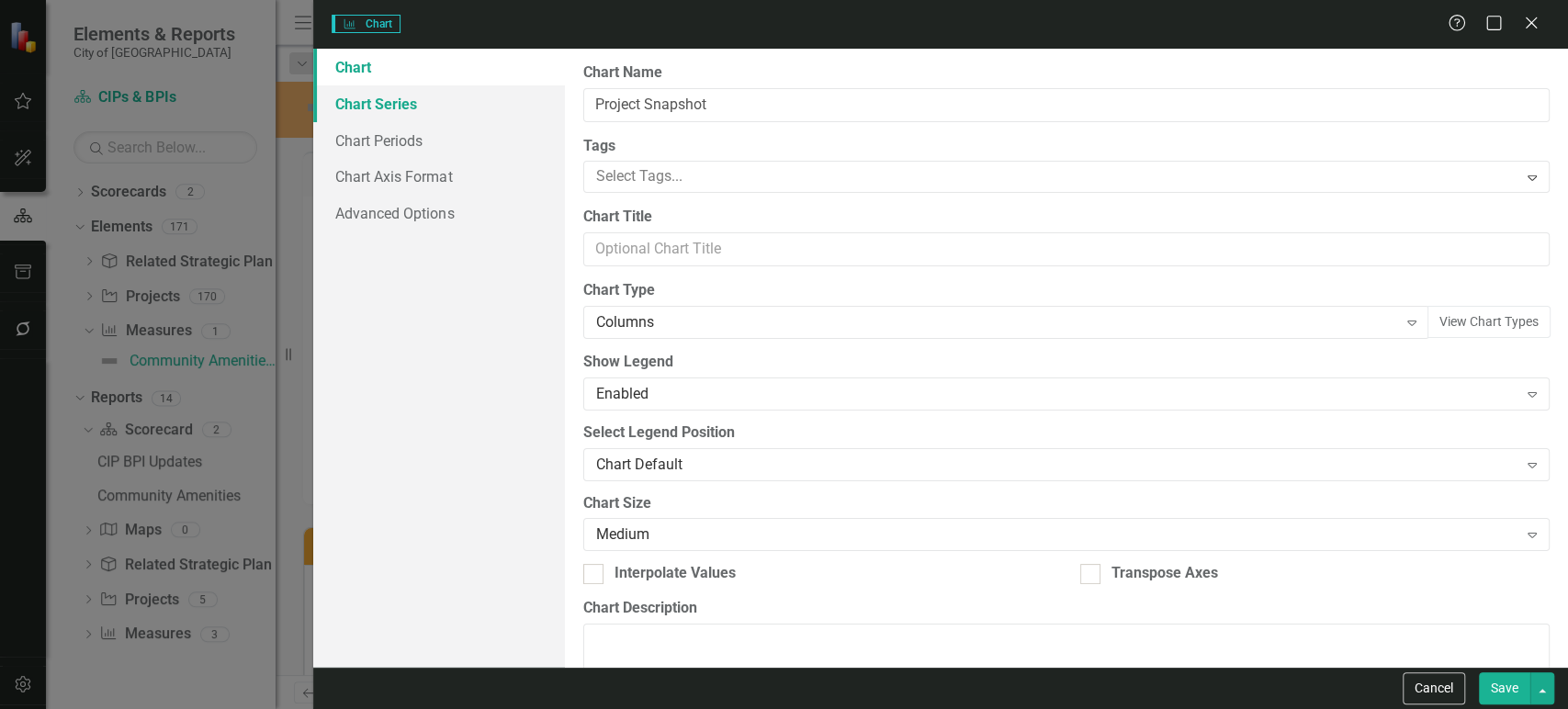
click at [461, 103] on link "Chart Series" at bounding box center [438, 104] width 251 height 37
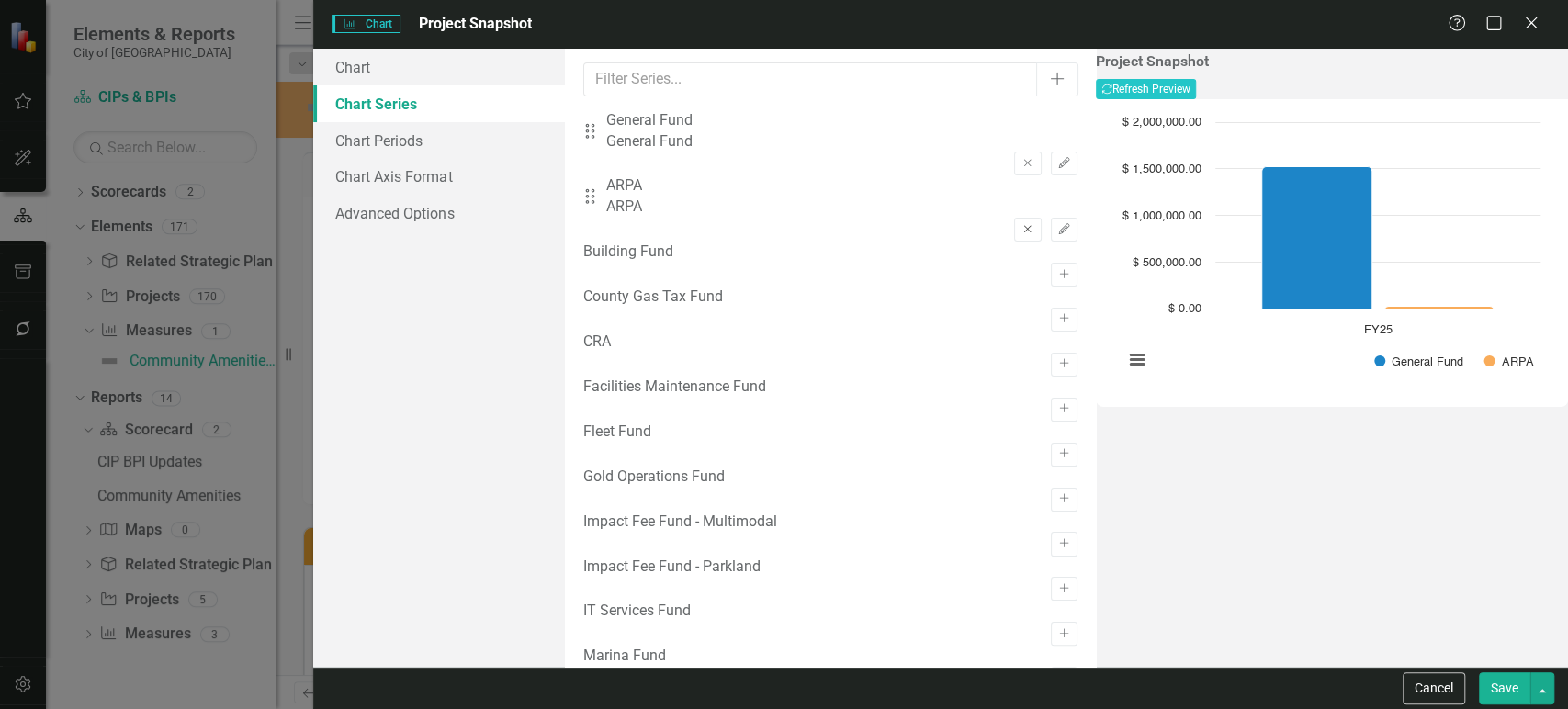
click at [1021, 224] on icon "Remove" at bounding box center [1028, 230] width 13 height 11
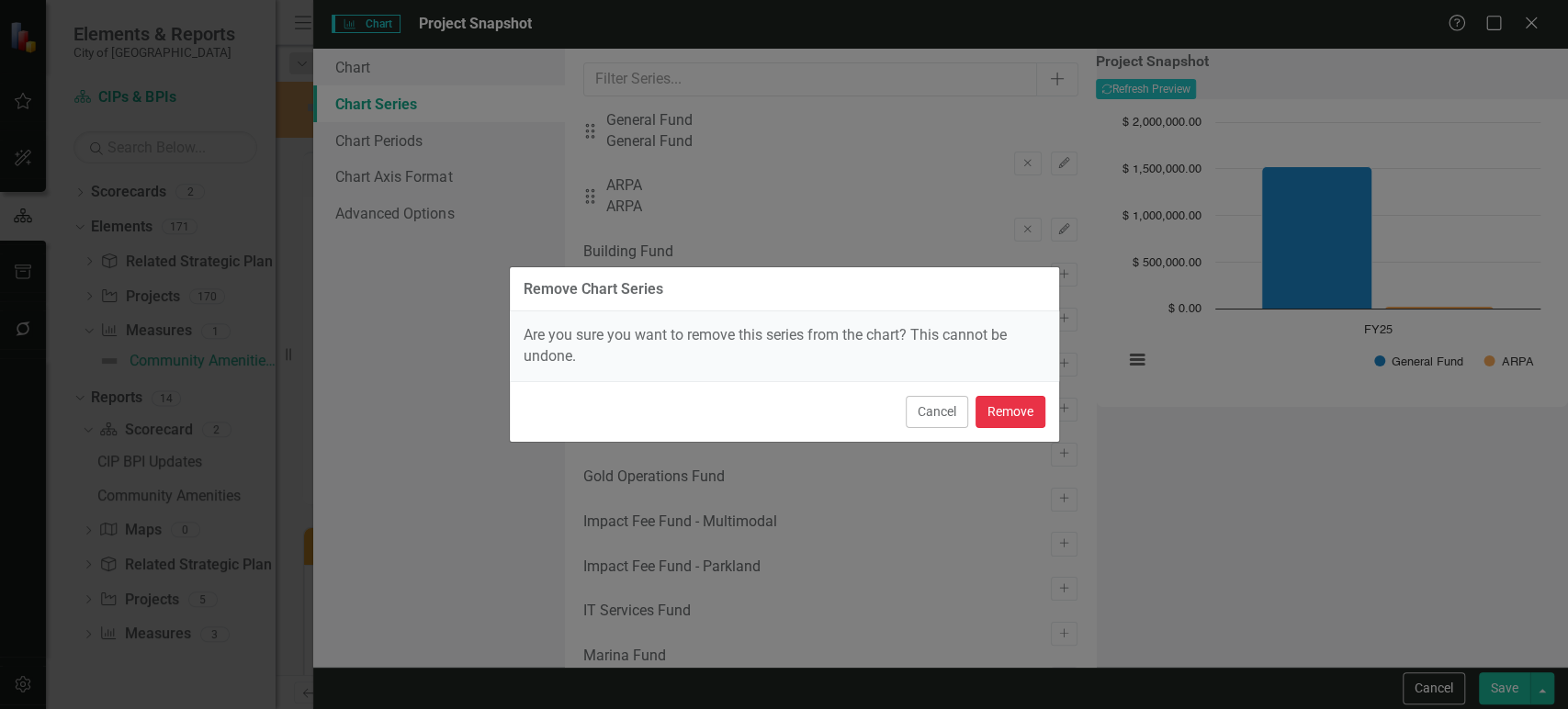
drag, startPoint x: 1008, startPoint y: 412, endPoint x: 1003, endPoint y: 383, distance: 29.4
click at [1011, 412] on button "Remove" at bounding box center [1010, 412] width 70 height 32
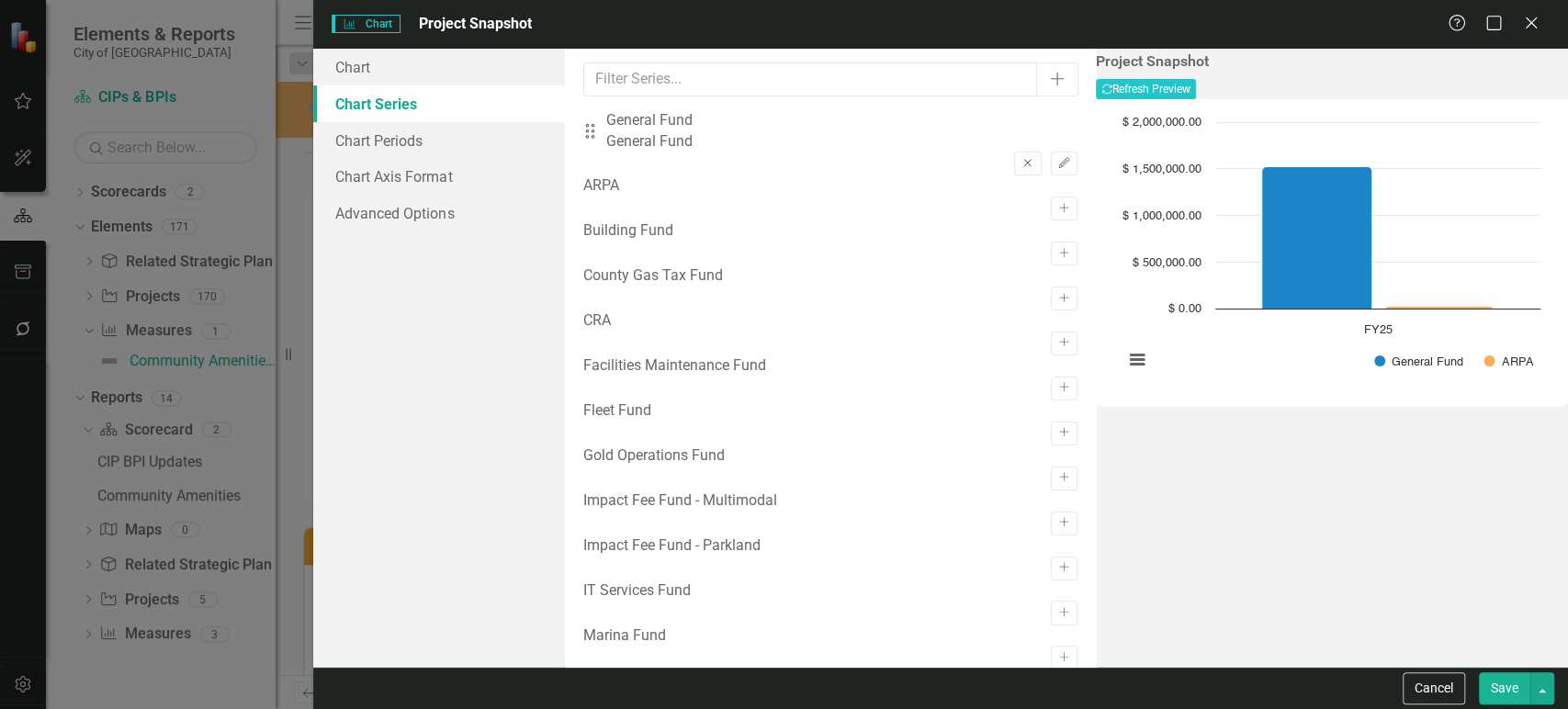
click at [1021, 158] on icon "Remove" at bounding box center [1028, 164] width 13 height 11
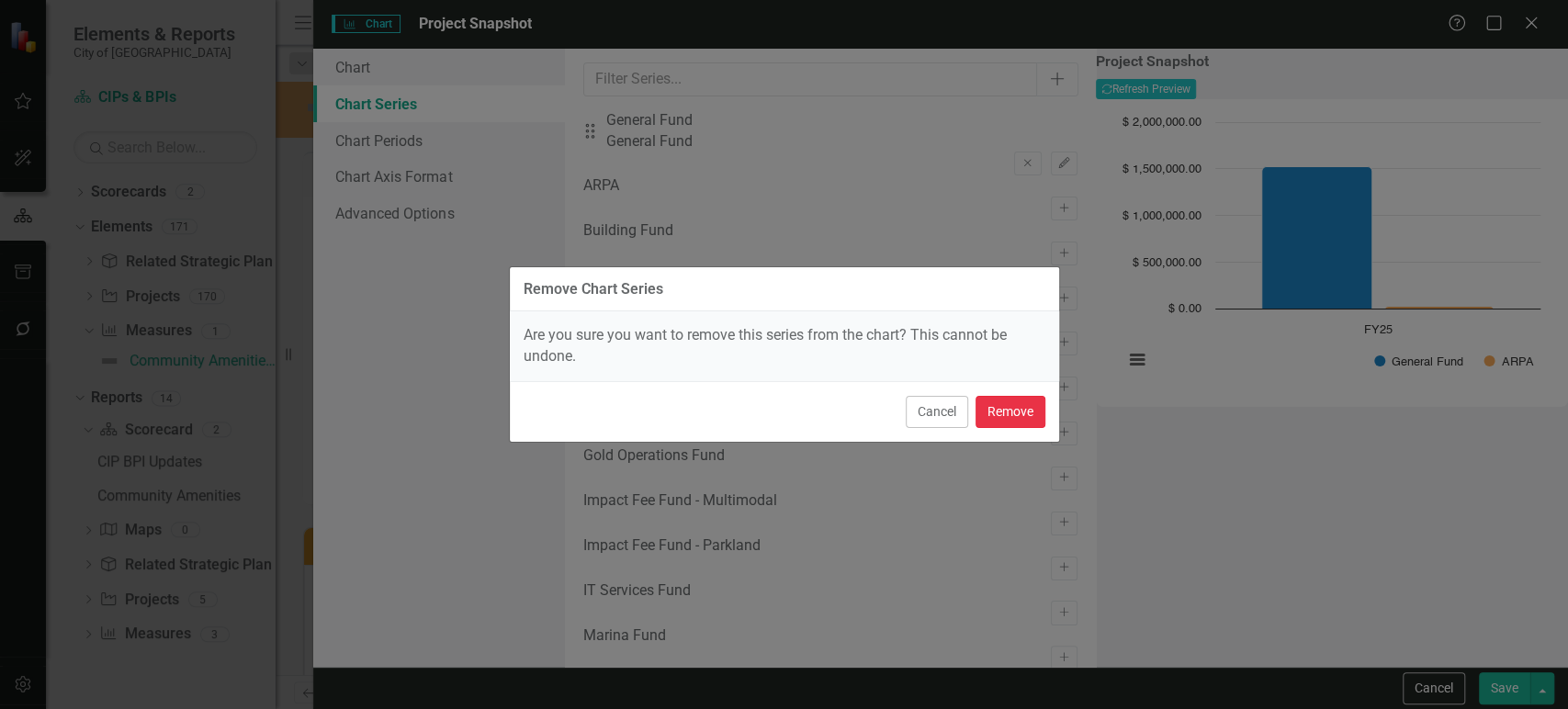
click at [1018, 406] on button "Remove" at bounding box center [1010, 412] width 70 height 32
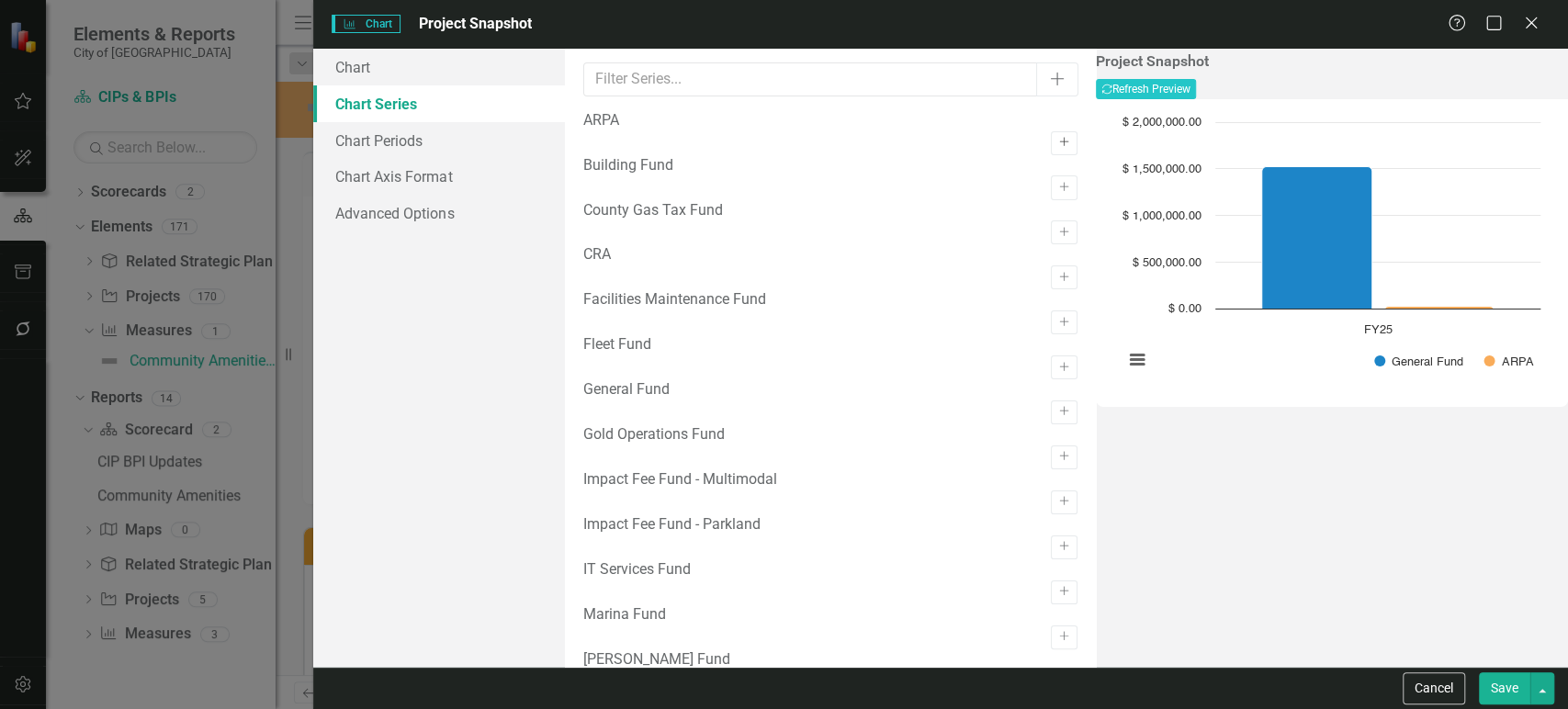
click at [1051, 140] on button "Activate" at bounding box center [1064, 143] width 27 height 24
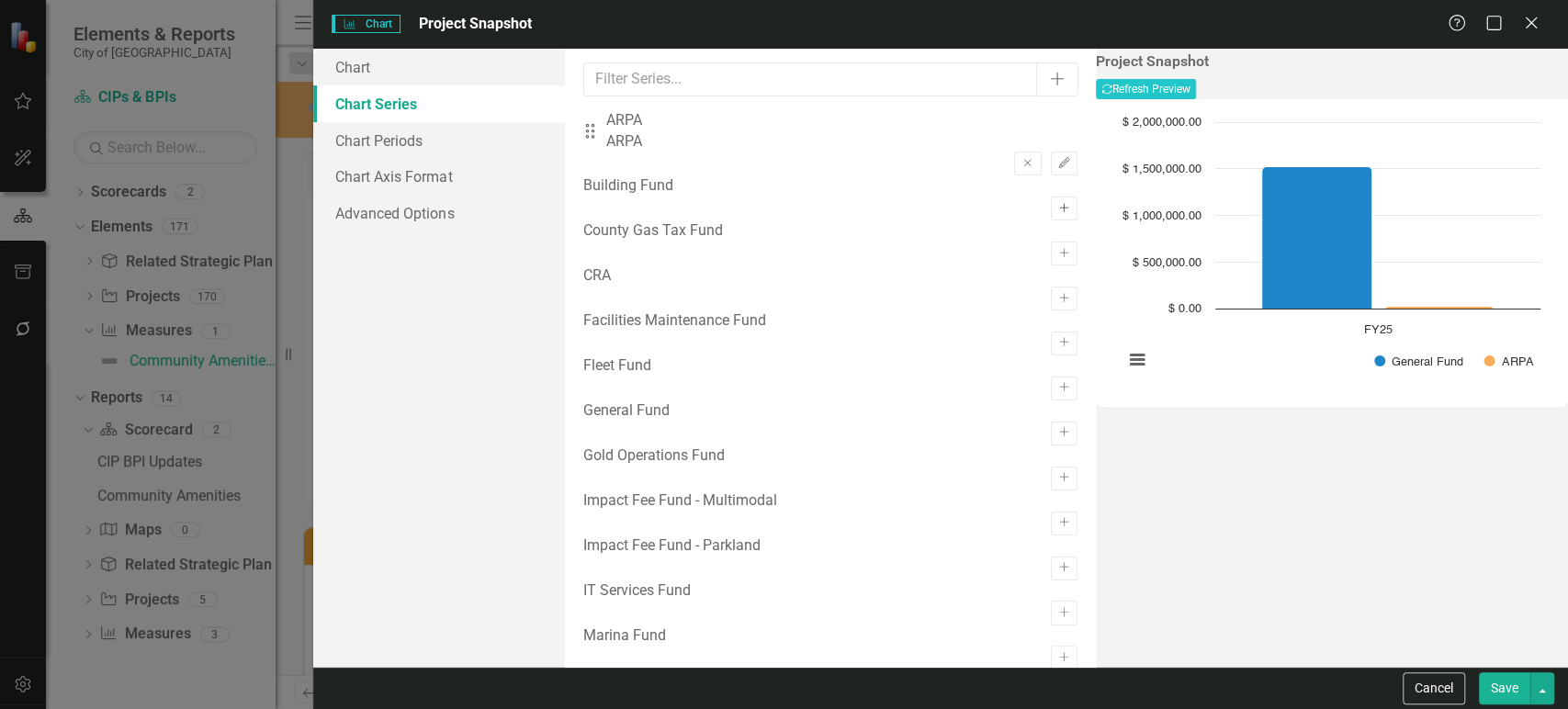
click at [1051, 207] on button "Activate" at bounding box center [1064, 208] width 27 height 24
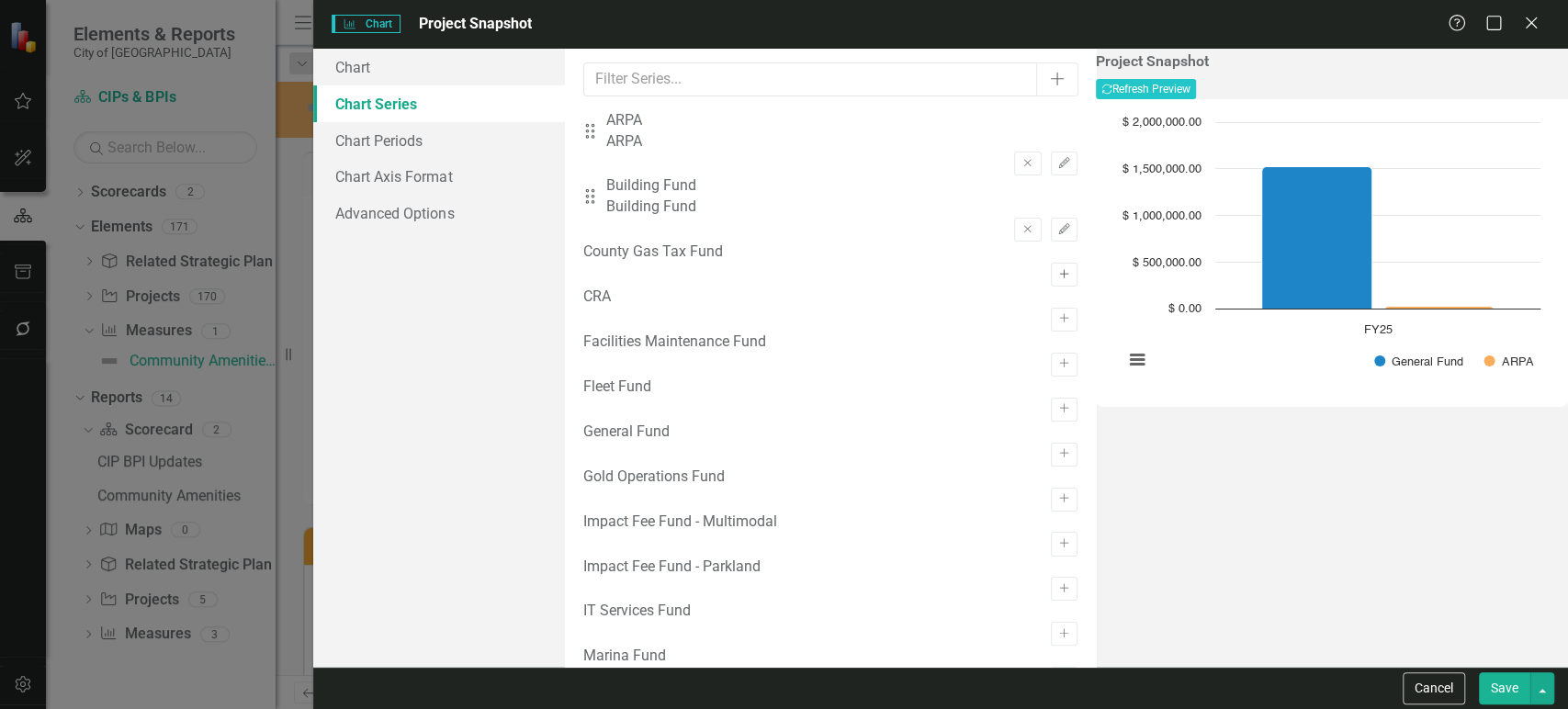
click at [1051, 264] on button "Activate" at bounding box center [1064, 274] width 27 height 24
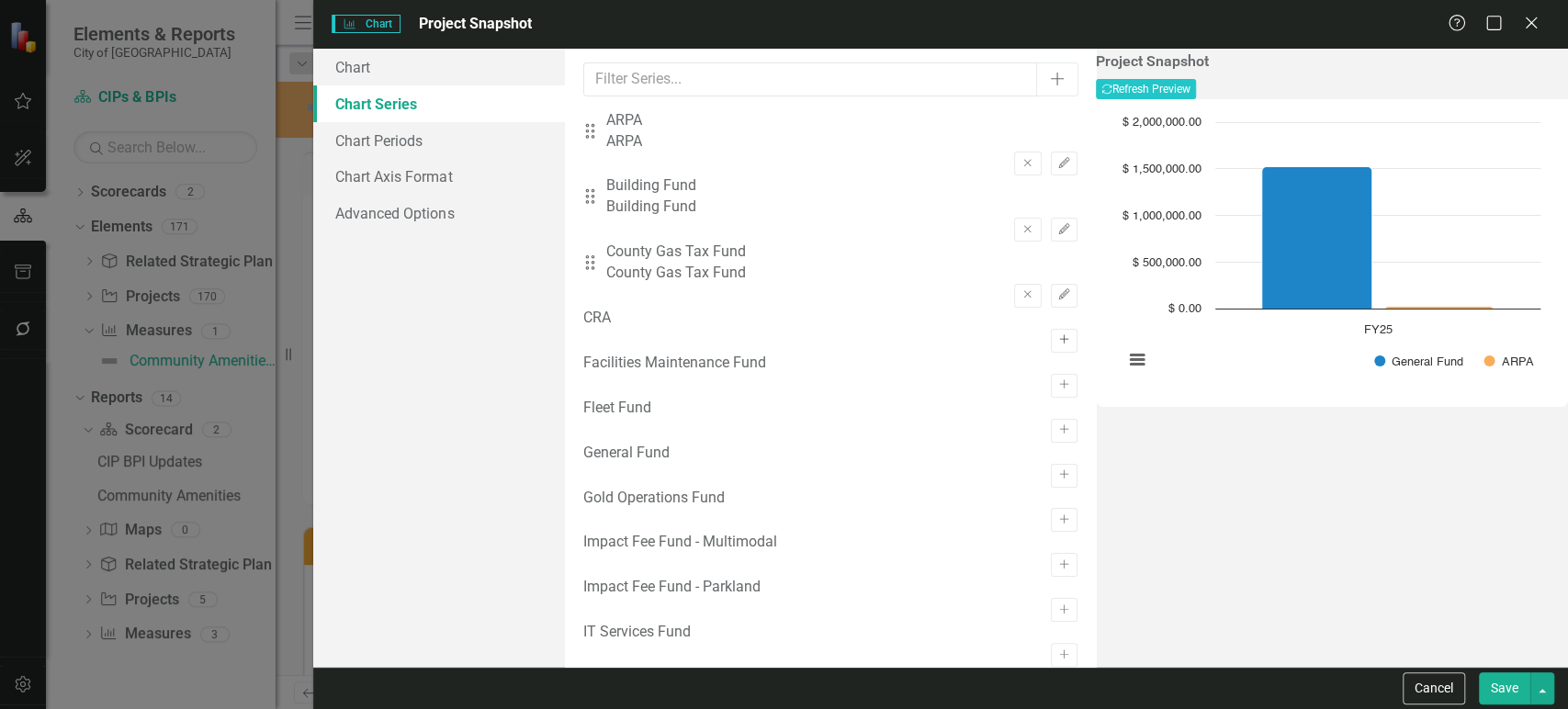
click at [1057, 334] on icon "Activate" at bounding box center [1064, 340] width 13 height 11
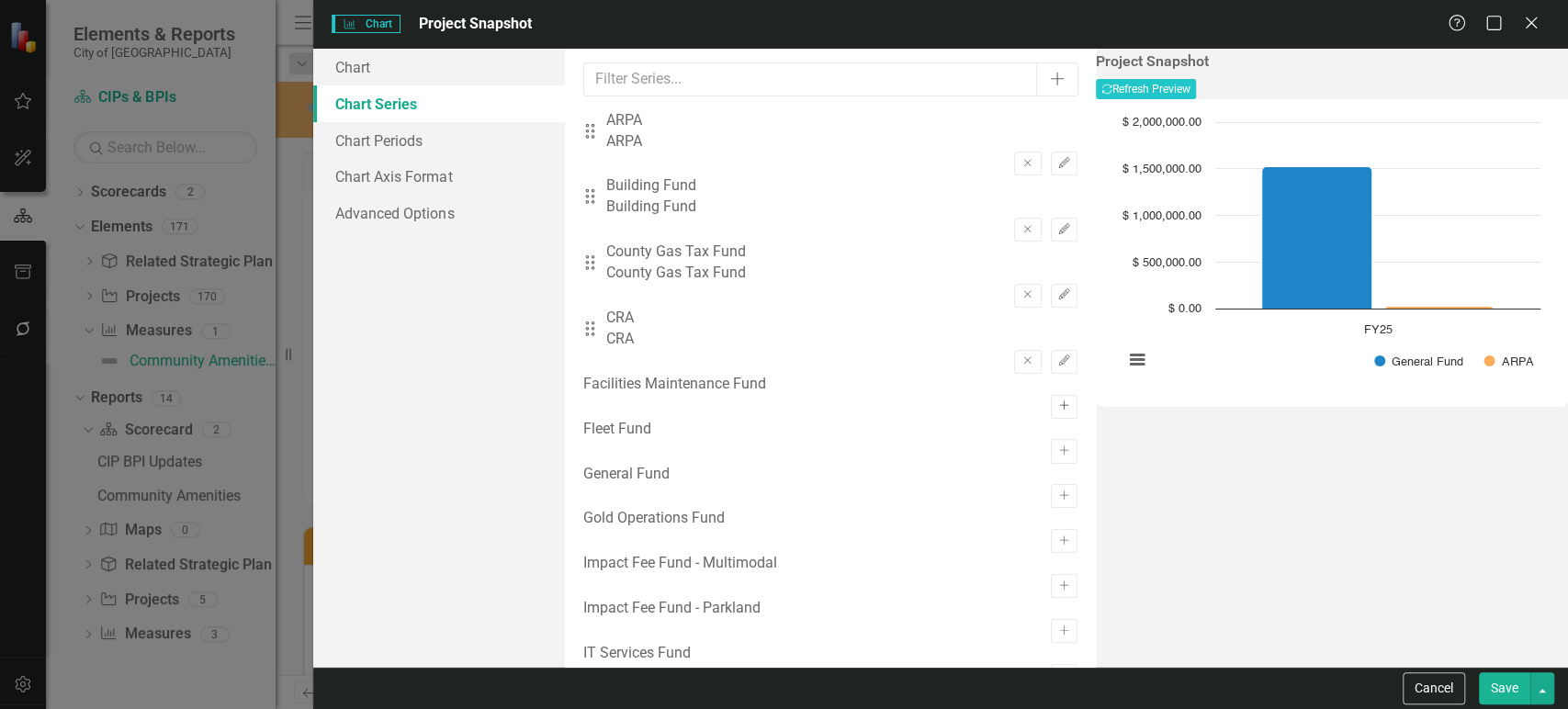
click at [1059, 401] on icon "button" at bounding box center [1064, 406] width 10 height 10
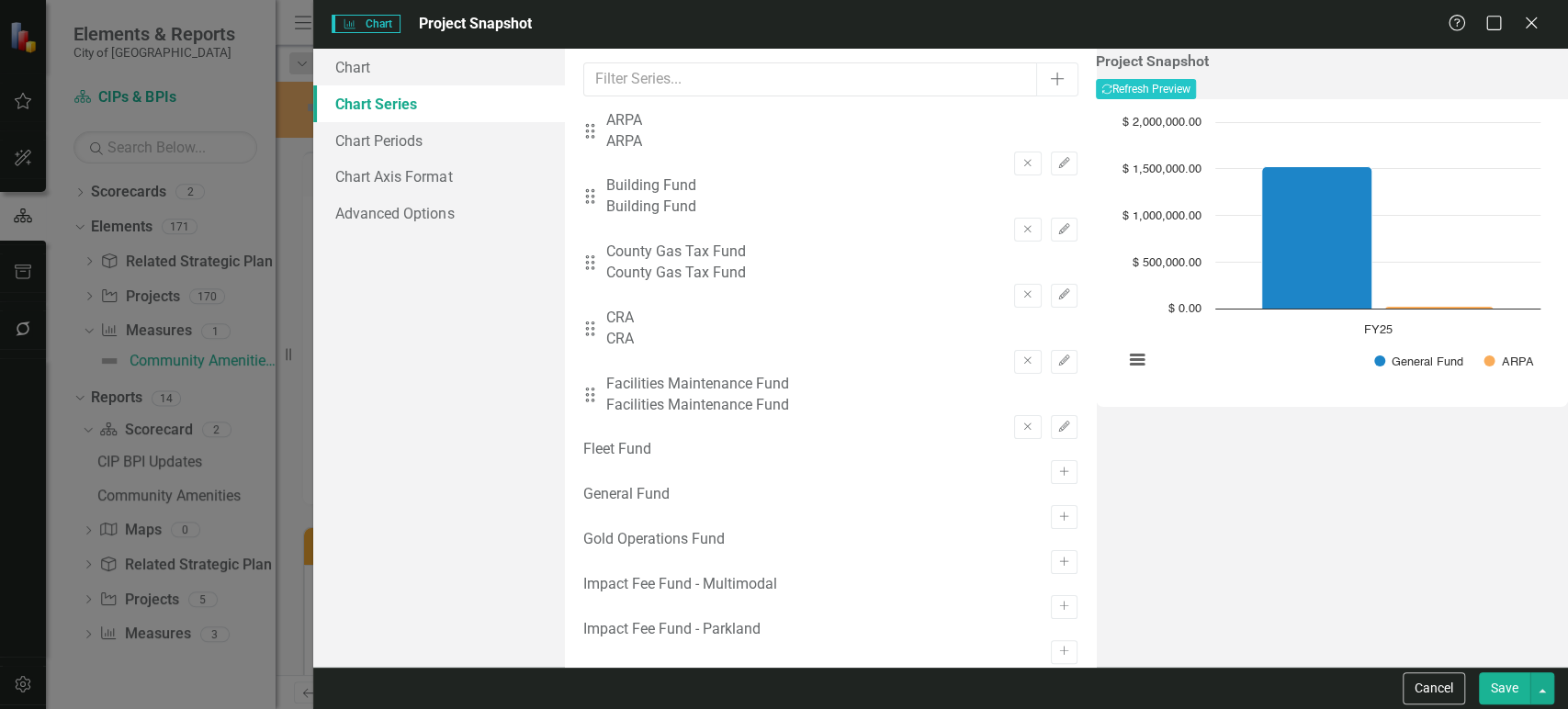
click at [1006, 439] on div "Fleet Fund Activate" at bounding box center [830, 461] width 494 height 45
click at [1006, 470] on div "Fleet Fund Activate" at bounding box center [830, 461] width 494 height 45
click at [1007, 462] on div "Fleet Fund Activate" at bounding box center [830, 461] width 494 height 45
click at [1057, 467] on icon "Activate" at bounding box center [1064, 472] width 13 height 11
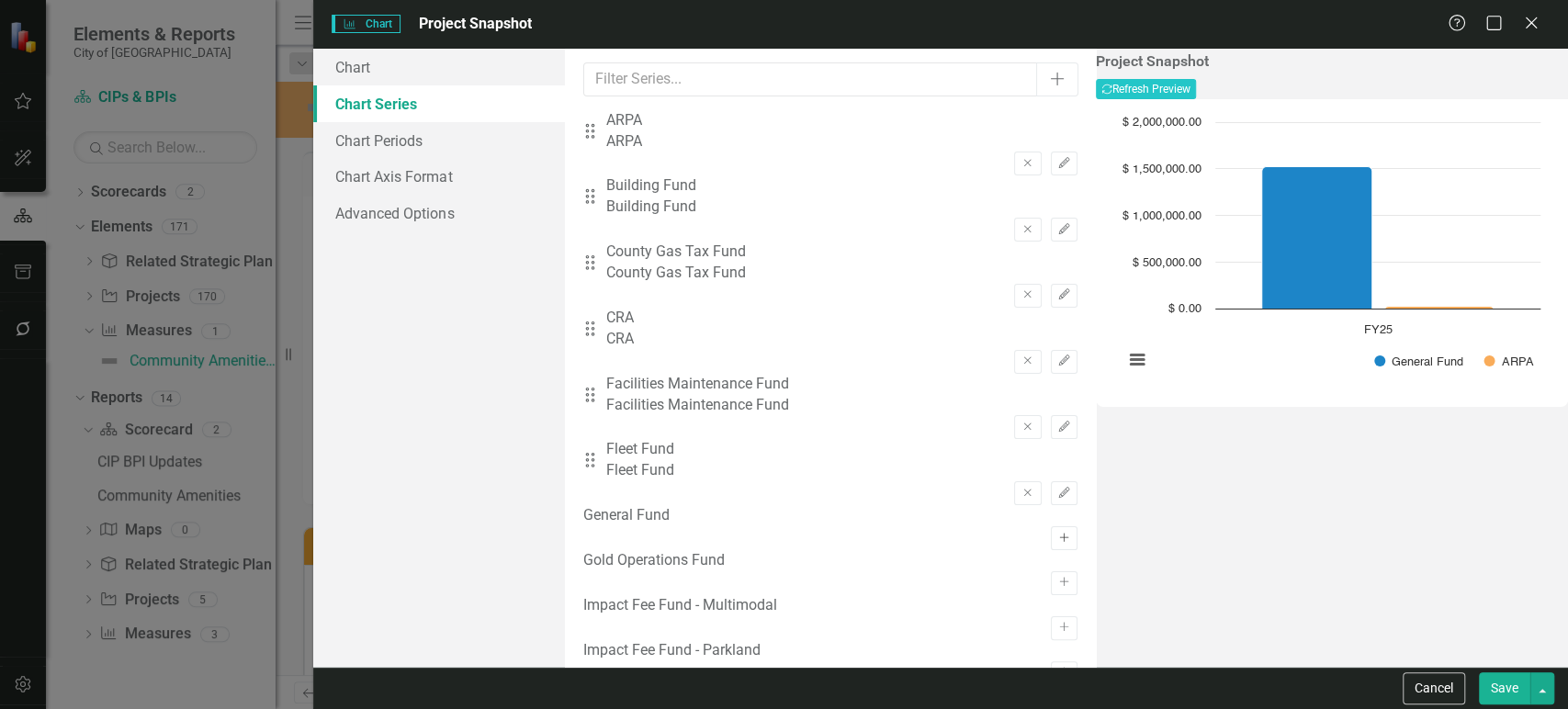
click at [1057, 532] on icon "Activate" at bounding box center [1064, 538] width 13 height 11
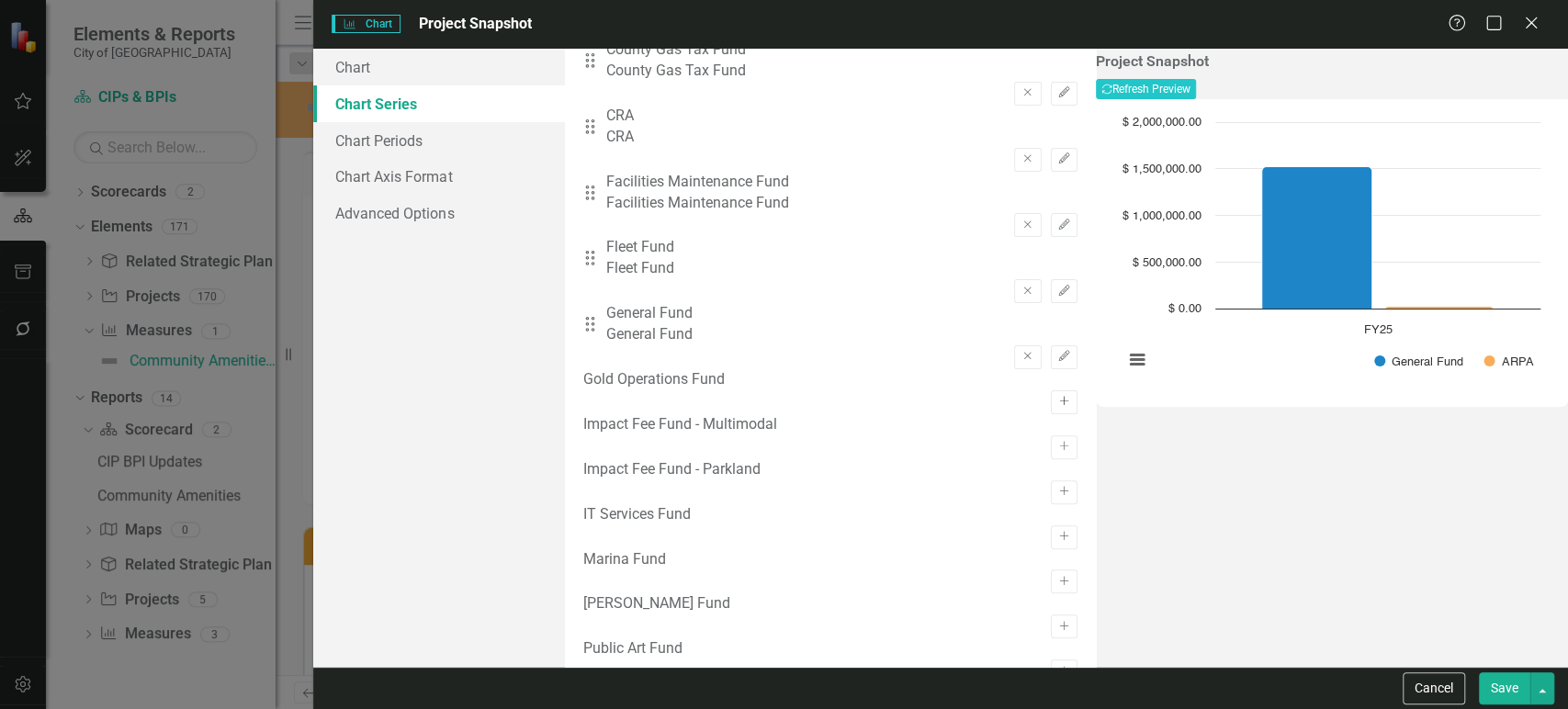
scroll to position [205, 0]
drag, startPoint x: 1009, startPoint y: 380, endPoint x: 1007, endPoint y: 435, distance: 55.0
click at [1051, 387] on button "Activate" at bounding box center [1064, 399] width 27 height 24
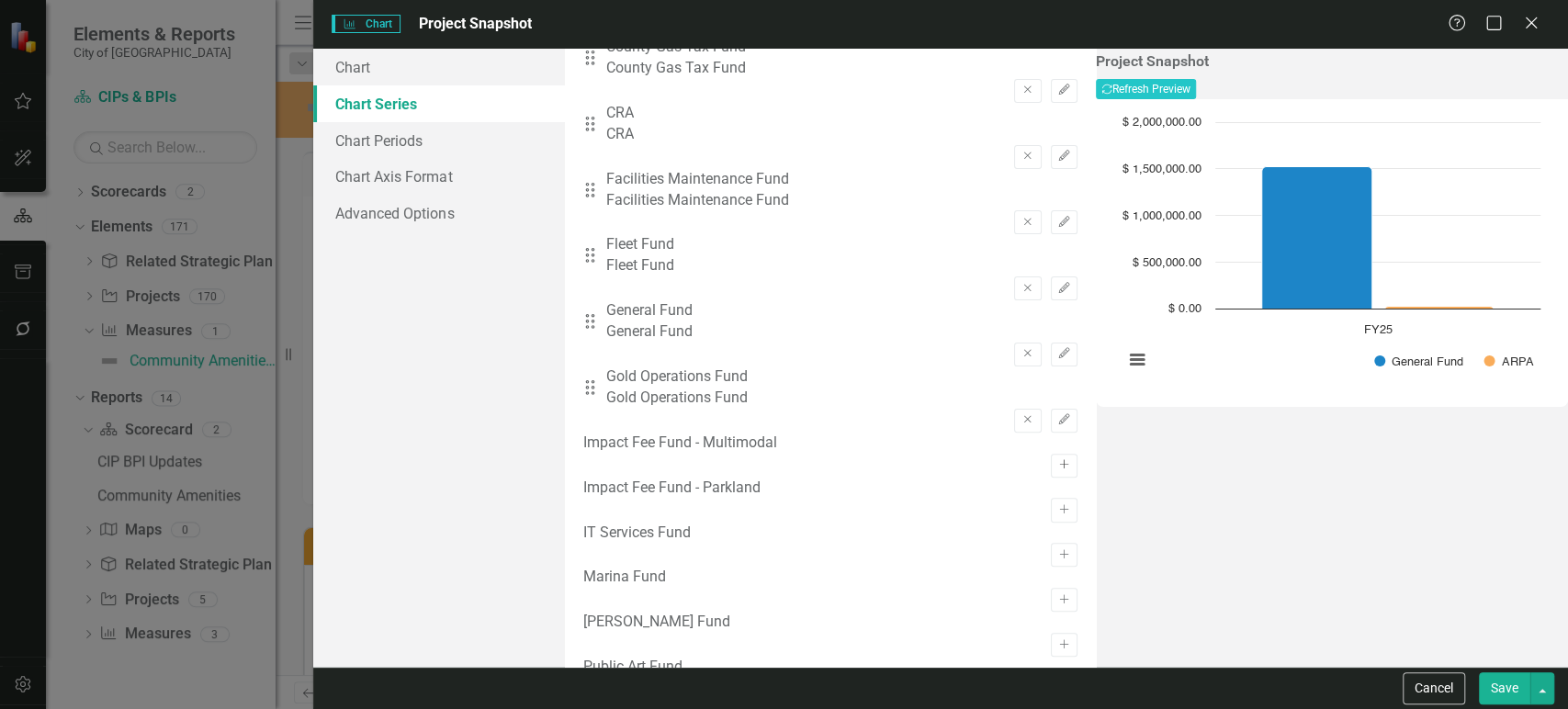
click at [1051, 454] on button "Activate" at bounding box center [1064, 466] width 27 height 24
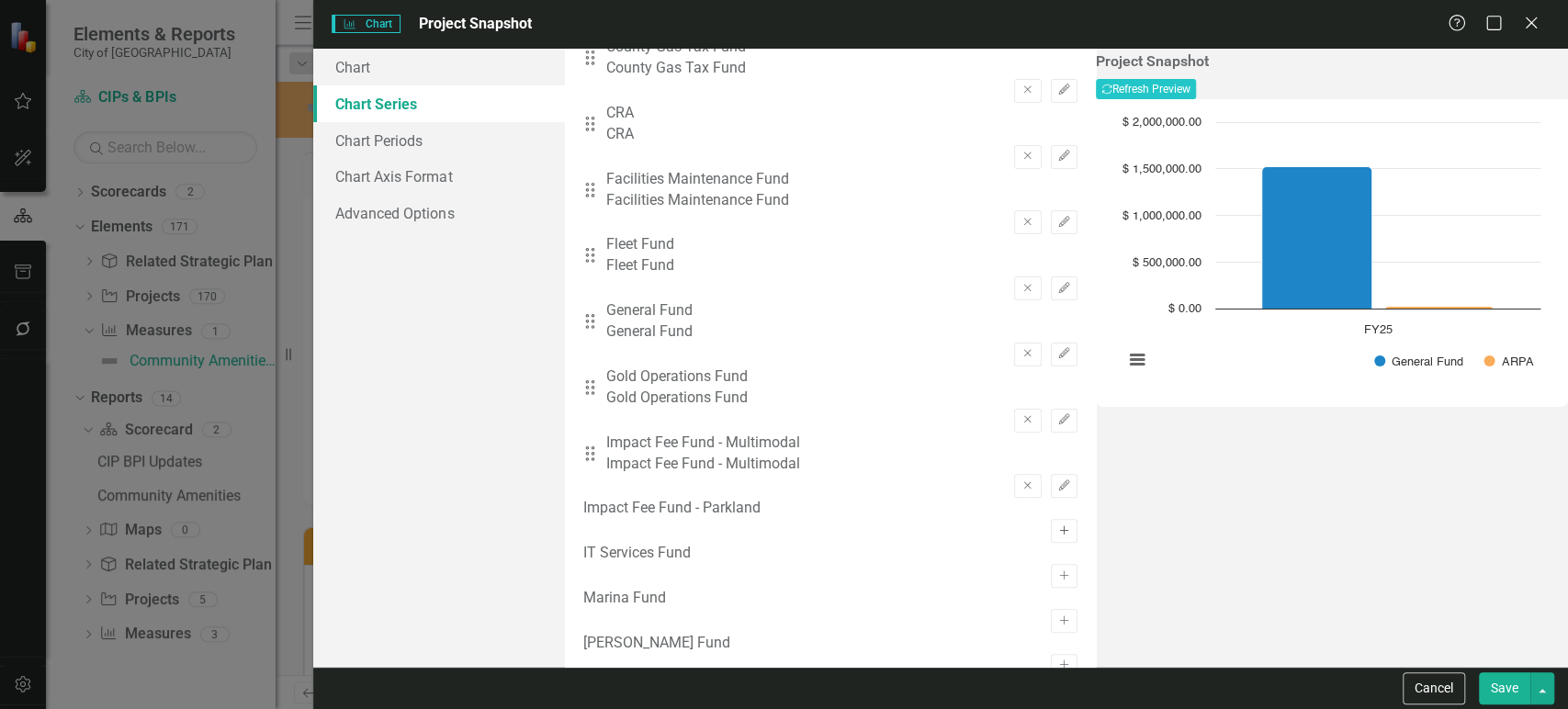
click at [1057, 526] on icon "Activate" at bounding box center [1064, 532] width 13 height 11
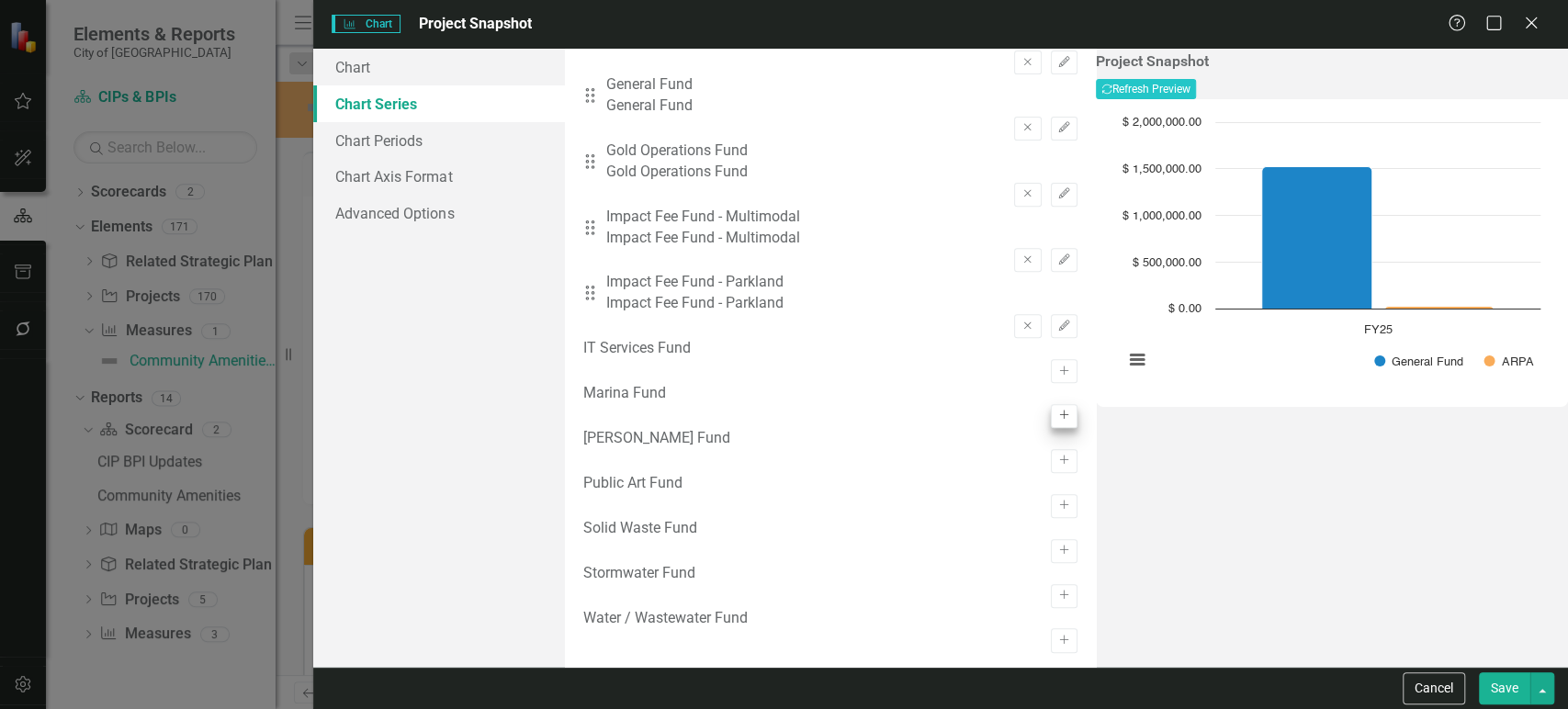
scroll to position [454, 0]
drag, startPoint x: 1007, startPoint y: 314, endPoint x: 1004, endPoint y: 367, distance: 53.1
click at [1059, 365] on icon "button" at bounding box center [1064, 370] width 10 height 10
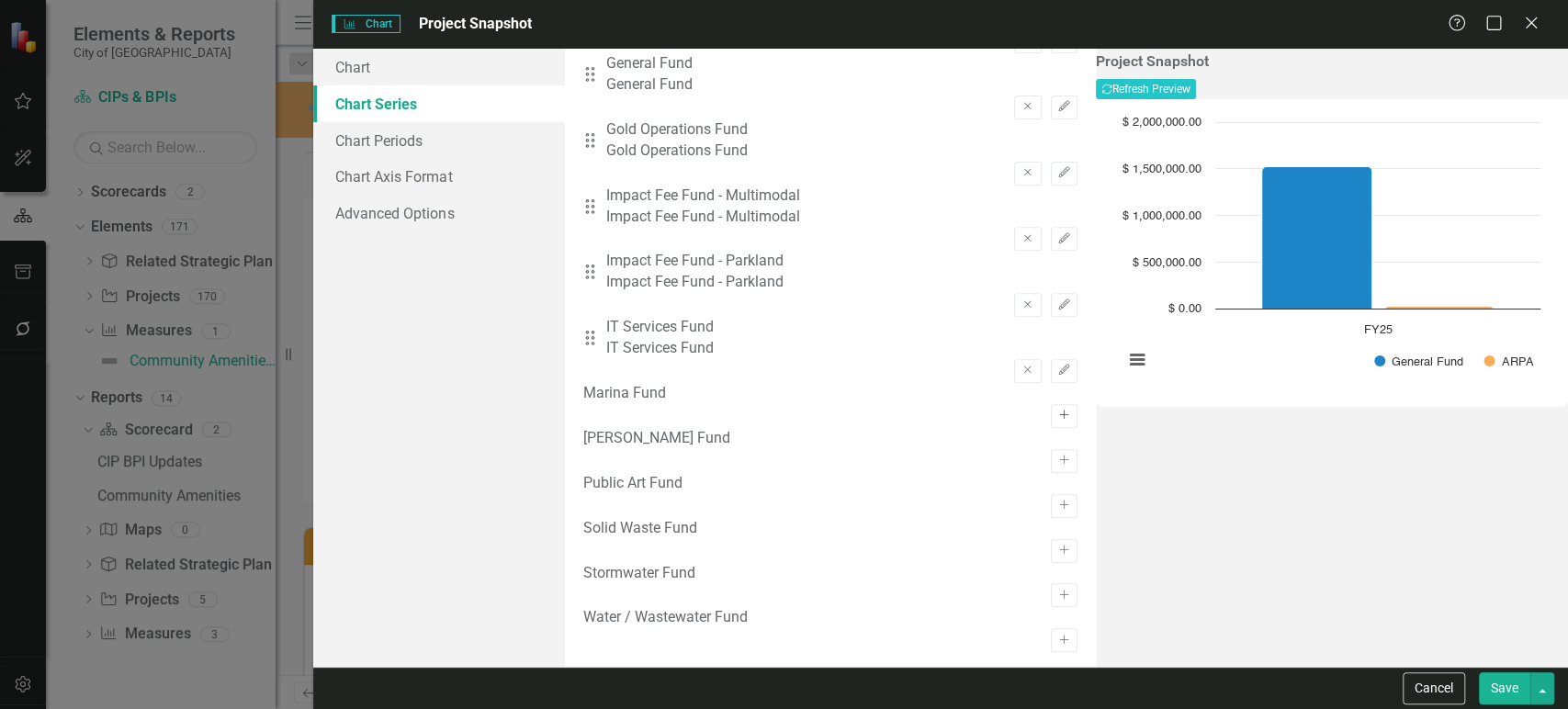
click at [1057, 409] on icon "Activate" at bounding box center [1064, 415] width 13 height 11
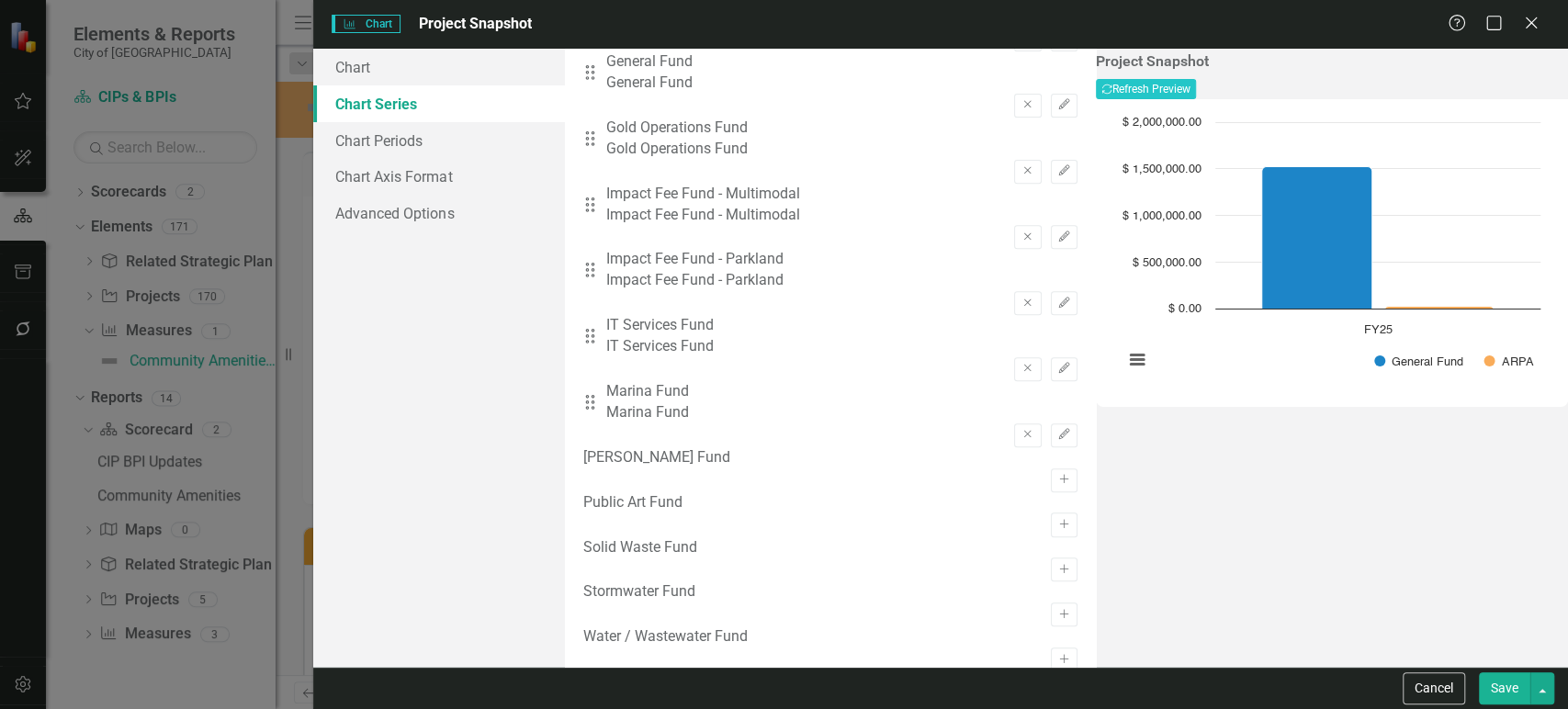
click at [1003, 453] on div "Penny Fund Activate" at bounding box center [830, 469] width 494 height 45
click at [1051, 512] on button "Activate" at bounding box center [1064, 524] width 27 height 24
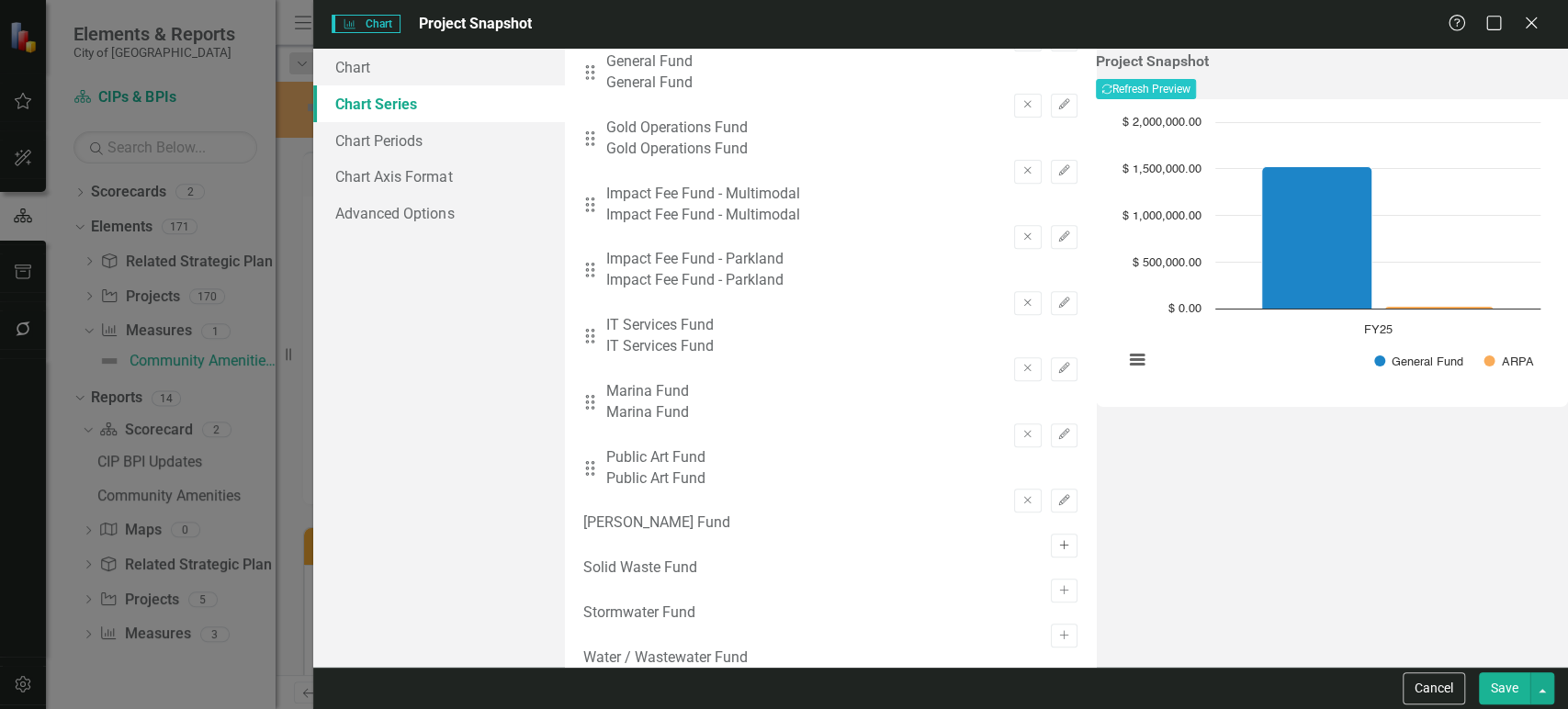
click at [1057, 540] on icon "Activate" at bounding box center [1064, 546] width 13 height 11
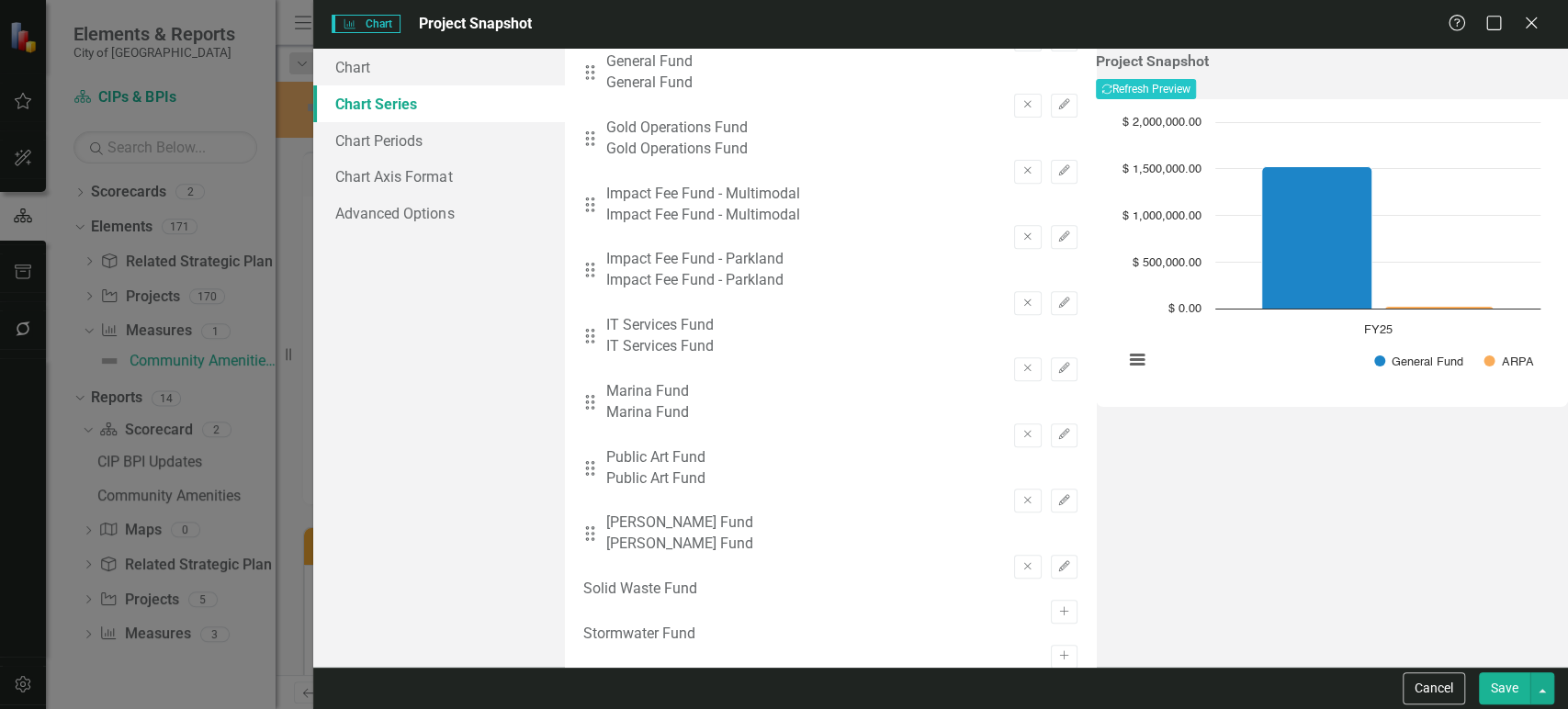
drag, startPoint x: 593, startPoint y: 513, endPoint x: 596, endPoint y: 461, distance: 52.1
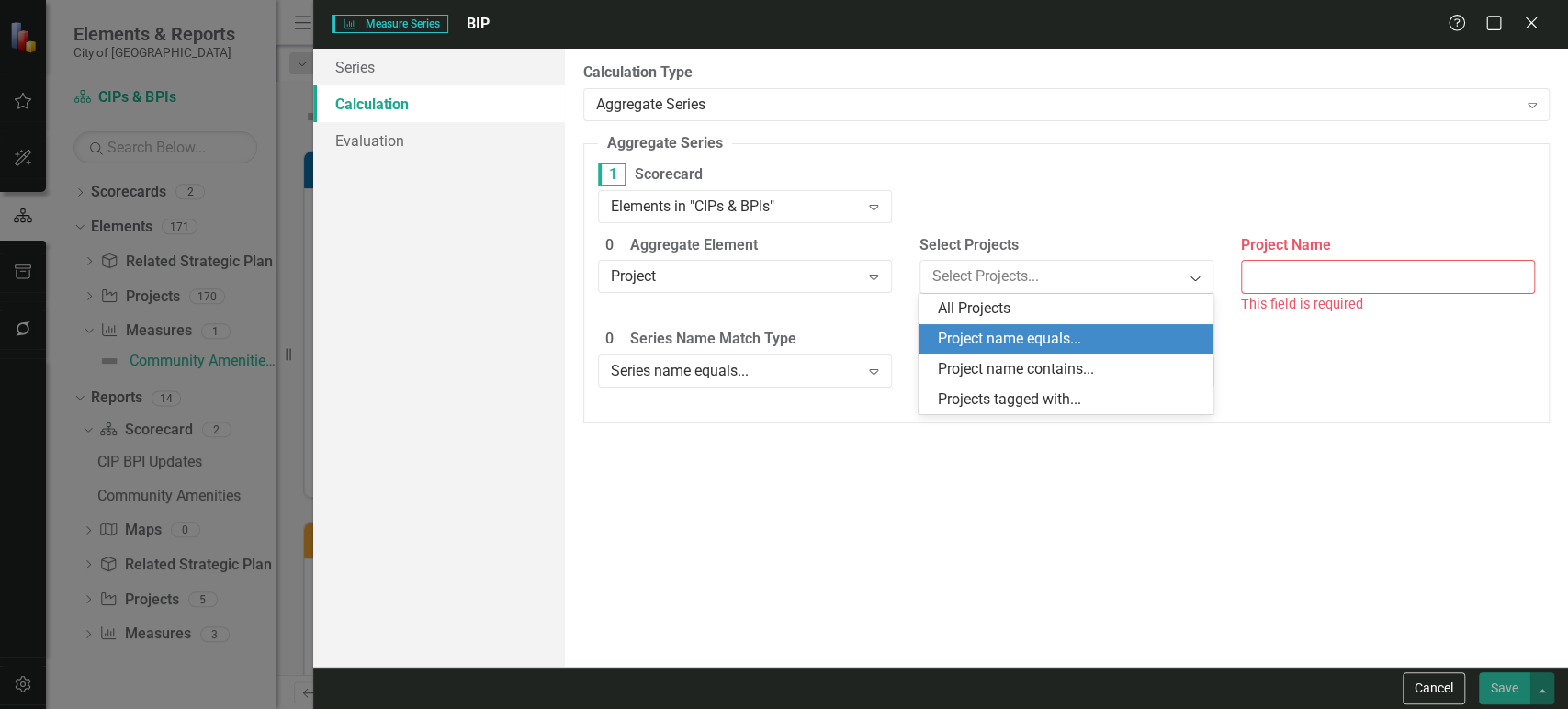
scroll to position [0, 627]
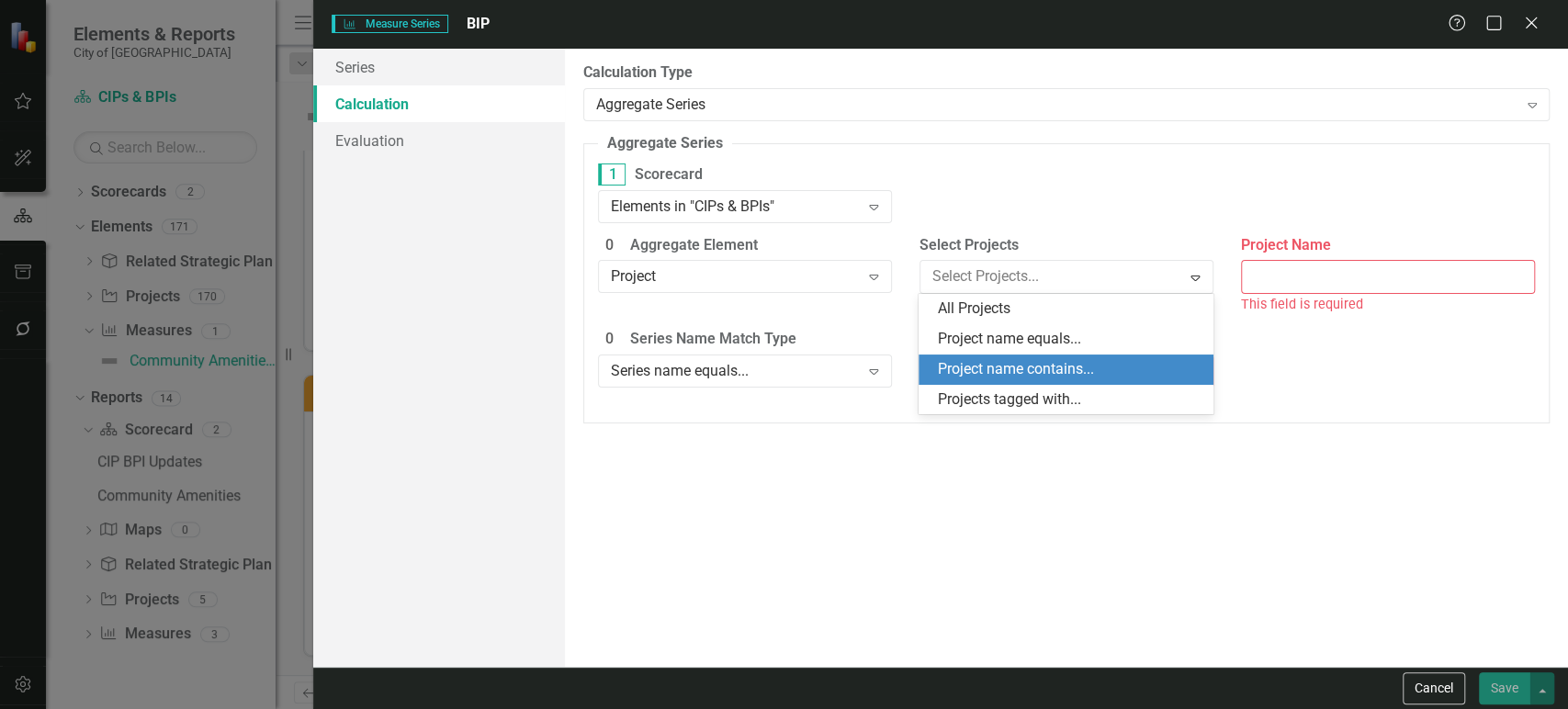
click at [1044, 357] on div "Project name contains..." at bounding box center [1066, 370] width 294 height 31
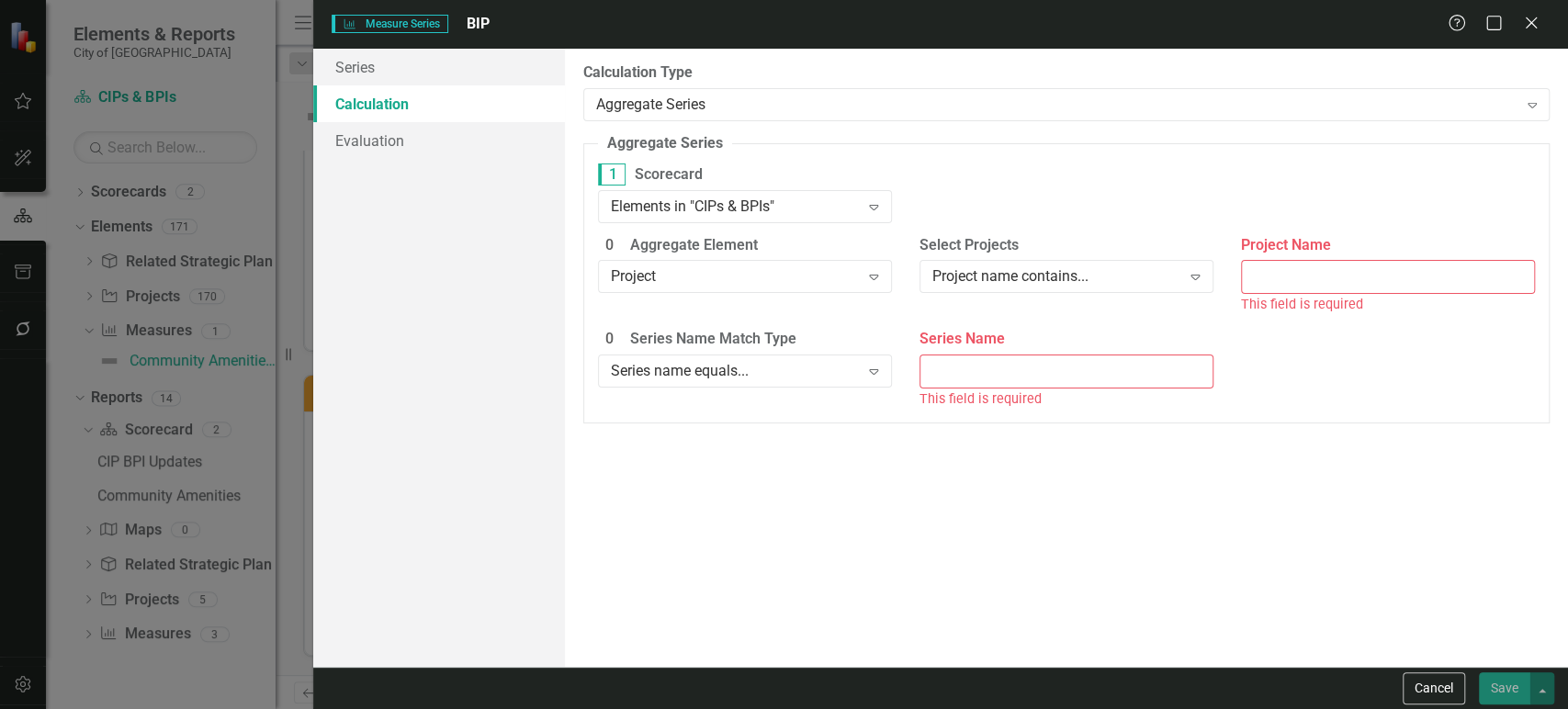
click at [1286, 278] on input "Project Name" at bounding box center [1389, 277] width 294 height 34
click at [1071, 273] on div "Project name contains..." at bounding box center [1056, 277] width 249 height 21
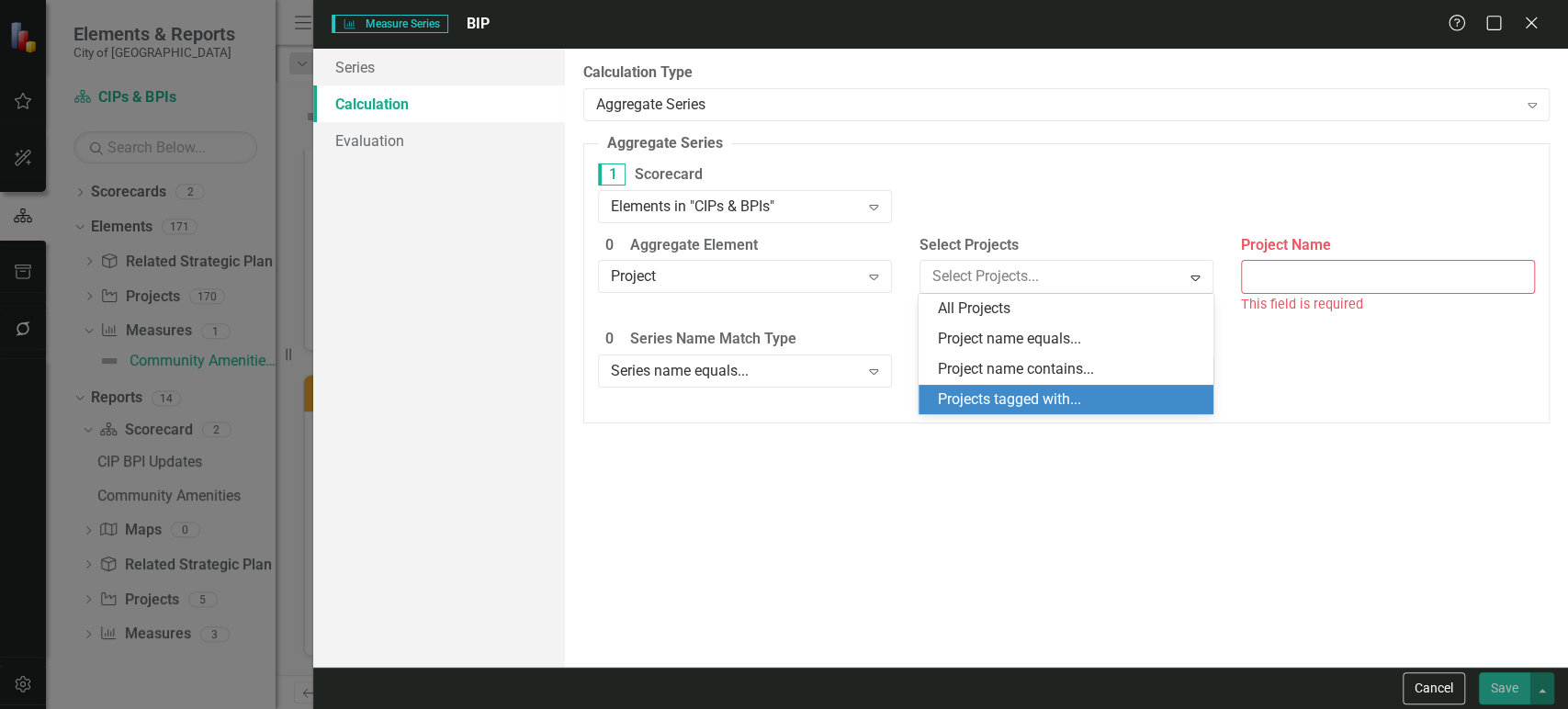
click at [1044, 397] on div "Projects tagged with..." at bounding box center [1069, 400] width 264 height 21
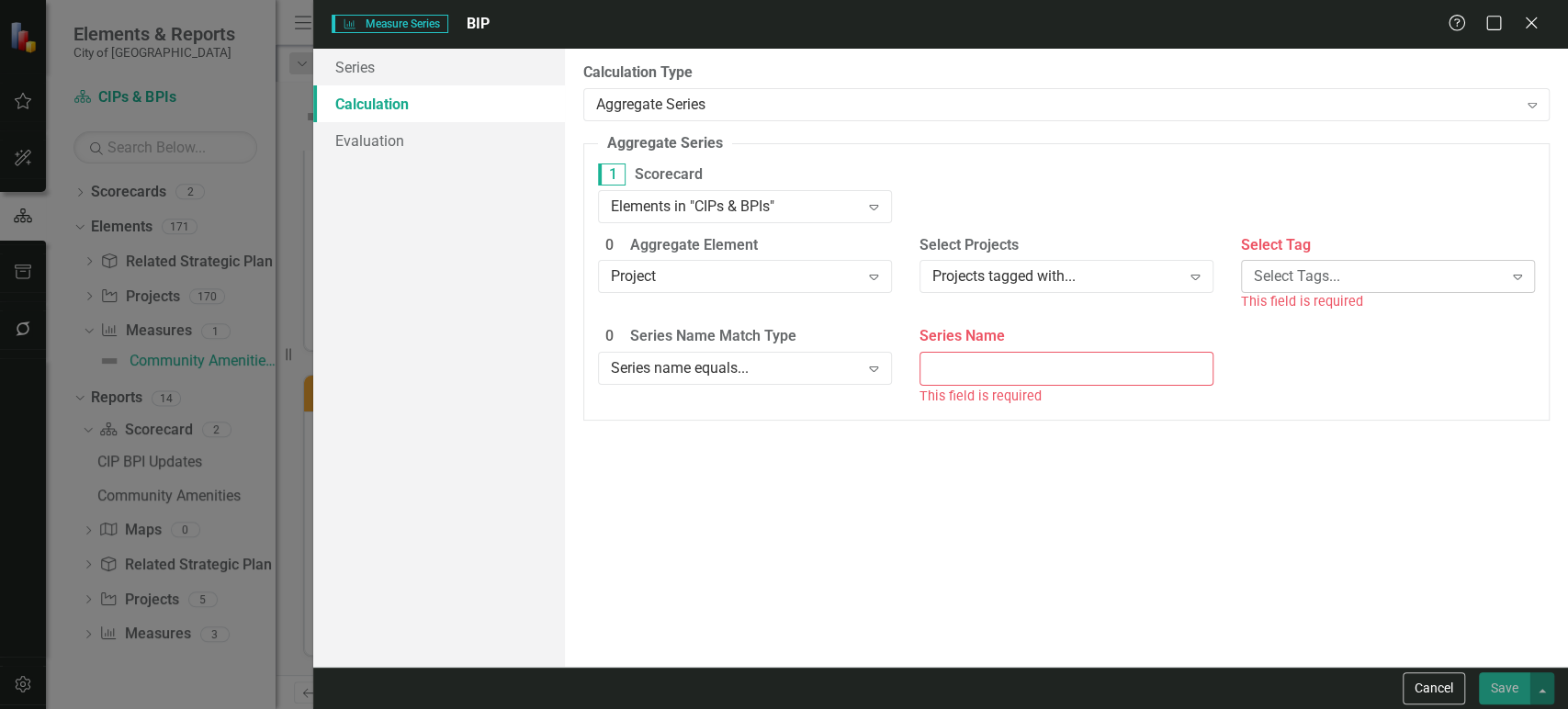
click at [1290, 282] on div "Select Tags..." at bounding box center [1378, 277] width 249 height 21
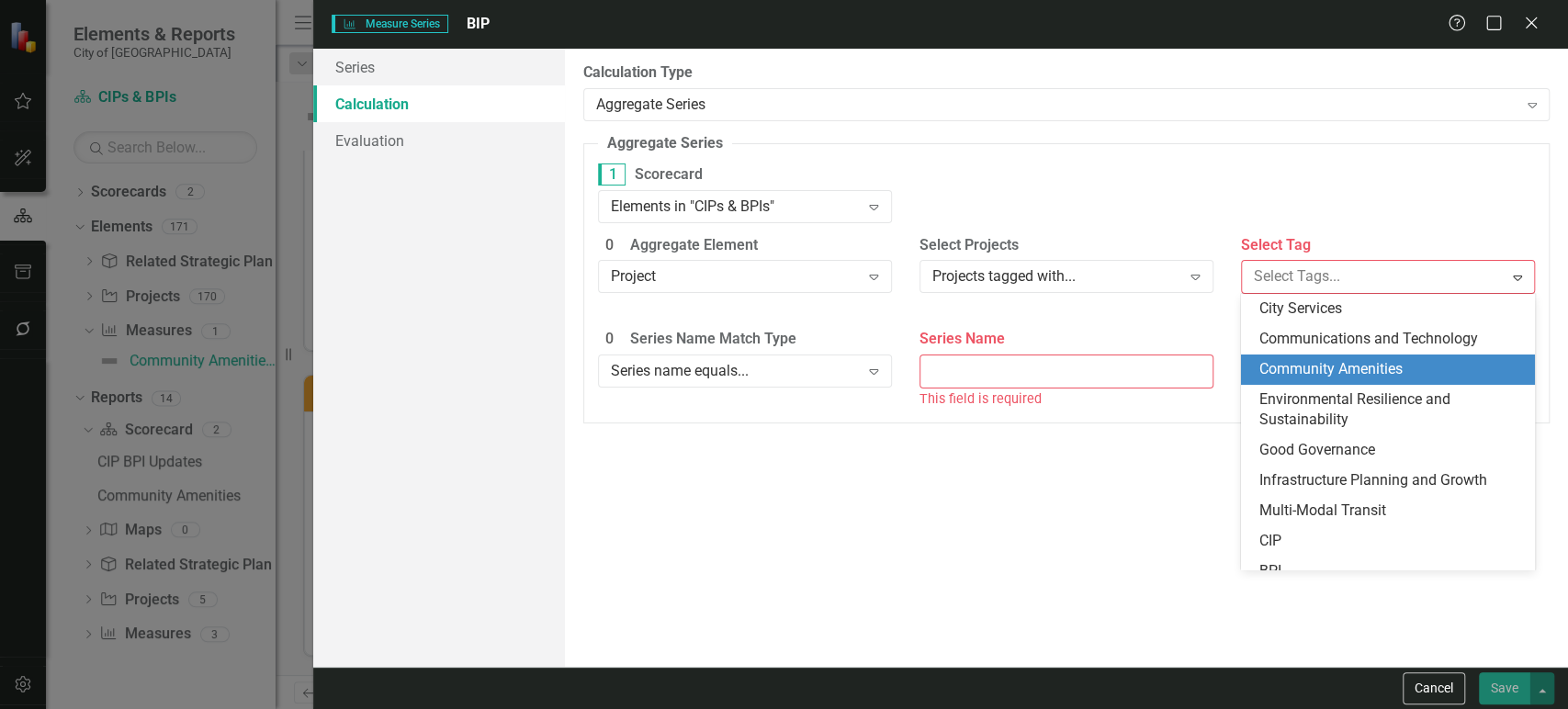
click at [1297, 373] on span "Community Amenities" at bounding box center [1331, 368] width 143 height 17
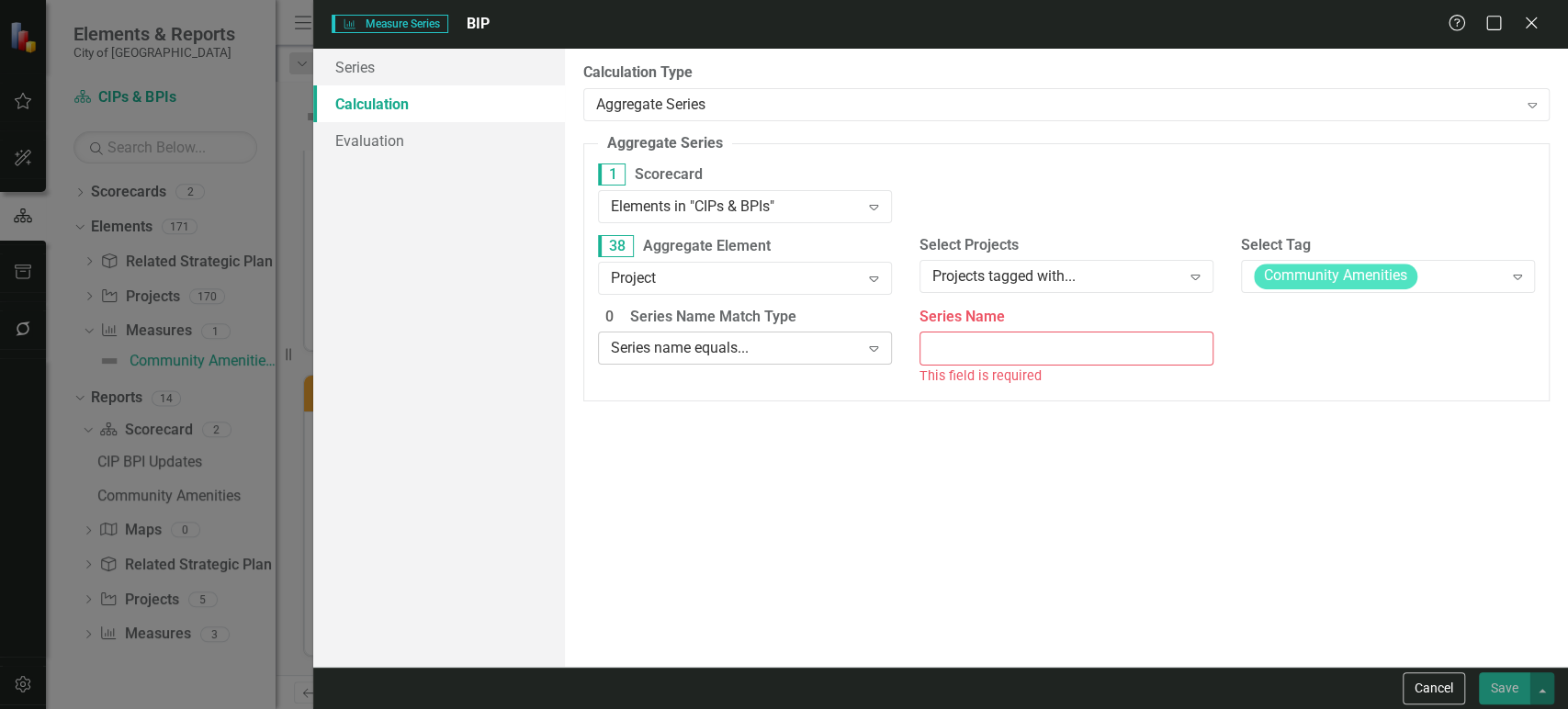
click at [807, 358] on div "Series name equals..." at bounding box center [735, 348] width 249 height 21
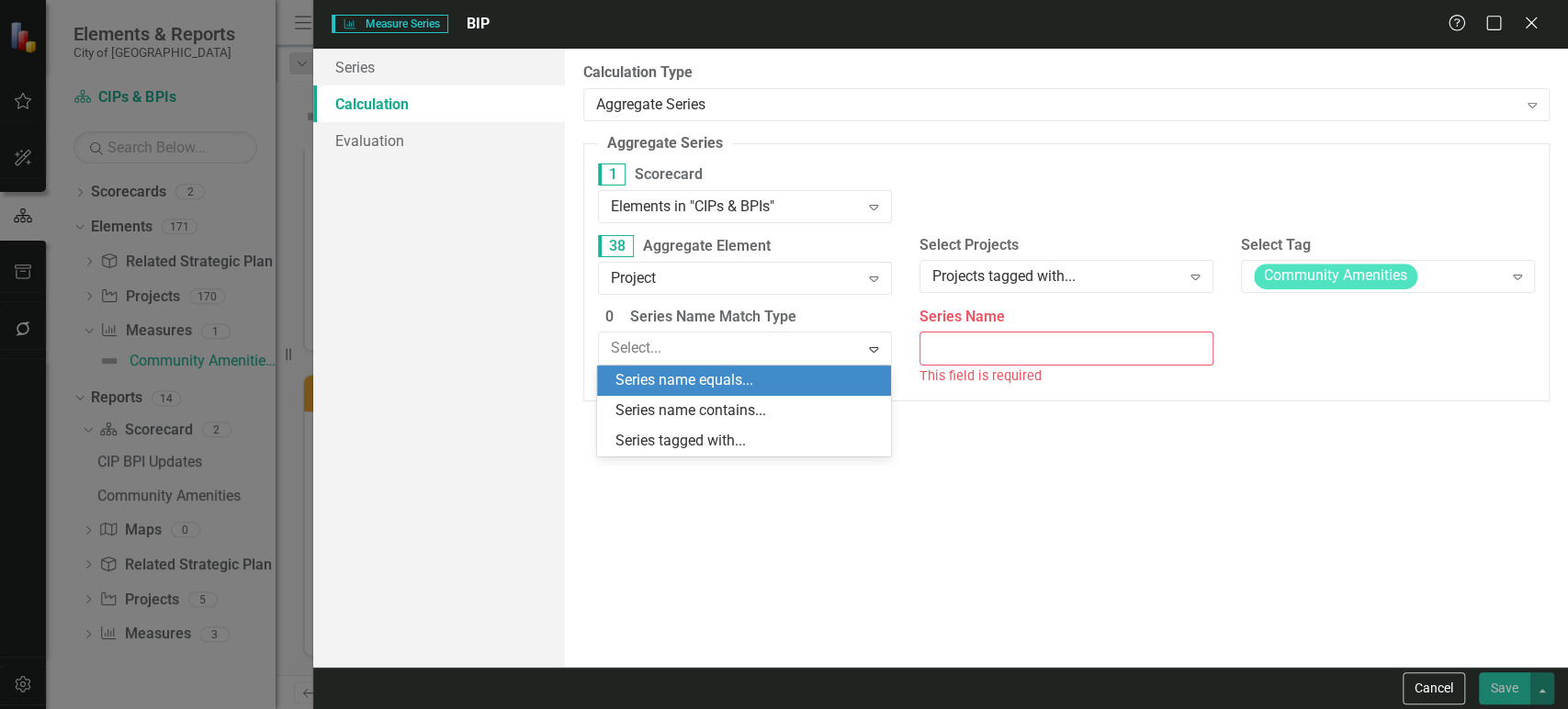
click at [771, 383] on div "Series name equals..." at bounding box center [747, 381] width 264 height 21
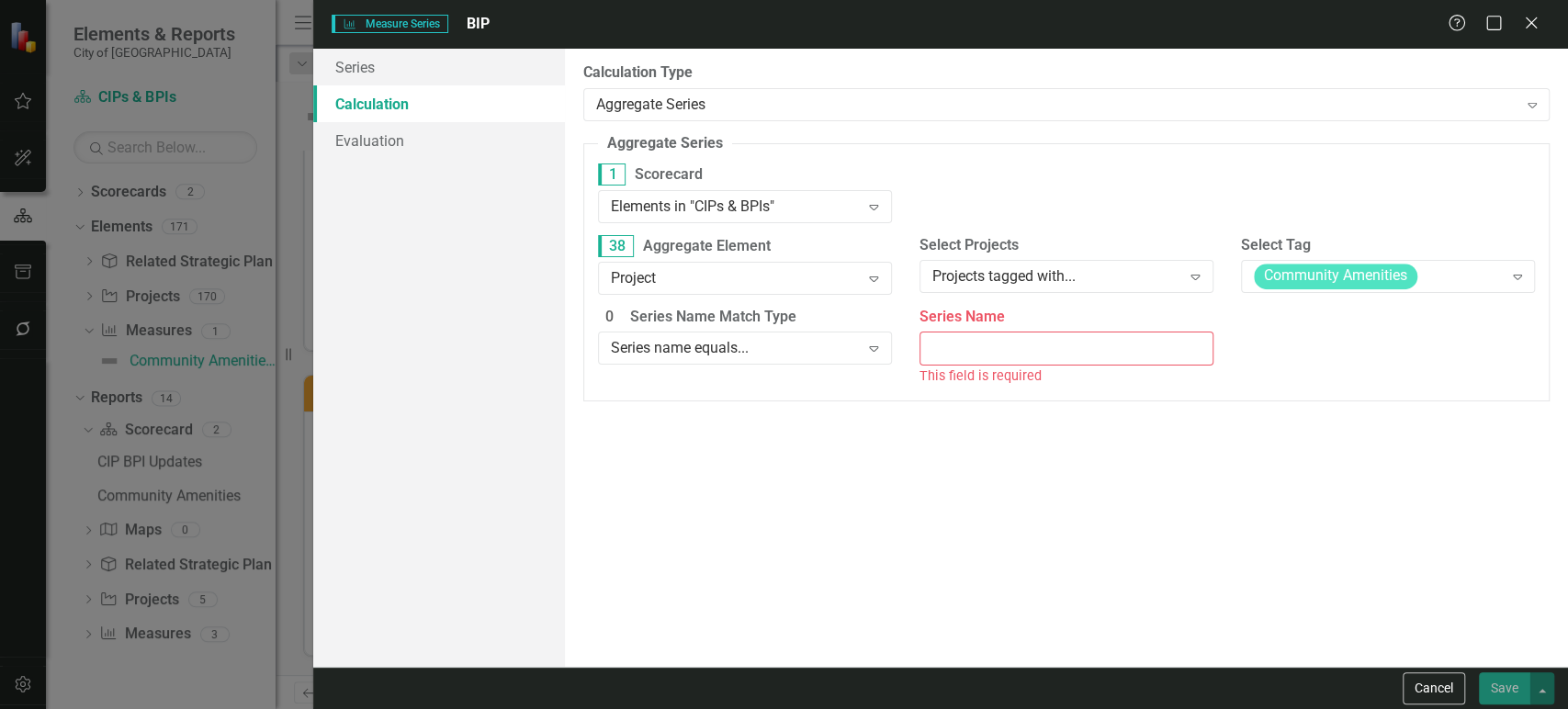
click at [983, 344] on input "Series Name" at bounding box center [1067, 349] width 294 height 34
click at [1278, 271] on span "Community Amenities" at bounding box center [1335, 277] width 163 height 26
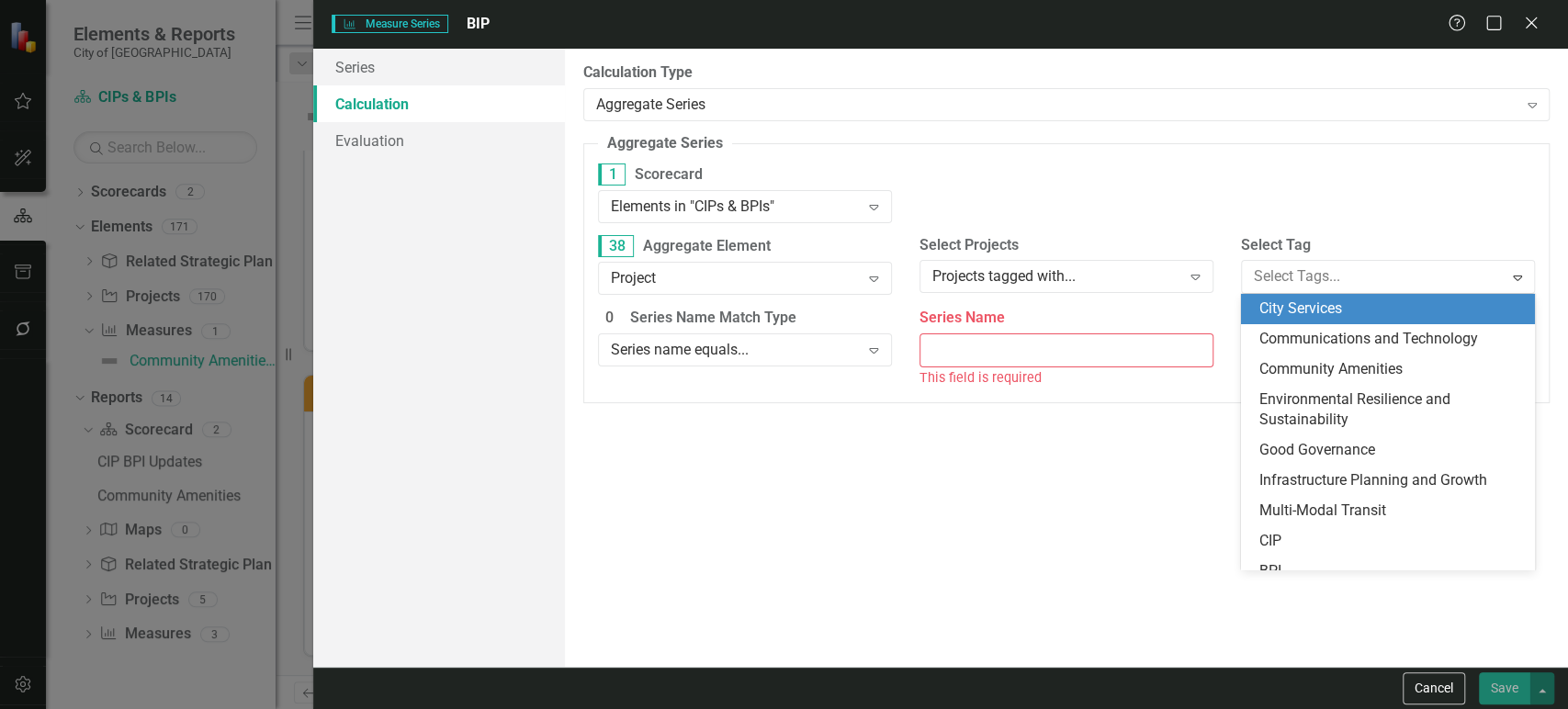
scroll to position [15, 0]
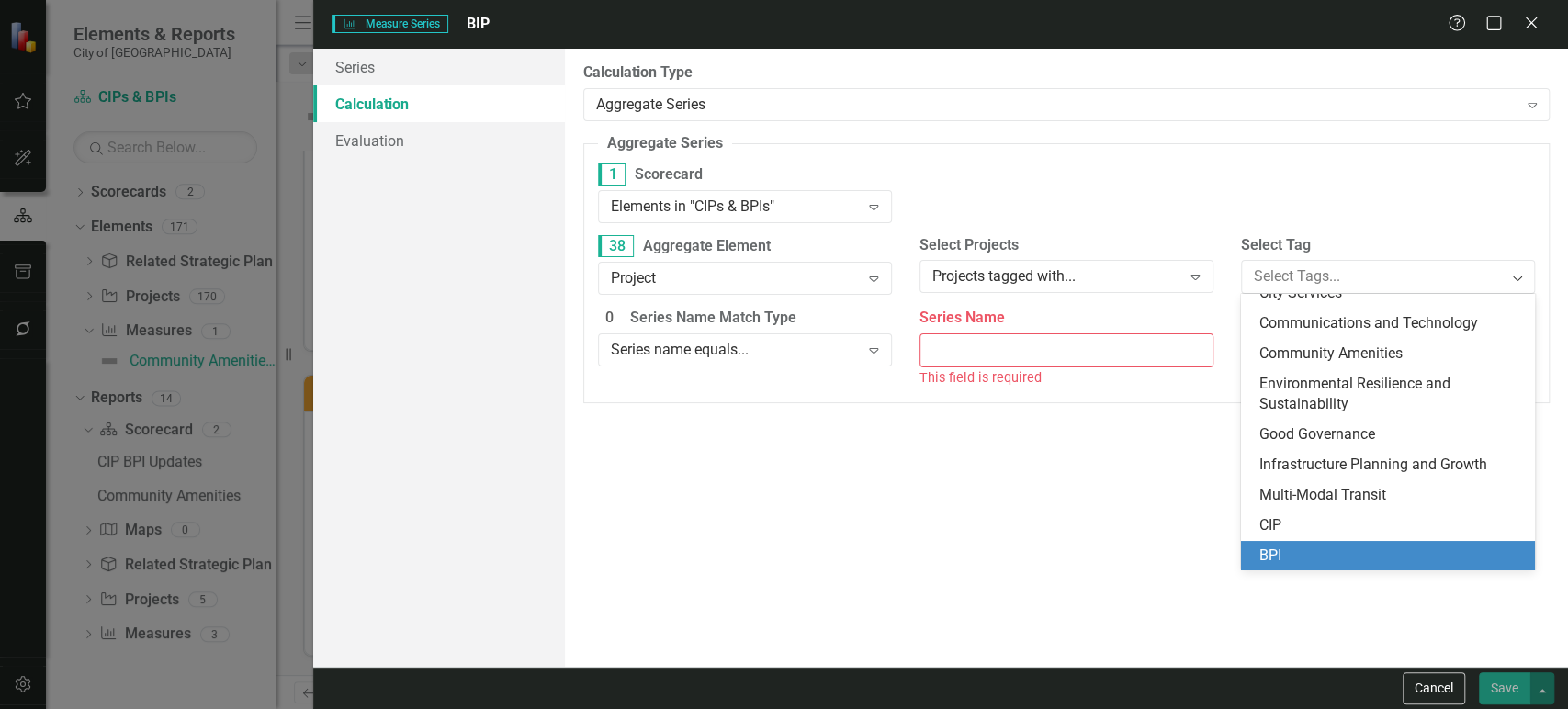
click at [1276, 553] on span "BPI" at bounding box center [1270, 555] width 22 height 17
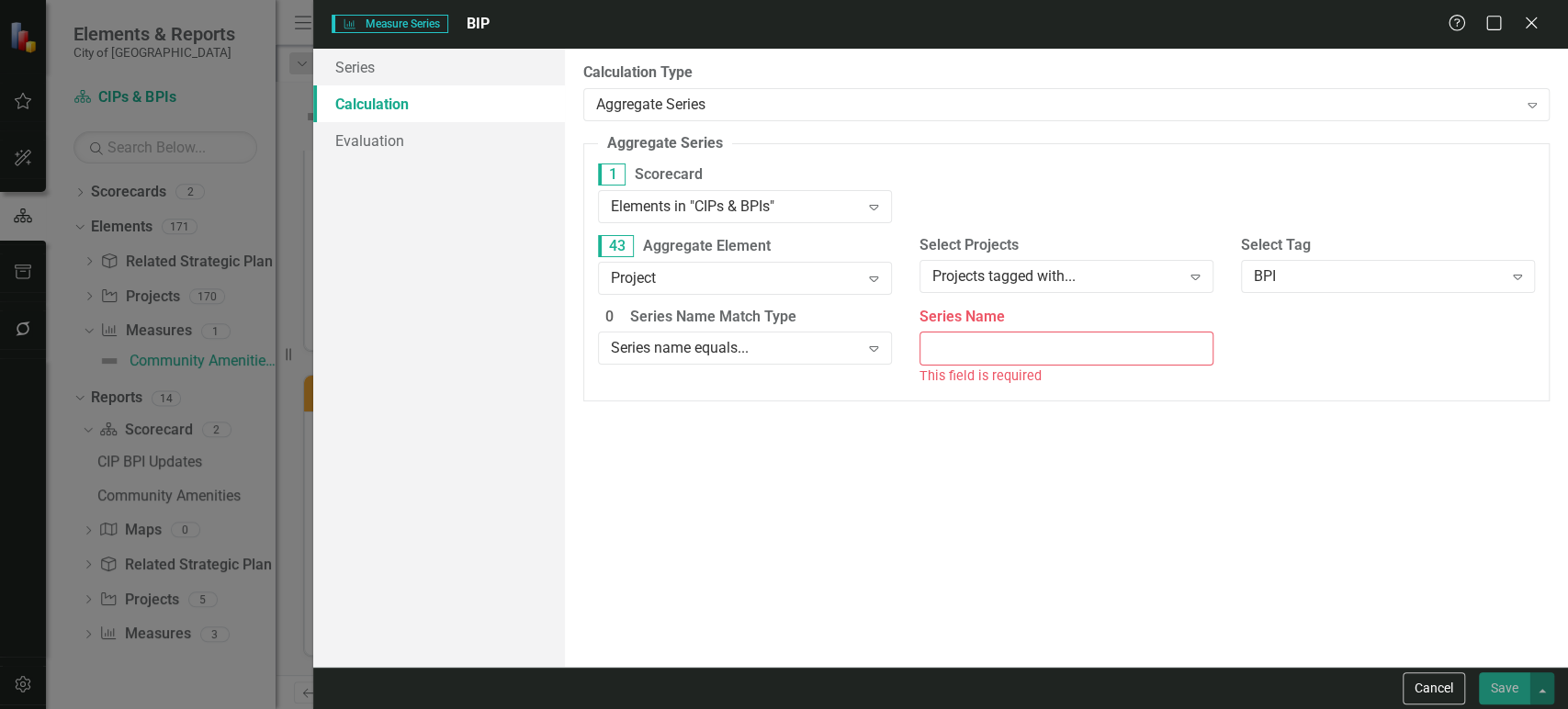
click at [1286, 516] on div "By default, series in ClearPoint are not calculated. So, if you leave the form …" at bounding box center [1066, 358] width 1003 height 618
click at [1426, 690] on button "Cancel" at bounding box center [1433, 689] width 62 height 32
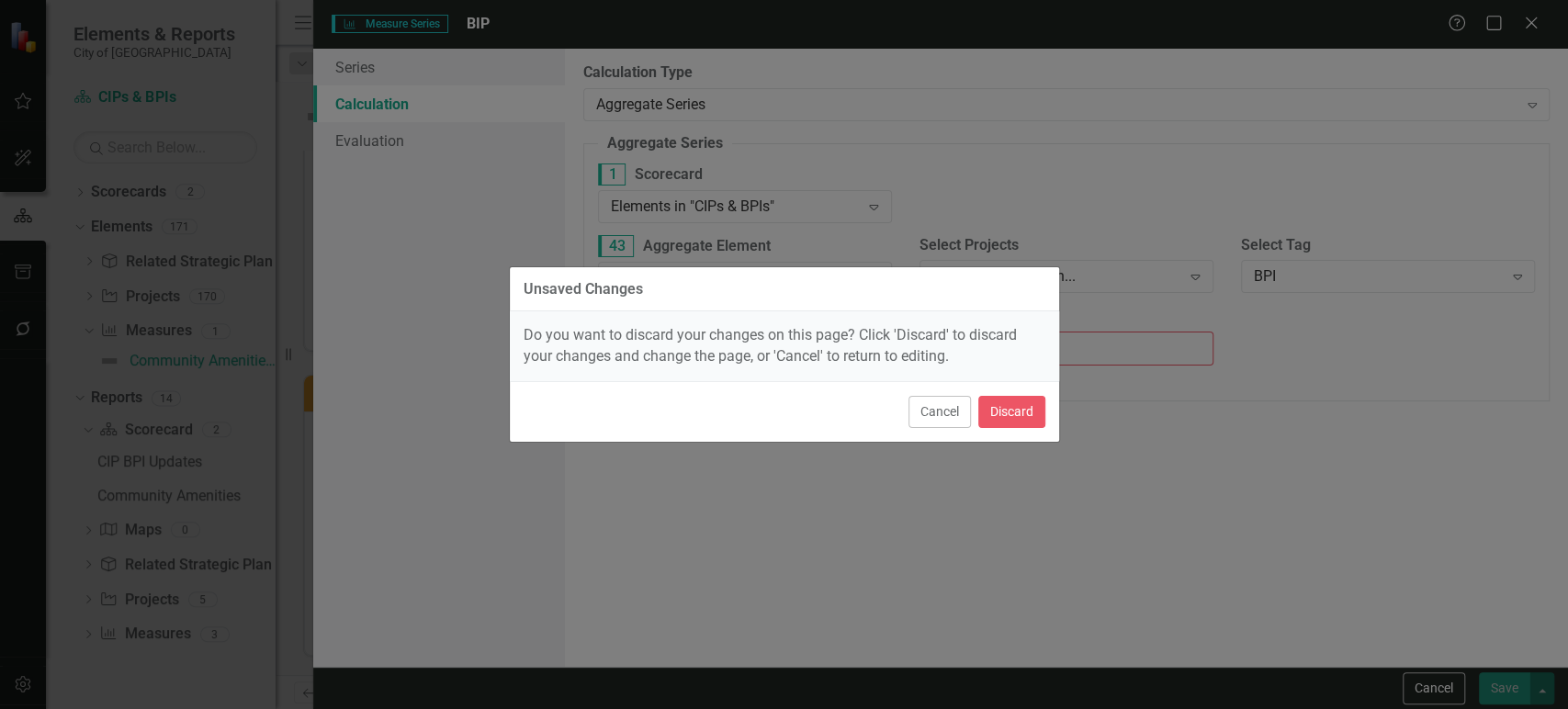
click at [1001, 430] on div "Cancel Discard" at bounding box center [784, 412] width 550 height 61
click at [1004, 409] on button "Discard" at bounding box center [1012, 412] width 67 height 32
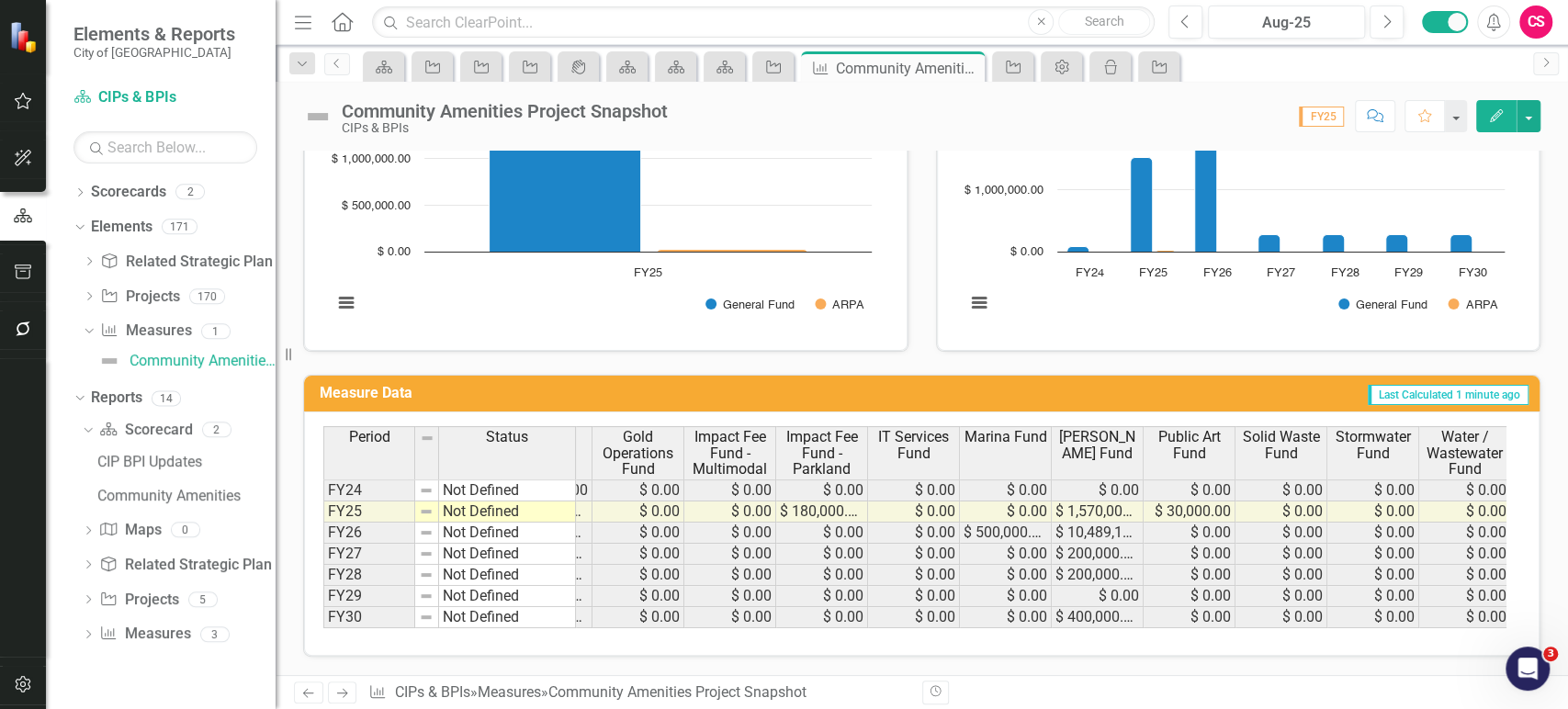
drag, startPoint x: 918, startPoint y: 636, endPoint x: 889, endPoint y: 622, distance: 32.2
click at [889, 622] on div "Period Status ARPA Building Fund County Gas Tax Fund CRA Facilities Maintenance…" at bounding box center [922, 533] width 1236 height 244
drag, startPoint x: 891, startPoint y: 622, endPoint x: 545, endPoint y: 612, distance: 346.1
click at [545, 612] on div "Period Status ARPA Building Fund County Gas Tax Fund CRA Facilities Maintenance…" at bounding box center [915, 528] width 1183 height 202
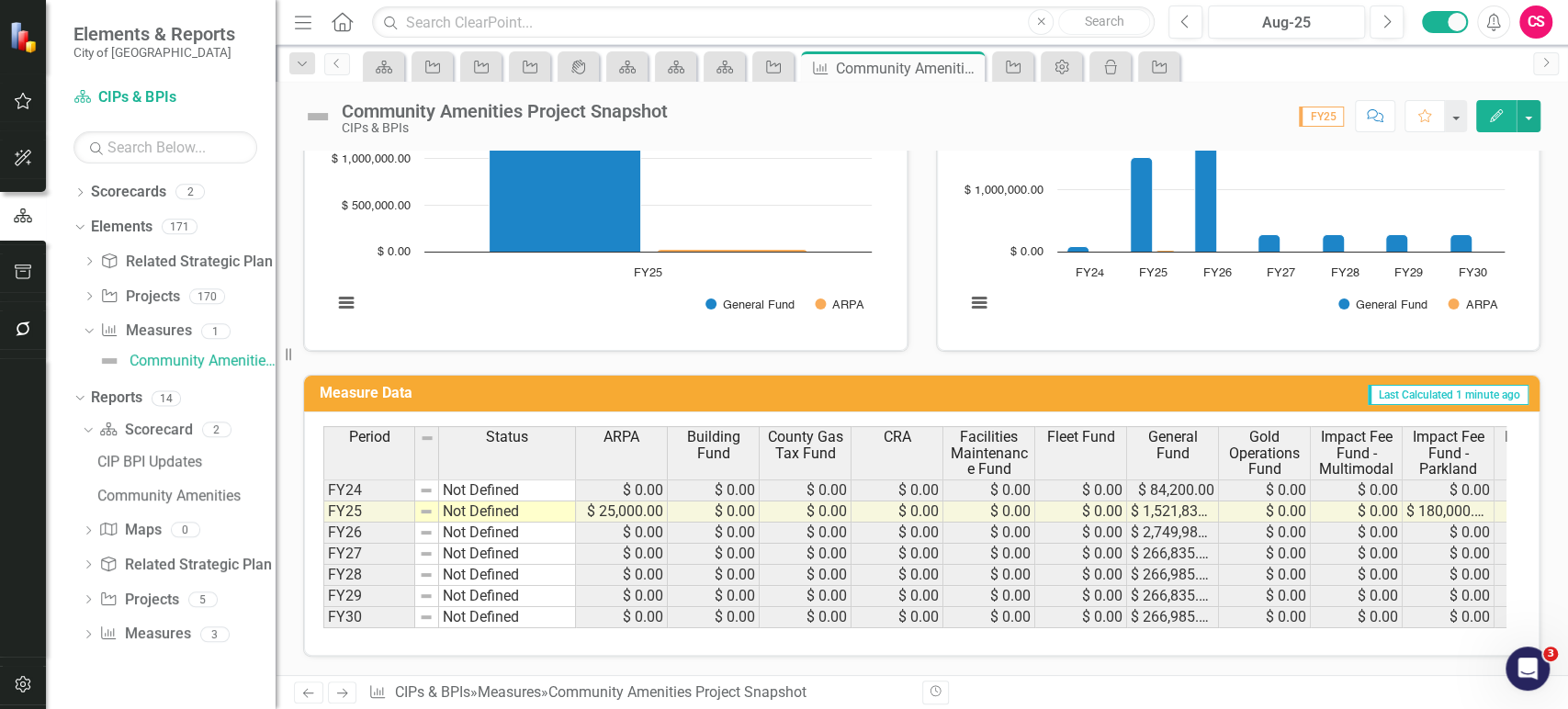
click at [1051, 311] on rect "Interactive chart" at bounding box center [1235, 194] width 557 height 276
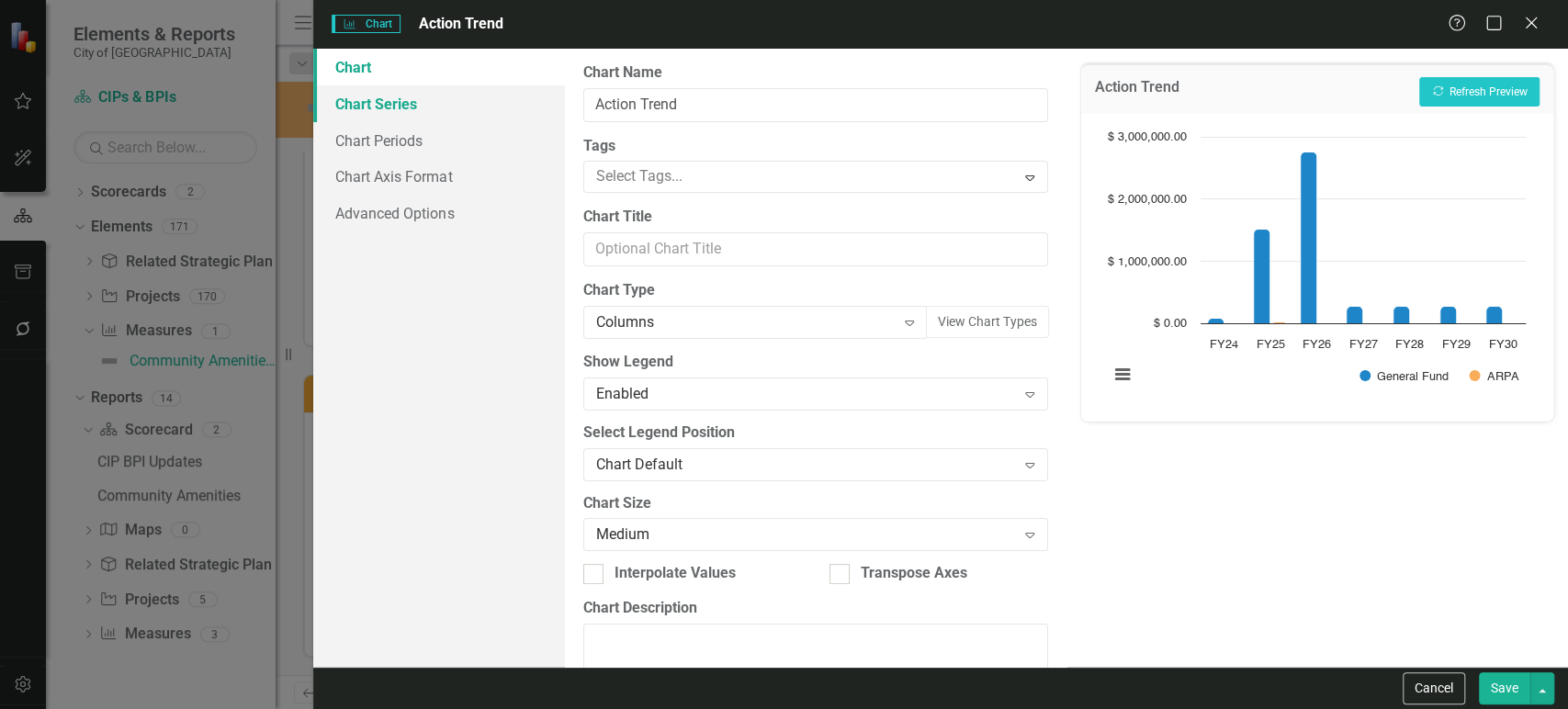
click at [424, 104] on link "Chart Series" at bounding box center [438, 104] width 251 height 37
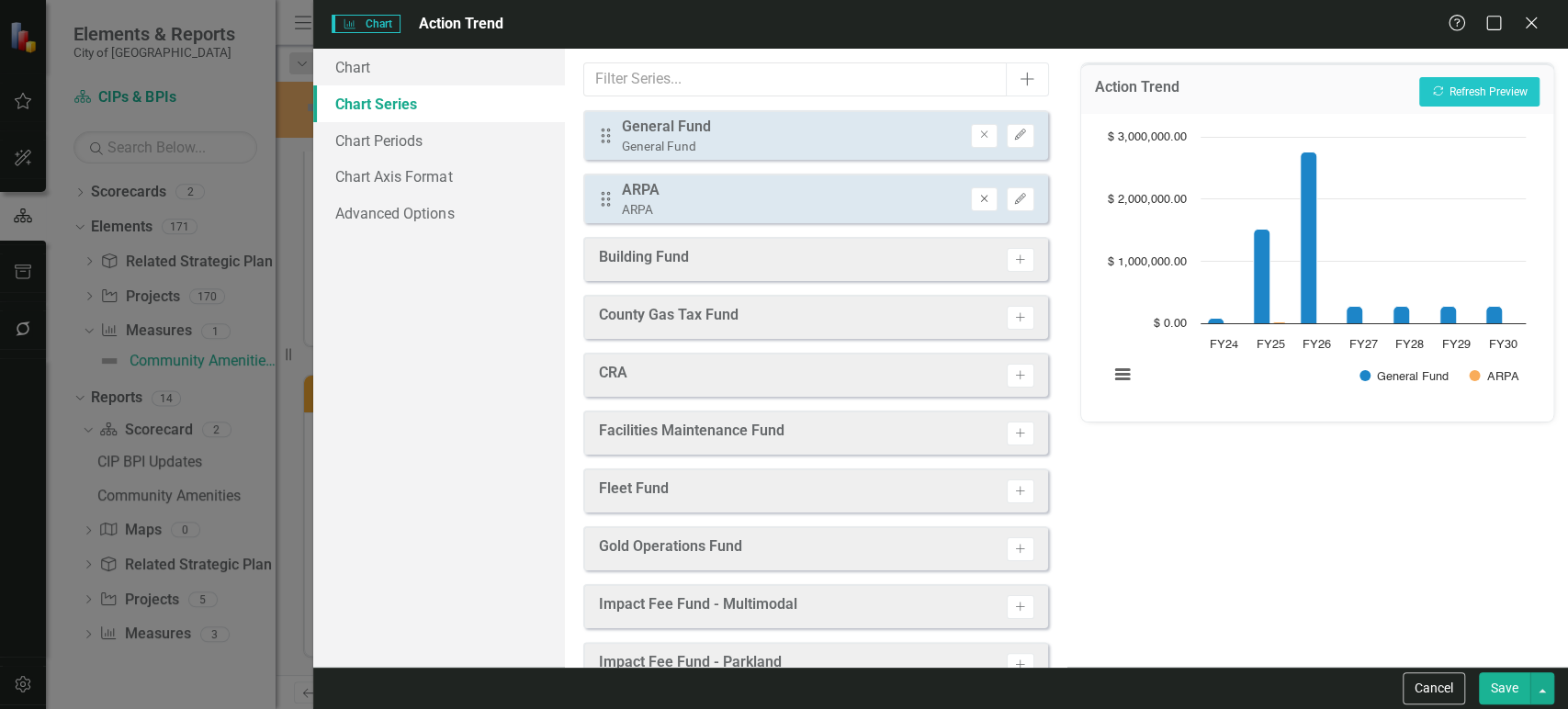
click at [977, 198] on icon "Remove" at bounding box center [984, 199] width 13 height 11
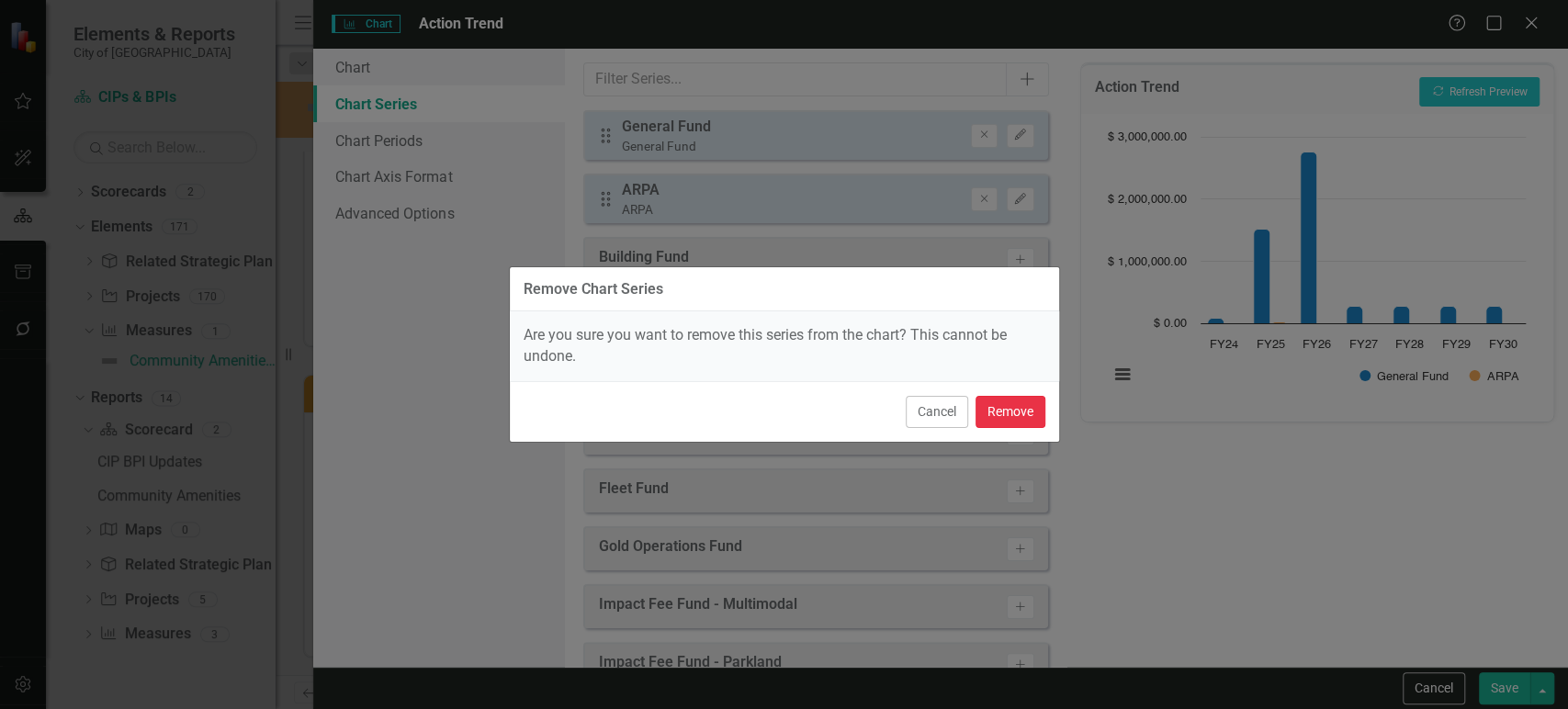
click at [1007, 401] on button "Remove" at bounding box center [1010, 412] width 70 height 32
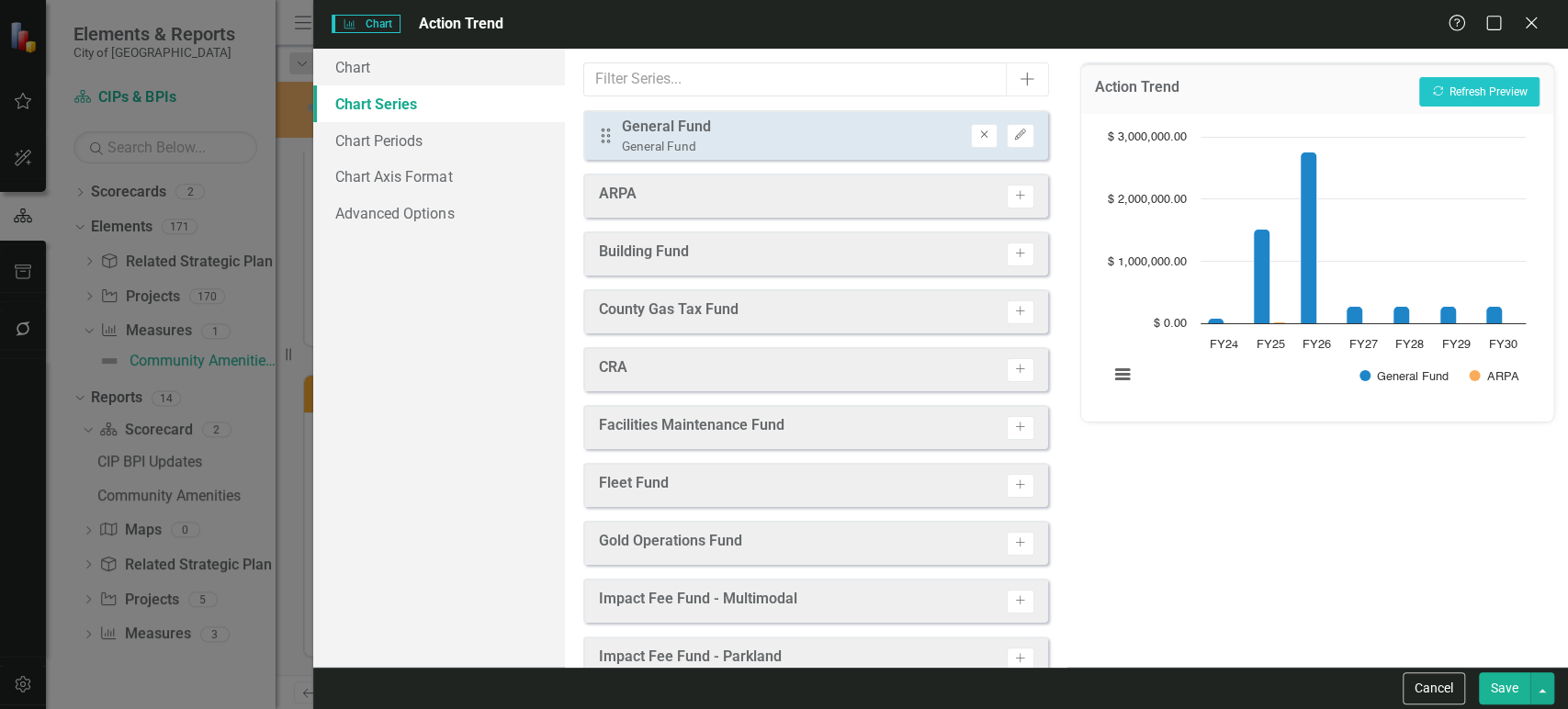
click at [972, 130] on button "Remove" at bounding box center [985, 136] width 27 height 24
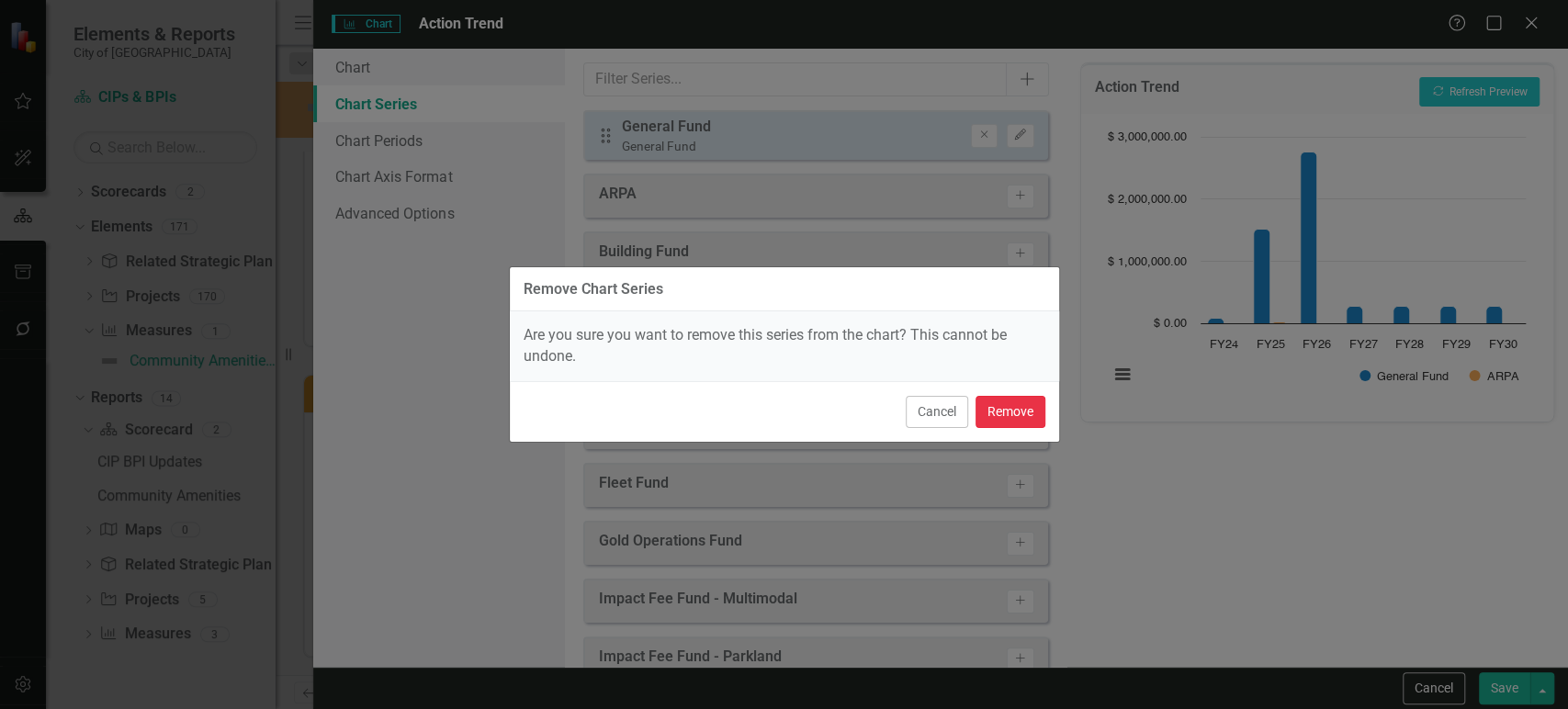
click at [1002, 420] on button "Remove" at bounding box center [1010, 412] width 70 height 32
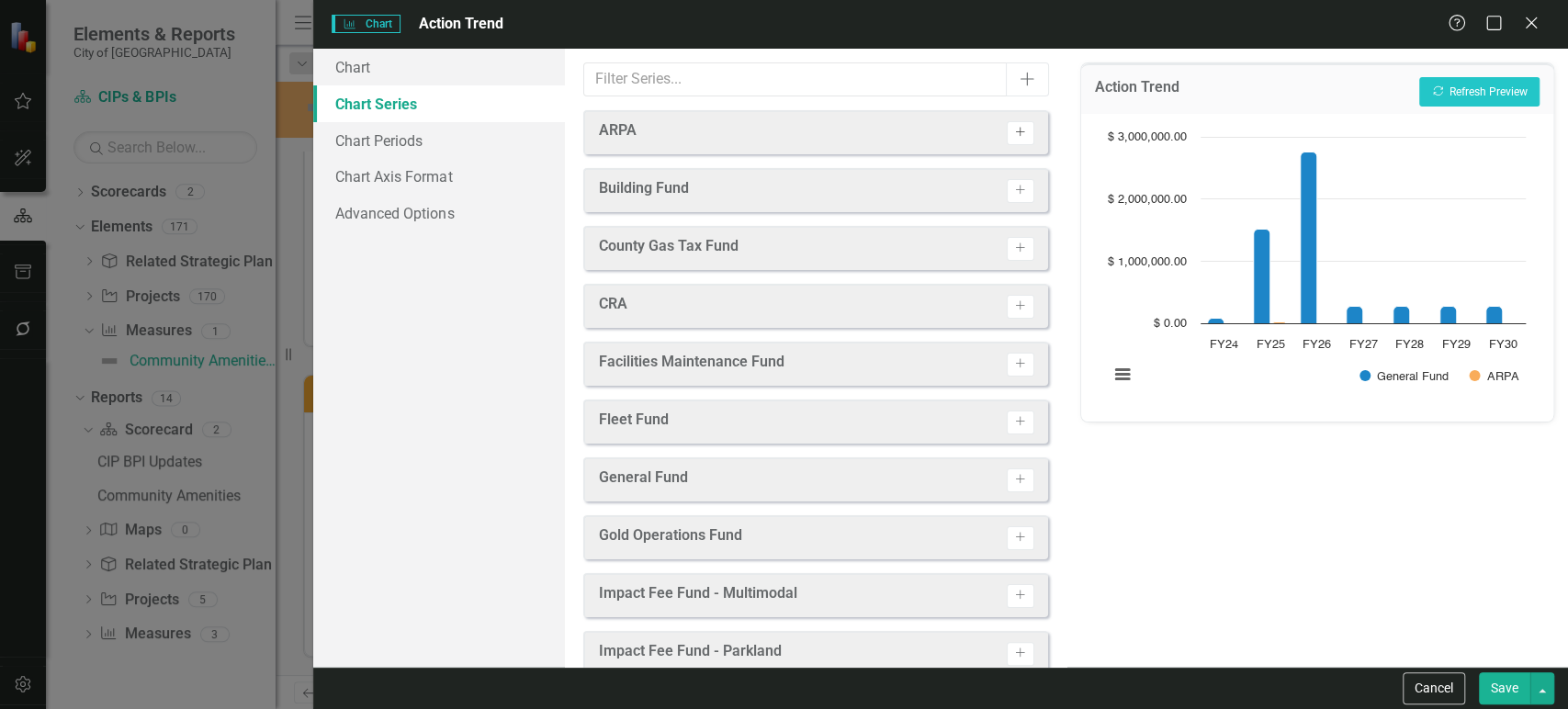
click at [1014, 133] on icon "Activate" at bounding box center [1020, 133] width 13 height 11
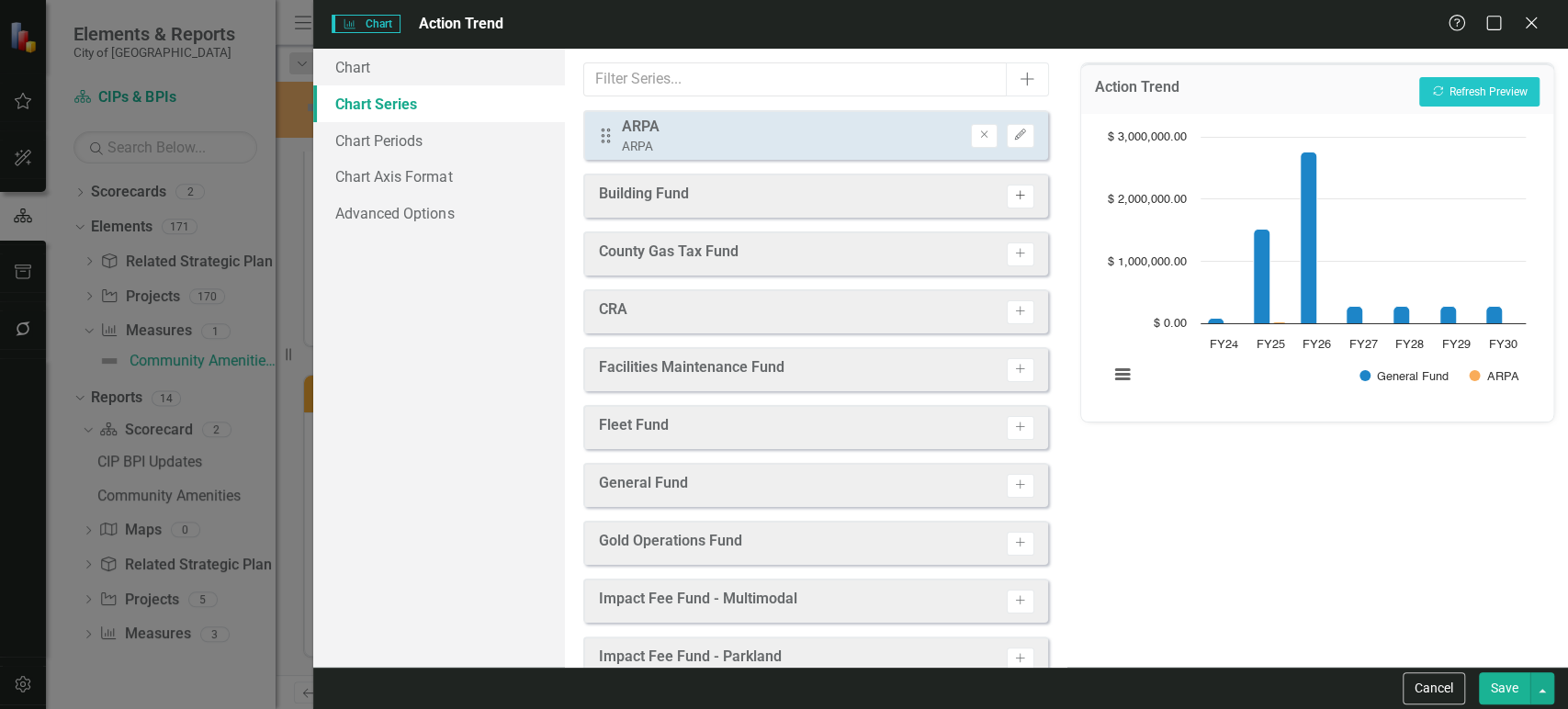
click at [1014, 199] on icon "Activate" at bounding box center [1020, 196] width 13 height 11
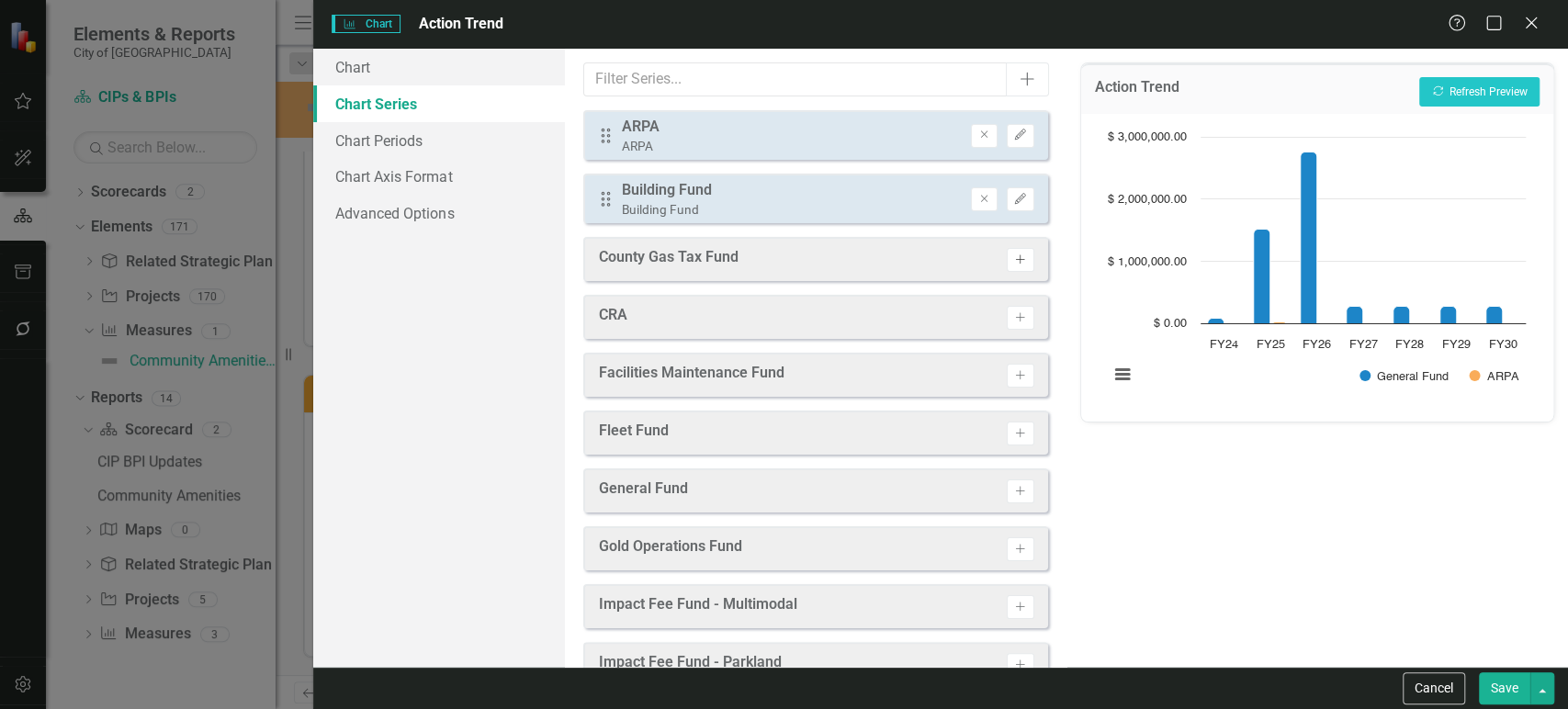
click at [1016, 262] on icon "button" at bounding box center [1021, 260] width 10 height 10
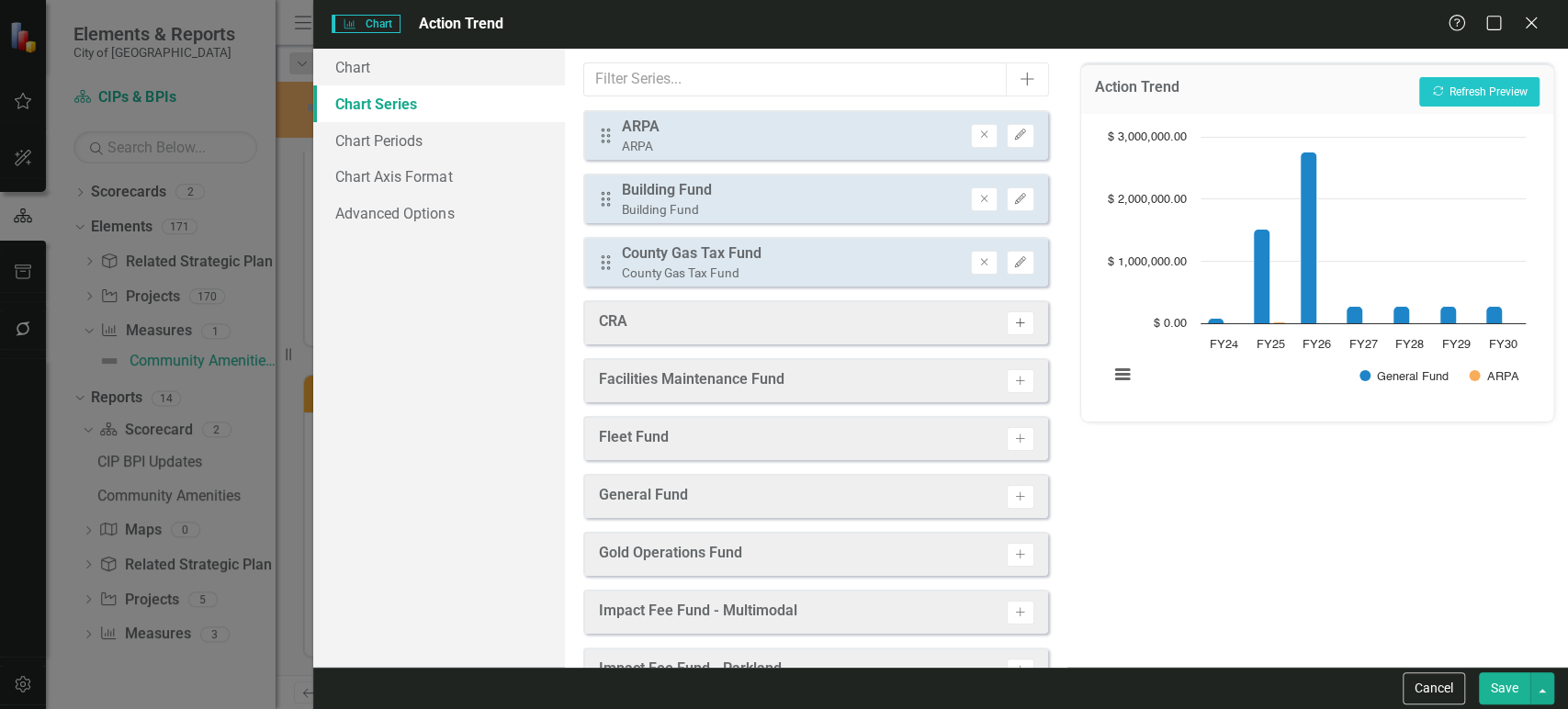
click at [1014, 322] on icon "Activate" at bounding box center [1020, 323] width 13 height 11
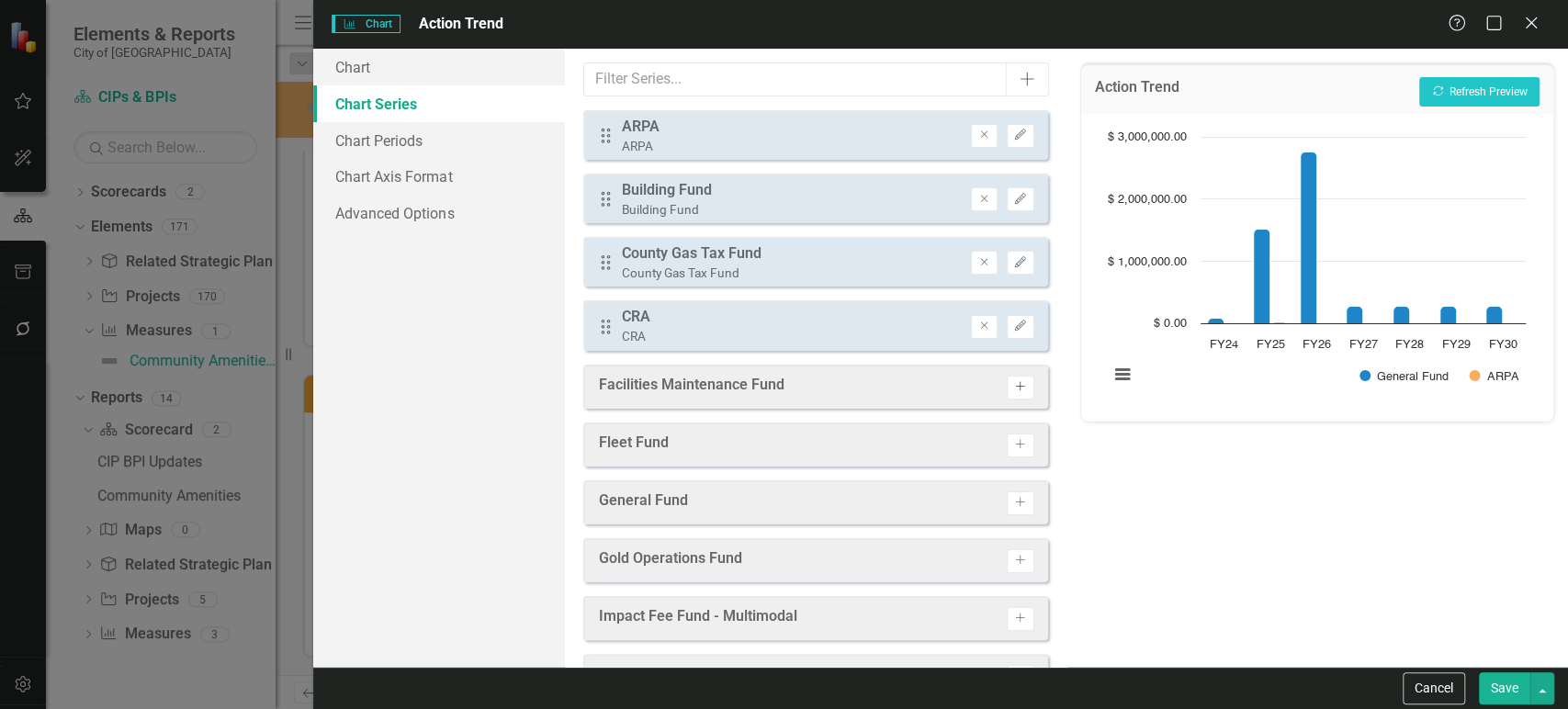
click at [1014, 386] on icon "Activate" at bounding box center [1020, 387] width 13 height 11
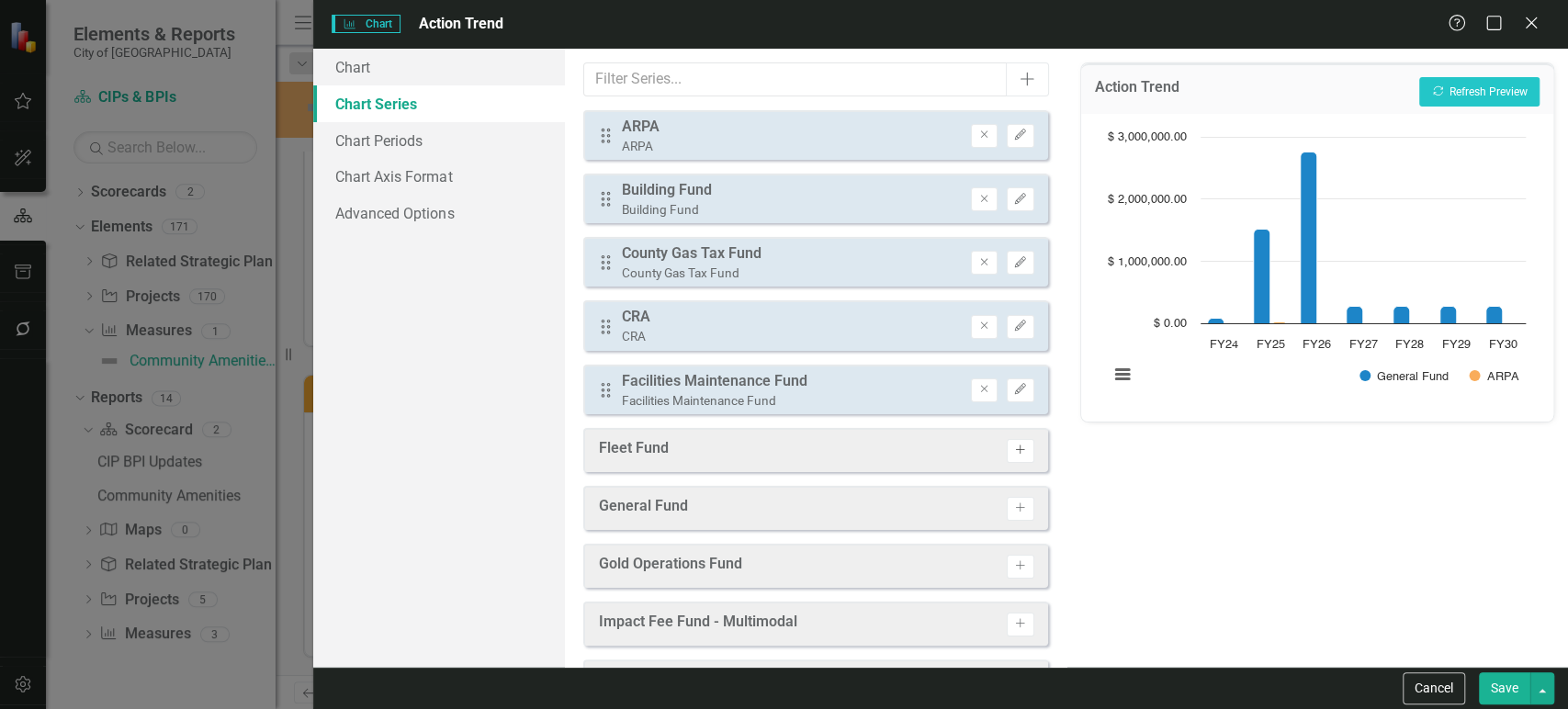
click at [1007, 452] on button "Activate" at bounding box center [1020, 450] width 27 height 24
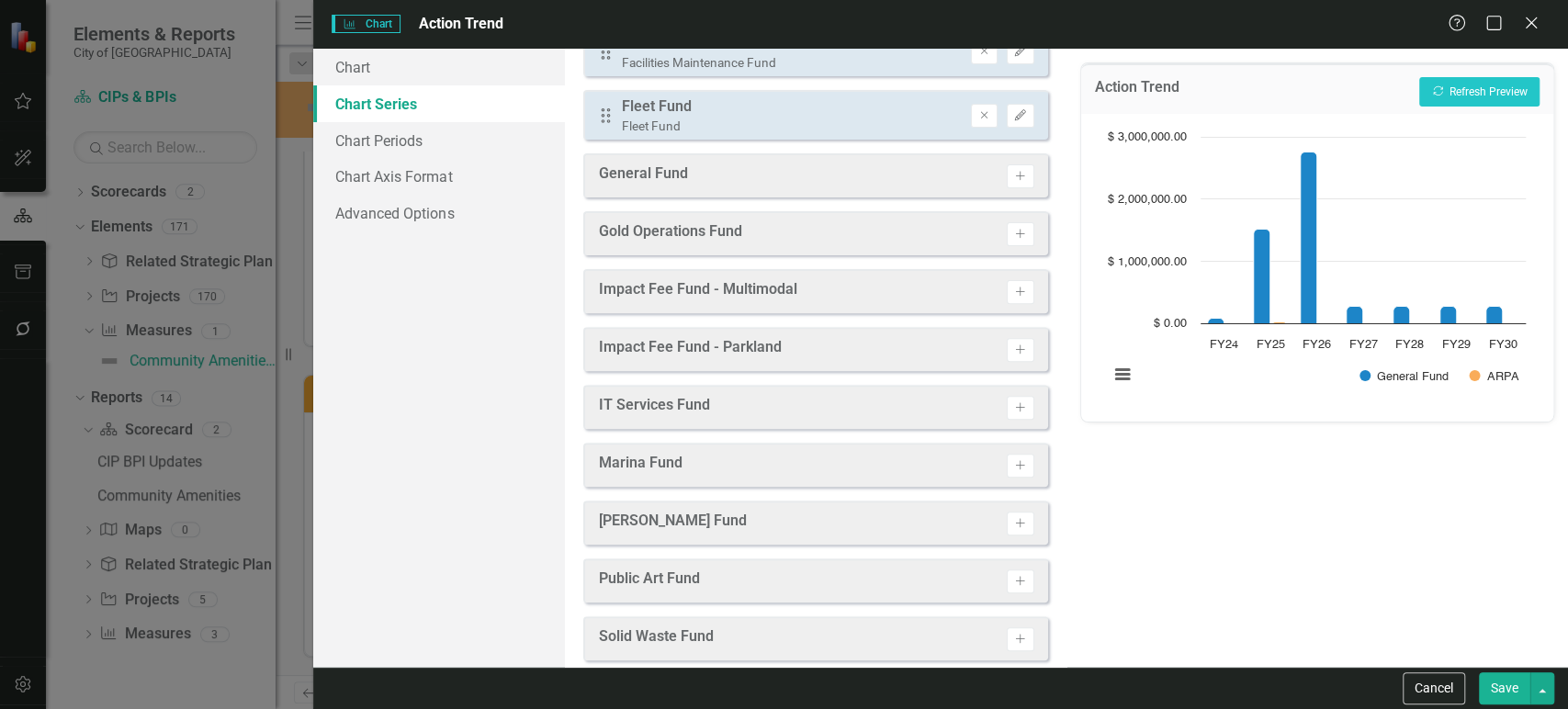
scroll to position [343, 0]
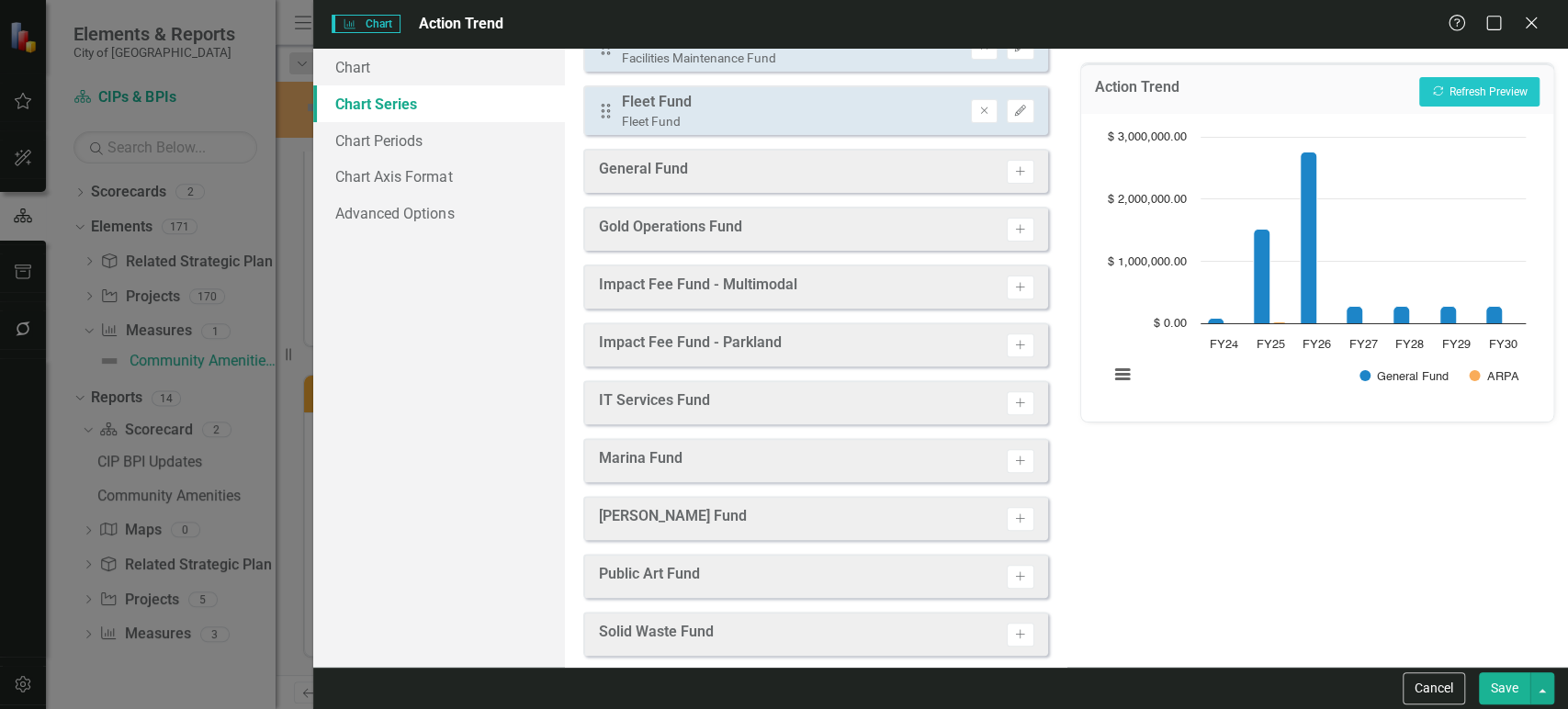
click at [1009, 156] on div "General Fund Activate" at bounding box center [815, 171] width 465 height 44
drag, startPoint x: 1008, startPoint y: 175, endPoint x: 1006, endPoint y: 211, distance: 36.1
click at [1008, 176] on button "Activate" at bounding box center [1020, 172] width 27 height 24
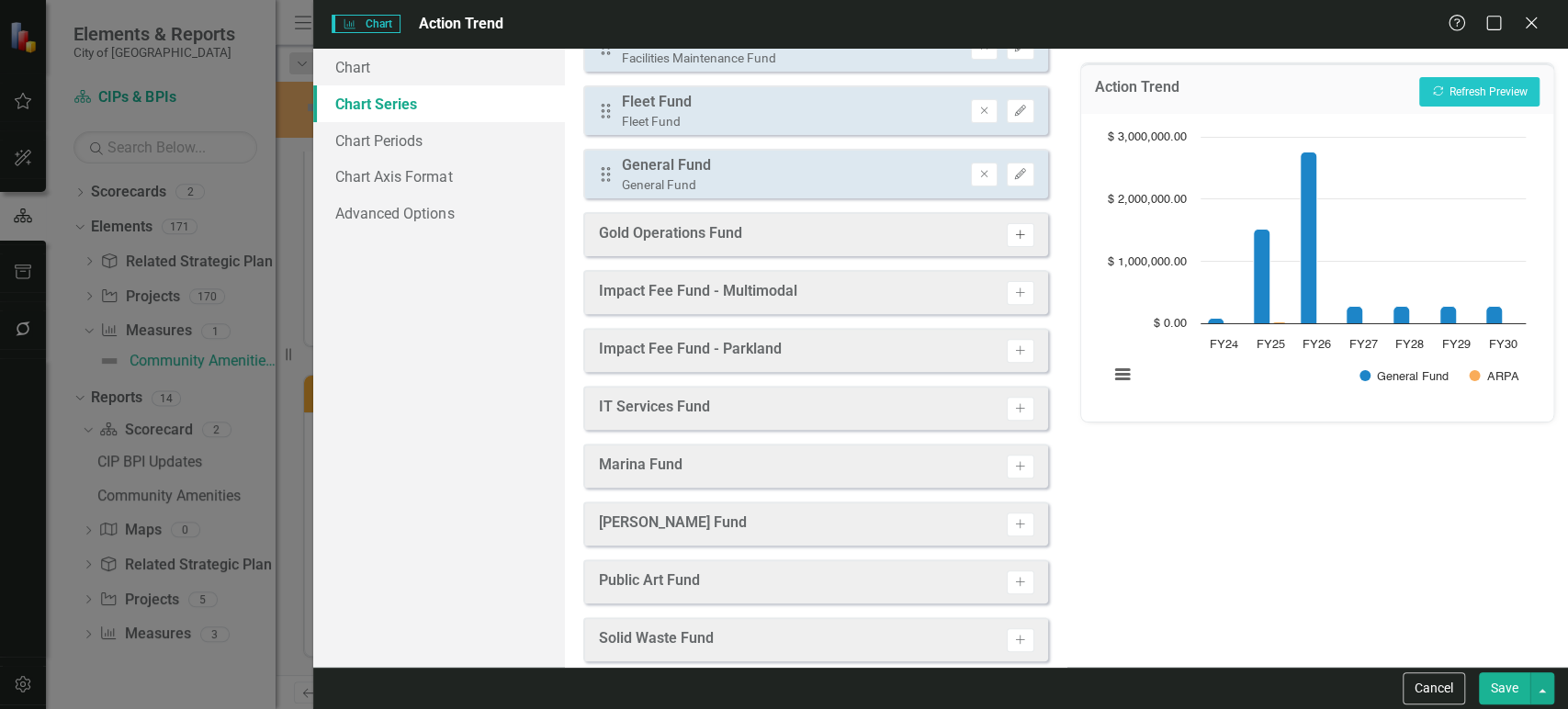
click at [1014, 234] on icon "Activate" at bounding box center [1020, 236] width 13 height 11
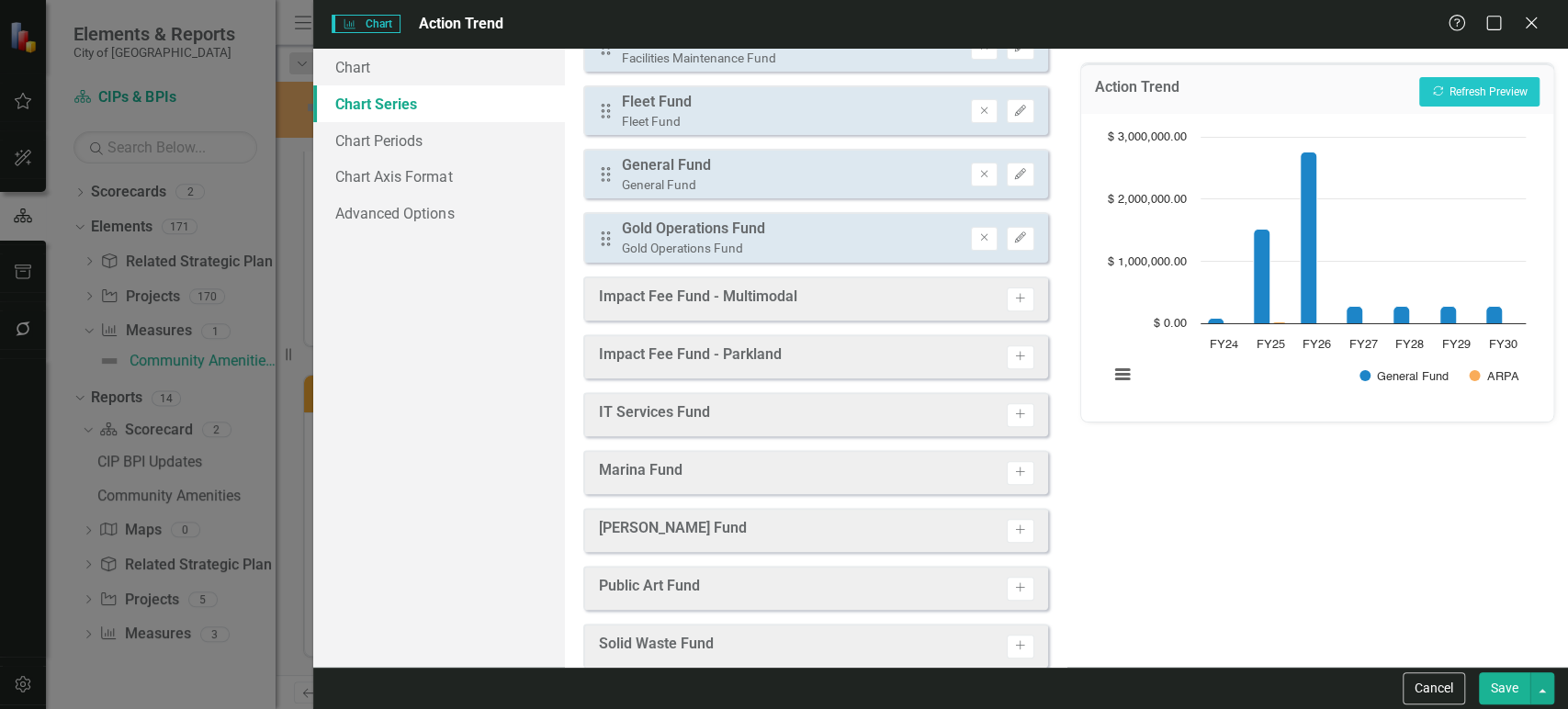
click at [1006, 315] on div "Impact Fee Fund - Multimodal Activate" at bounding box center [815, 299] width 465 height 44
click at [1014, 293] on icon "Activate" at bounding box center [1020, 299] width 13 height 11
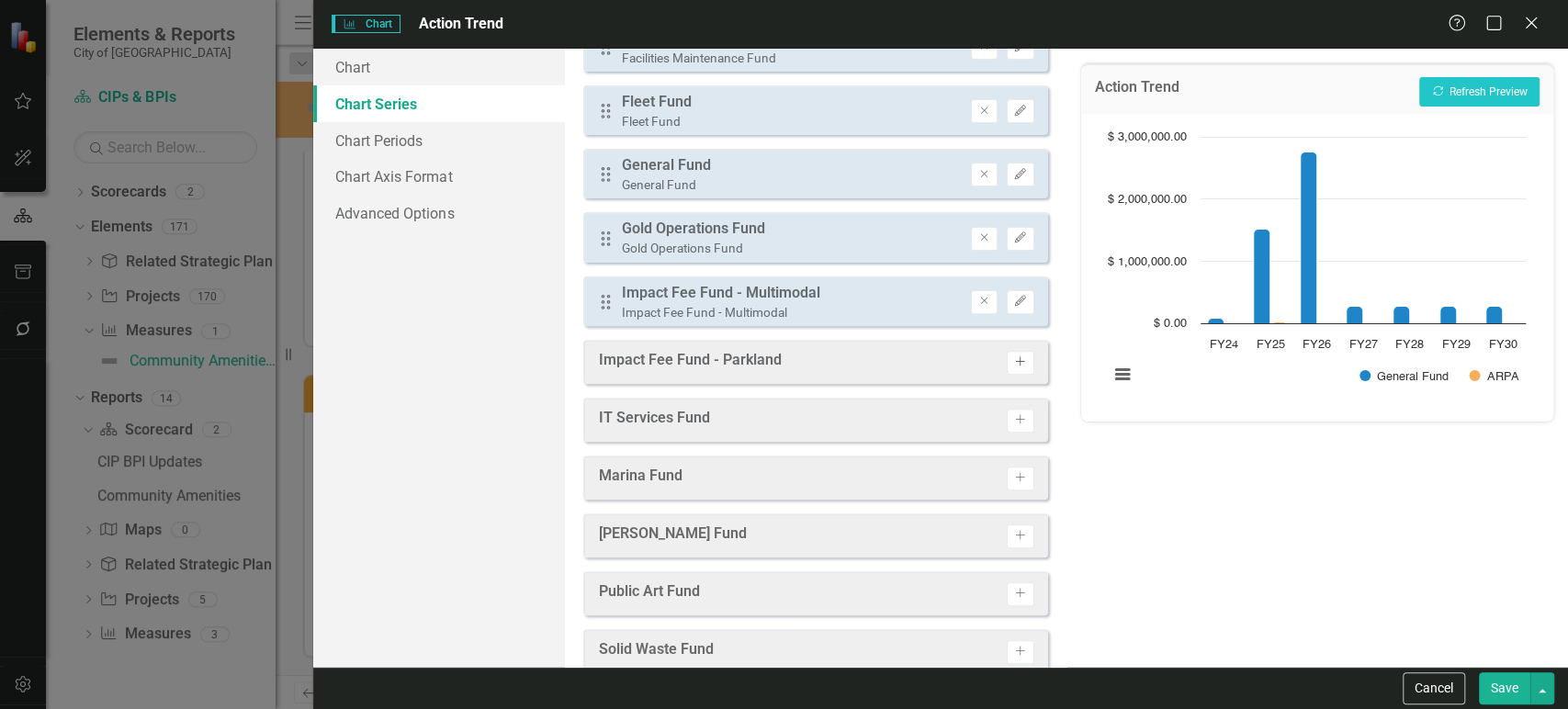
click at [1016, 358] on icon "button" at bounding box center [1021, 362] width 10 height 10
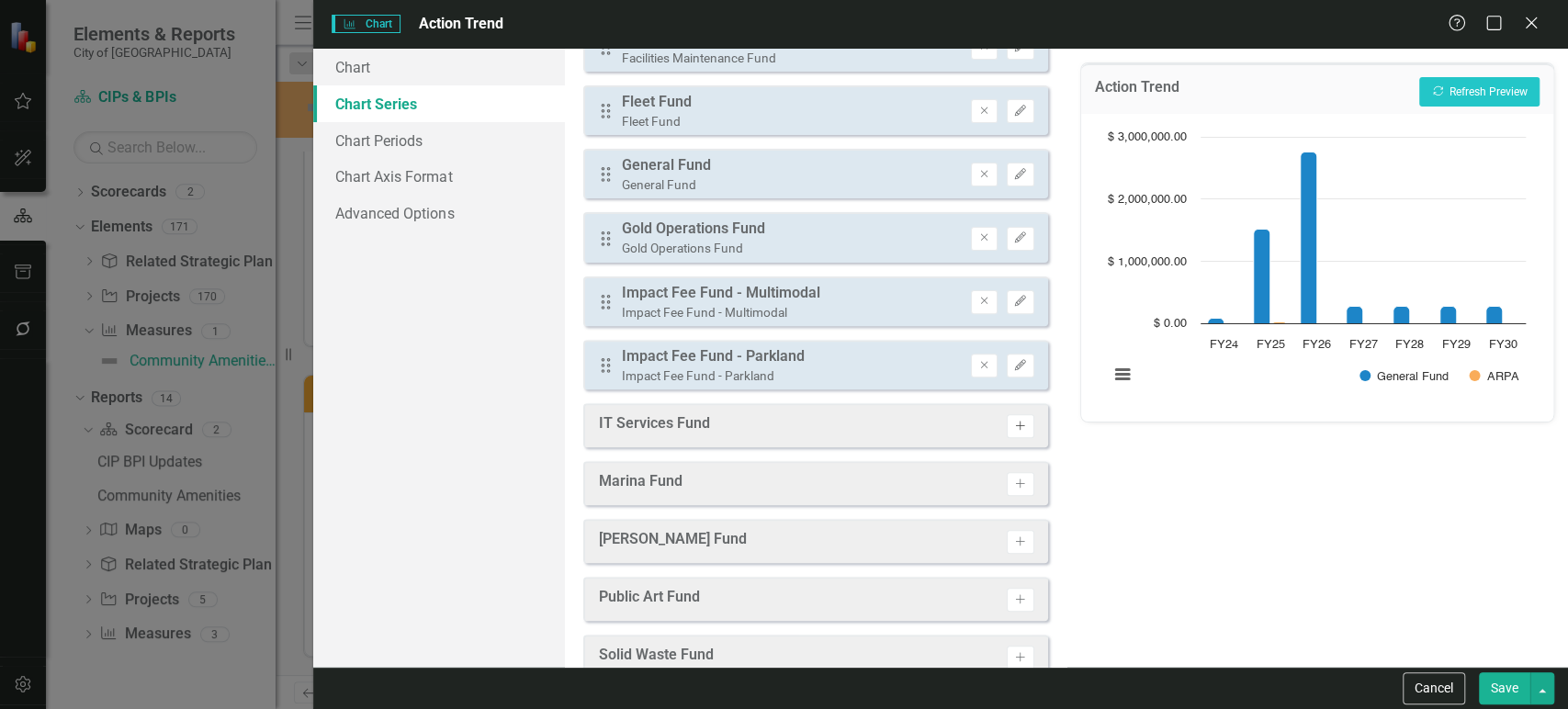
click at [1007, 417] on button "Activate" at bounding box center [1020, 426] width 27 height 24
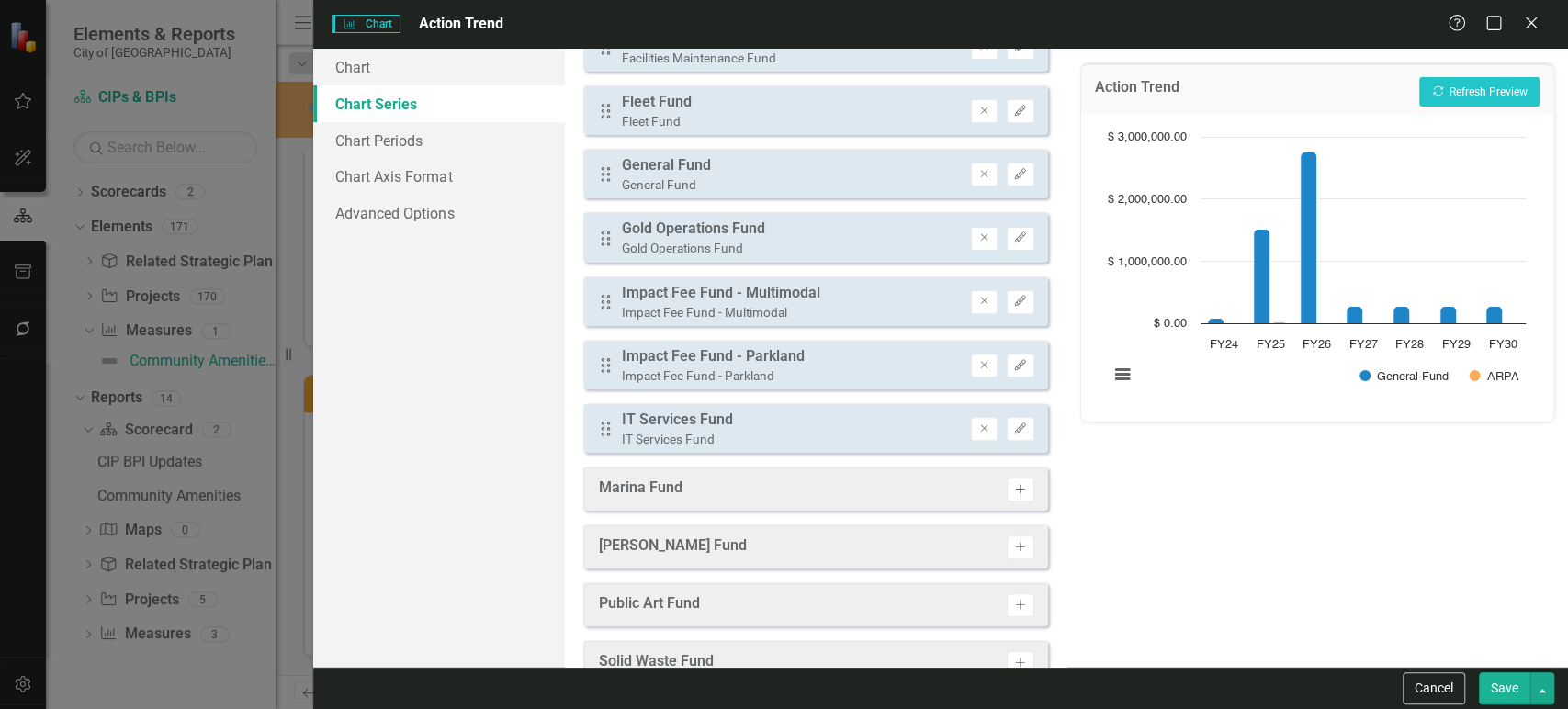
scroll to position [558, 0]
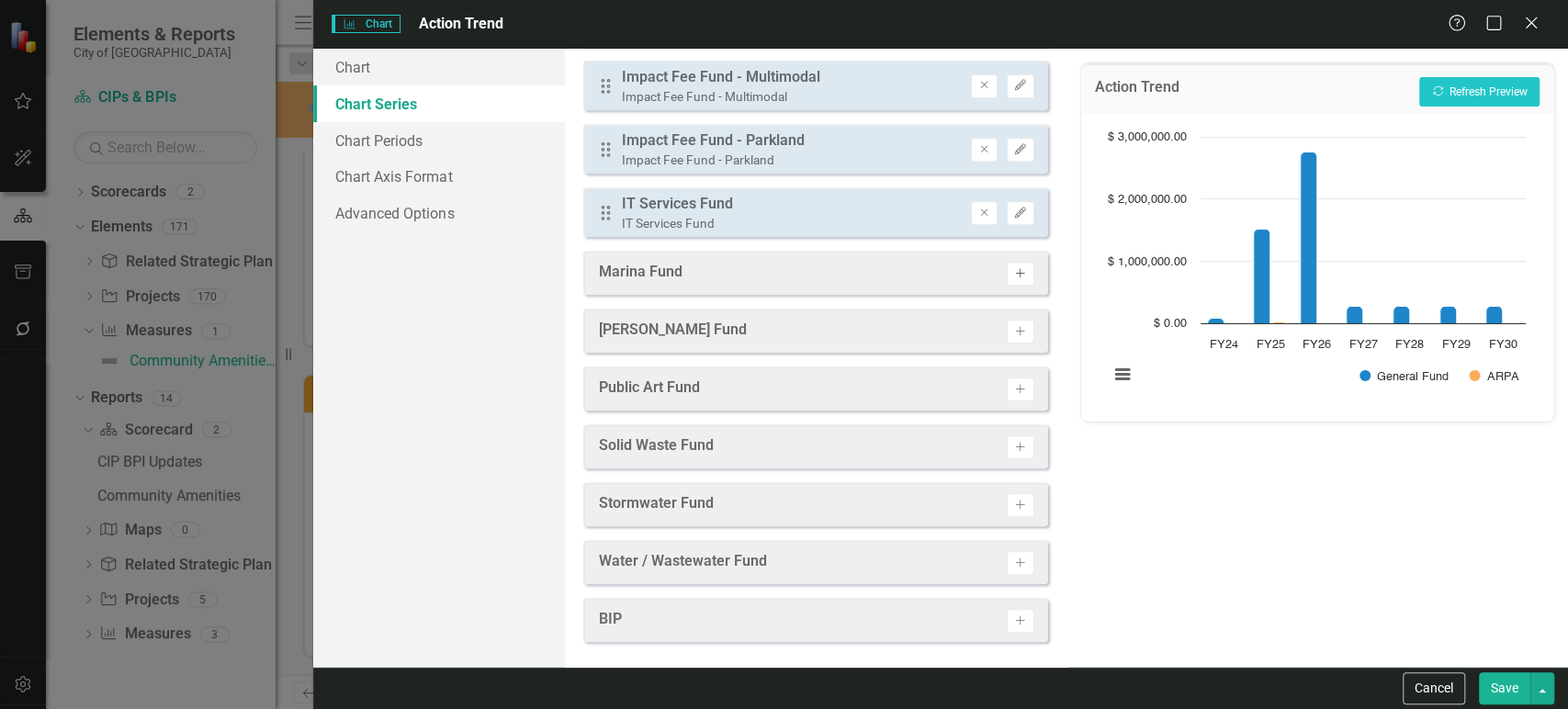
click at [1016, 268] on icon "button" at bounding box center [1021, 273] width 10 height 10
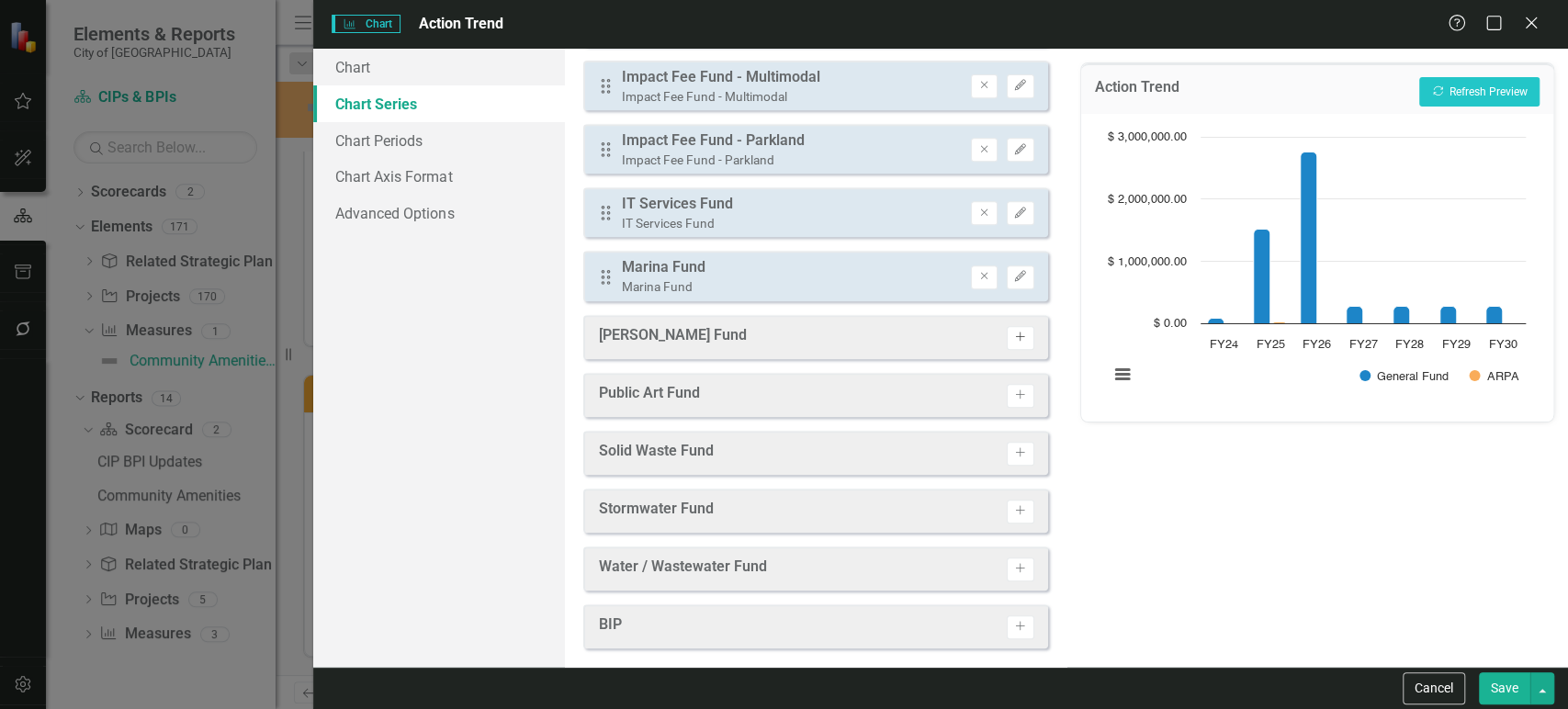
click at [1014, 332] on icon "Activate" at bounding box center [1020, 338] width 13 height 11
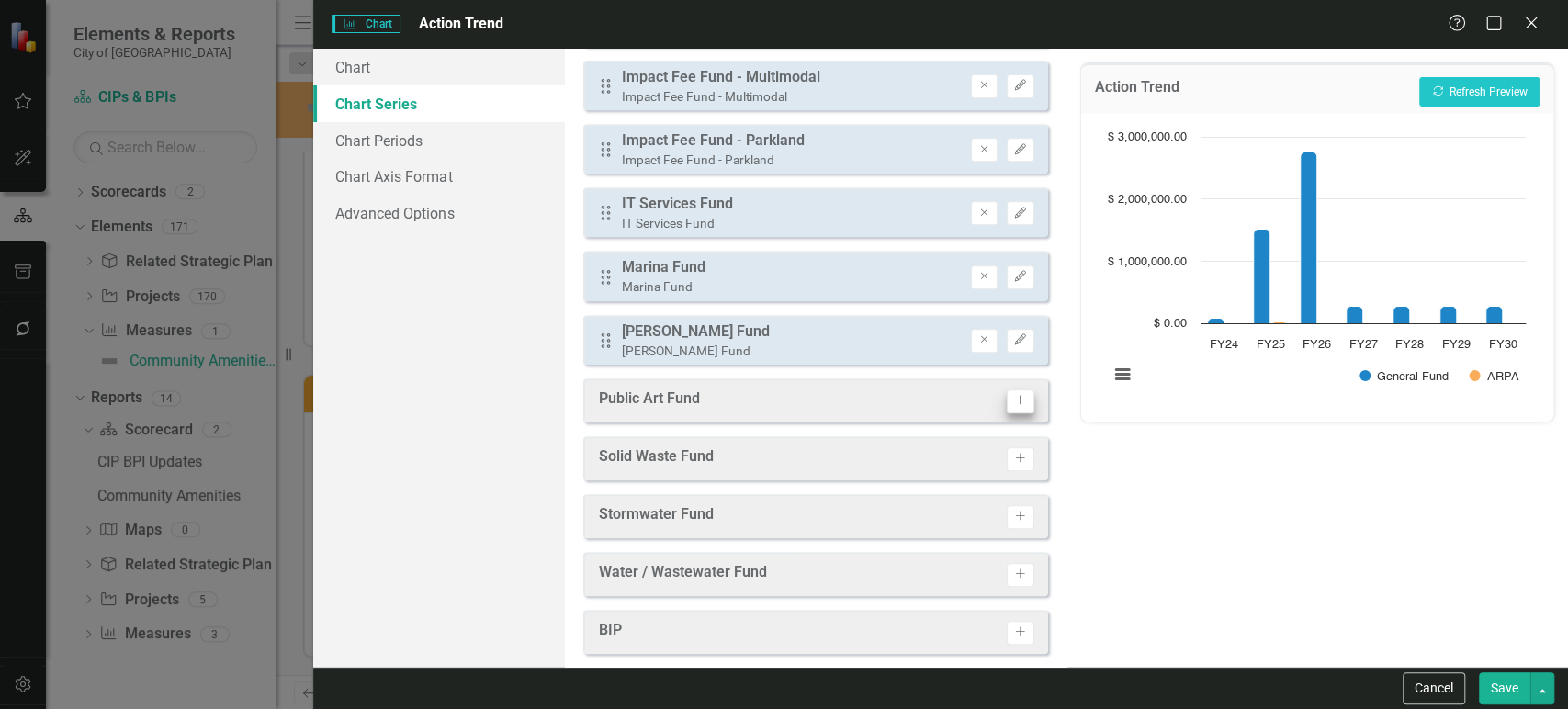
click at [1006, 386] on div "Public Art Fund Activate" at bounding box center [815, 401] width 465 height 44
drag, startPoint x: 1007, startPoint y: 402, endPoint x: 1008, endPoint y: 450, distance: 48.0
click at [1014, 403] on icon "Activate" at bounding box center [1020, 401] width 13 height 11
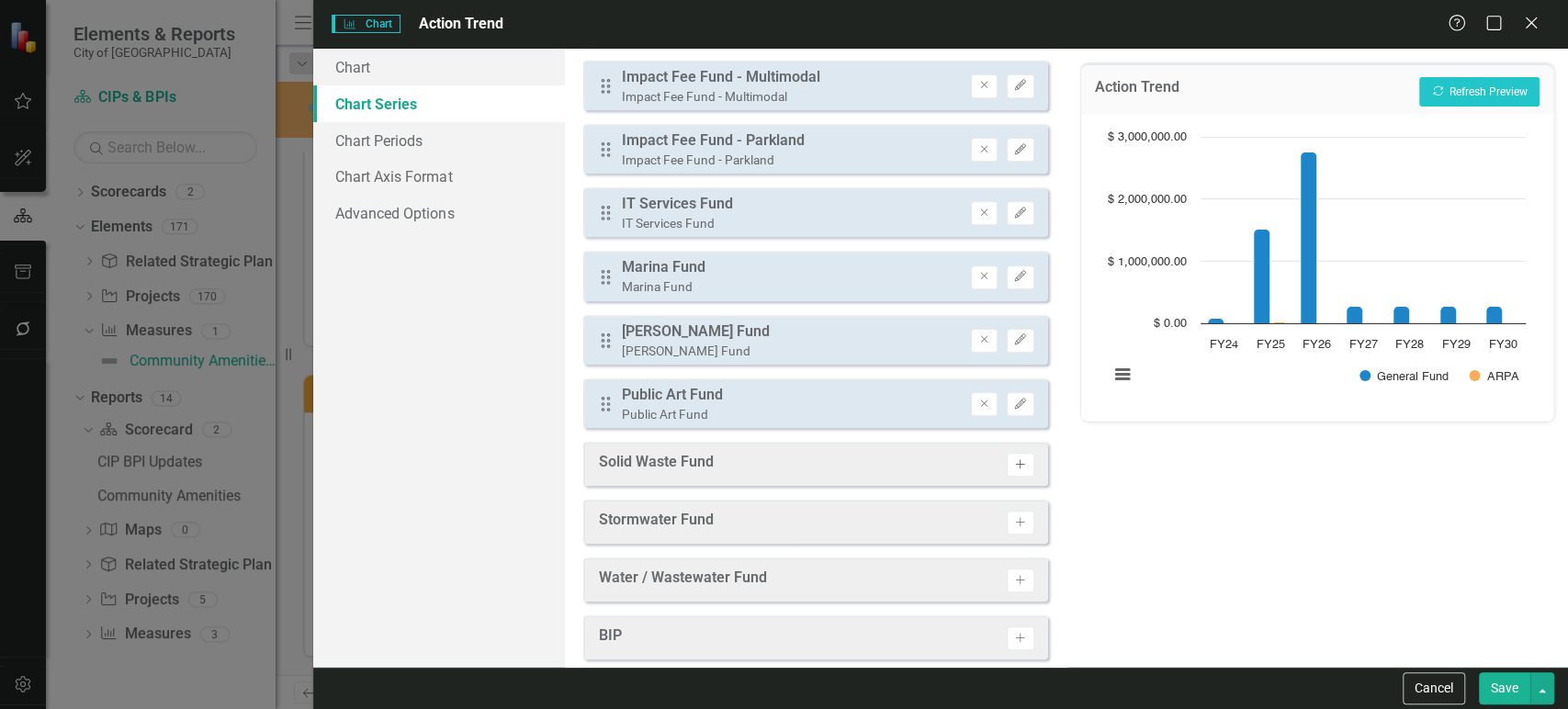
click at [1014, 461] on icon "Activate" at bounding box center [1020, 465] width 13 height 11
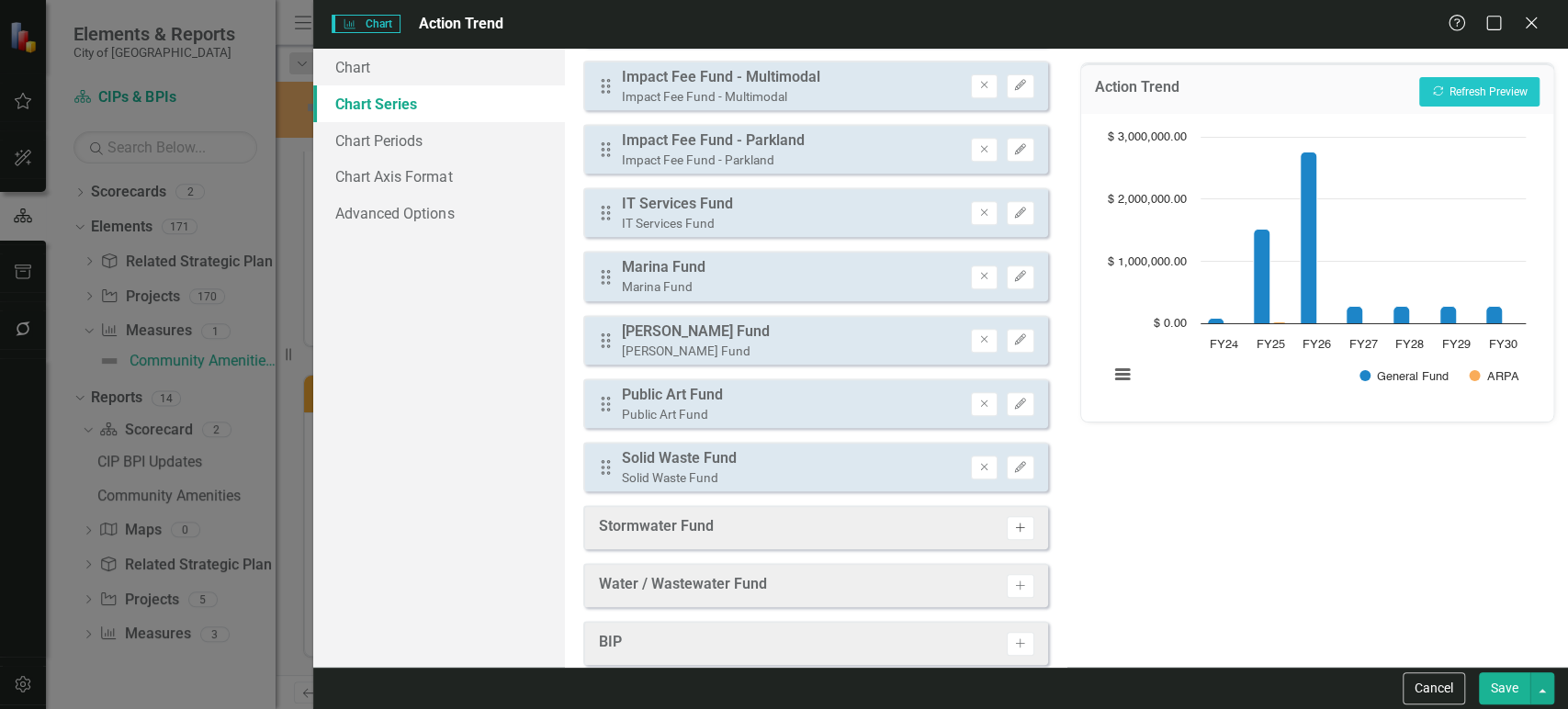
click at [1014, 529] on icon "Activate" at bounding box center [1020, 529] width 13 height 11
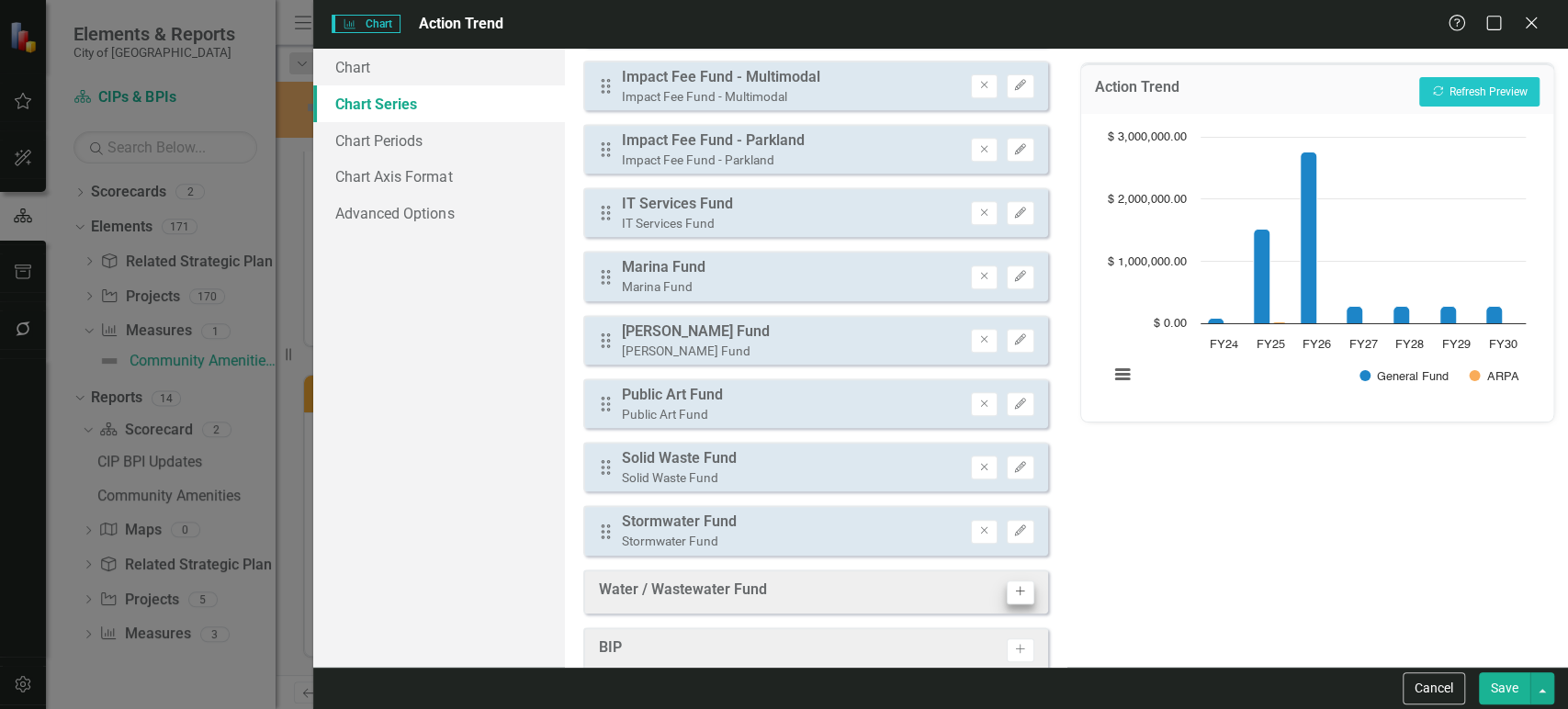
click at [1012, 575] on div "Water / Wastewater Fund Activate" at bounding box center [815, 592] width 465 height 44
click at [1012, 580] on button "Activate" at bounding box center [1020, 592] width 27 height 24
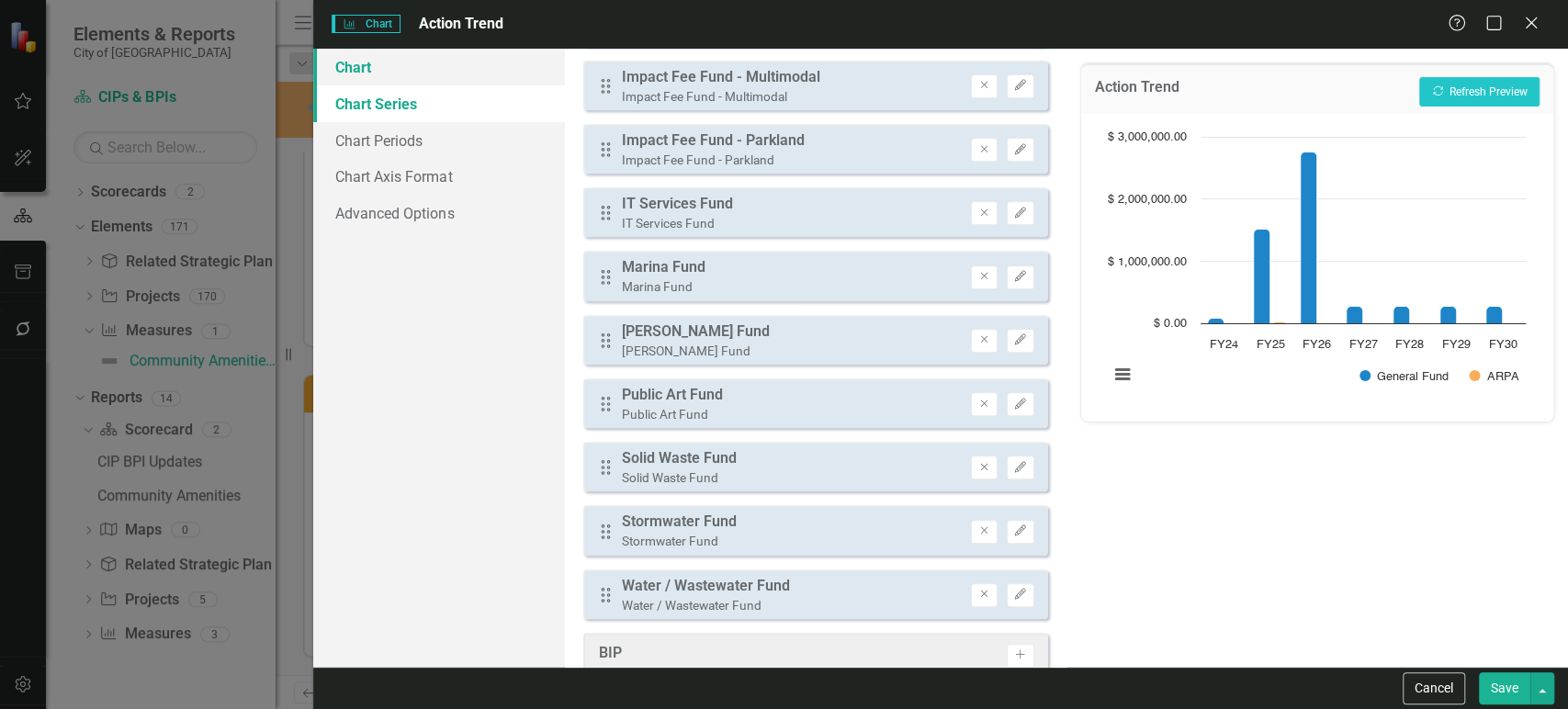
click at [444, 71] on link "Chart" at bounding box center [438, 67] width 251 height 37
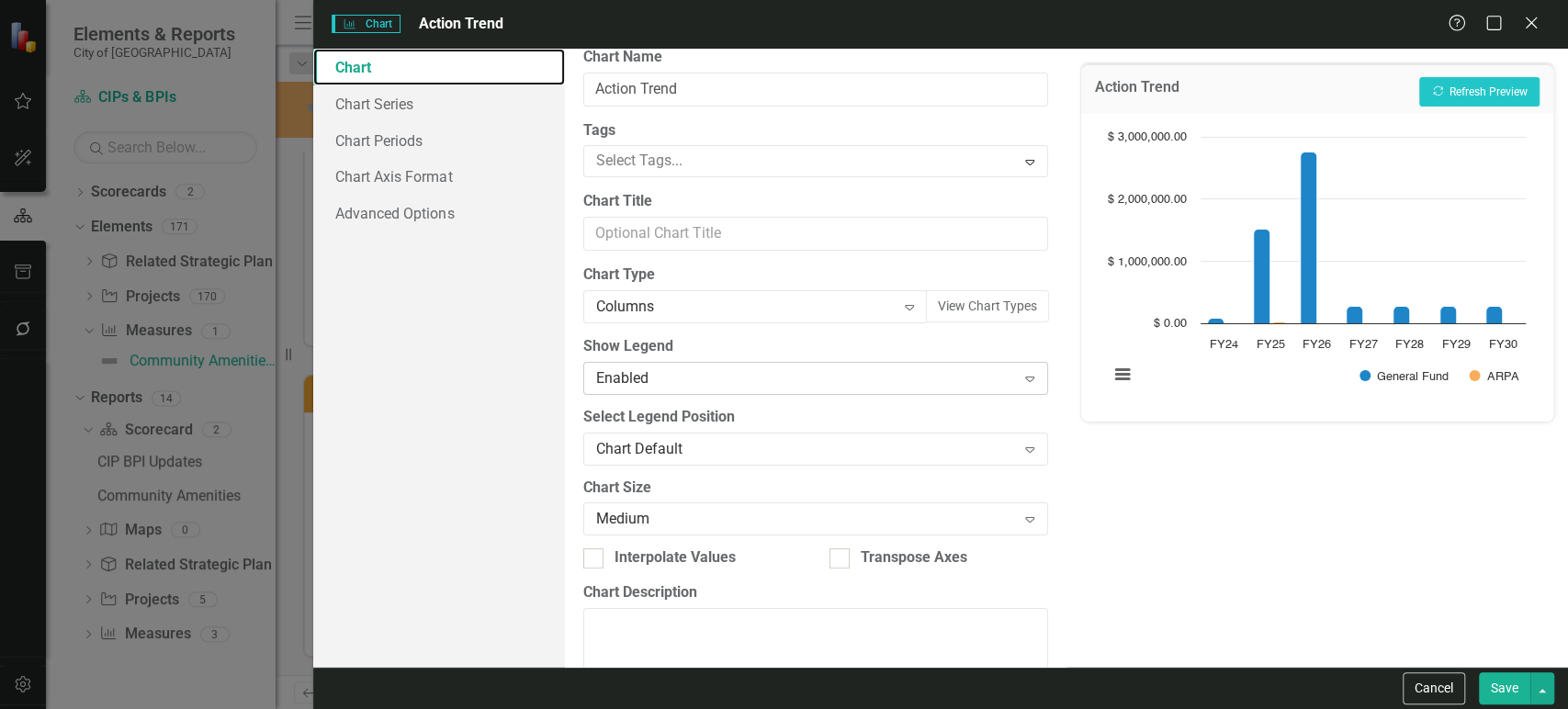
scroll to position [0, 0]
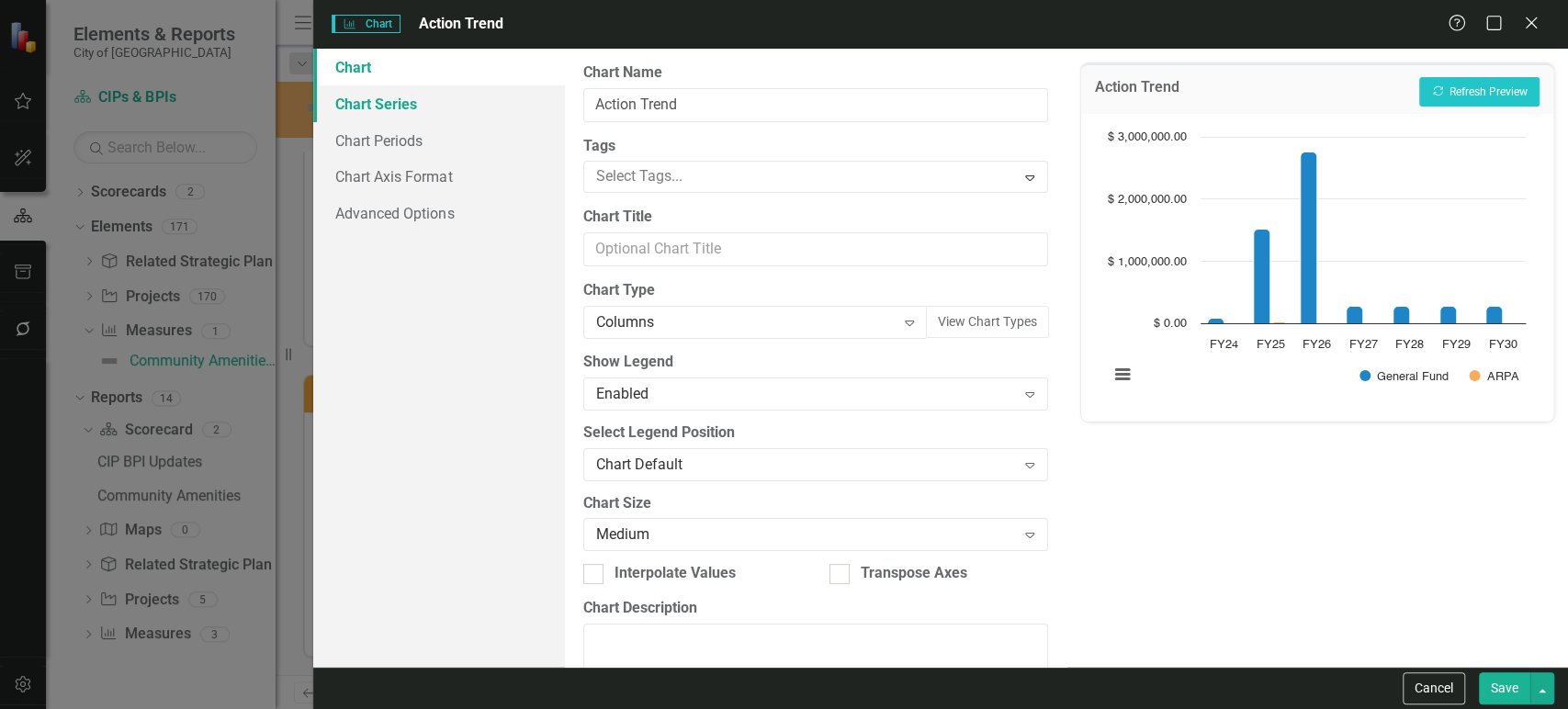
click at [430, 99] on link "Chart Series" at bounding box center [438, 104] width 251 height 37
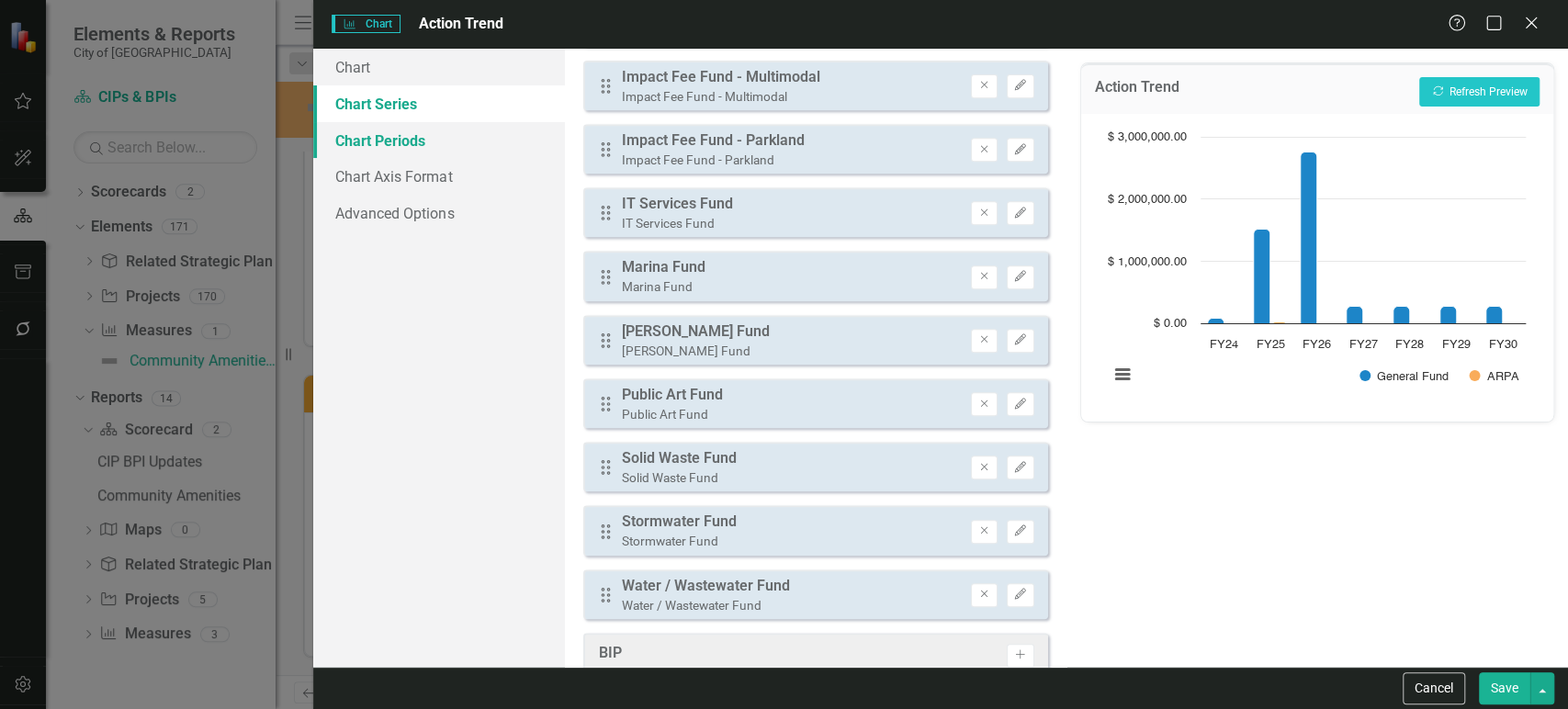
click at [433, 133] on link "Chart Periods" at bounding box center [438, 140] width 251 height 37
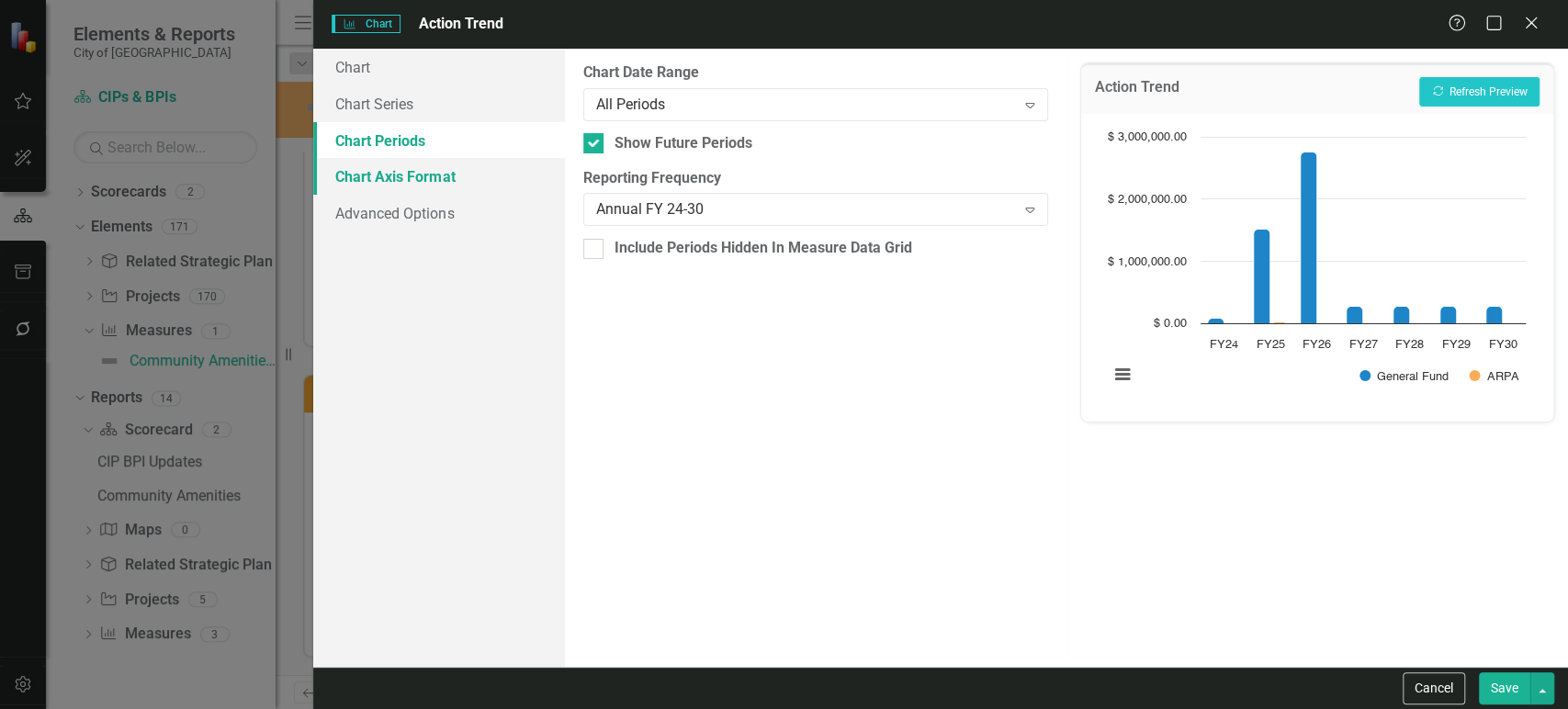
click at [433, 162] on link "Chart Axis Format" at bounding box center [438, 177] width 251 height 37
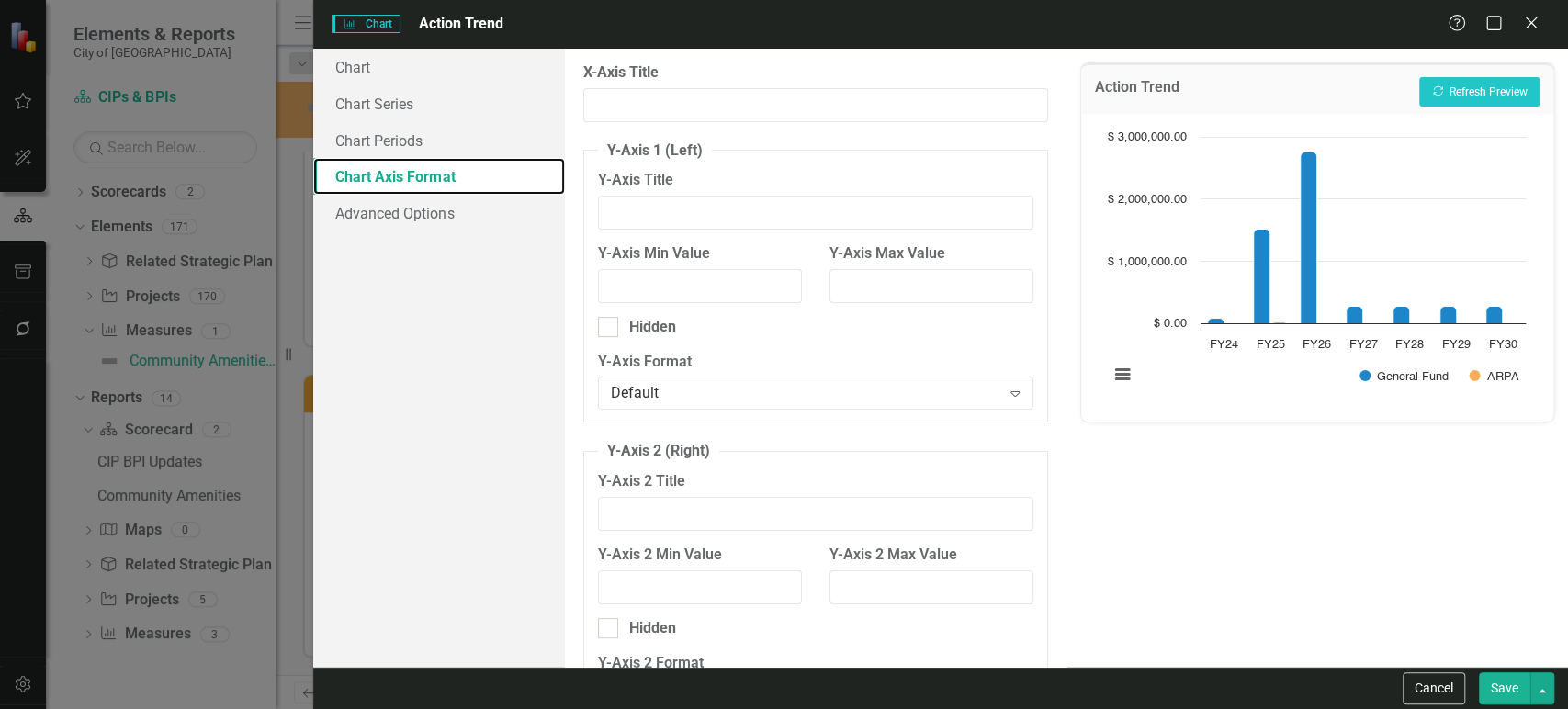
scroll to position [117, 0]
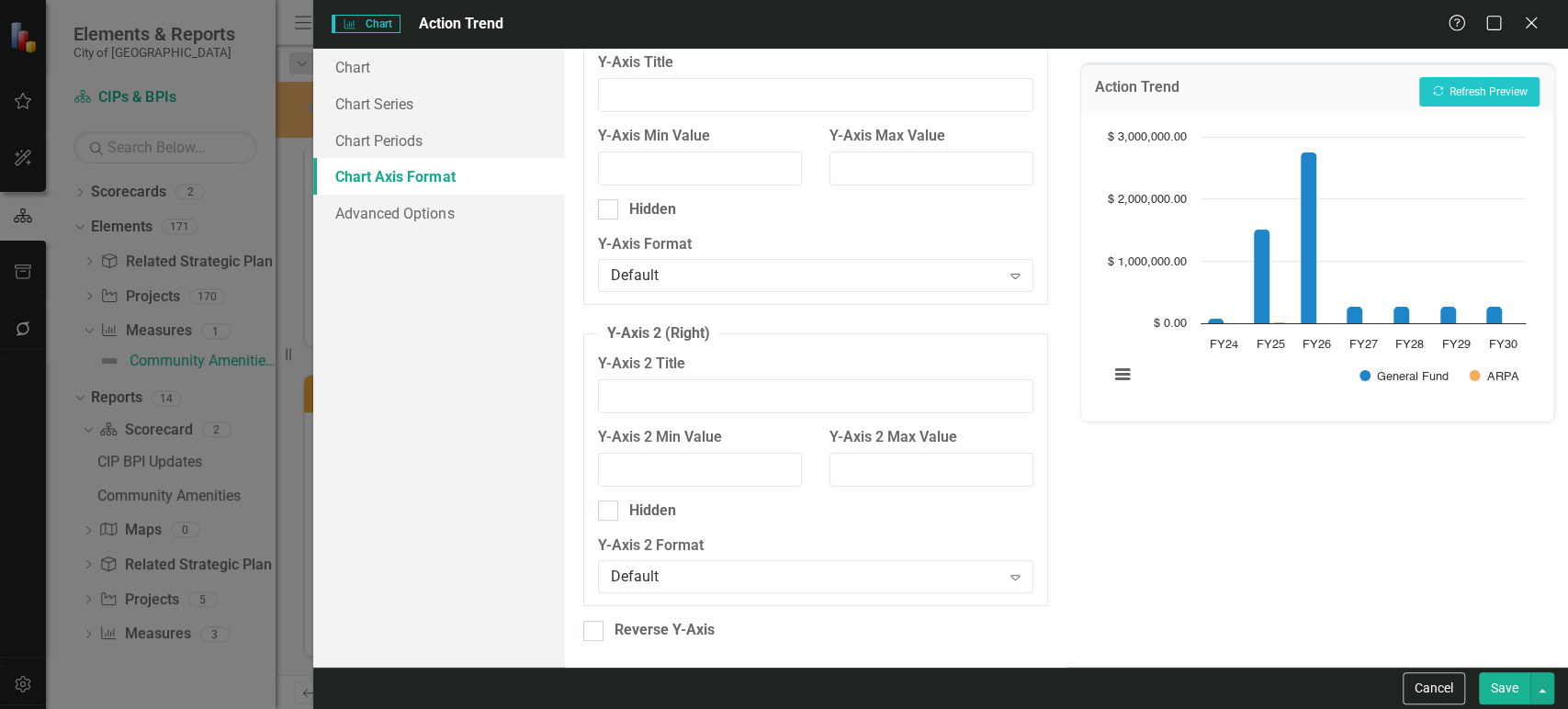
click at [433, 236] on div "Chart Chart Series Chart Periods Chart Axis Format Advanced Options" at bounding box center [438, 358] width 251 height 618
click at [433, 230] on div "Chart Chart Series Chart Periods Chart Axis Format Advanced Options" at bounding box center [438, 358] width 251 height 618
click at [433, 223] on link "Advanced Options" at bounding box center [438, 213] width 251 height 37
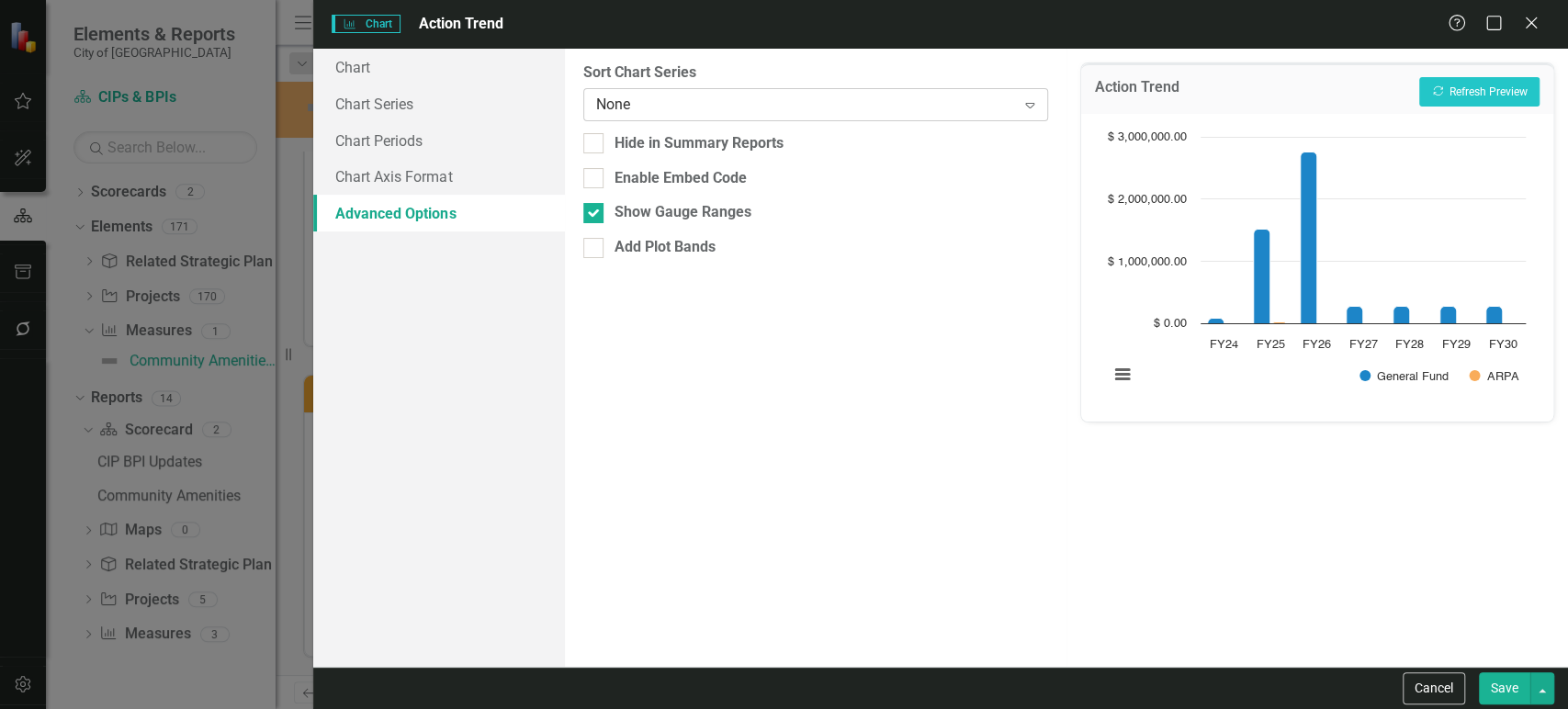
click at [616, 101] on div "None" at bounding box center [806, 104] width 420 height 21
click at [1464, 93] on button "Recalculate Refresh Preview" at bounding box center [1479, 92] width 120 height 30
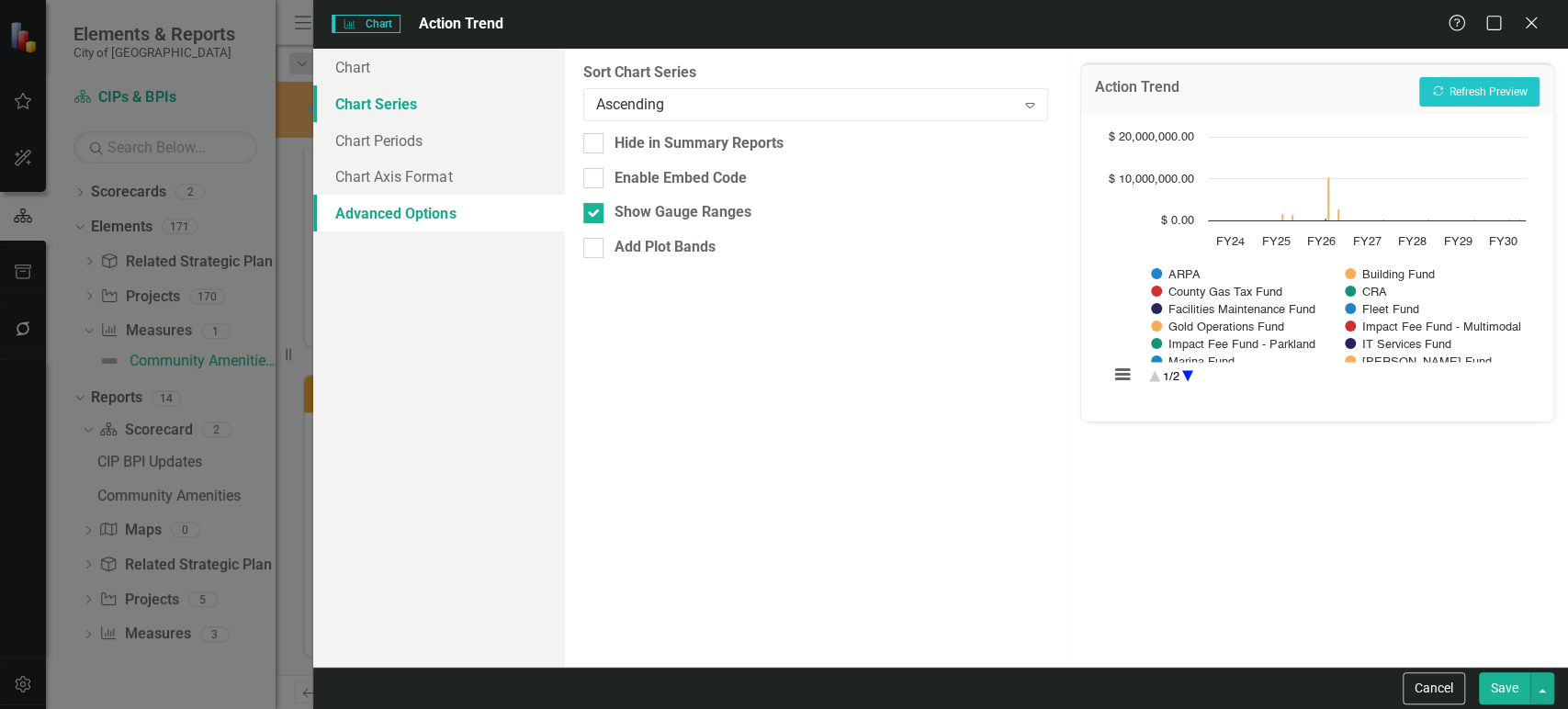
click at [467, 106] on link "Chart Series" at bounding box center [438, 104] width 251 height 37
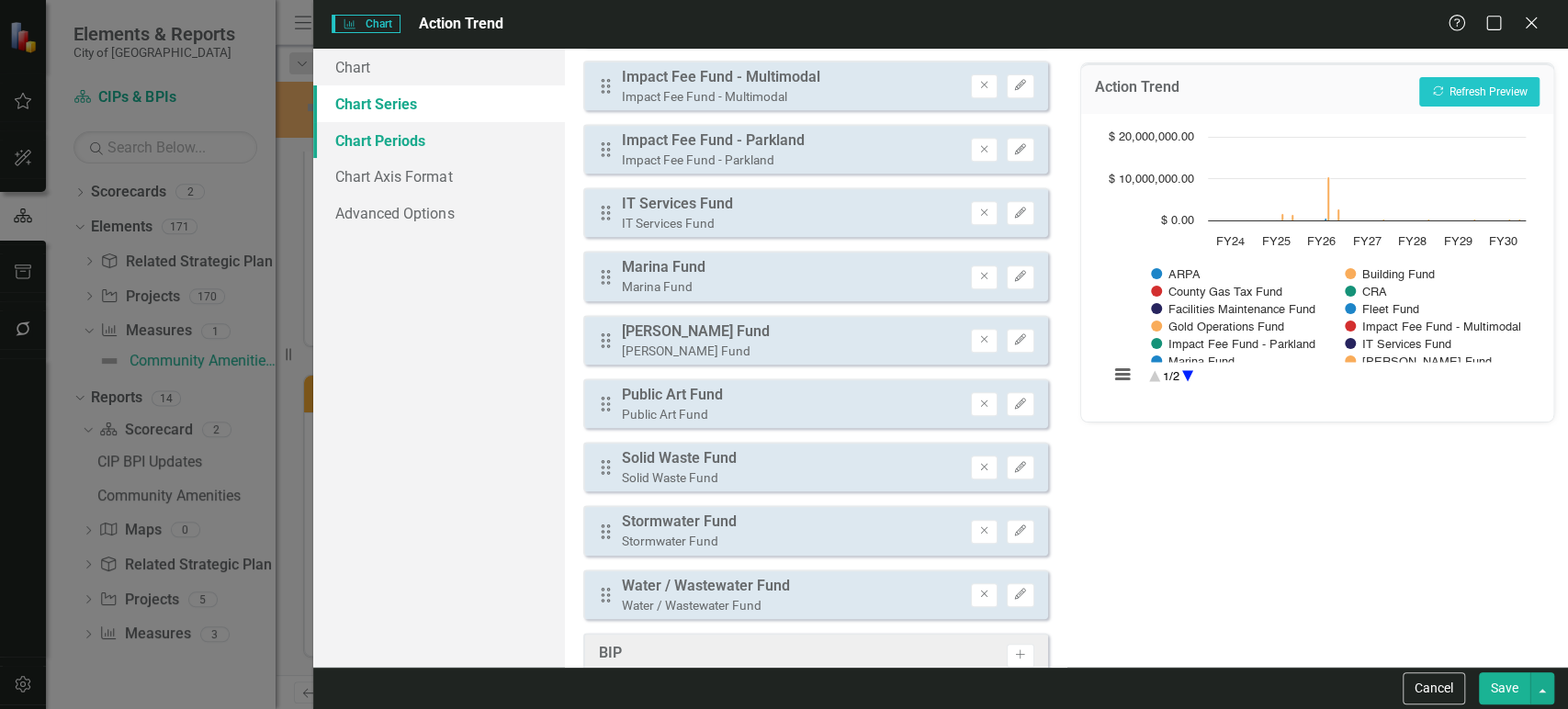
click at [463, 135] on link "Chart Periods" at bounding box center [438, 140] width 251 height 37
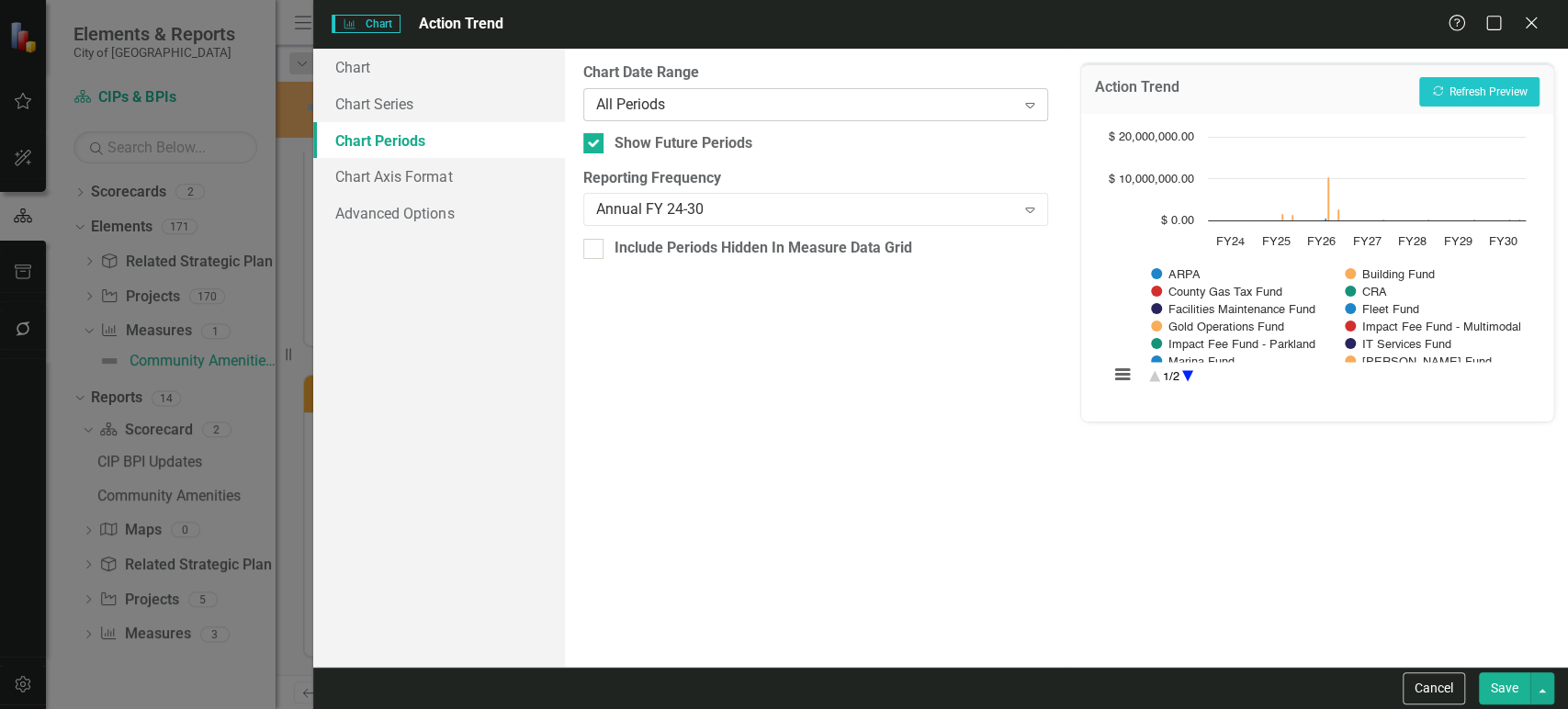
click at [702, 105] on div "All Periods" at bounding box center [806, 104] width 420 height 21
click at [1469, 82] on button "Recalculate Refresh Preview" at bounding box center [1479, 92] width 120 height 30
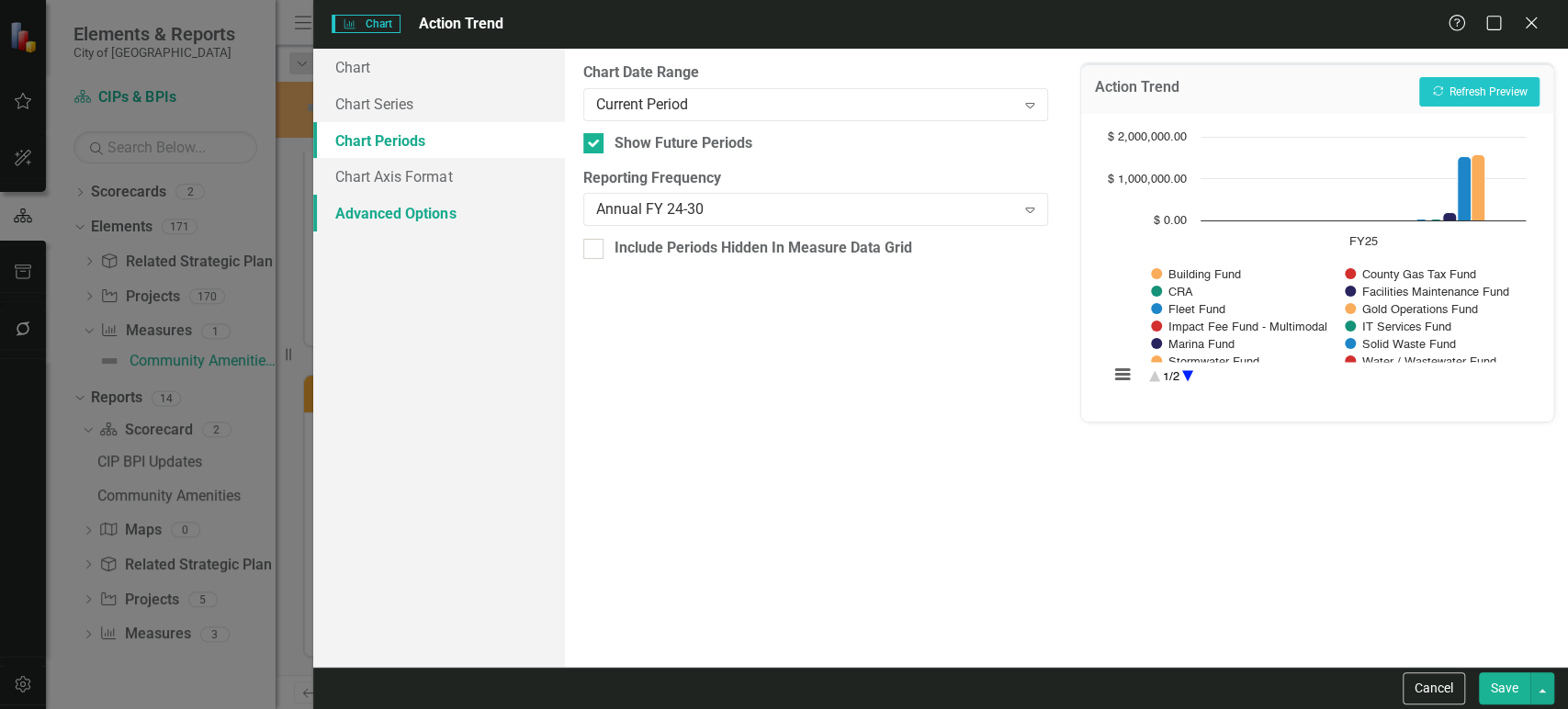
click at [400, 203] on link "Advanced Options" at bounding box center [438, 213] width 251 height 37
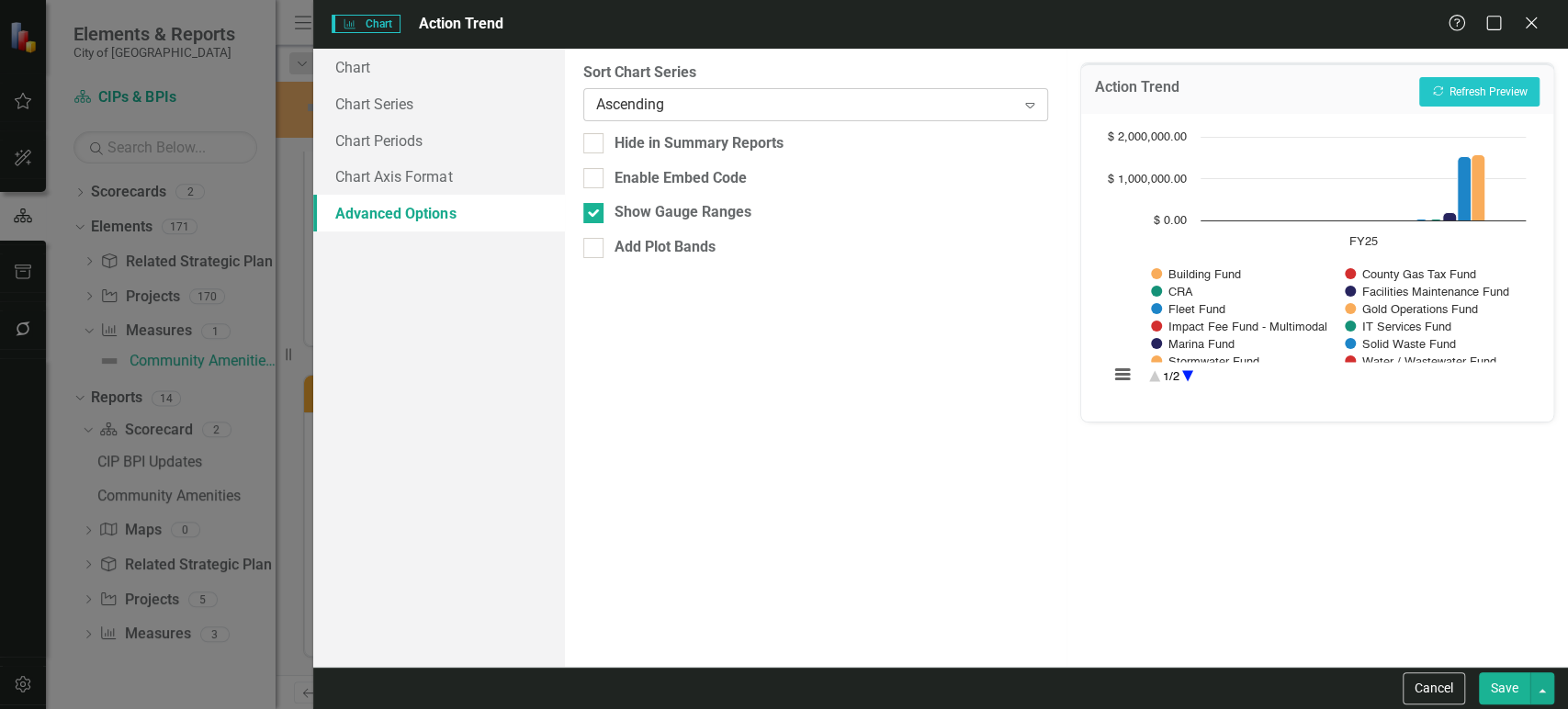
click at [697, 115] on div "Ascending Expand" at bounding box center [815, 104] width 465 height 33
click at [455, 111] on link "Chart Series" at bounding box center [438, 104] width 251 height 37
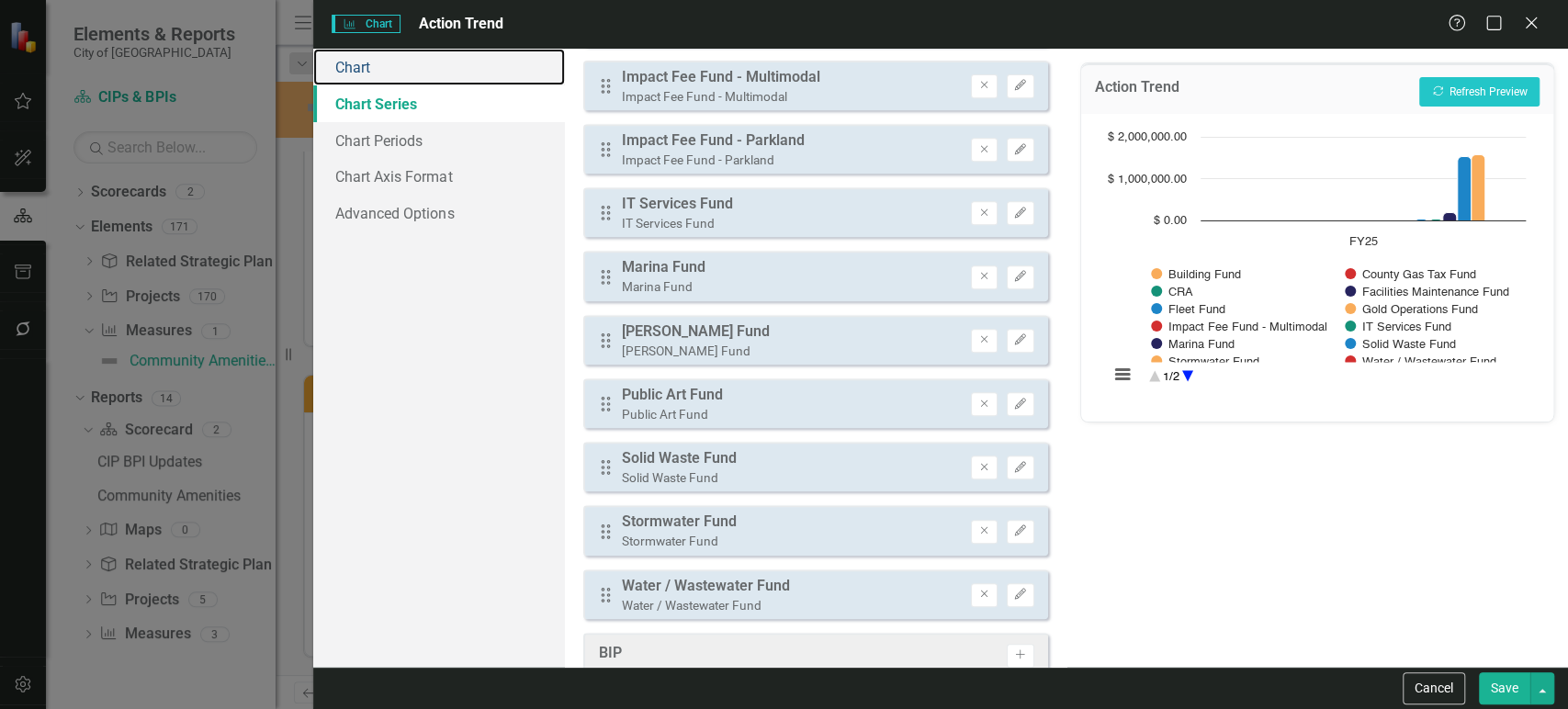
drag, startPoint x: 478, startPoint y: 73, endPoint x: 593, endPoint y: 149, distance: 137.8
click at [476, 72] on link "Chart" at bounding box center [438, 67] width 251 height 37
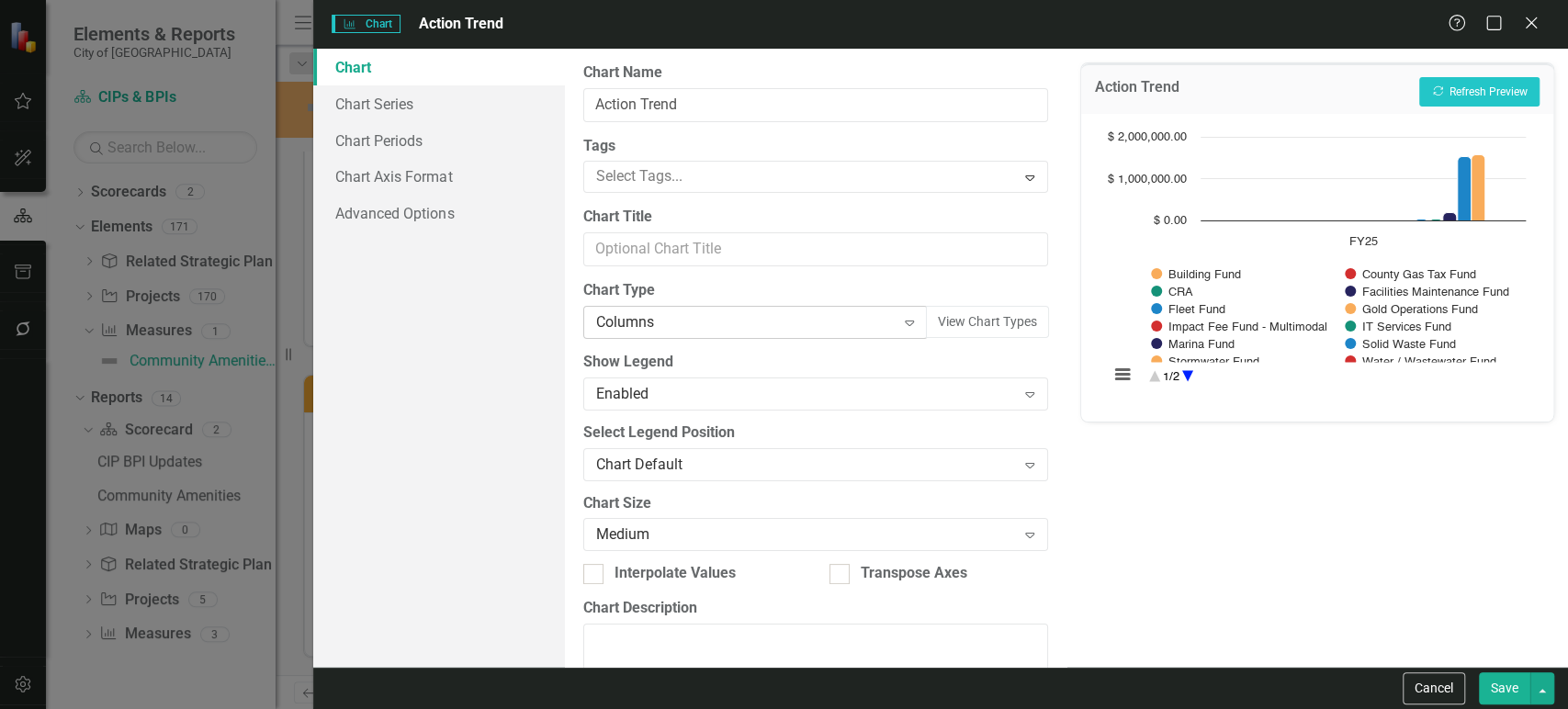
click at [678, 321] on div "Columns" at bounding box center [746, 323] width 300 height 21
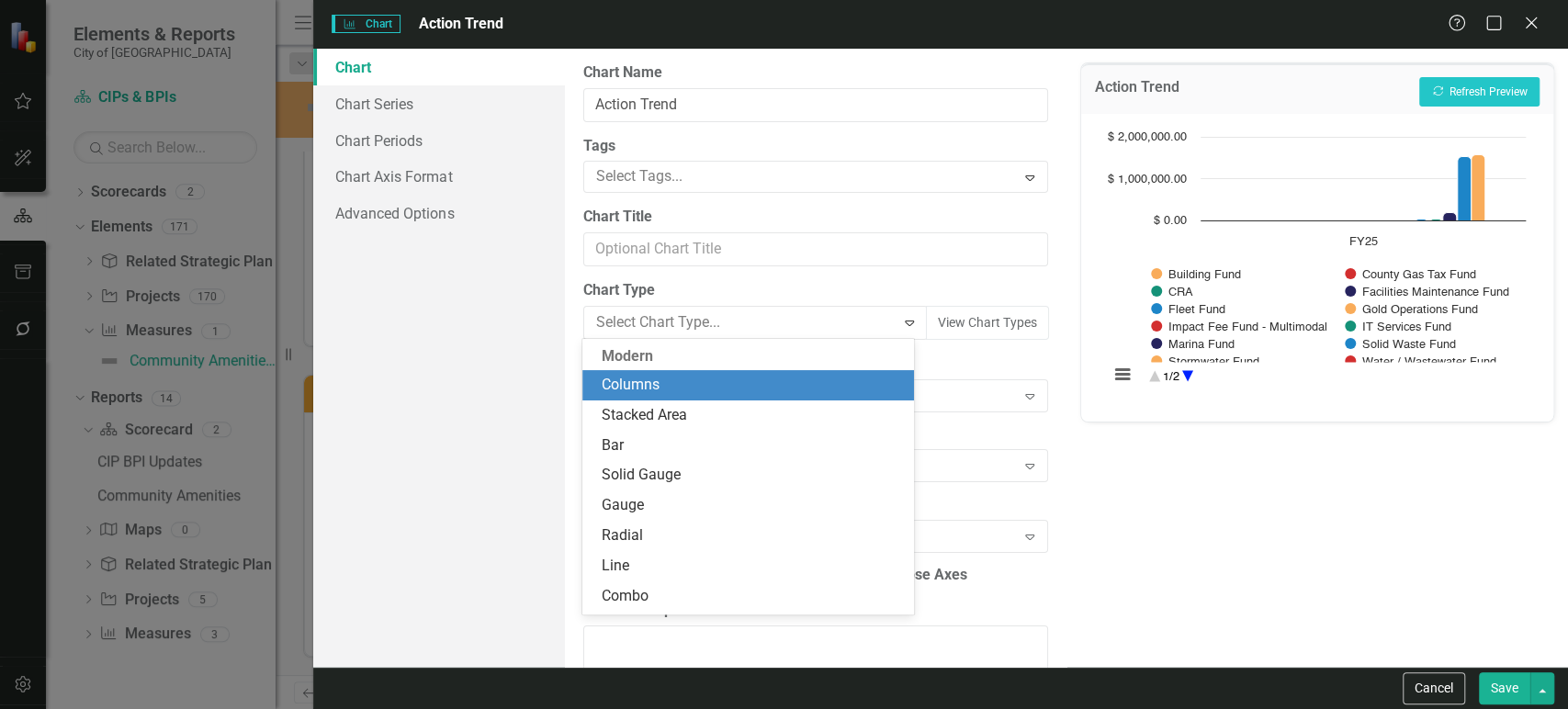
scroll to position [31, 0]
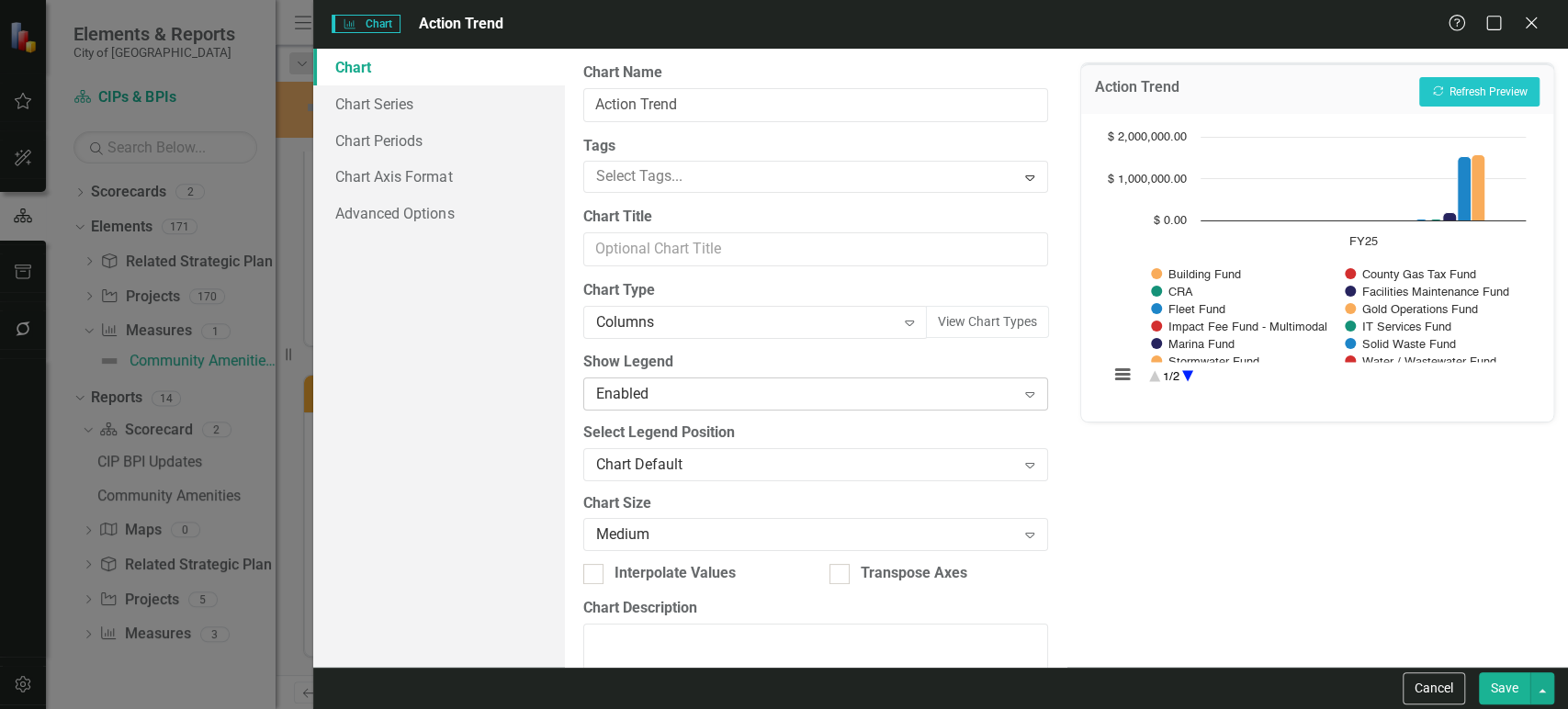
click at [666, 396] on div "Enabled" at bounding box center [806, 393] width 420 height 21
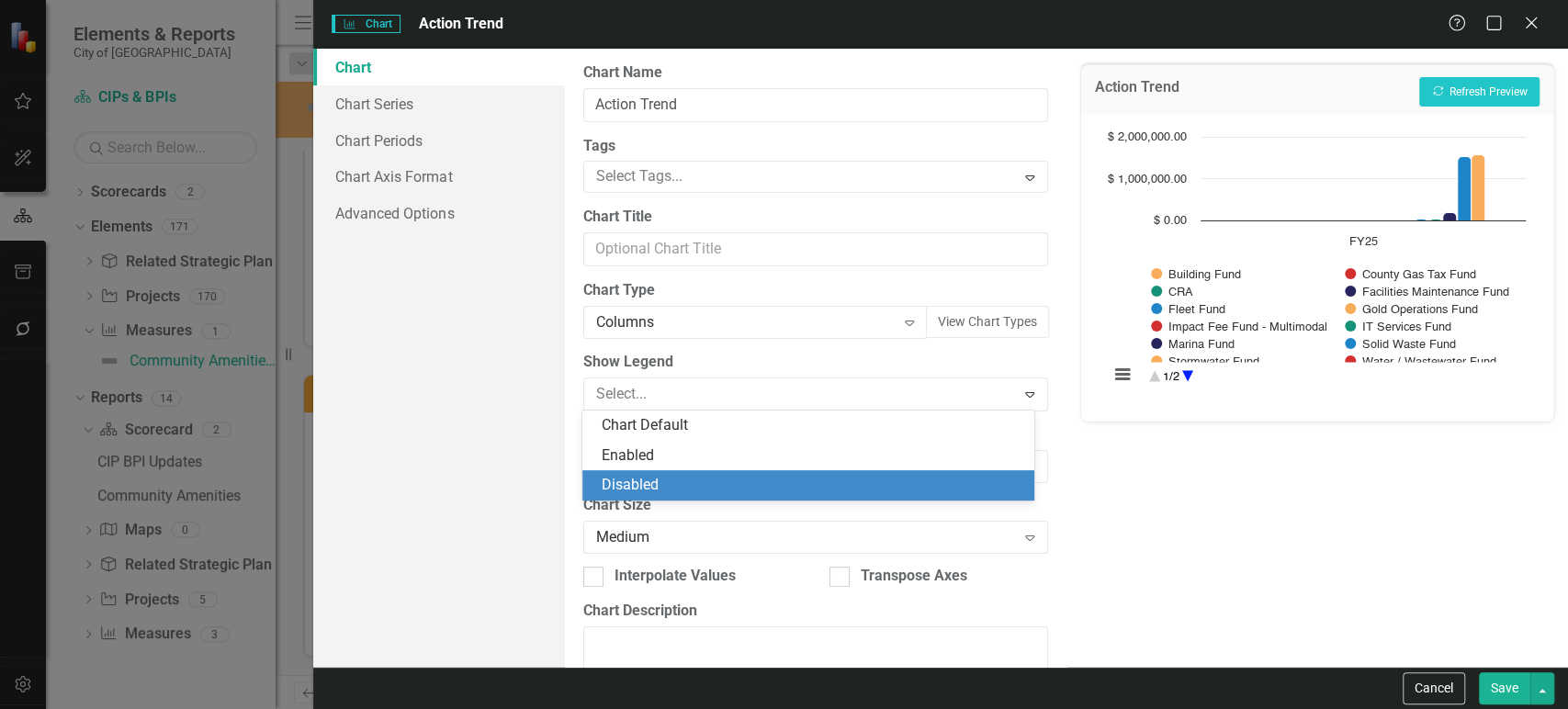
click at [647, 483] on div "Disabled" at bounding box center [812, 486] width 423 height 21
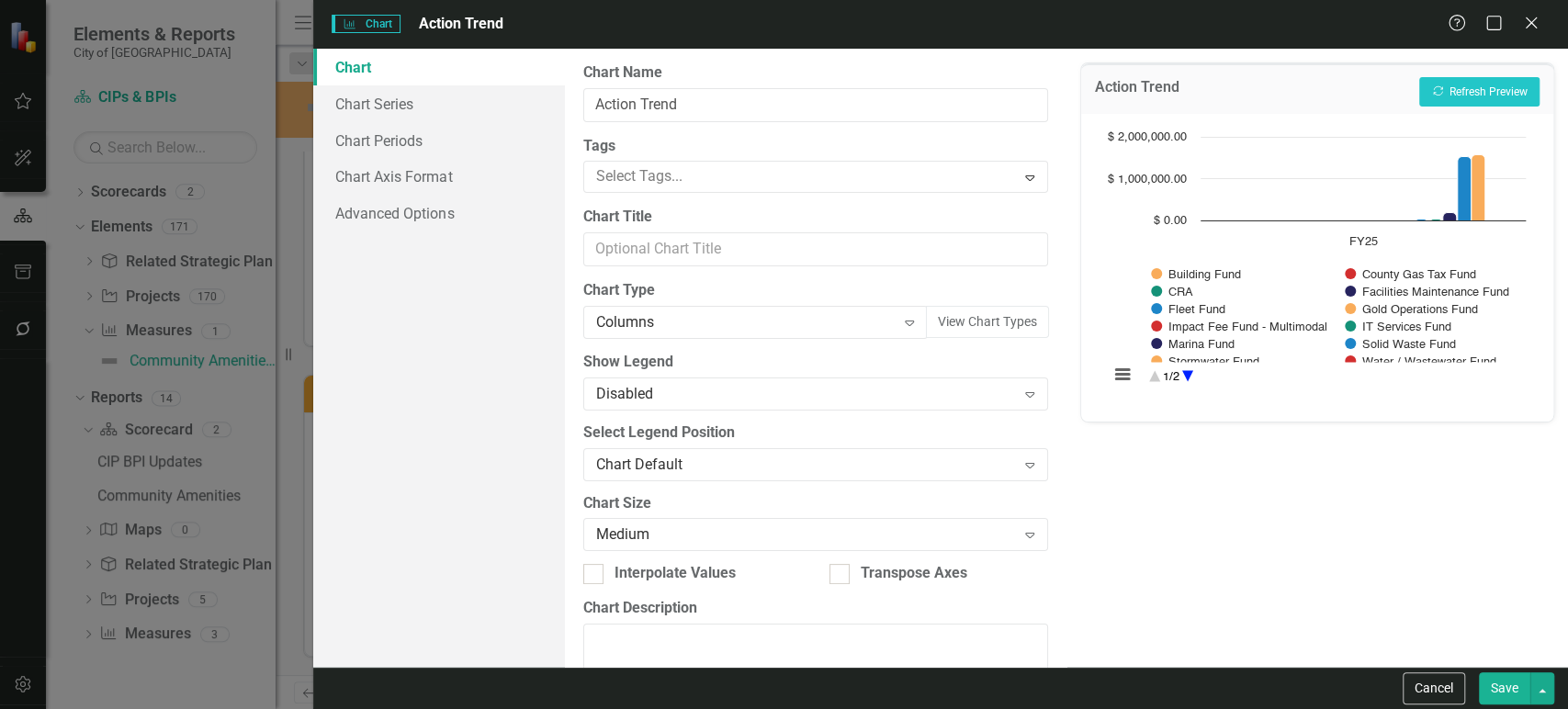
click at [1481, 693] on button "Save" at bounding box center [1505, 689] width 52 height 32
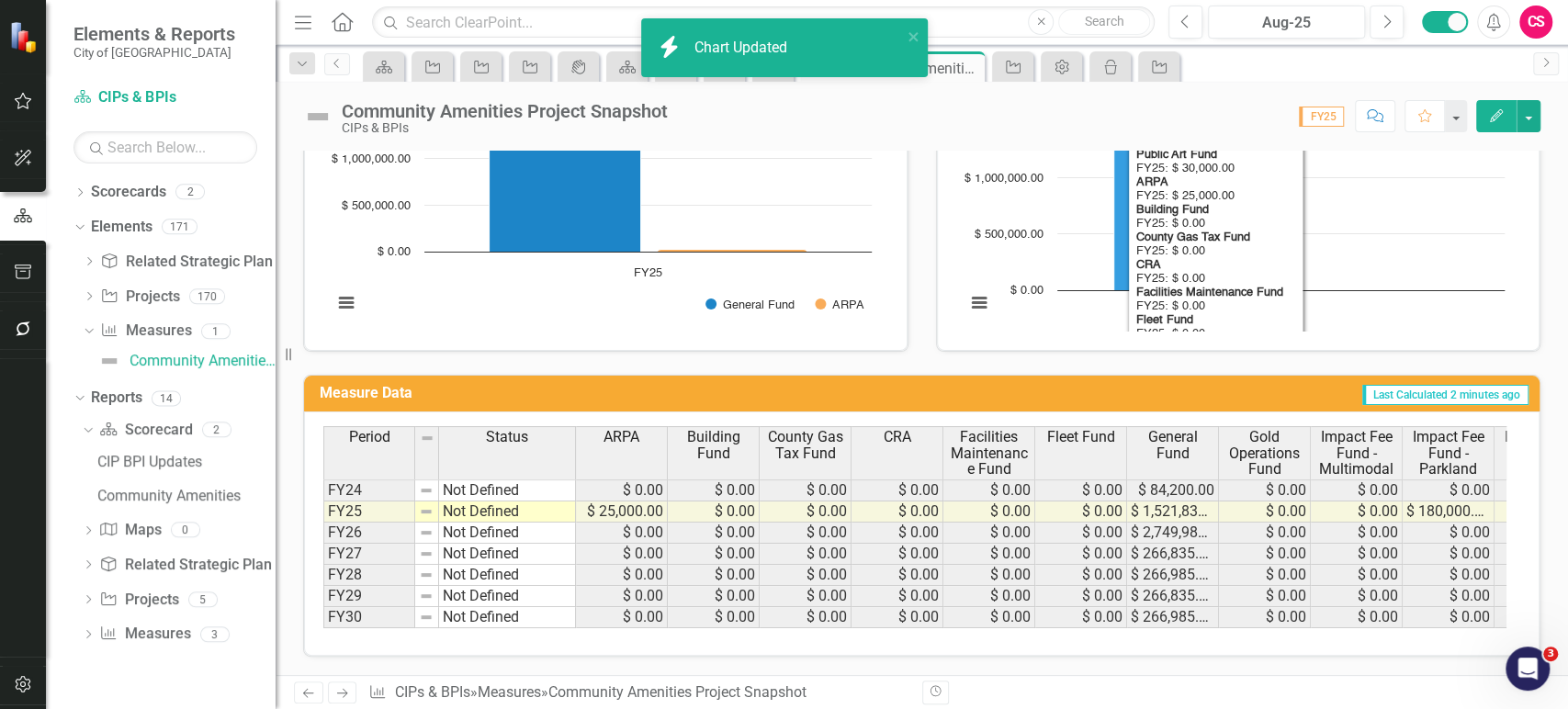
scroll to position [0, 0]
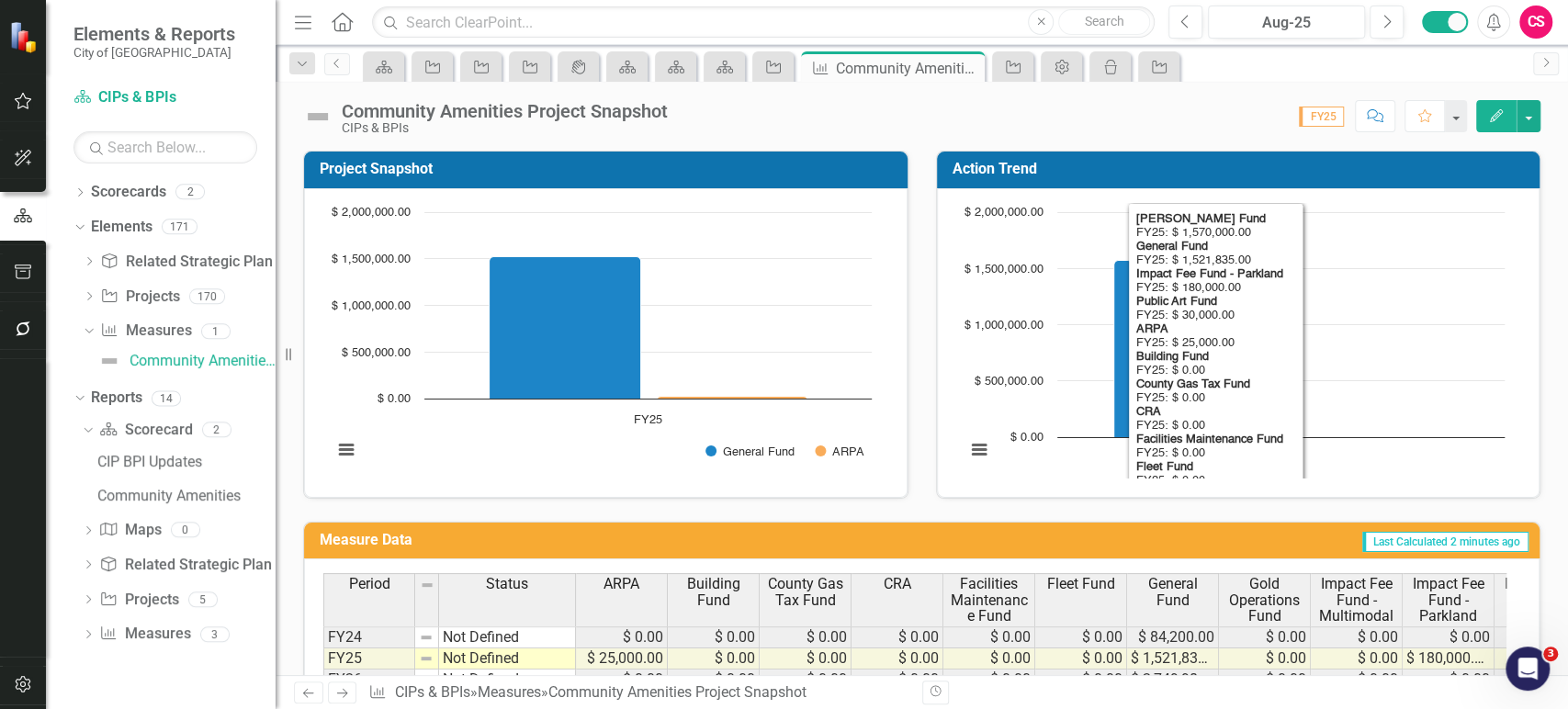
click at [1391, 466] on rect "Interactive chart" at bounding box center [1235, 341] width 557 height 276
click at [563, 431] on rect "Interactive chart" at bounding box center [602, 341] width 557 height 276
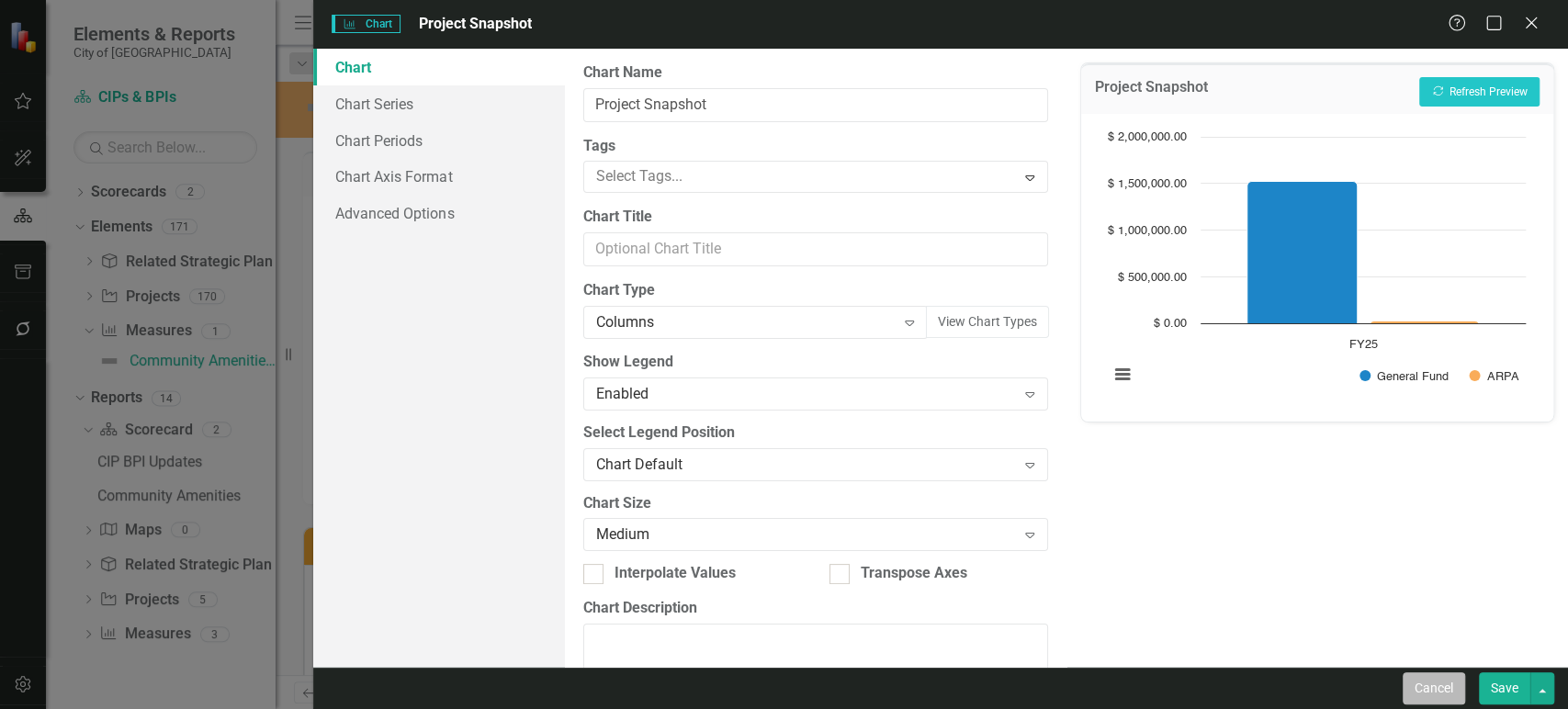
click at [1432, 680] on button "Cancel" at bounding box center [1433, 689] width 62 height 32
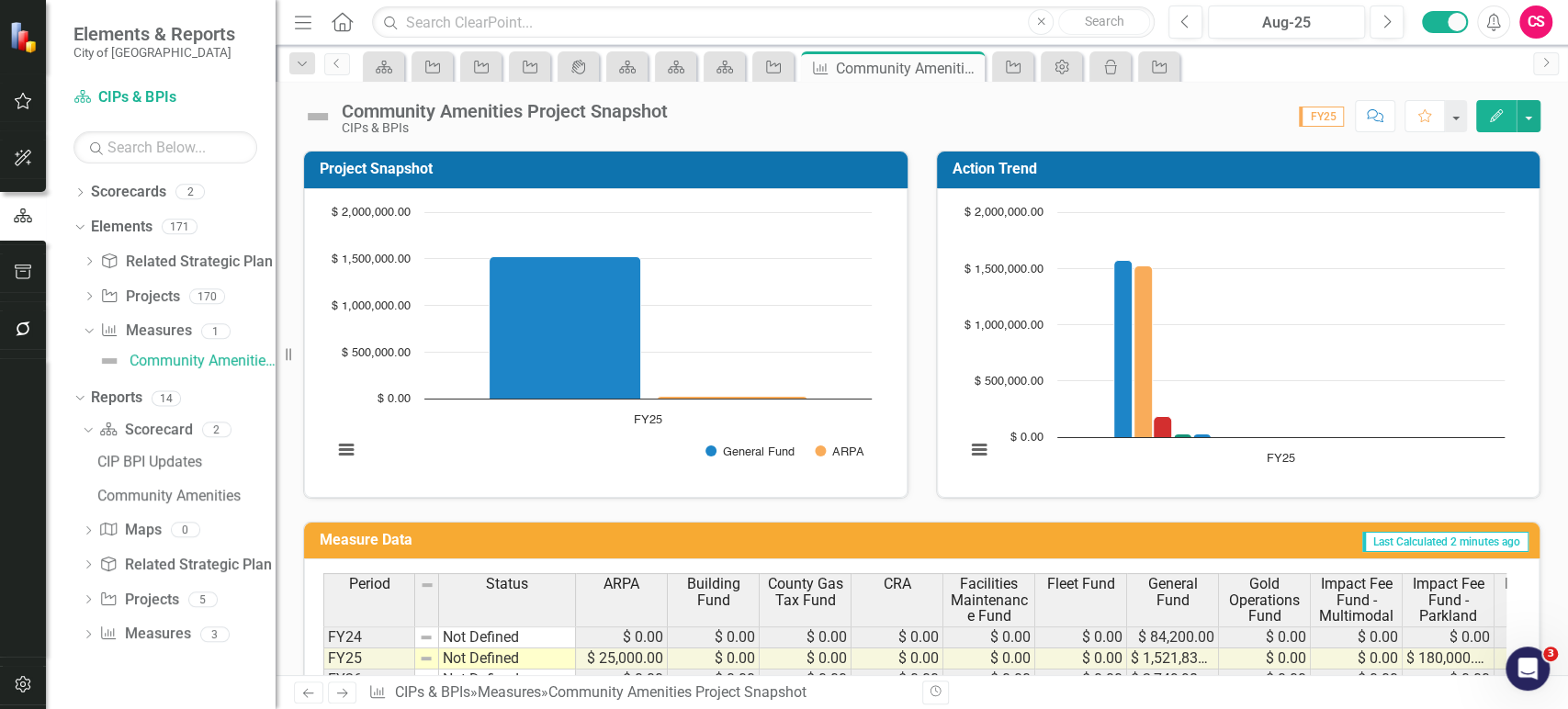
click at [1200, 459] on rect "Interactive chart" at bounding box center [1235, 341] width 557 height 276
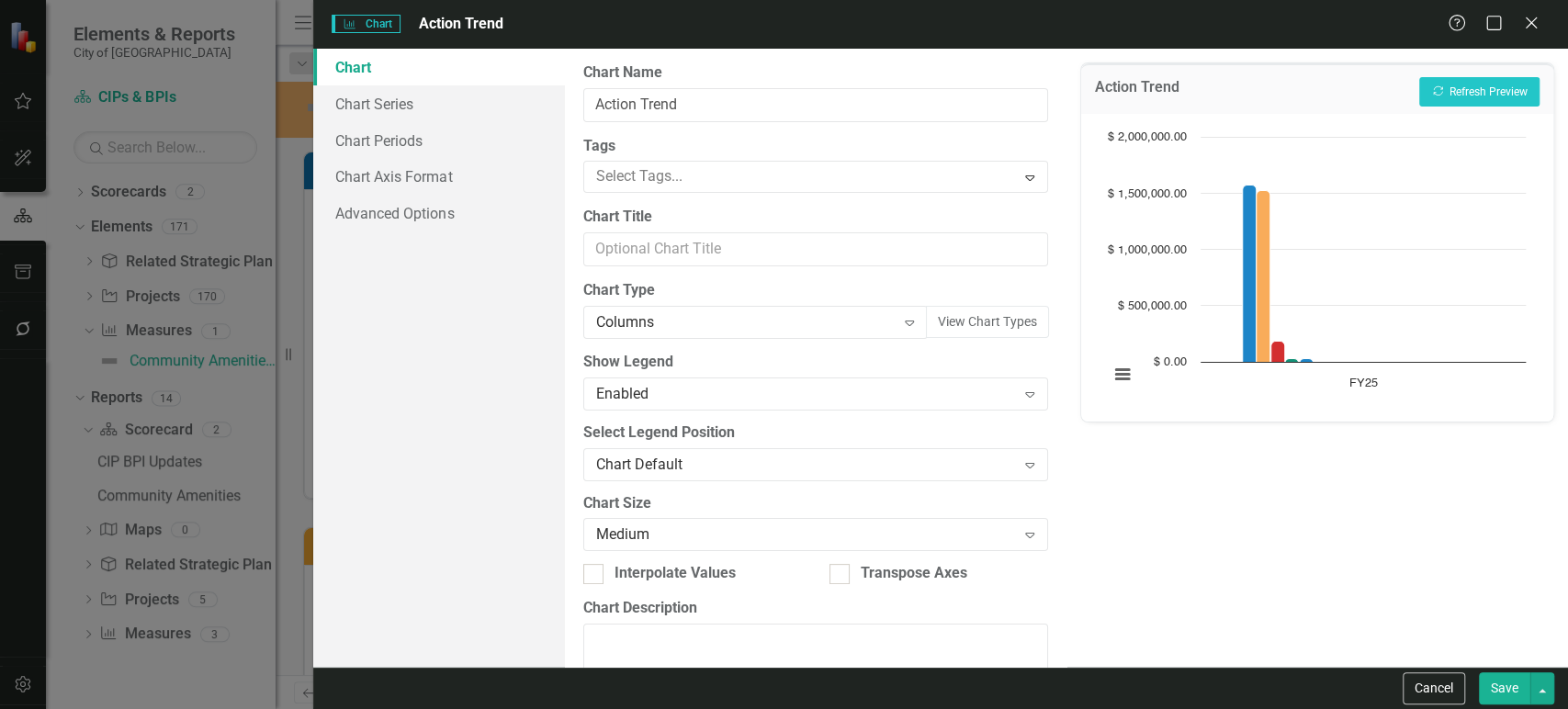
click at [564, 313] on div "Chart Chart Series Chart Periods Chart Axis Format Advanced Options" at bounding box center [438, 358] width 251 height 618
click at [701, 313] on div "Columns" at bounding box center [746, 323] width 300 height 21
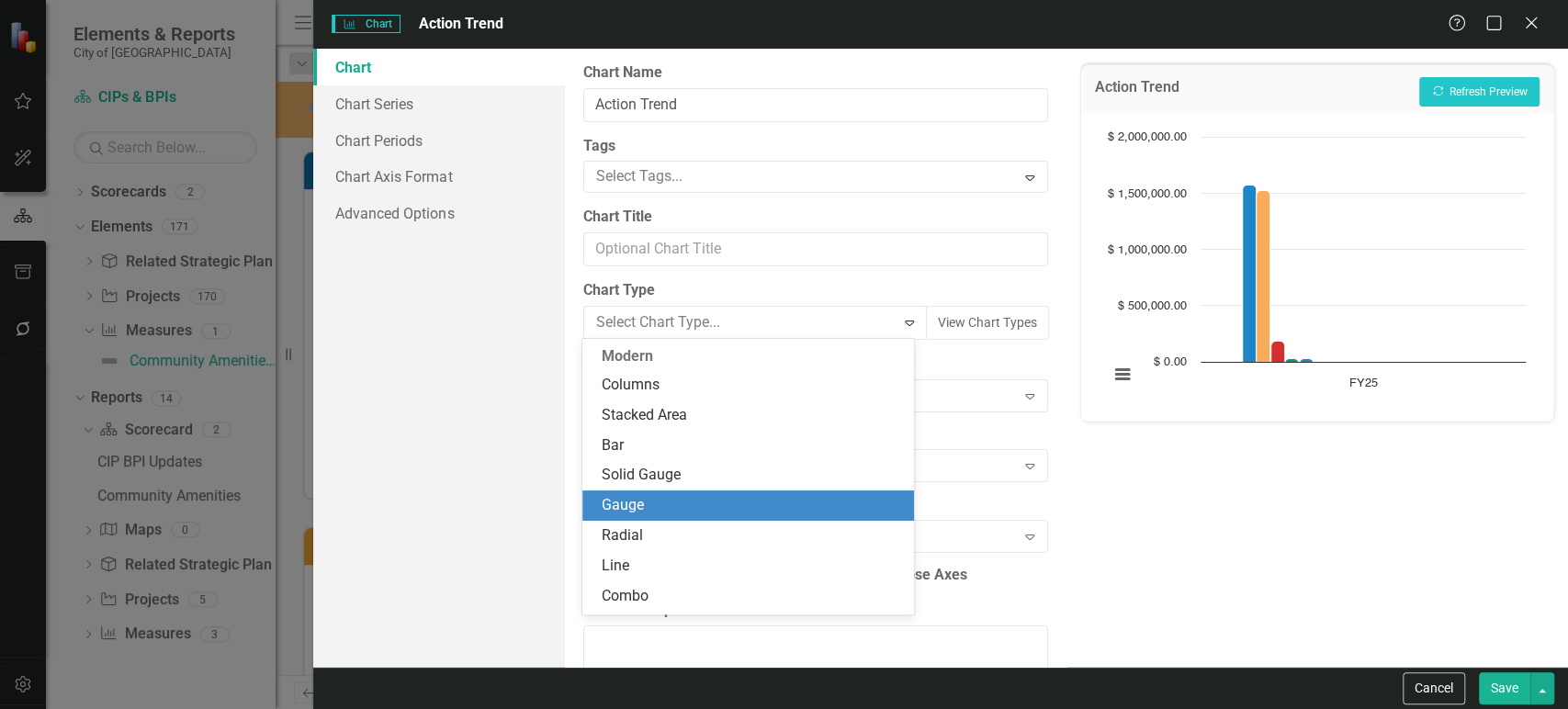
scroll to position [134, 0]
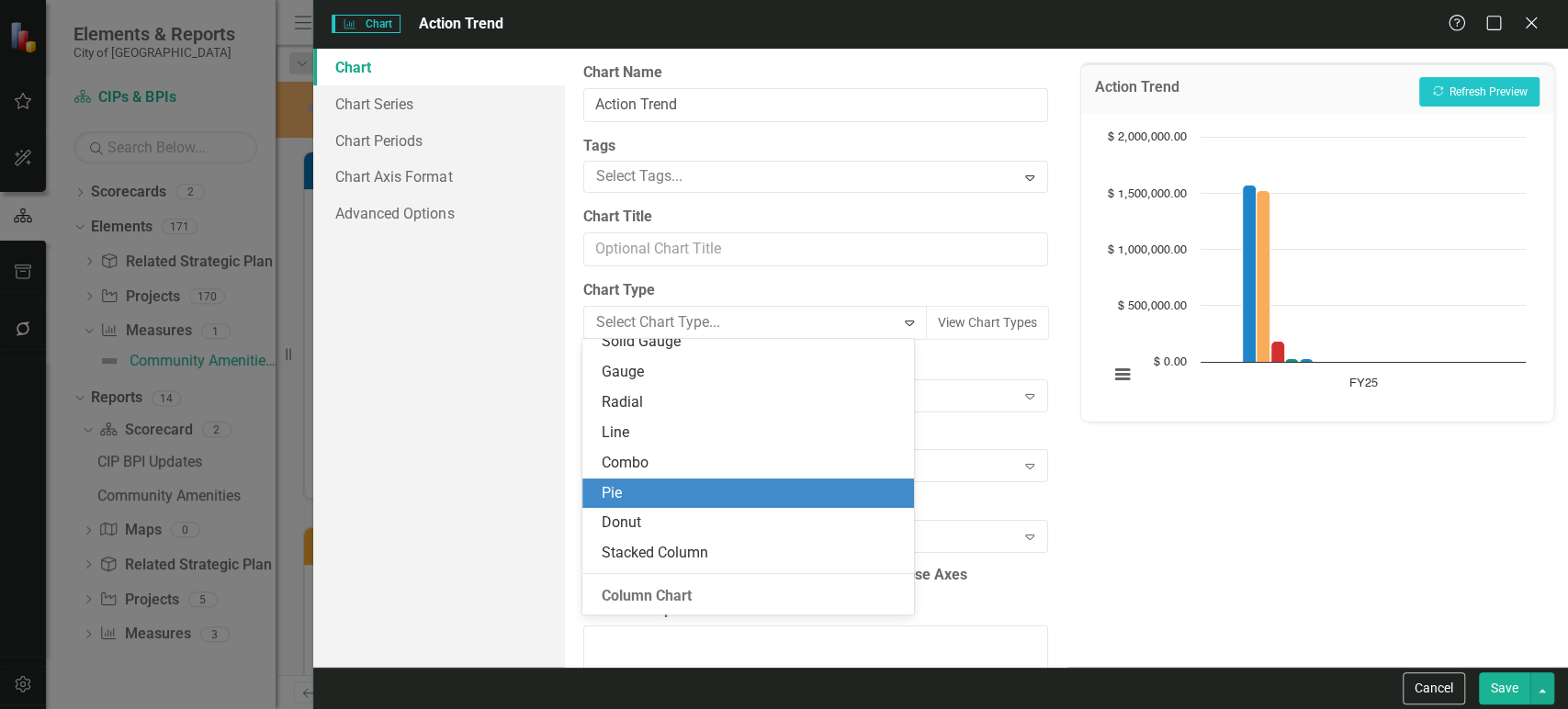
click at [626, 493] on div "Pie" at bounding box center [752, 493] width 303 height 21
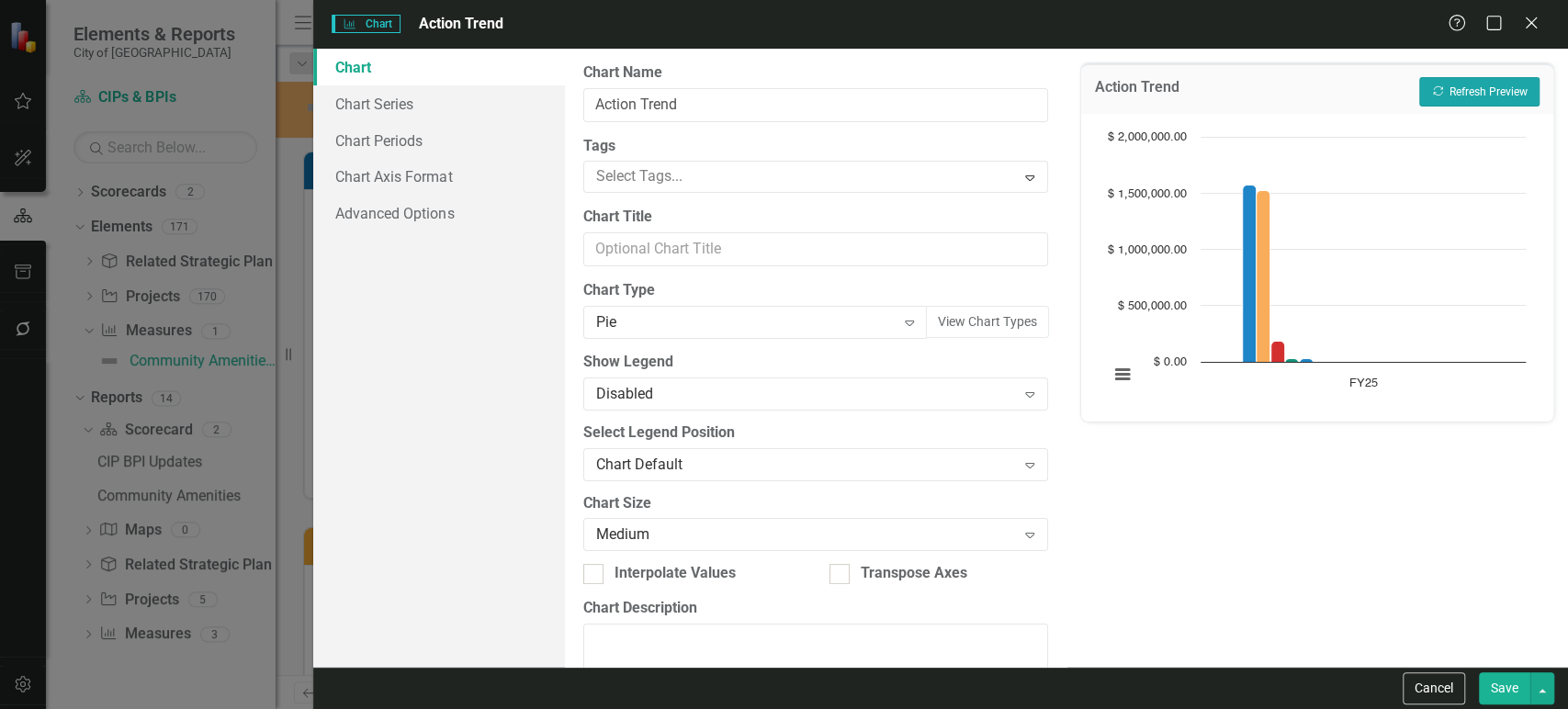
click at [1449, 91] on button "Recalculate Refresh Preview" at bounding box center [1479, 92] width 120 height 30
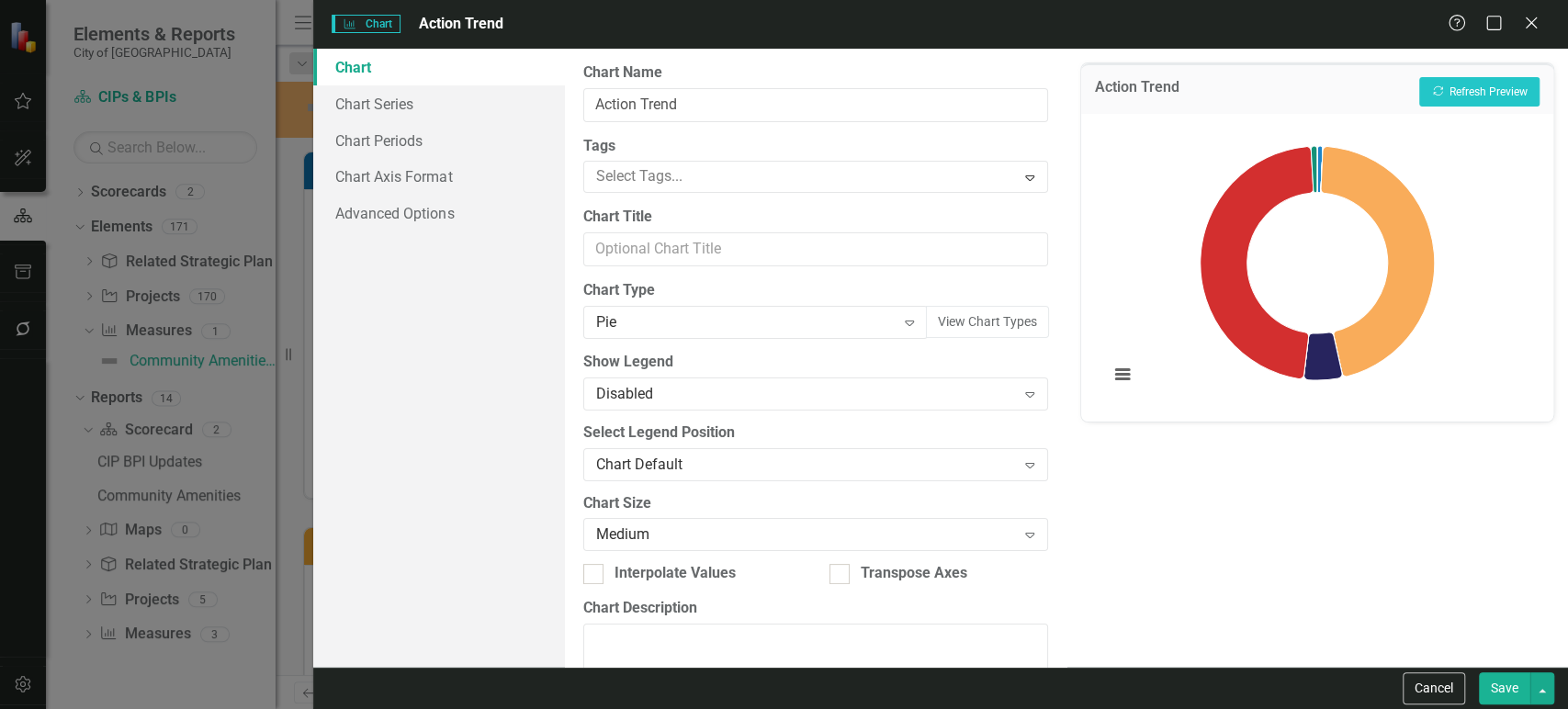
click at [1506, 689] on button "Save" at bounding box center [1505, 689] width 52 height 32
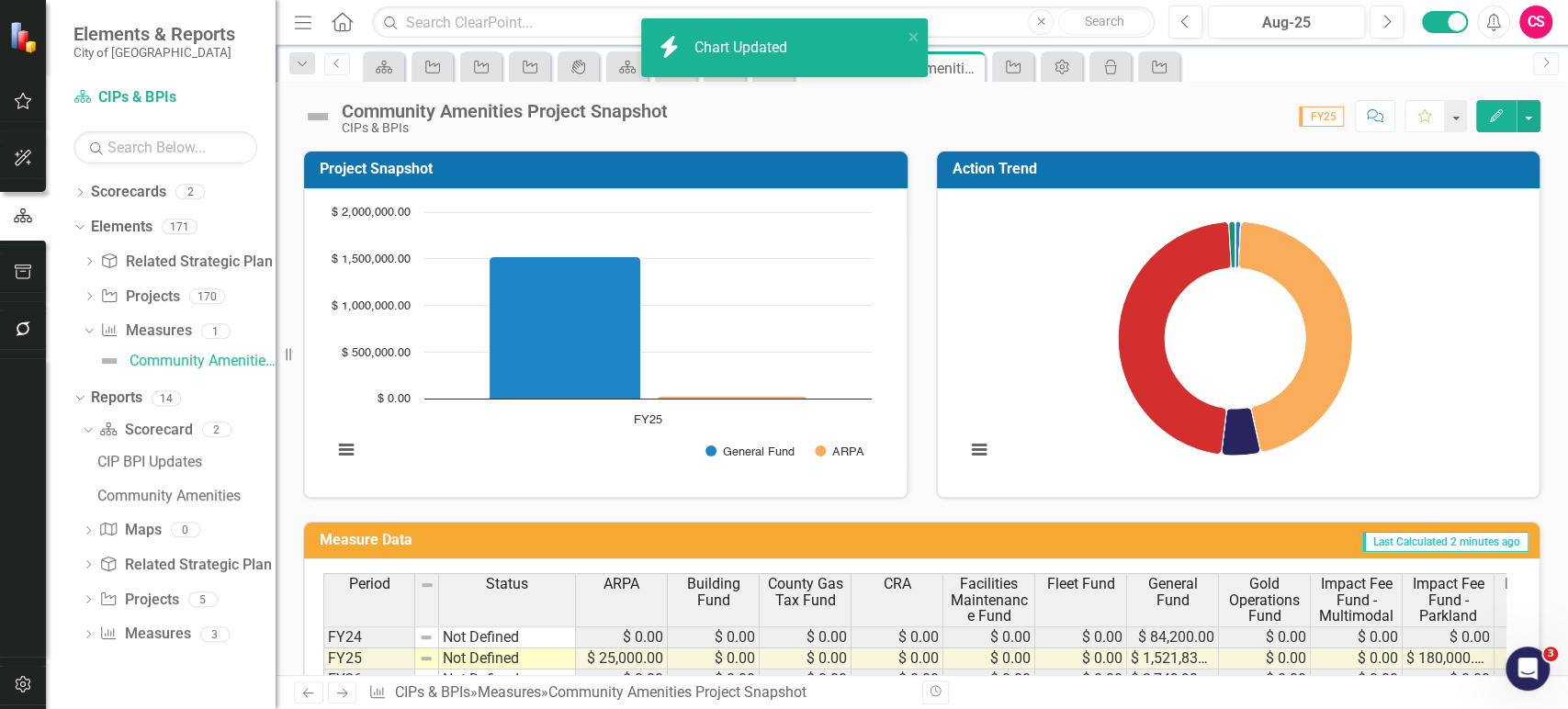
click at [1037, 431] on rect "Interactive chart" at bounding box center [1235, 341] width 557 height 276
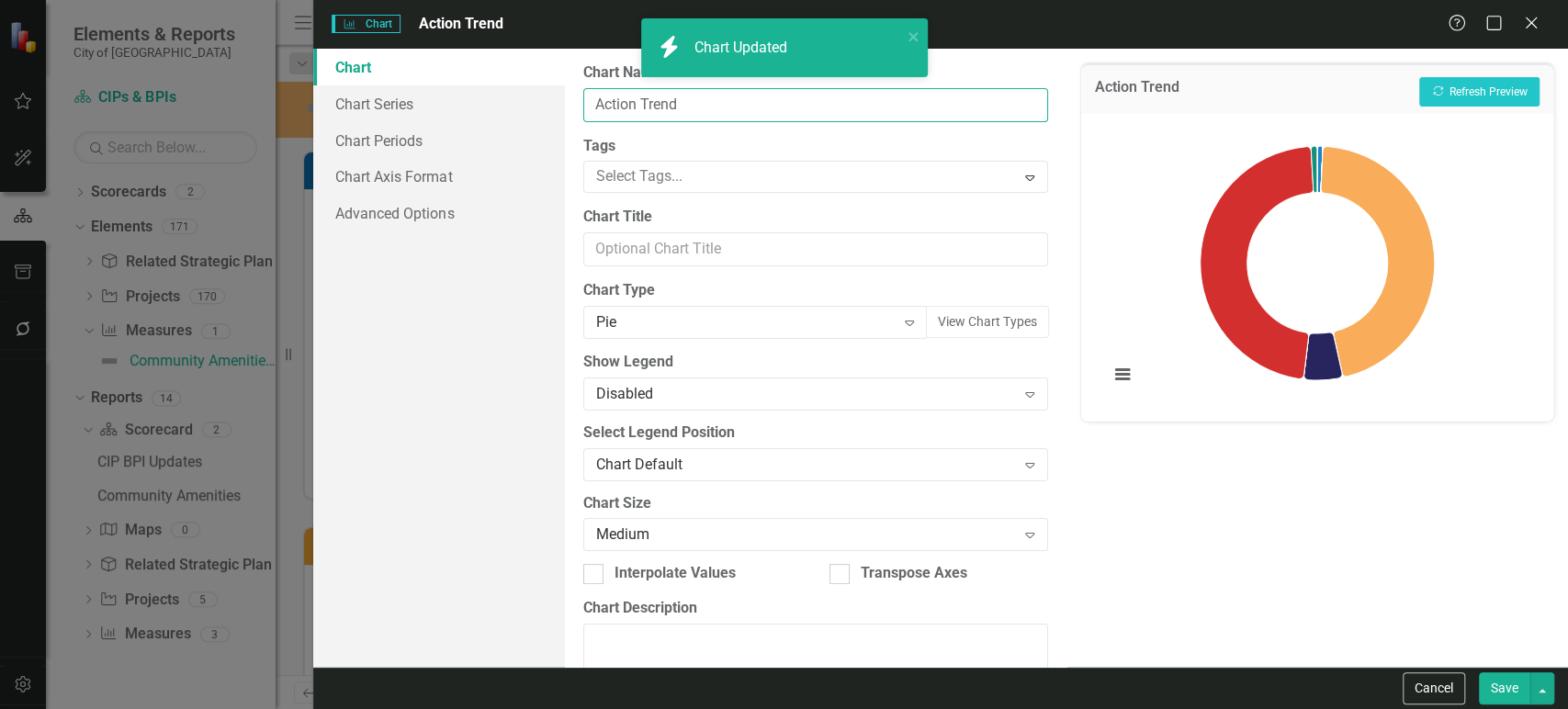
click at [638, 107] on input "Action Trend" at bounding box center [815, 105] width 465 height 34
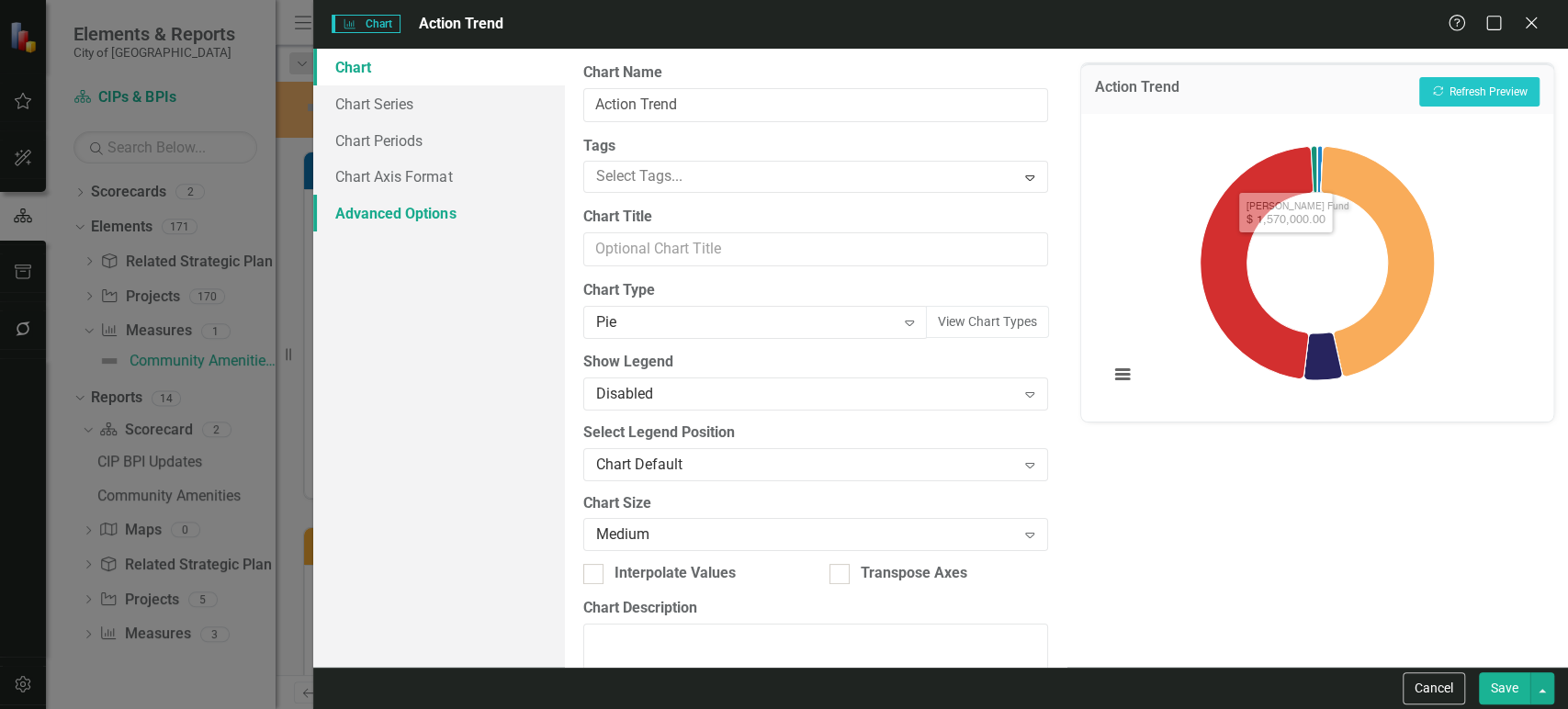
click at [458, 215] on link "Advanced Options" at bounding box center [438, 213] width 251 height 37
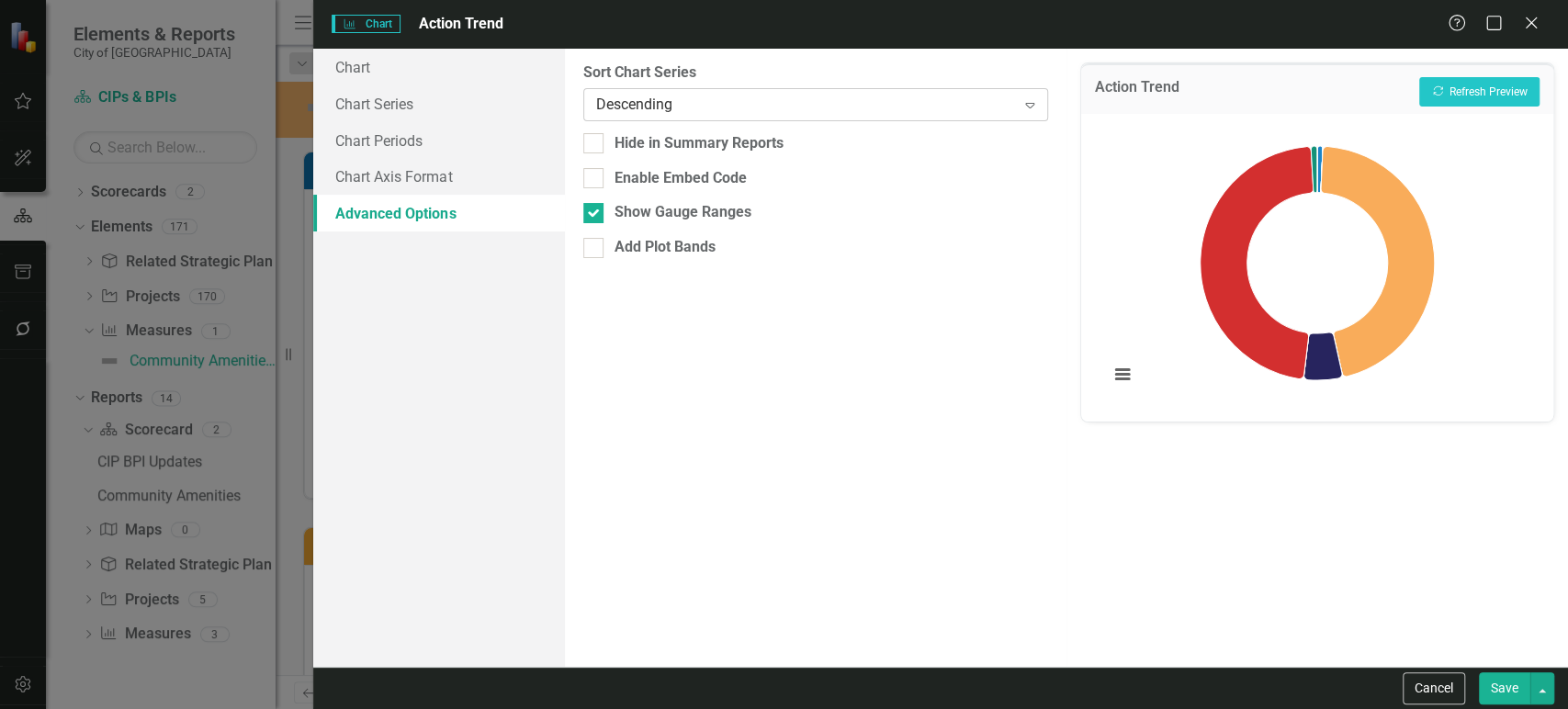
click at [679, 106] on div "Descending" at bounding box center [806, 104] width 420 height 21
click at [1489, 95] on button "Recalculate Refresh Preview" at bounding box center [1479, 92] width 120 height 30
click at [320, 68] on link "Chart" at bounding box center [438, 67] width 251 height 37
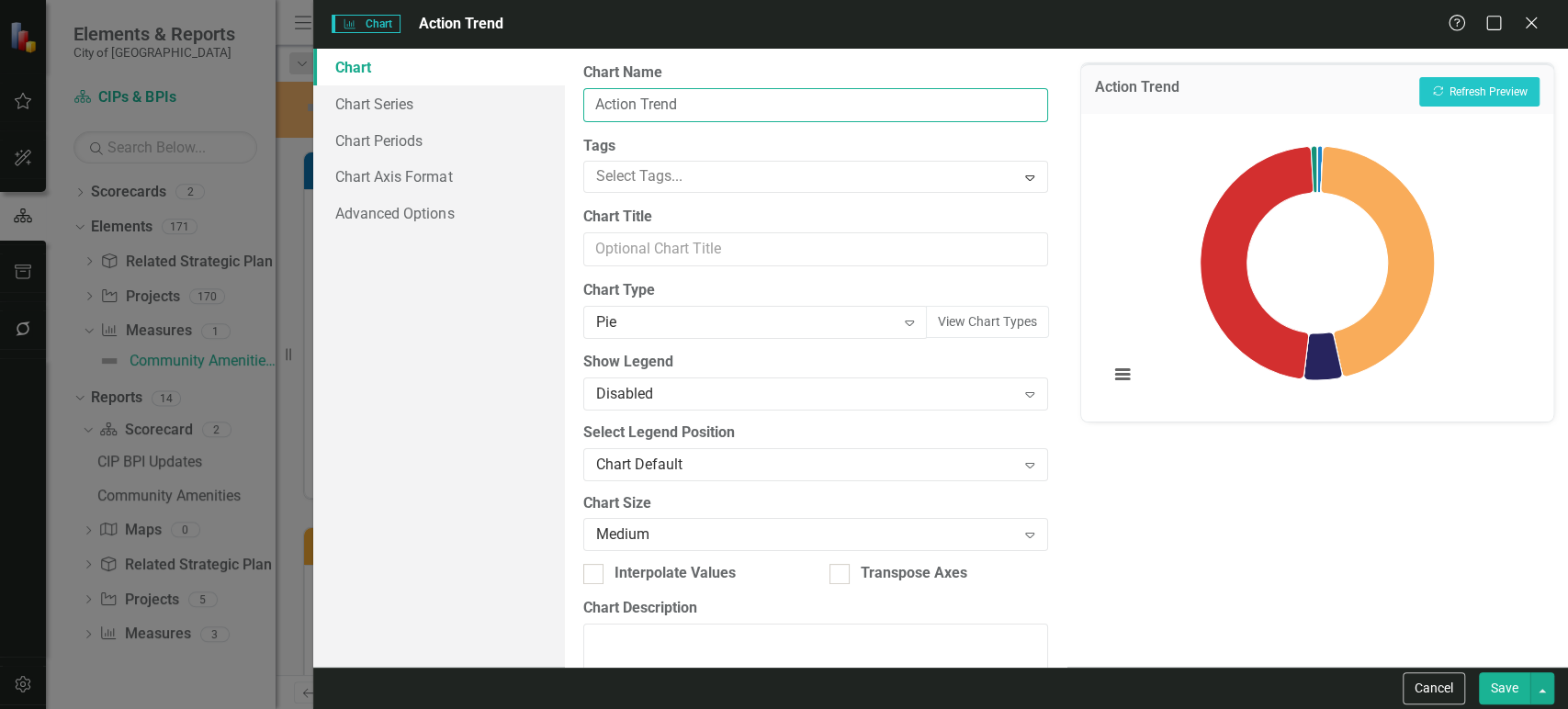
click at [704, 100] on input "Action Trend" at bounding box center [815, 105] width 465 height 34
type input "Current FY Funds"
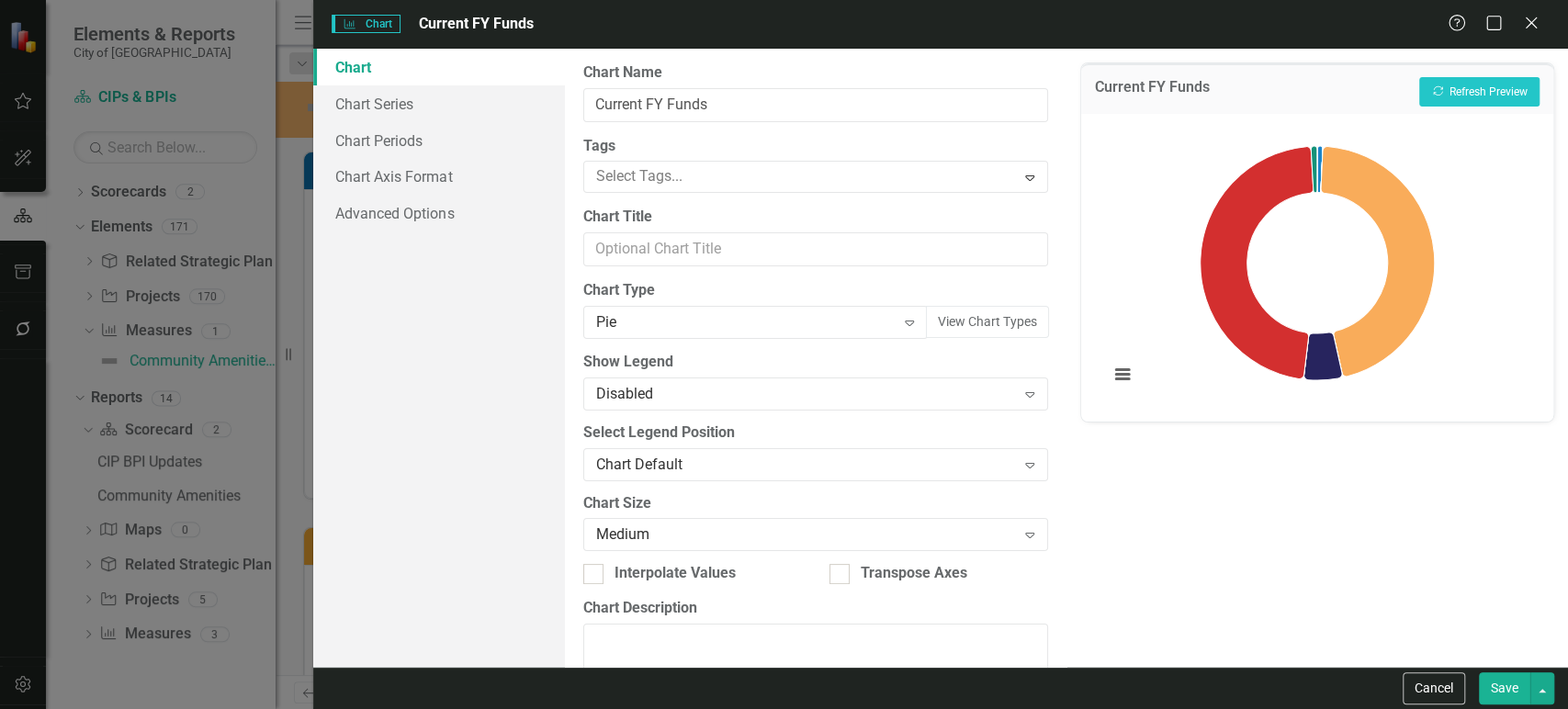
click at [1521, 680] on button "Save" at bounding box center [1505, 689] width 52 height 32
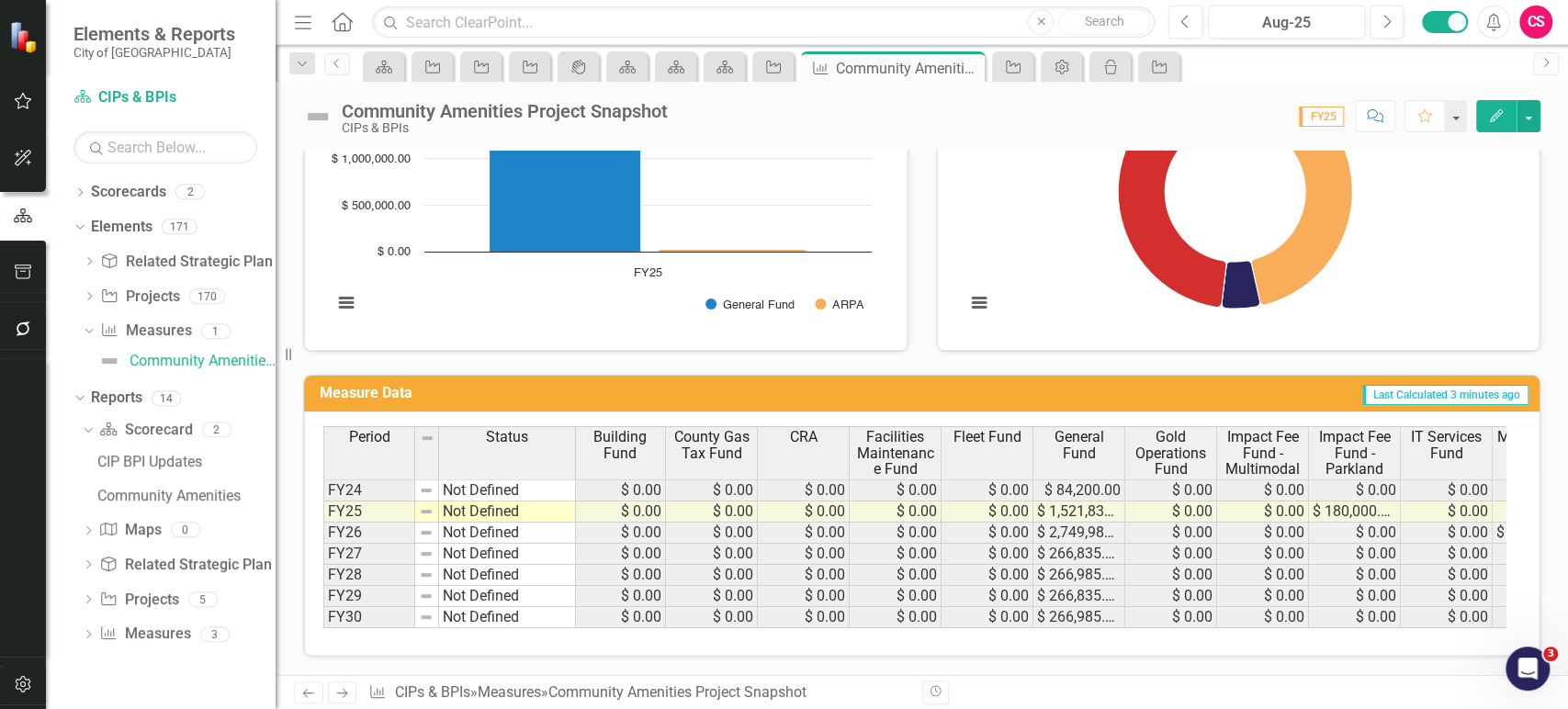
scroll to position [0, 106]
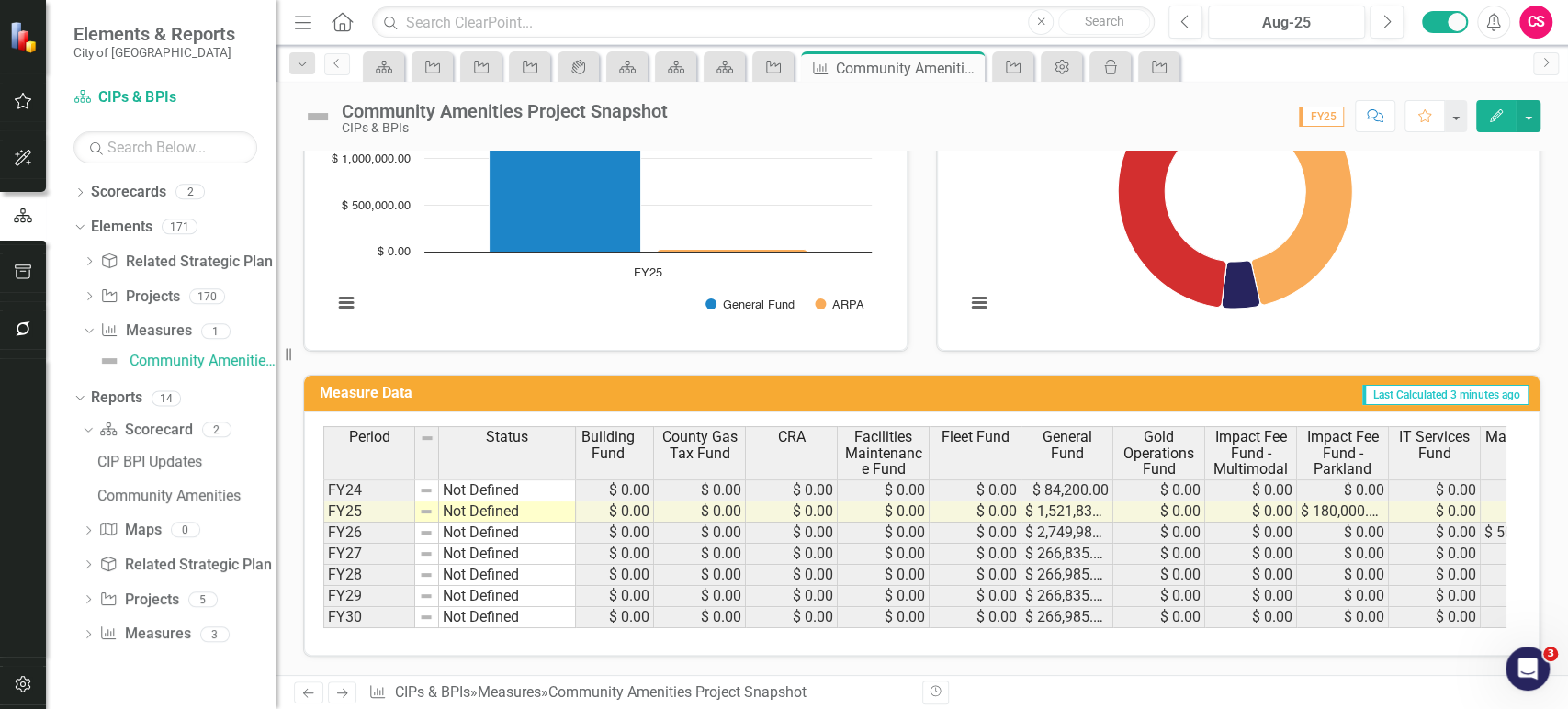
click at [580, 281] on rect "Interactive chart" at bounding box center [602, 194] width 557 height 276
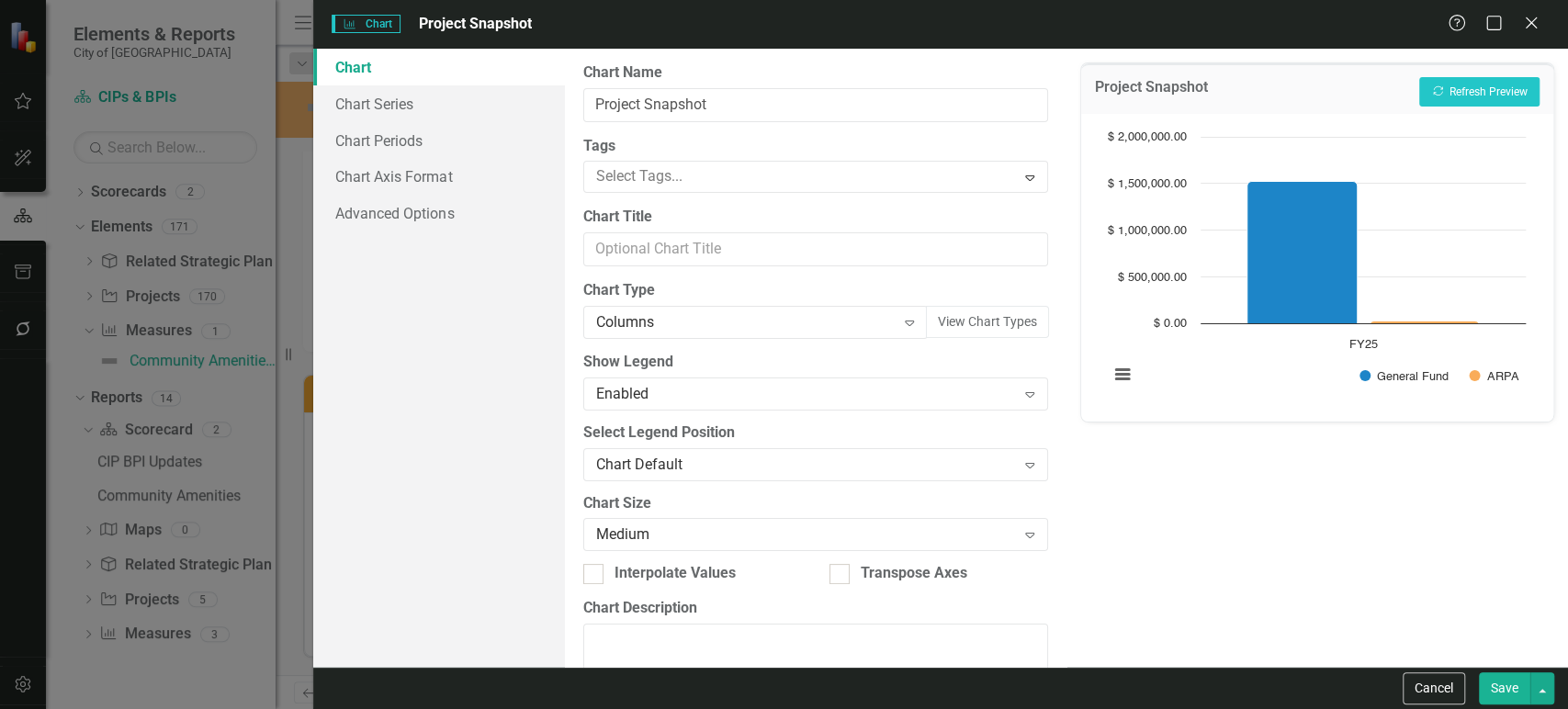
scroll to position [163, 0]
click at [615, 104] on input "Project Snapshot" at bounding box center [815, 105] width 465 height 34
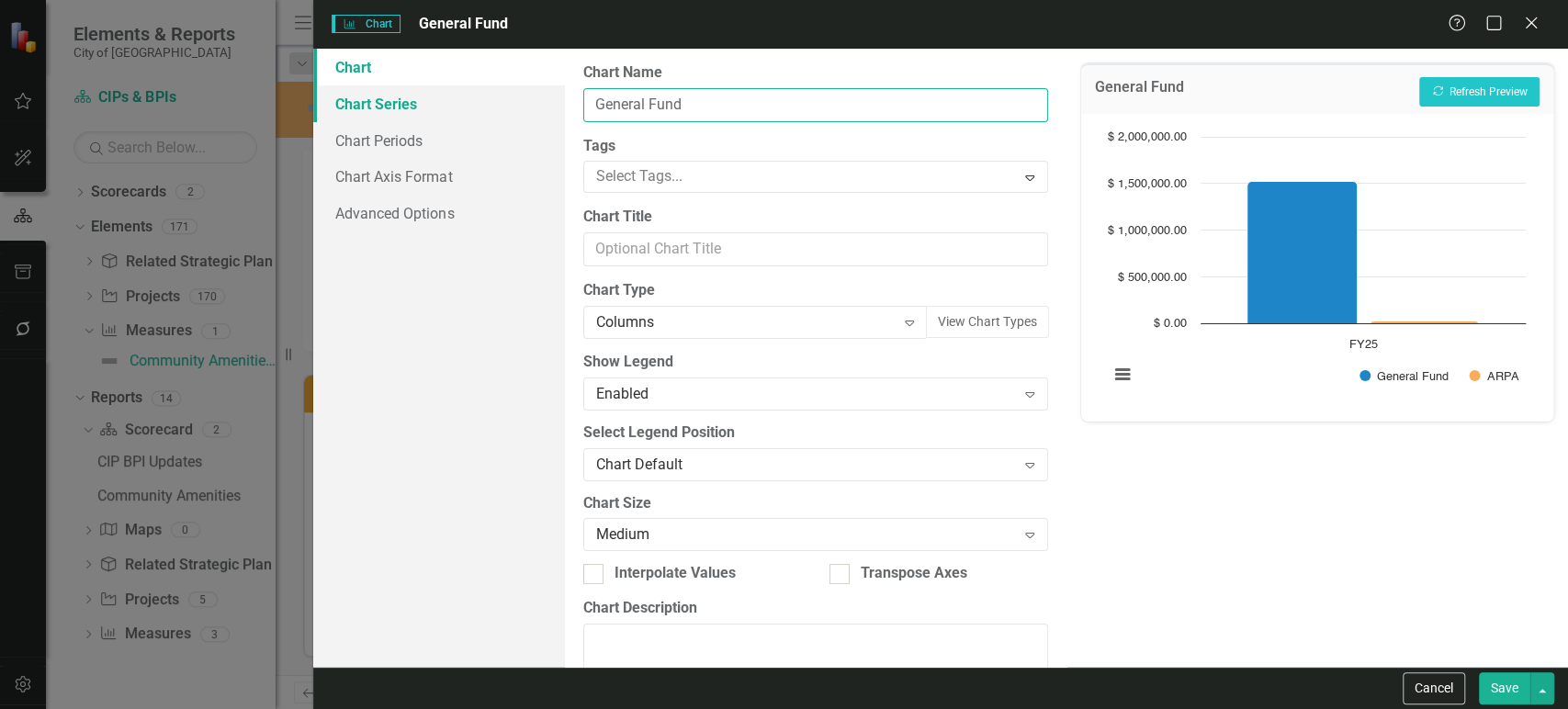
type input "General Fund"
click at [445, 96] on link "Chart Series" at bounding box center [438, 104] width 251 height 37
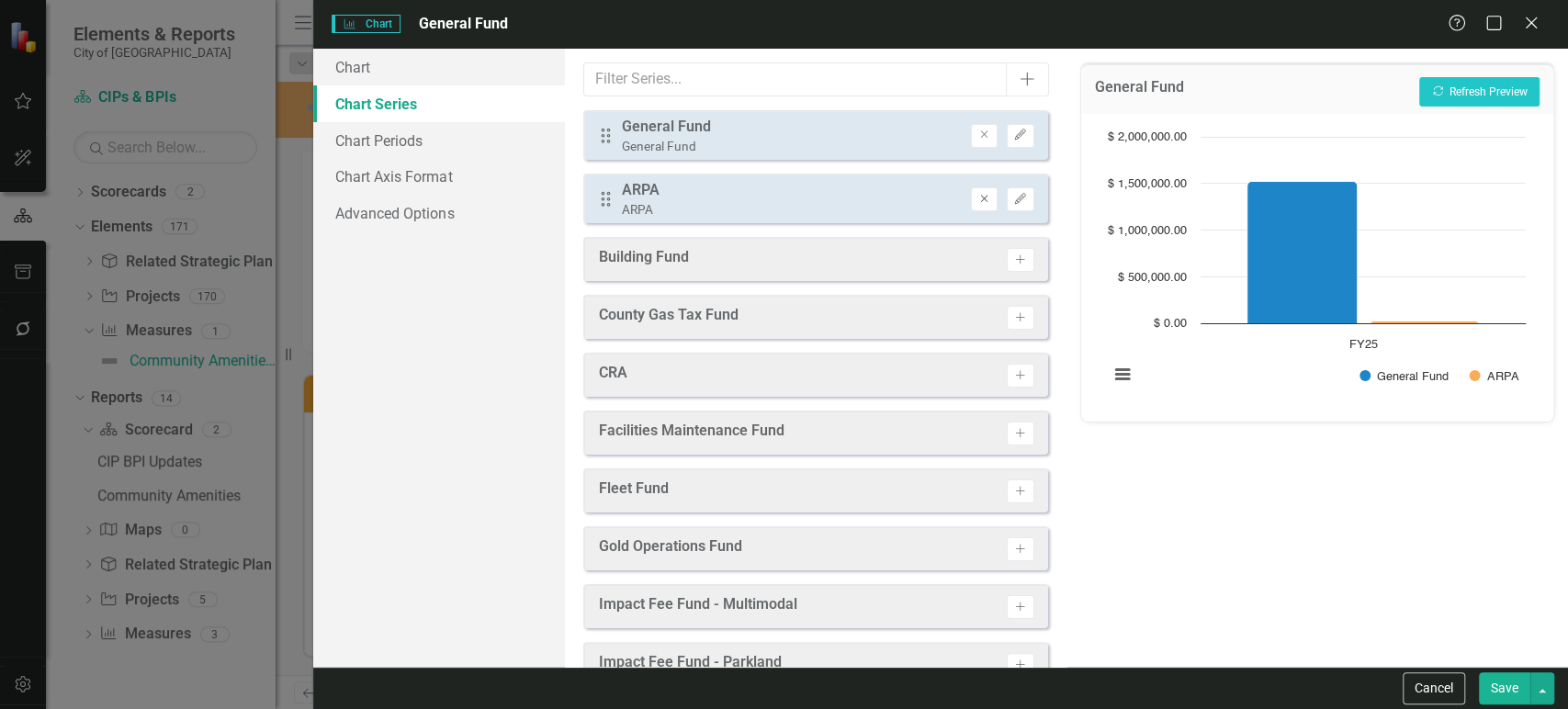
click at [977, 199] on icon "Remove" at bounding box center [984, 199] width 13 height 11
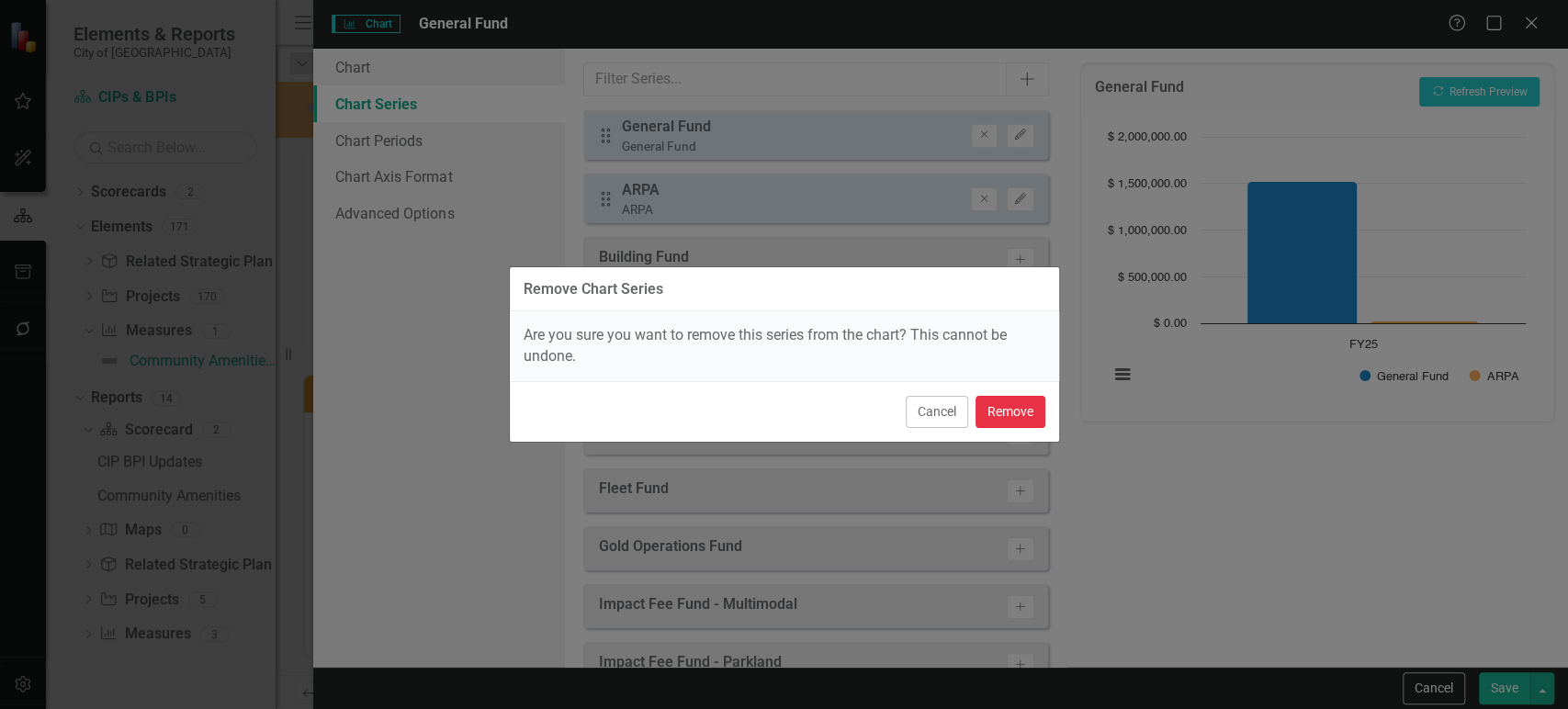
click at [1011, 421] on button "Remove" at bounding box center [1010, 412] width 70 height 32
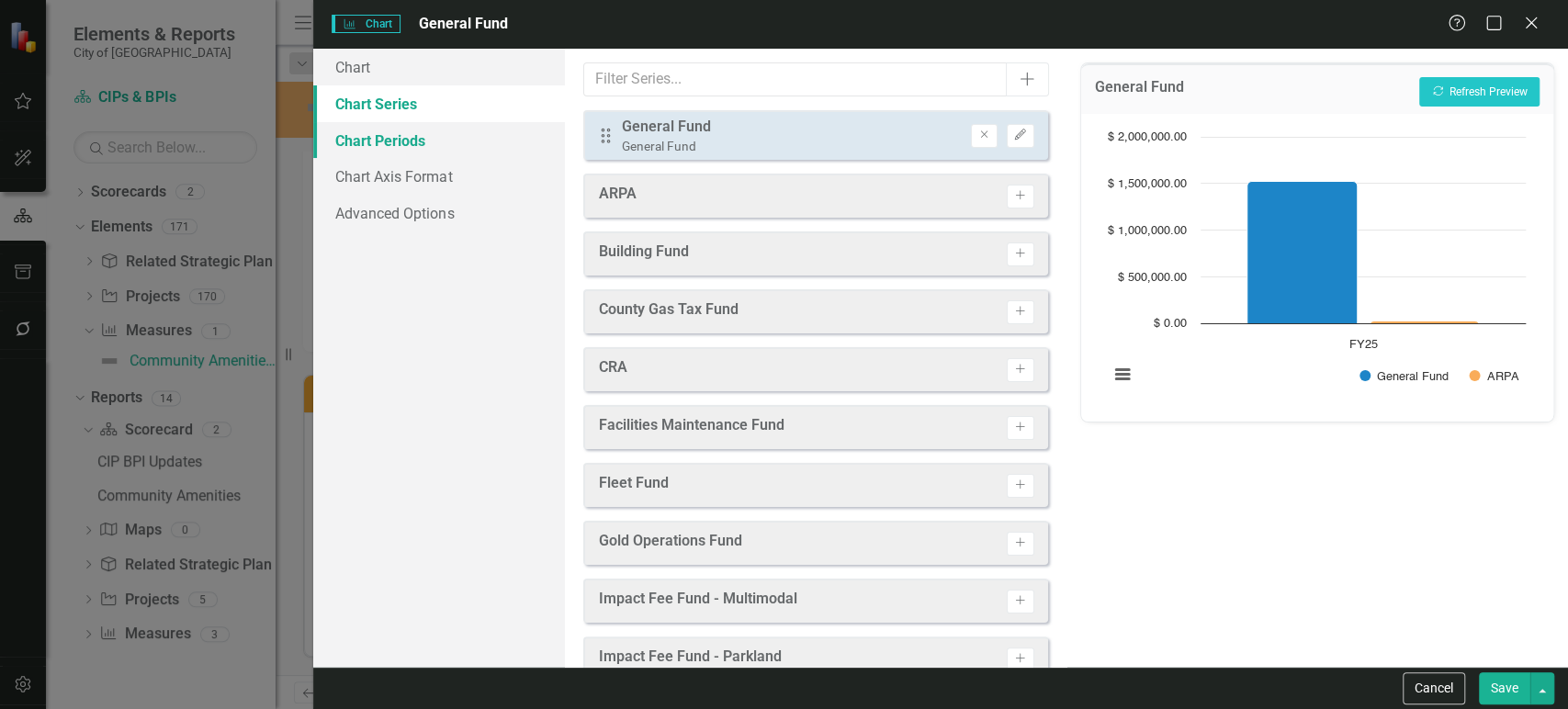
click at [408, 139] on link "Chart Periods" at bounding box center [438, 140] width 251 height 37
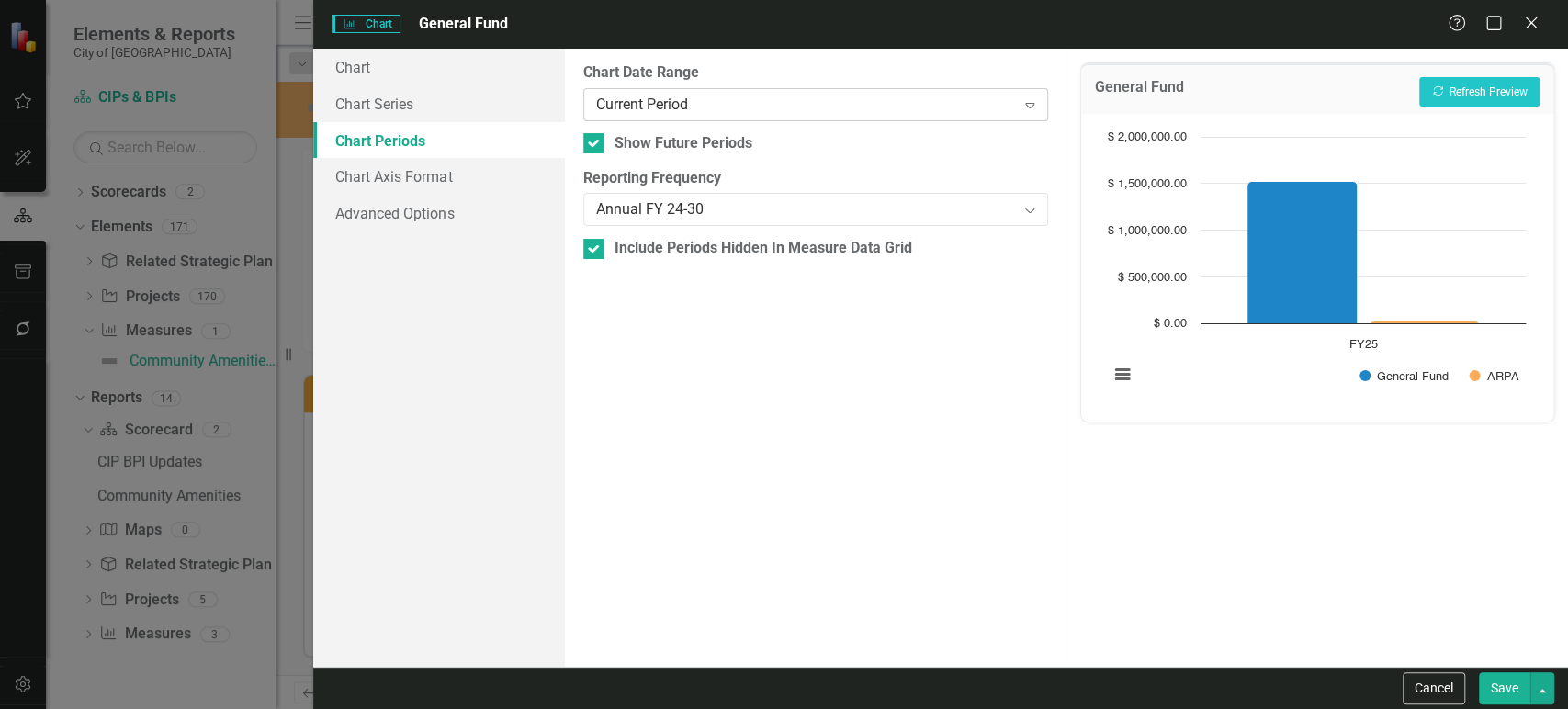
click at [708, 119] on div "Current Period Expand" at bounding box center [815, 104] width 465 height 33
click at [1470, 93] on button "Recalculate Refresh Preview" at bounding box center [1479, 92] width 120 height 30
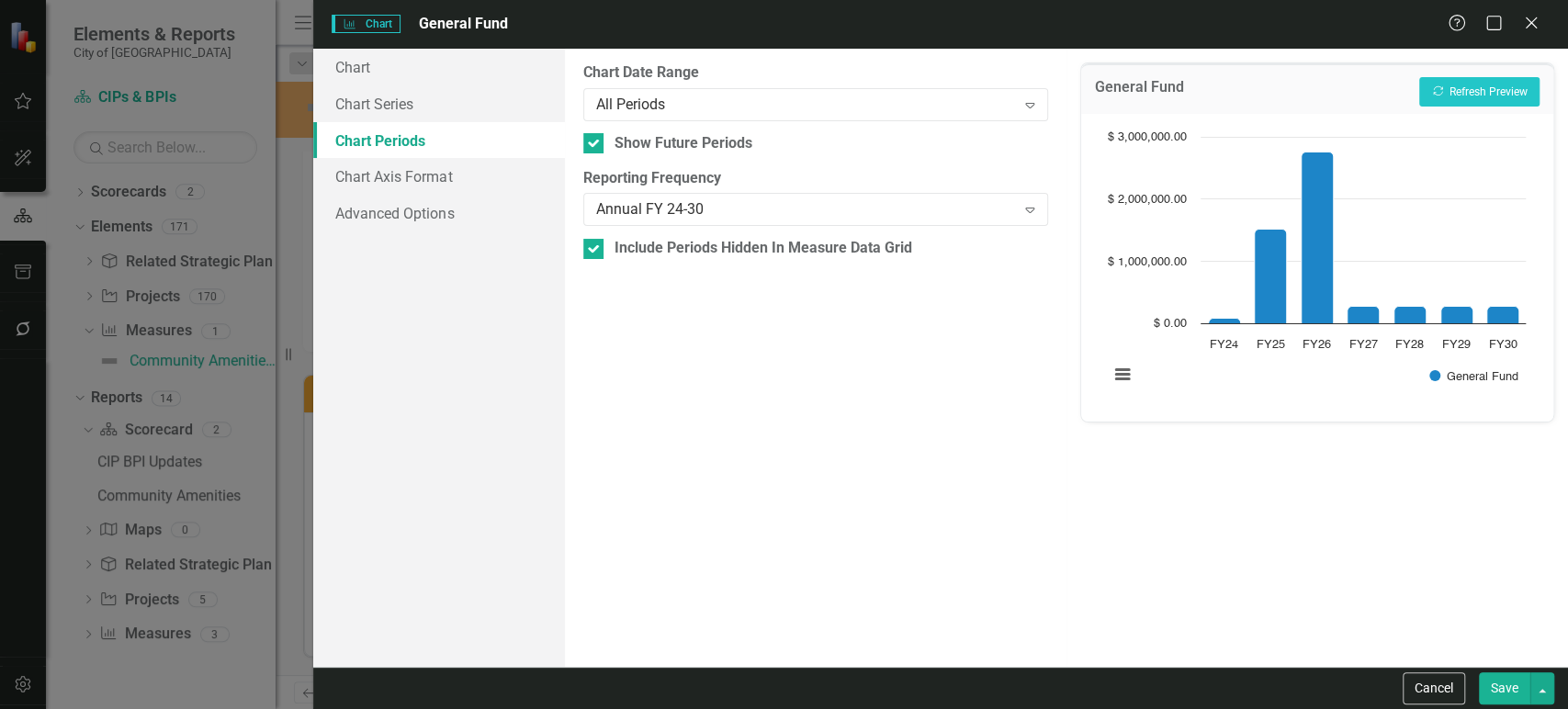
click at [1497, 678] on button "Save" at bounding box center [1505, 689] width 52 height 32
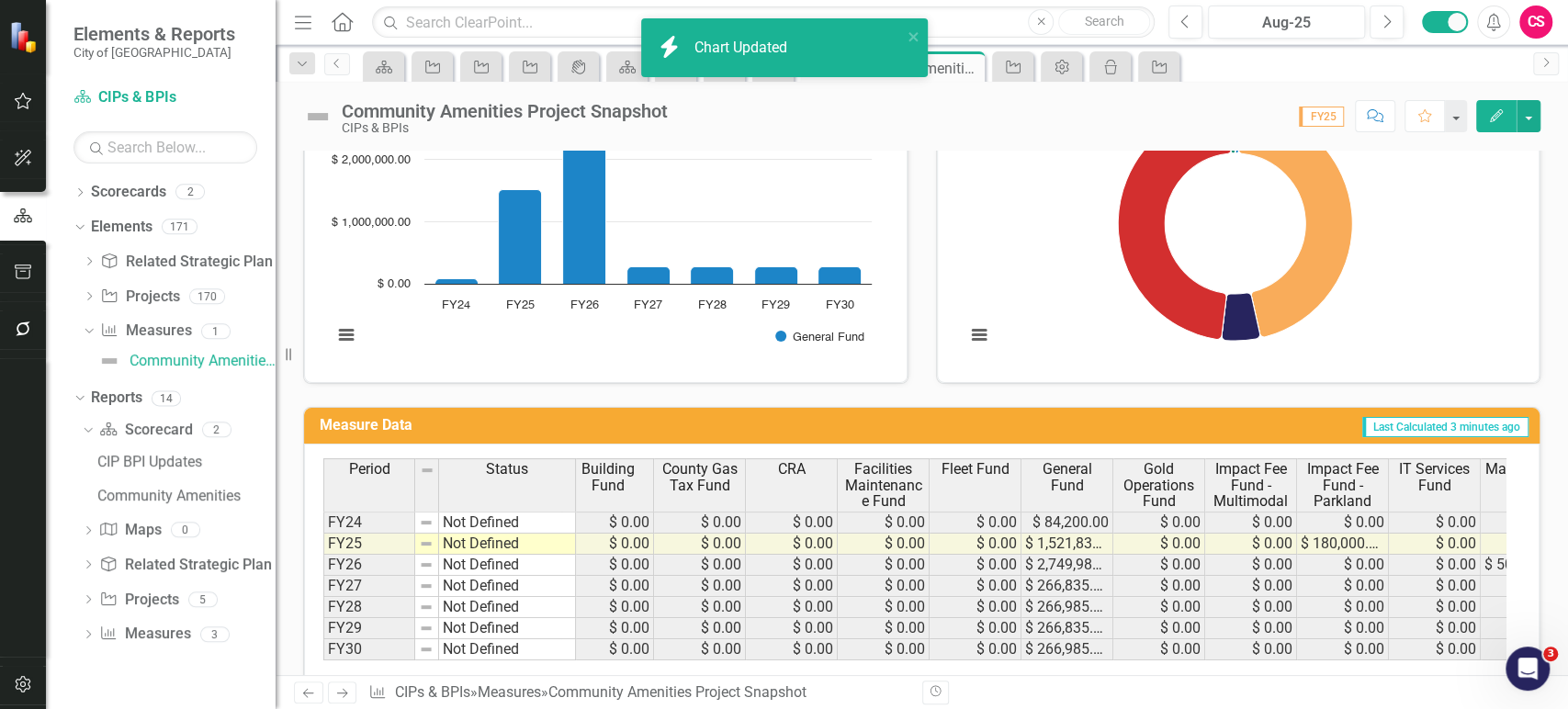
scroll to position [0, 0]
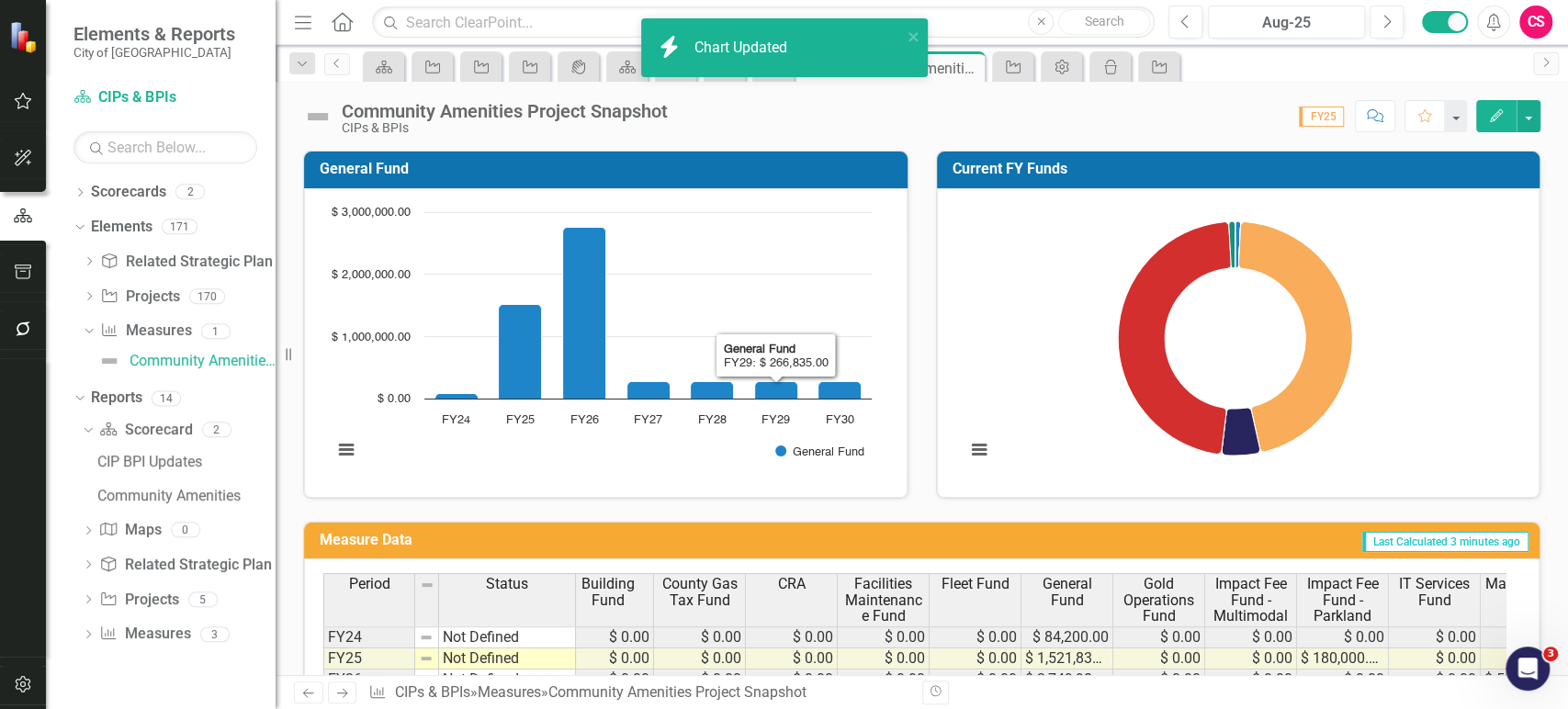
click at [625, 428] on rect "Interactive chart" at bounding box center [602, 341] width 557 height 276
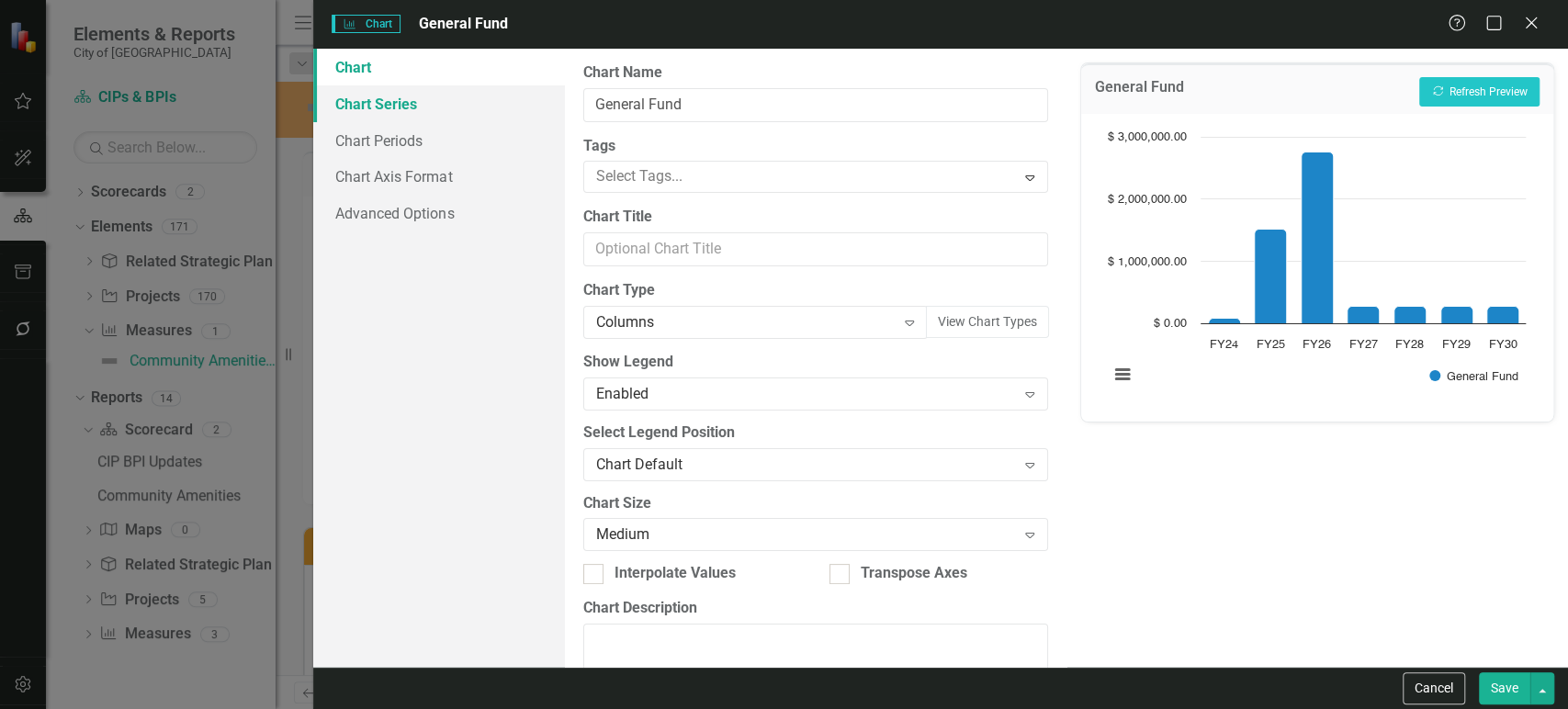
click at [468, 94] on link "Chart Series" at bounding box center [438, 104] width 251 height 37
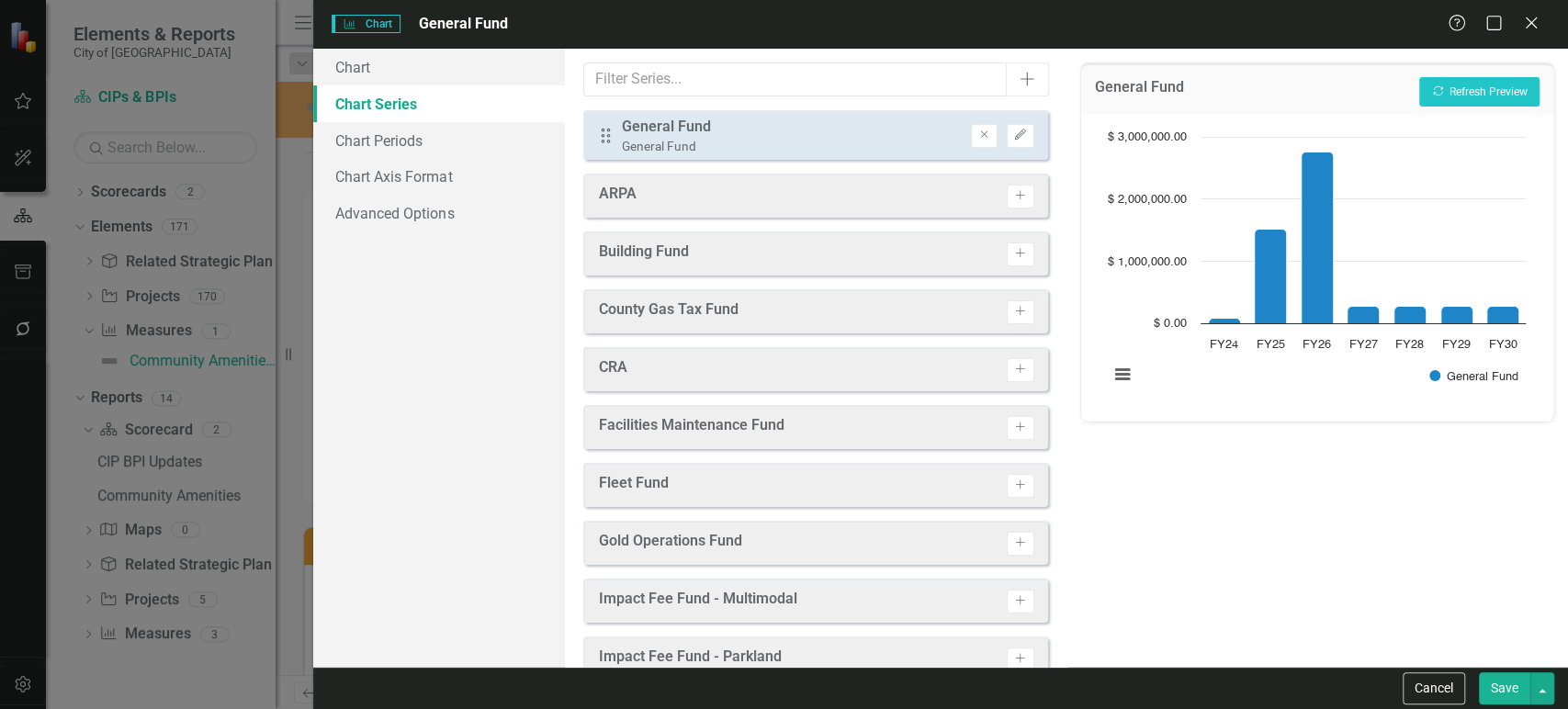
click at [380, 37] on div "Charts Chart General Fund Help Maximize Close" at bounding box center [940, 24] width 1255 height 49
click at [382, 57] on link "Chart" at bounding box center [438, 67] width 251 height 37
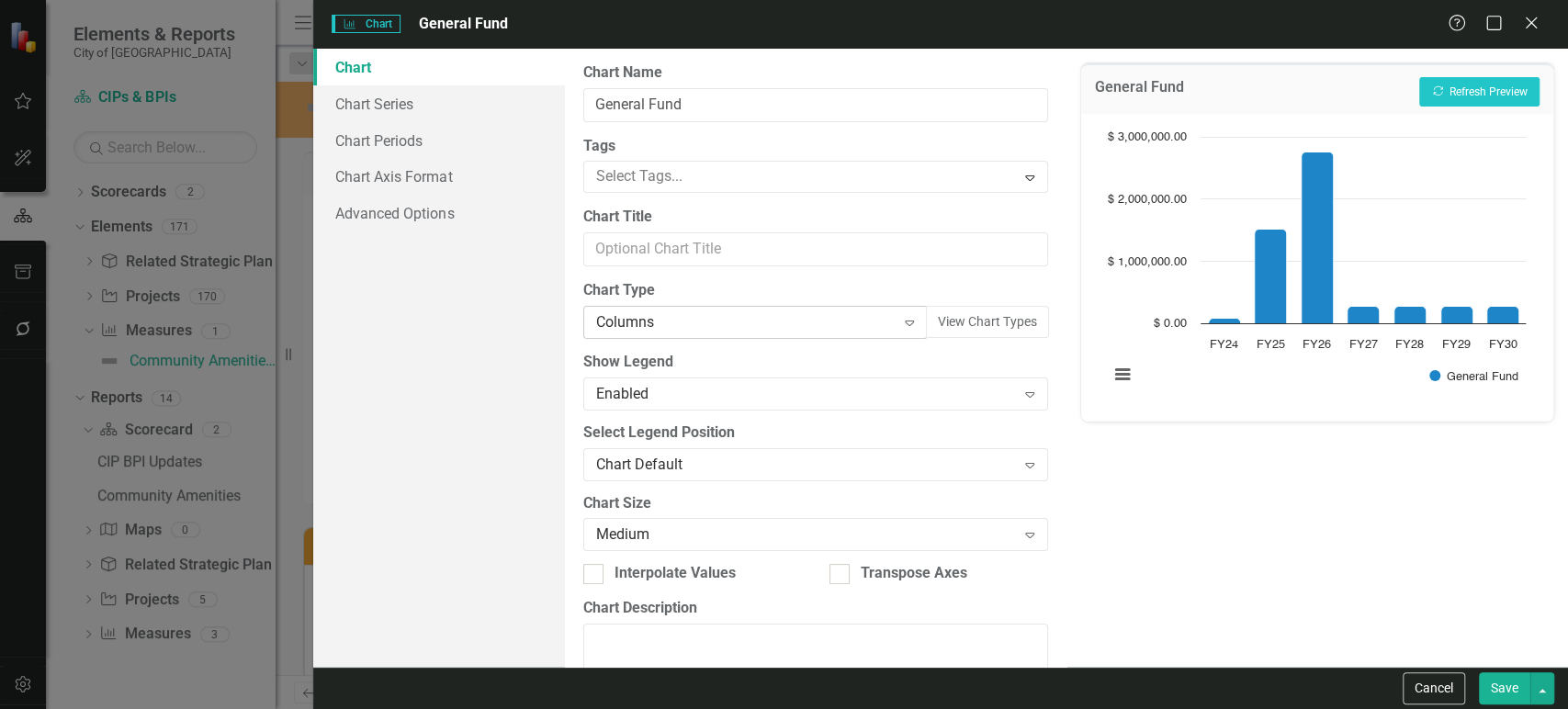
click at [703, 329] on div "Columns" at bounding box center [746, 323] width 300 height 21
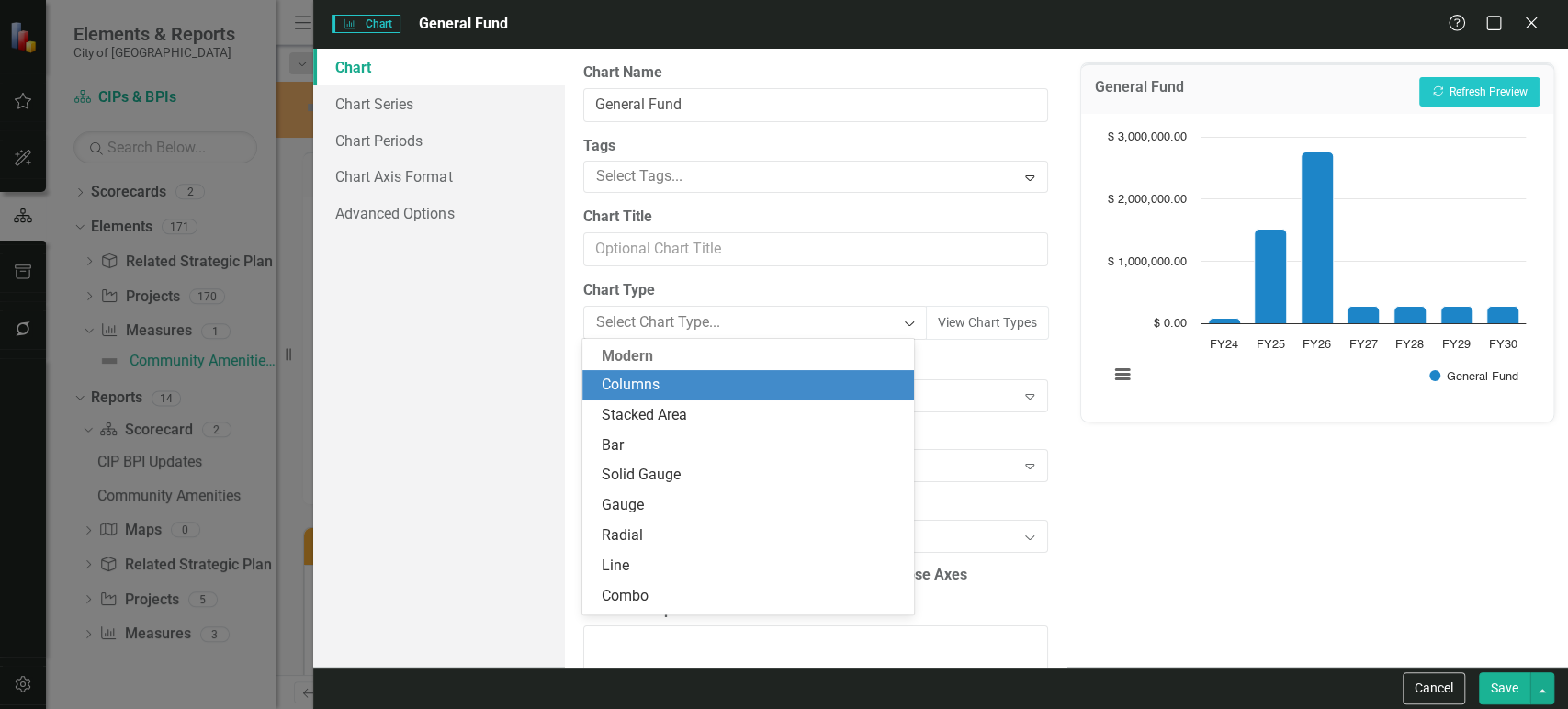
scroll to position [31, 0]
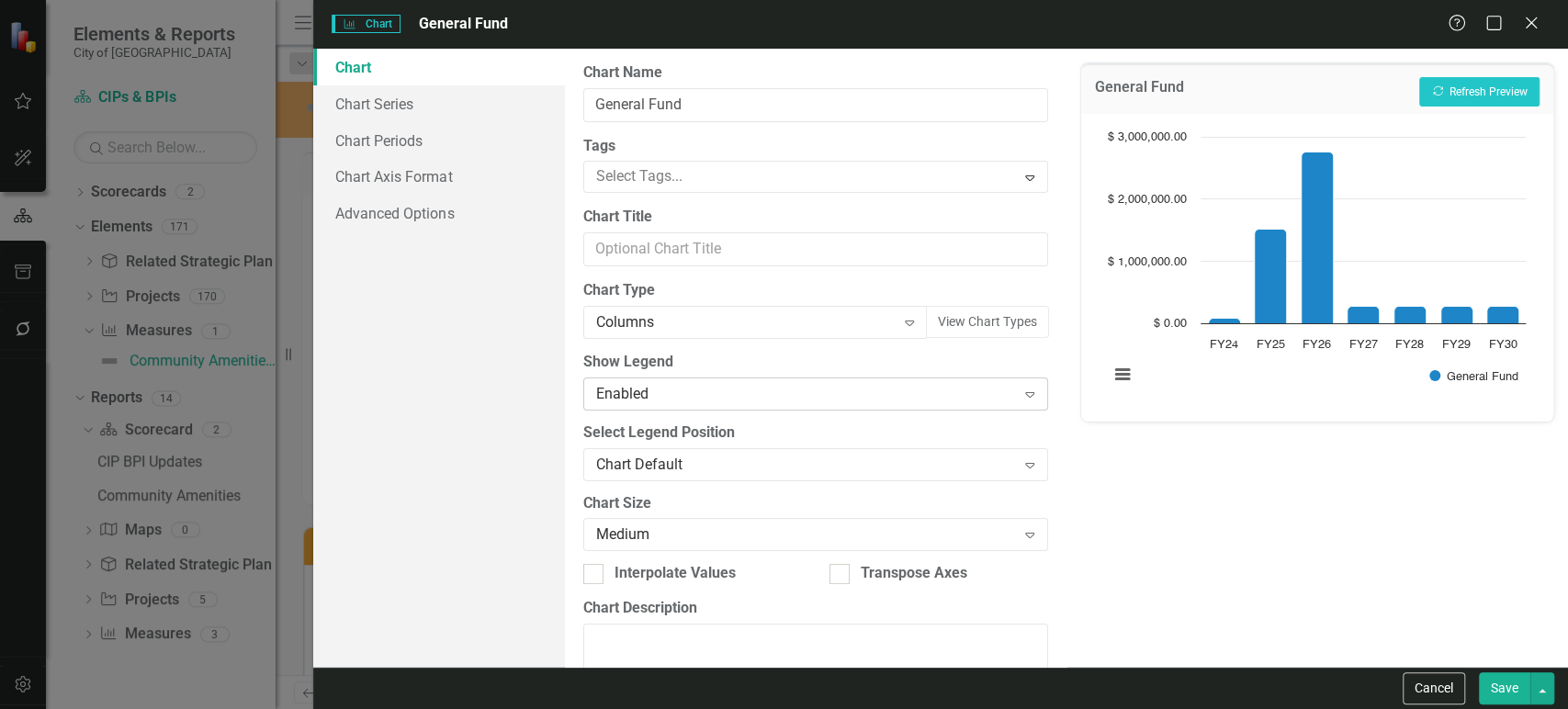
click at [674, 394] on div "Enabled" at bounding box center [806, 393] width 420 height 21
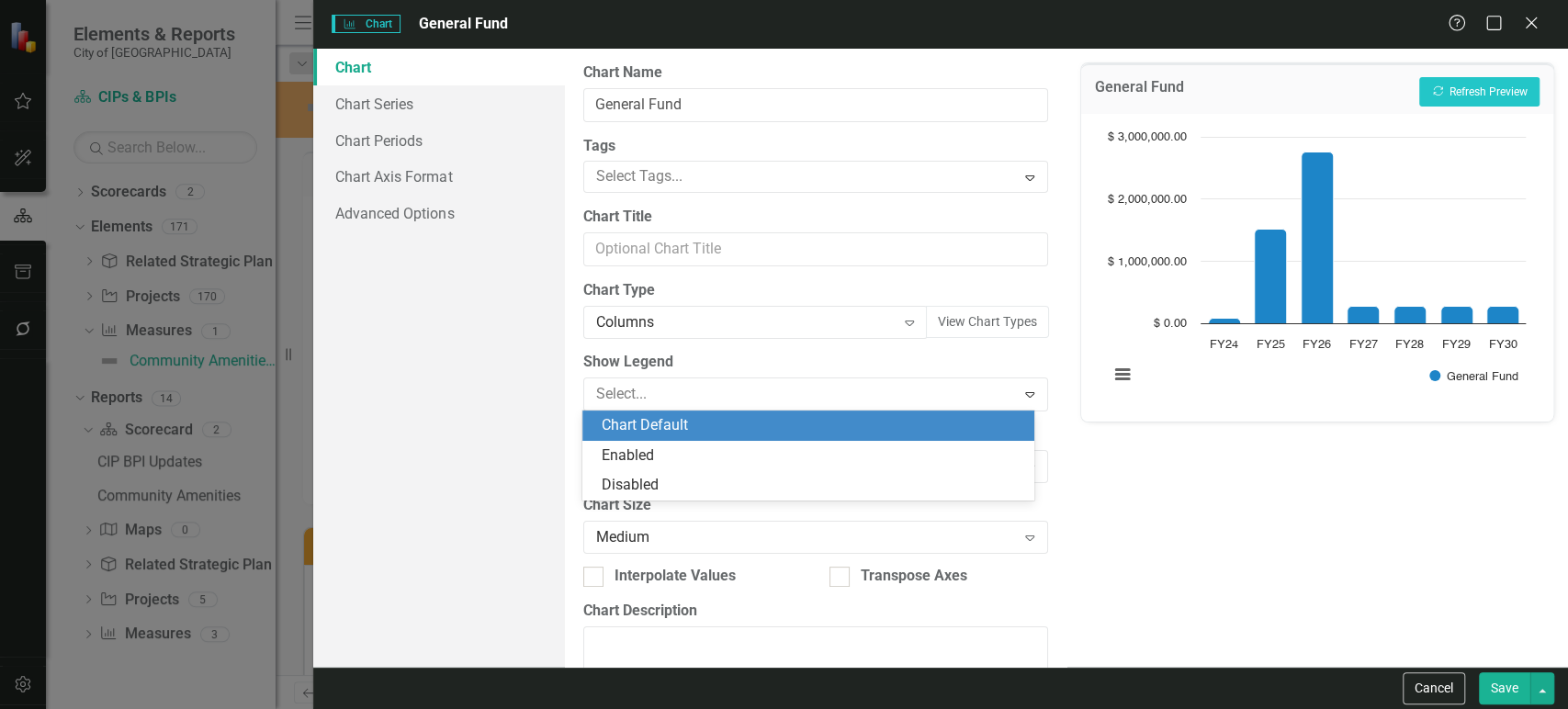
click at [669, 421] on div "Chart Default" at bounding box center [812, 426] width 423 height 21
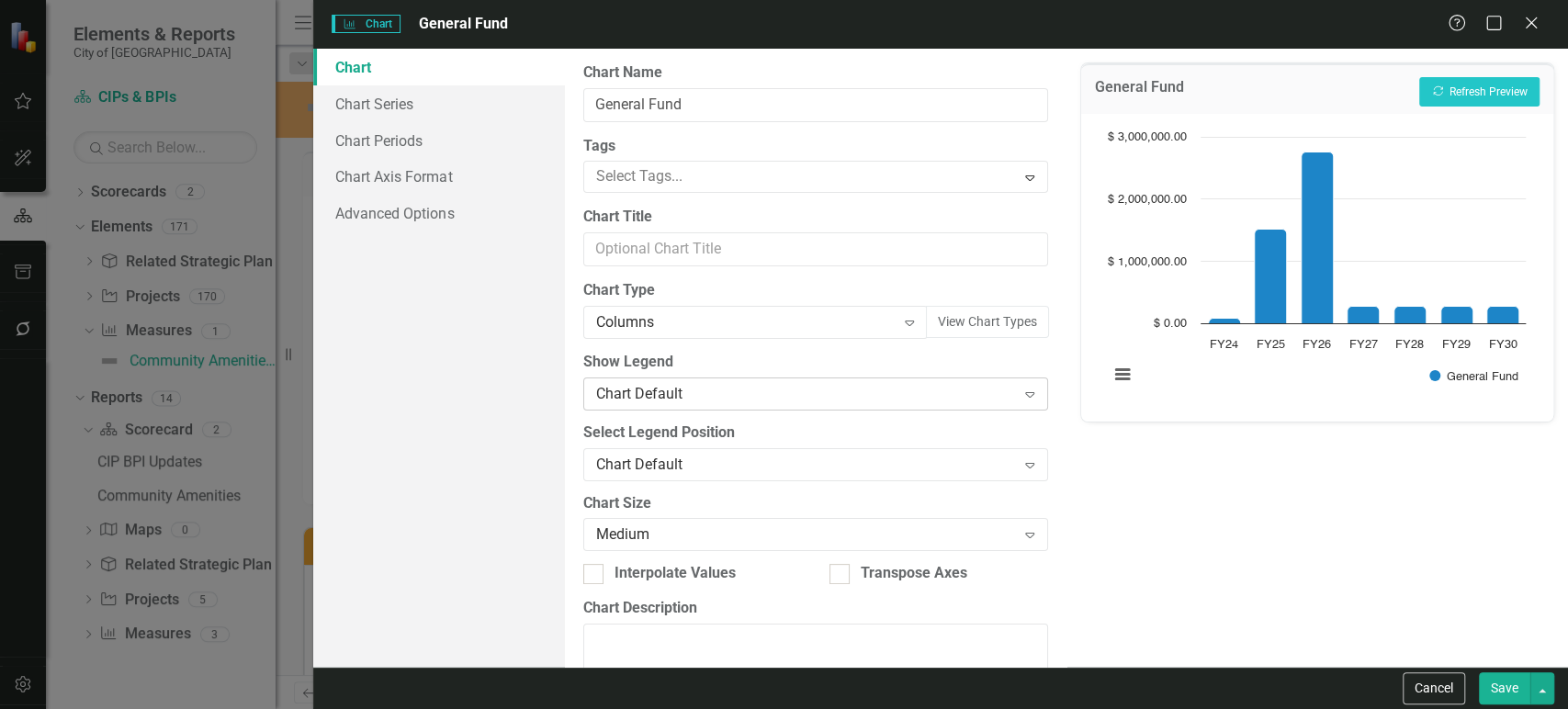
click at [740, 391] on div "Chart Default" at bounding box center [806, 393] width 420 height 21
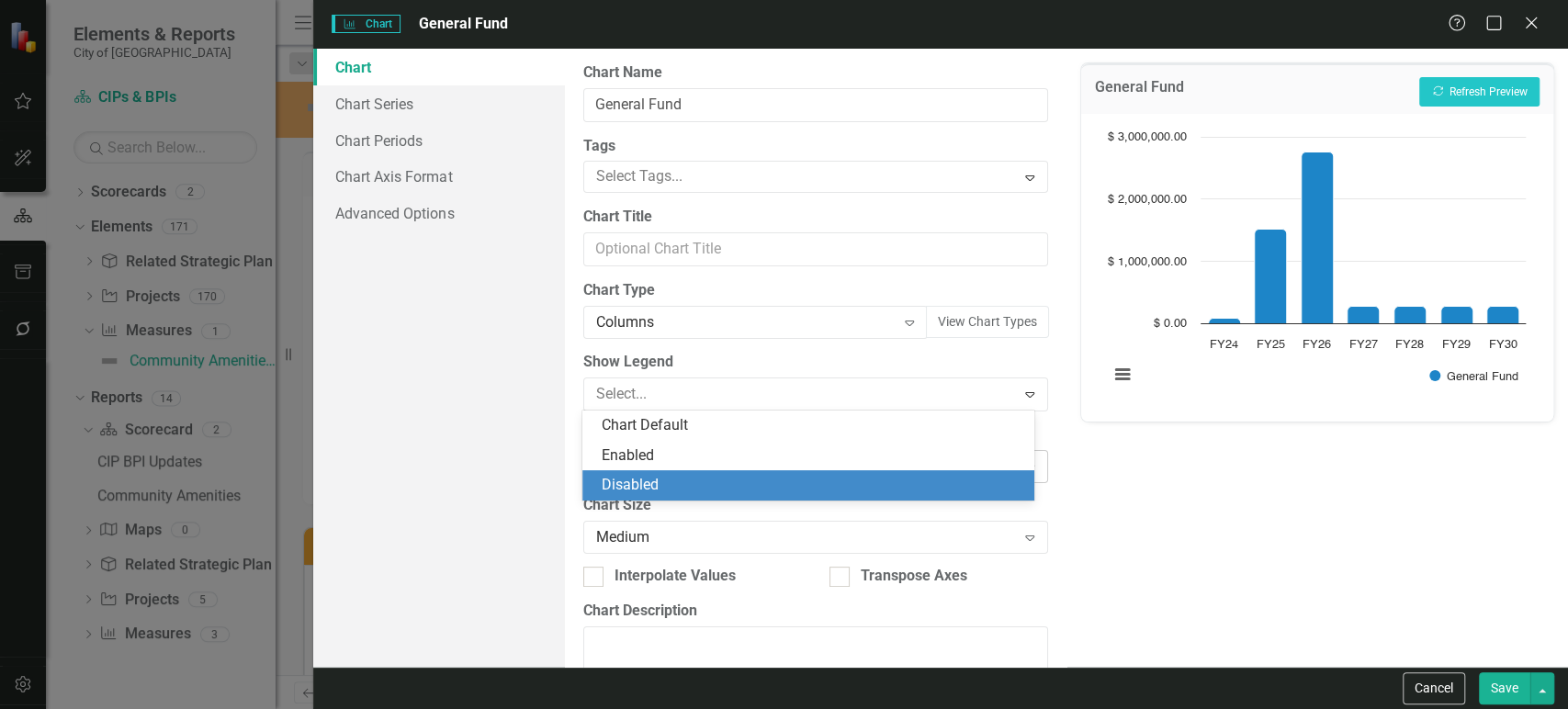
drag, startPoint x: 682, startPoint y: 483, endPoint x: 758, endPoint y: 453, distance: 81.7
click at [682, 482] on div "Disabled" at bounding box center [812, 486] width 423 height 21
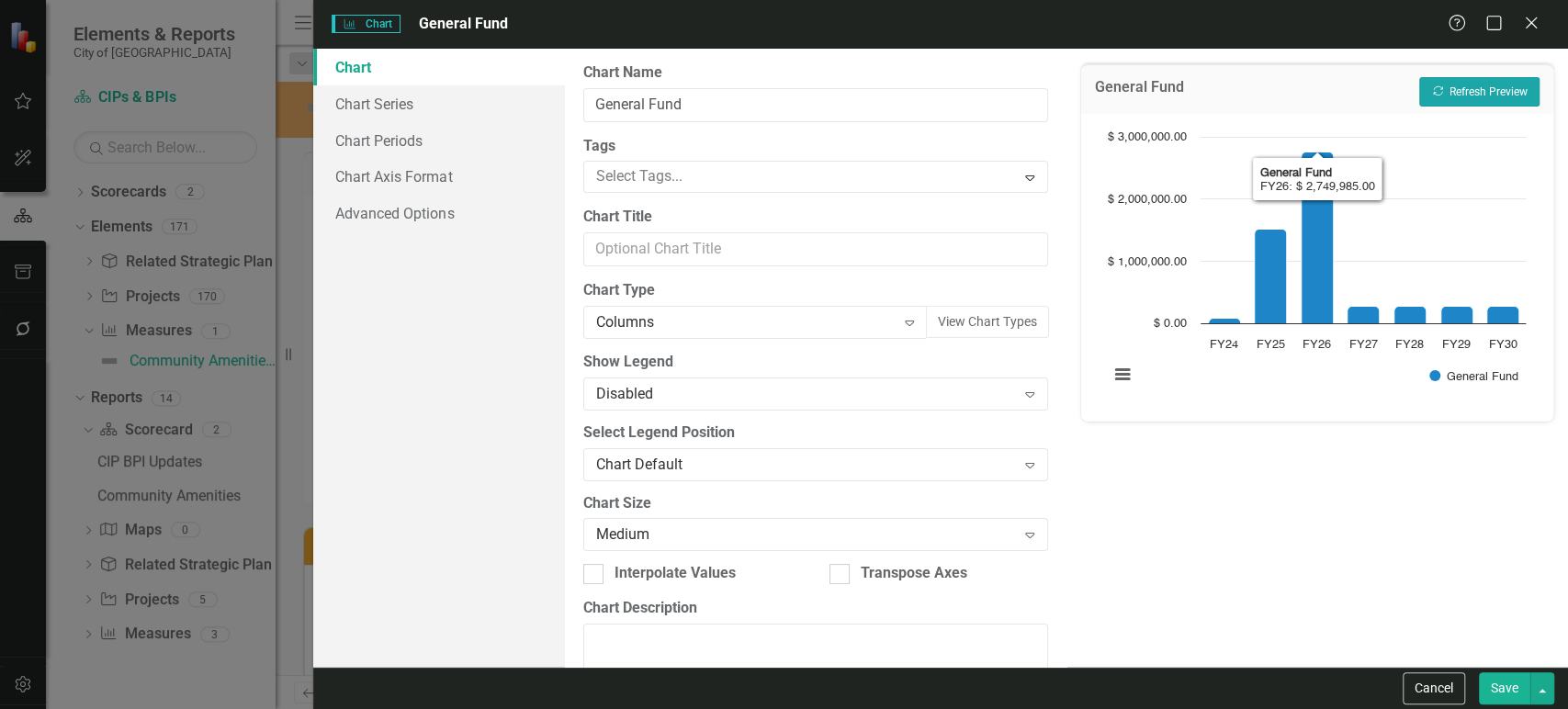
click at [1489, 78] on button "Recalculate Refresh Preview" at bounding box center [1479, 92] width 120 height 30
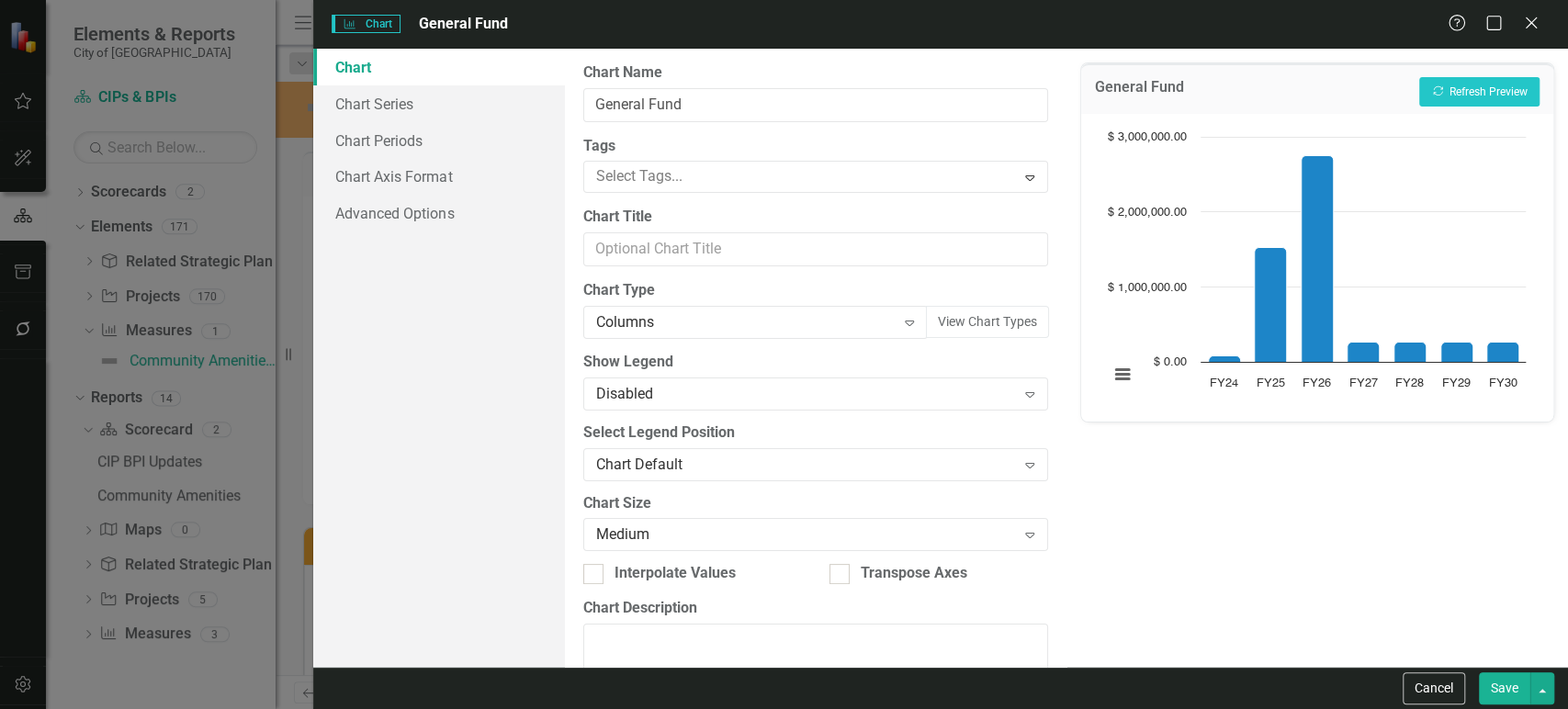
click at [1512, 683] on button "Save" at bounding box center [1505, 689] width 52 height 32
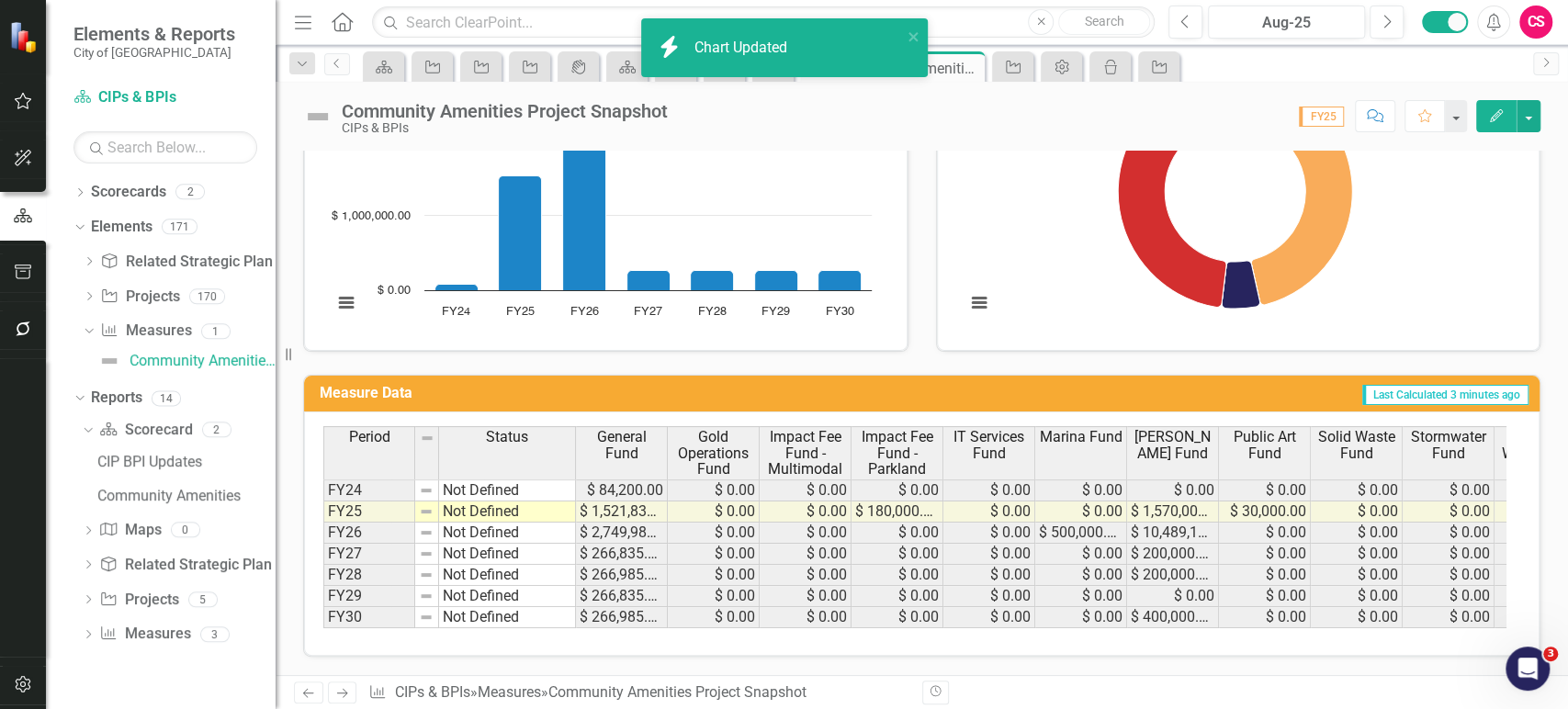
scroll to position [0, 722]
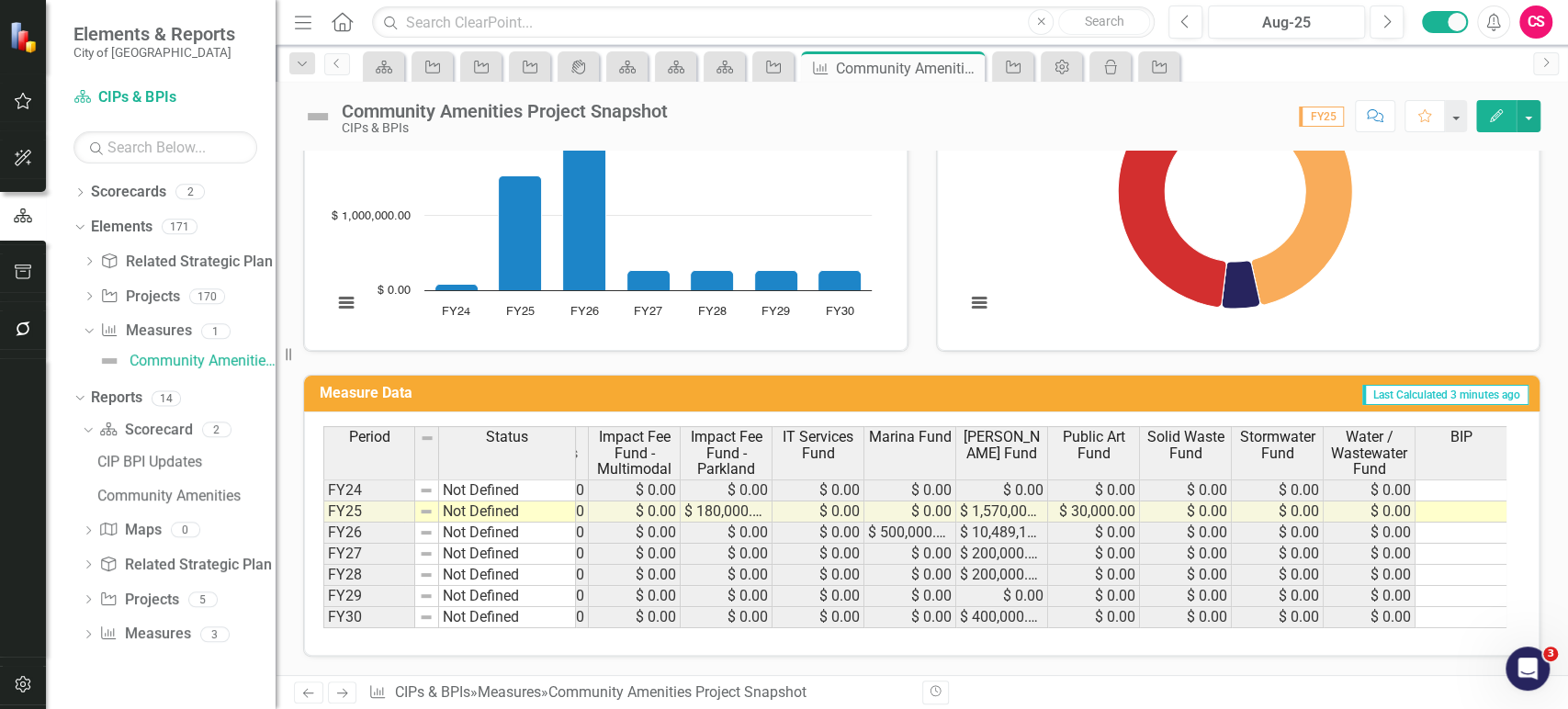
click at [1511, 120] on button "Edit" at bounding box center [1496, 116] width 40 height 32
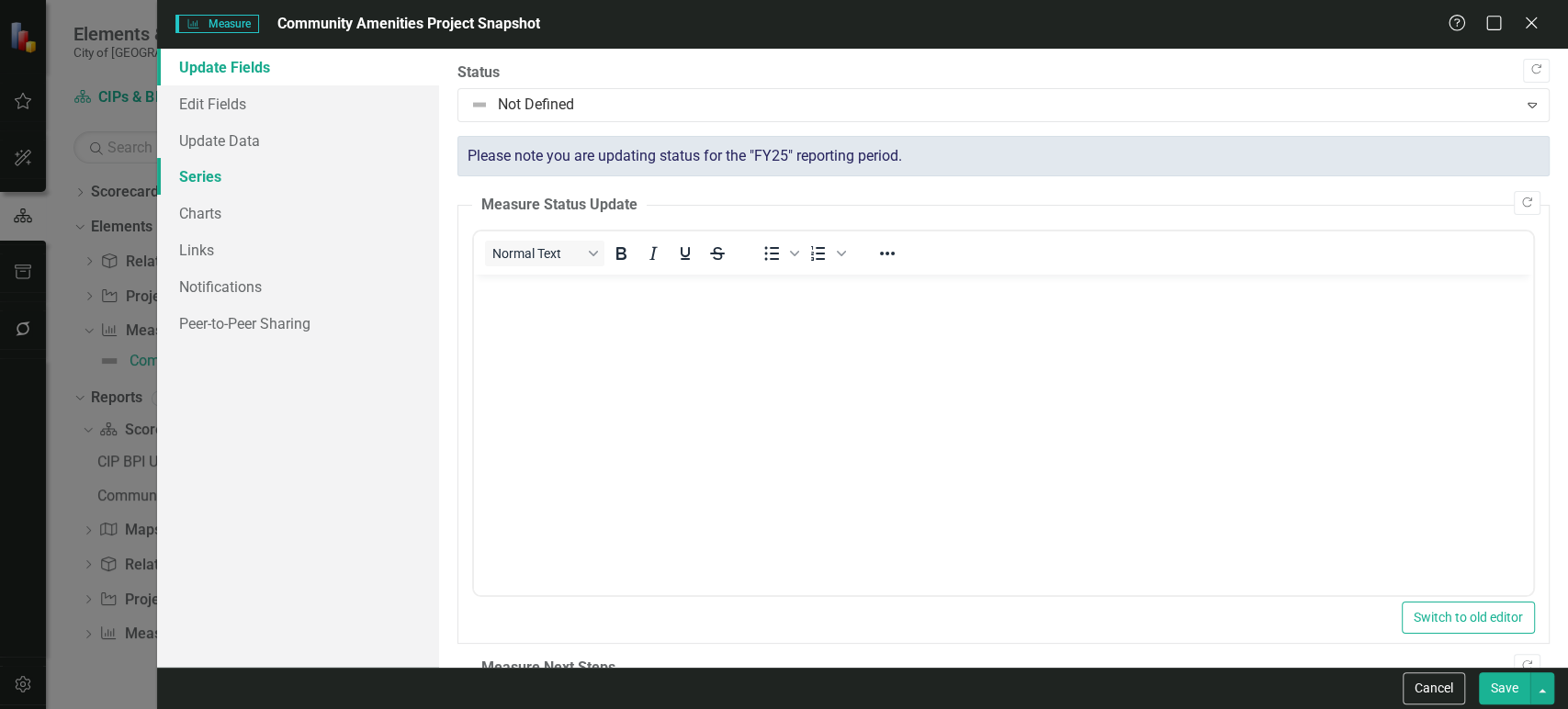
scroll to position [0, 0]
click at [299, 180] on link "Series" at bounding box center [299, 177] width 282 height 37
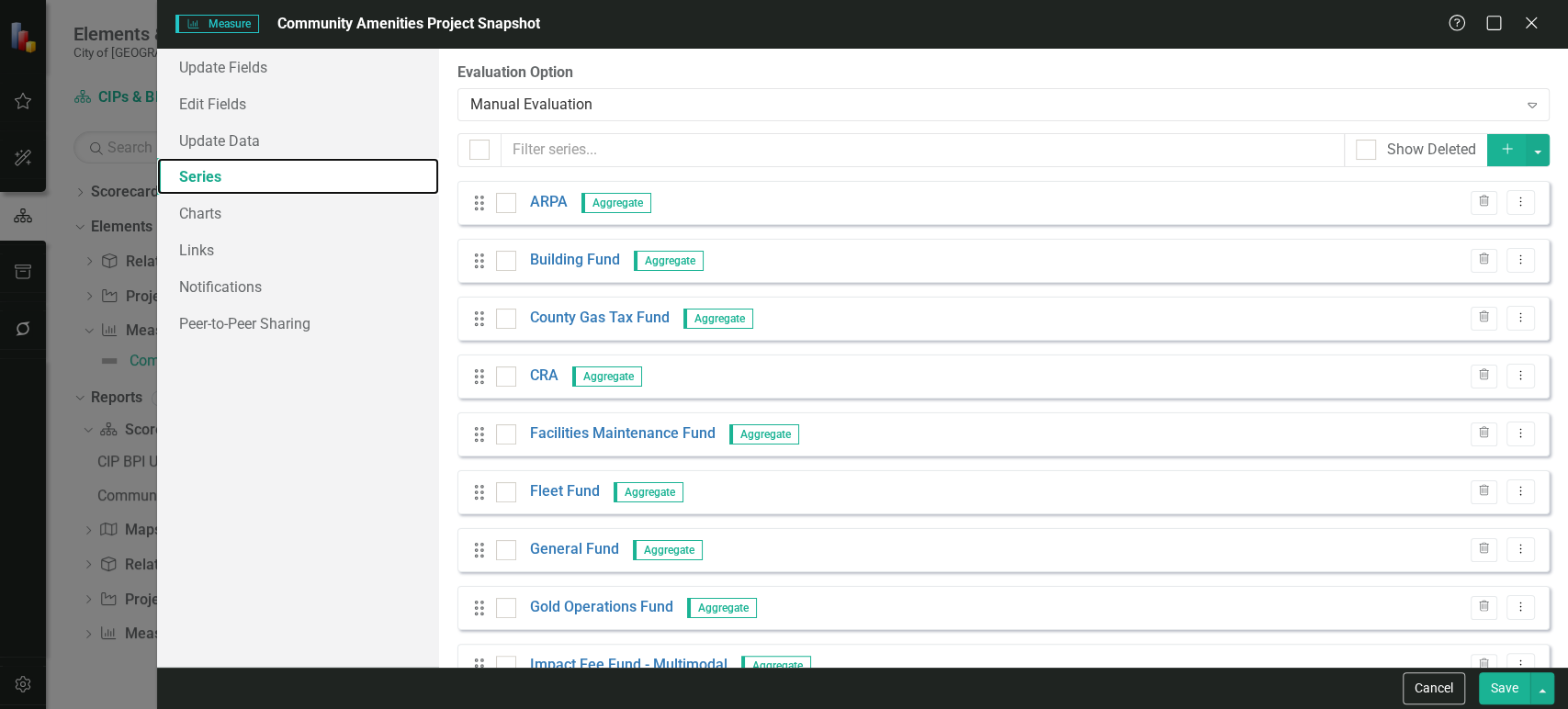
scroll to position [568, 0]
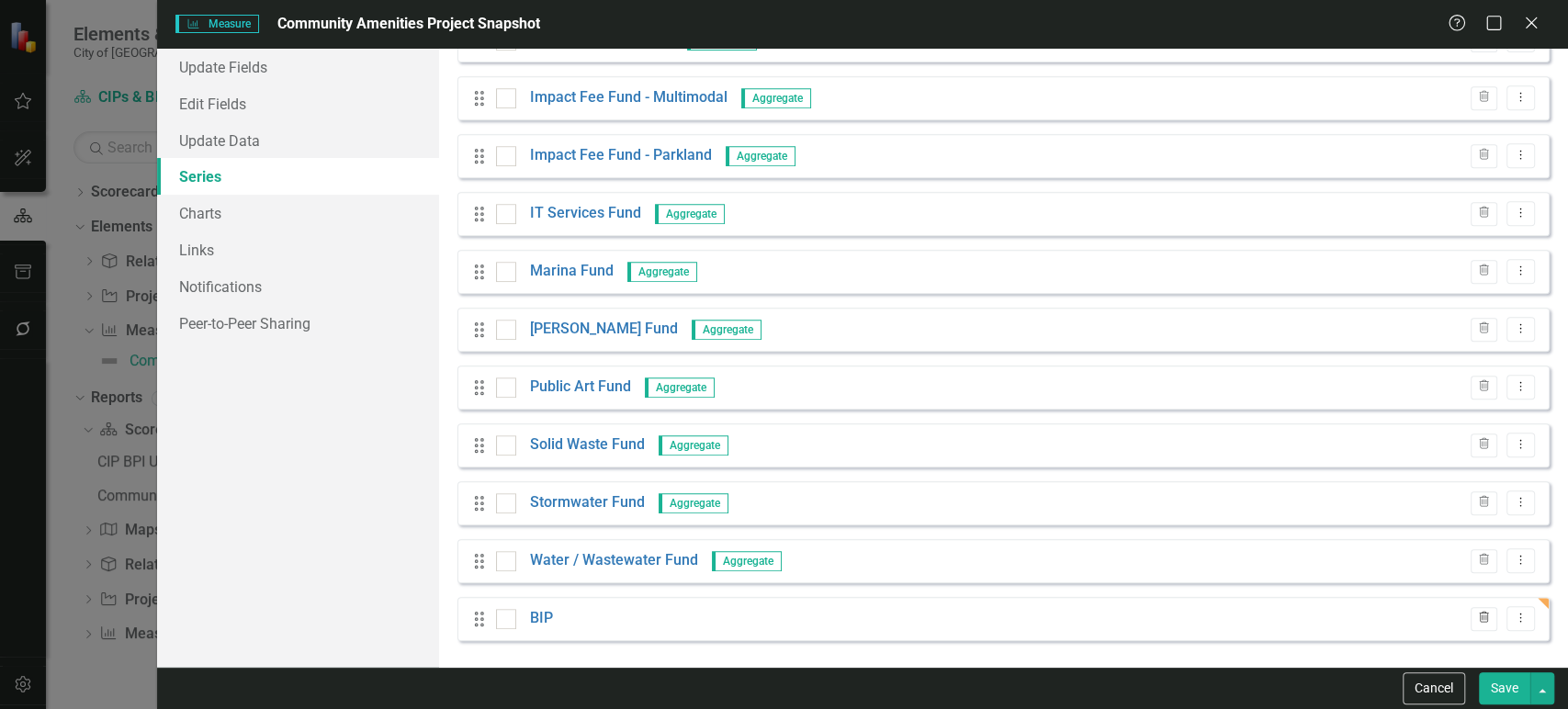
click at [1478, 621] on button "Trash" at bounding box center [1484, 618] width 27 height 24
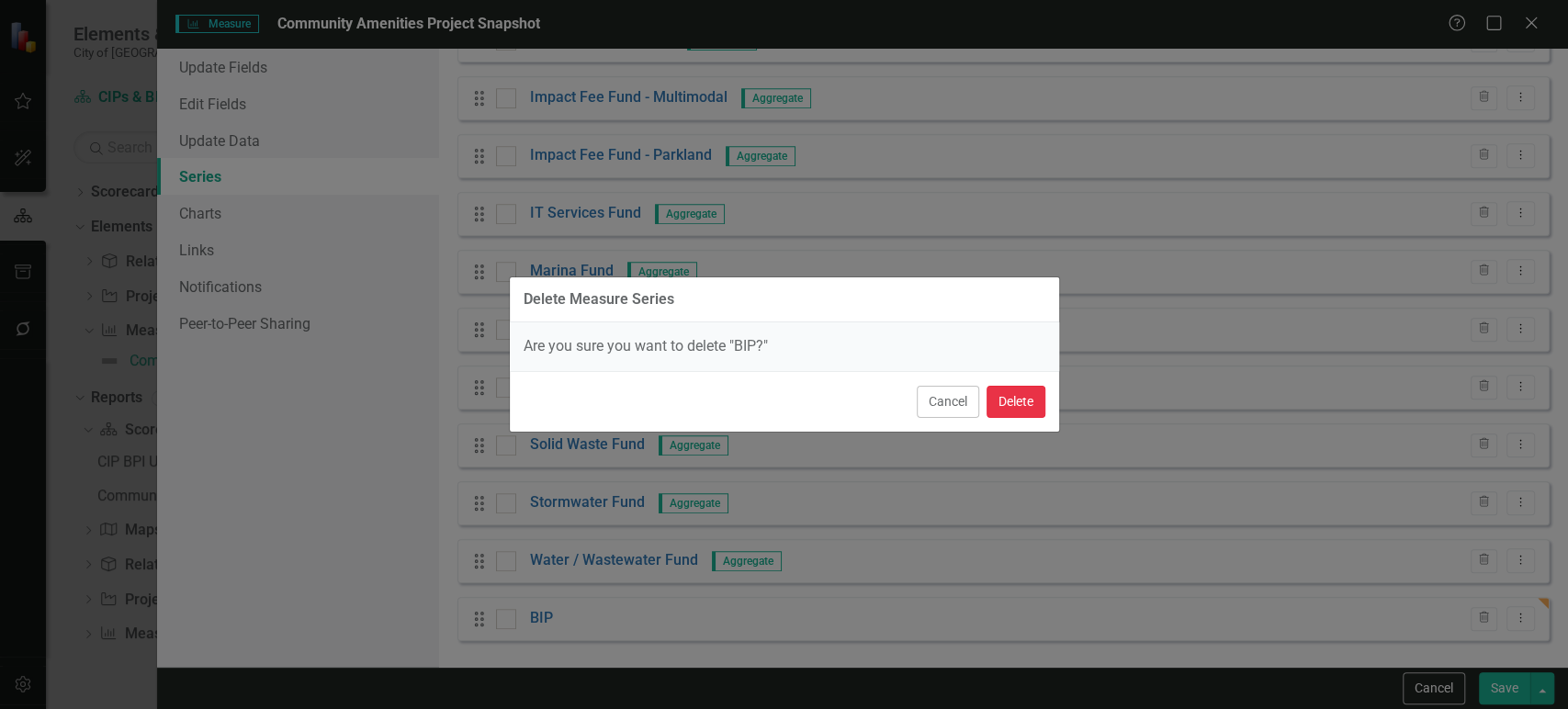
click at [1013, 399] on button "Delete" at bounding box center [1016, 402] width 59 height 32
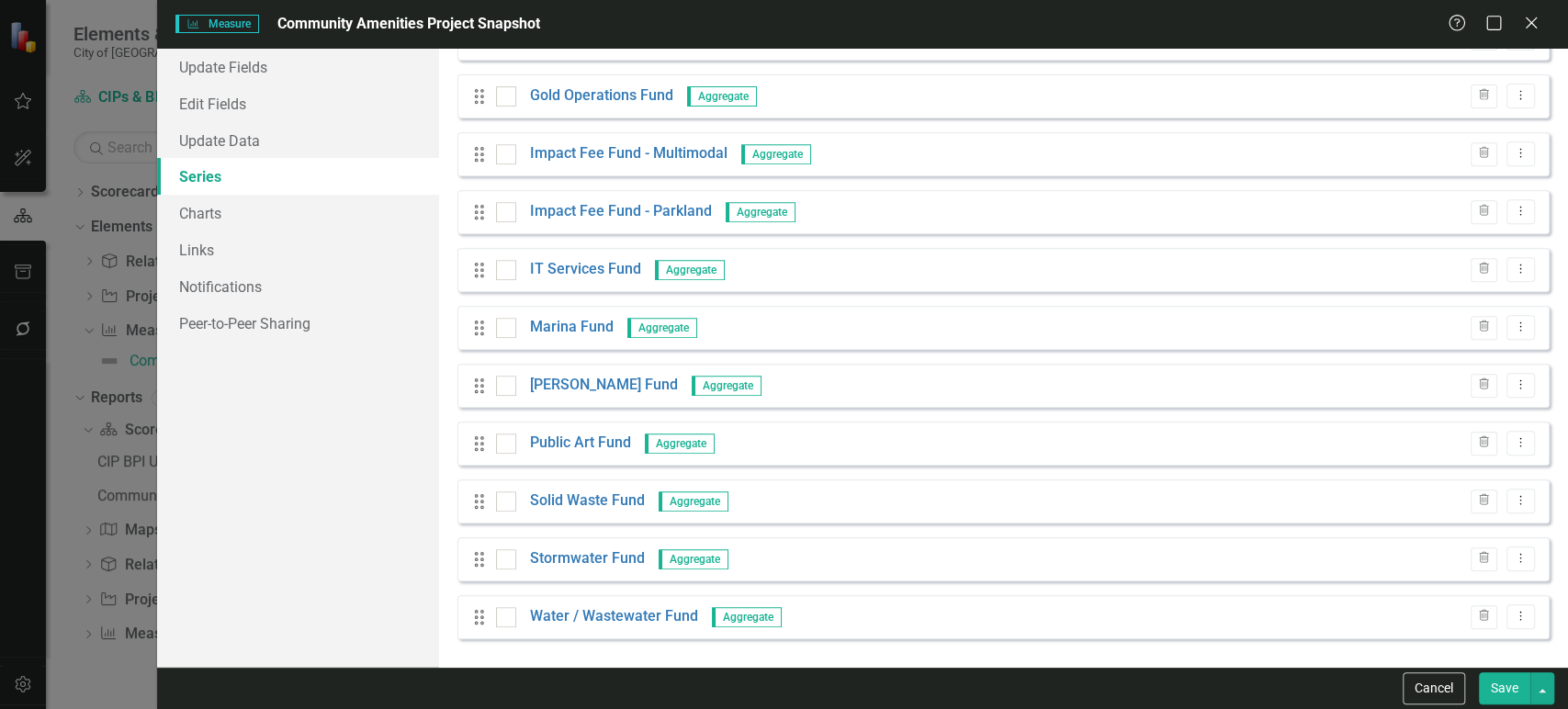
scroll to position [511, 0]
drag, startPoint x: 1520, startPoint y: 689, endPoint x: 1202, endPoint y: 636, distance: 322.4
click at [1520, 690] on button "Save" at bounding box center [1505, 689] width 52 height 32
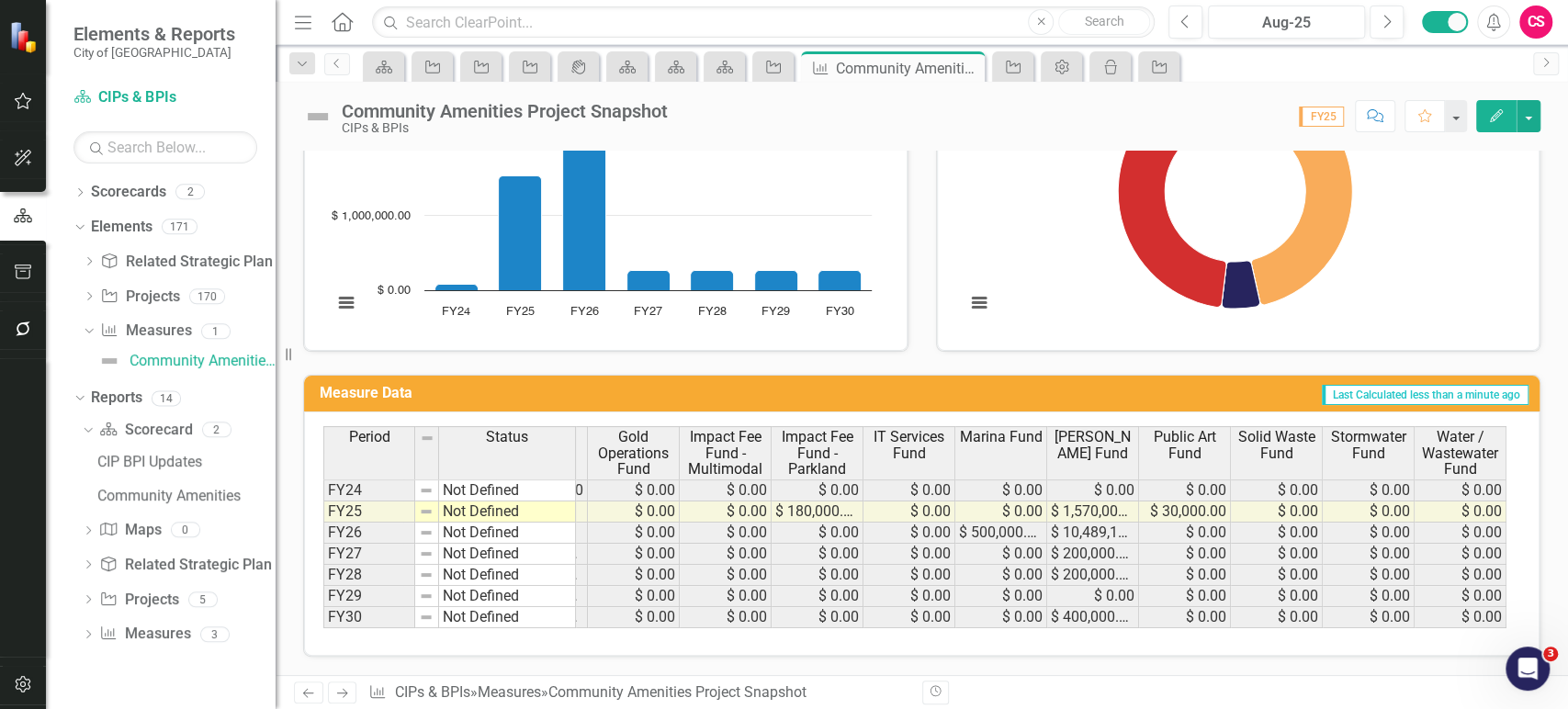
scroll to position [0, 0]
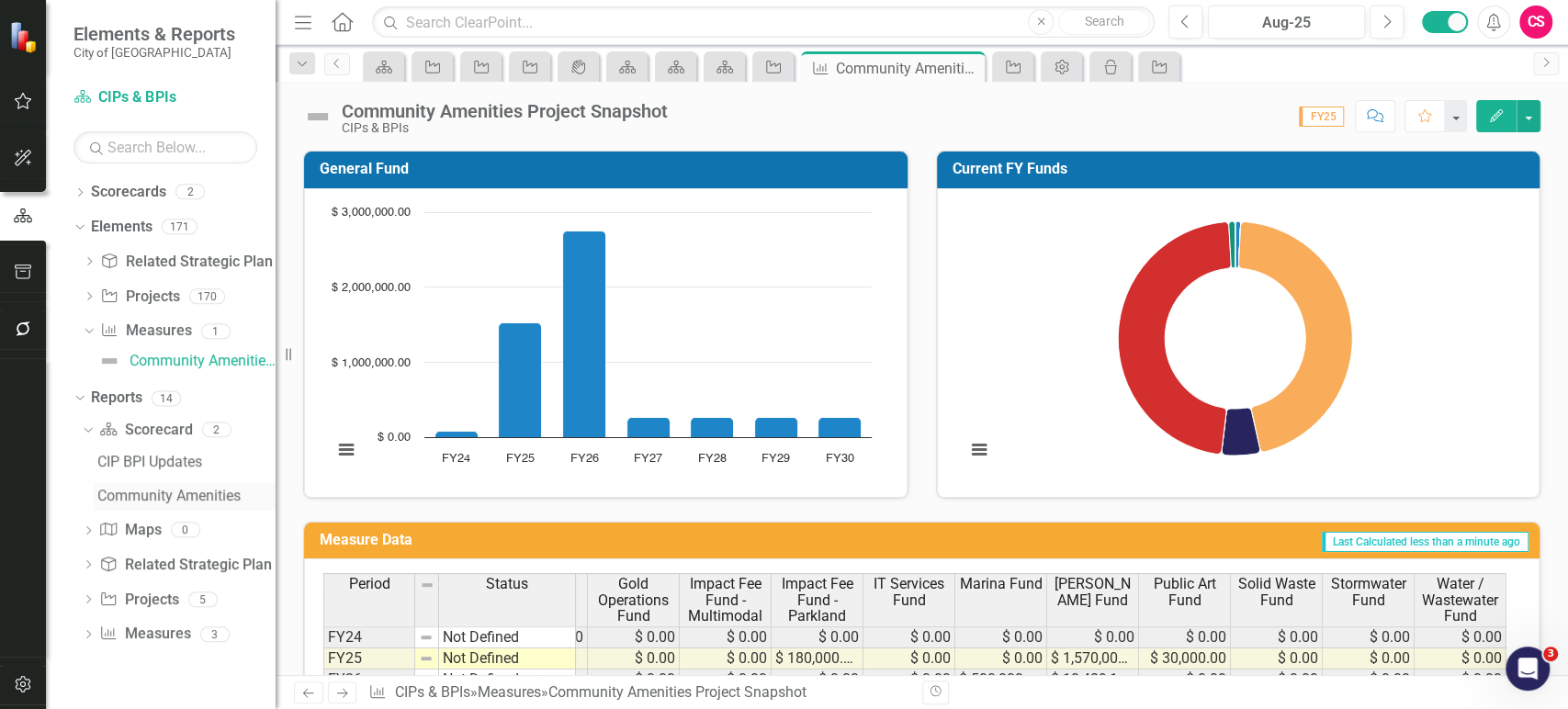
click at [143, 505] on link "Community Amenities" at bounding box center [184, 495] width 183 height 30
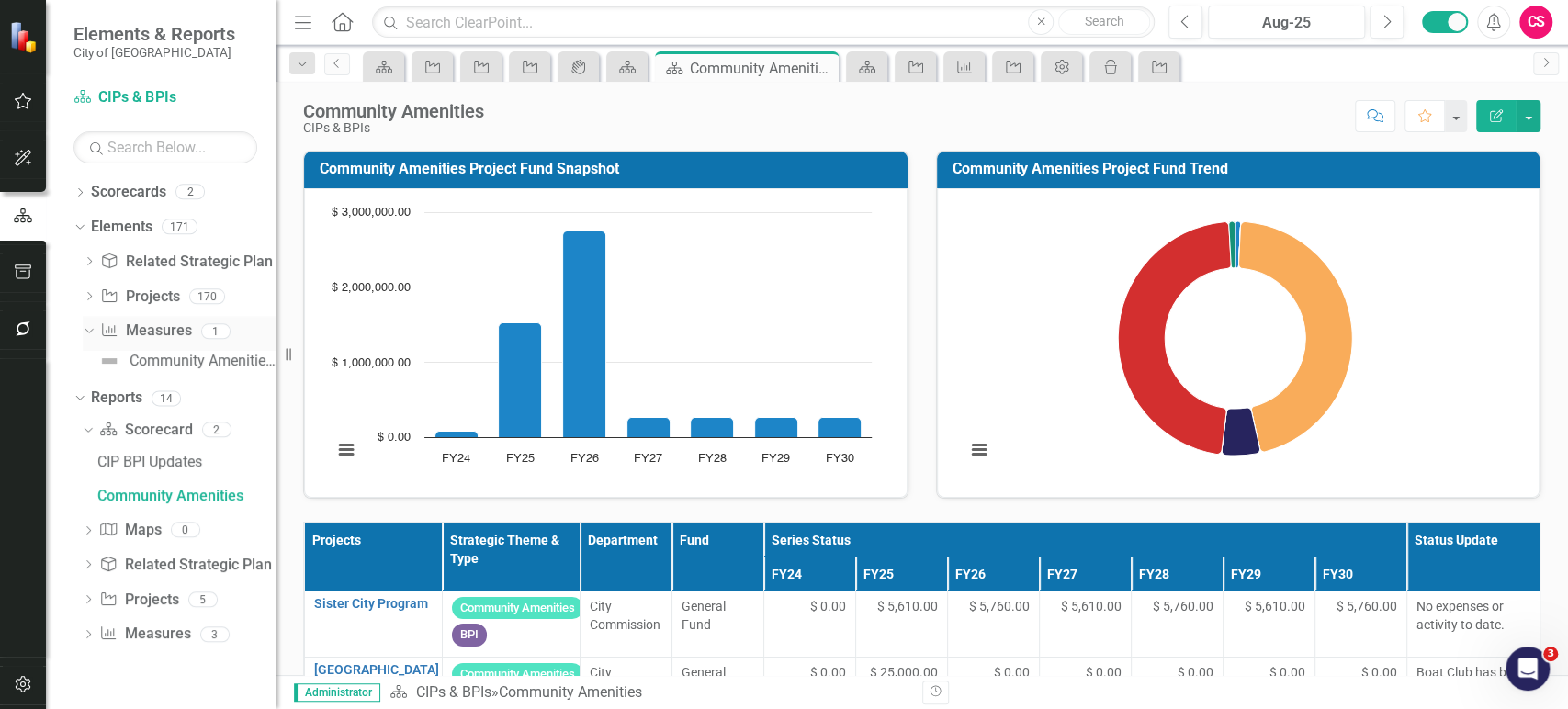
click at [159, 335] on link "Measure Measures" at bounding box center [145, 331] width 91 height 21
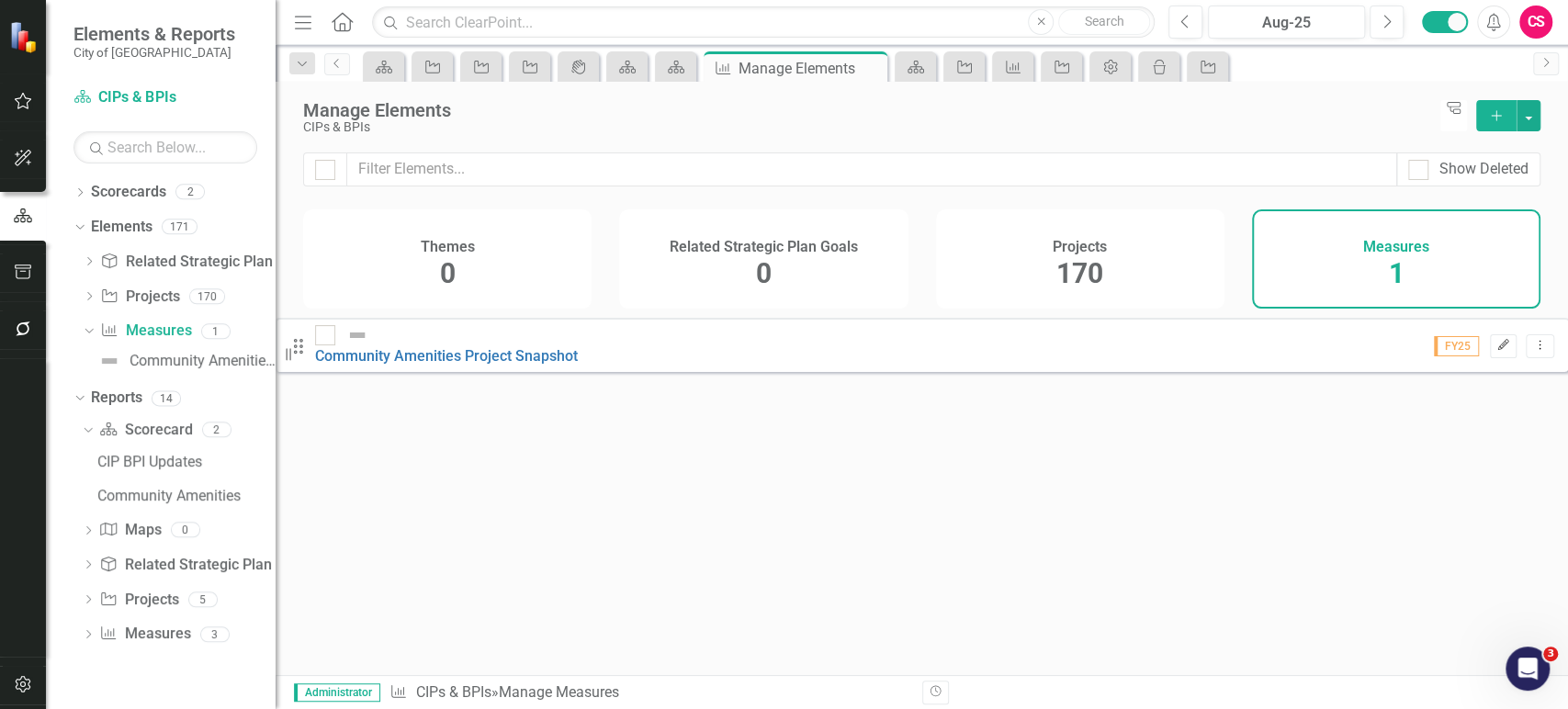
click at [1496, 351] on icon "Edit" at bounding box center [1503, 345] width 13 height 11
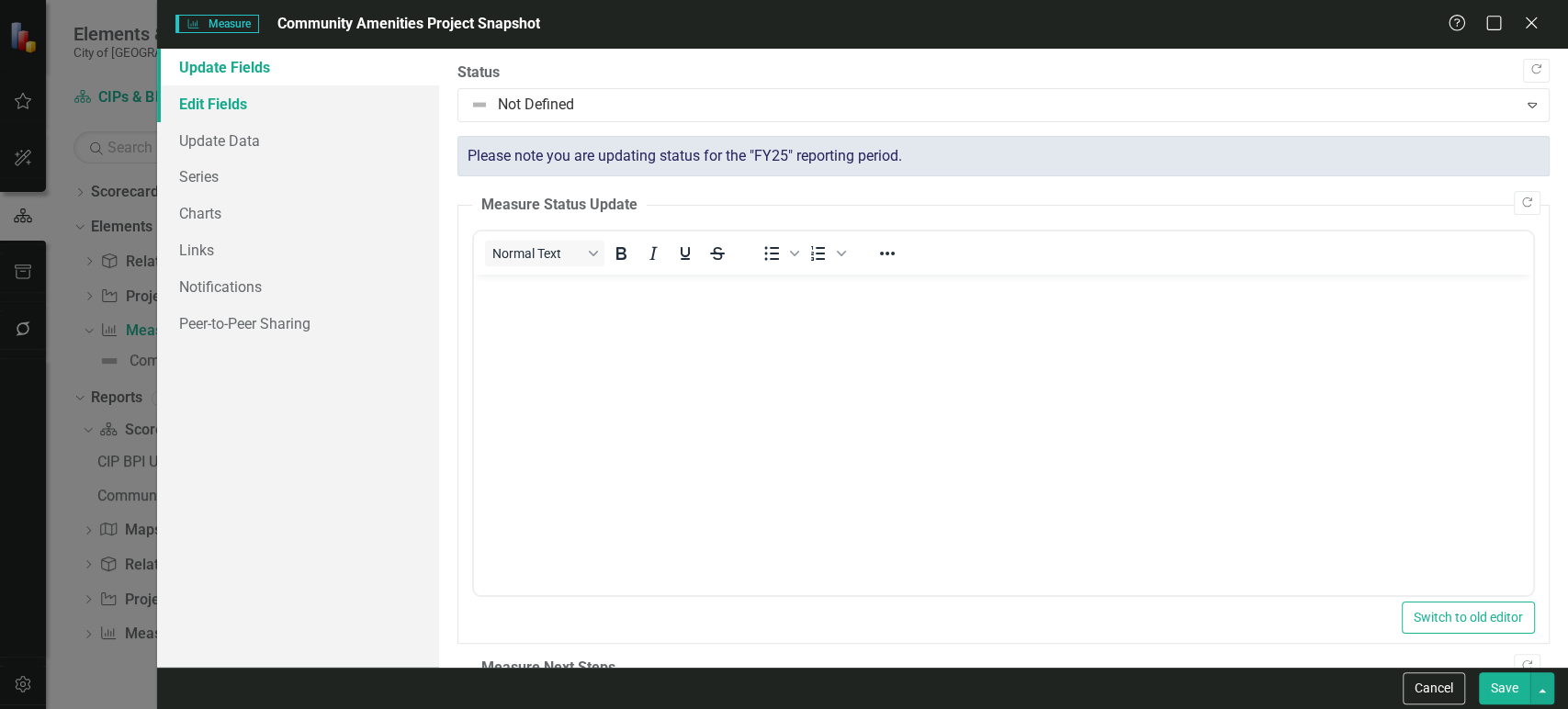
click at [310, 114] on link "Edit Fields" at bounding box center [299, 104] width 282 height 37
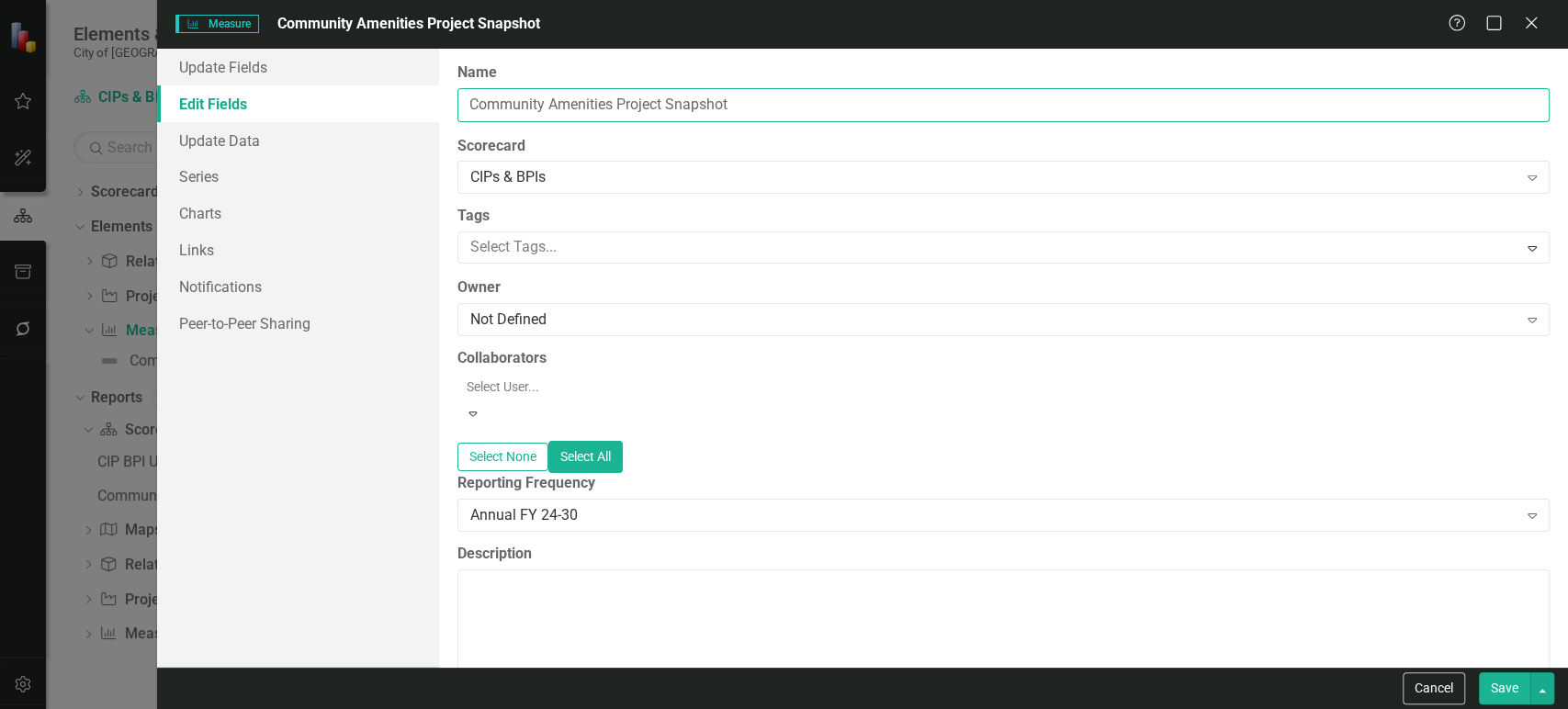
click at [634, 95] on input "Community Amenities Project Snapshot" at bounding box center [1003, 105] width 1093 height 34
type input "Community Amenities CIP & BPIs Snapshot"
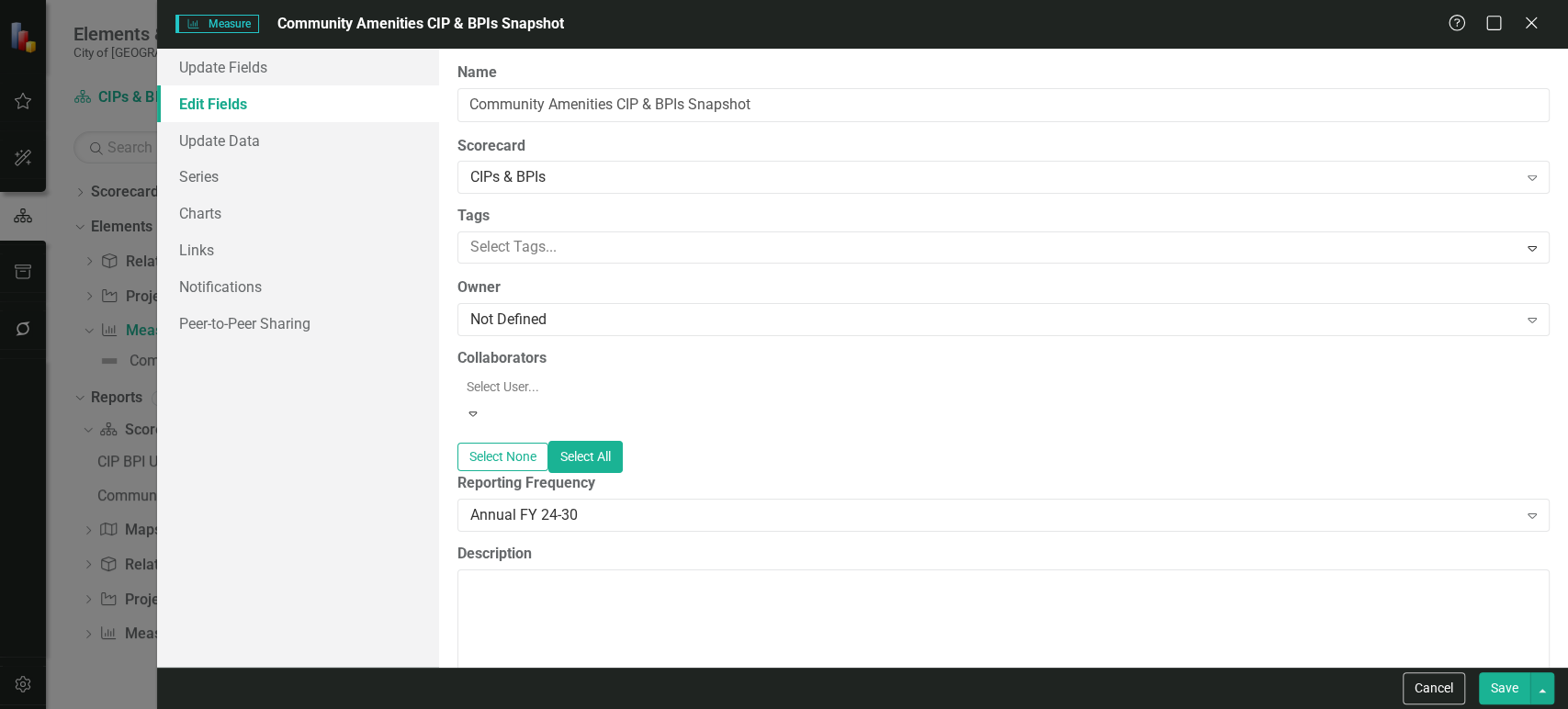
click at [1494, 684] on button "Save" at bounding box center [1505, 689] width 52 height 32
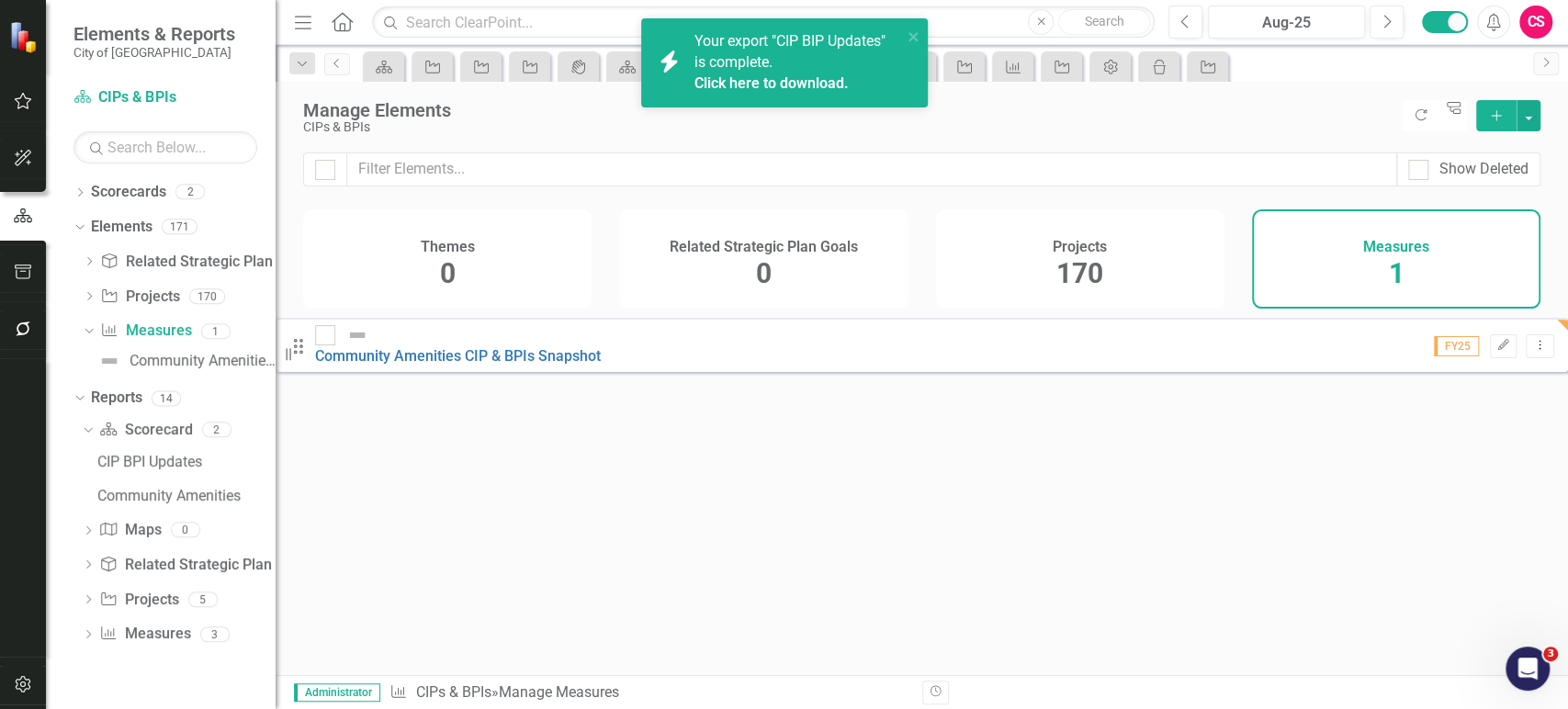
click at [772, 77] on link "Click here to download." at bounding box center [772, 83] width 155 height 17
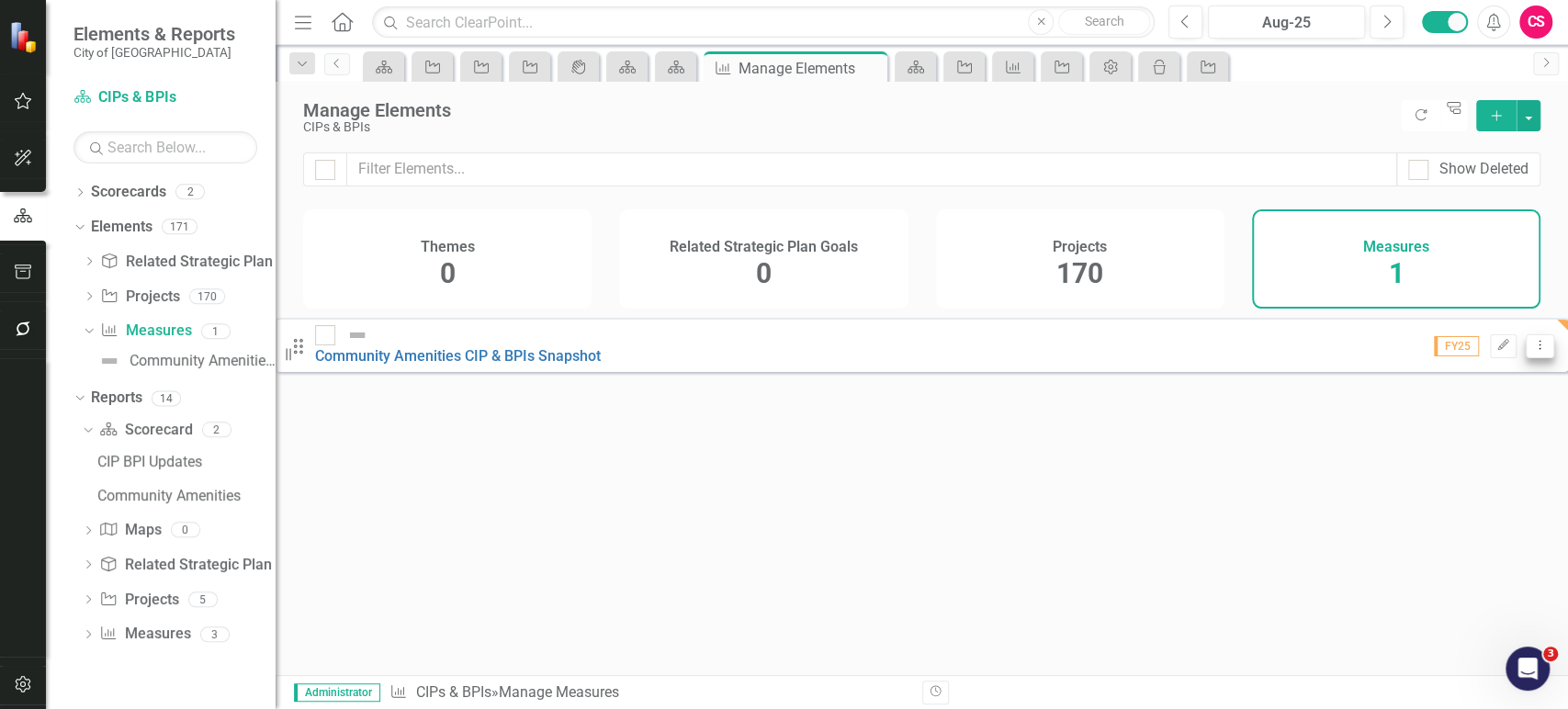
click at [1533, 351] on icon "Dropdown Menu" at bounding box center [1540, 344] width 15 height 12
click at [1418, 448] on link "Copy Duplicate Measure" at bounding box center [1444, 451] width 165 height 34
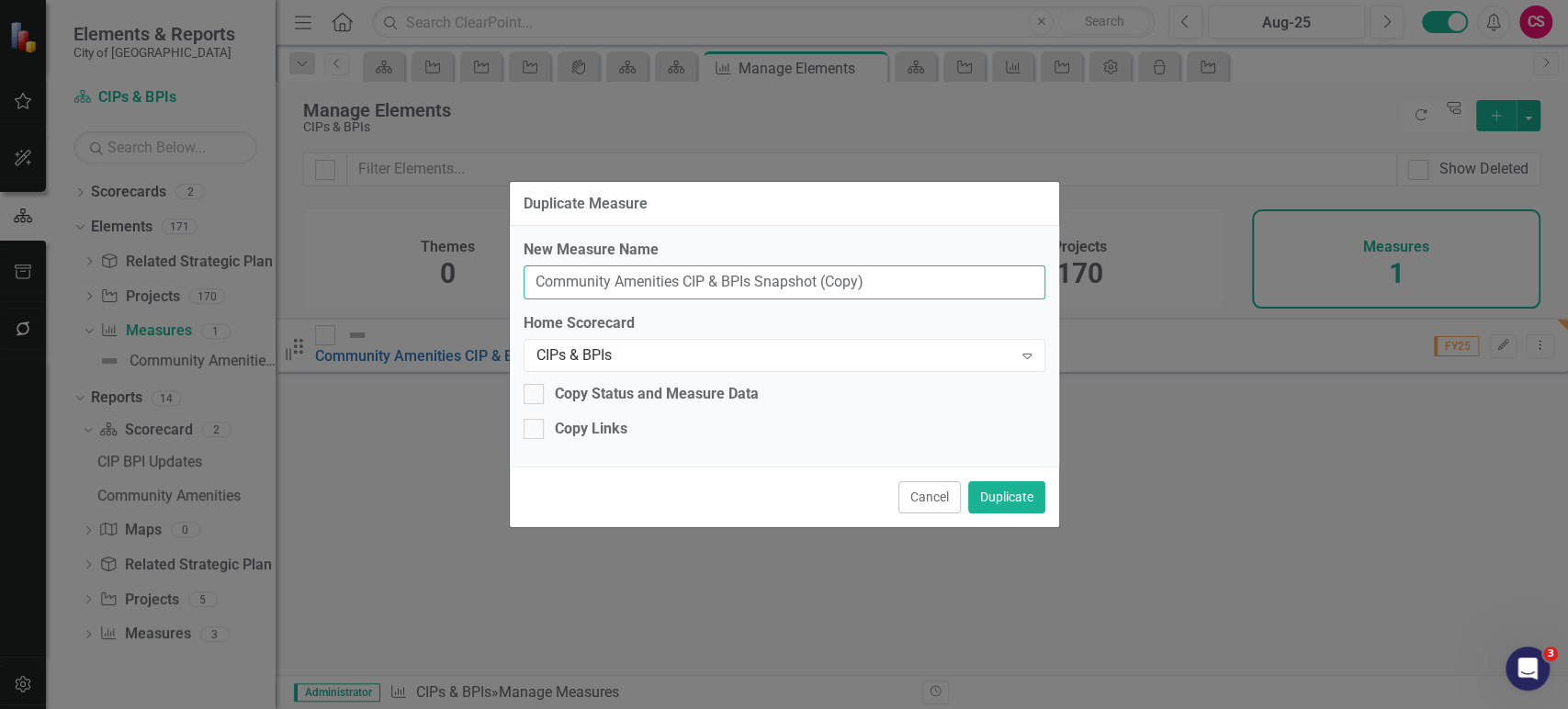
drag, startPoint x: 686, startPoint y: 279, endPoint x: 753, endPoint y: 282, distance: 67.1
click at [753, 282] on input "Community Amenities CIP & BPIs Snapshot (Copy)" at bounding box center [784, 282] width 522 height 34
drag, startPoint x: 680, startPoint y: 279, endPoint x: 430, endPoint y: 261, distance: 250.6
click at [430, 261] on div "Duplicate Measure New Measure Name Community Amenities CIP & BPIs Snapshot (Cop…" at bounding box center [784, 354] width 1568 height 709
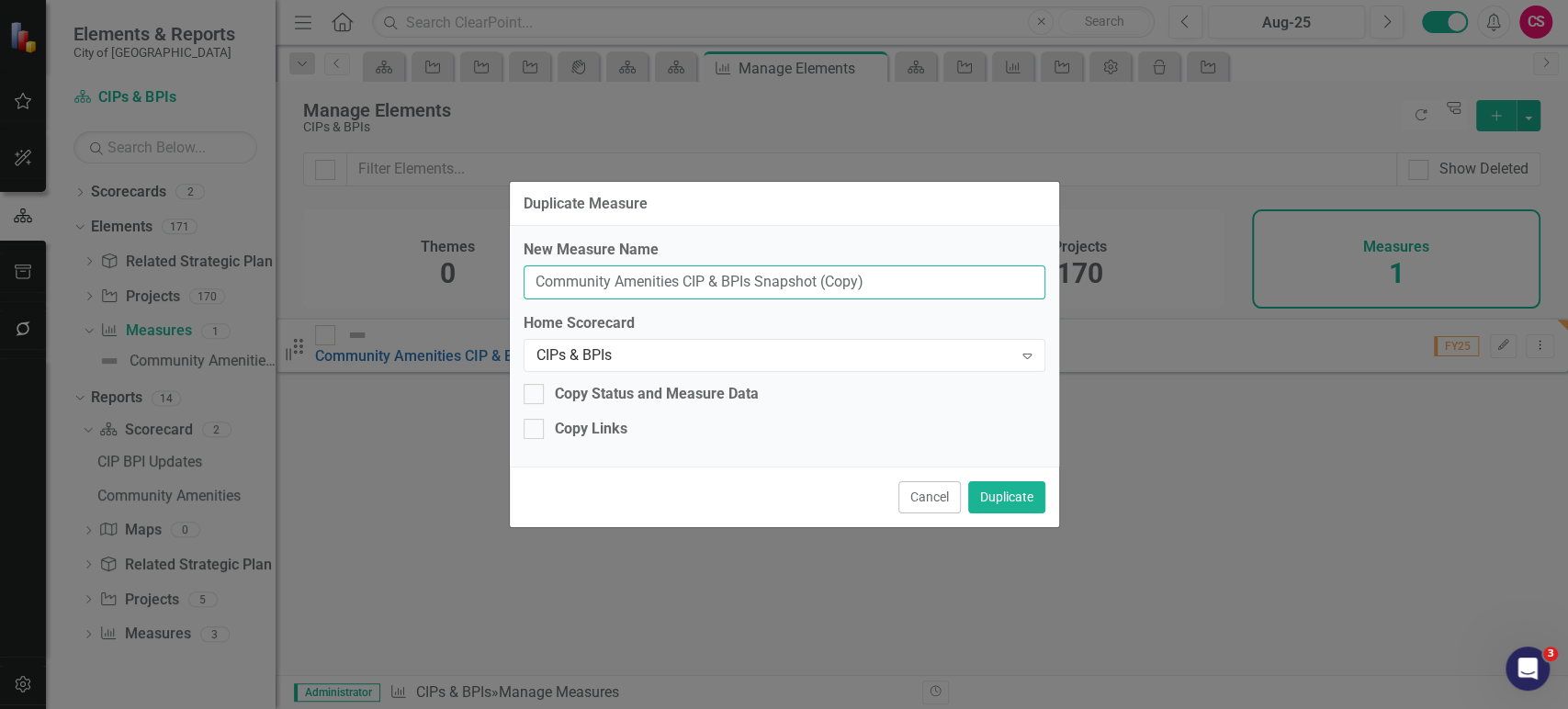
drag, startPoint x: 652, startPoint y: 272, endPoint x: 665, endPoint y: 278, distance: 14.3
click at [652, 272] on input "Community Amenities CIP & BPIs Snapshot (Copy)" at bounding box center [784, 282] width 522 height 34
drag, startPoint x: 677, startPoint y: 282, endPoint x: 480, endPoint y: 278, distance: 197.0
click at [480, 278] on div "Duplicate Measure New Measure Name Community Amenities CIP & BPIs Snapshot (Cop…" at bounding box center [784, 354] width 1568 height 709
drag, startPoint x: 760, startPoint y: 286, endPoint x: 1006, endPoint y: 271, distance: 246.5
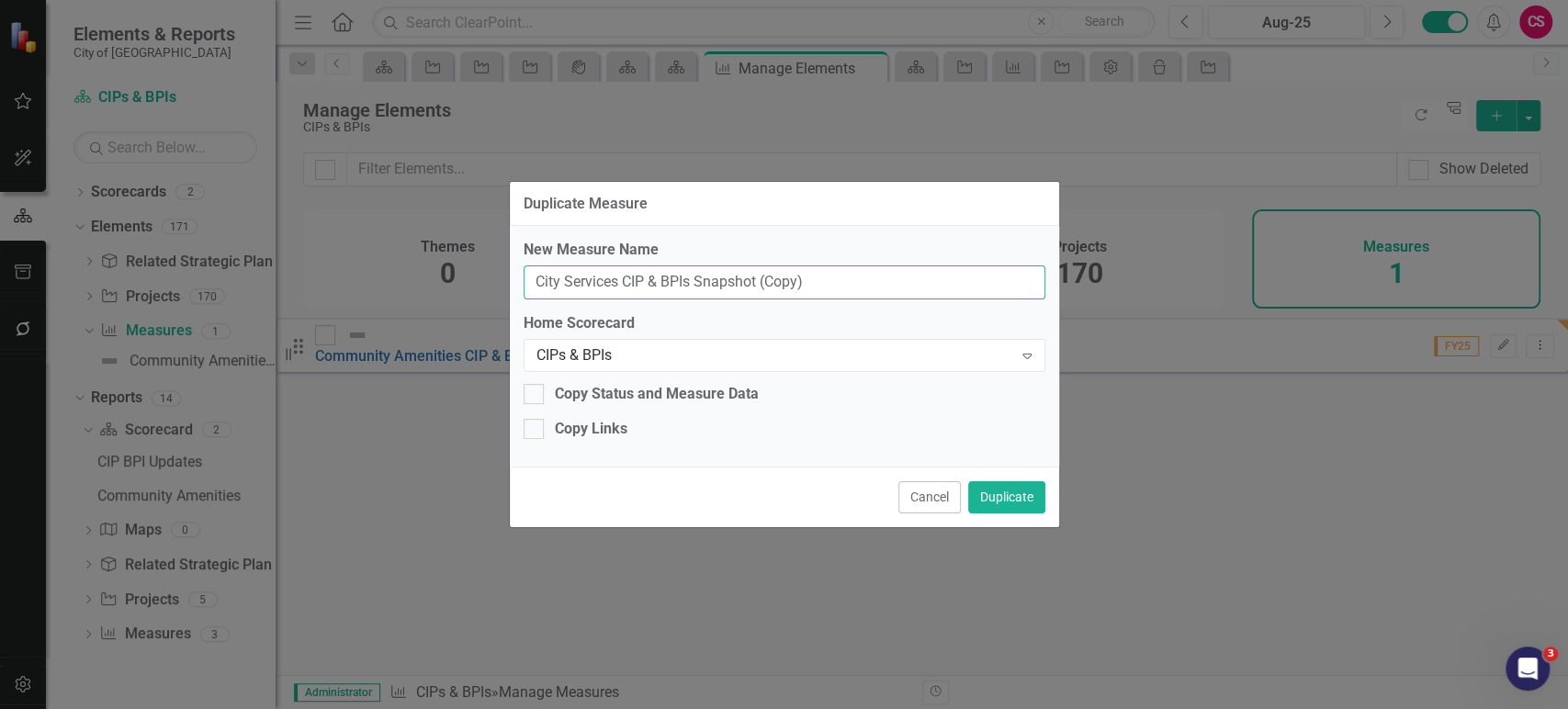
click at [1006, 271] on input "City Services CIP & BPIs Snapshot (Copy)" at bounding box center [784, 282] width 522 height 34
type input "City Services CIP & BPIs Snapshot"
click at [1019, 496] on button "Duplicate" at bounding box center [1007, 497] width 77 height 32
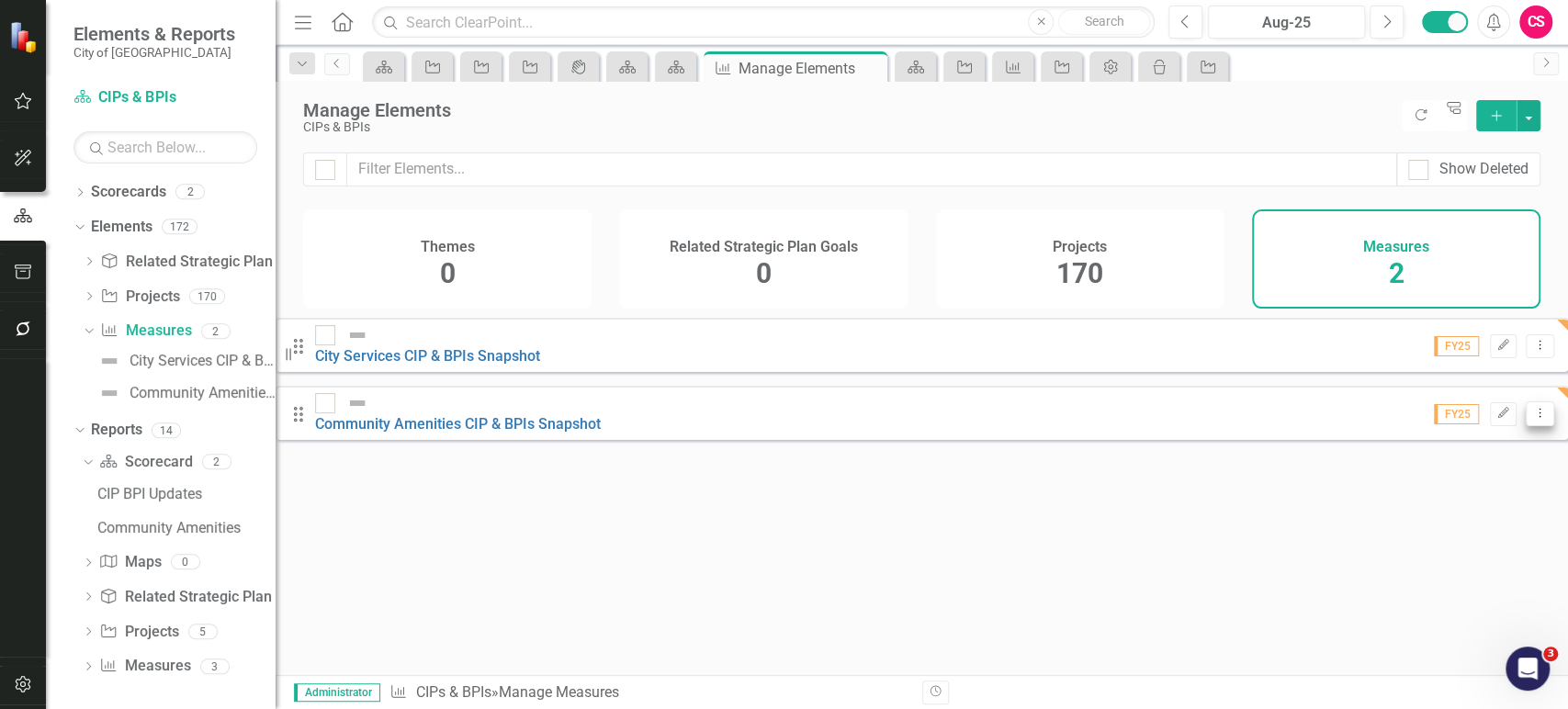
click at [1533, 409] on icon "Dropdown Menu" at bounding box center [1540, 412] width 15 height 12
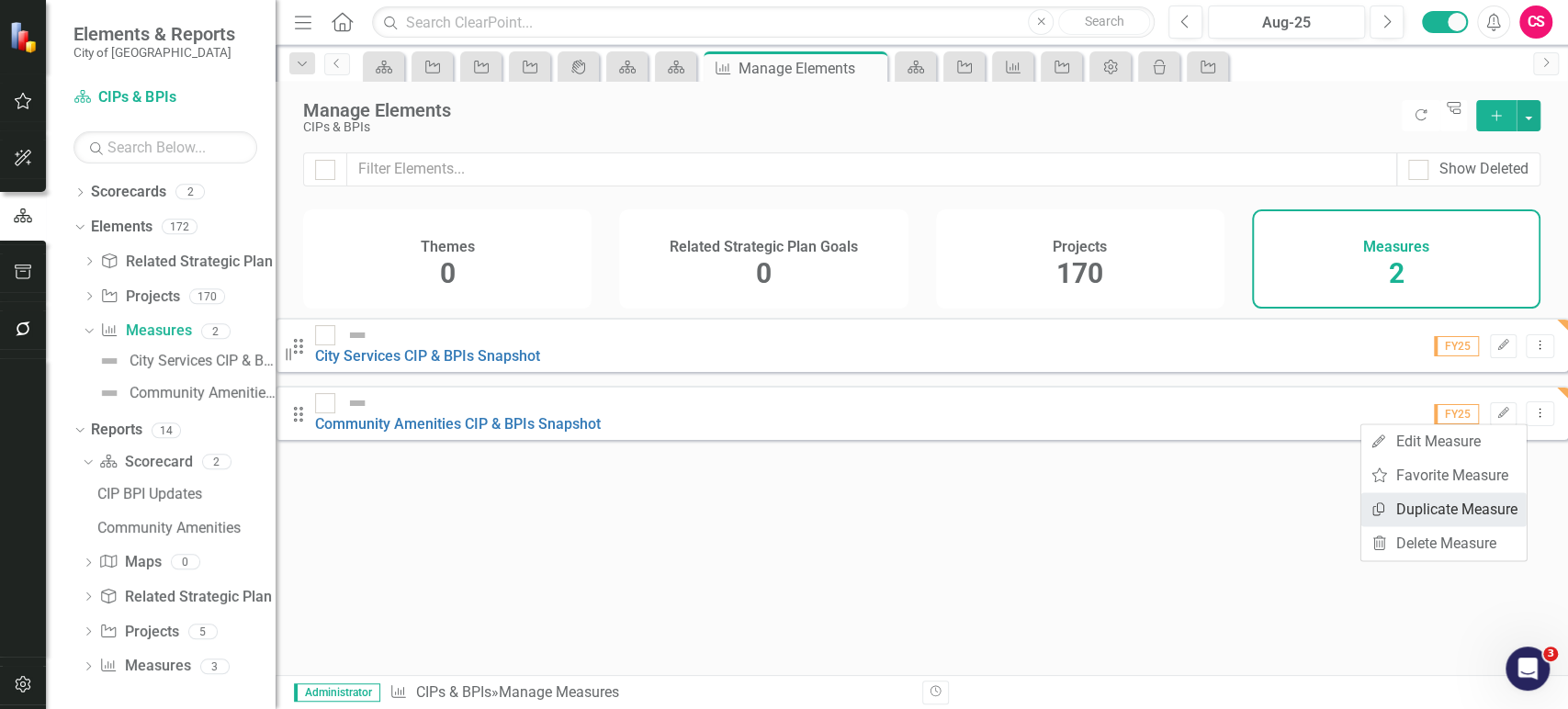
click at [1418, 518] on link "Copy Duplicate Measure" at bounding box center [1444, 510] width 165 height 34
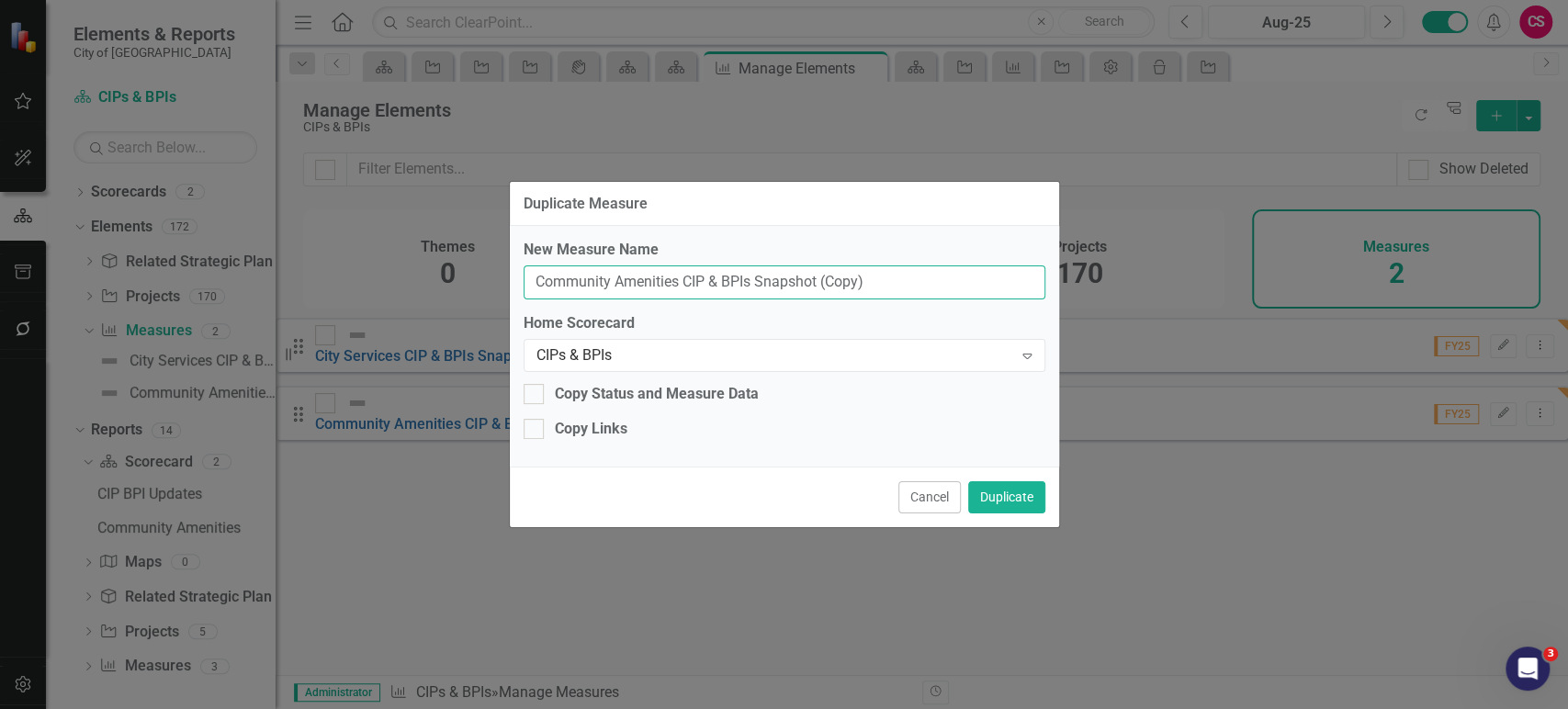
drag, startPoint x: 677, startPoint y: 278, endPoint x: 478, endPoint y: 264, distance: 199.5
click at [478, 264] on div "Duplicate Measure New Measure Name Community Amenities CIP & BPIs Snapshot (Cop…" at bounding box center [784, 354] width 1568 height 709
drag, startPoint x: 926, startPoint y: 282, endPoint x: 1069, endPoint y: 272, distance: 143.3
click at [1069, 272] on div "Duplicate Measure New Measure Name Communications and Technology CIP & BPIs Sna…" at bounding box center [784, 354] width 1568 height 709
type input "Communications and Technology CIP & BPIs Snapshot"
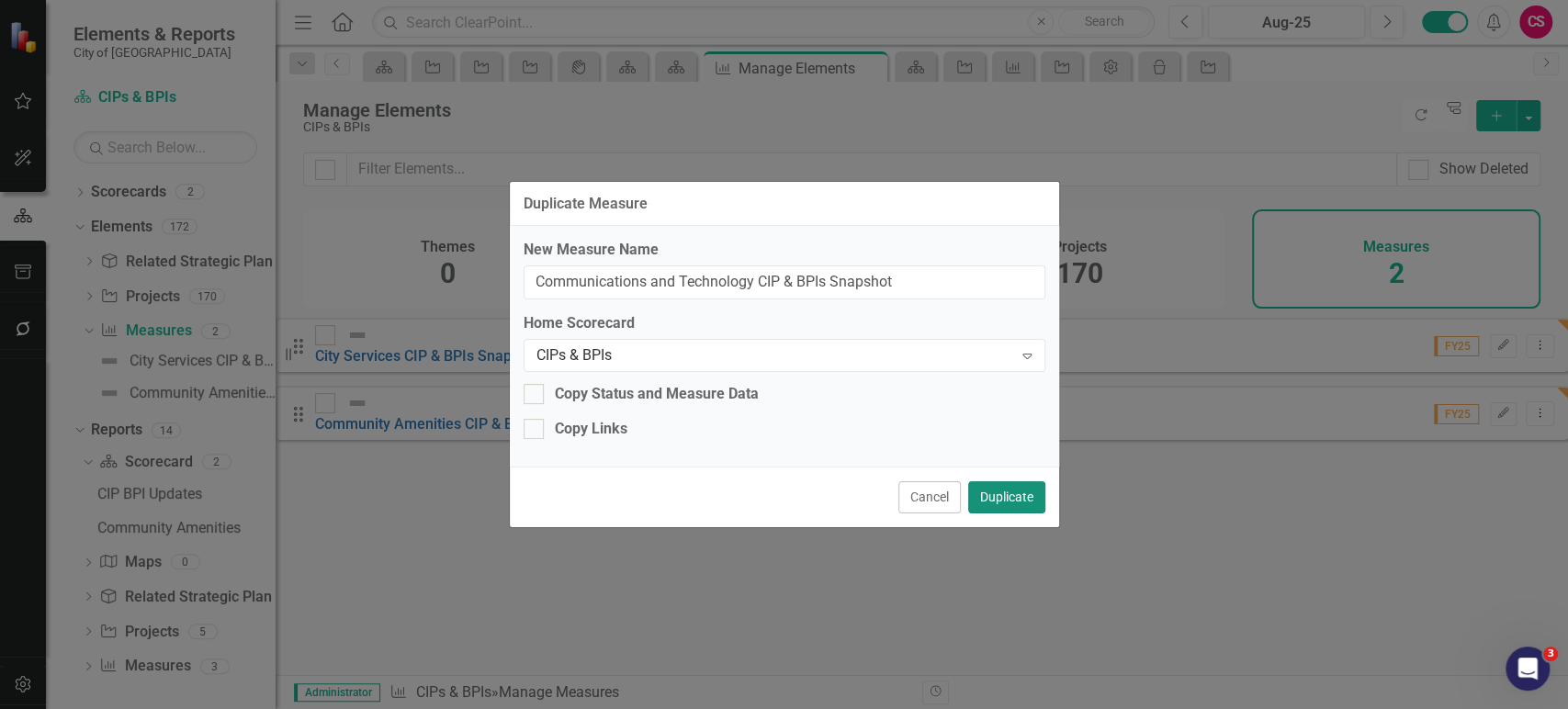
click at [1009, 498] on button "Duplicate" at bounding box center [1007, 497] width 77 height 32
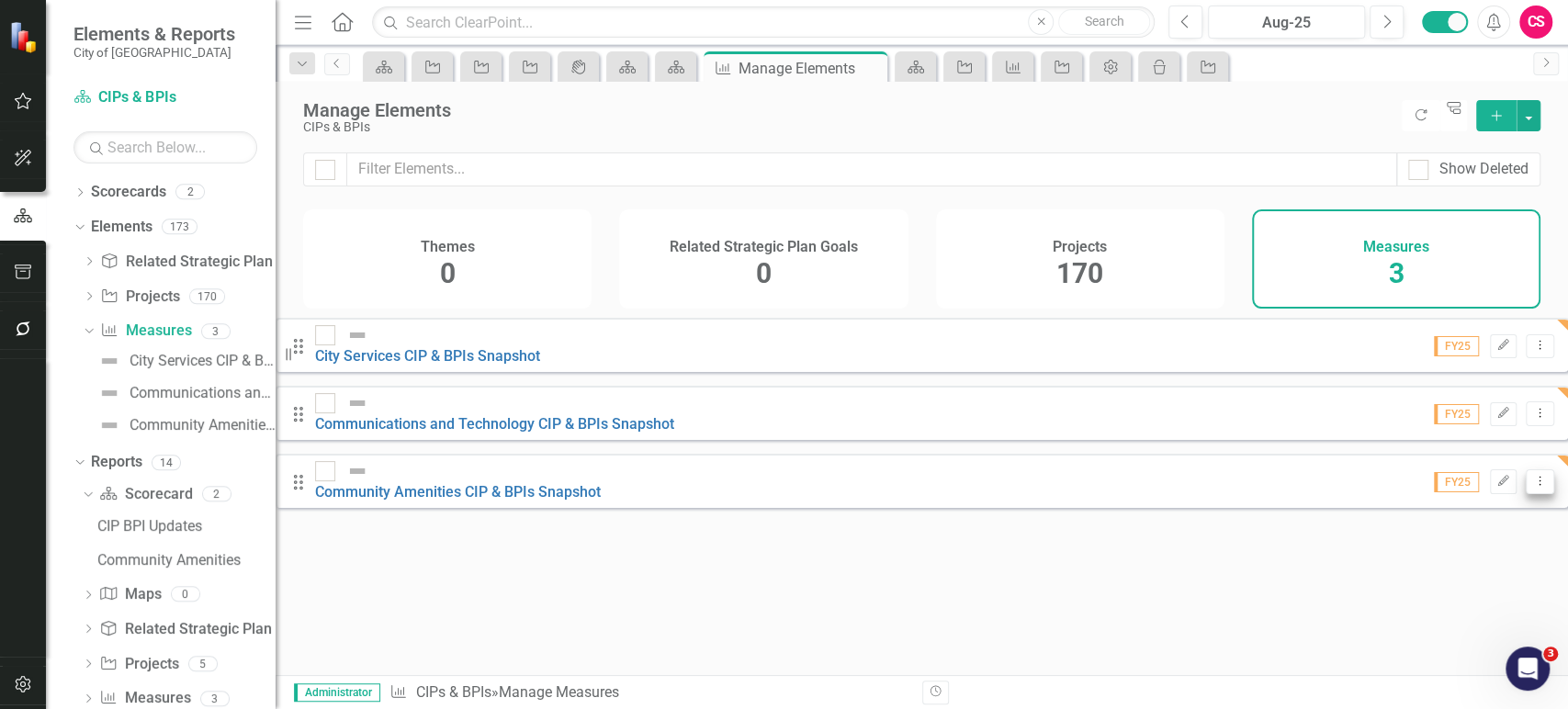
click at [1526, 469] on button "Dropdown Menu" at bounding box center [1540, 482] width 29 height 25
click at [1390, 564] on link "Copy Duplicate Measure" at bounding box center [1444, 568] width 165 height 34
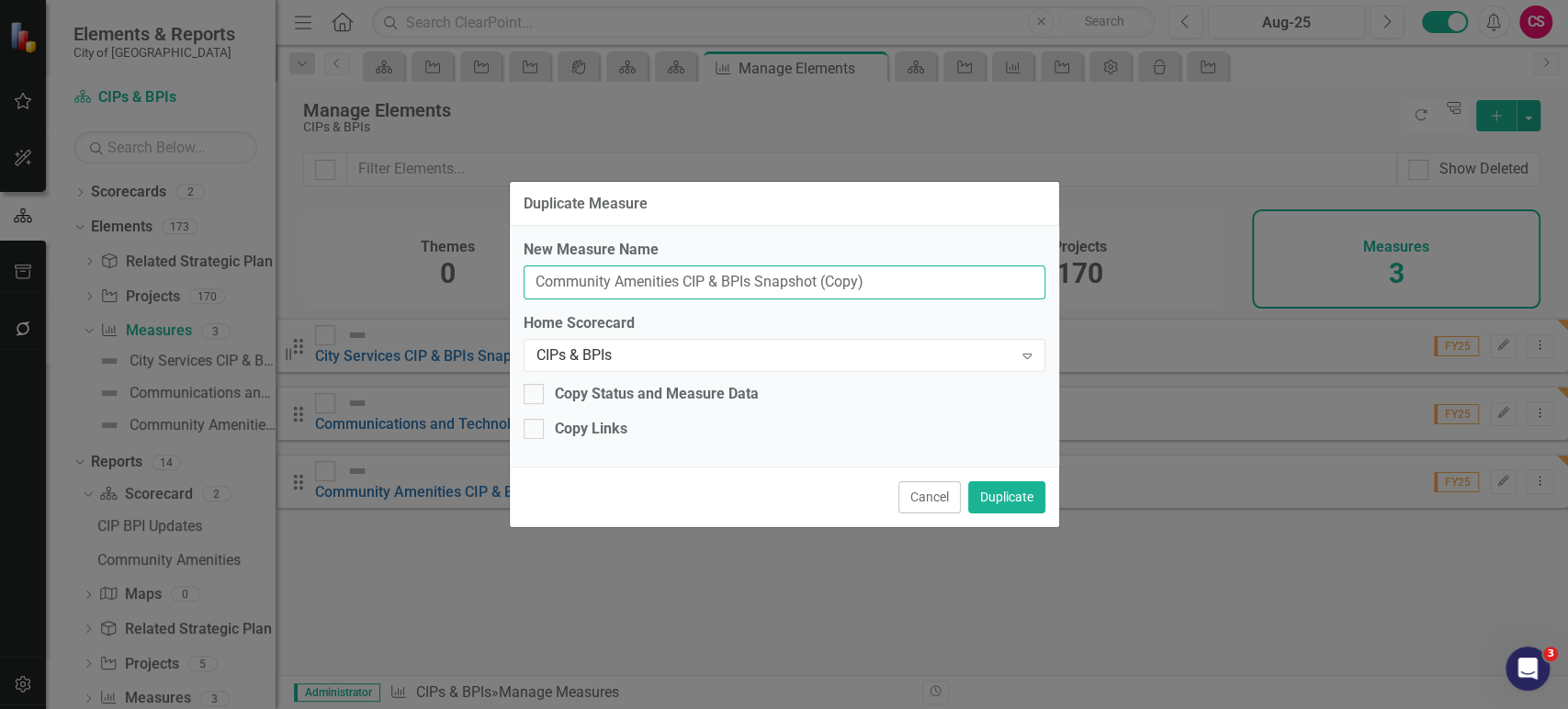
drag, startPoint x: 677, startPoint y: 282, endPoint x: 382, endPoint y: 279, distance: 295.0
click at [382, 279] on div "Duplicate Measure New Measure Name Community Amenities CIP & BPIs Snapshot (Cop…" at bounding box center [784, 354] width 1568 height 709
drag, startPoint x: 954, startPoint y: 283, endPoint x: 1095, endPoint y: 276, distance: 141.2
click at [1095, 276] on div "Duplicate Measure New Measure Name Environmental Resiliency and Sustainability …" at bounding box center [784, 354] width 1568 height 709
type input "Environmental Resiliency and Sustainability CIP & BPIs Snapshot"
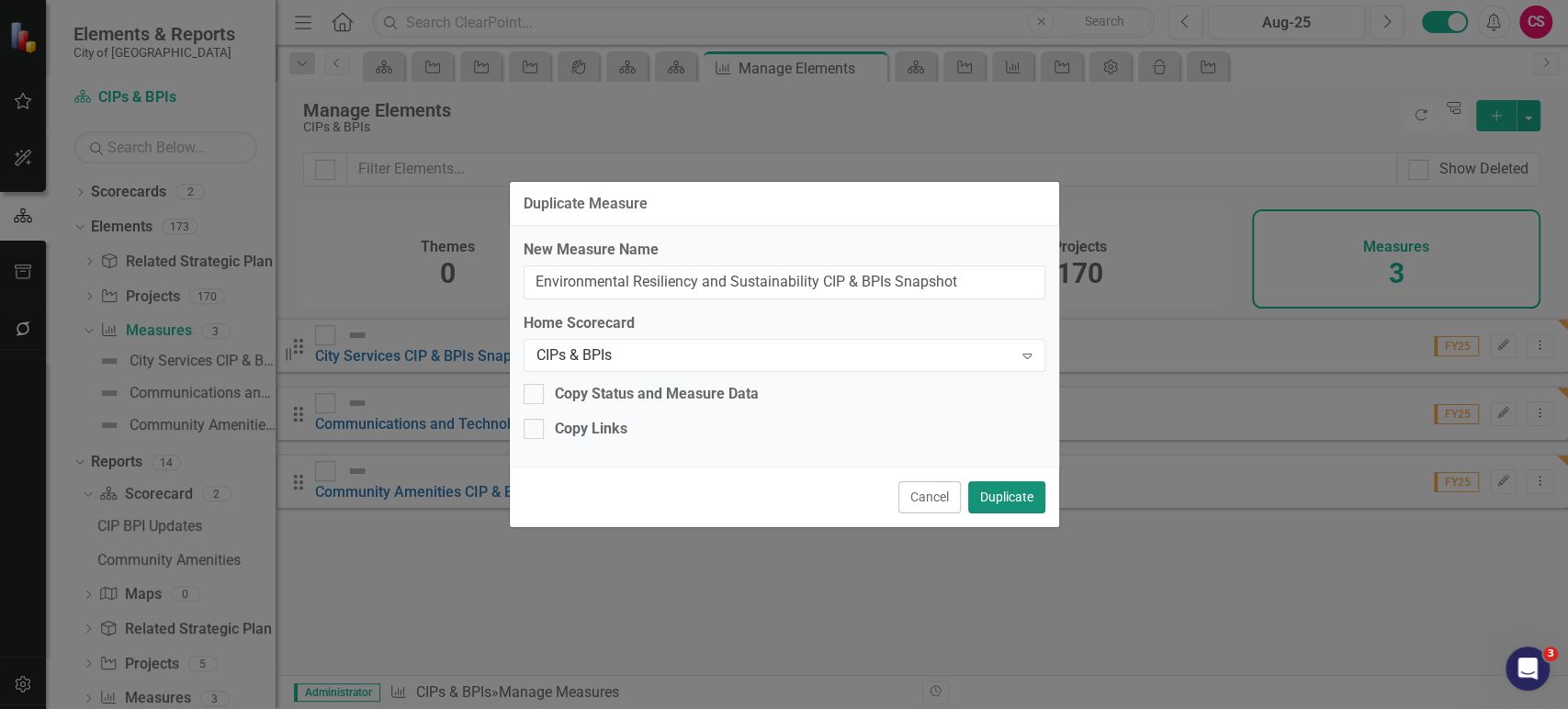
click at [1028, 499] on button "Duplicate" at bounding box center [1007, 497] width 77 height 32
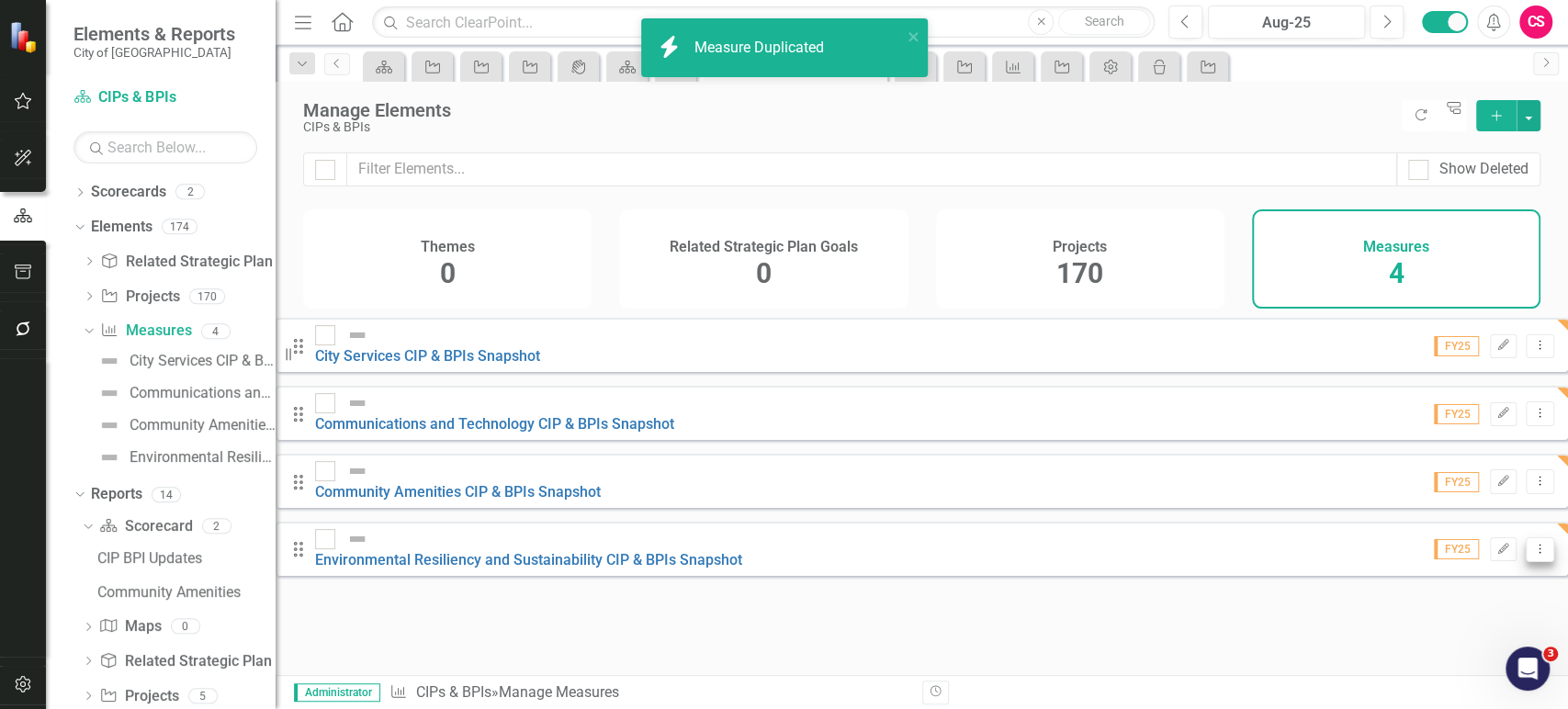
click at [1533, 543] on icon "Dropdown Menu" at bounding box center [1540, 549] width 15 height 12
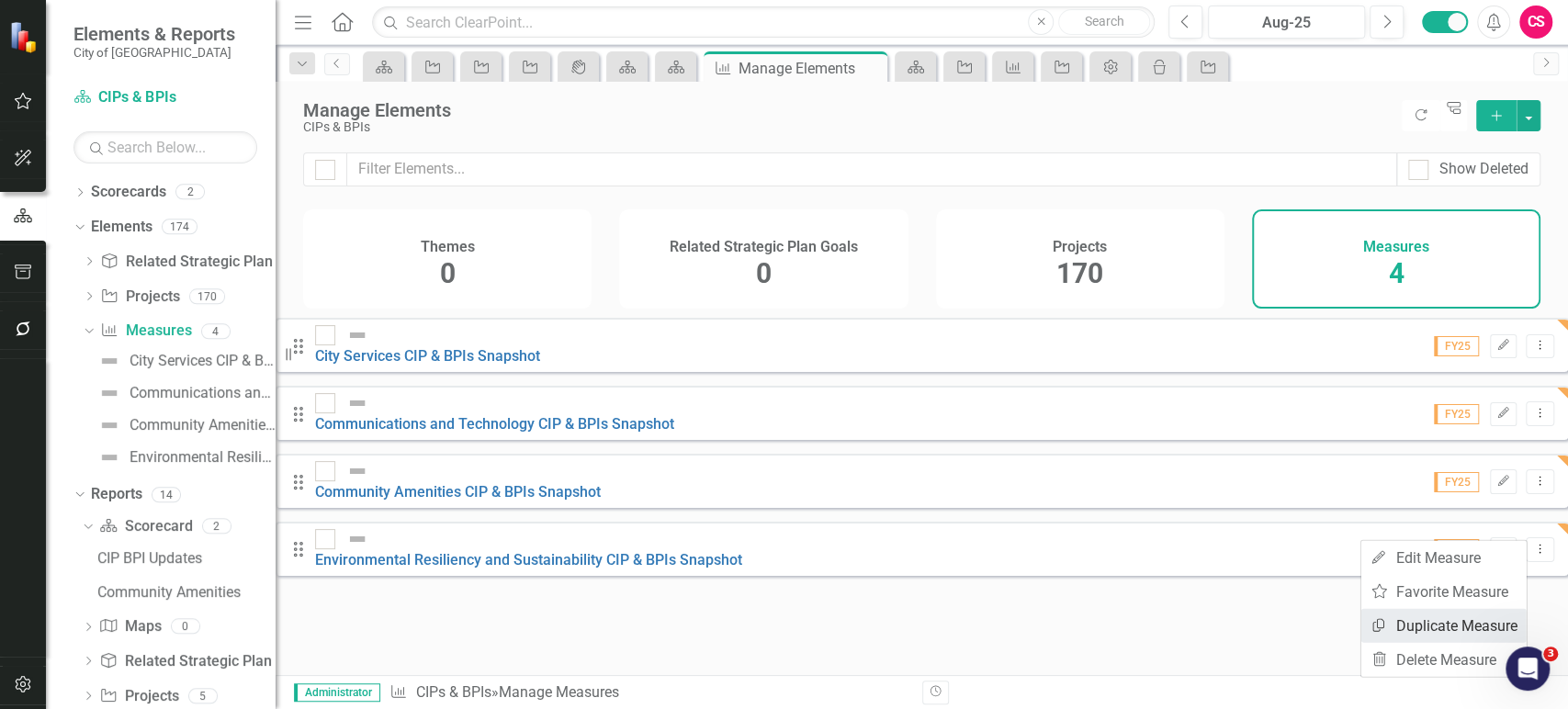
click at [1404, 628] on link "Copy Duplicate Measure" at bounding box center [1444, 626] width 165 height 34
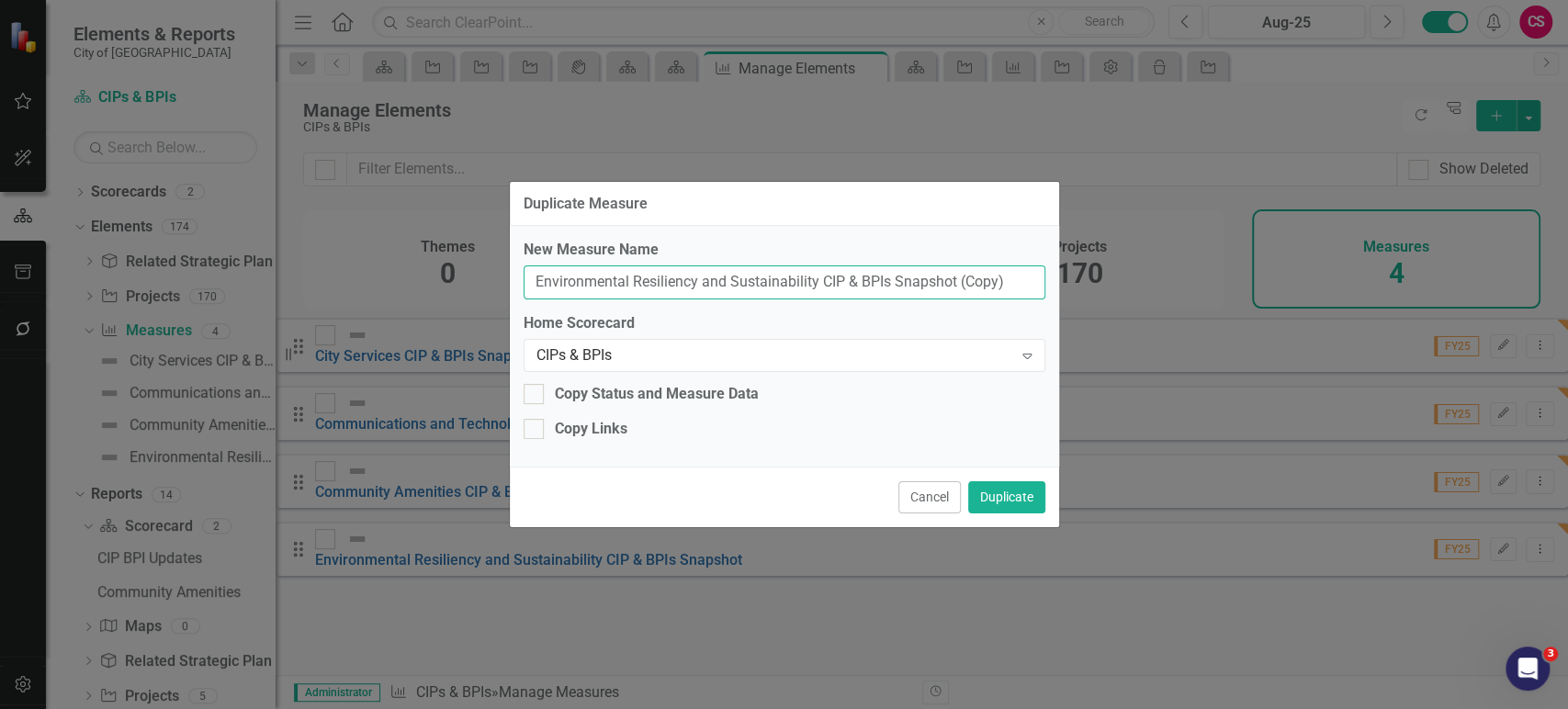
drag, startPoint x: 816, startPoint y: 281, endPoint x: 389, endPoint y: 276, distance: 427.0
click at [389, 276] on div "Duplicate Measure New Measure Name Environmental Resiliency and Sustainability …" at bounding box center [784, 354] width 1568 height 709
drag, startPoint x: 832, startPoint y: 293, endPoint x: 976, endPoint y: 283, distance: 144.3
click at [976, 283] on input "Good Governance CIP & BPIs Snapshot (Copy)" at bounding box center [784, 282] width 522 height 34
type input "Good Governance CIP & BPIs Snapshot"
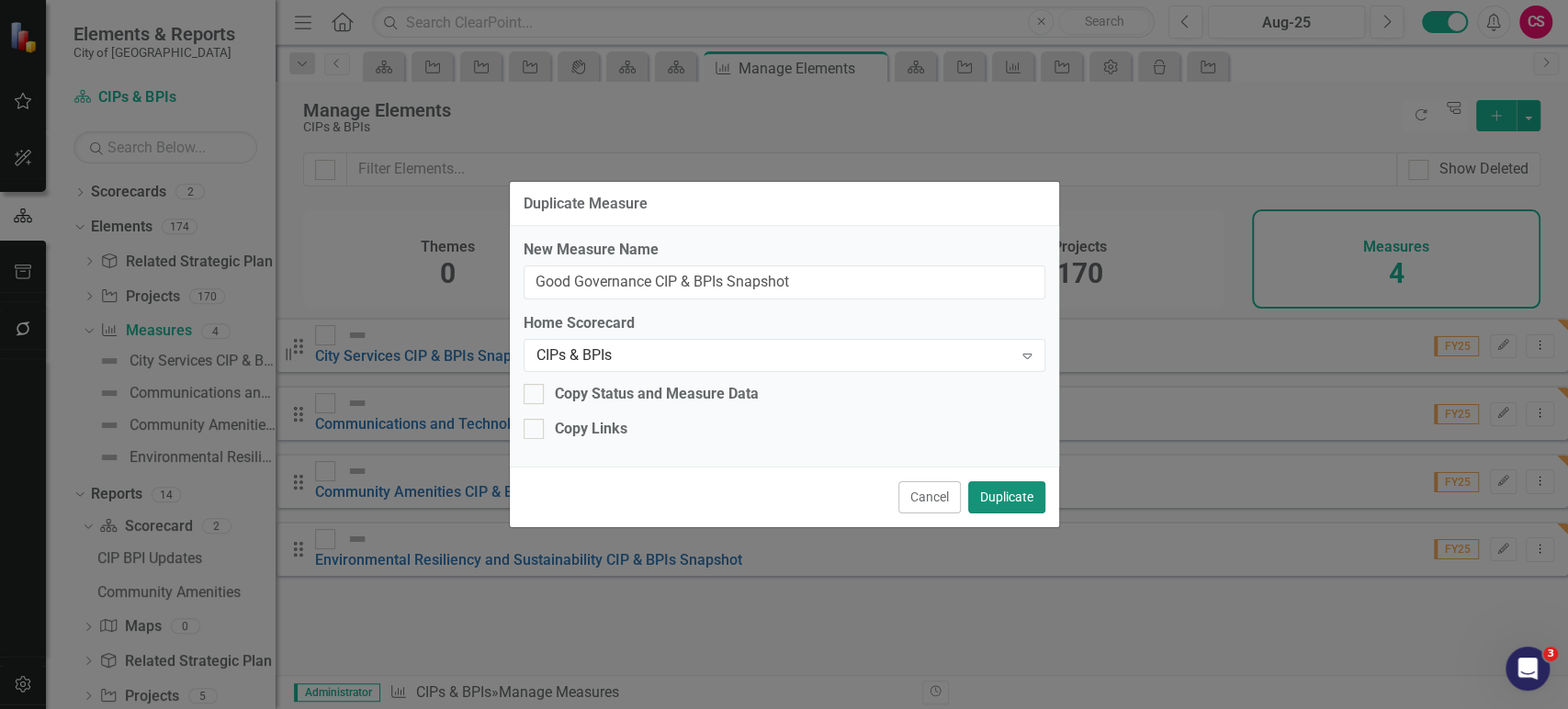
click at [1020, 499] on button "Duplicate" at bounding box center [1007, 497] width 77 height 32
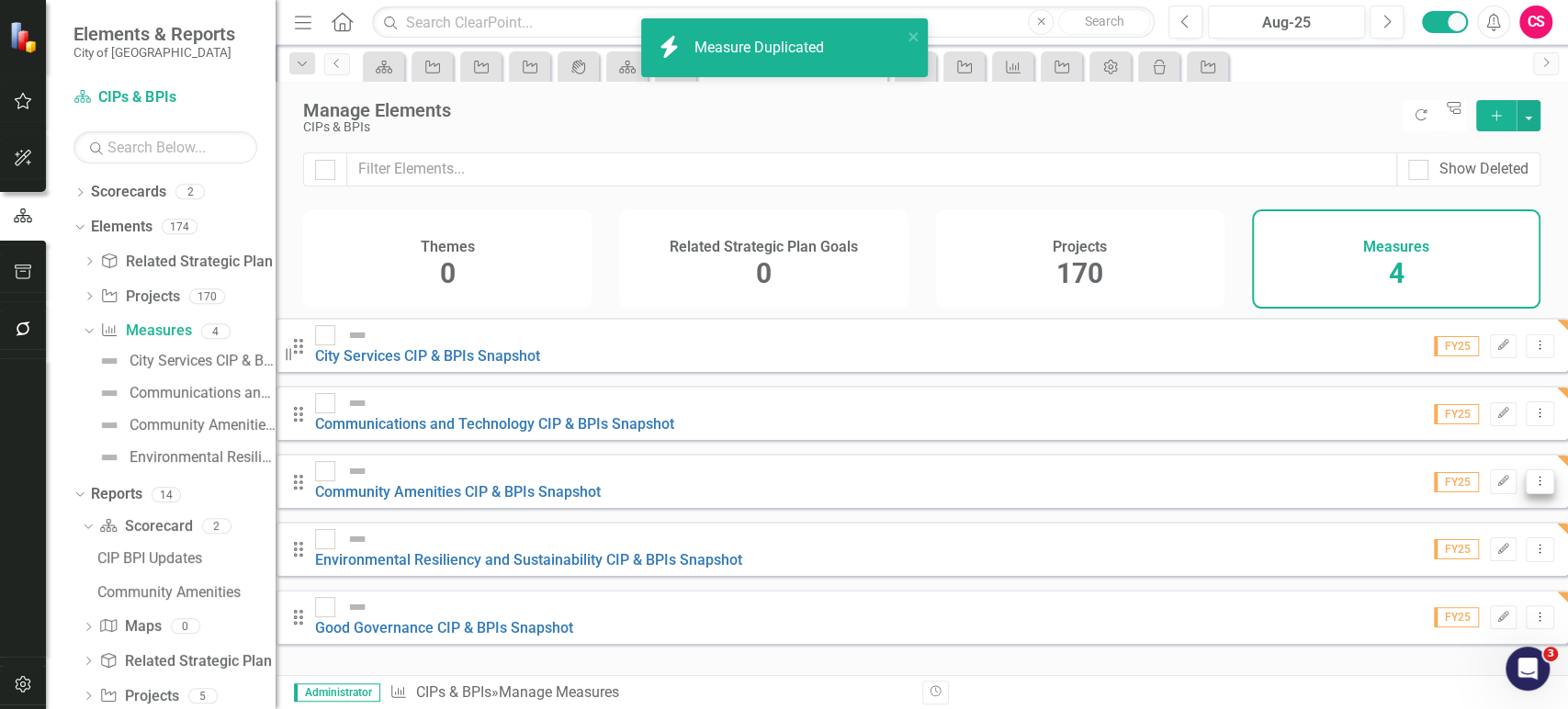
click at [1526, 469] on button "Dropdown Menu" at bounding box center [1540, 482] width 29 height 25
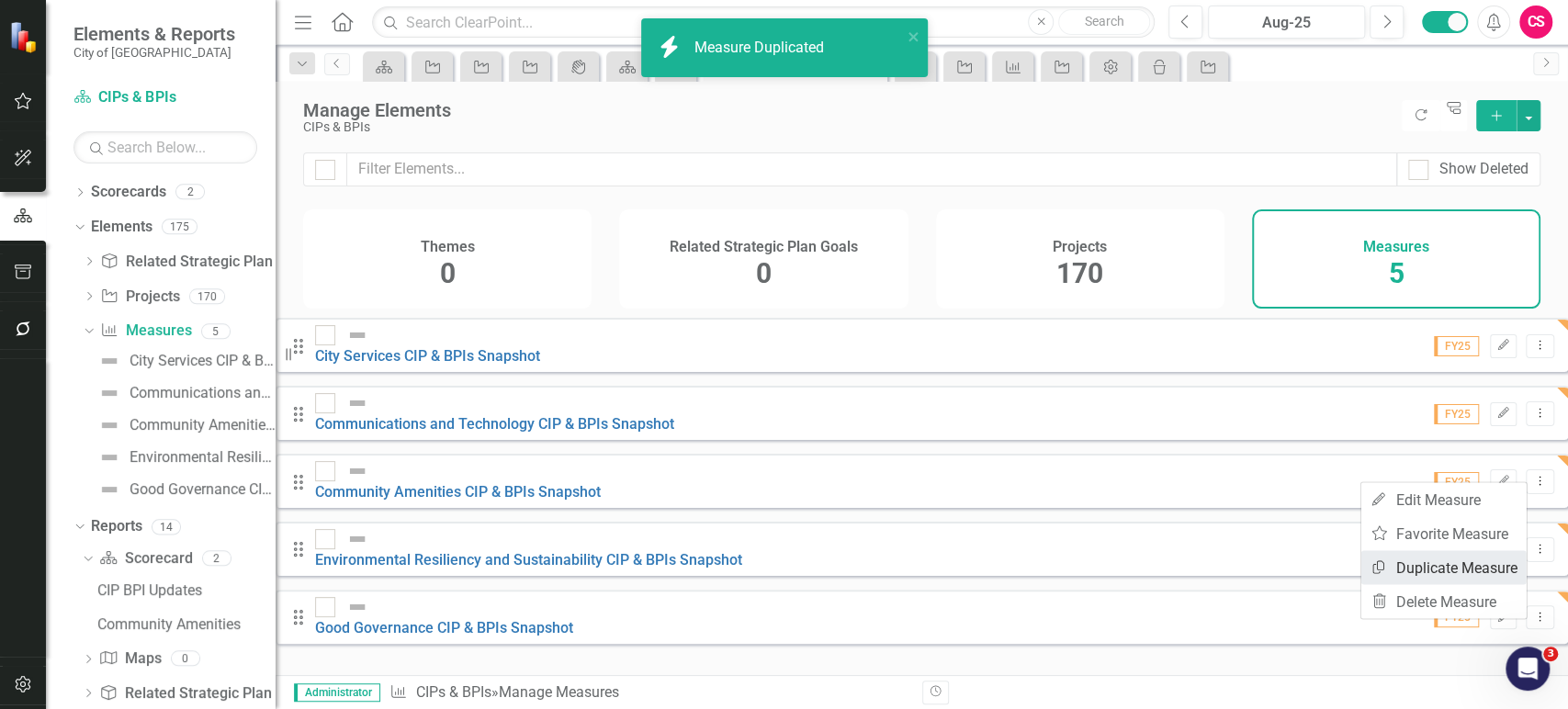
click at [1404, 564] on link "Copy Duplicate Measure" at bounding box center [1444, 568] width 165 height 34
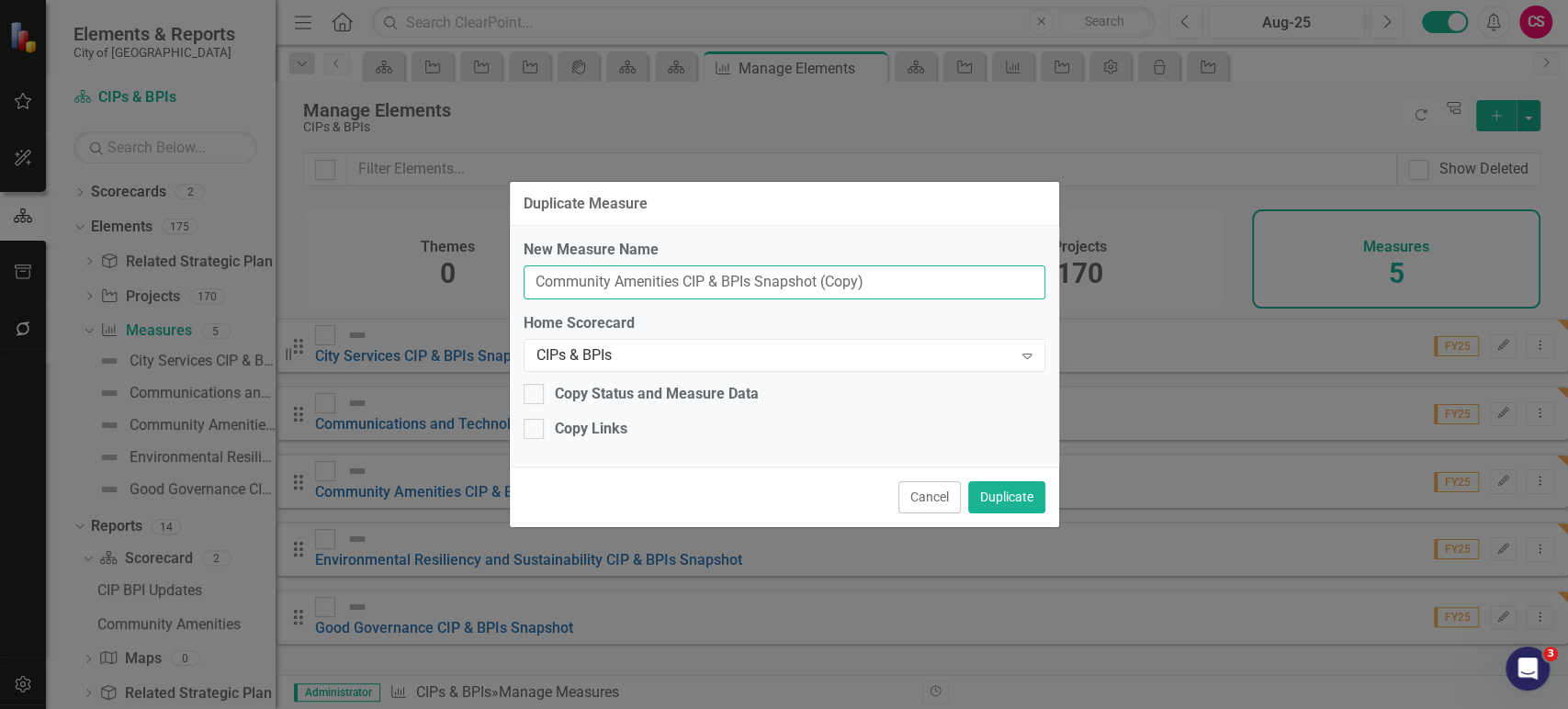
drag, startPoint x: 679, startPoint y: 281, endPoint x: 450, endPoint y: 277, distance: 229.0
click at [450, 277] on div "Duplicate Measure New Measure Name Community Amenities CIP & BPIs Snapshot (Cop…" at bounding box center [784, 354] width 1568 height 709
drag, startPoint x: 907, startPoint y: 282, endPoint x: 1202, endPoint y: 272, distance: 295.2
click at [1202, 272] on div "Duplicate Measure New Measure Name Infrastructure, Planning and Growth CIP & BP…" at bounding box center [784, 354] width 1568 height 709
type input "Infrastructure, Planning and Growth CIP & BPIs Snapshot"
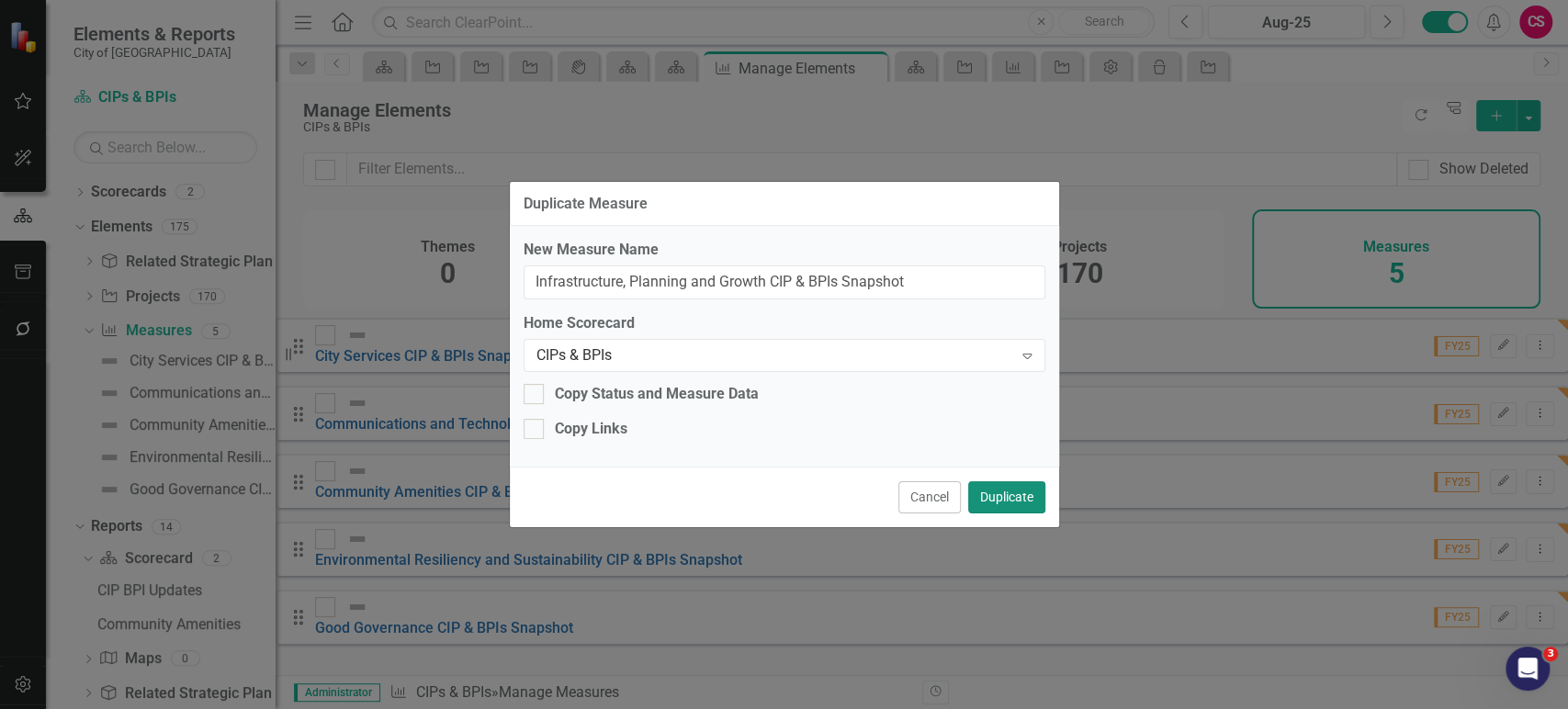
click at [1008, 498] on button "Duplicate" at bounding box center [1007, 497] width 77 height 32
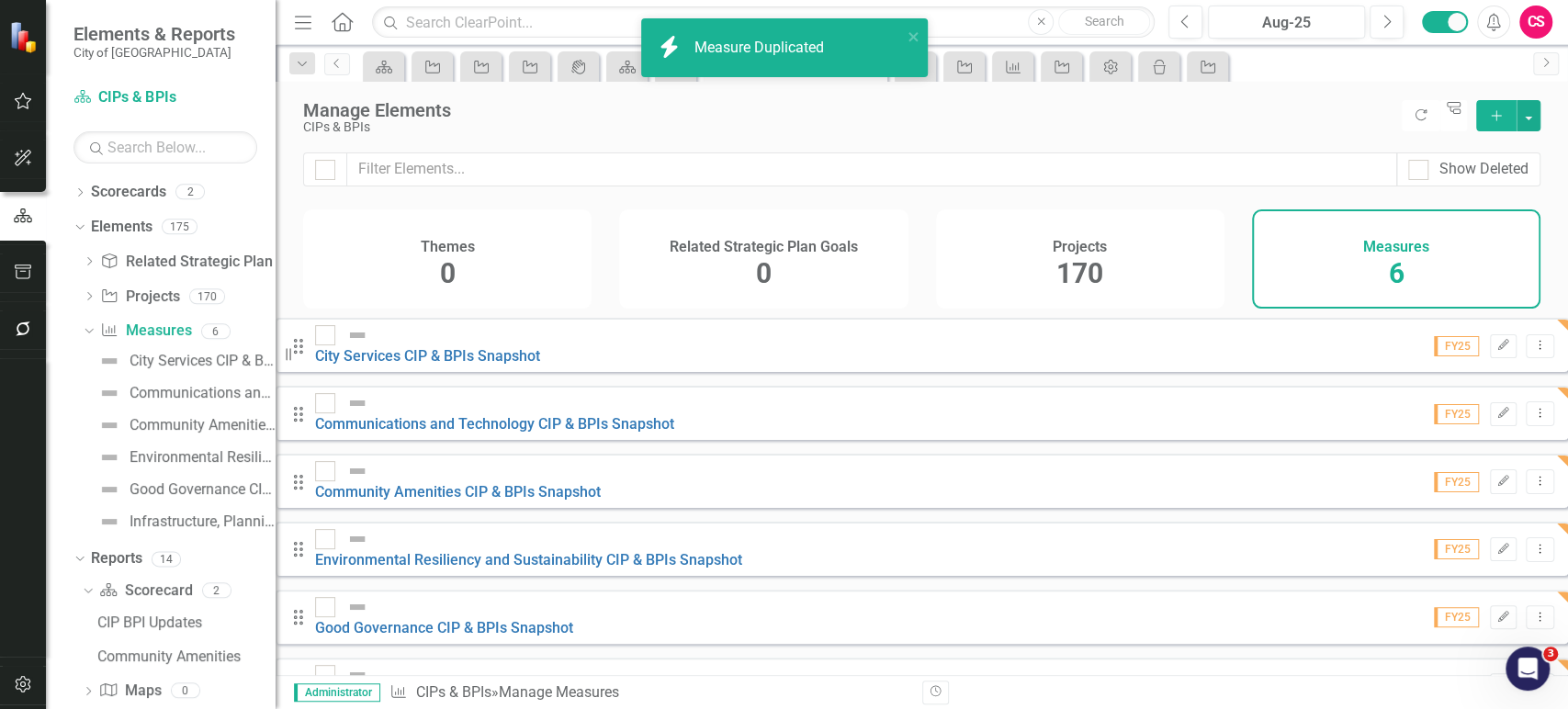
scroll to position [2, 0]
click at [1533, 678] on icon "Dropdown Menu" at bounding box center [1540, 683] width 15 height 12
click at [1426, 584] on link "Copy Duplicate Measure" at bounding box center [1444, 577] width 165 height 34
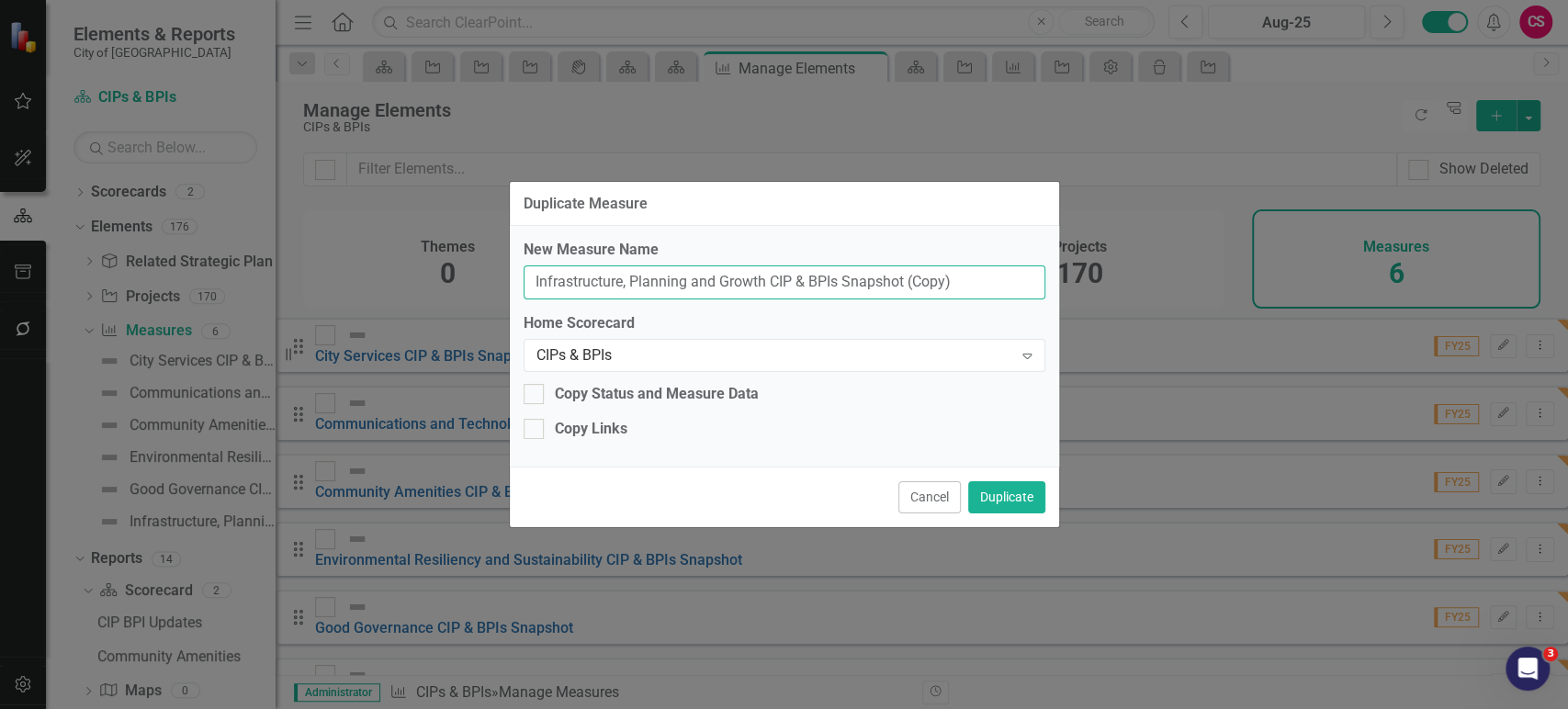
drag, startPoint x: 683, startPoint y: 261, endPoint x: 414, endPoint y: 233, distance: 270.5
click at [414, 233] on div "Duplicate Measure New Measure Name Infrastructure, Planning and Growth CIP & BP…" at bounding box center [784, 354] width 1568 height 709
drag, startPoint x: 806, startPoint y: 279, endPoint x: 1050, endPoint y: 299, distance: 244.8
click at [1050, 299] on div "New Measure Name Multi-Modal Transit CIP & BPIs Snapshot (Copy) Home Scorecard …" at bounding box center [784, 346] width 550 height 240
type input "Multi-Modal Transit CIP & BPIs Snapshot"
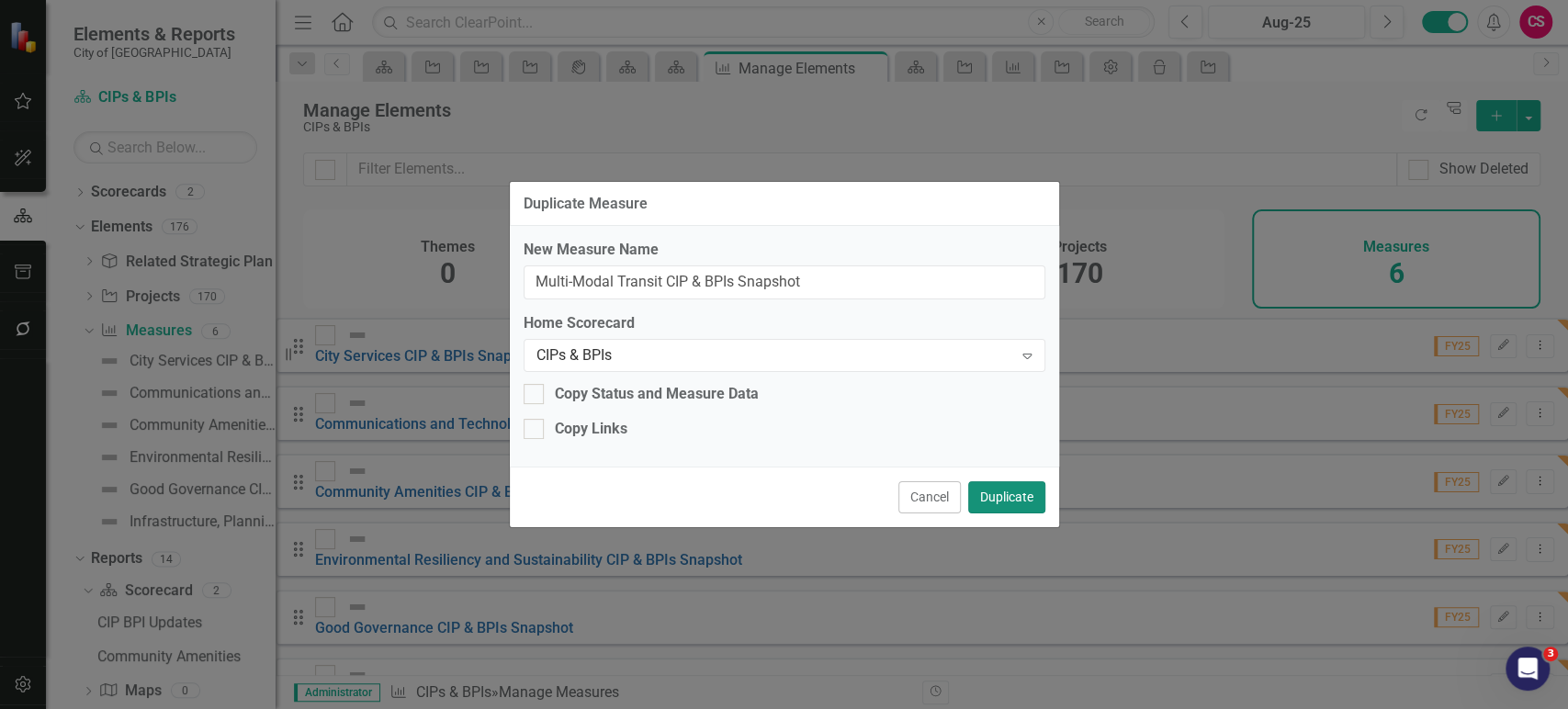
click at [1014, 494] on button "Duplicate" at bounding box center [1007, 497] width 77 height 32
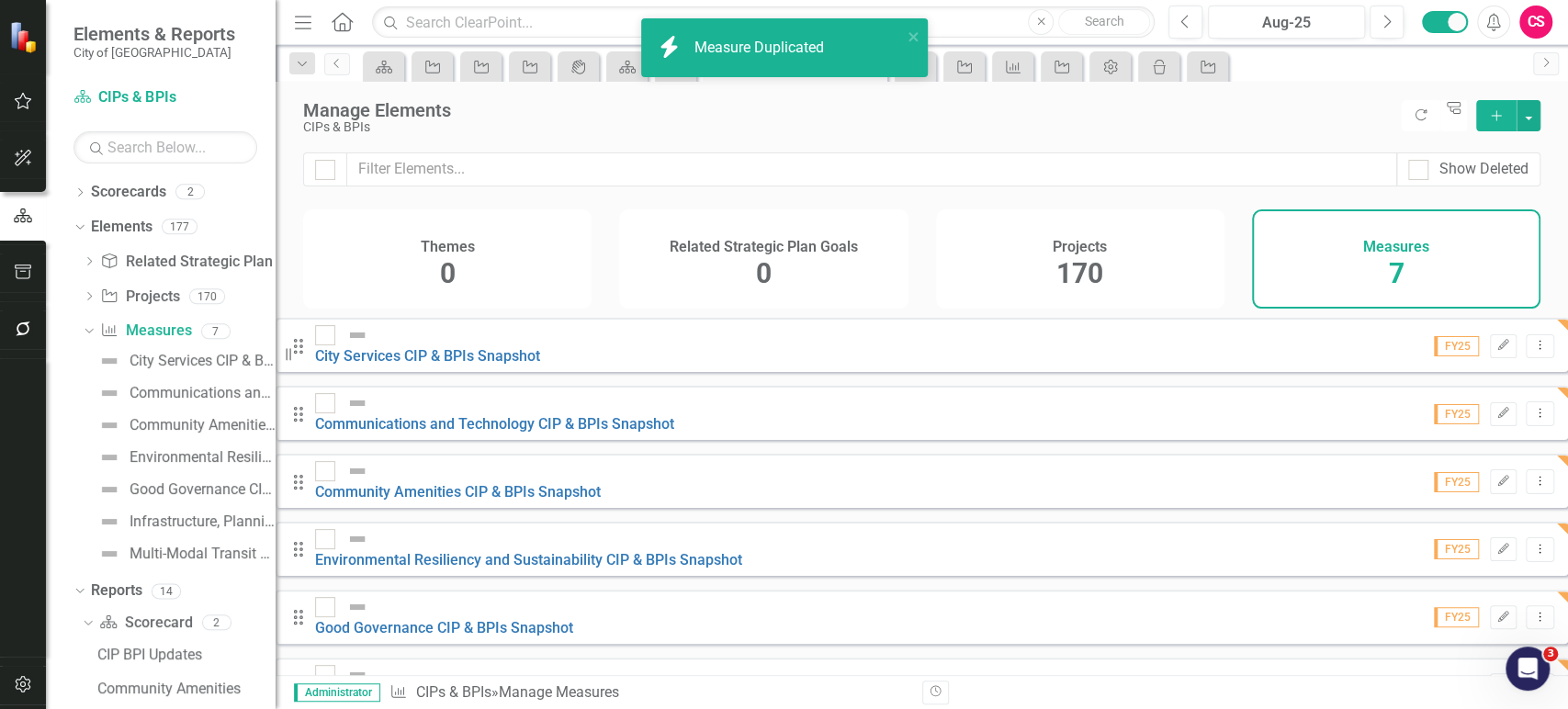
scroll to position [0, 0]
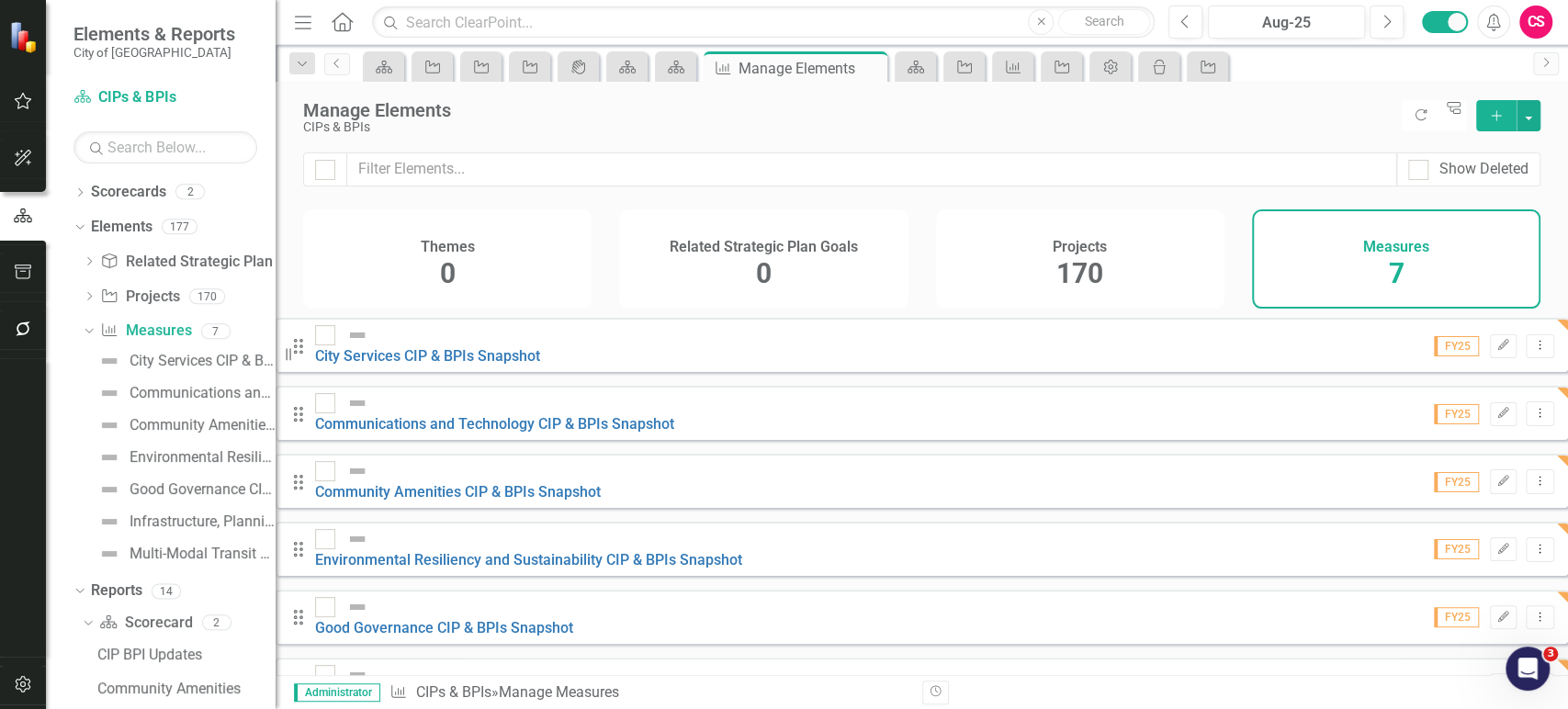
click at [310, 477] on icon "Drag" at bounding box center [298, 482] width 24 height 18
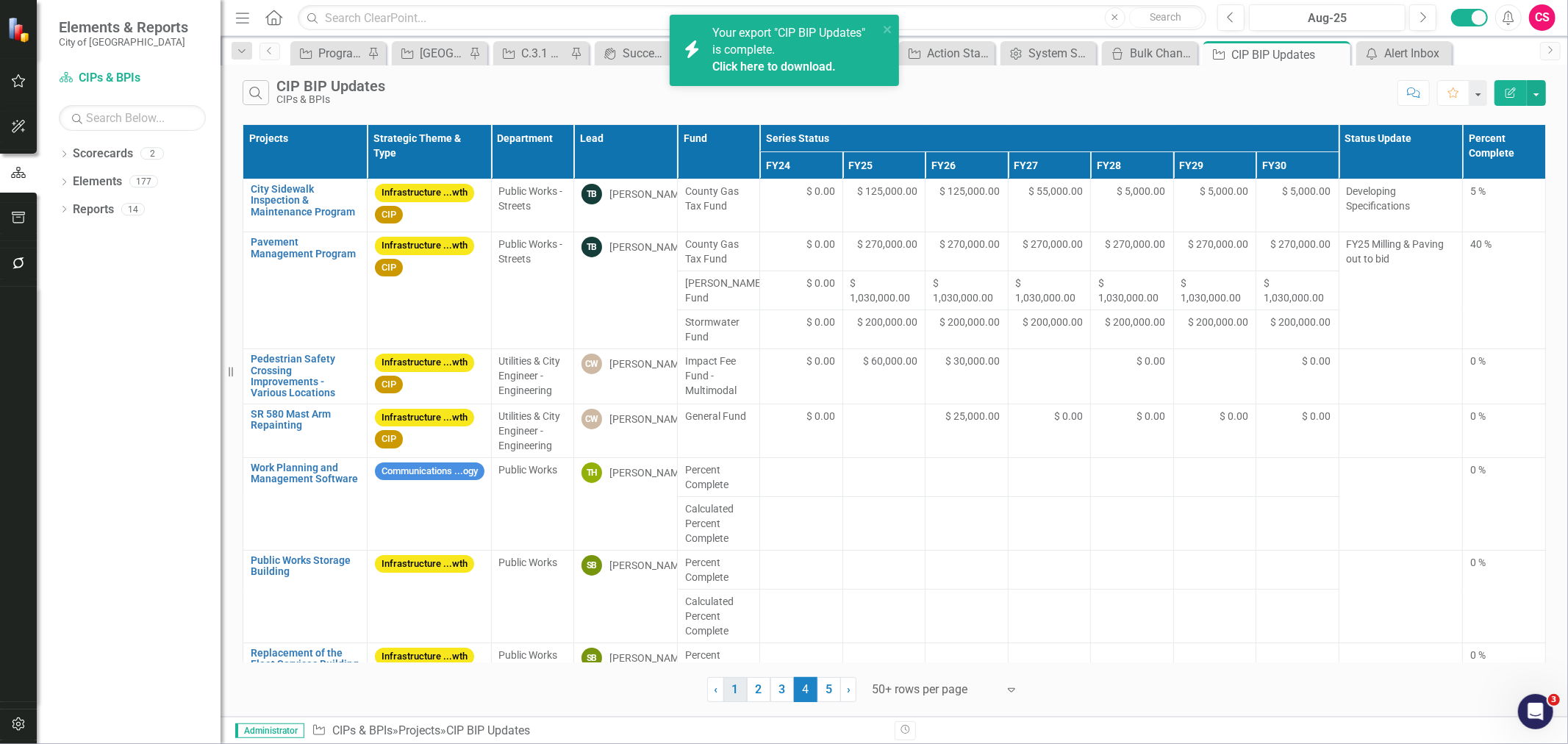
click at [732, 697] on link "1" at bounding box center [735, 690] width 24 height 25
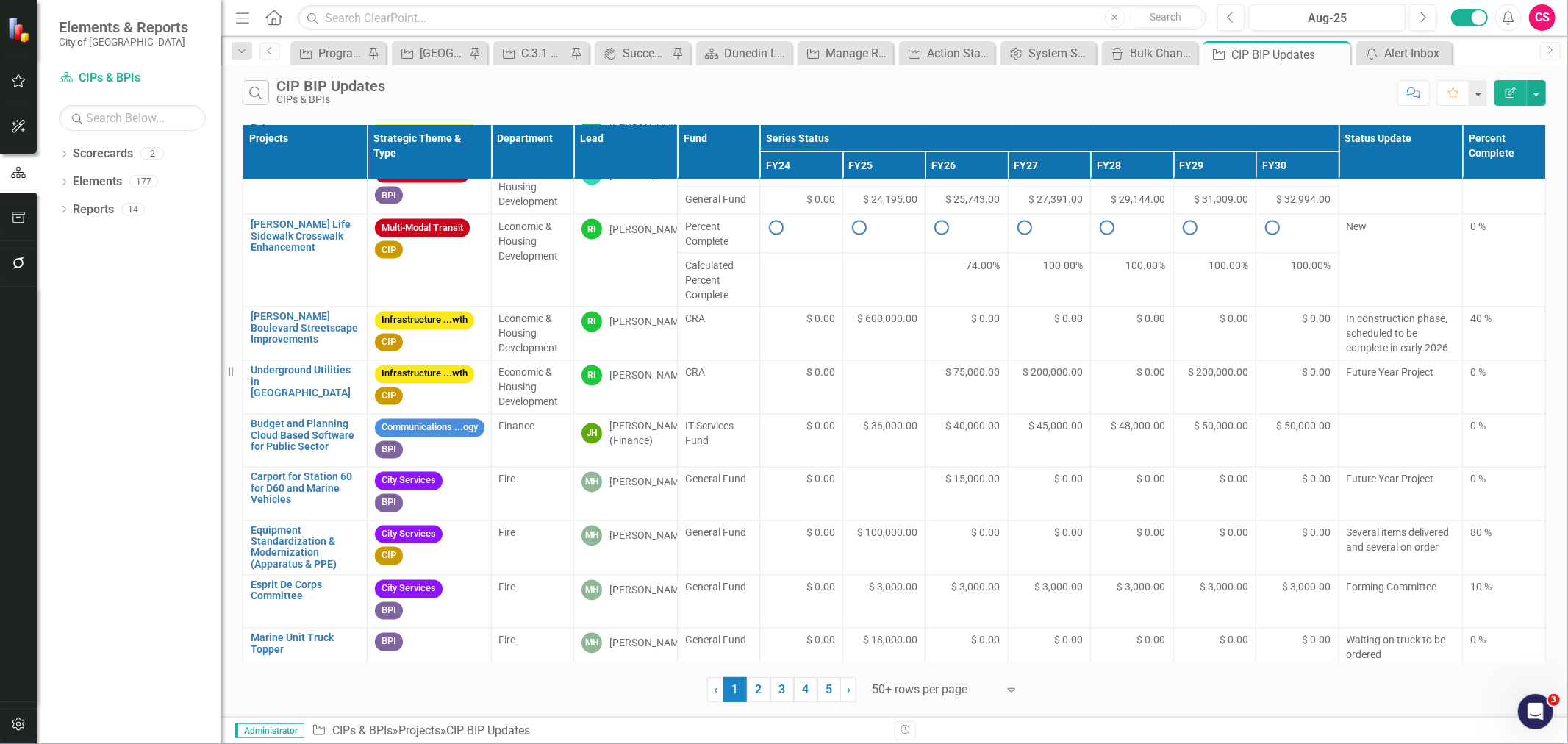
scroll to position [2505, 0]
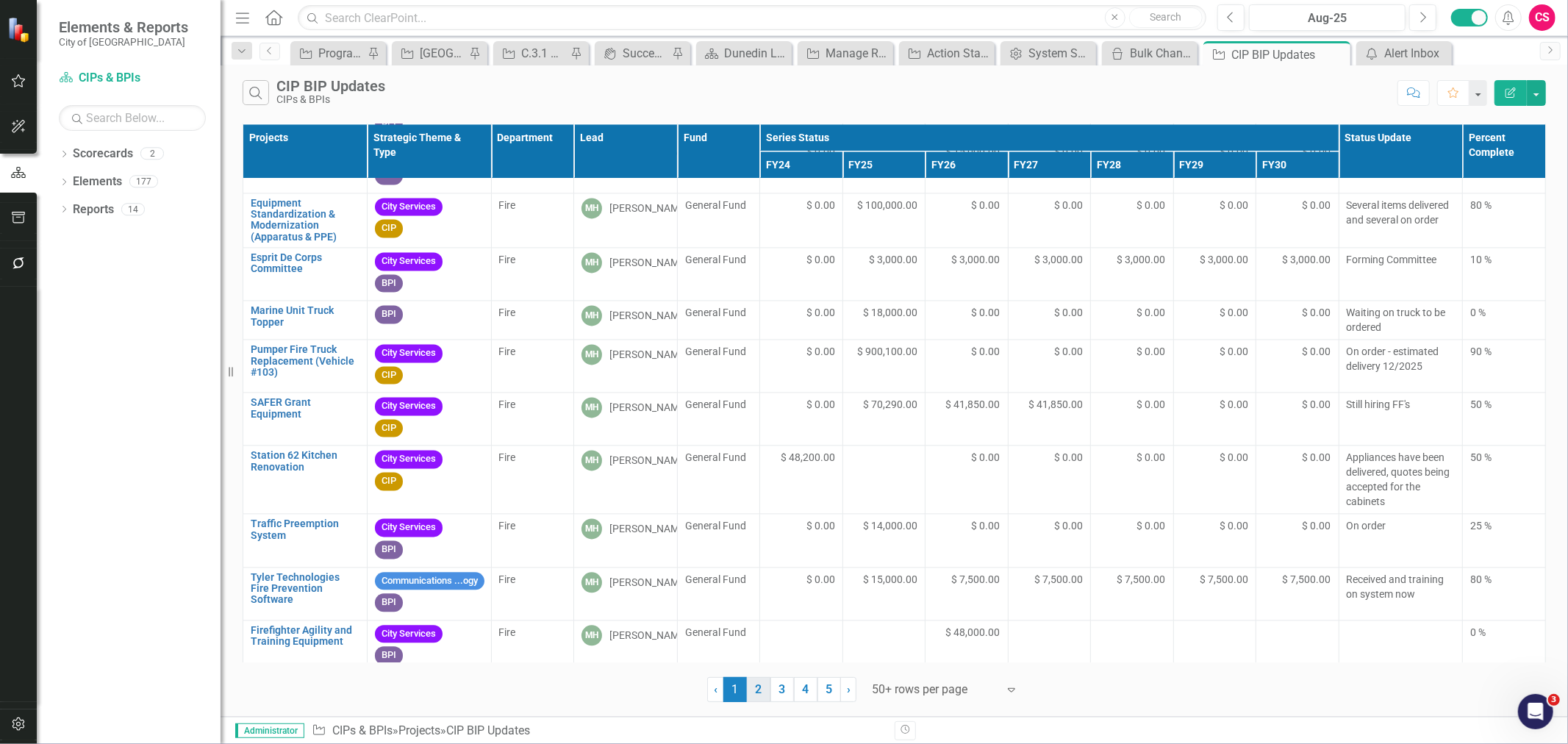
click at [765, 689] on link "2" at bounding box center [758, 690] width 24 height 25
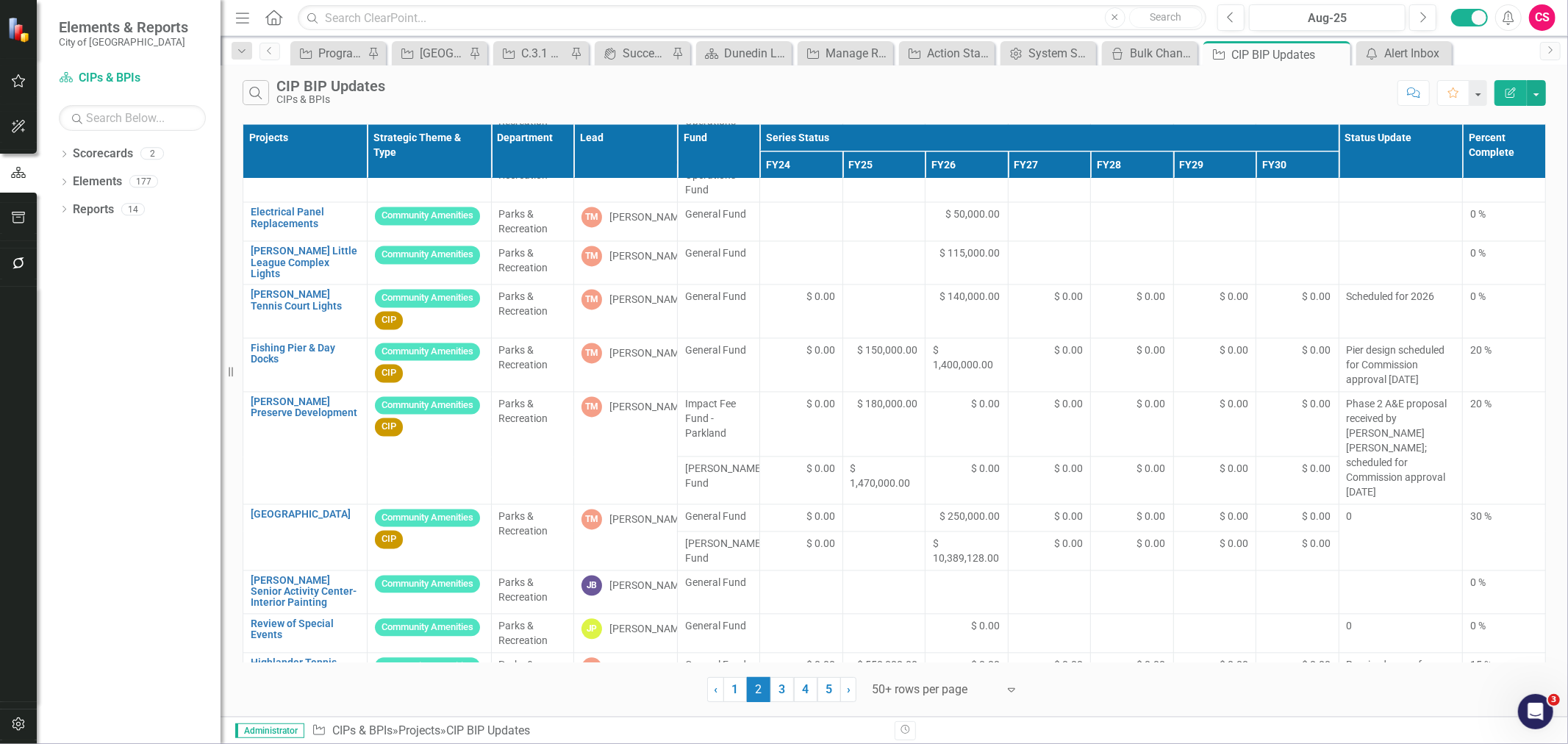
scroll to position [2505, 0]
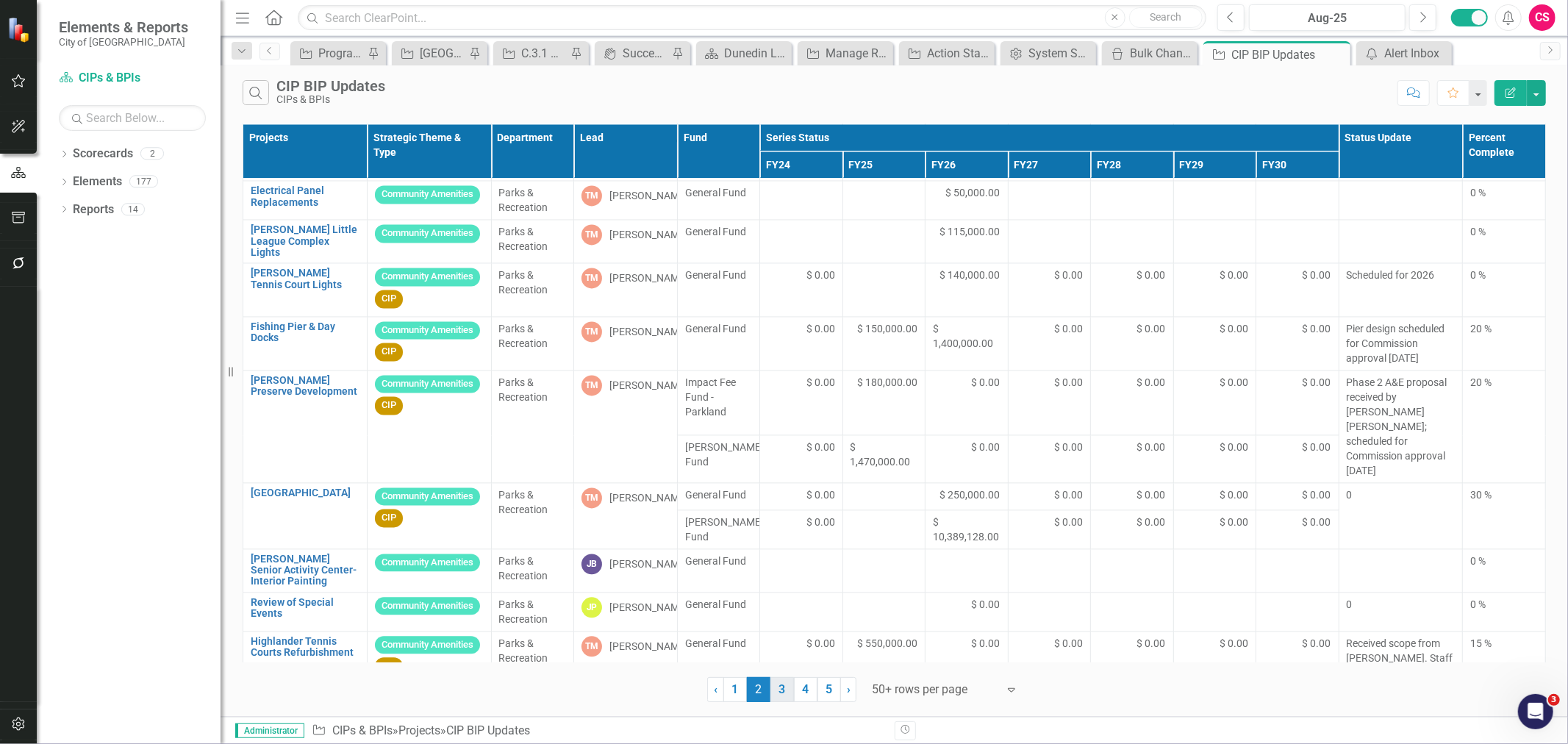
click at [784, 692] on link "3" at bounding box center [782, 690] width 24 height 25
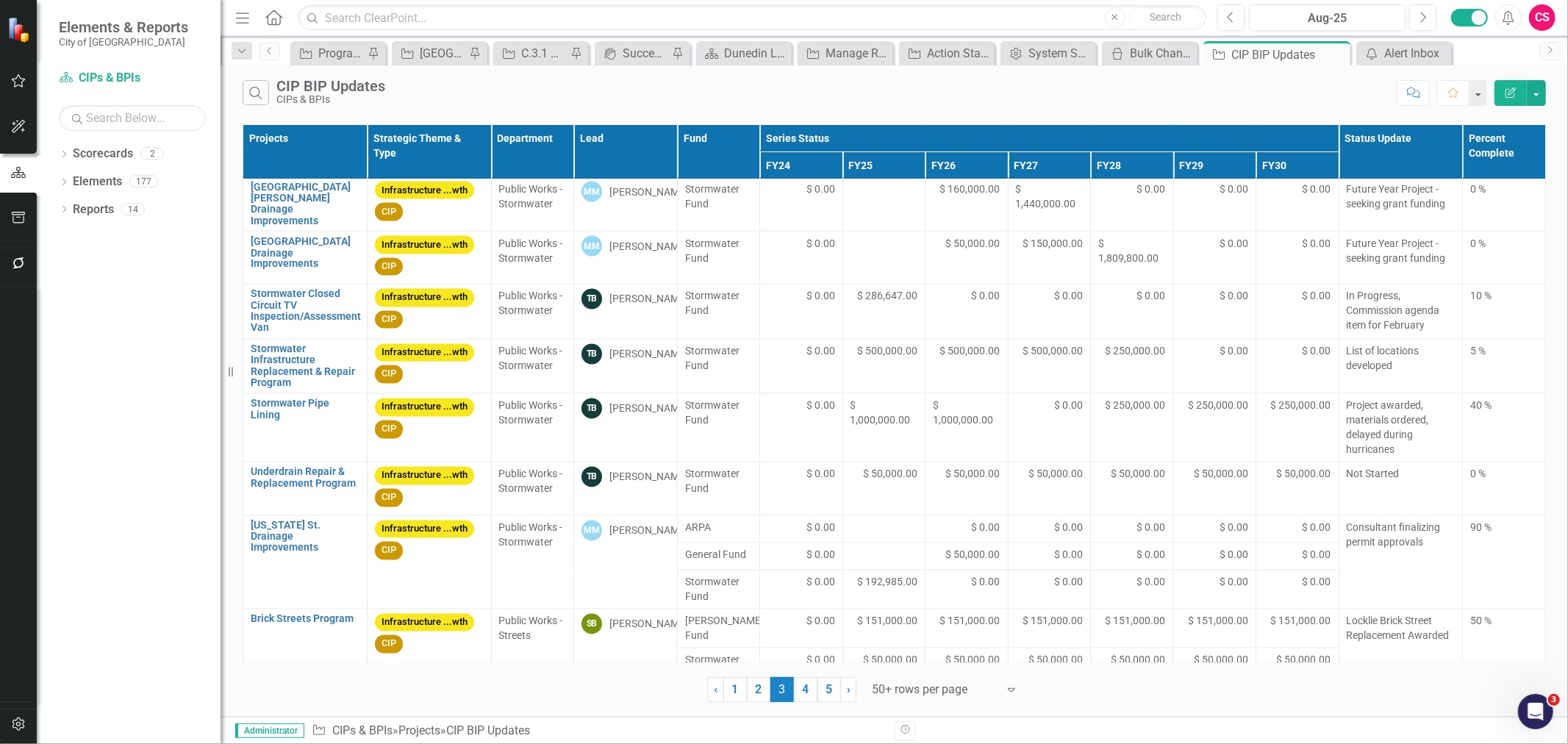
scroll to position [2224, 0]
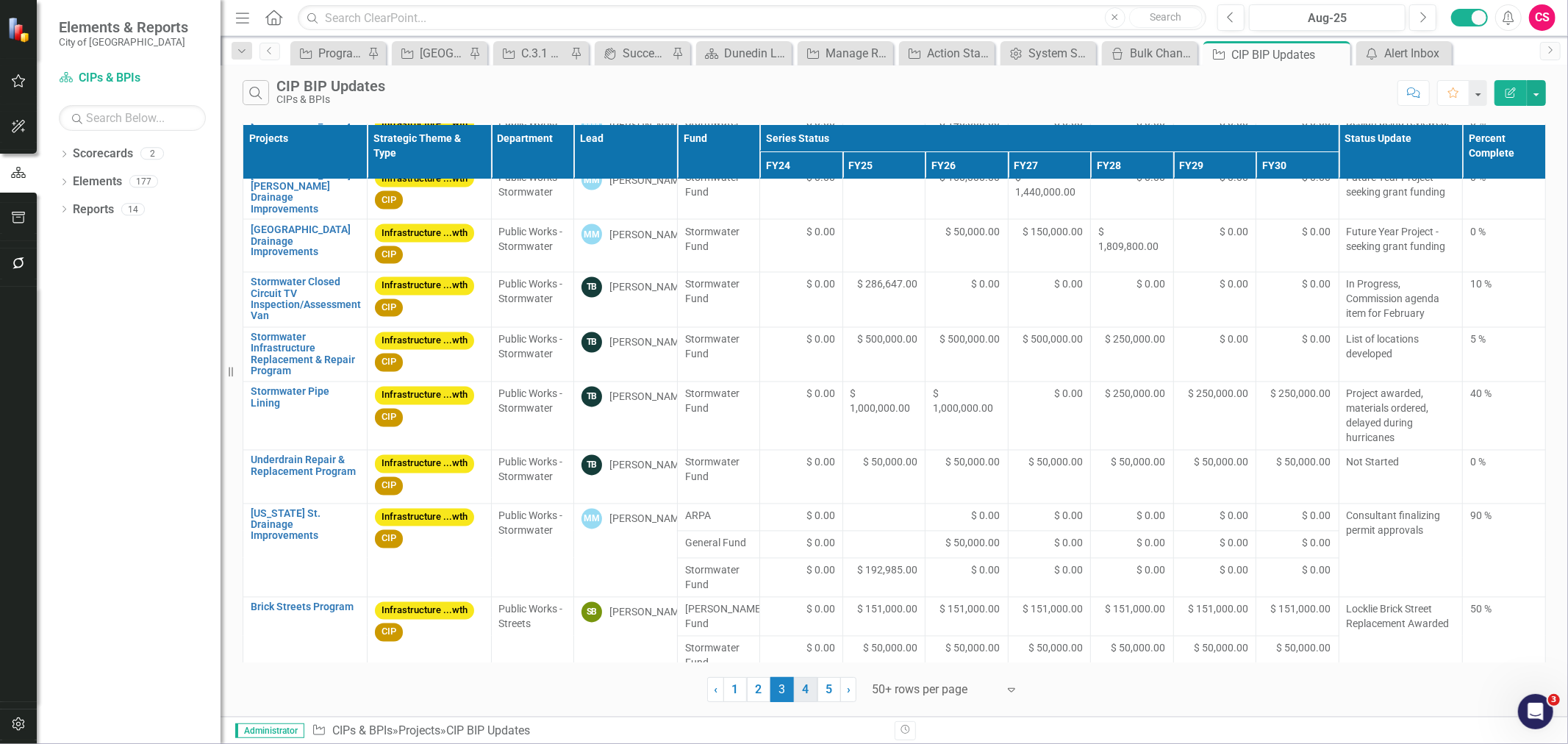
click at [802, 693] on link "4" at bounding box center [806, 690] width 24 height 25
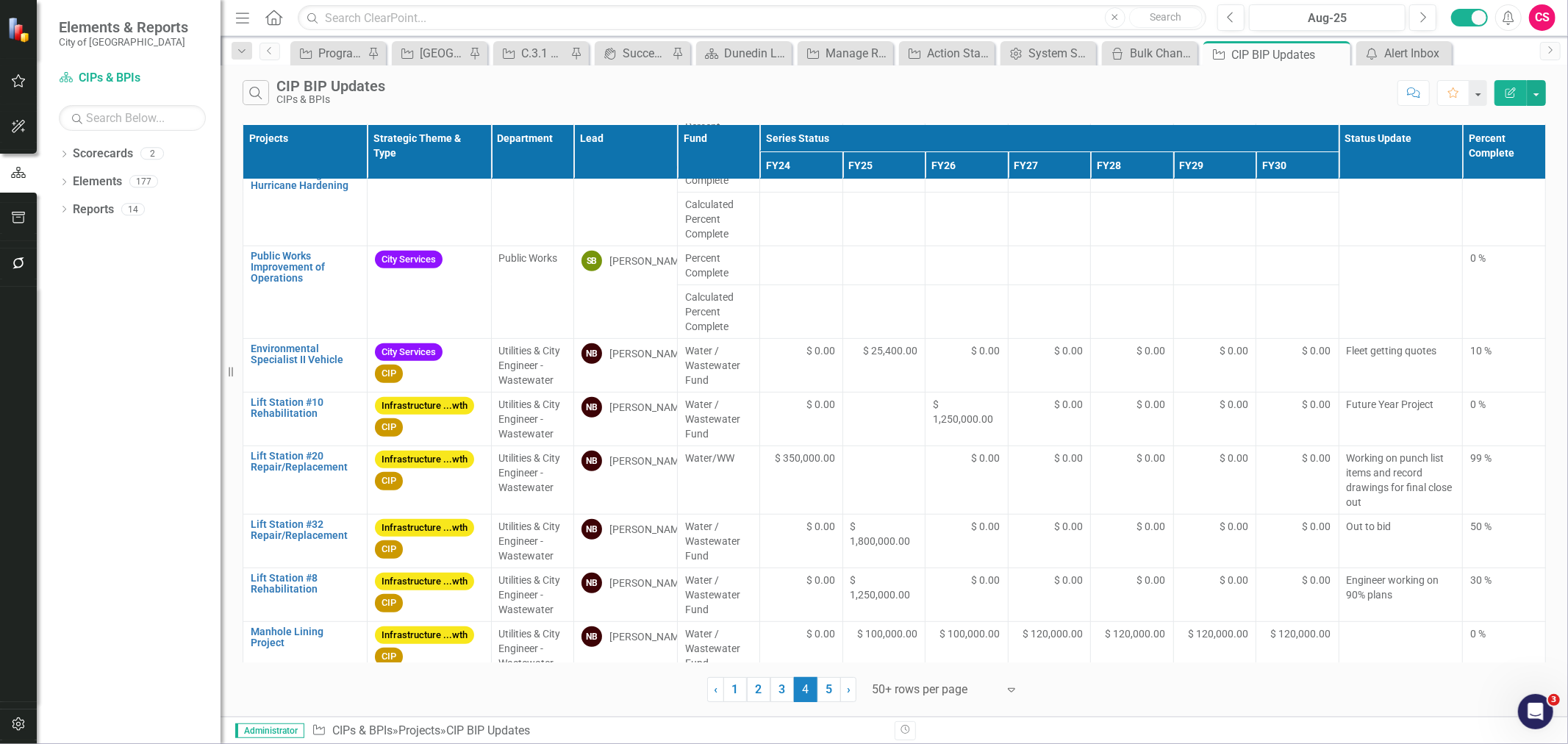
scroll to position [583, 0]
click at [733, 475] on td "Water/WW" at bounding box center [719, 479] width 83 height 69
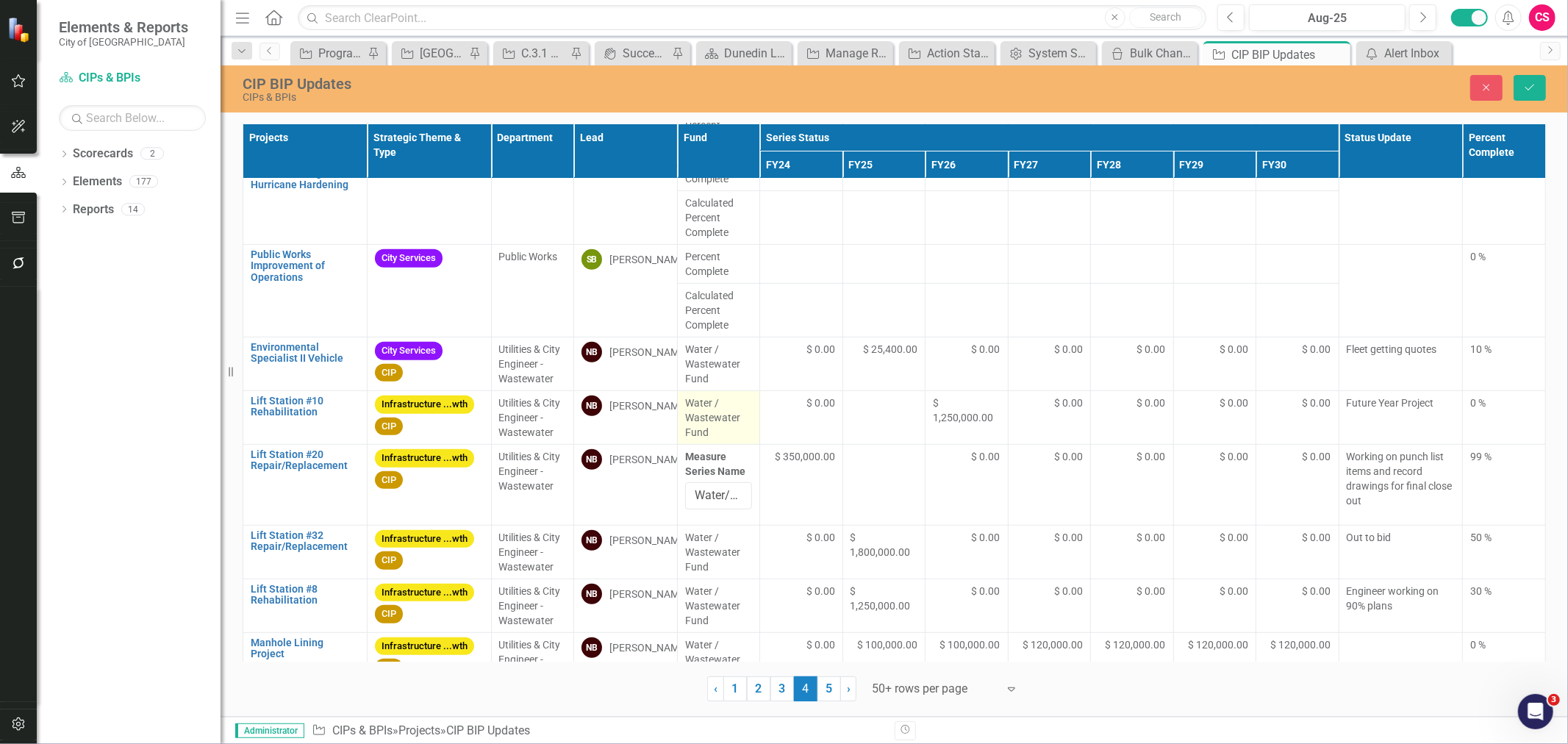
click at [718, 432] on span "Water / Wastewater Fund" at bounding box center [719, 418] width 68 height 44
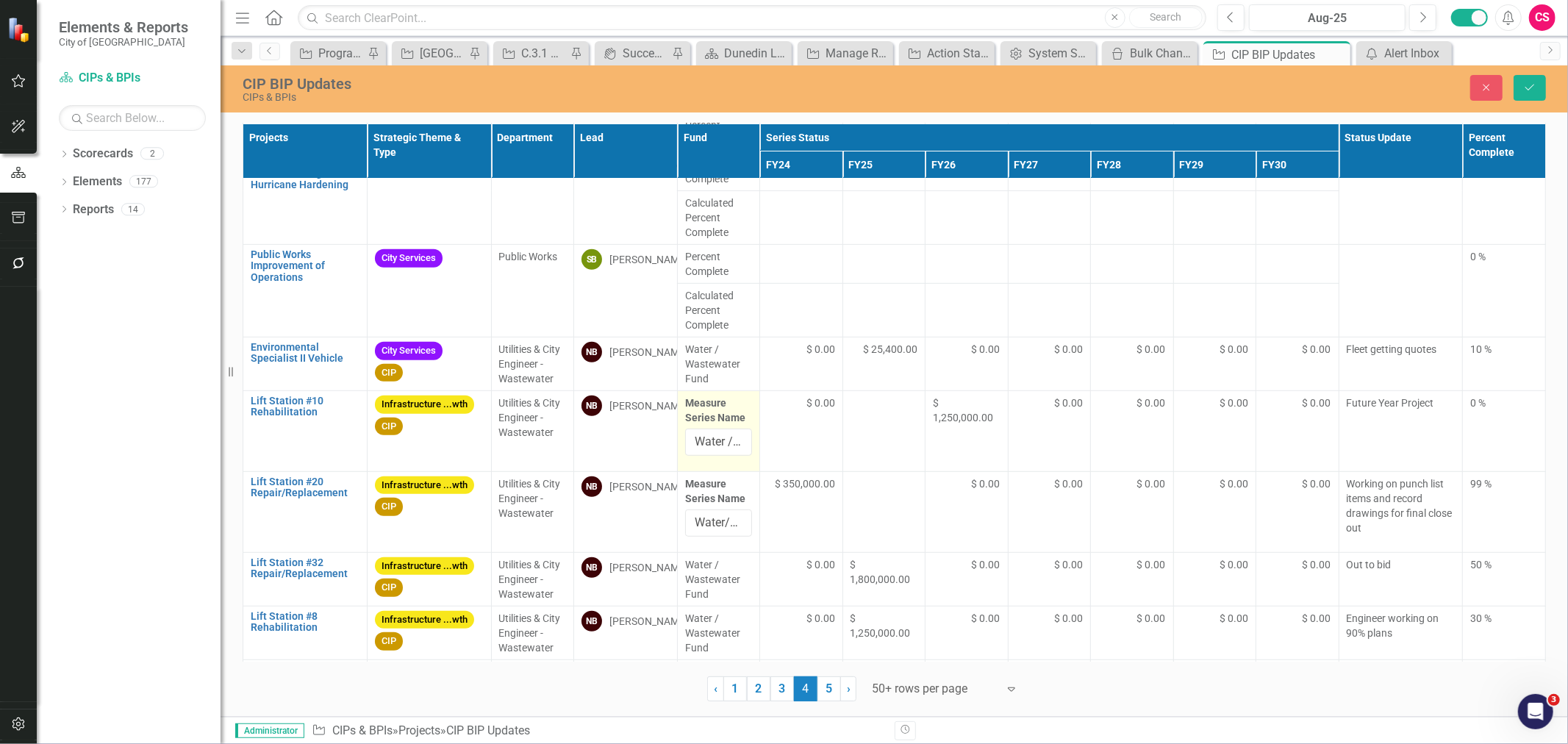
click at [715, 429] on div "Measure Series Name Water / Wastewater Fund" at bounding box center [719, 425] width 68 height 60
click at [713, 443] on input "Water / Wastewater Fund" at bounding box center [719, 442] width 68 height 27
click at [697, 521] on input "Water/WW" at bounding box center [719, 523] width 68 height 27
paste input "/ Wastewater Fund"
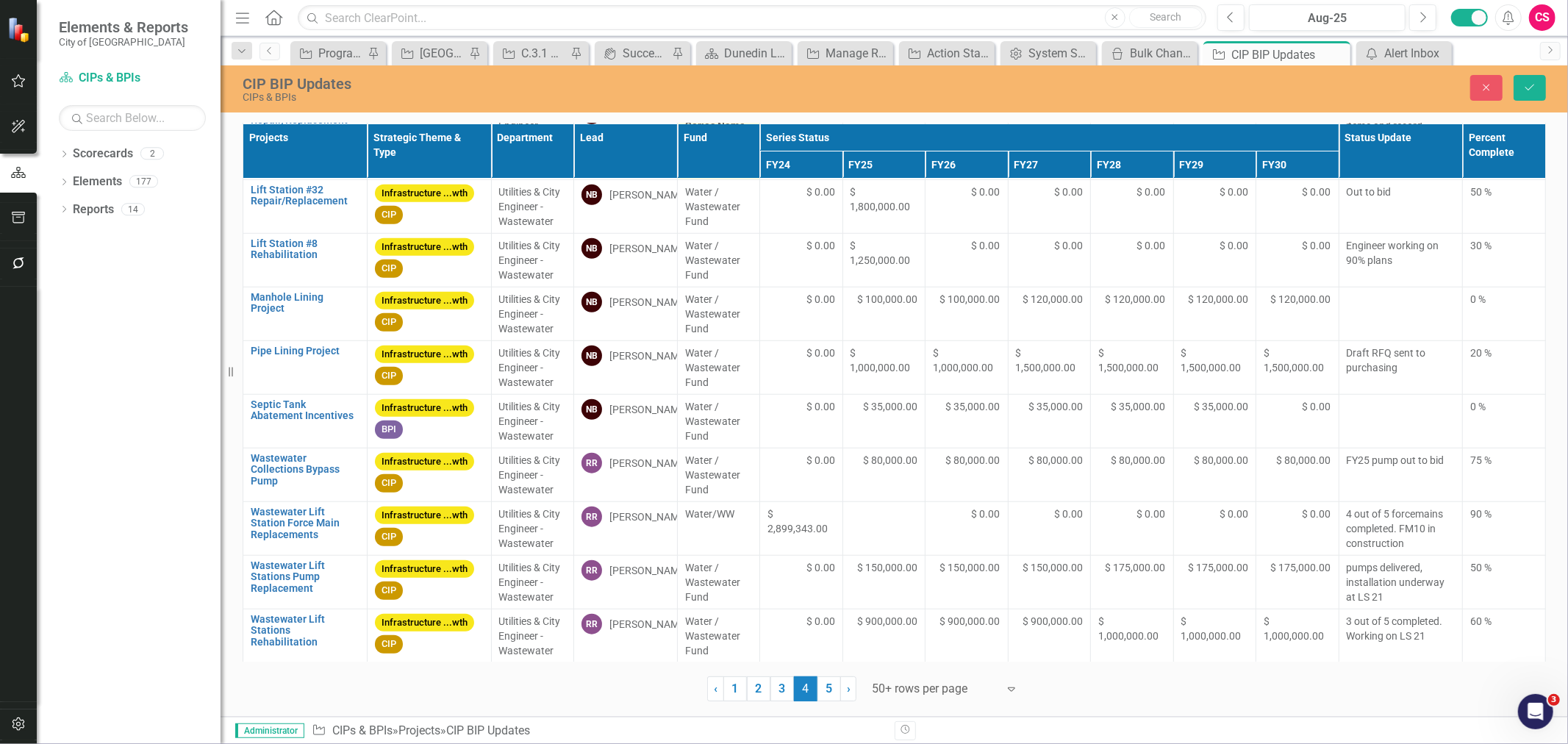
scroll to position [956, 0]
type input "Water / Wastewater Fund"
click at [697, 521] on span "Water/WW" at bounding box center [719, 513] width 68 height 15
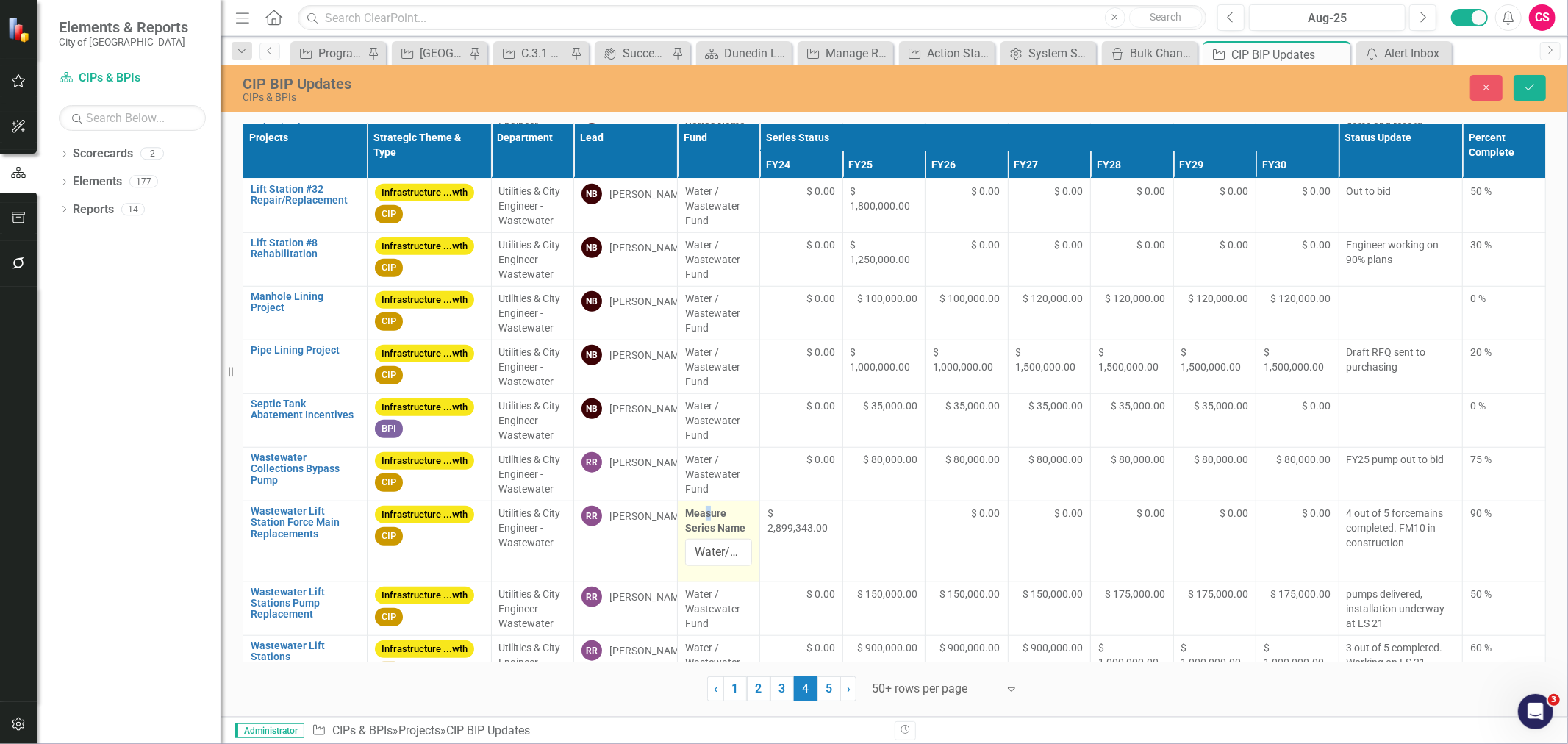
click at [704, 521] on label "Measure Series Name" at bounding box center [719, 520] width 68 height 30
click at [704, 559] on input "Water/WW" at bounding box center [719, 553] width 68 height 27
paste input "/ Wastewater Fund"
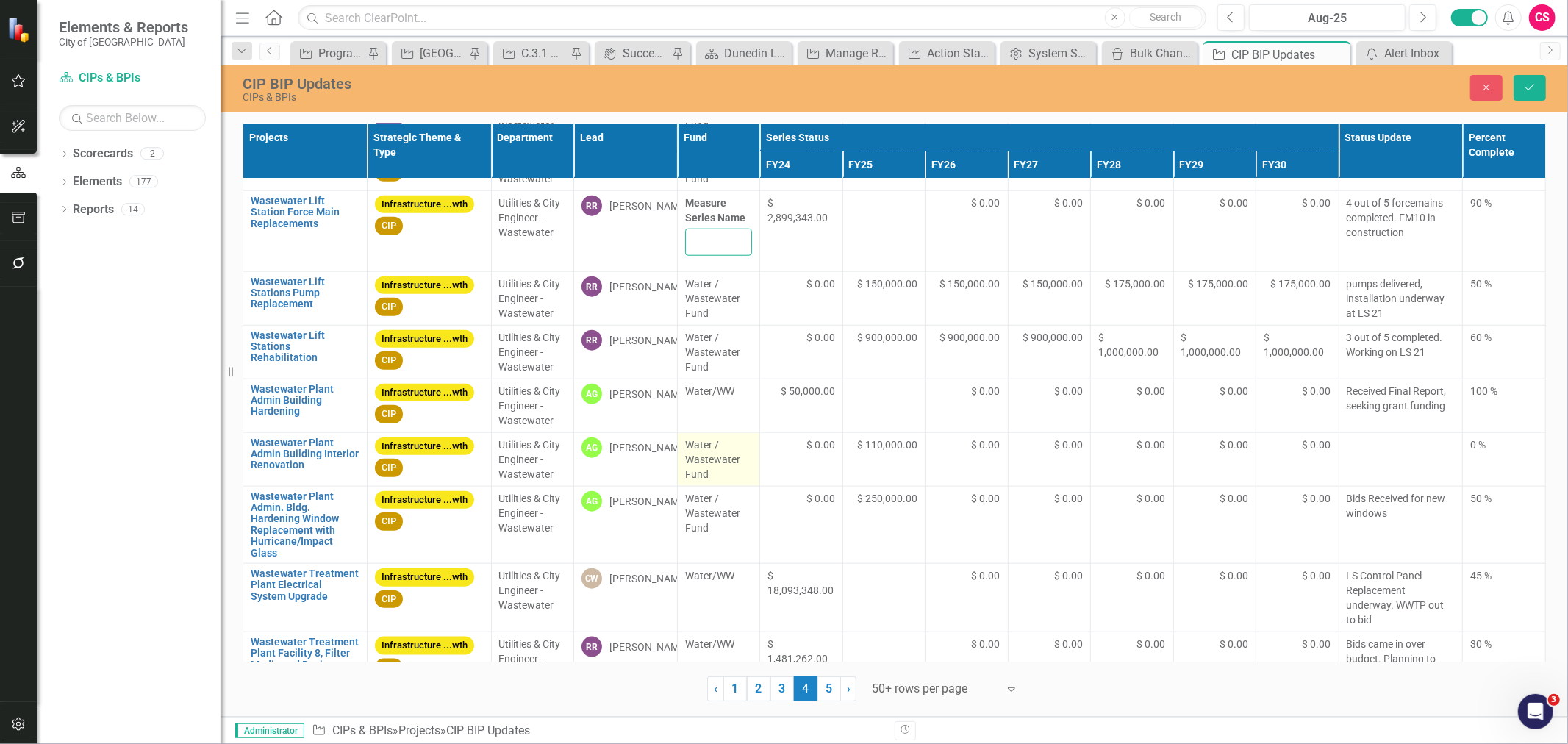
scroll to position [1270, 0]
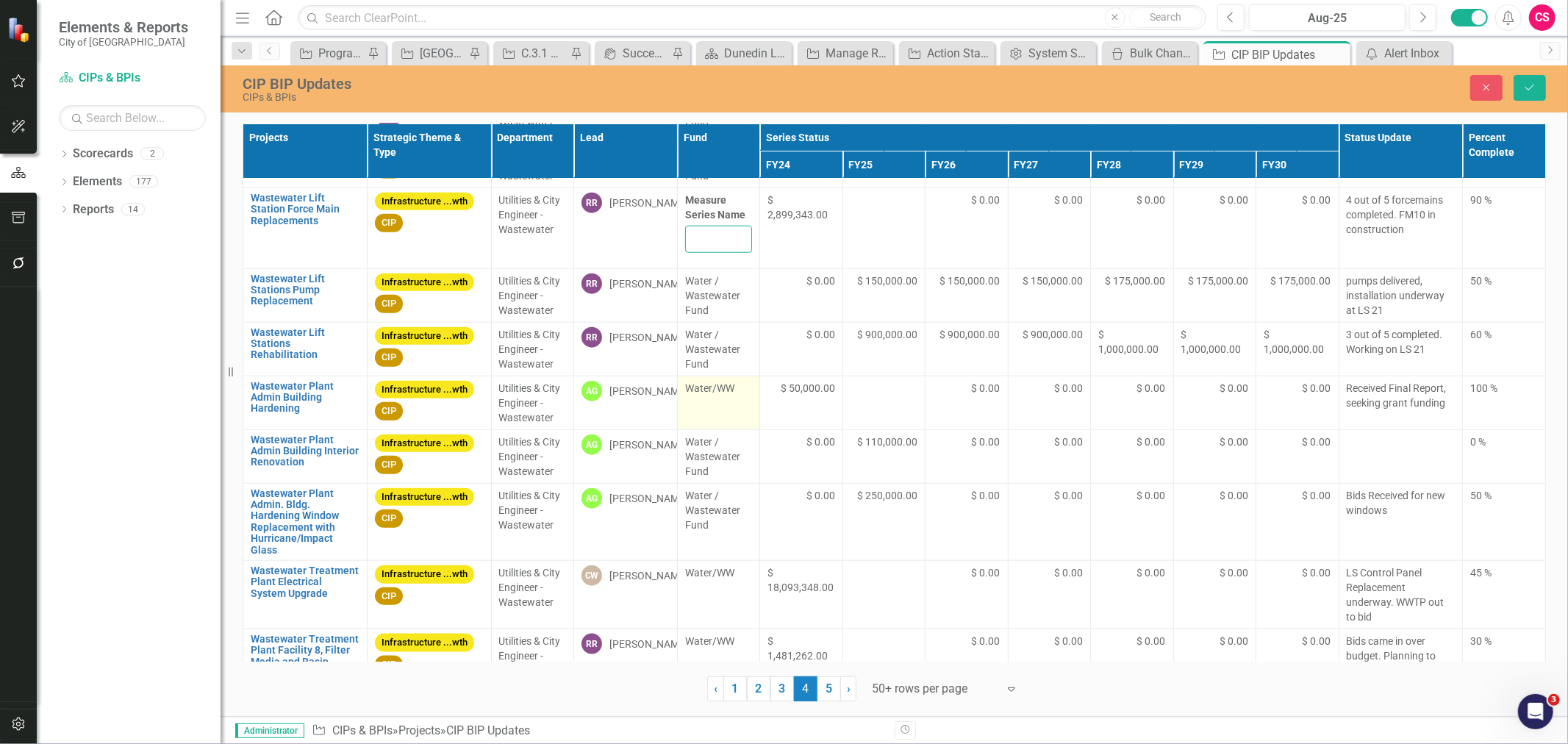
type input "Water / Wastewater Fund"
click at [719, 422] on td "Water/WW" at bounding box center [719, 403] width 83 height 53
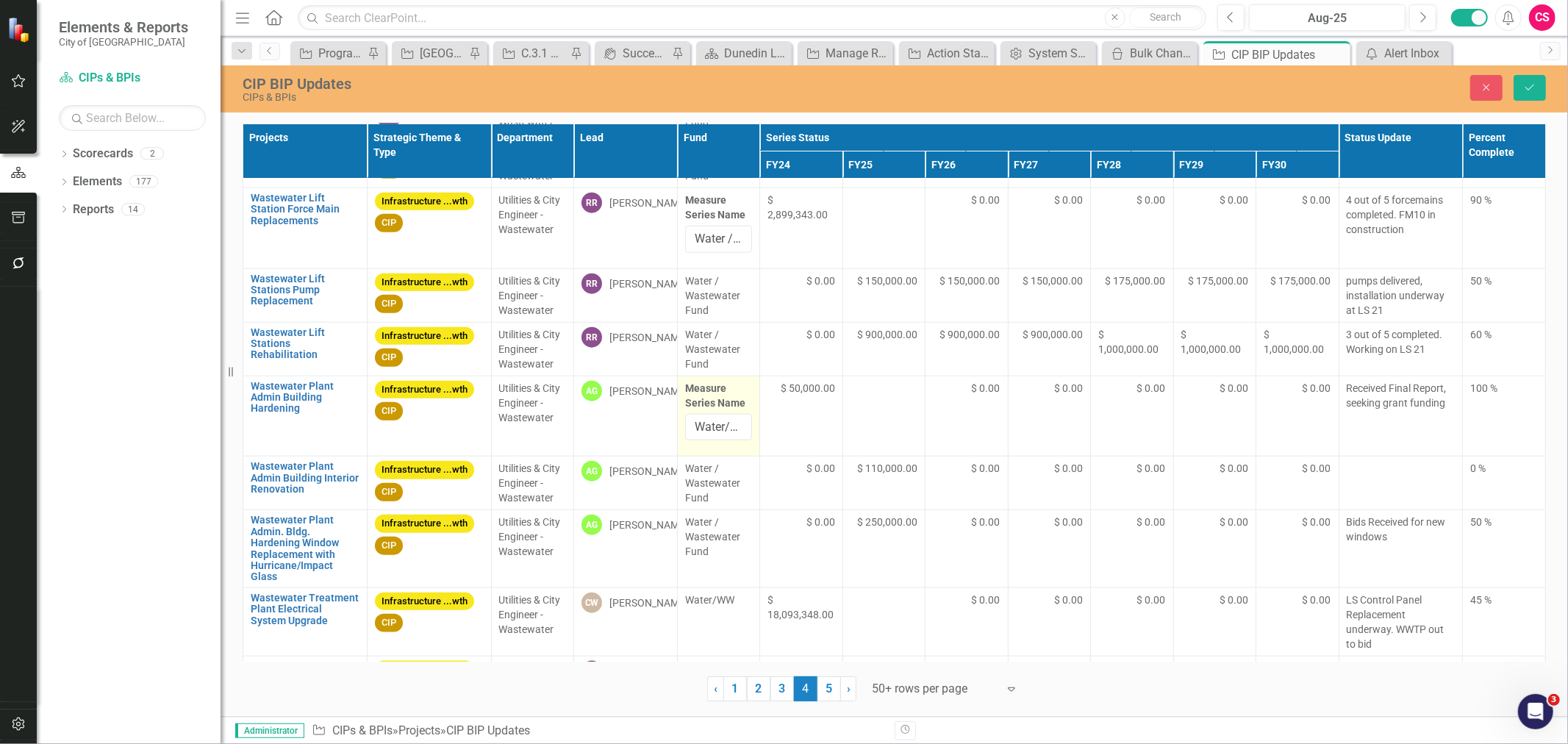
click at [710, 408] on label "Measure Series Name" at bounding box center [719, 396] width 68 height 30
click at [710, 414] on input "Water/WW" at bounding box center [719, 428] width 68 height 27
click at [708, 427] on input "Water/WW" at bounding box center [719, 428] width 68 height 27
paste input "/ Wastewater Fund"
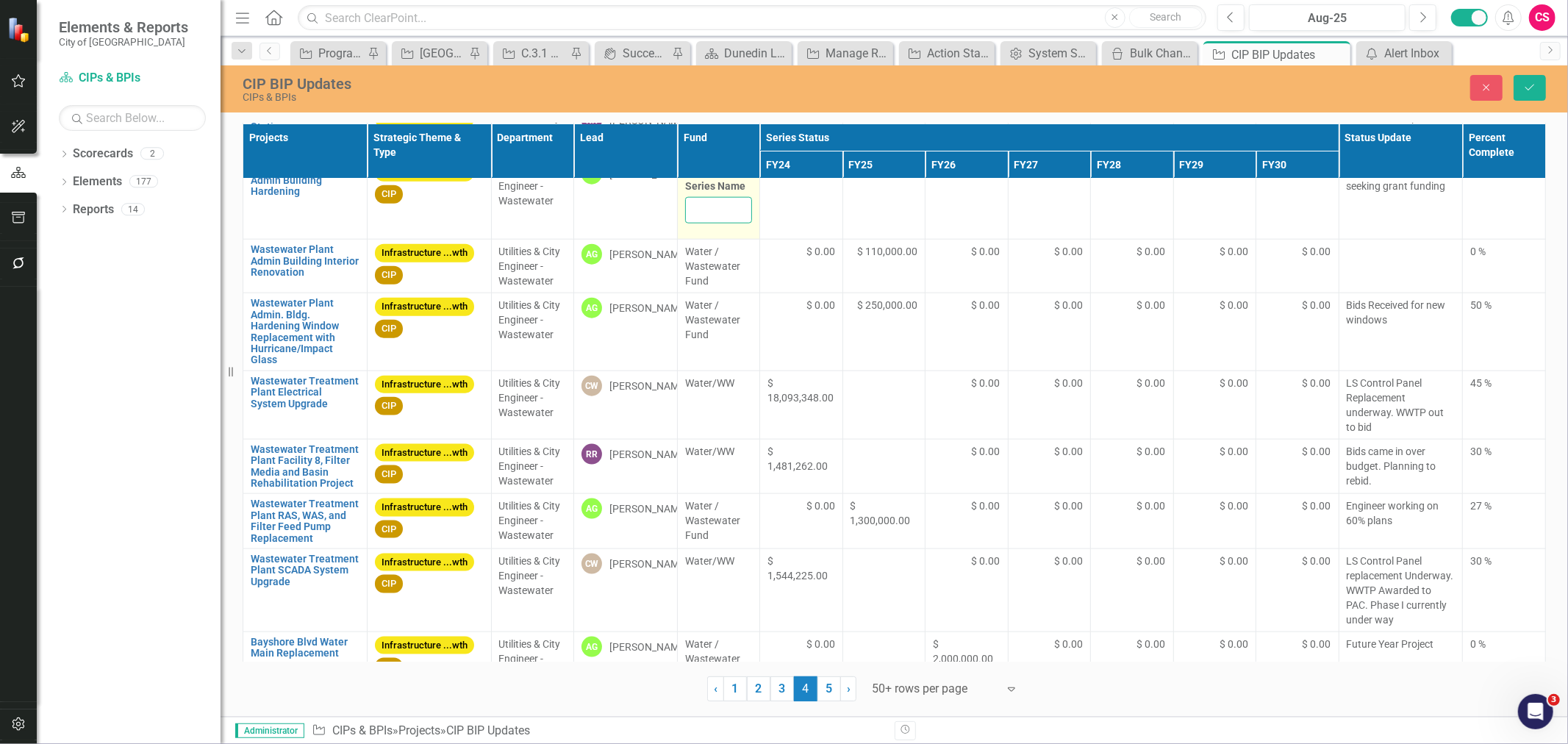
scroll to position [1487, 0]
type input "Water / Wastewater Fund"
click at [708, 427] on td "Water/WW" at bounding box center [719, 404] width 83 height 69
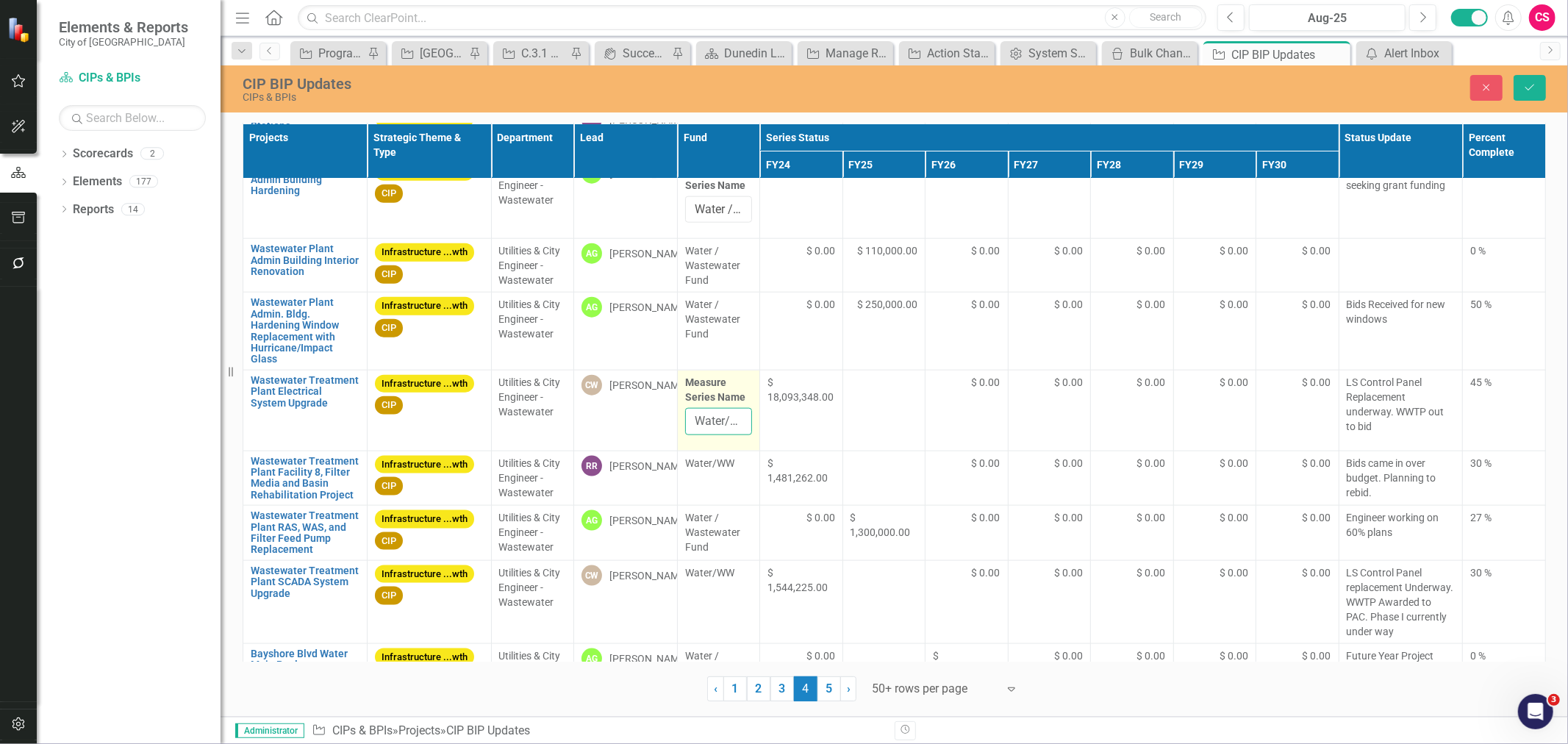
click at [699, 425] on input "Water/WW" at bounding box center [719, 422] width 68 height 27
paste input "/ Wastewater Fund"
type input "Water / Wastewater Fund"
click at [700, 471] on span "Water/WW" at bounding box center [719, 463] width 68 height 15
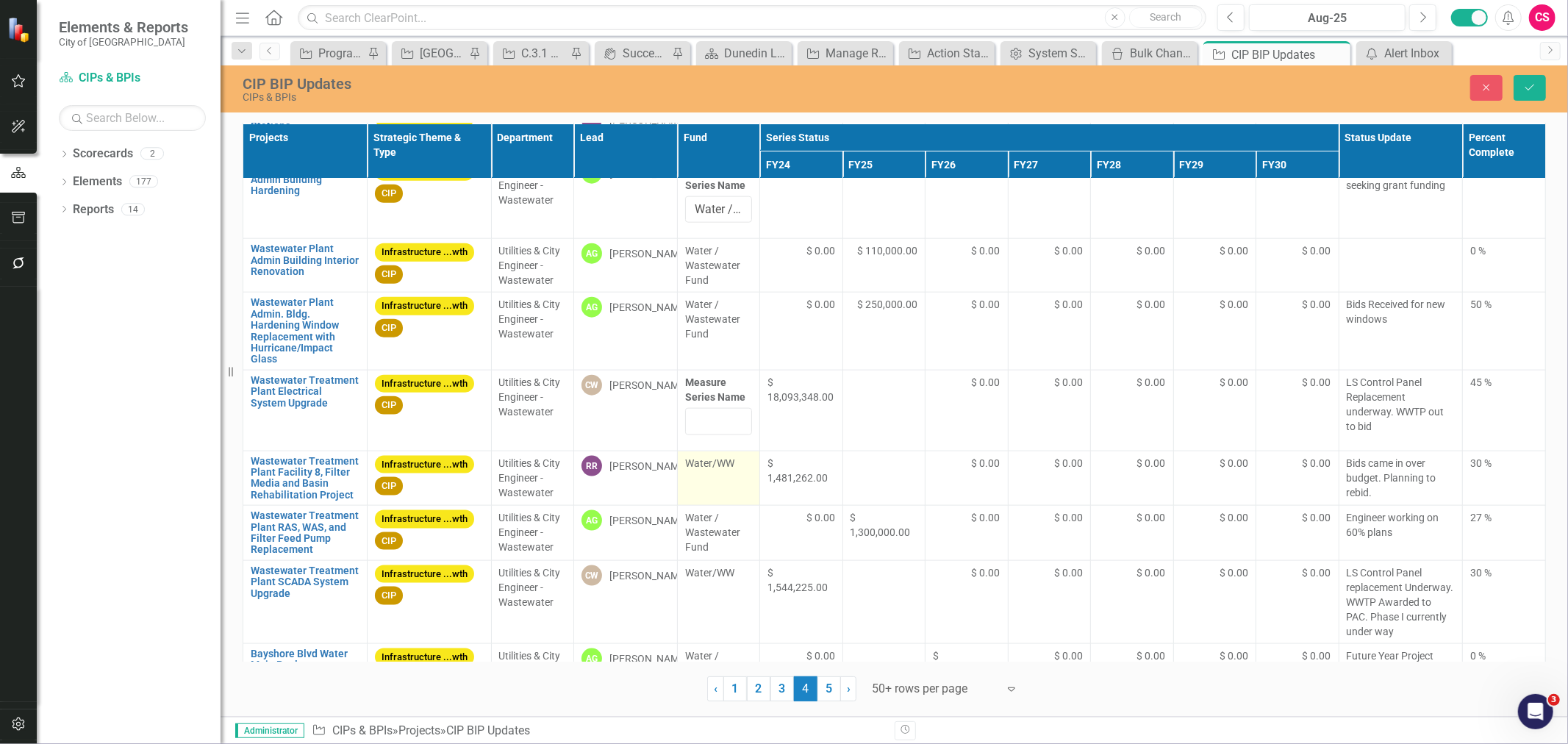
scroll to position [0, 0]
click at [700, 471] on span "Water/WW" at bounding box center [719, 463] width 68 height 15
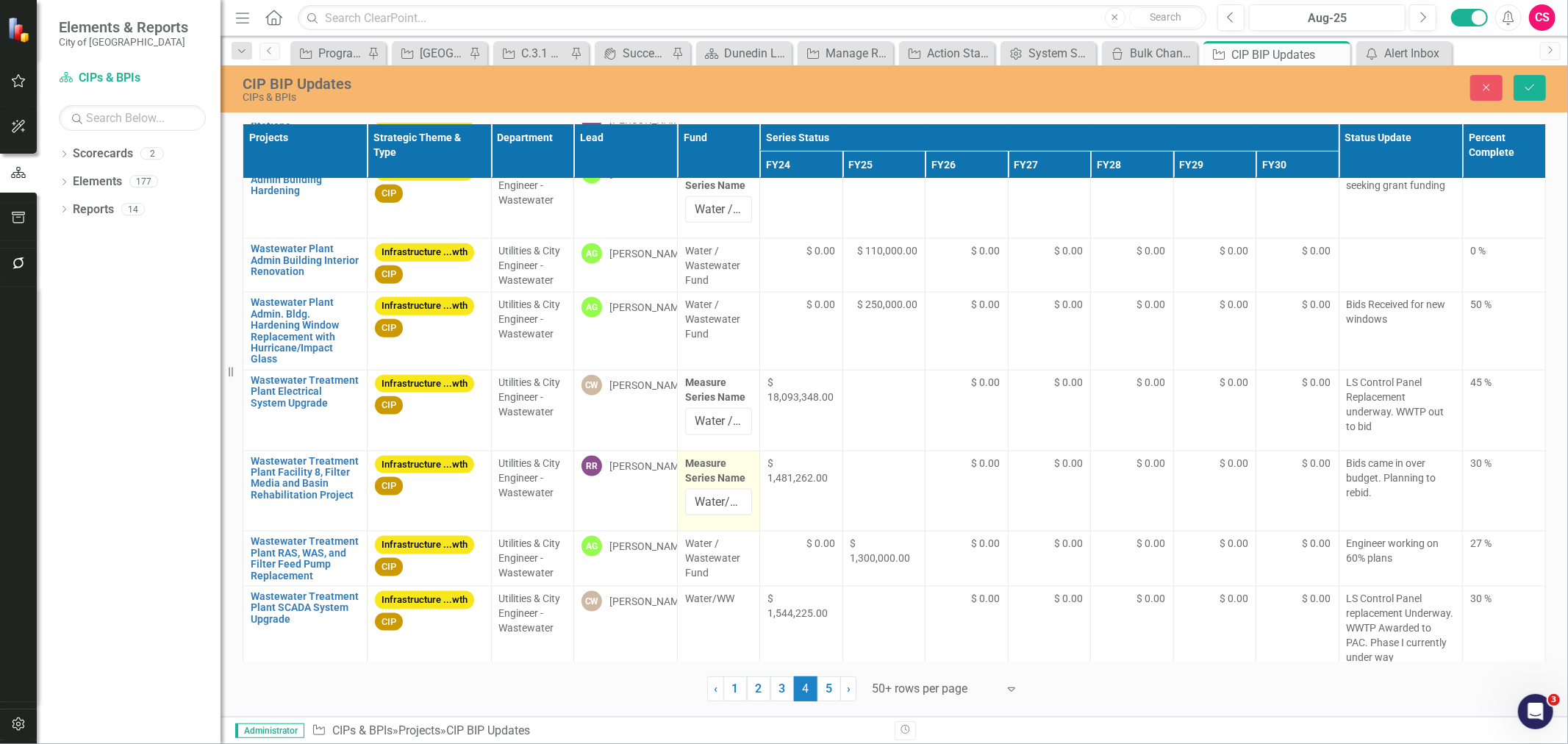
click at [702, 476] on label "Measure Series Name" at bounding box center [719, 471] width 68 height 30
click at [702, 489] on input "Water/WW" at bounding box center [719, 503] width 68 height 27
click at [706, 502] on input "Water/WW" at bounding box center [719, 503] width 68 height 27
paste input "/ Wastewater Fund"
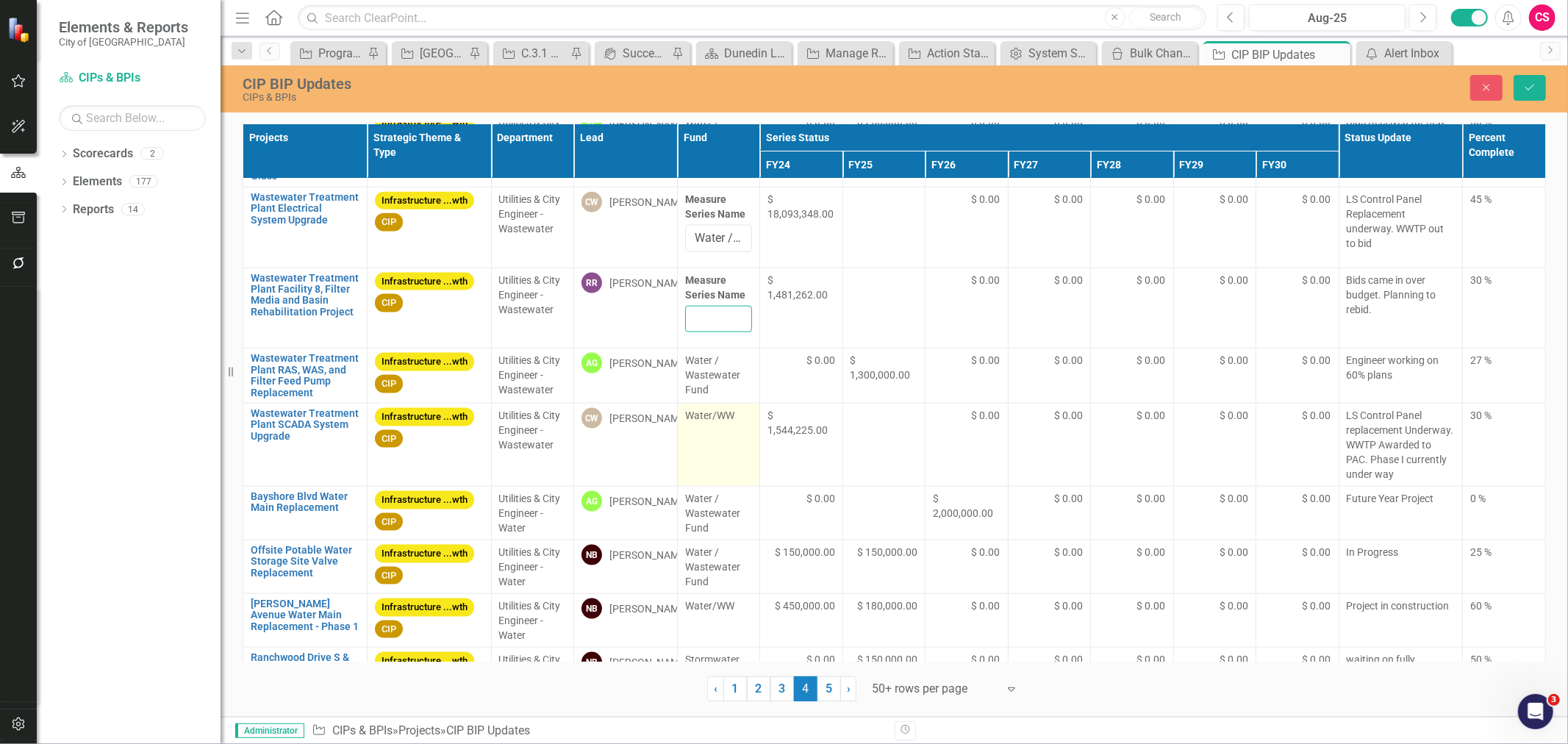
scroll to position [1675, 0]
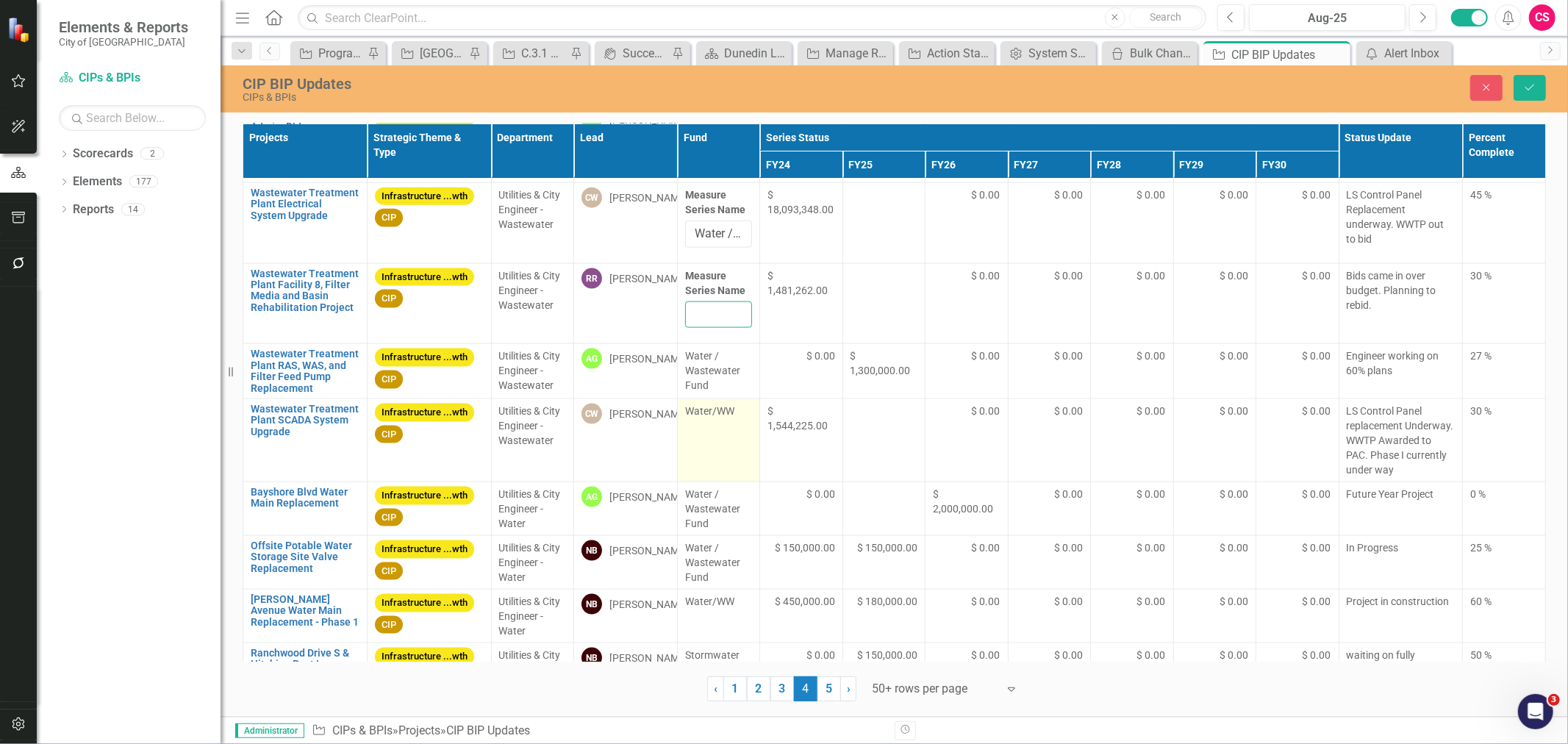
type input "Water / Wastewater Fund"
click at [719, 445] on td "Water/WW" at bounding box center [719, 441] width 83 height 83
click at [707, 451] on input "Water/WW" at bounding box center [719, 451] width 68 height 27
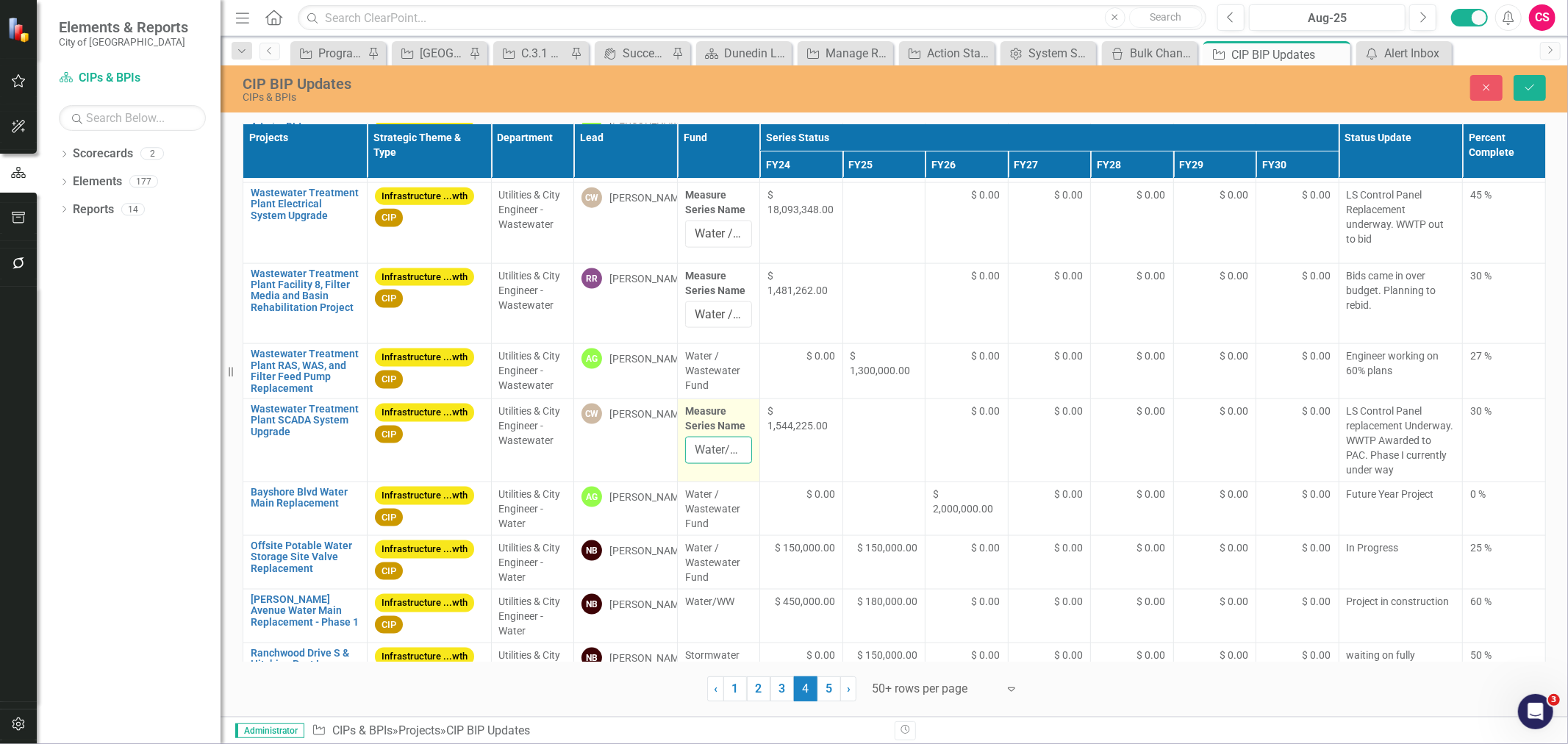
click at [707, 451] on input "Water/WW" at bounding box center [719, 451] width 68 height 27
paste input "/ Wastewater Fund"
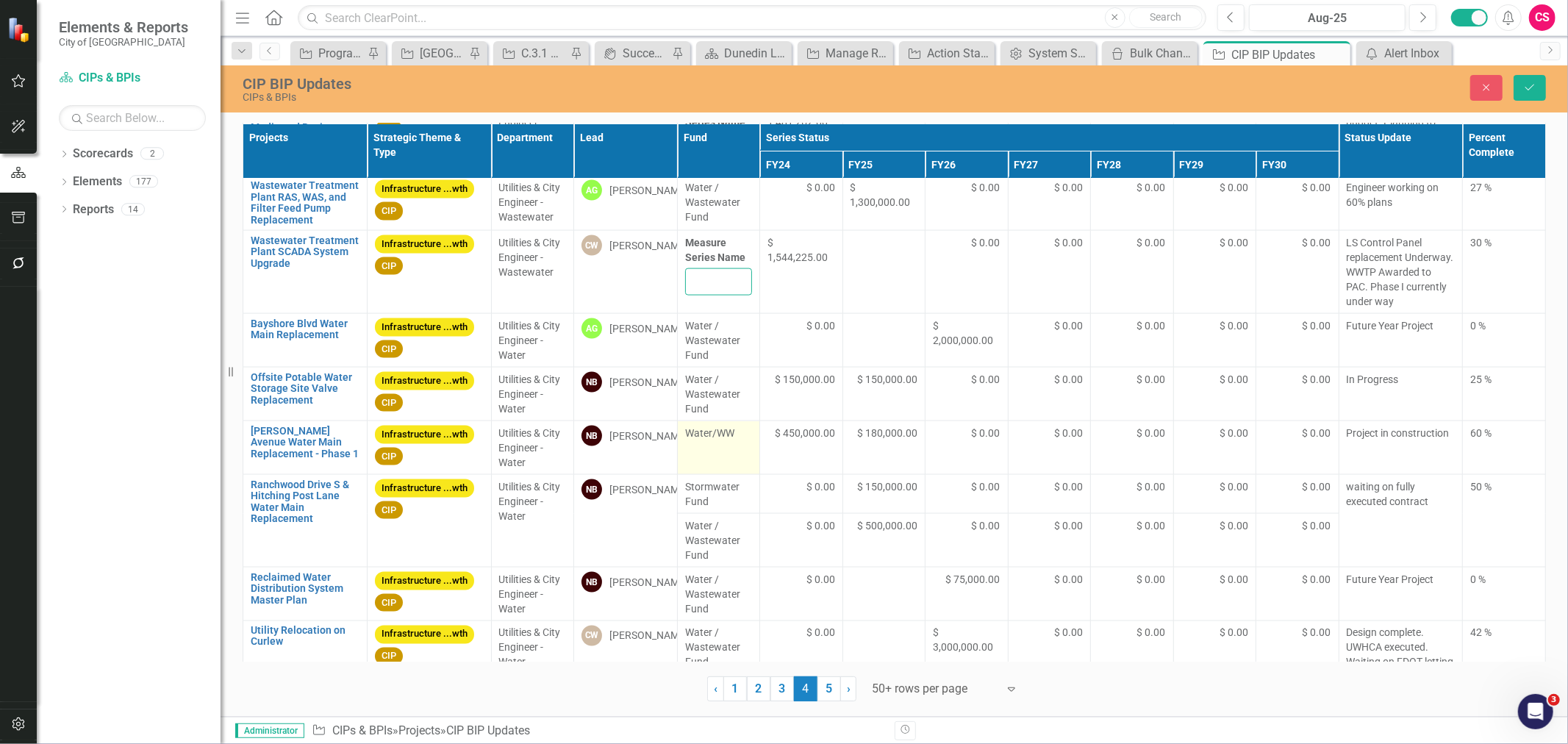
type input "Water / Wastewater Fund"
click at [707, 452] on td "Water/WW" at bounding box center [719, 448] width 83 height 53
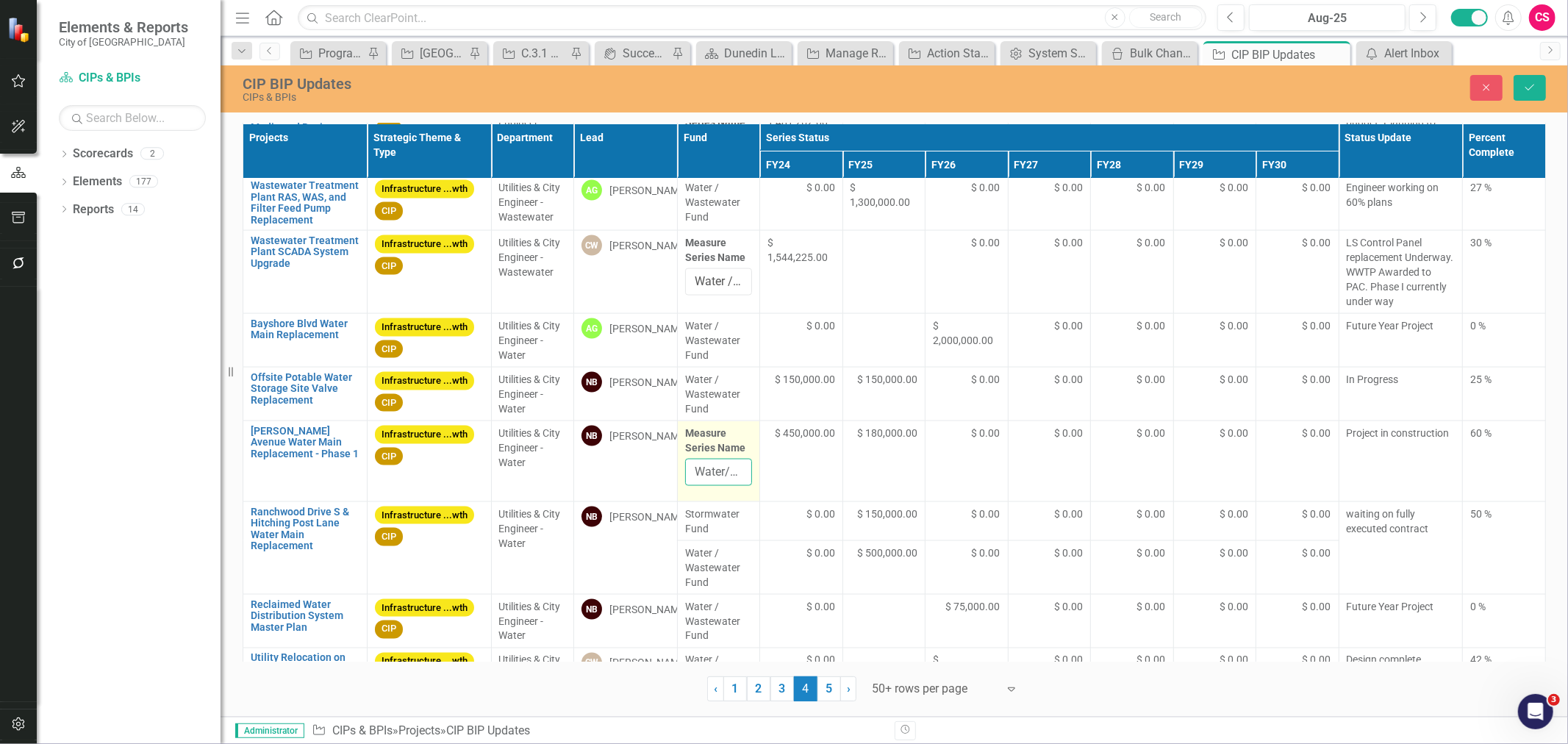
click at [700, 472] on input "Water/WW" at bounding box center [719, 473] width 68 height 27
paste input "/ Wastewater Fund"
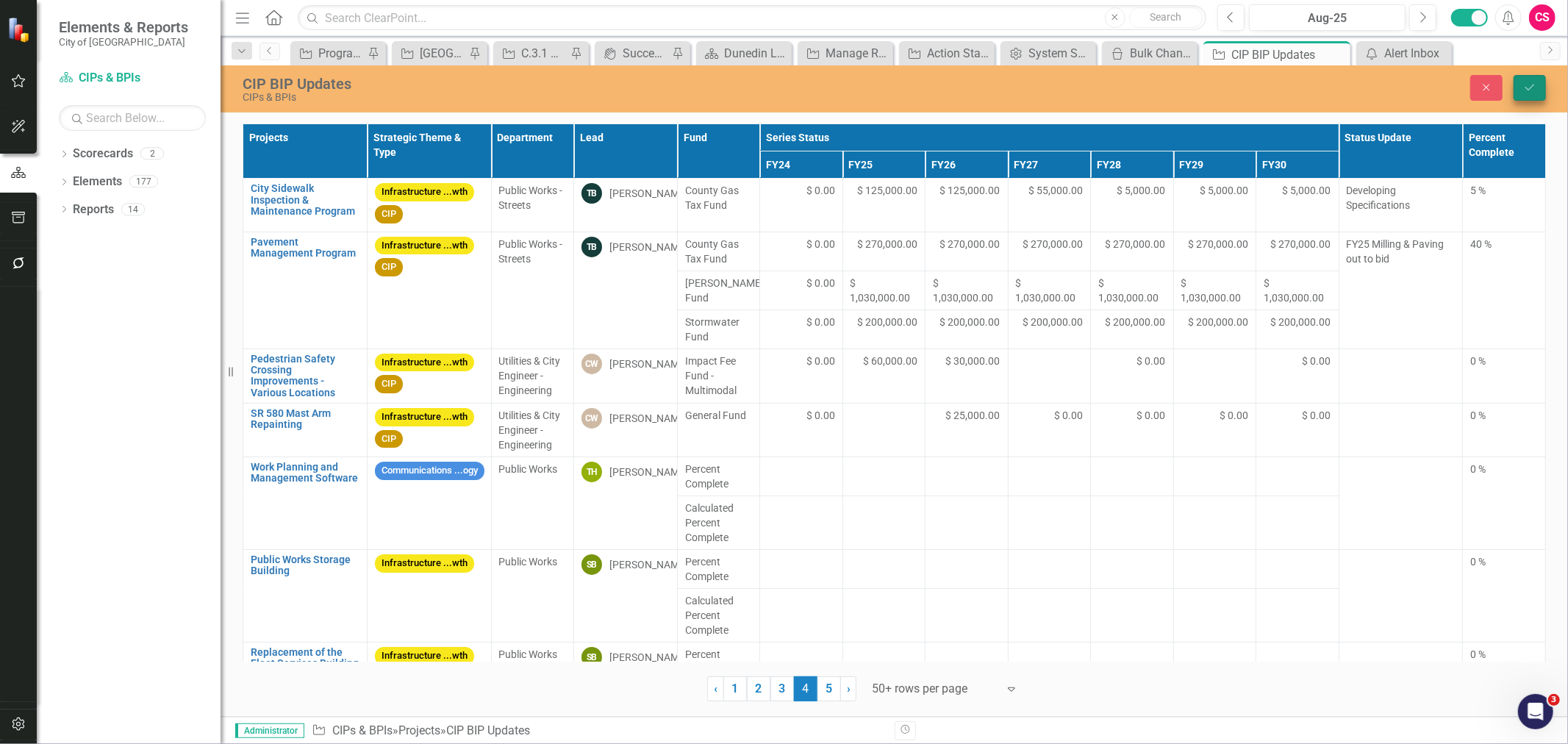
type input "Water / Wastewater Fund"
drag, startPoint x: 1534, startPoint y: 85, endPoint x: 1064, endPoint y: 590, distance: 689.9
click at [1534, 85] on icon "Save" at bounding box center [1530, 87] width 13 height 10
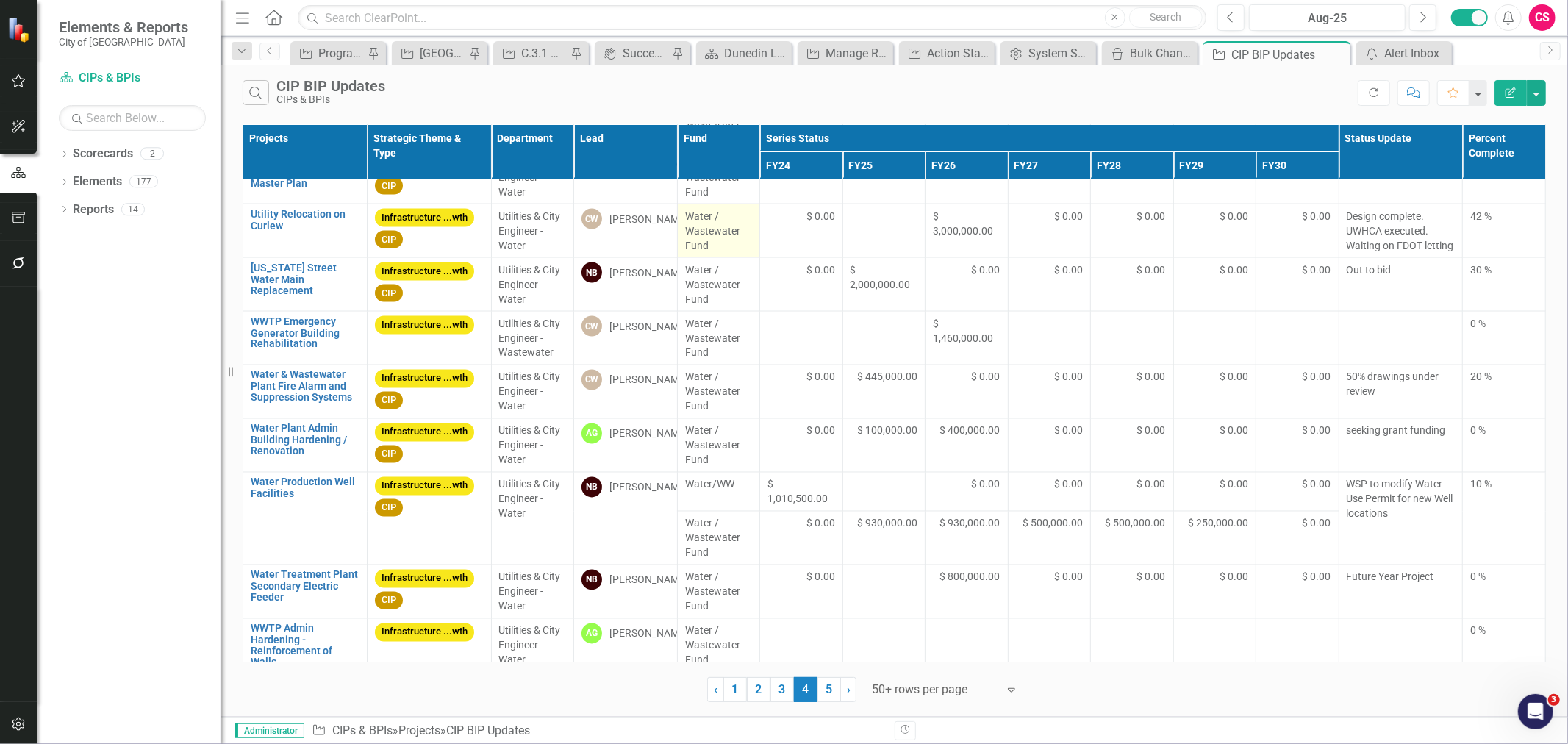
scroll to position [2130, 0]
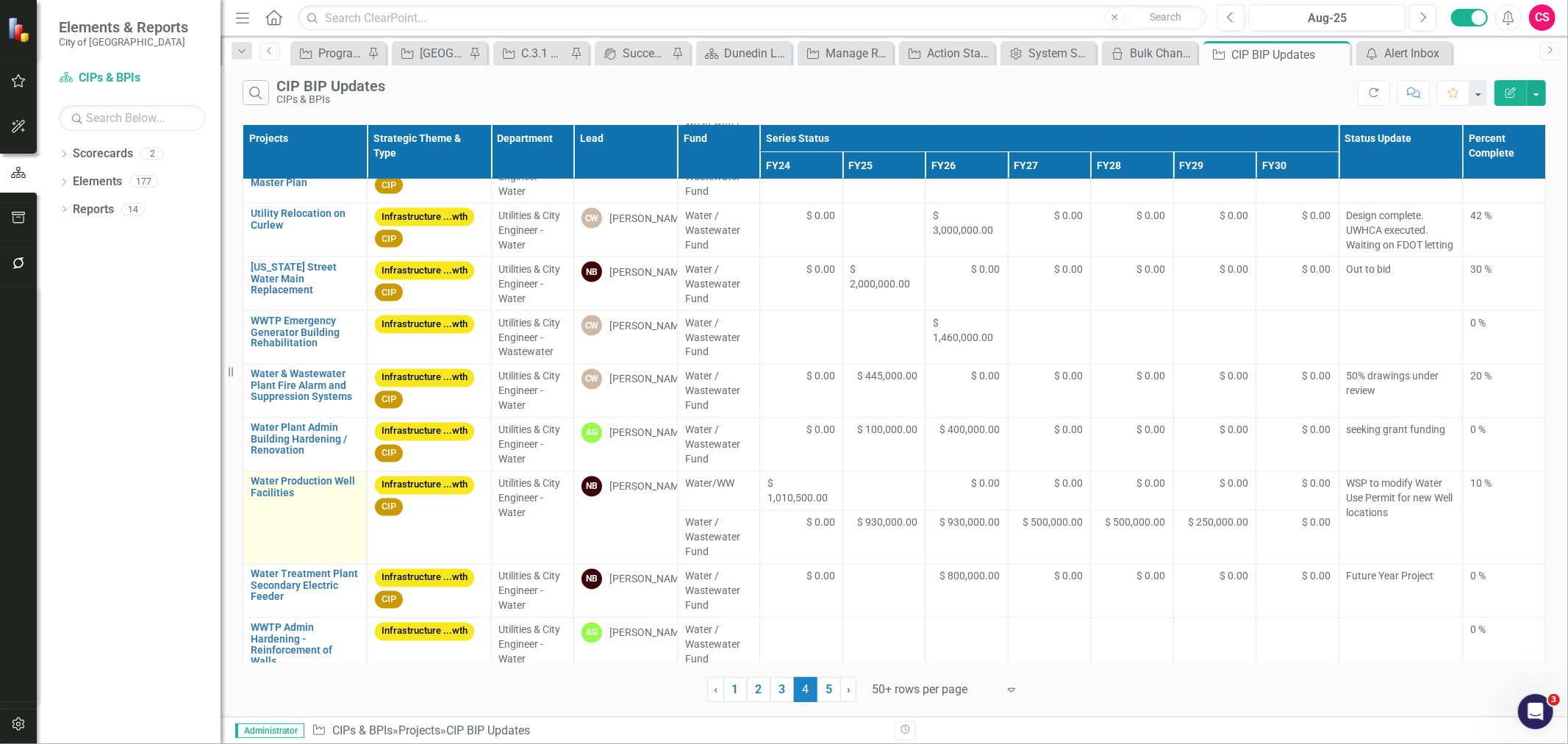
click at [0, 0] on link "Edit Edit Project" at bounding box center [0, 0] width 0 height 0
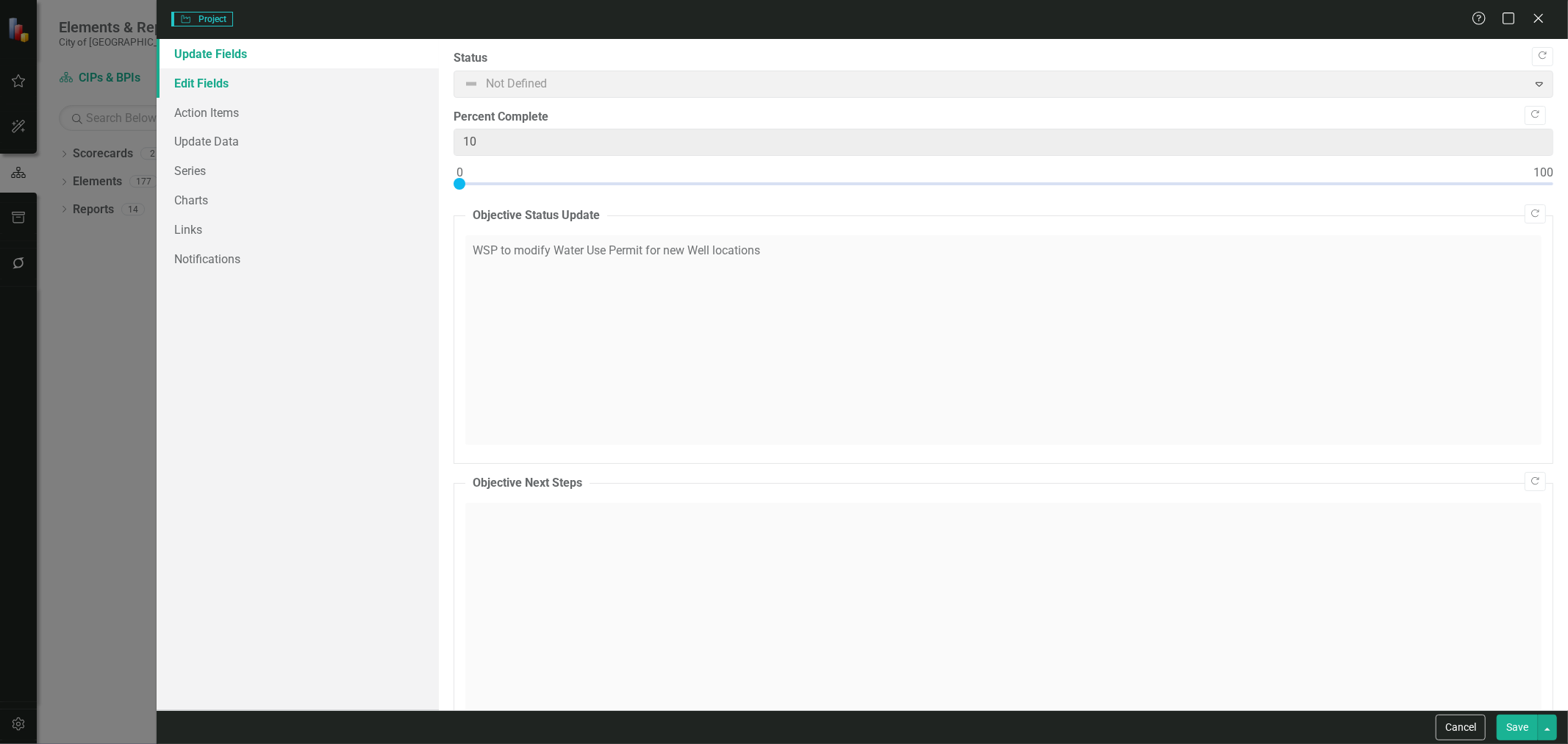
click at [257, 79] on link "Edit Fields" at bounding box center [298, 83] width 283 height 30
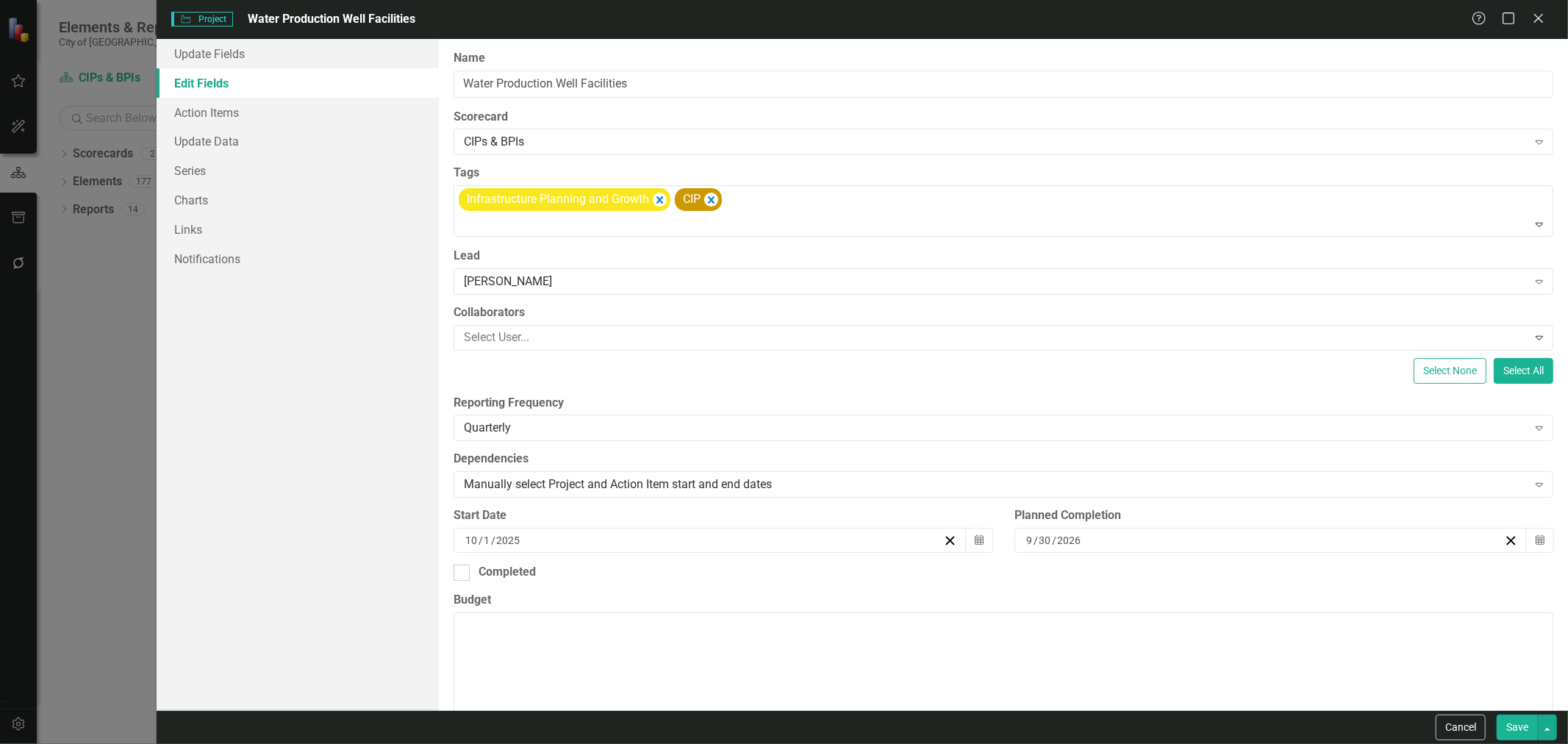
scroll to position [0, 0]
click at [254, 114] on link "Action Items" at bounding box center [298, 112] width 283 height 30
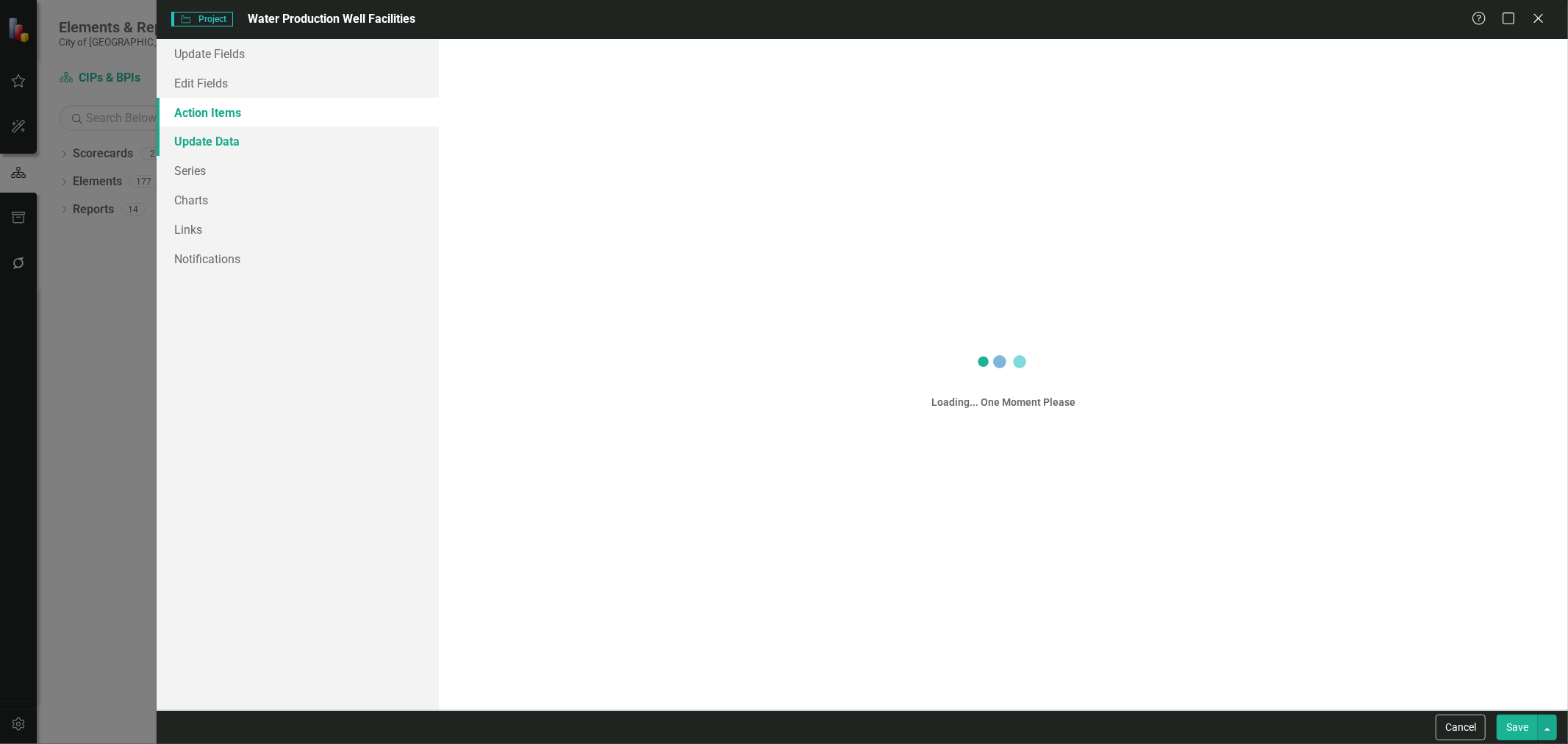
click at [304, 146] on link "Update Data" at bounding box center [298, 141] width 283 height 30
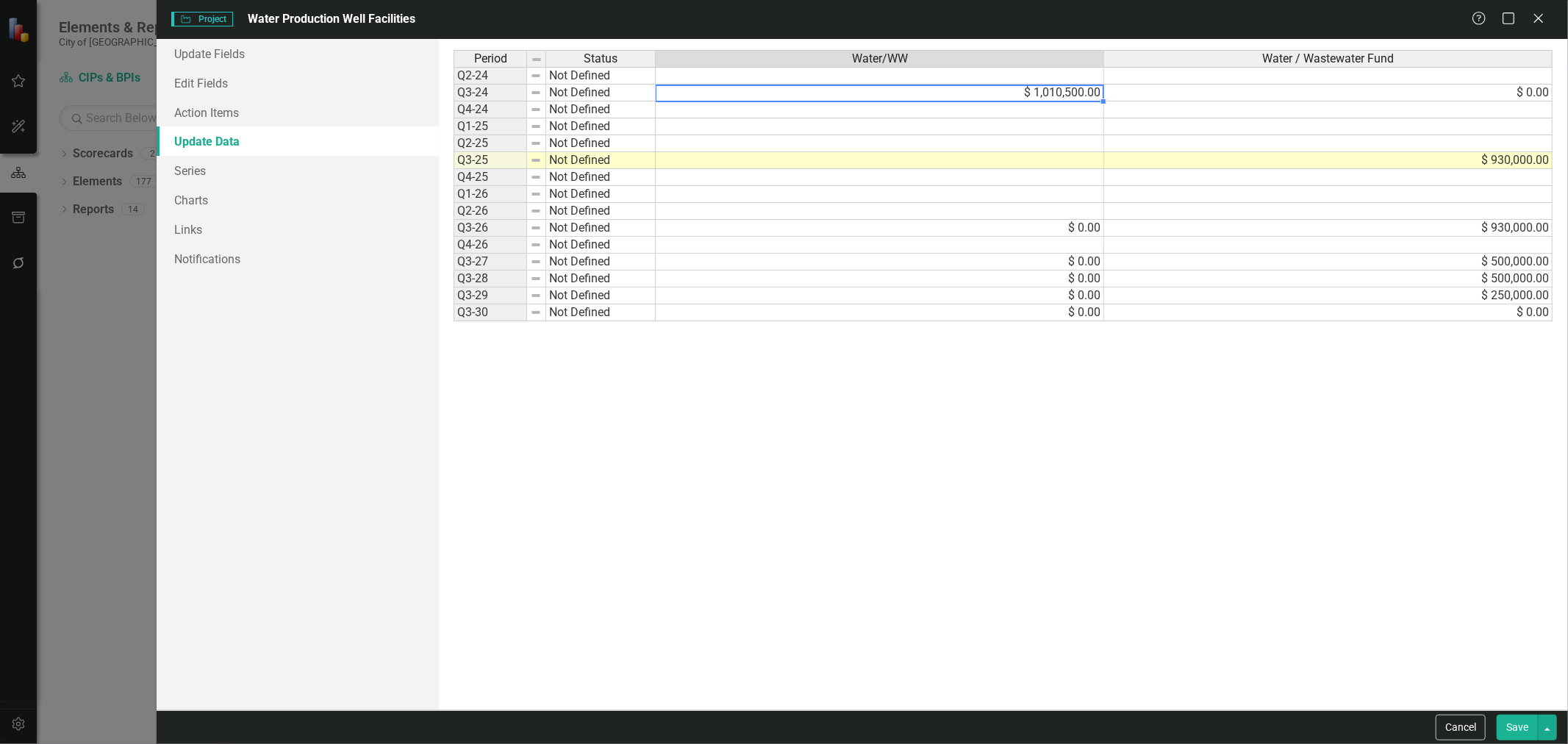
click at [1072, 92] on td "$ 1,010,500.00" at bounding box center [880, 93] width 448 height 17
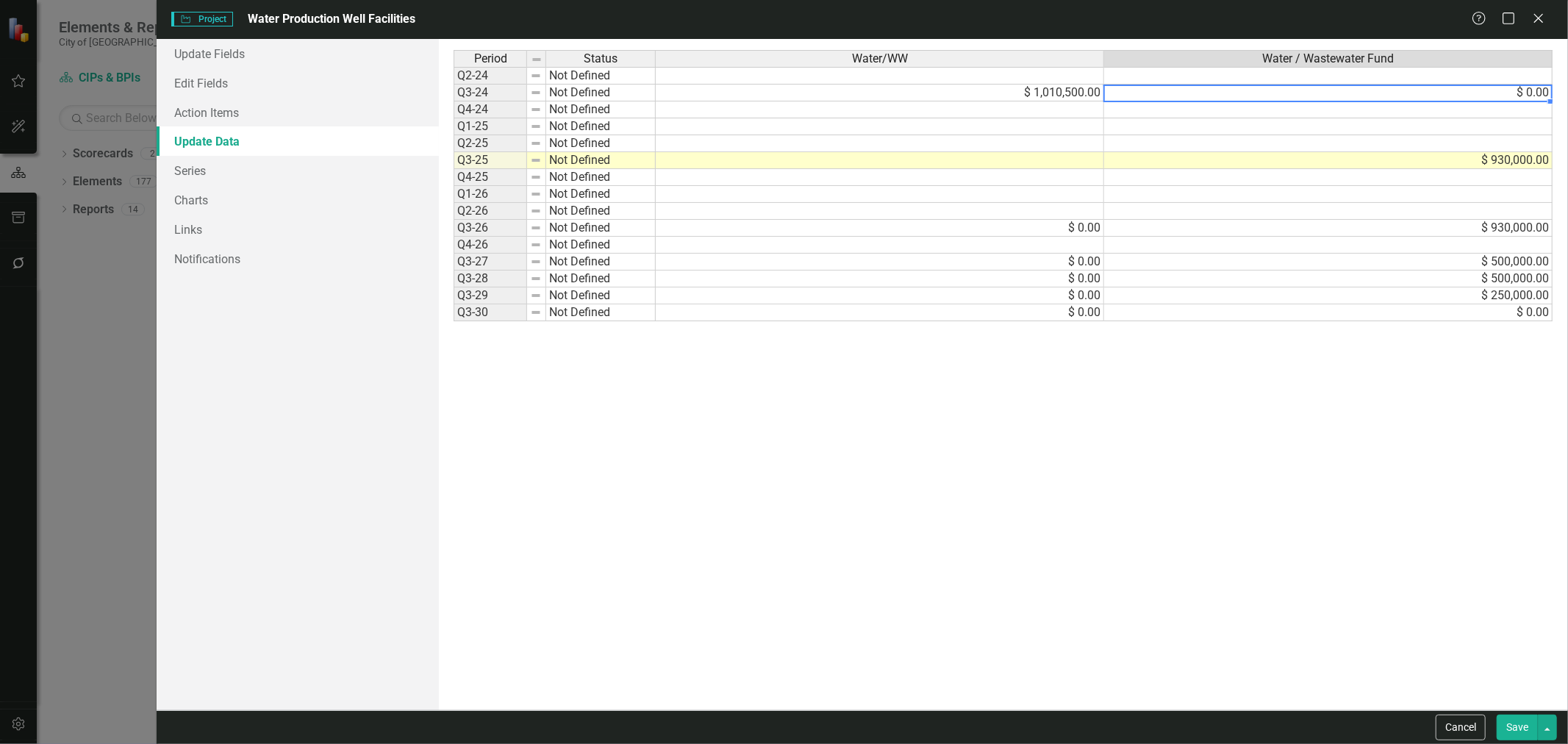
click at [1174, 92] on td "$ 0.00" at bounding box center [1328, 93] width 448 height 17
type textarea "1010500"
click at [241, 202] on link "Charts" at bounding box center [298, 200] width 283 height 30
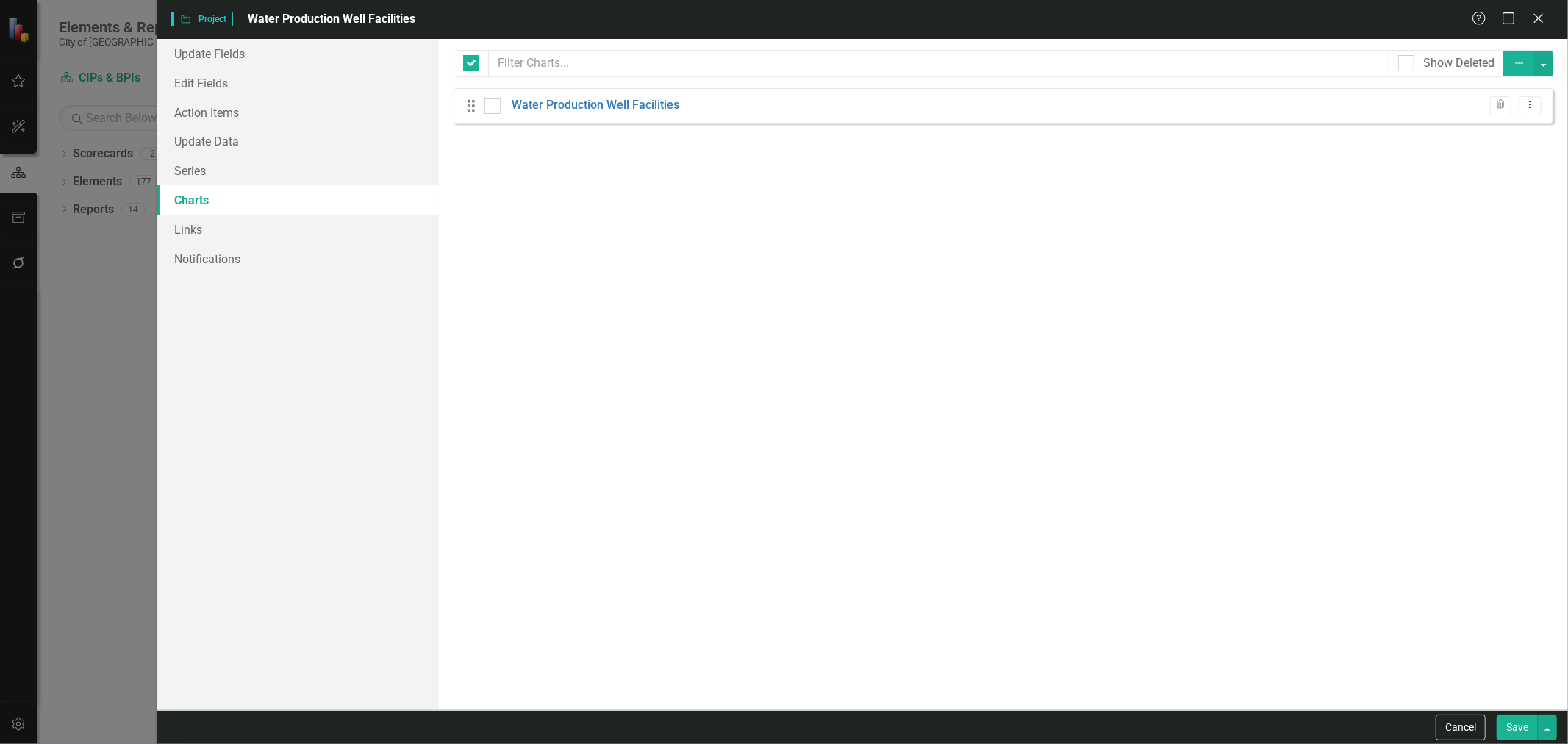
checkbox input "false"
click at [244, 179] on link "Series" at bounding box center [298, 170] width 283 height 30
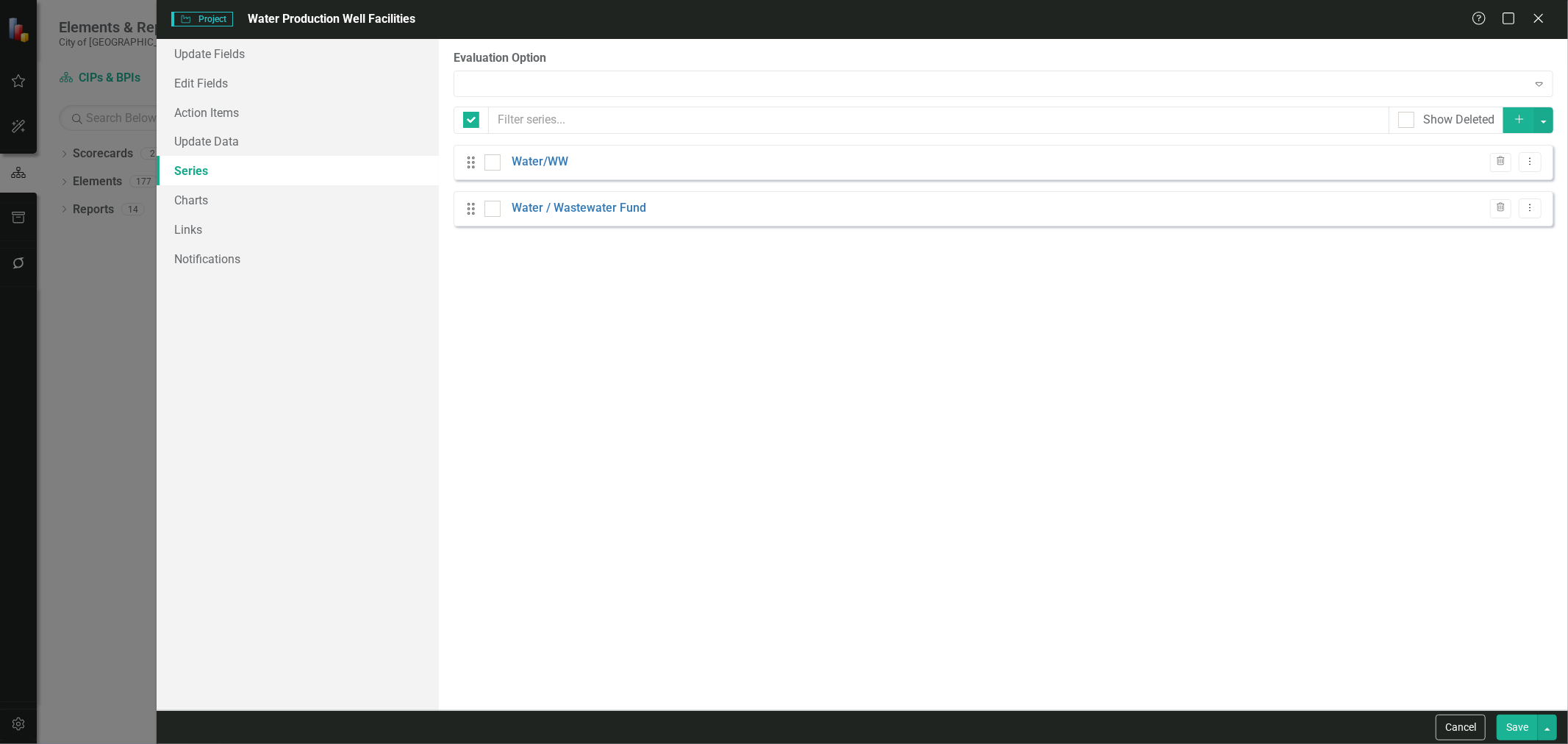
checkbox input "false"
click at [1502, 163] on icon "Trash" at bounding box center [1501, 162] width 11 height 9
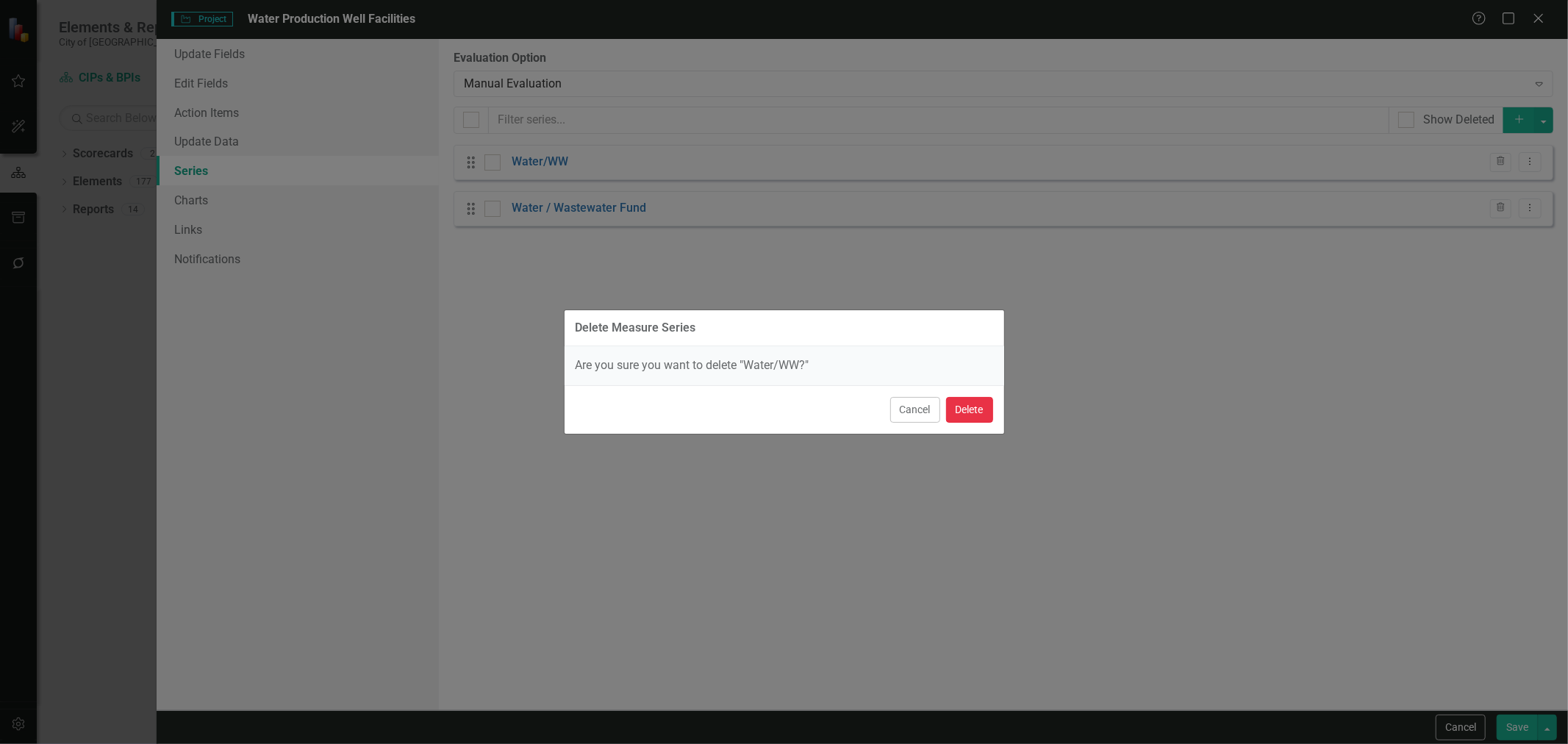
click at [978, 403] on button "Delete" at bounding box center [970, 410] width 47 height 26
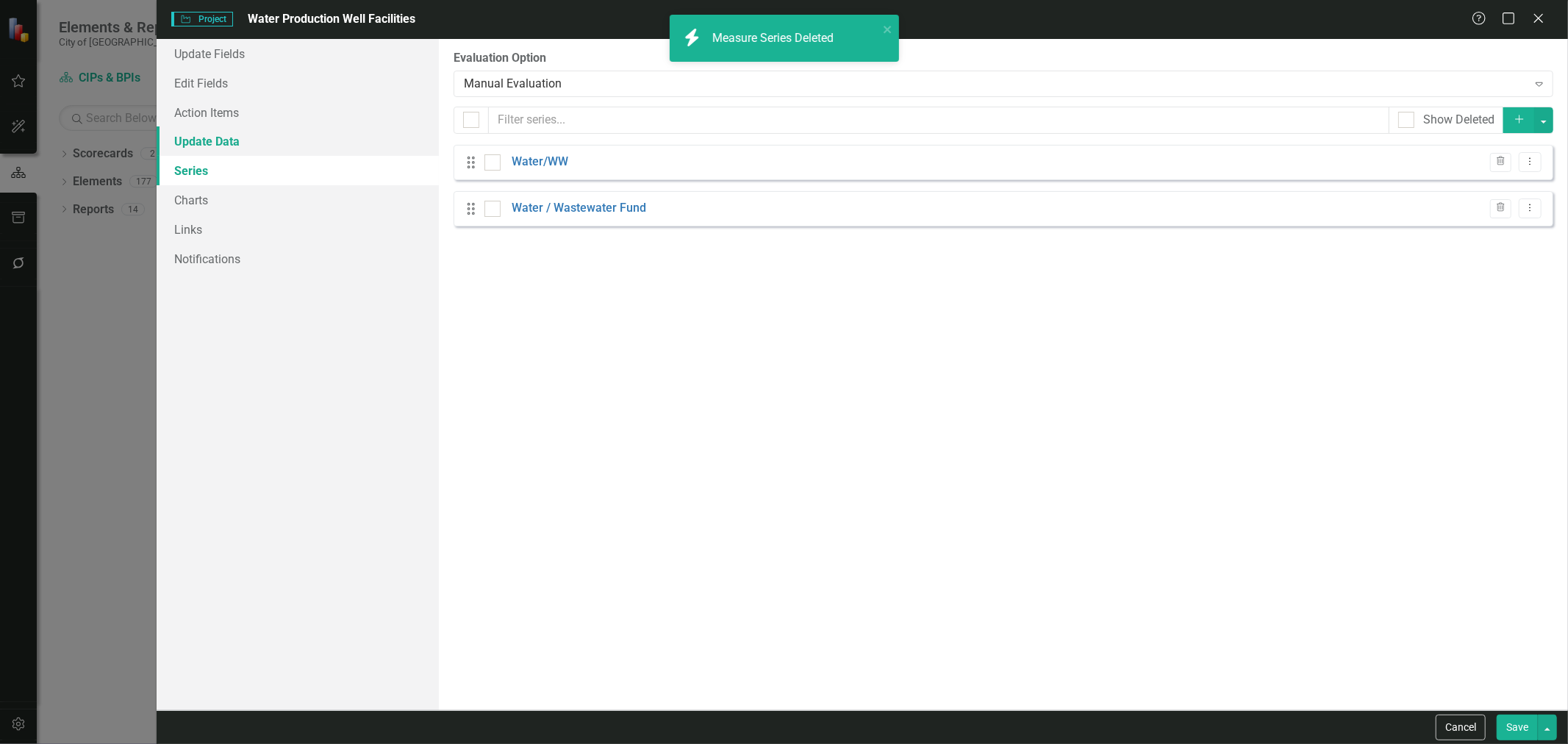
click at [266, 140] on link "Update Data" at bounding box center [298, 141] width 283 height 30
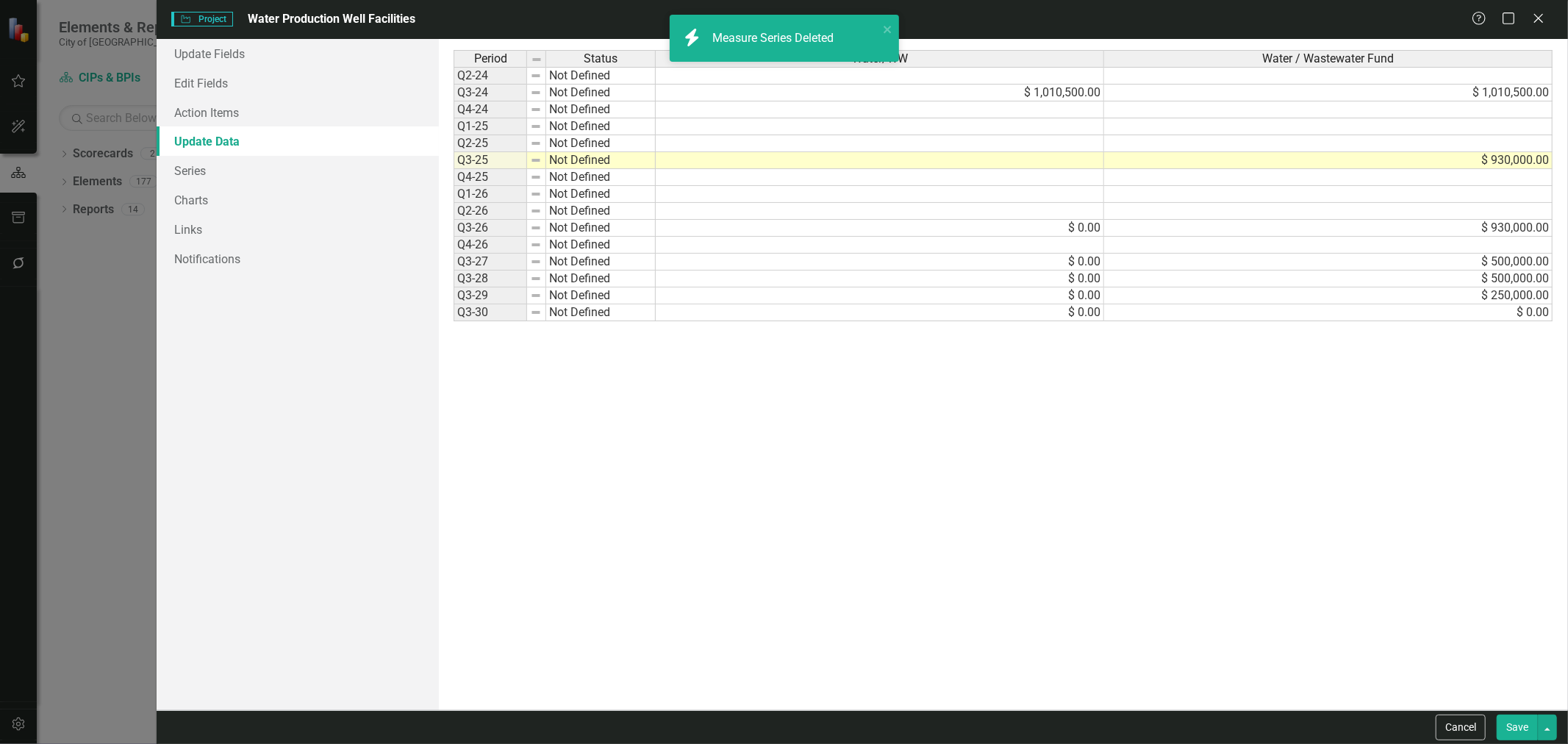
click at [1557, 733] on div "Cancel Save" at bounding box center [862, 727] width 1411 height 34
click at [1550, 729] on button "button" at bounding box center [1547, 728] width 19 height 26
click at [1498, 696] on link "Save and Continue" at bounding box center [1499, 700] width 116 height 27
click at [1517, 729] on button "Save" at bounding box center [1518, 728] width 41 height 26
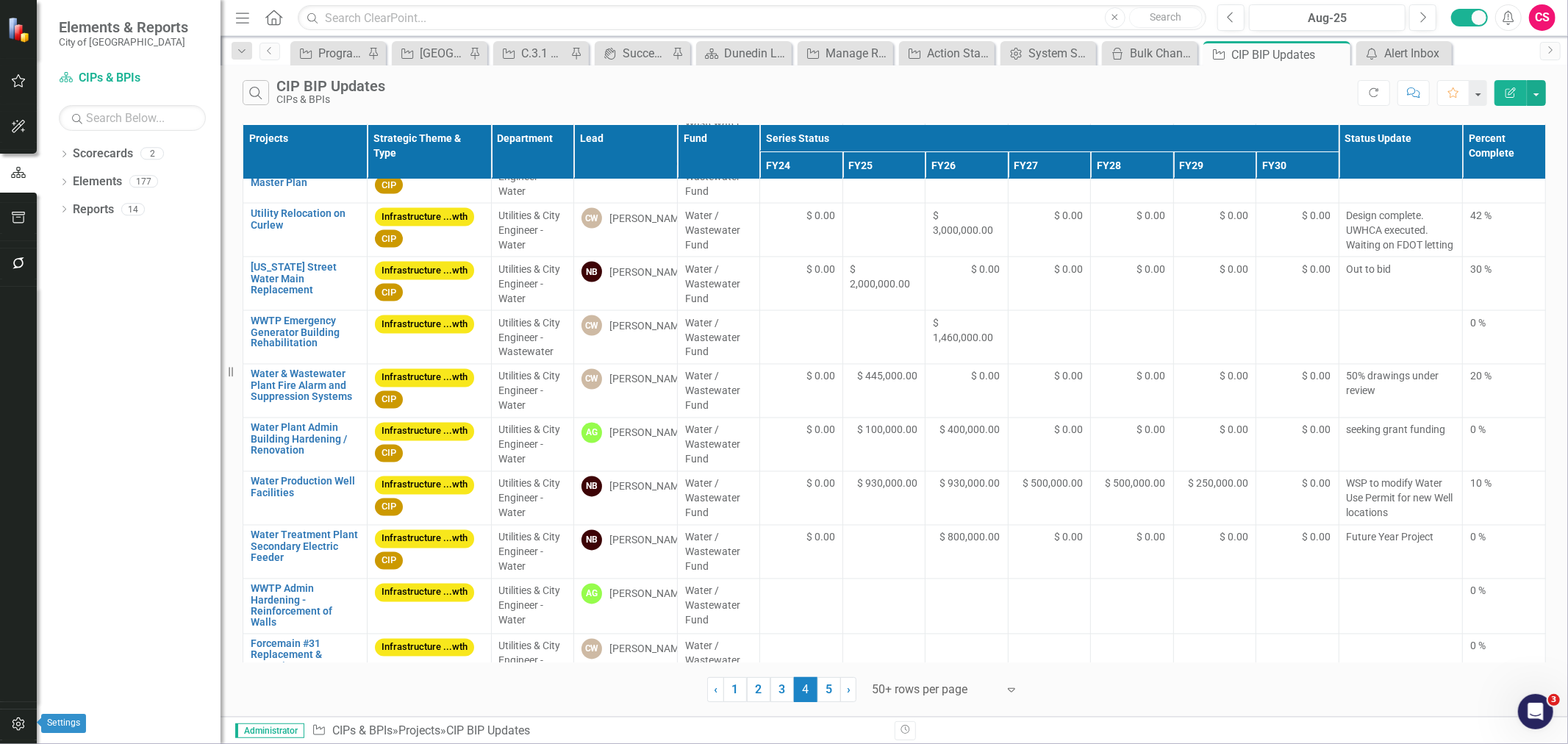
click at [12, 719] on icon "button" at bounding box center [18, 724] width 15 height 11
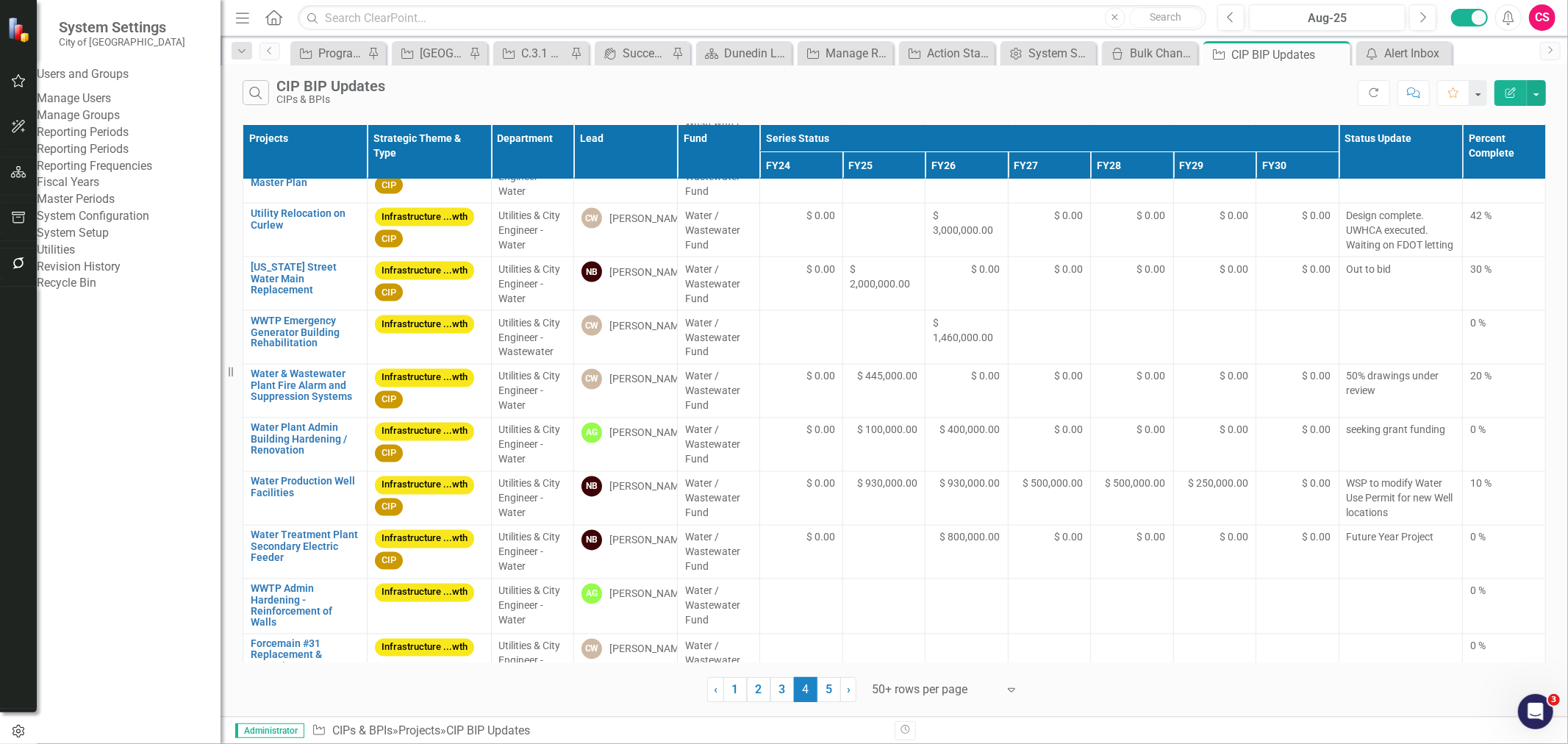
click at [115, 276] on link "Revision History" at bounding box center [128, 267] width 184 height 17
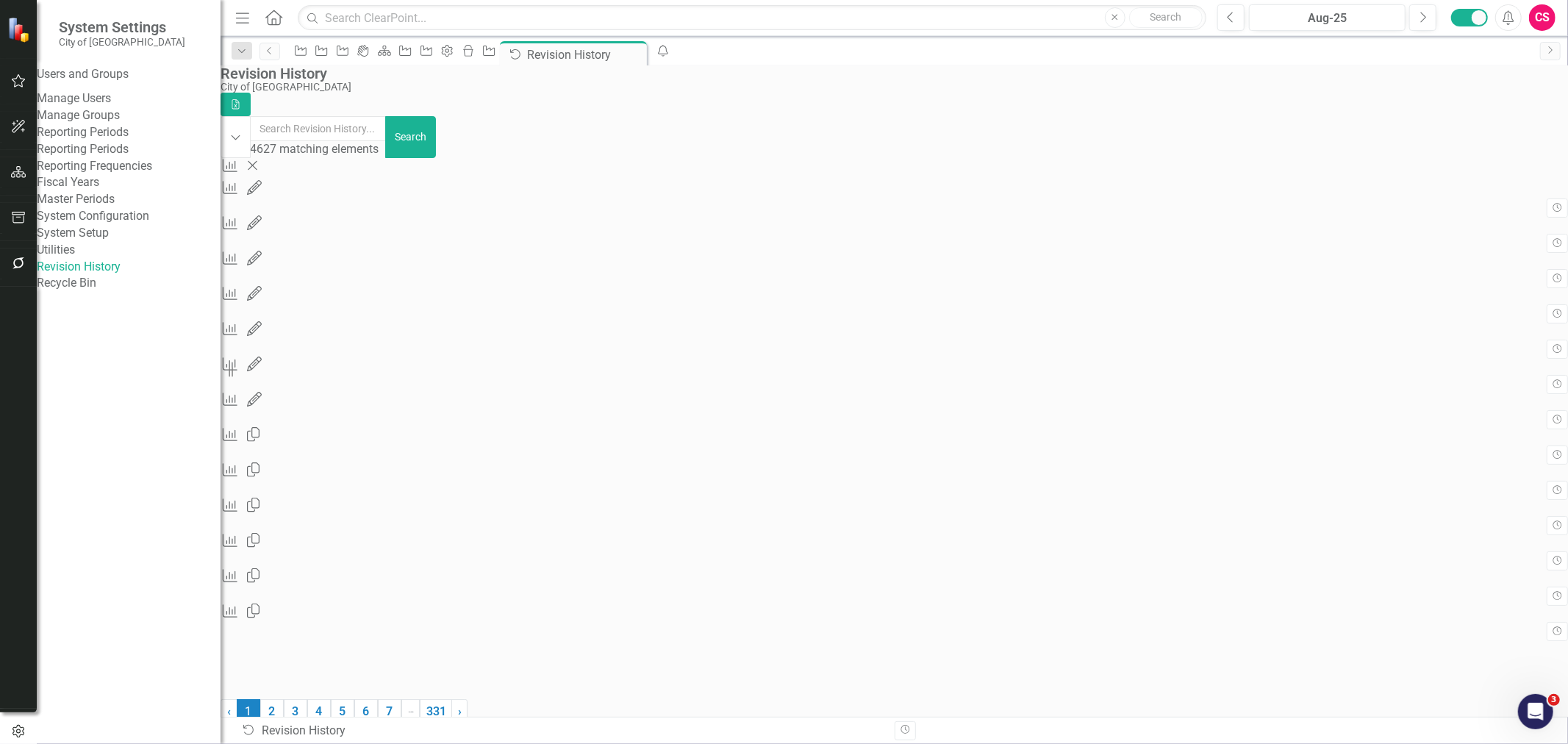
click at [1054, 215] on div "Measure Series Edited Measure Series 8064059 (Water/WW) edited by [PERSON_NAME]…" at bounding box center [894, 198] width 1348 height 35
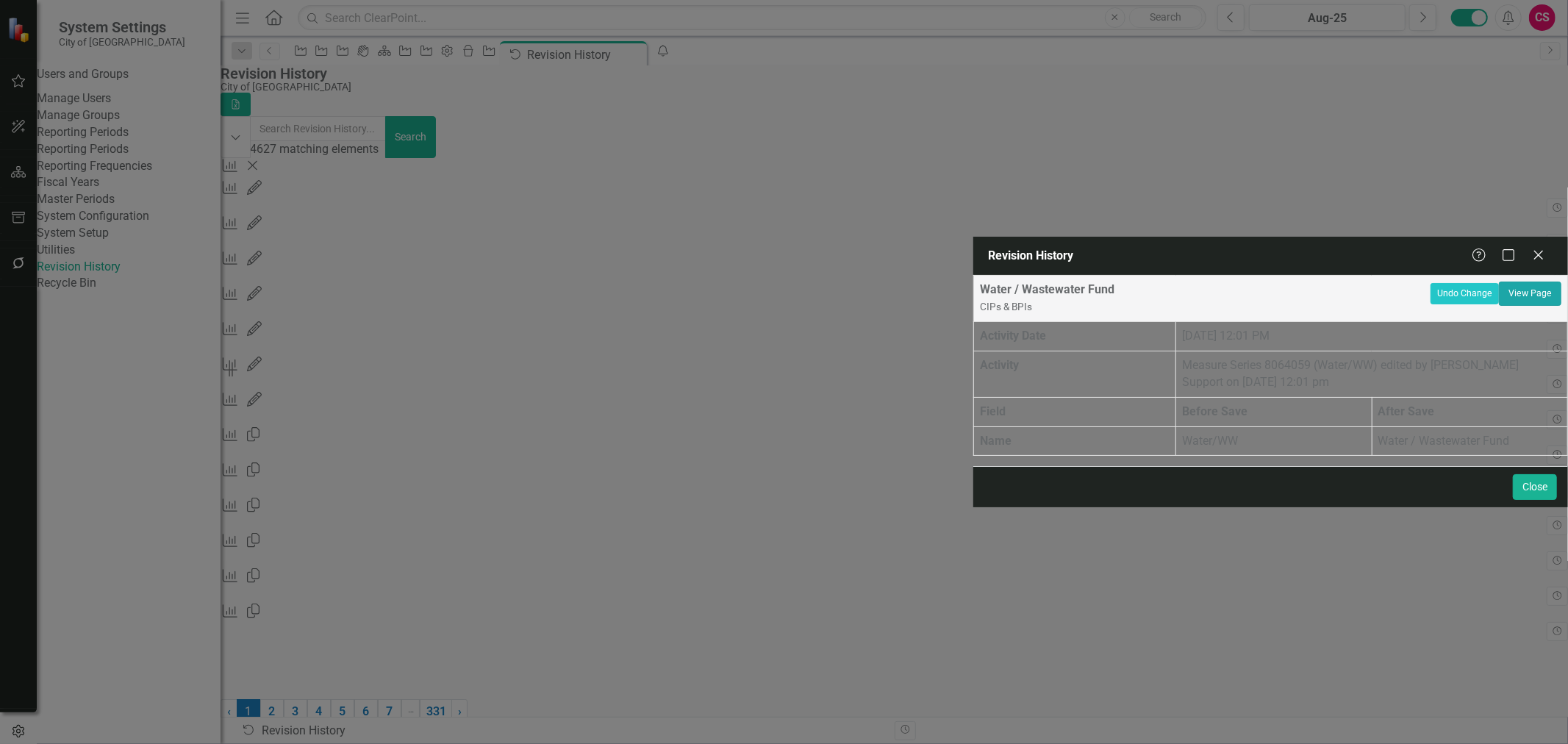
click at [1531, 282] on link "View Page" at bounding box center [1531, 293] width 63 height 24
click at [1535, 249] on icon "Close" at bounding box center [1538, 254] width 15 height 11
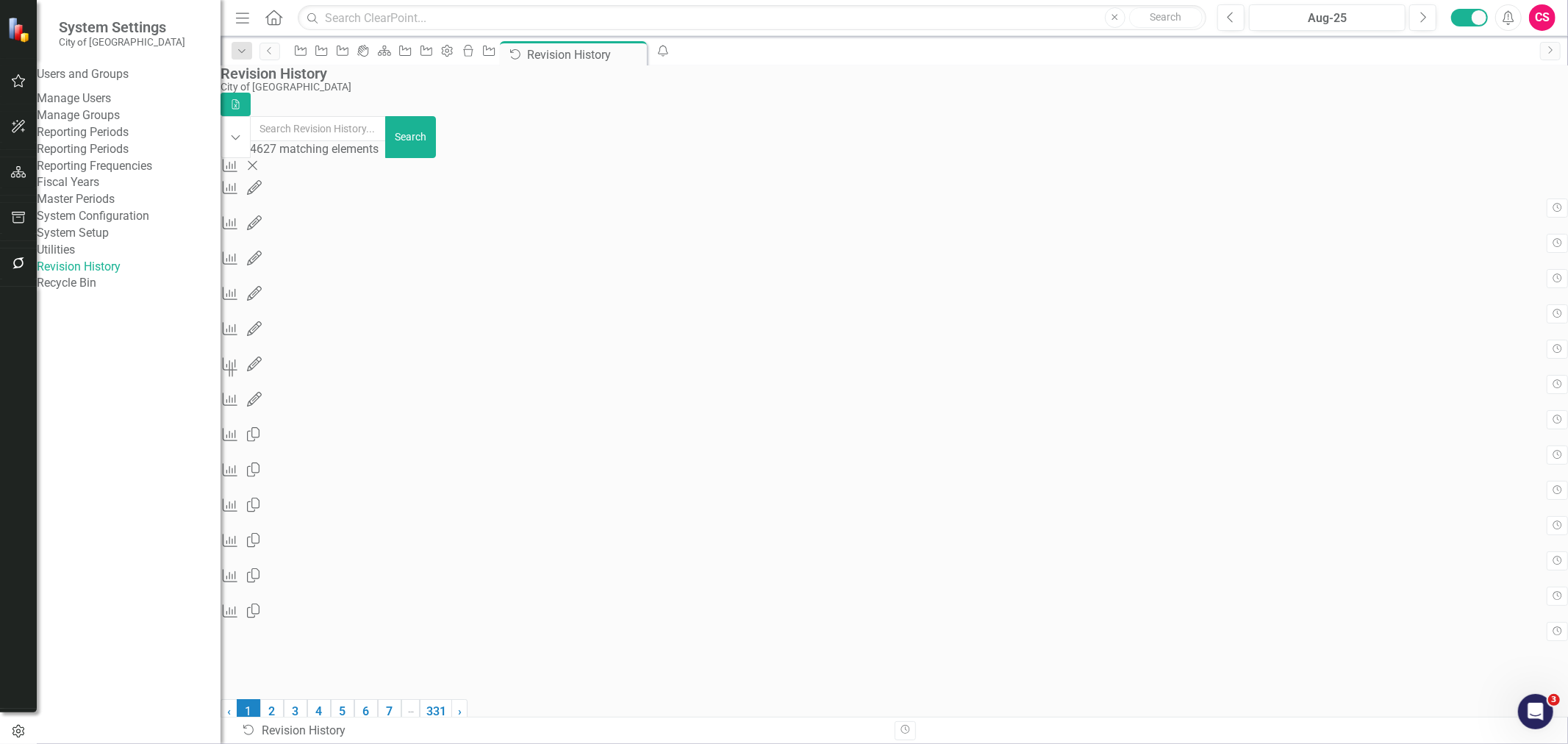
click at [952, 180] on div "Measure Series Deleted Measure Series 8064075 (Water/WW) deleted by ClearPoint …" at bounding box center [894, 169] width 1348 height 22
click at [108, 292] on link "Recycle Bin" at bounding box center [128, 283] width 184 height 17
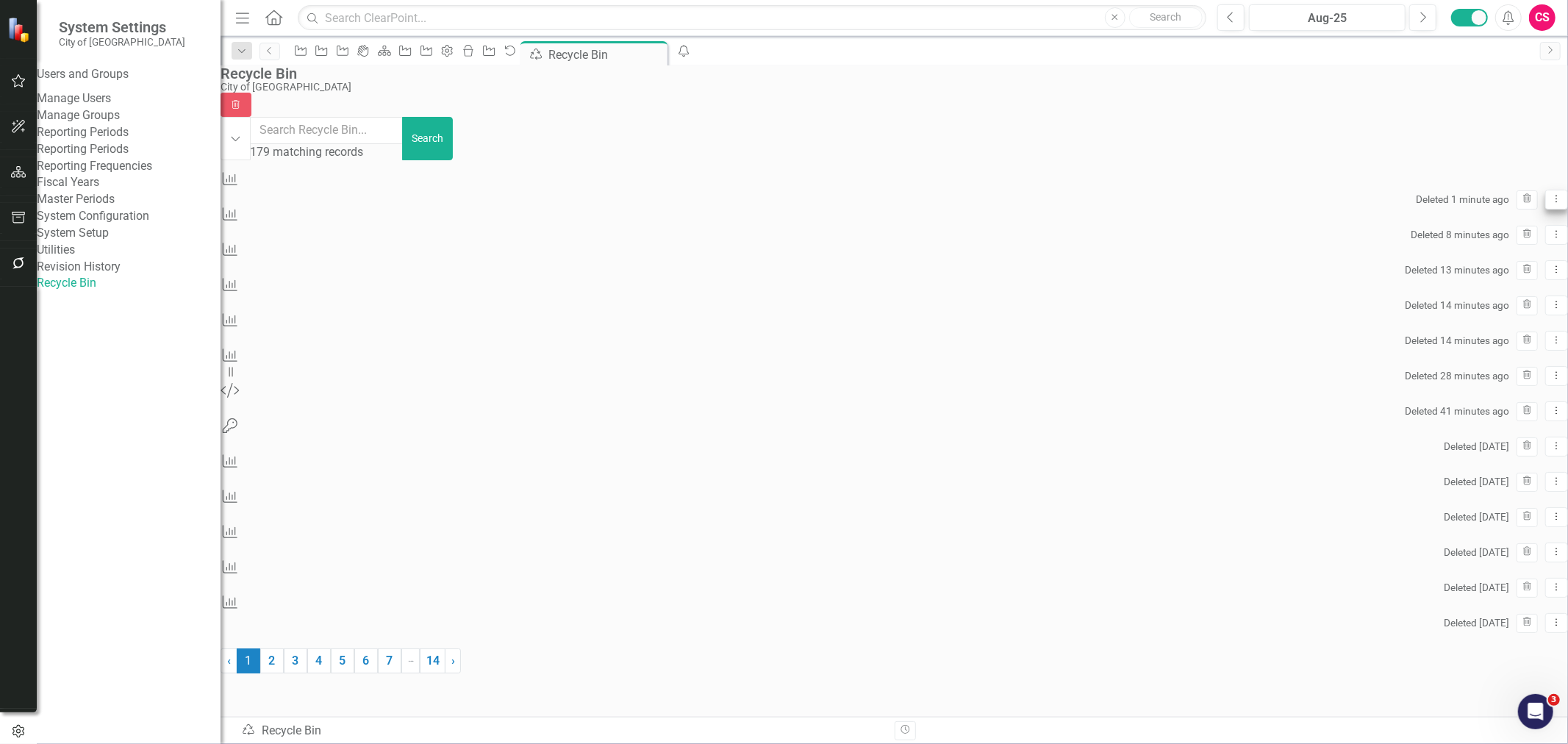
click at [1550, 194] on icon "Dropdown Menu" at bounding box center [1557, 199] width 12 height 10
click at [1458, 244] on link "Undelete Undelete Measure Series" at bounding box center [1452, 238] width 163 height 27
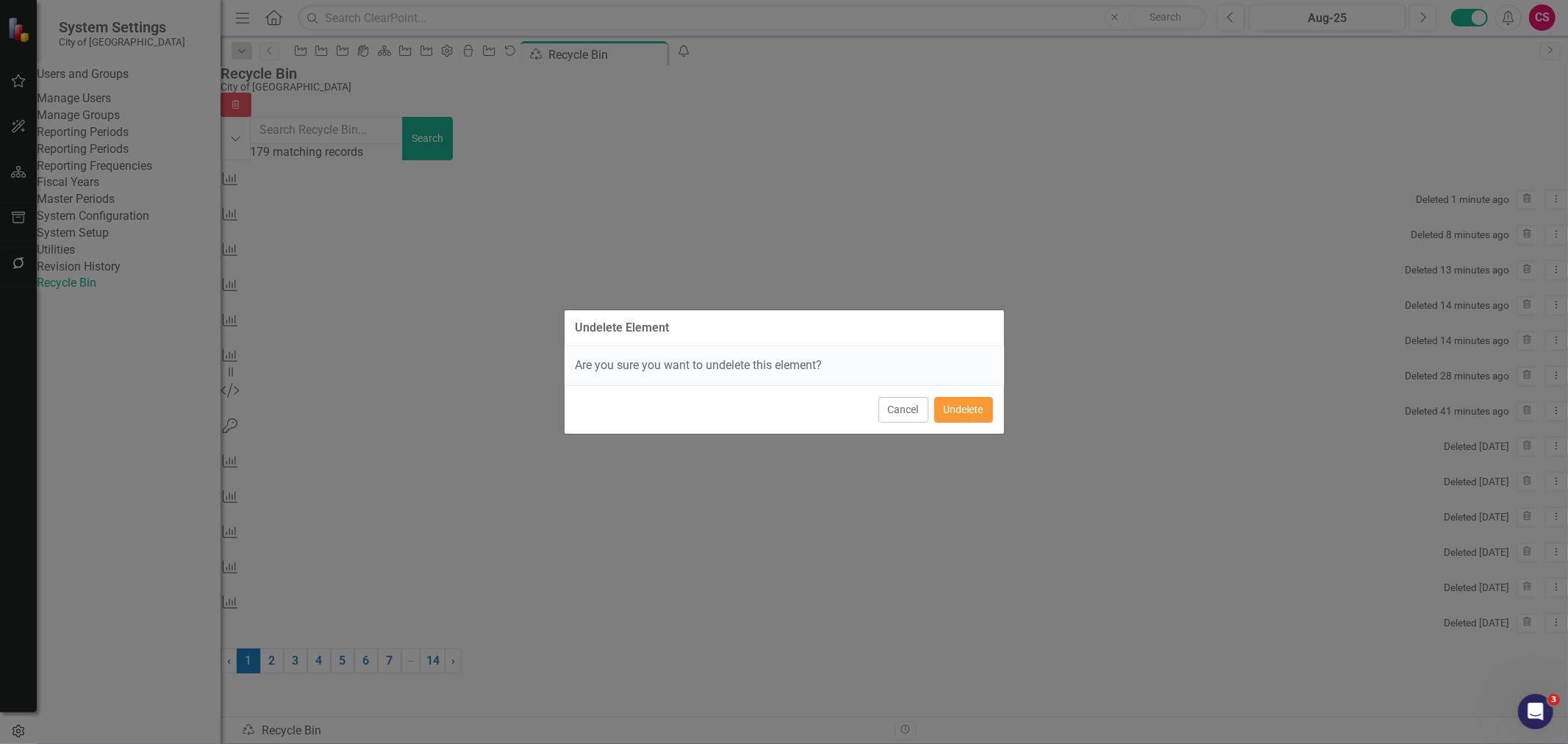
click at [975, 412] on button "Undelete" at bounding box center [964, 410] width 59 height 26
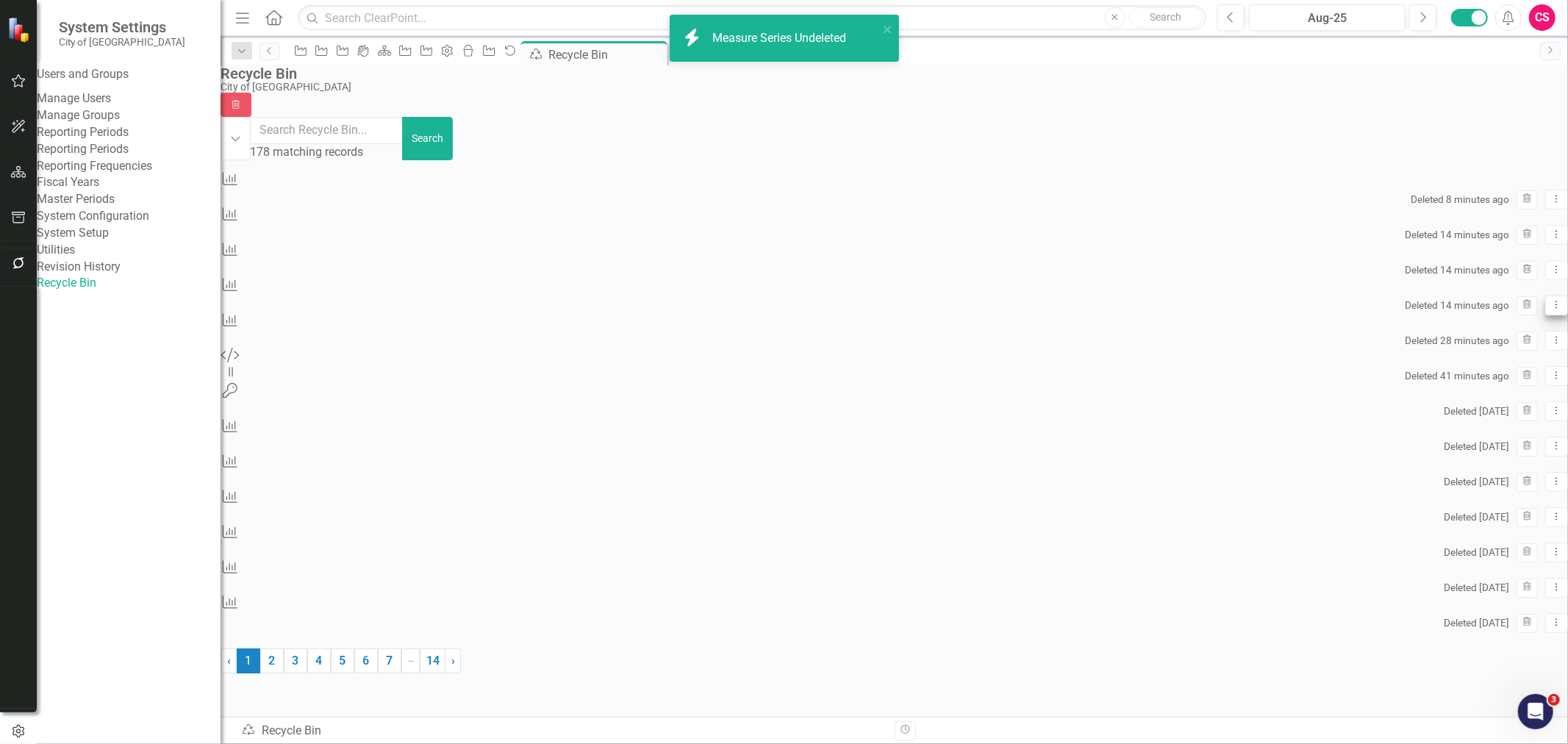
click at [1550, 300] on icon "Dropdown Menu" at bounding box center [1557, 305] width 12 height 10
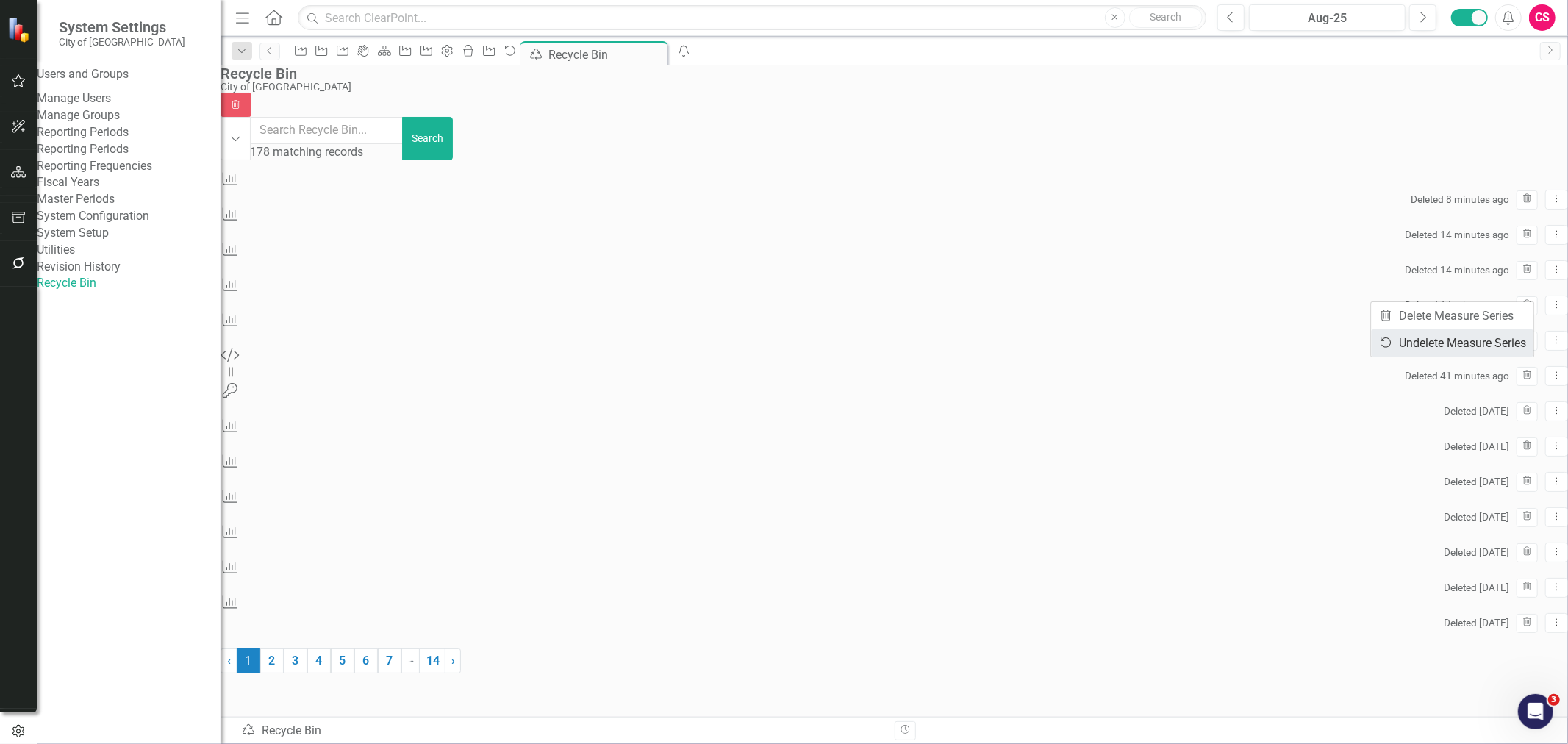
click at [1456, 335] on link "Undelete Undelete Measure Series" at bounding box center [1452, 343] width 163 height 27
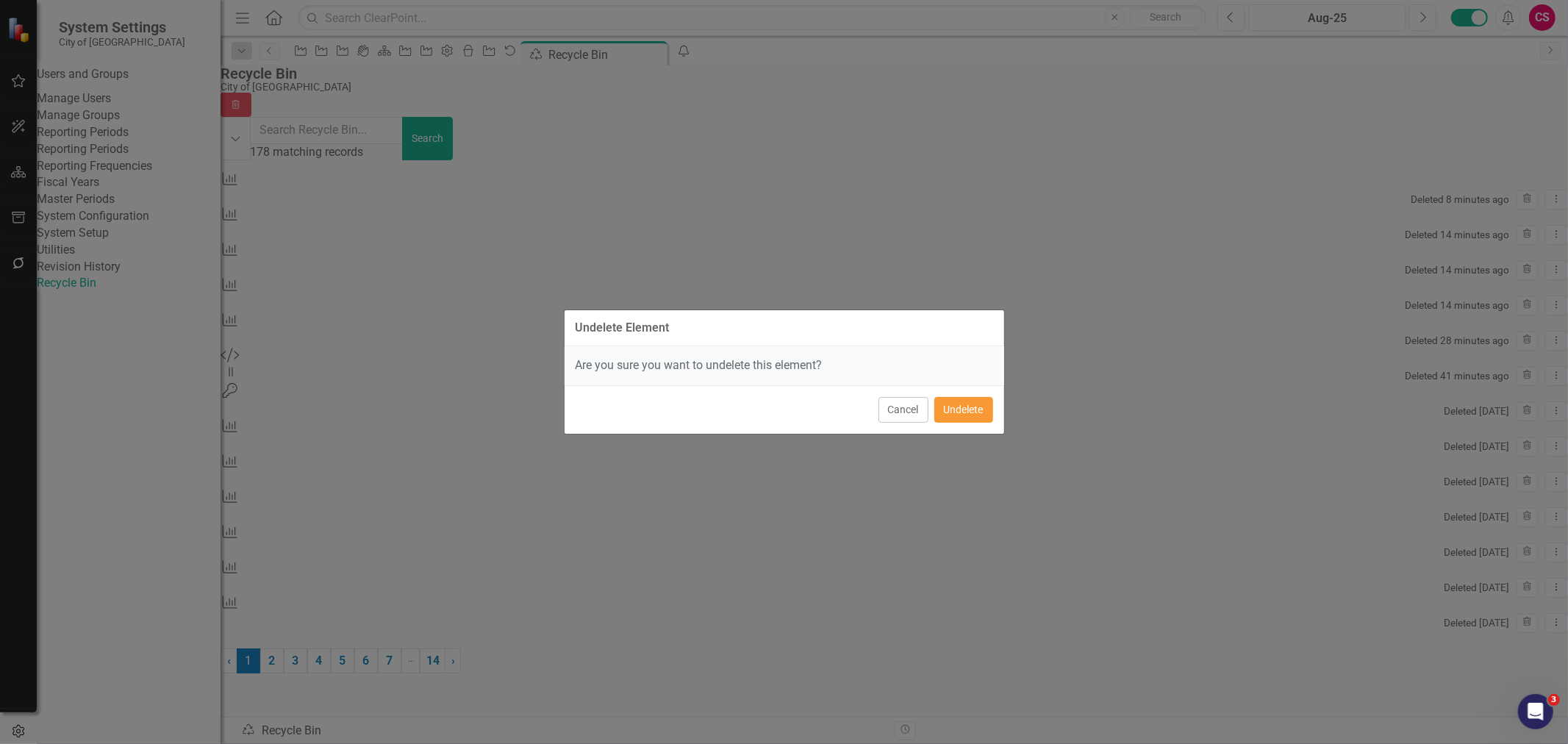
click at [953, 407] on button "Undelete" at bounding box center [964, 410] width 59 height 26
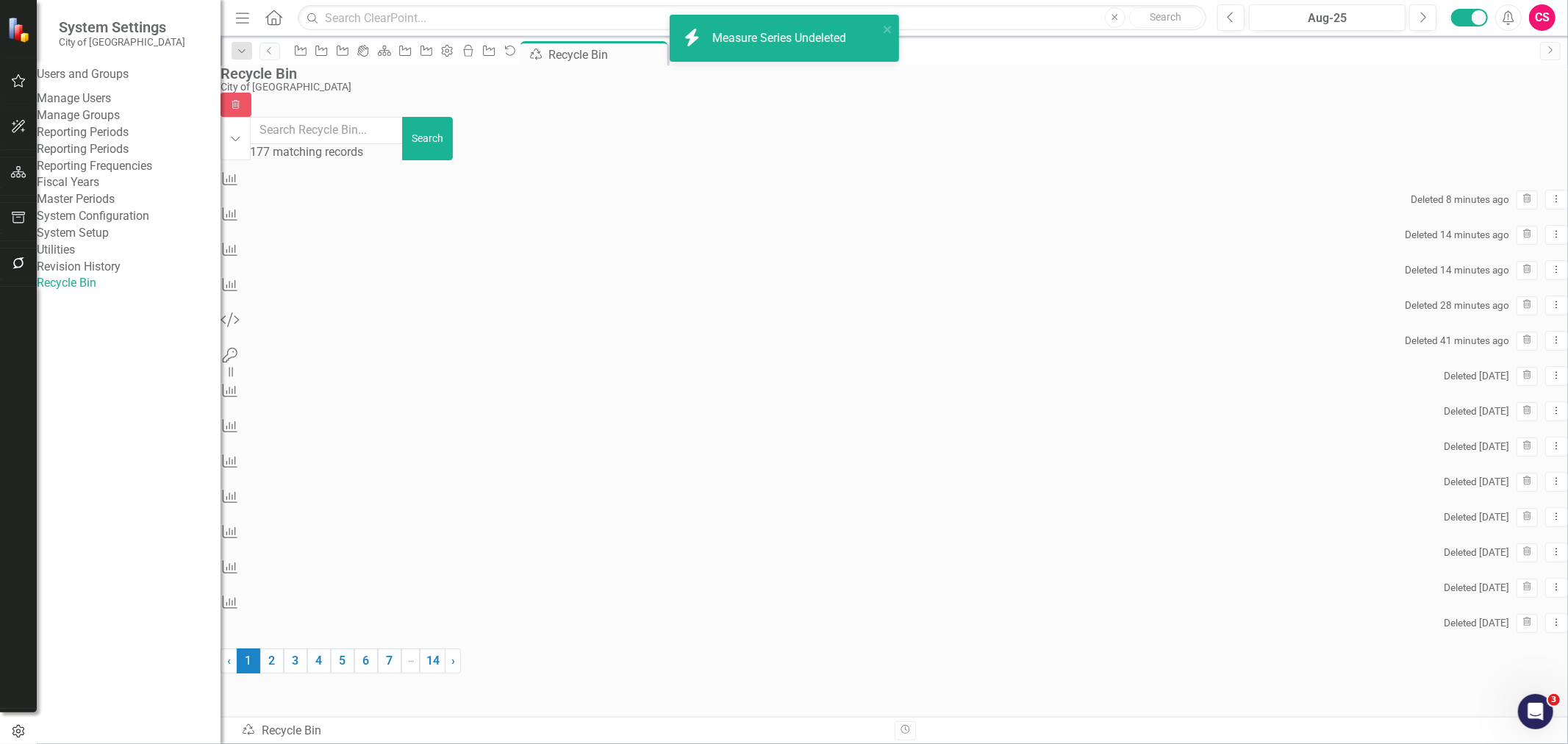
click at [24, 172] on icon "button" at bounding box center [18, 172] width 15 height 11
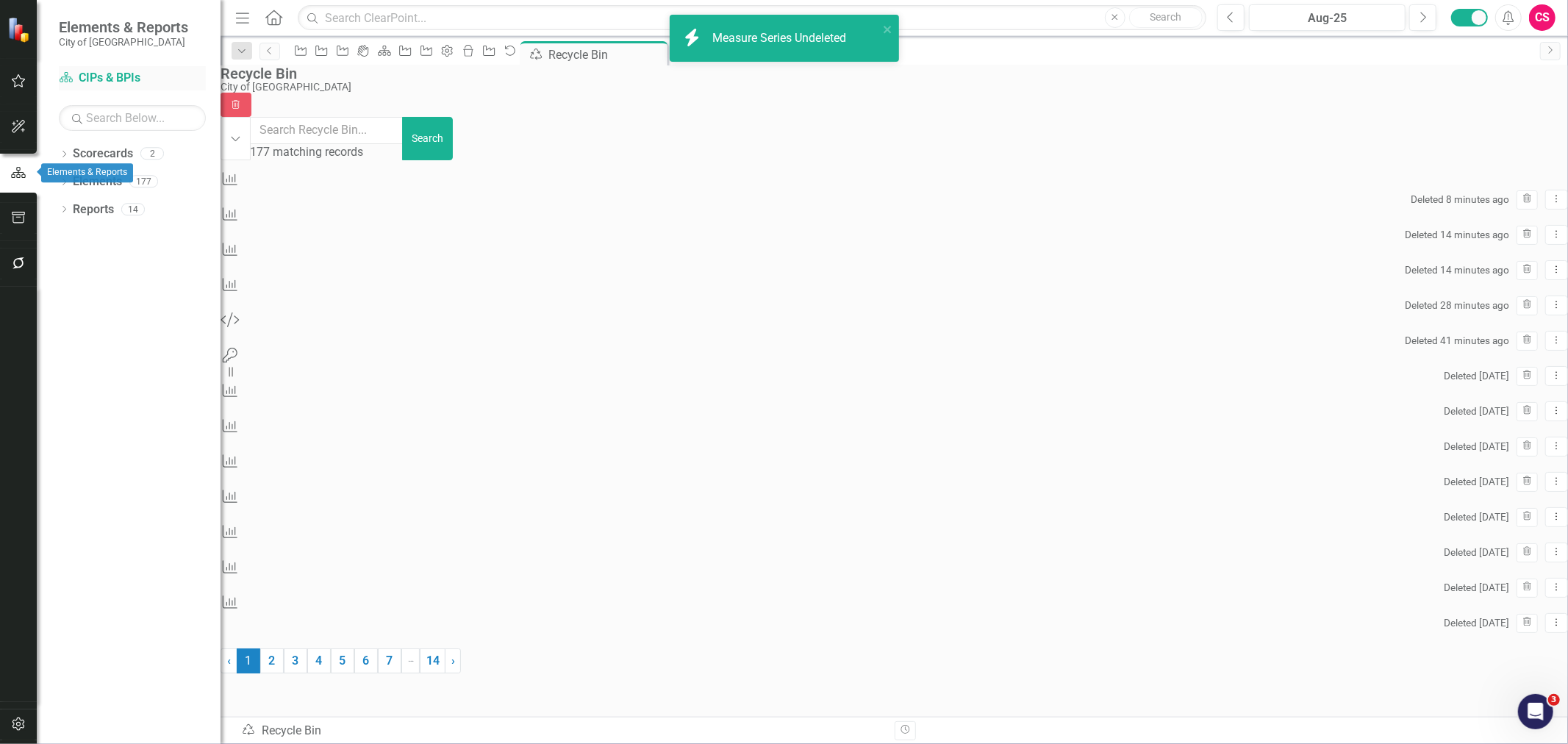
click at [114, 81] on link "Scorecard CIPs & BPIs" at bounding box center [132, 78] width 147 height 17
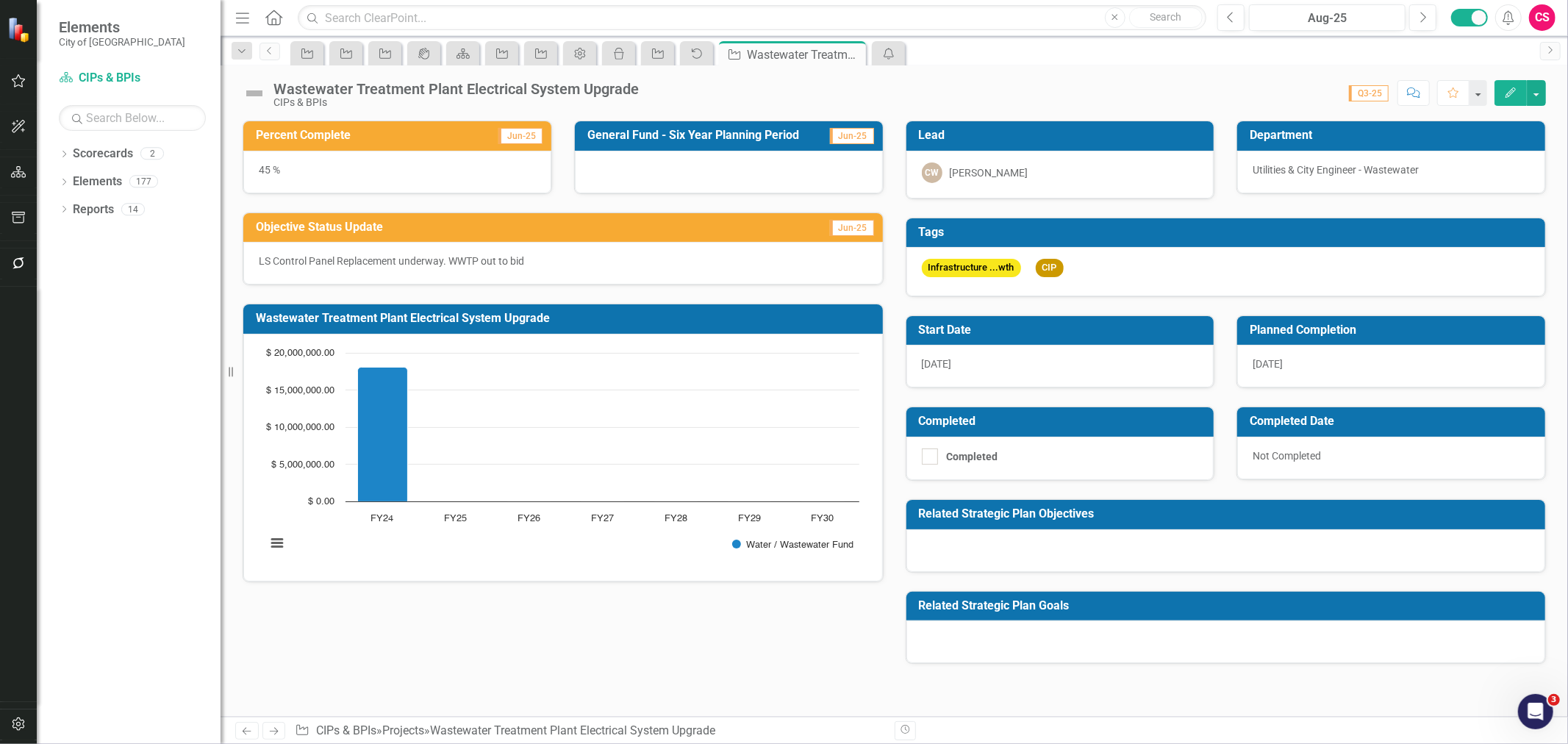
click at [1505, 94] on icon "Edit" at bounding box center [1511, 92] width 13 height 10
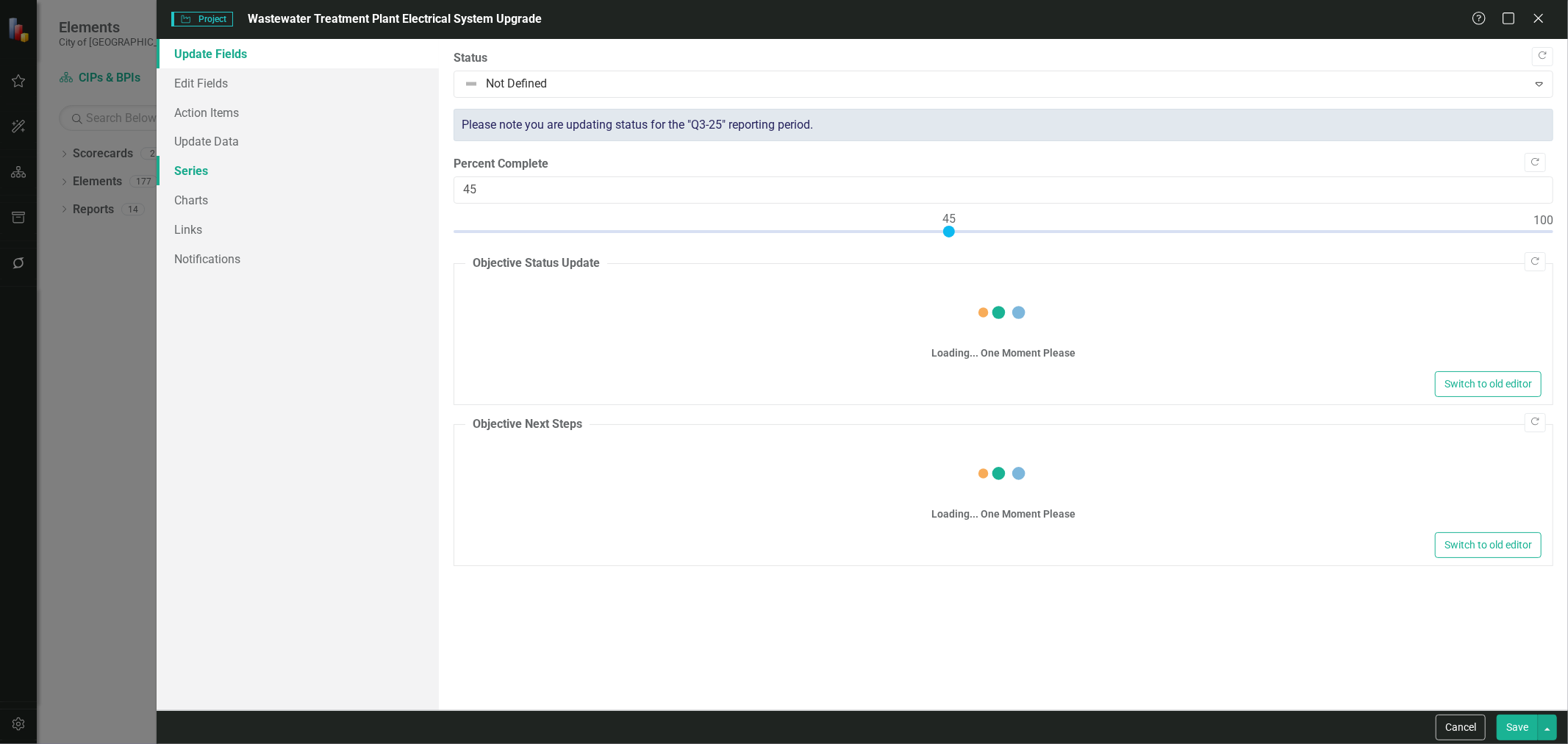
click at [243, 179] on link "Series" at bounding box center [298, 170] width 283 height 30
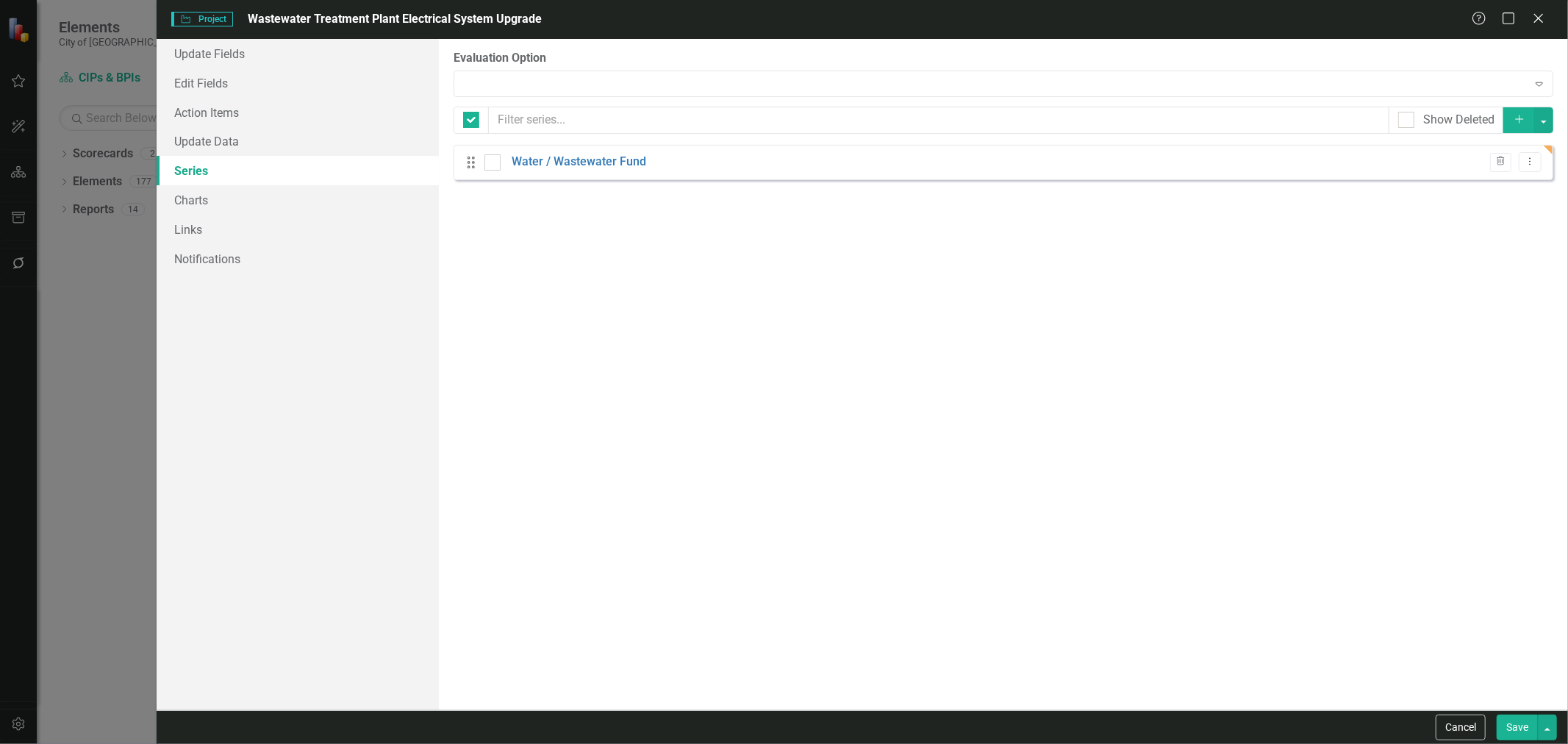
checkbox input "false"
click at [588, 159] on link "Water / Wastewater Fund" at bounding box center [579, 162] width 134 height 17
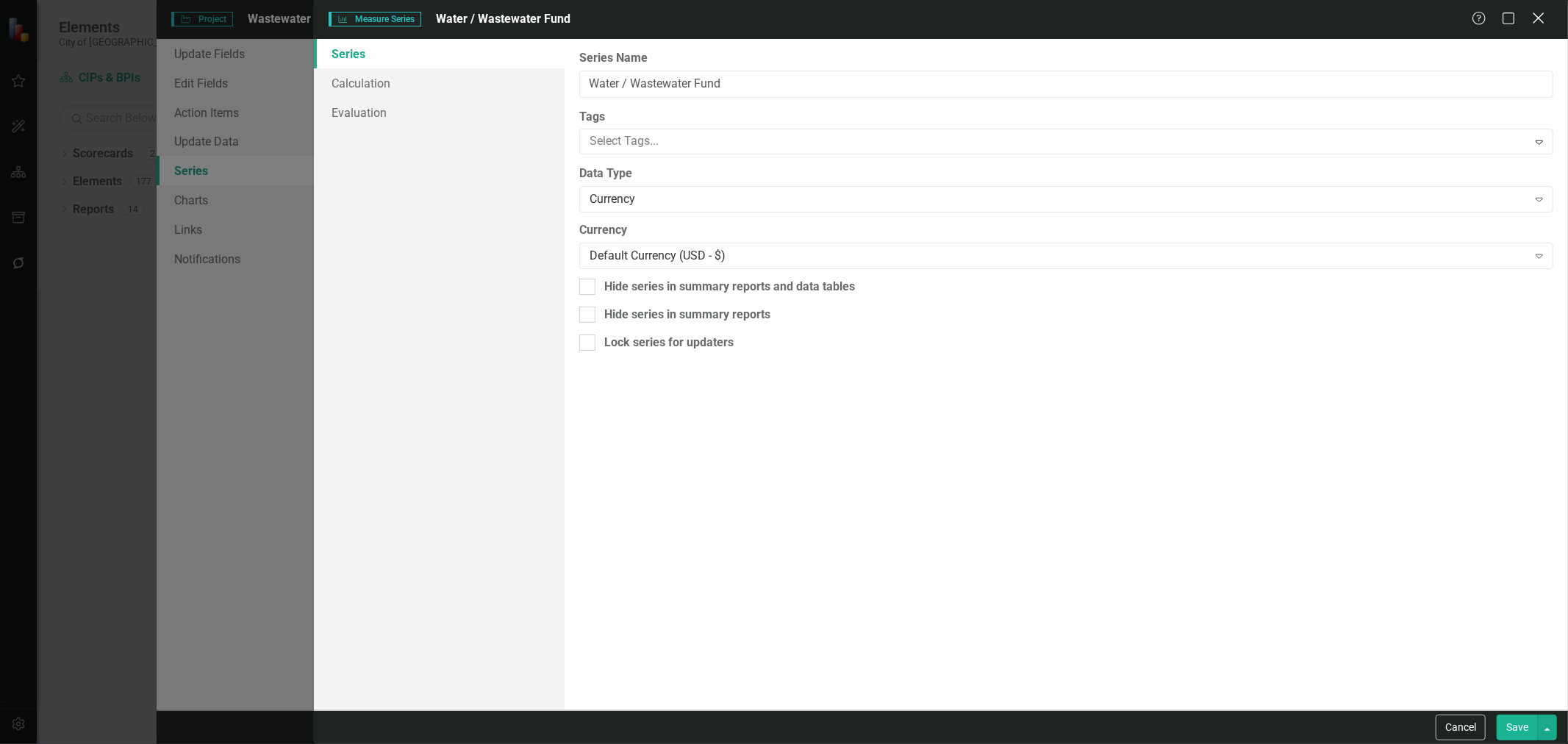
click at [1539, 25] on icon "Close" at bounding box center [1538, 18] width 18 height 14
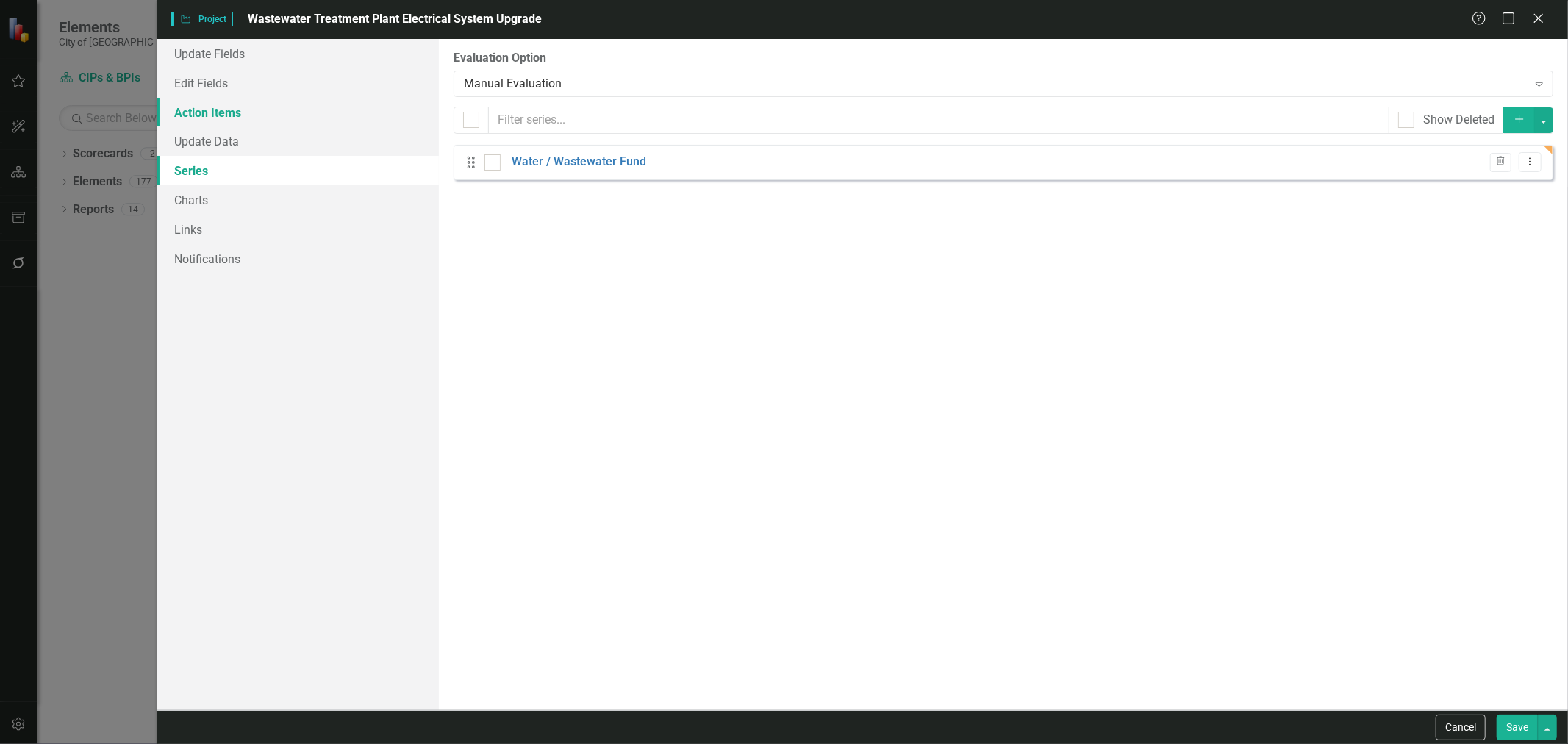
click at [203, 101] on link "Action Items" at bounding box center [298, 112] width 283 height 30
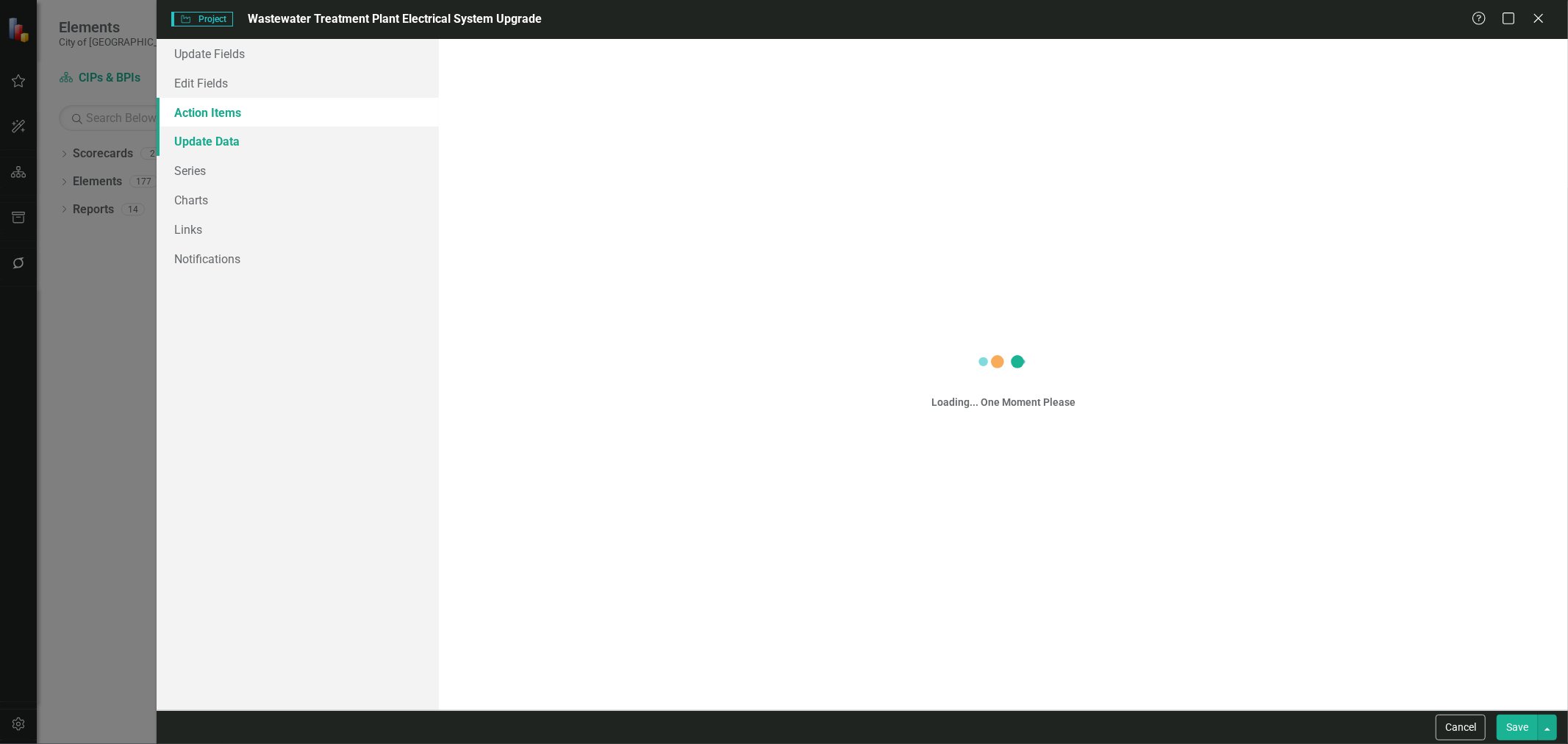
click at [202, 134] on link "Update Data" at bounding box center [298, 141] width 283 height 30
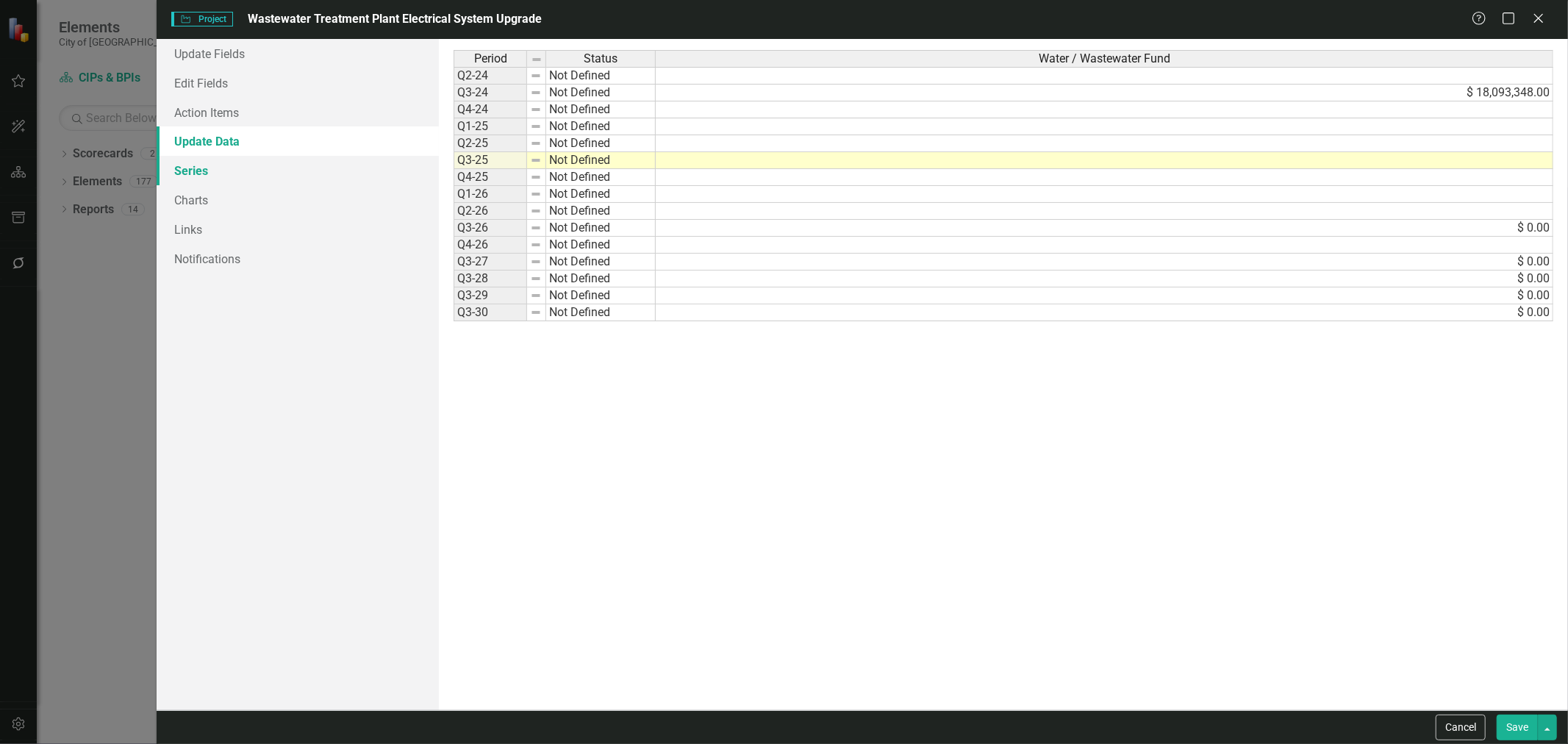
click at [202, 166] on link "Series" at bounding box center [298, 170] width 283 height 30
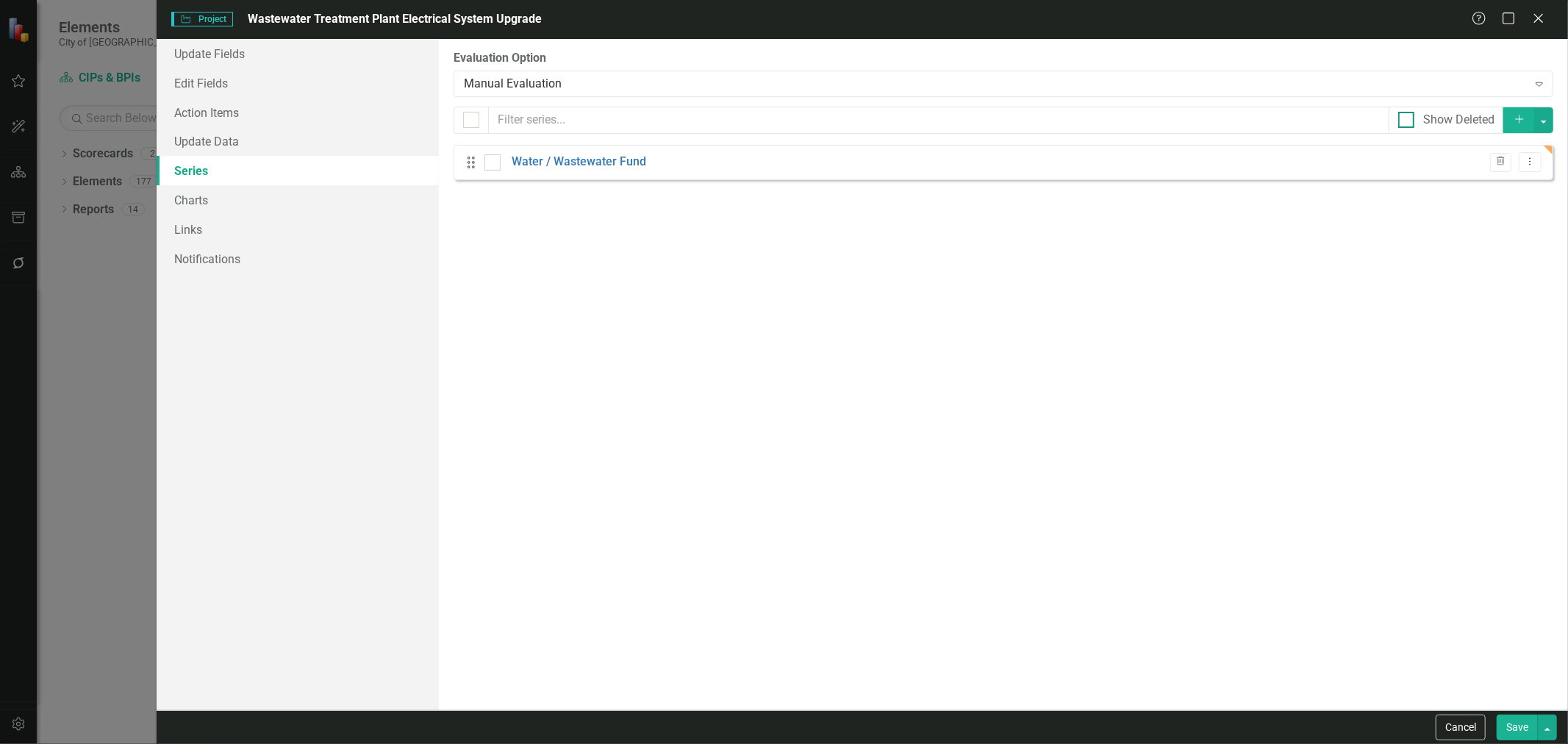
click at [1410, 129] on div "Show Deleted" at bounding box center [1446, 121] width 115 height 27
click at [1406, 118] on input "Show Deleted" at bounding box center [1403, 116] width 10 height 10
checkbox input "false"
click at [1453, 736] on button "Cancel" at bounding box center [1460, 728] width 50 height 26
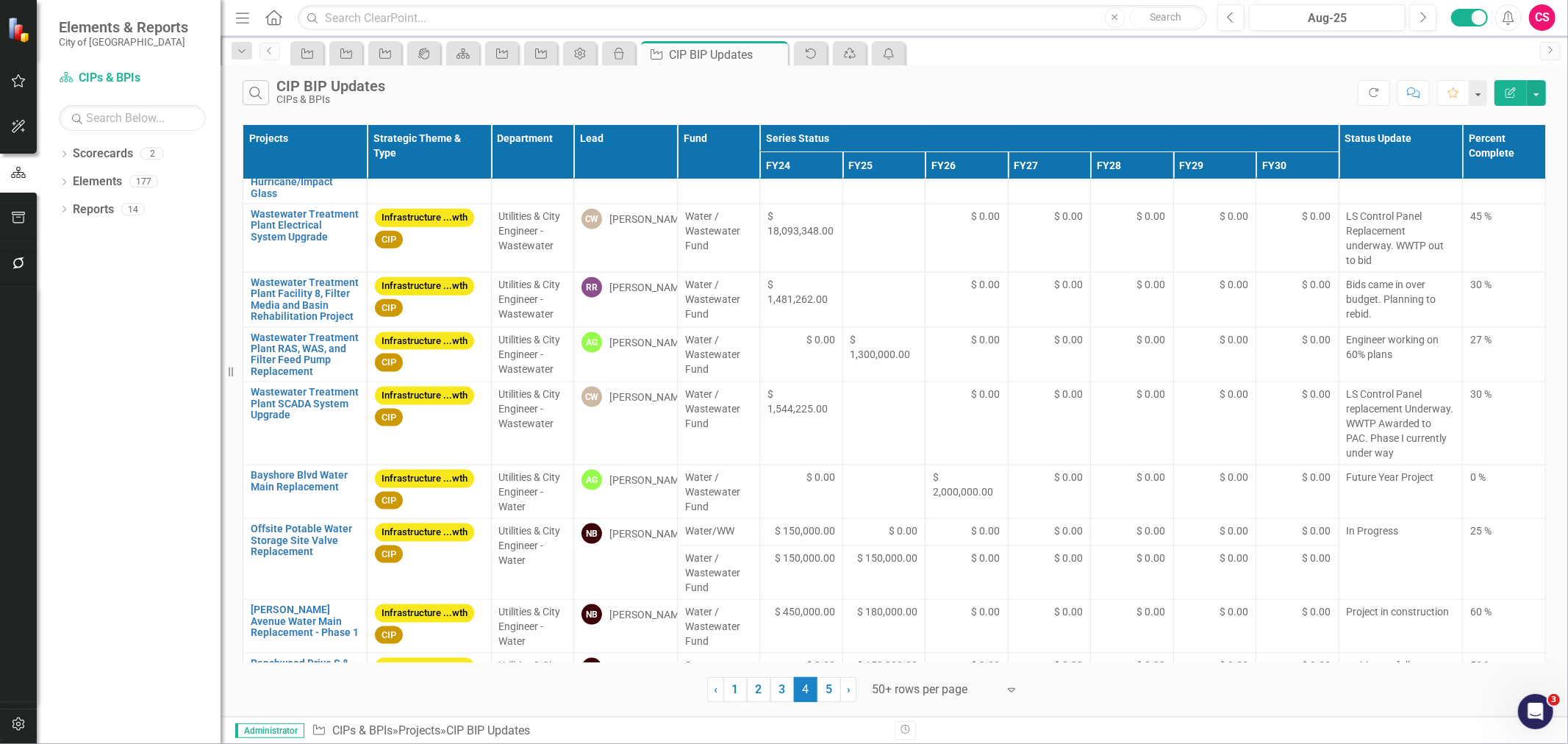
scroll to position [1739, 0]
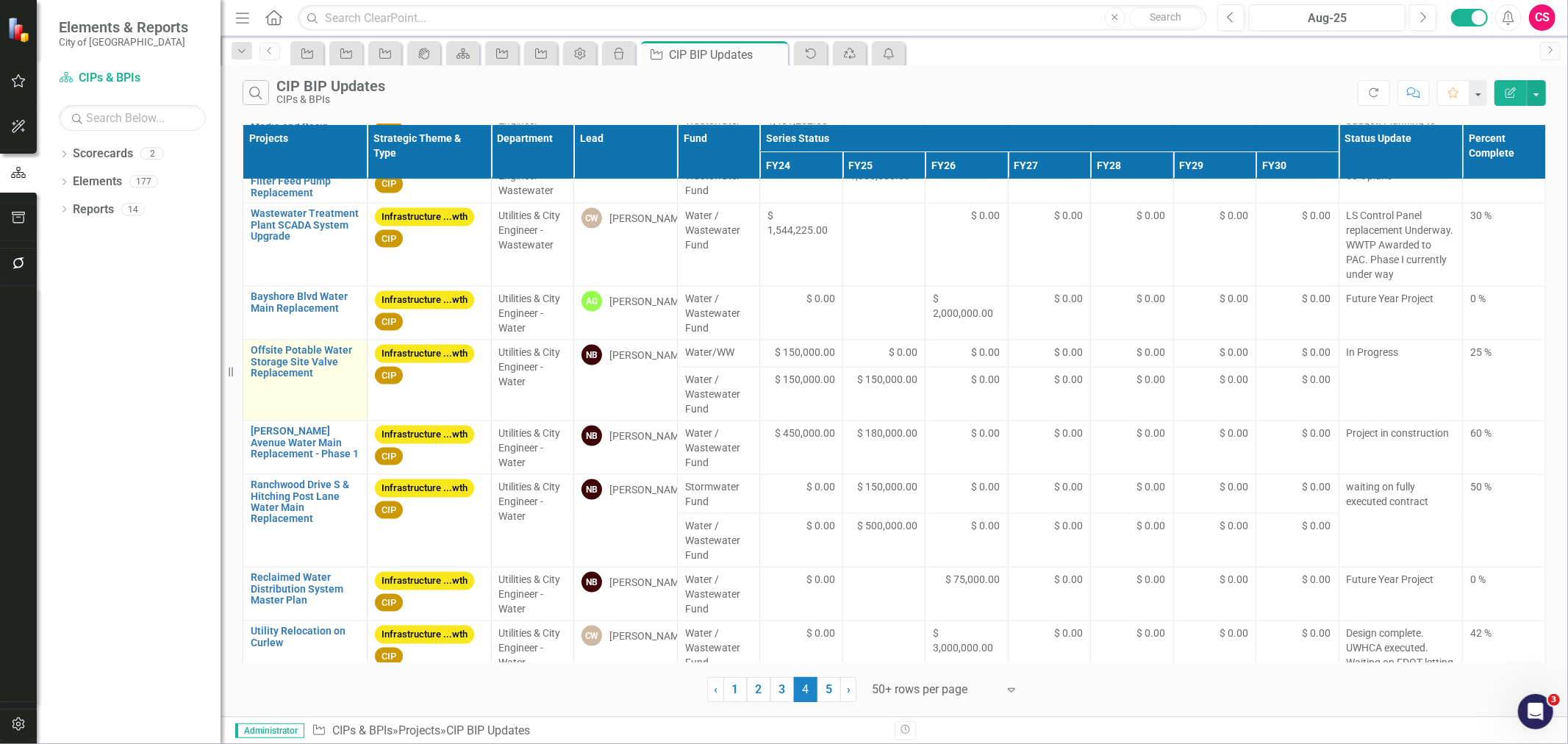
click at [0, 0] on link "Link Open Element" at bounding box center [0, 0] width 0 height 0
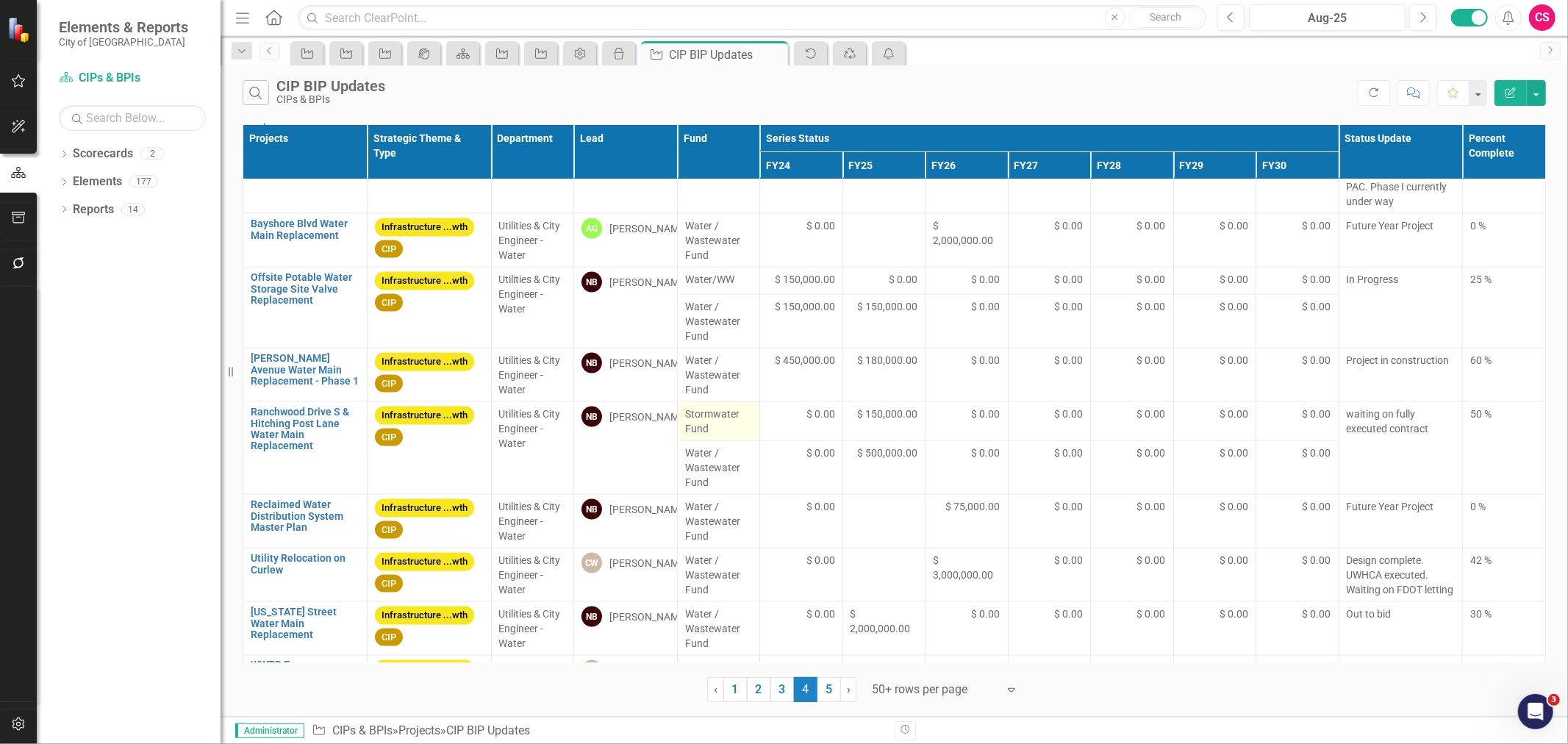
scroll to position [2133, 0]
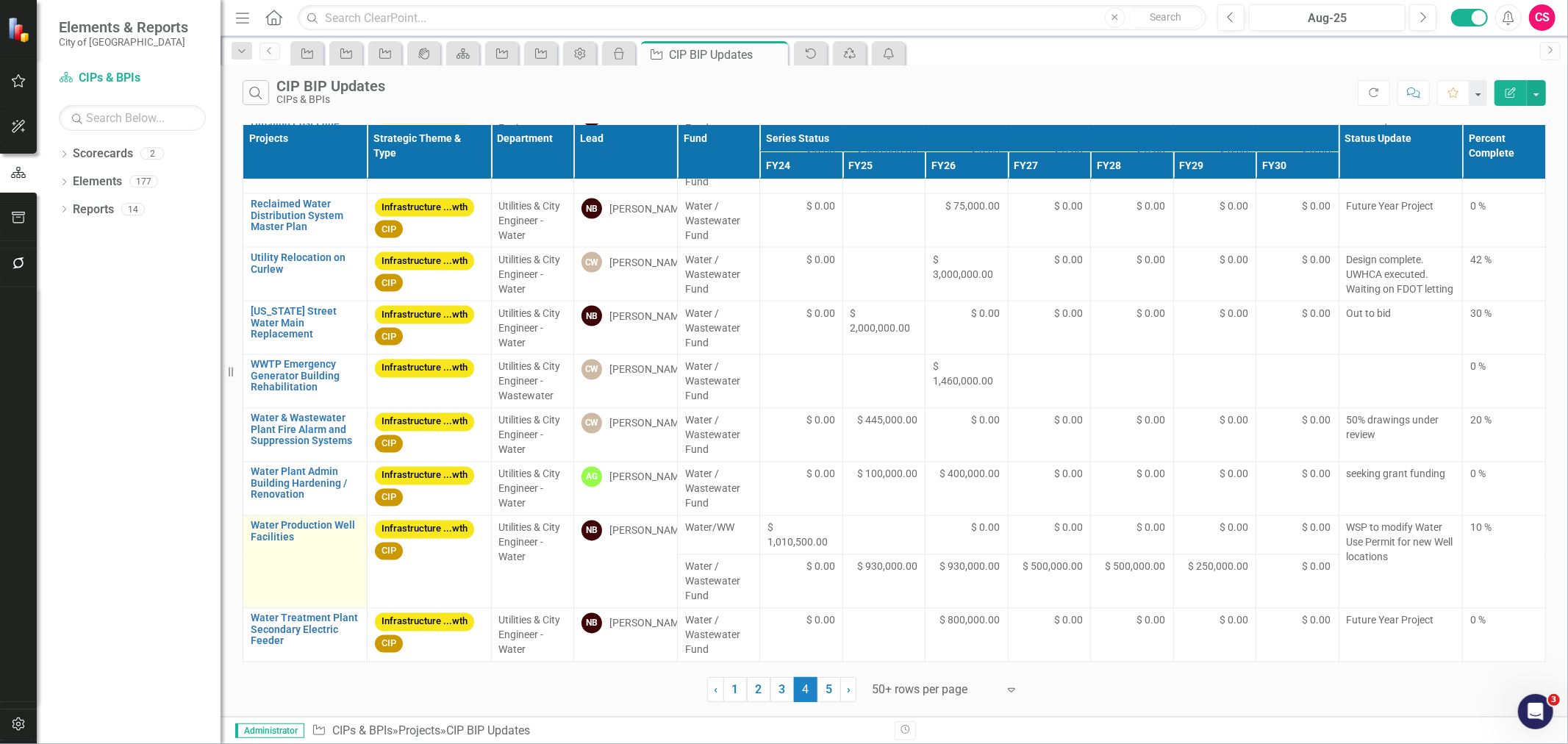
click at [0, 0] on link "Link Open Element" at bounding box center [0, 0] width 0 height 0
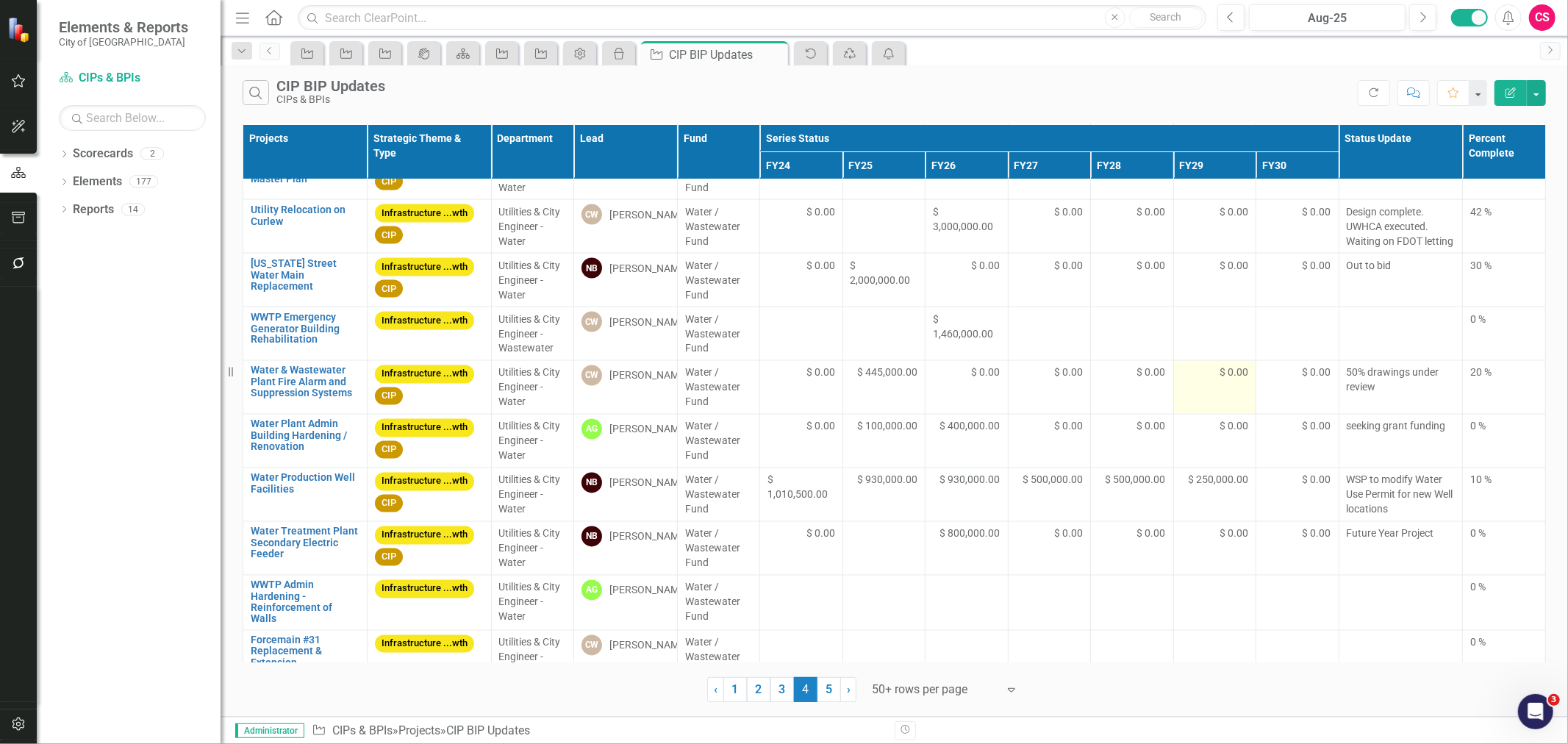
scroll to position [0, 0]
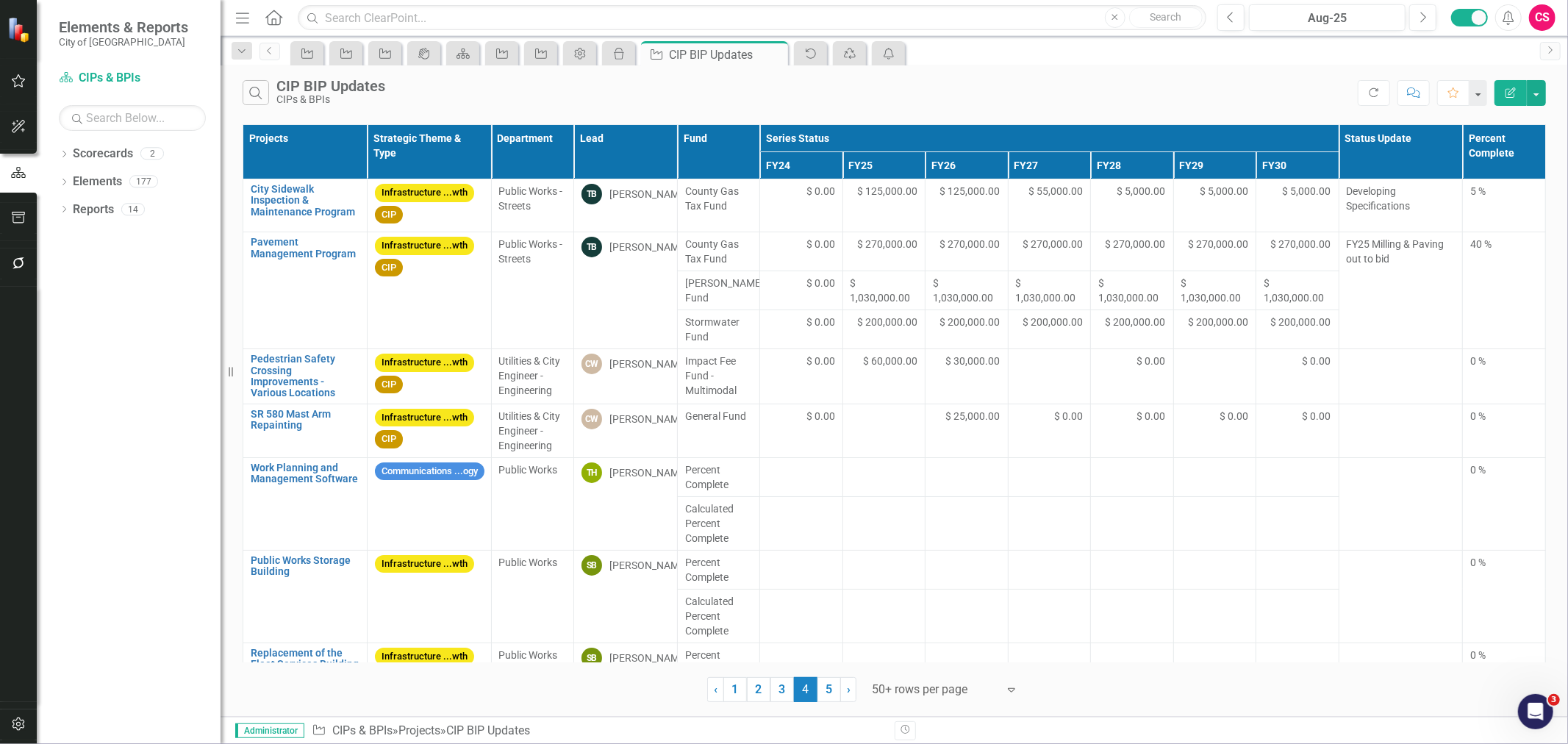
click at [24, 270] on button "button" at bounding box center [18, 264] width 33 height 31
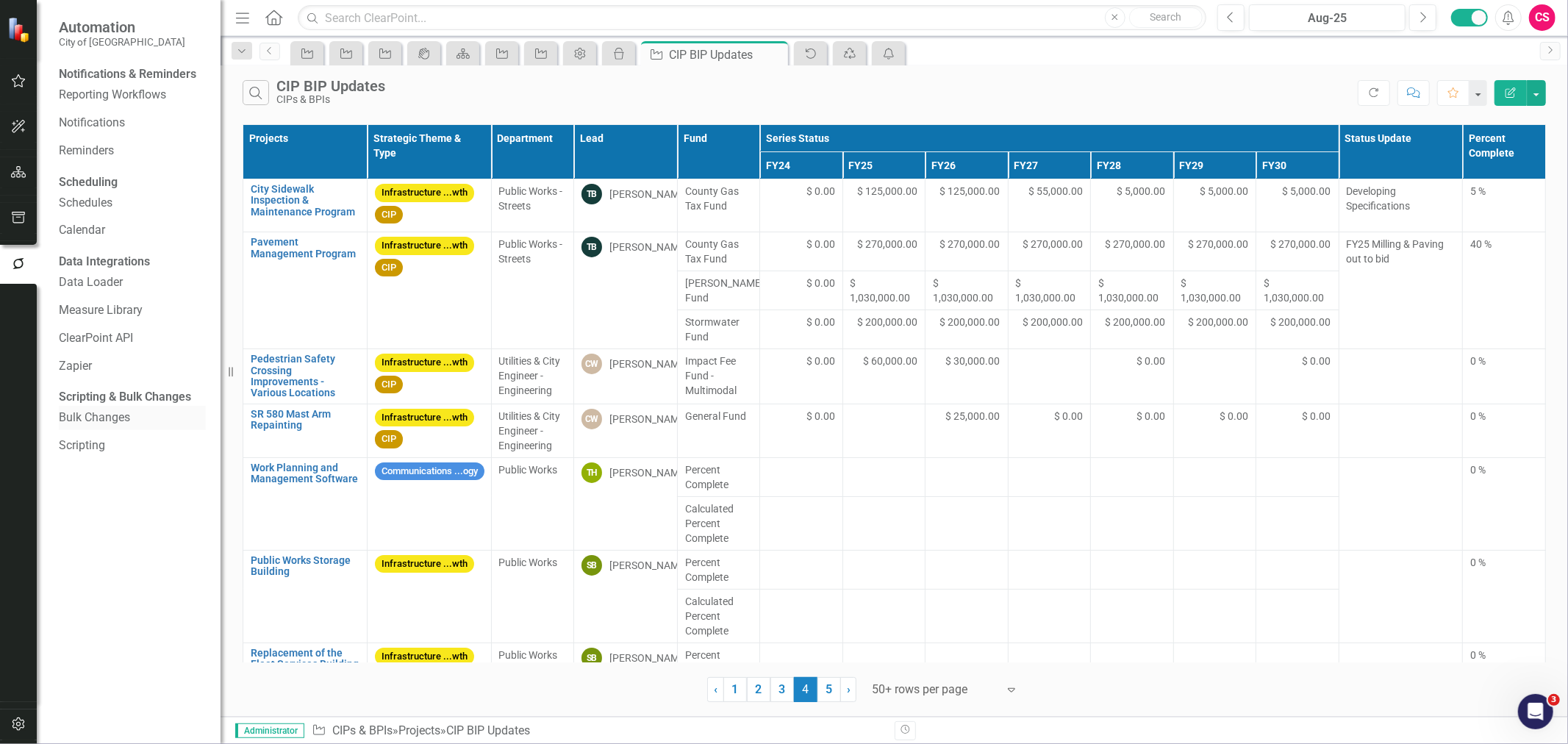
click at [99, 426] on link "Bulk Changes" at bounding box center [132, 418] width 147 height 17
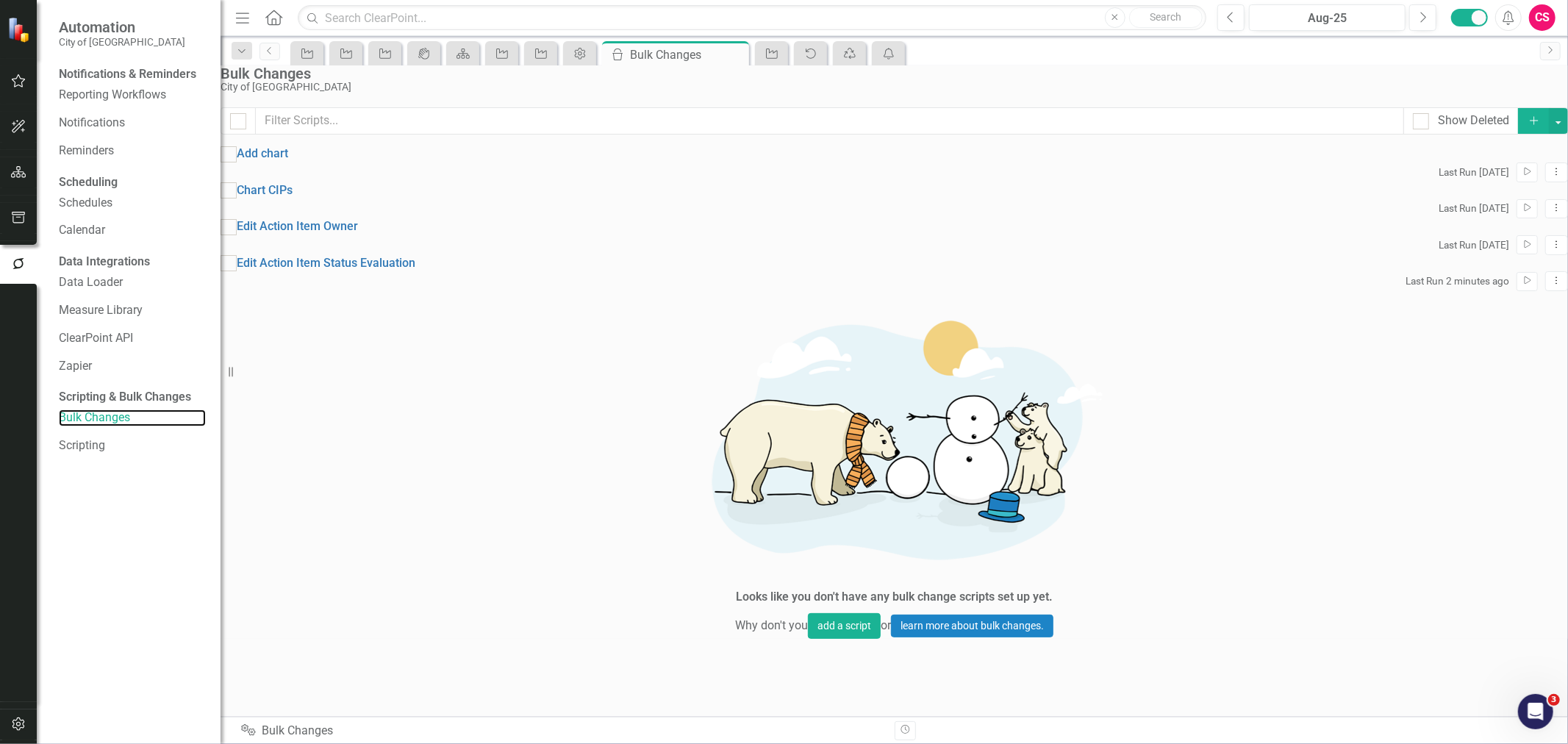
checkbox input "false"
click at [1528, 126] on icon "Add" at bounding box center [1534, 120] width 13 height 10
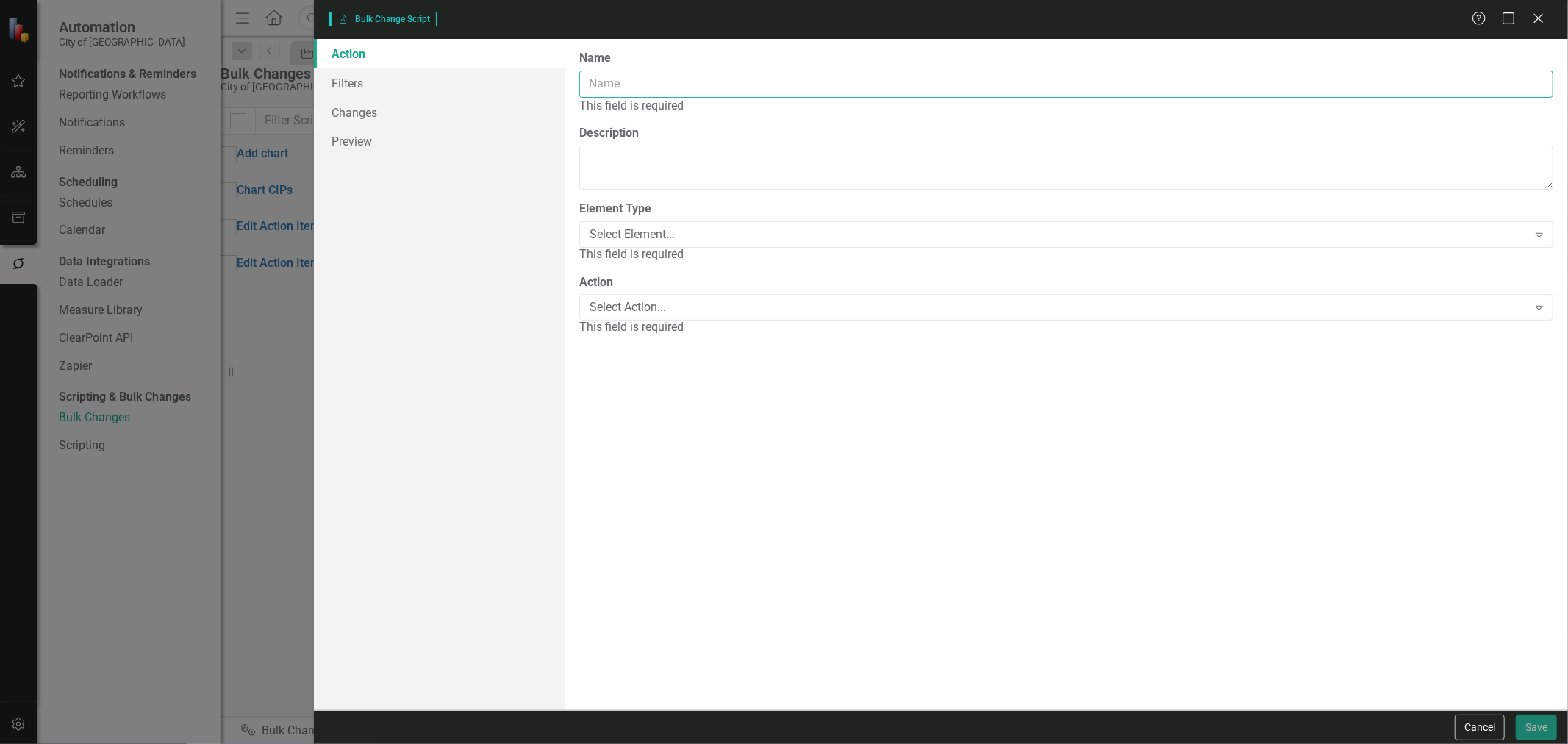
click at [672, 84] on input "Name" at bounding box center [1067, 84] width 975 height 27
type input "d"
type input "Delete Series"
click at [672, 206] on div "Select Element... Expand" at bounding box center [1067, 218] width 975 height 27
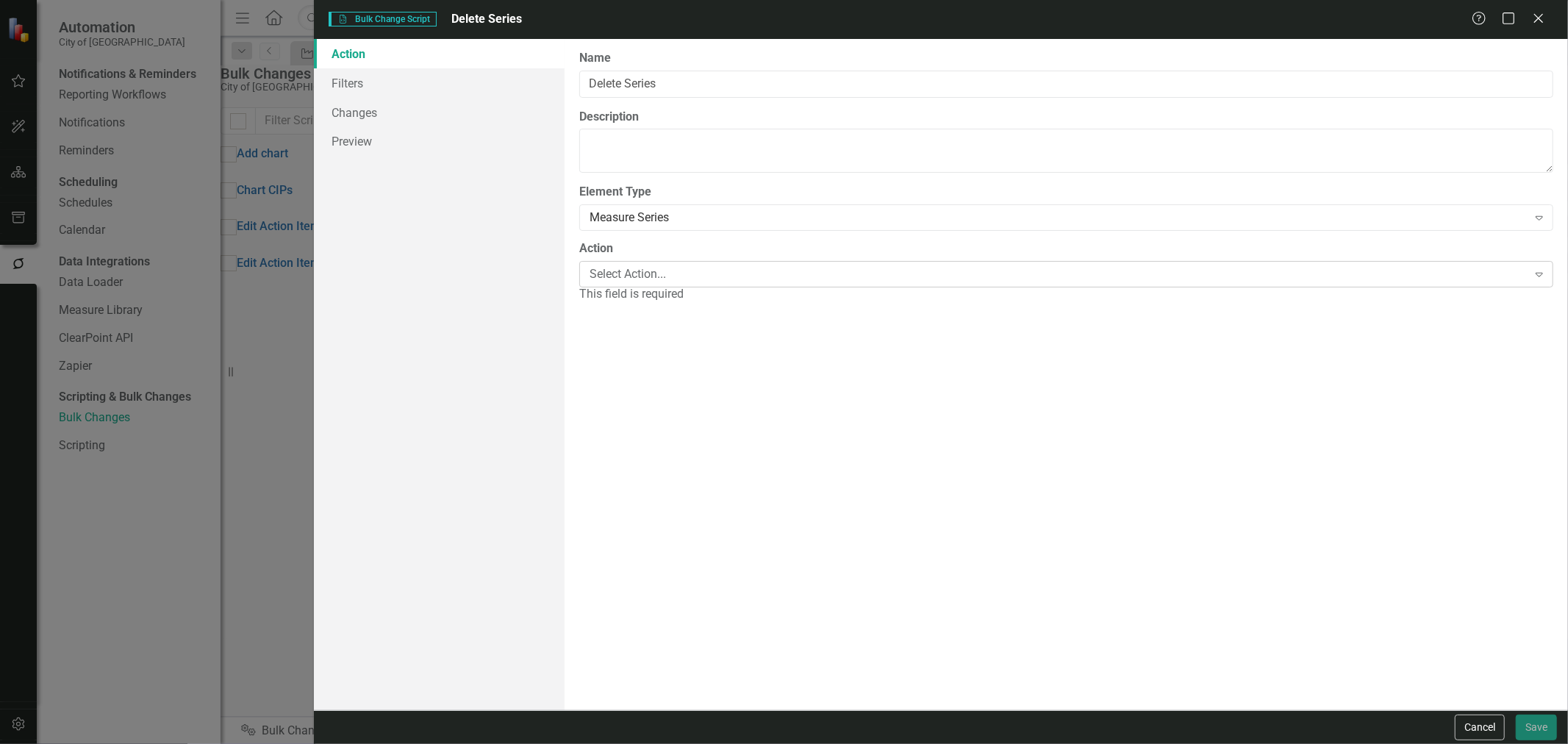
click at [658, 280] on div "Select Action..." at bounding box center [1059, 274] width 938 height 17
drag, startPoint x: 640, startPoint y: 319, endPoint x: 626, endPoint y: 349, distance: 33.1
click at [658, 309] on div "The first step in creating a bulk change script is defining the element type (o…" at bounding box center [1066, 374] width 1004 height 671
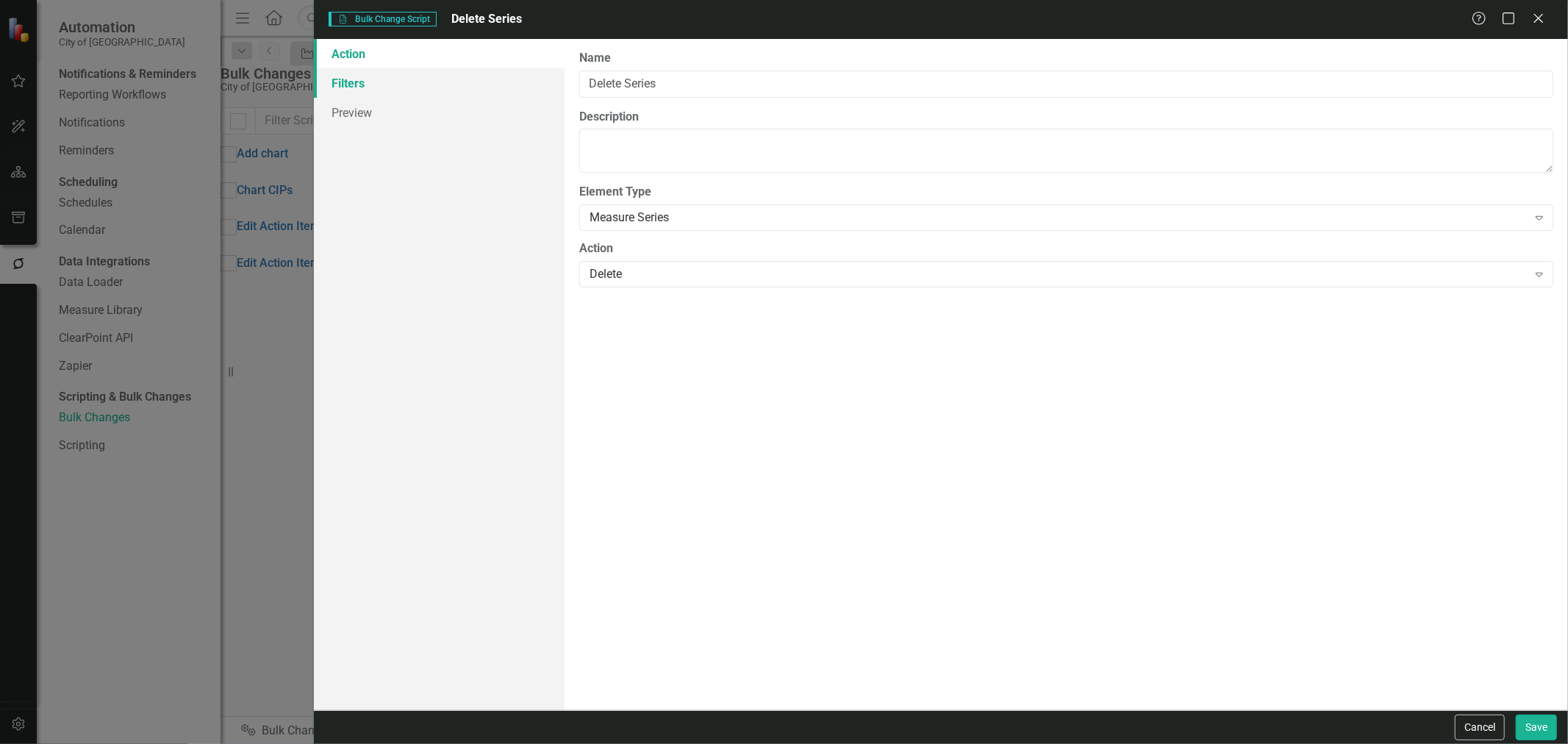
click at [428, 89] on link "Filters" at bounding box center [439, 83] width 251 height 30
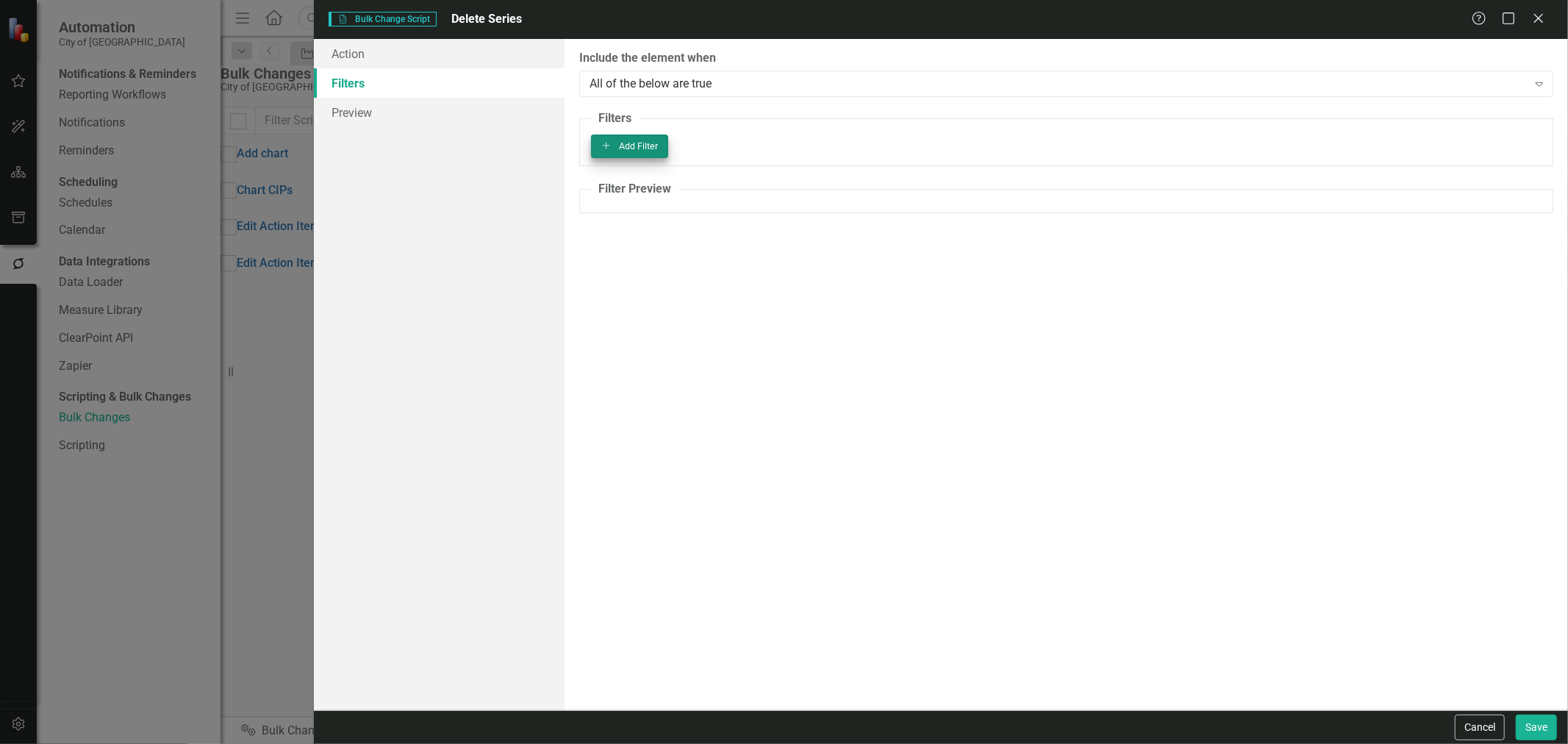
drag, startPoint x: 1543, startPoint y: 158, endPoint x: 1524, endPoint y: 158, distance: 19.0
click at [1537, 159] on fieldset "Filters Add Add Filter" at bounding box center [1067, 137] width 975 height 56
click at [668, 157] on button "Add Add Filter" at bounding box center [629, 146] width 77 height 24
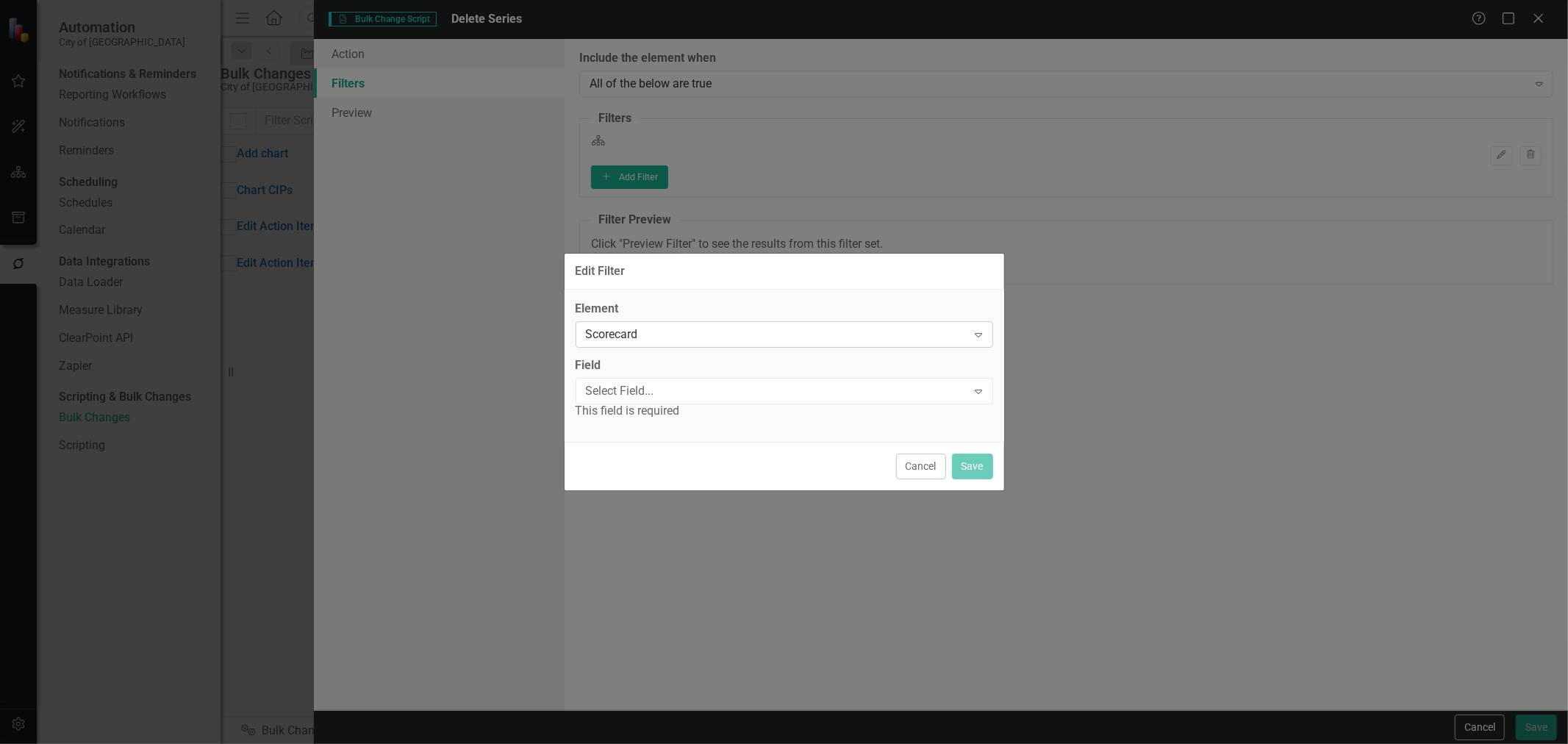
click at [751, 339] on div "Scorecard" at bounding box center [777, 335] width 382 height 17
click at [704, 390] on div "Select Field..." at bounding box center [777, 391] width 382 height 17
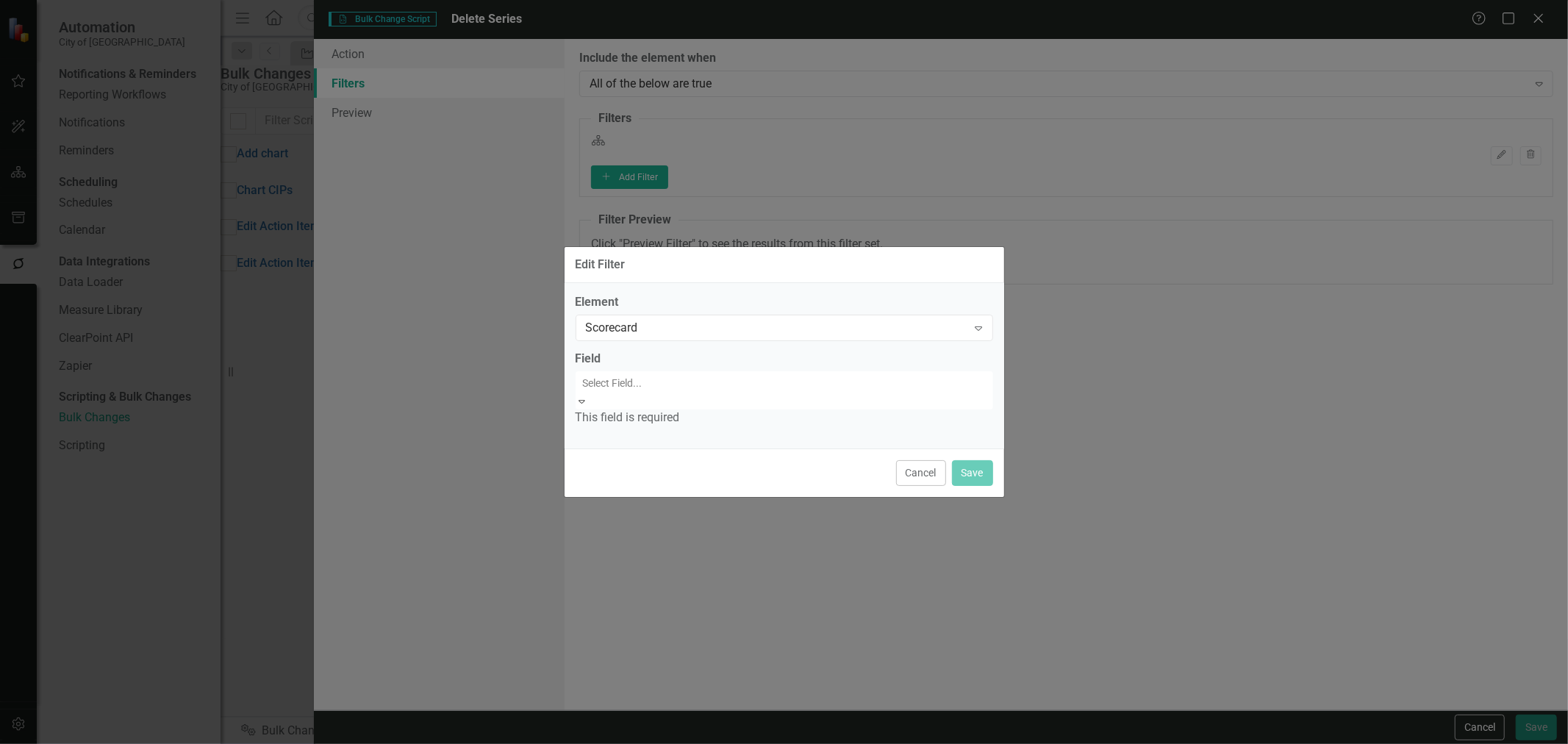
click at [677, 743] on div "Name" at bounding box center [784, 752] width 1568 height 17
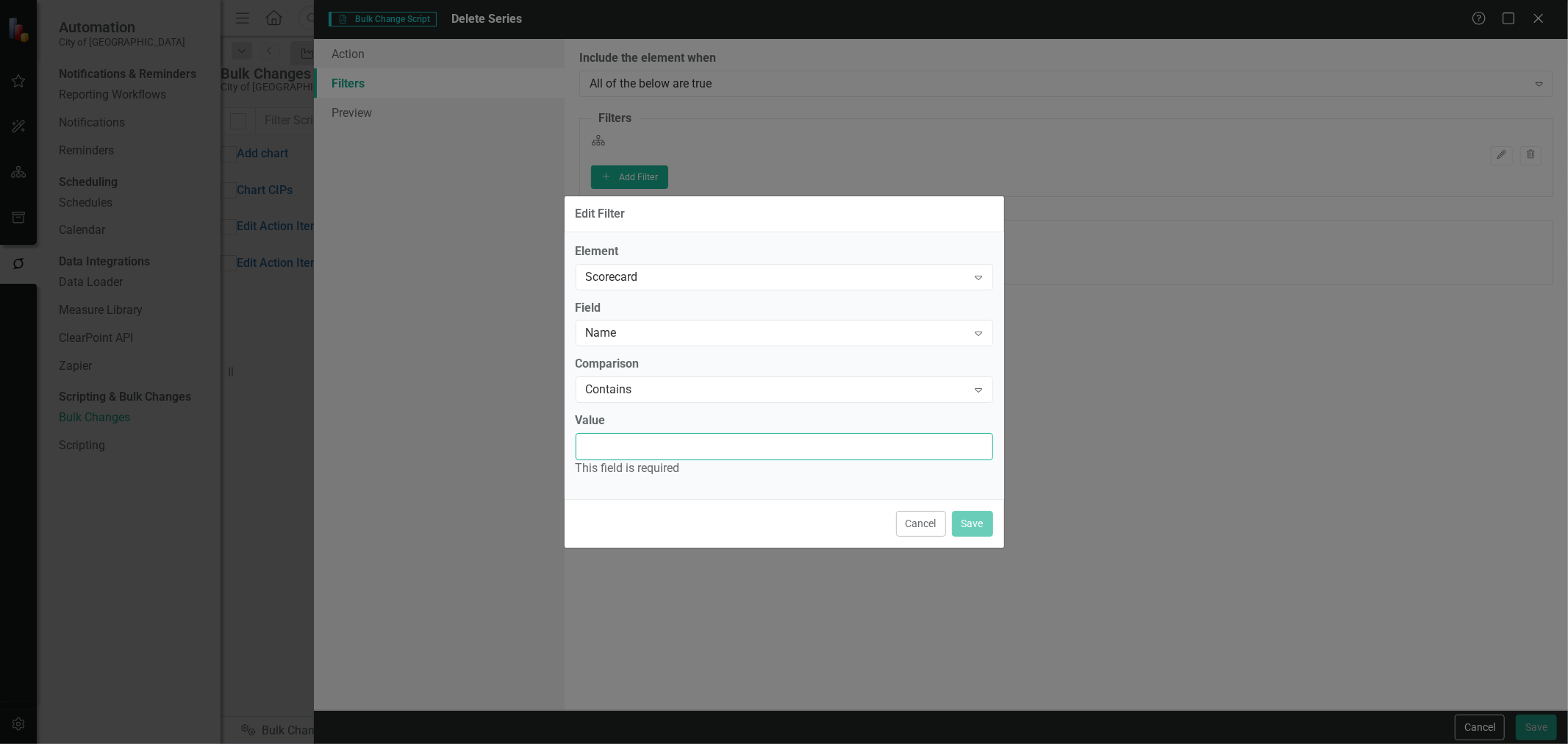
click at [660, 446] on input "Value" at bounding box center [784, 447] width 418 height 27
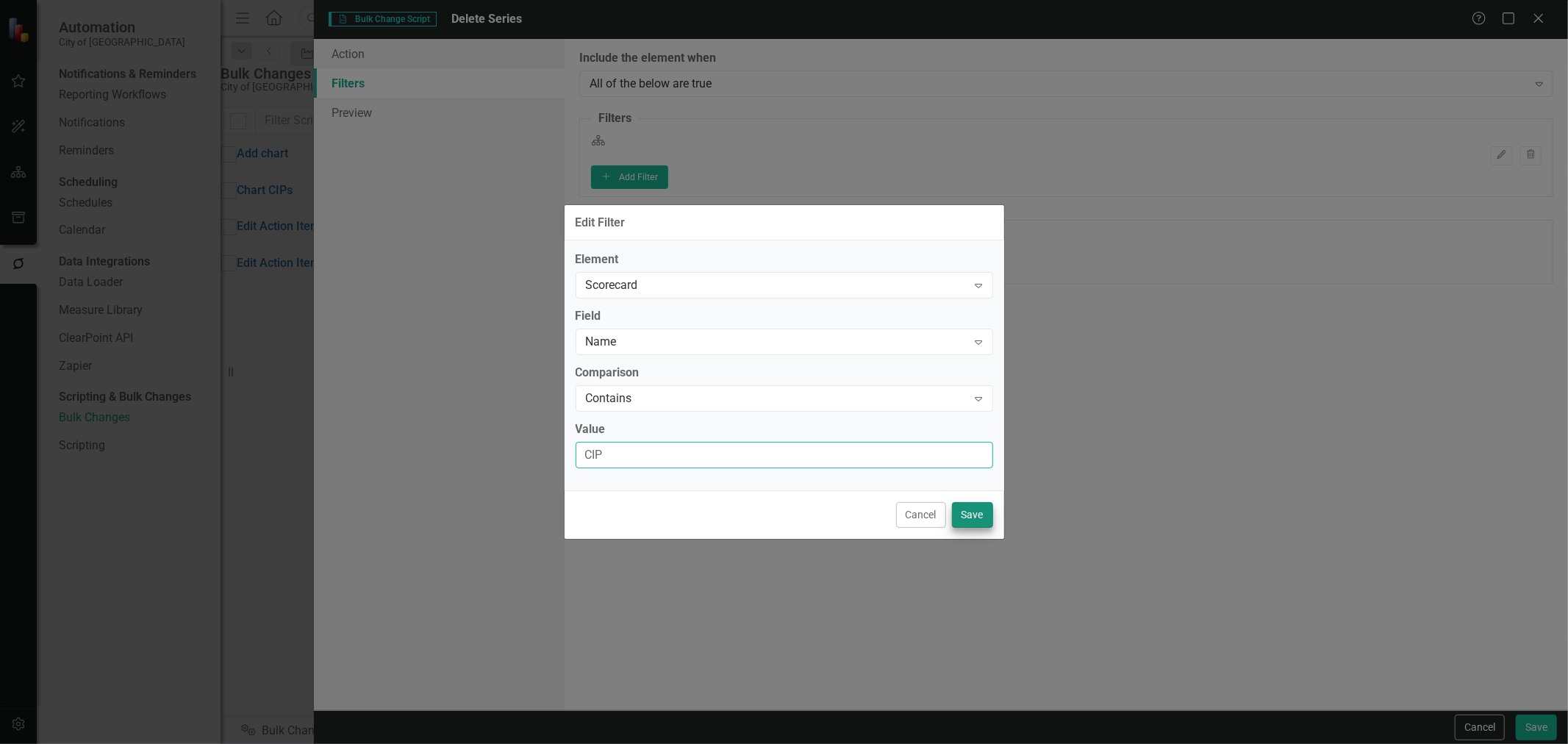
type input "CIP"
click at [988, 519] on button "Save" at bounding box center [973, 515] width 41 height 26
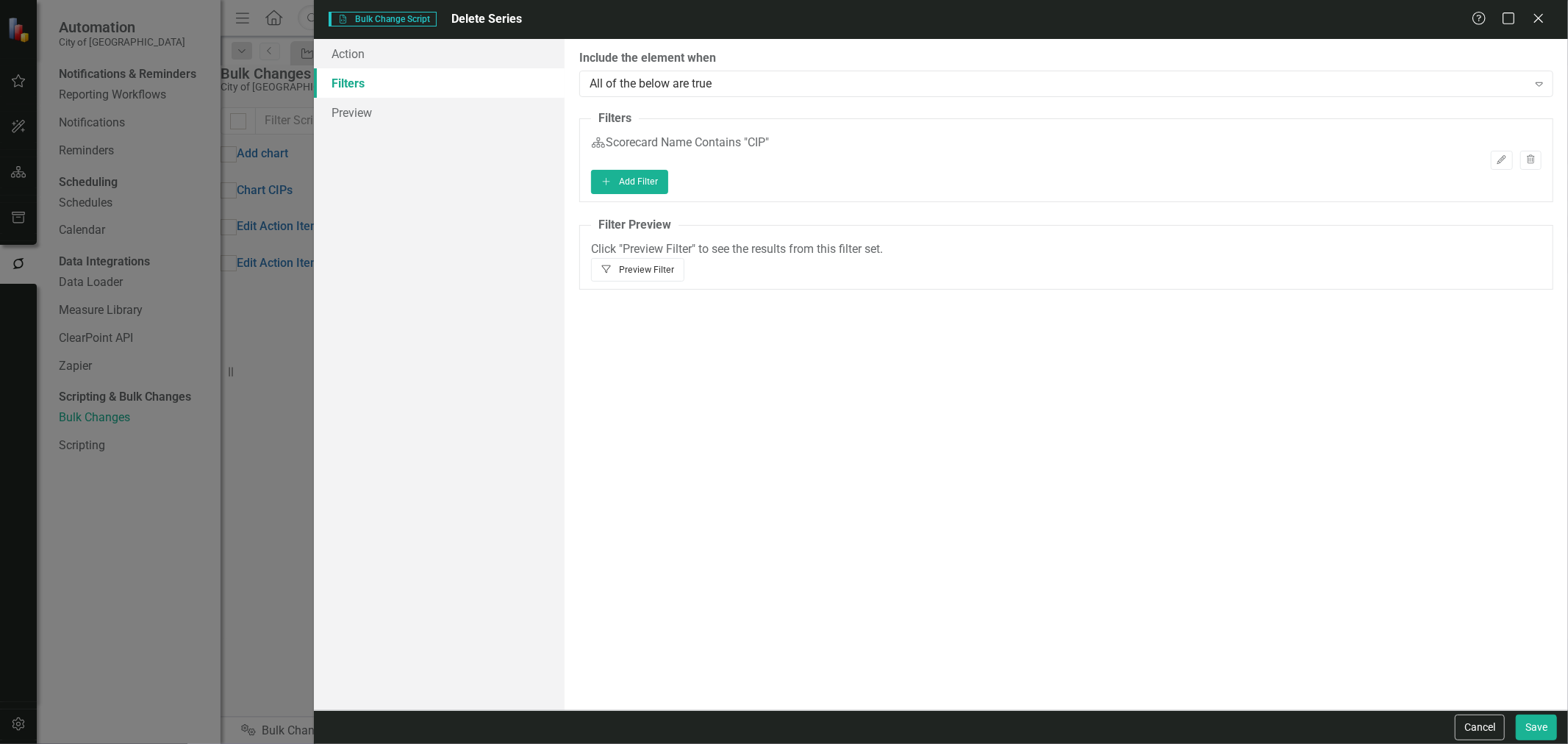
click at [684, 262] on button "Filter Preview Filter" at bounding box center [638, 270] width 93 height 24
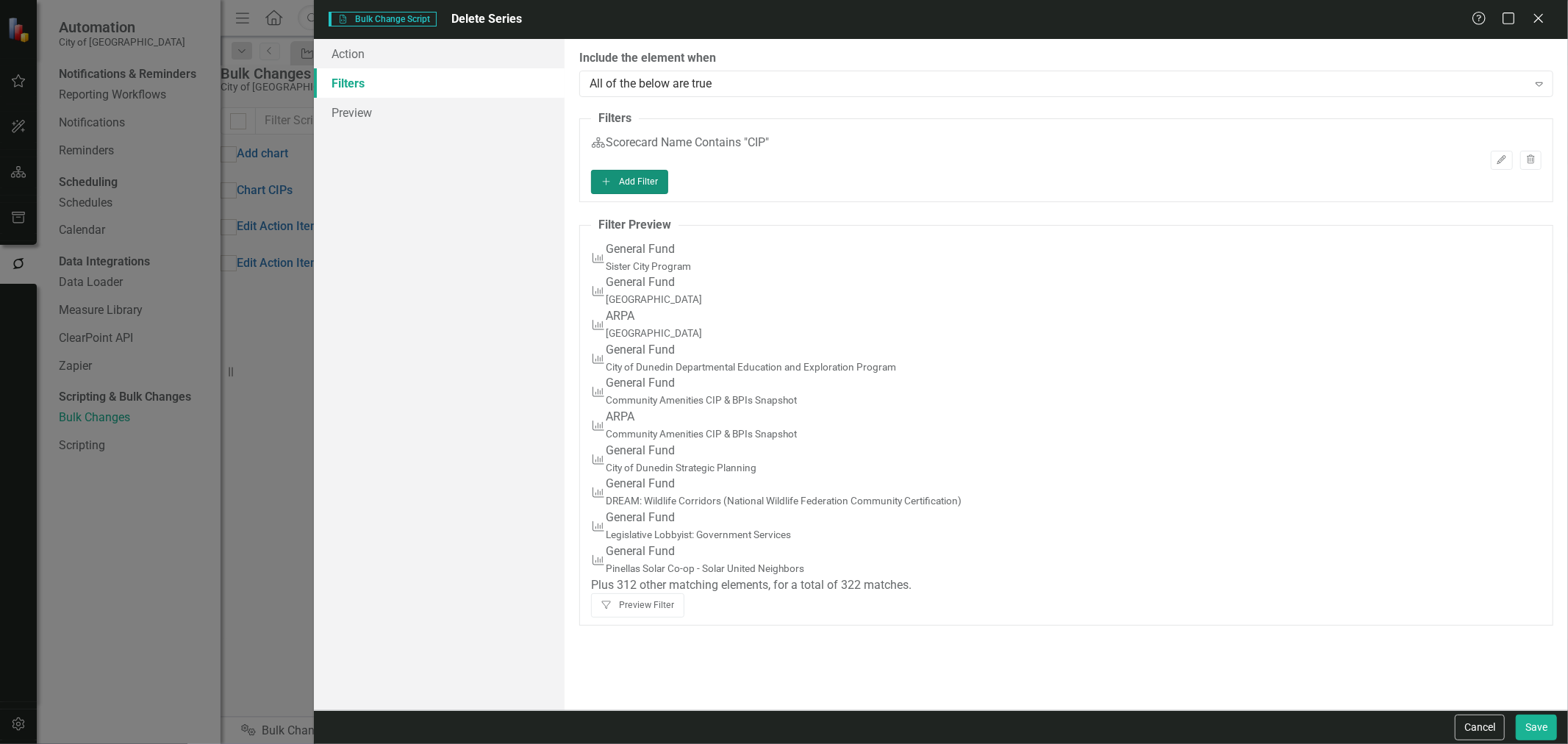
click at [668, 193] on button "Add Add Filter" at bounding box center [629, 181] width 77 height 24
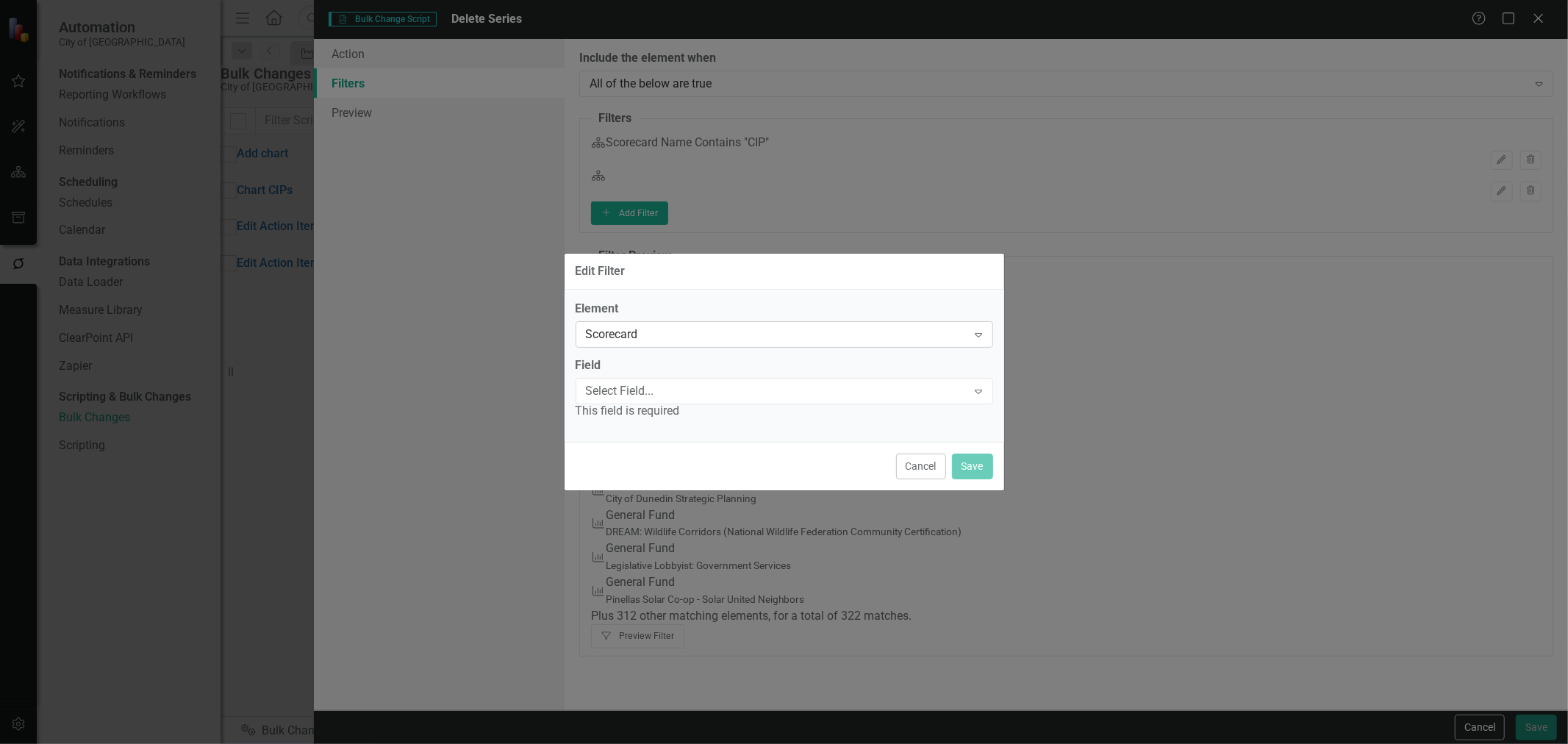
click at [645, 328] on div "Scorecard" at bounding box center [777, 335] width 382 height 17
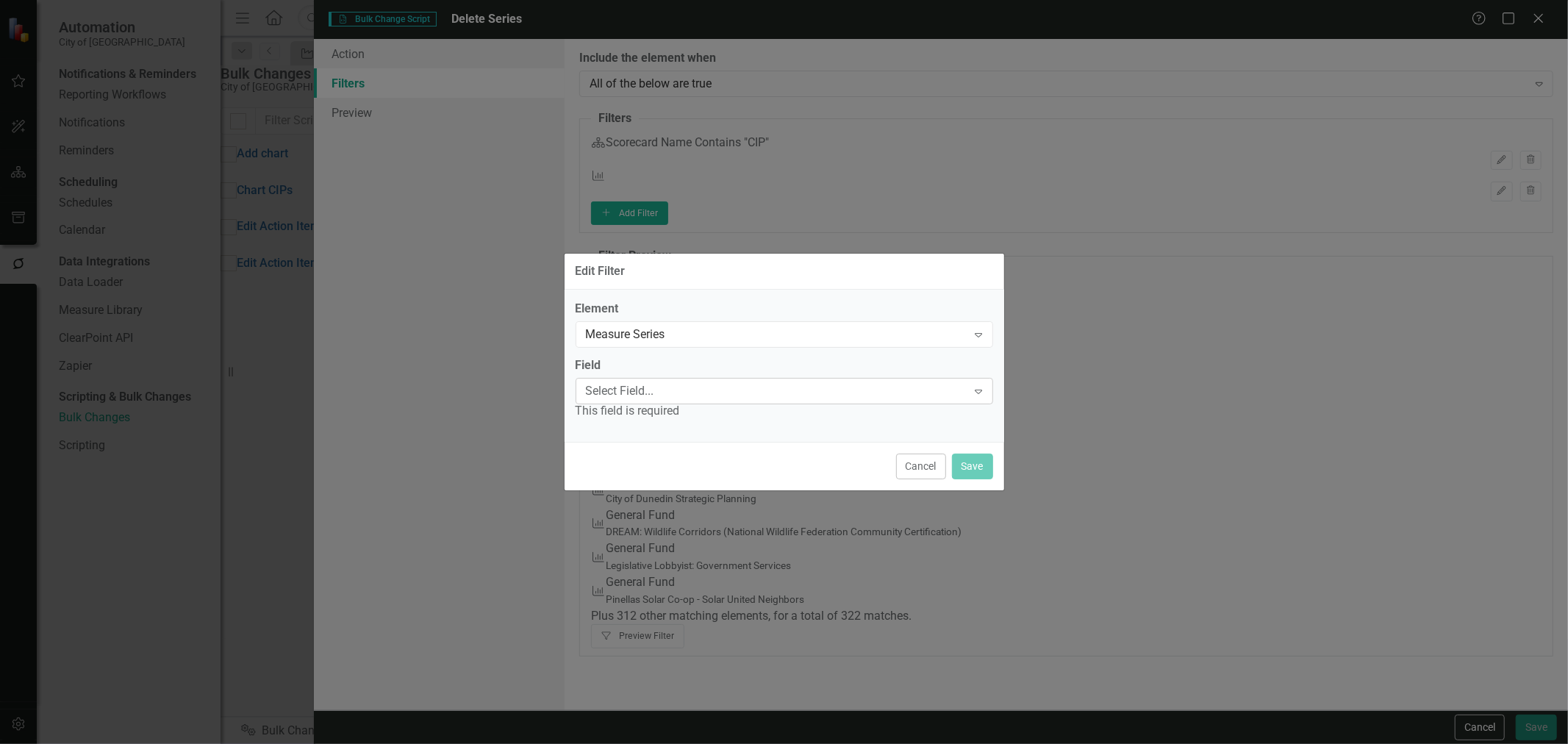
drag, startPoint x: 645, startPoint y: 401, endPoint x: 650, endPoint y: 387, distance: 14.9
click at [650, 387] on div "Select Field..." at bounding box center [777, 391] width 382 height 17
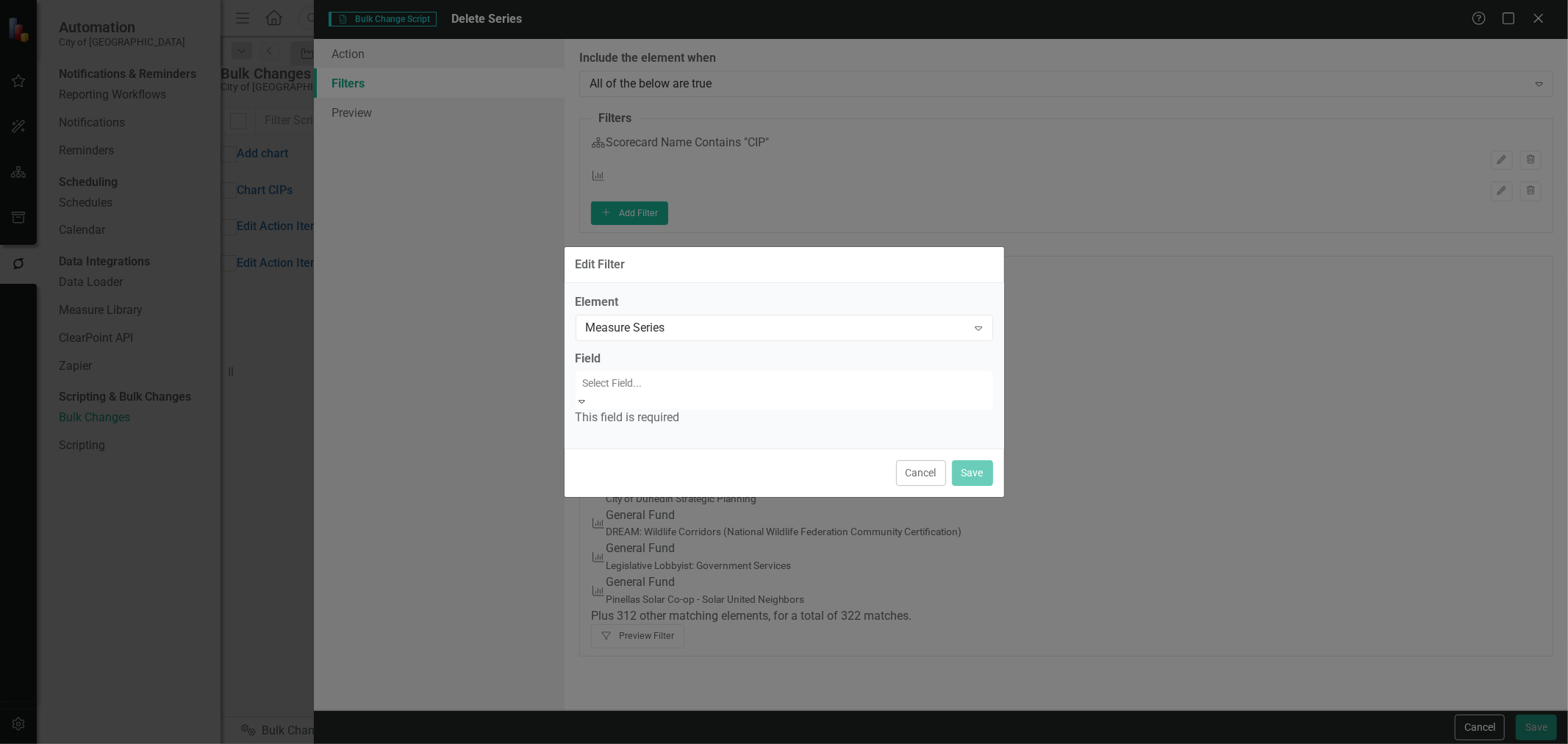
click at [642, 743] on div "Name" at bounding box center [784, 752] width 1568 height 17
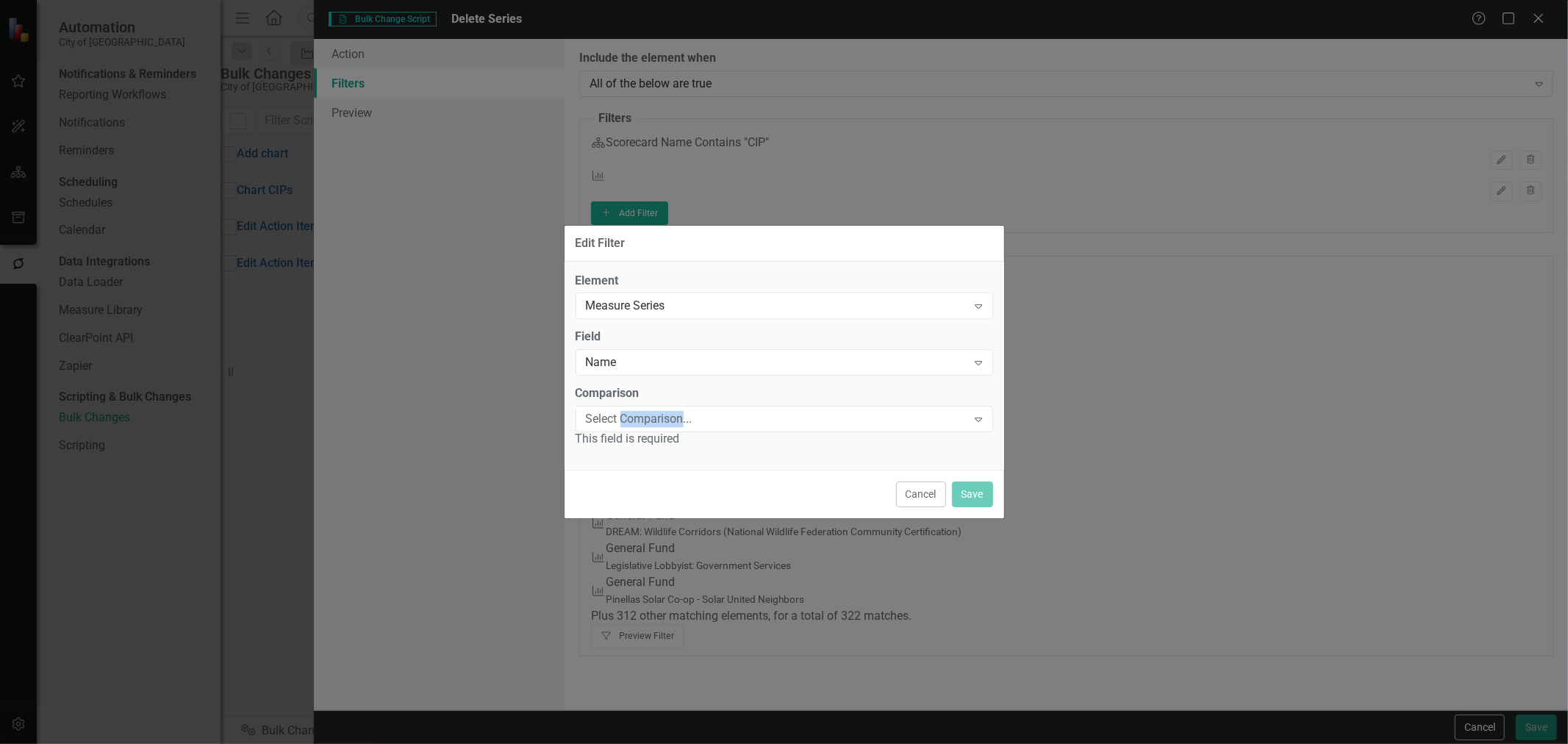
click at [642, 418] on div "Select Comparison..." at bounding box center [777, 419] width 382 height 17
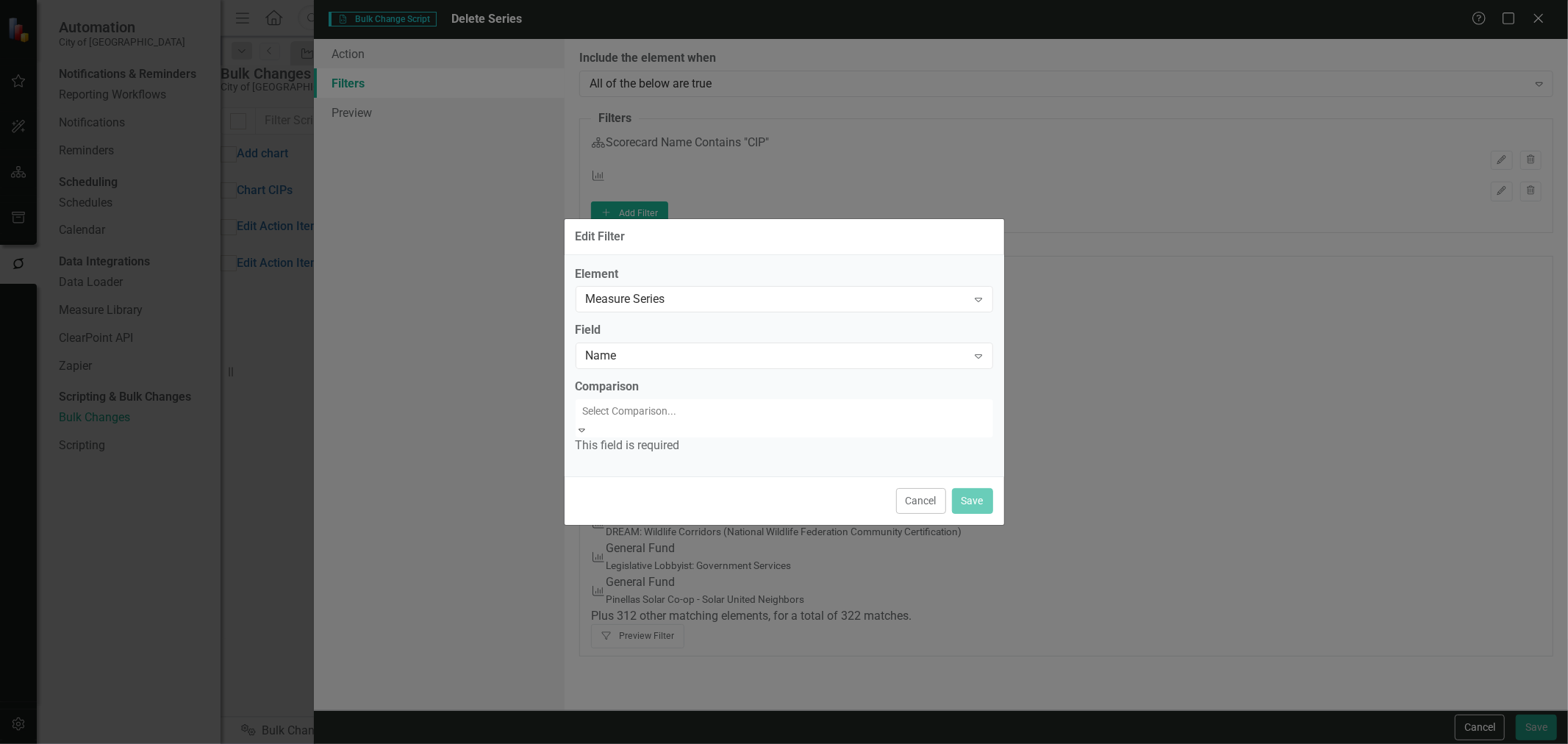
click at [649, 743] on div "Equals" at bounding box center [784, 752] width 1568 height 17
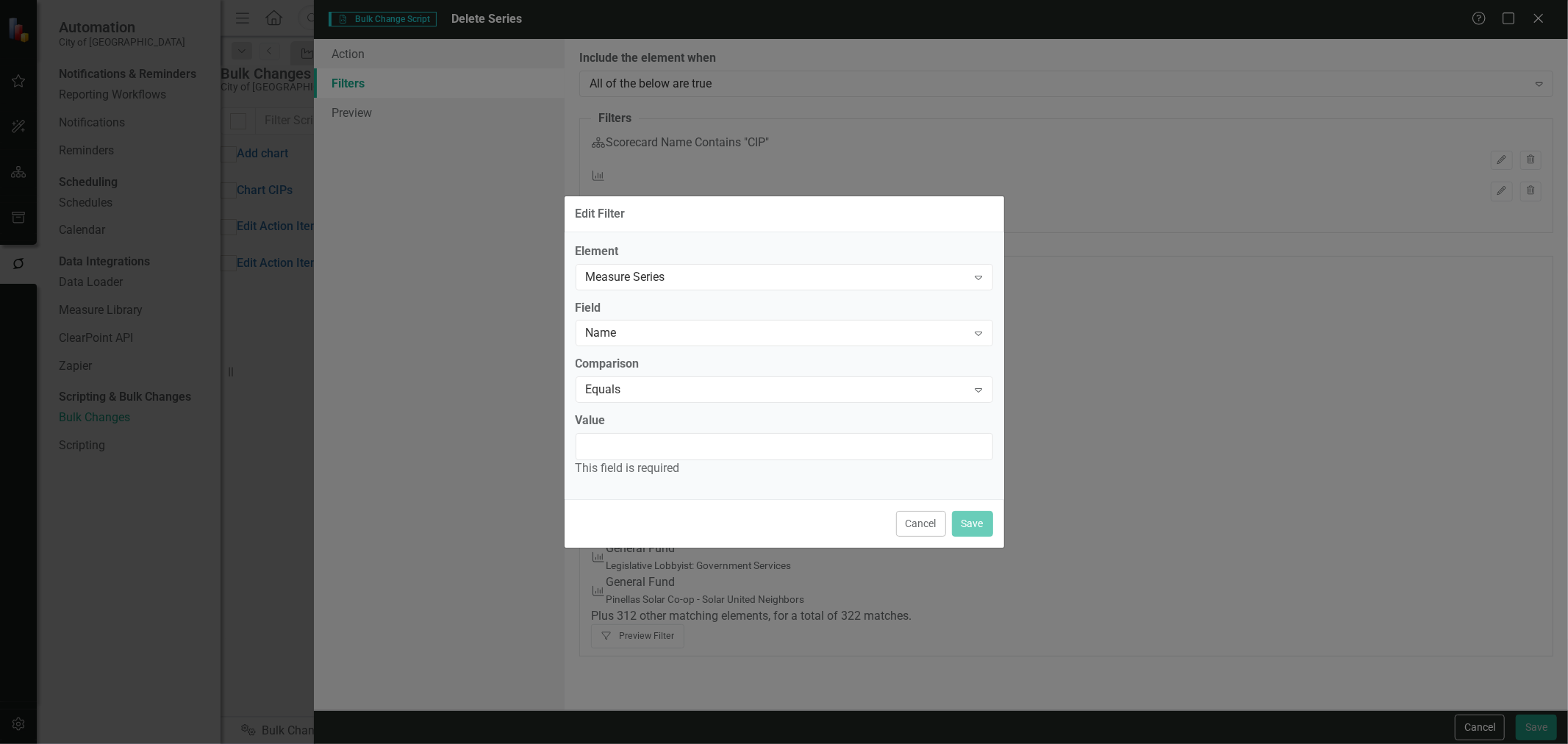
click at [649, 445] on input "Value" at bounding box center [784, 447] width 418 height 27
click at [652, 390] on div "Equals" at bounding box center [777, 390] width 382 height 17
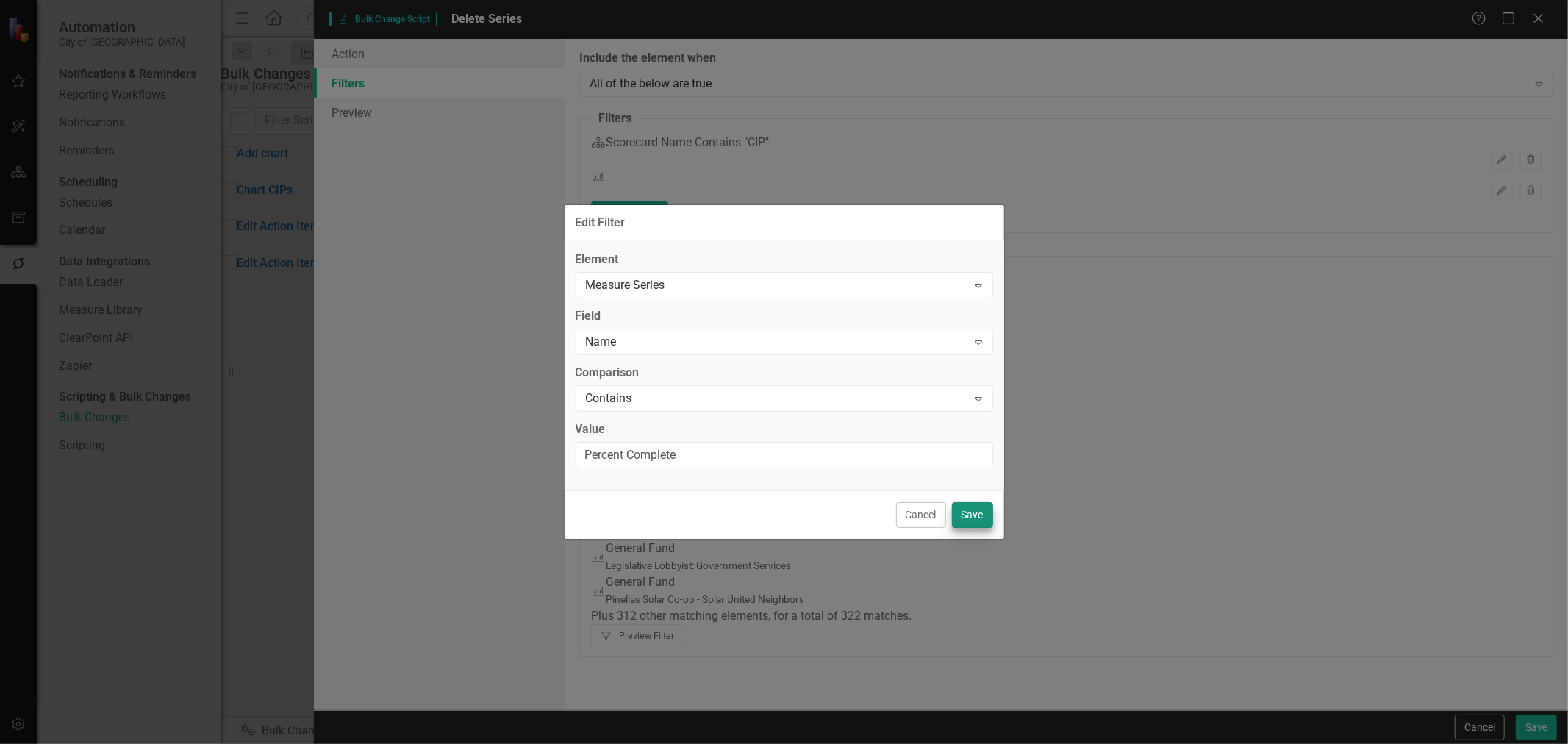
type input "Percent Complete"
click at [961, 521] on button "Save" at bounding box center [973, 515] width 41 height 26
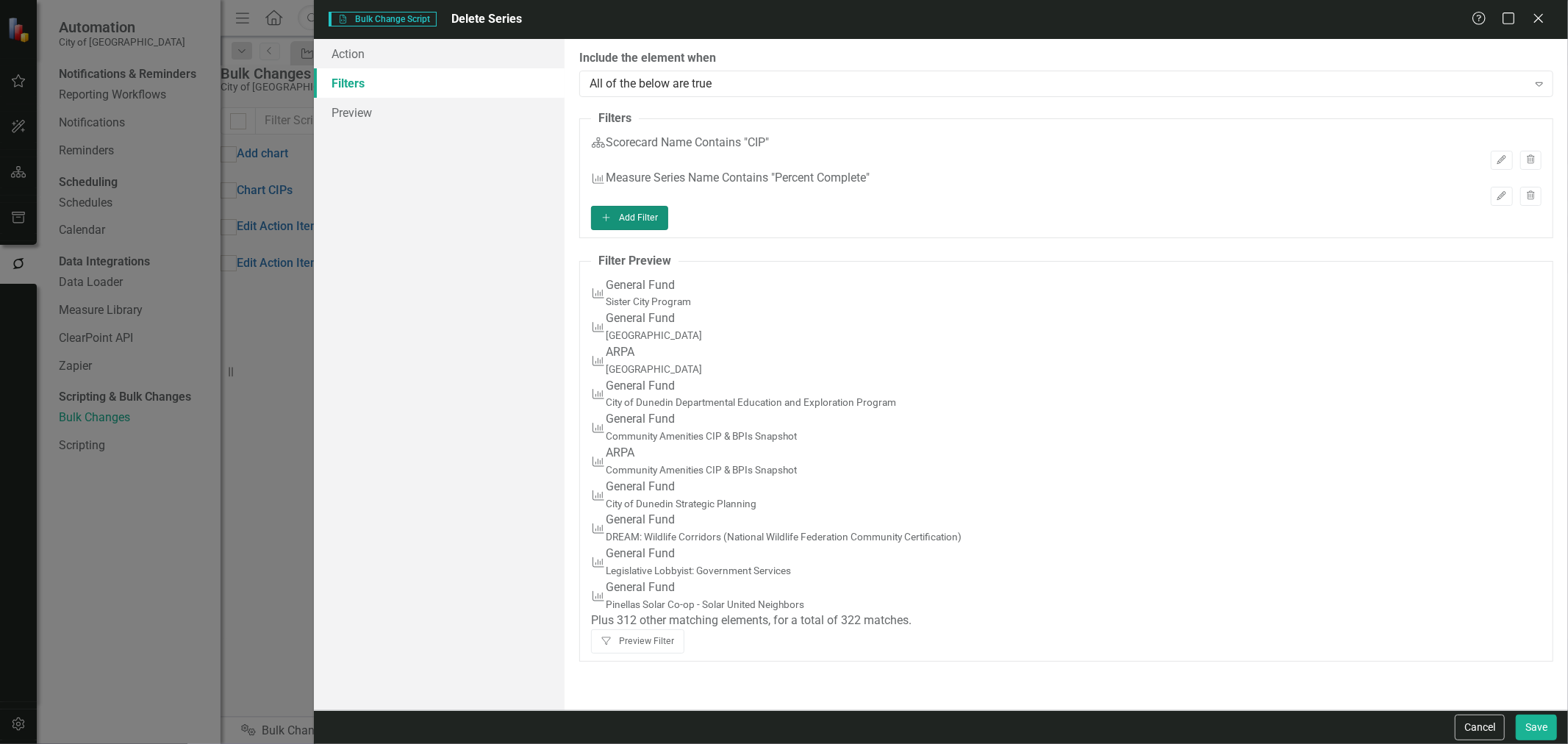
scroll to position [24, 0]
click at [684, 653] on button "Filter Preview Filter" at bounding box center [638, 641] width 93 height 24
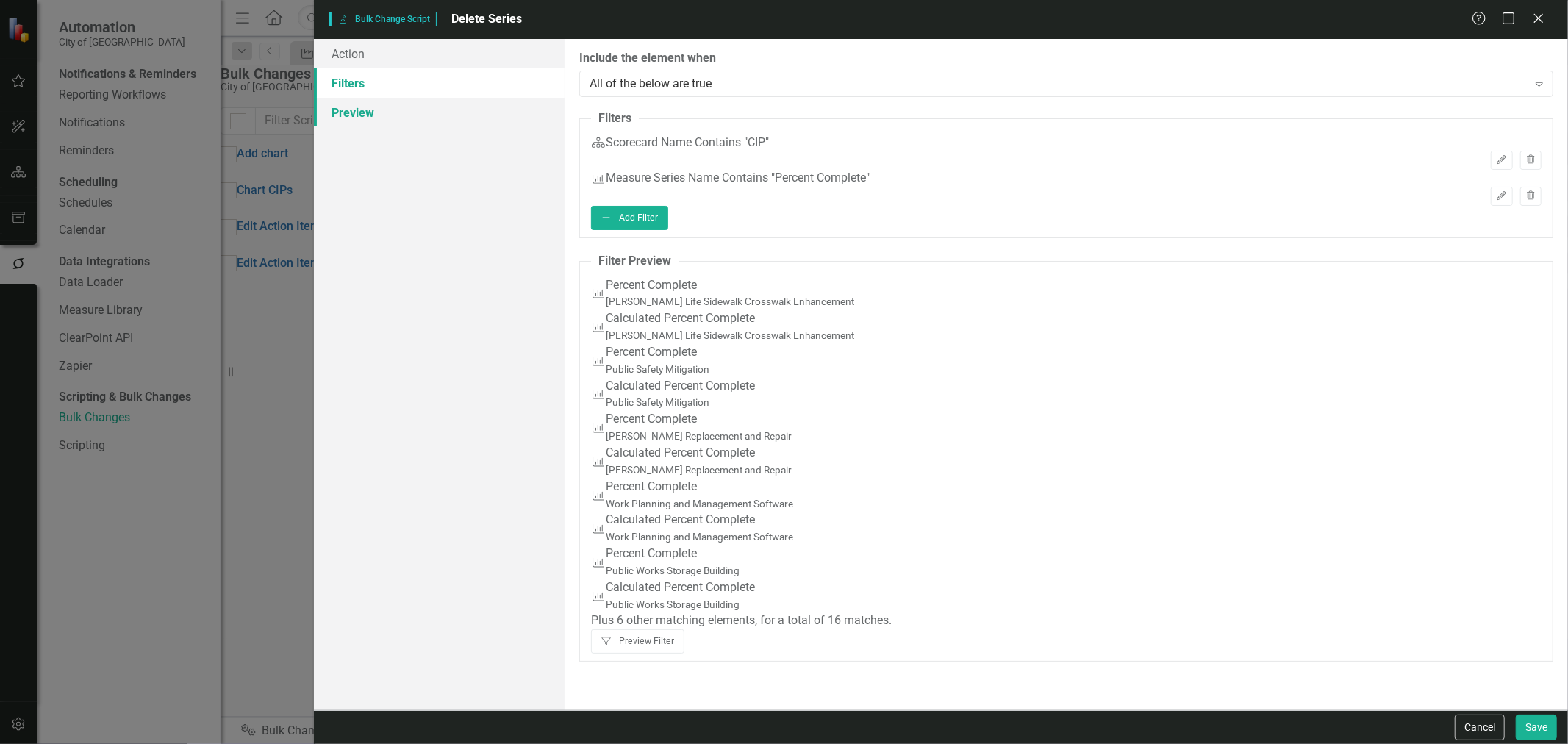
click at [427, 125] on link "Preview" at bounding box center [439, 112] width 251 height 30
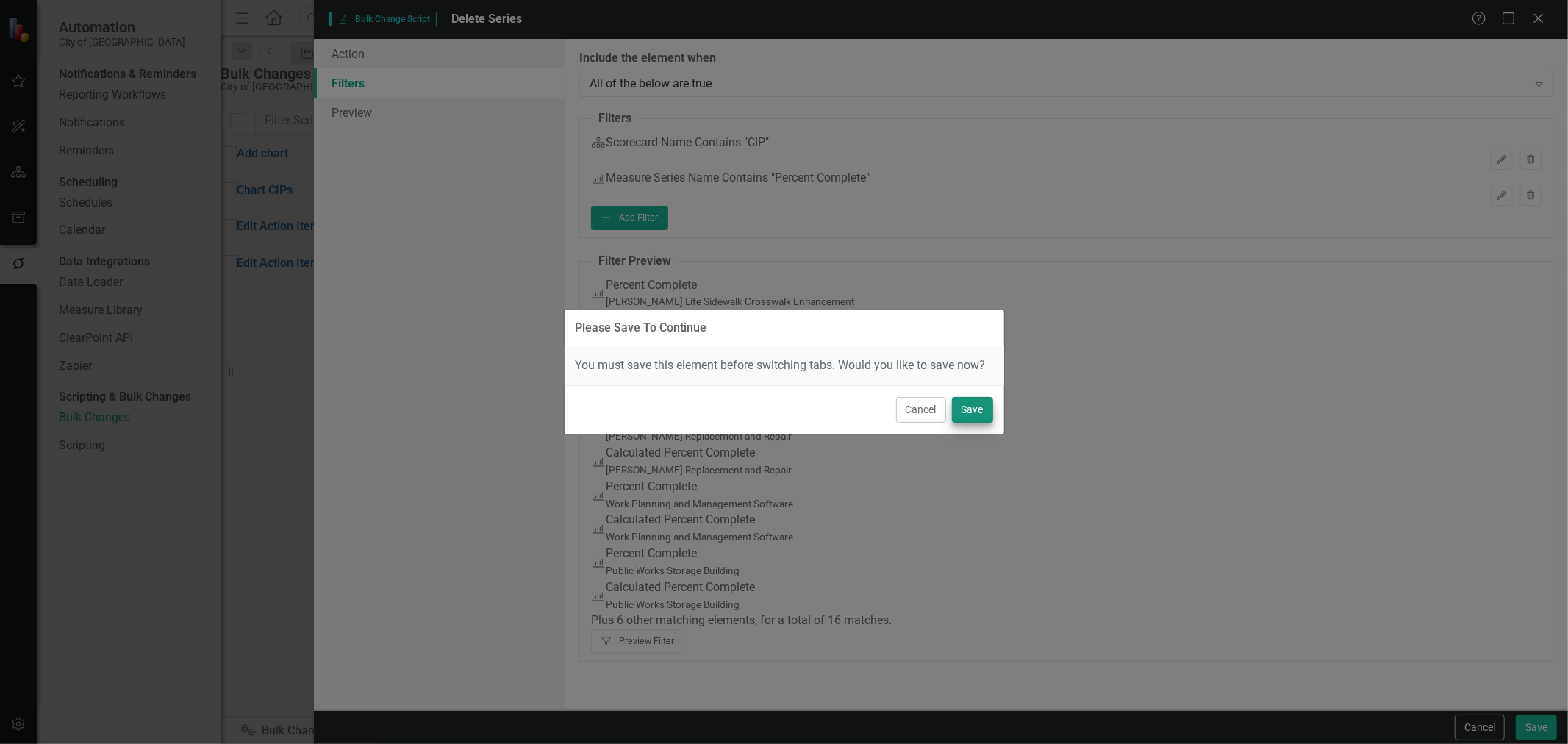
click at [968, 422] on div "Cancel Save" at bounding box center [784, 409] width 440 height 49
click at [972, 415] on button "Save" at bounding box center [973, 410] width 41 height 26
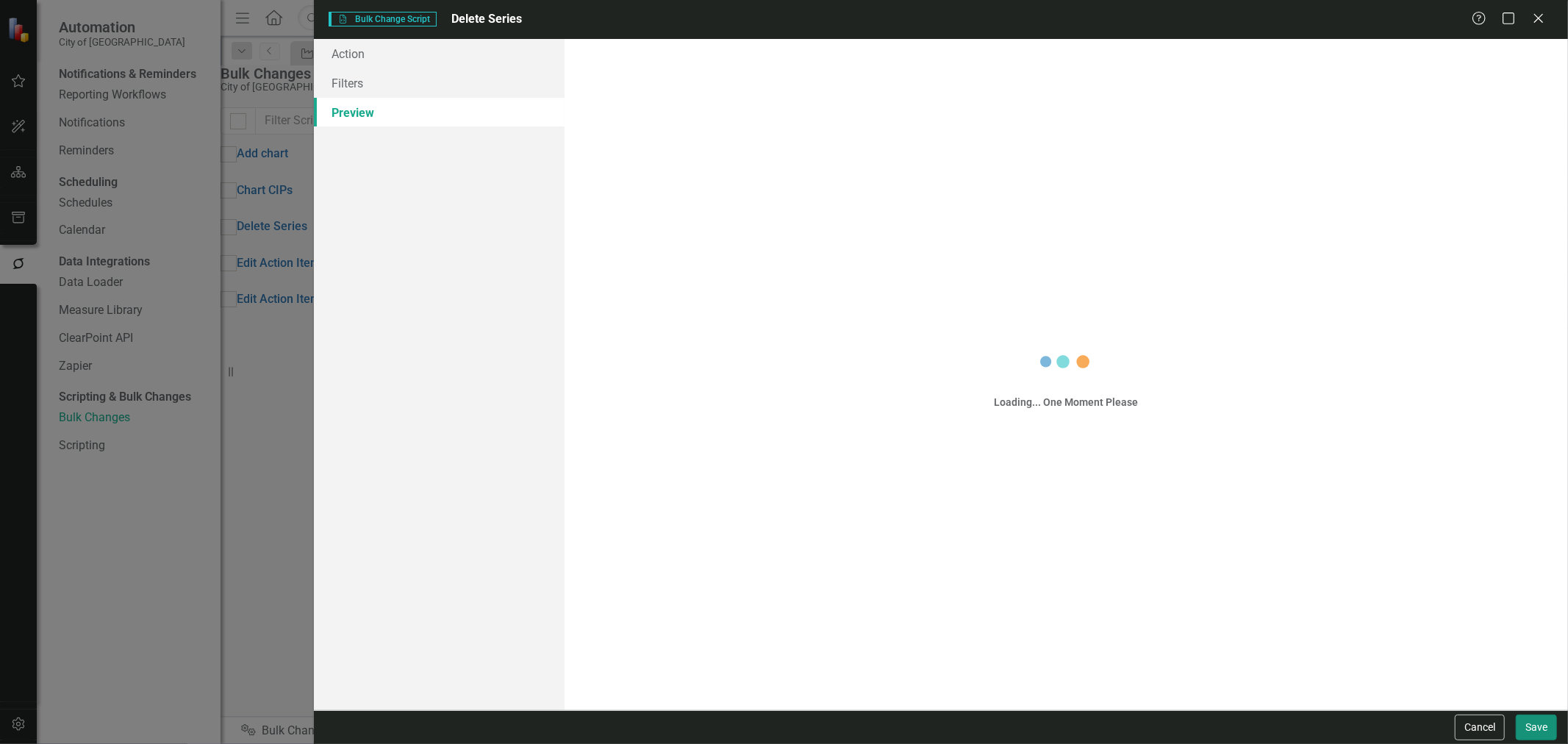
click at [1530, 722] on button "Save" at bounding box center [1537, 728] width 41 height 26
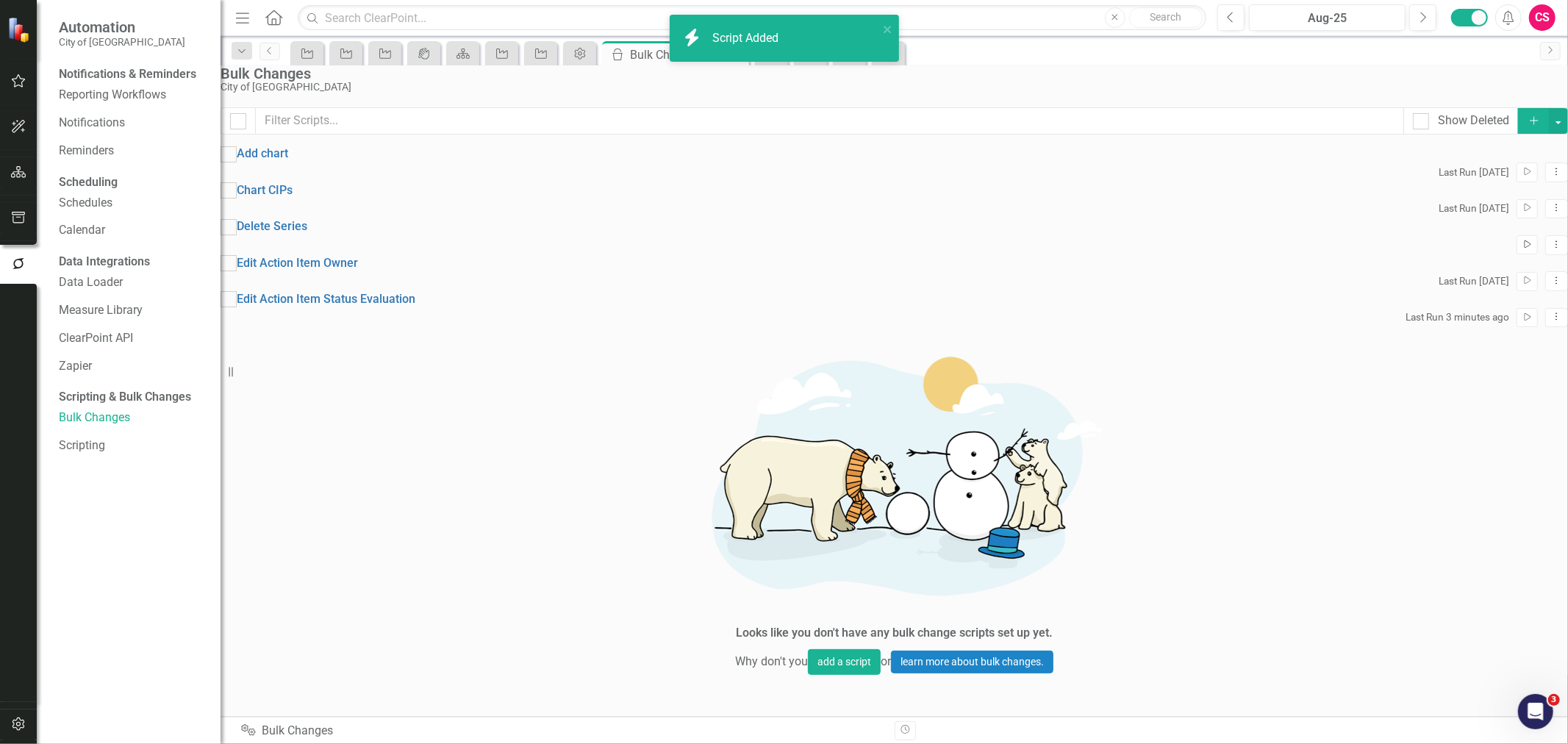
click at [1522, 249] on icon "Run Script" at bounding box center [1528, 245] width 11 height 9
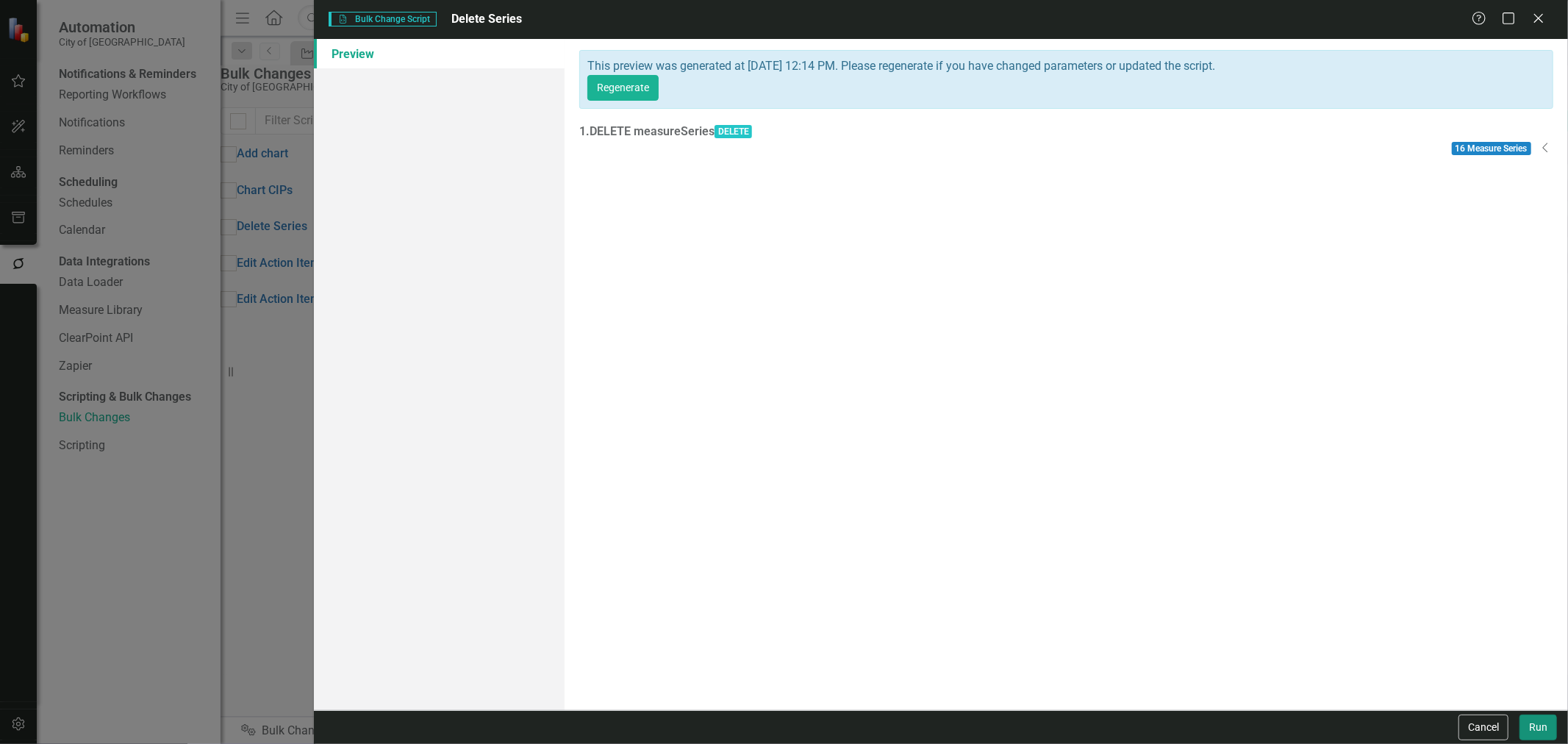
click at [1540, 719] on button "Run" at bounding box center [1538, 728] width 37 height 26
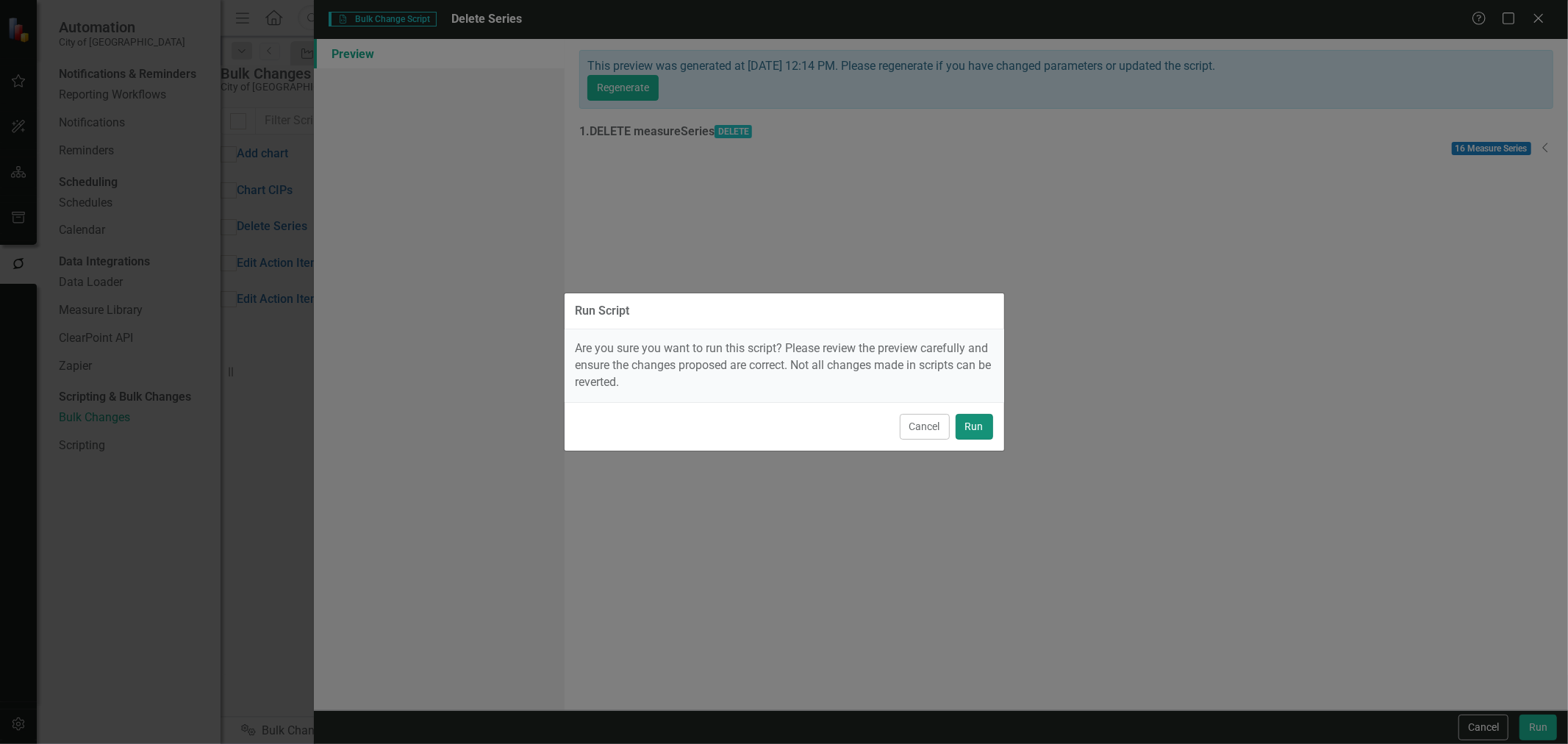
click at [978, 422] on button "Run" at bounding box center [974, 427] width 37 height 26
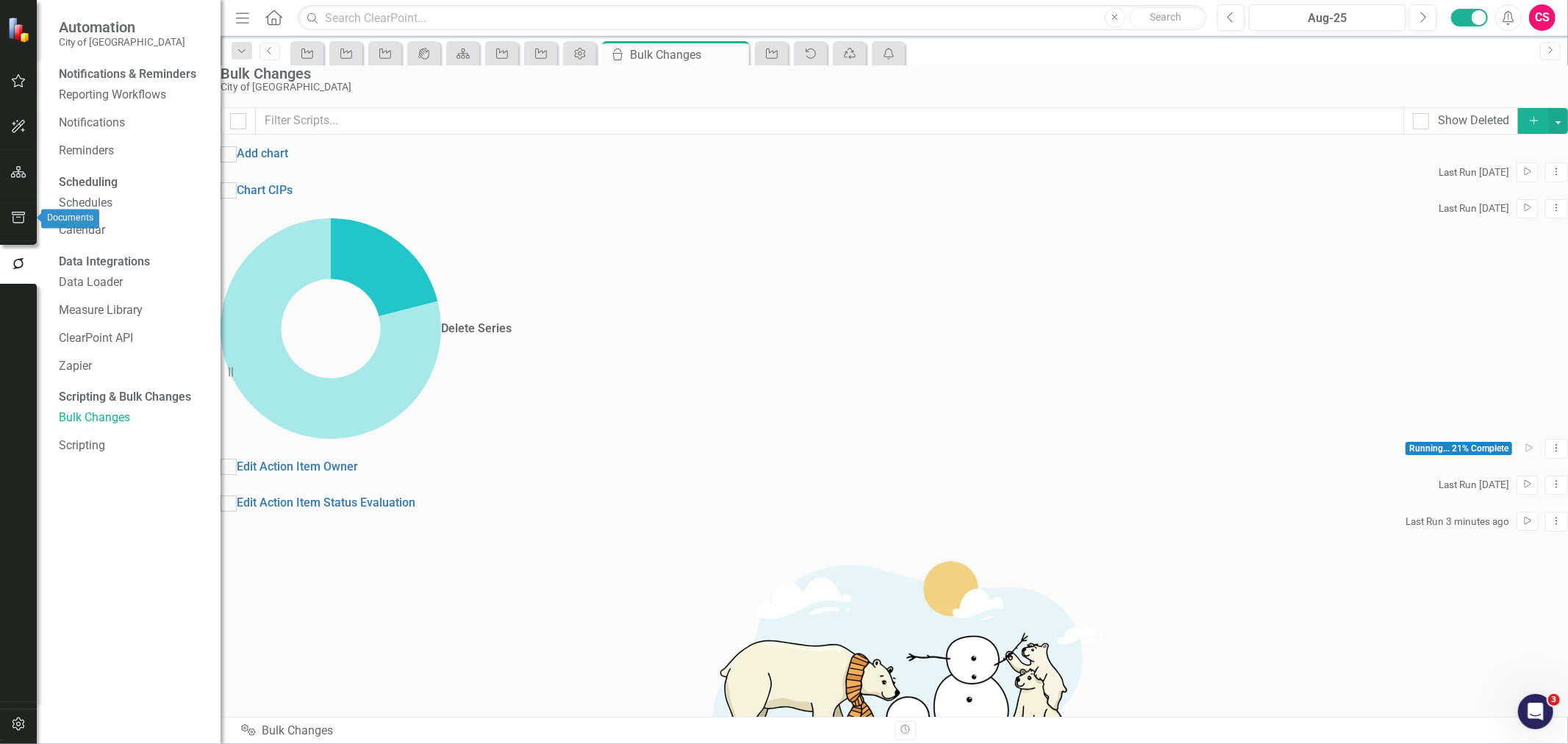
click at [19, 175] on icon "button" at bounding box center [18, 172] width 15 height 11
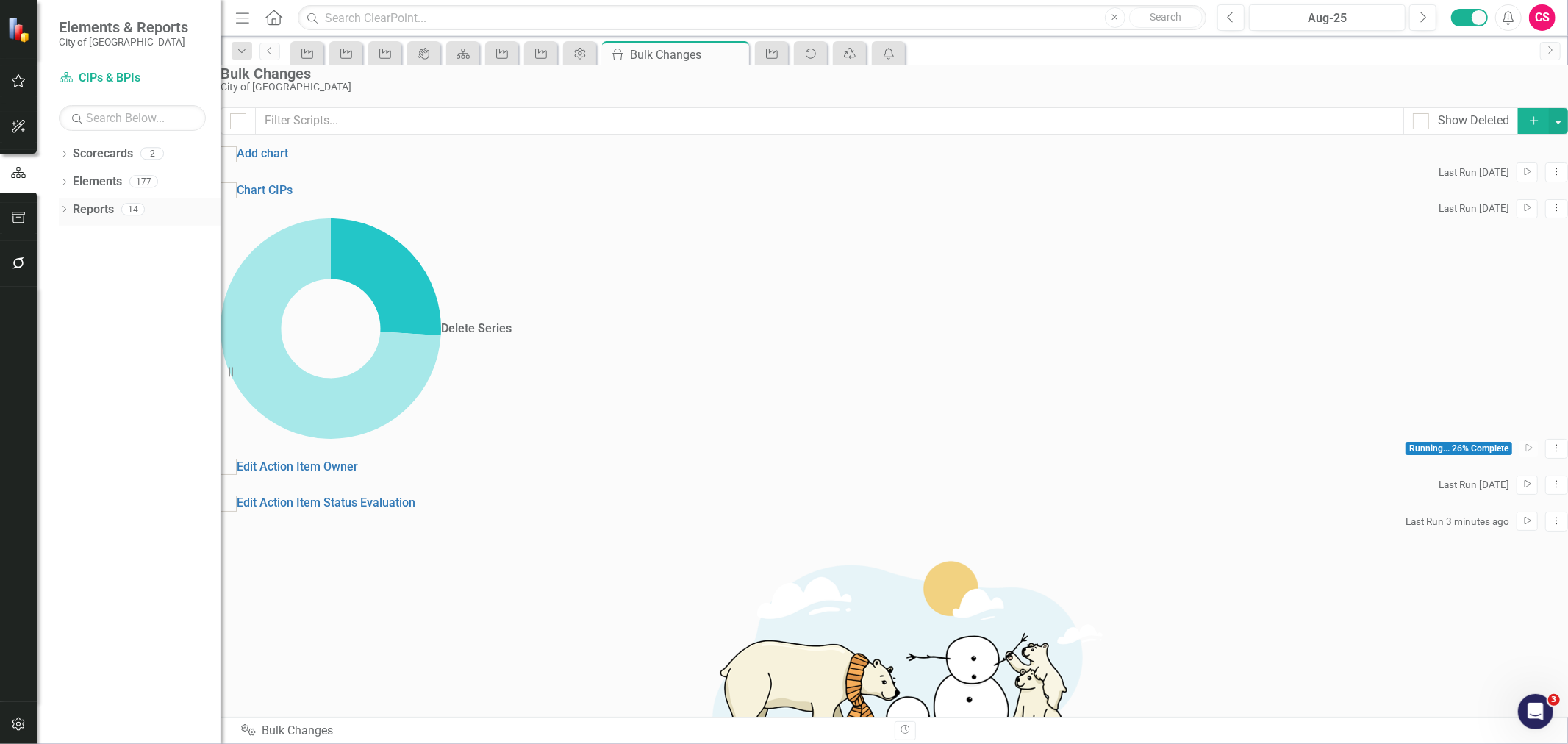
click at [86, 213] on link "Reports" at bounding box center [93, 210] width 41 height 17
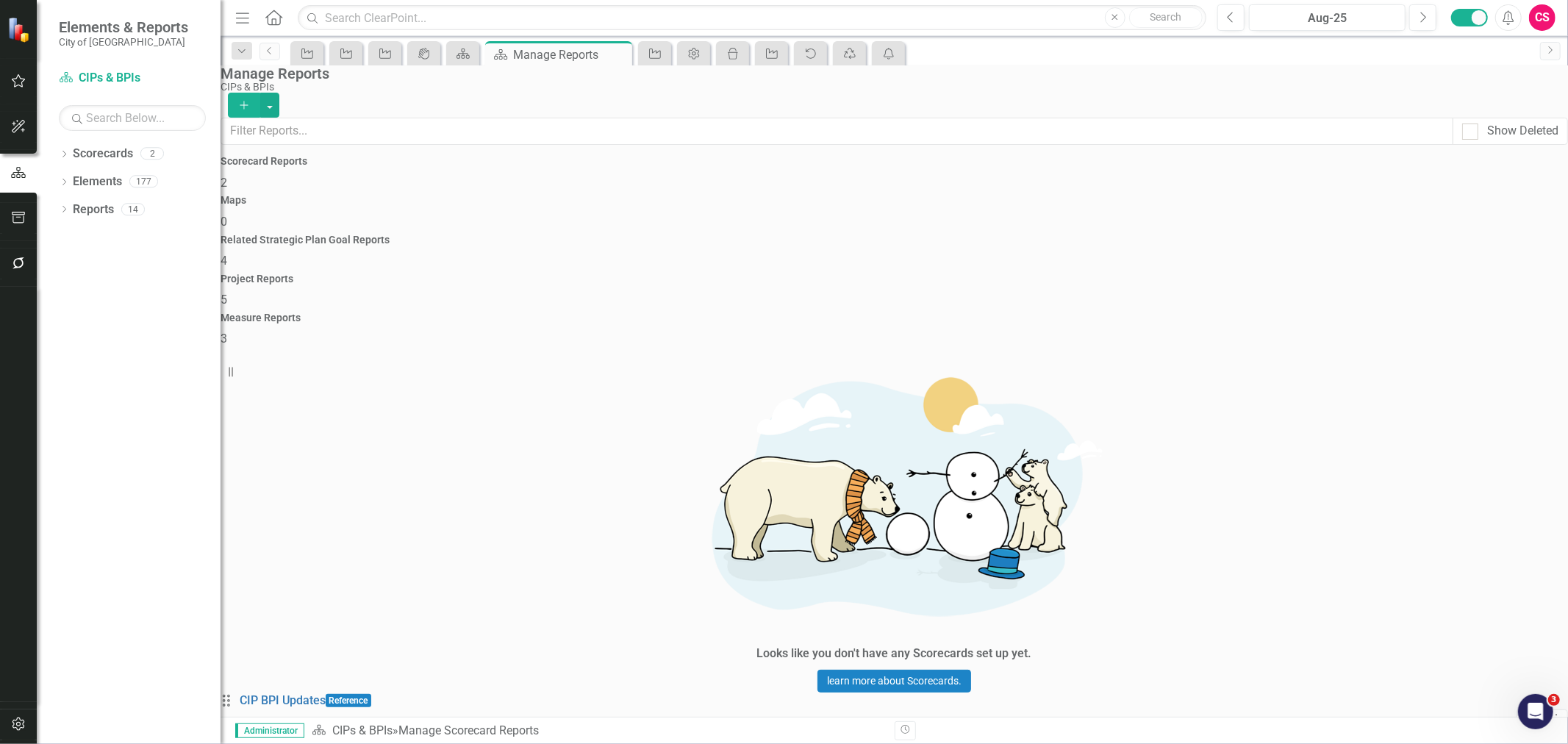
click at [1169, 273] on div "Project Reports 5" at bounding box center [894, 291] width 1348 height 35
click at [1550, 743] on icon "Dropdown Menu" at bounding box center [1557, 755] width 12 height 10
click at [1550, 713] on icon "Dropdown Menu" at bounding box center [1557, 718] width 12 height 10
click at [1438, 353] on link "Copy Duplicate Report" at bounding box center [1474, 362] width 121 height 27
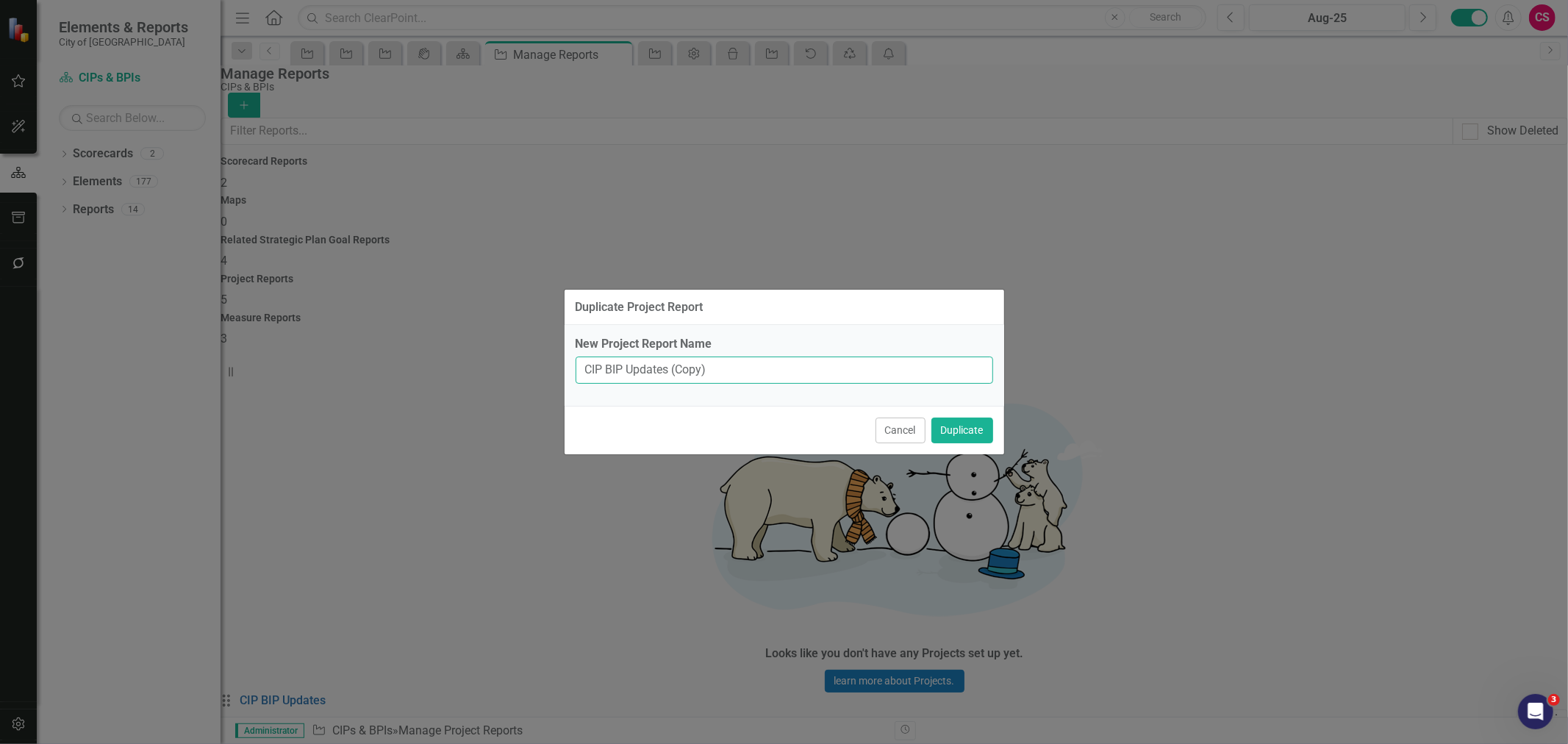
drag, startPoint x: 718, startPoint y: 380, endPoint x: 532, endPoint y: 364, distance: 186.7
click at [532, 364] on div "Duplicate Project Report New Project Report Name CIP BIP Updates (Copy) Cancel …" at bounding box center [784, 372] width 1568 height 744
click at [672, 373] on input "C" at bounding box center [784, 370] width 418 height 27
type input "City Commission"
click at [949, 438] on button "Duplicate" at bounding box center [962, 431] width 62 height 26
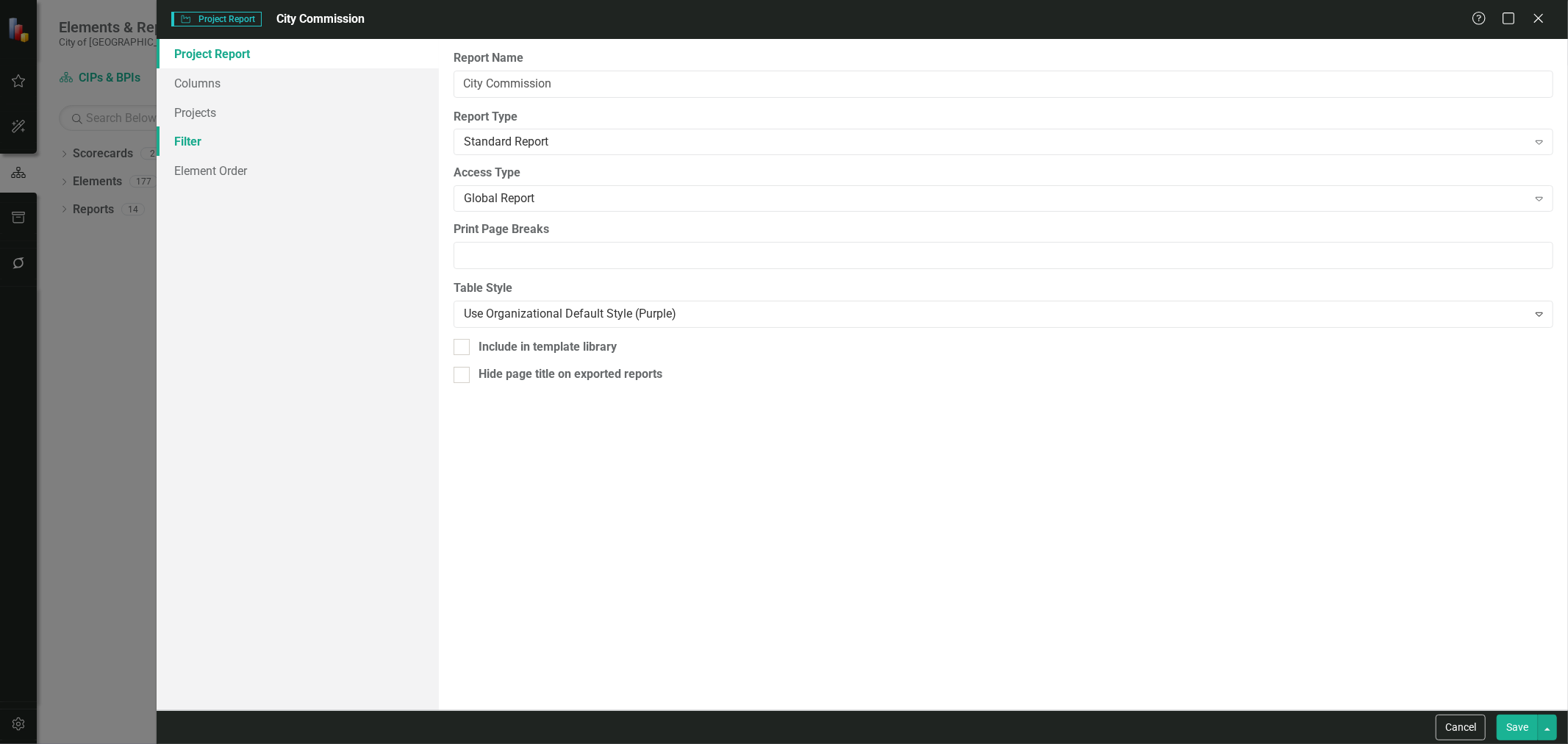
click at [294, 141] on link "Filter" at bounding box center [298, 141] width 283 height 30
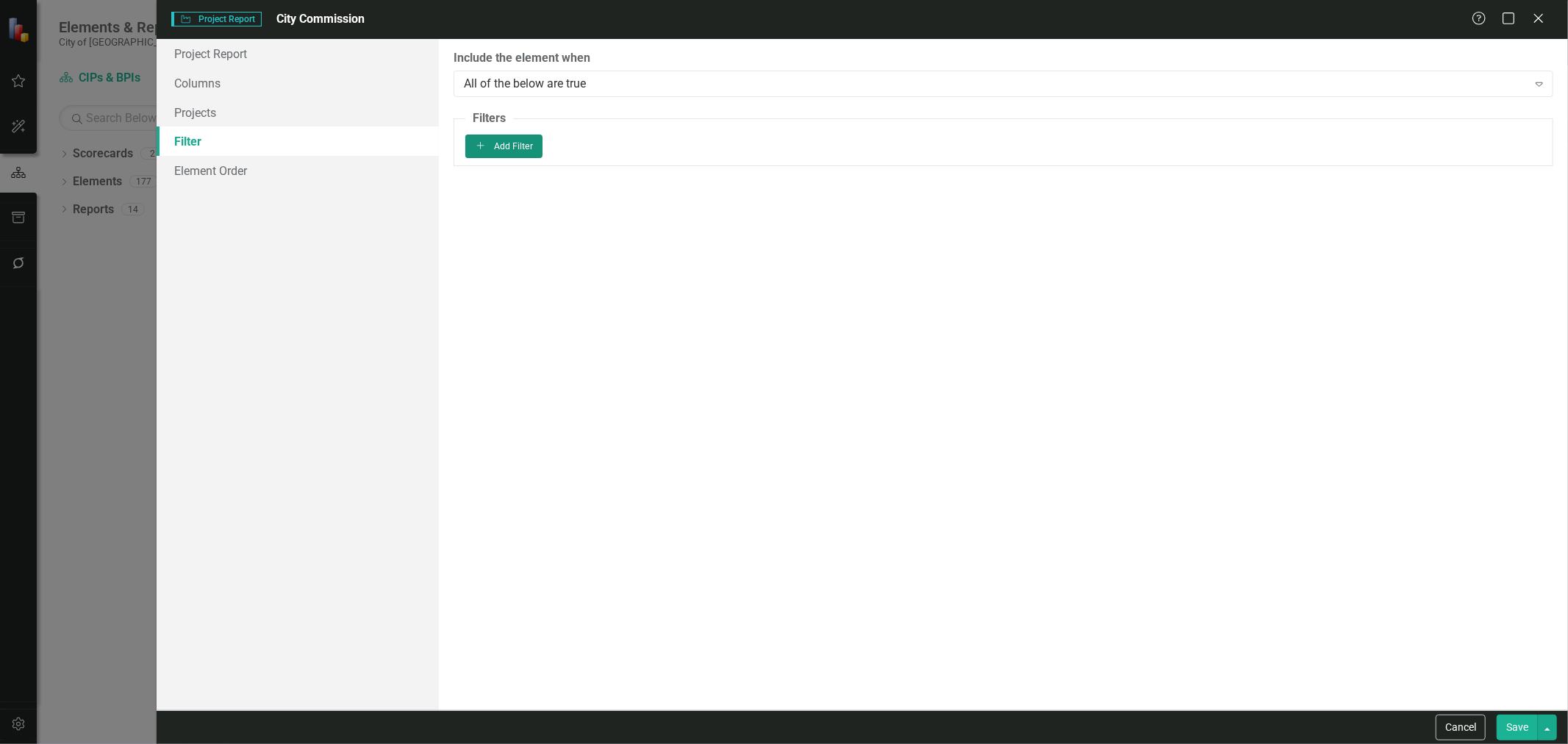
click at [542, 158] on button "Add Add Filter" at bounding box center [503, 146] width 77 height 24
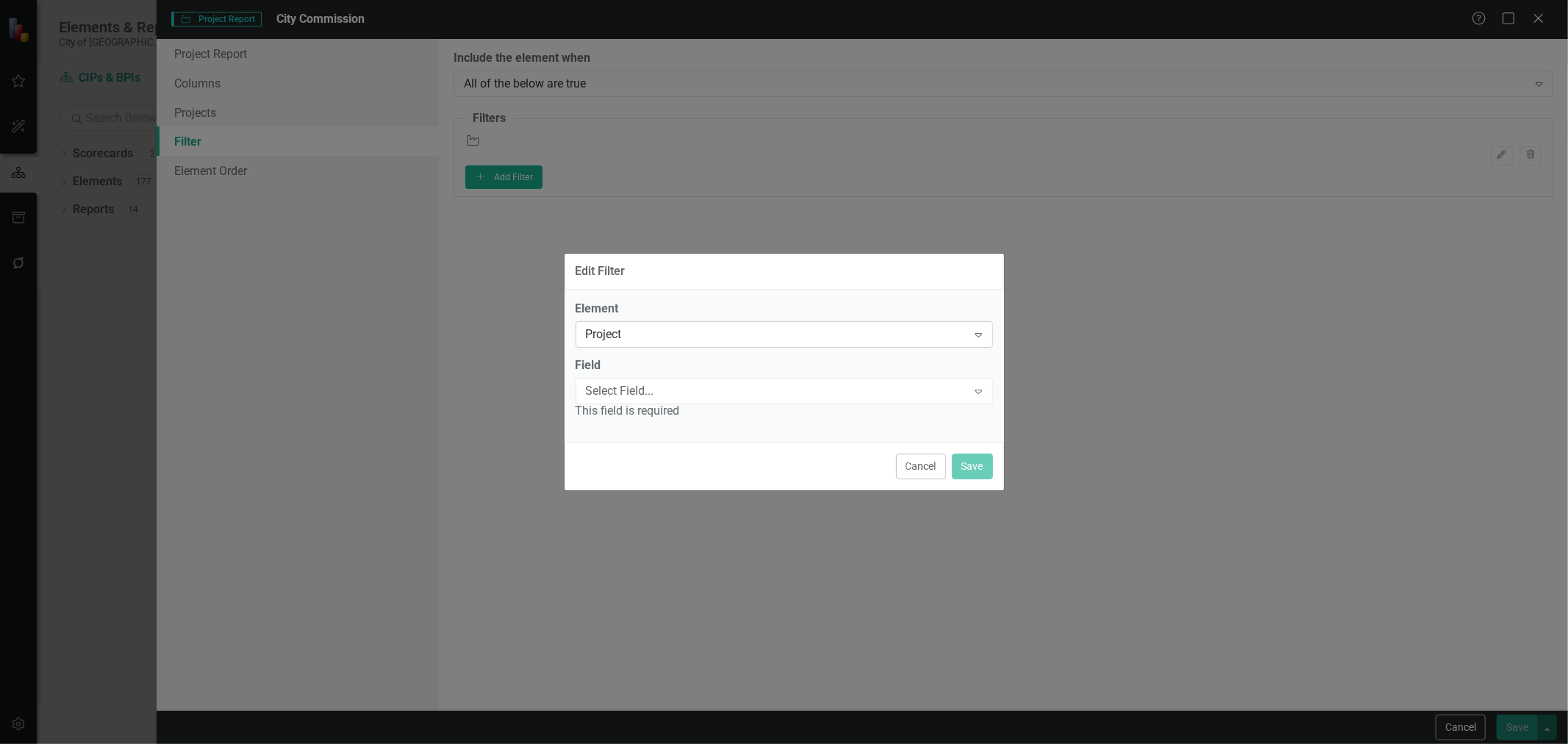
click at [696, 346] on div "Project Expand" at bounding box center [784, 335] width 418 height 27
click at [671, 407] on div "This field is required" at bounding box center [784, 412] width 418 height 17
click at [673, 399] on div "Select Field... Expand" at bounding box center [784, 391] width 418 height 27
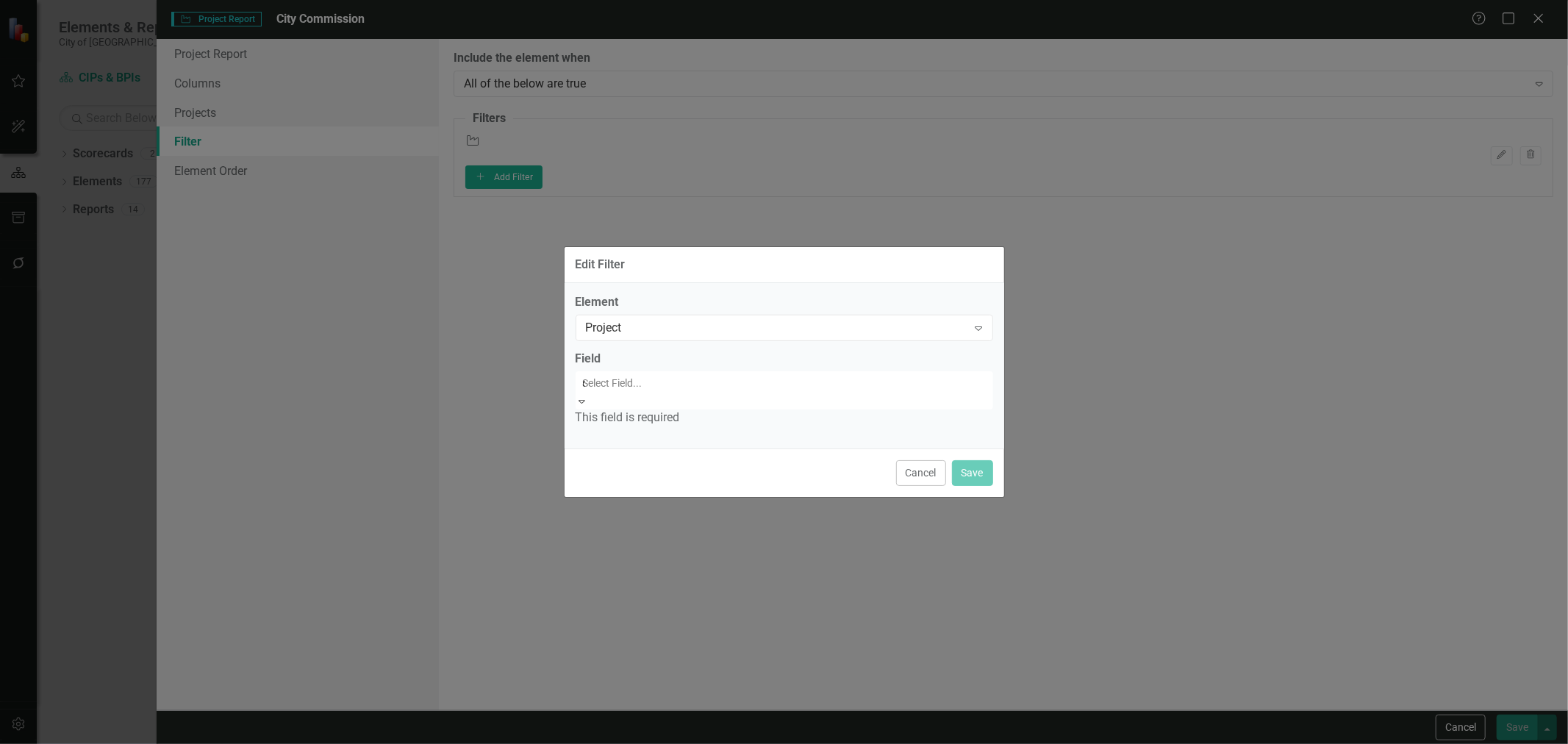
type input "dep"
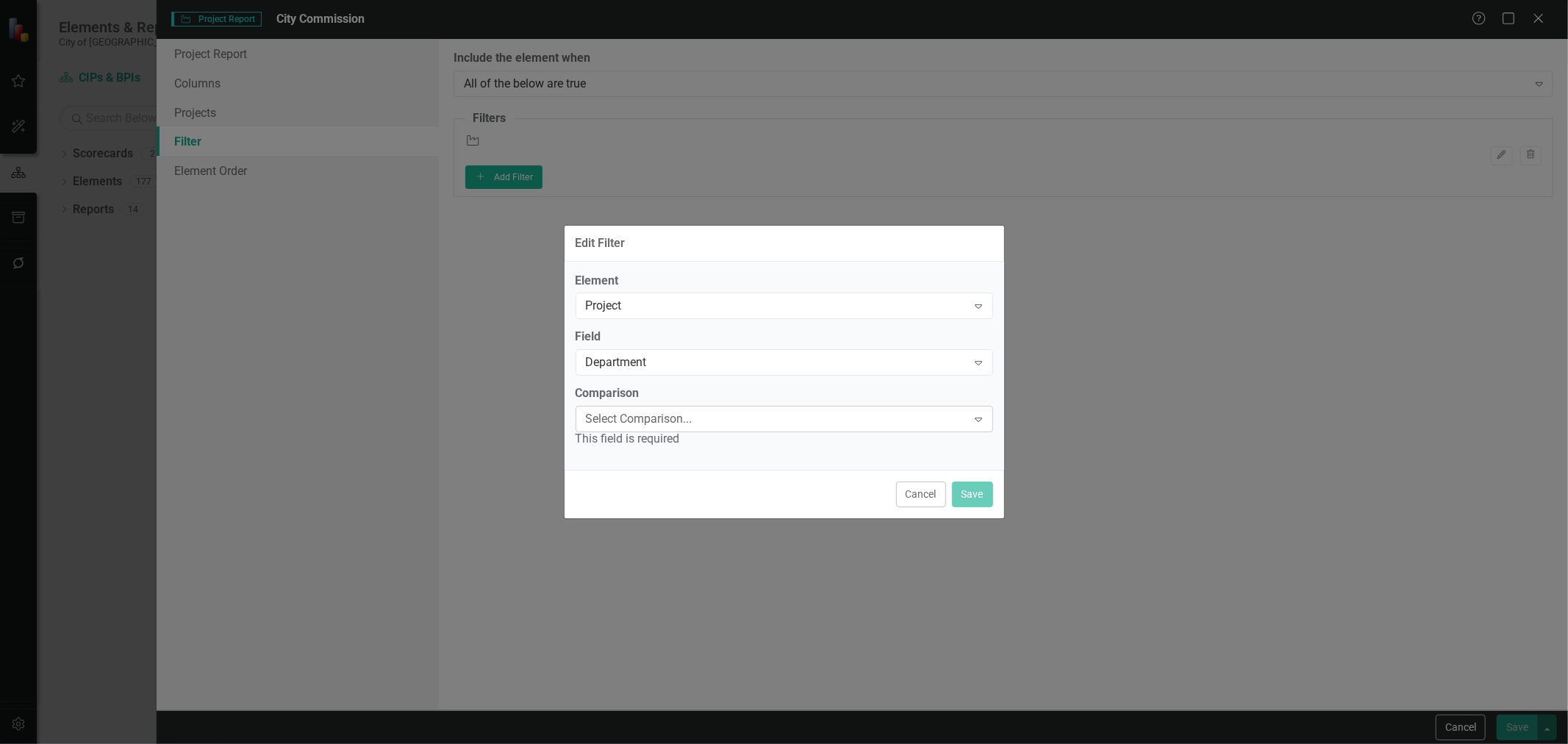
click at [674, 418] on div "Select Comparison..." at bounding box center [777, 419] width 382 height 17
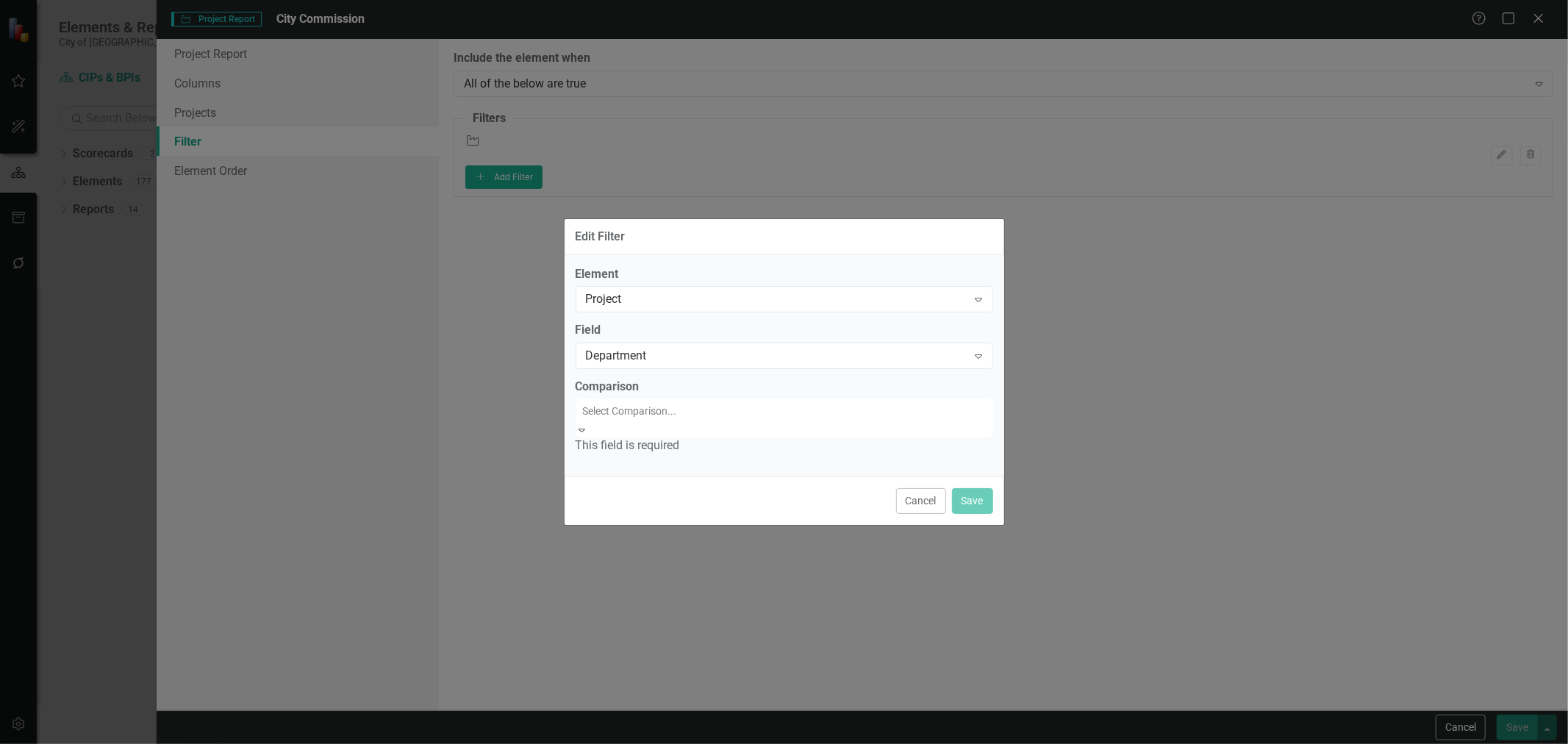
click at [660, 743] on div "Equals" at bounding box center [784, 752] width 1568 height 17
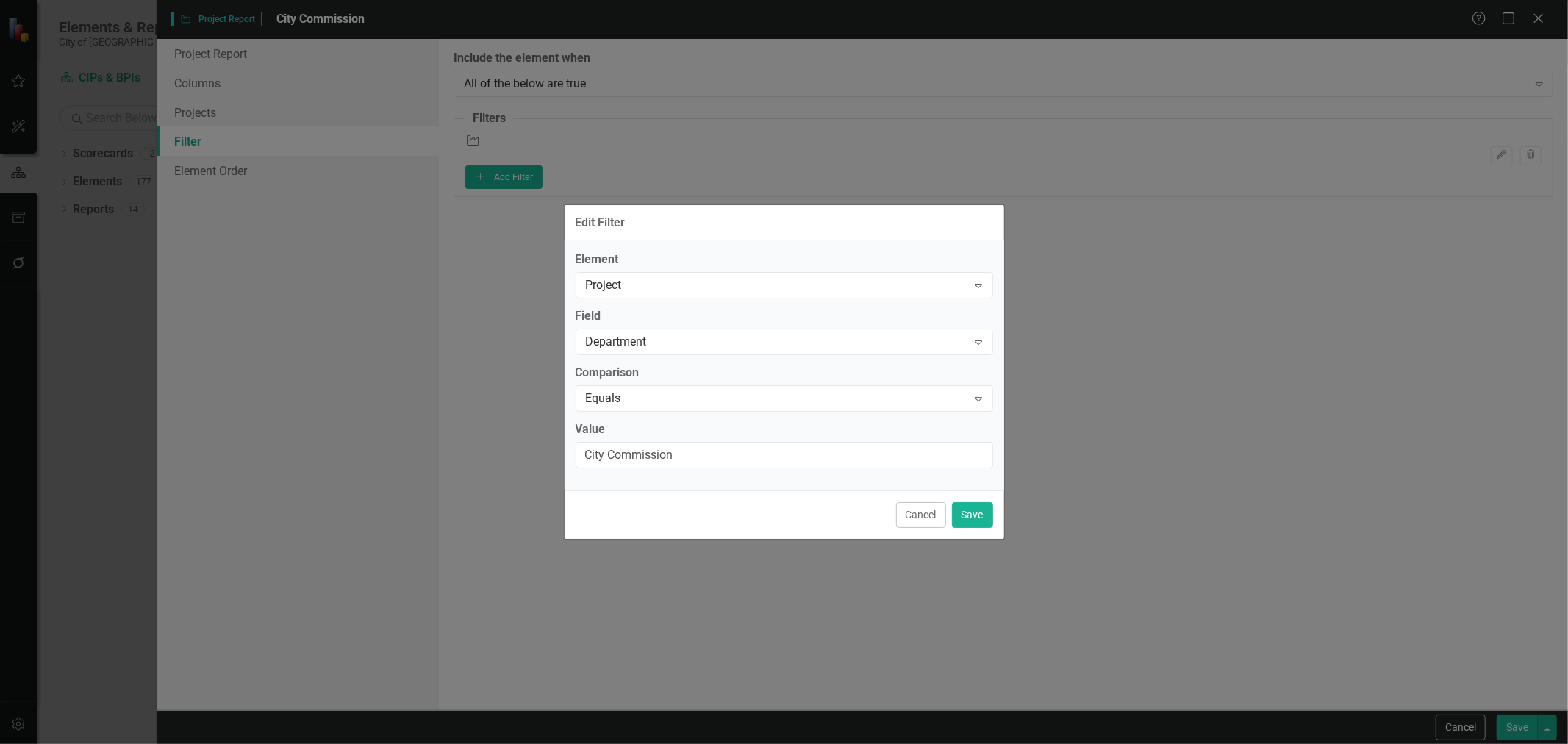
type input "City Commission"
click at [994, 522] on div "Cancel Save" at bounding box center [784, 515] width 440 height 49
click at [963, 516] on button "Save" at bounding box center [973, 515] width 41 height 26
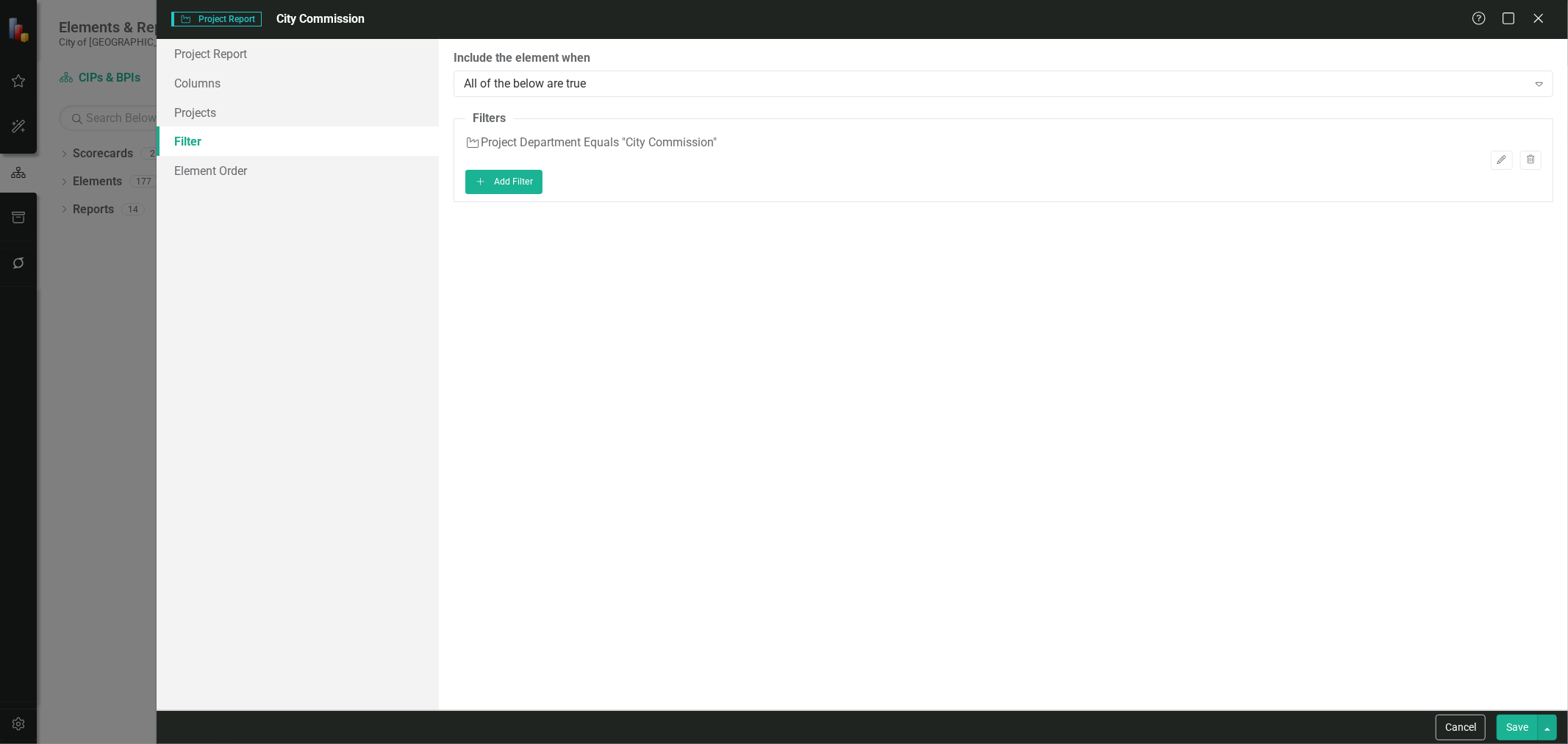
click at [1497, 728] on button "Save" at bounding box center [1518, 728] width 41 height 26
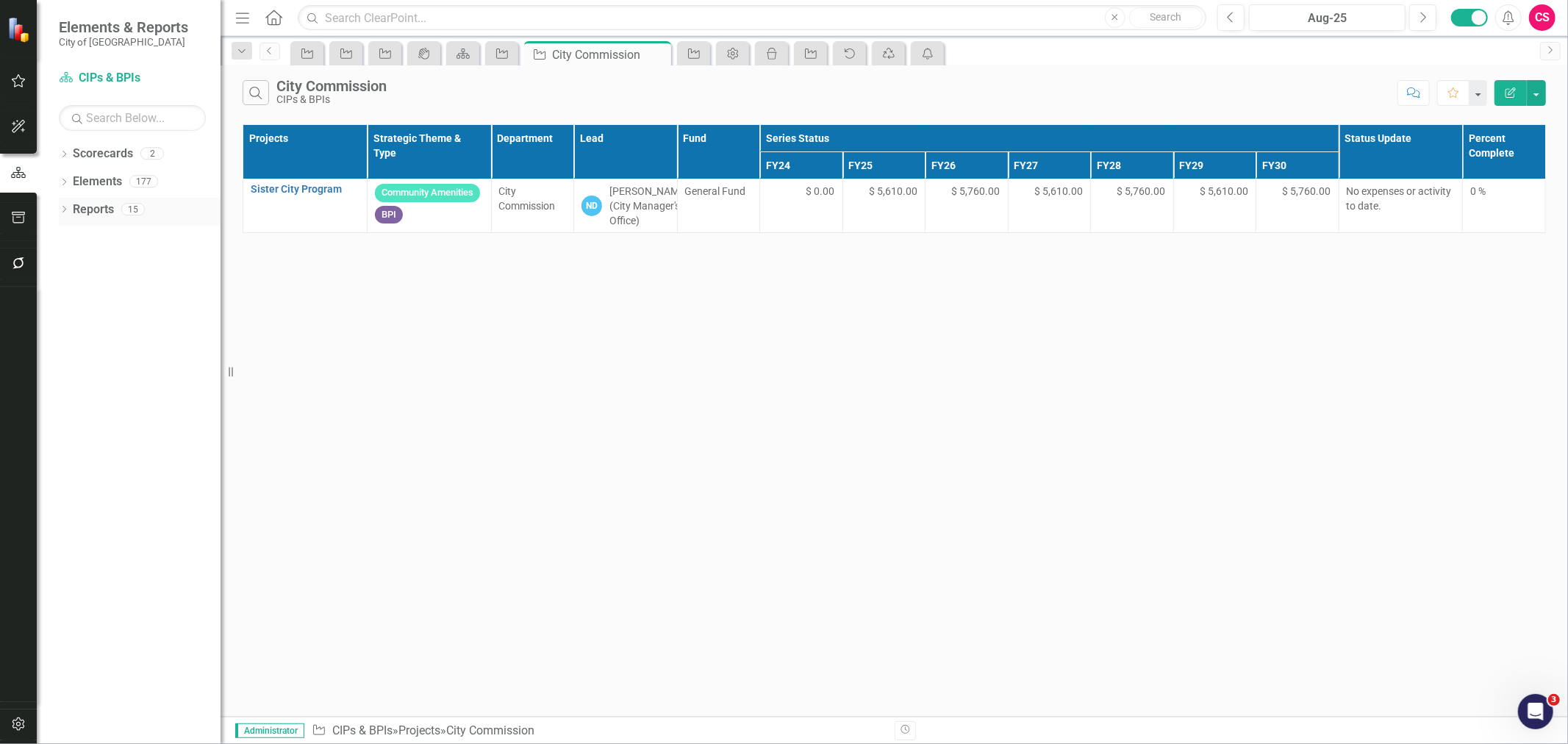
click at [82, 207] on link "Reports" at bounding box center [93, 210] width 41 height 17
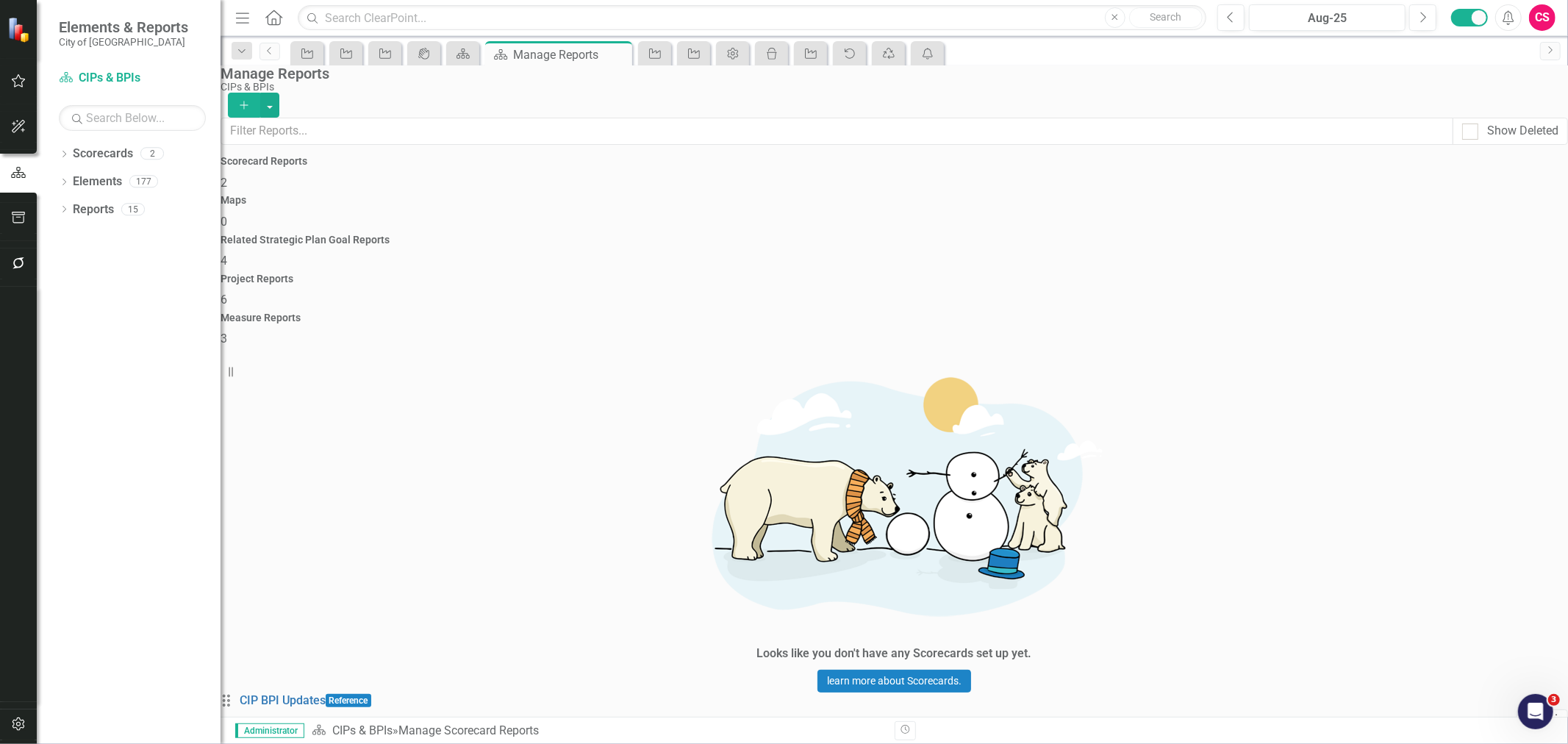
click at [1111, 273] on div "Project Reports 6" at bounding box center [894, 291] width 1348 height 35
click at [1427, 599] on link "Trash Delete Report" at bounding box center [1477, 594] width 116 height 27
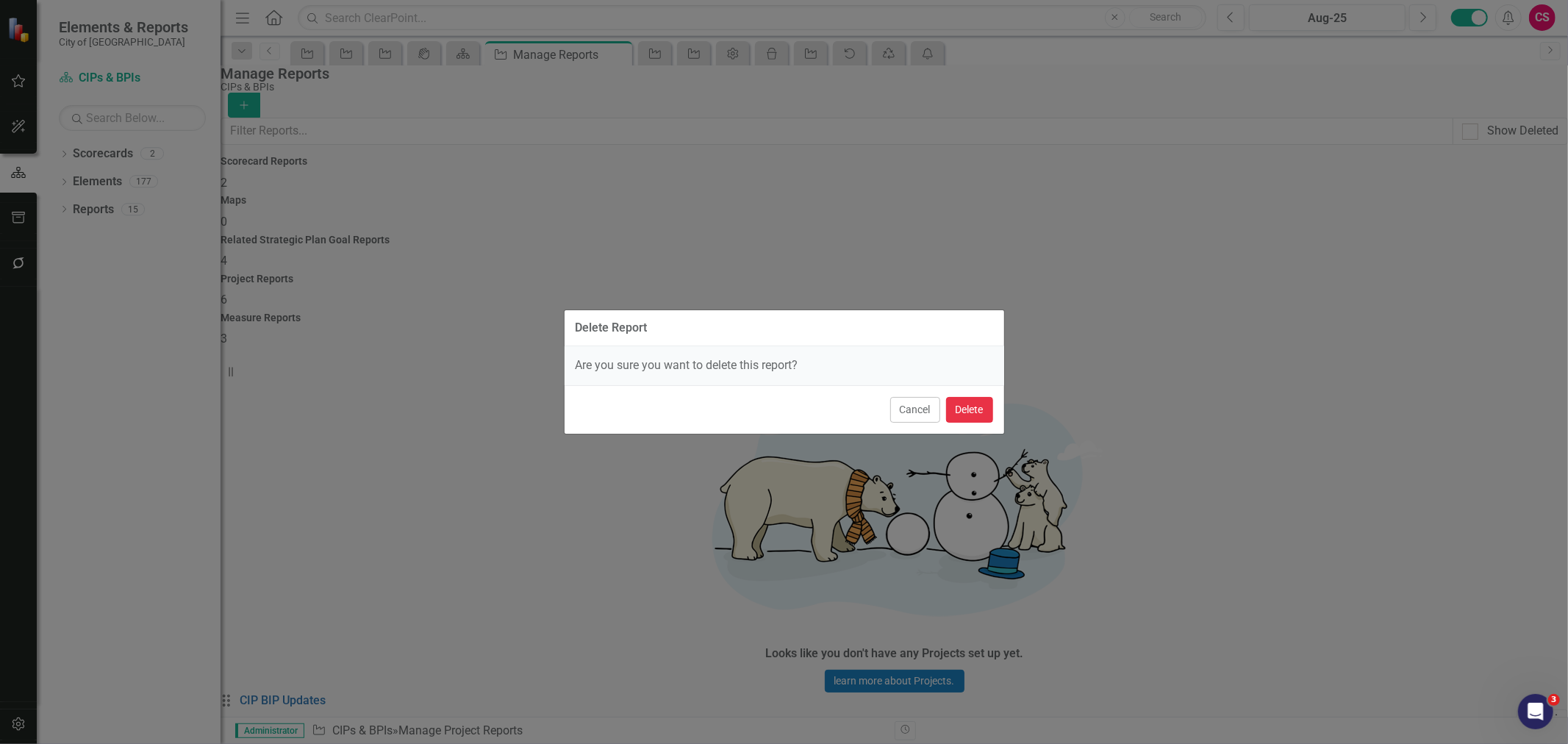
click at [988, 419] on button "Delete" at bounding box center [970, 410] width 47 height 26
click at [981, 412] on button "Delete" at bounding box center [970, 410] width 47 height 26
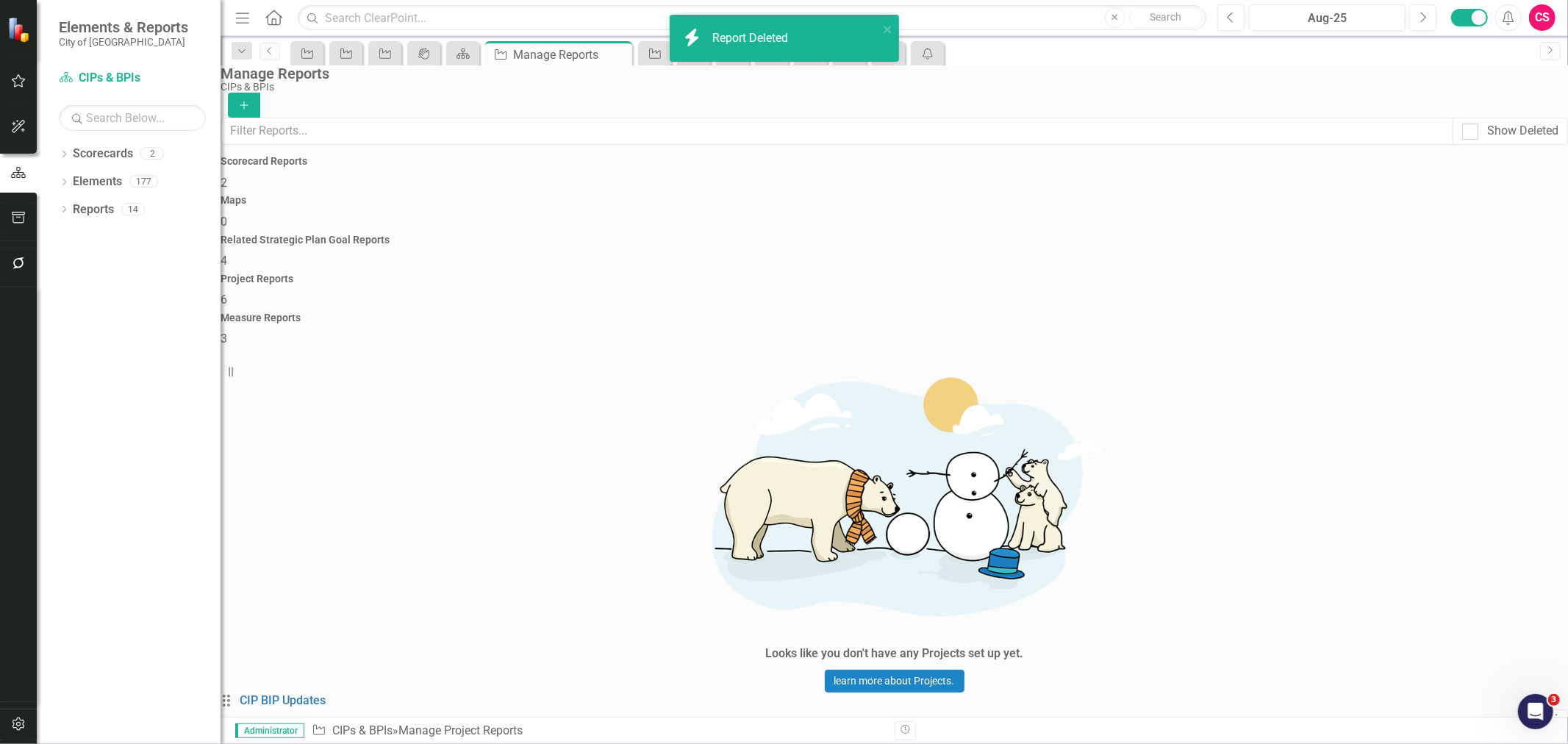
click at [1463, 504] on link "Trash Delete Report" at bounding box center [1477, 501] width 116 height 27
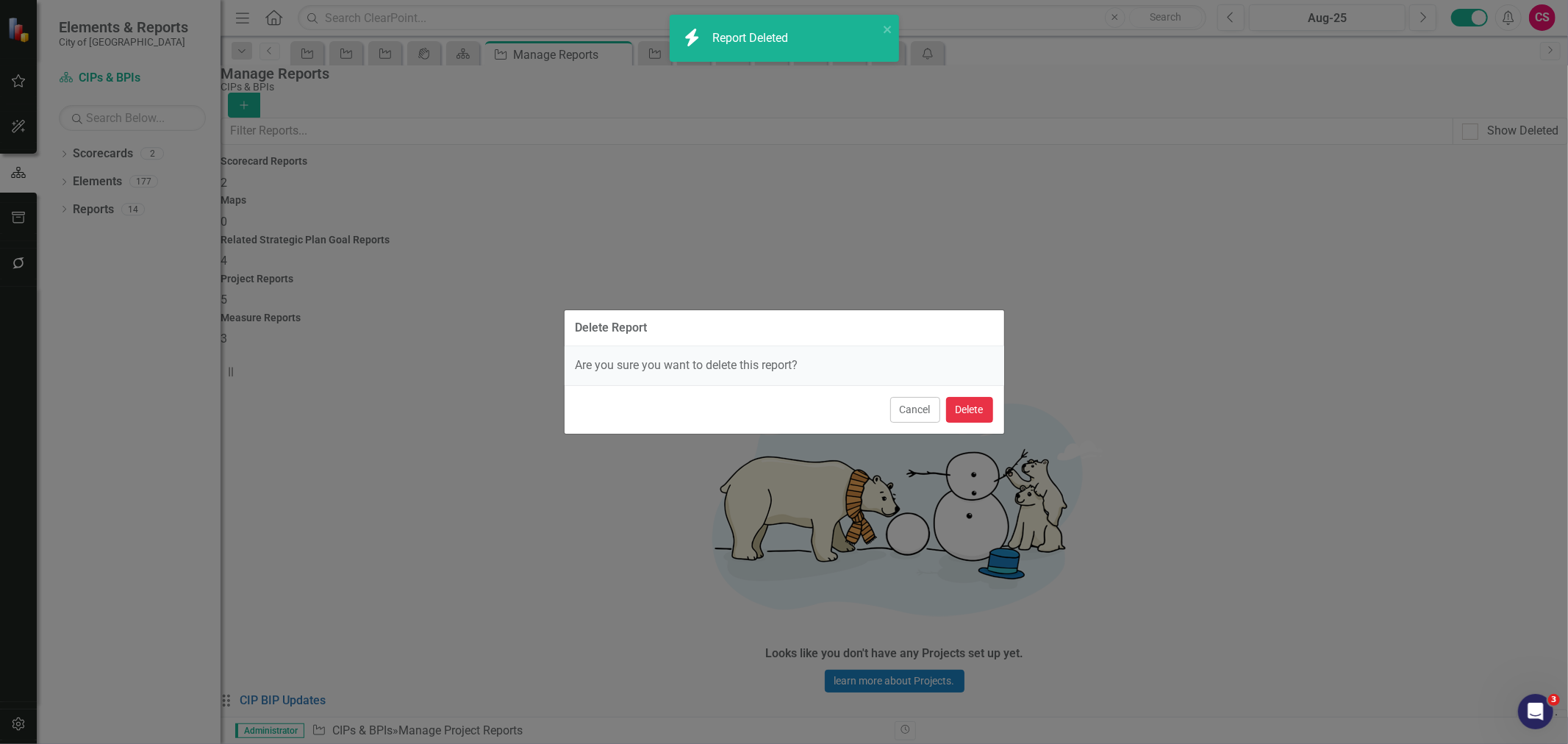
click at [988, 408] on button "Delete" at bounding box center [970, 410] width 47 height 26
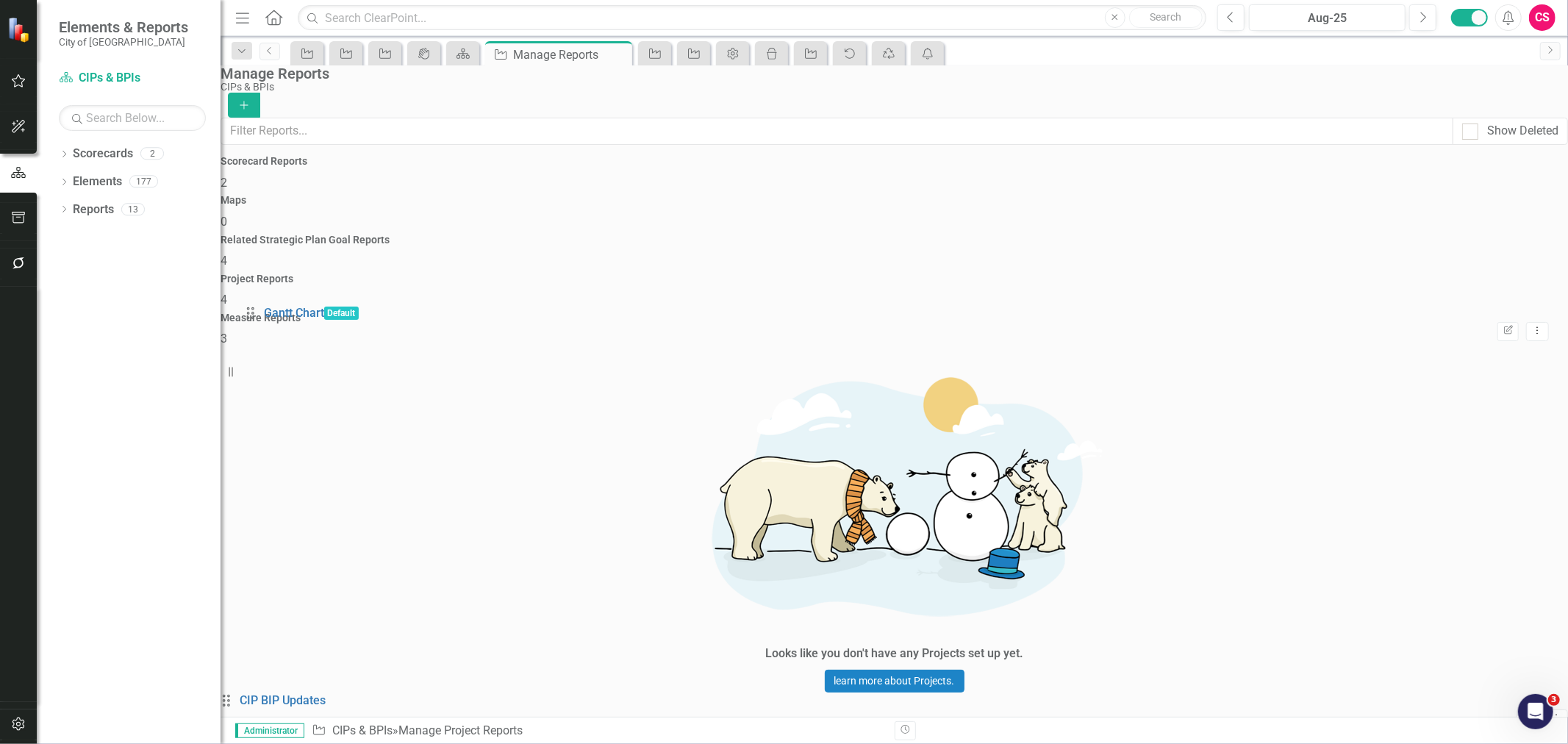
drag, startPoint x: 254, startPoint y: 377, endPoint x: 261, endPoint y: 328, distance: 49.5
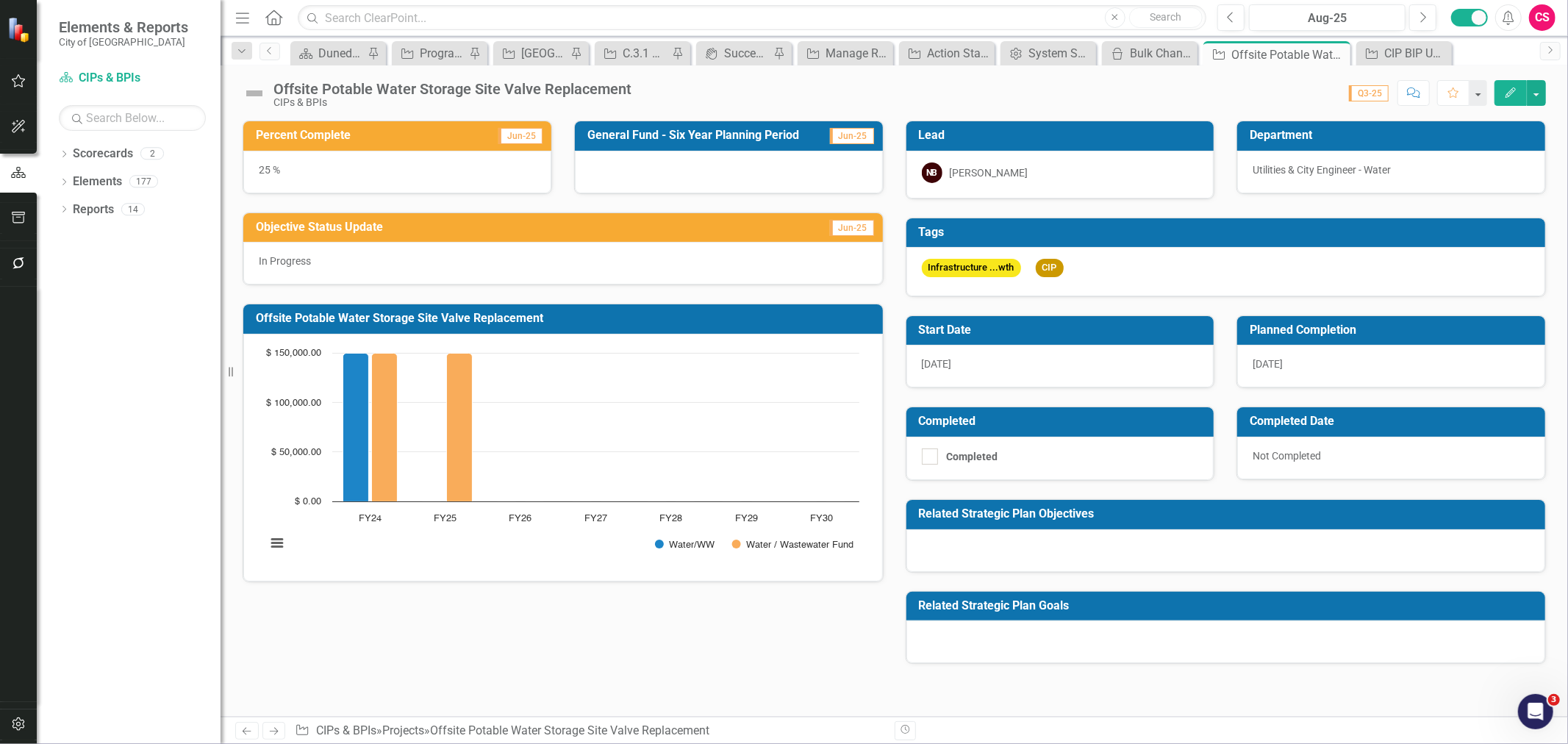
click at [1504, 94] on button "Edit" at bounding box center [1511, 93] width 32 height 26
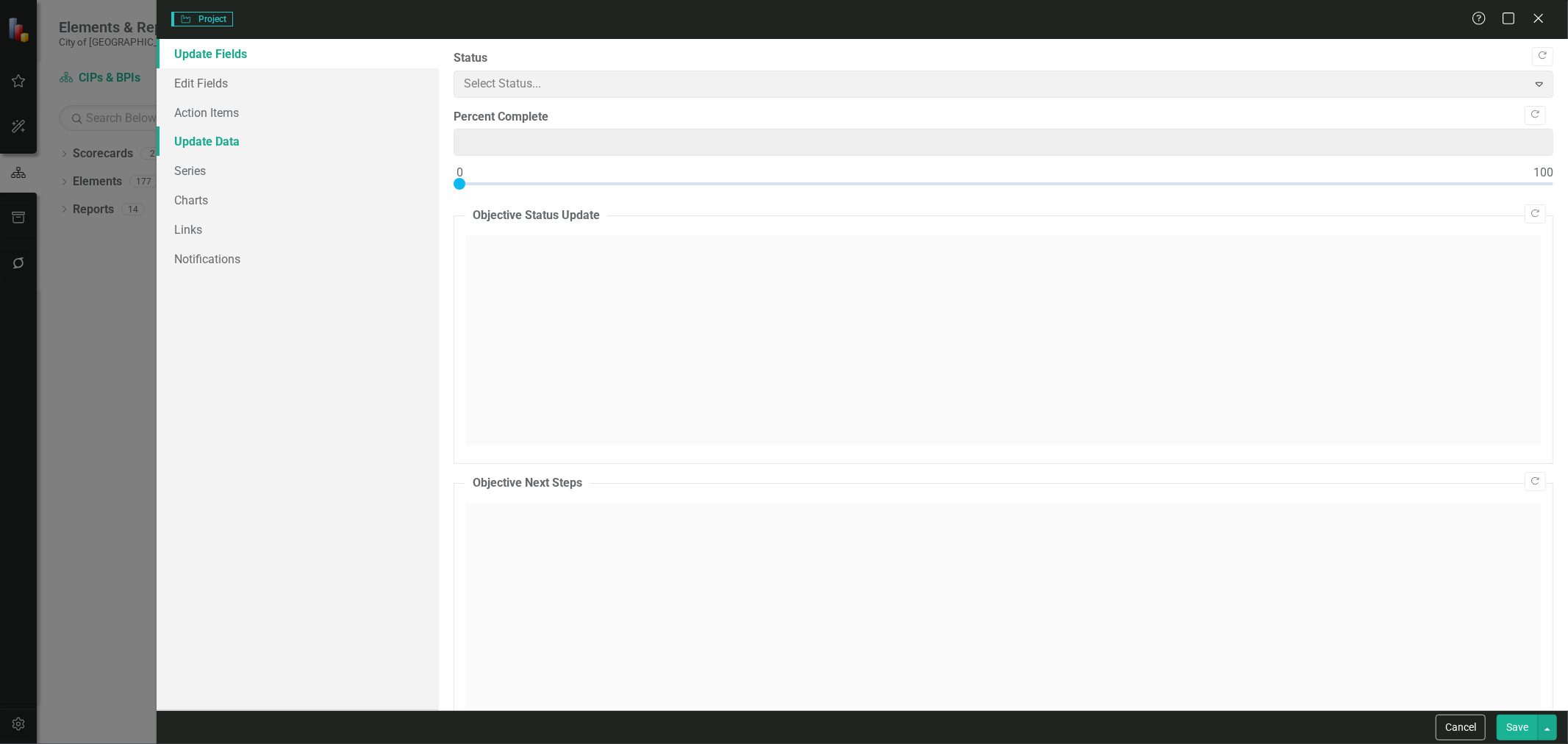
click at [228, 141] on link "Update Data" at bounding box center [298, 141] width 283 height 30
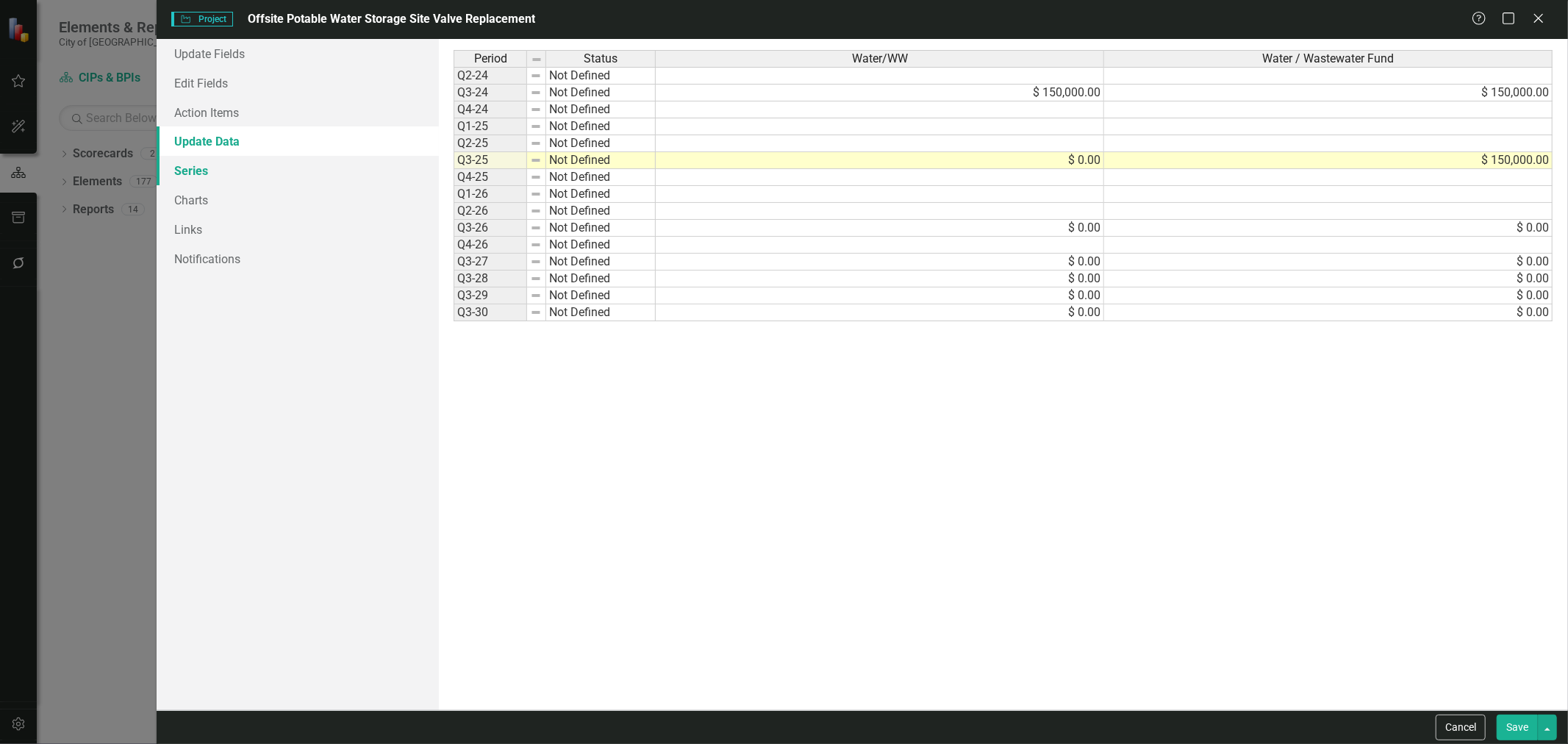
click at [233, 171] on link "Series" at bounding box center [298, 170] width 283 height 30
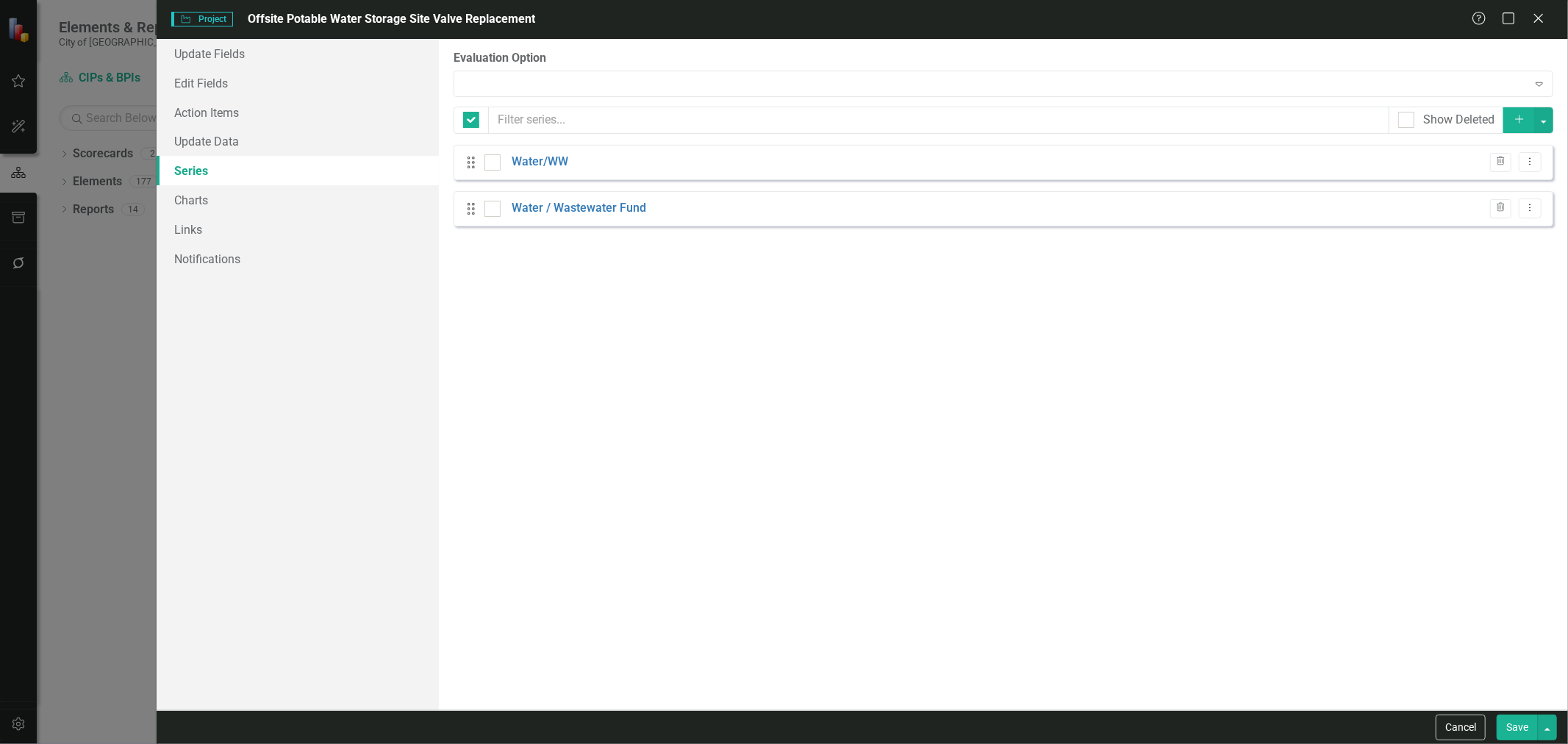
checkbox input "false"
click at [1503, 165] on icon "Trash" at bounding box center [1501, 162] width 11 height 9
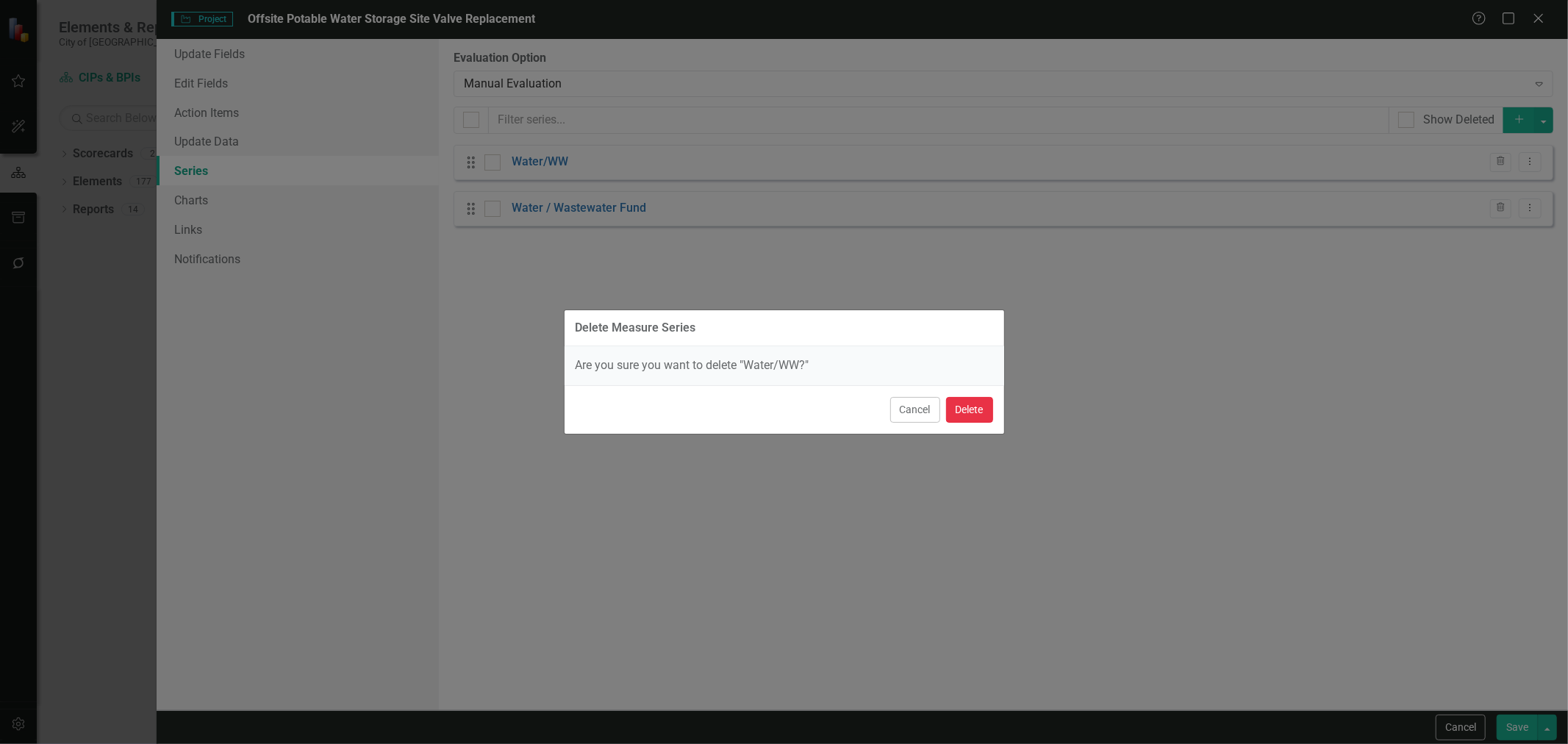
click at [976, 403] on button "Delete" at bounding box center [970, 410] width 47 height 26
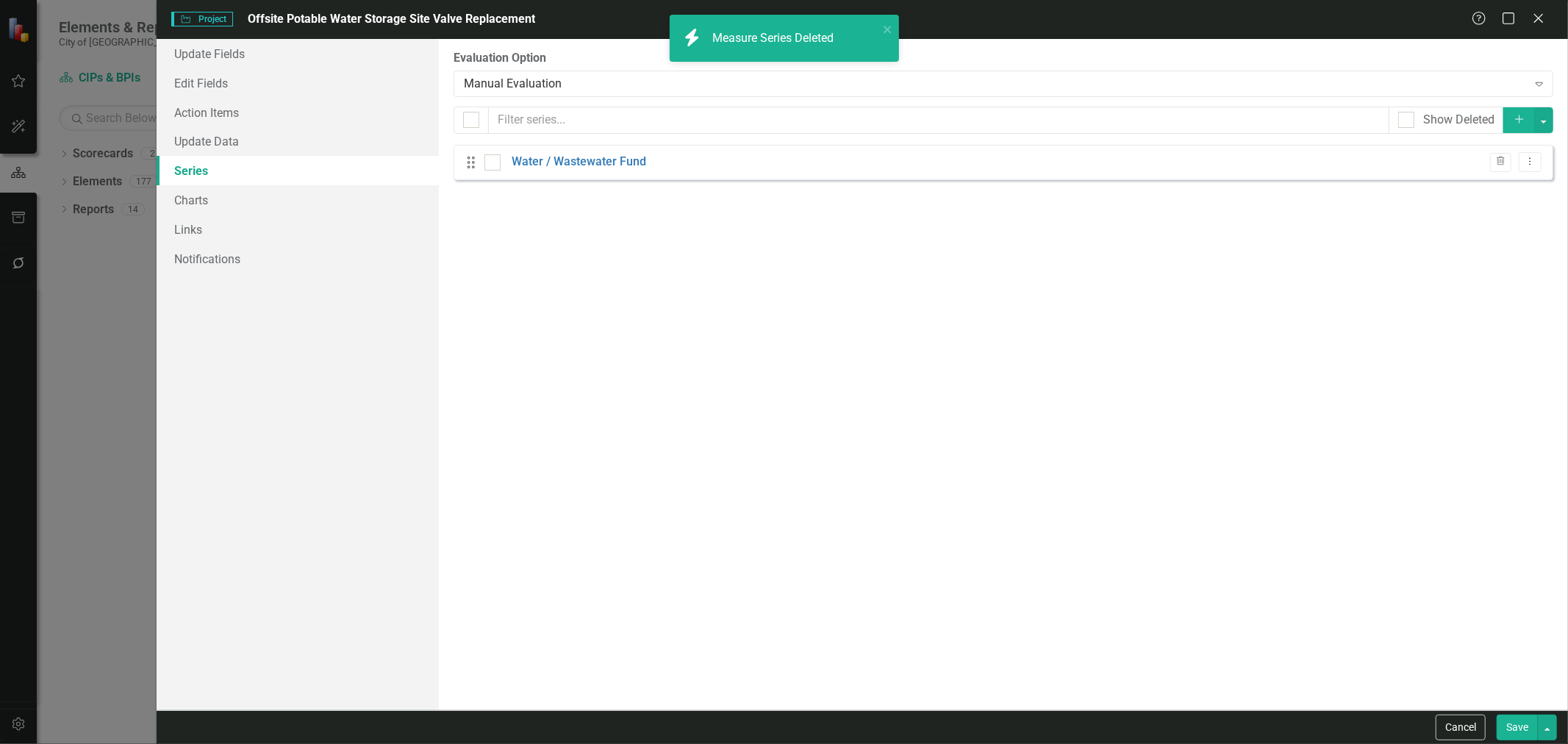
click at [1531, 737] on button "Save" at bounding box center [1518, 728] width 41 height 26
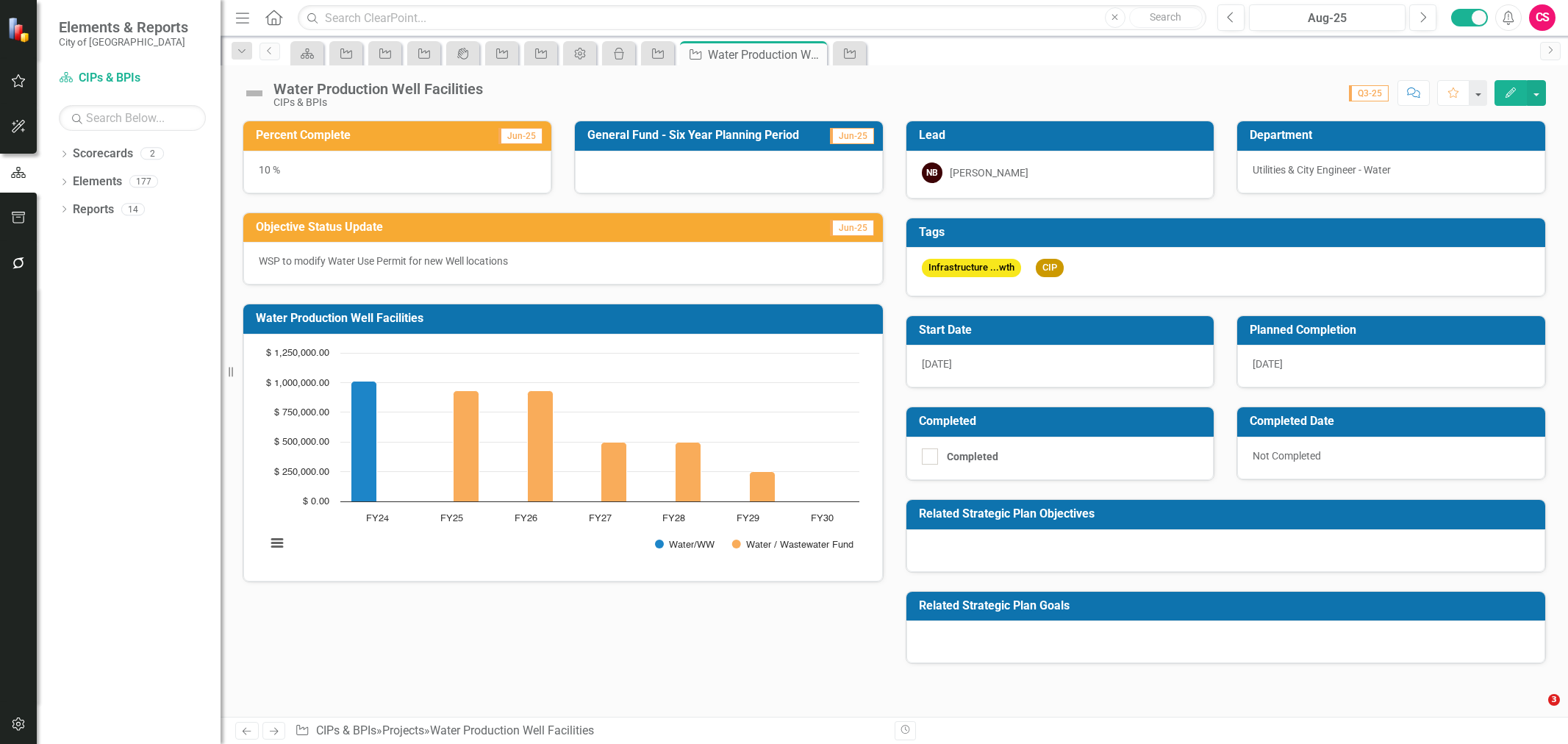
click at [1515, 99] on button "Edit" at bounding box center [1511, 93] width 32 height 26
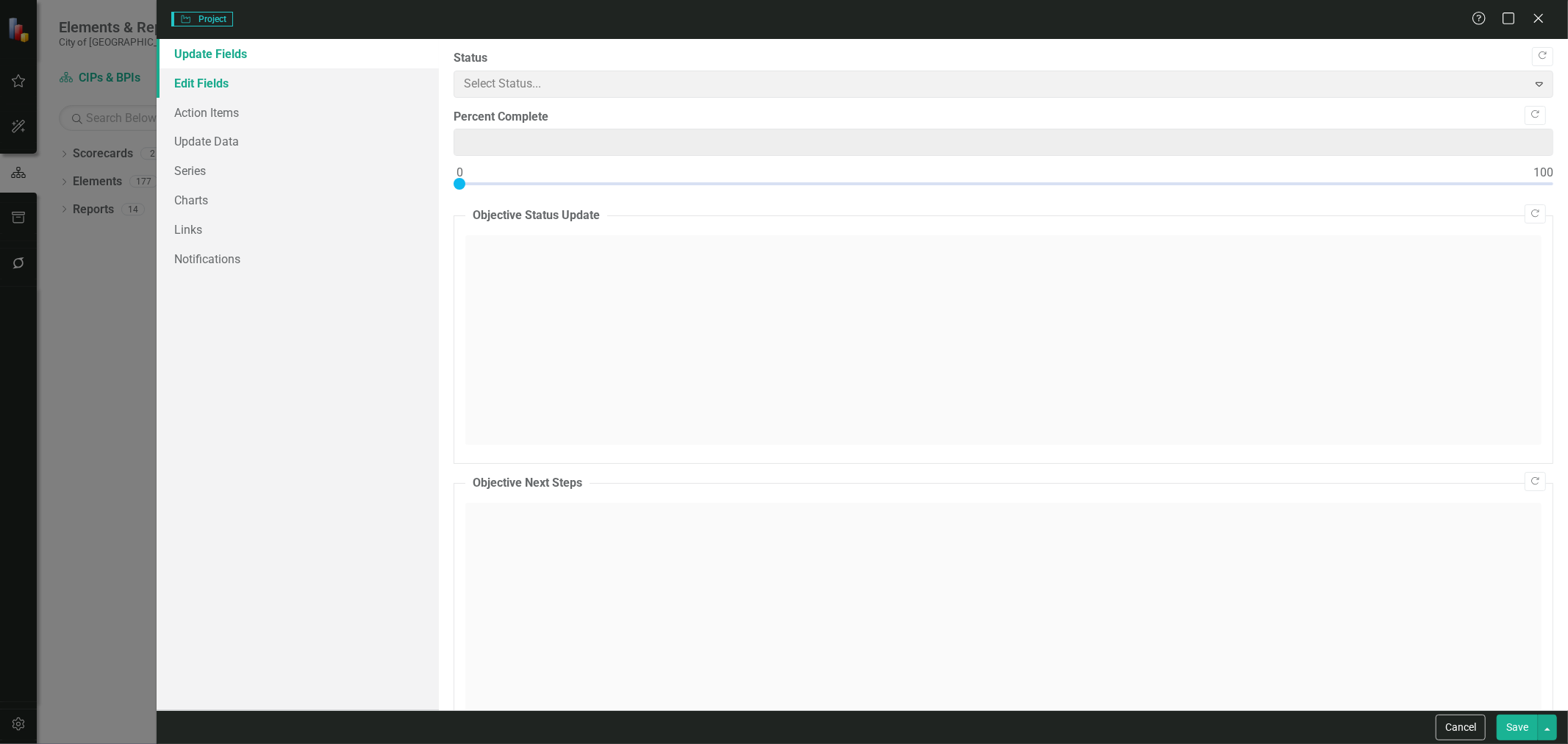
click at [243, 87] on link "Edit Fields" at bounding box center [298, 83] width 283 height 30
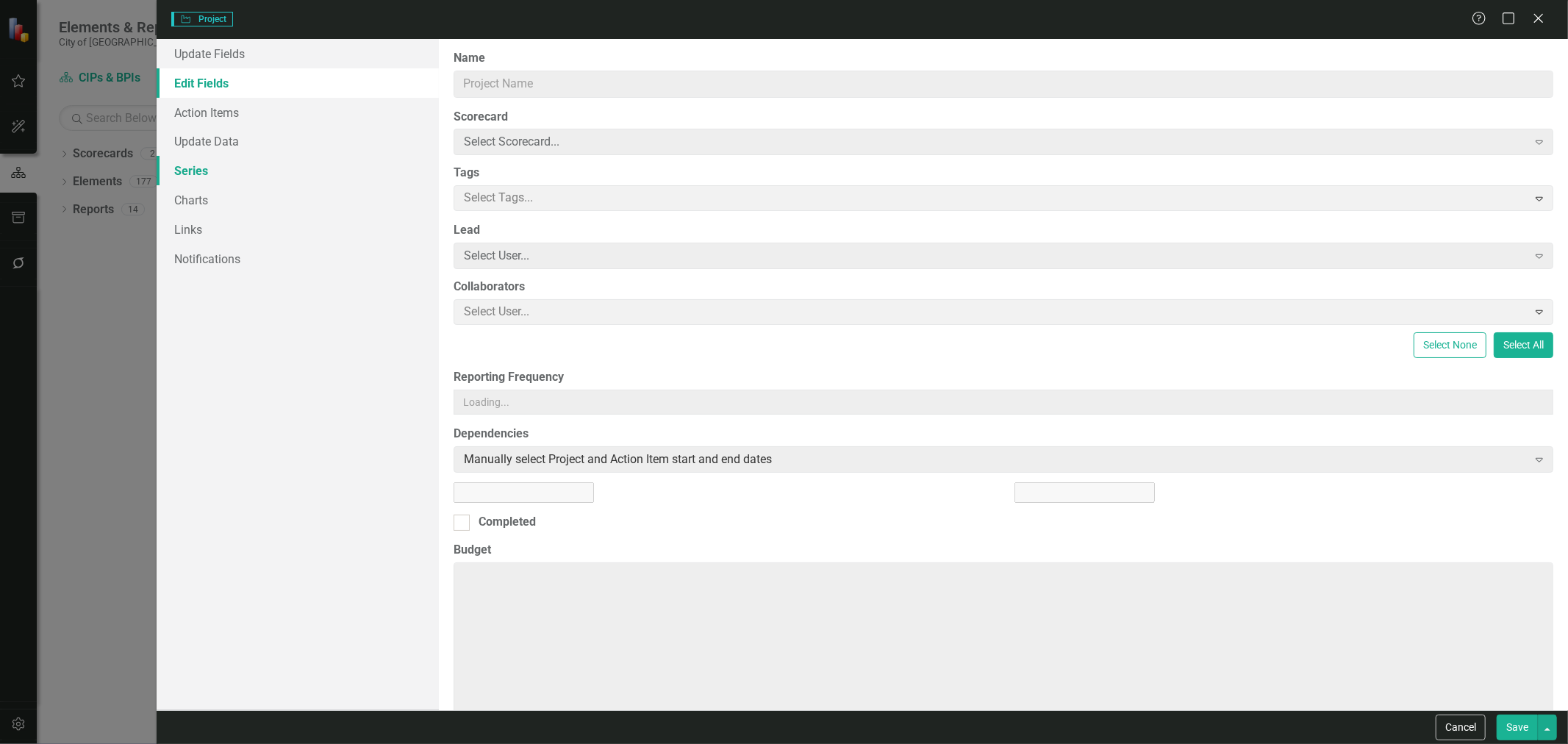
click at [224, 175] on link "Series" at bounding box center [298, 170] width 283 height 30
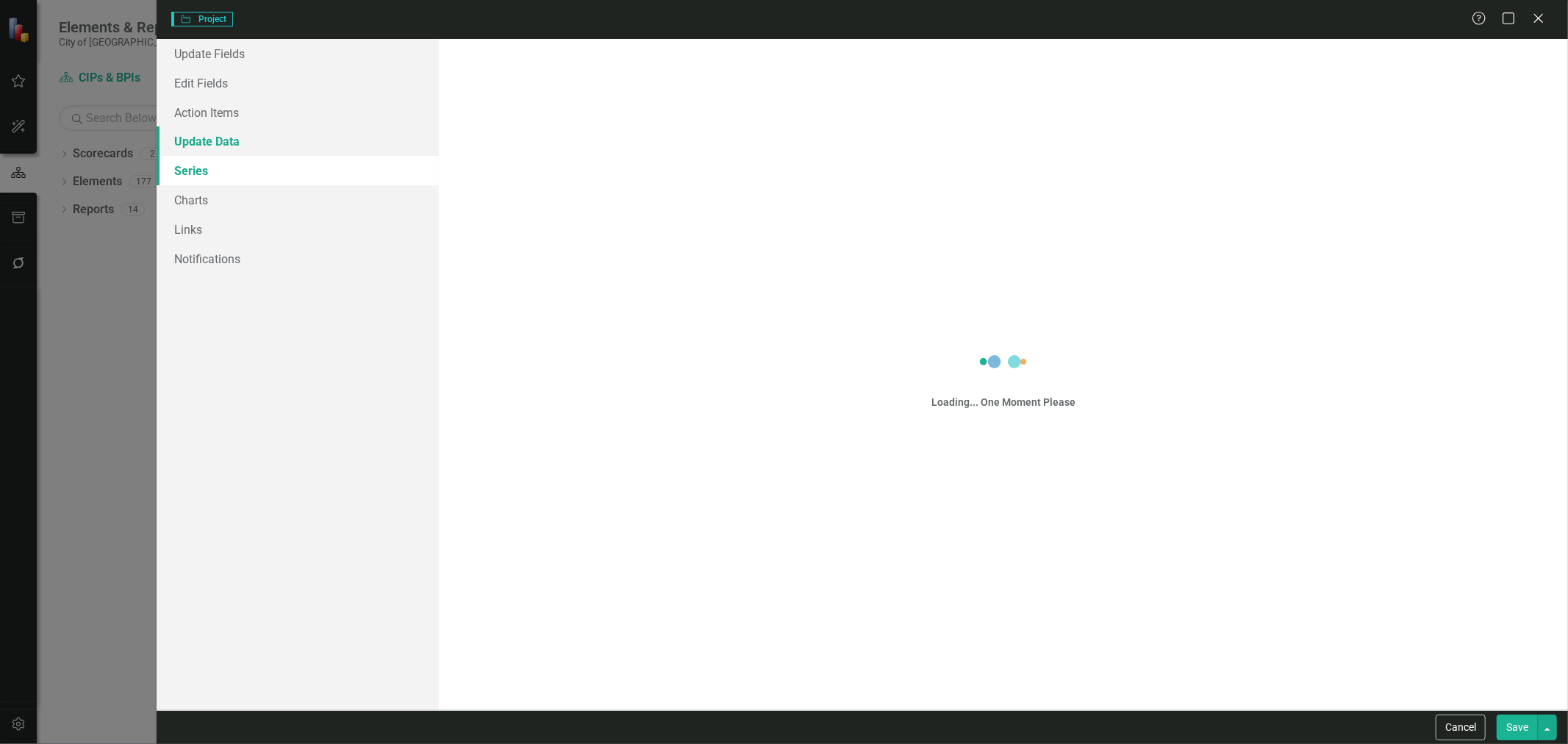
click at [306, 151] on link "Update Data" at bounding box center [298, 141] width 283 height 30
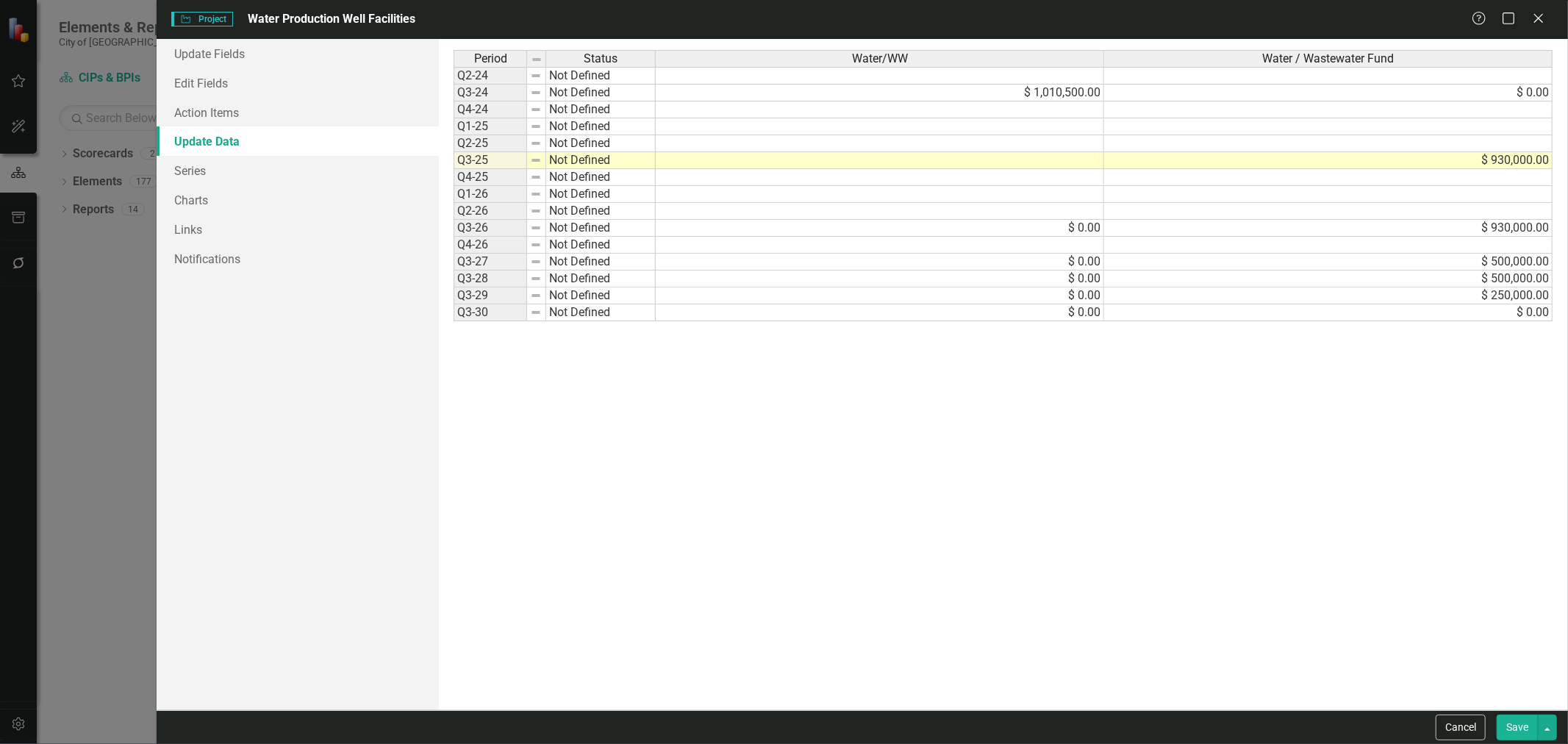
click at [1085, 93] on td "$ 1,010,500.00" at bounding box center [880, 93] width 448 height 17
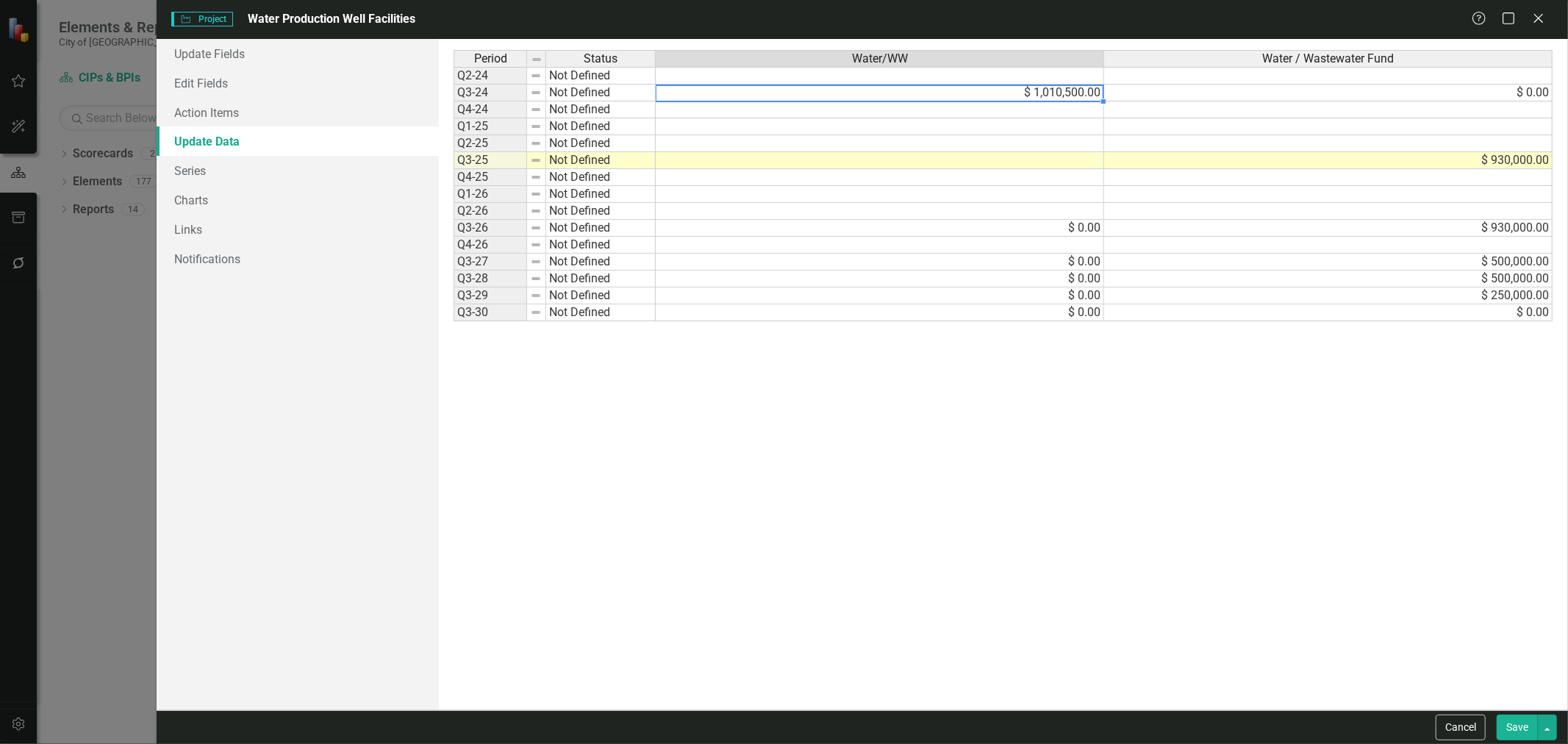
click at [1191, 96] on td "$ 0.00" at bounding box center [1328, 93] width 448 height 17
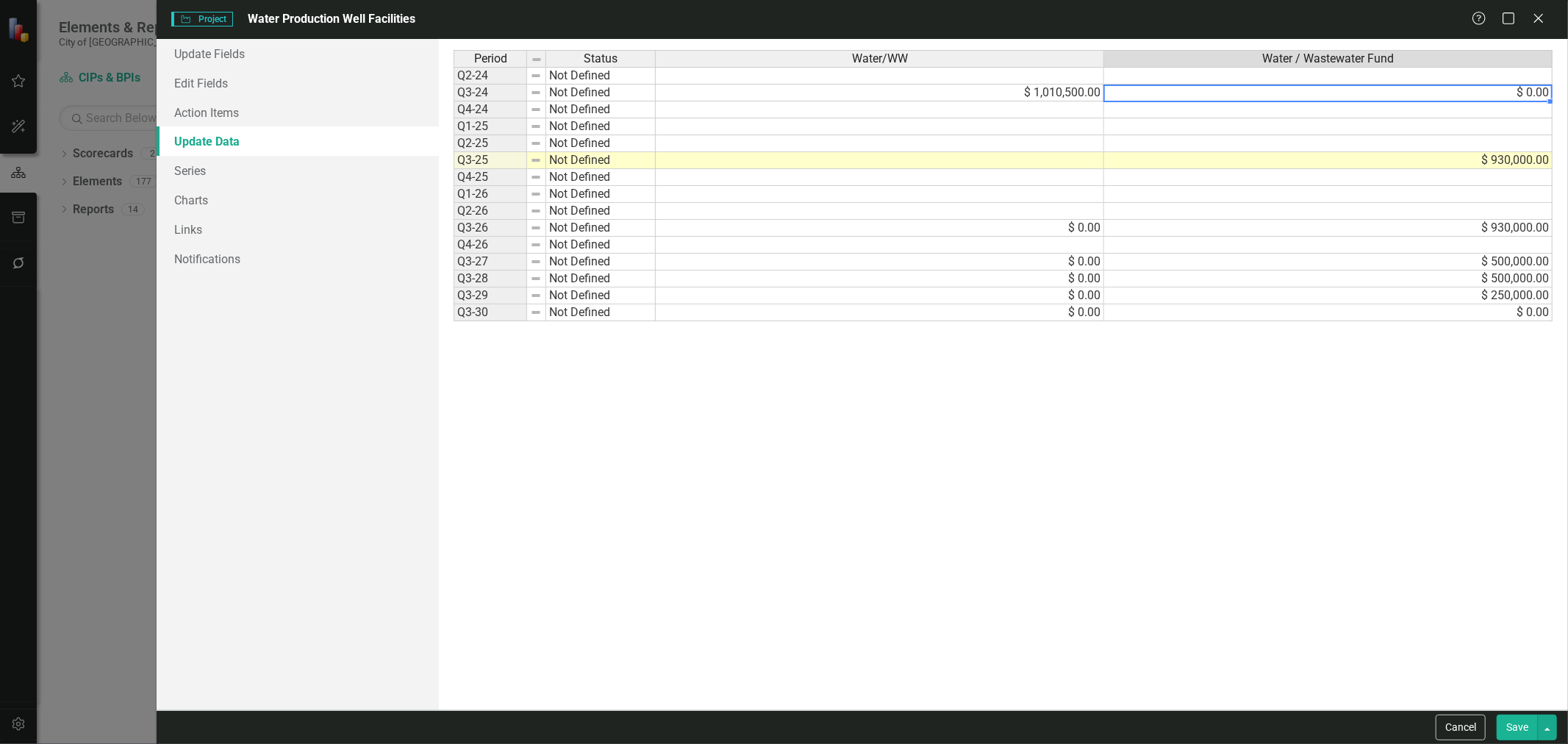
type textarea "1010500"
drag, startPoint x: 1516, startPoint y: 724, endPoint x: 1392, endPoint y: 553, distance: 211.2
click at [1516, 725] on button "Save" at bounding box center [1518, 728] width 41 height 26
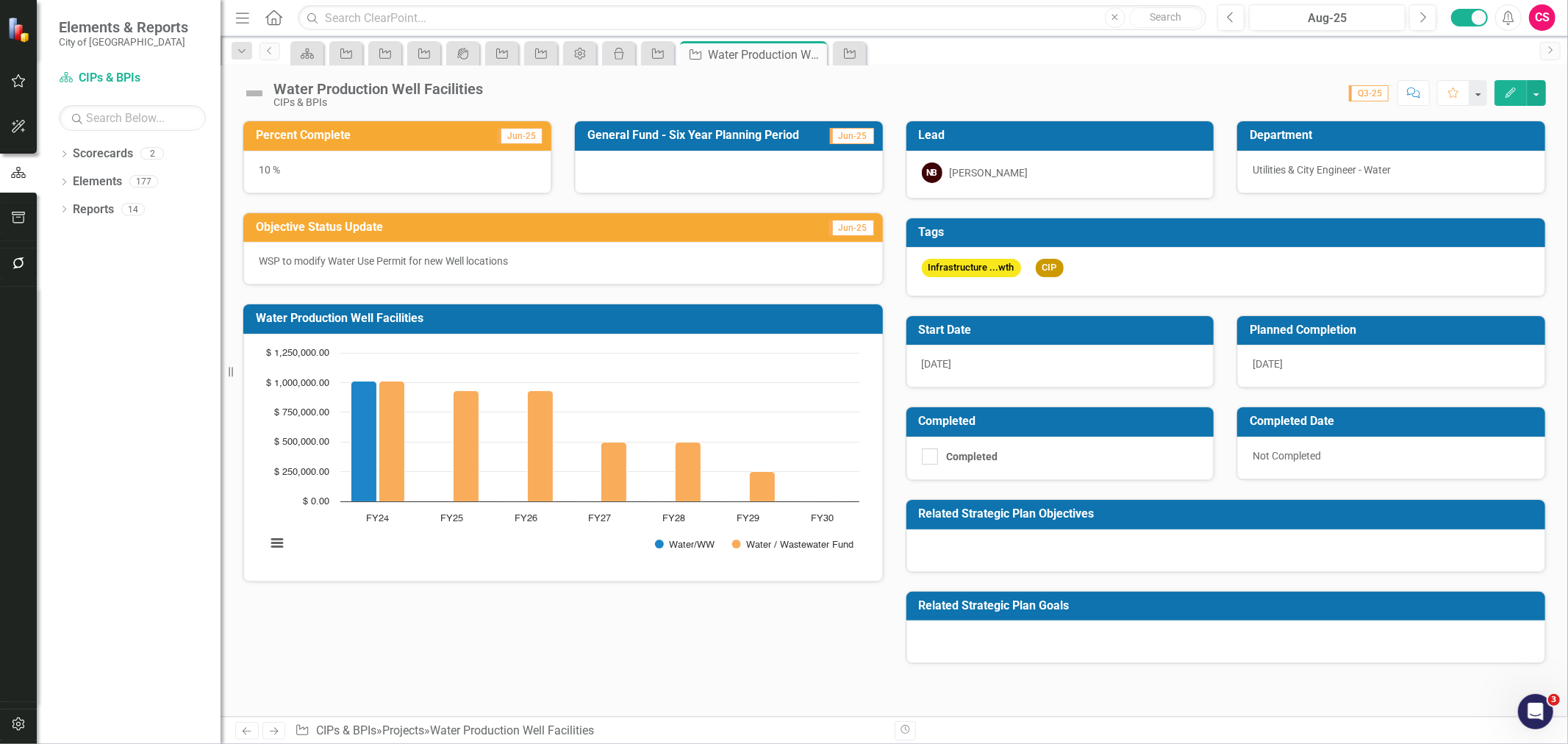
click at [1496, 96] on button "Edit" at bounding box center [1511, 93] width 32 height 26
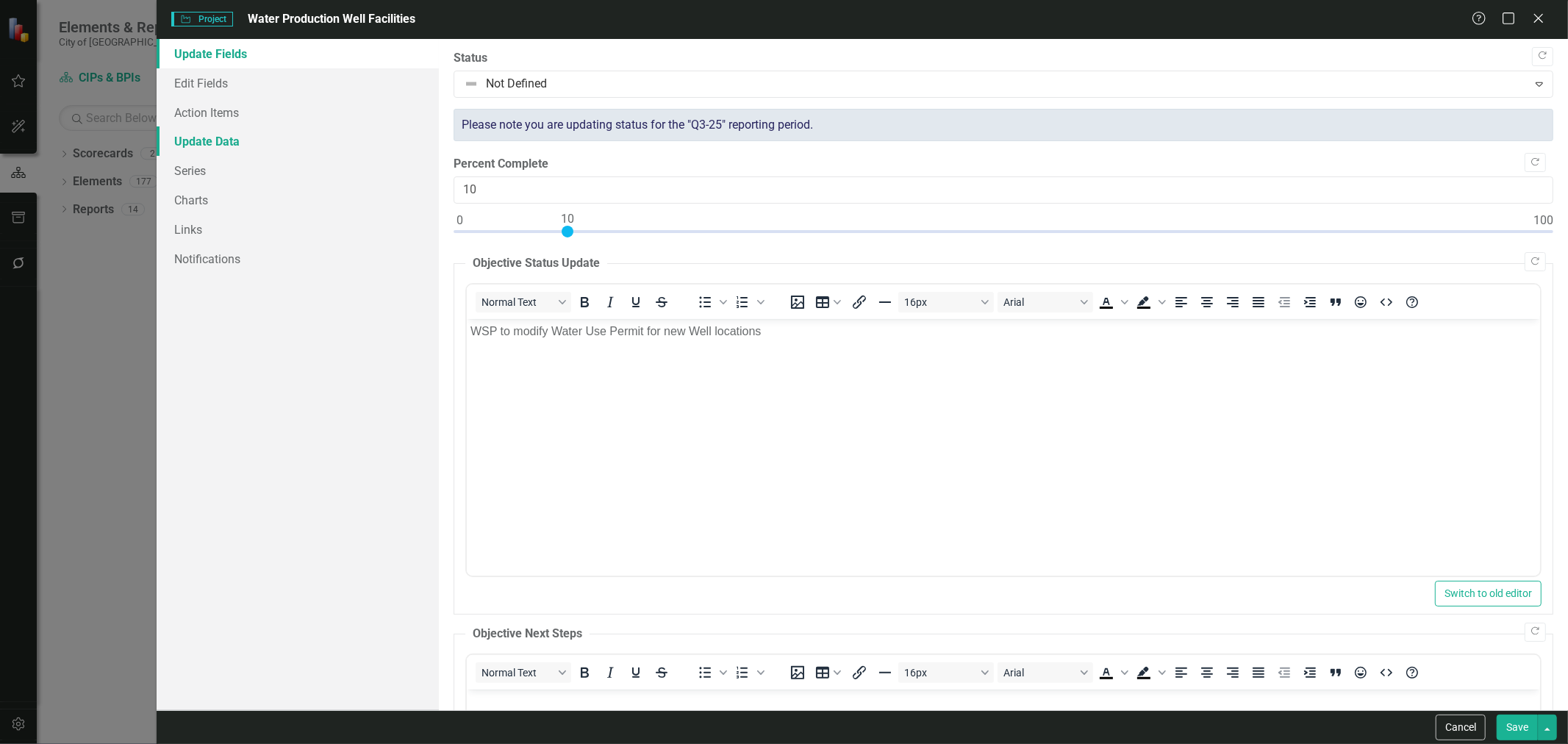
click at [223, 141] on link "Update Data" at bounding box center [298, 141] width 283 height 30
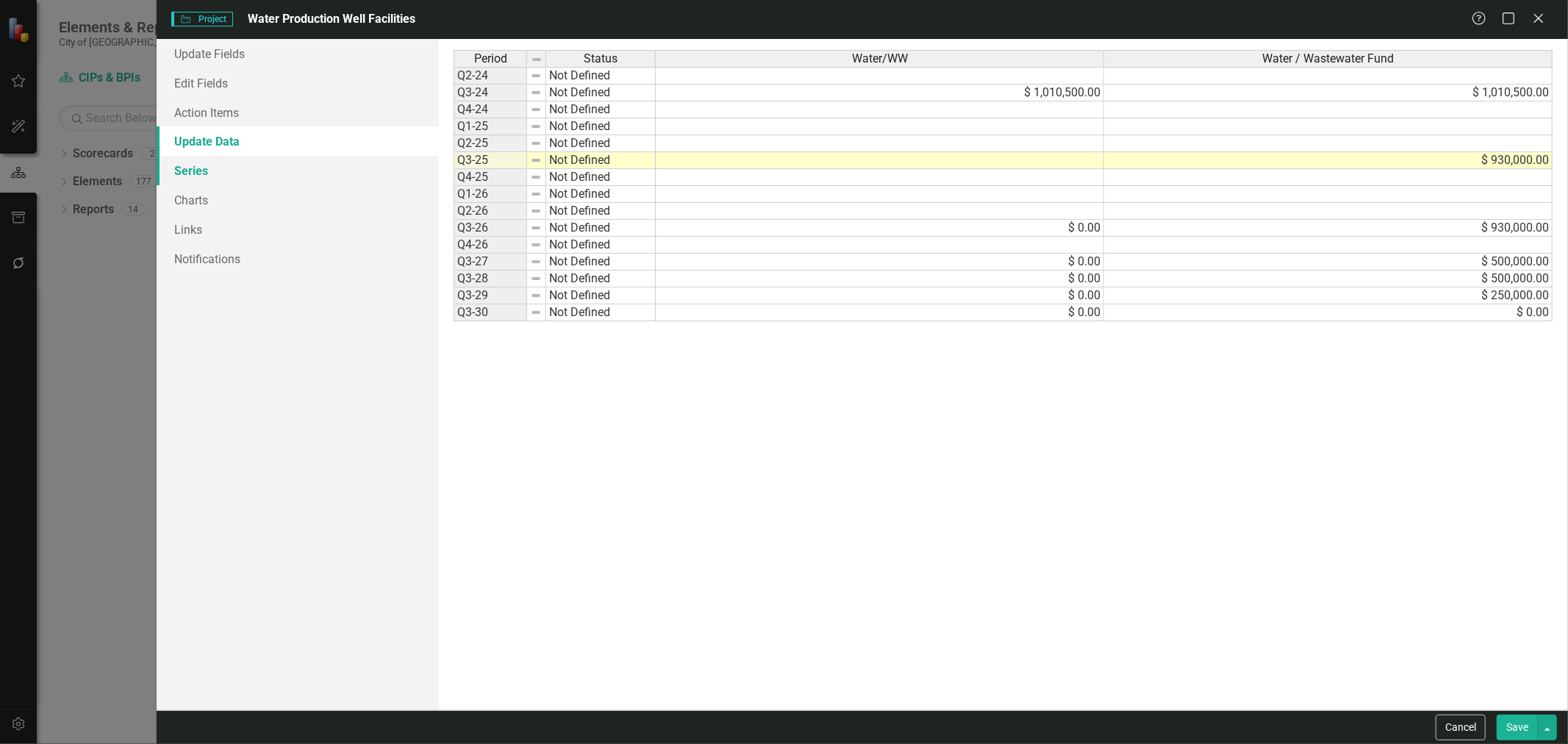
click at [213, 172] on link "Series" at bounding box center [298, 170] width 283 height 30
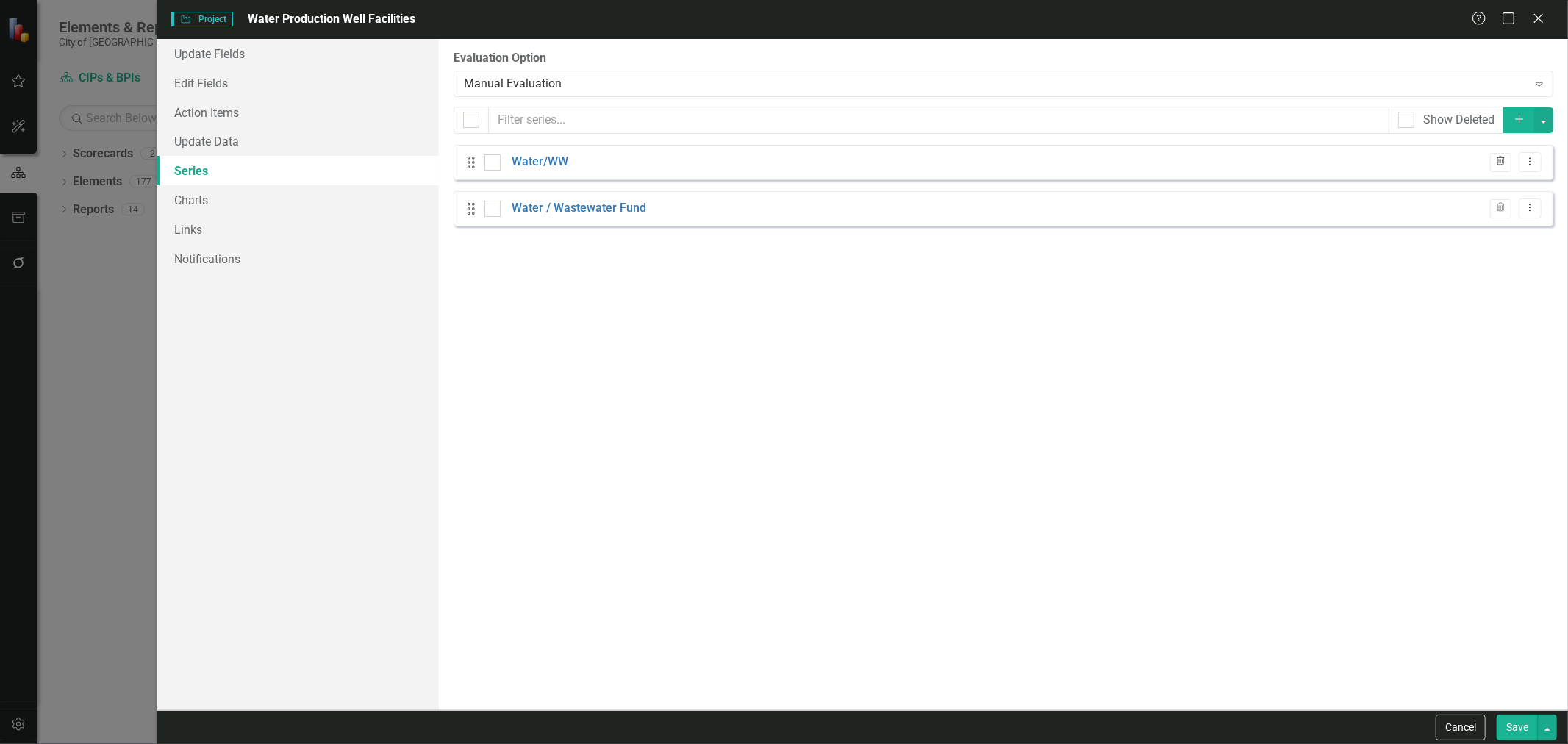
click at [1498, 167] on button "Trash" at bounding box center [1501, 162] width 21 height 19
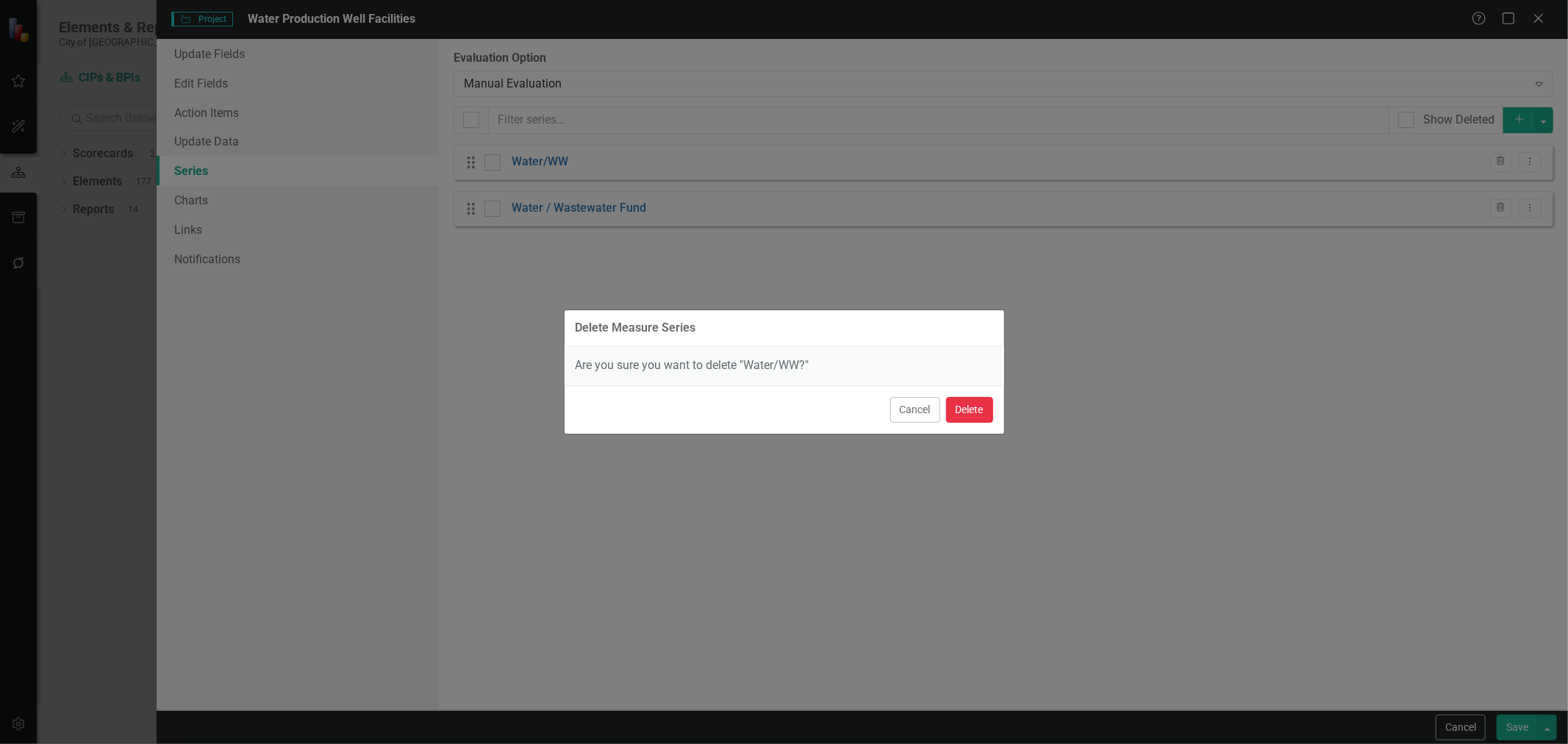
click at [955, 406] on button "Delete" at bounding box center [970, 410] width 47 height 26
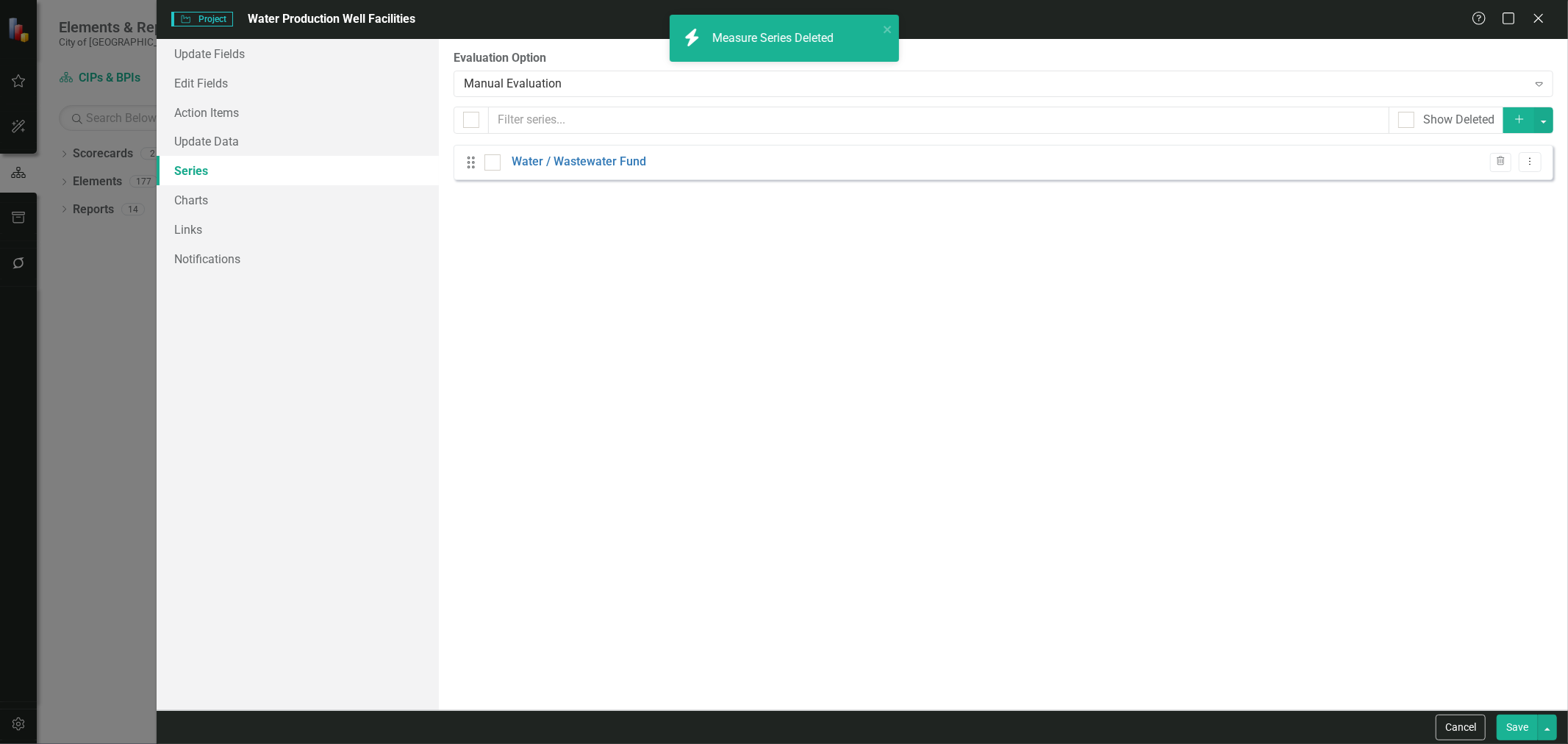
click at [1503, 728] on button "Save" at bounding box center [1518, 728] width 41 height 26
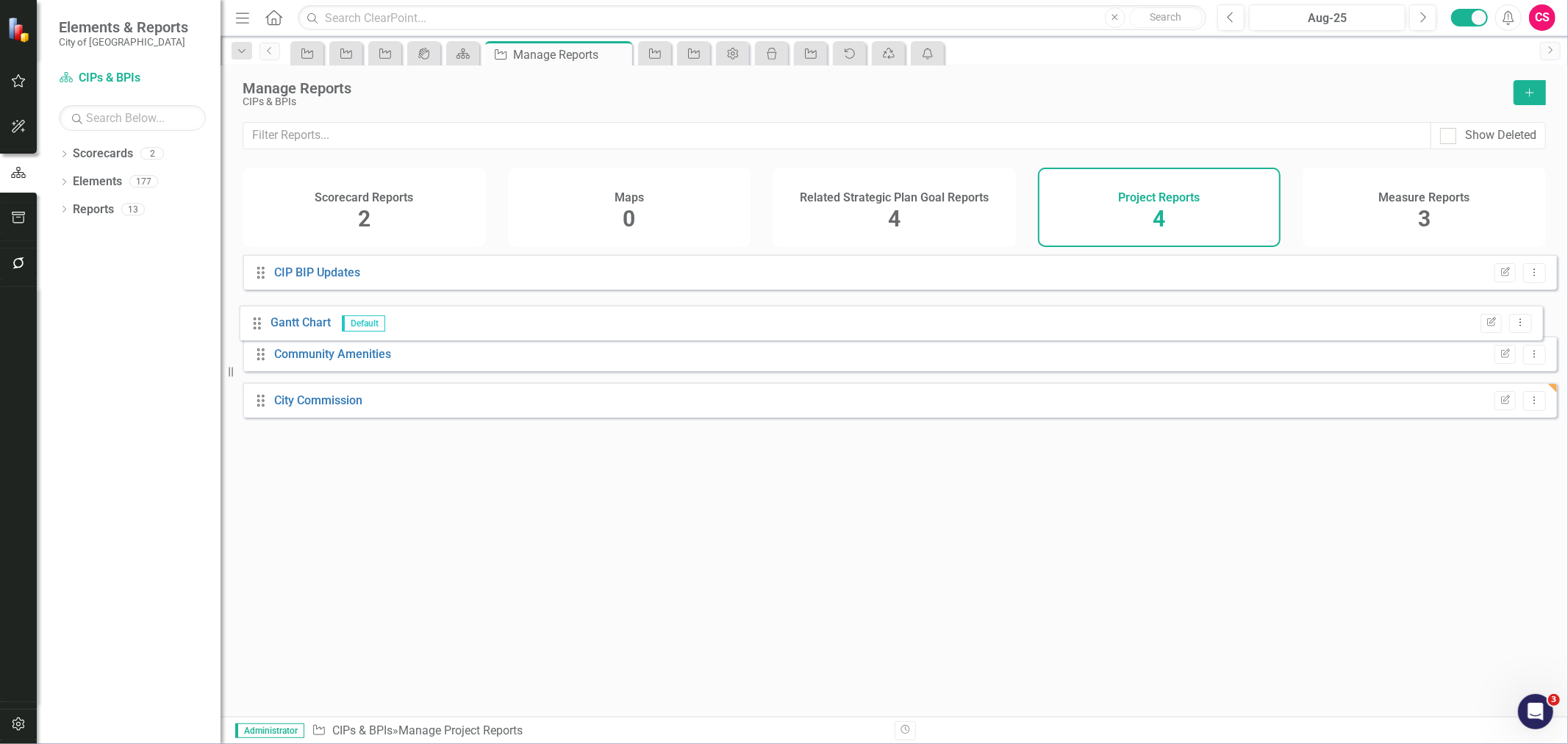
drag, startPoint x: 266, startPoint y: 422, endPoint x: 263, endPoint y: 322, distance: 100.0
click at [263, 322] on div "Drag CIP BIP Updates Edit Report Dropdown Menu Drag Community Amenities Edit Re…" at bounding box center [900, 341] width 1314 height 174
click at [525, 477] on div "Drag CIP BIP Updates Edit Report Dropdown Menu Drag [PERSON_NAME] Chart Default…" at bounding box center [894, 480] width 1348 height 451
click at [837, 600] on div "Drag CIP BIP Updates Edit Report Dropdown Menu Drag [PERSON_NAME] Chart Default…" at bounding box center [894, 480] width 1348 height 451
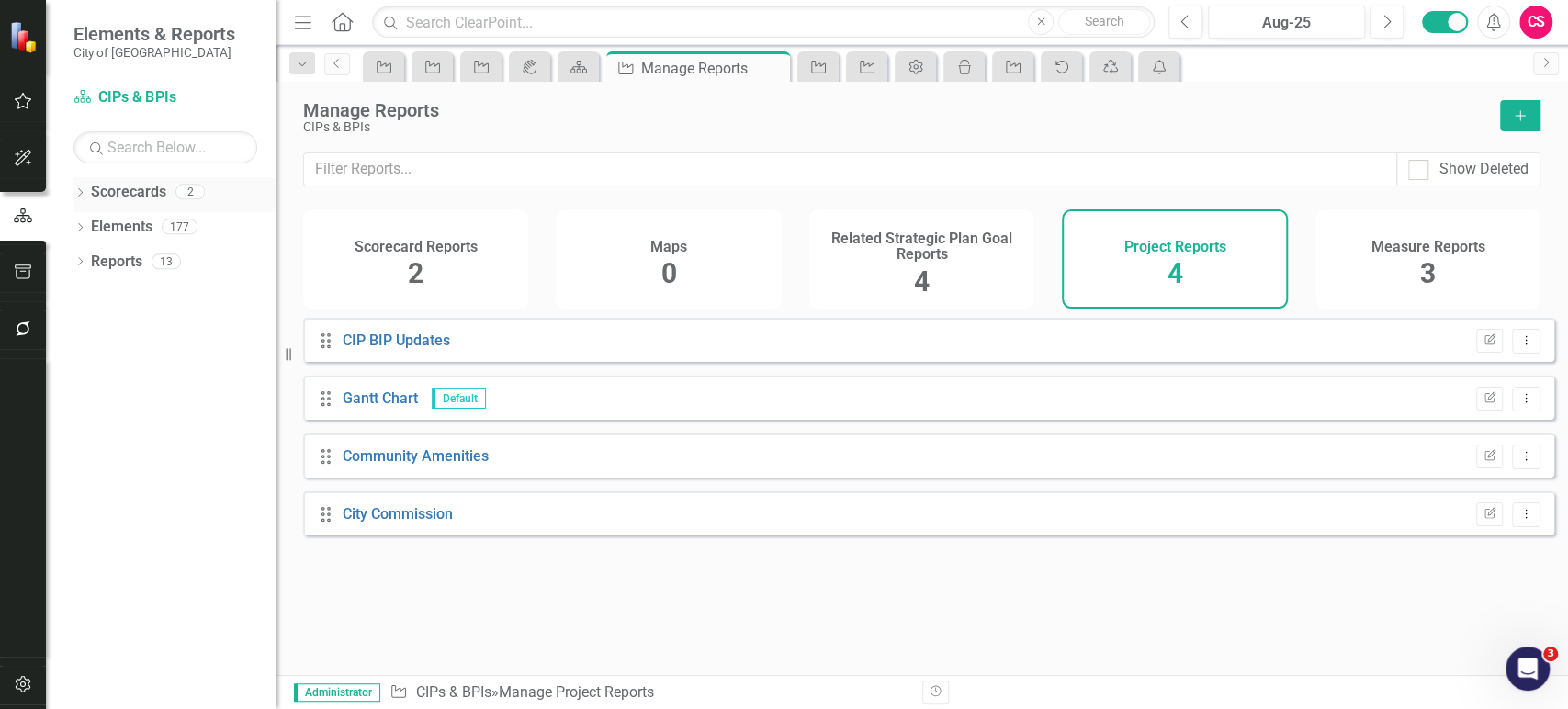
click at [80, 184] on div "Dropdown Scorecards 2" at bounding box center [175, 195] width 202 height 35
click at [77, 196] on icon "Dropdown" at bounding box center [79, 194] width 12 height 10
click at [144, 98] on link "Scorecard CIPs & BPIs" at bounding box center [165, 97] width 184 height 21
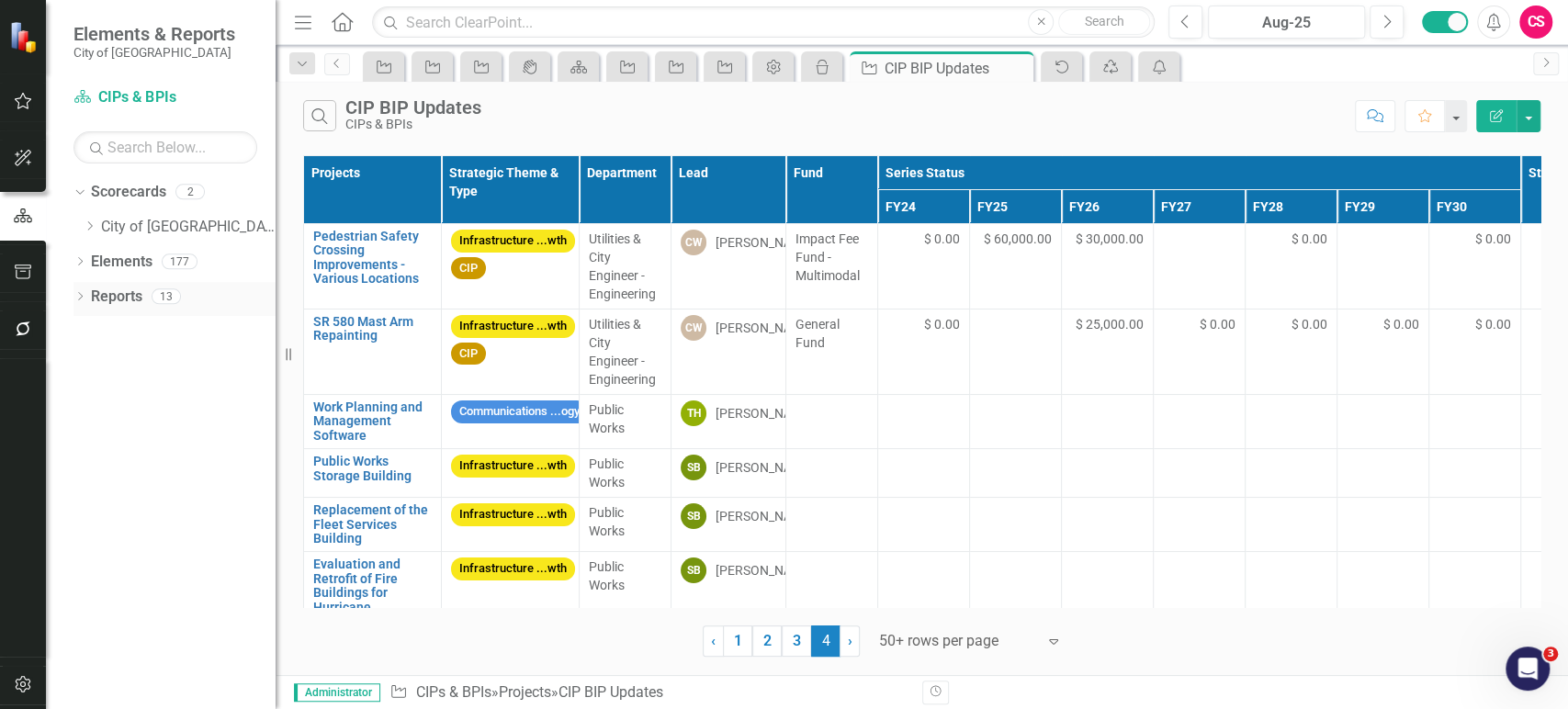
drag, startPoint x: 111, startPoint y: 297, endPoint x: 95, endPoint y: 284, distance: 20.6
click at [111, 298] on link "Reports" at bounding box center [116, 297] width 52 height 21
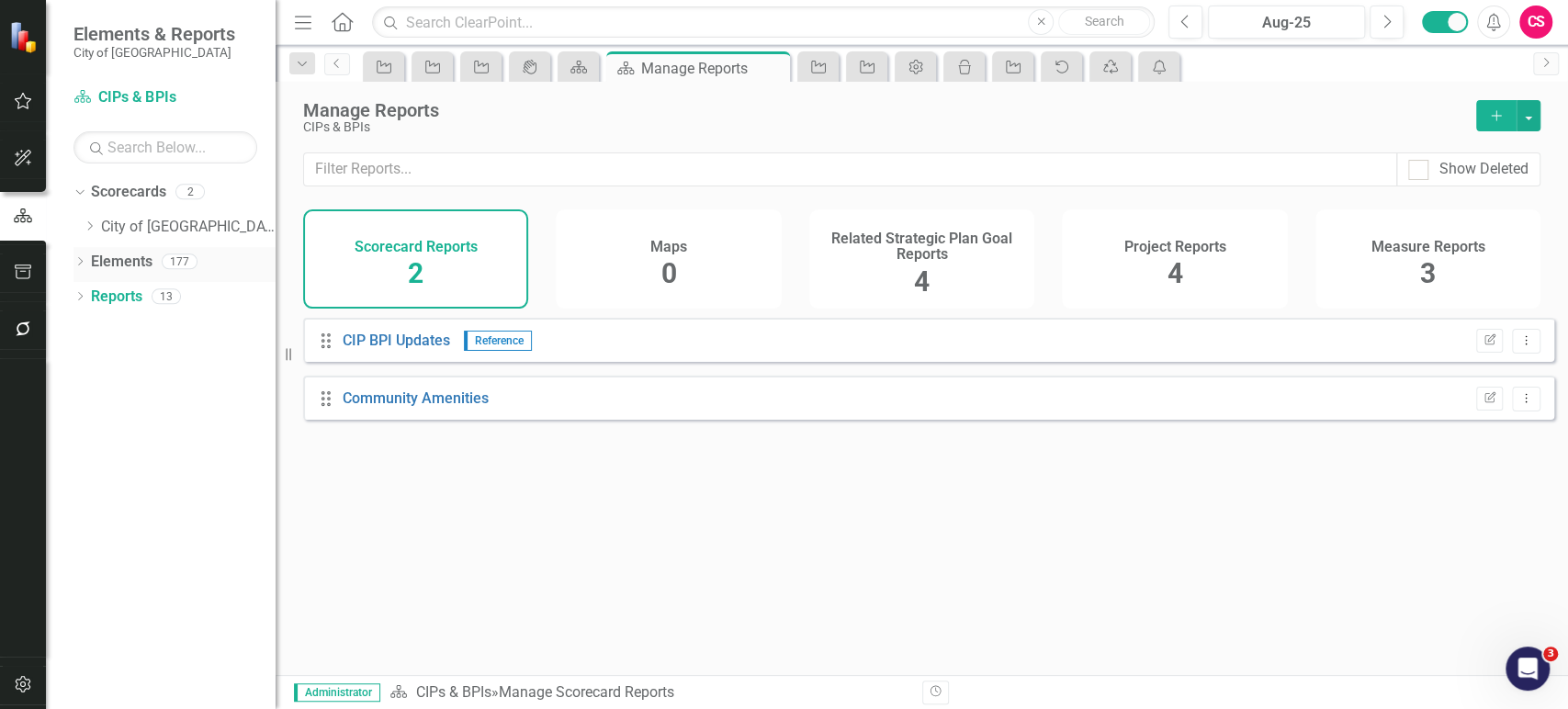
click at [81, 262] on icon at bounding box center [80, 261] width 5 height 9
click at [170, 358] on link "Measure Measures" at bounding box center [145, 366] width 91 height 21
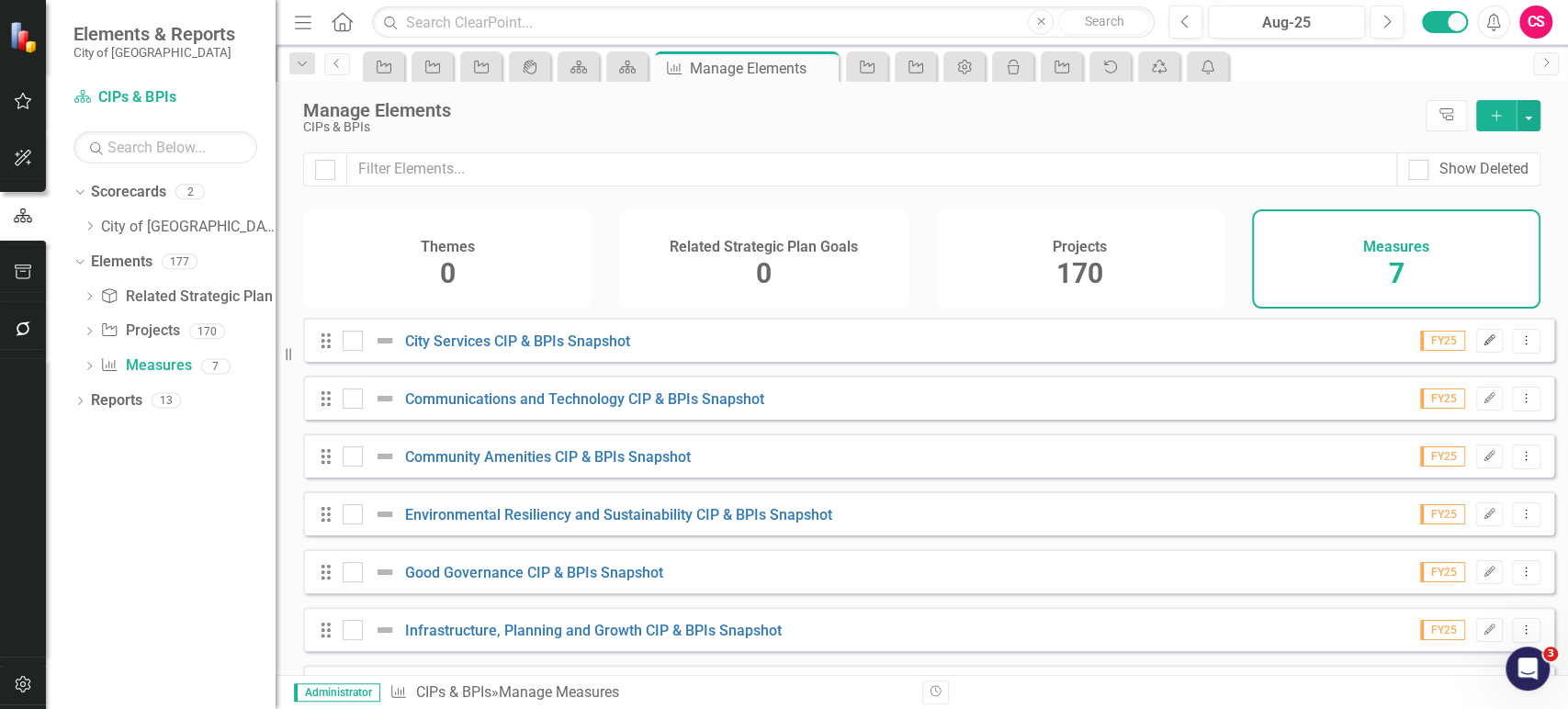
click at [1483, 346] on icon "Edit" at bounding box center [1490, 341] width 13 height 11
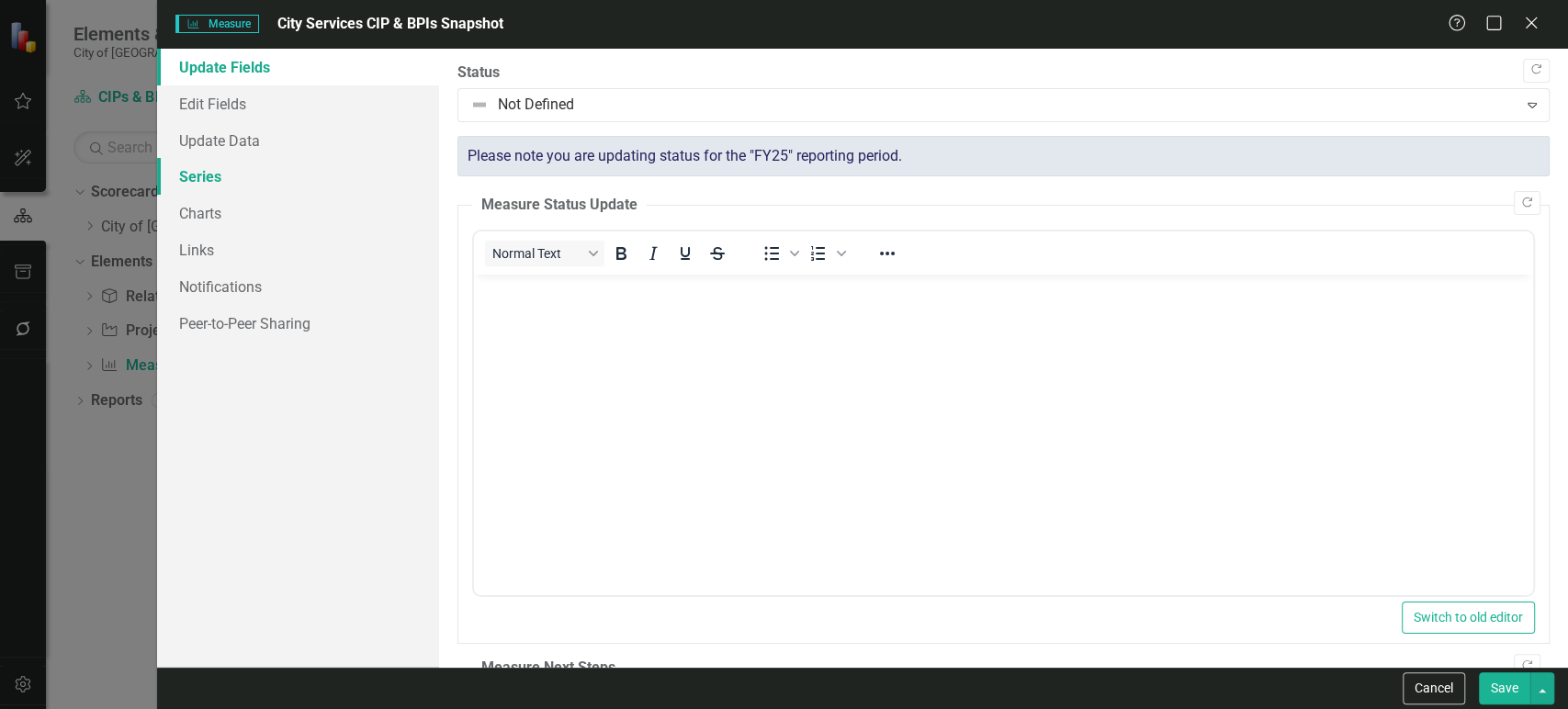
click at [238, 182] on link "Series" at bounding box center [299, 177] width 282 height 37
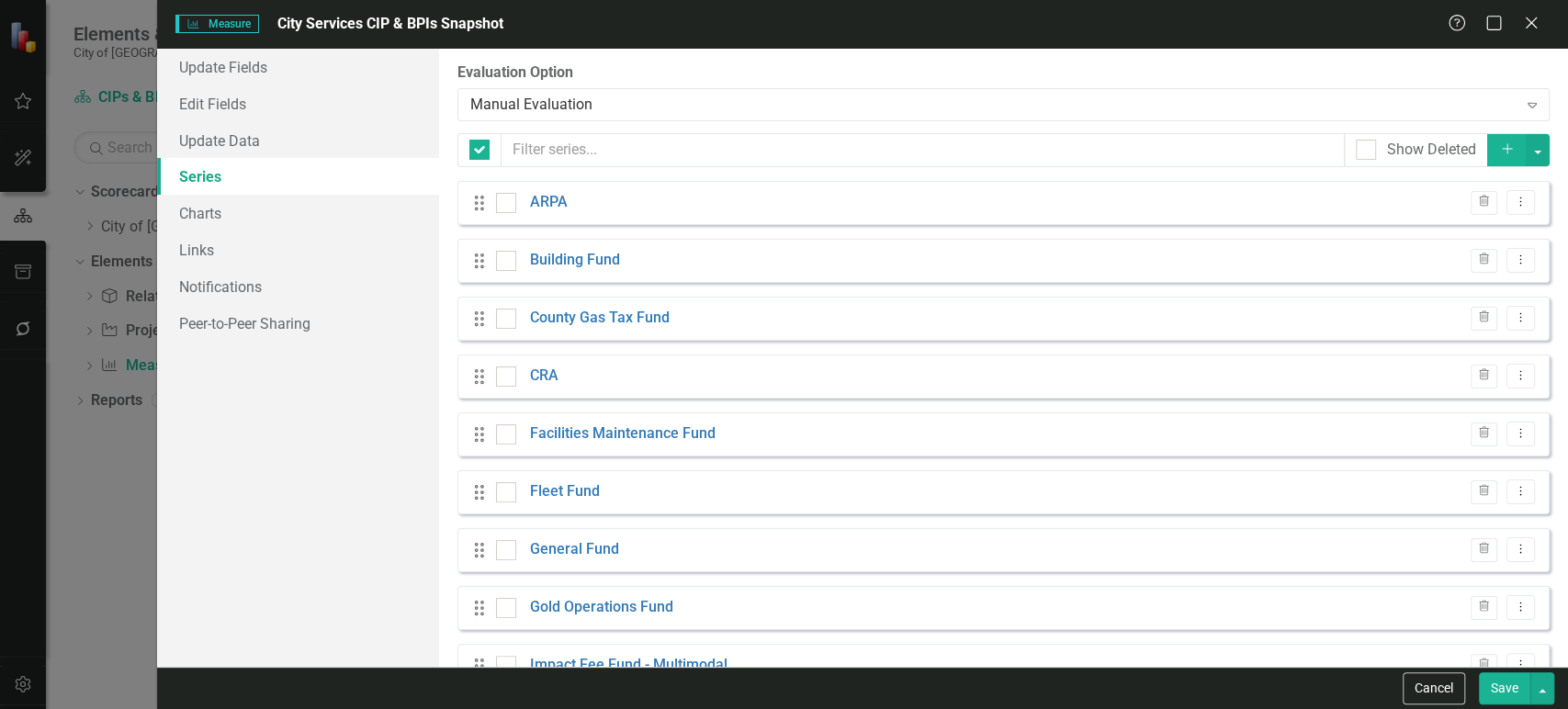
checkbox input "false"
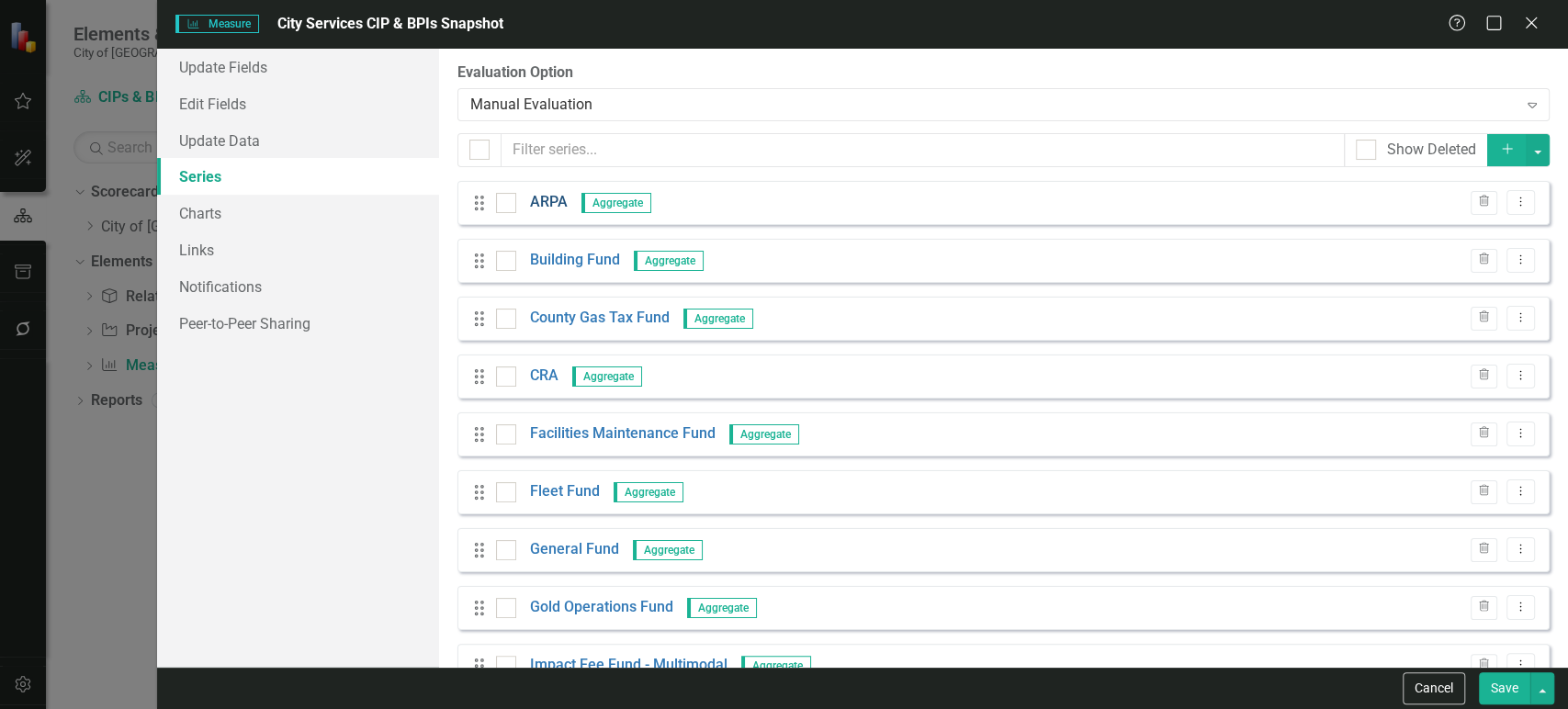
click at [552, 202] on link "ARPA" at bounding box center [548, 202] width 37 height 21
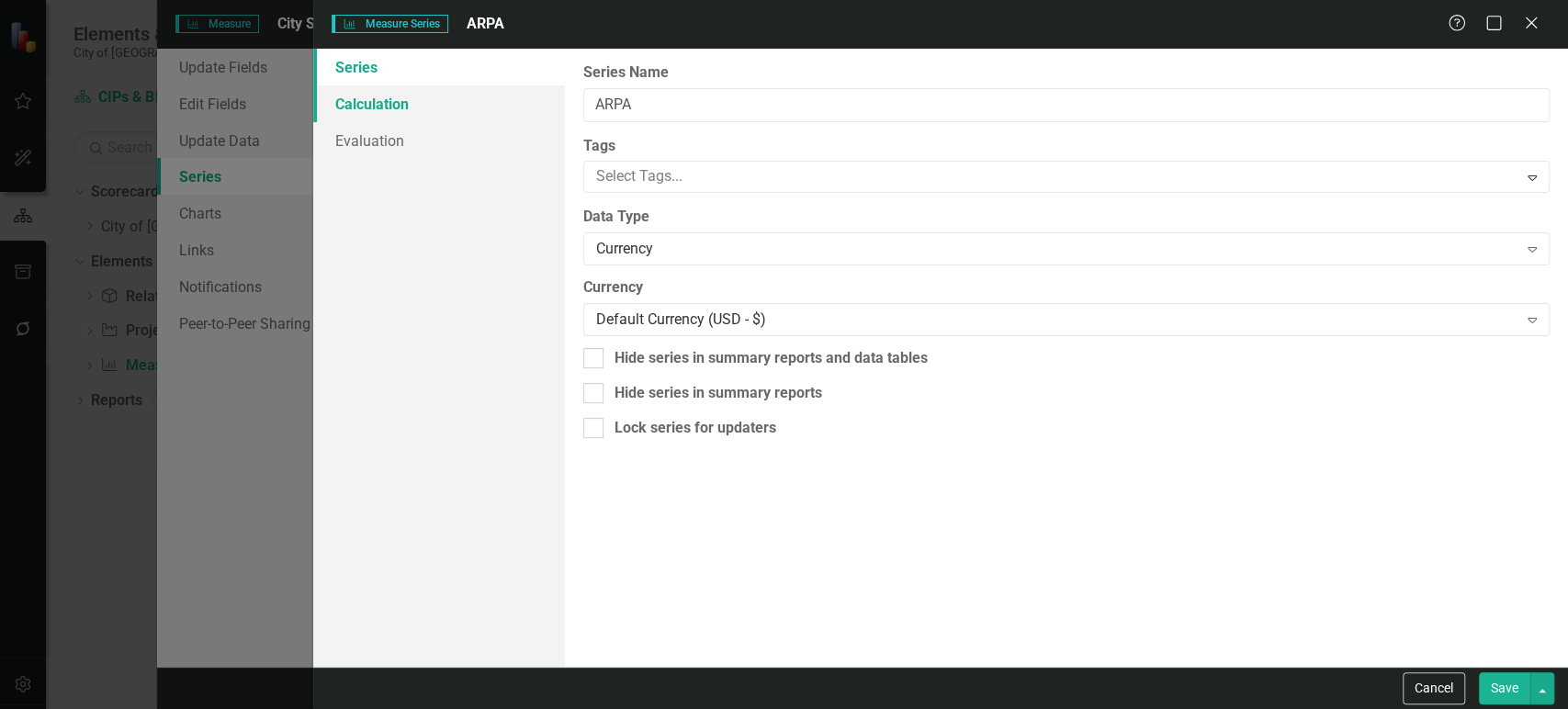
click at [471, 104] on link "Calculation" at bounding box center [438, 104] width 251 height 37
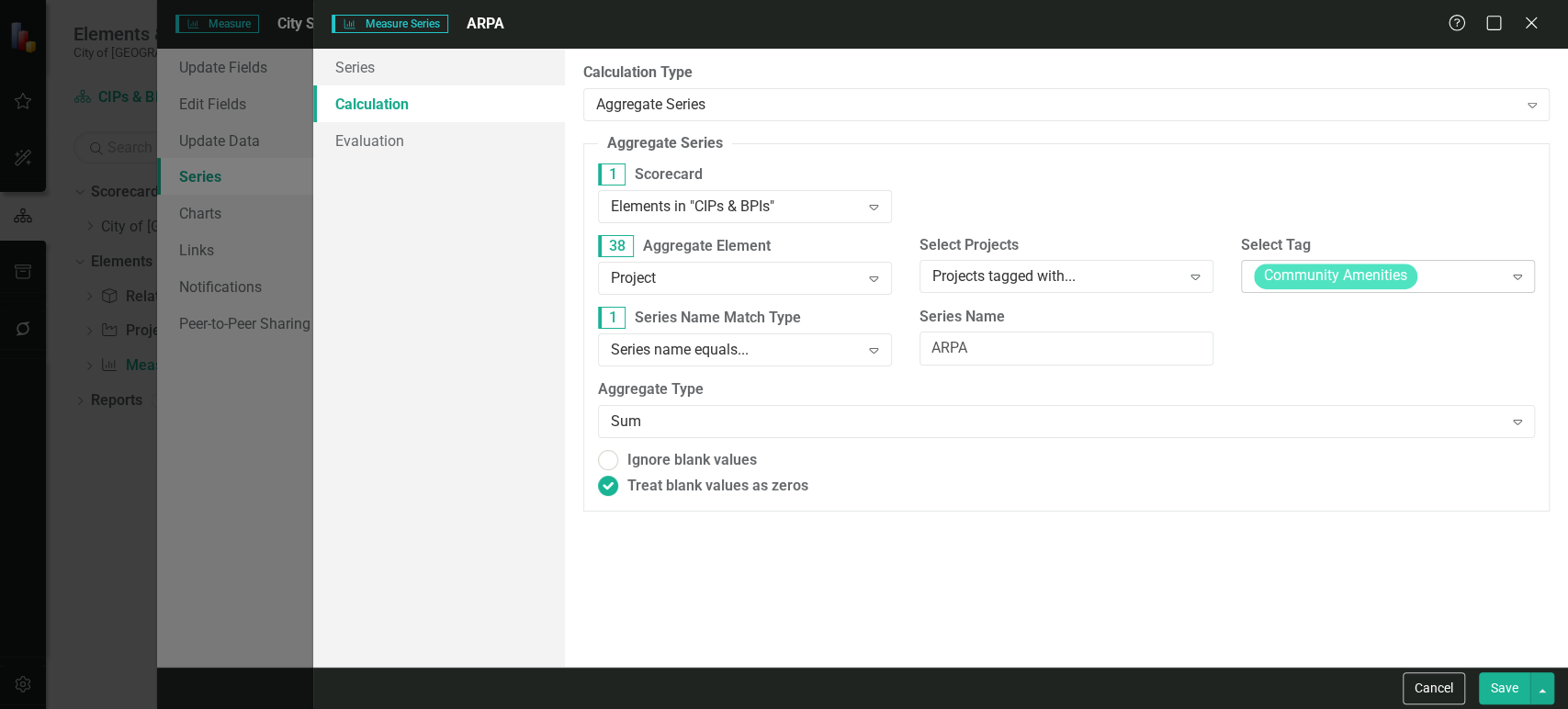
click at [1377, 284] on span "Community Amenities" at bounding box center [1335, 277] width 163 height 26
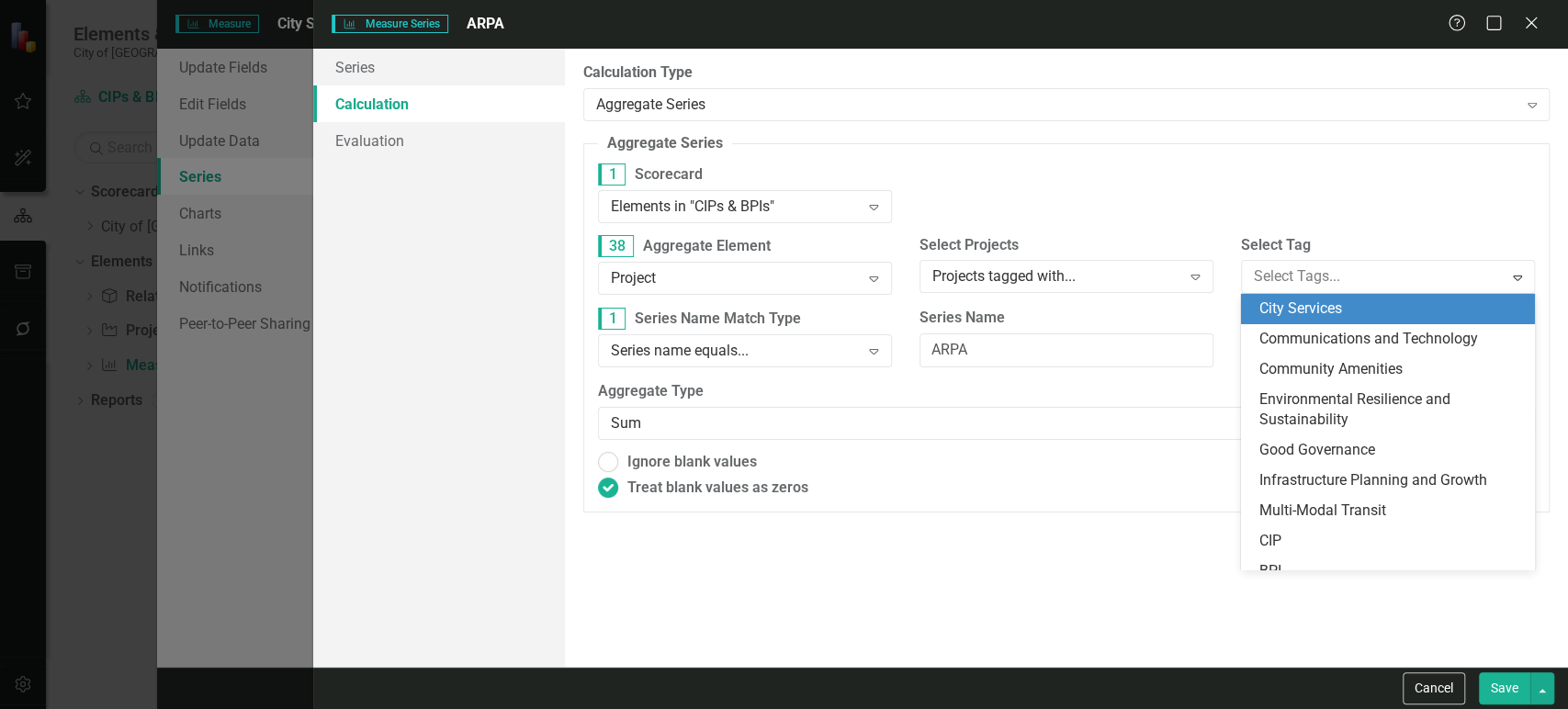
click at [1317, 305] on span "City Services" at bounding box center [1301, 308] width 83 height 17
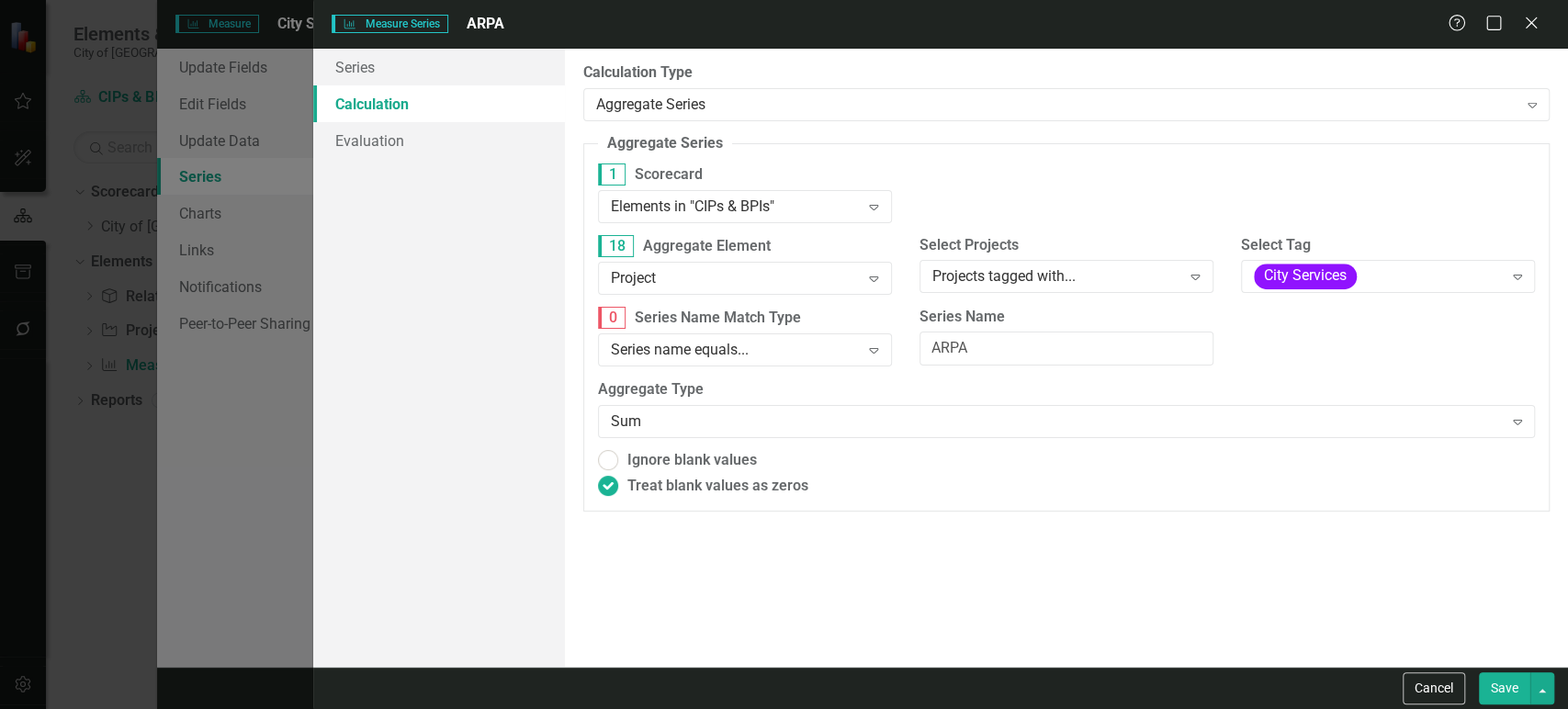
click at [1288, 316] on div "0 Series Name Match Type Series name equals... Expand Series Name ARPA" at bounding box center [1066, 344] width 965 height 73
click at [1498, 690] on button "Save" at bounding box center [1505, 689] width 52 height 32
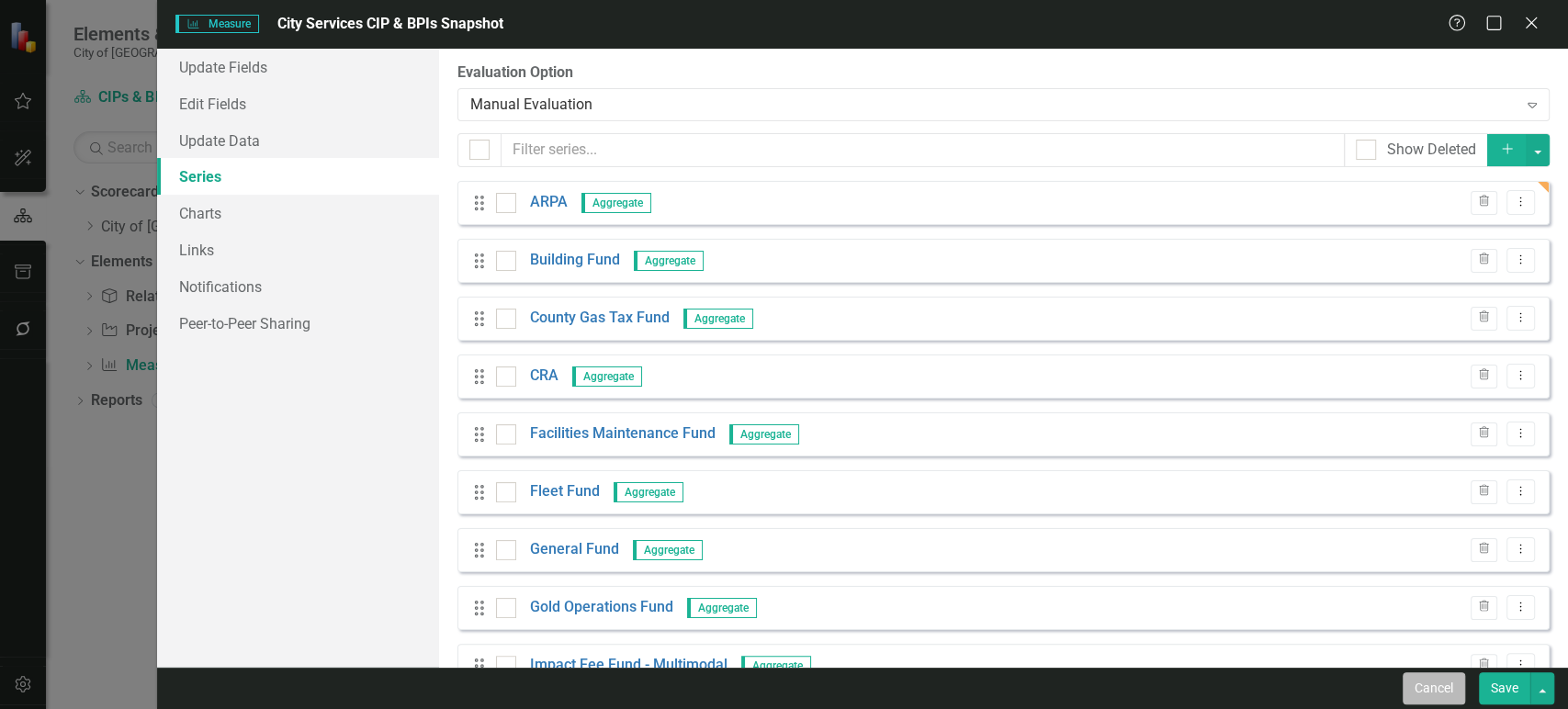
click at [1426, 688] on button "Cancel" at bounding box center [1433, 689] width 62 height 32
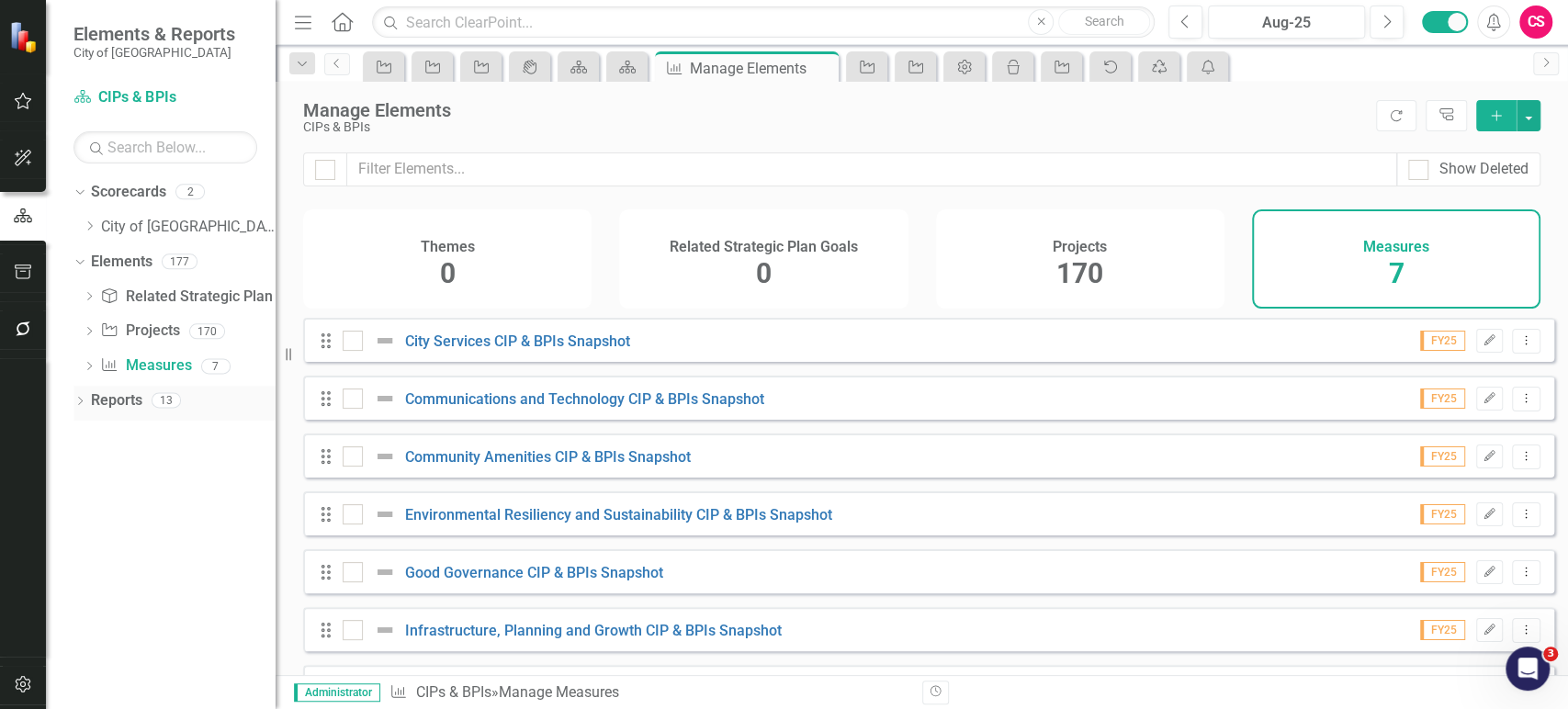
click at [139, 399] on link "Reports" at bounding box center [116, 401] width 52 height 21
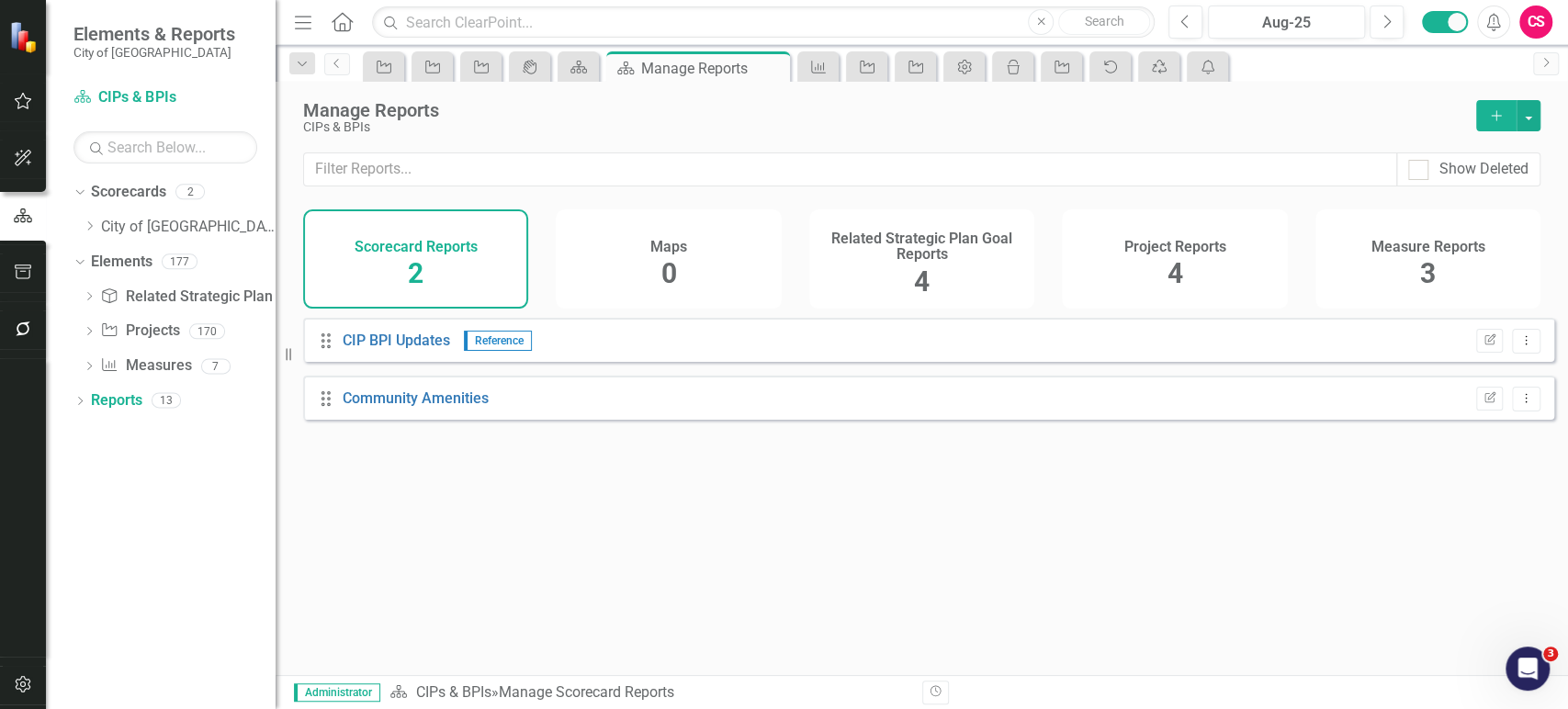
click at [1365, 270] on div "Measure Reports 3" at bounding box center [1429, 259] width 225 height 99
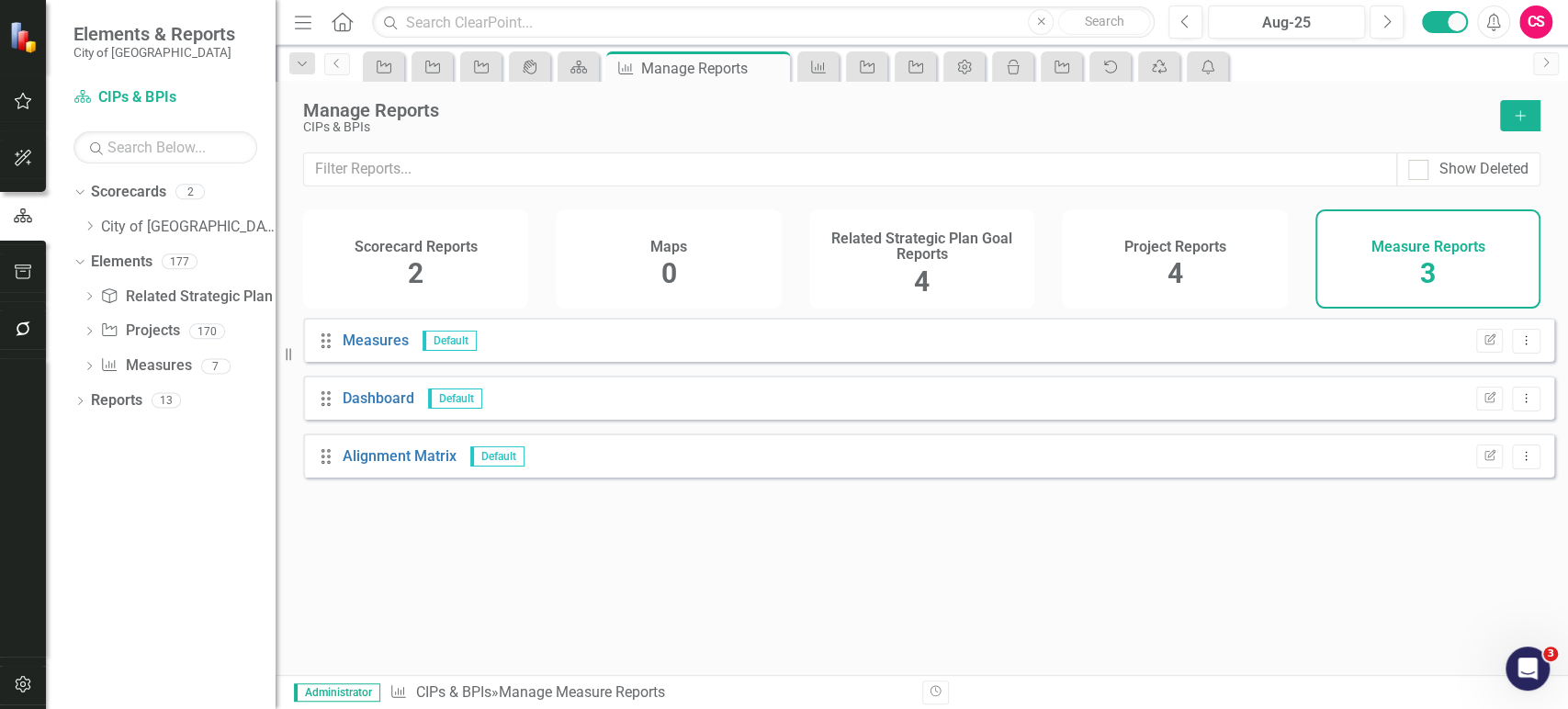
click at [1230, 268] on div "Project Reports 4" at bounding box center [1175, 259] width 225 height 99
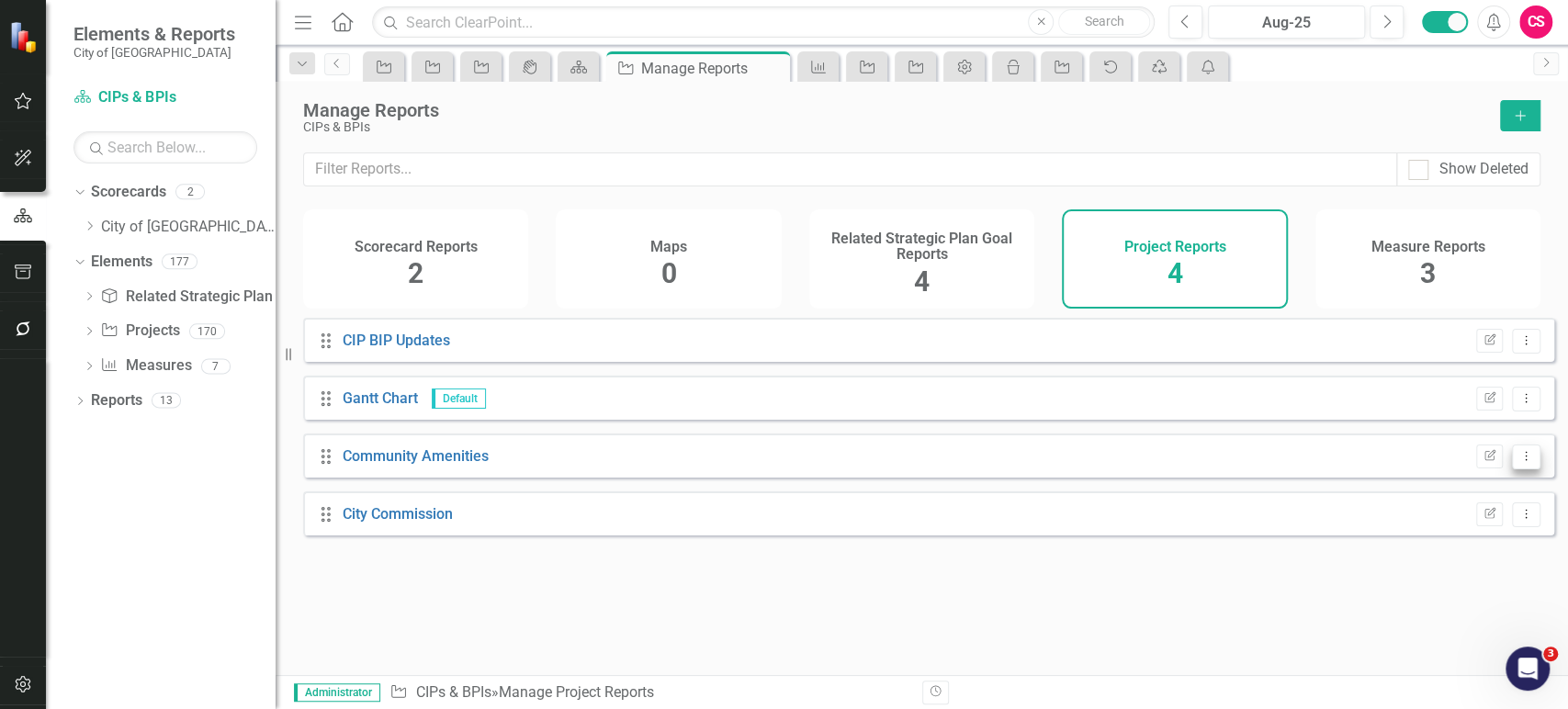
click at [1520, 462] on icon "Dropdown Menu" at bounding box center [1526, 456] width 15 height 12
click at [1414, 566] on link "Copy Duplicate Report" at bounding box center [1451, 568] width 152 height 34
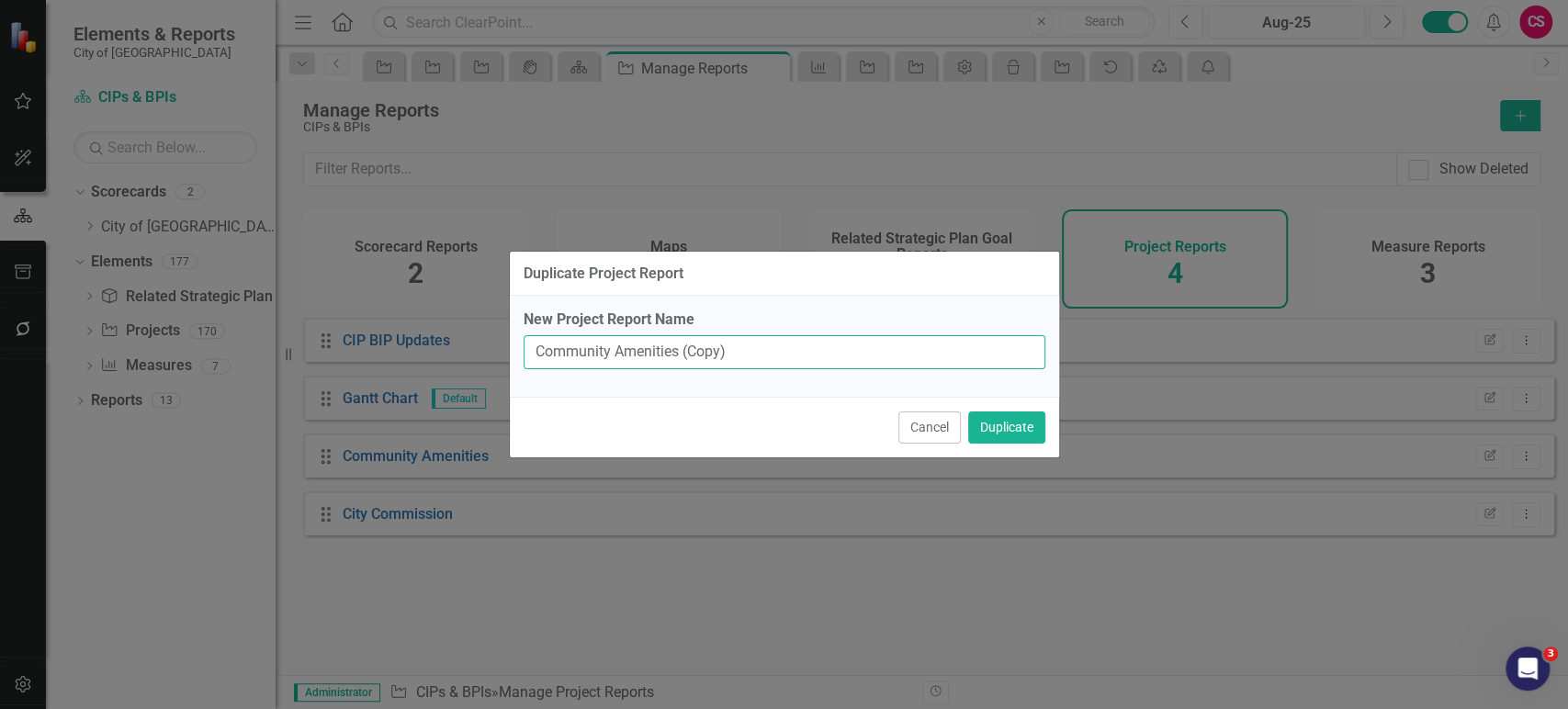
click at [603, 364] on input "Community Amenities (Copy)" at bounding box center [784, 352] width 522 height 34
paste input "ity Services"
type input "City Services"
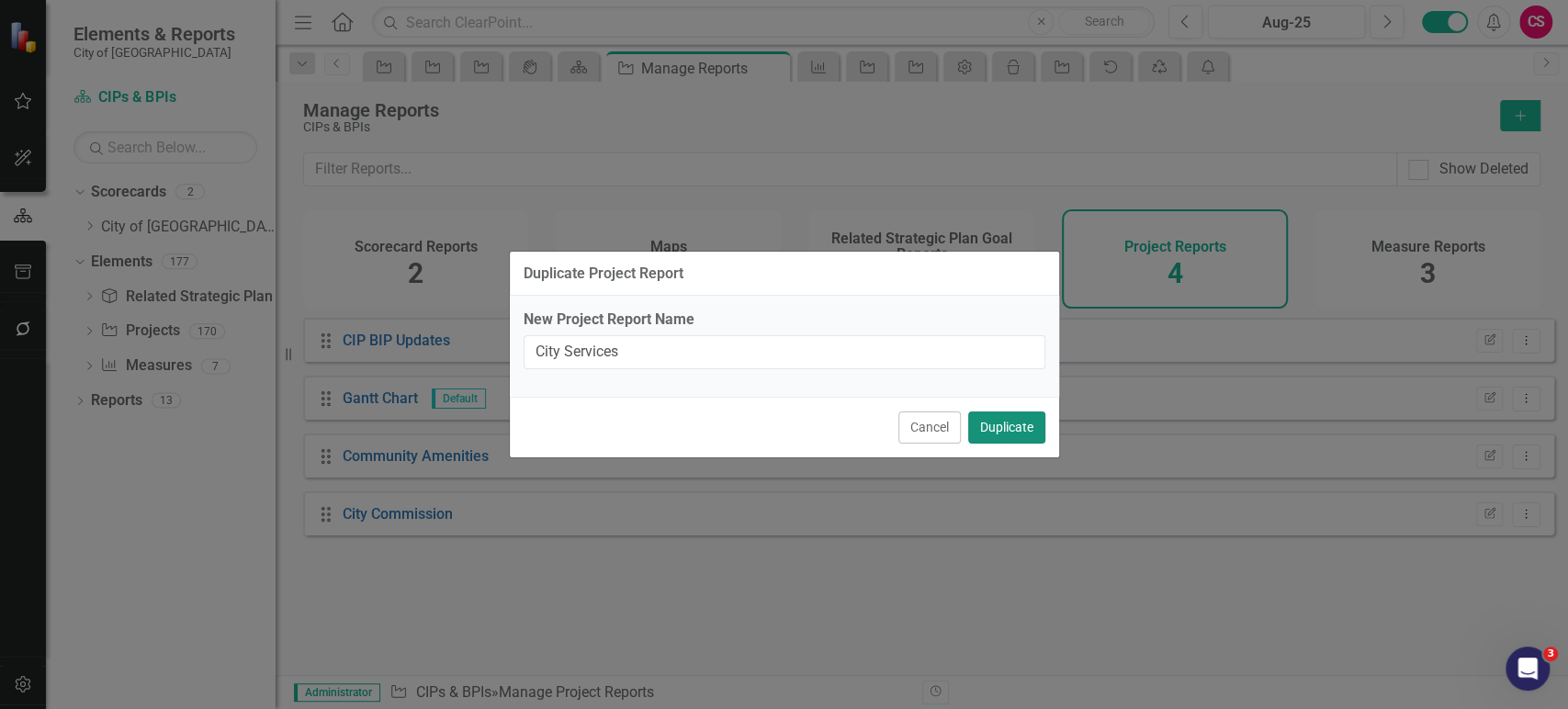
click at [1017, 427] on button "Duplicate" at bounding box center [1007, 427] width 77 height 32
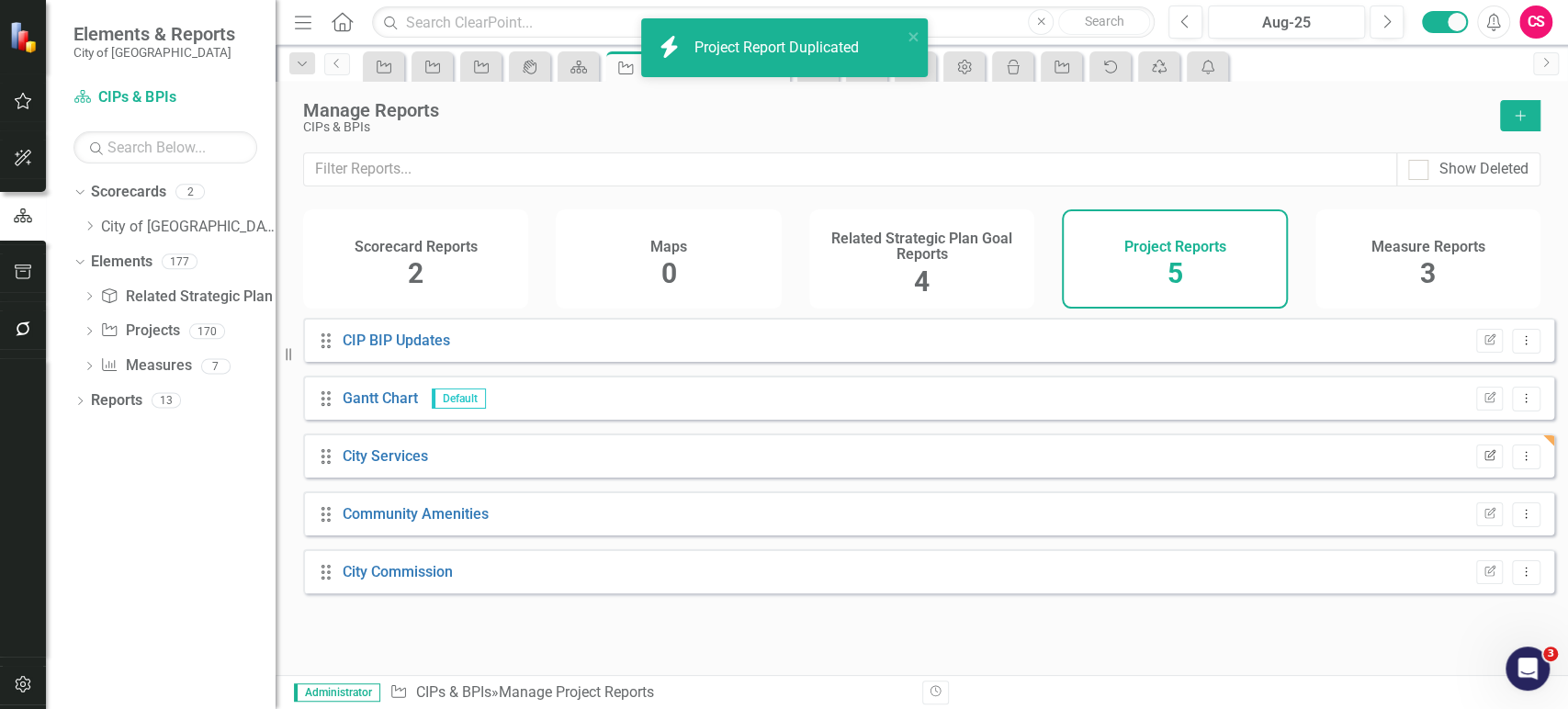
click at [1476, 469] on button "Edit Report" at bounding box center [1490, 456] width 27 height 24
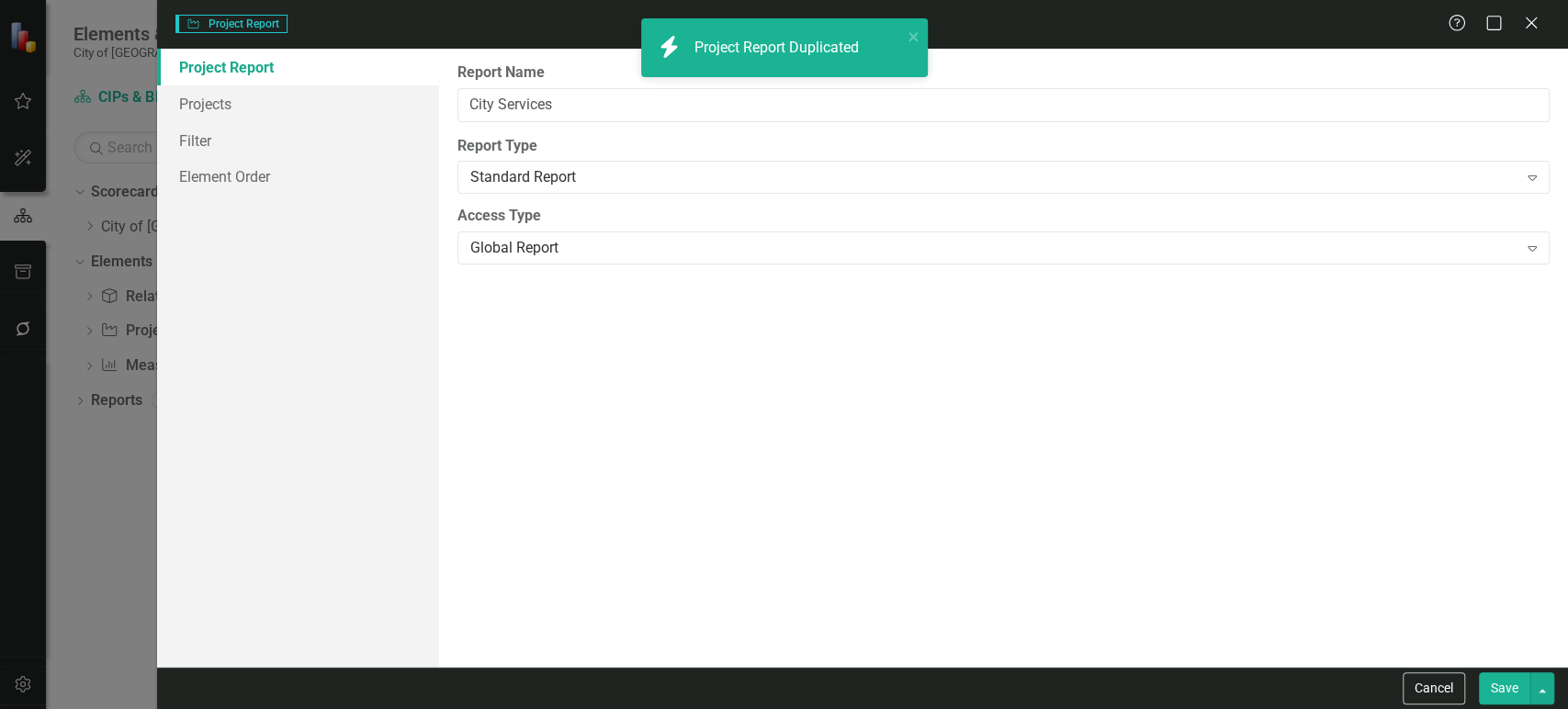
click at [1442, 697] on button "Cancel" at bounding box center [1433, 689] width 62 height 32
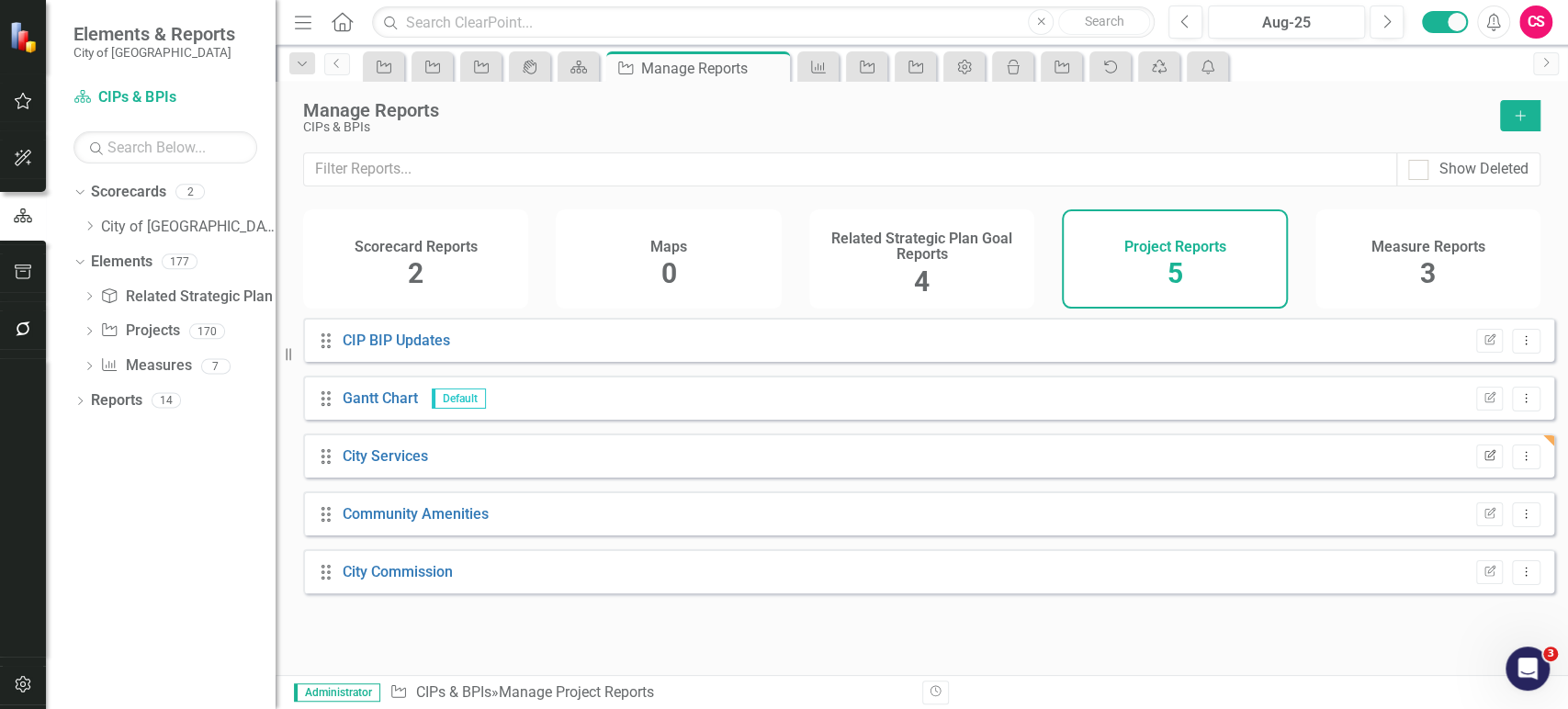
click at [1481, 469] on button "Edit Report" at bounding box center [1490, 456] width 27 height 24
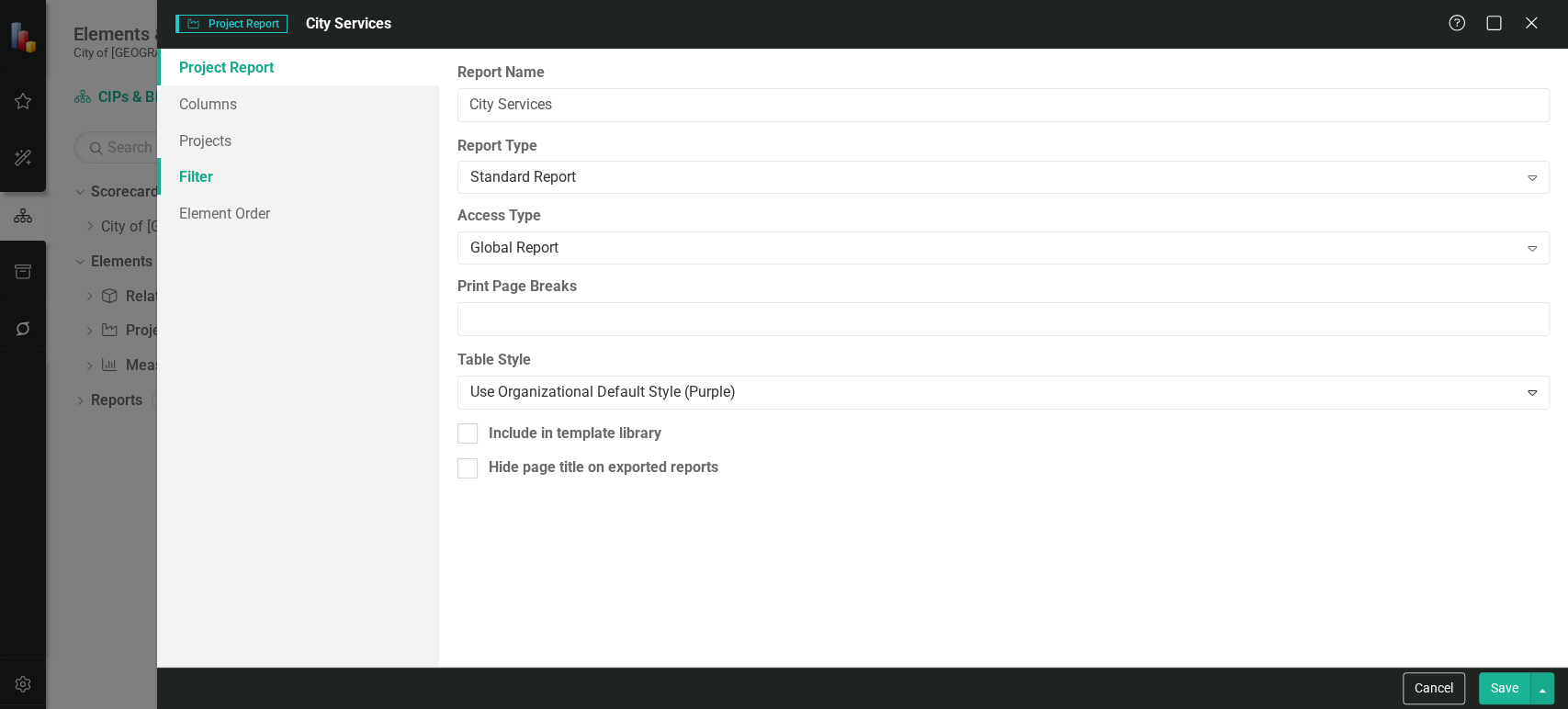
click at [276, 166] on link "Filter" at bounding box center [299, 177] width 282 height 37
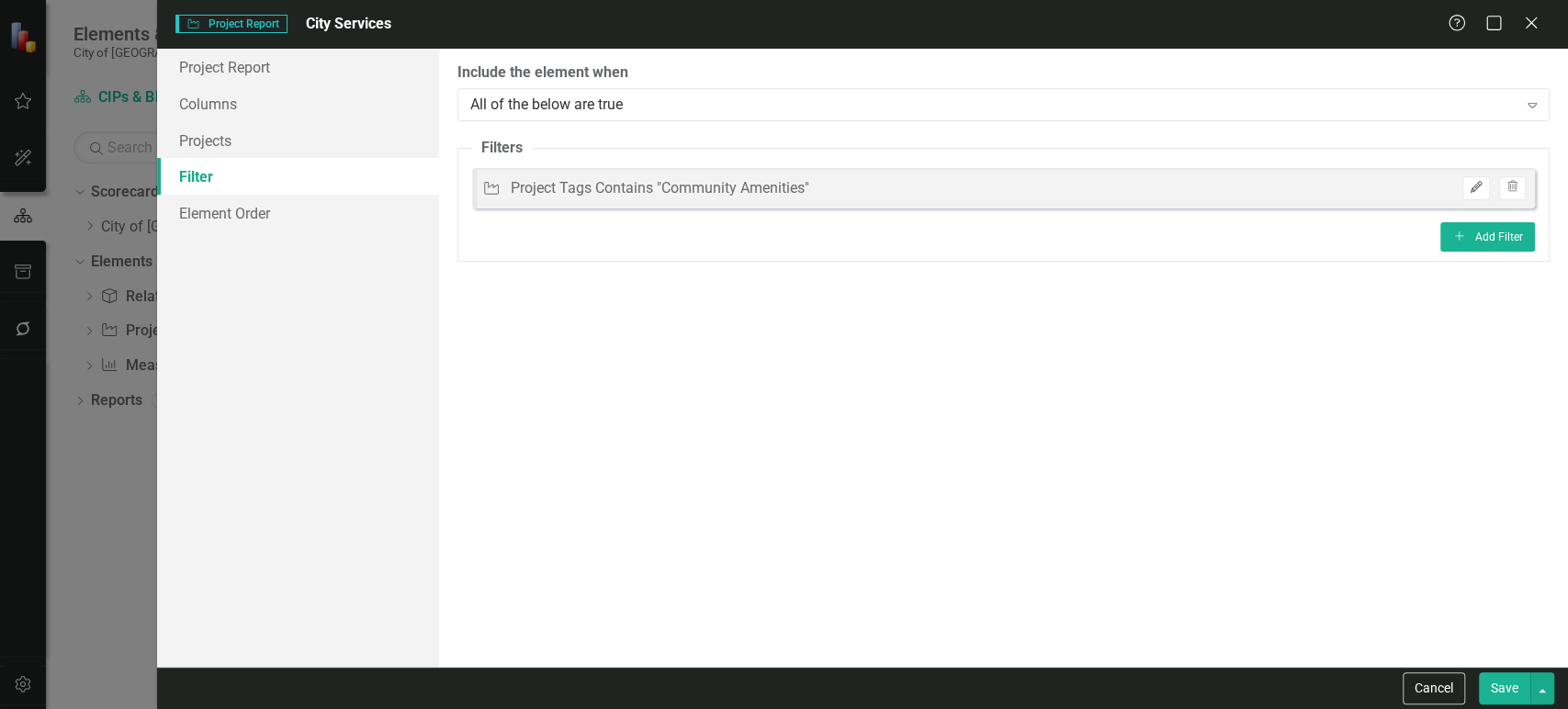
click at [1476, 192] on icon "Edit" at bounding box center [1475, 188] width 13 height 11
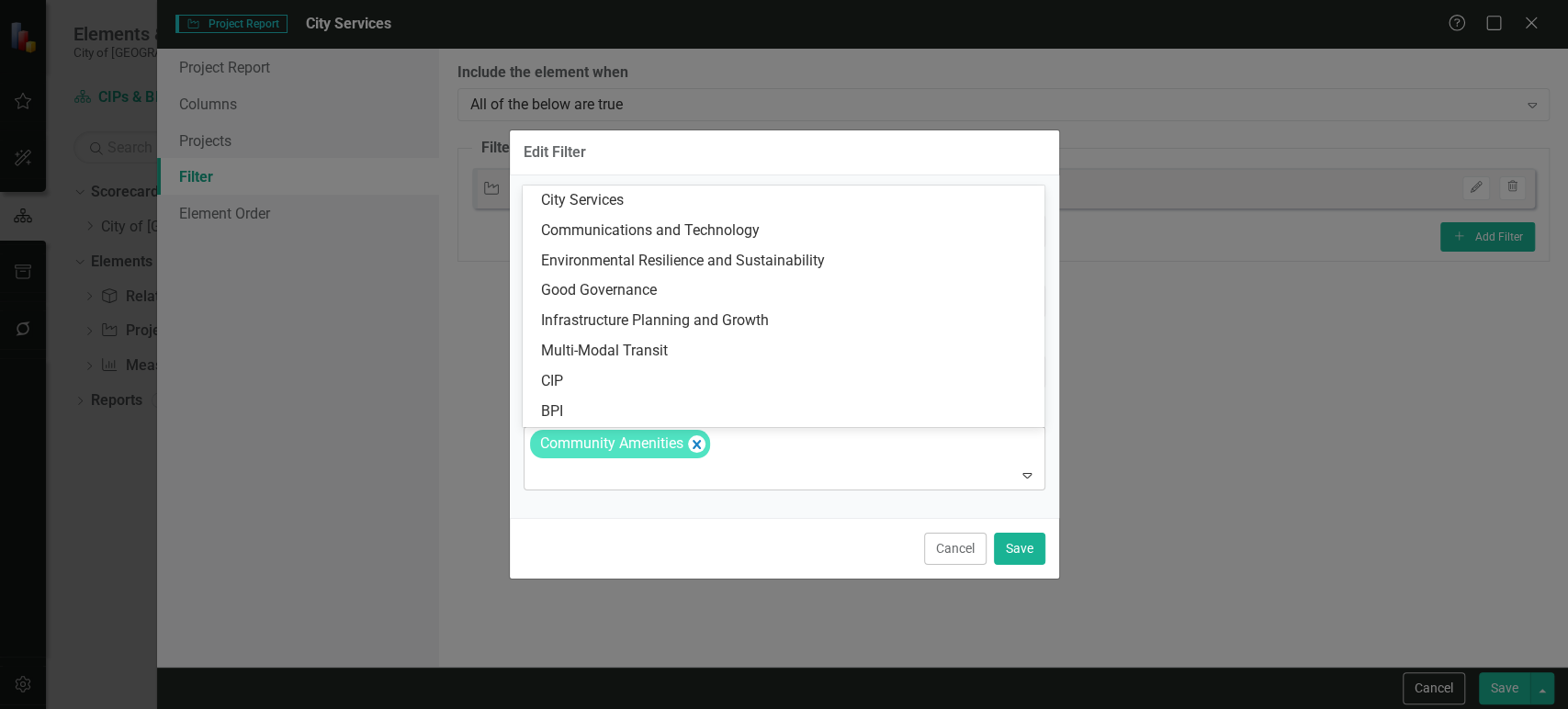
click at [708, 446] on div "Community Amenities" at bounding box center [786, 458] width 517 height 62
click at [696, 448] on icon "Remove [object Object]" at bounding box center [696, 444] width 17 height 23
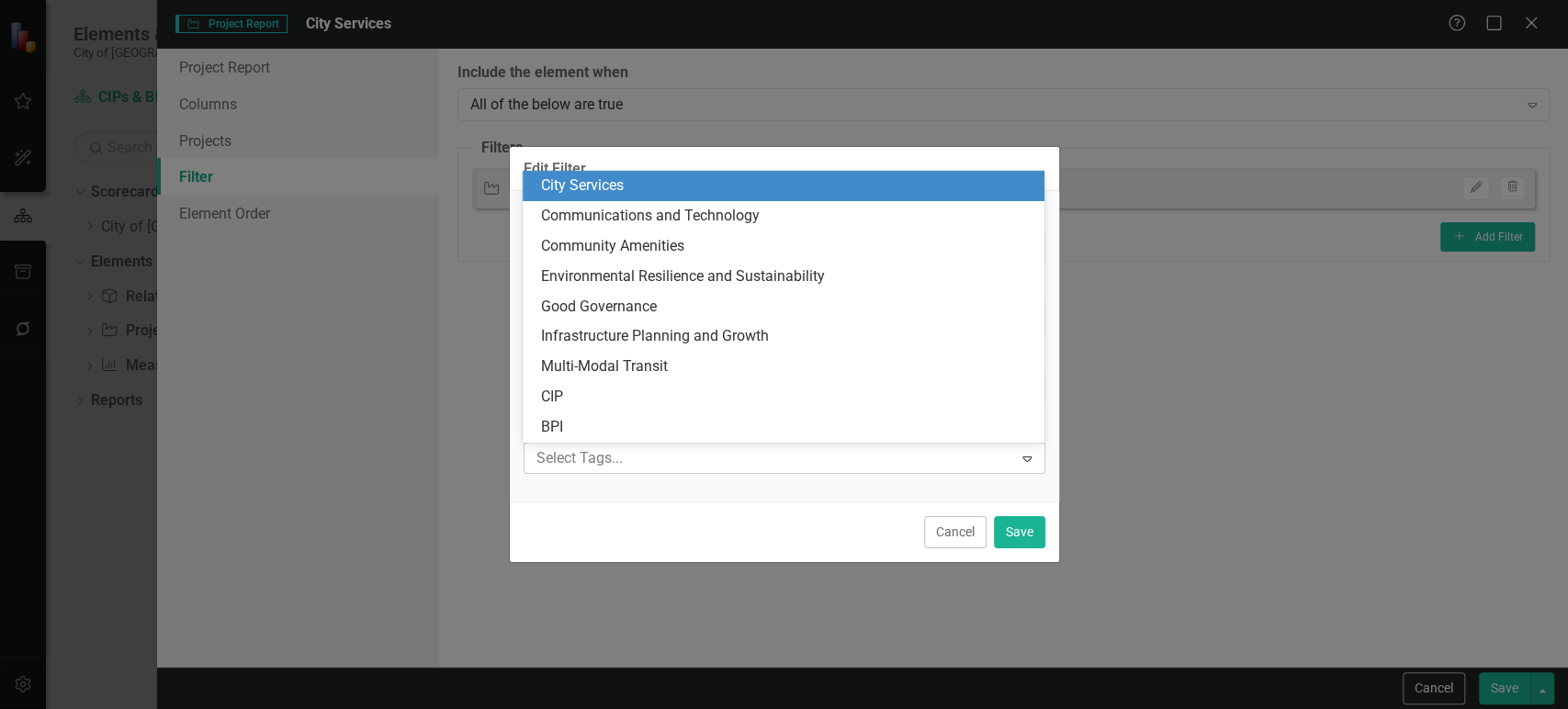
paste input "City Services"
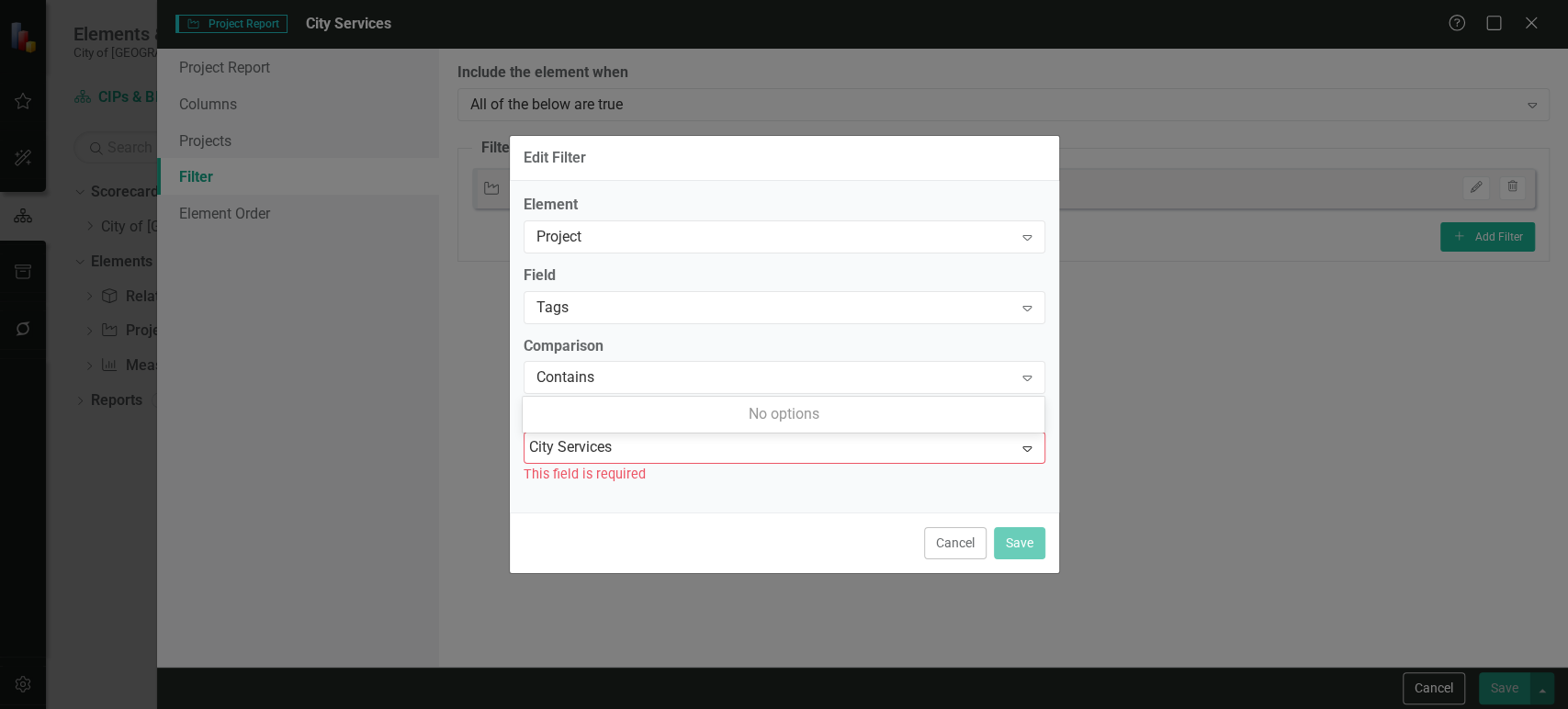
type input "City Services"
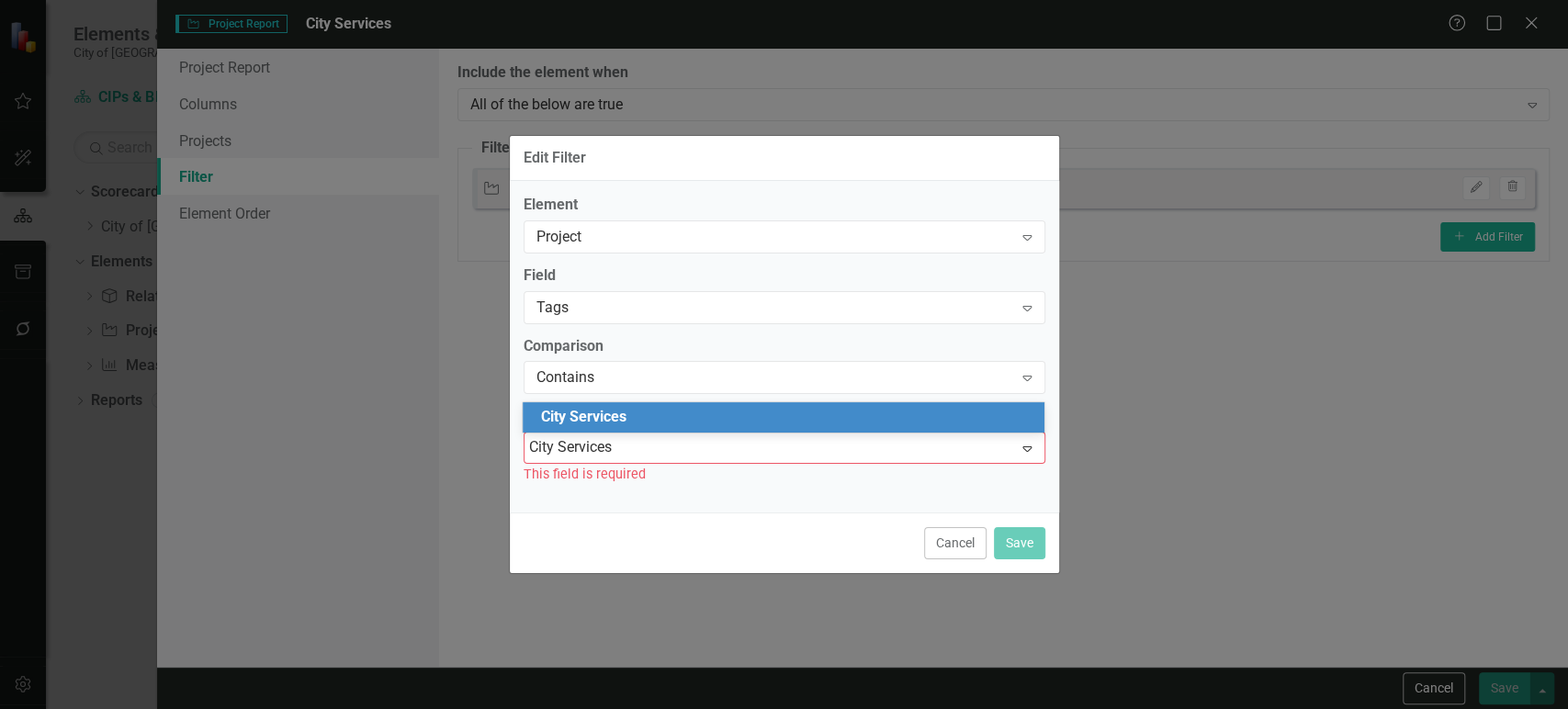
click at [651, 429] on div "City Services" at bounding box center [784, 418] width 522 height 31
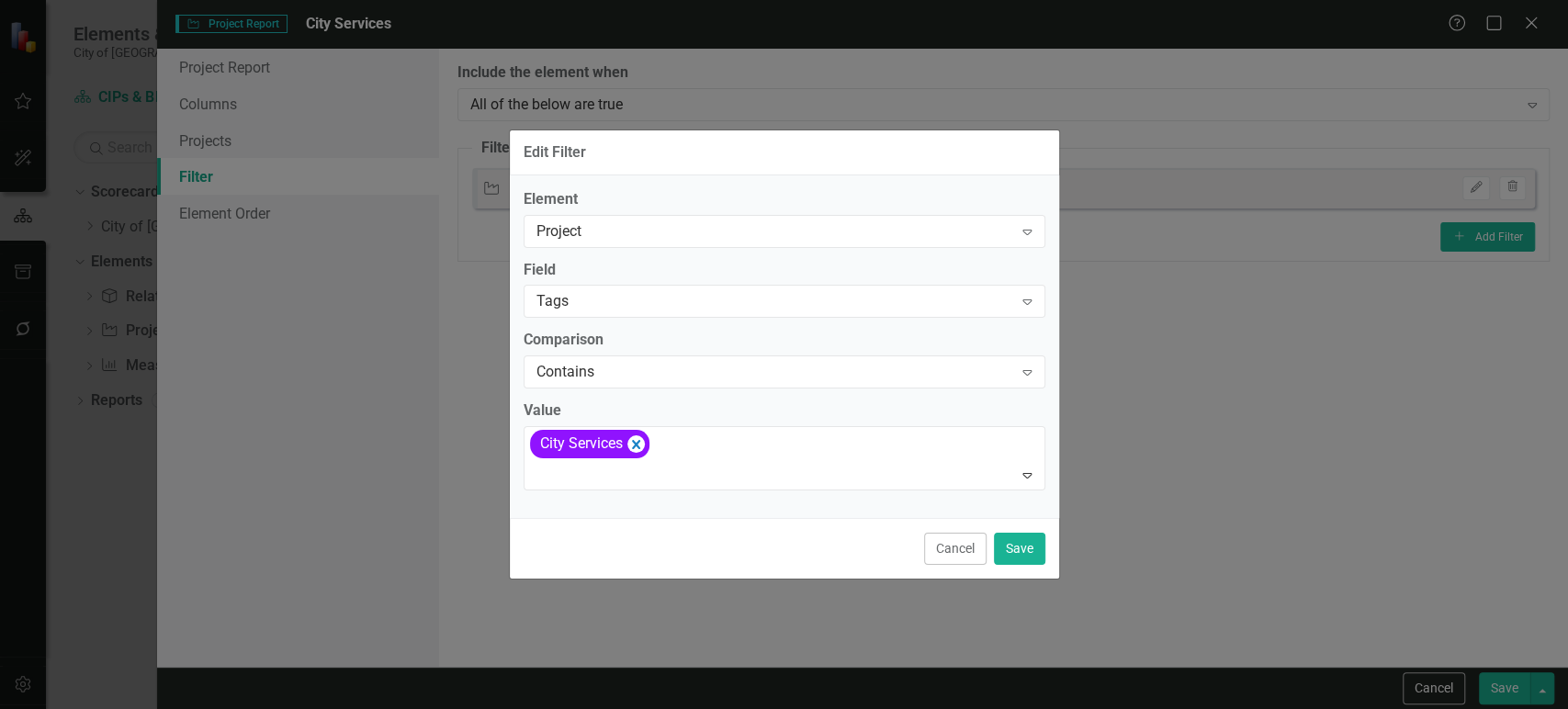
click at [784, 520] on div "Cancel Save" at bounding box center [784, 549] width 550 height 61
click at [1029, 553] on button "Save" at bounding box center [1020, 549] width 52 height 32
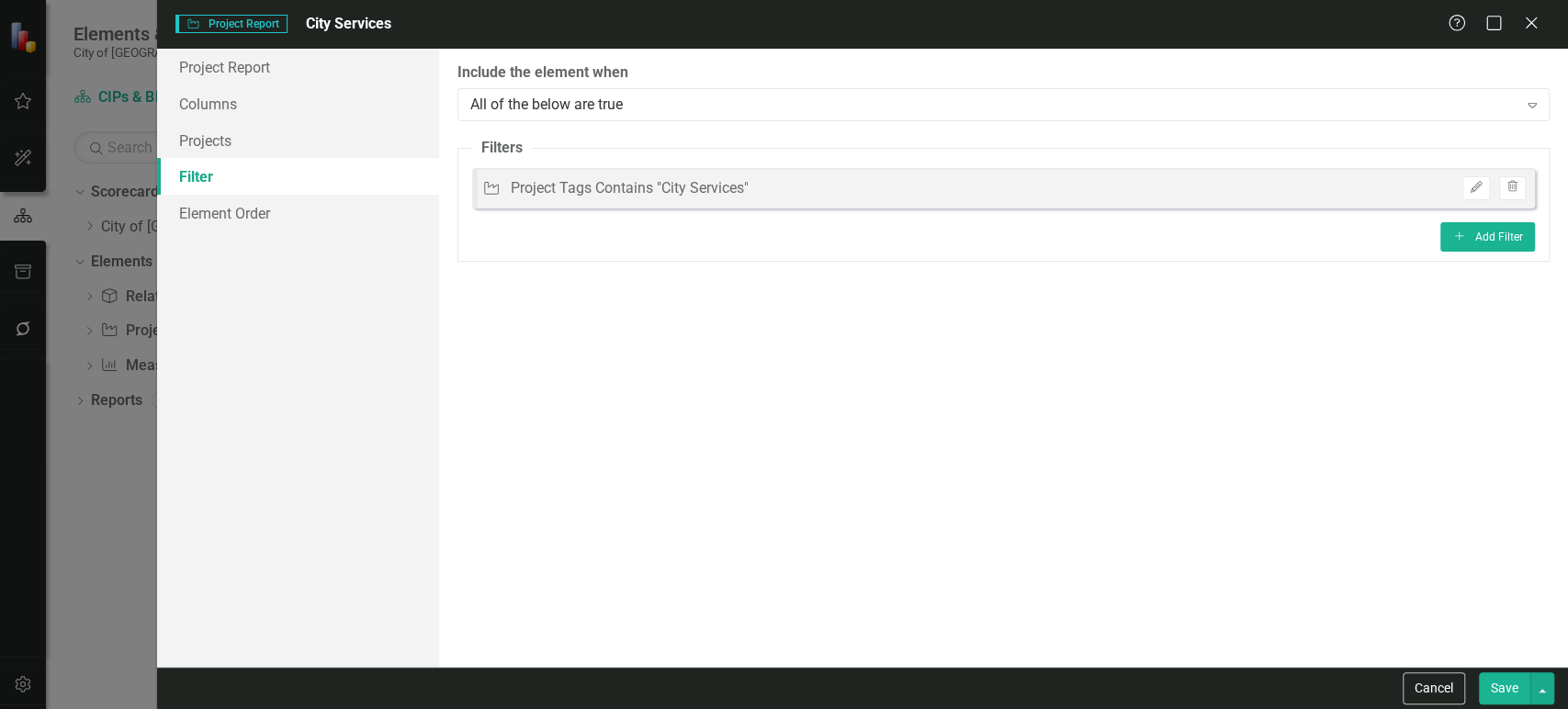
click at [1514, 696] on button "Save" at bounding box center [1505, 689] width 52 height 32
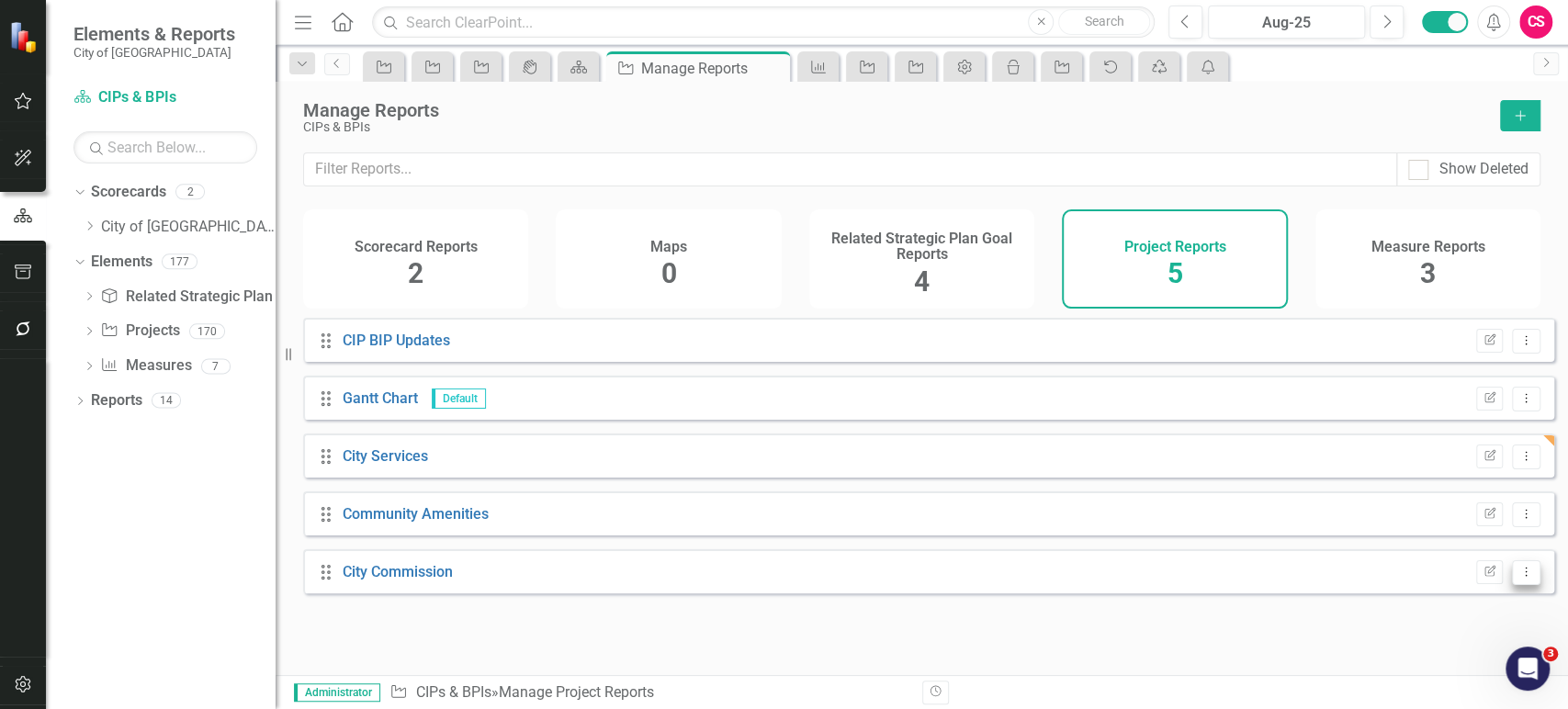
click at [1521, 585] on button "Dropdown Menu" at bounding box center [1527, 573] width 29 height 25
click at [1420, 525] on link "Copy Duplicate Report" at bounding box center [1451, 522] width 152 height 34
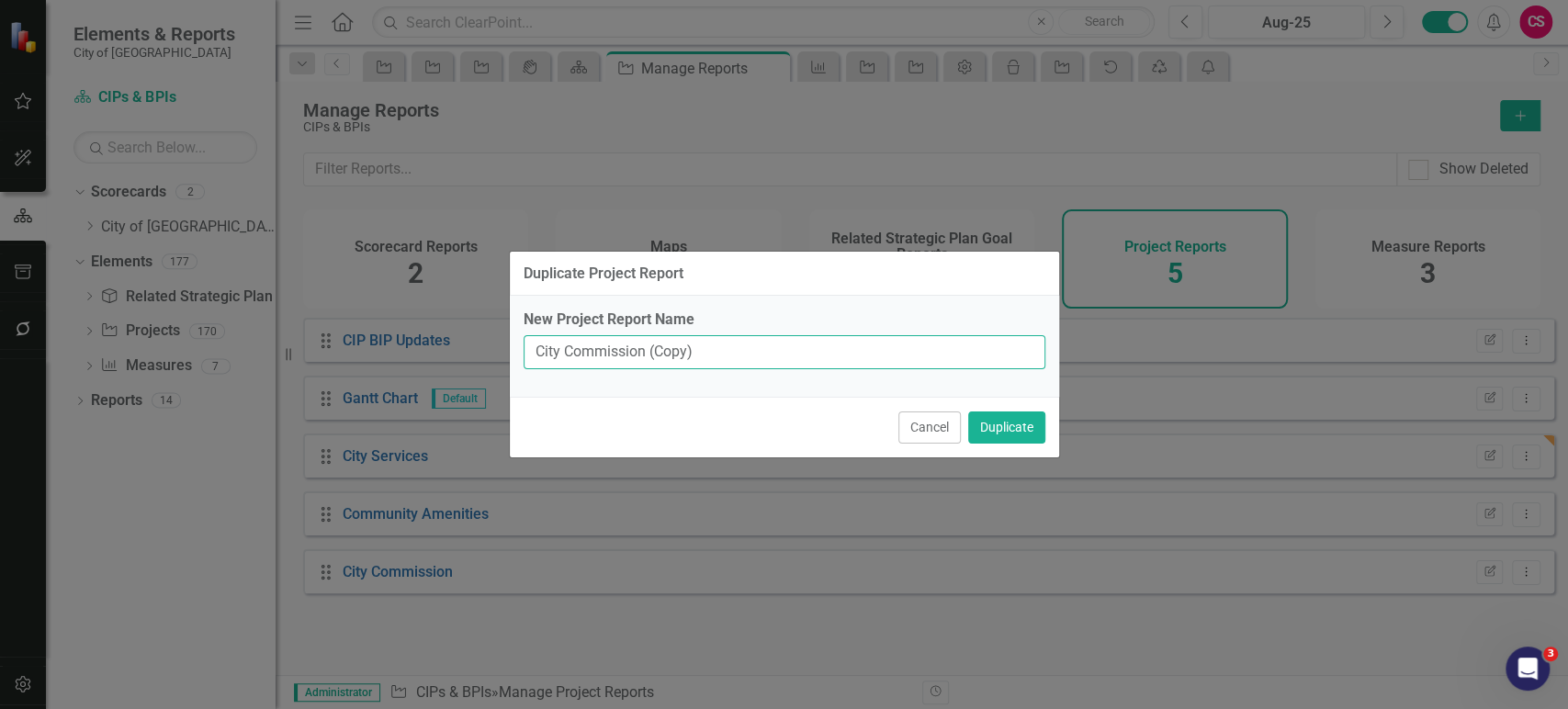
click at [573, 363] on input "City Commission (Copy)" at bounding box center [784, 352] width 522 height 34
paste input "Manager"
type input "City Manager"
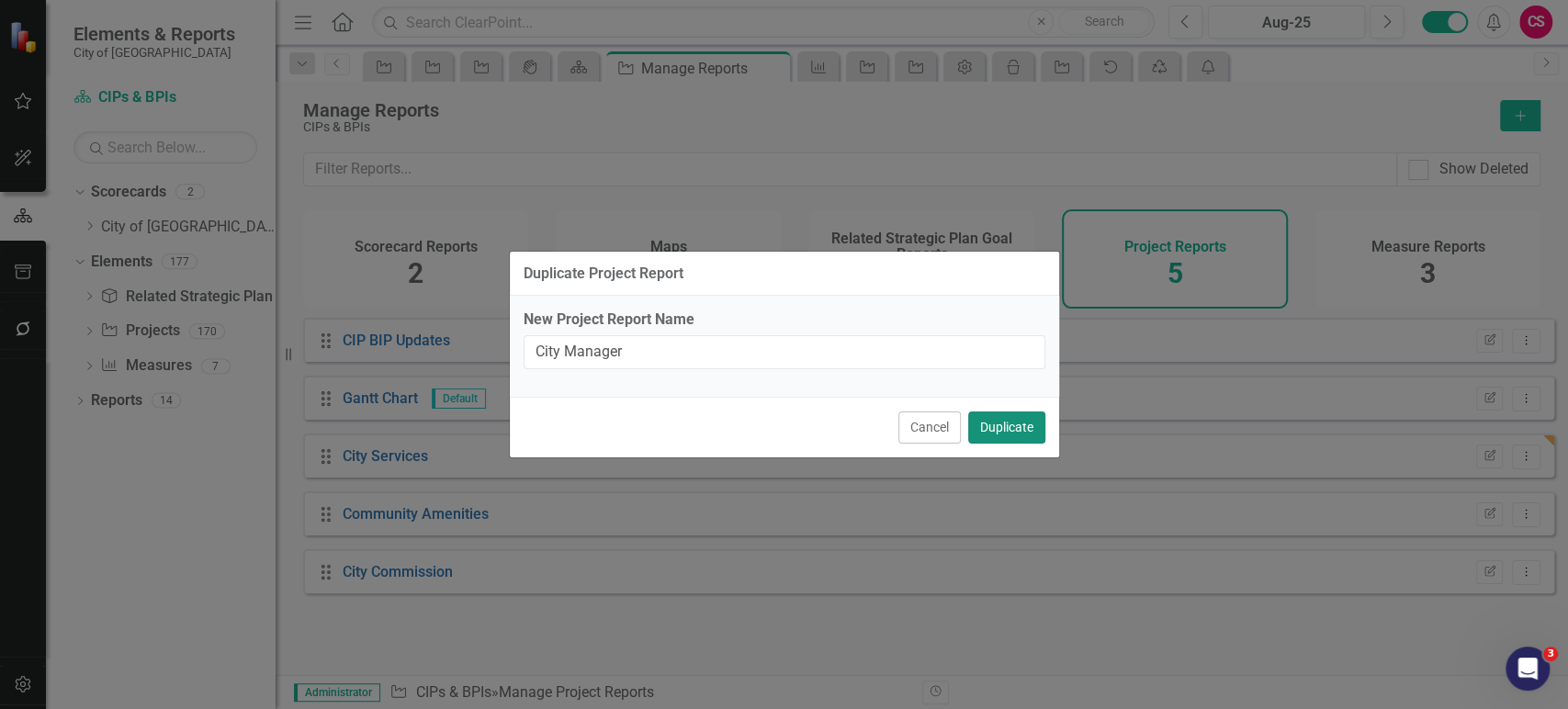
click at [1012, 421] on button "Duplicate" at bounding box center [1007, 427] width 77 height 32
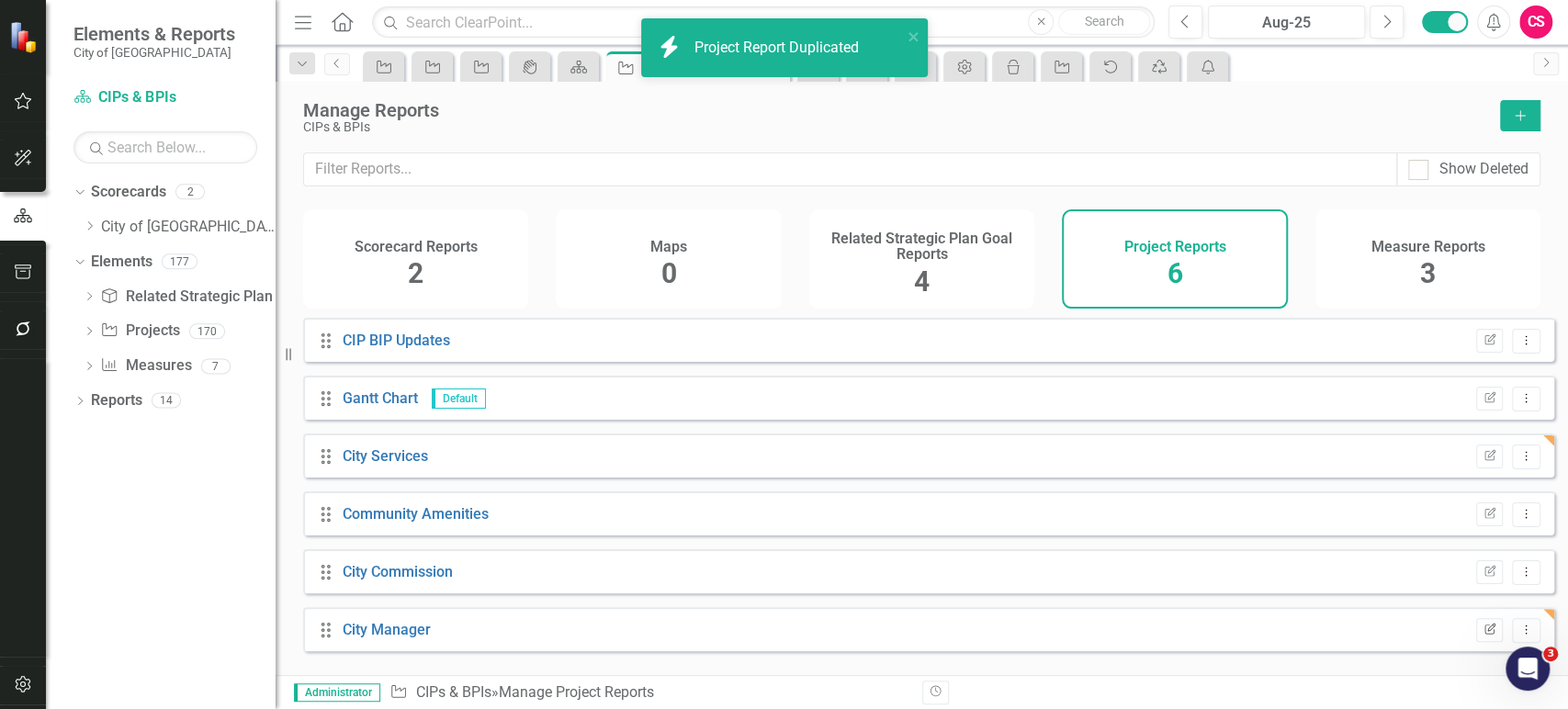
click at [1476, 642] on button "Edit Report" at bounding box center [1490, 630] width 27 height 24
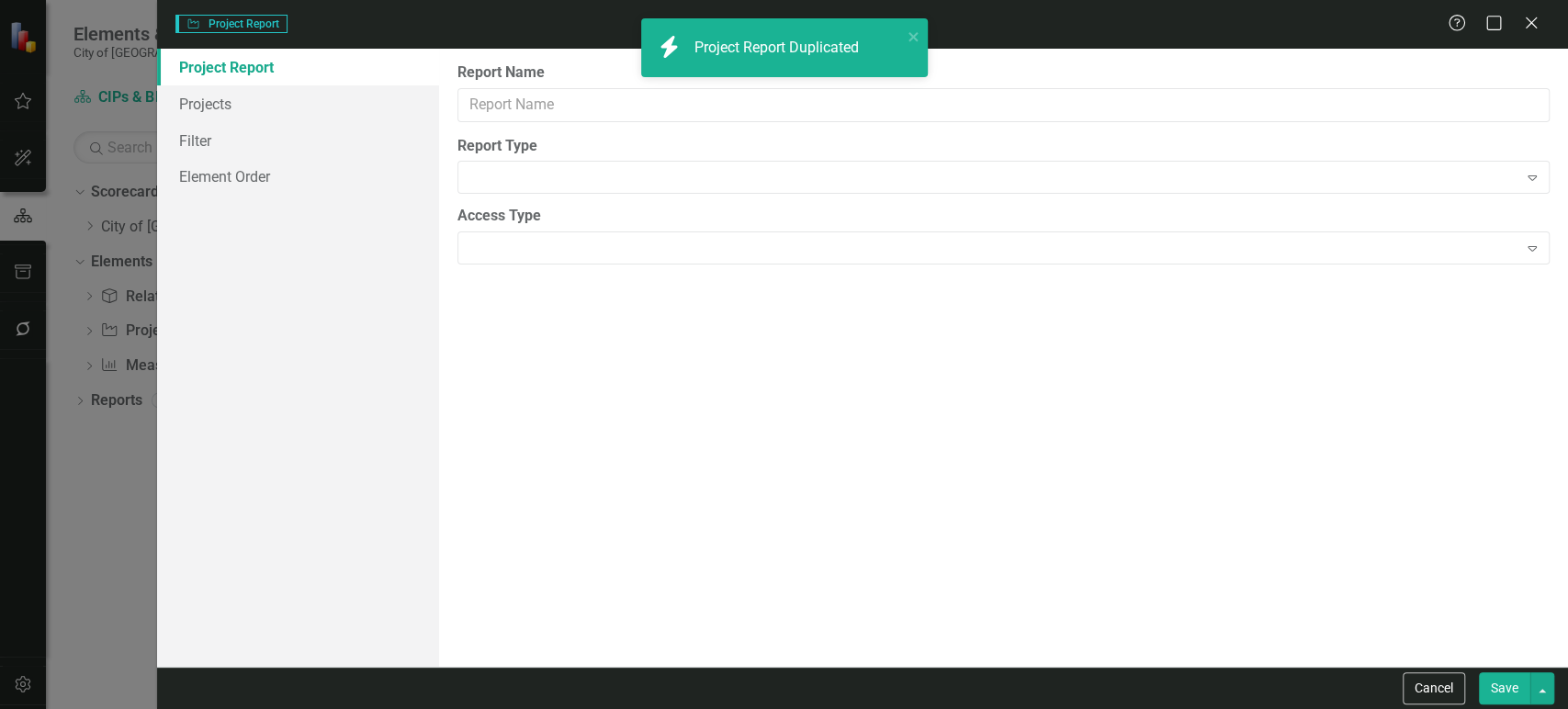
type input "City Manager"
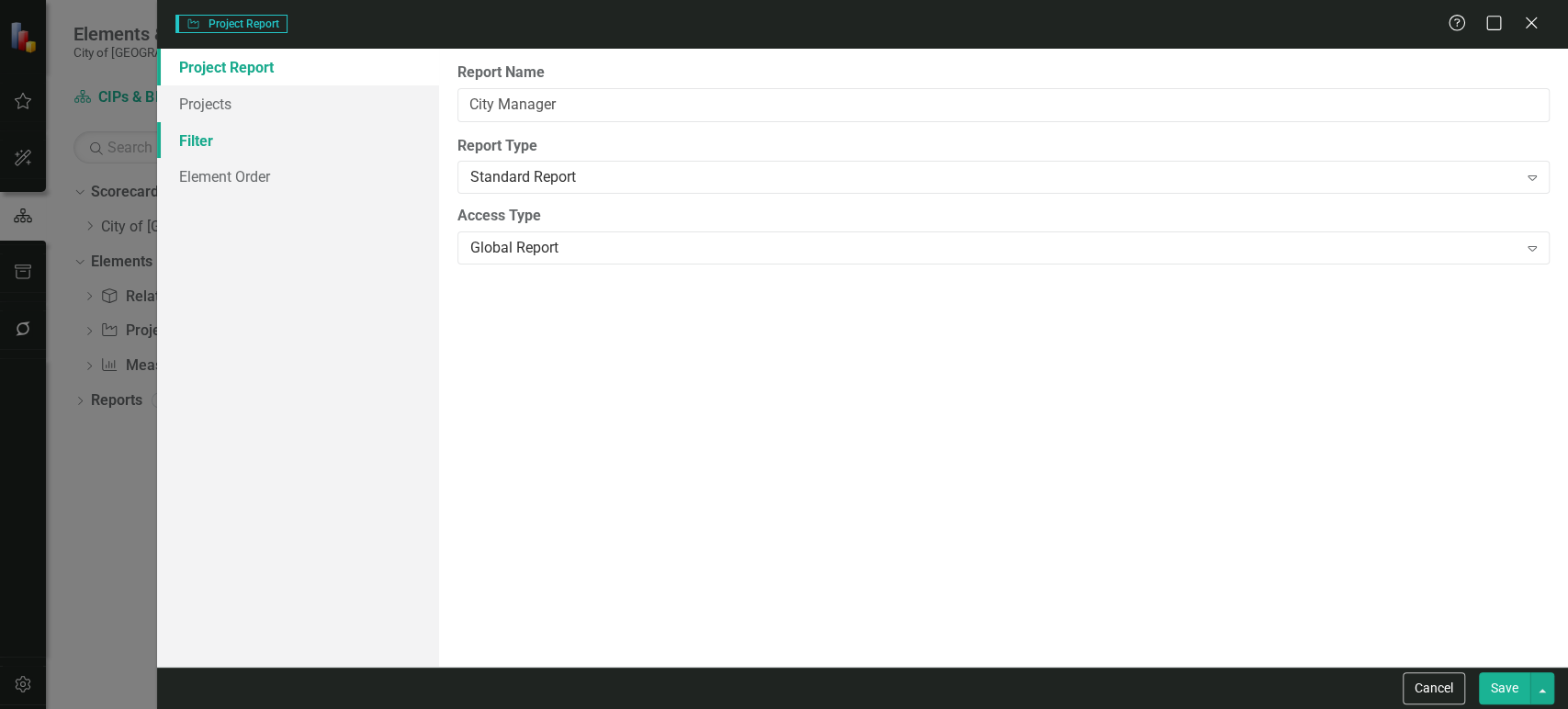
click at [242, 131] on link "Filter" at bounding box center [299, 140] width 282 height 37
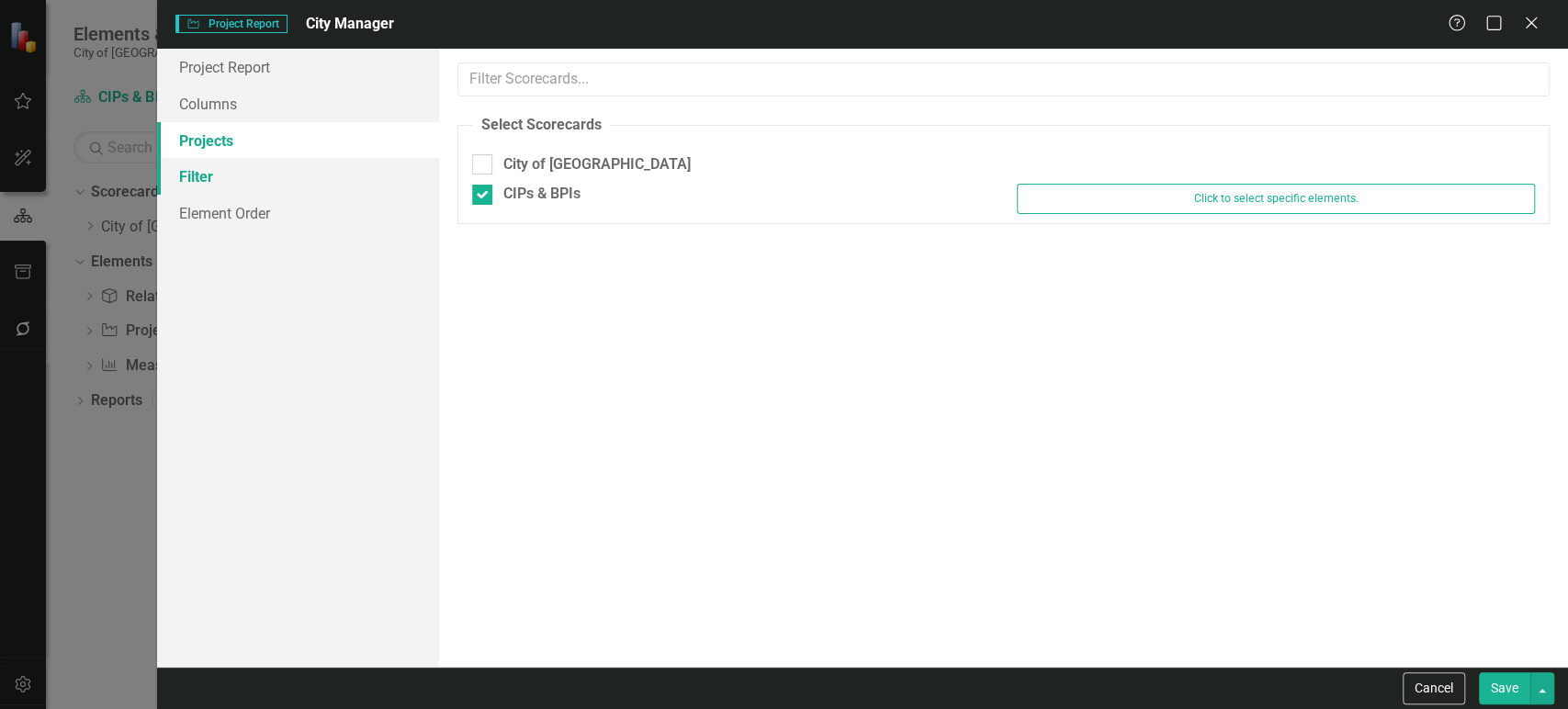
click at [361, 189] on link "Filter" at bounding box center [299, 177] width 282 height 37
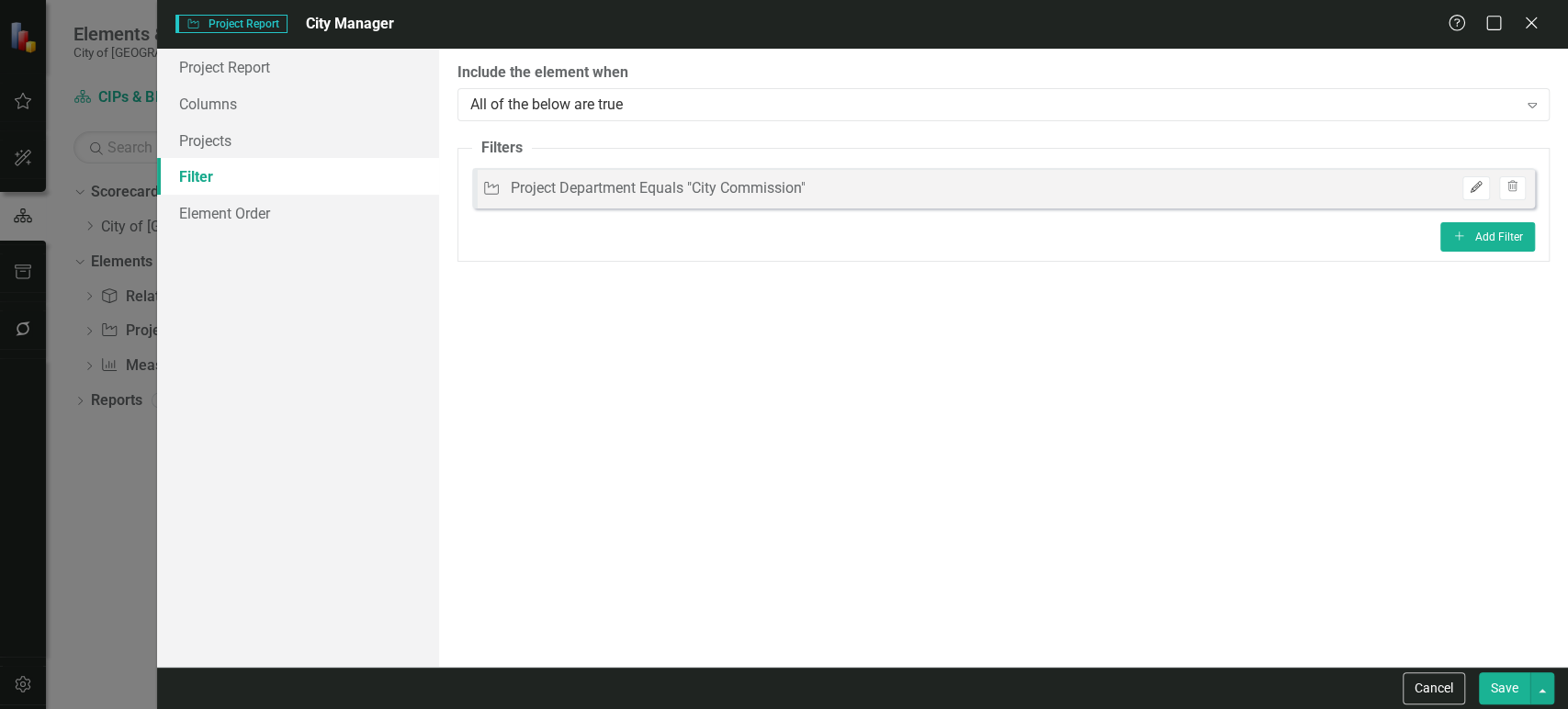
click at [1479, 184] on icon "Edit" at bounding box center [1475, 188] width 13 height 11
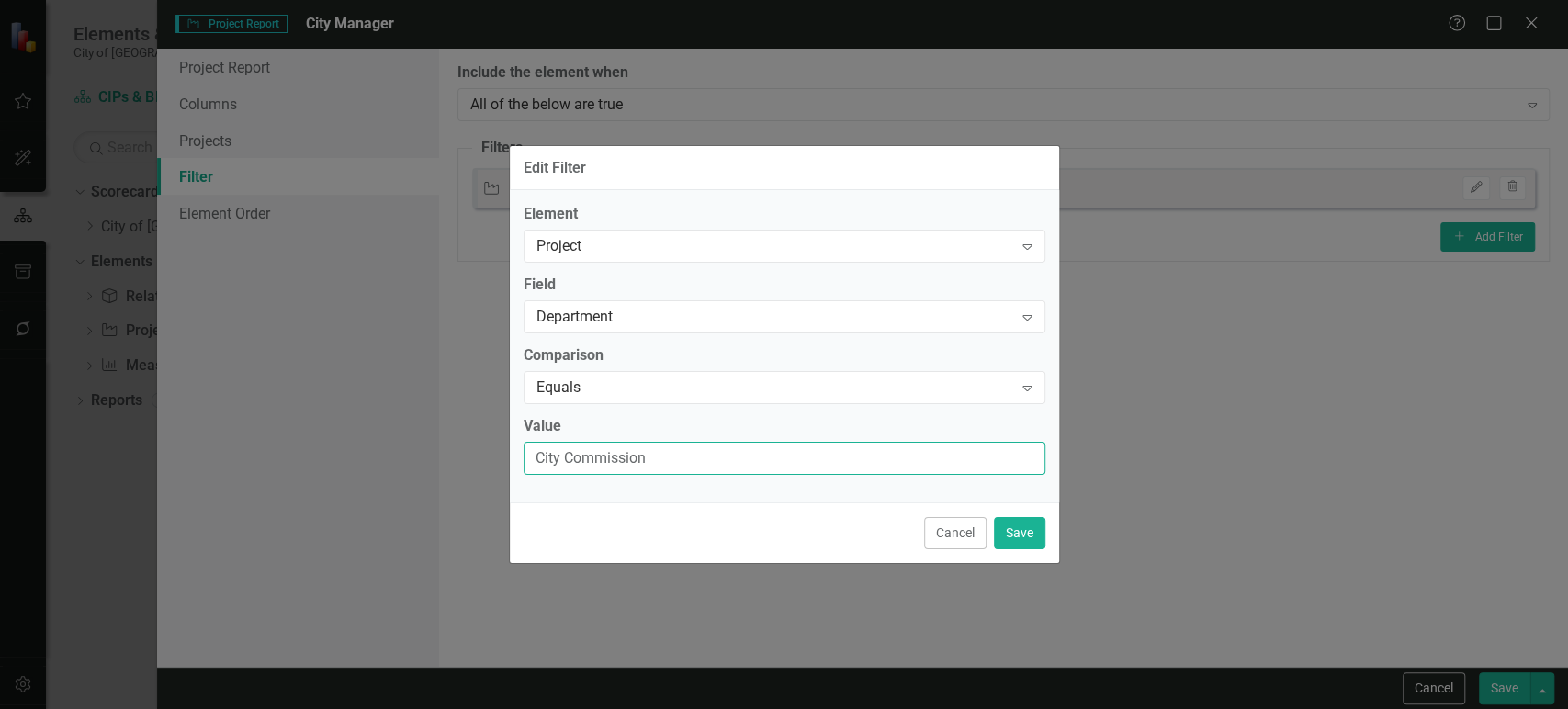
click at [691, 463] on input "City Commission" at bounding box center [784, 459] width 522 height 34
paste input "Manager"
type input "City Manager"
click at [1018, 538] on button "Save" at bounding box center [1020, 533] width 52 height 32
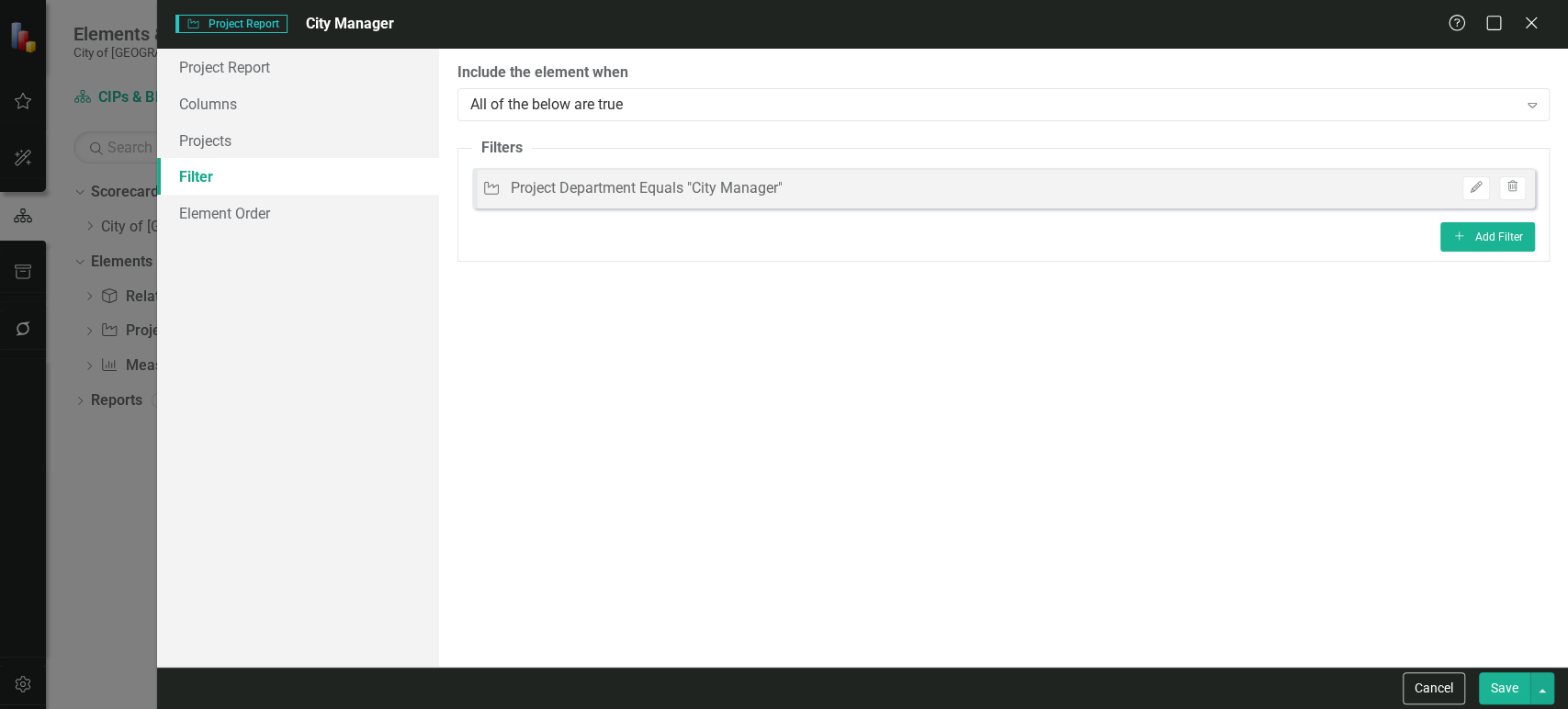
click at [1490, 688] on button "Save" at bounding box center [1505, 689] width 52 height 32
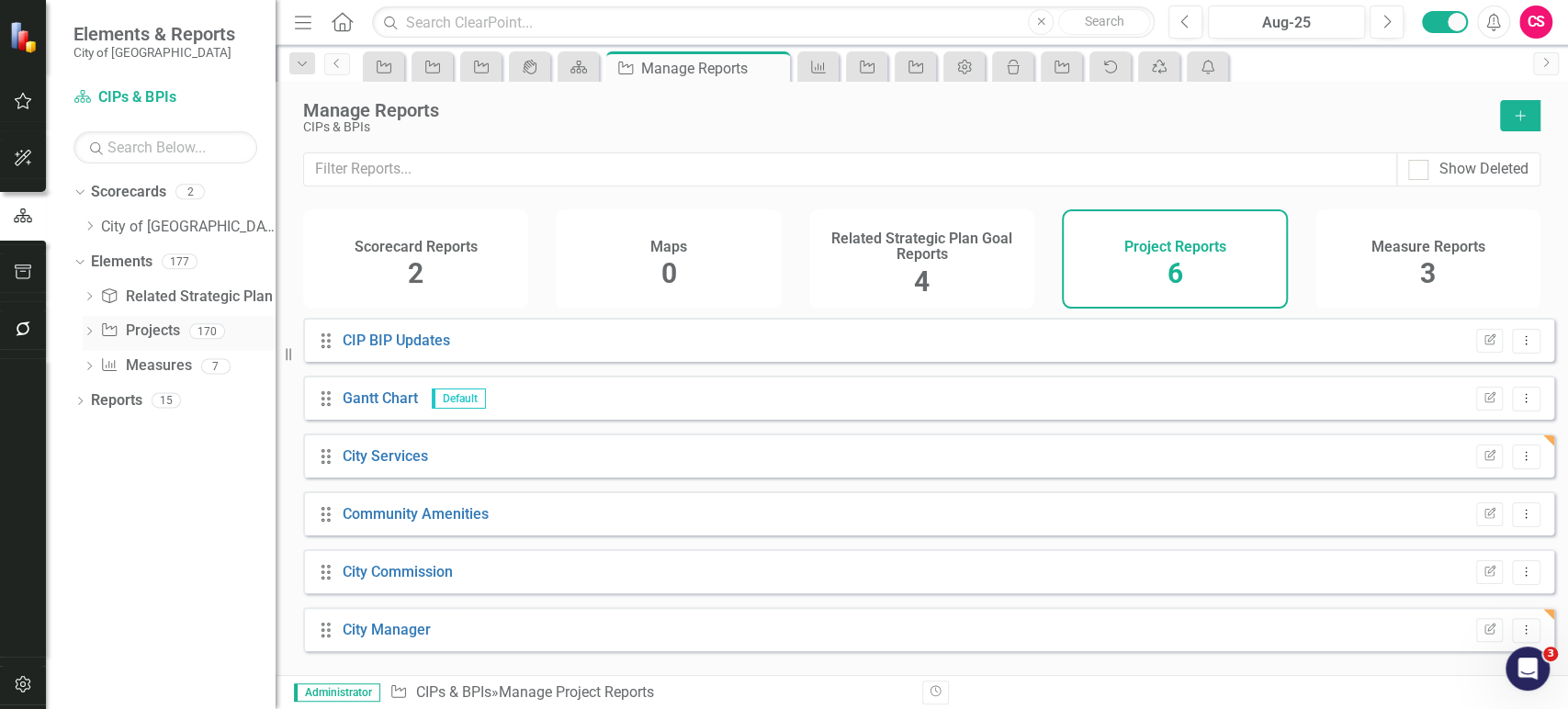
click at [86, 332] on icon "Dropdown" at bounding box center [89, 333] width 12 height 10
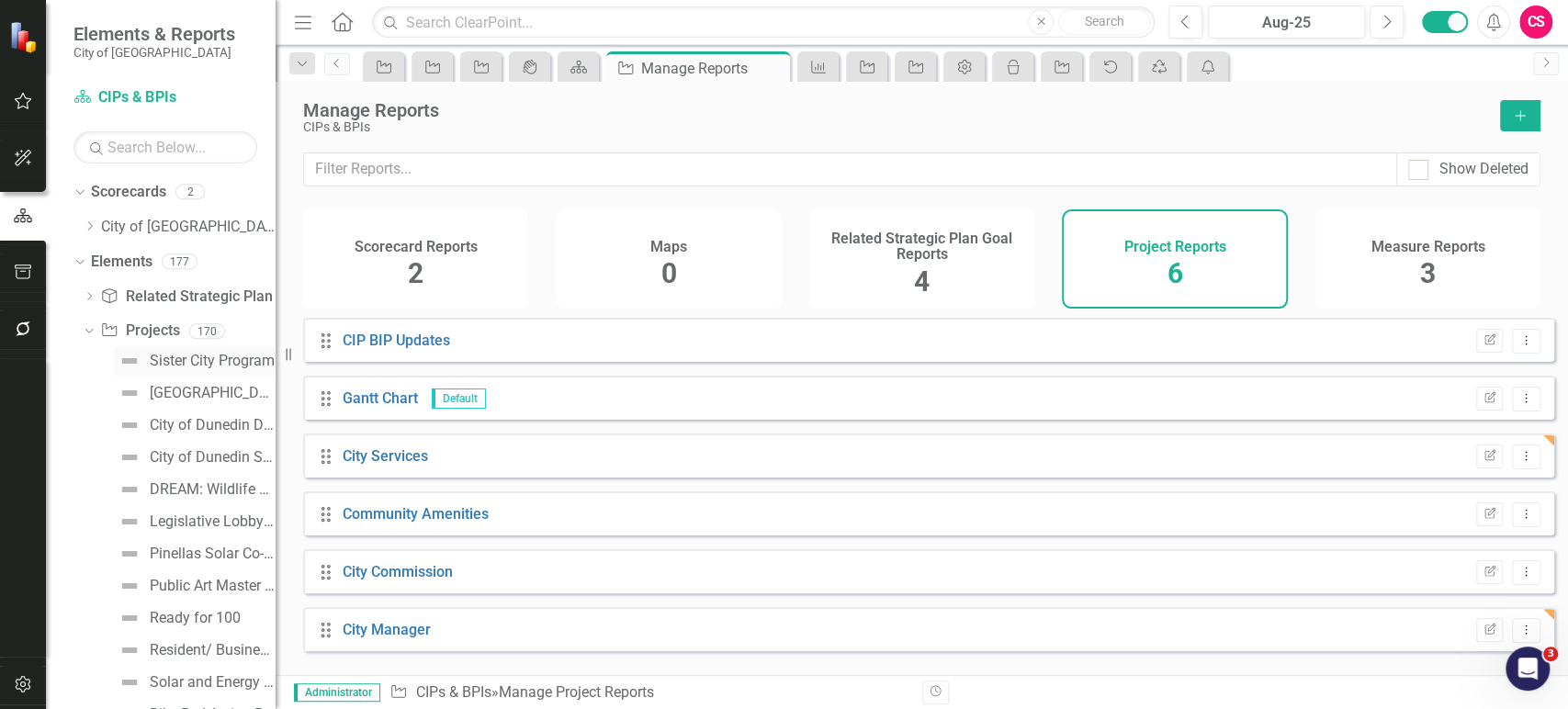
click at [141, 358] on link "Sister City Program" at bounding box center [194, 361] width 160 height 30
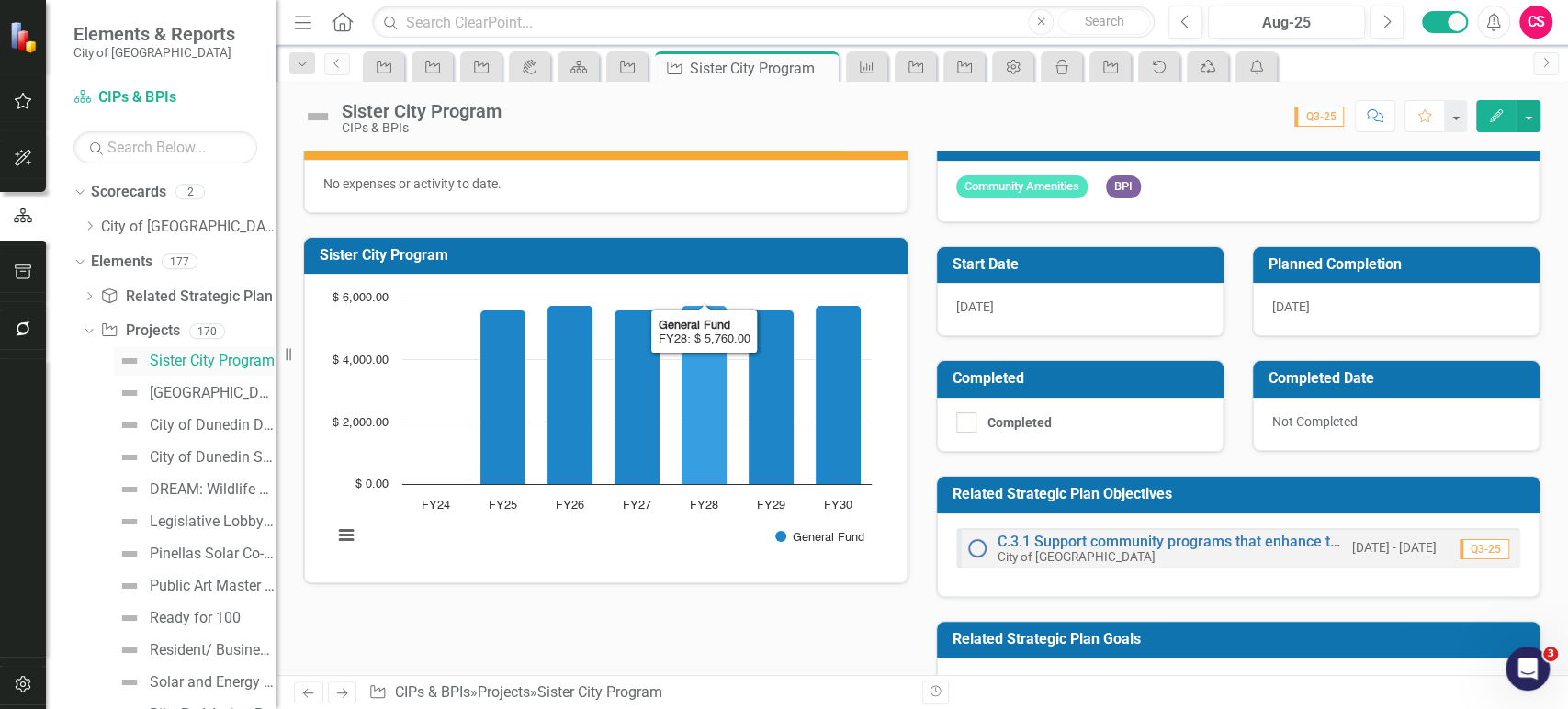
scroll to position [211, 0]
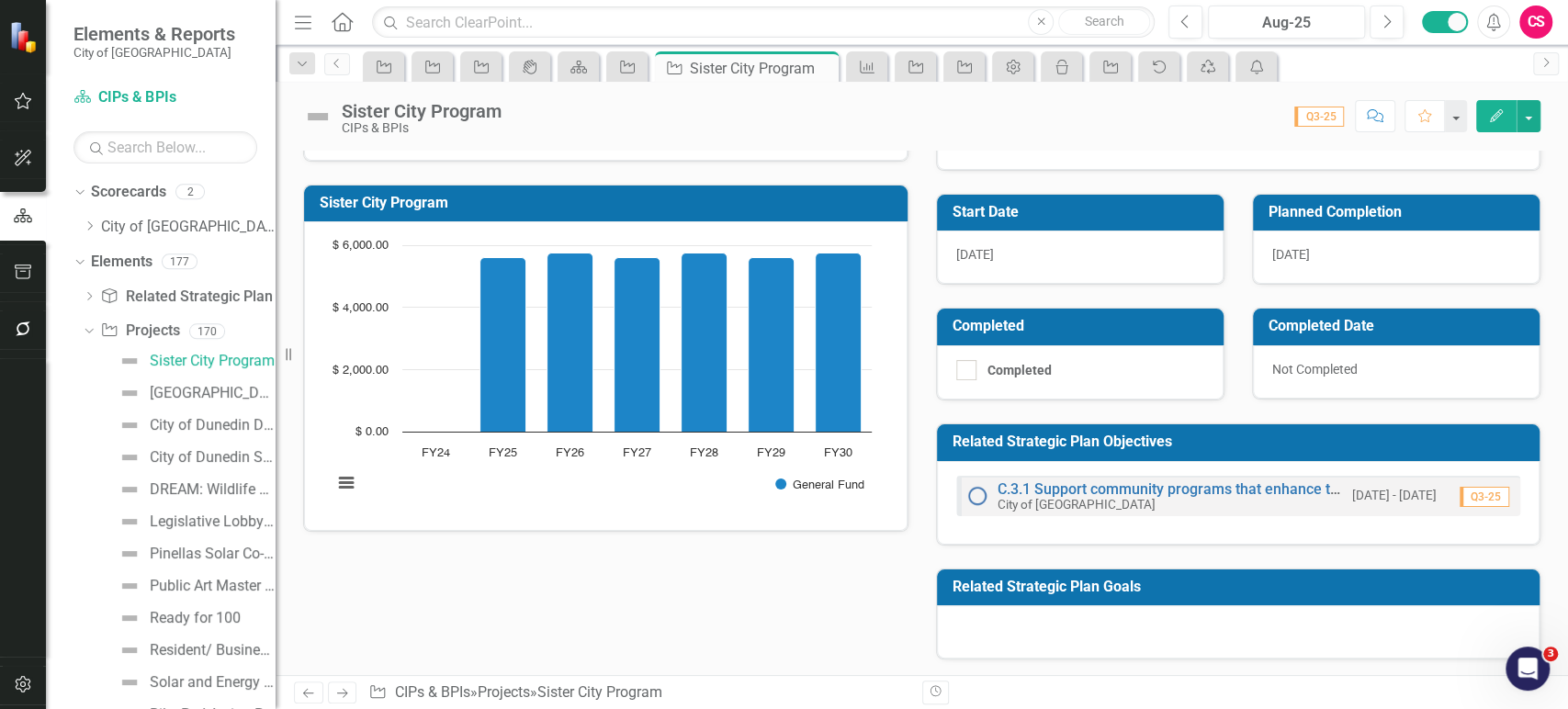
click at [1003, 590] on h3 "Related Strategic Plan Goals" at bounding box center [1242, 586] width 578 height 16
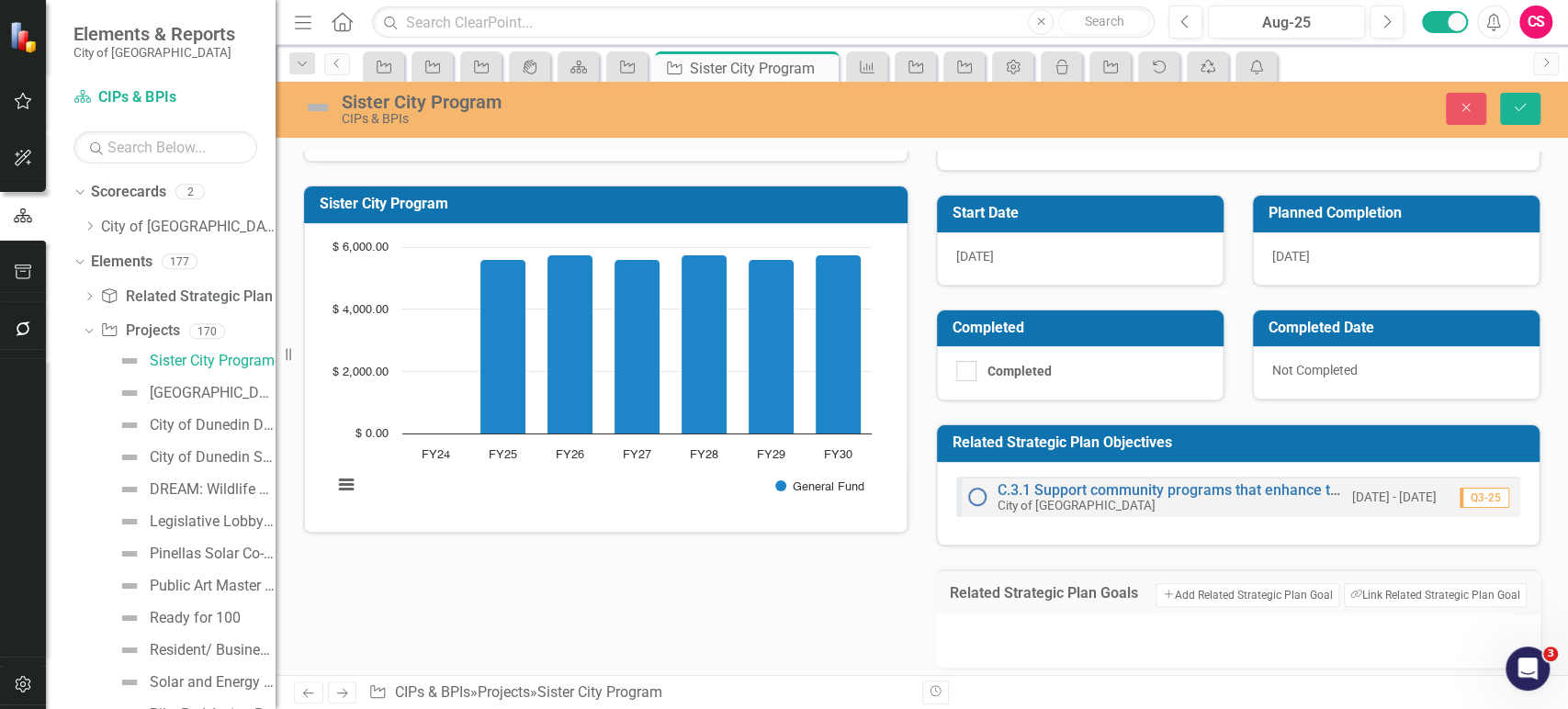
scroll to position [219, 0]
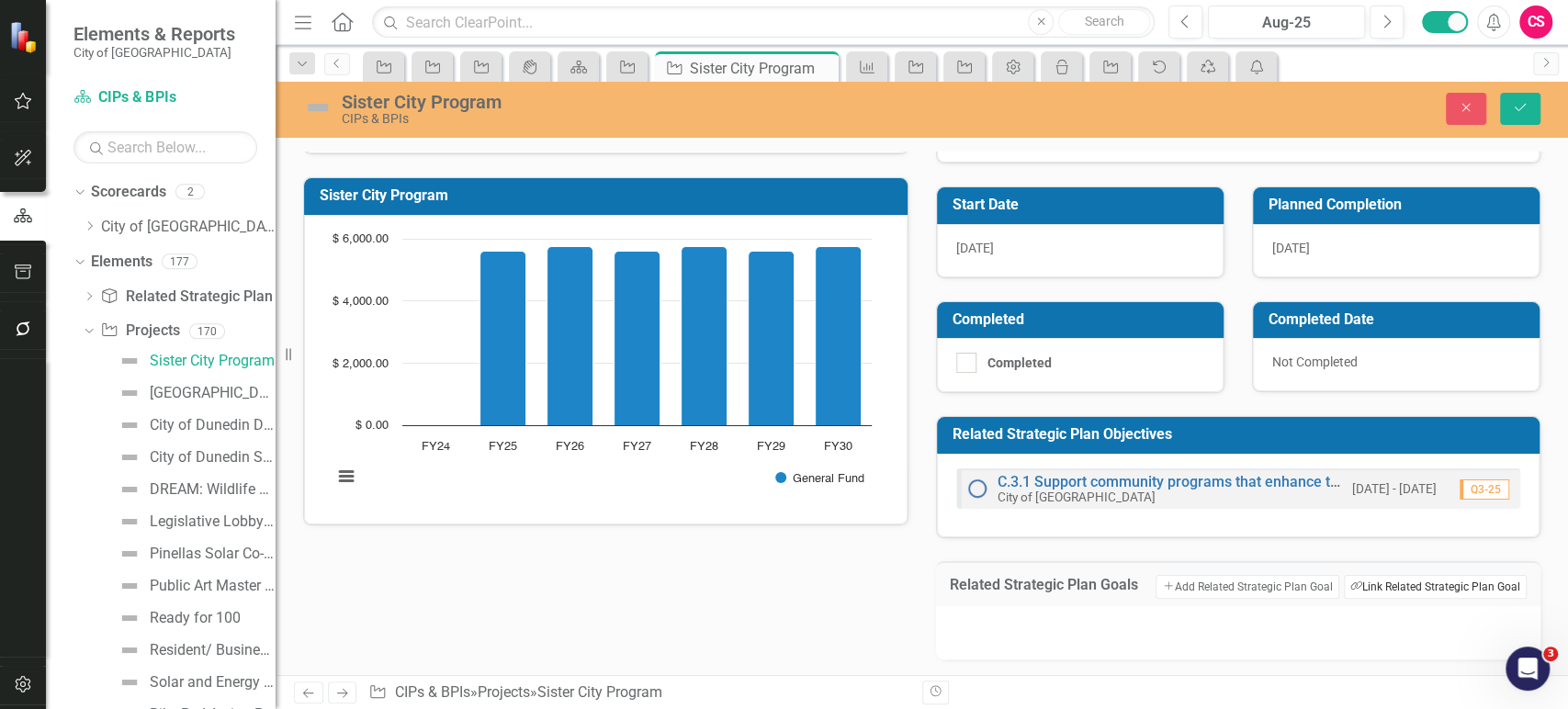
click at [1372, 581] on button "Link Tag Link Related Strategic Plan Goal" at bounding box center [1435, 587] width 183 height 24
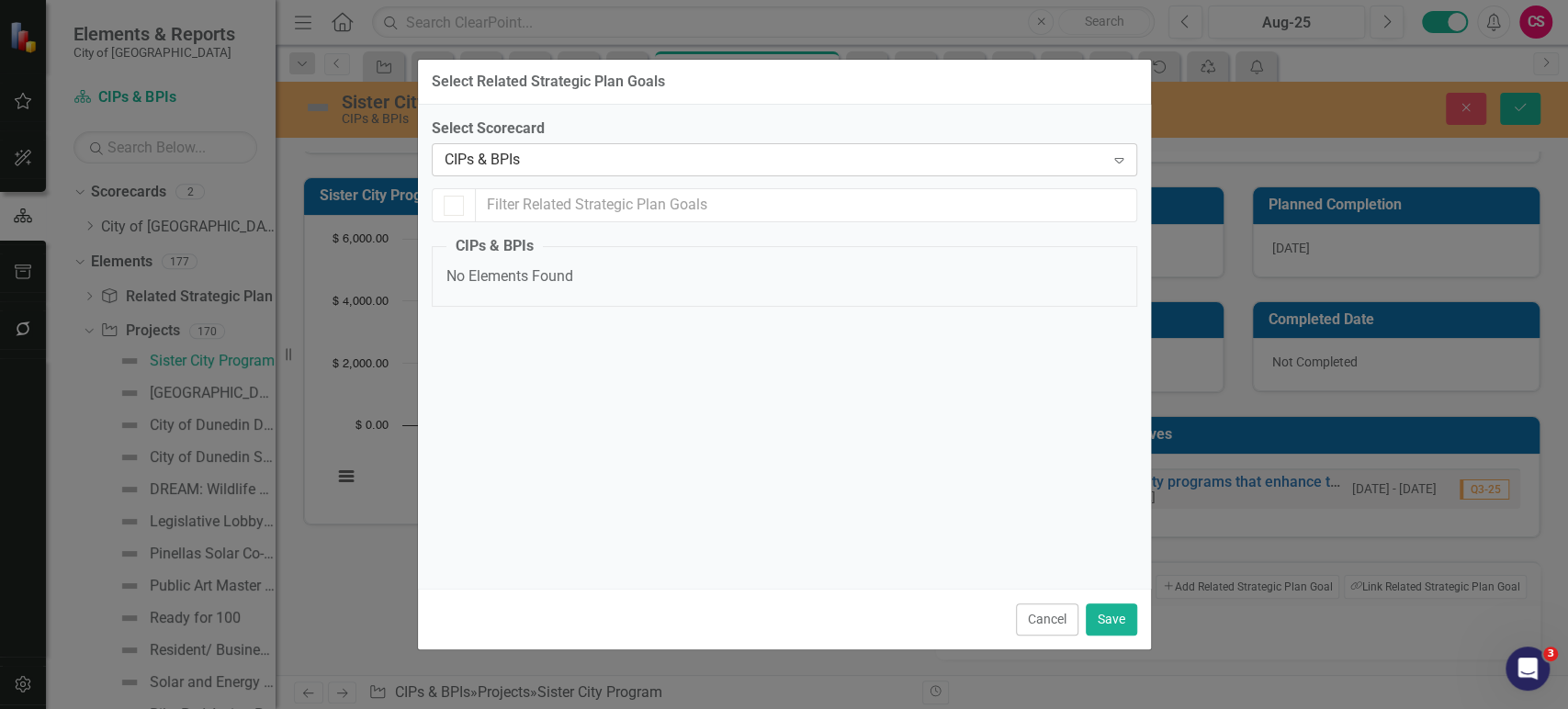
click at [573, 145] on div "CIPs & BPIs Expand" at bounding box center [784, 159] width 705 height 33
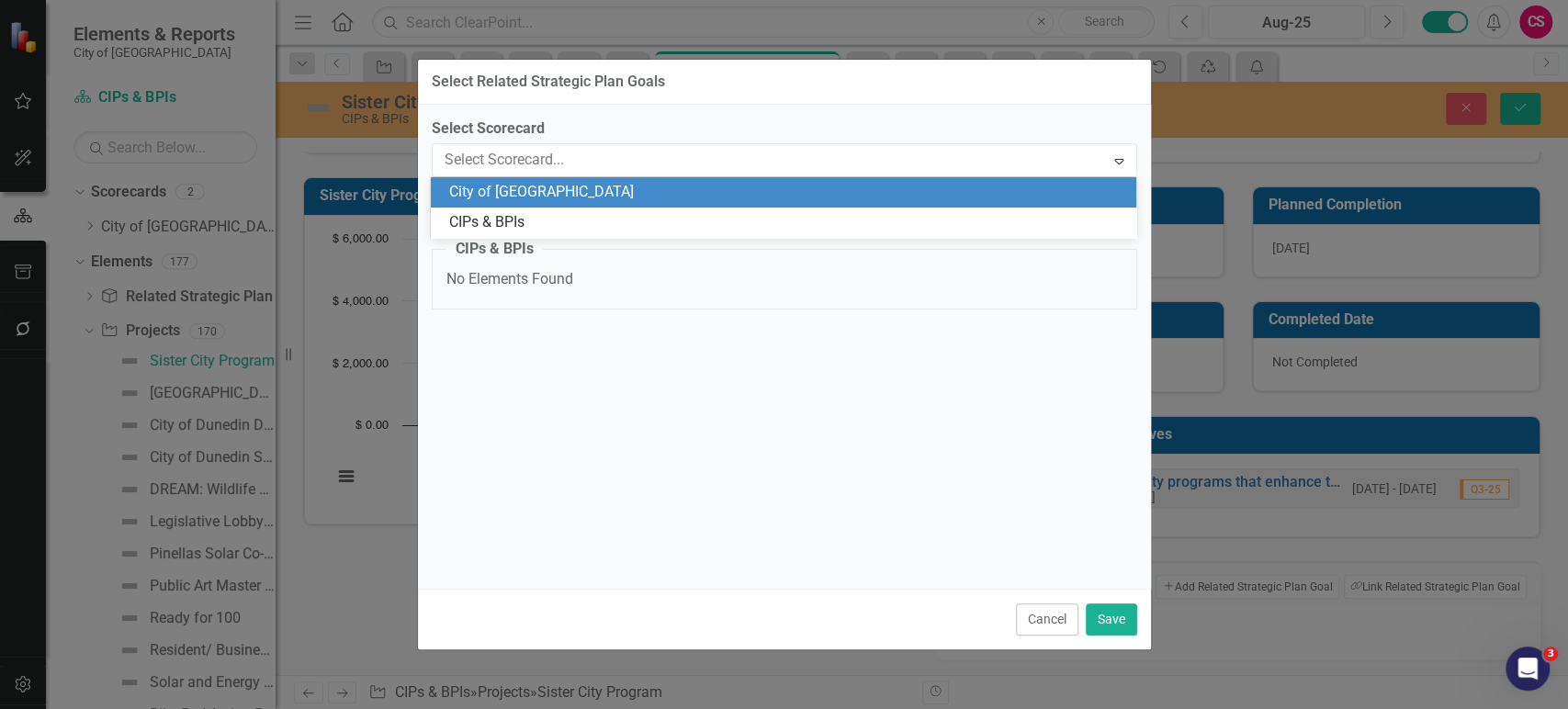
click at [546, 194] on div "City of [GEOGRAPHIC_DATA]" at bounding box center [787, 193] width 677 height 21
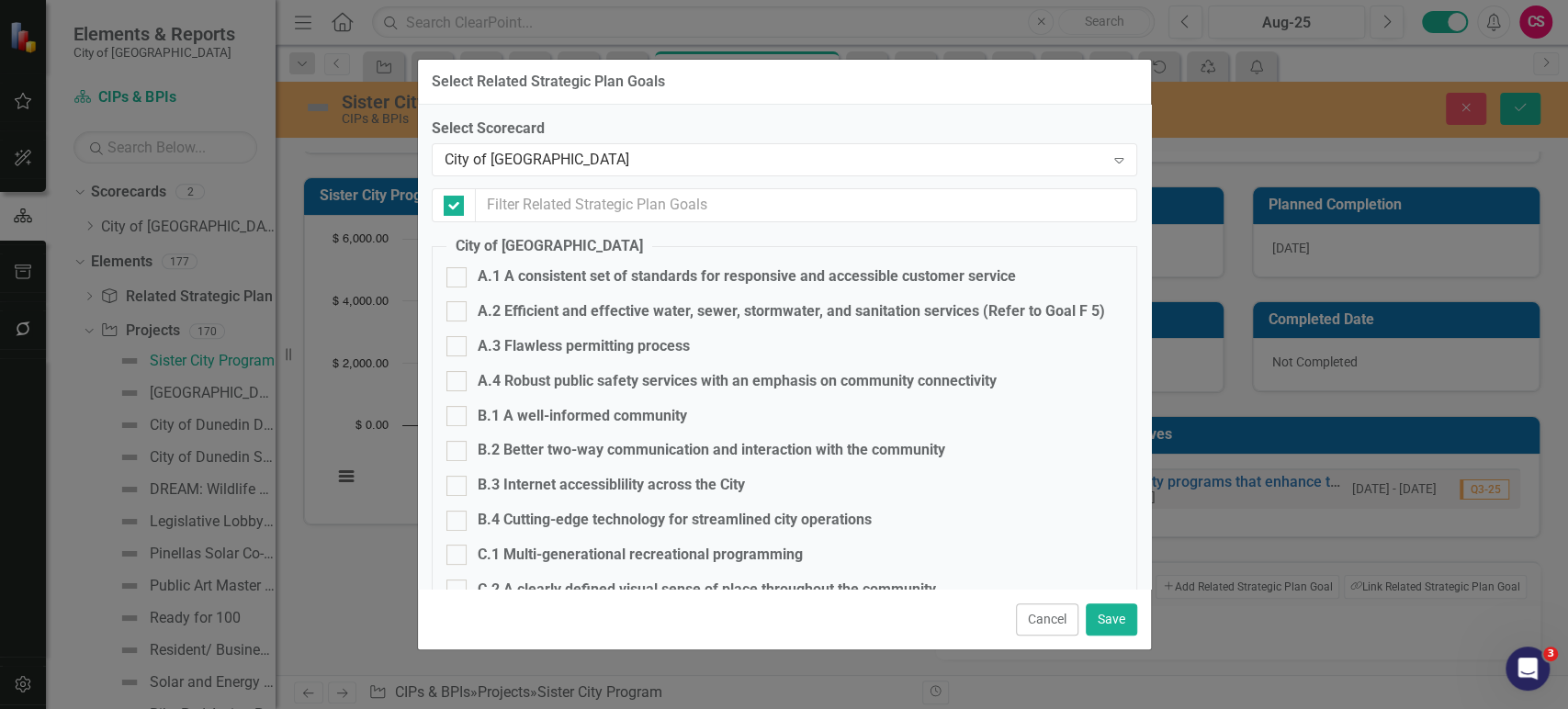
checkbox input "false"
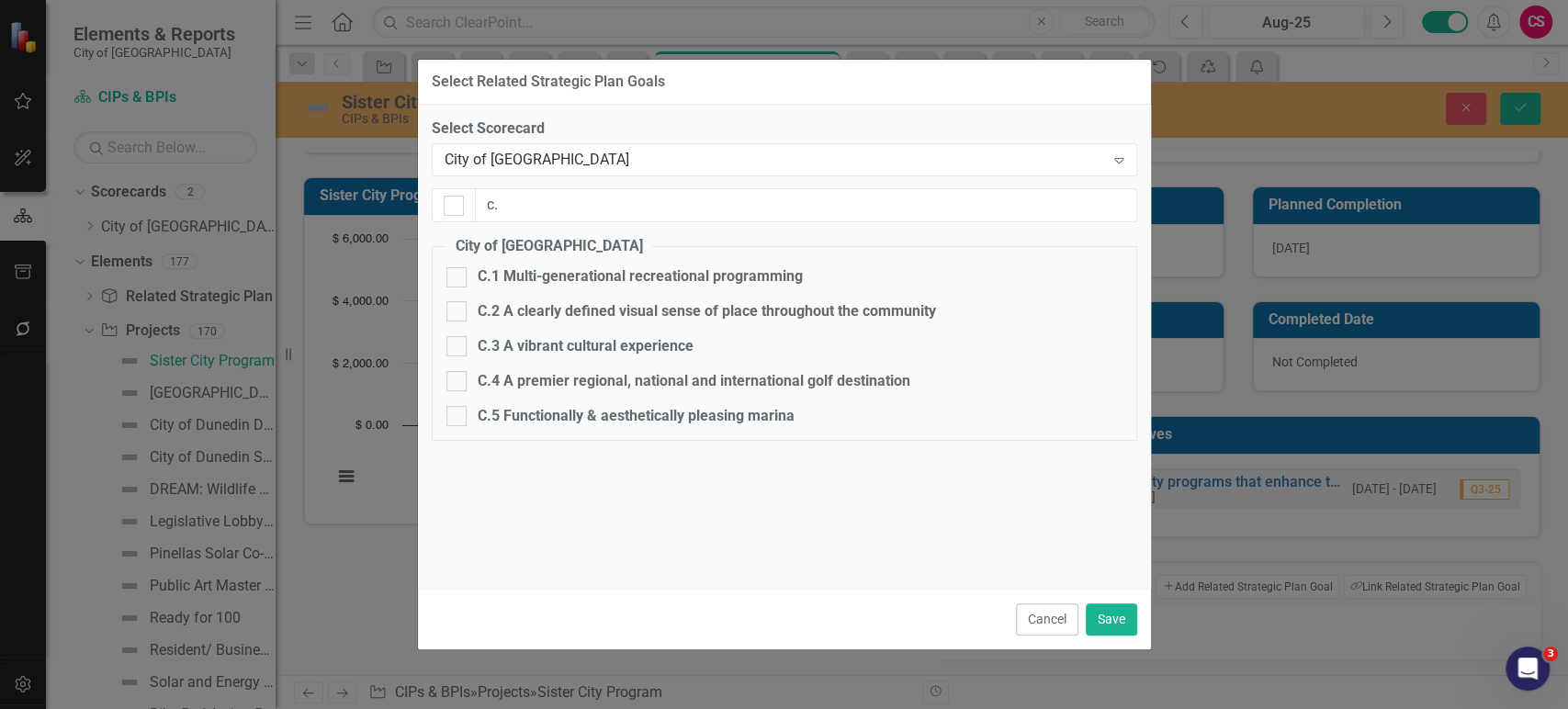
type input "c."
click at [514, 334] on fieldset "City of Dunedin C.1 Multi-generational recreational programming C.2 A clearly d…" at bounding box center [784, 338] width 705 height 205
click at [514, 341] on div "C.3 A vibrant cultural experience" at bounding box center [586, 346] width 216 height 21
click at [458, 341] on input "C.3 A vibrant cultural experience" at bounding box center [452, 342] width 12 height 12
checkbox input "true"
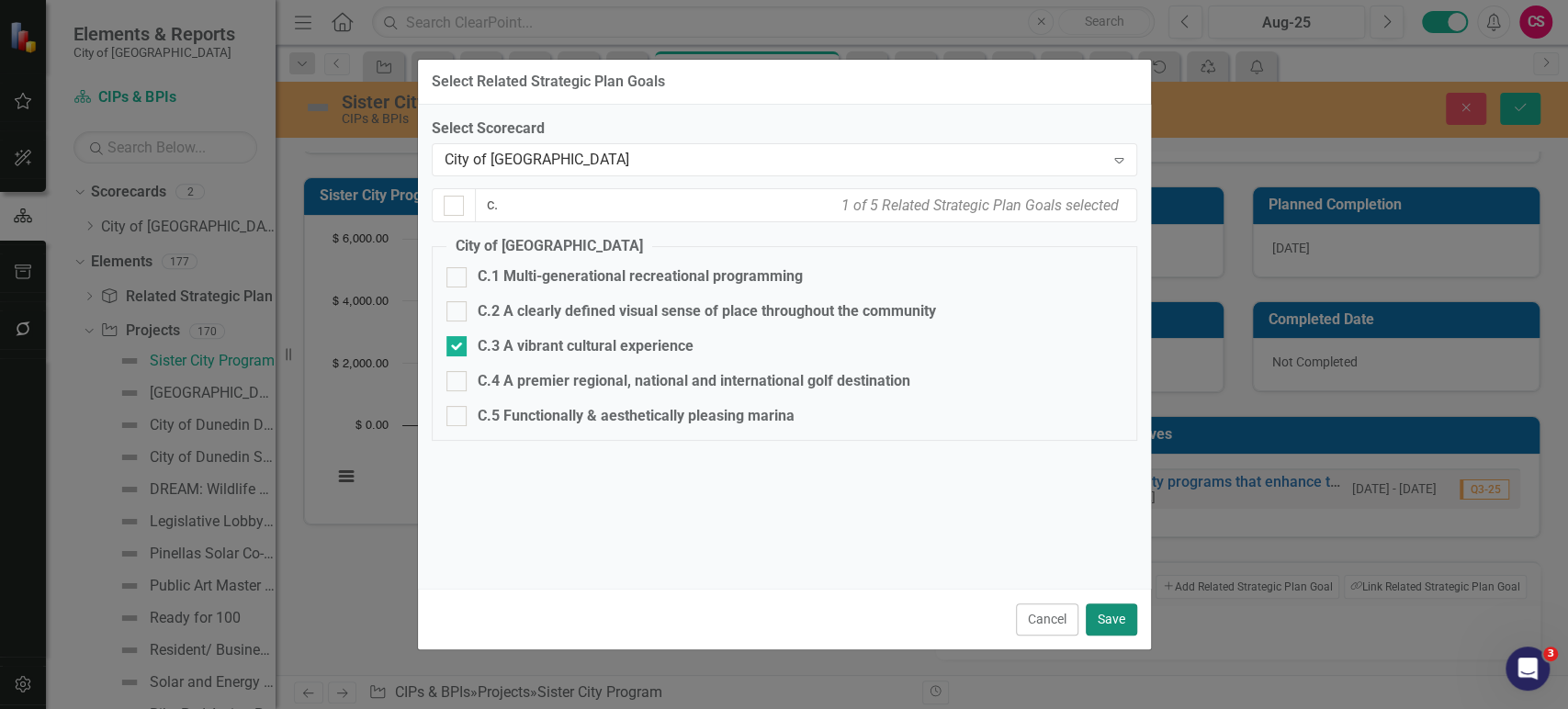
click at [1109, 622] on button "Save" at bounding box center [1112, 619] width 52 height 32
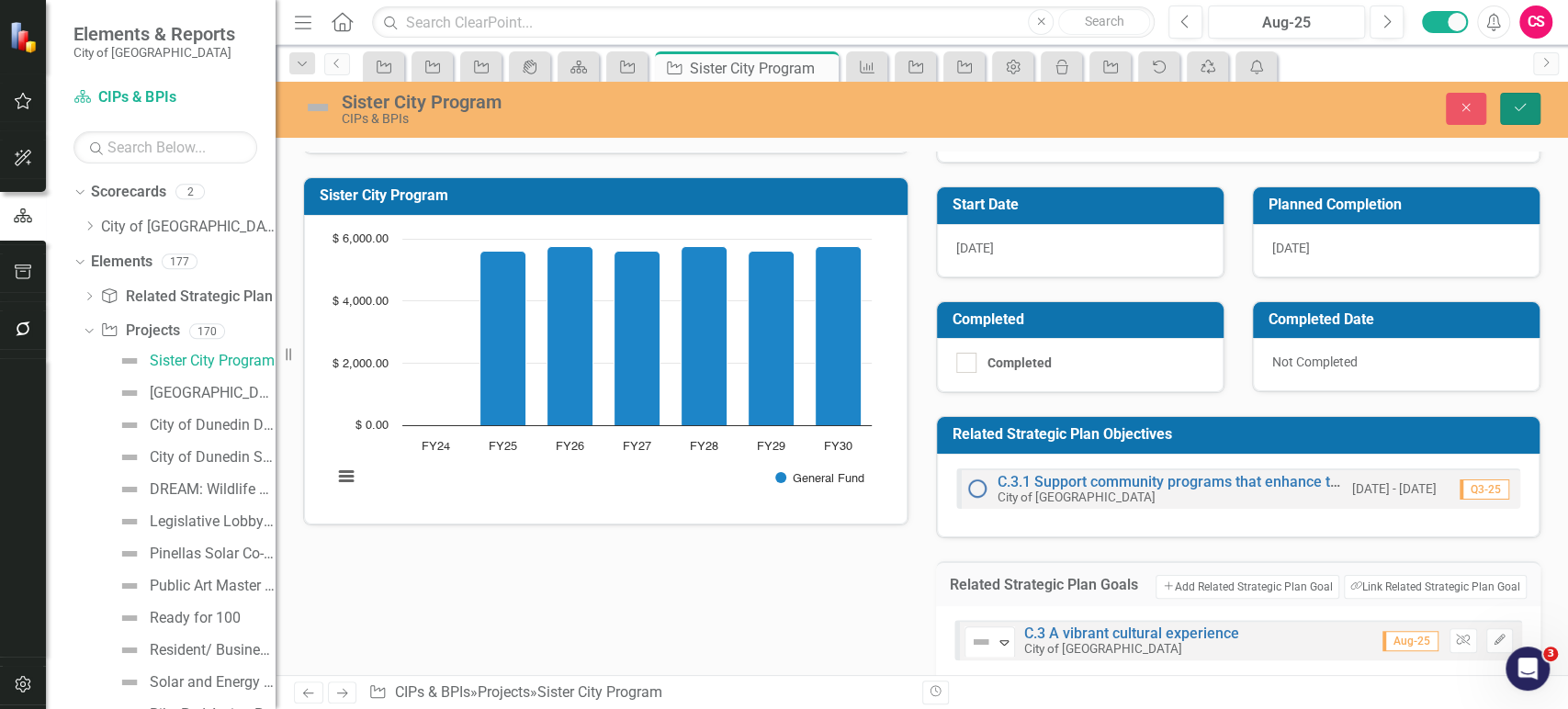
click at [1514, 112] on icon "Save" at bounding box center [1520, 107] width 16 height 12
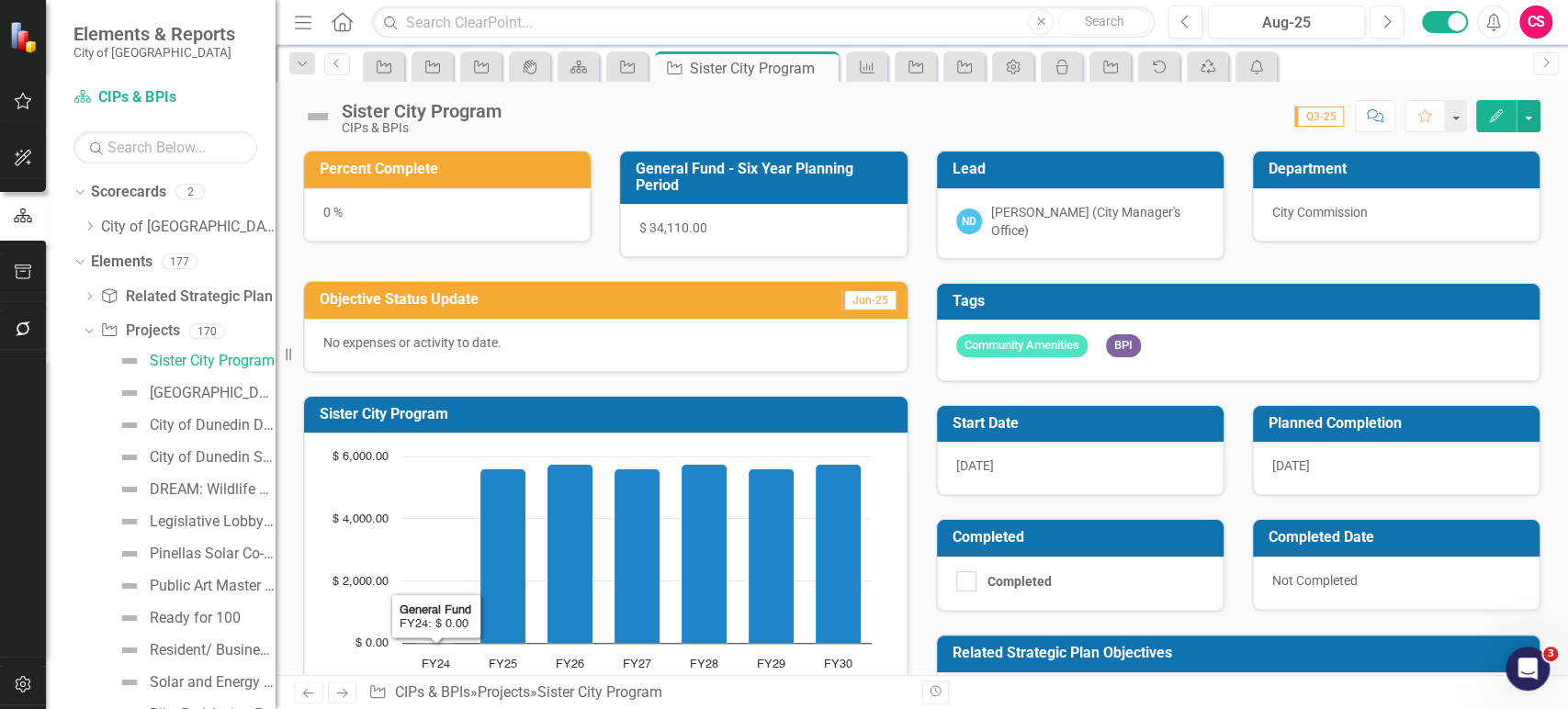
click at [338, 697] on icon "Next" at bounding box center [342, 693] width 15 height 12
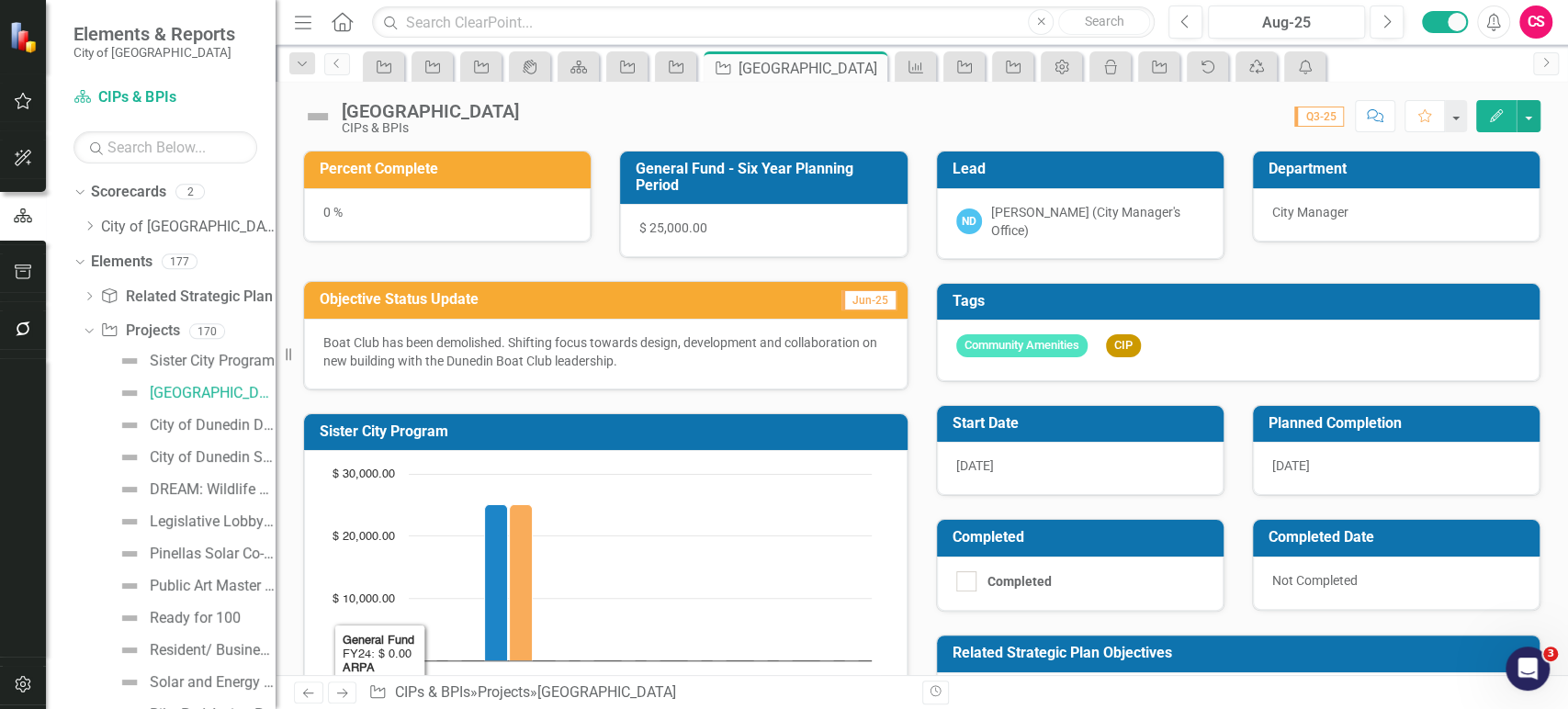
click at [350, 687] on link "Next" at bounding box center [343, 692] width 30 height 22
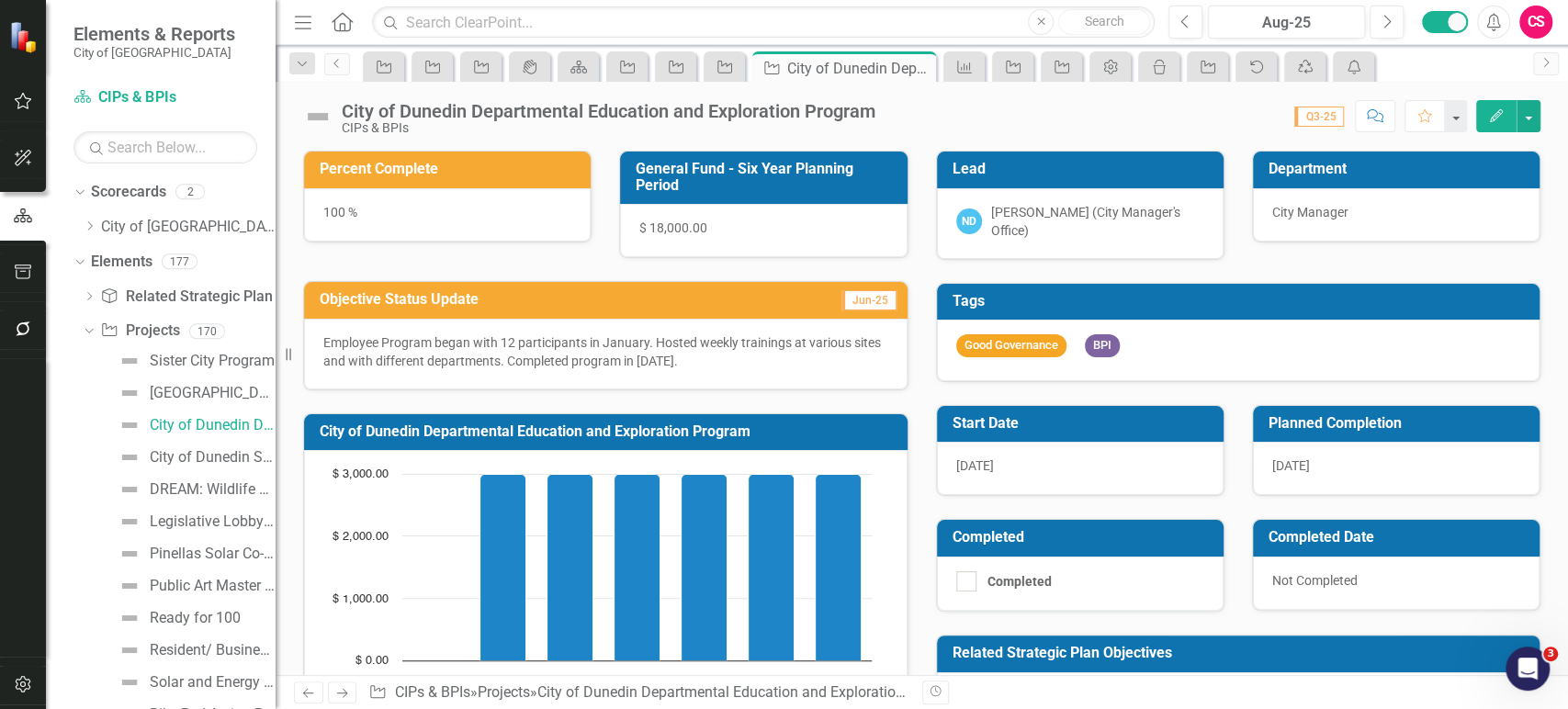
click at [303, 690] on icon "Previous" at bounding box center [308, 693] width 15 height 12
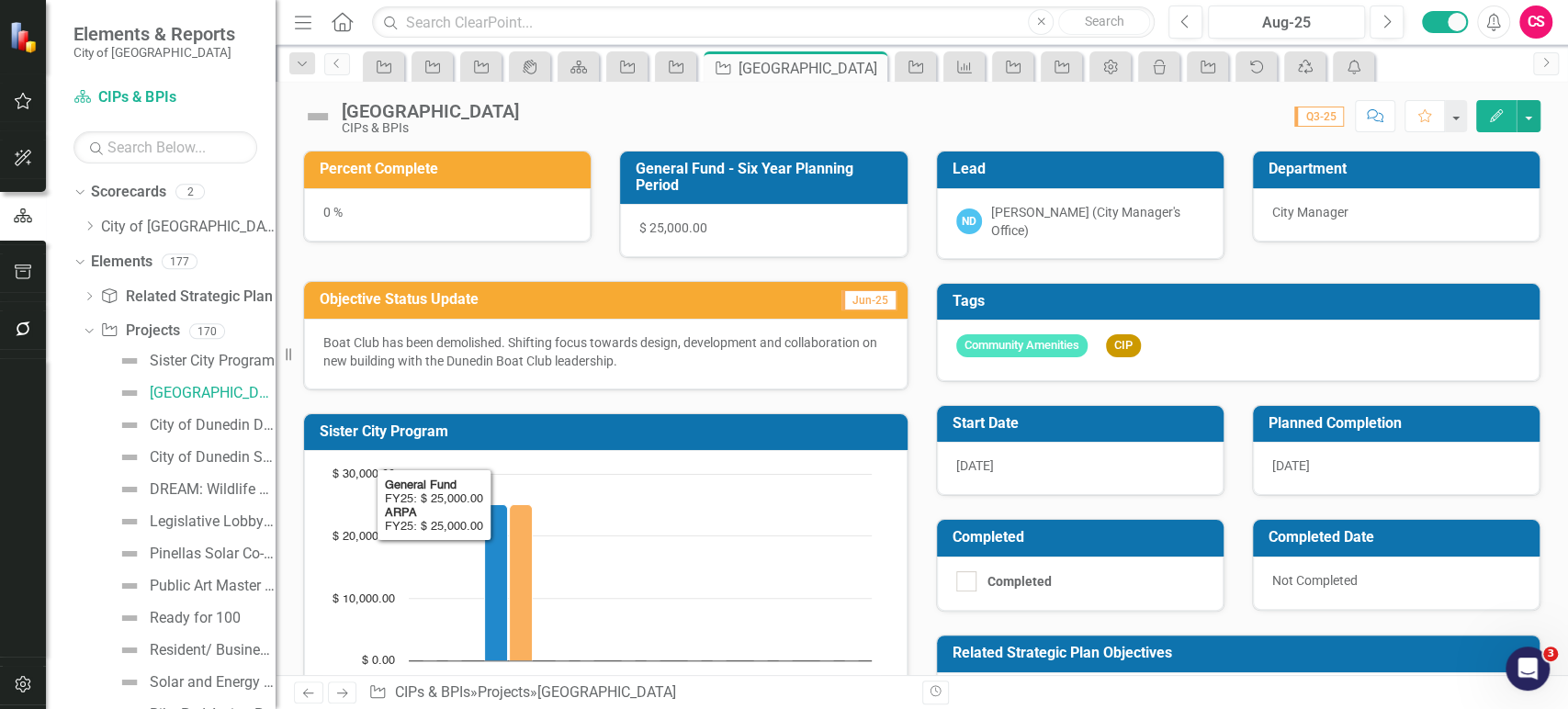
click at [559, 430] on h3 "Sister City Program" at bounding box center [609, 431] width 578 height 16
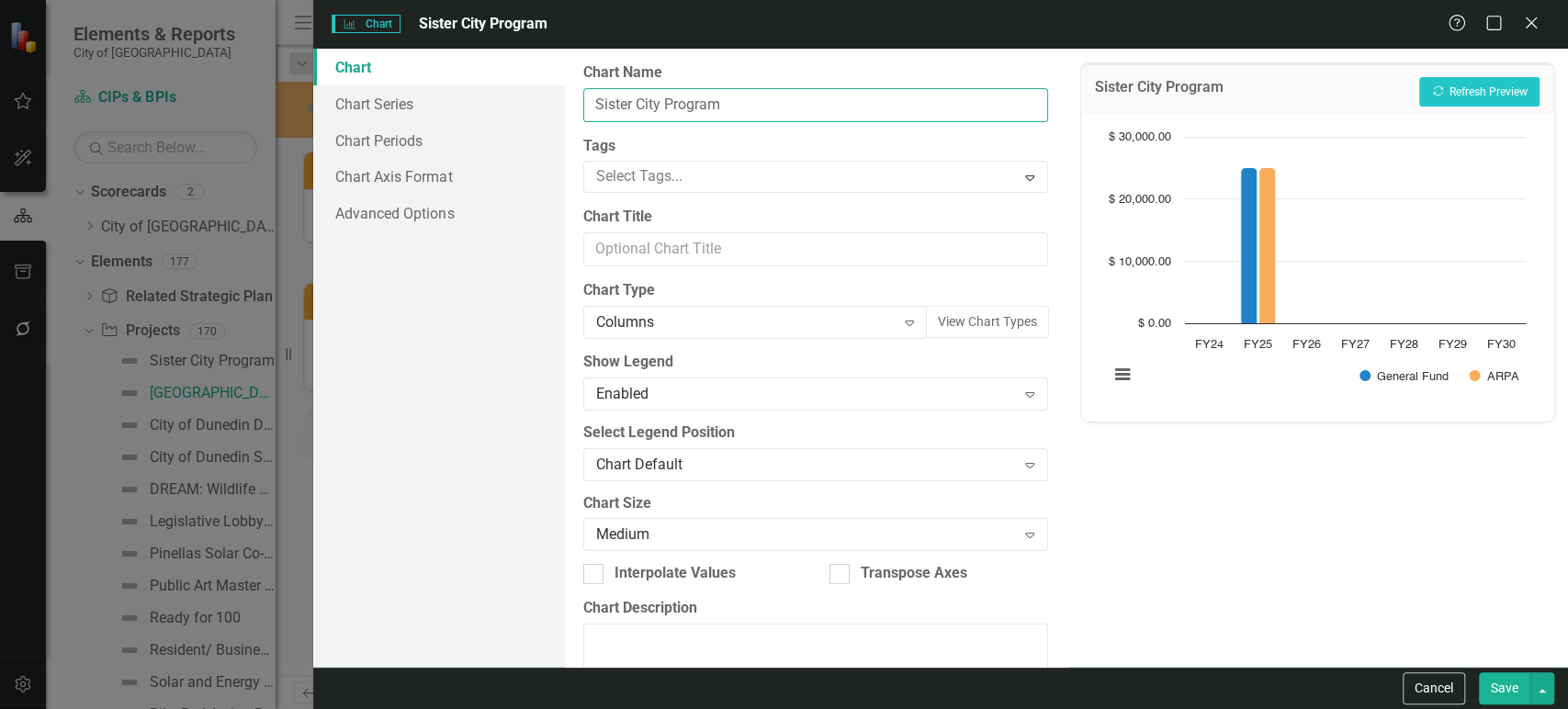
click at [647, 90] on input "Sister City Program" at bounding box center [815, 105] width 465 height 34
type input "[GEOGRAPHIC_DATA]"
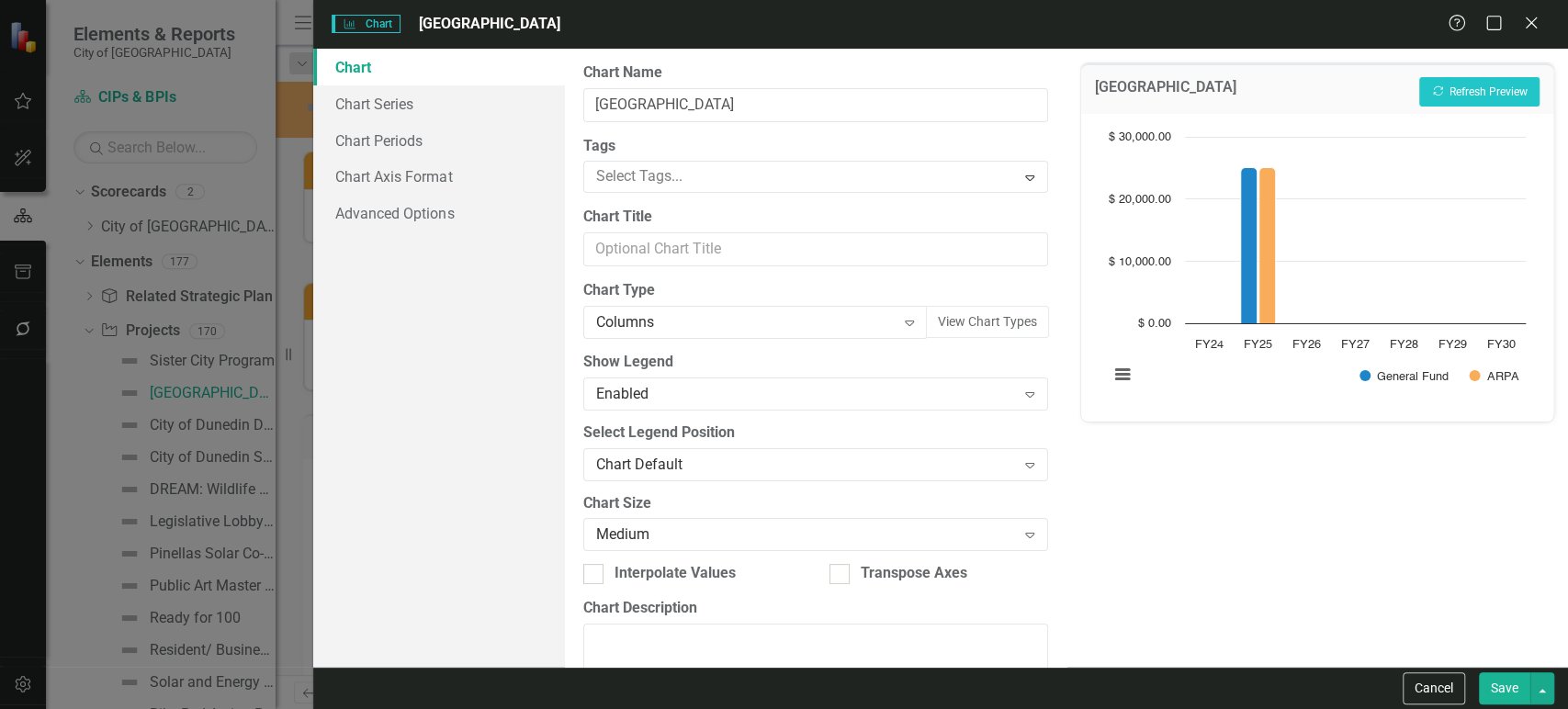
click at [1497, 679] on button "Save" at bounding box center [1505, 689] width 52 height 32
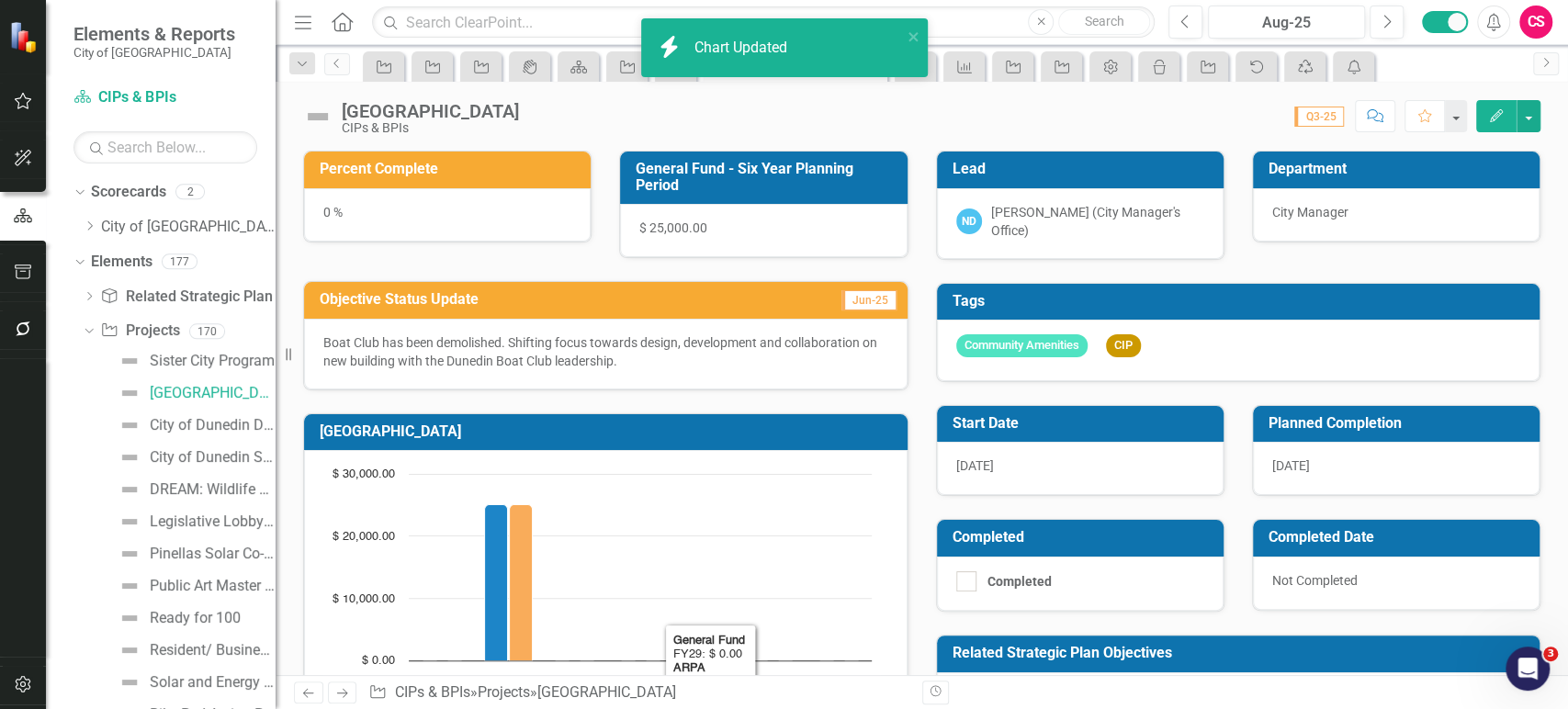
scroll to position [211, 0]
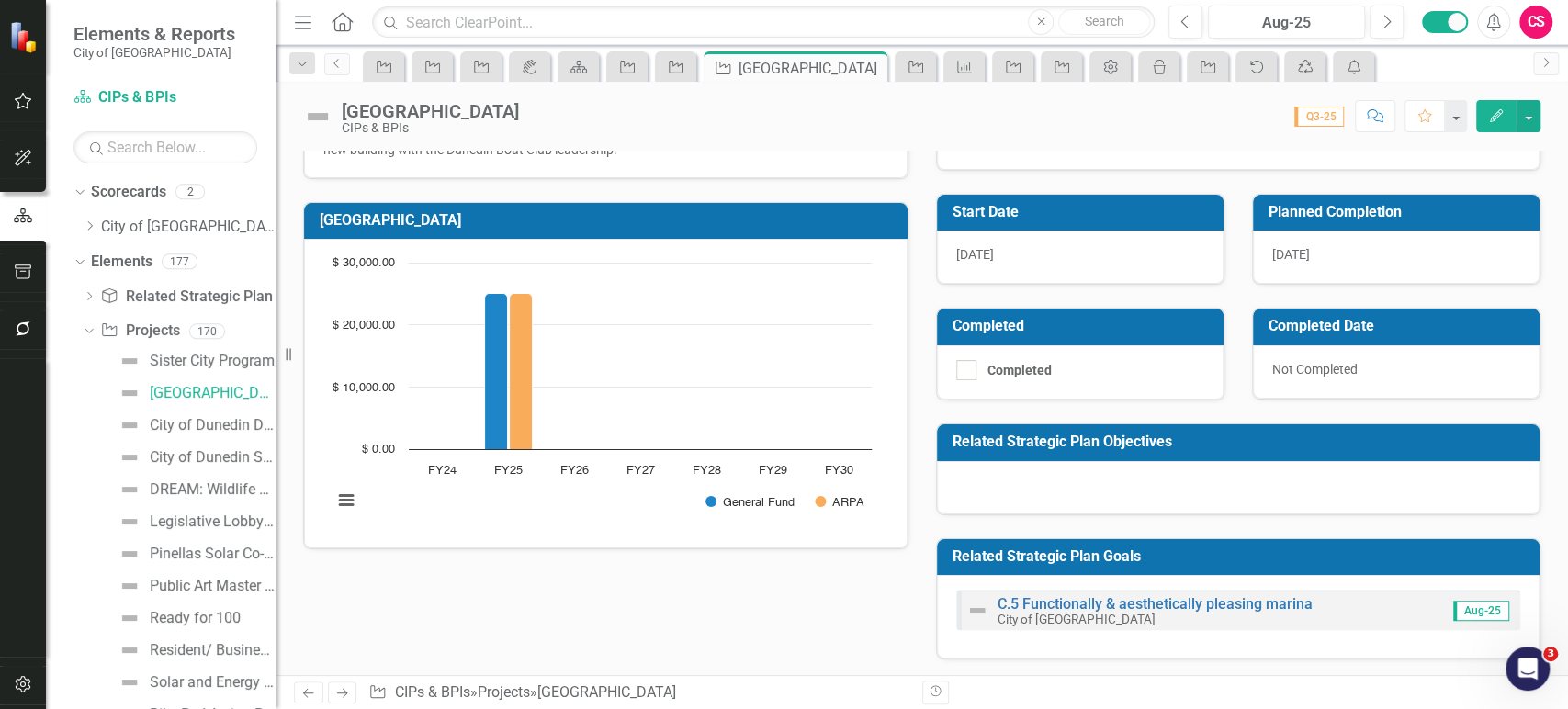
click at [352, 701] on link "Next" at bounding box center [343, 692] width 30 height 22
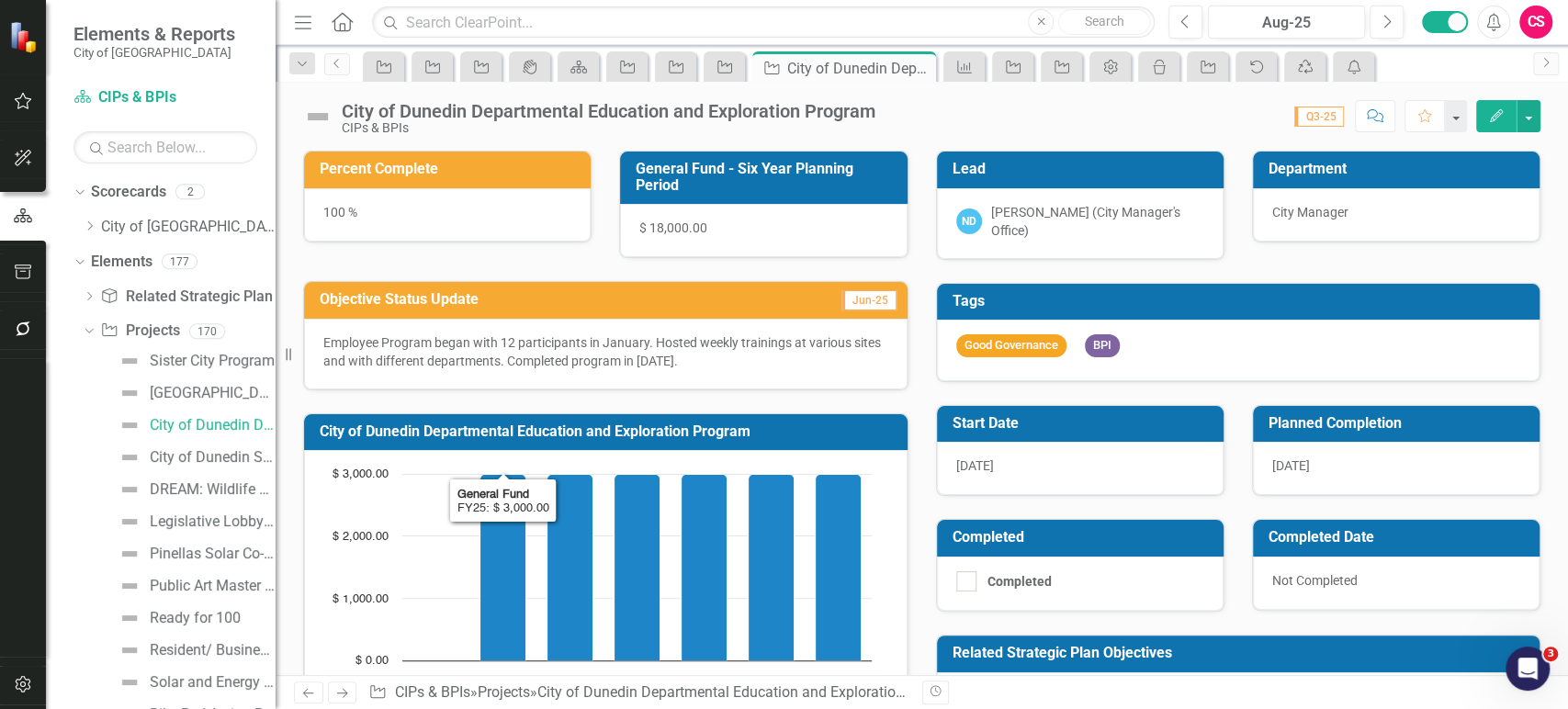
scroll to position [182, 0]
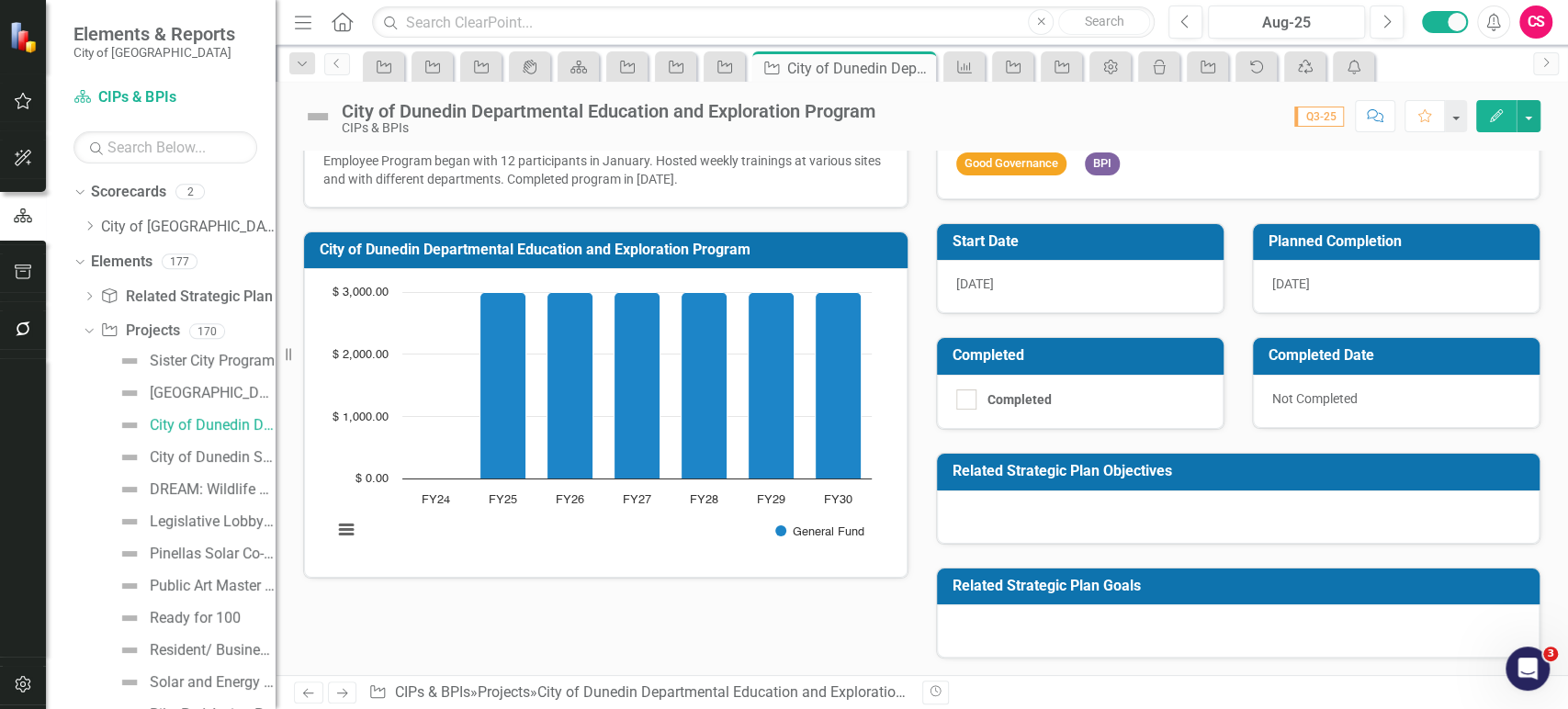
click at [345, 688] on icon "Next" at bounding box center [342, 693] width 15 height 12
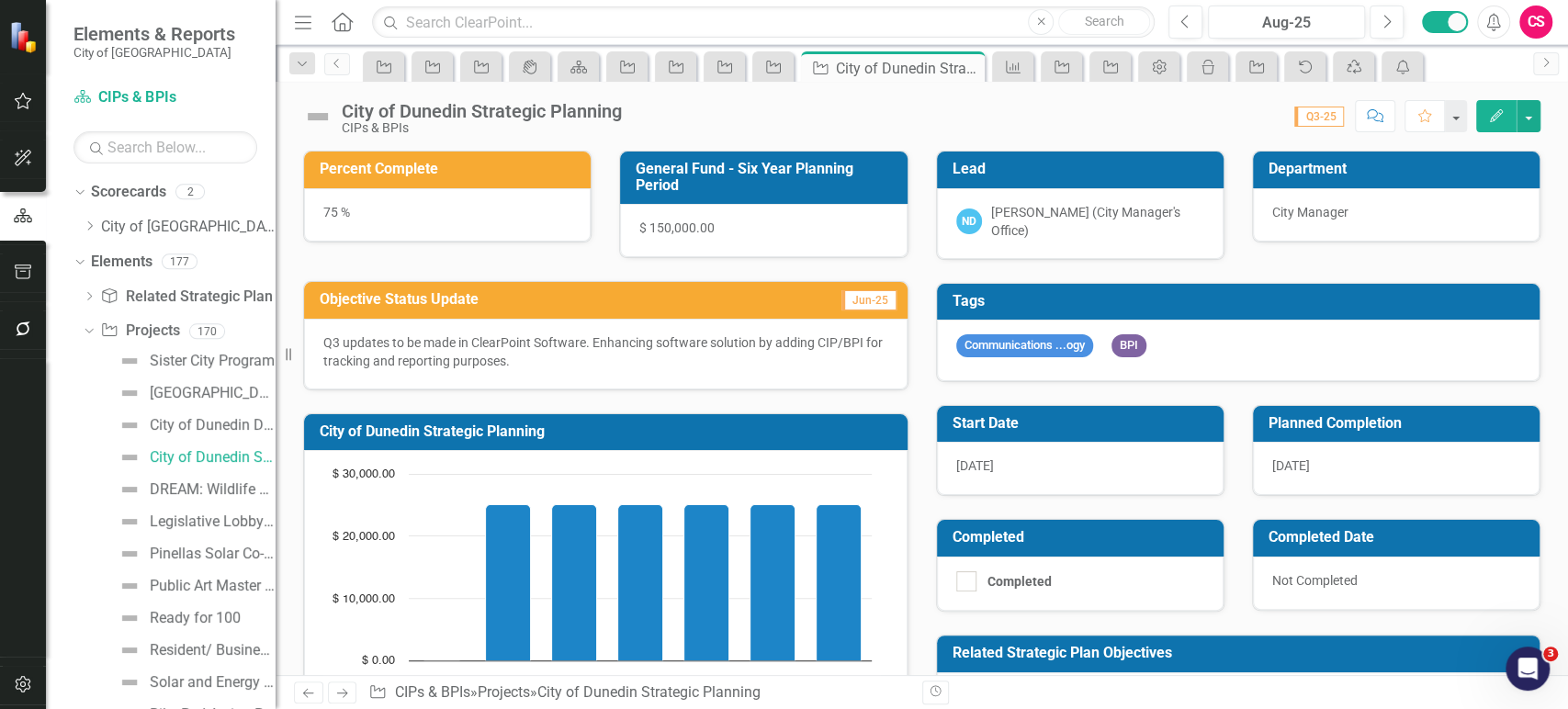
scroll to position [182, 0]
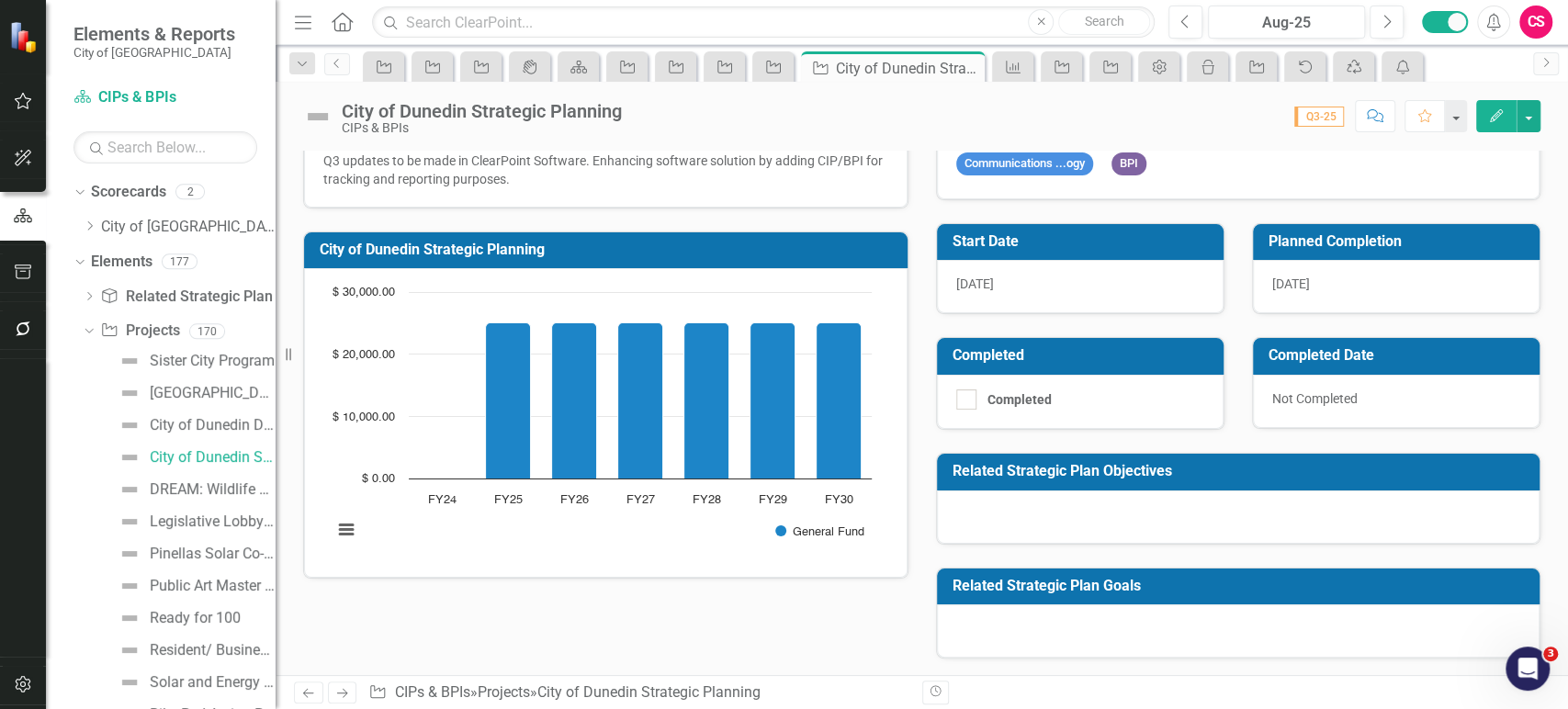
click at [299, 696] on link "Previous" at bounding box center [308, 692] width 30 height 22
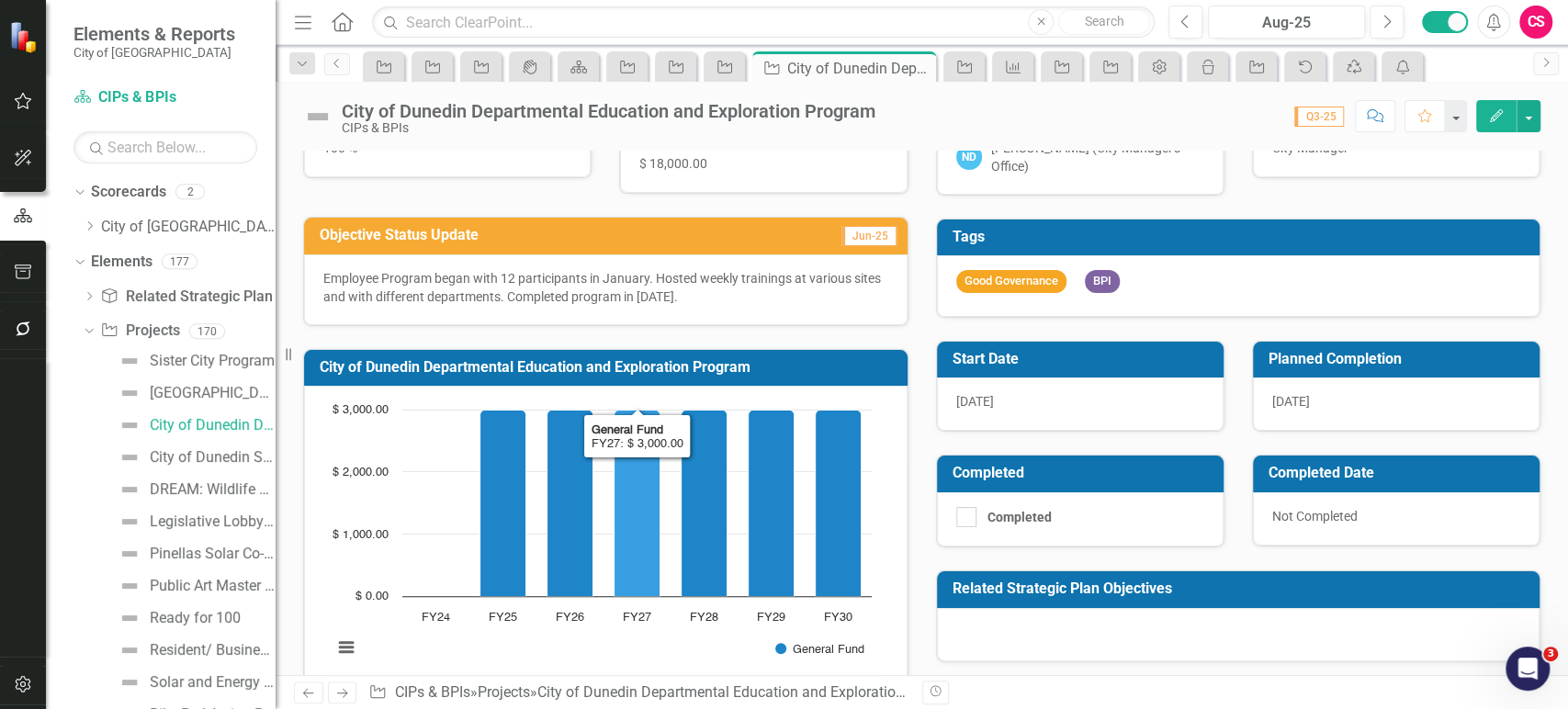
scroll to position [182, 0]
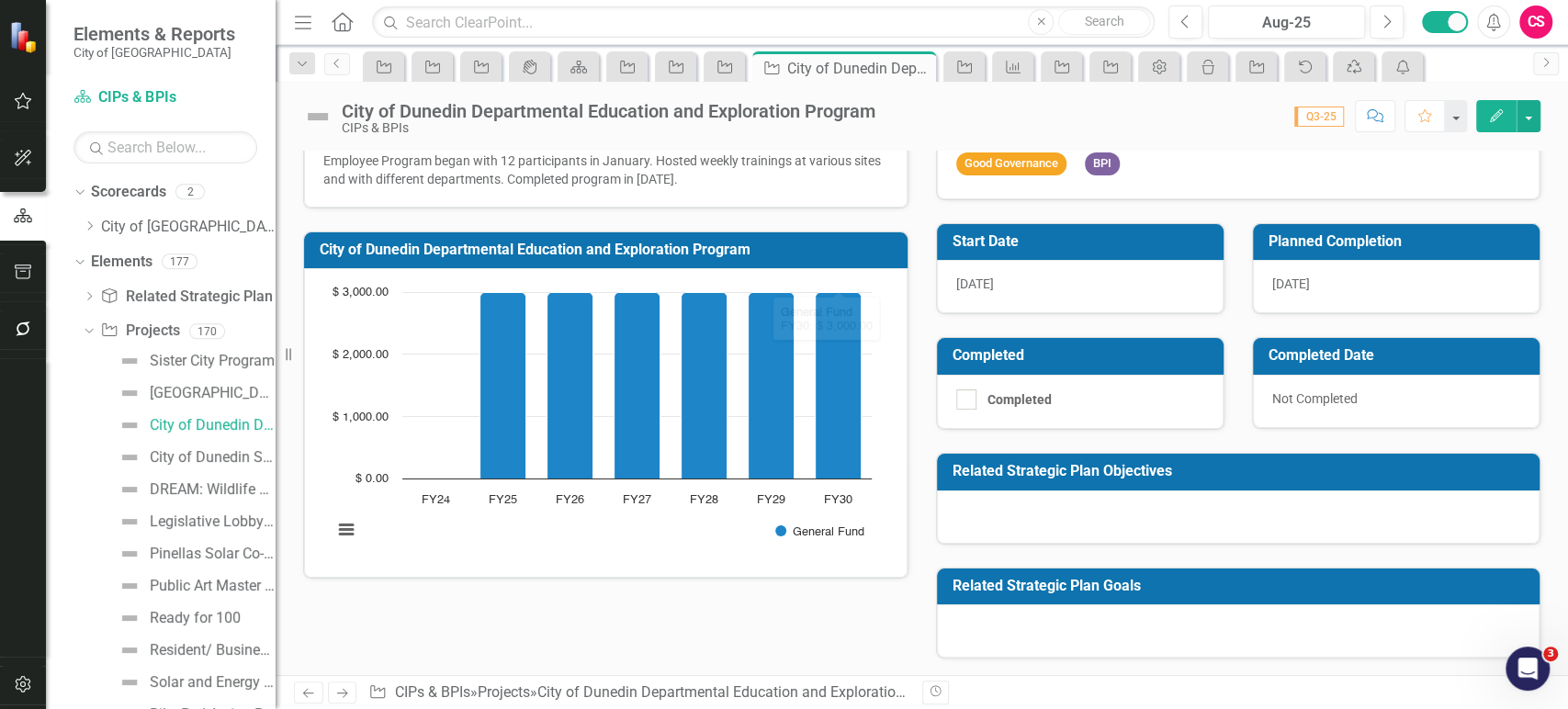
click at [1088, 502] on div at bounding box center [1239, 517] width 603 height 53
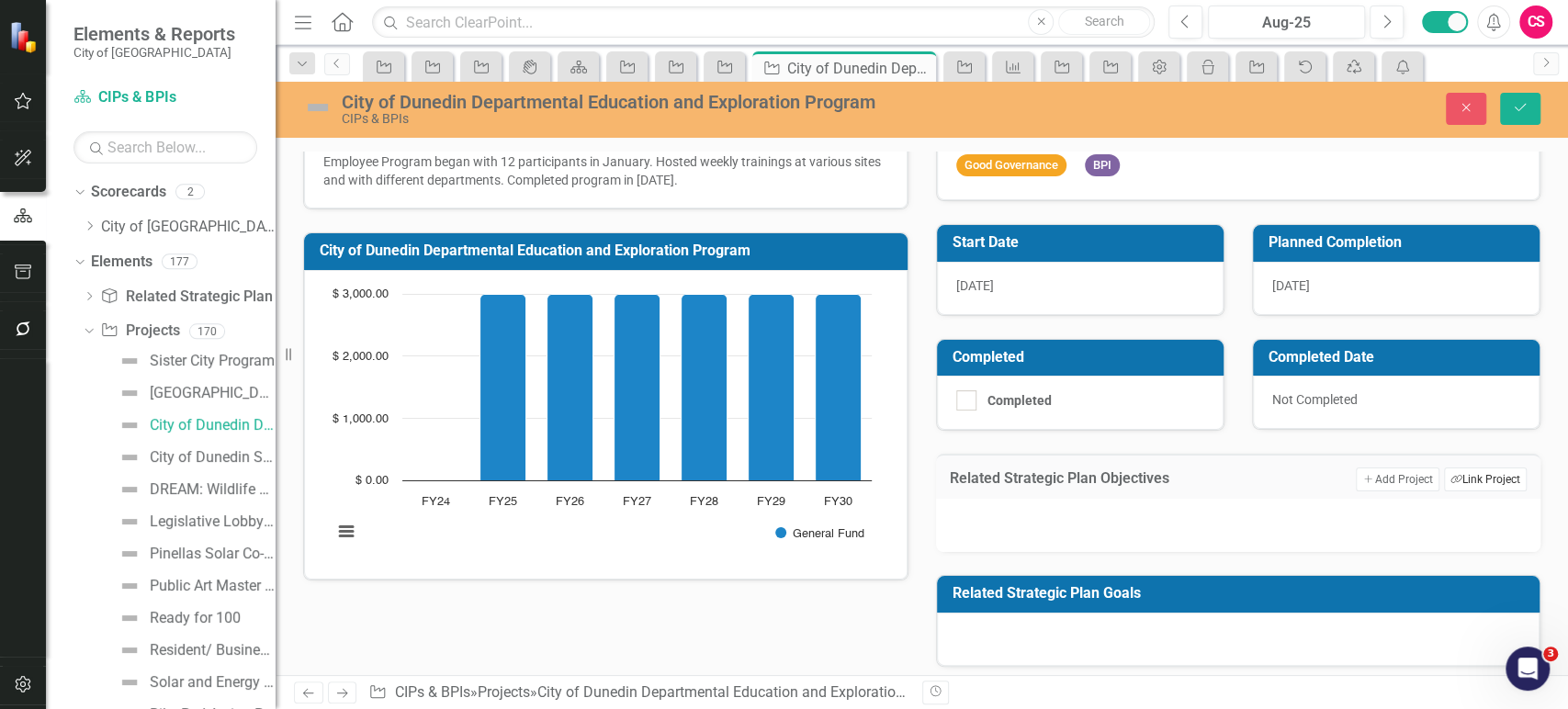
click at [1455, 476] on button "Link Tag Link Project" at bounding box center [1485, 479] width 83 height 24
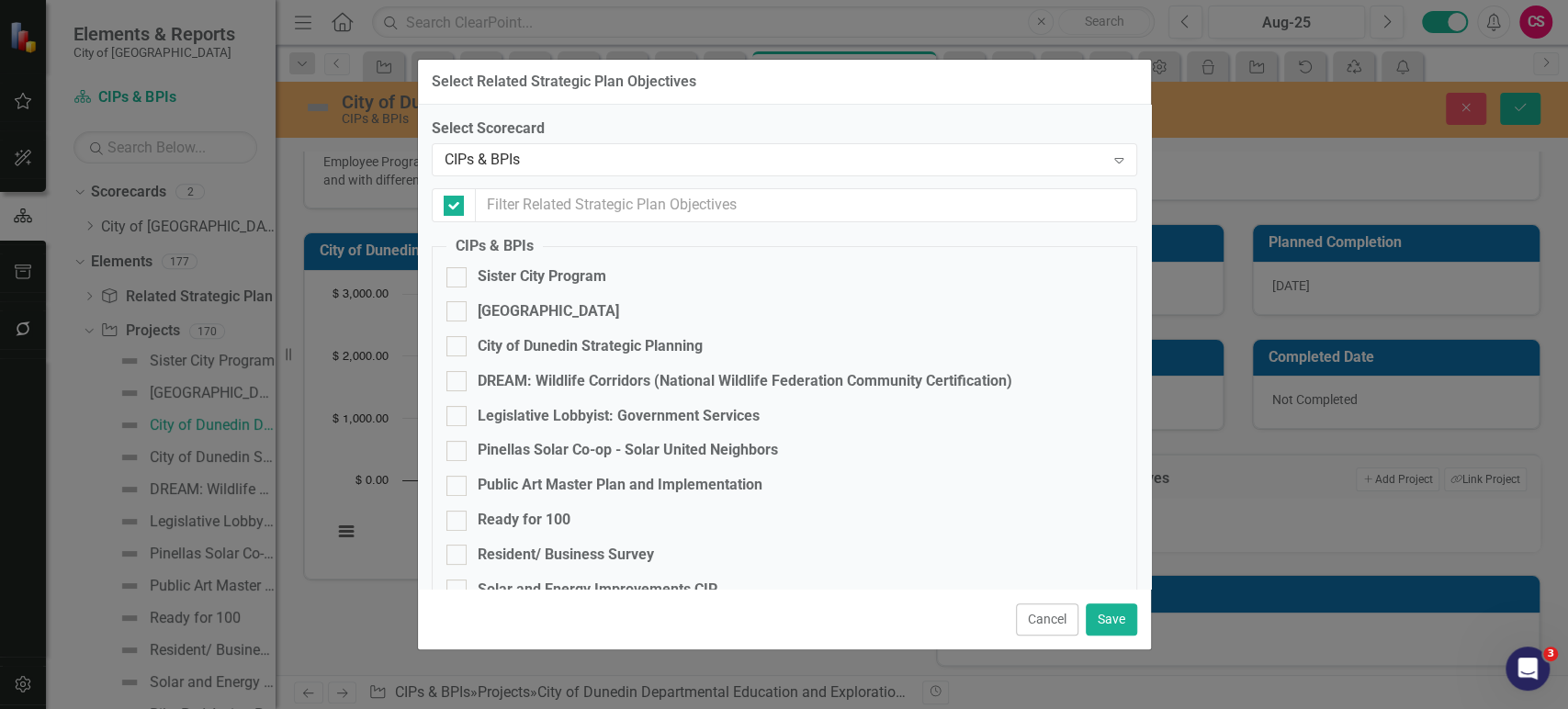
checkbox input "false"
click at [529, 160] on div "CIPs & BPIs" at bounding box center [775, 160] width 660 height 21
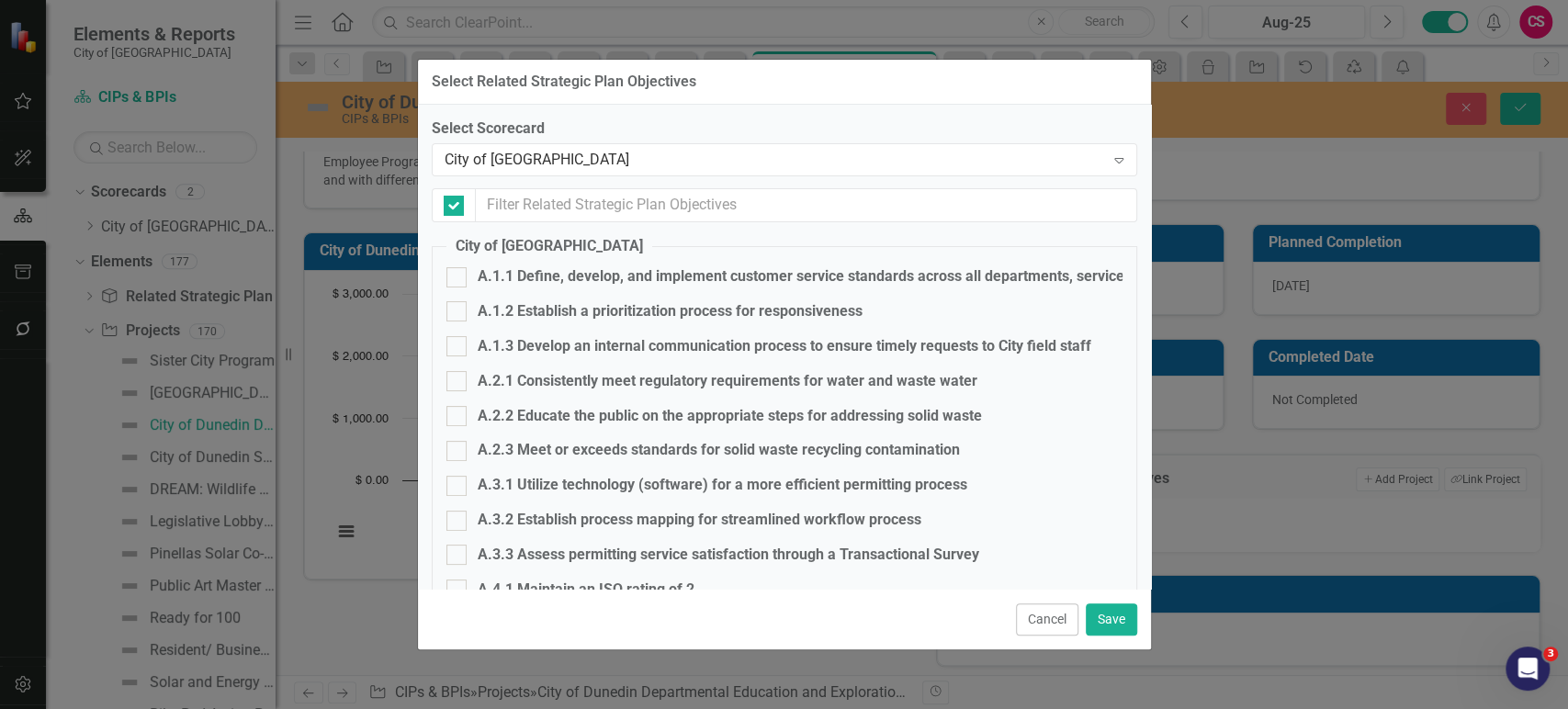
checkbox input "false"
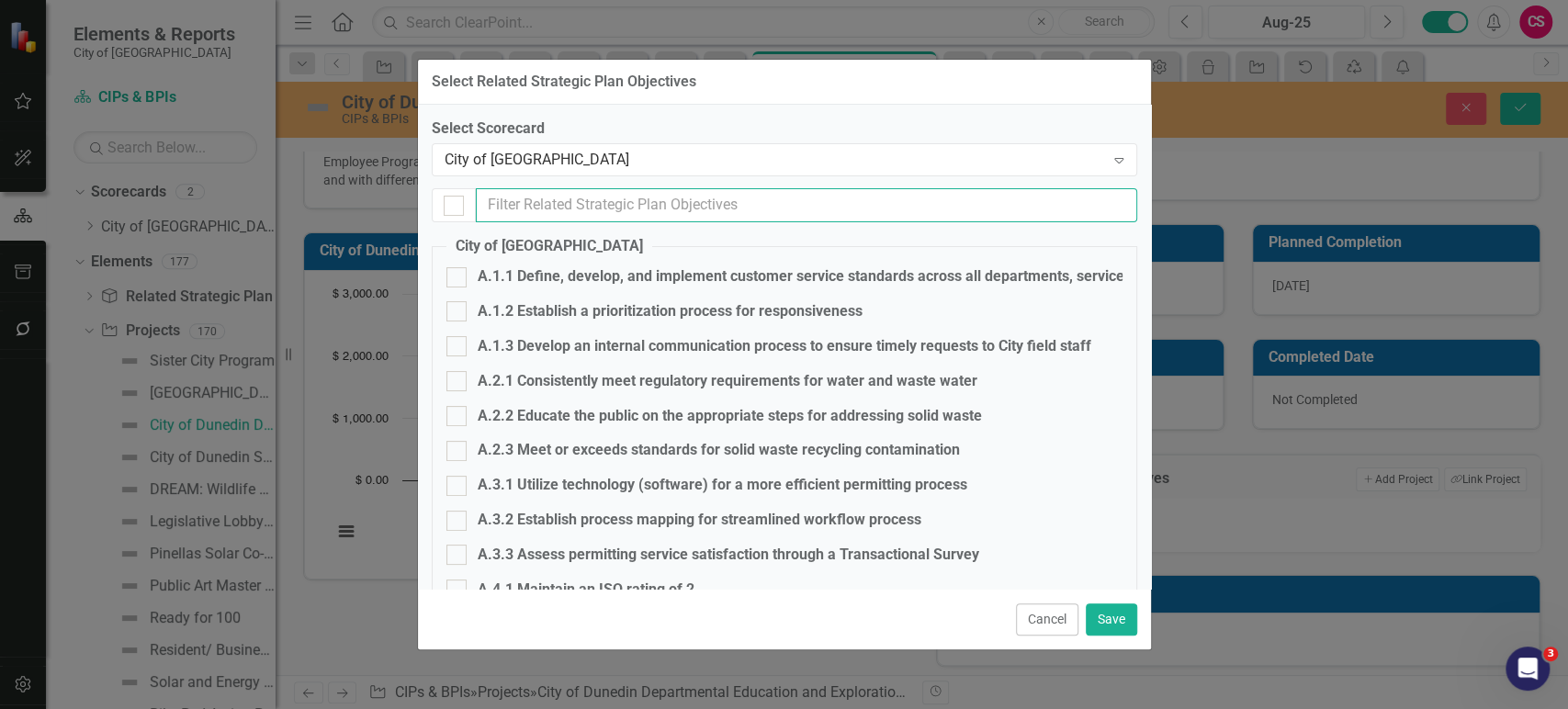
click at [544, 221] on input "text" at bounding box center [806, 205] width 661 height 34
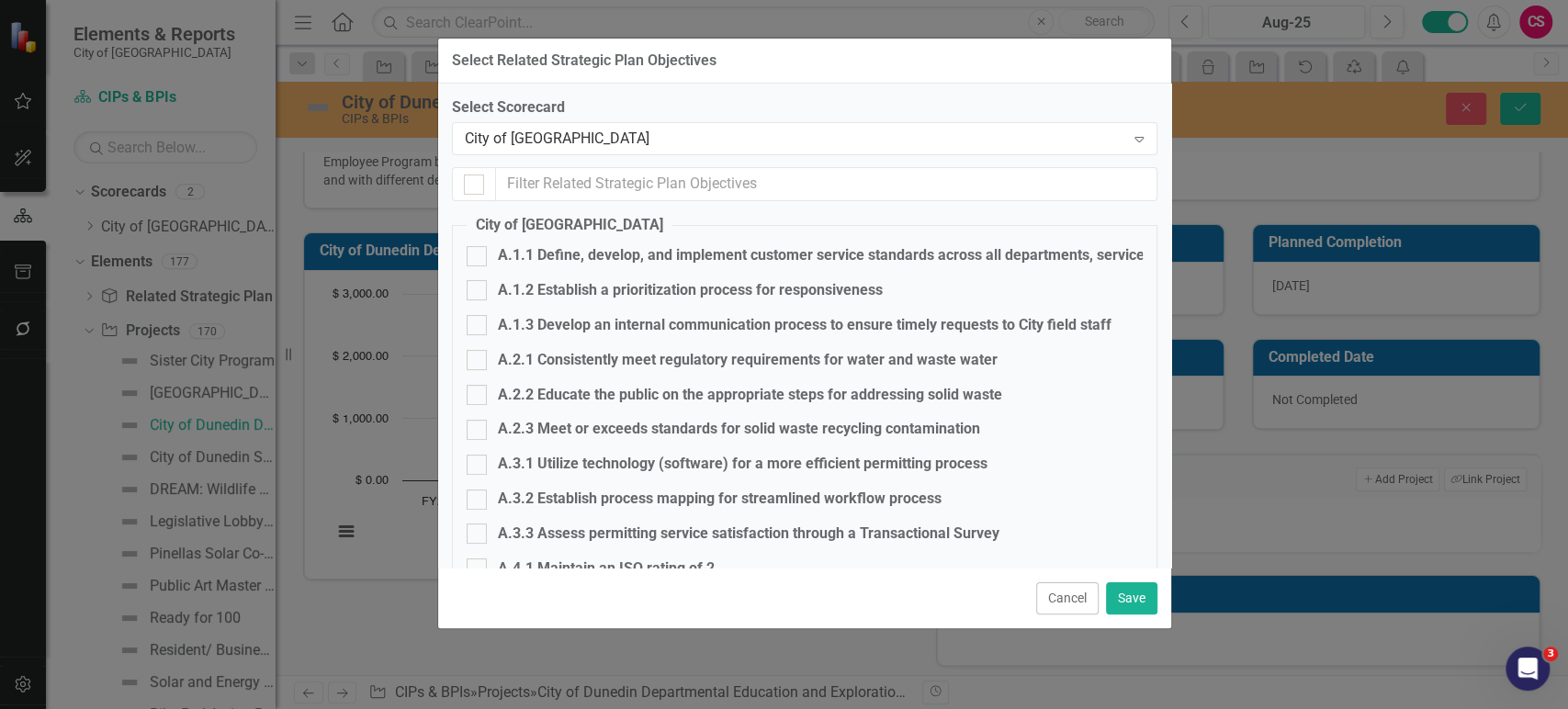
drag, startPoint x: 567, startPoint y: 86, endPoint x: 588, endPoint y: 64, distance: 30.4
click at [588, 64] on div "Select Related Strategic Plan Objectives" at bounding box center [584, 60] width 264 height 16
click at [550, 195] on input "text" at bounding box center [826, 184] width 661 height 34
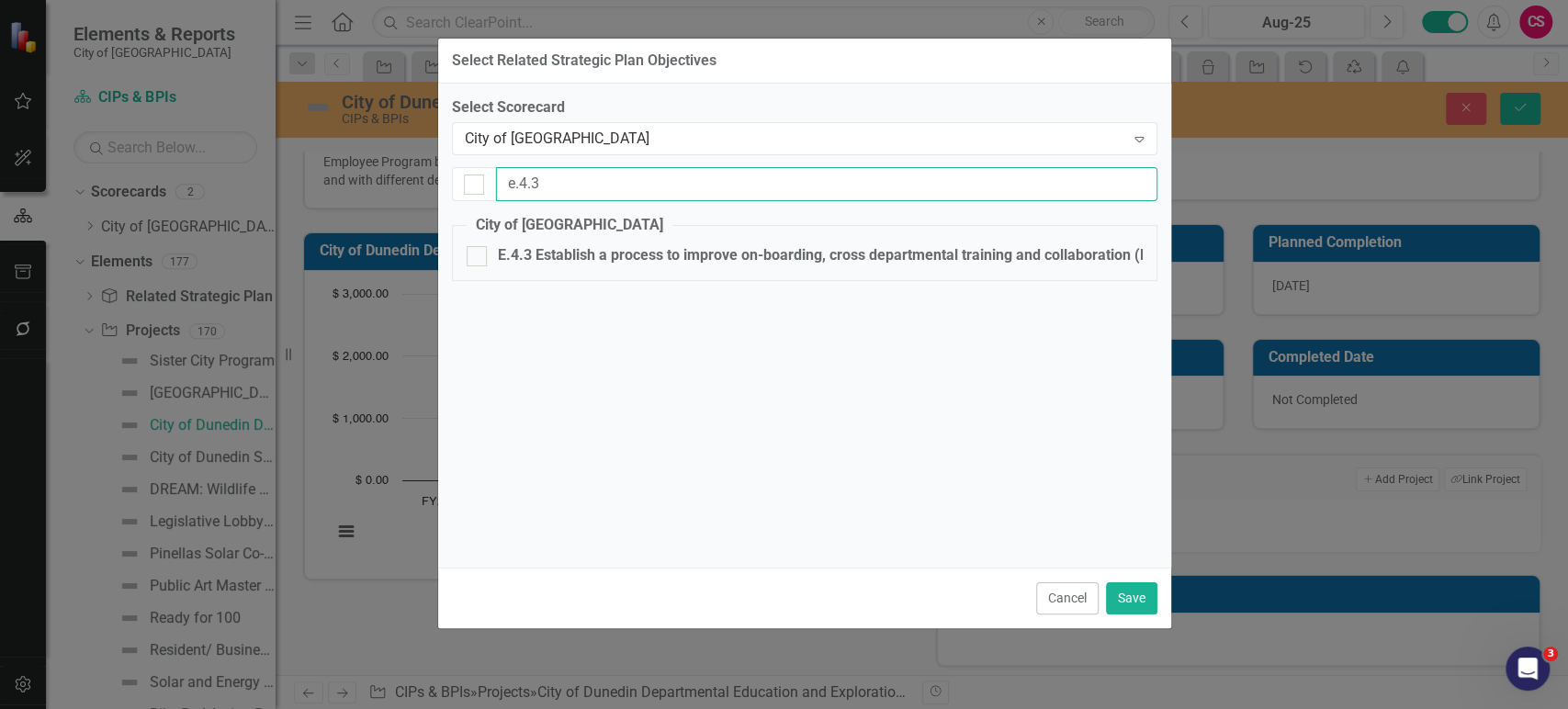
type input "e.4.3"
click at [478, 257] on div at bounding box center [476, 256] width 20 height 20
click at [478, 257] on input "E.4.3 Establish a process to improve on-boarding, cross departmental training a…" at bounding box center [472, 252] width 12 height 12
checkbox input "true"
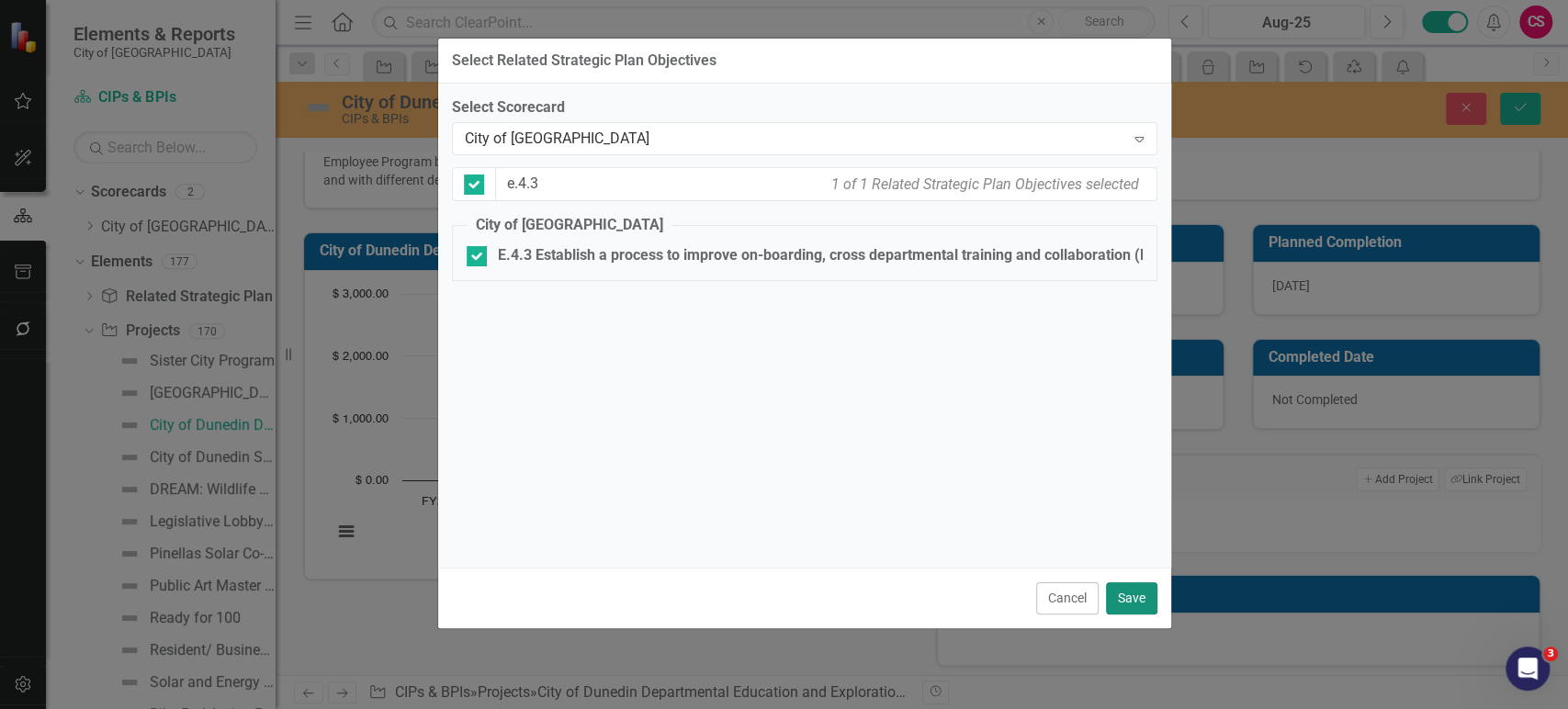
click at [1137, 603] on button "Save" at bounding box center [1132, 598] width 52 height 32
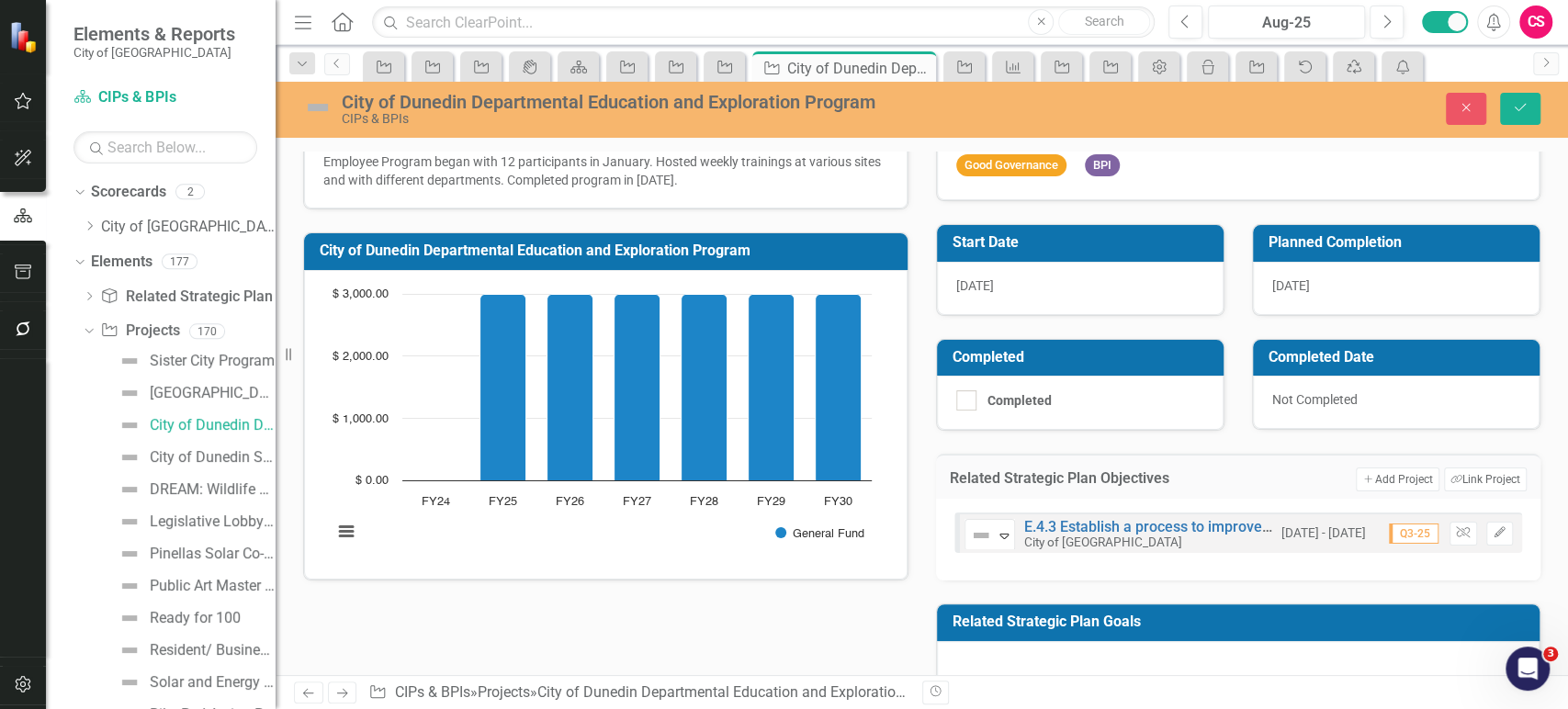
click at [993, 637] on td "Related Strategic Plan Goals" at bounding box center [1242, 624] width 578 height 31
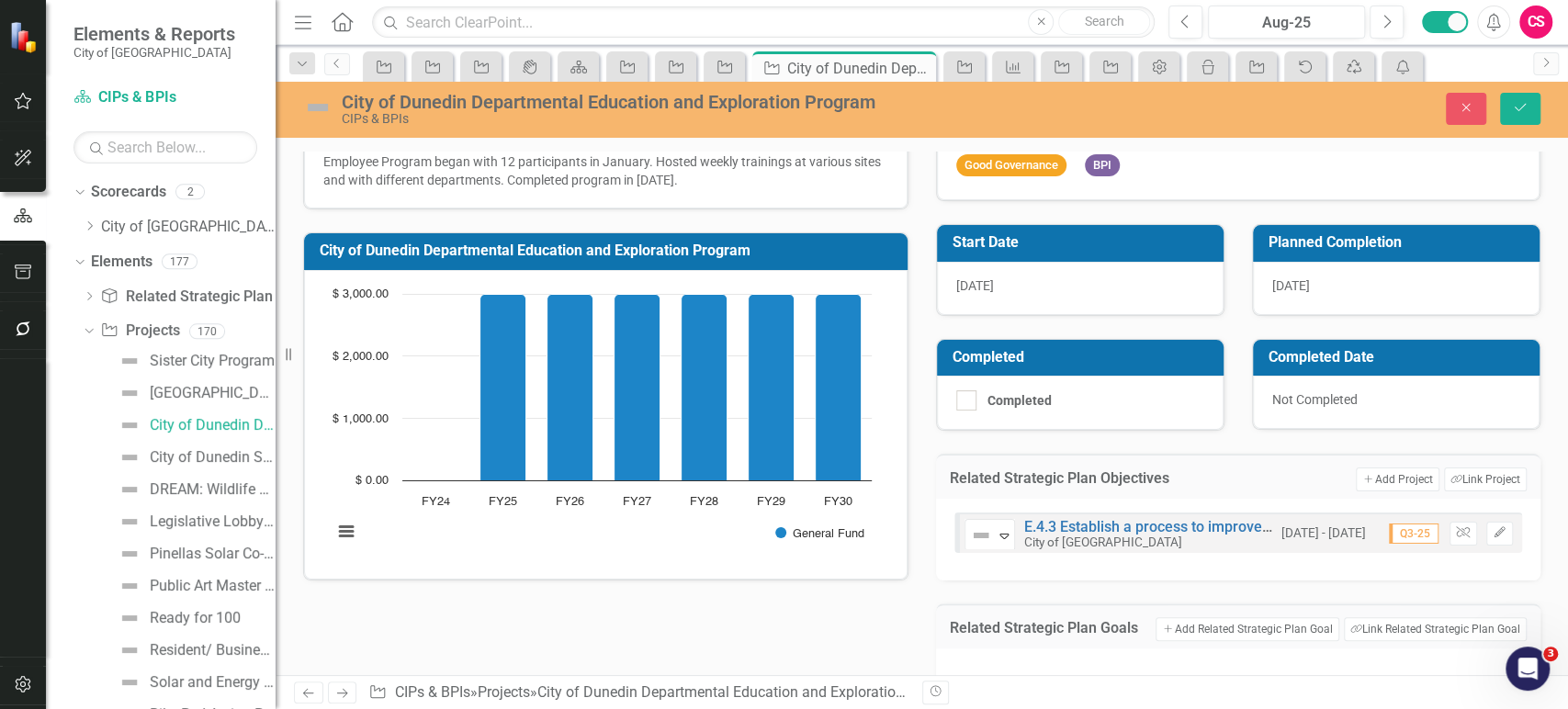
scroll to position [224, 0]
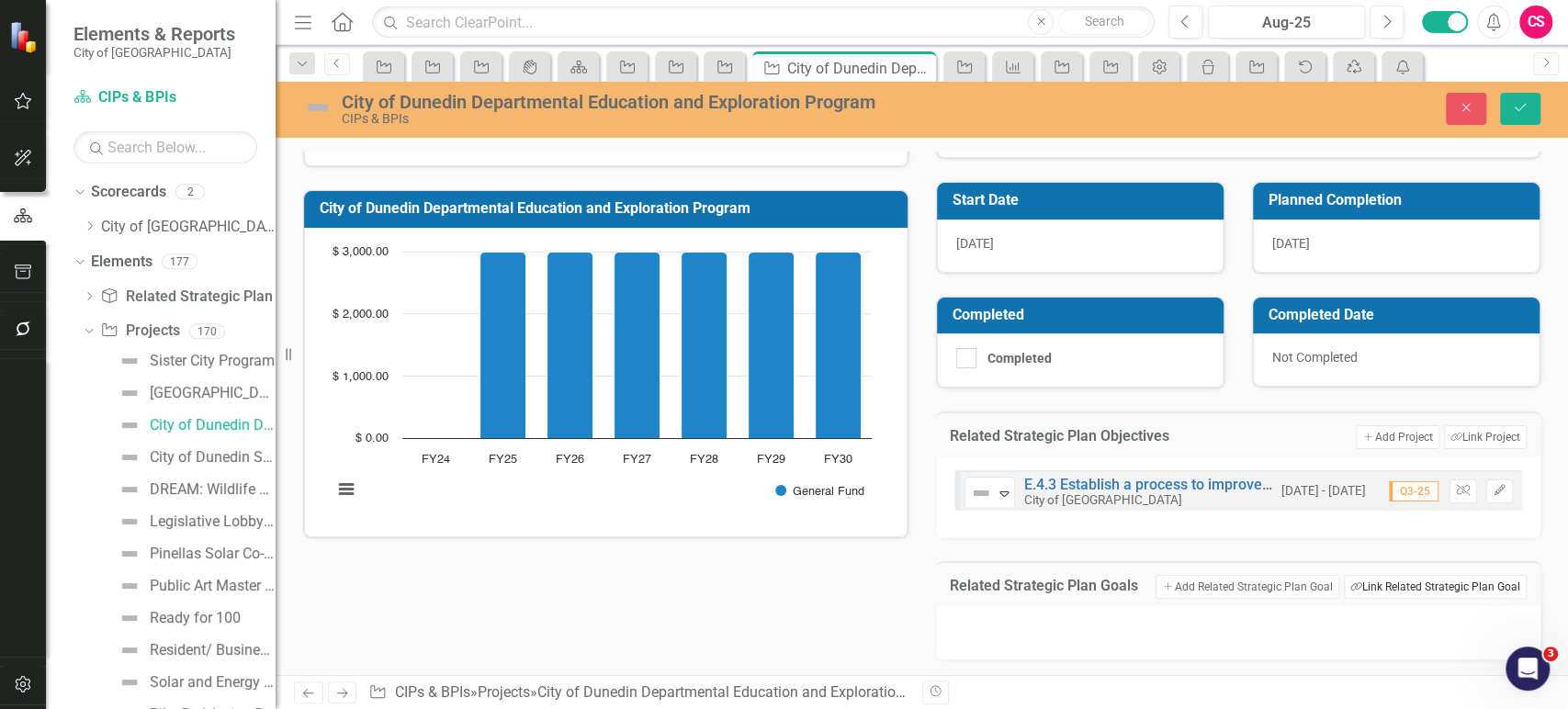
click at [1441, 585] on button "Link Tag Link Related Strategic Plan Goal" at bounding box center [1435, 587] width 183 height 24
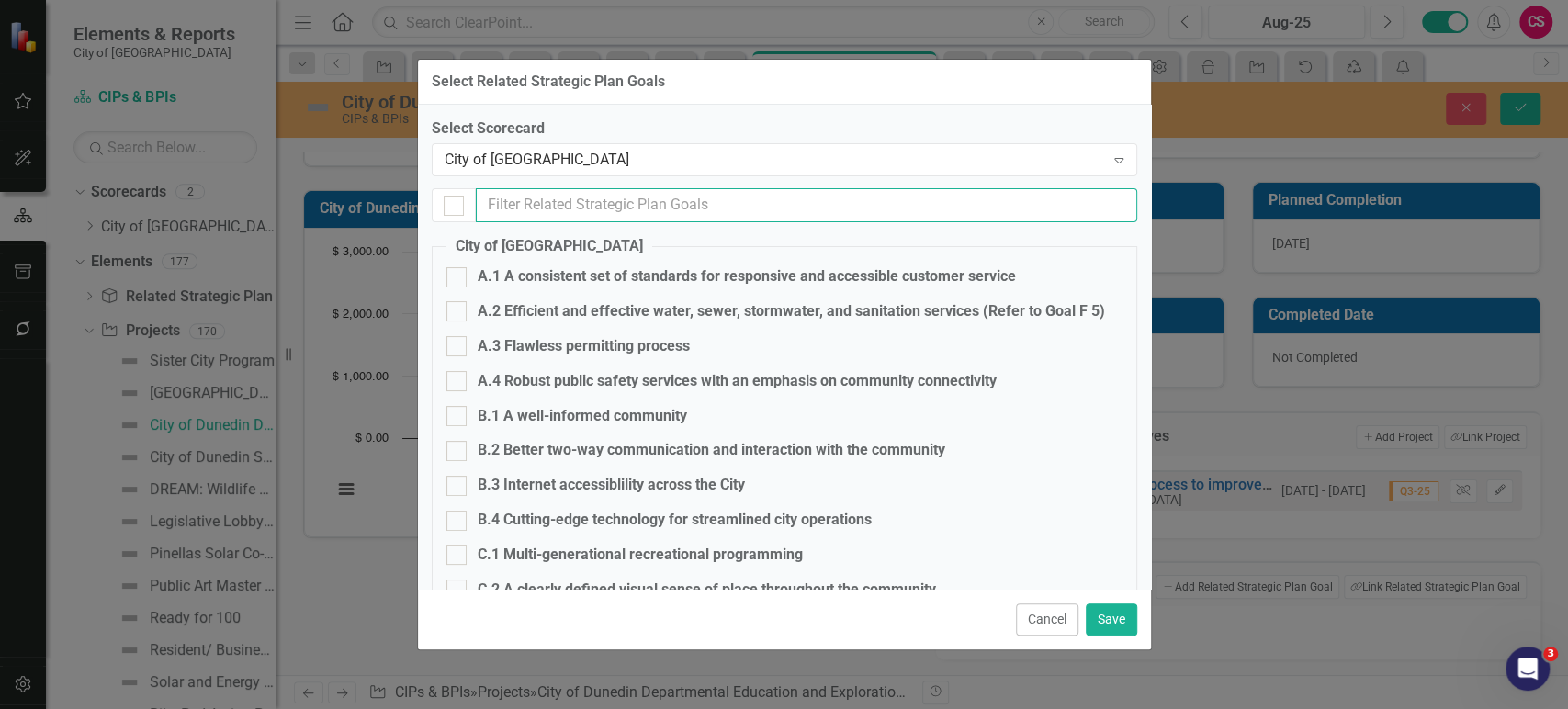
click at [505, 219] on input "text" at bounding box center [806, 205] width 661 height 34
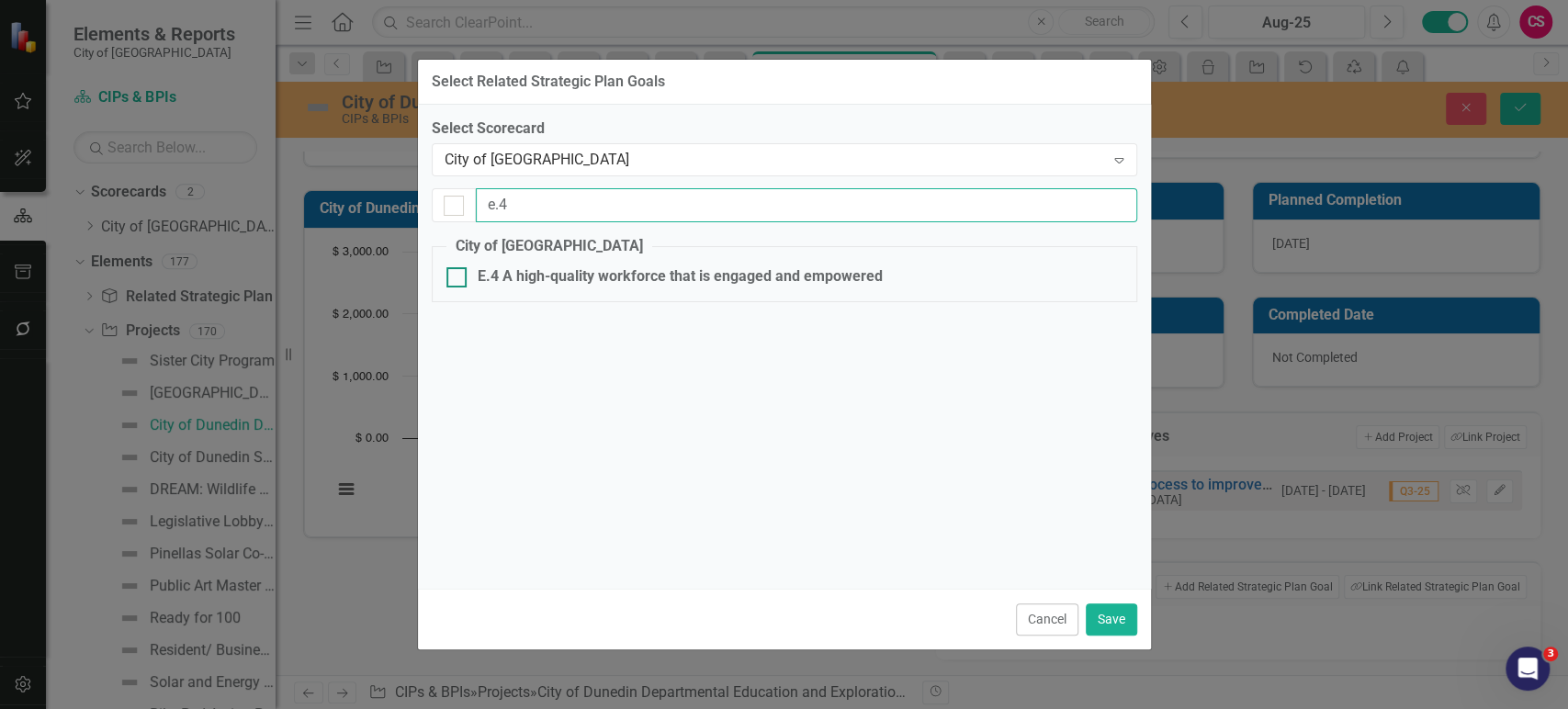
type input "e.4"
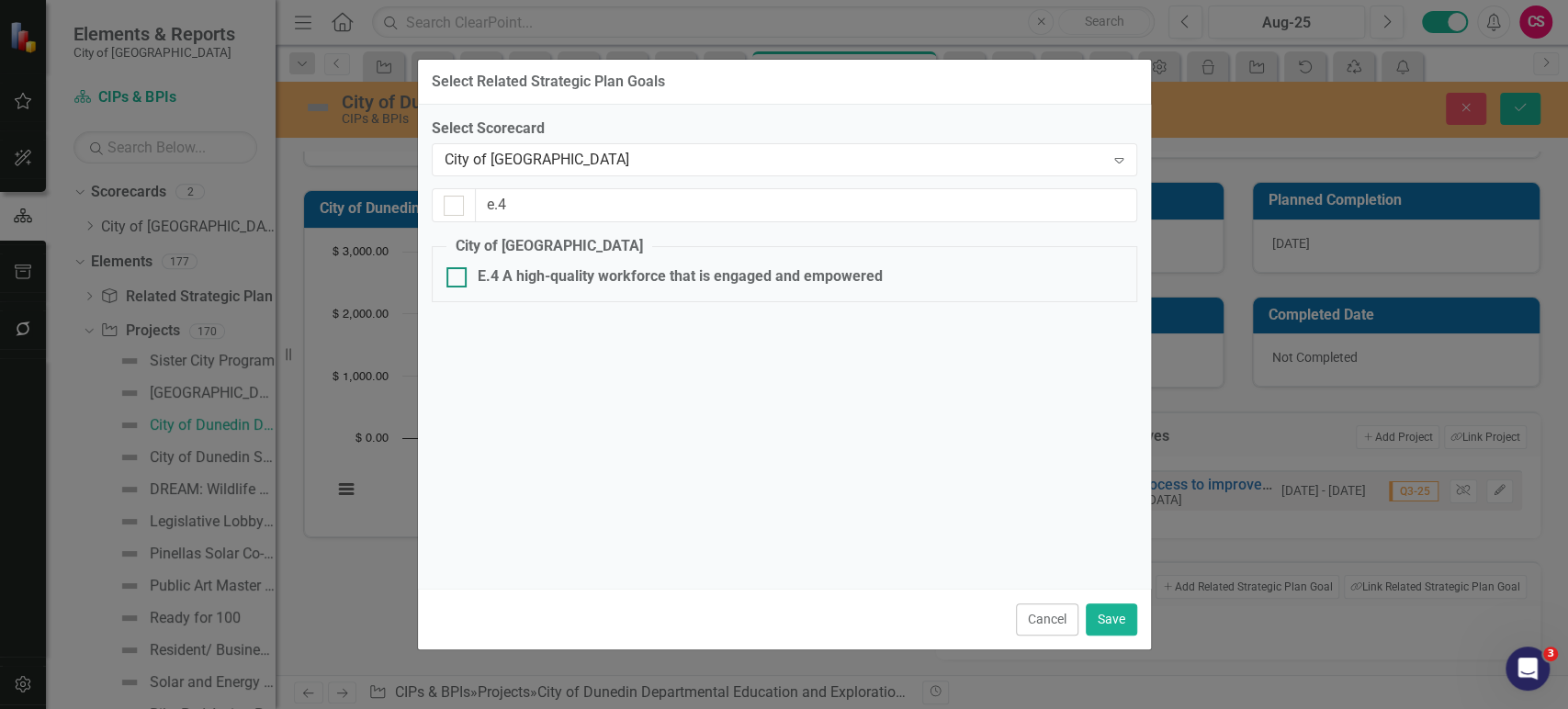
click at [463, 286] on div at bounding box center [456, 277] width 20 height 20
click at [458, 280] on input "E.4 A high-quality workforce that is engaged and empowered" at bounding box center [452, 273] width 12 height 12
checkbox input "true"
click at [647, 564] on div "Select Scorecard City of Dunedin Expand e.4 1 of 1 Related Strategic Plan Goals…" at bounding box center [784, 346] width 705 height 457
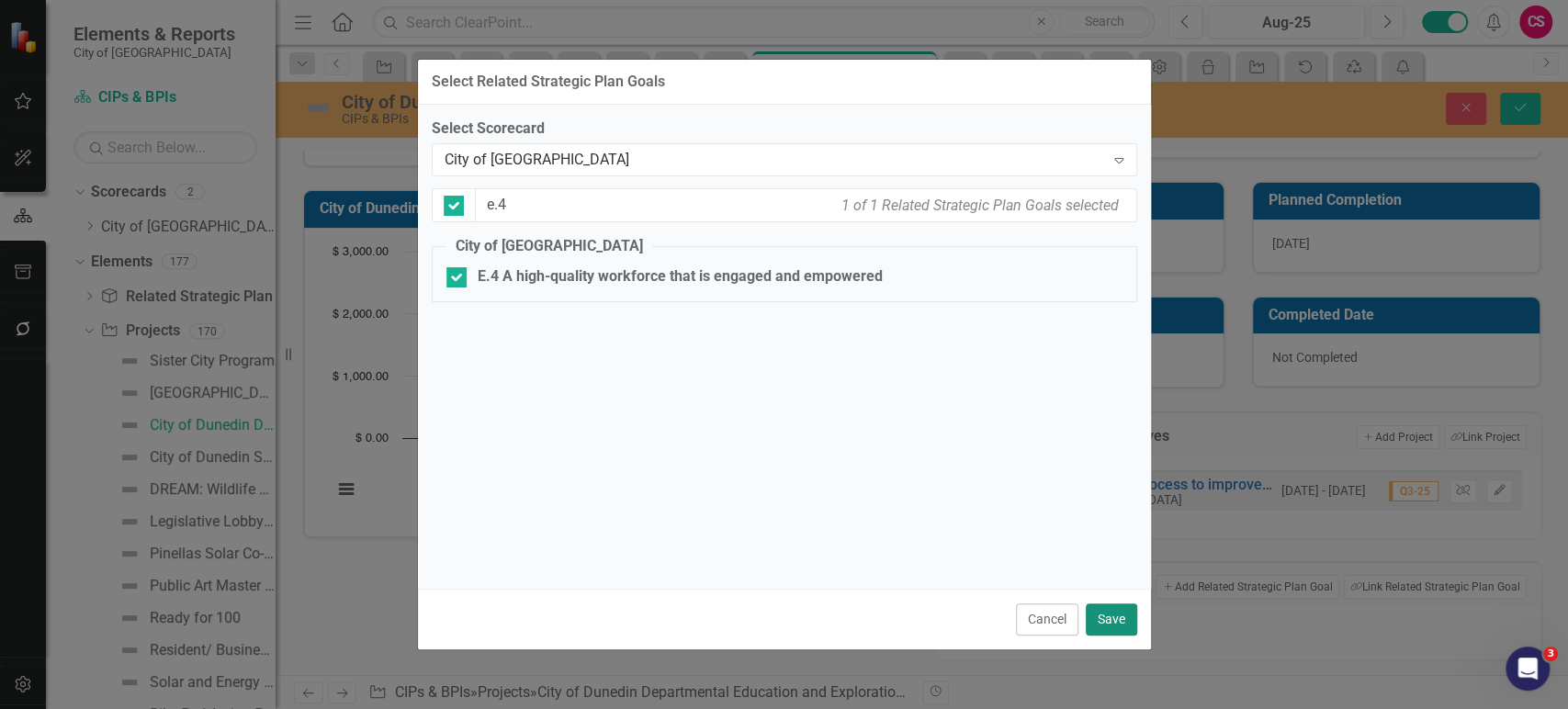
click at [1114, 625] on button "Save" at bounding box center [1112, 619] width 52 height 32
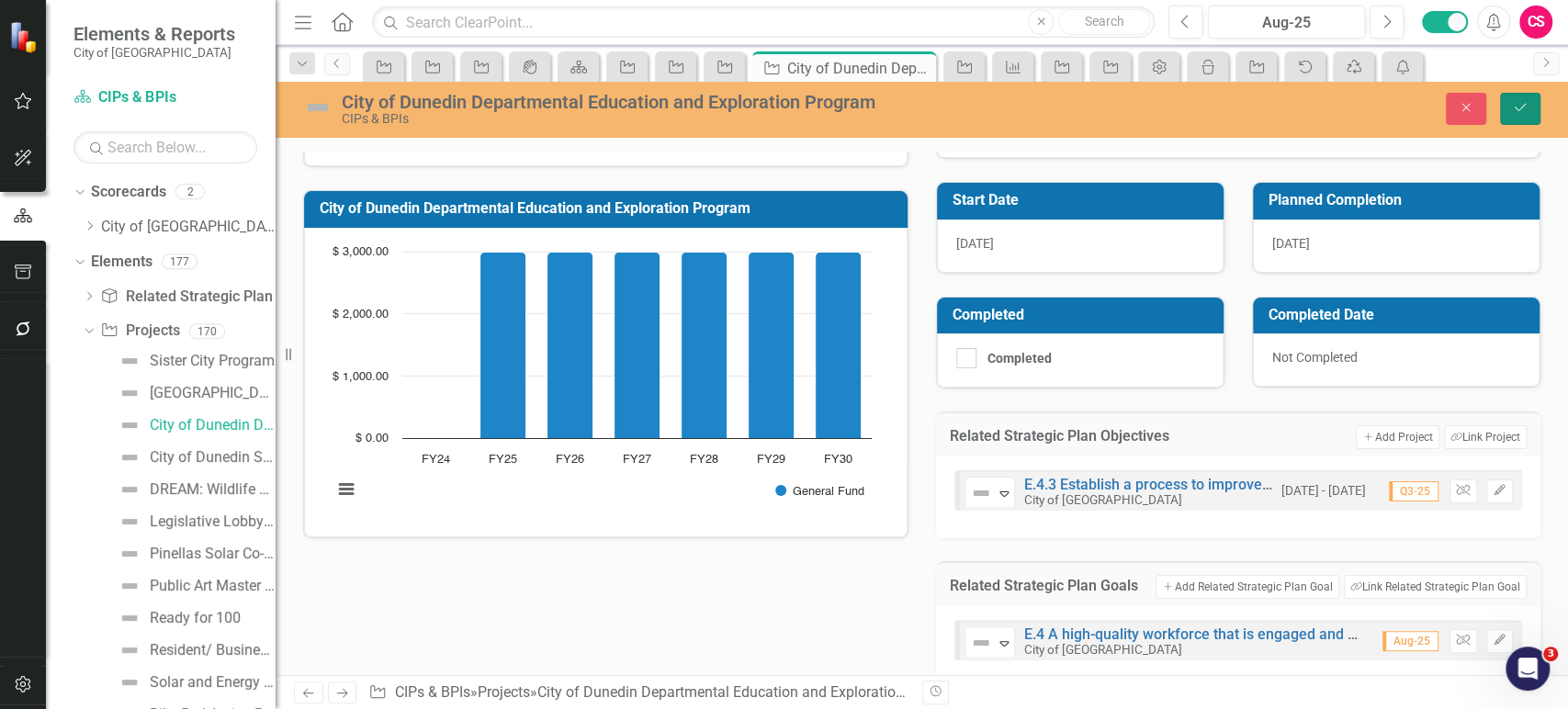
click at [1516, 109] on icon "submit" at bounding box center [1520, 108] width 11 height 8
